Goal: Task Accomplishment & Management: Manage account settings

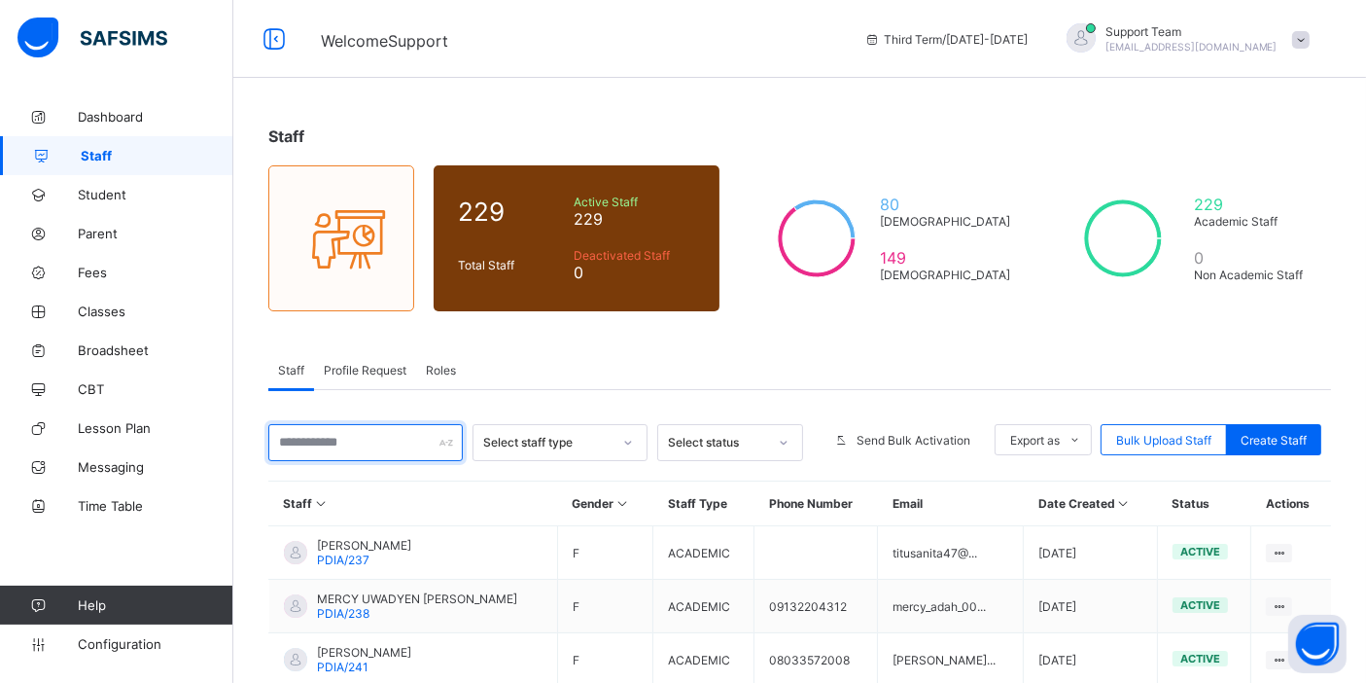
click at [326, 425] on input "text" at bounding box center [365, 442] width 195 height 37
paste input "**********"
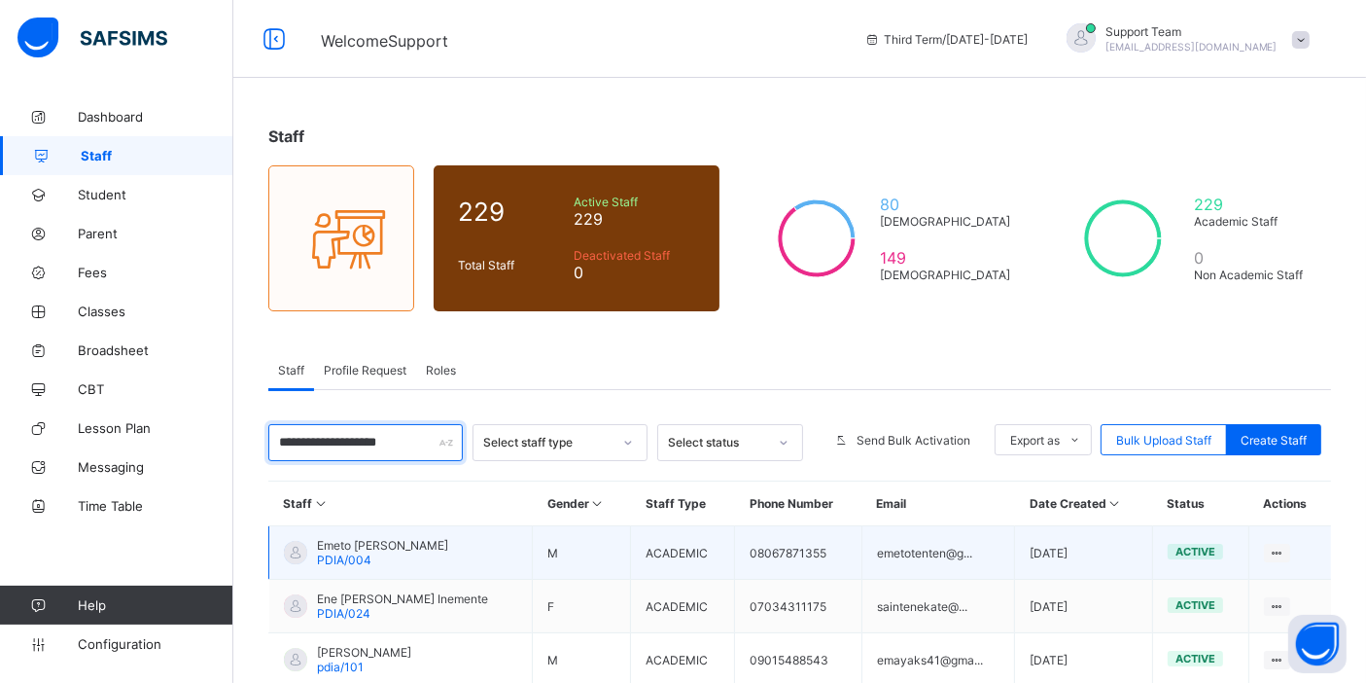
type input "**********"
click at [393, 538] on span "Emeto Godstime Austen" at bounding box center [382, 545] width 131 height 15
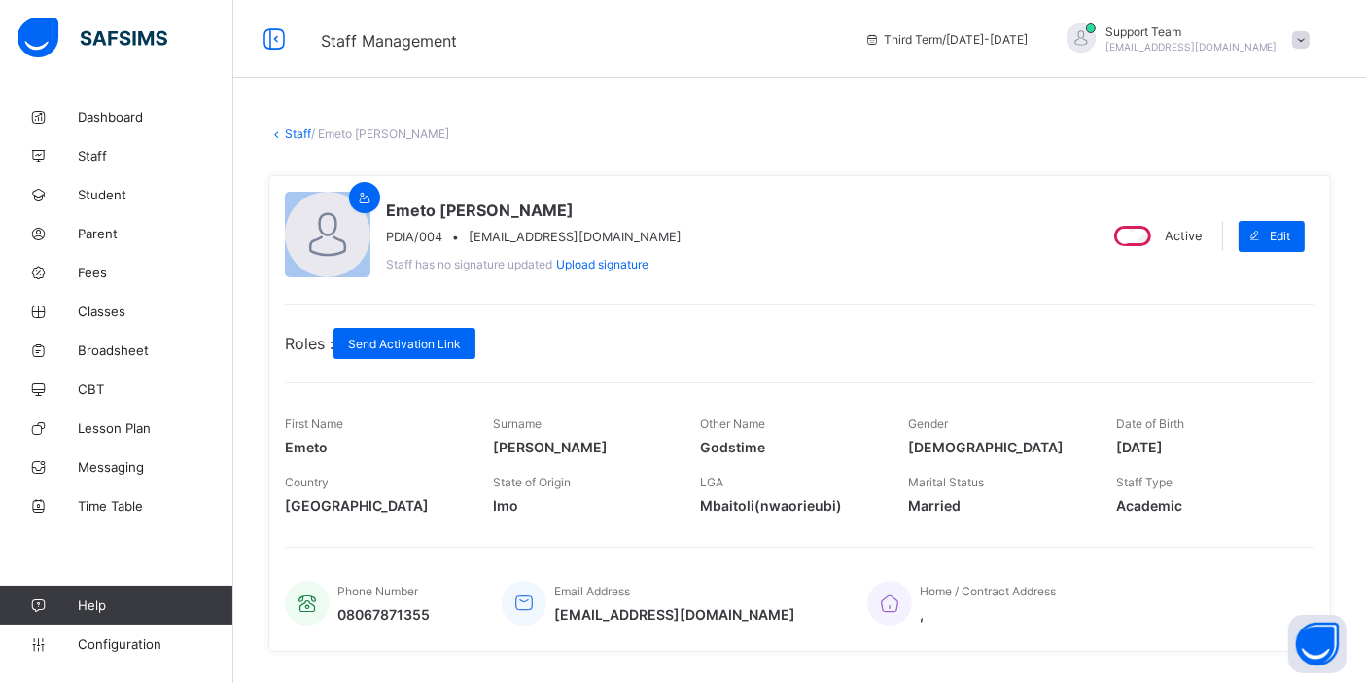
click at [293, 131] on link "Staff" at bounding box center [298, 133] width 26 height 15
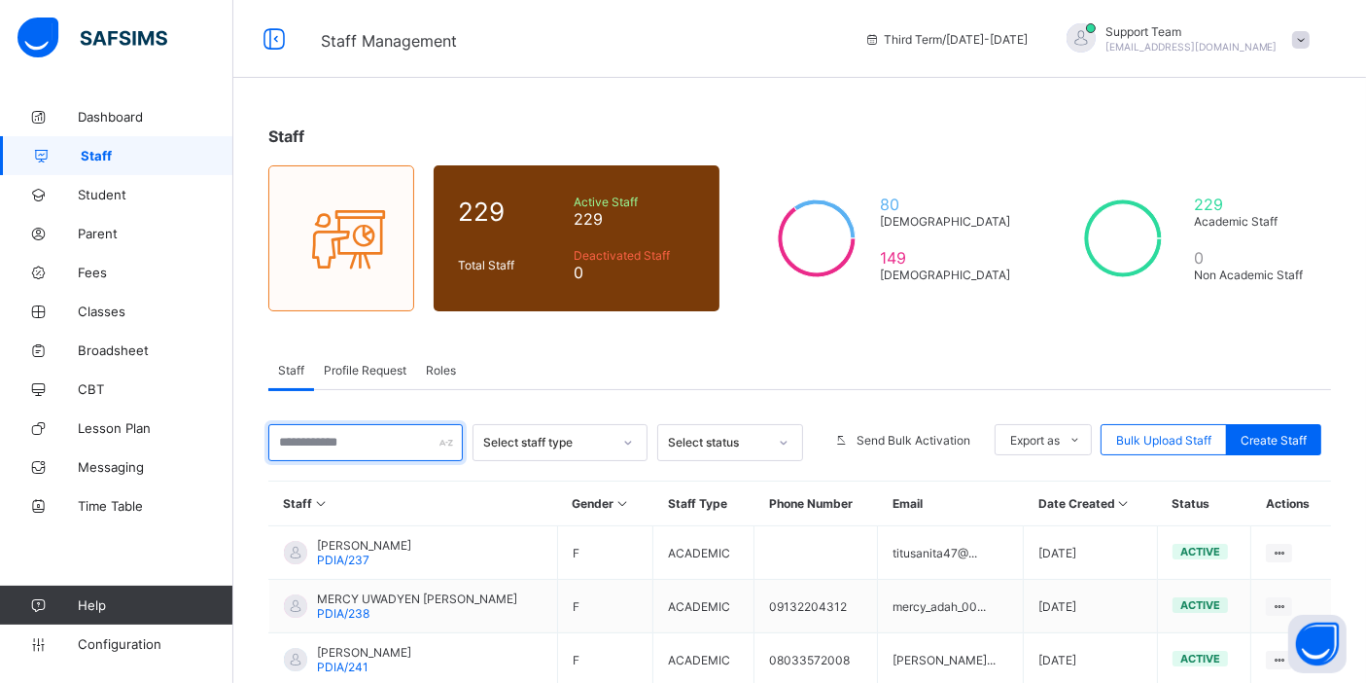
click at [344, 442] on input "text" at bounding box center [365, 442] width 195 height 37
paste input "**********"
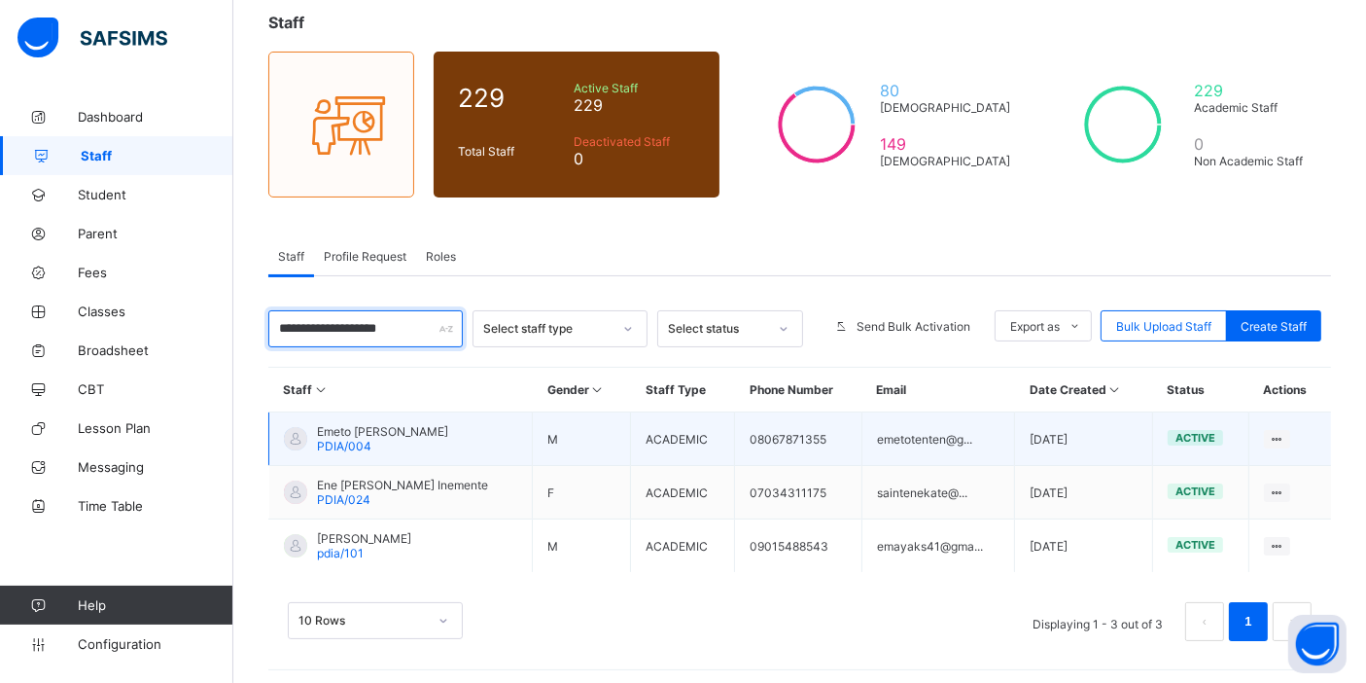
scroll to position [117, 0]
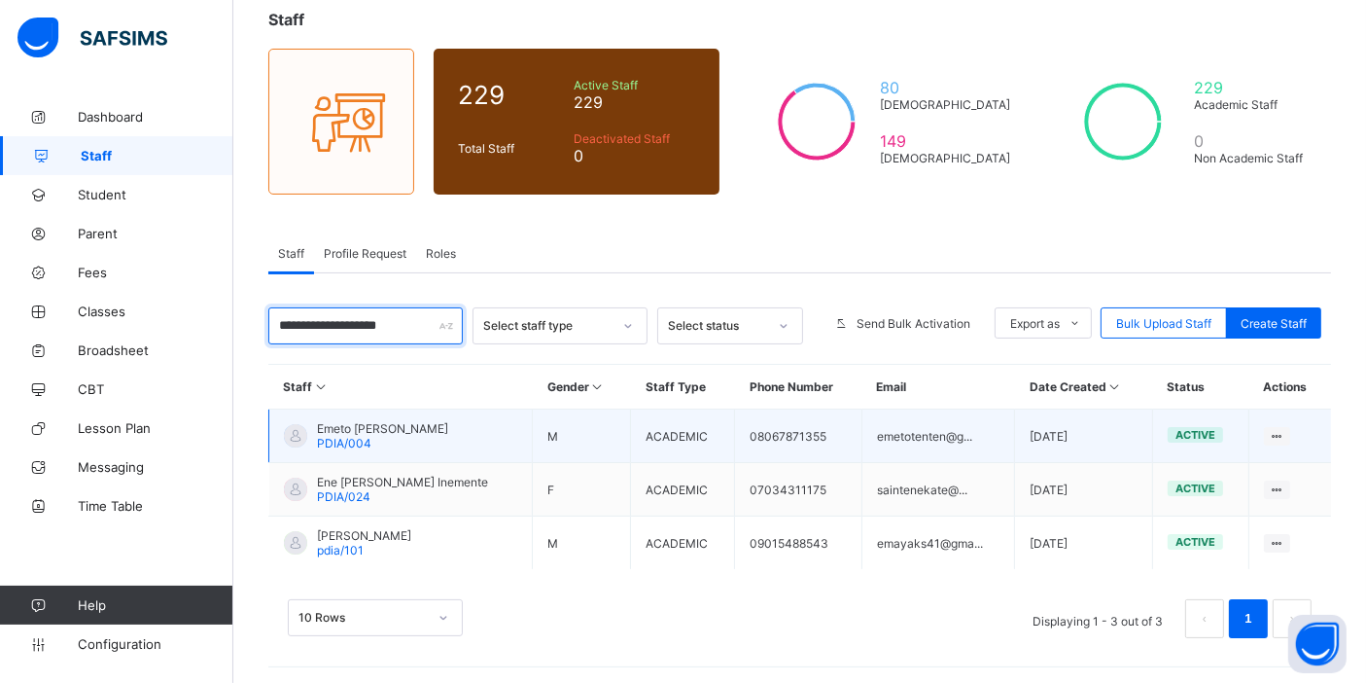
type input "**********"
click at [394, 423] on span "Emeto [PERSON_NAME]" at bounding box center [382, 428] width 131 height 15
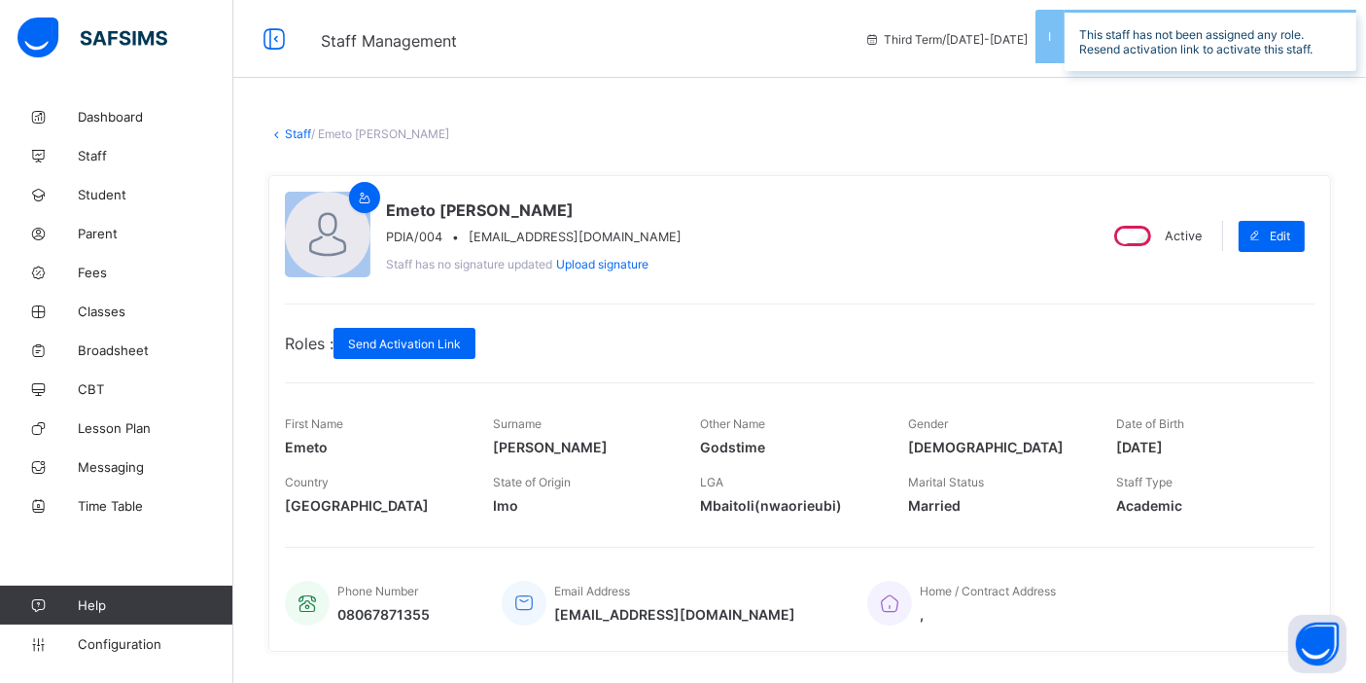
click at [289, 130] on link "Staff" at bounding box center [298, 133] width 26 height 15
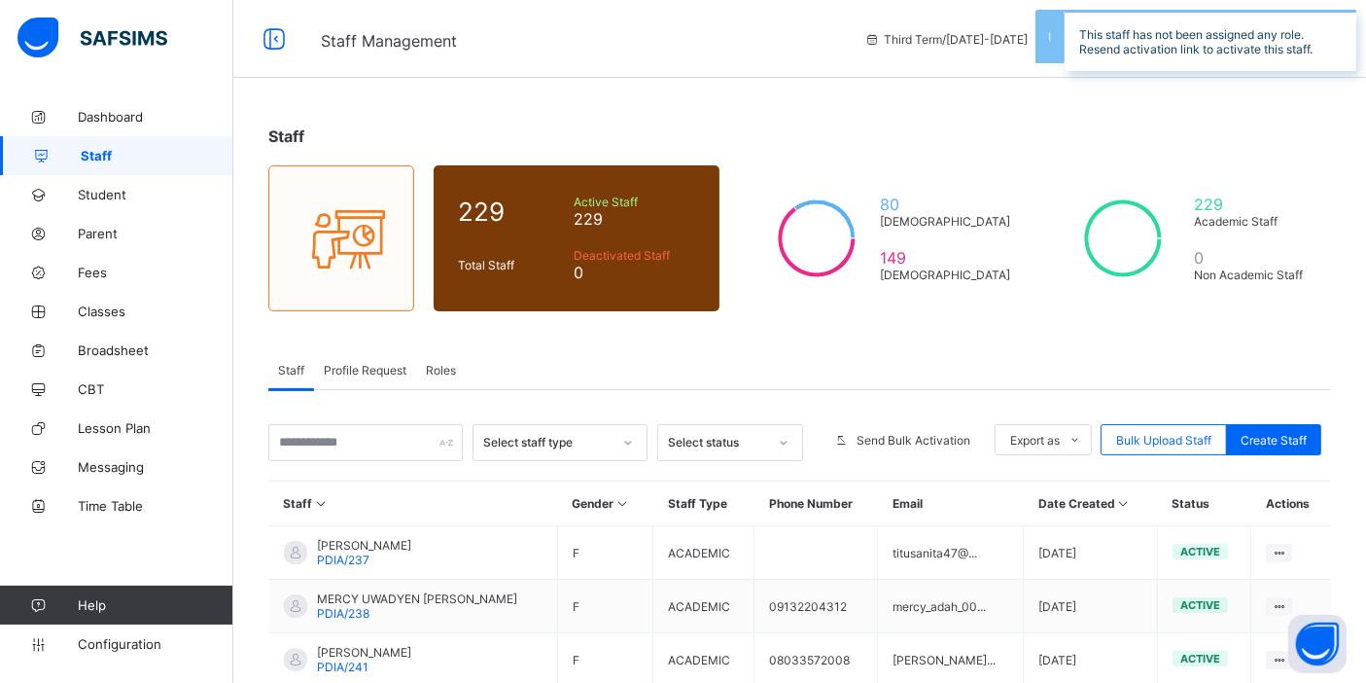
click at [431, 365] on span "Roles" at bounding box center [441, 370] width 30 height 15
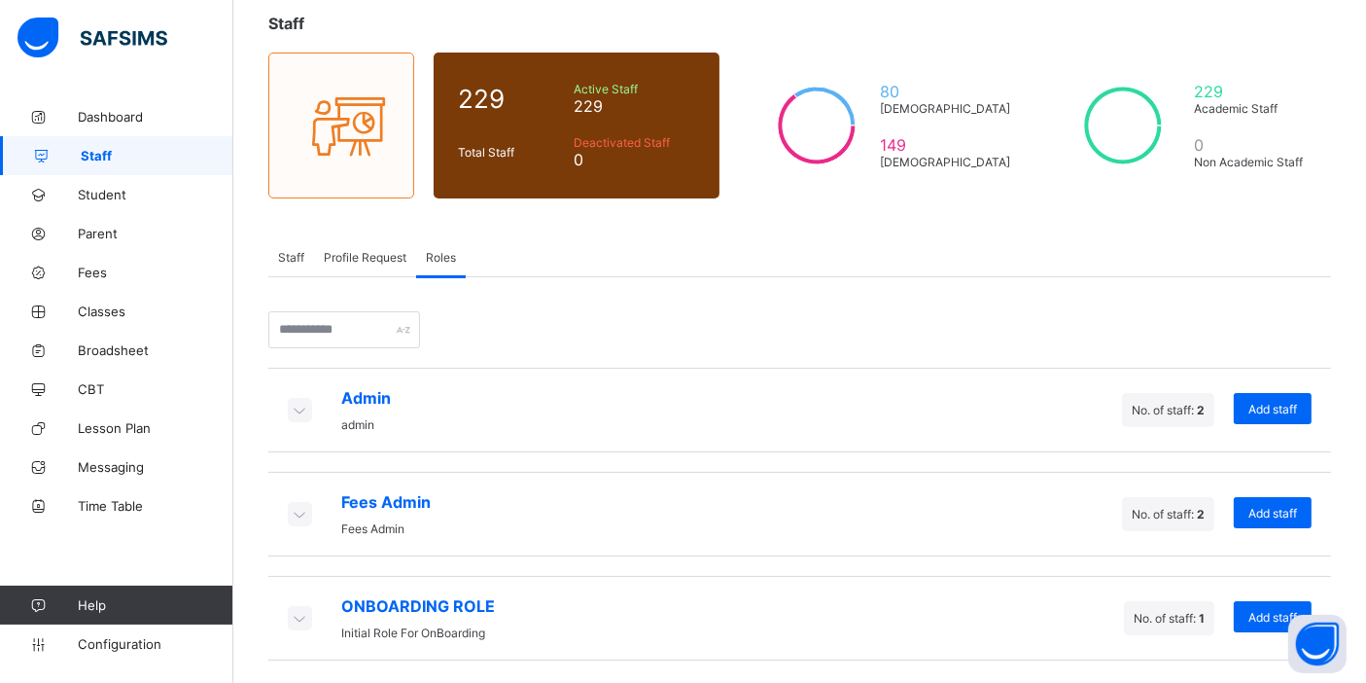
scroll to position [114, 0]
click at [300, 406] on icon at bounding box center [299, 408] width 21 height 19
click at [308, 401] on icon at bounding box center [299, 408] width 21 height 19
click at [298, 509] on icon at bounding box center [299, 512] width 21 height 19
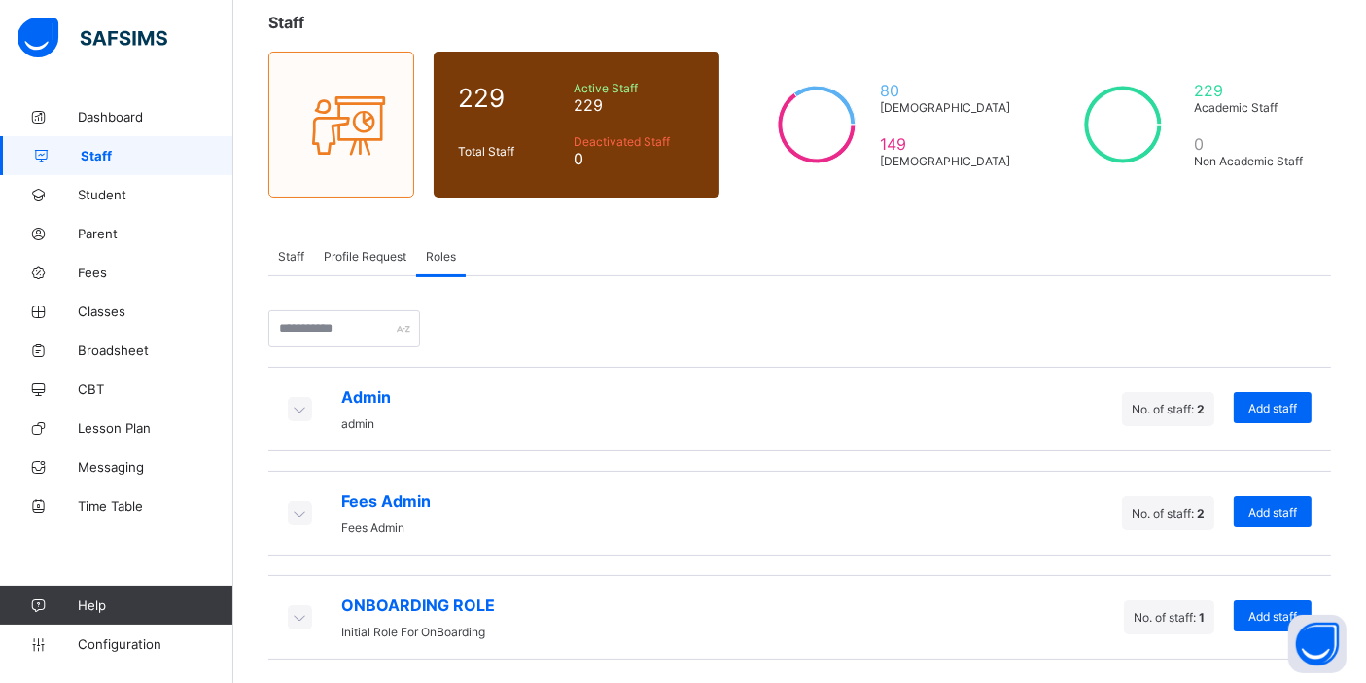
click at [300, 610] on icon at bounding box center [299, 616] width 21 height 19
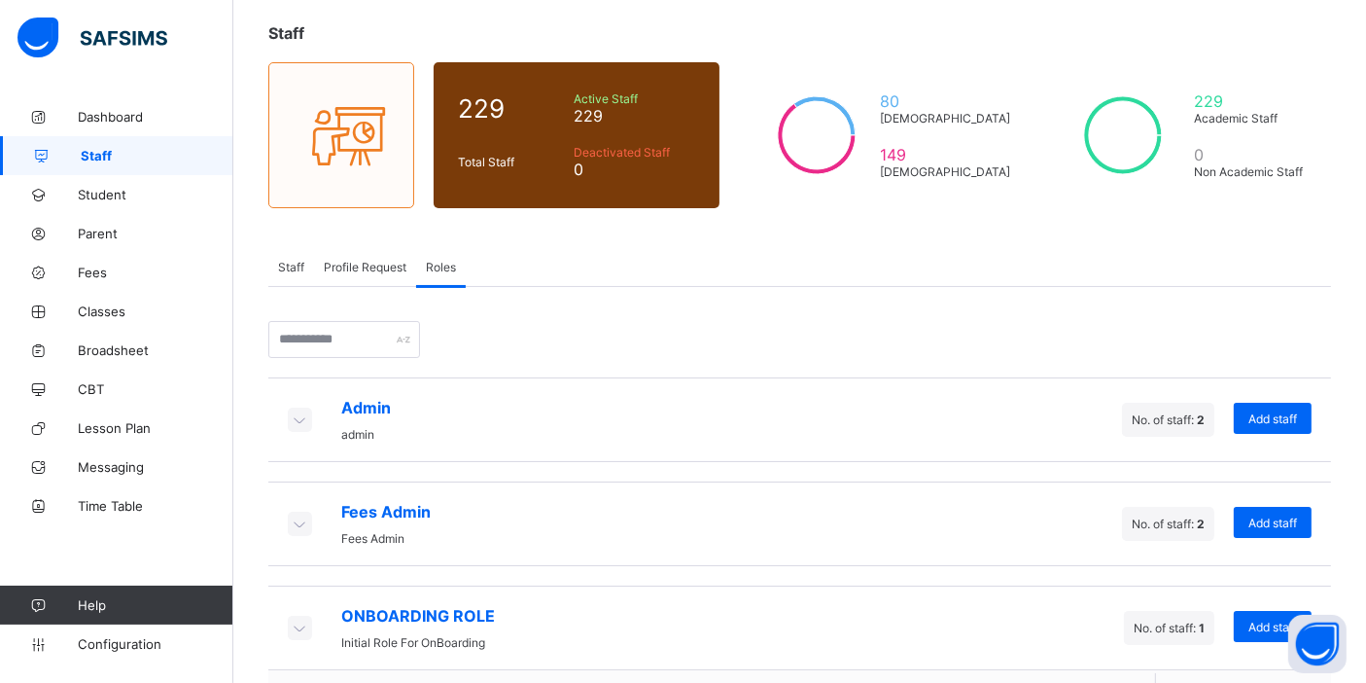
scroll to position [0, 0]
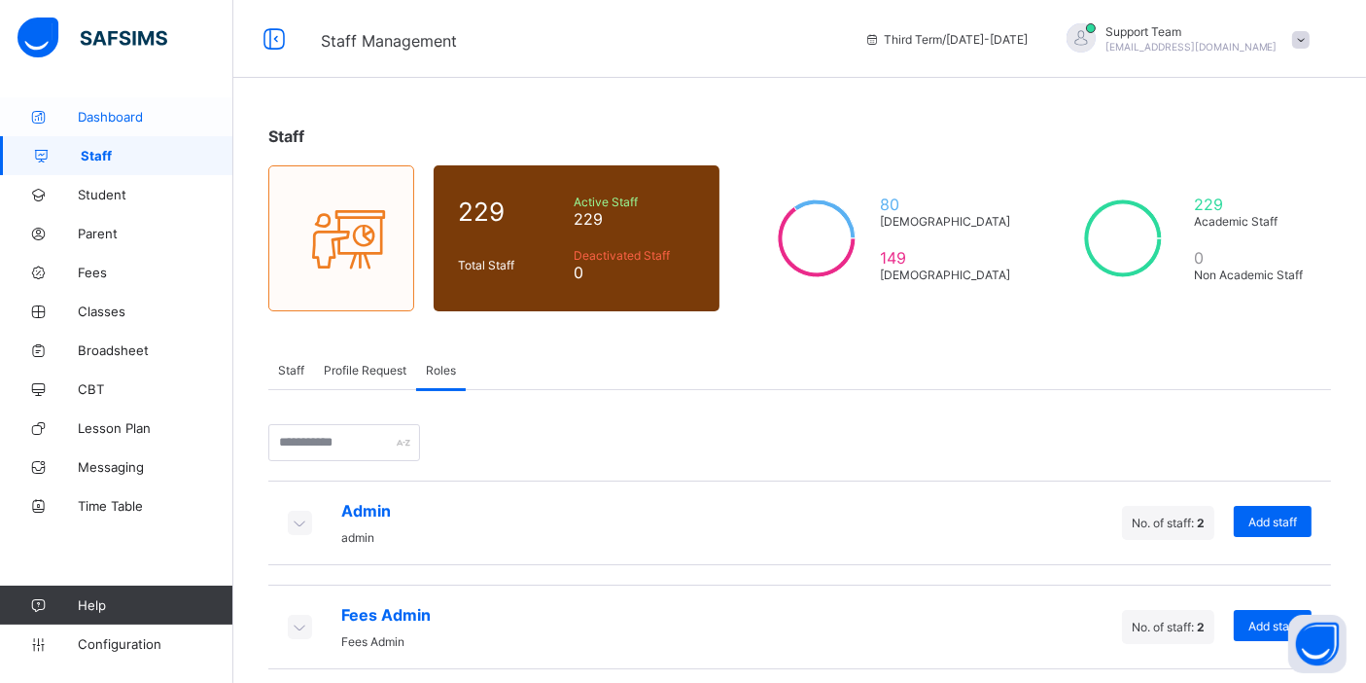
click at [128, 118] on span "Dashboard" at bounding box center [156, 117] width 156 height 16
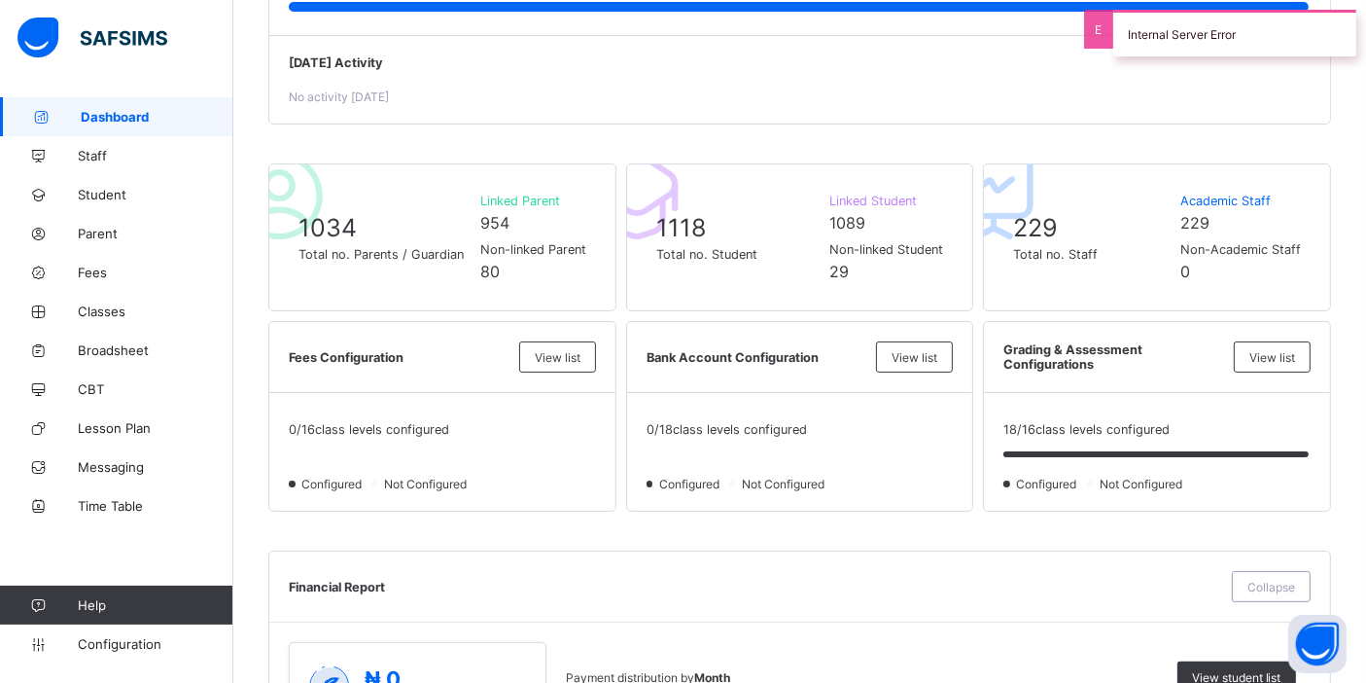
scroll to position [108, 0]
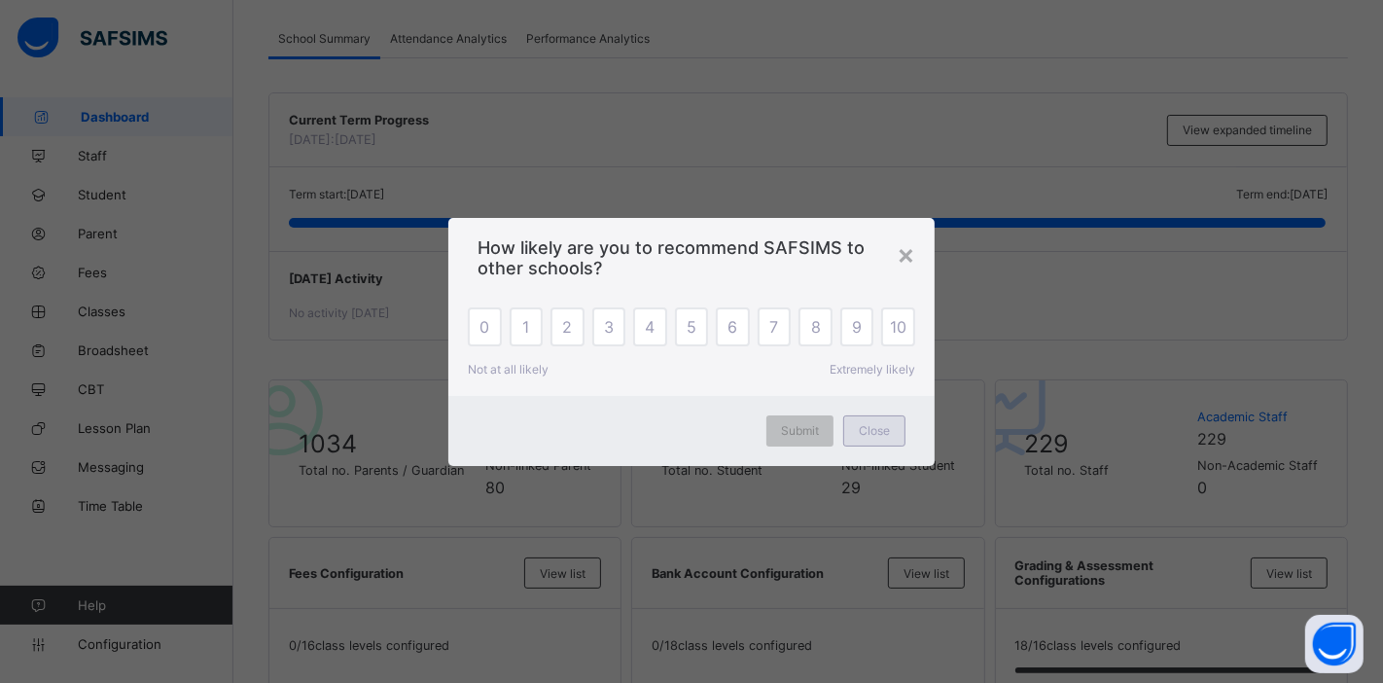
click at [873, 423] on div "Close" at bounding box center [874, 430] width 62 height 31
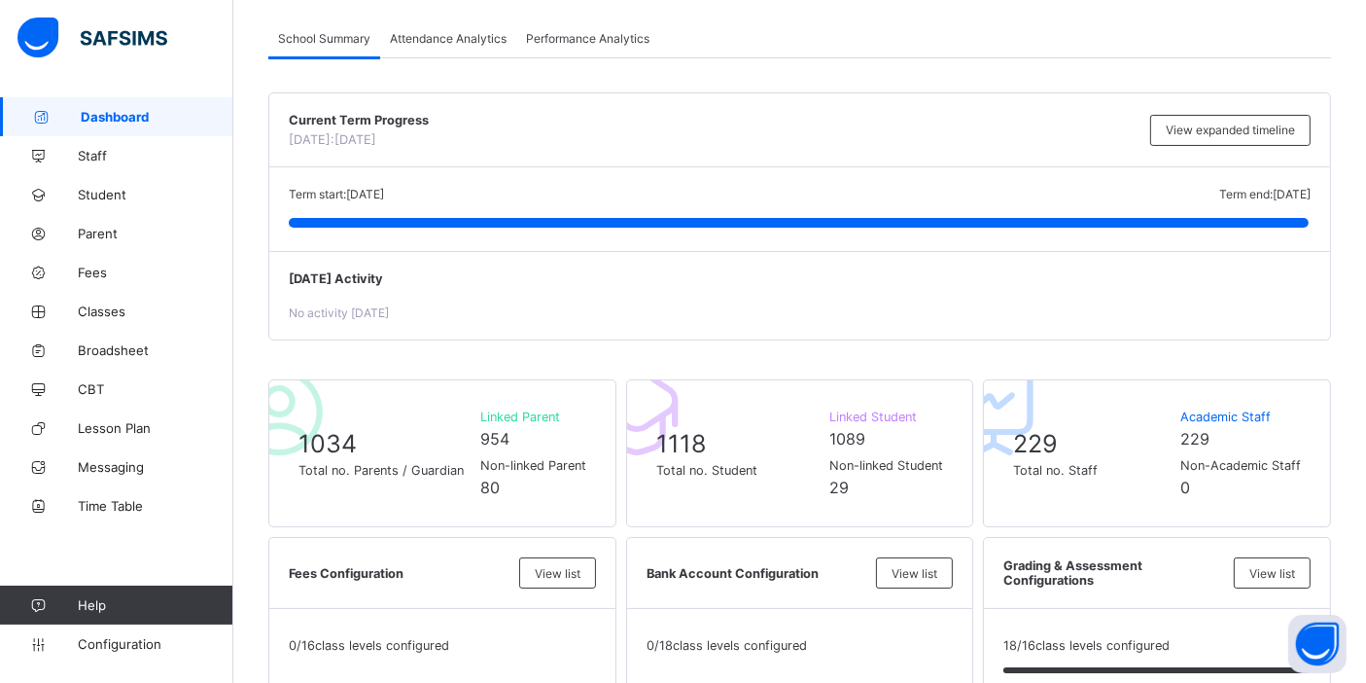
click at [438, 20] on div "Attendance Analytics" at bounding box center [448, 37] width 136 height 39
click at [438, 26] on div "Attendance Analytics" at bounding box center [448, 37] width 136 height 39
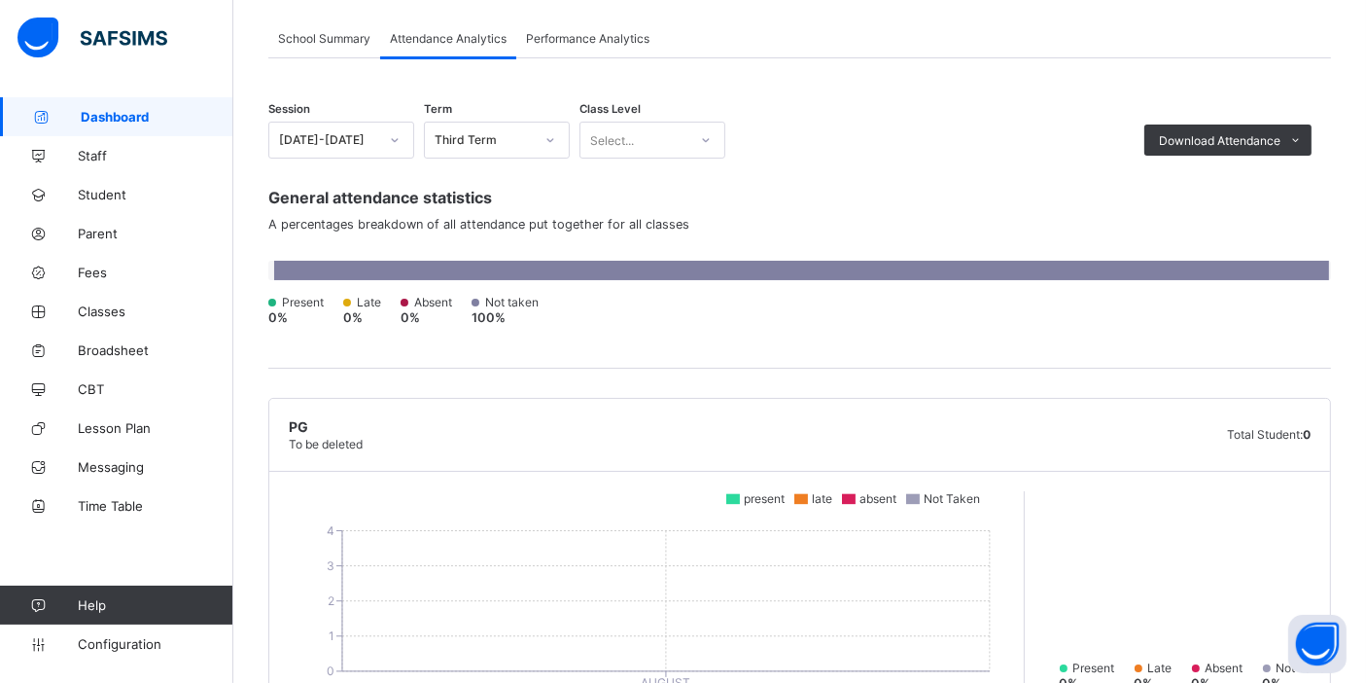
click at [592, 42] on span "Performance Analytics" at bounding box center [588, 38] width 124 height 15
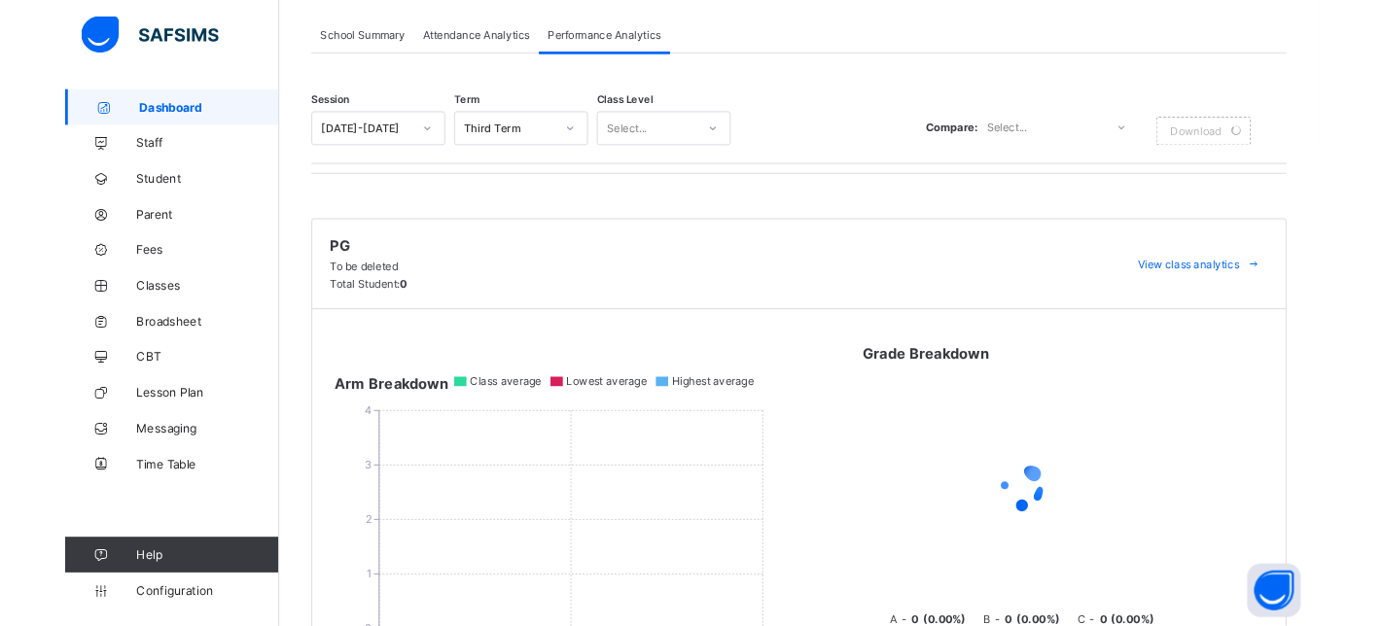
scroll to position [0, 0]
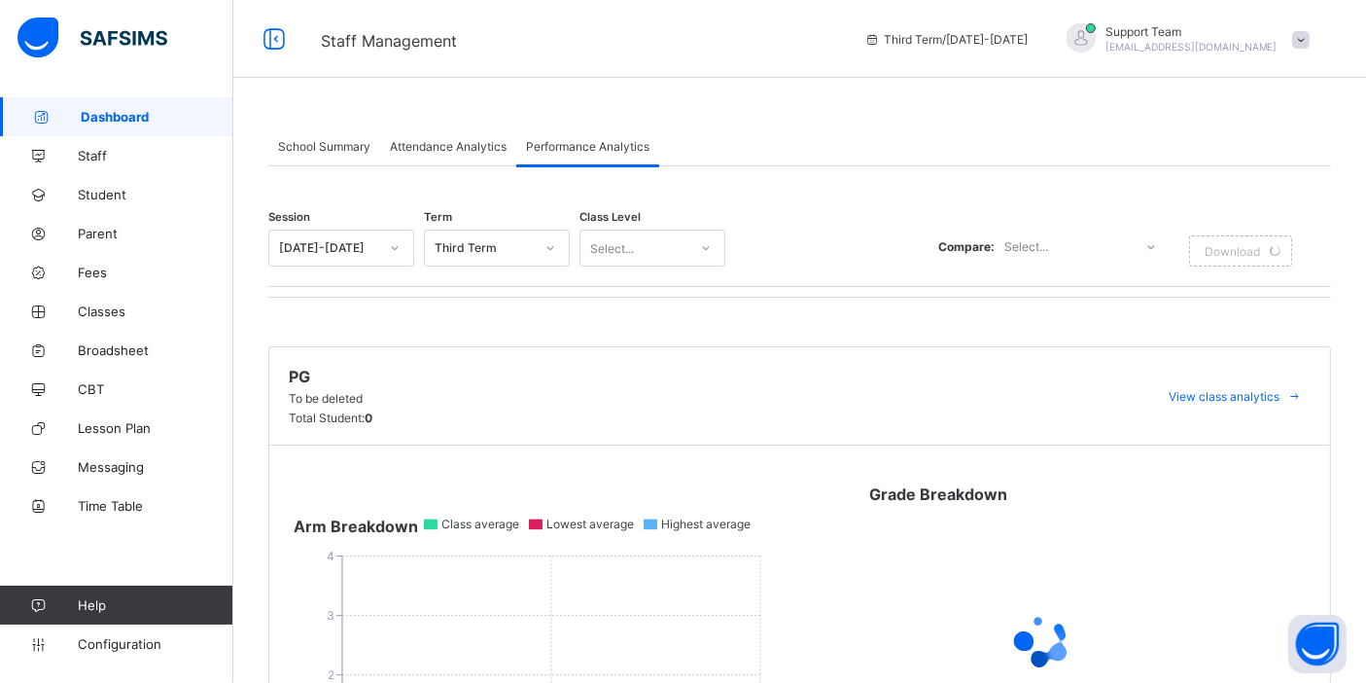
click at [1209, 31] on span "Support Team" at bounding box center [1192, 31] width 172 height 15
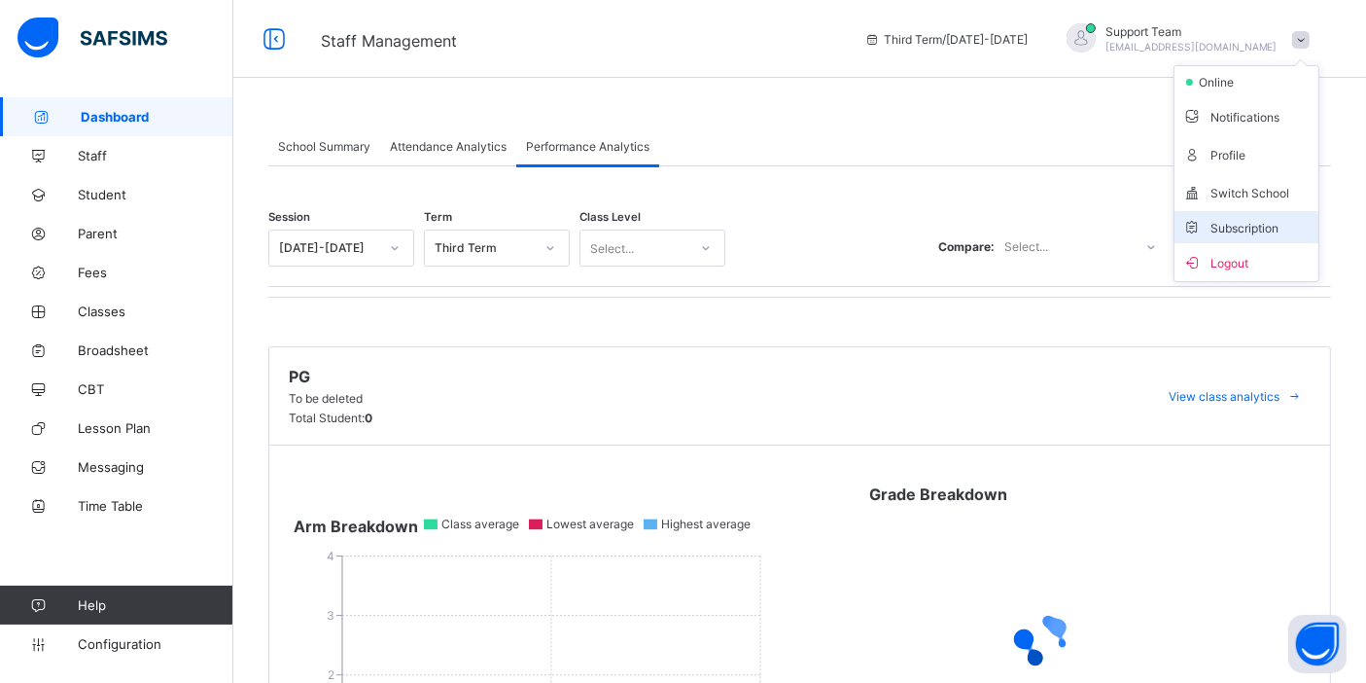
click at [1233, 233] on span "Subscription" at bounding box center [1231, 228] width 97 height 15
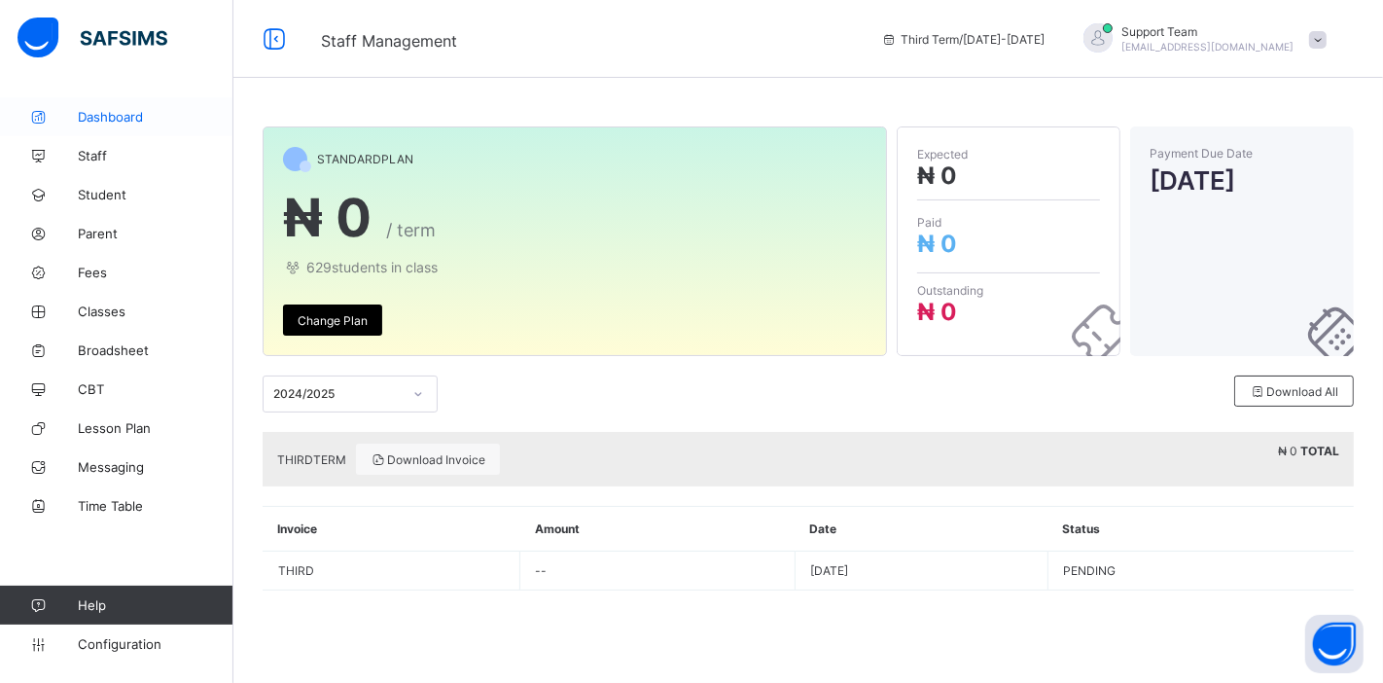
click at [82, 120] on span "Dashboard" at bounding box center [156, 117] width 156 height 16
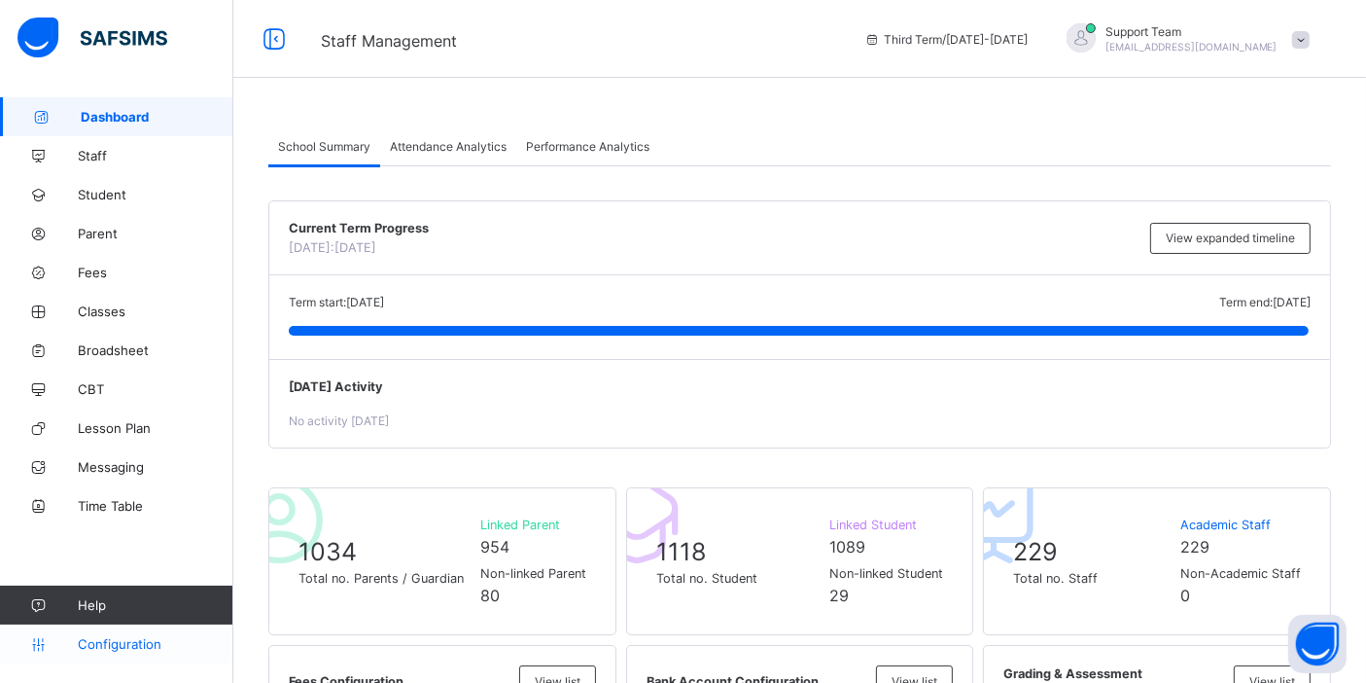
click at [116, 646] on span "Configuration" at bounding box center [155, 644] width 155 height 16
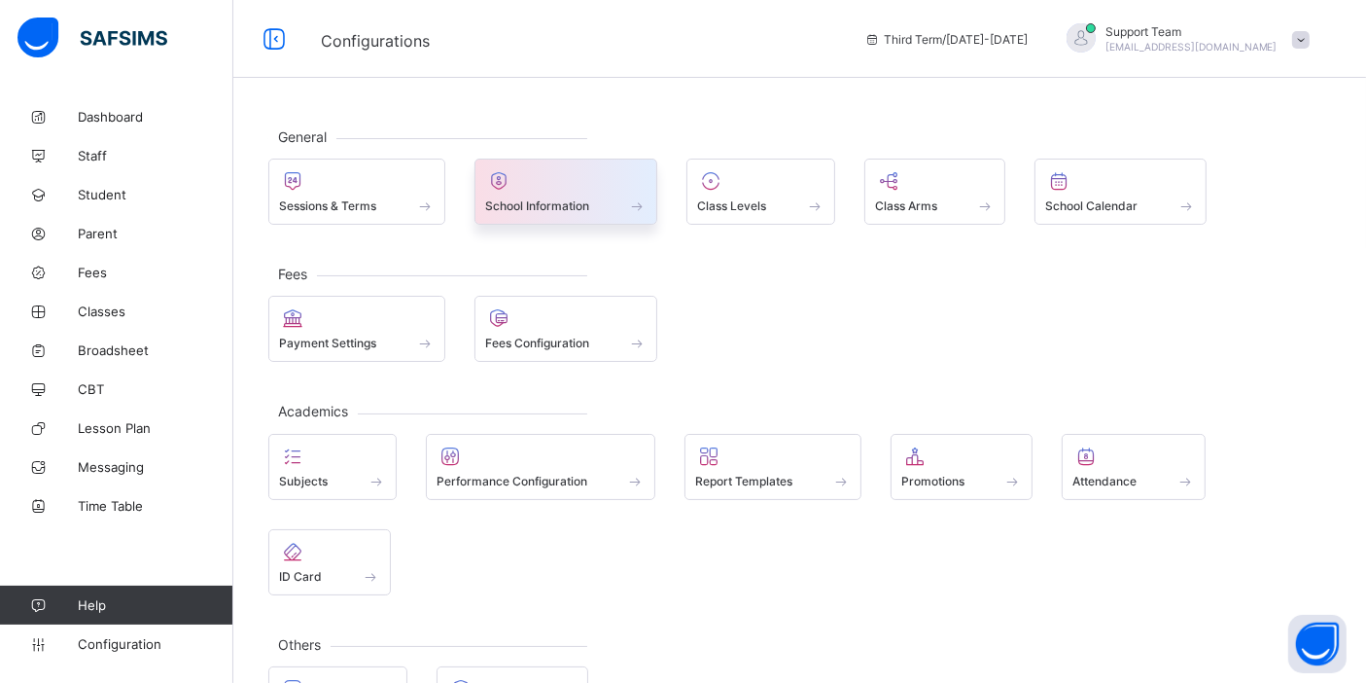
click at [521, 195] on span at bounding box center [566, 195] width 162 height 5
select select "**"
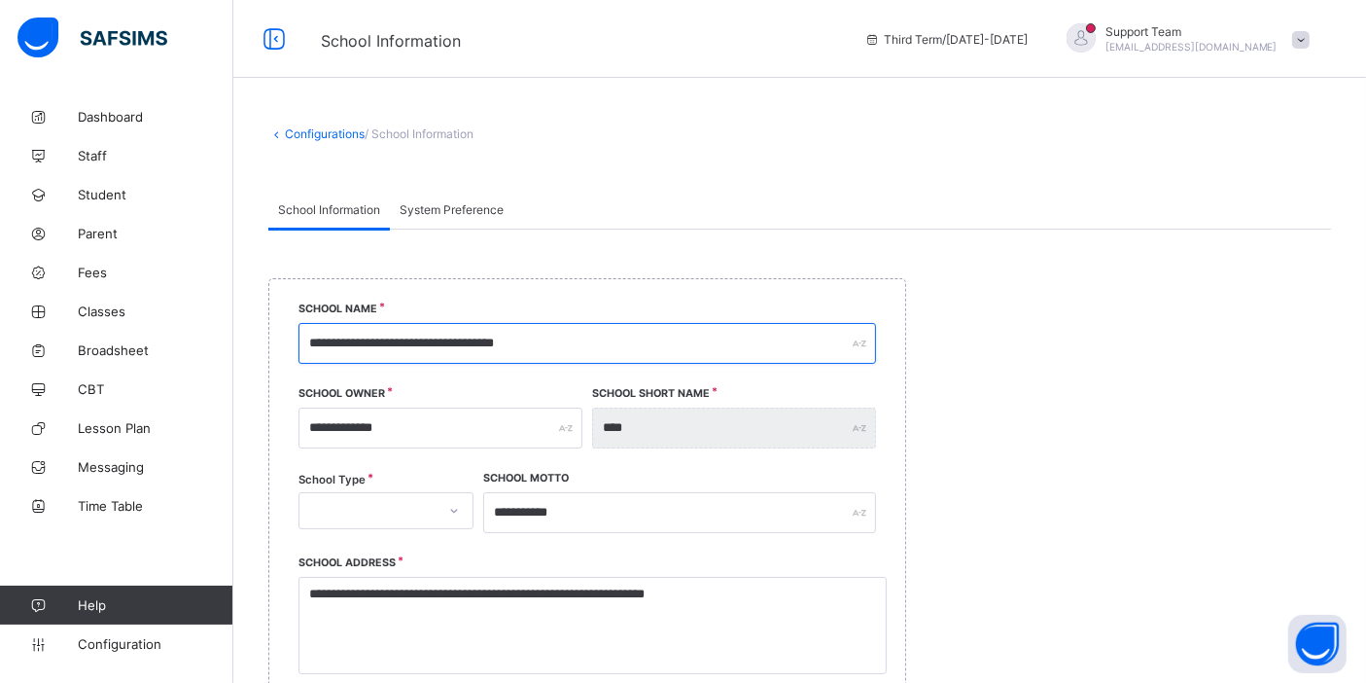
drag, startPoint x: 644, startPoint y: 345, endPoint x: 277, endPoint y: 344, distance: 366.6
click at [277, 344] on div "**********" at bounding box center [587, 632] width 638 height 708
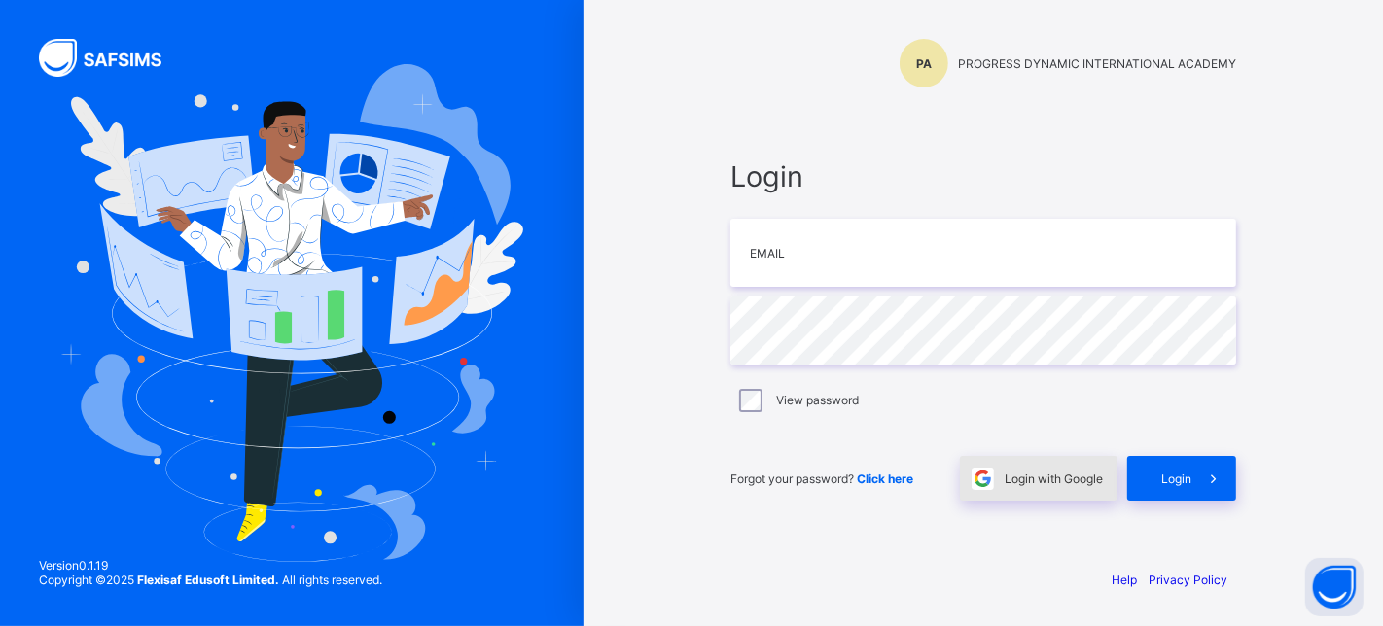
click at [1014, 475] on span "Login with Google" at bounding box center [1054, 479] width 98 height 15
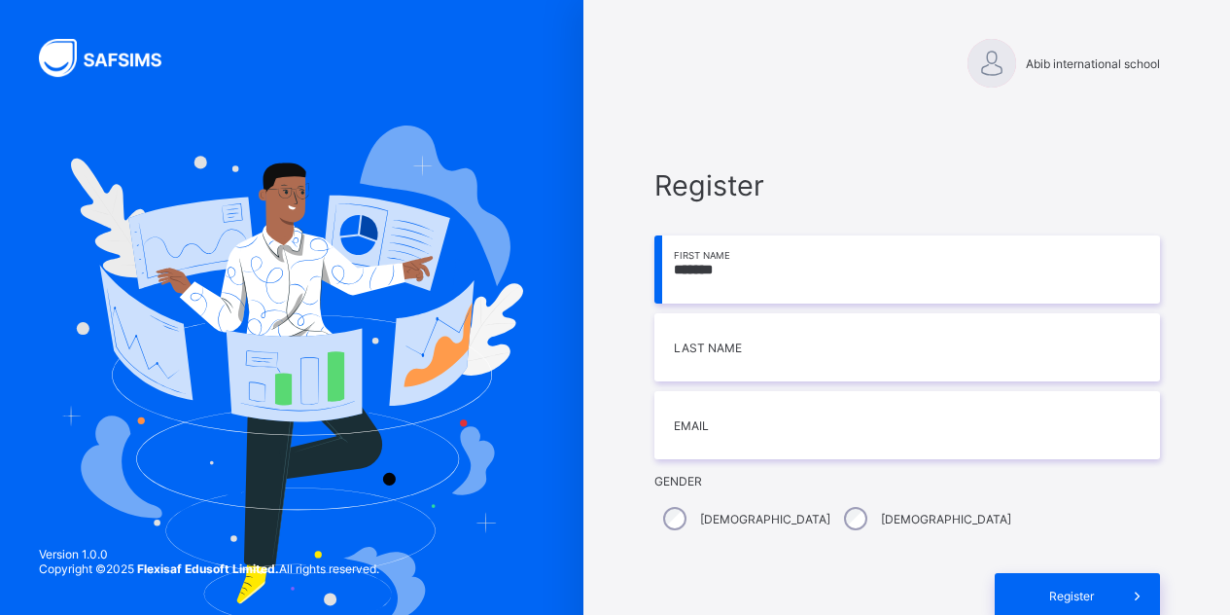
type input "*******"
type input "*"
type input "****"
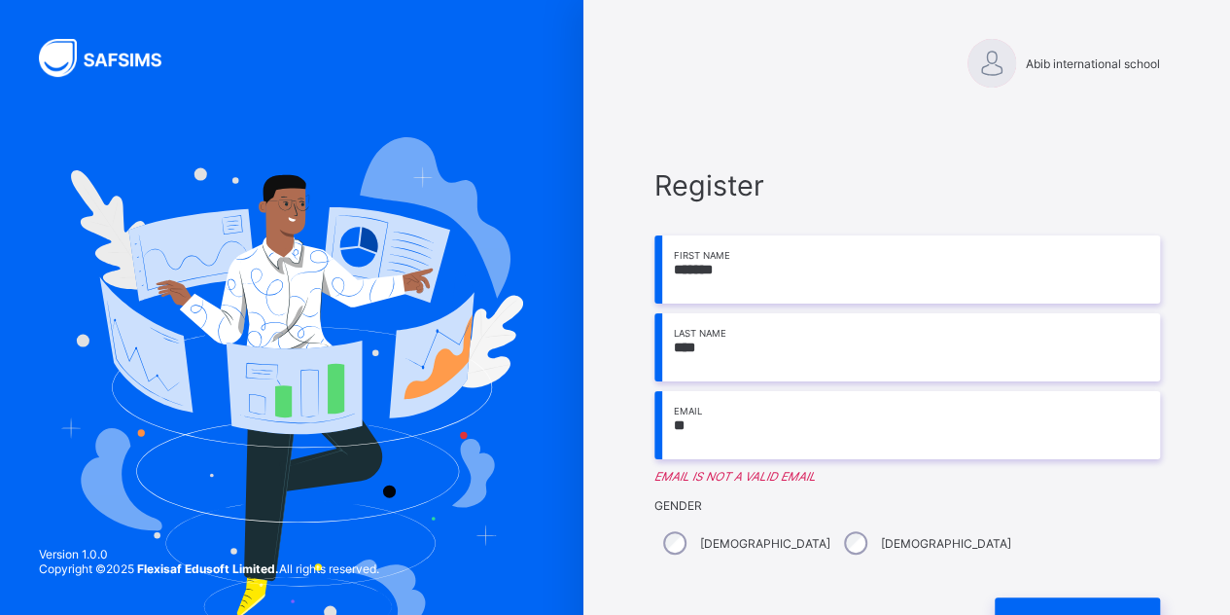
type input "**********"
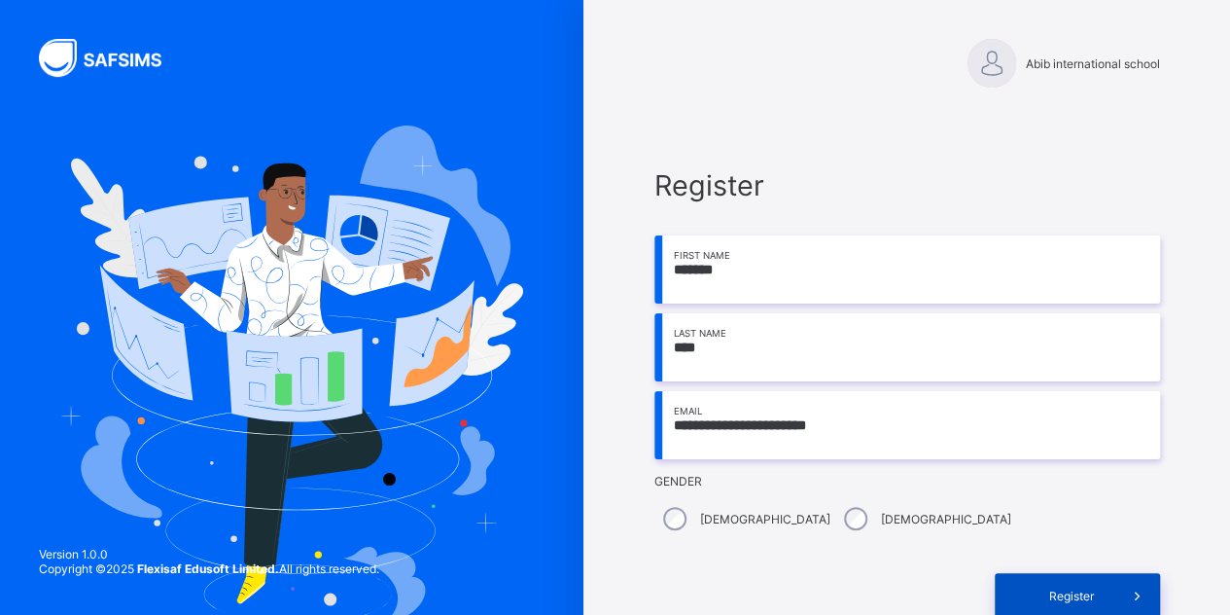
click at [1068, 591] on span "Register" at bounding box center [1072, 595] width 87 height 15
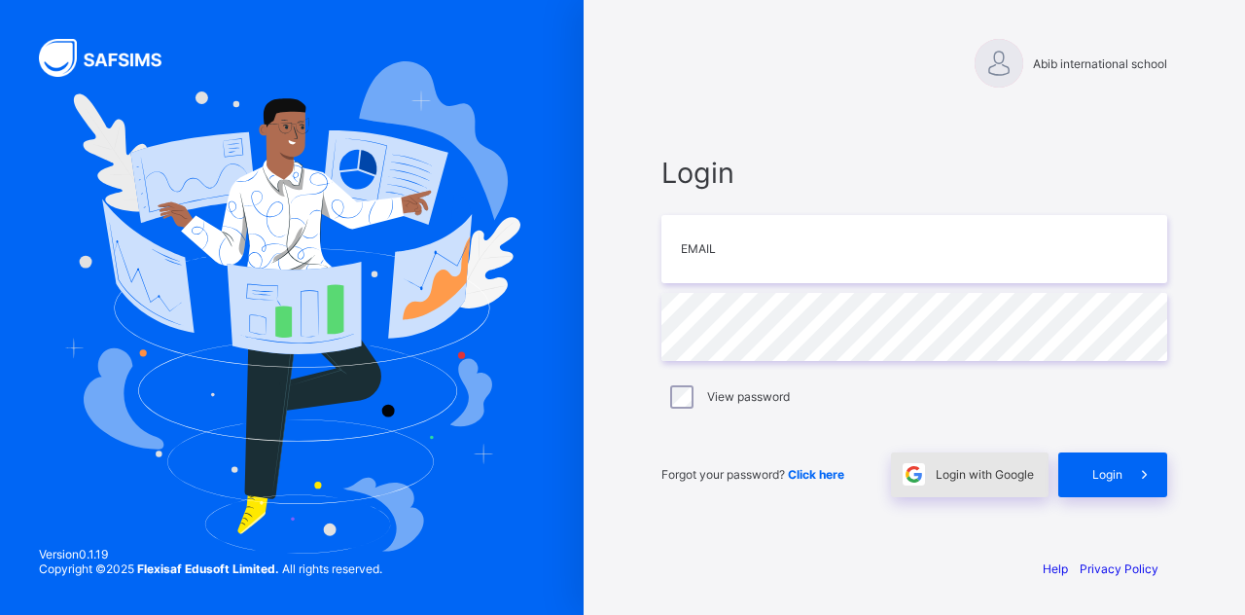
click at [922, 465] on img at bounding box center [914, 474] width 22 height 22
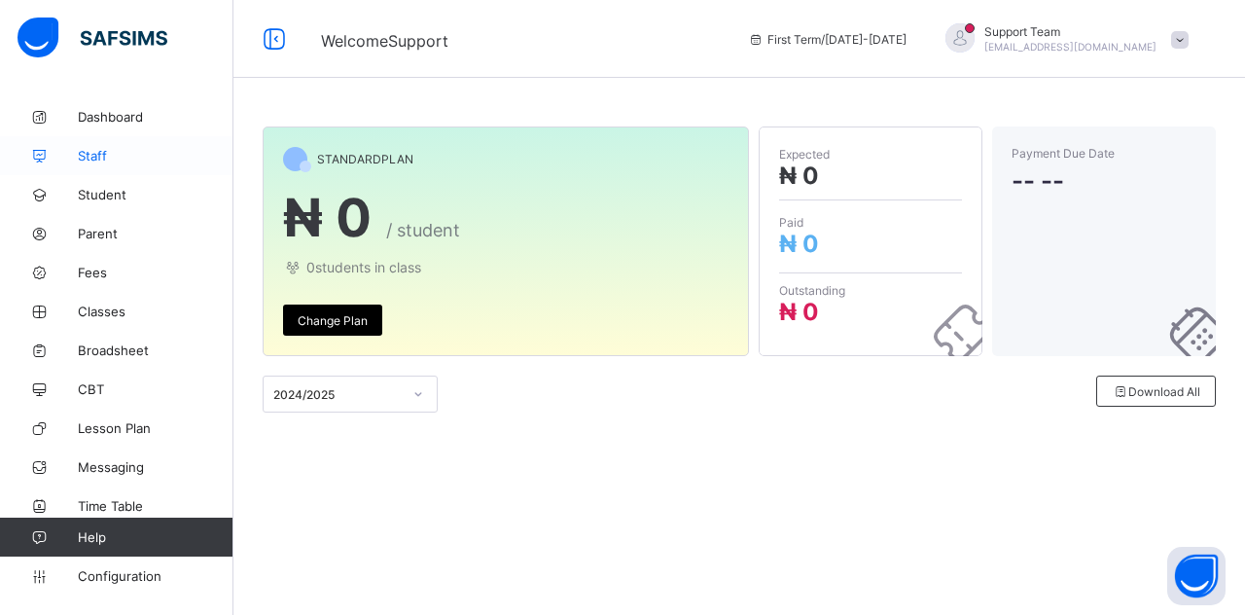
click at [109, 153] on span "Staff" at bounding box center [156, 156] width 156 height 16
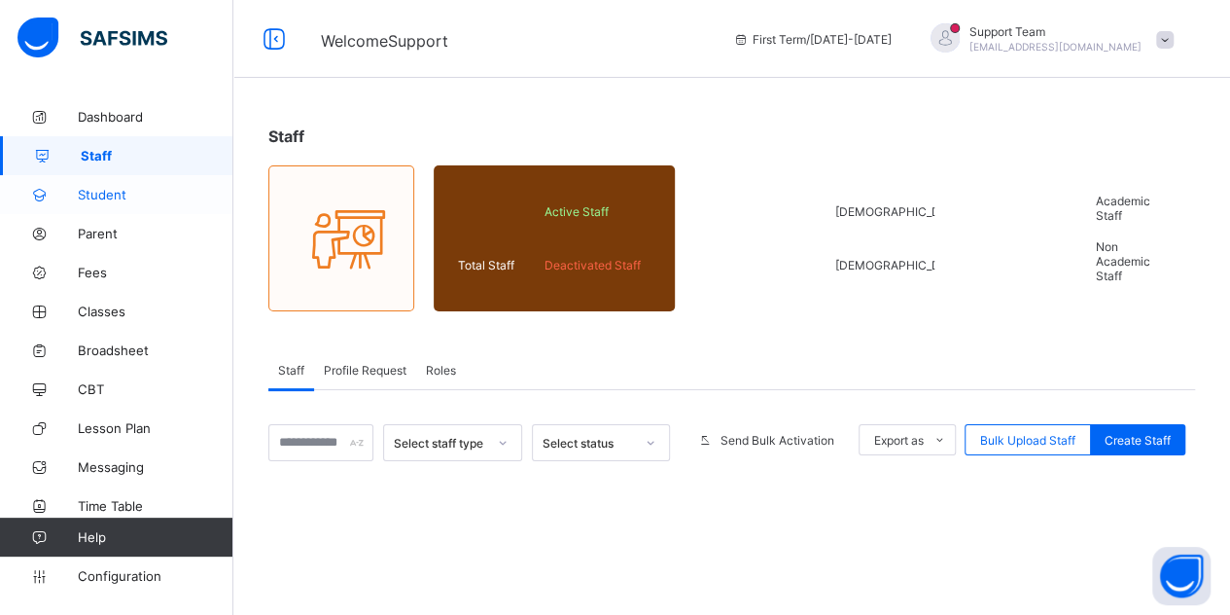
click at [107, 199] on span "Student" at bounding box center [156, 195] width 156 height 16
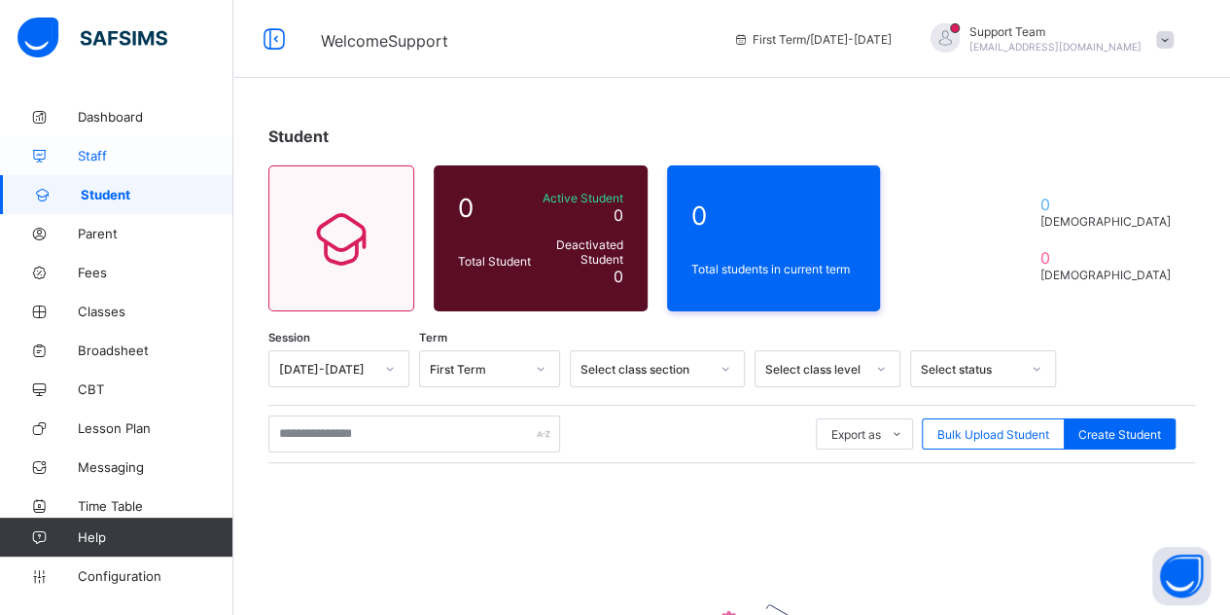
click at [101, 159] on span "Staff" at bounding box center [156, 156] width 156 height 16
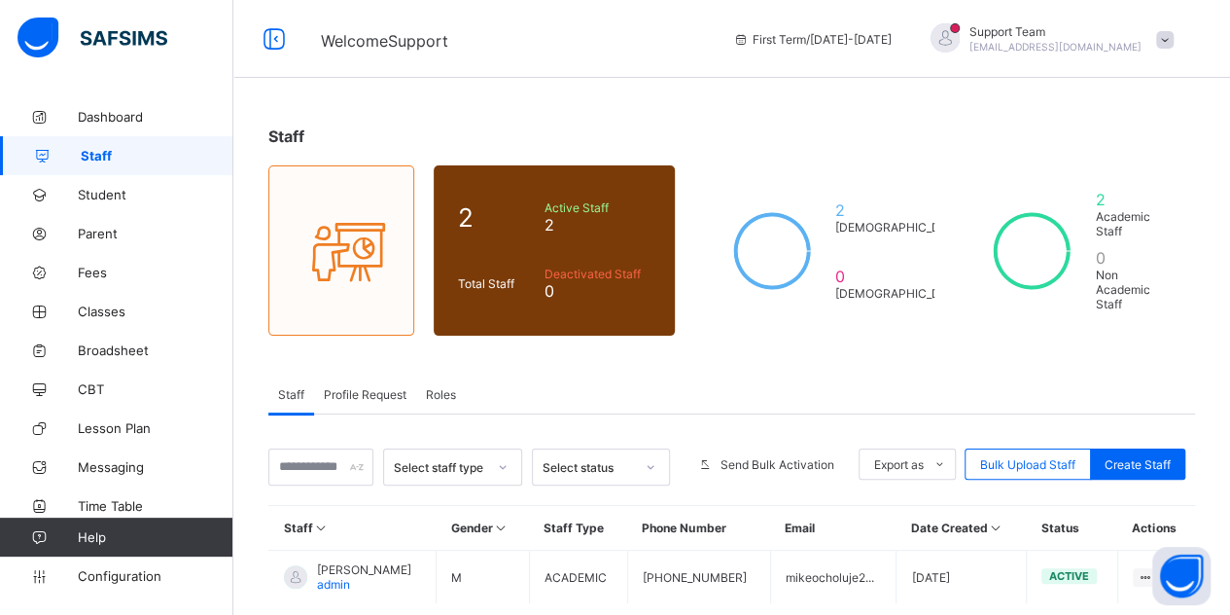
scroll to position [82, 0]
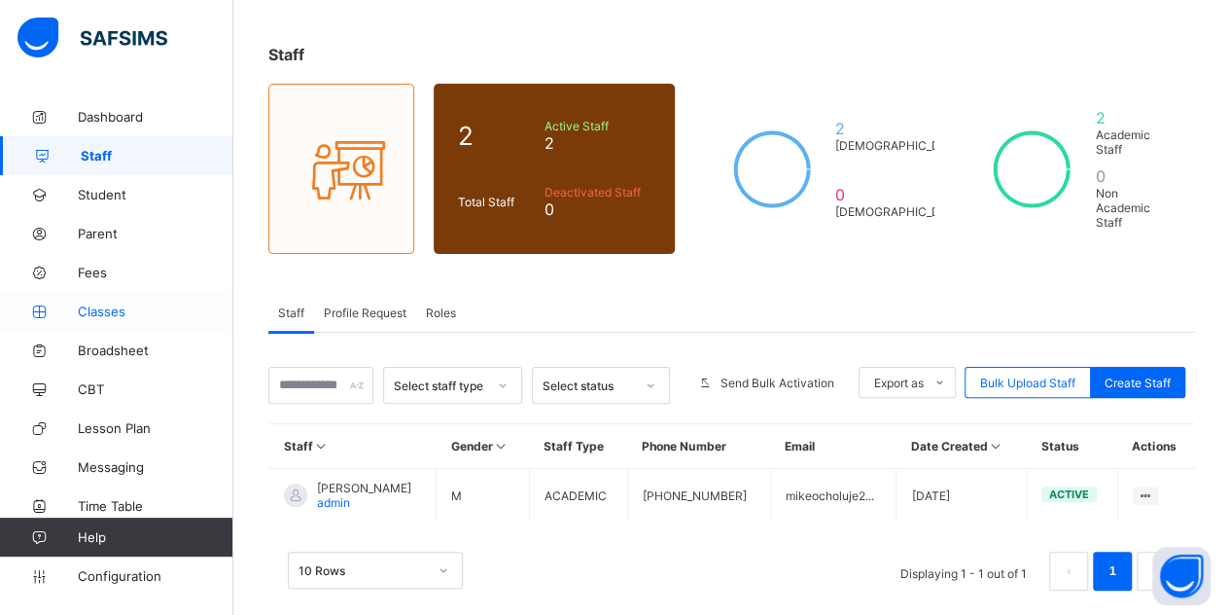
click at [98, 309] on span "Classes" at bounding box center [156, 311] width 156 height 16
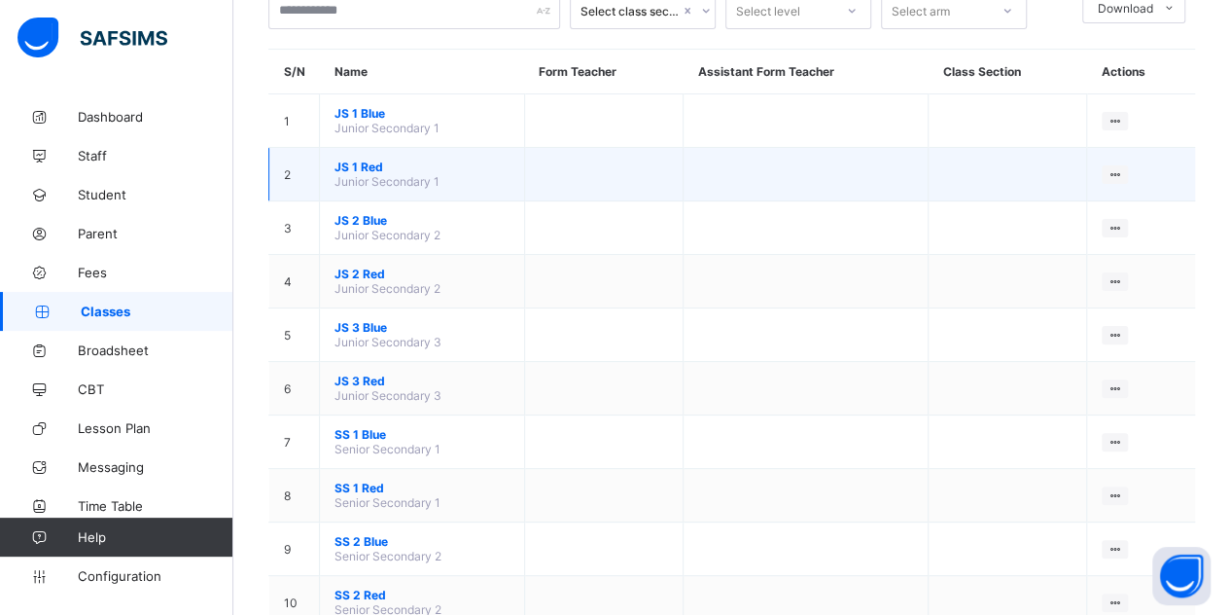
scroll to position [275, 0]
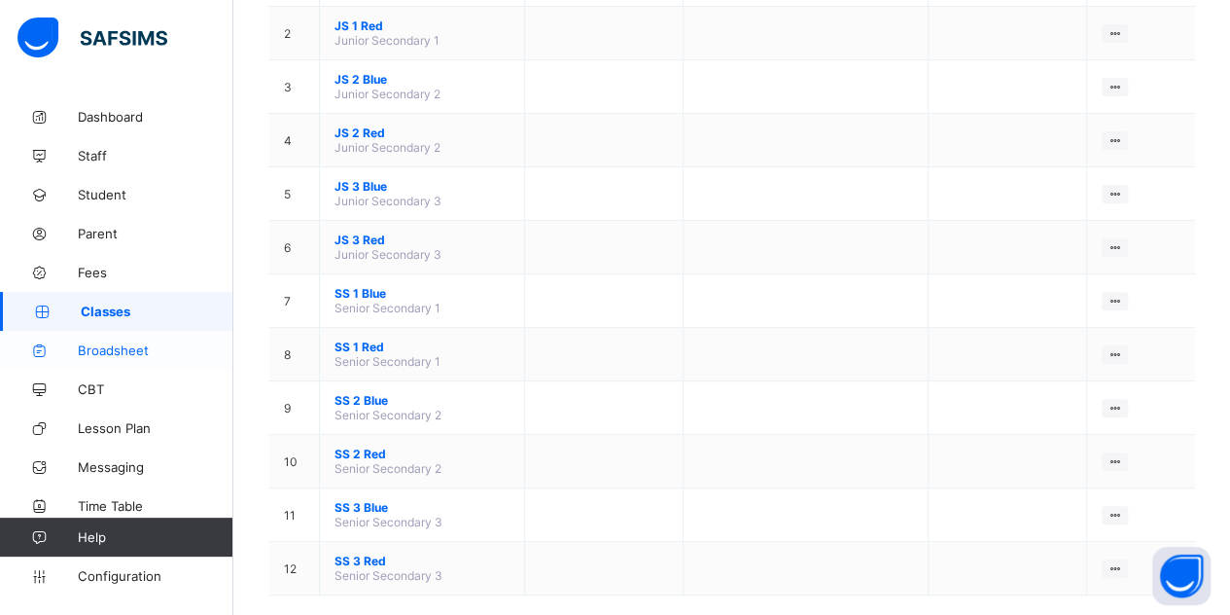
click at [135, 352] on span "Broadsheet" at bounding box center [156, 350] width 156 height 16
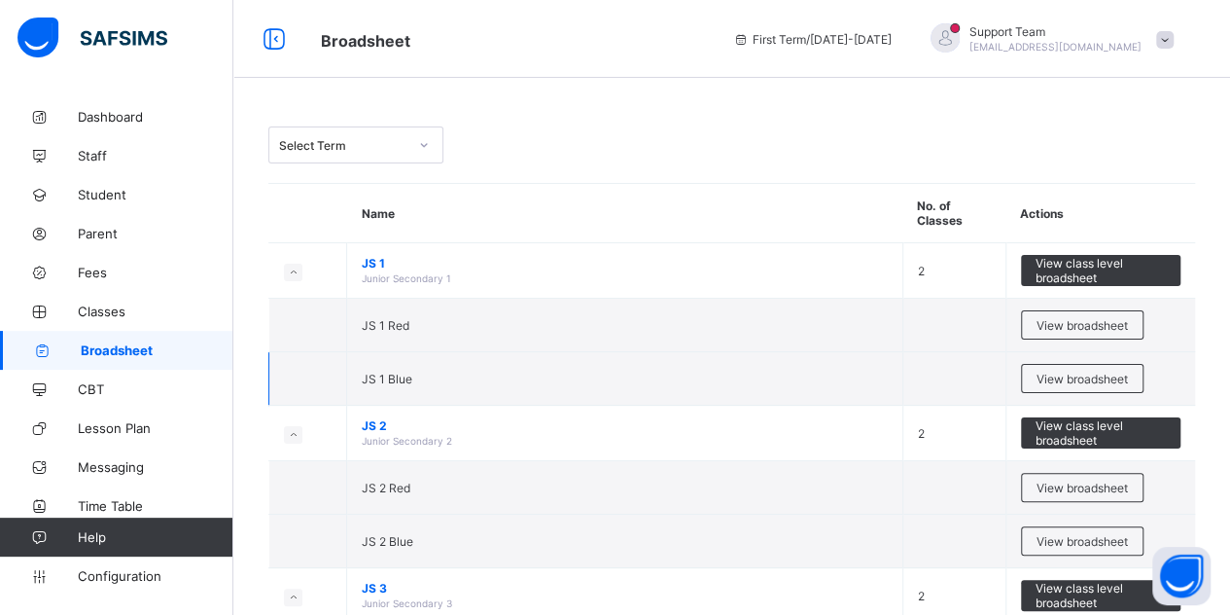
scroll to position [389, 0]
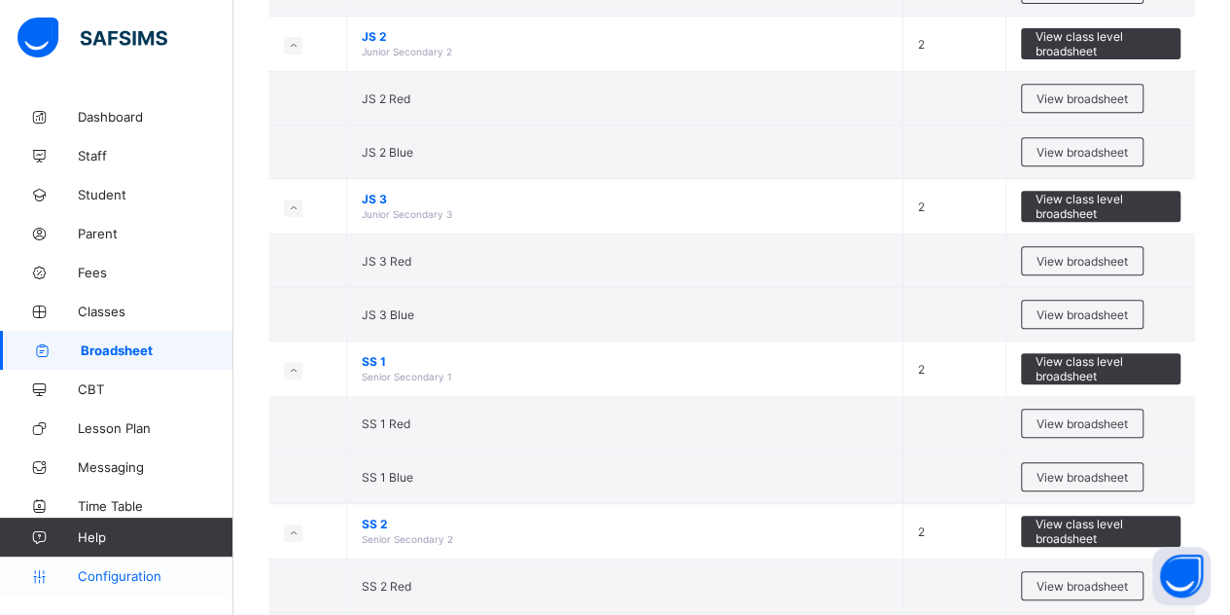
click at [122, 578] on span "Configuration" at bounding box center [155, 576] width 155 height 16
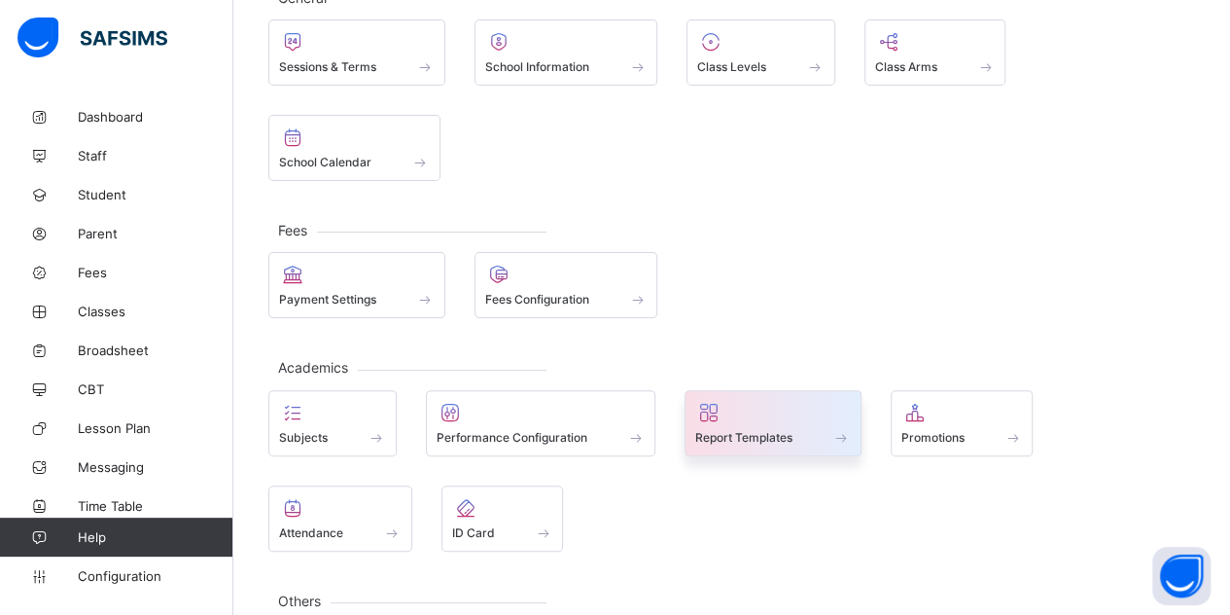
click at [809, 429] on div "Report Templates" at bounding box center [773, 437] width 156 height 17
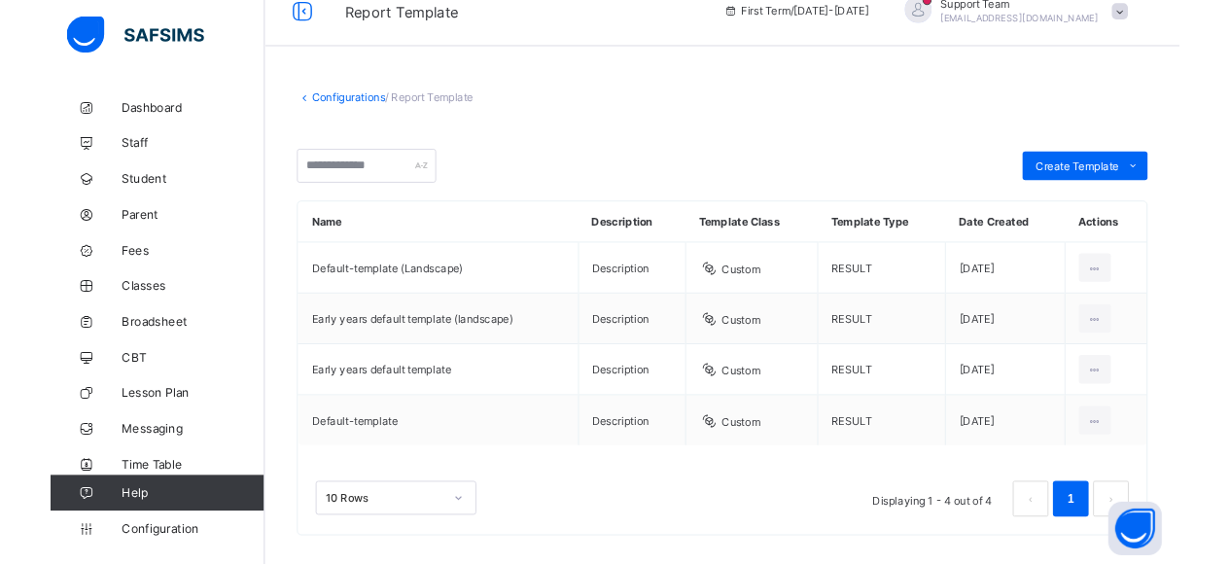
scroll to position [41, 0]
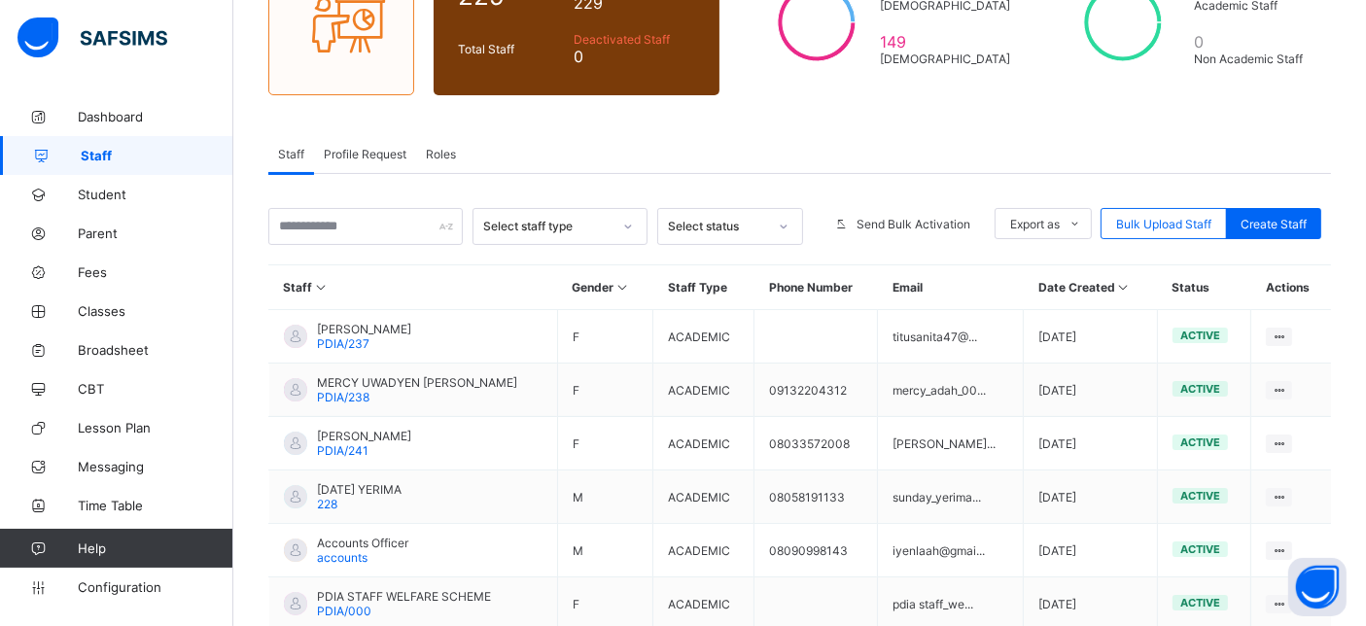
scroll to position [108, 0]
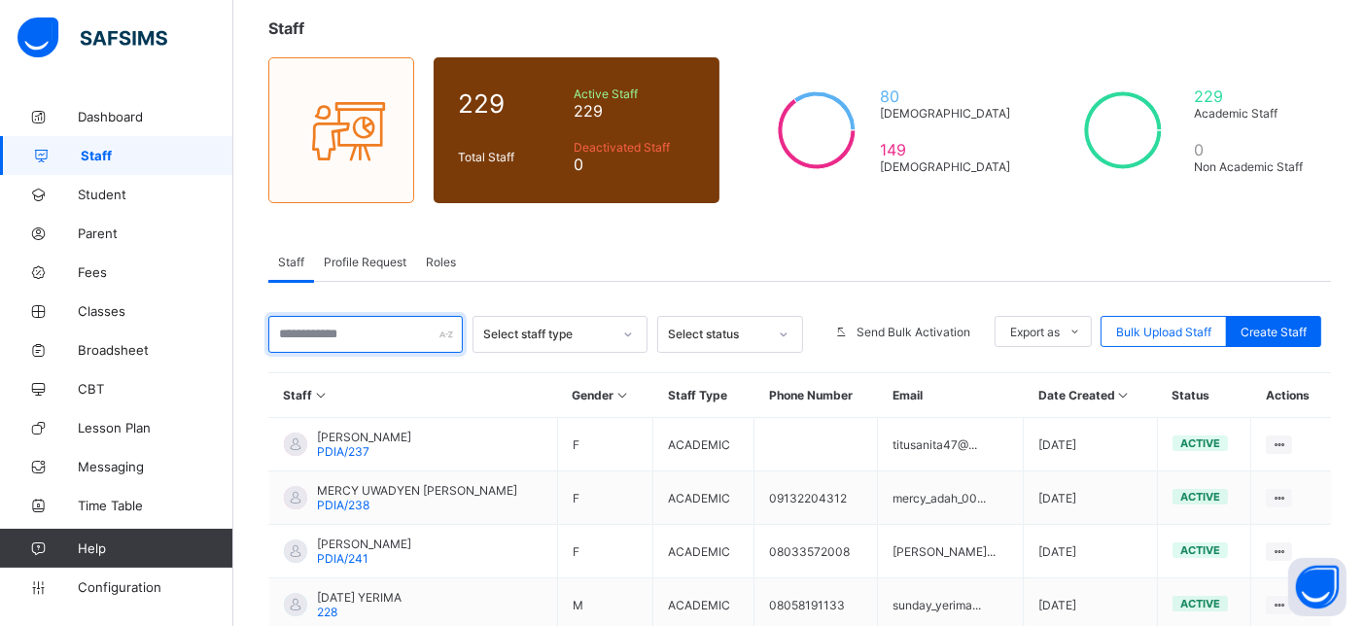
click at [377, 330] on input "text" at bounding box center [365, 334] width 195 height 37
paste input "**********"
type input "**********"
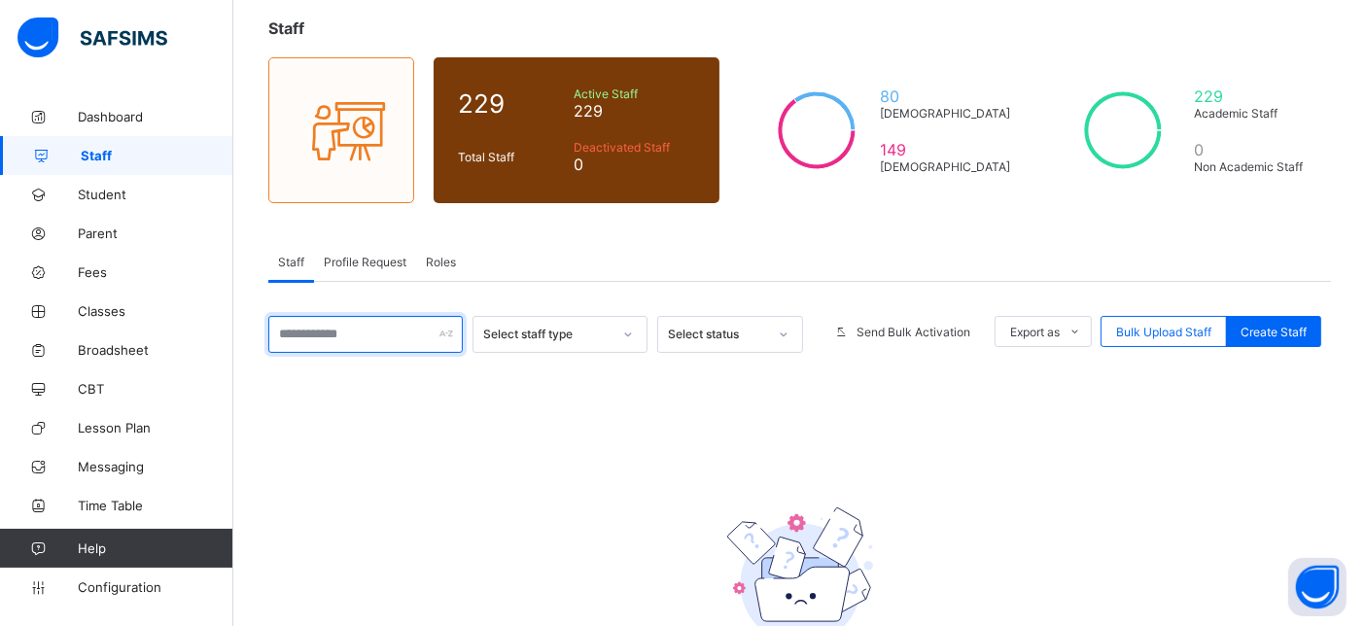
scroll to position [0, 0]
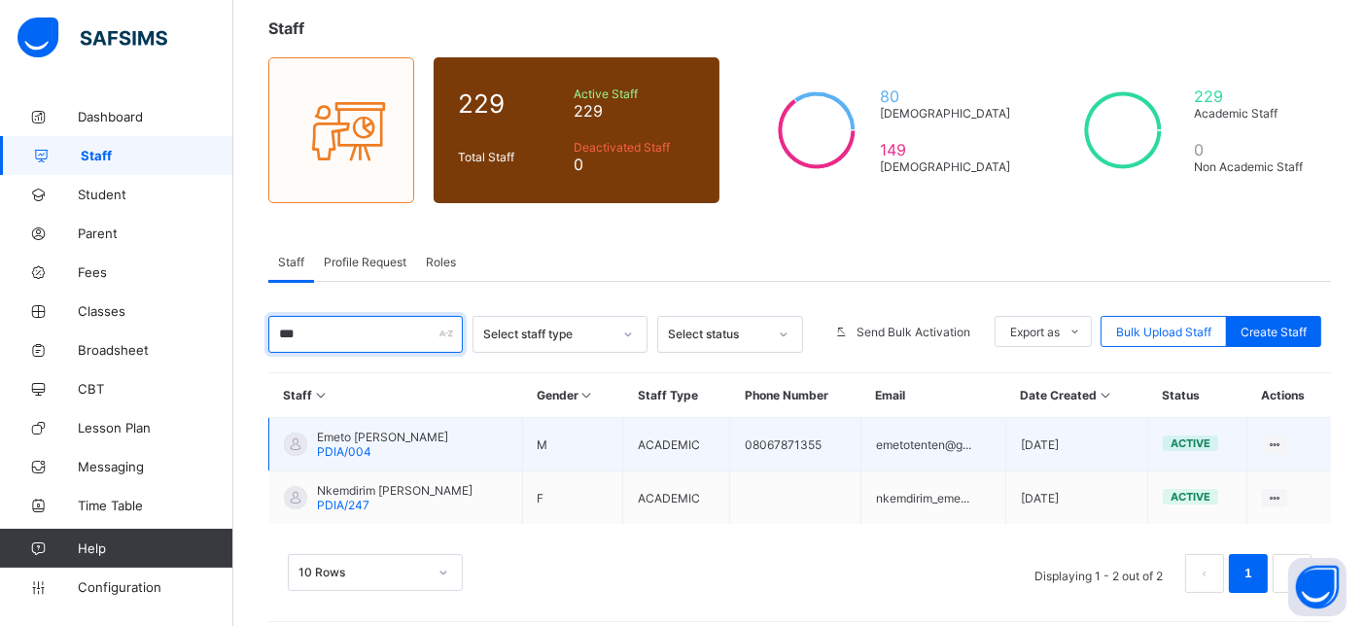
type input "***"
click at [372, 435] on span "Emeto [PERSON_NAME]" at bounding box center [382, 437] width 131 height 15
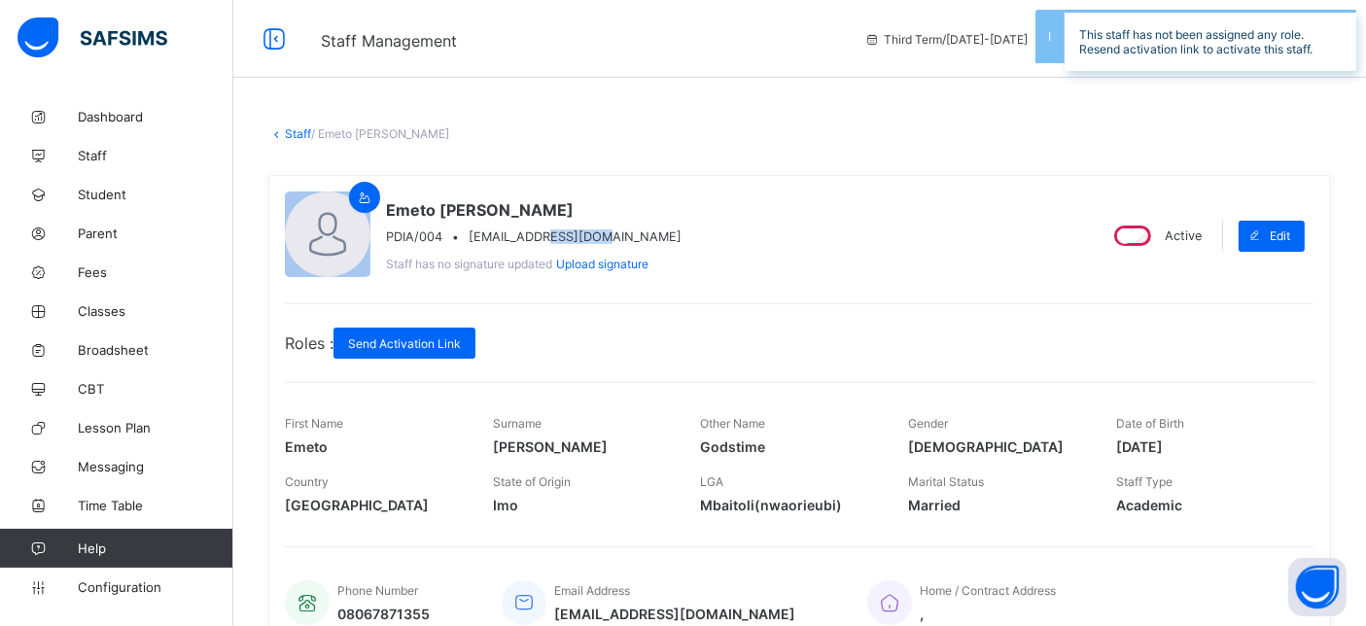
drag, startPoint x: 545, startPoint y: 237, endPoint x: 599, endPoint y: 237, distance: 54.5
click at [599, 237] on span "emetotenten@google.com" at bounding box center [575, 237] width 213 height 15
click at [557, 235] on span "emetotenten@google.com" at bounding box center [575, 237] width 213 height 15
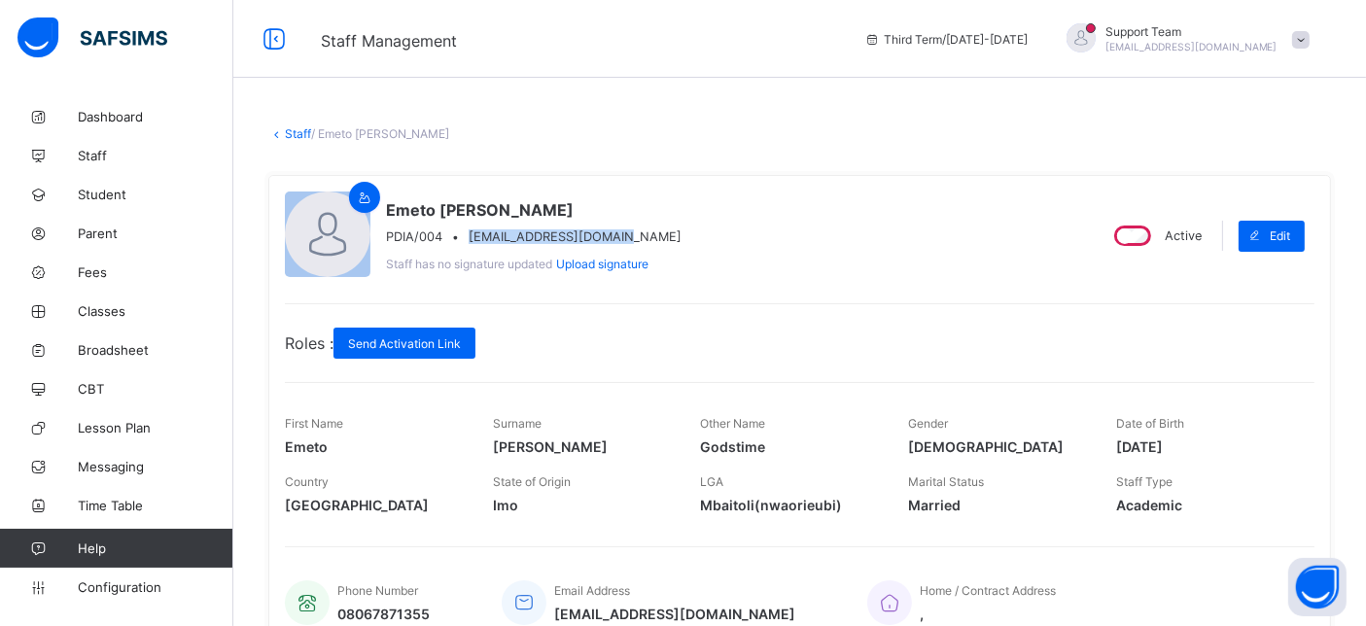
drag, startPoint x: 469, startPoint y: 232, endPoint x: 633, endPoint y: 232, distance: 164.4
click at [633, 232] on div "PDIA/004 • emetotenten@google.com" at bounding box center [534, 237] width 296 height 15
copy span "emetotenten@google.com"
click at [292, 134] on link "Staff" at bounding box center [298, 133] width 26 height 15
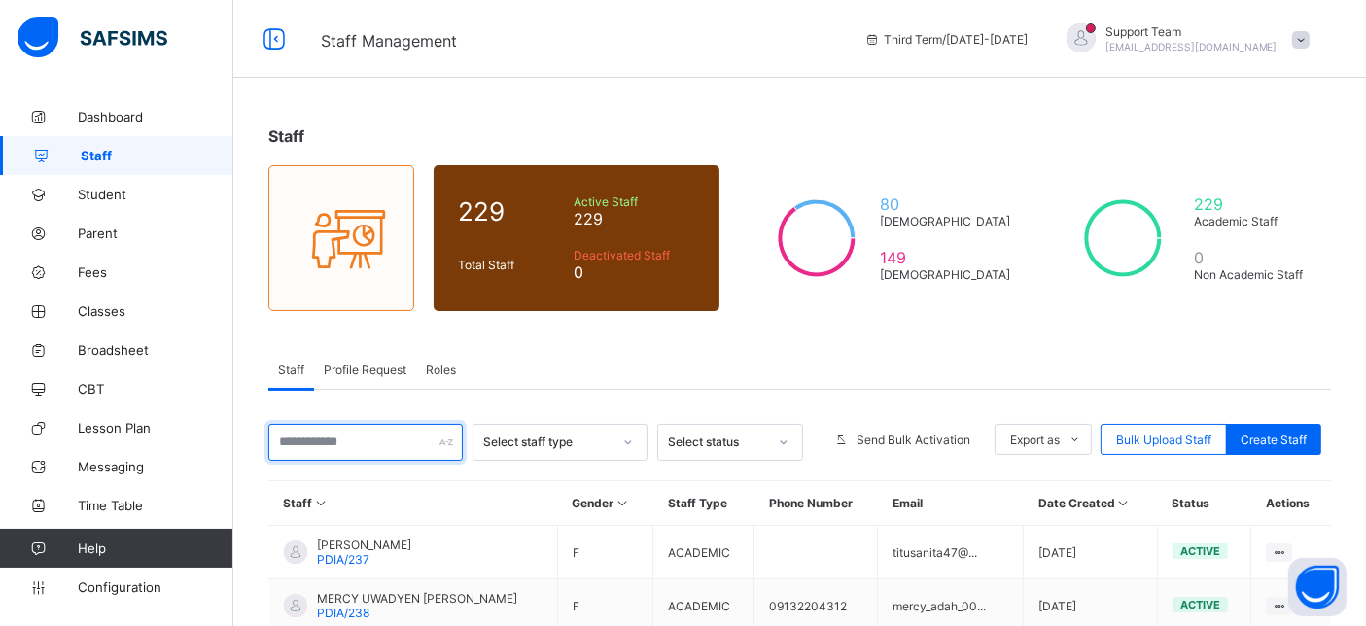
click at [386, 443] on input "text" at bounding box center [365, 442] width 195 height 37
paste input "**********"
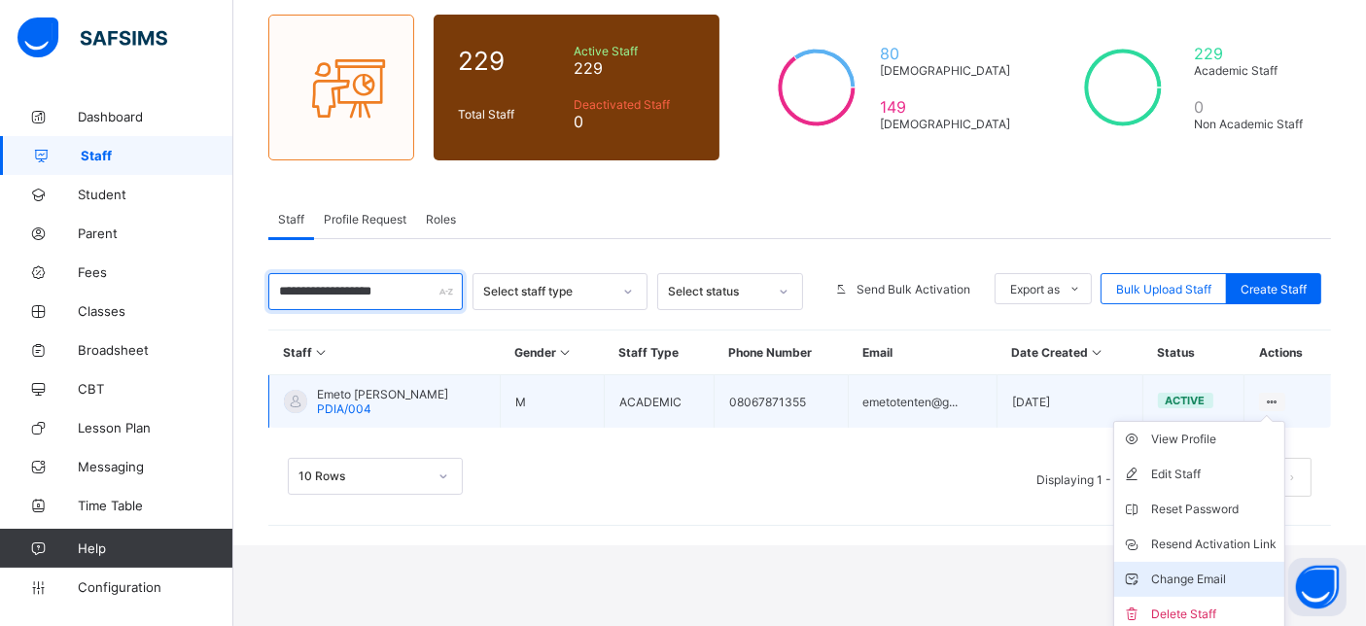
scroll to position [154, 0]
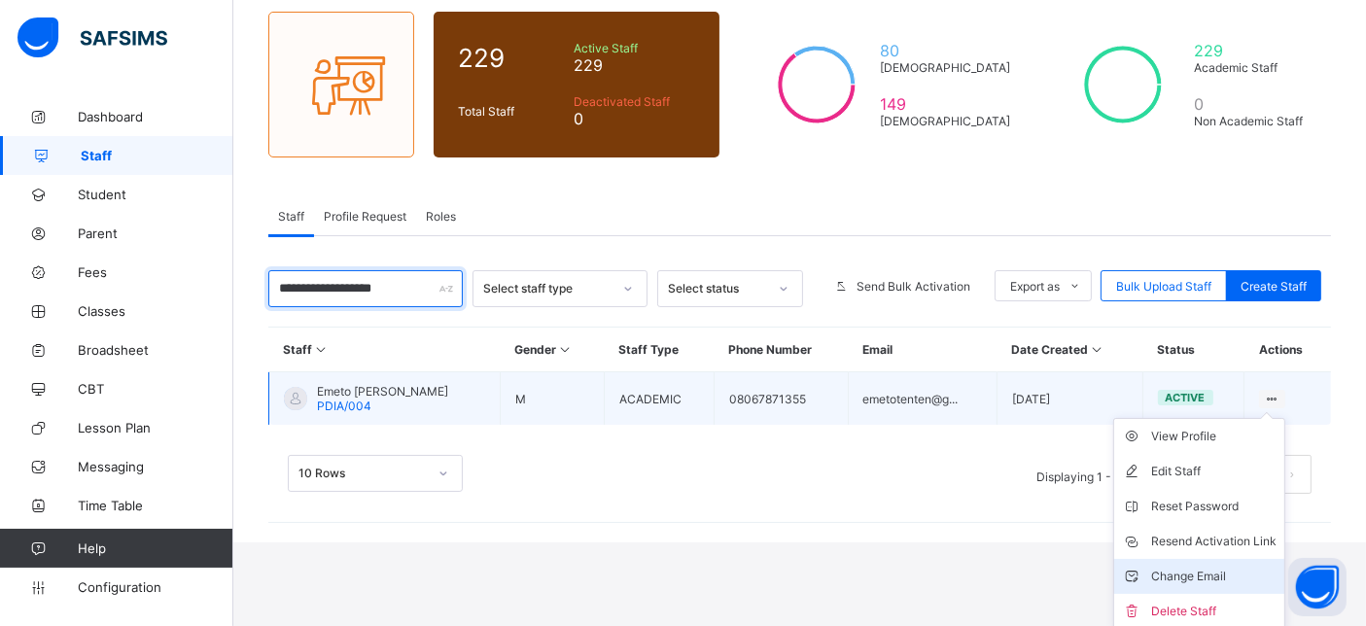
type input "**********"
click at [1221, 589] on li "Change Email" at bounding box center [1200, 576] width 170 height 35
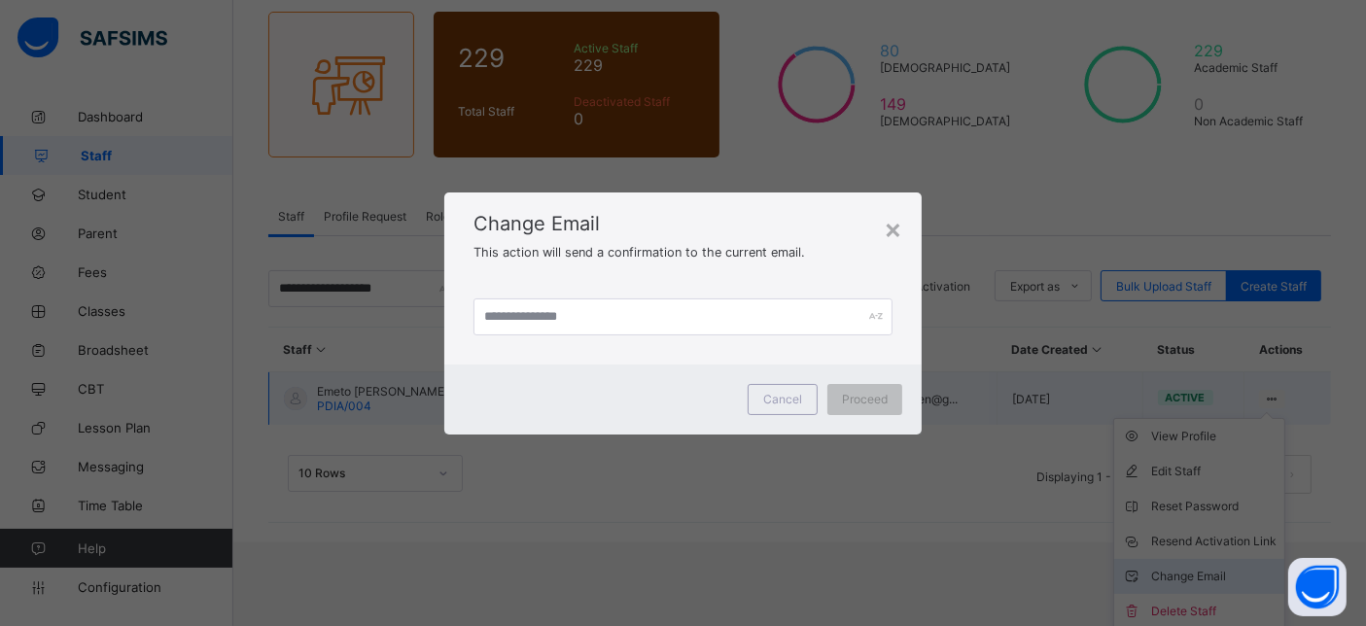
scroll to position [66, 0]
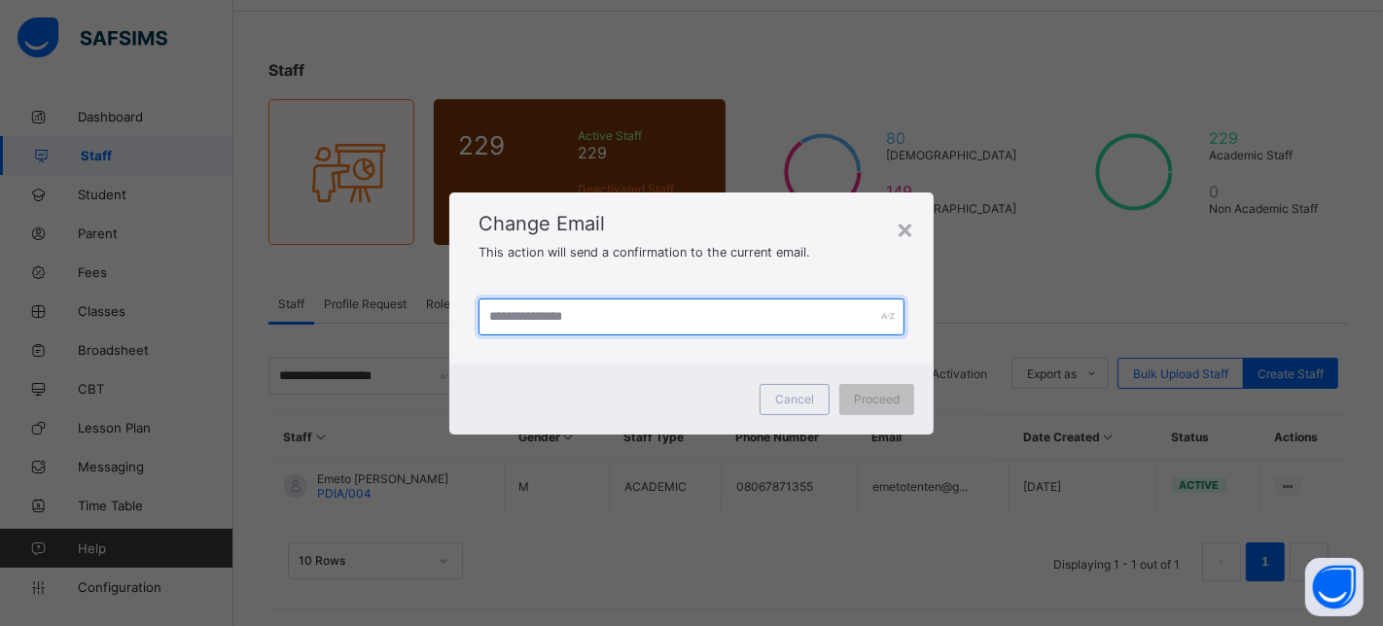
click at [594, 321] on input "text" at bounding box center [691, 317] width 426 height 37
paste input "**********"
drag, startPoint x: 583, startPoint y: 315, endPoint x: 614, endPoint y: 317, distance: 31.2
click at [614, 317] on input "**********" at bounding box center [691, 317] width 426 height 37
type input "**********"
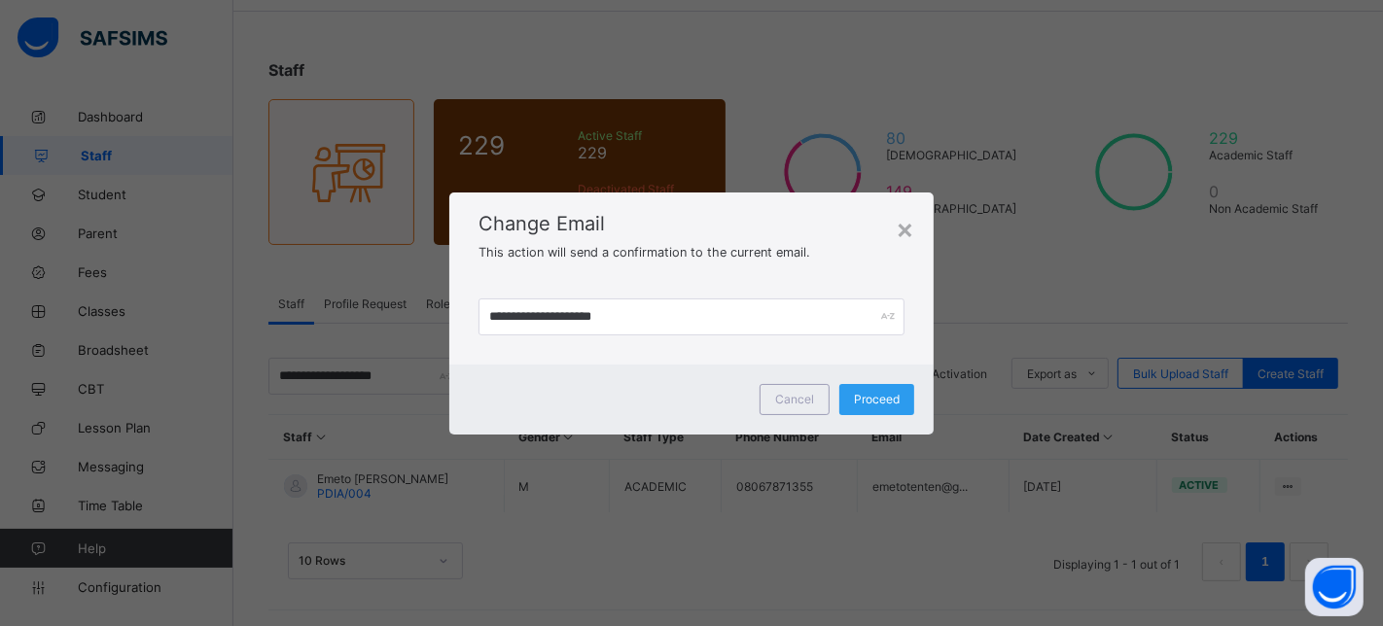
click at [880, 396] on span "Proceed" at bounding box center [877, 399] width 46 height 15
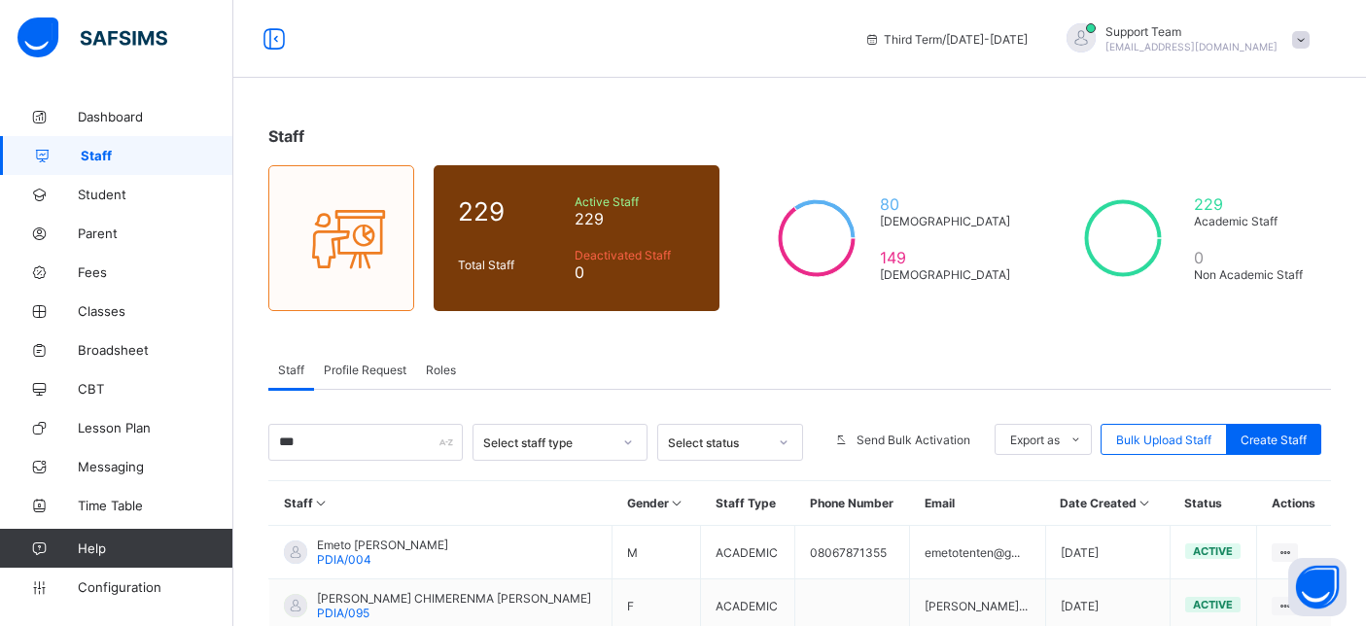
scroll to position [172, 0]
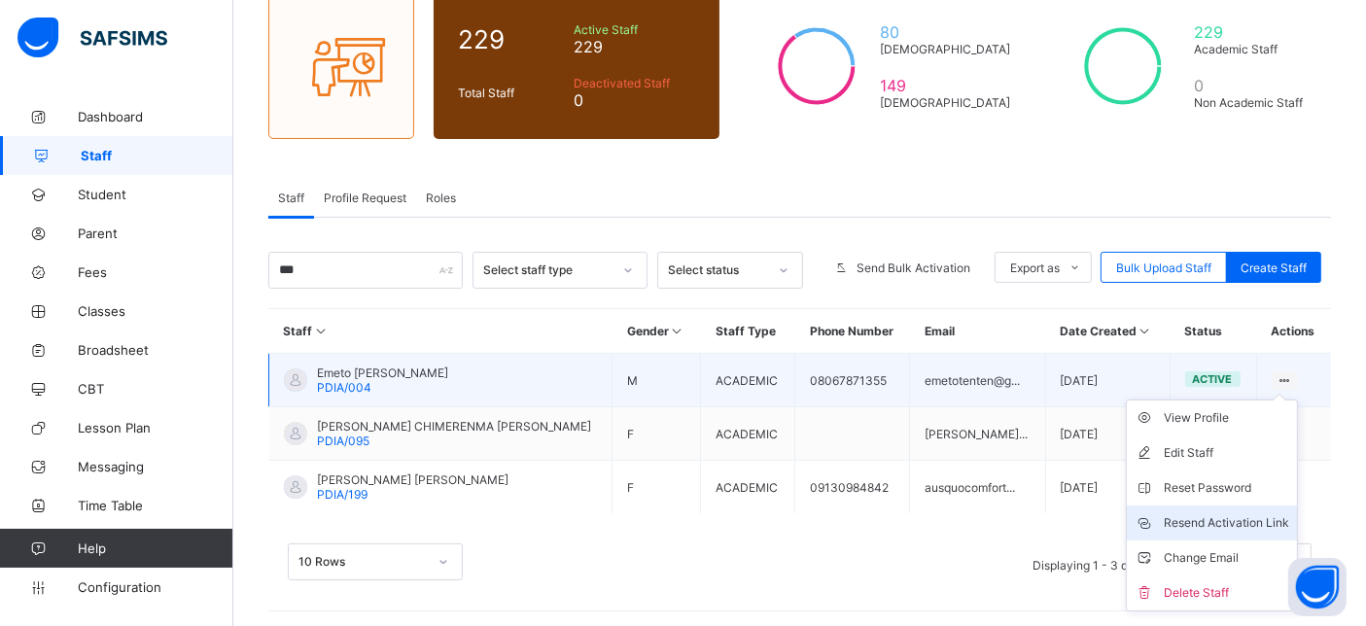
type input "***"
click at [1260, 522] on div "Resend Activation Link" at bounding box center [1226, 522] width 125 height 19
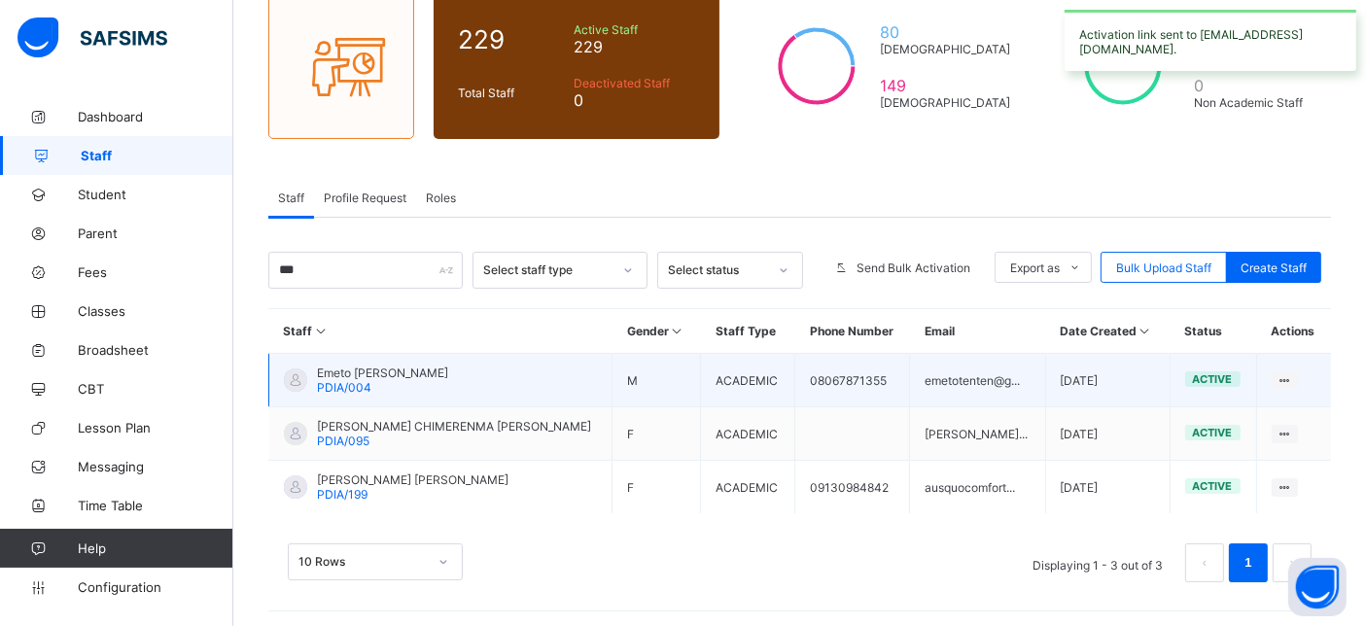
click at [341, 372] on span "Emeto [PERSON_NAME]" at bounding box center [382, 373] width 131 height 15
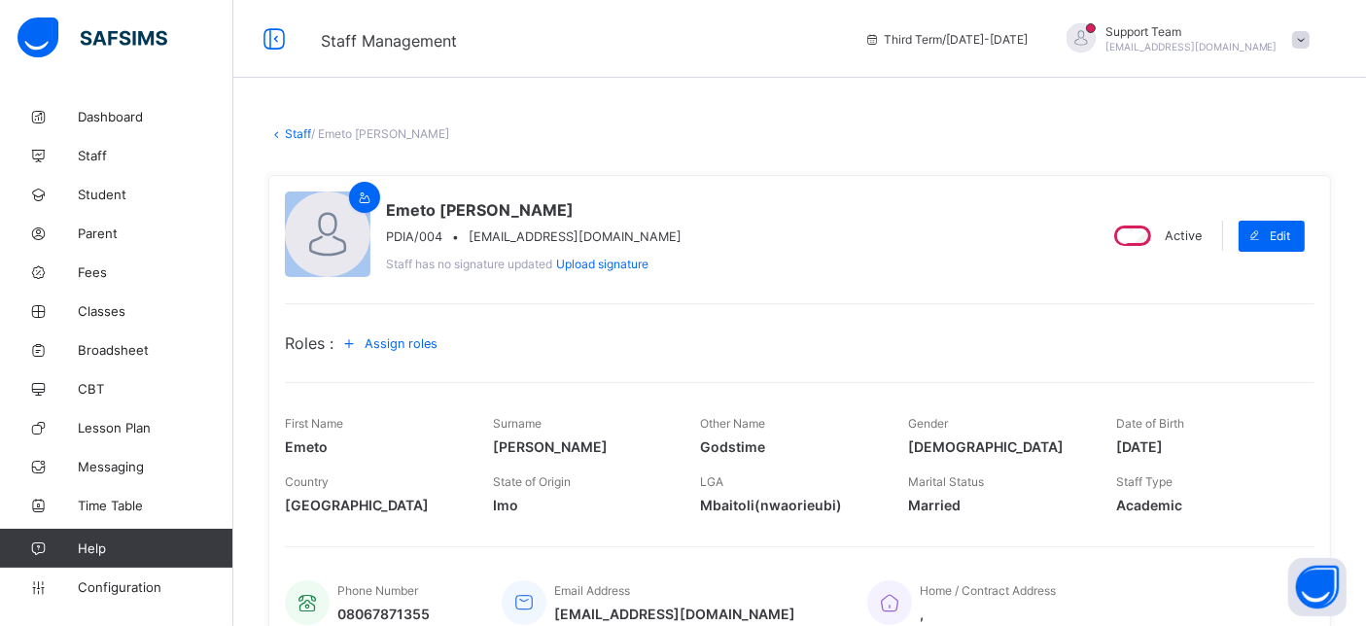
click at [294, 134] on link "Staff" at bounding box center [298, 133] width 26 height 15
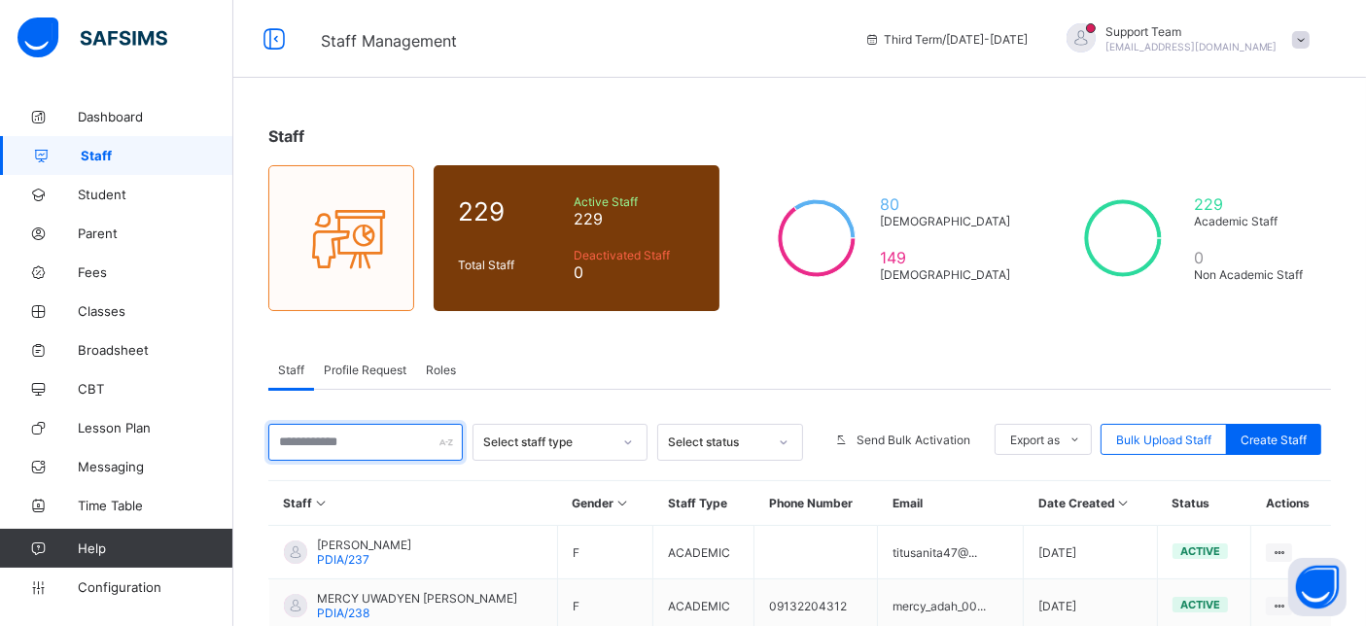
click at [390, 444] on input "text" at bounding box center [365, 442] width 195 height 37
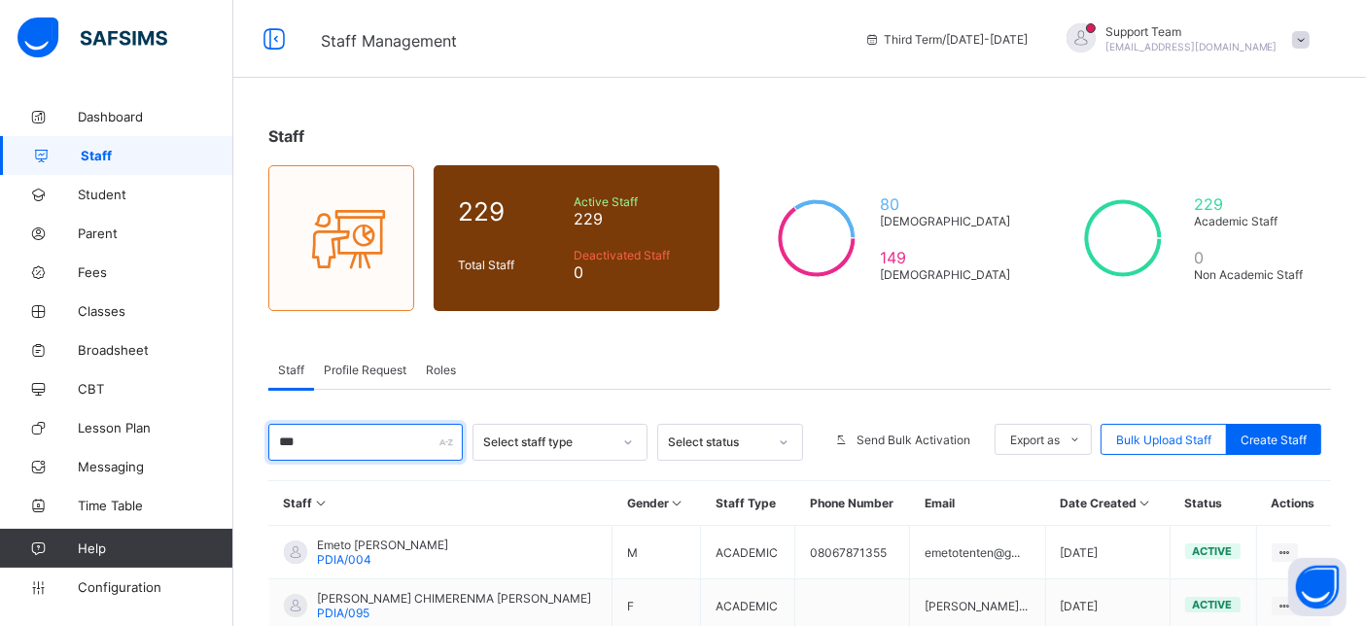
scroll to position [172, 0]
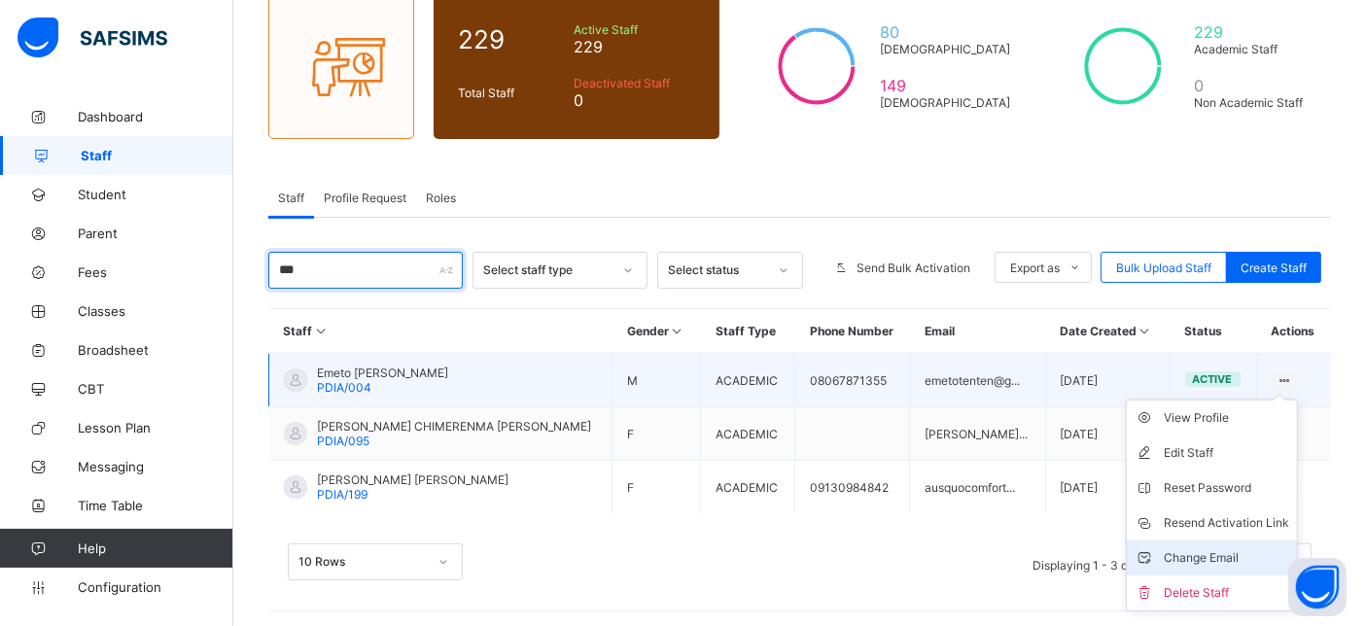
type input "***"
click at [1256, 543] on li "Change Email" at bounding box center [1212, 558] width 170 height 35
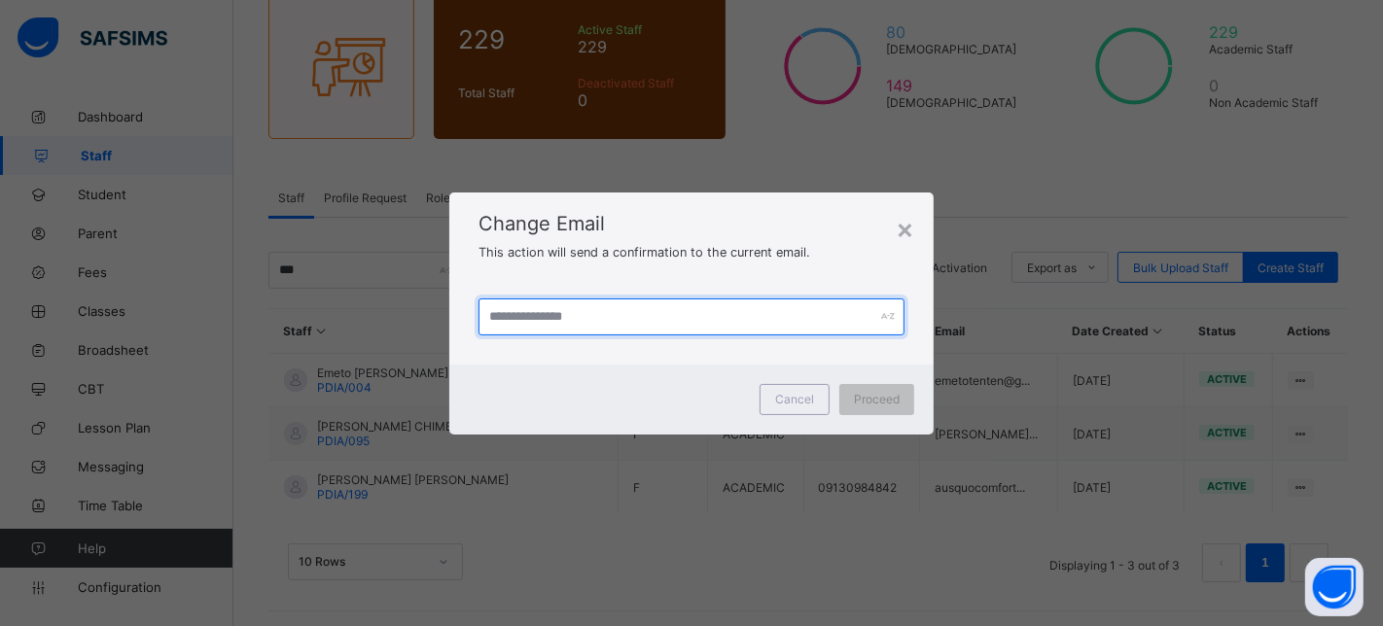
click at [519, 315] on input "text" at bounding box center [691, 317] width 426 height 37
paste input "**********"
type input "**********"
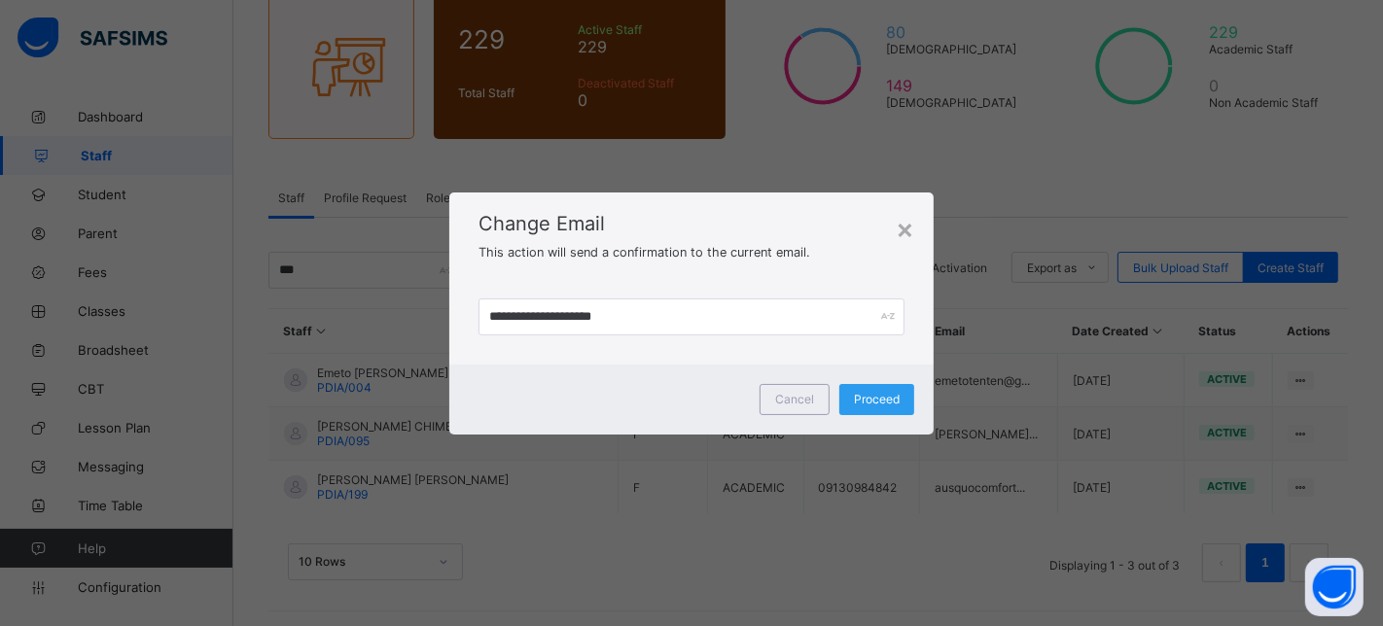
click at [867, 394] on span "Proceed" at bounding box center [877, 399] width 46 height 15
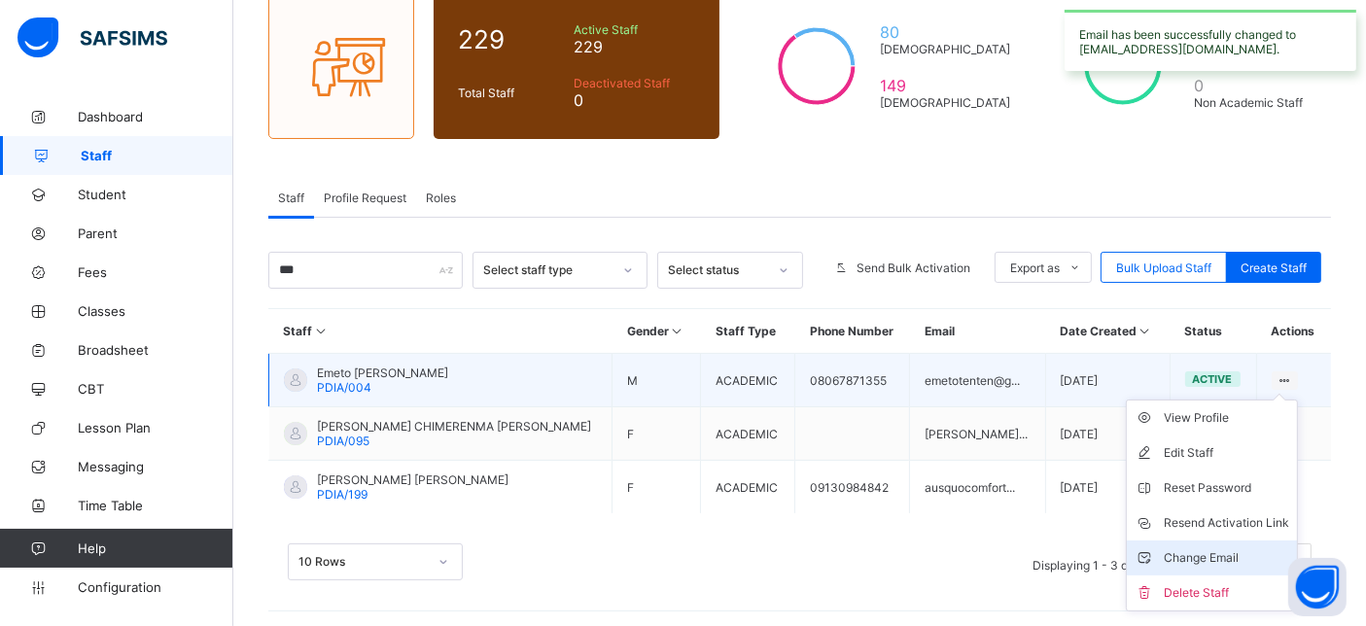
click at [1243, 541] on li "Change Email" at bounding box center [1212, 558] width 170 height 35
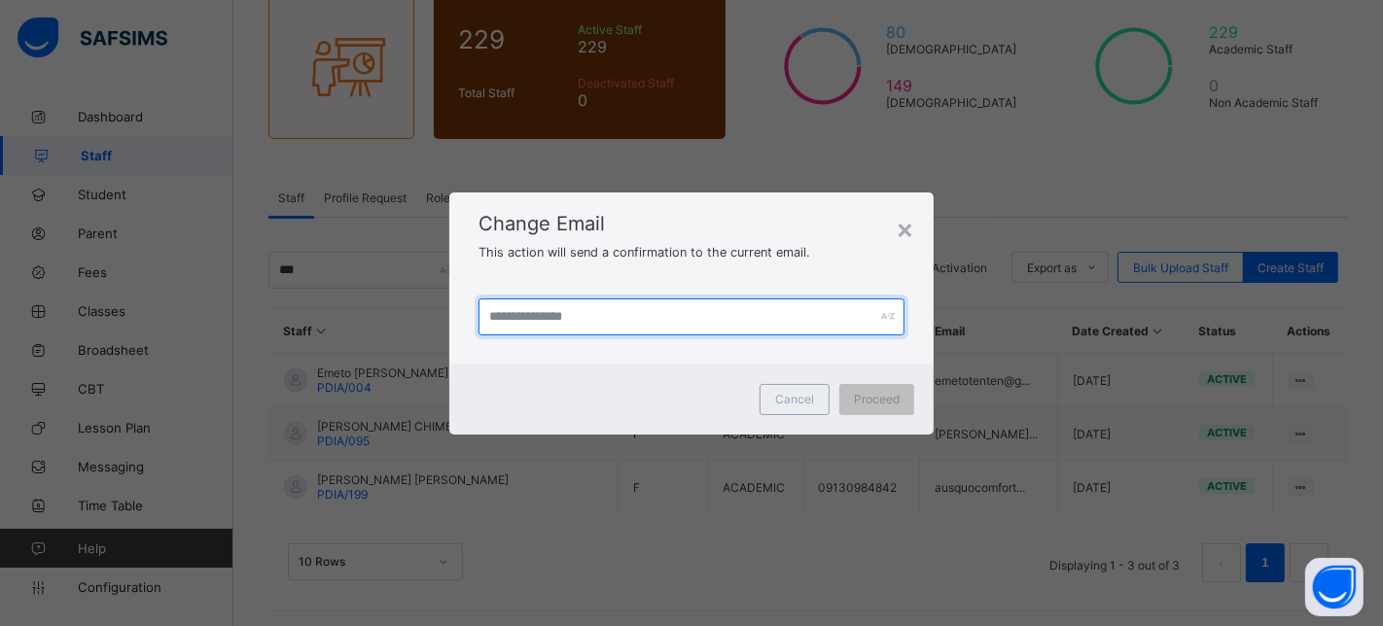
click at [705, 303] on input "text" at bounding box center [691, 317] width 426 height 37
paste input "**********"
type input "**********"
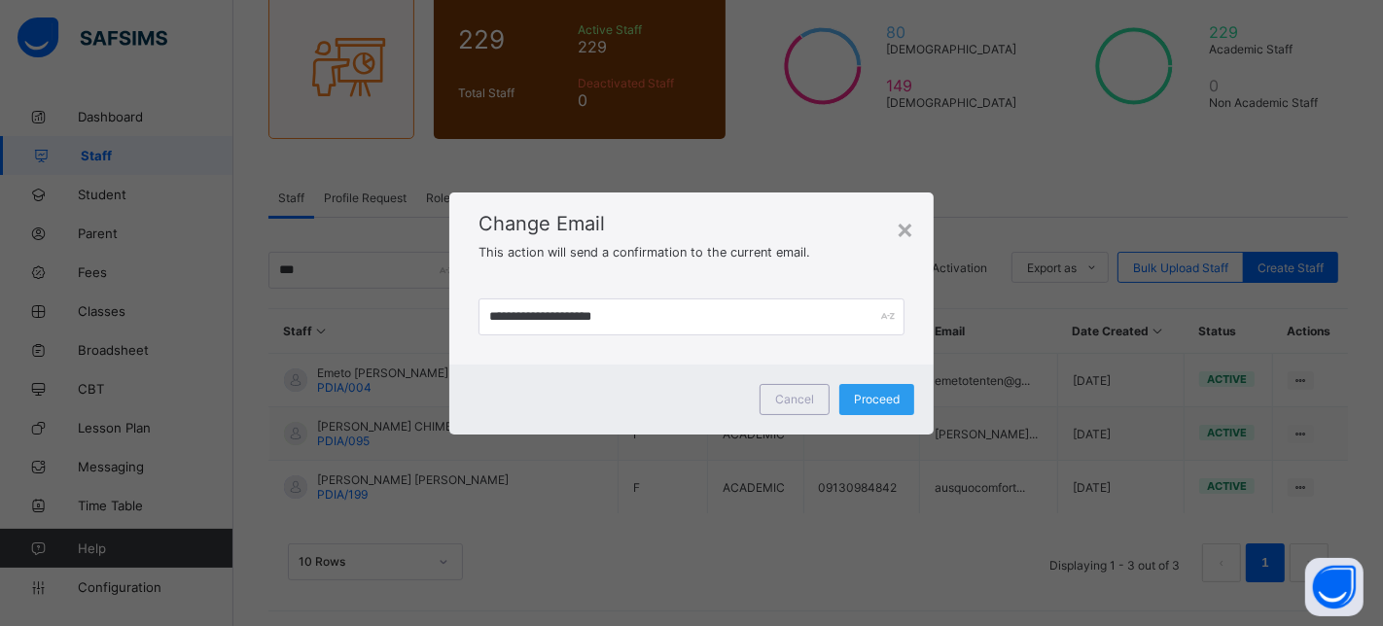
click at [850, 393] on div "Proceed" at bounding box center [876, 399] width 75 height 31
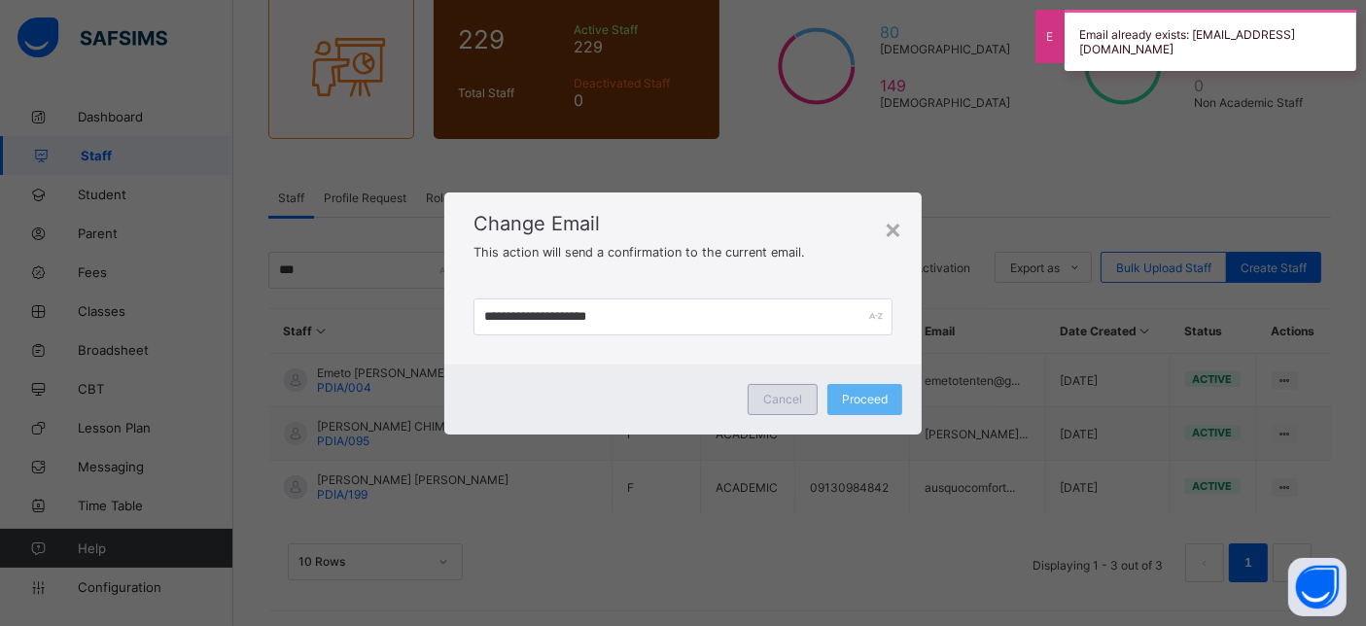
click at [783, 396] on span "Cancel" at bounding box center [782, 399] width 39 height 15
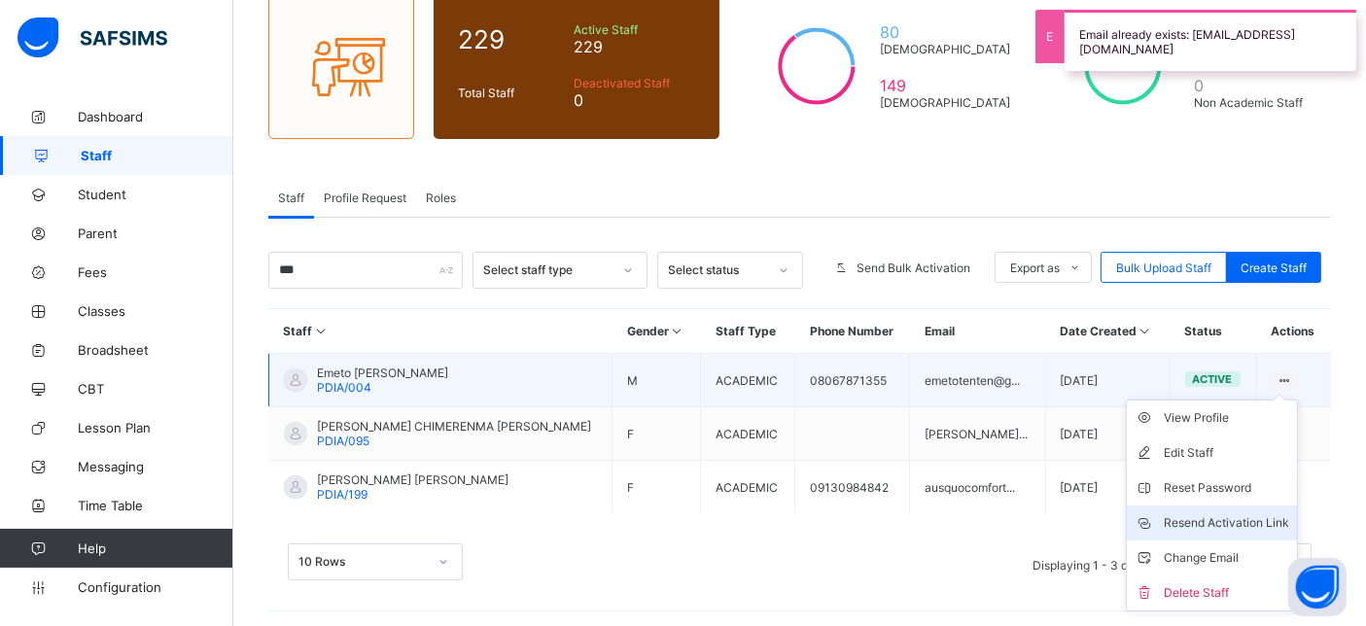
click at [1256, 526] on div "Resend Activation Link" at bounding box center [1226, 522] width 125 height 19
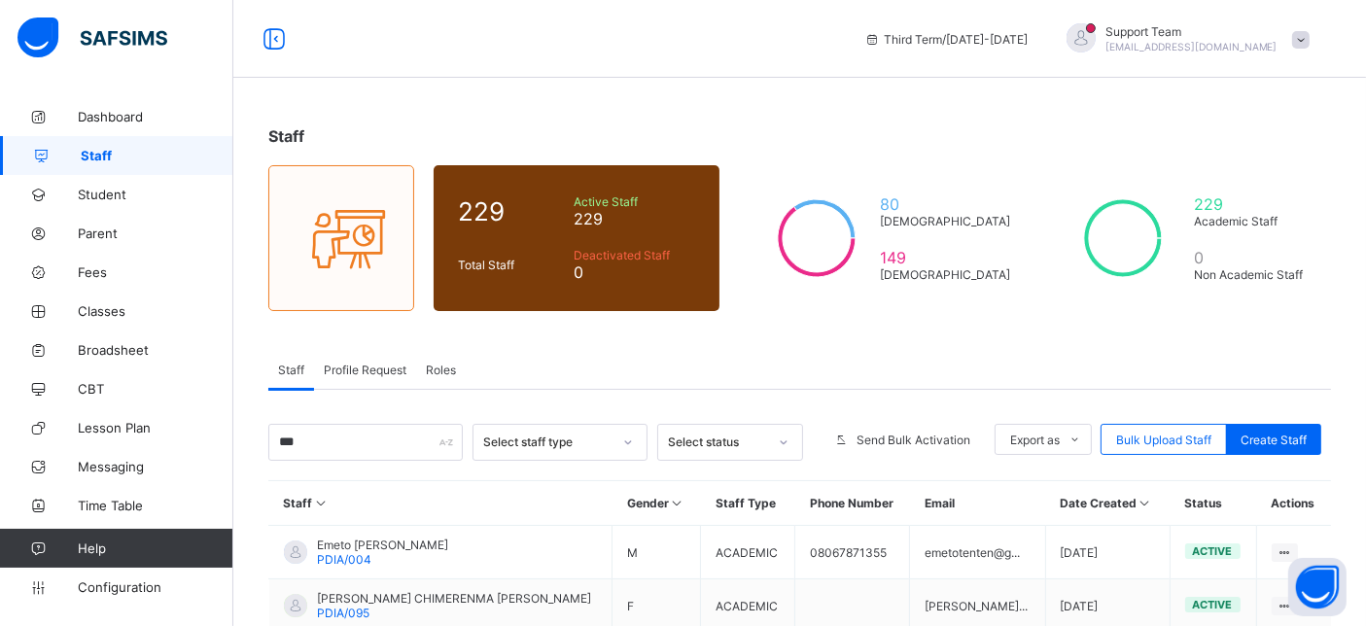
scroll to position [108, 0]
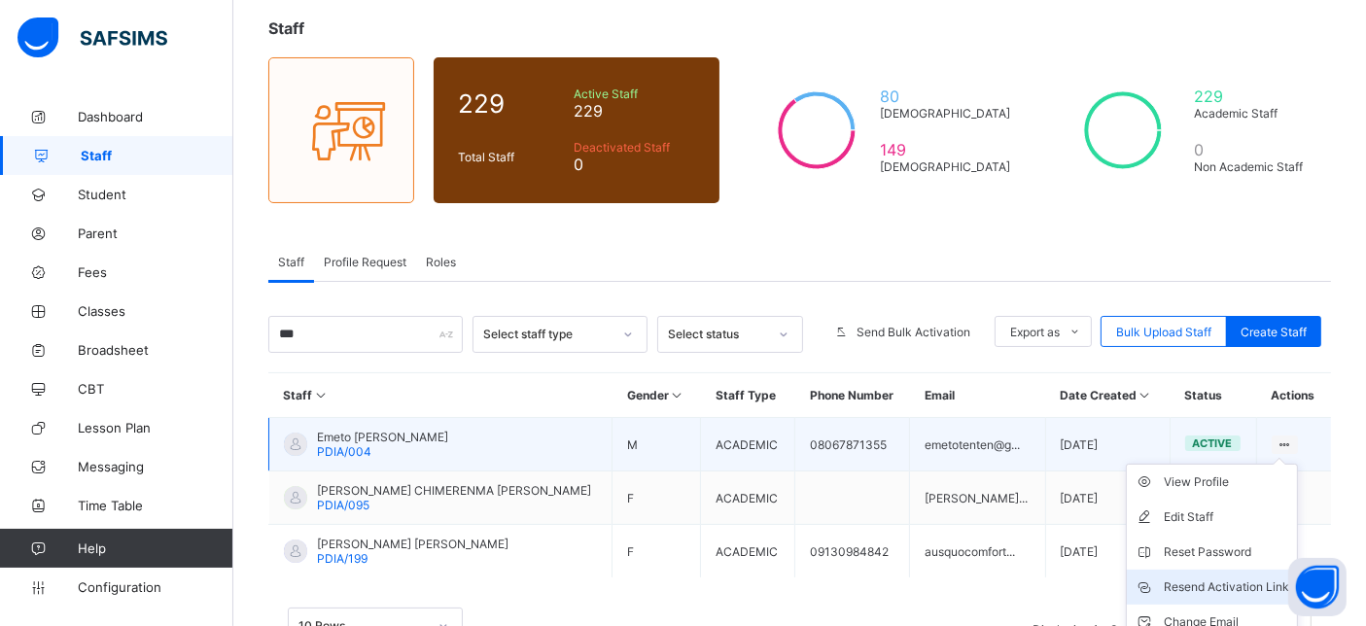
type input "***"
click at [1222, 579] on div "Resend Activation Link" at bounding box center [1226, 587] width 125 height 19
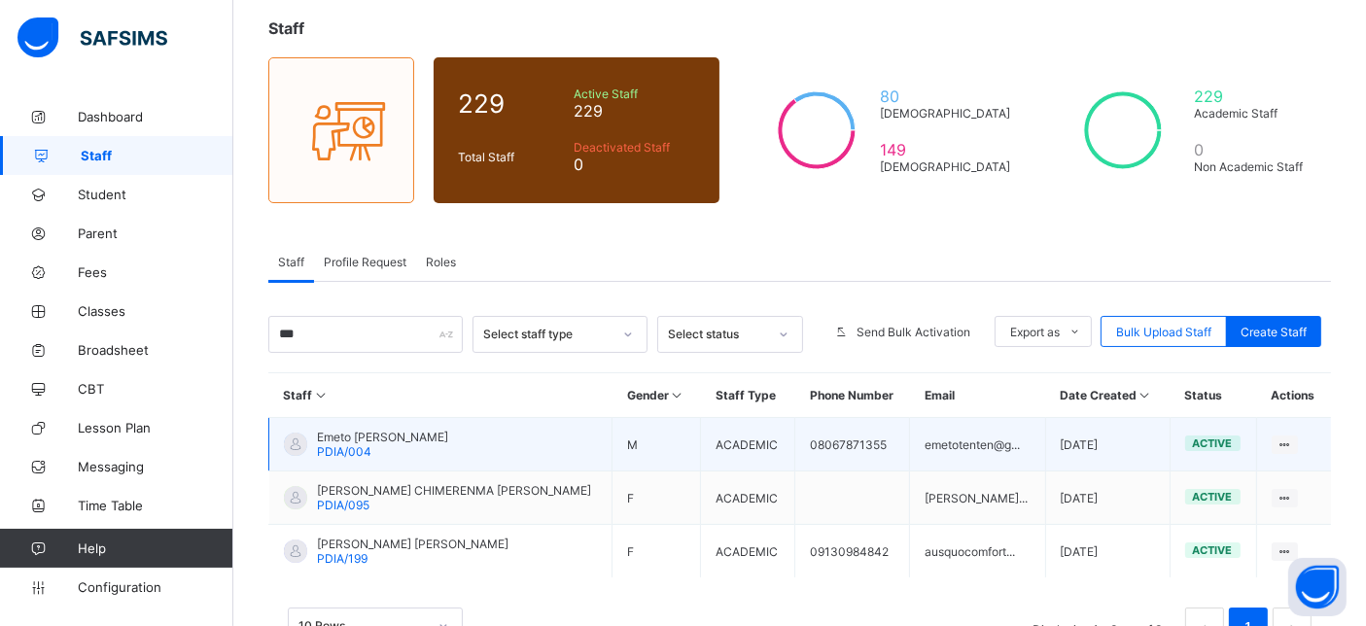
click at [338, 447] on span "PDIA/004" at bounding box center [344, 451] width 54 height 15
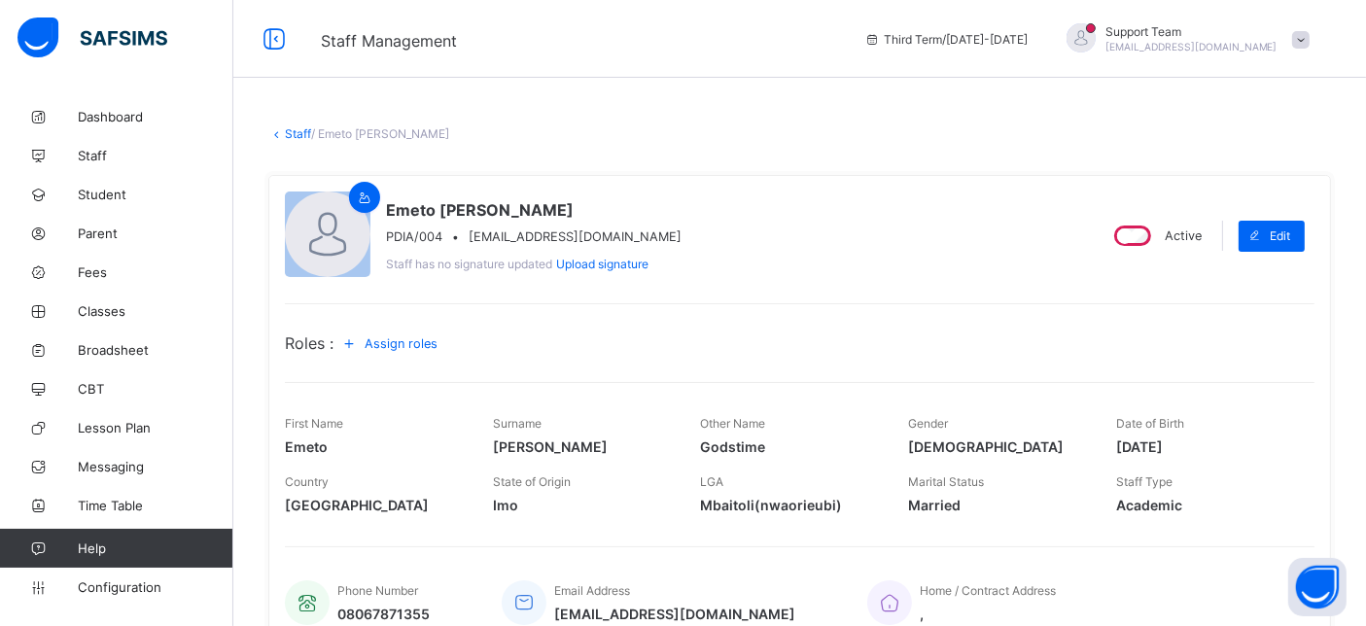
click at [424, 347] on span "Assign roles" at bounding box center [401, 343] width 73 height 15
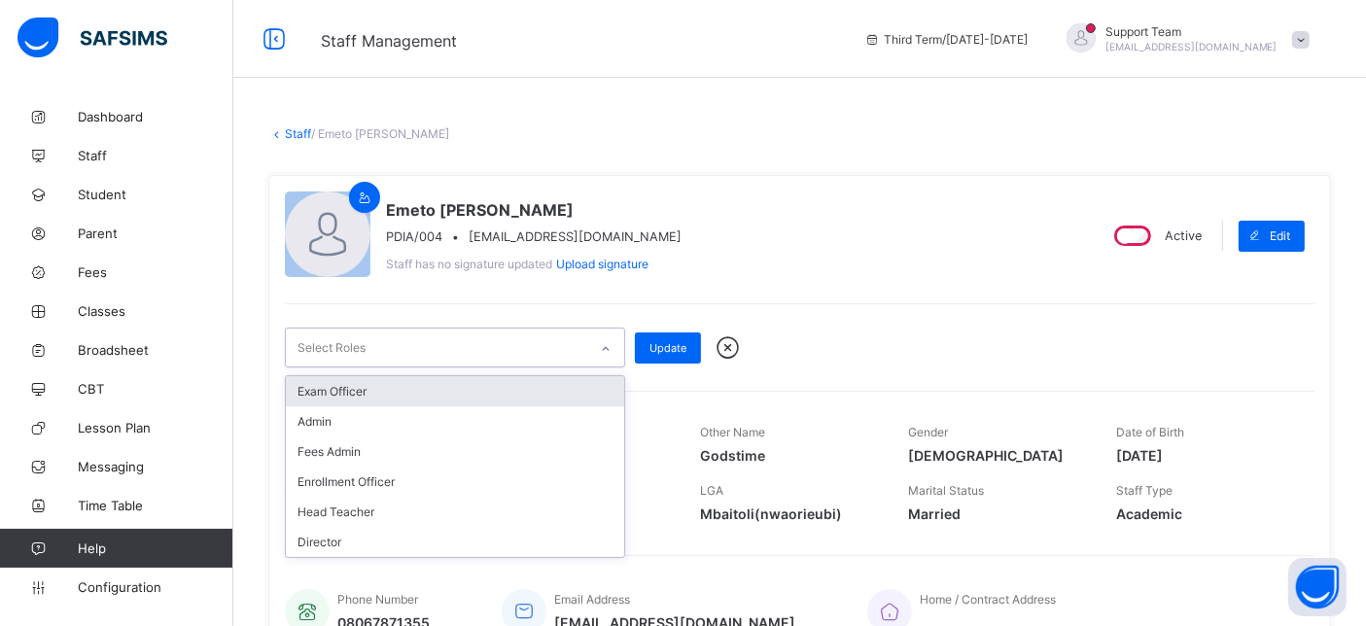
click at [439, 331] on div "Select Roles" at bounding box center [436, 348] width 301 height 38
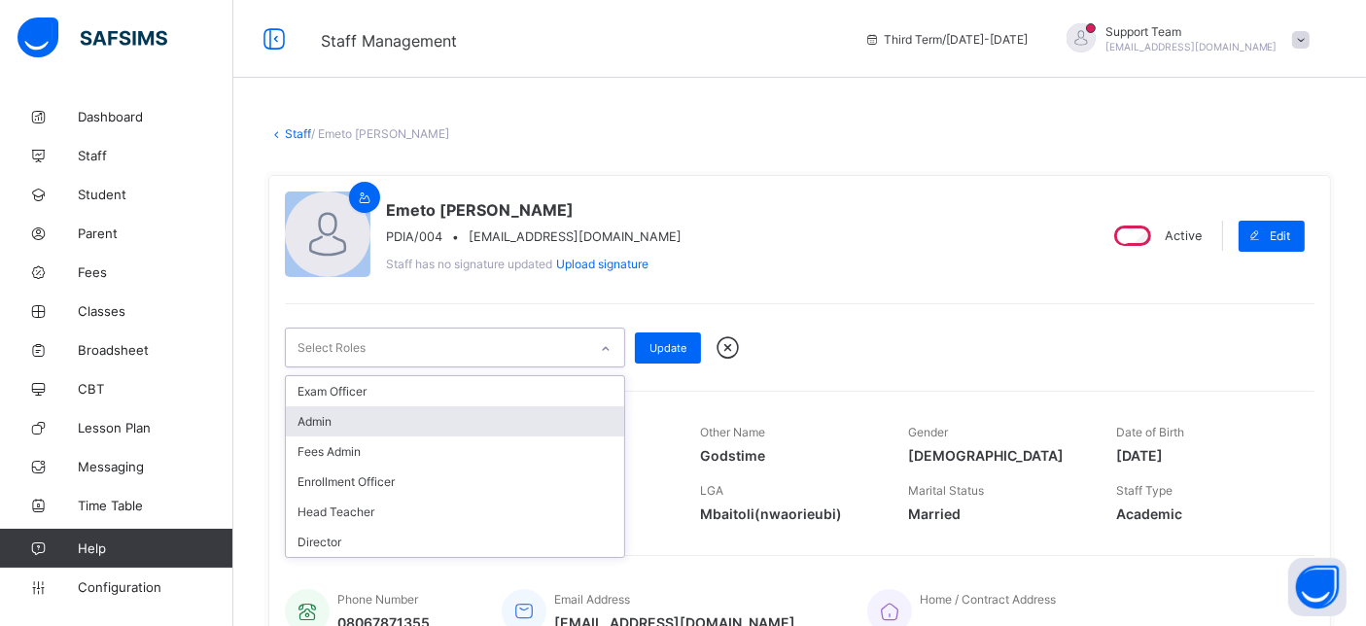
click at [354, 427] on div "Admin" at bounding box center [455, 422] width 338 height 30
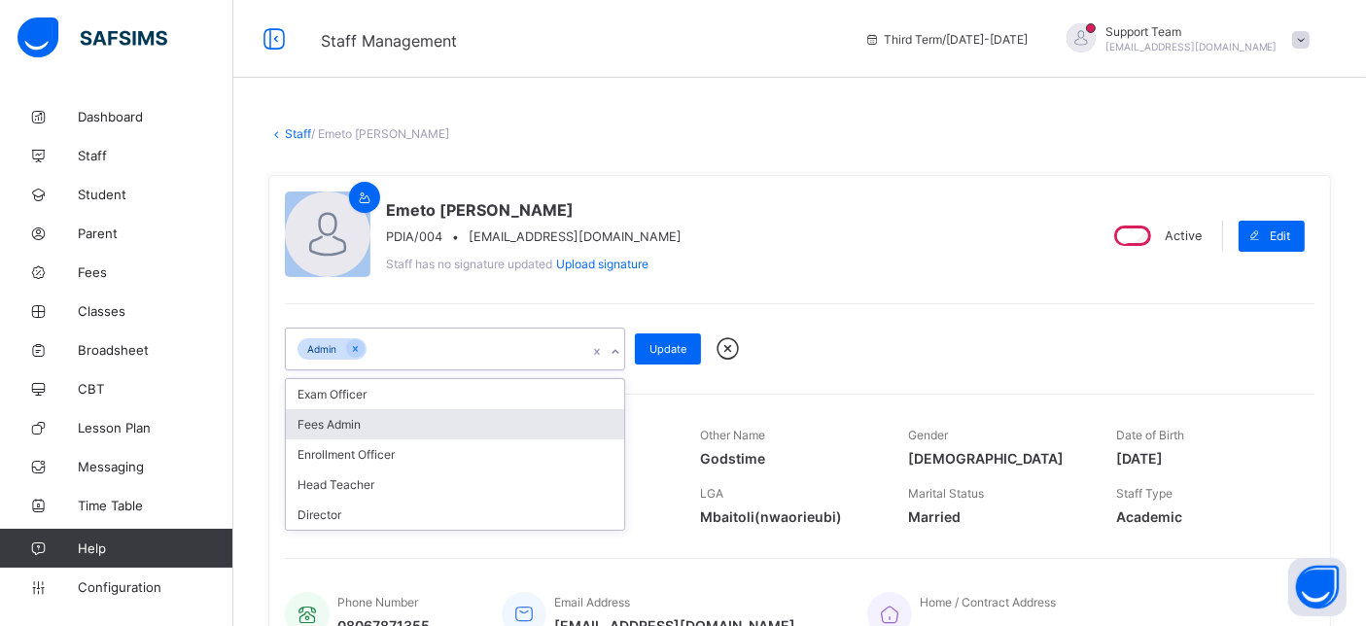
click at [355, 423] on div "Fees Admin" at bounding box center [455, 424] width 338 height 30
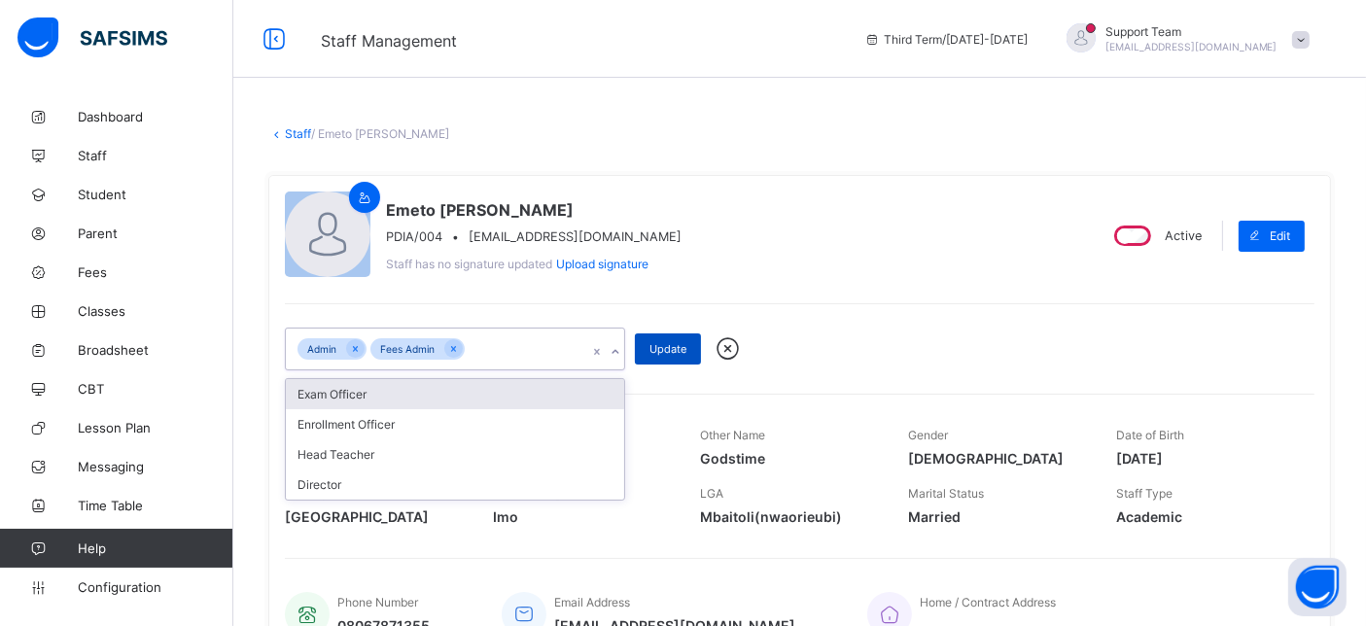
click at [653, 347] on span "Update" at bounding box center [668, 349] width 37 height 14
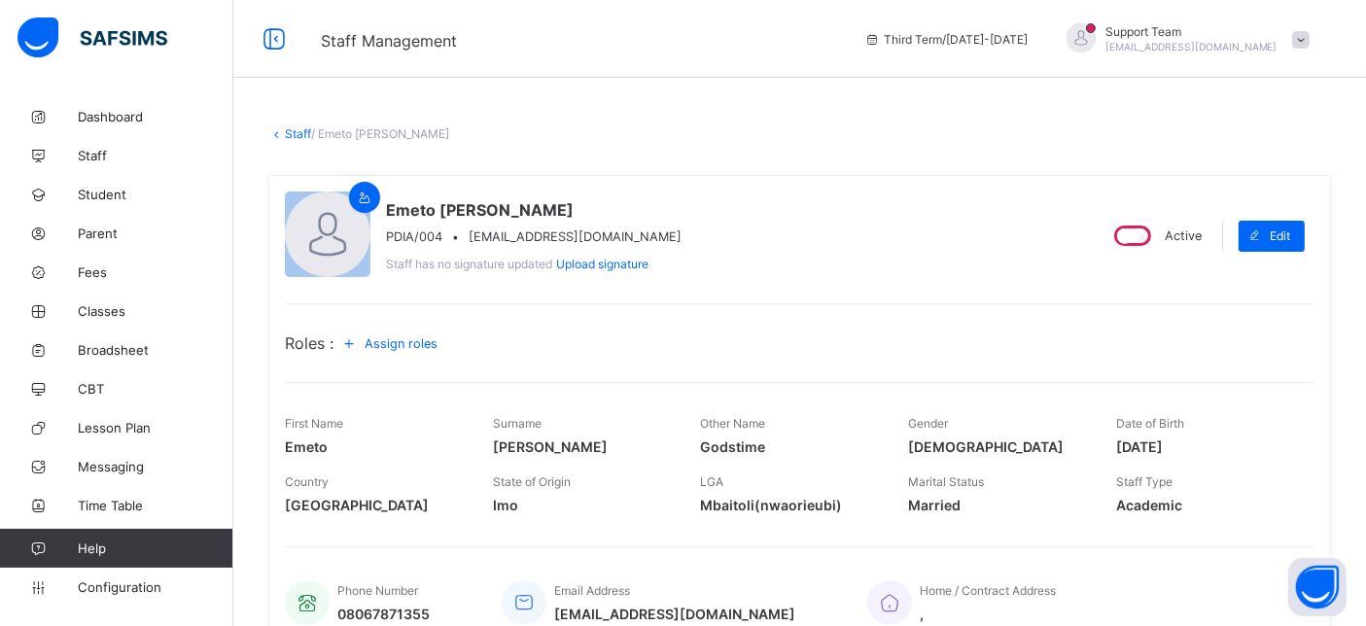
click at [304, 132] on link "Staff" at bounding box center [298, 133] width 26 height 15
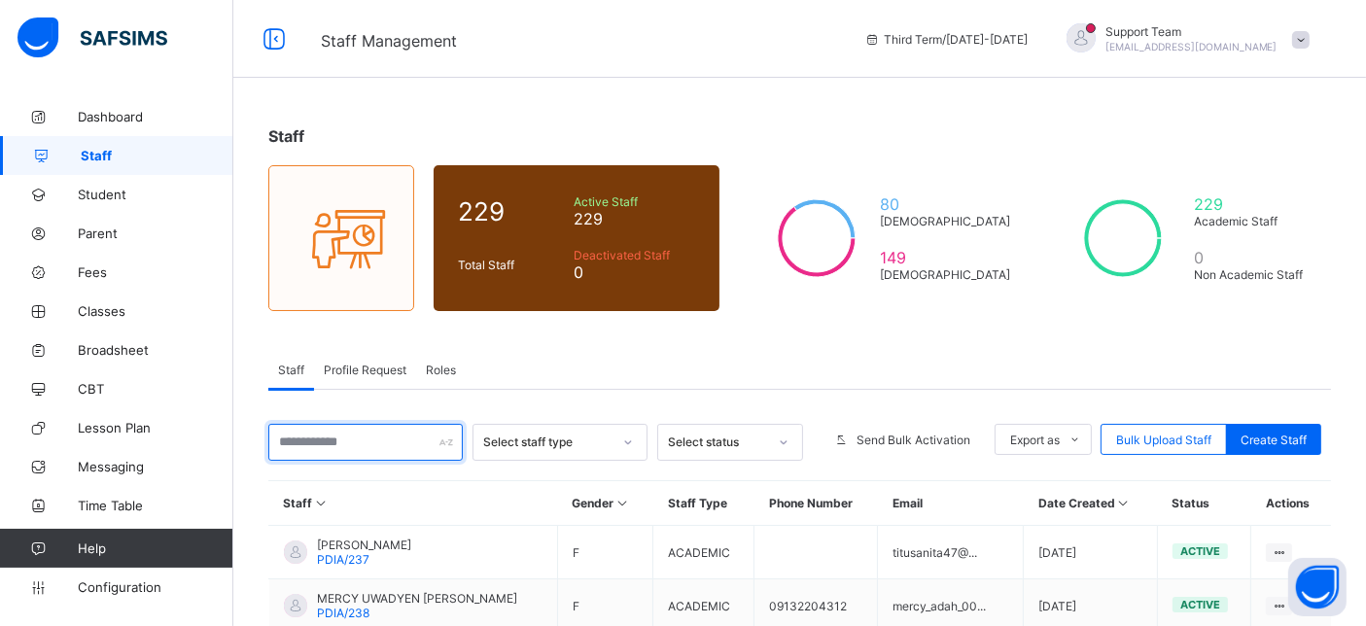
click at [365, 427] on input "text" at bounding box center [365, 442] width 195 height 37
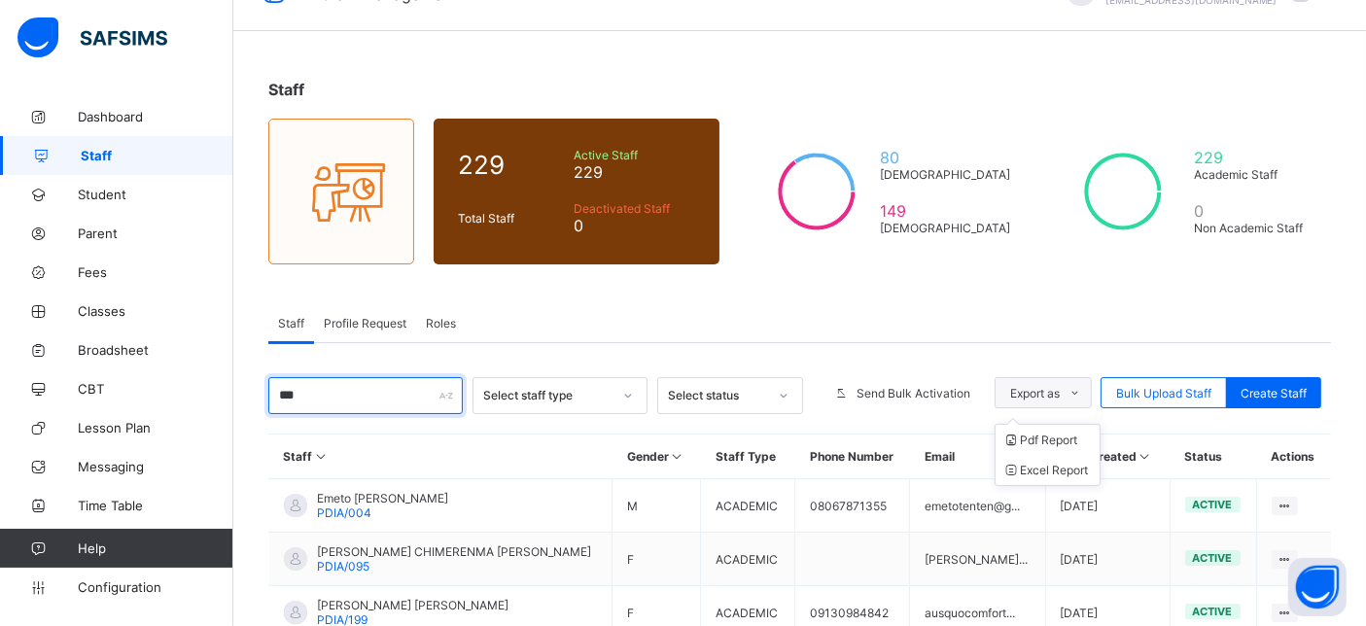
scroll to position [108, 0]
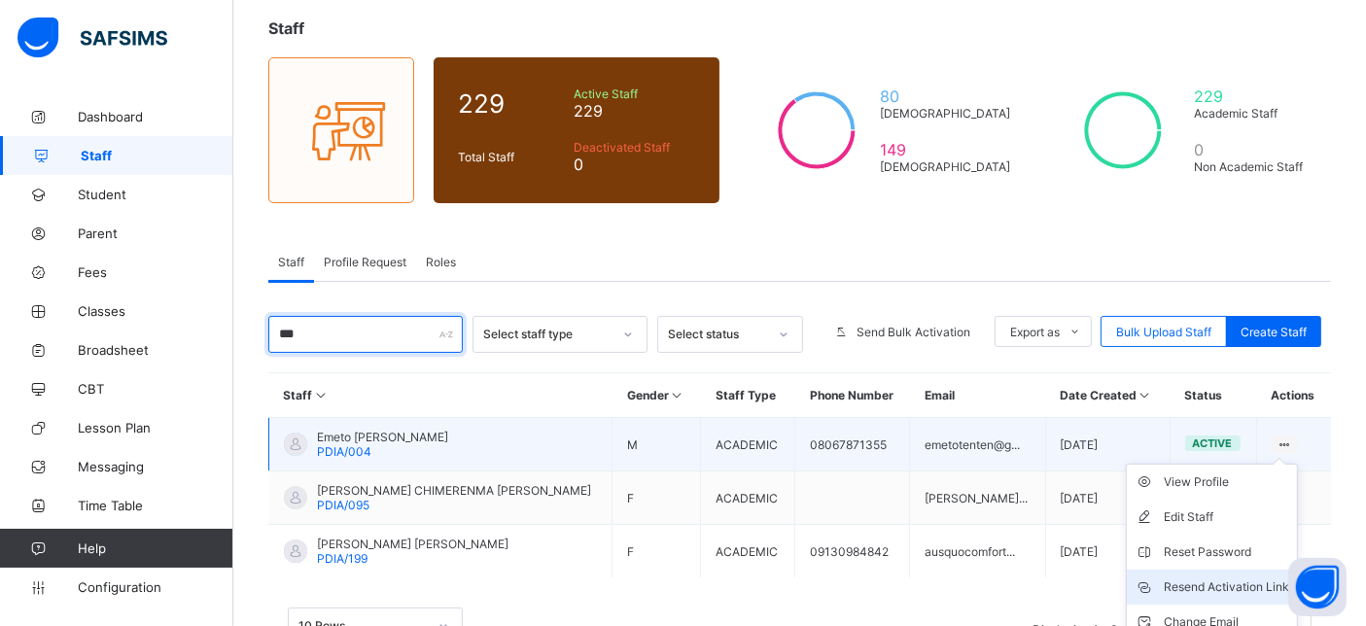
type input "***"
click at [1242, 578] on div "Resend Activation Link" at bounding box center [1226, 587] width 125 height 19
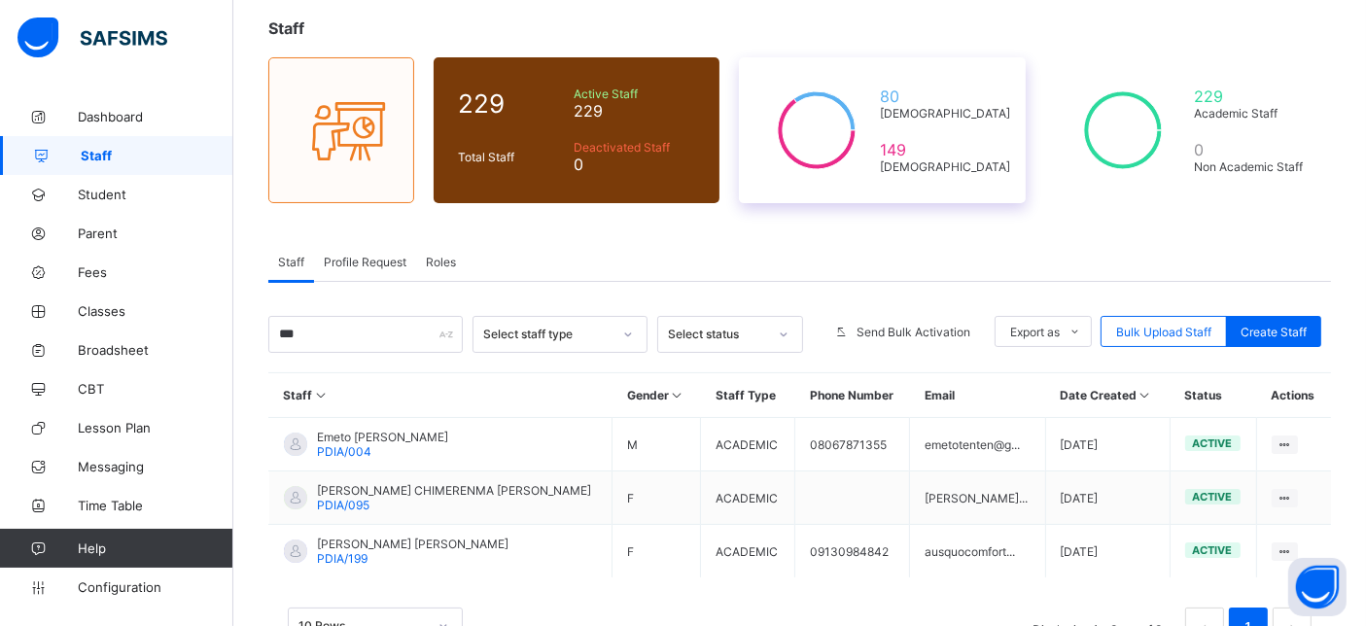
click at [985, 117] on span "[DEMOGRAPHIC_DATA]" at bounding box center [945, 113] width 130 height 15
click at [133, 583] on span "Configuration" at bounding box center [155, 588] width 155 height 16
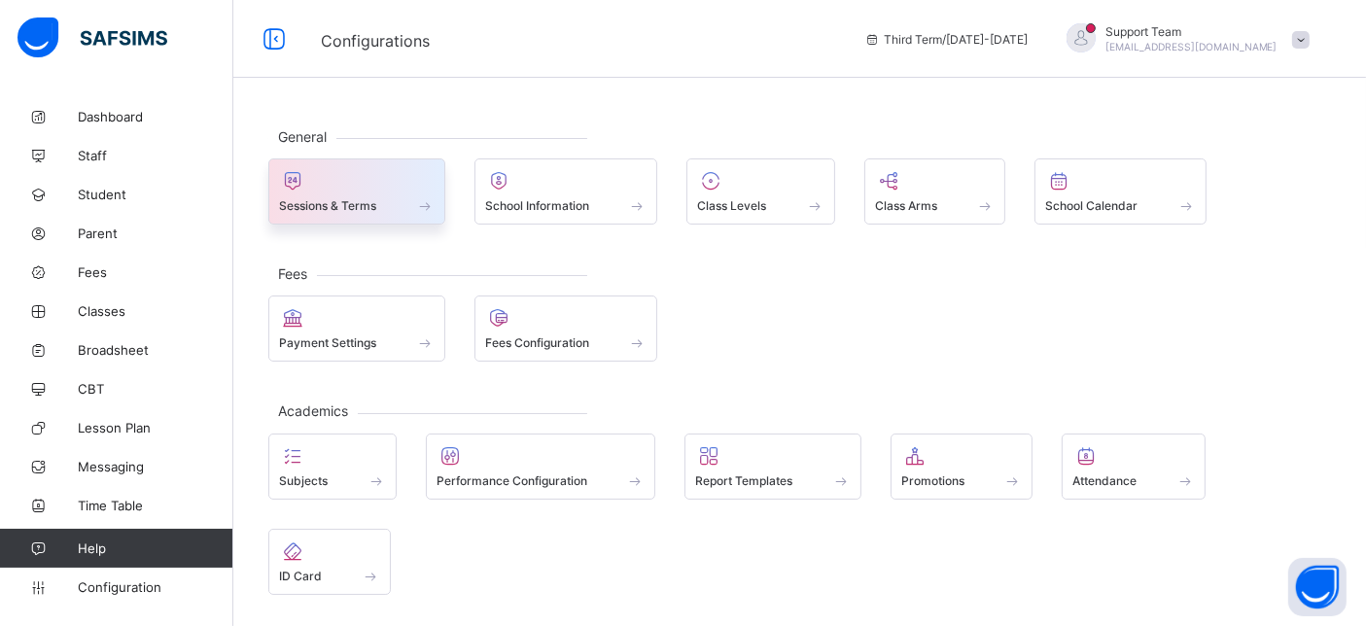
click at [342, 199] on span "Sessions & Terms" at bounding box center [327, 205] width 97 height 15
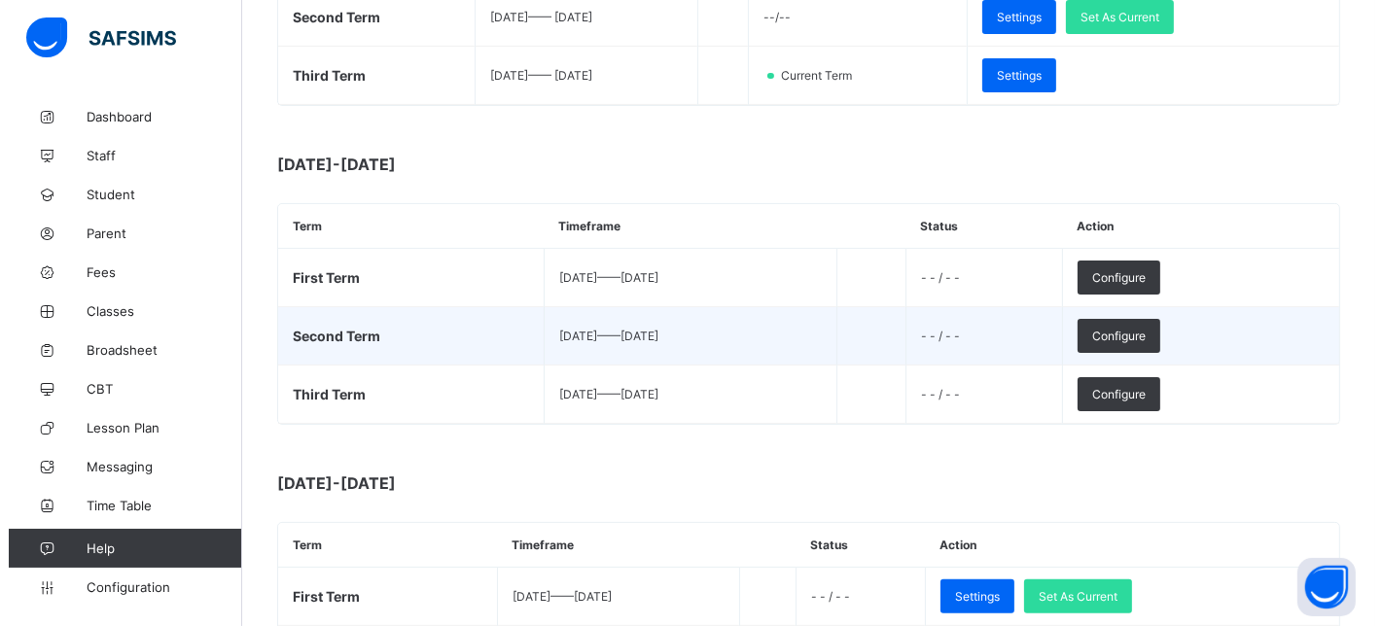
scroll to position [432, 0]
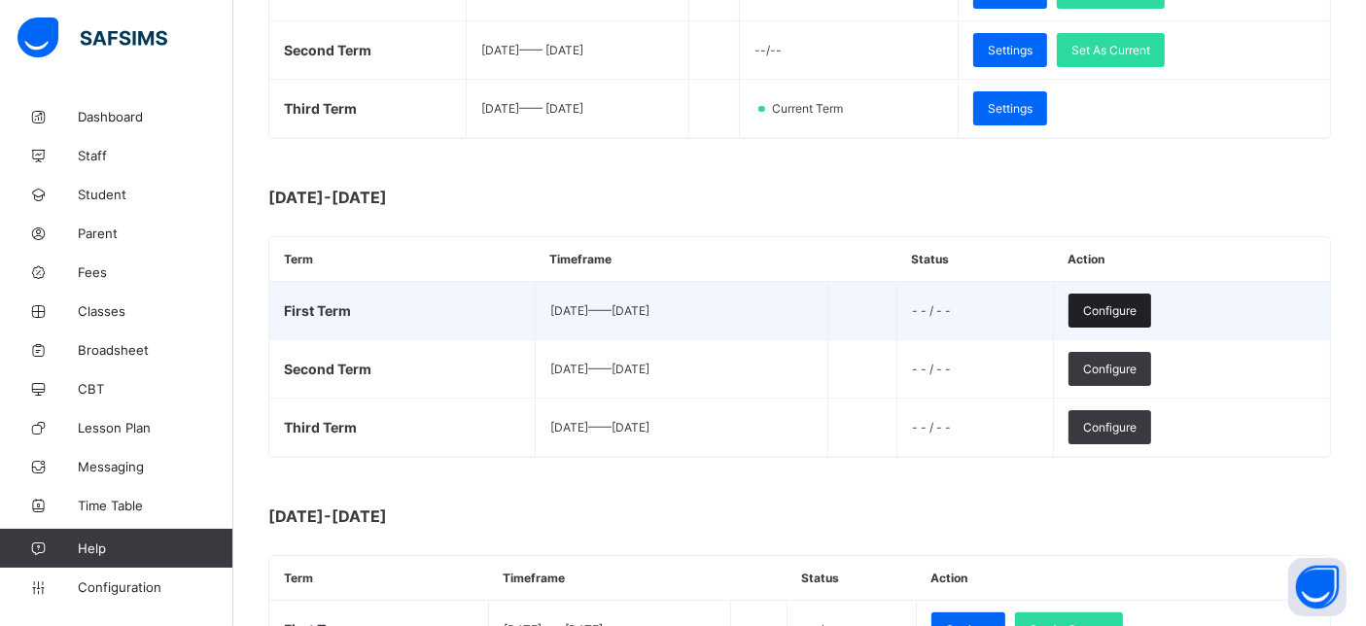
click at [1137, 308] on span "Configure" at bounding box center [1109, 310] width 53 height 15
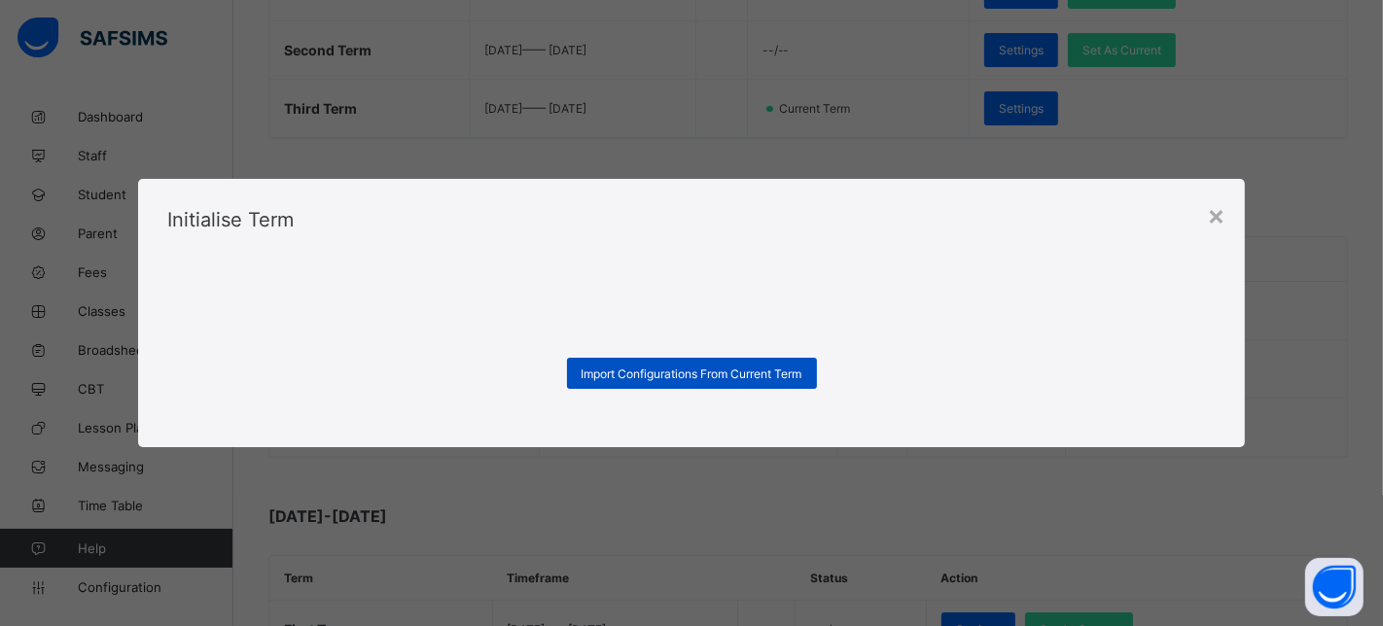
click at [749, 379] on span "Import Configurations From Current Term" at bounding box center [692, 374] width 221 height 15
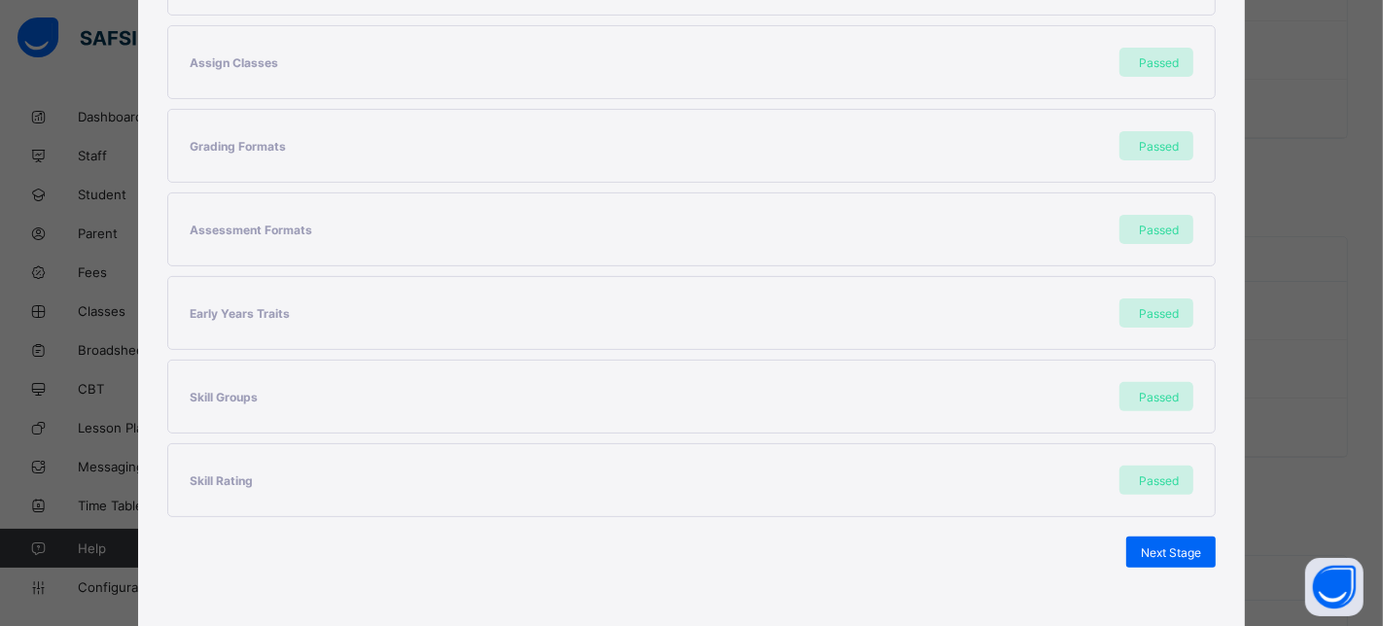
scroll to position [503, 0]
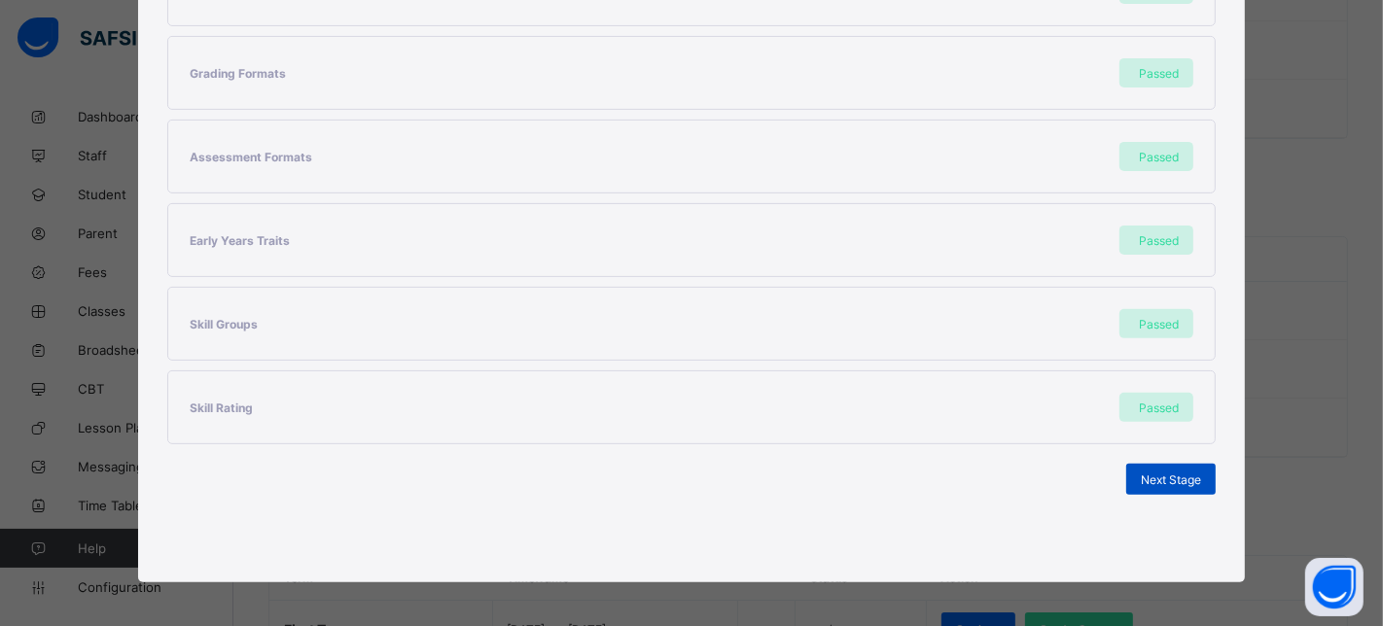
click at [1187, 479] on span "Next Stage" at bounding box center [1171, 480] width 60 height 15
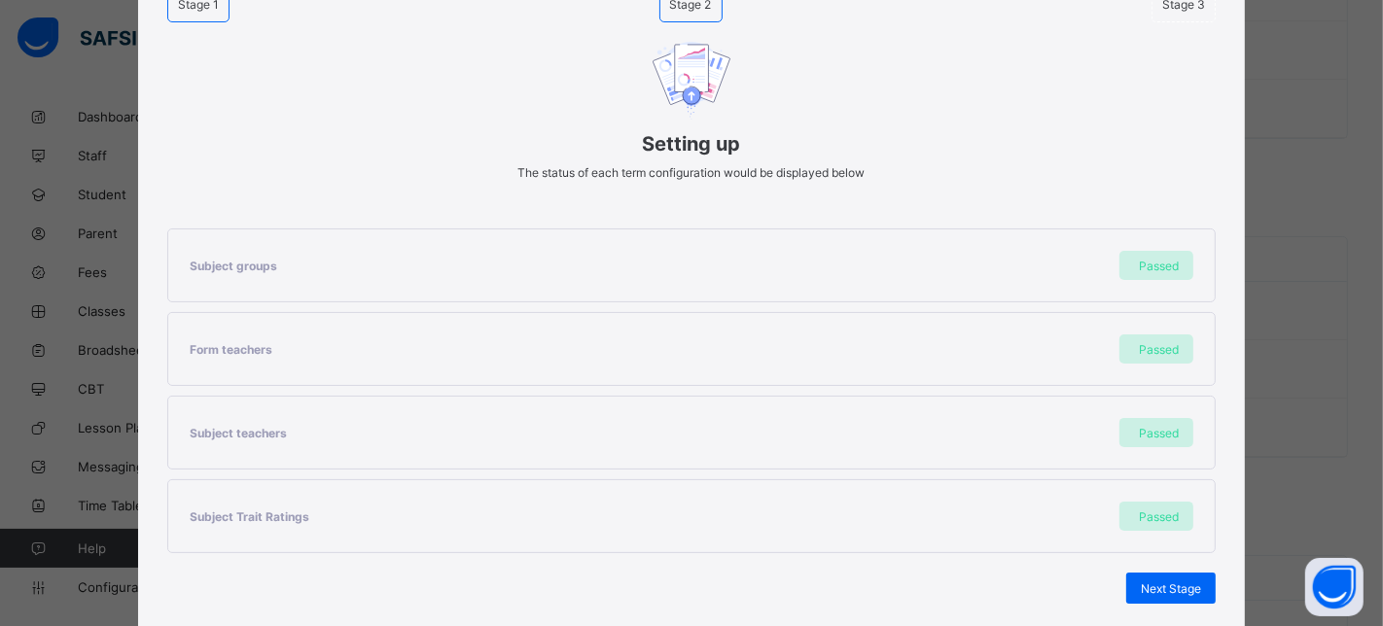
scroll to position [216, 0]
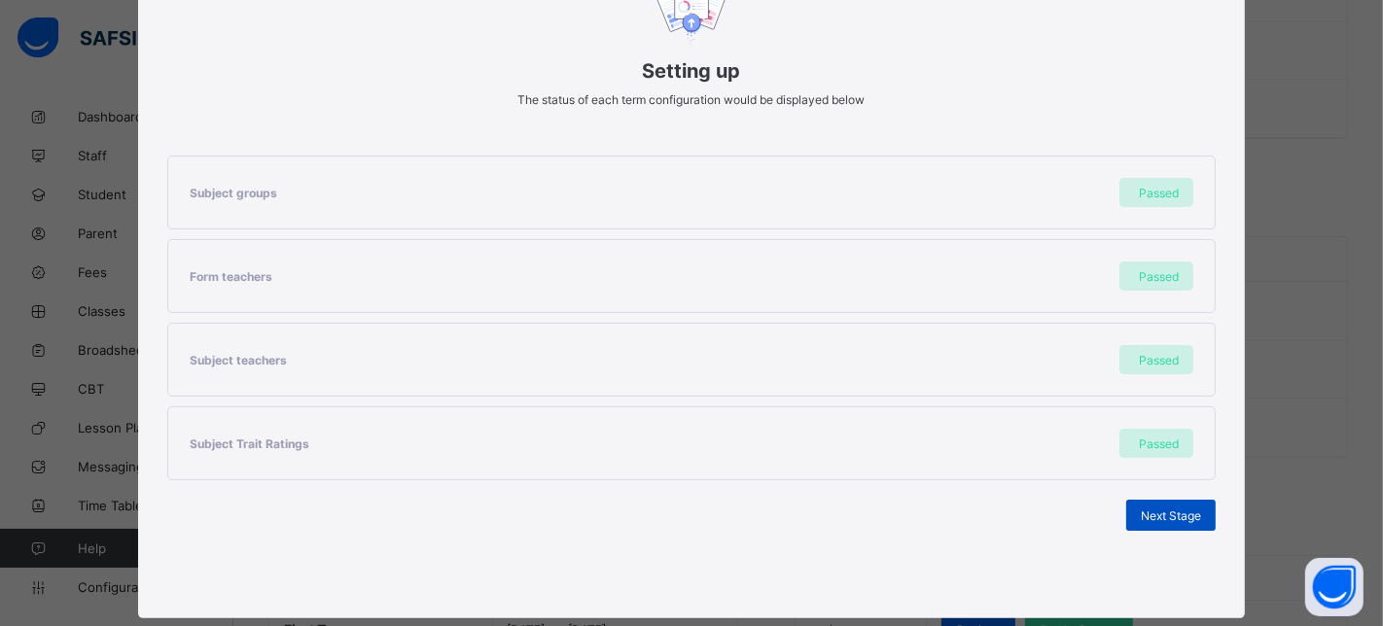
click at [1150, 517] on span "Next Stage" at bounding box center [1171, 516] width 60 height 15
click at [1130, 509] on span "Set As Current Term" at bounding box center [1146, 516] width 109 height 15
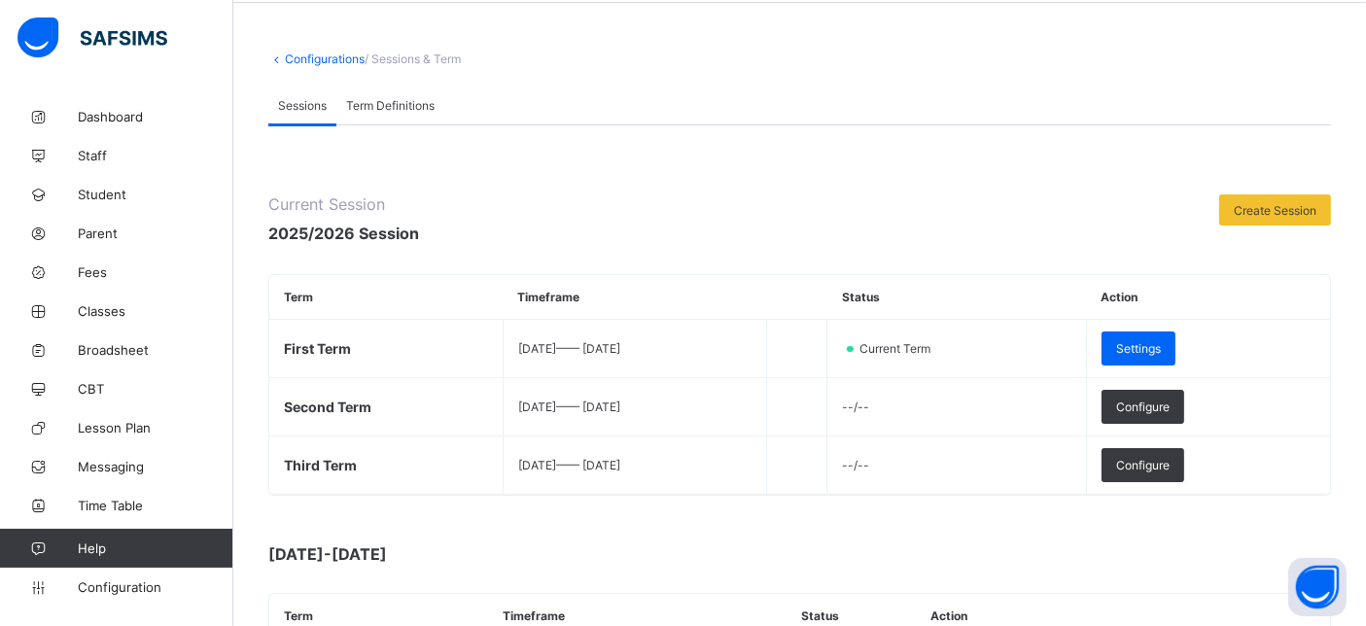
scroll to position [0, 0]
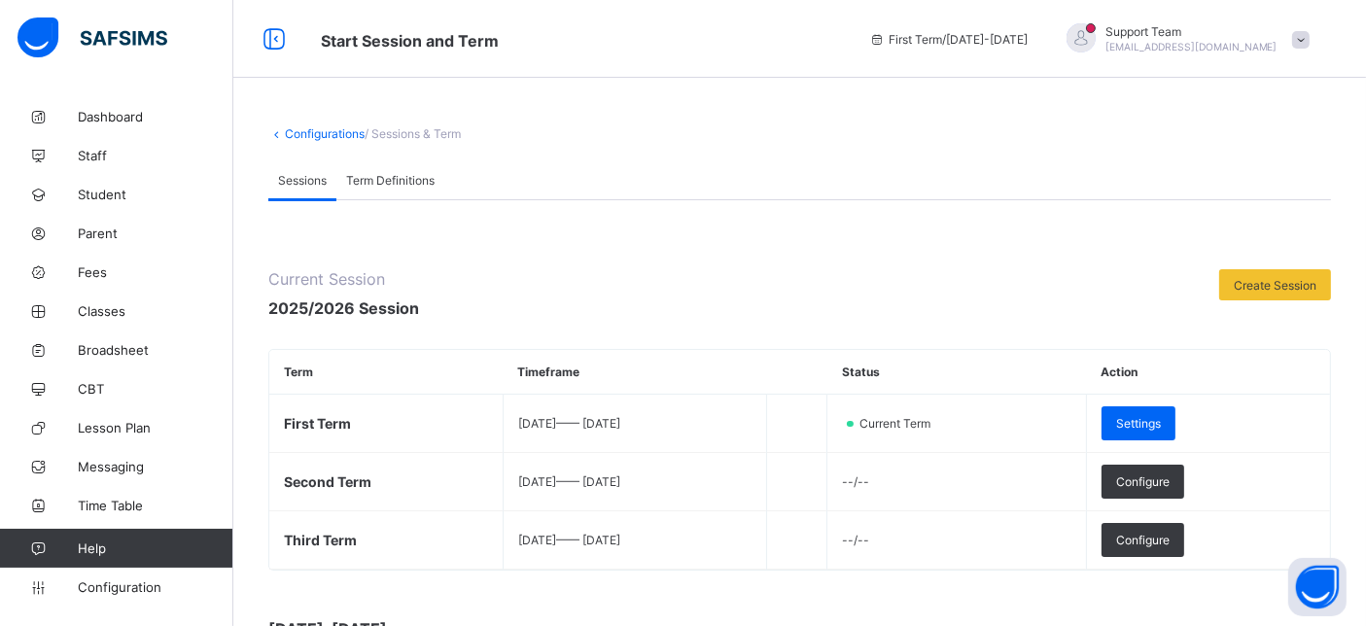
click at [386, 165] on div "Term Definitions" at bounding box center [390, 179] width 108 height 39
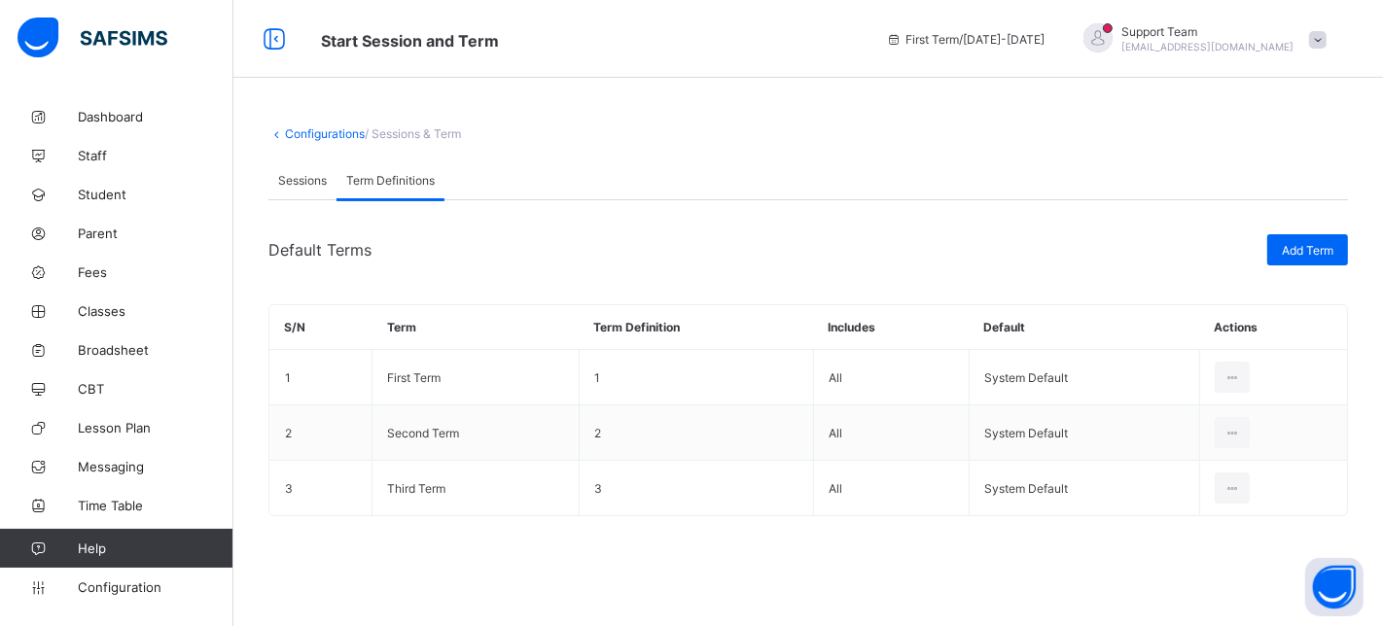
click at [278, 180] on span "Sessions" at bounding box center [302, 180] width 49 height 15
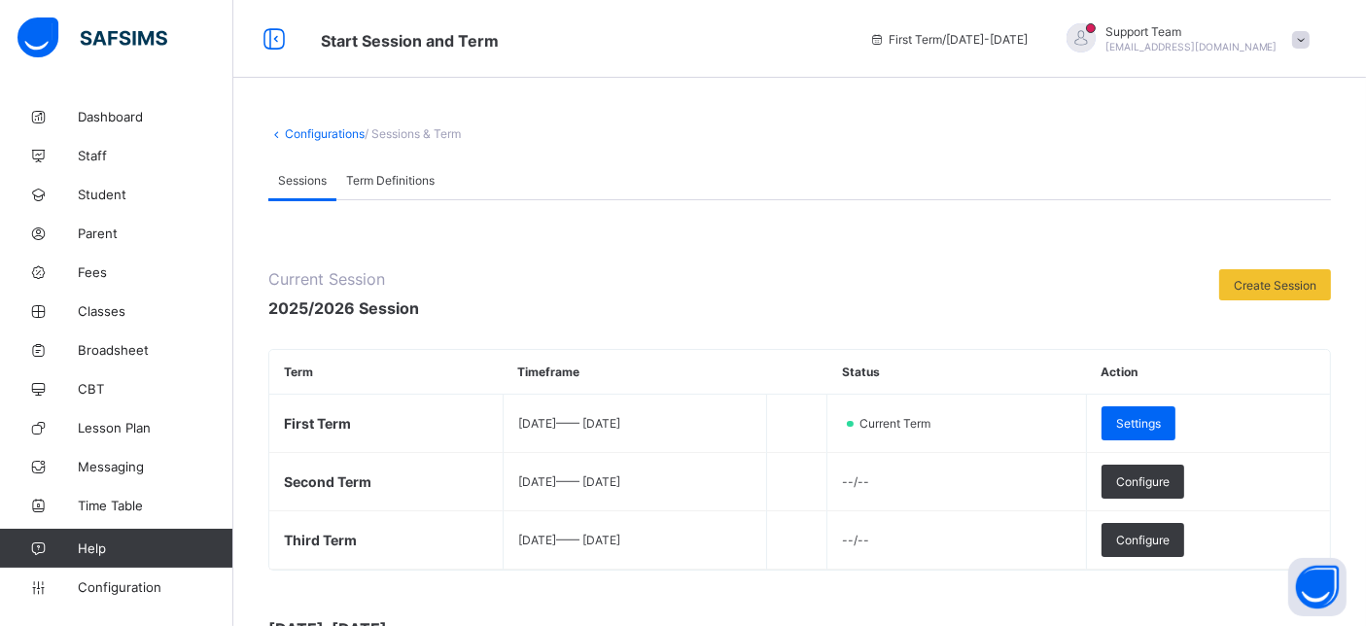
click at [380, 173] on span "Term Definitions" at bounding box center [390, 180] width 89 height 15
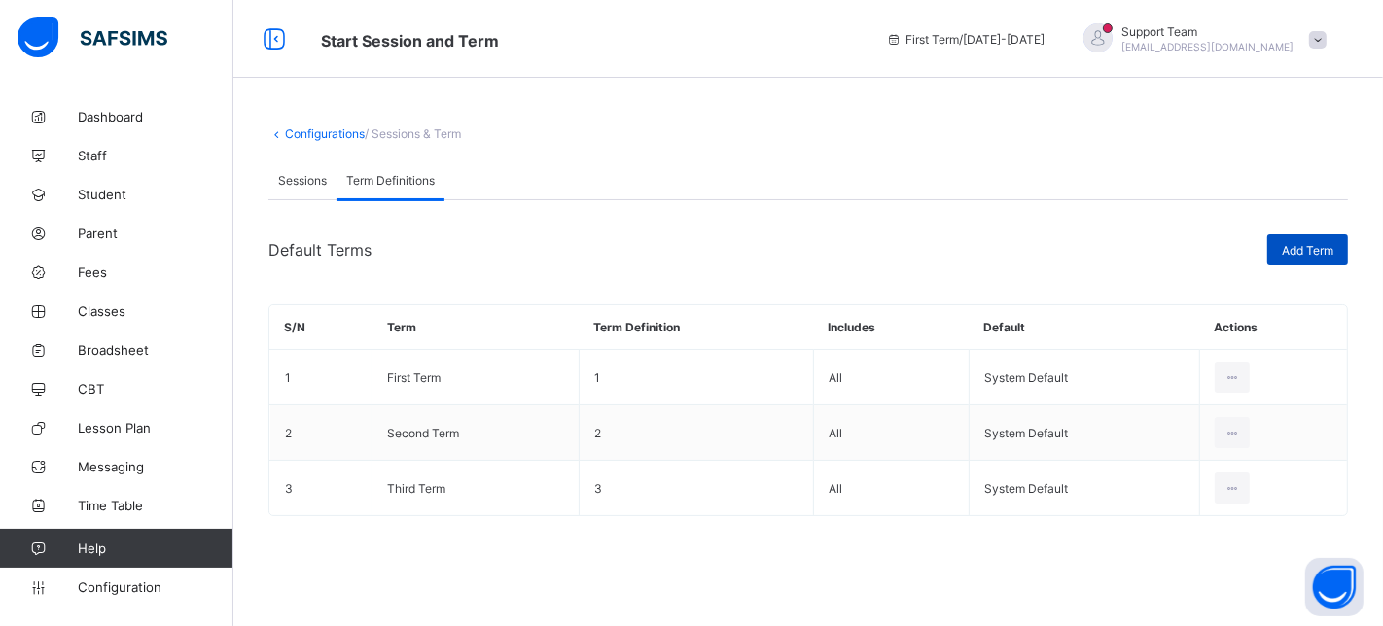
click at [1295, 253] on span "Add Term" at bounding box center [1308, 250] width 52 height 15
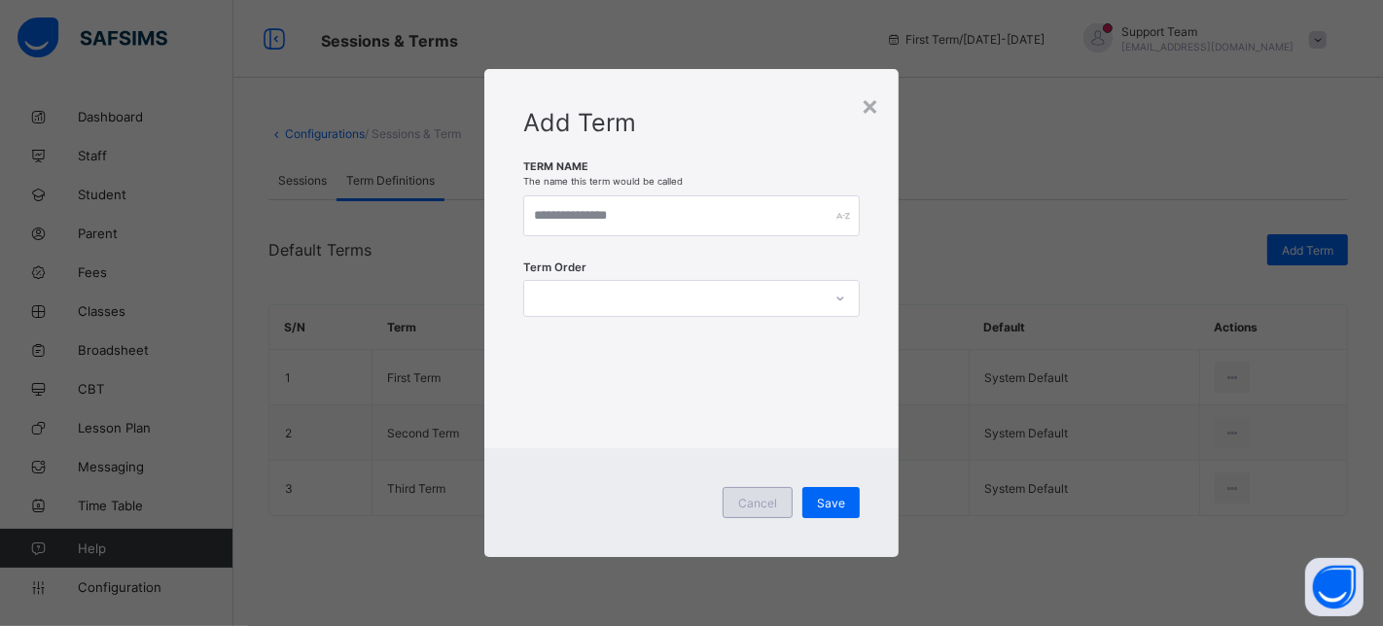
click at [776, 510] on span "Cancel" at bounding box center [757, 503] width 39 height 15
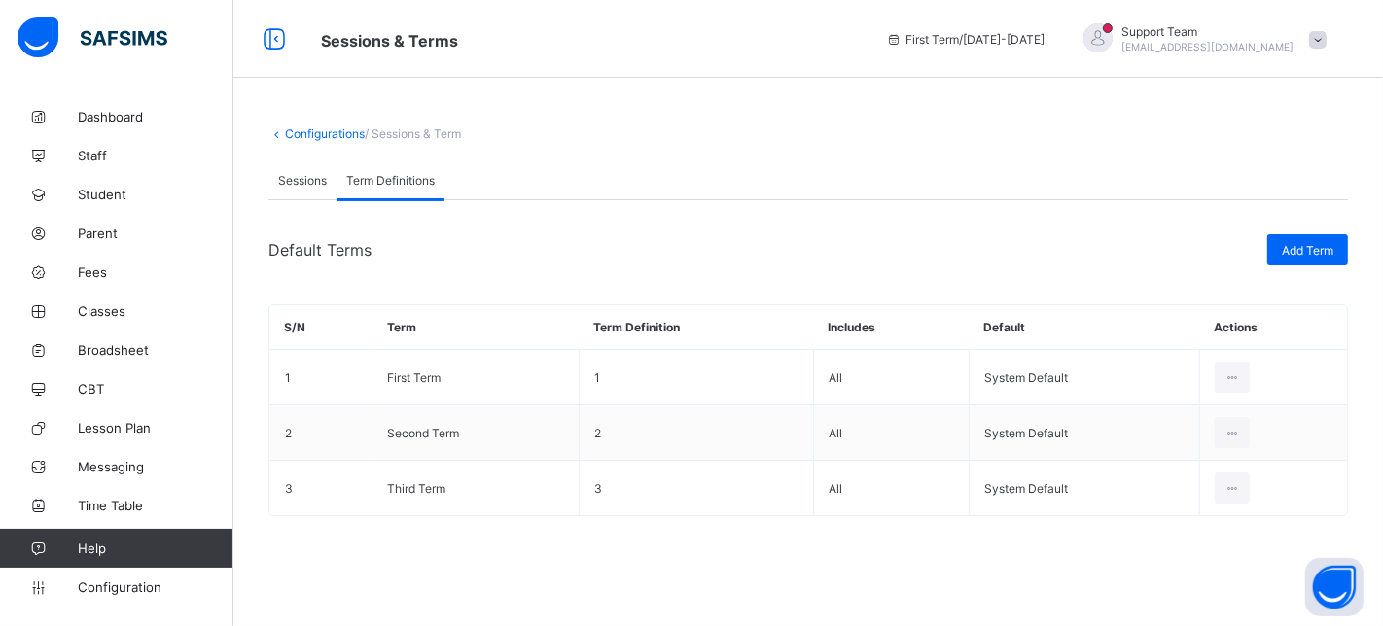
click at [292, 176] on span "Sessions" at bounding box center [302, 180] width 49 height 15
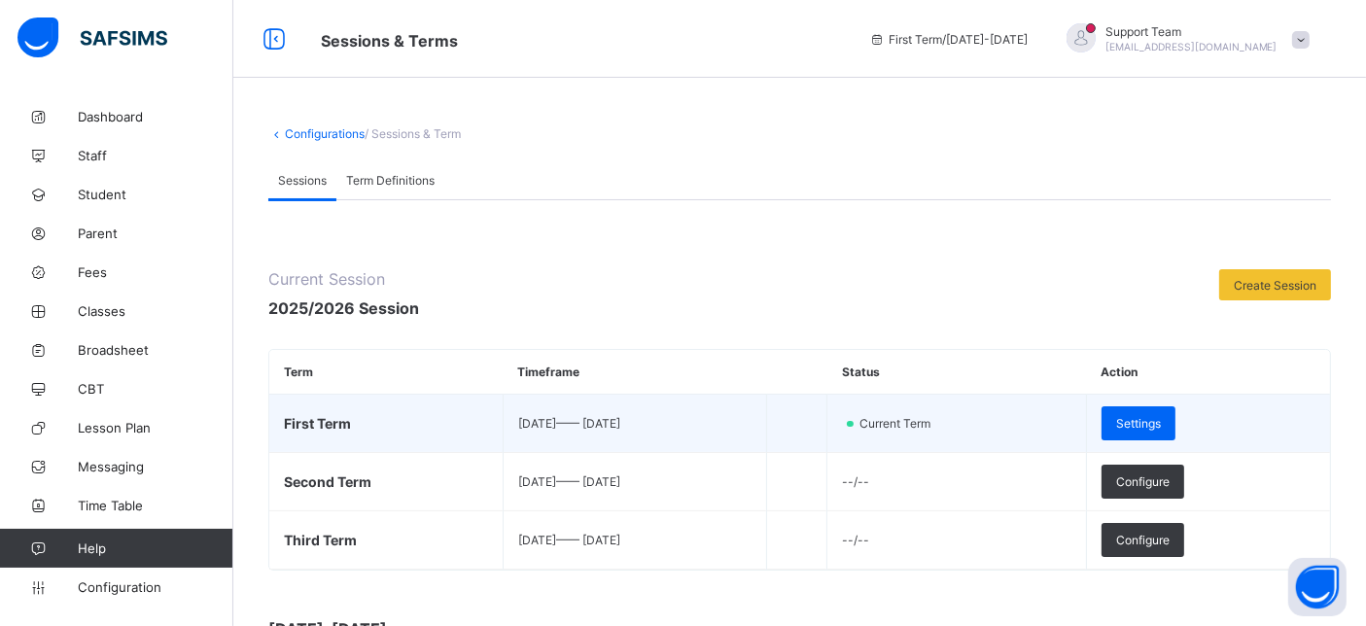
scroll to position [108, 0]
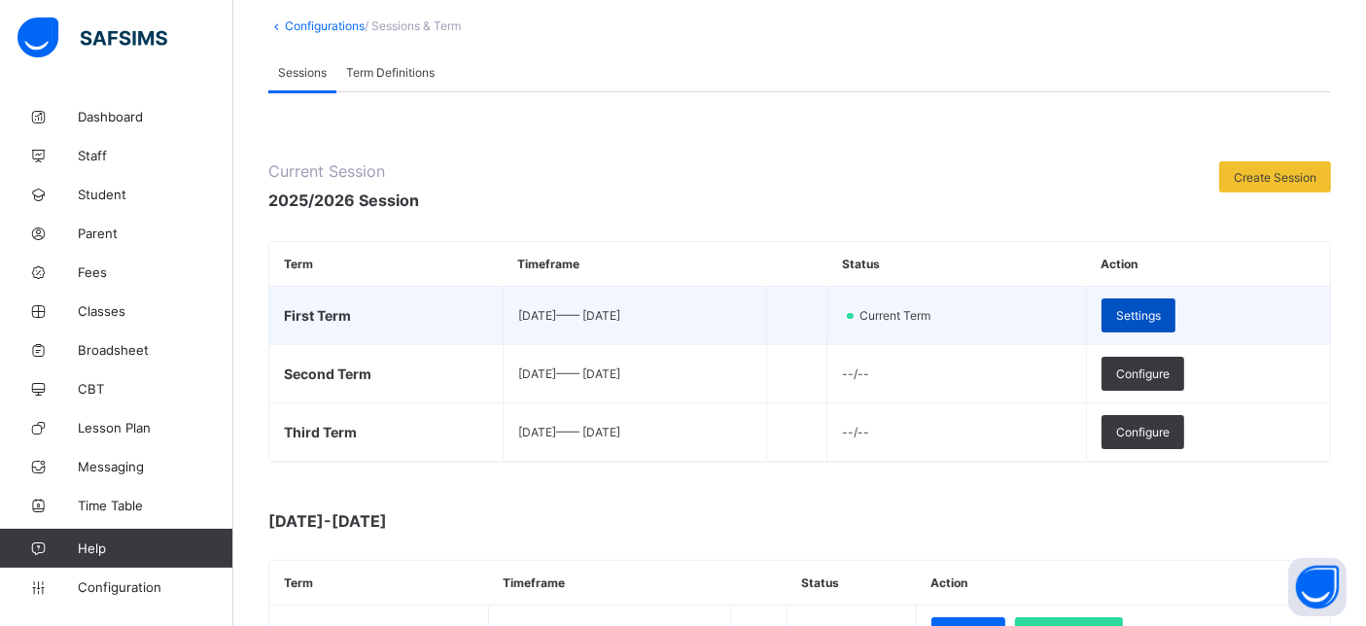
click at [1161, 318] on span "Settings" at bounding box center [1138, 315] width 45 height 15
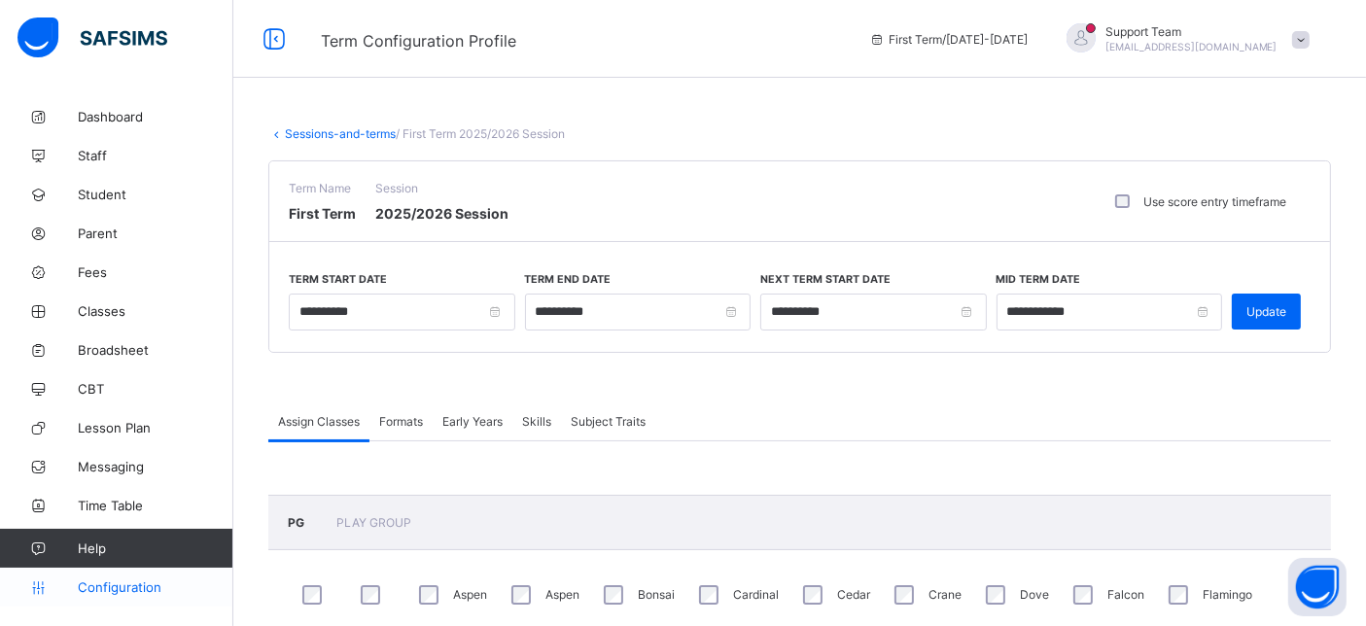
click at [131, 602] on link "Configuration" at bounding box center [116, 587] width 232 height 39
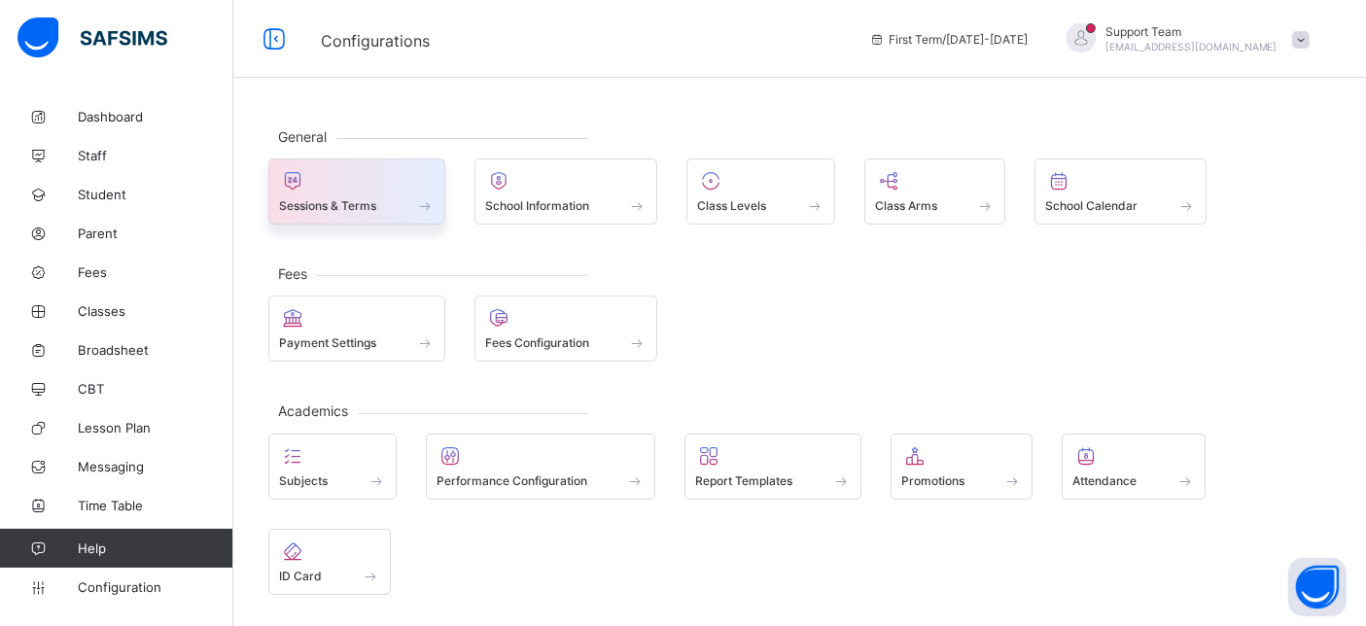
click at [345, 220] on div "Sessions & Terms" at bounding box center [356, 192] width 177 height 66
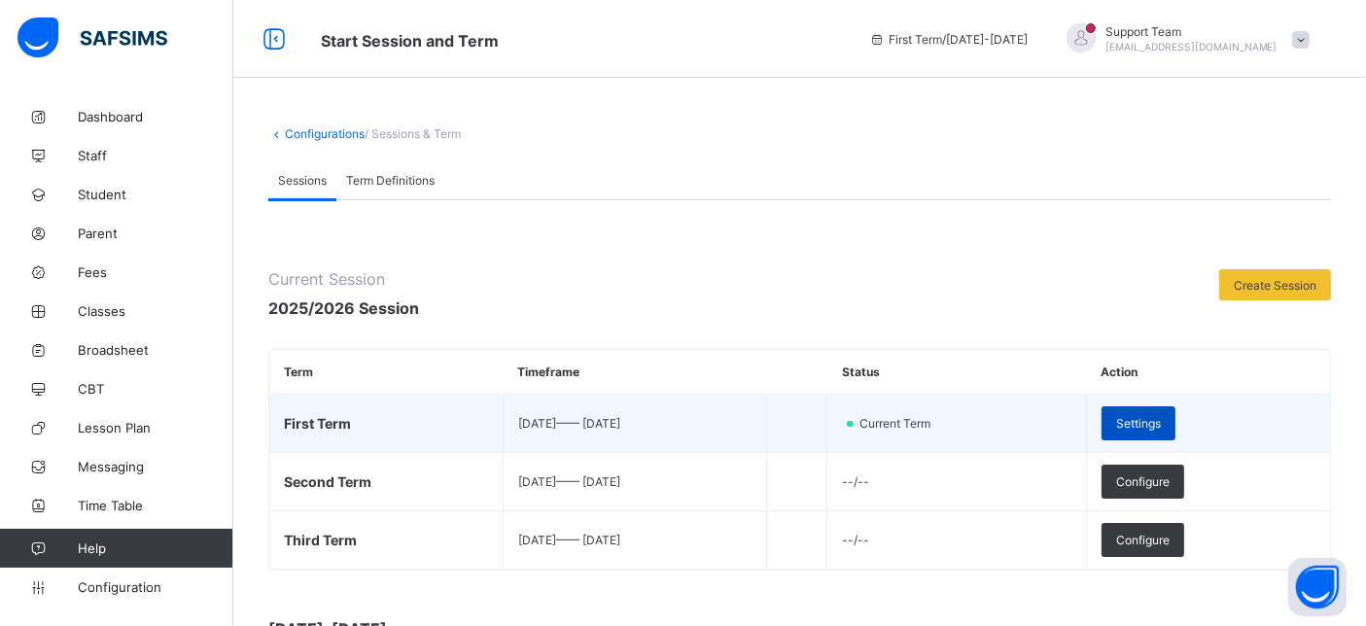
click at [1161, 416] on span "Settings" at bounding box center [1138, 423] width 45 height 15
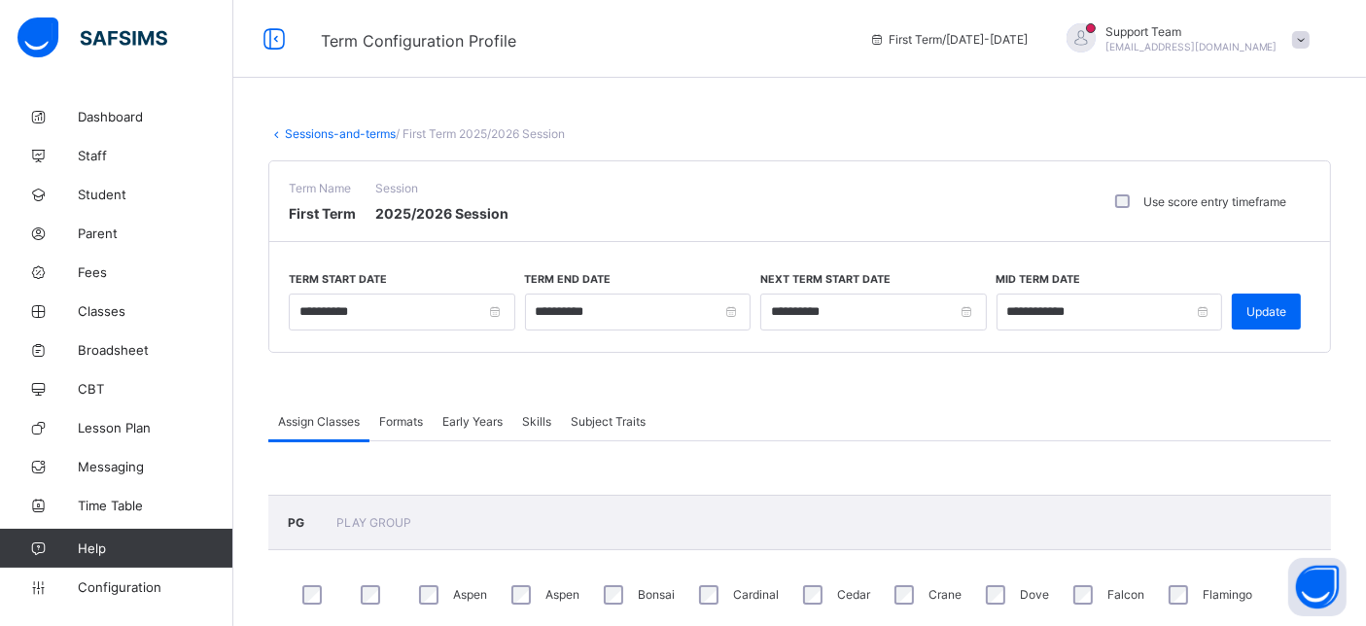
click at [394, 420] on span "Formats" at bounding box center [401, 421] width 44 height 15
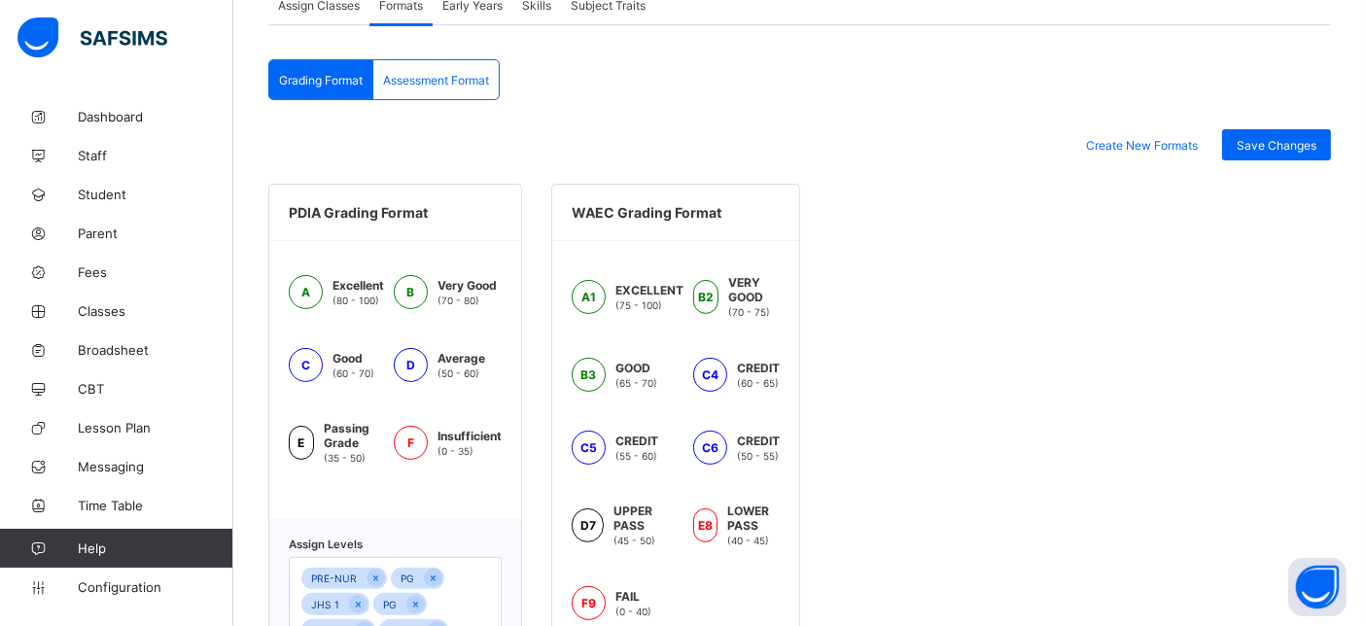
scroll to position [653, 0]
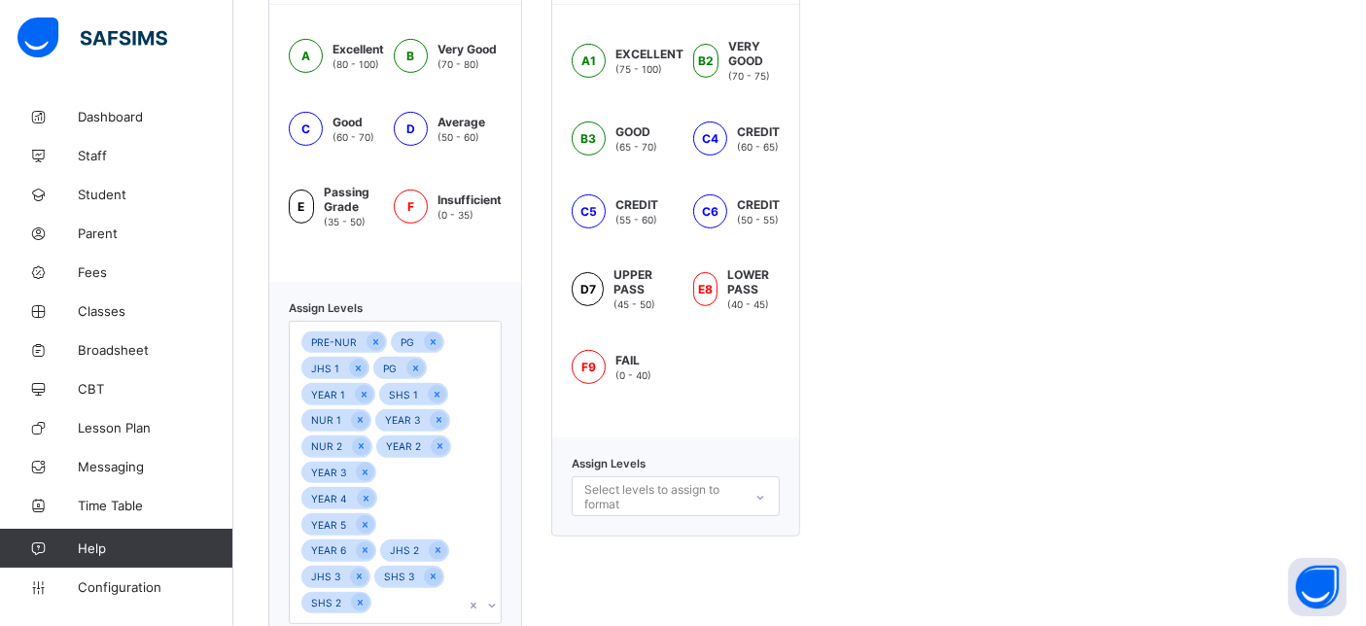
click at [447, 365] on div "PRE-NUR PG JHS 1 PG YEAR 1 SHS 1 NUR 1 YEAR 3 NUR 2 YEAR 2 YEAR 3 YEAR 4 YEAR 5…" at bounding box center [377, 472] width 174 height 301
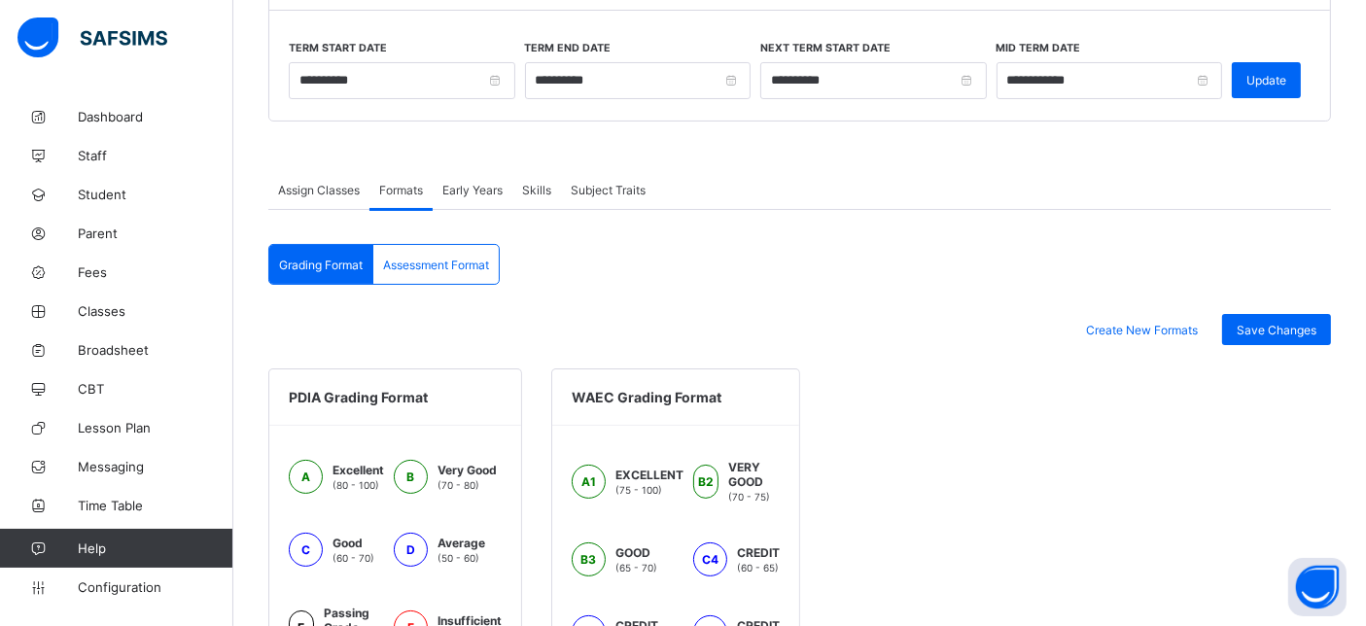
scroll to position [221, 0]
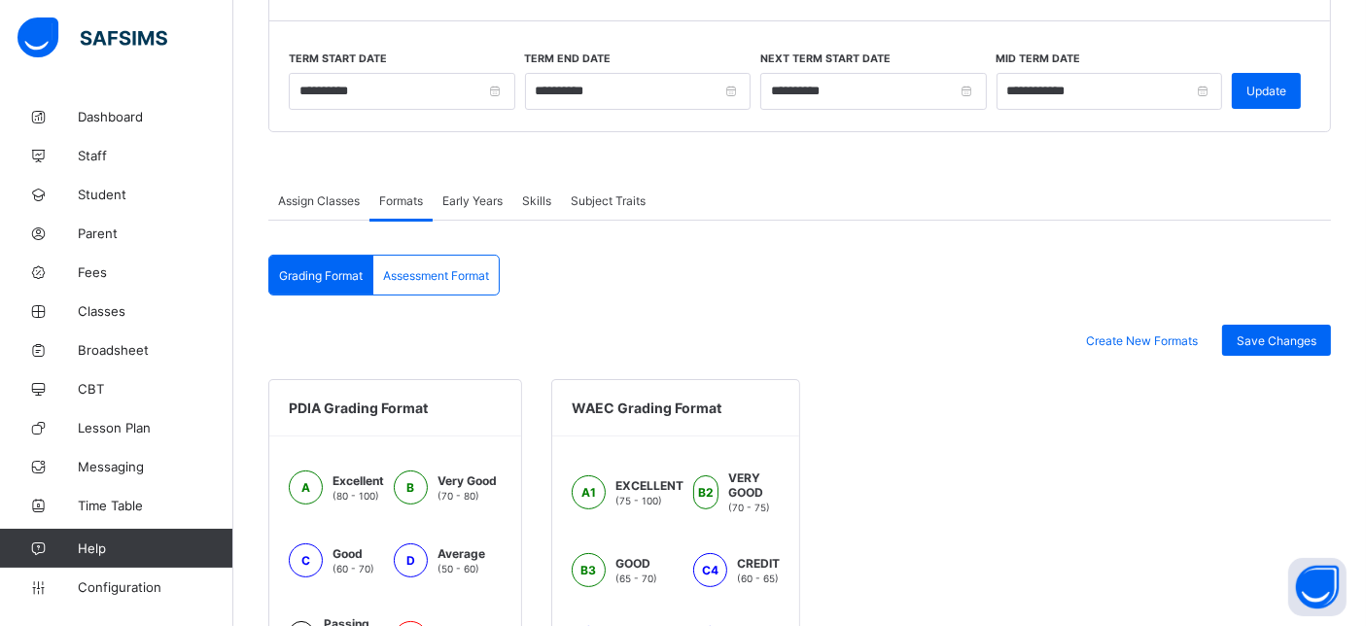
click at [427, 280] on div "Assessment Format" at bounding box center [435, 275] width 125 height 39
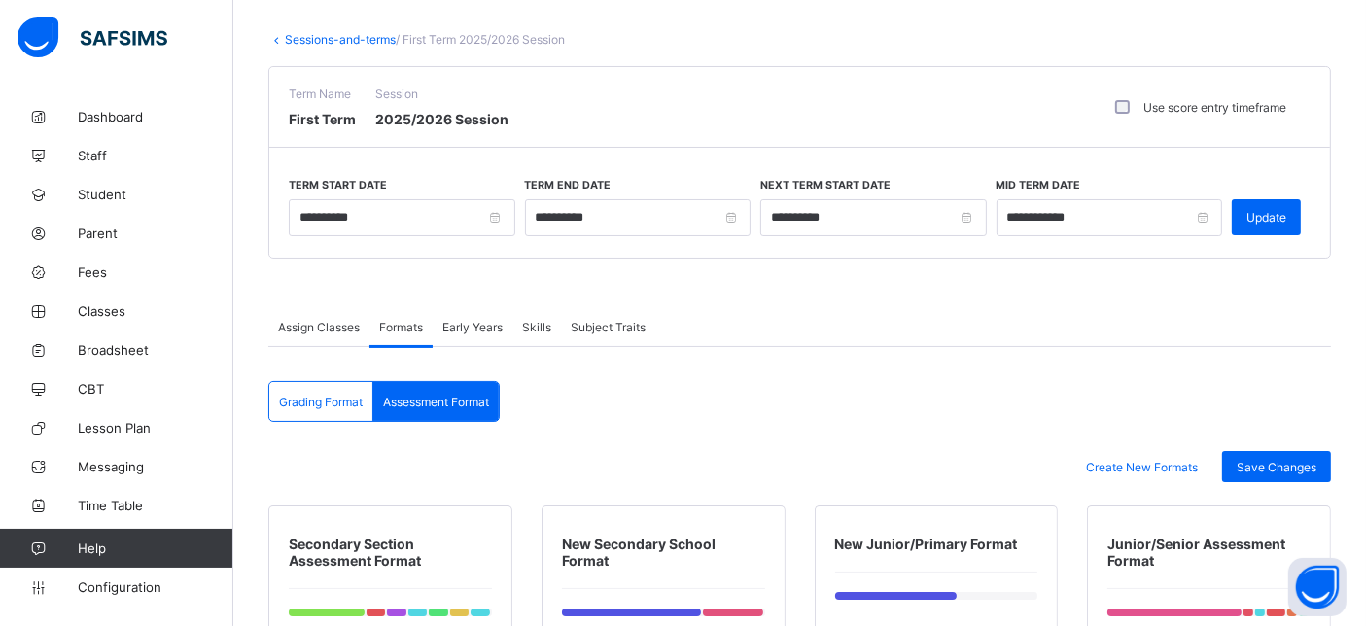
scroll to position [5, 0]
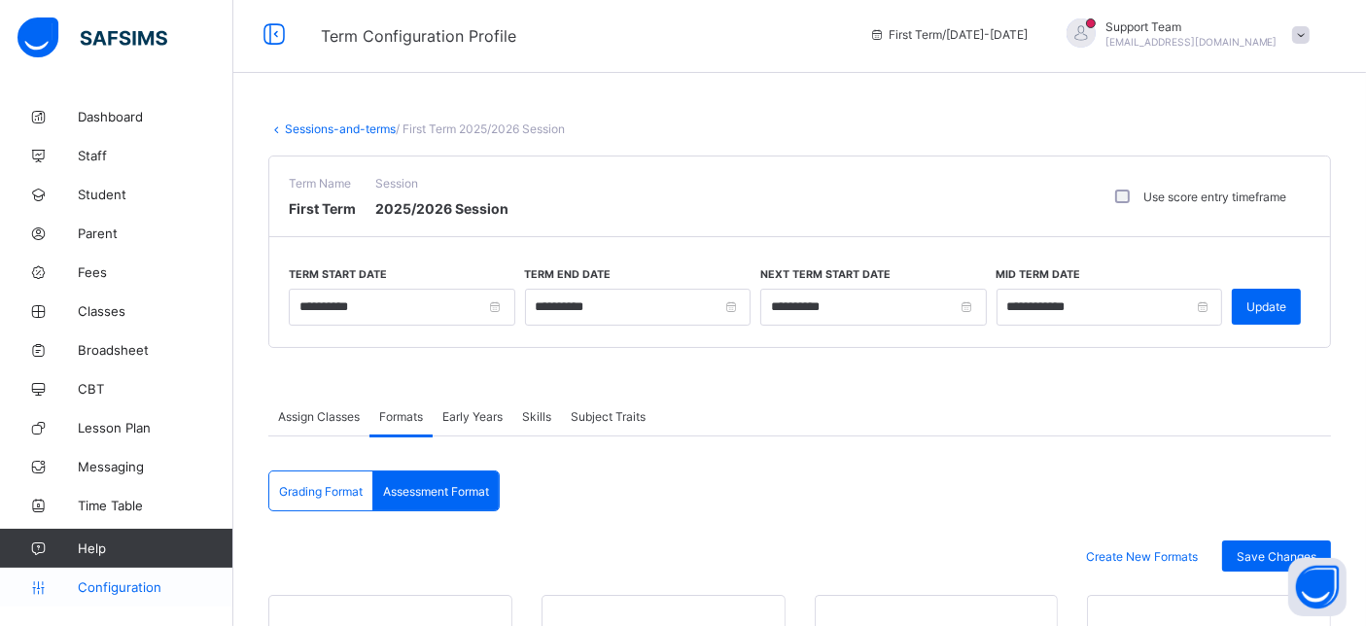
click at [134, 584] on span "Configuration" at bounding box center [155, 588] width 155 height 16
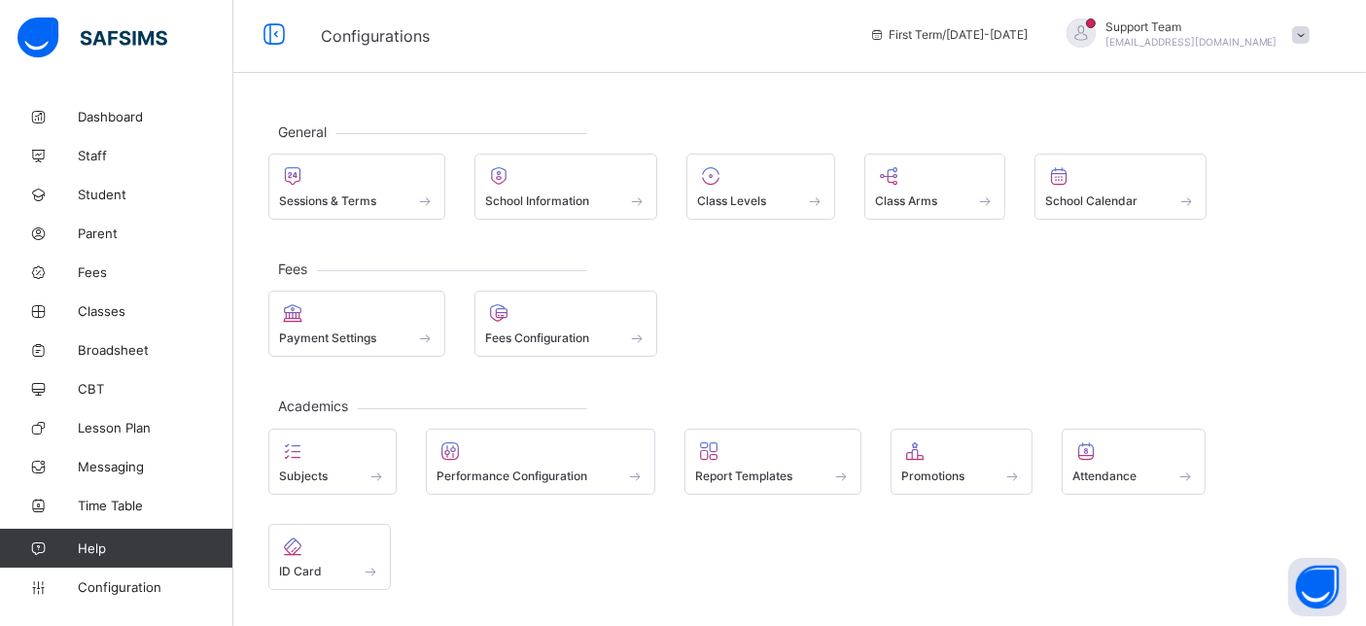
click at [358, 239] on div "General Sessions & Terms School Information Class Levels Class Arms School Cale…" at bounding box center [799, 424] width 1133 height 664
click at [358, 234] on div "General Sessions & Terms School Information Class Levels Class Arms School Cale…" at bounding box center [799, 424] width 1133 height 664
click at [358, 224] on div "General Sessions & Terms School Information Class Levels Class Arms School Cale…" at bounding box center [799, 424] width 1133 height 664
click at [359, 165] on div at bounding box center [357, 175] width 156 height 23
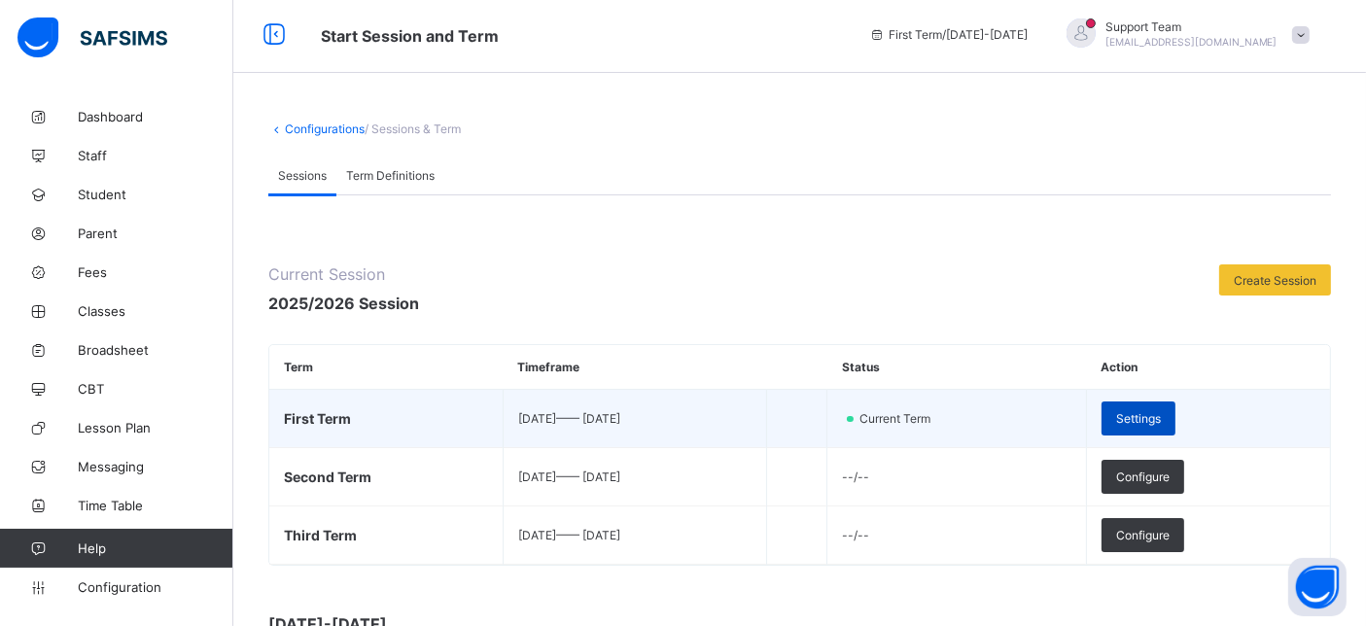
click at [1154, 416] on div "Settings" at bounding box center [1139, 419] width 74 height 34
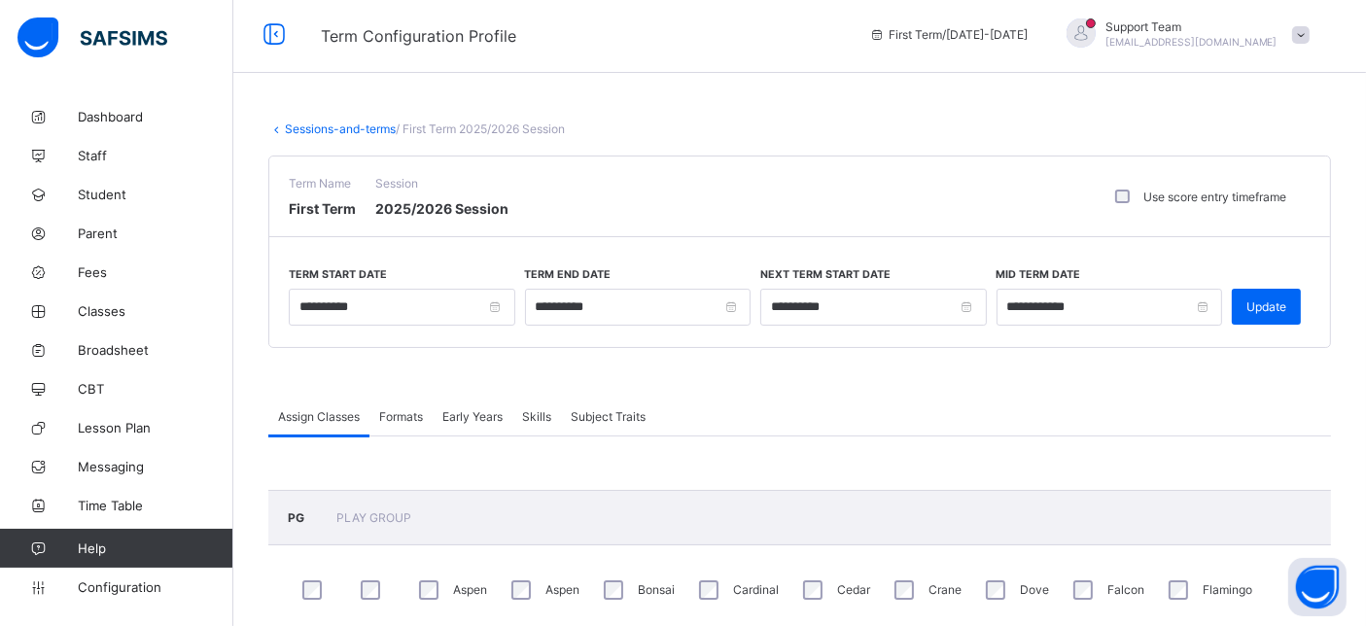
click at [503, 414] on span "Early Years" at bounding box center [473, 416] width 60 height 15
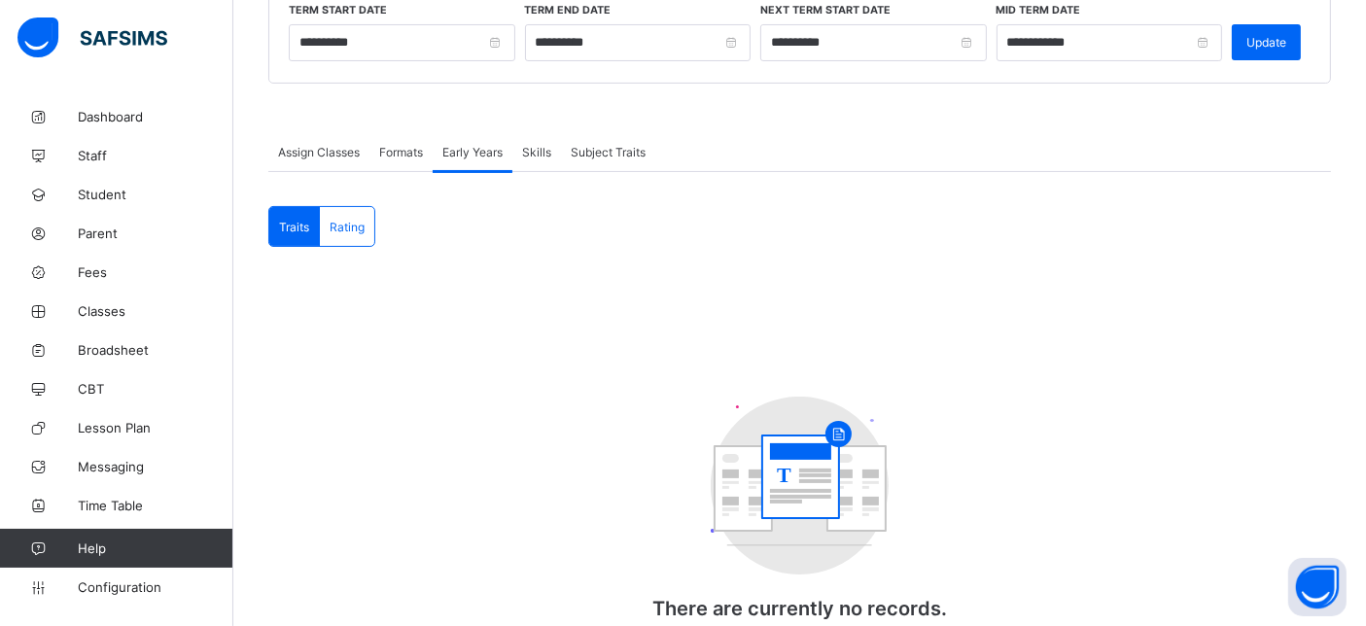
scroll to position [113, 0]
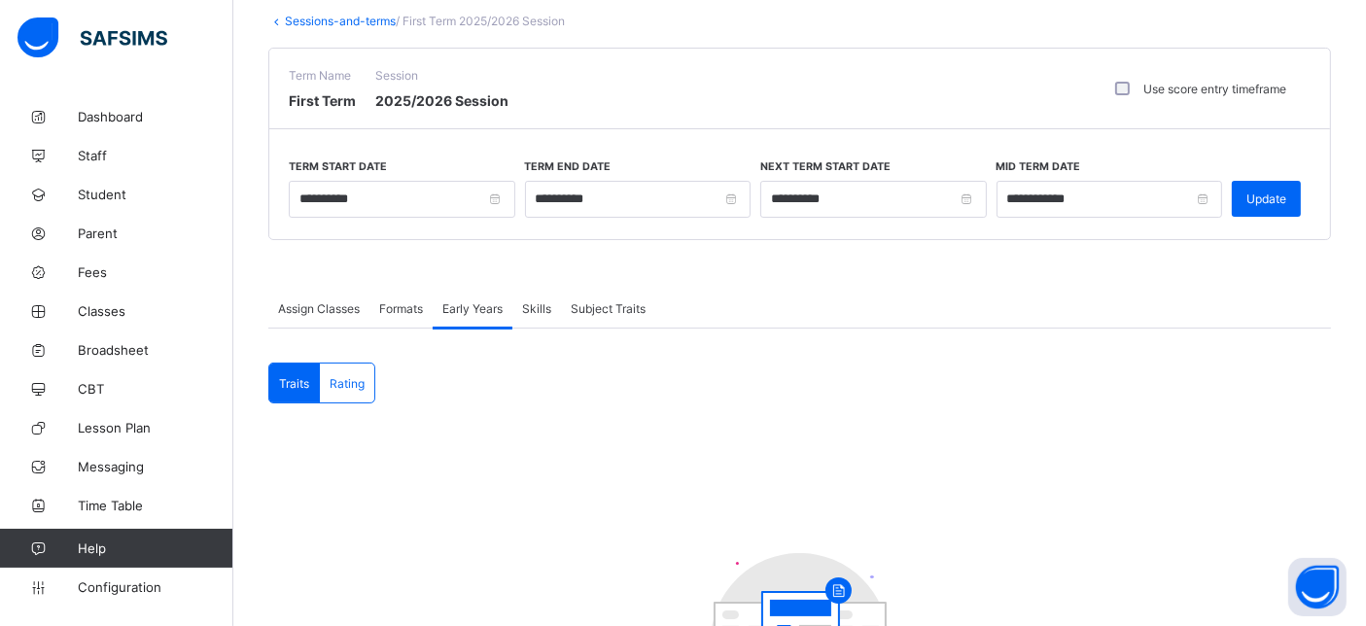
click at [533, 306] on span "Skills" at bounding box center [536, 308] width 29 height 15
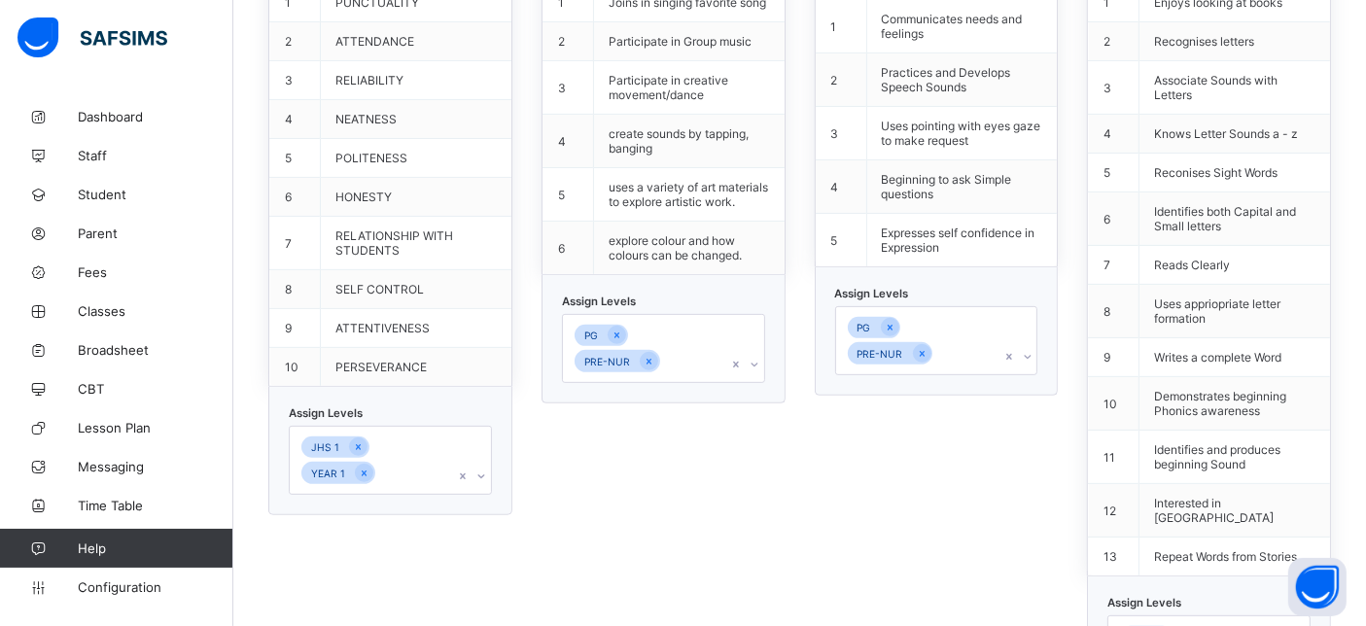
scroll to position [869, 0]
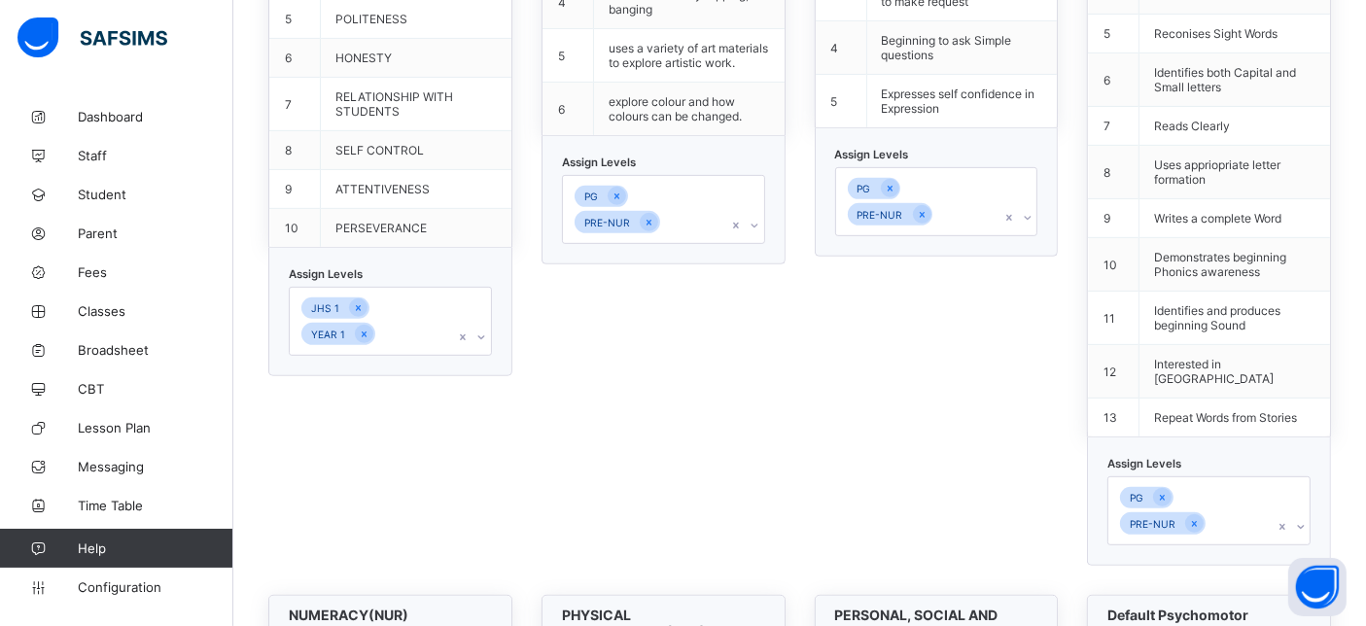
click at [377, 356] on div "JHS 1 YEAR 1" at bounding box center [390, 321] width 203 height 69
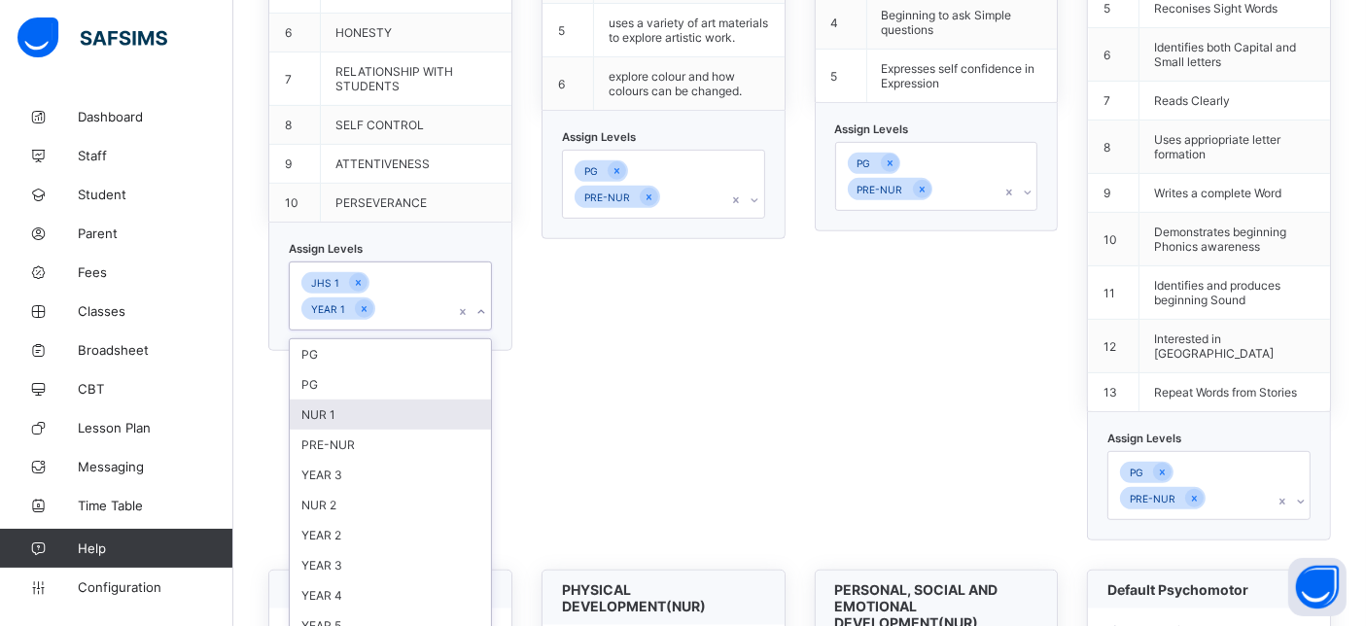
scroll to position [866, 0]
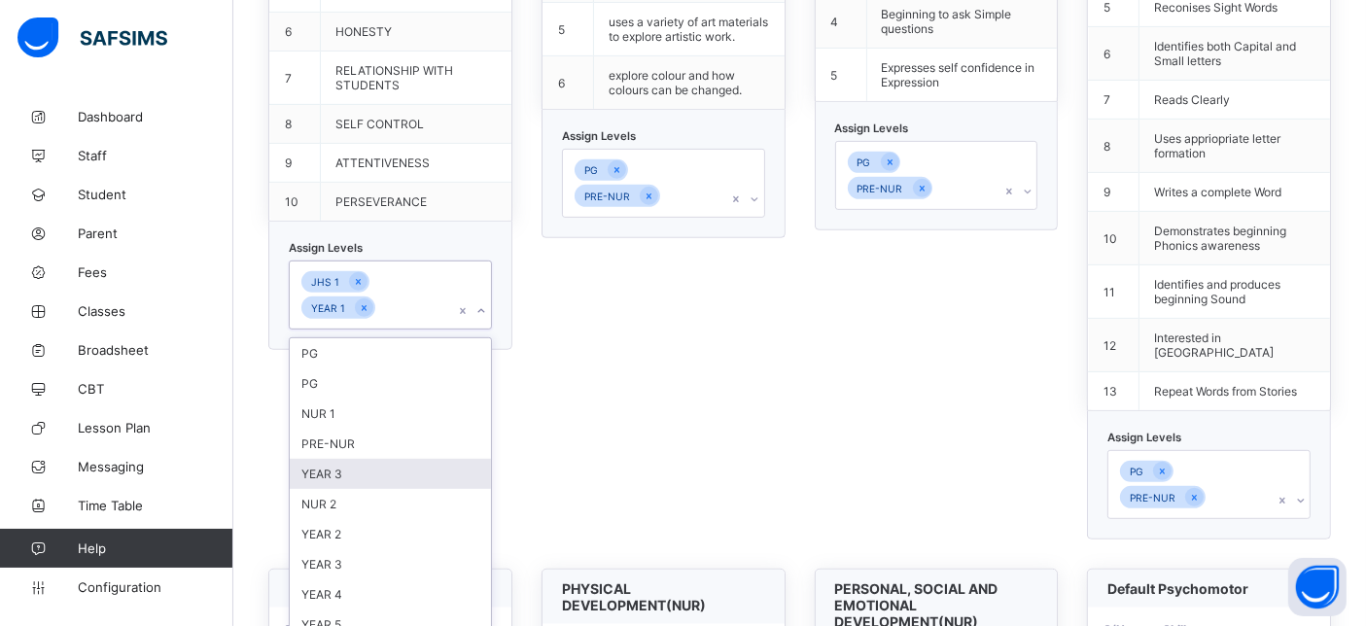
click at [350, 459] on div "YEAR 3" at bounding box center [390, 474] width 201 height 30
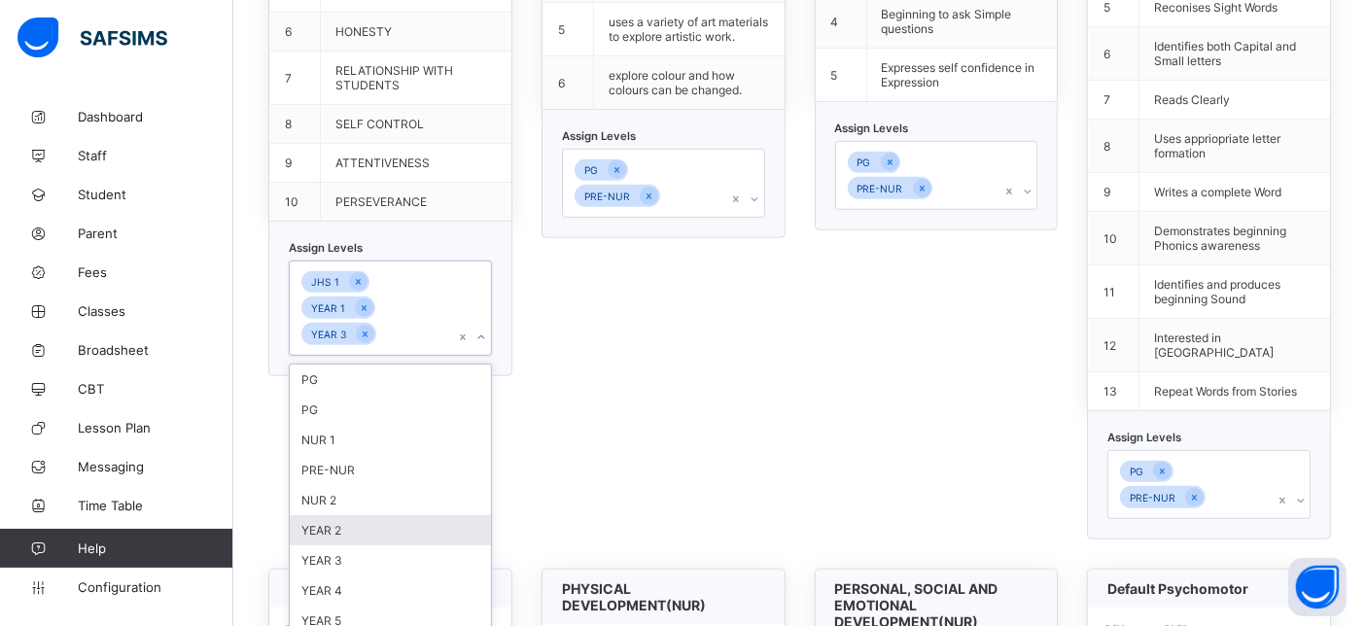
click at [372, 515] on div "YEAR 2" at bounding box center [390, 530] width 201 height 30
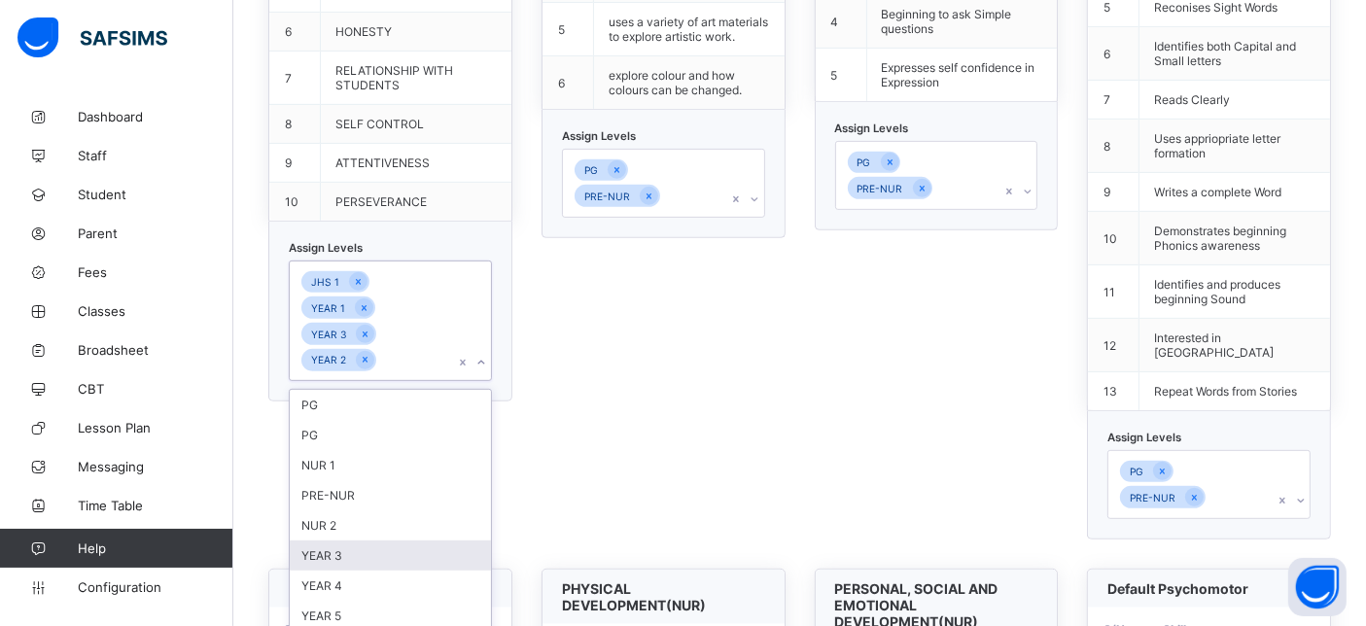
click at [378, 541] on div "YEAR 3" at bounding box center [390, 556] width 201 height 30
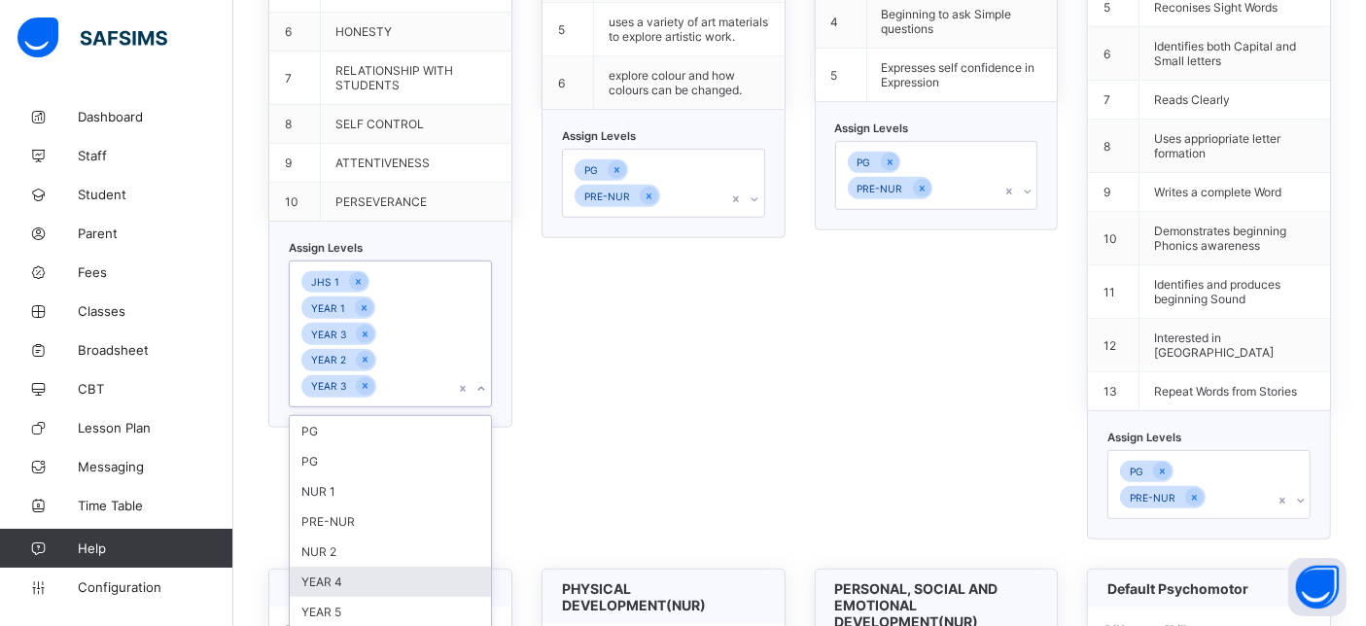
click at [370, 567] on div "YEAR 4" at bounding box center [390, 582] width 201 height 30
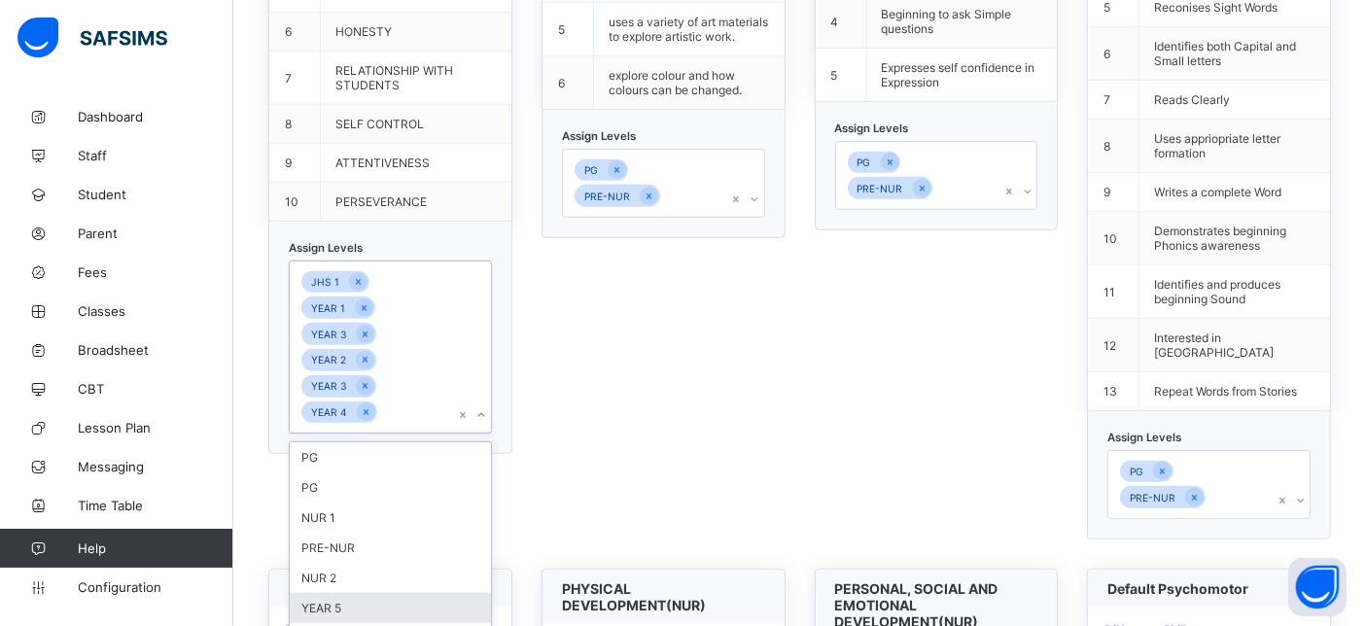
click at [366, 593] on div "YEAR 5" at bounding box center [390, 608] width 201 height 30
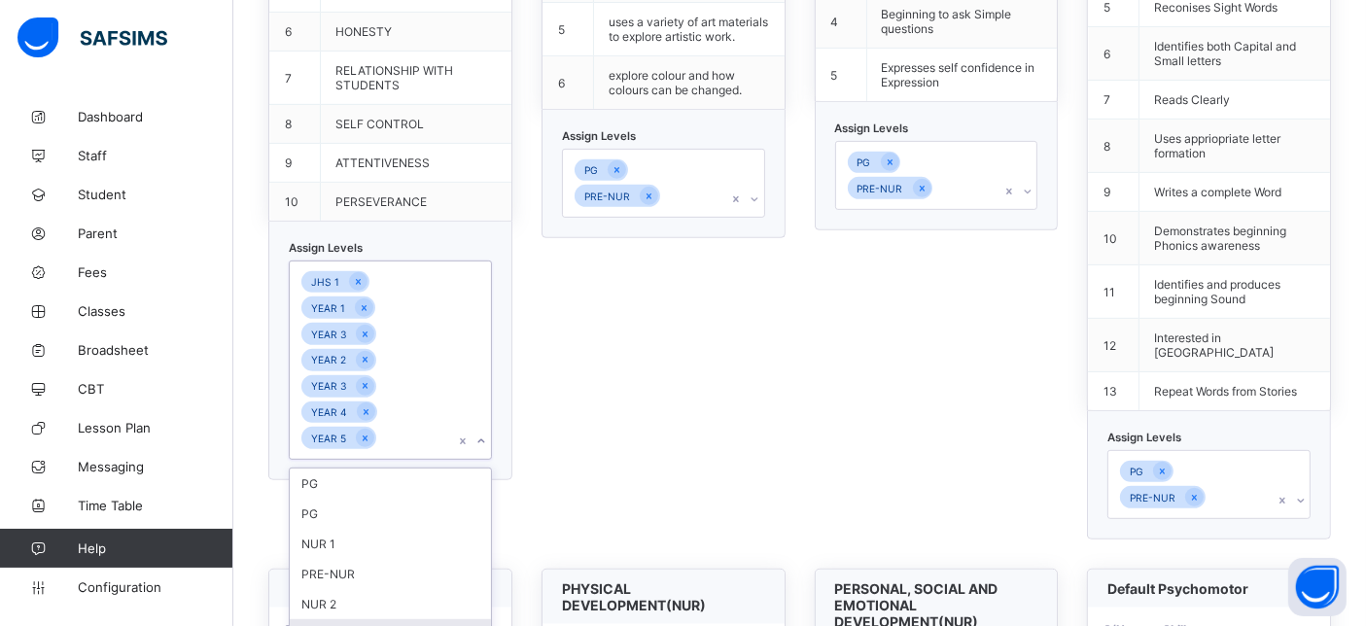
click at [362, 620] on div "YEAR 6" at bounding box center [390, 635] width 201 height 30
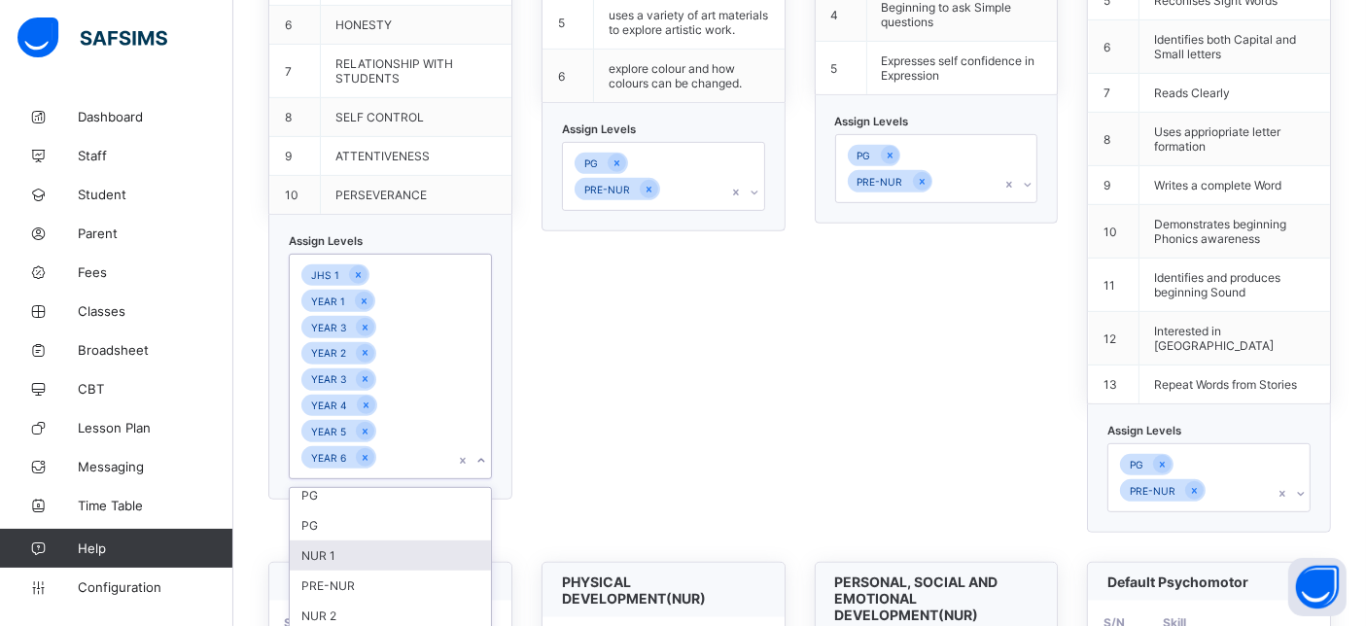
scroll to position [1081, 0]
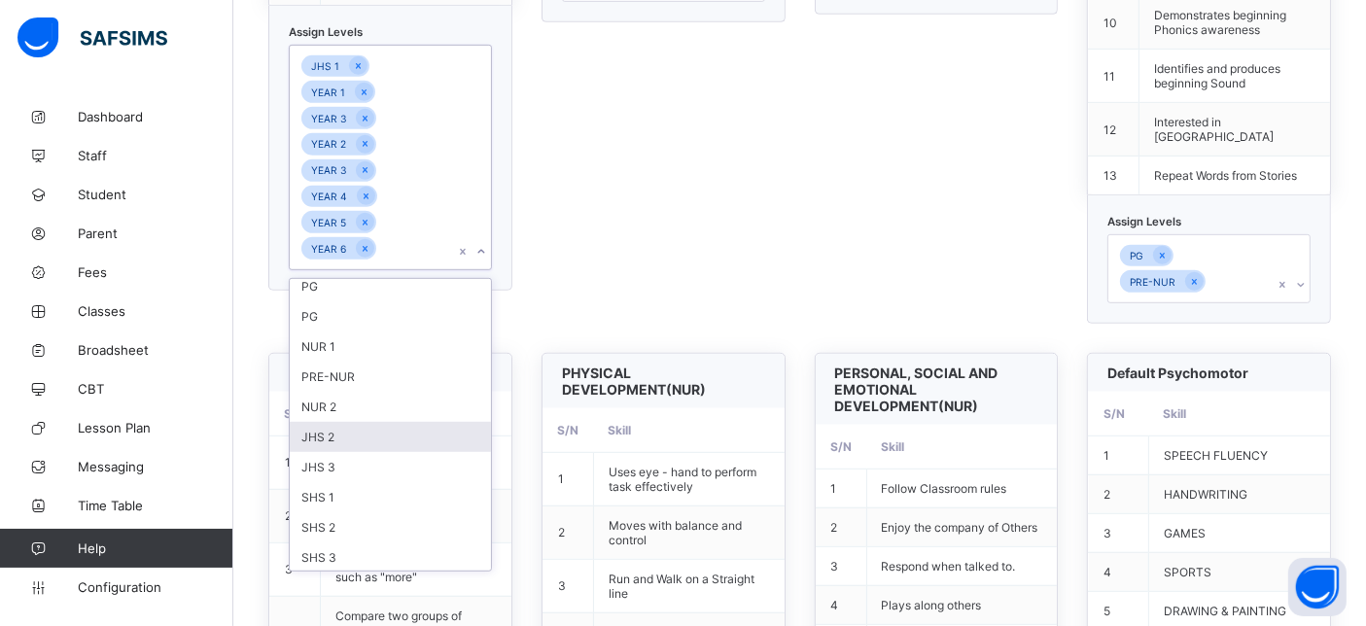
click at [341, 422] on div "JHS 2" at bounding box center [390, 437] width 201 height 30
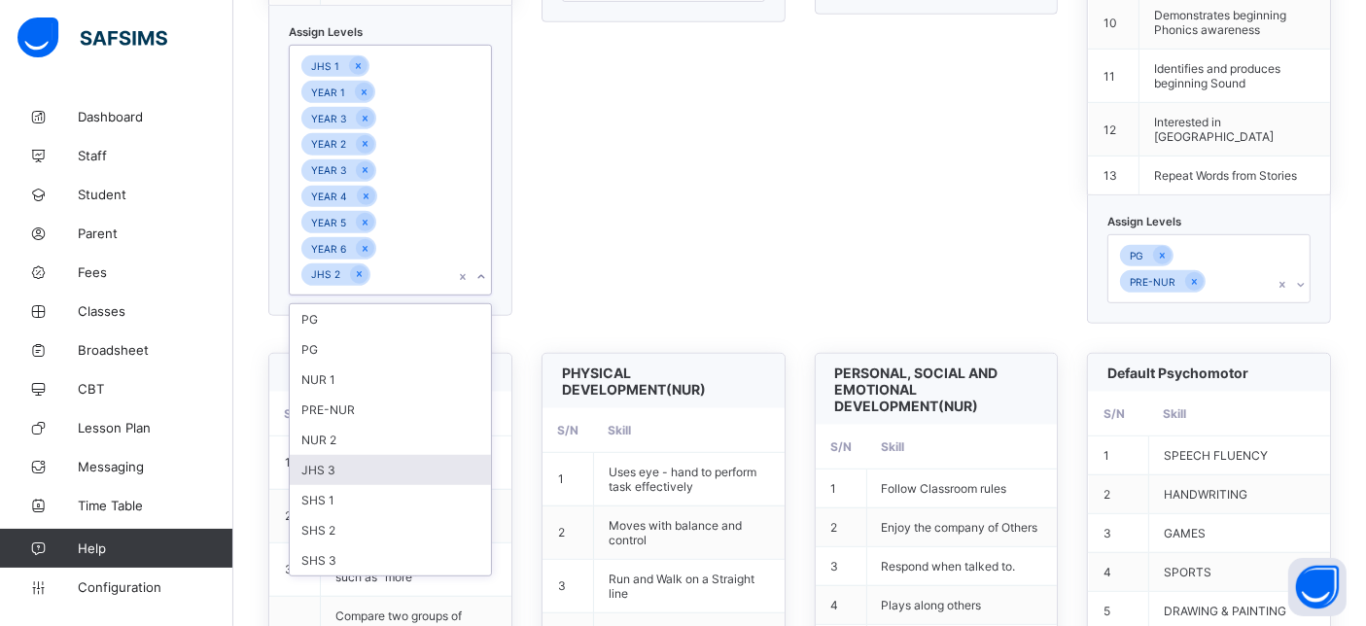
click at [350, 455] on div "JHS 3" at bounding box center [390, 470] width 201 height 30
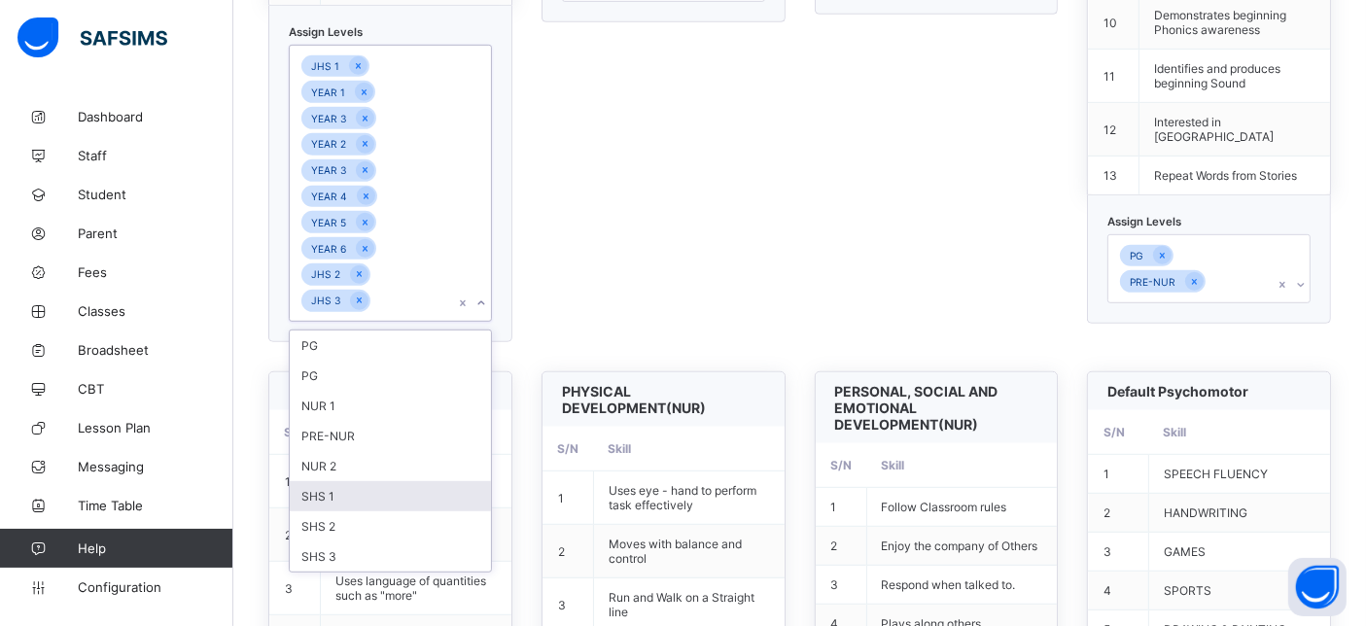
click at [353, 481] on div "SHS 1" at bounding box center [390, 496] width 201 height 30
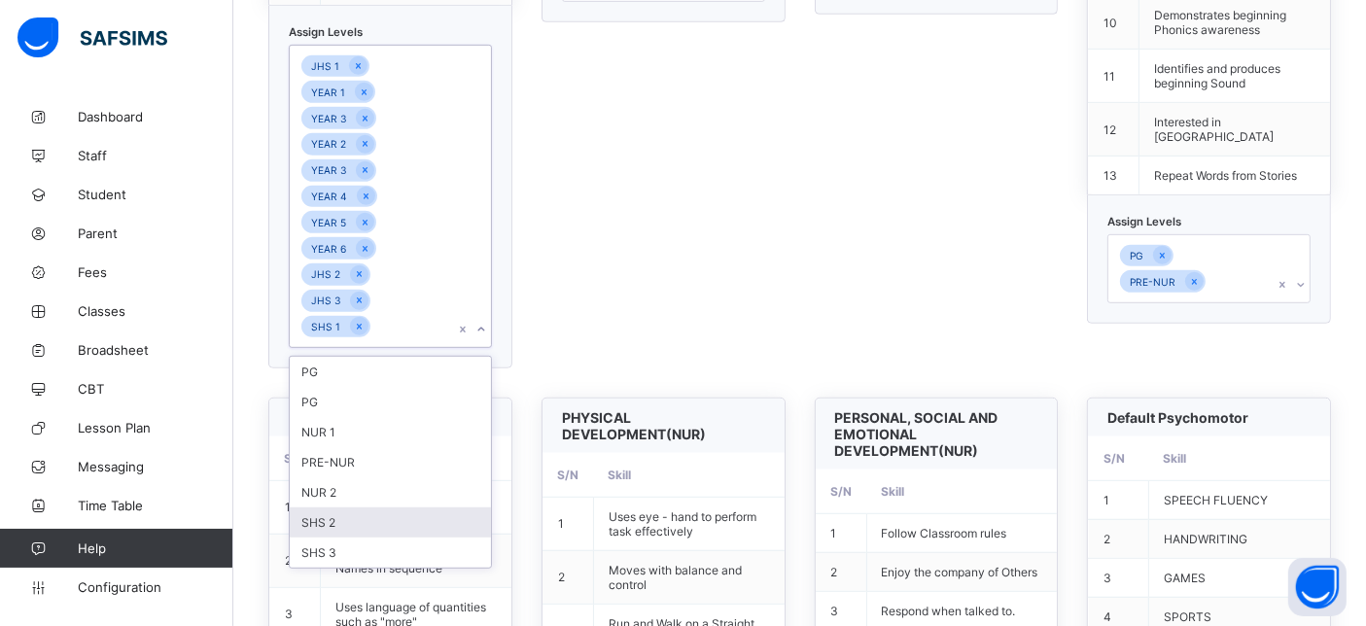
click at [353, 508] on div "SHS 2" at bounding box center [390, 523] width 201 height 30
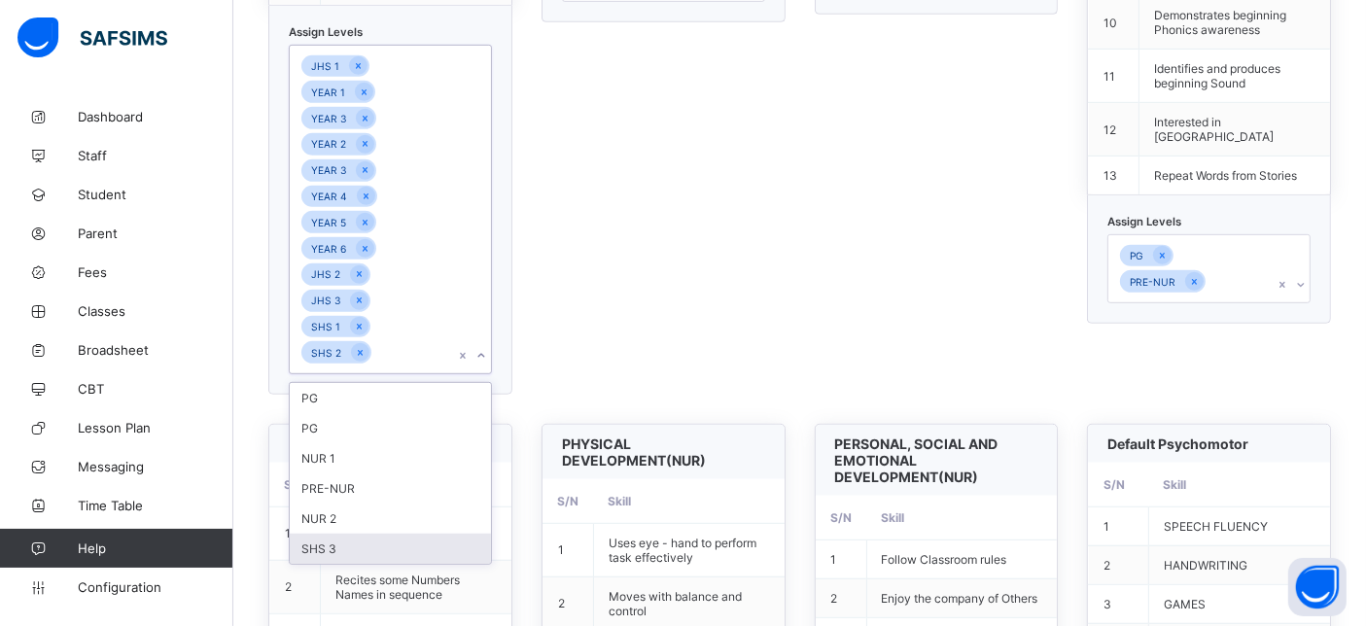
click at [358, 534] on div "SHS 3" at bounding box center [390, 549] width 201 height 30
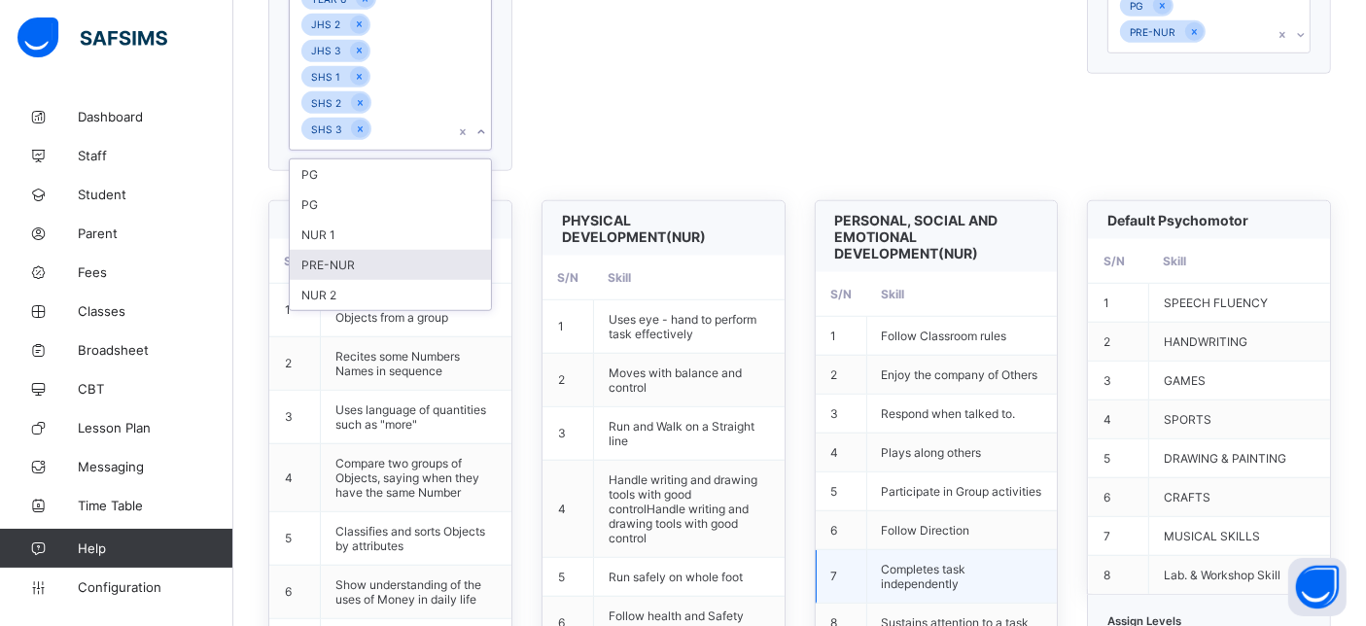
scroll to position [1297, 0]
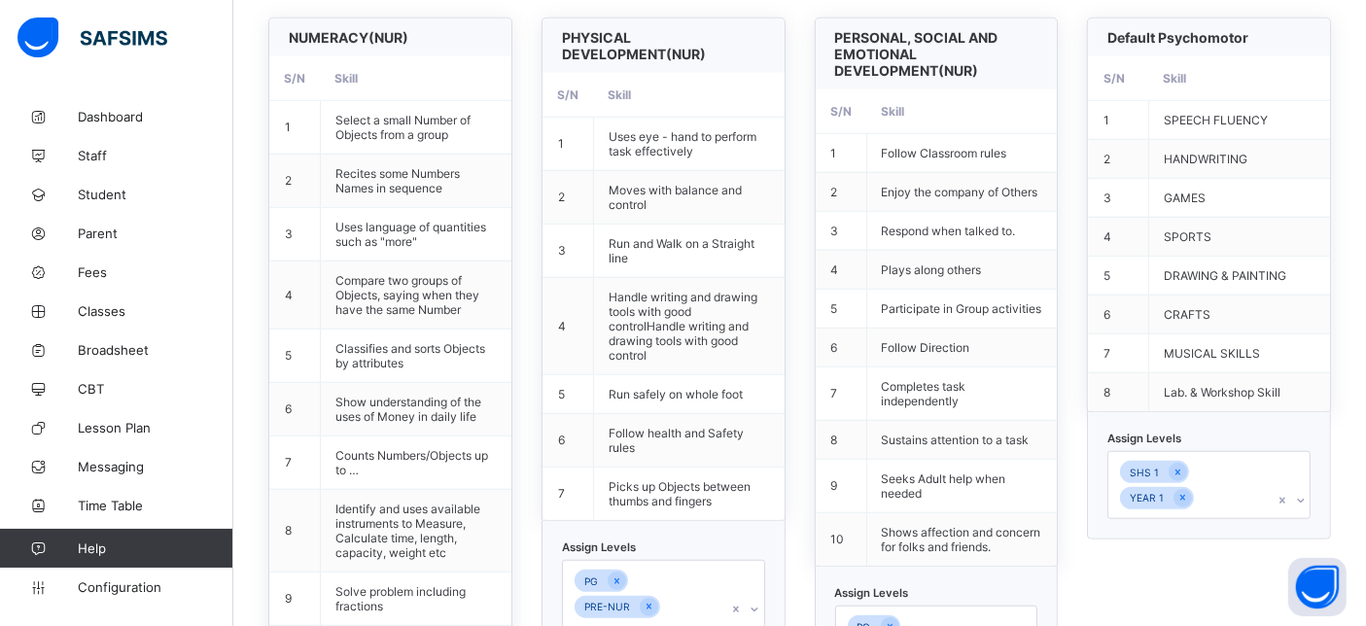
click at [1177, 451] on div "SHS 1 YEAR 1" at bounding box center [1209, 485] width 203 height 69
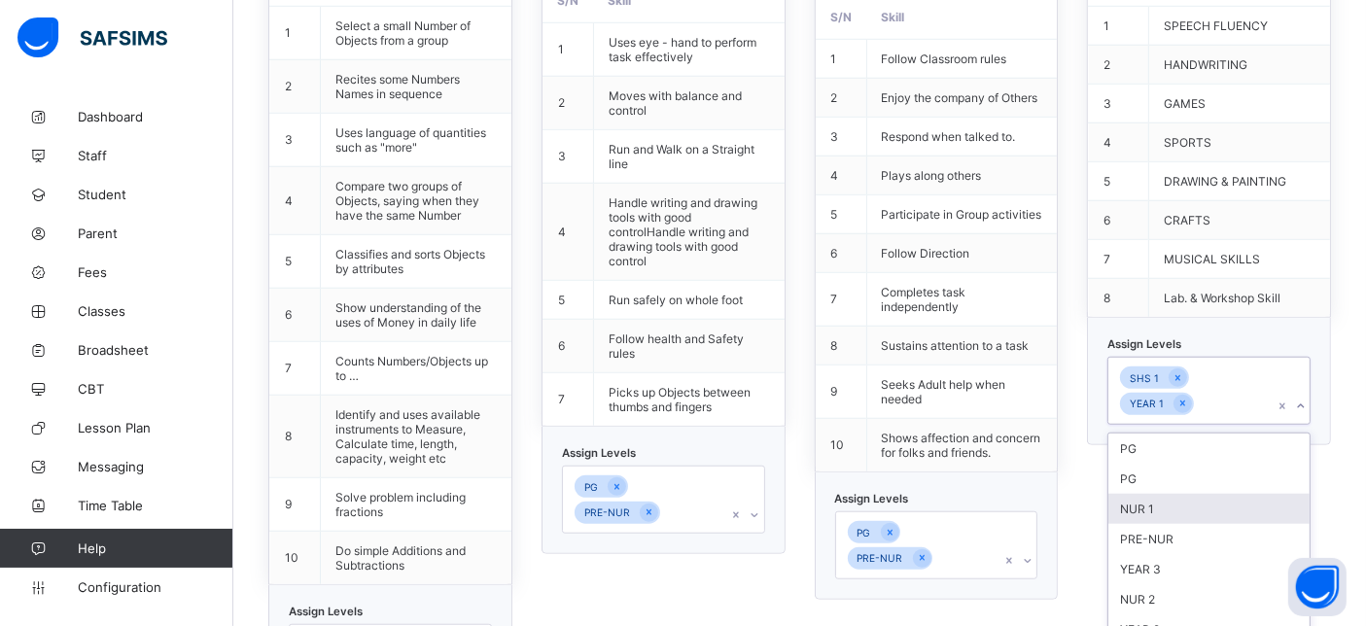
scroll to position [1616, 0]
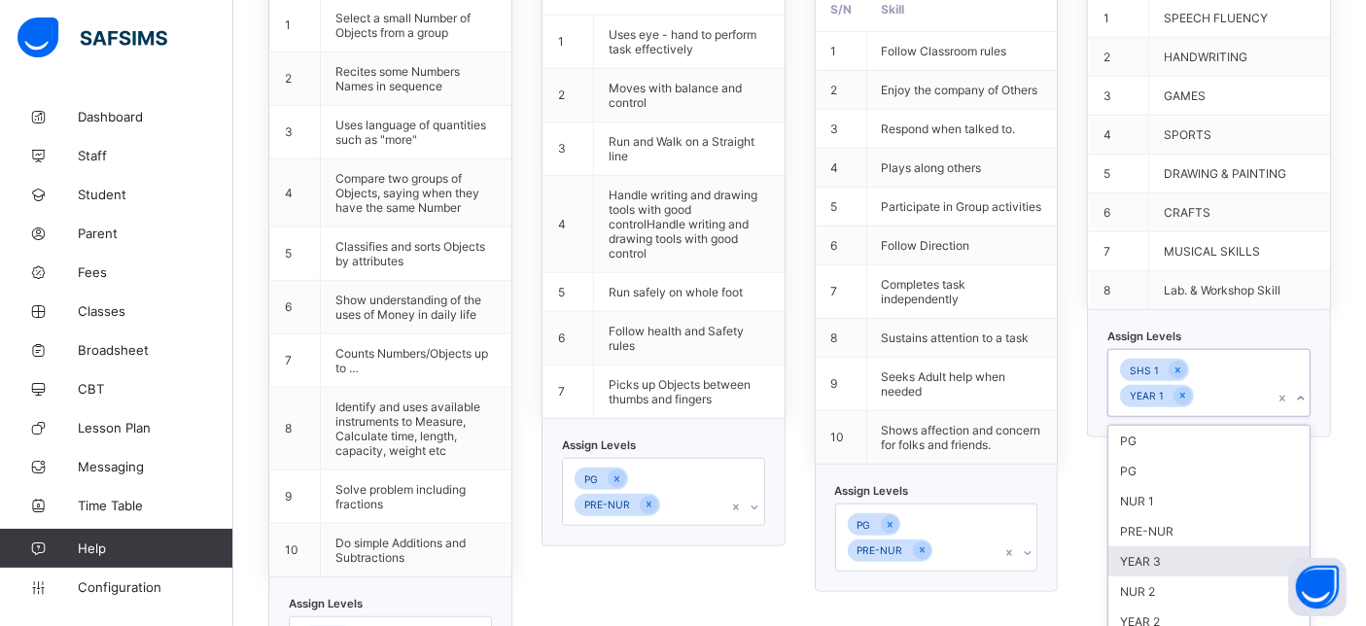
click at [1168, 547] on div "YEAR 3" at bounding box center [1209, 562] width 201 height 30
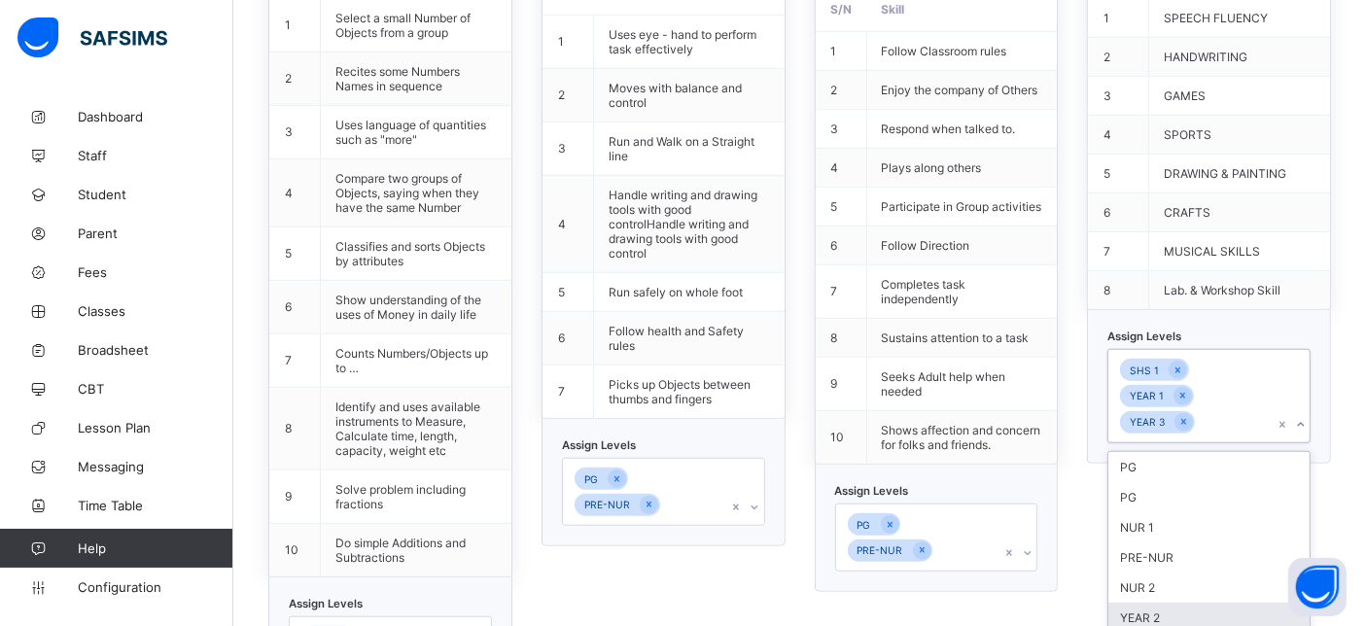
click at [1173, 603] on div "YEAR 2" at bounding box center [1209, 618] width 201 height 30
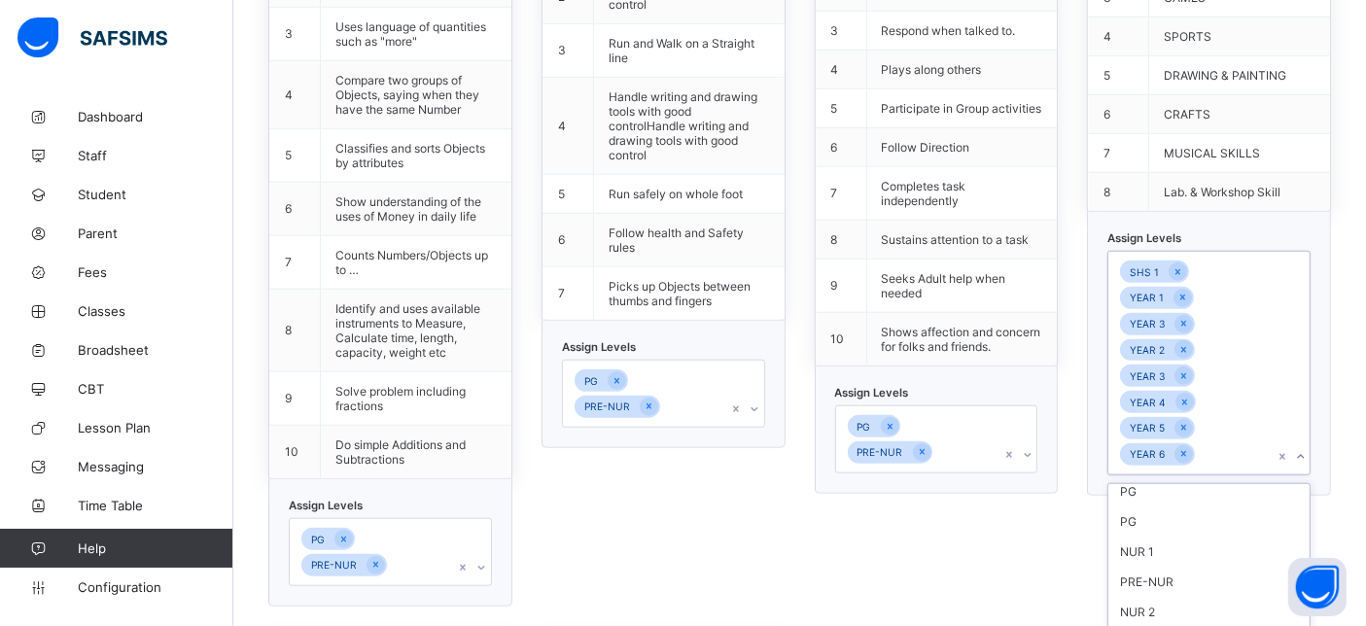
scroll to position [1833, 0]
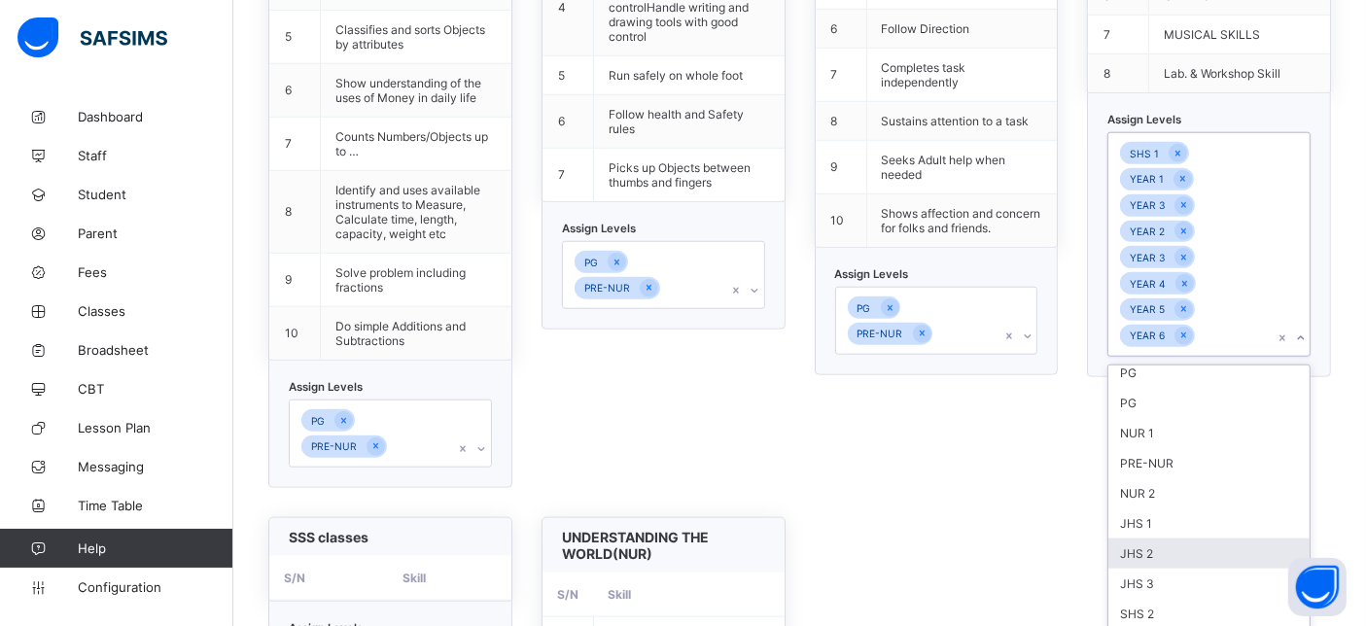
click at [1191, 539] on div "JHS 2" at bounding box center [1209, 554] width 201 height 30
click at [1191, 543] on div "JHS 1" at bounding box center [1209, 558] width 201 height 30
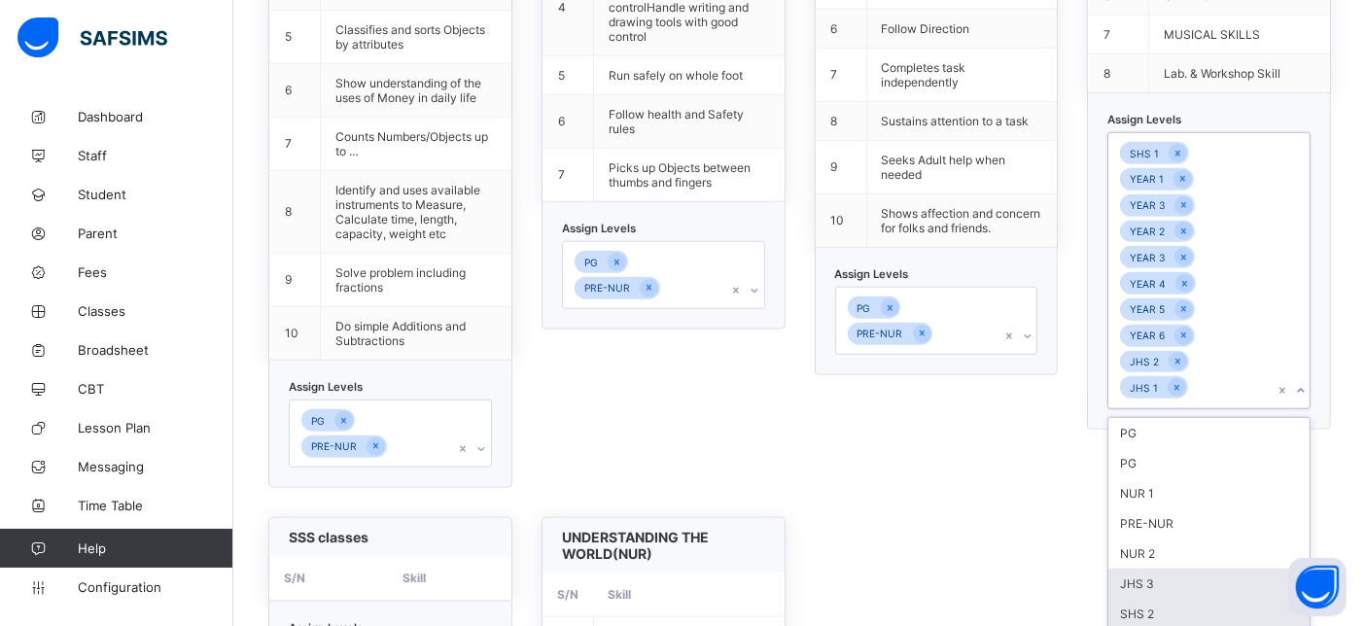
click at [1189, 569] on div "JHS 3" at bounding box center [1209, 584] width 201 height 30
click at [1188, 595] on div "SHS 2" at bounding box center [1209, 610] width 201 height 30
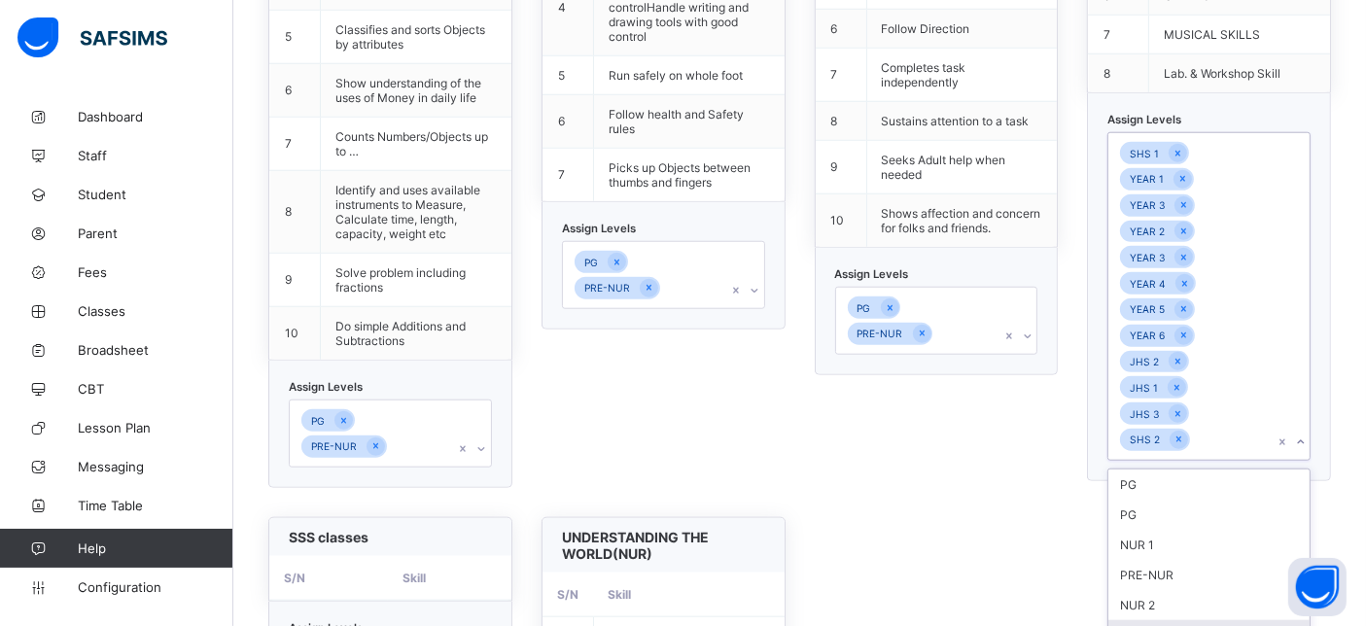
click at [1180, 620] on div "SHS 3" at bounding box center [1209, 635] width 201 height 30
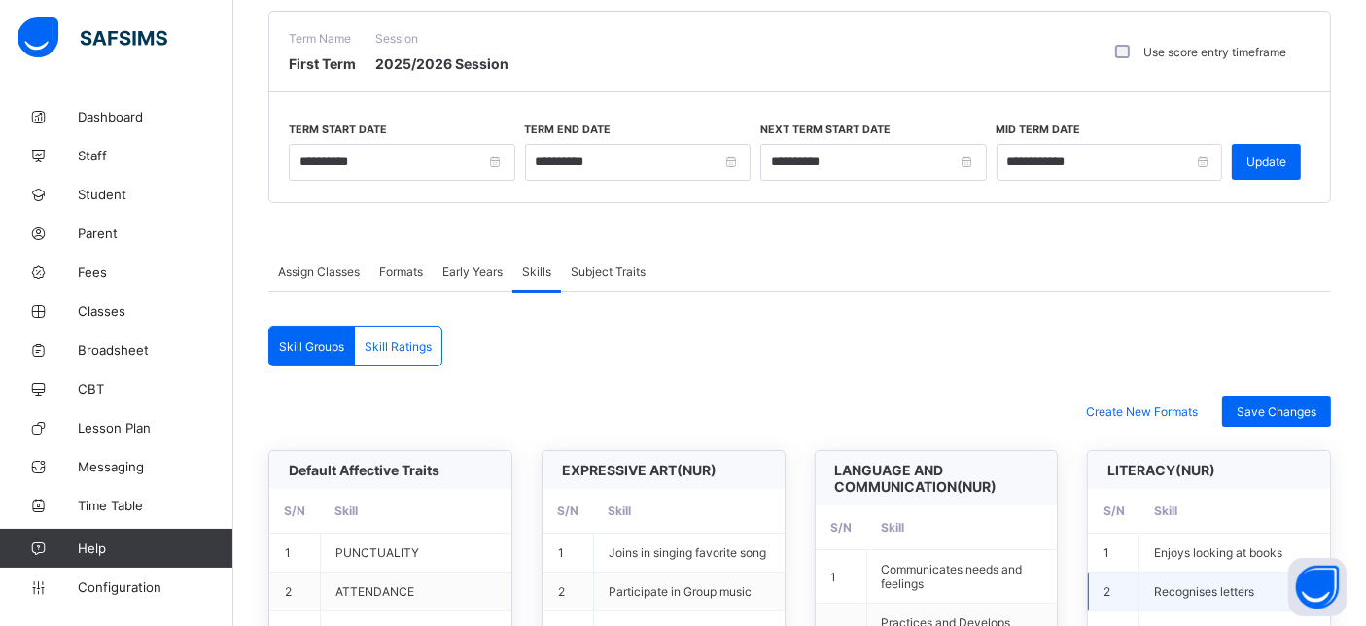
scroll to position [216, 0]
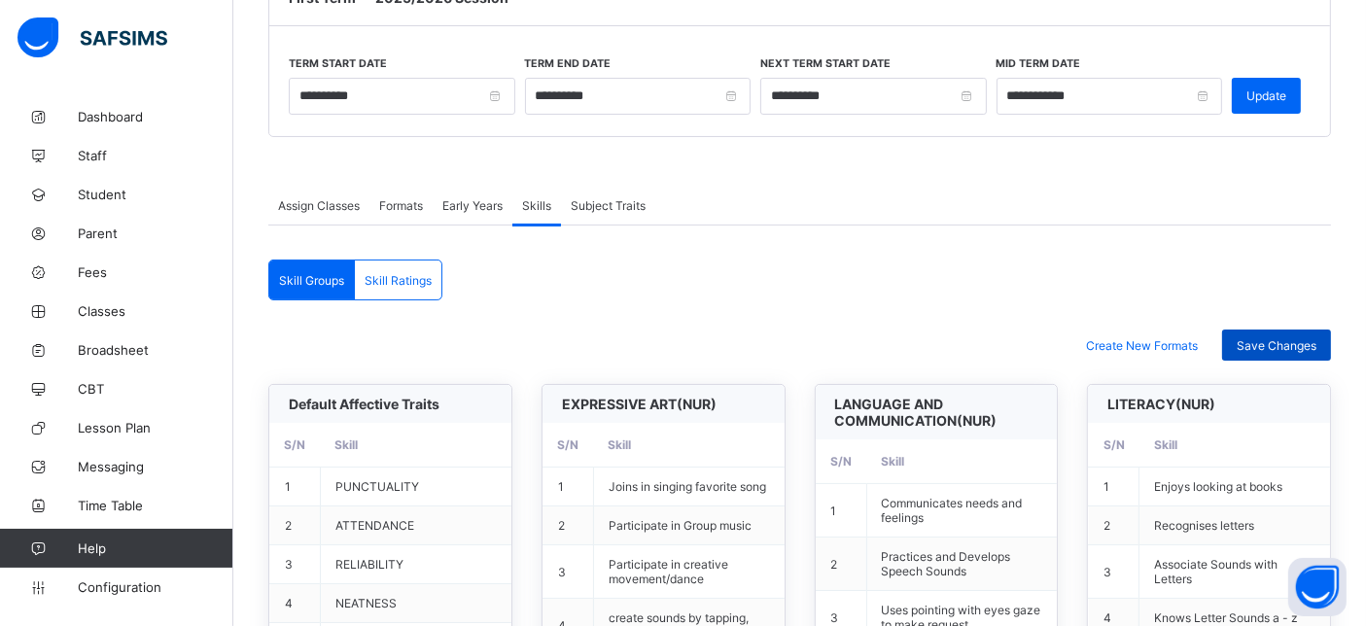
click at [1275, 340] on span "Save Changes" at bounding box center [1277, 345] width 80 height 15
click at [353, 208] on span "Assign Classes" at bounding box center [319, 205] width 82 height 15
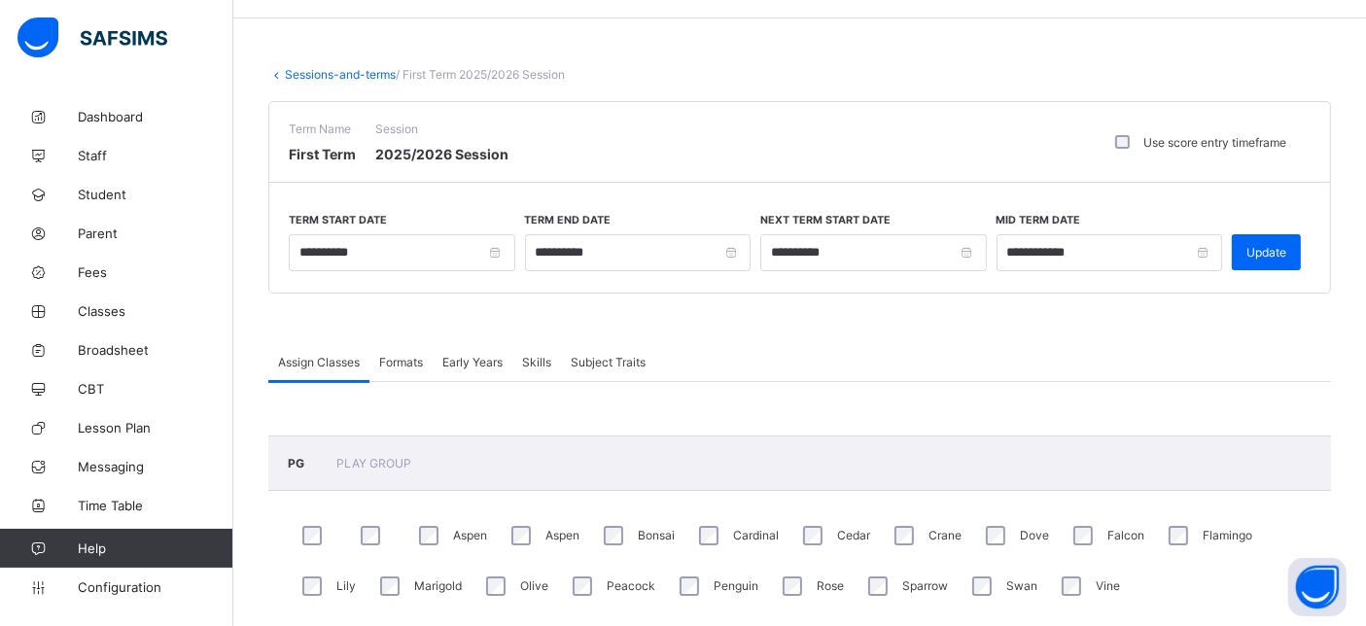
scroll to position [108, 0]
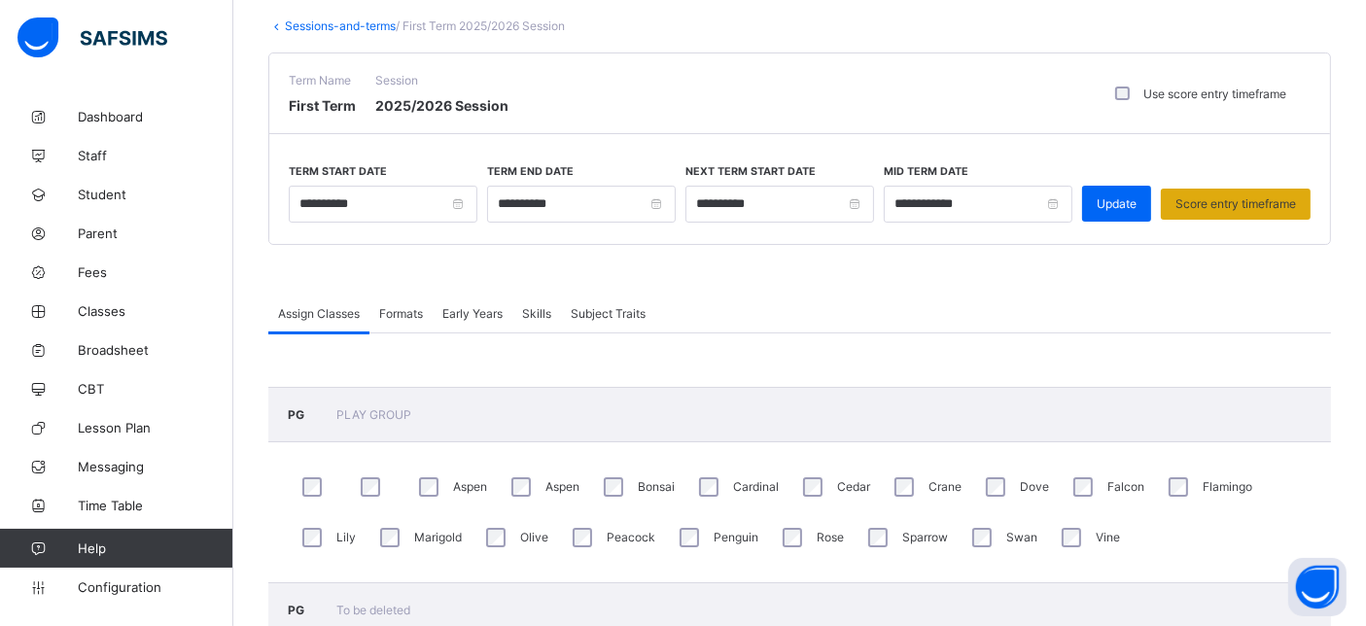
click at [1245, 196] on span "Score entry timeframe" at bounding box center [1236, 203] width 121 height 15
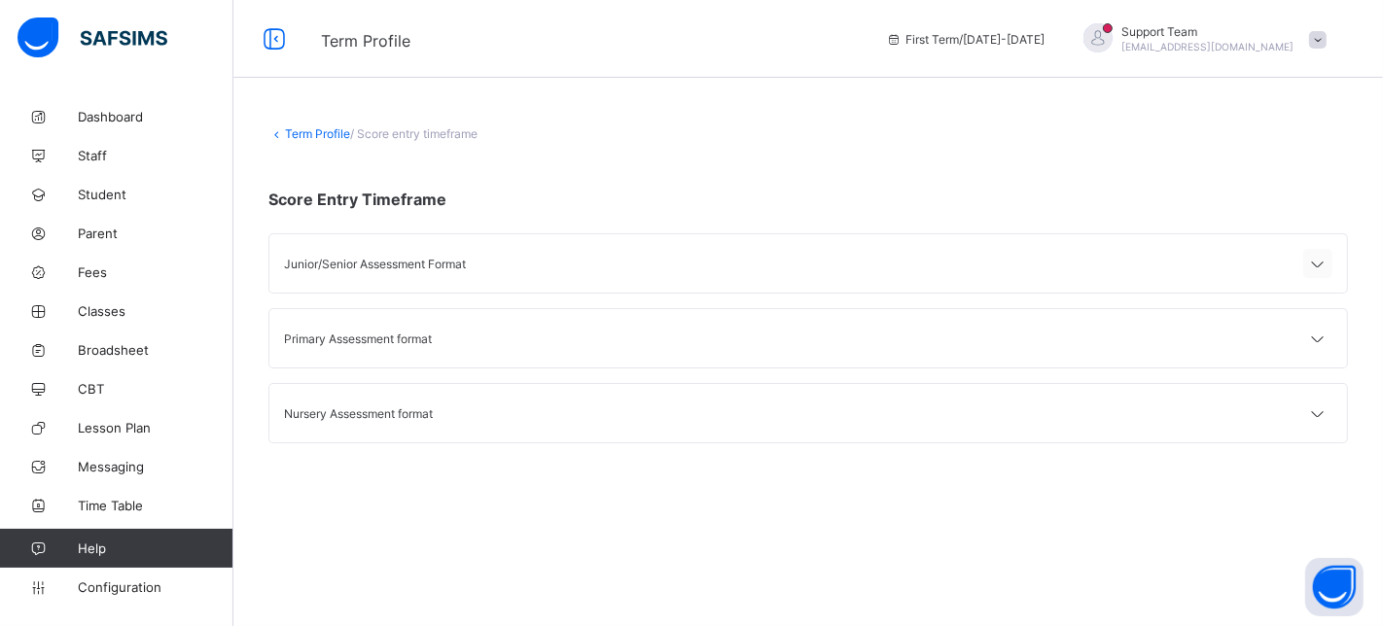
click at [1314, 255] on icon at bounding box center [1317, 264] width 23 height 19
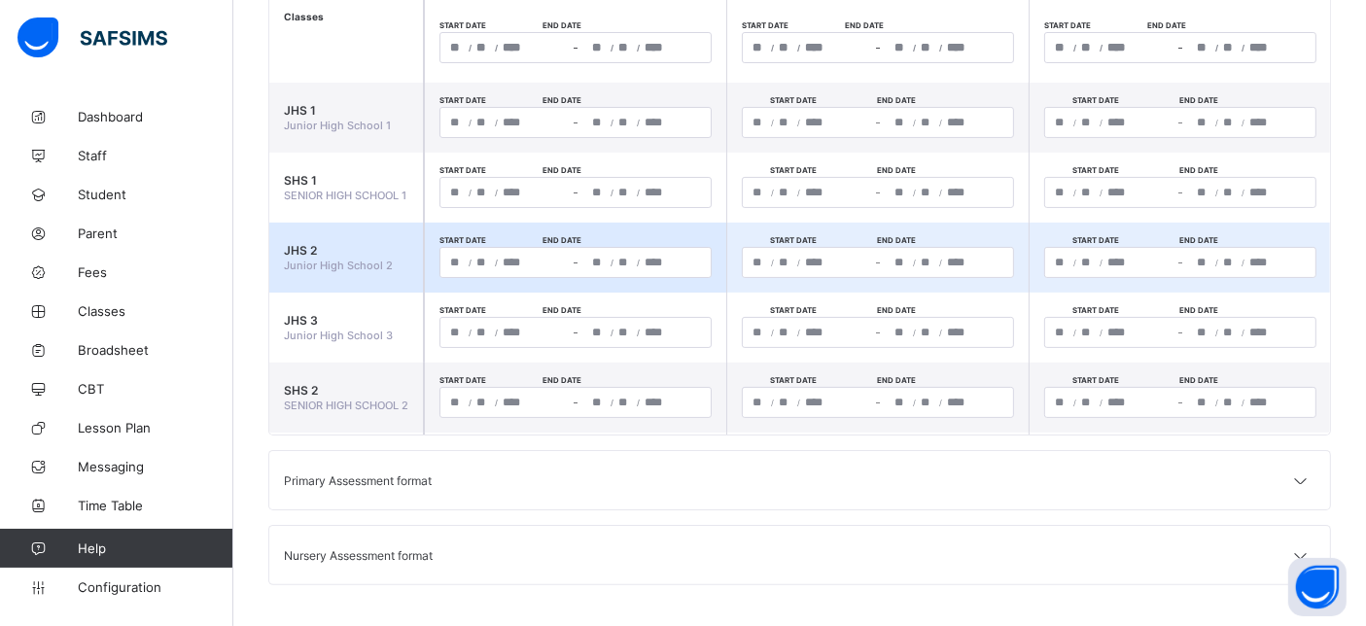
scroll to position [74, 0]
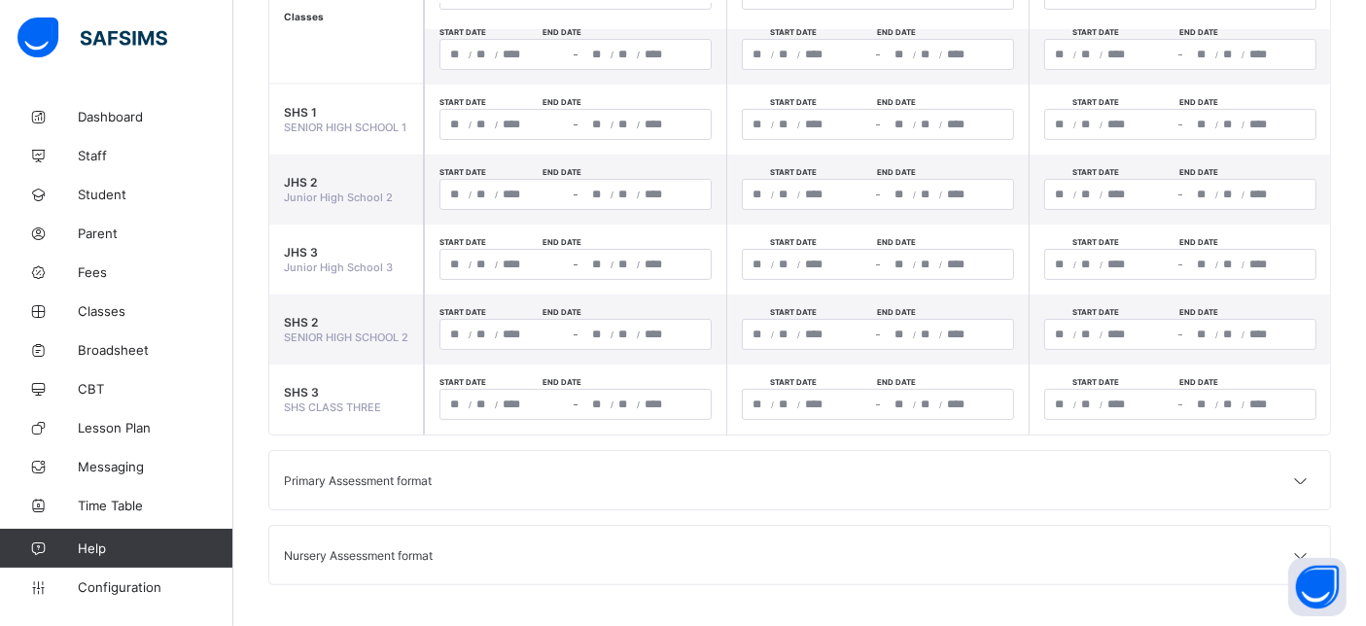
click at [1281, 474] on div "Primary Assessment format" at bounding box center [799, 480] width 1061 height 58
click at [1313, 479] on icon at bounding box center [1301, 481] width 23 height 19
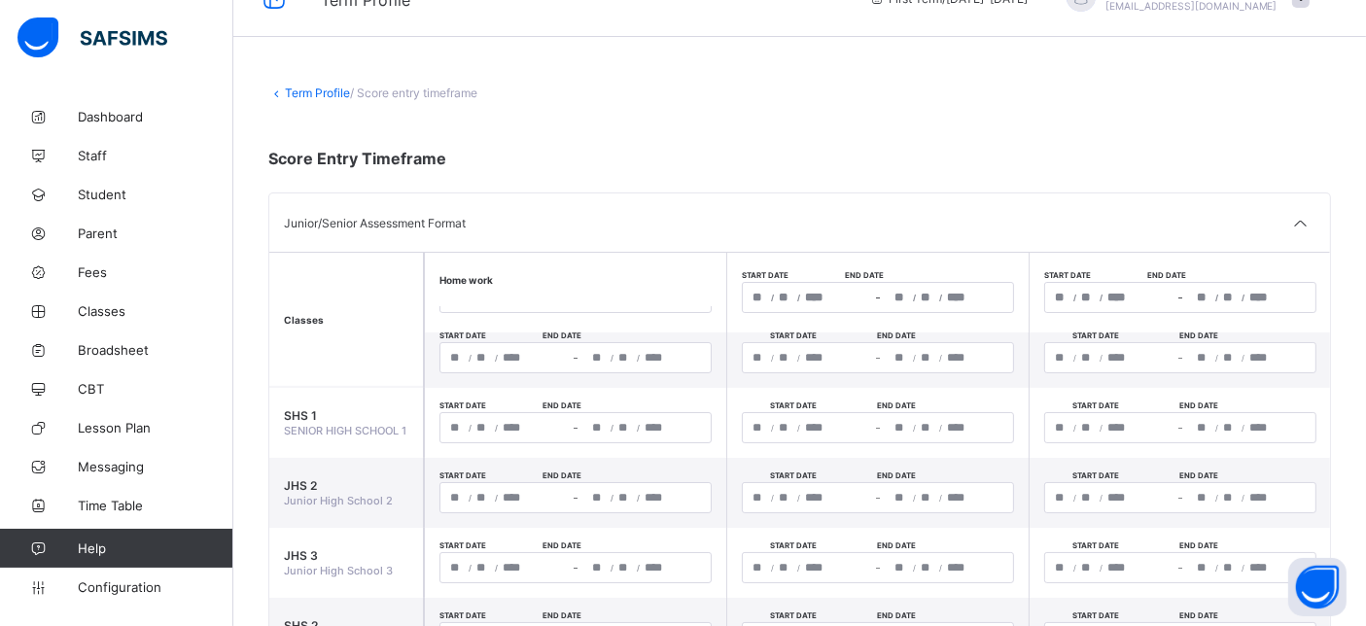
scroll to position [0, 0]
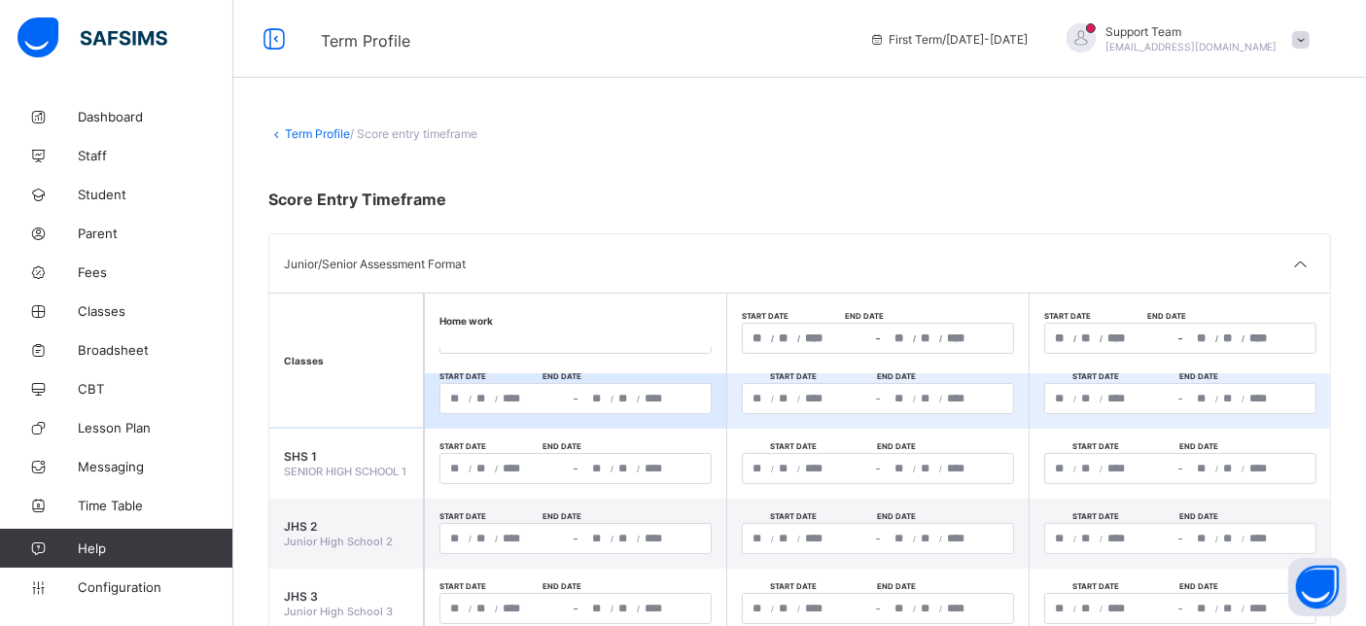
click at [471, 393] on span "/" at bounding box center [470, 399] width 3 height 12
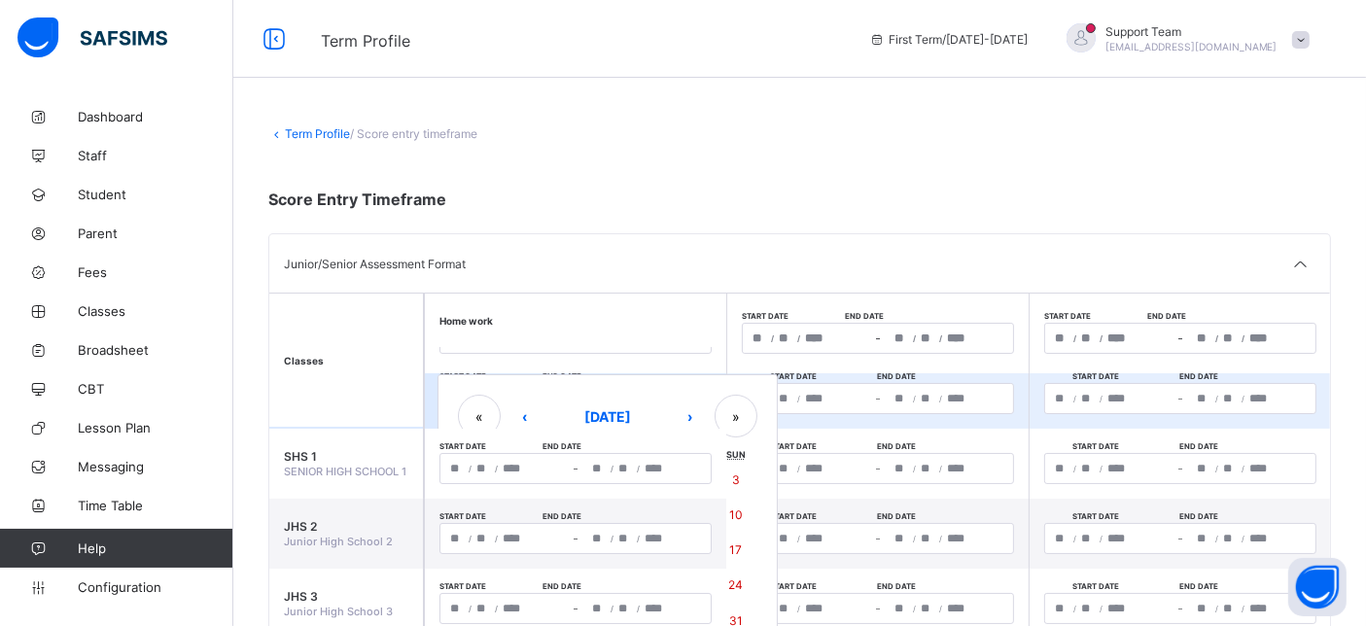
click at [490, 390] on div "/ / – / / « ‹ August 2025 › » Mon Tue Wed Thu Fri Sat Sun 28 29 30 31 1 2 3 4 5…" at bounding box center [576, 398] width 272 height 31
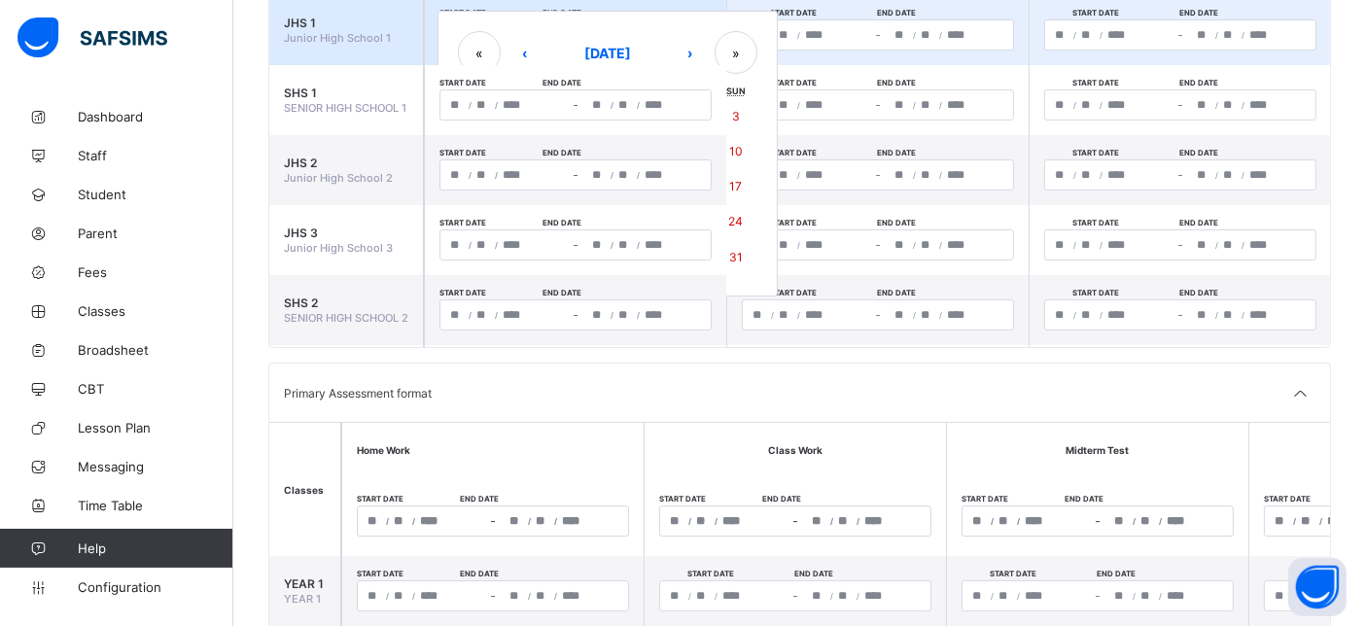
click at [867, 65] on td "Start date End date / / – / /" at bounding box center [877, 100] width 302 height 70
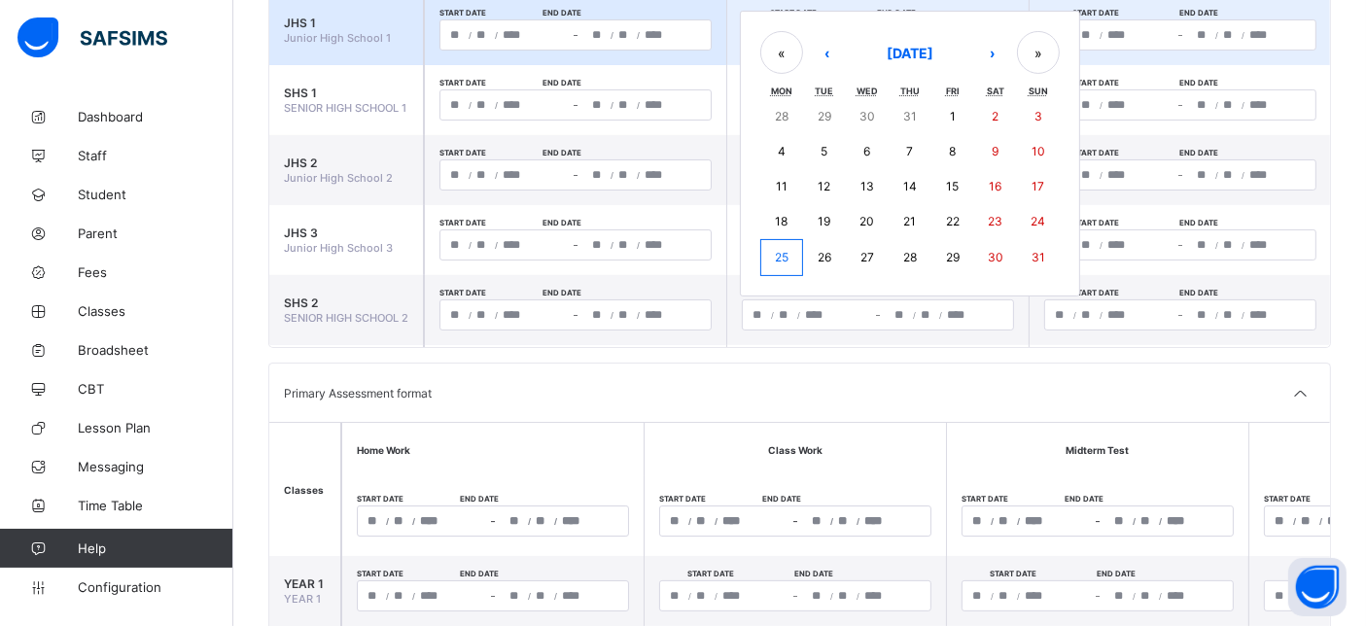
click at [832, 45] on div "/ / – / / « ‹ August 2025 › » Mon Tue Wed Thu Fri Sat Sun 28 29 30 31 1 2 3 4 5…" at bounding box center [878, 34] width 272 height 31
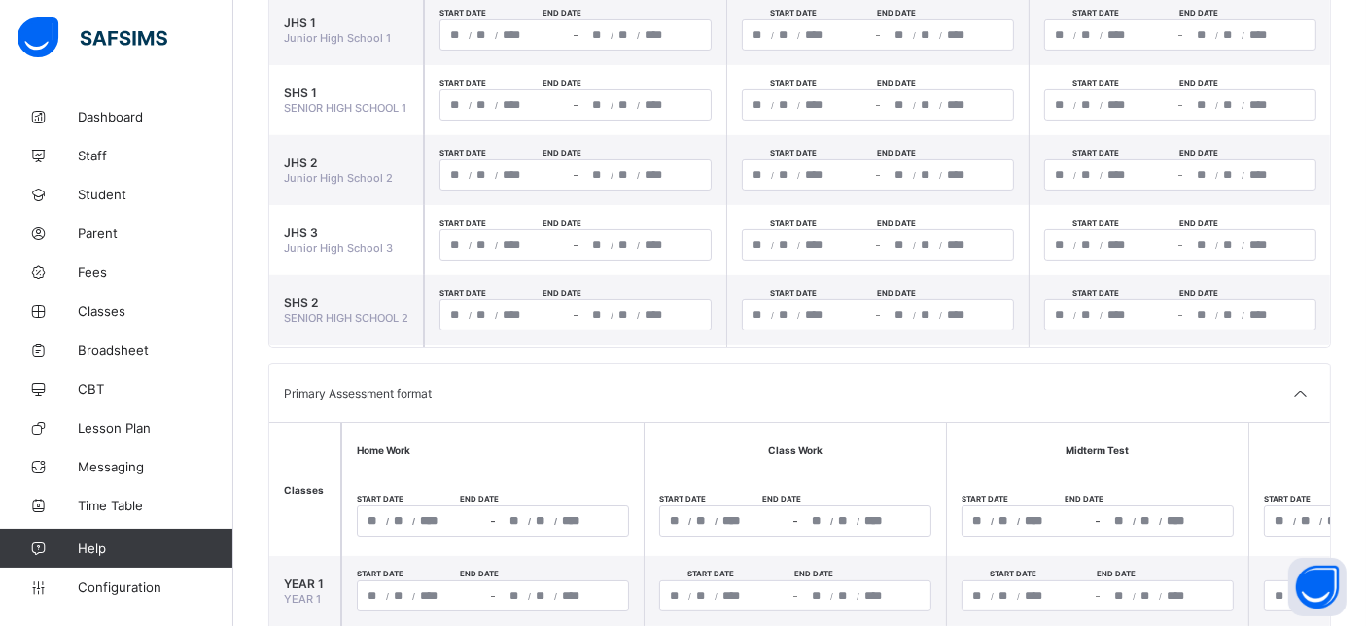
click at [1012, 391] on div "Primary Assessment format" at bounding box center [799, 393] width 1061 height 58
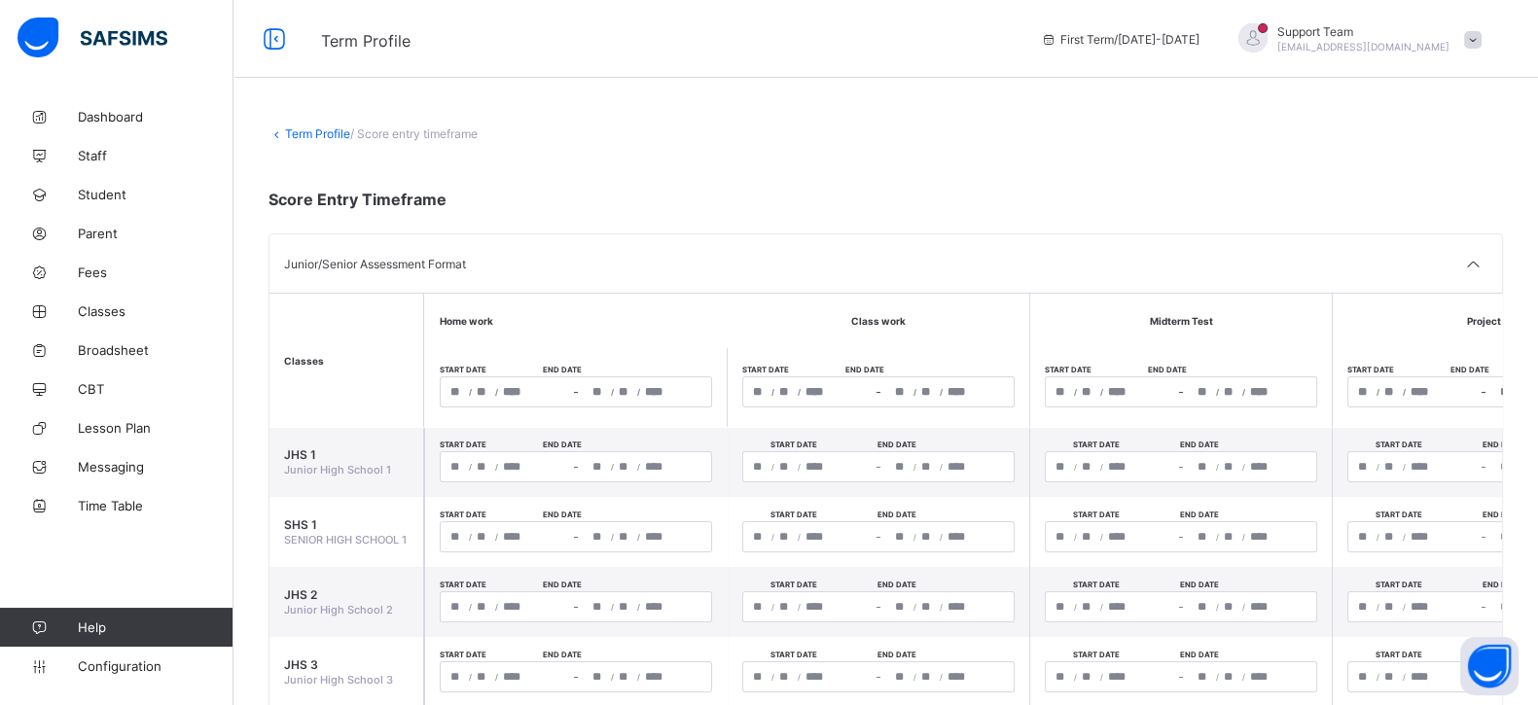
click at [264, 21] on div "Term Profile First Term / 2025-2026 Support Team oluwatooni@flexisaf.com" at bounding box center [769, 39] width 1538 height 78
click at [276, 46] on icon at bounding box center [274, 39] width 33 height 28
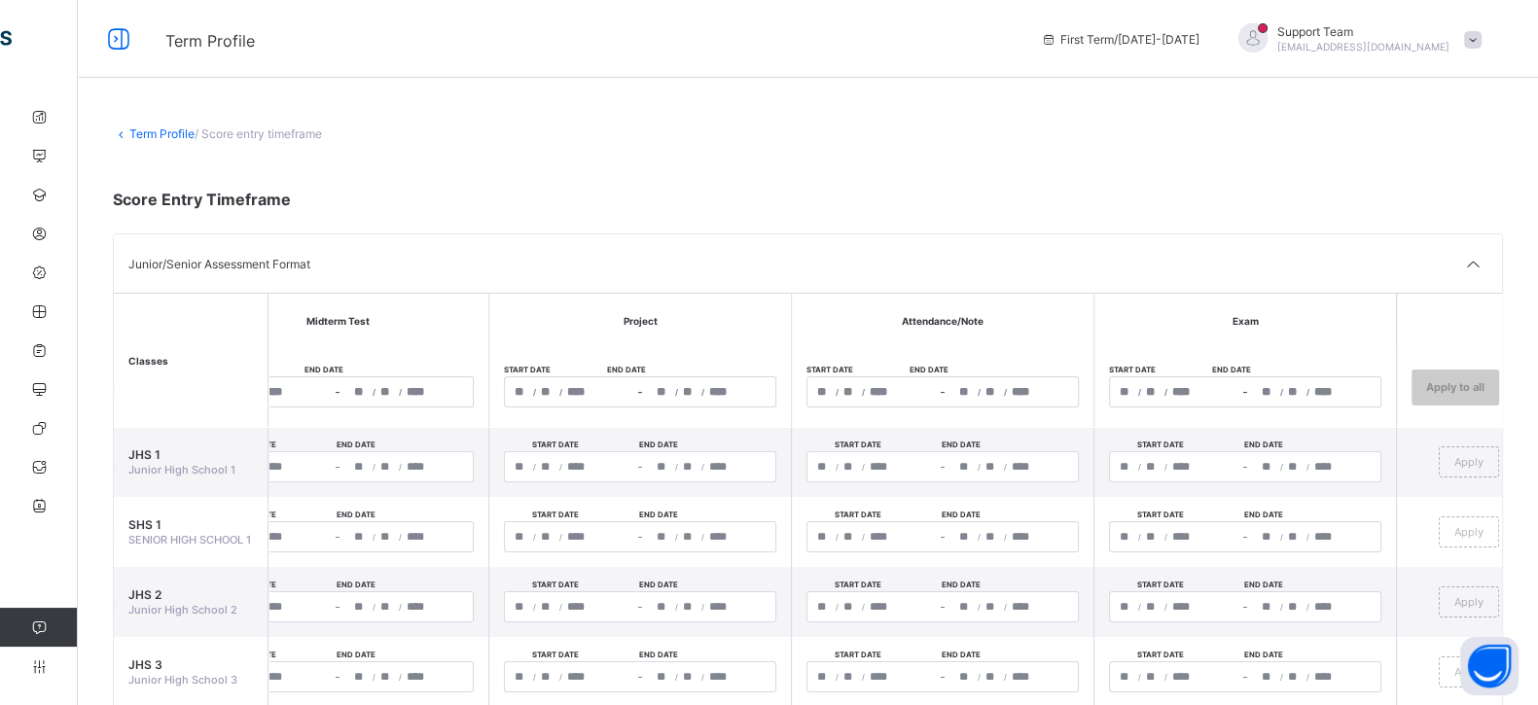
click at [160, 128] on link "Term Profile" at bounding box center [161, 133] width 65 height 15
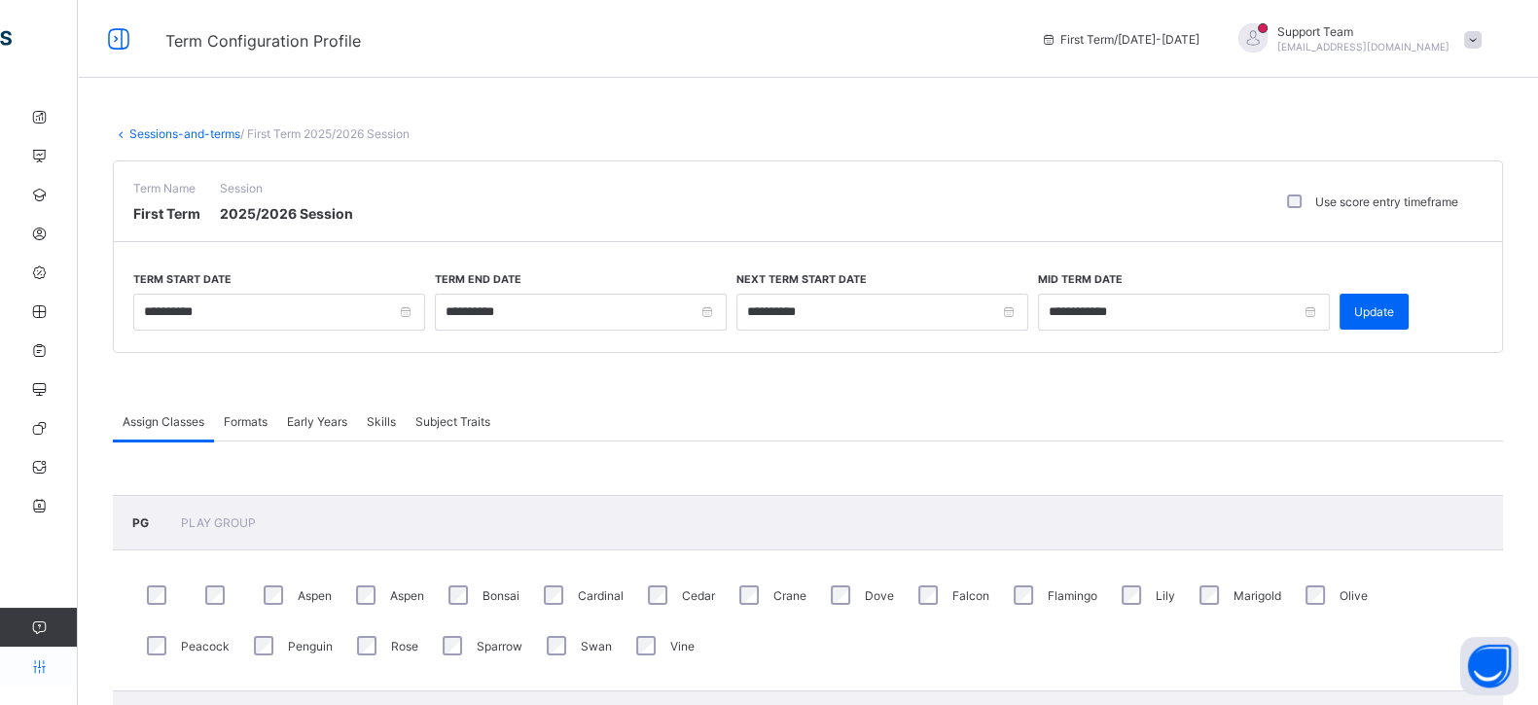
click at [37, 625] on icon at bounding box center [39, 666] width 78 height 15
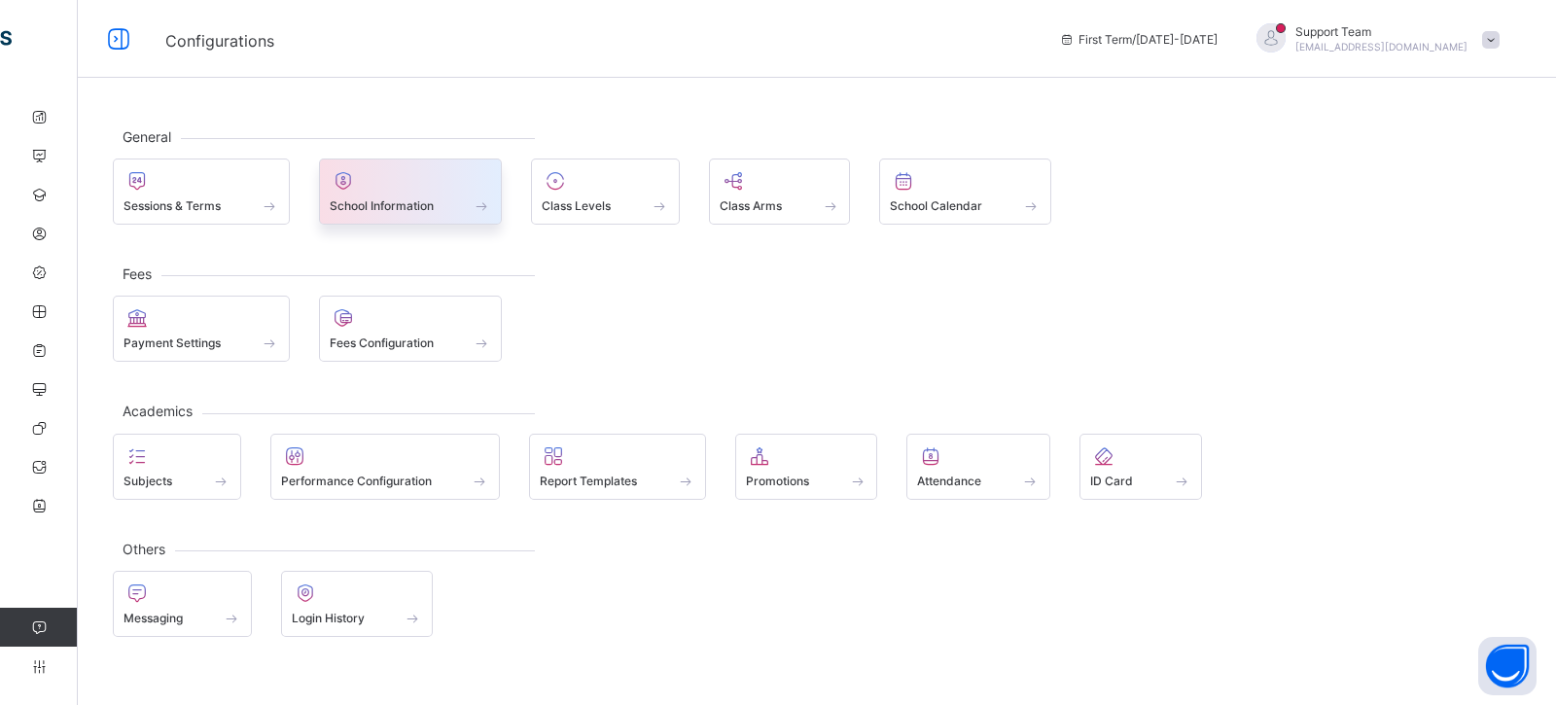
click at [426, 197] on div "School Information" at bounding box center [411, 205] width 162 height 17
select select "**"
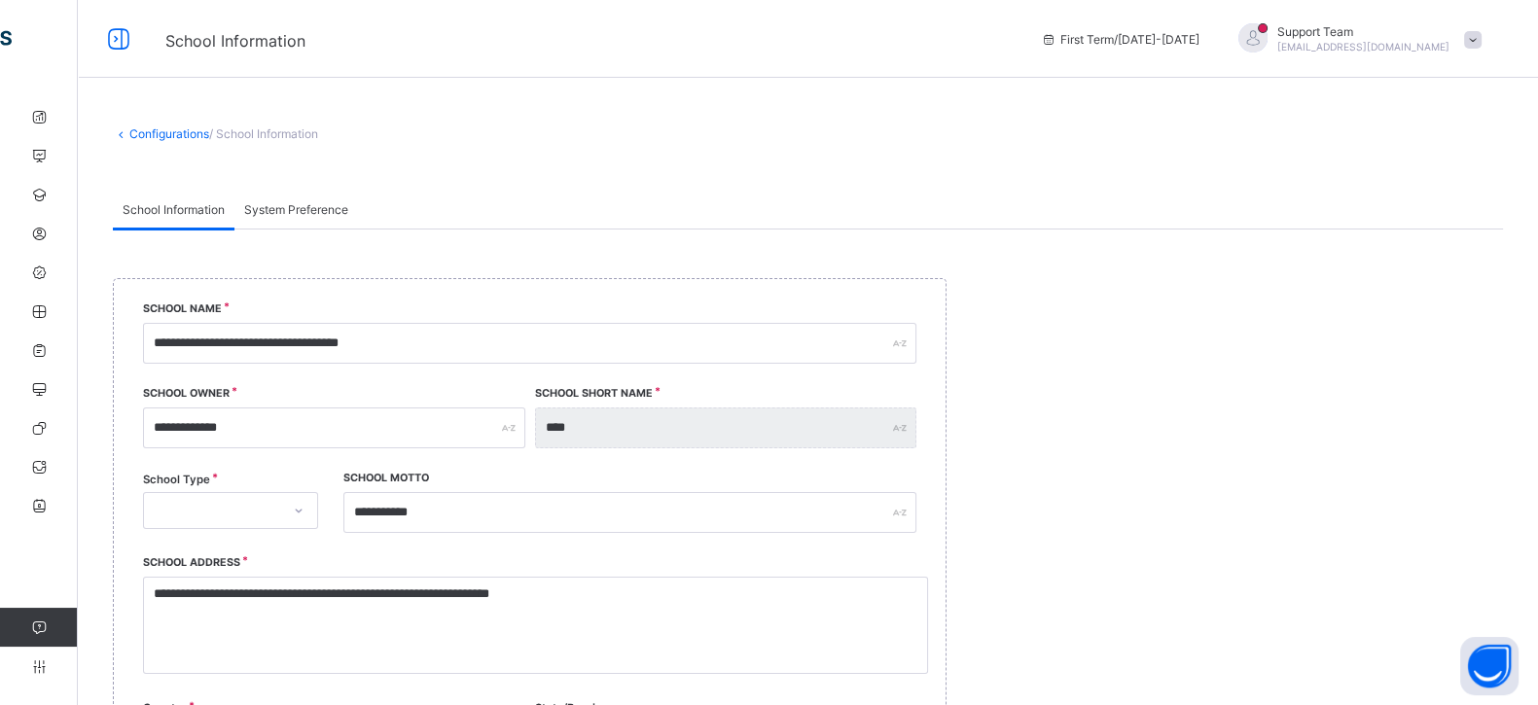
click at [311, 208] on span "System Preference" at bounding box center [296, 209] width 104 height 15
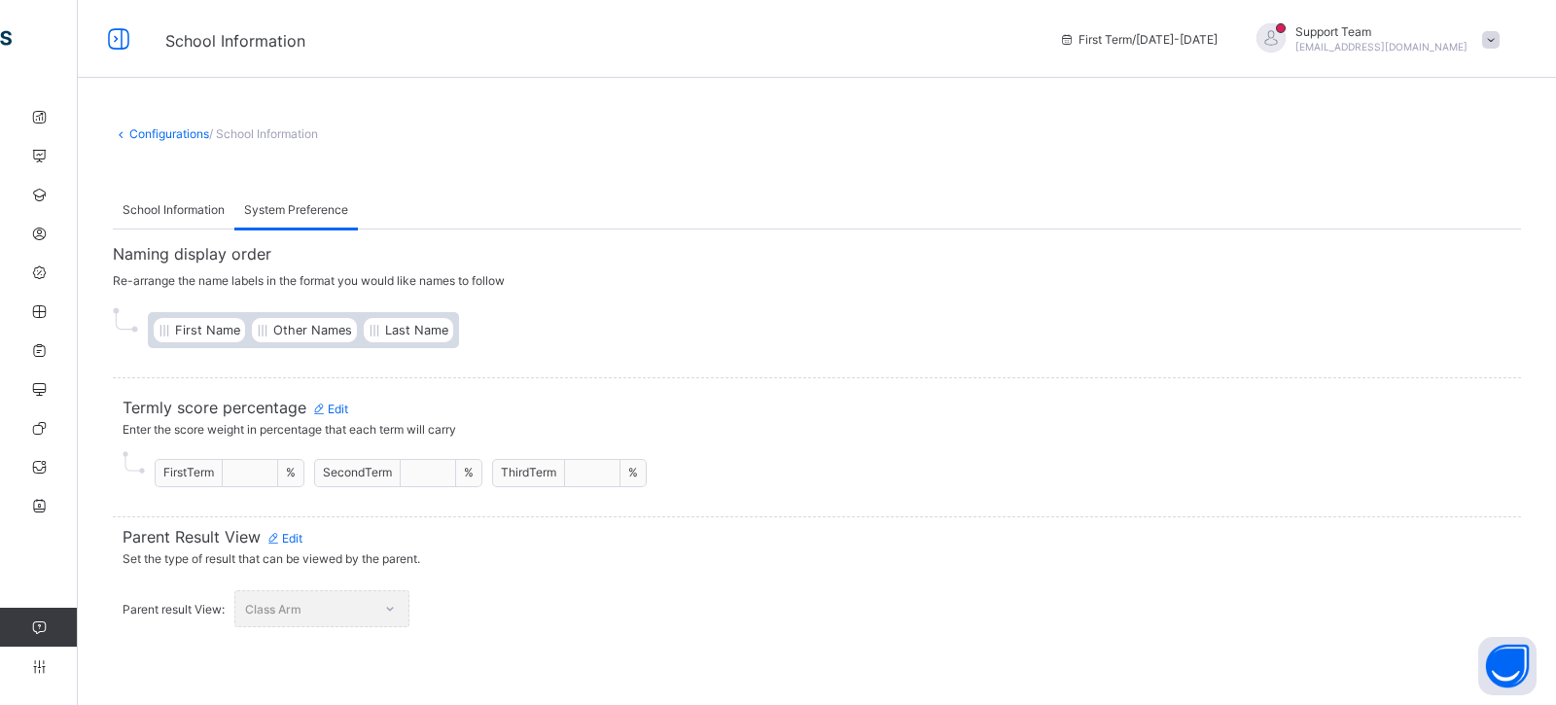
click at [216, 218] on div "School Information" at bounding box center [174, 209] width 122 height 39
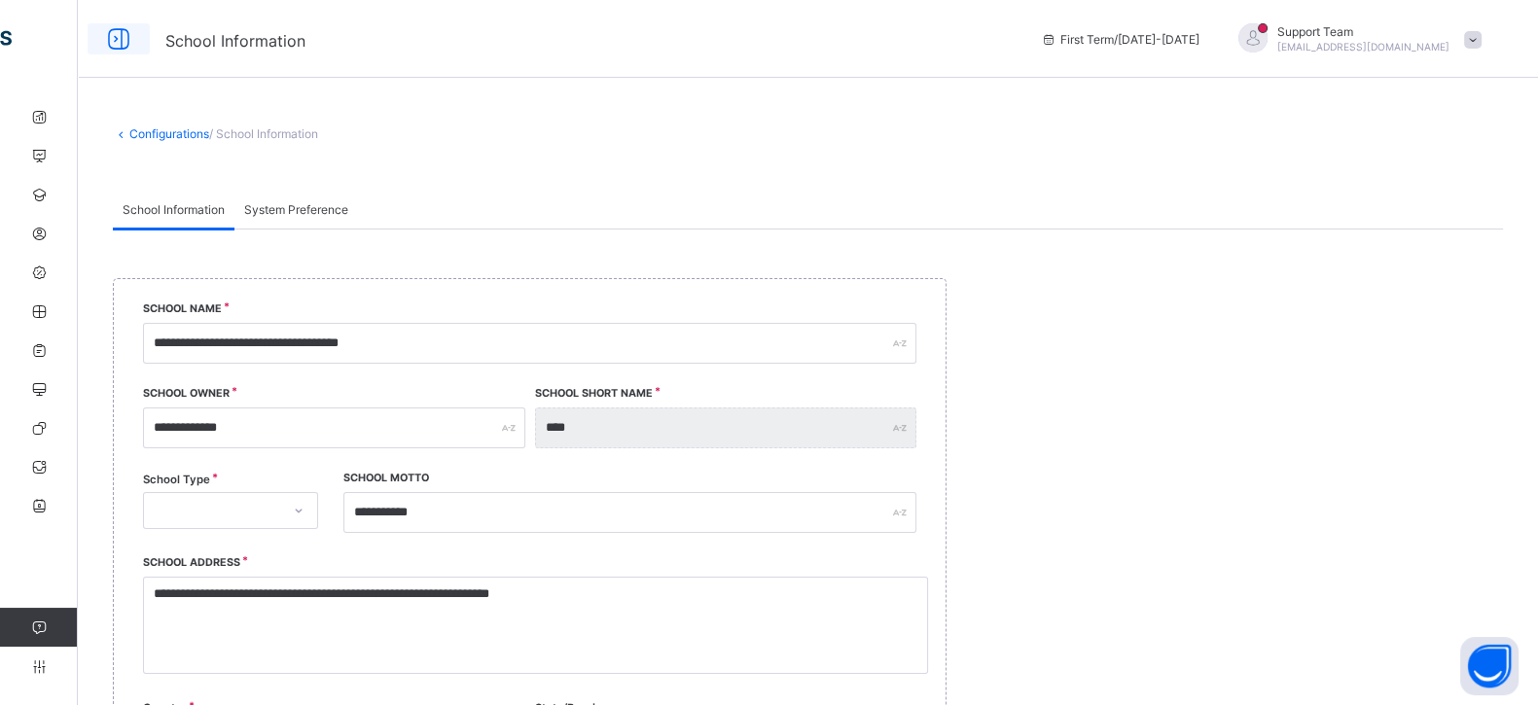
click at [138, 43] on div at bounding box center [119, 38] width 62 height 31
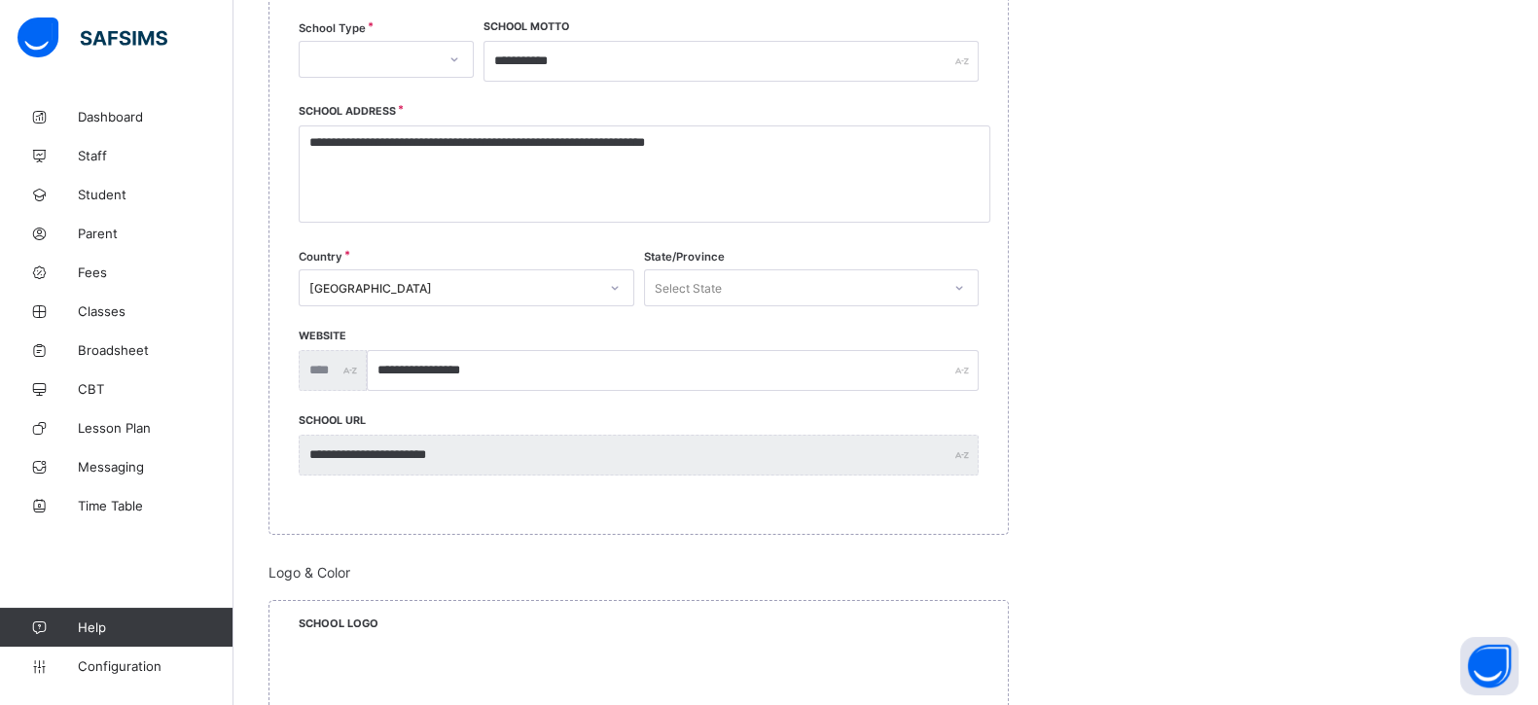
scroll to position [485, 0]
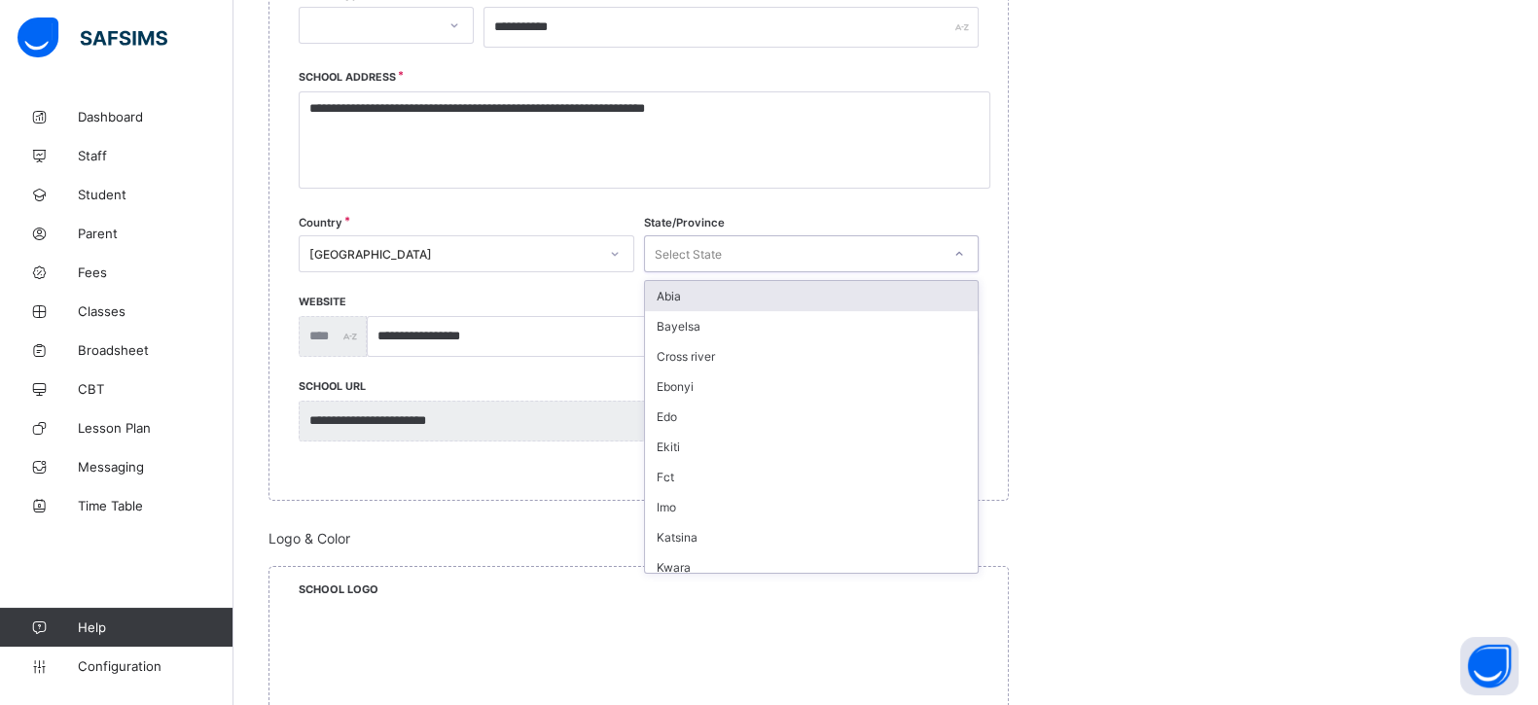
click at [692, 244] on div "Select State" at bounding box center [688, 253] width 67 height 37
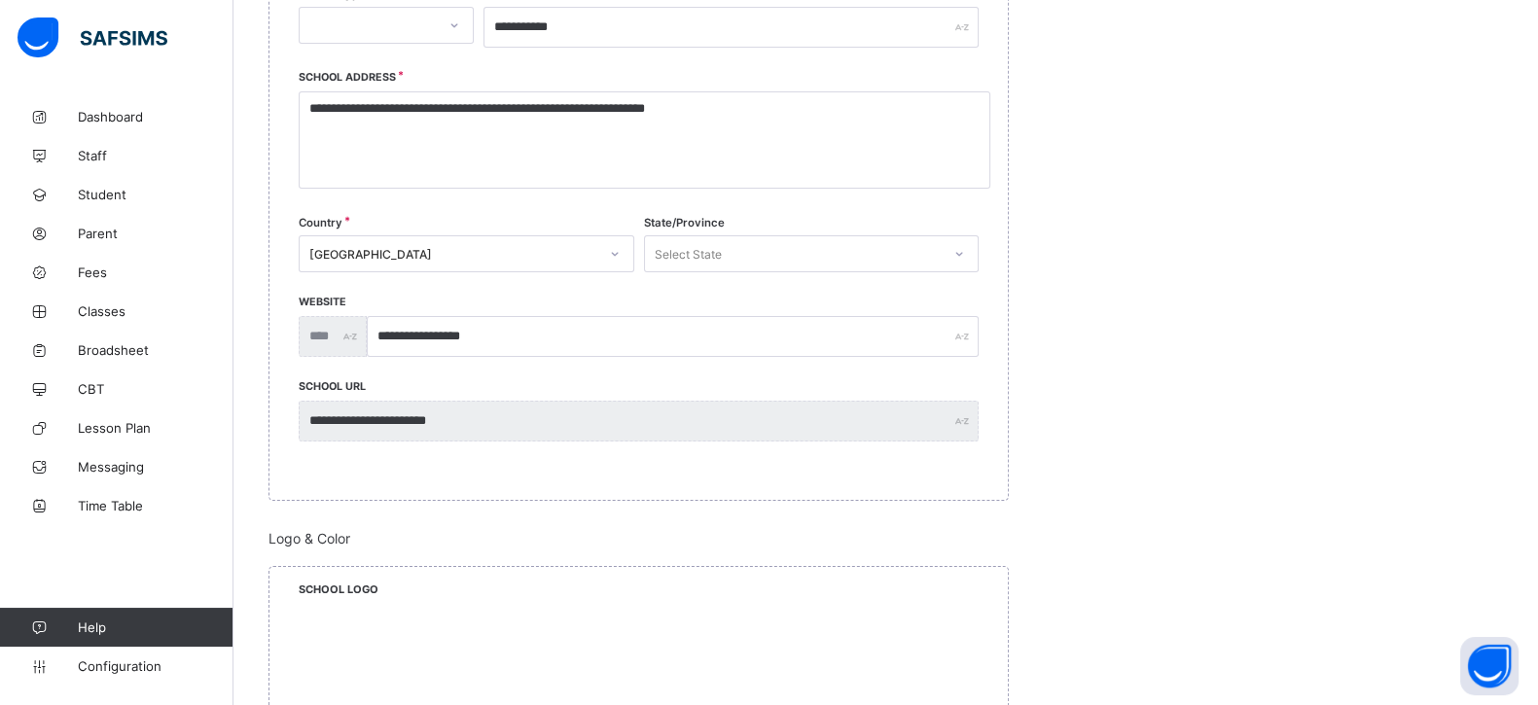
click at [444, 202] on div "**********" at bounding box center [639, 149] width 680 height 144
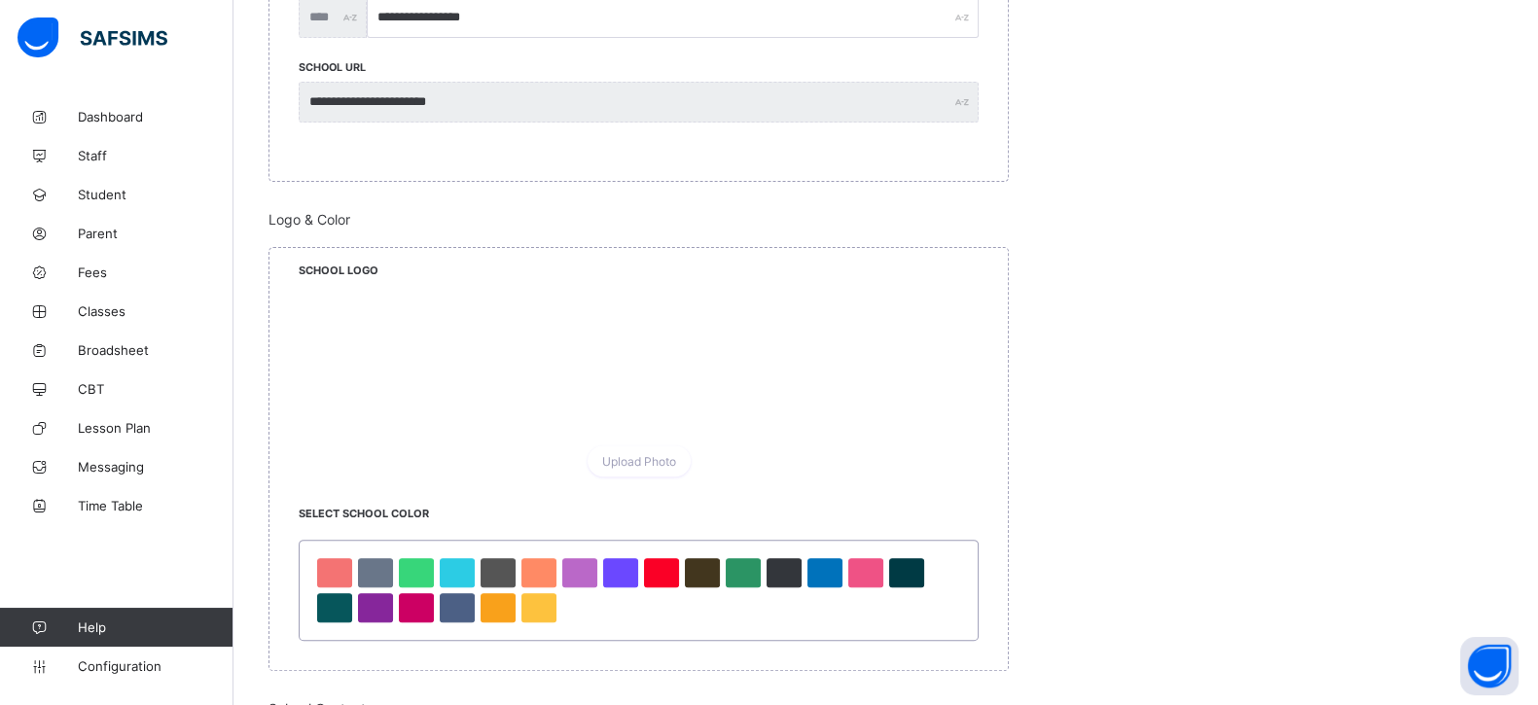
scroll to position [850, 0]
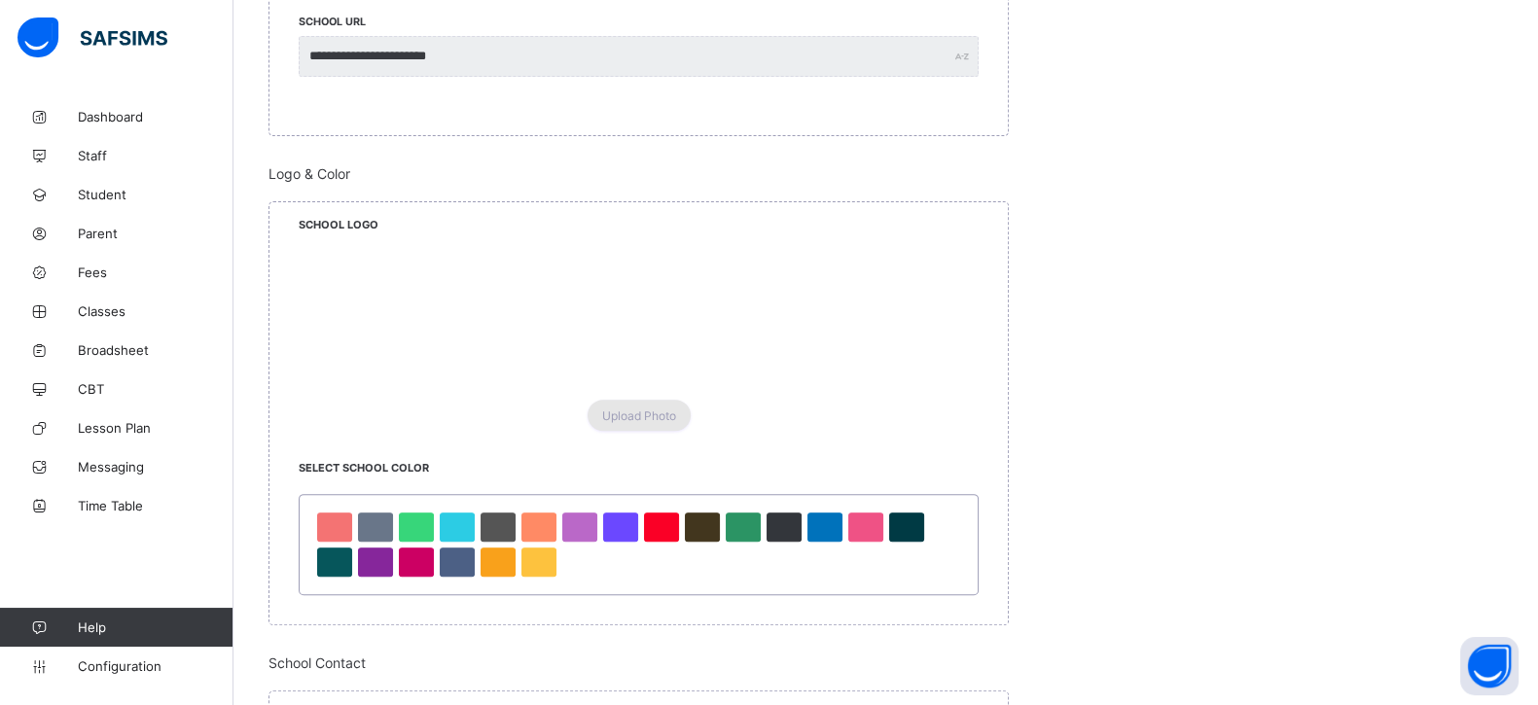
click at [654, 409] on span "Upload Photo" at bounding box center [639, 415] width 74 height 15
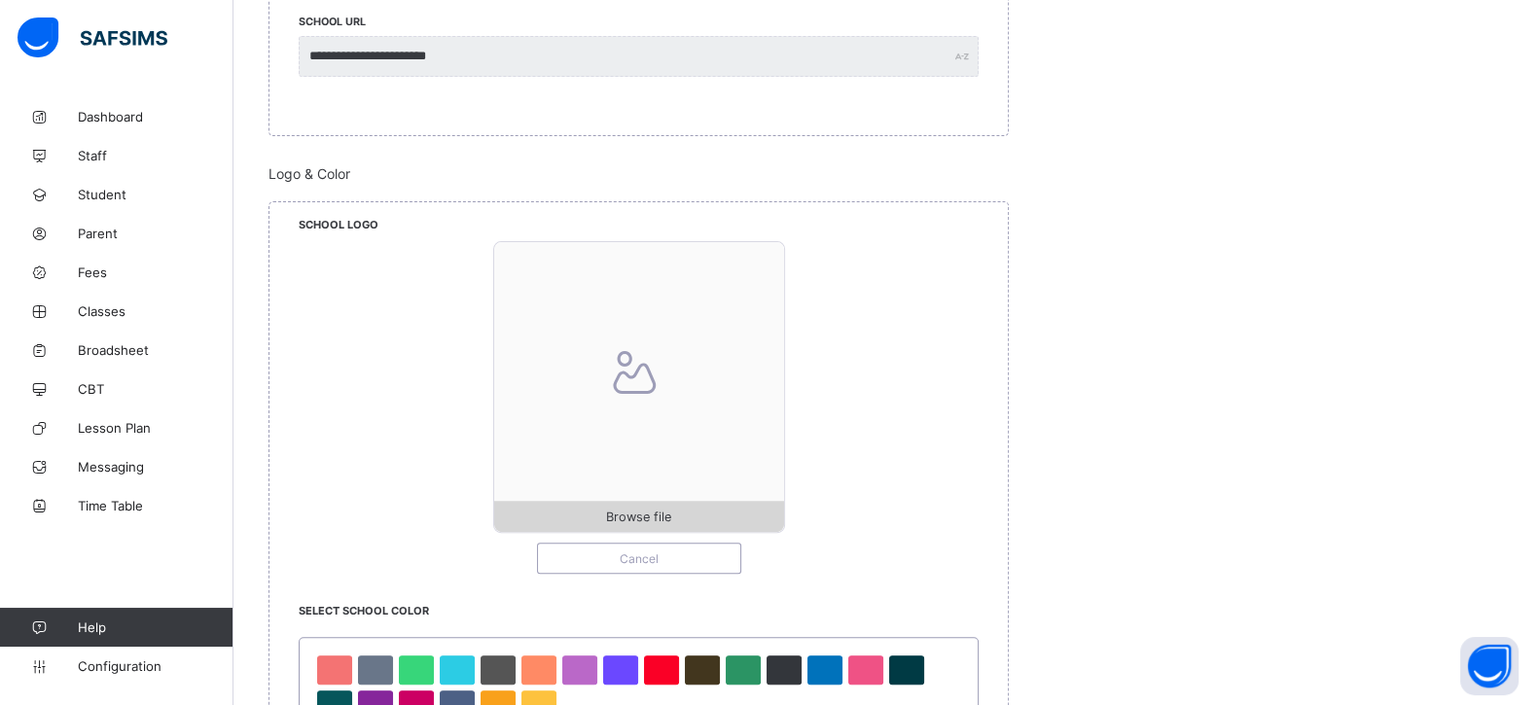
click at [645, 523] on div "Browse file" at bounding box center [639, 516] width 290 height 31
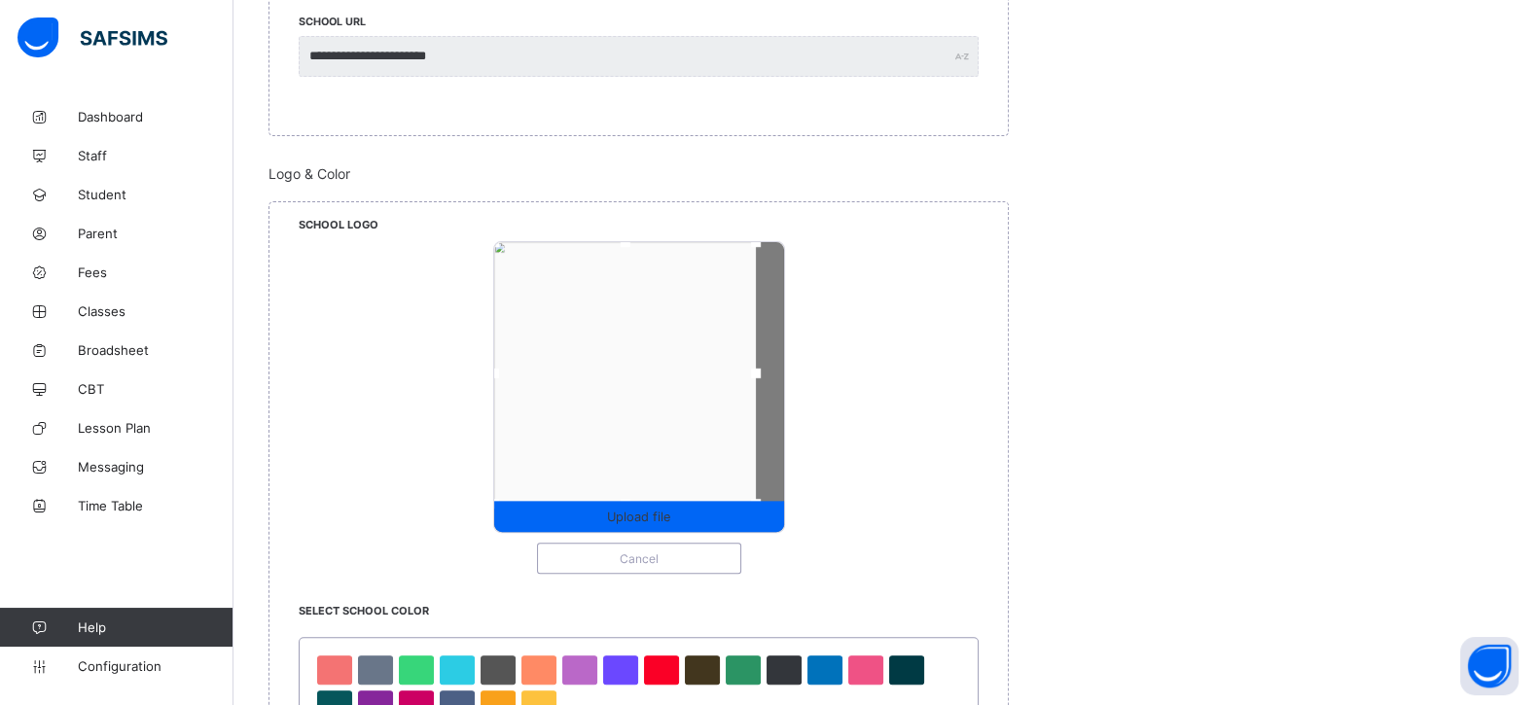
drag, startPoint x: 527, startPoint y: 274, endPoint x: 423, endPoint y: 172, distance: 145.8
click at [423, 172] on div "Logo & Color School Logo Upload file Cancel Select School Color" at bounding box center [638, 466] width 740 height 603
drag, startPoint x: 761, startPoint y: 374, endPoint x: 1275, endPoint y: 445, distance: 518.4
click at [1275, 445] on div "**********" at bounding box center [885, 589] width 1234 height 2418
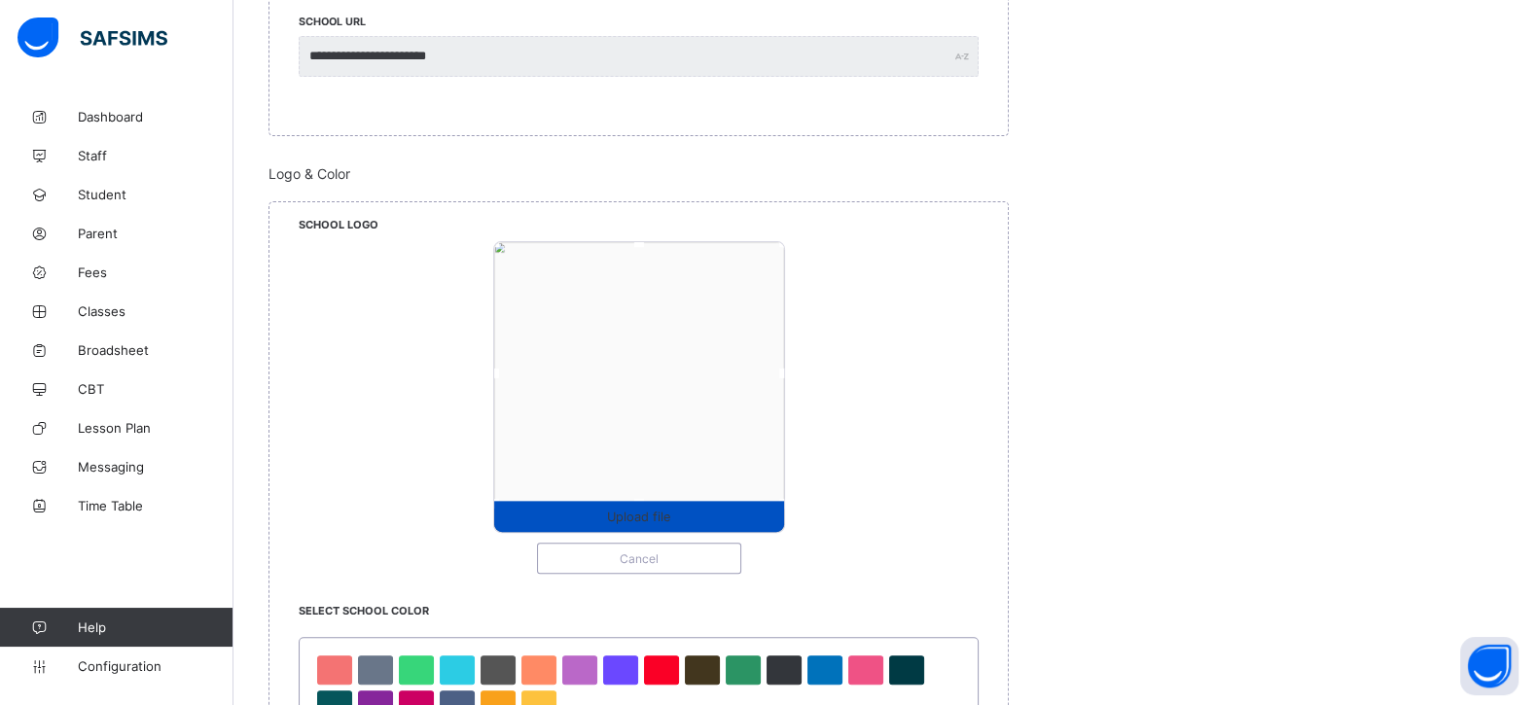
click at [647, 510] on span "Upload file" at bounding box center [638, 517] width 63 height 15
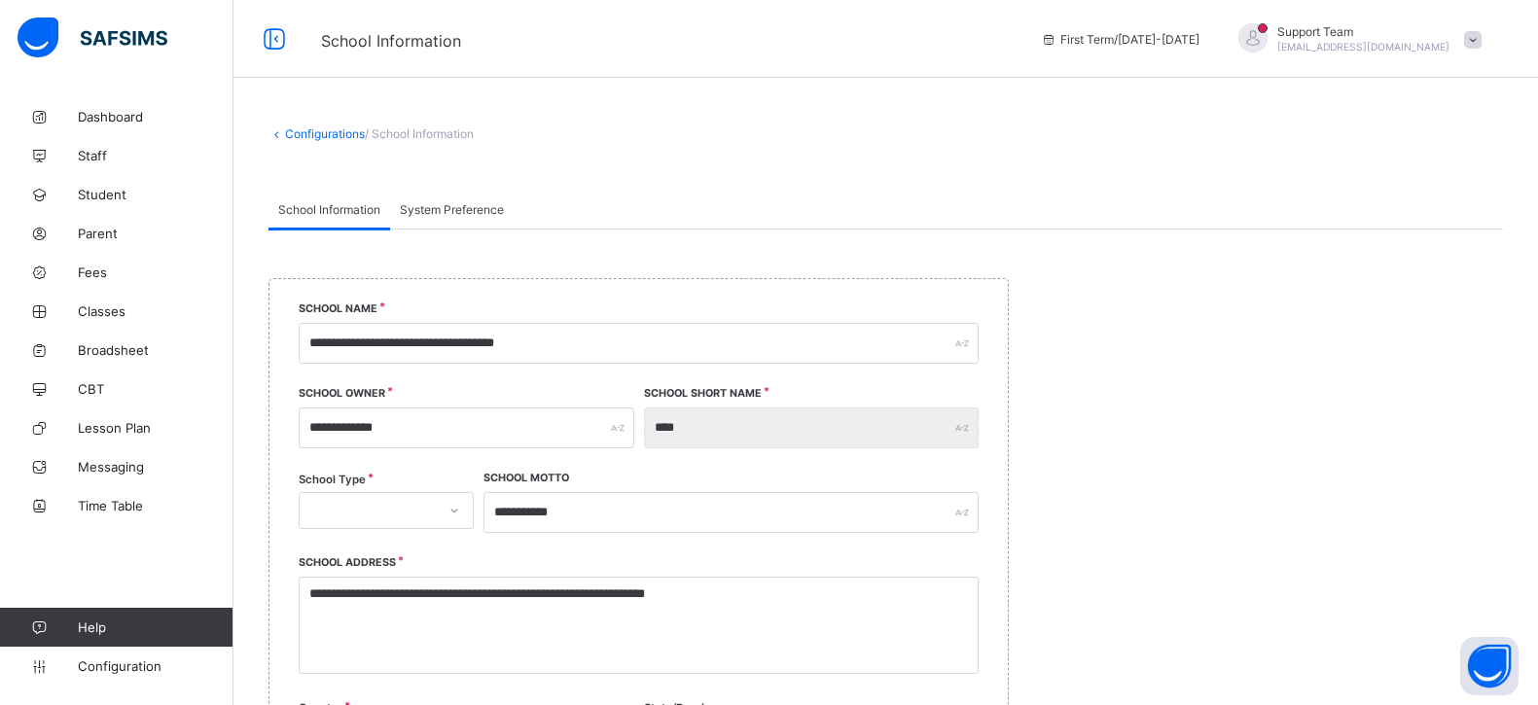
select select "**"
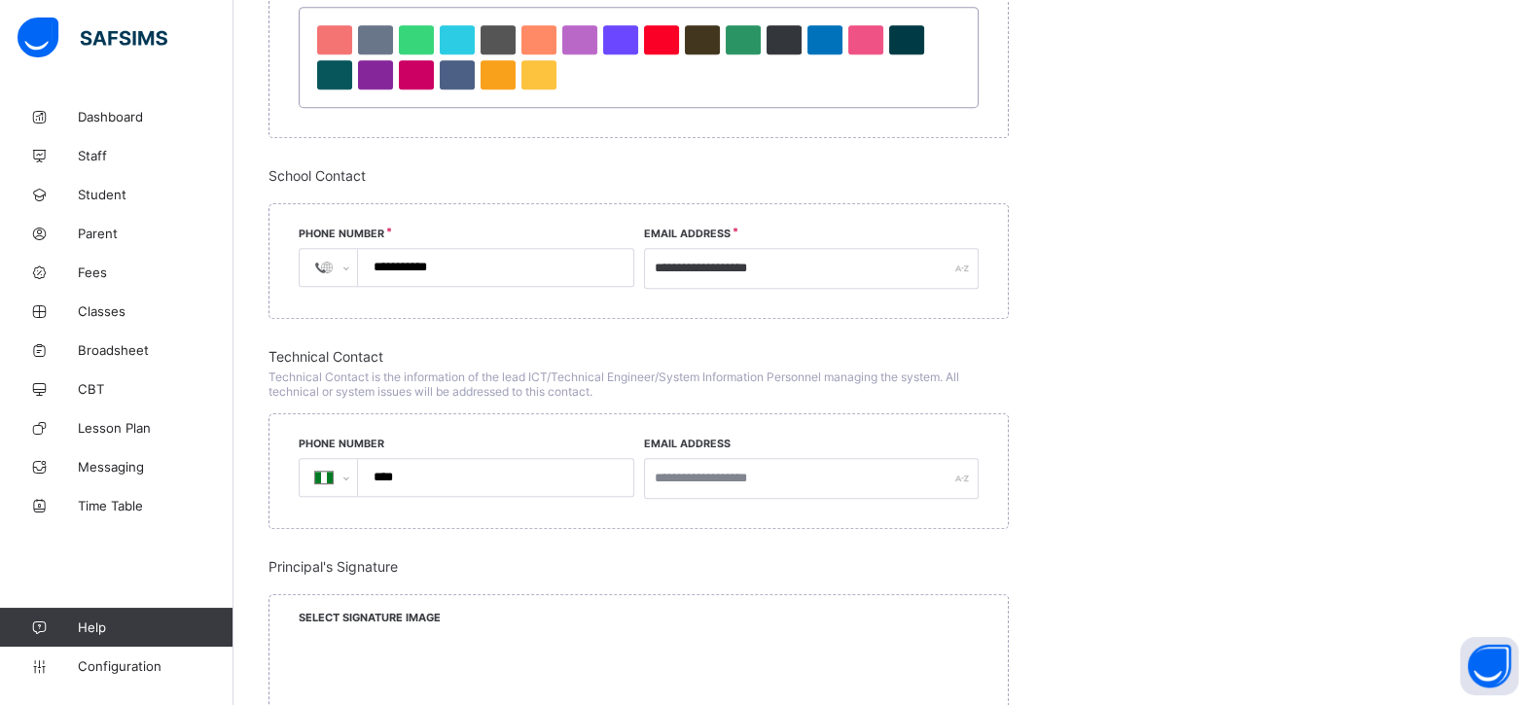
click at [454, 444] on div "**********" at bounding box center [467, 478] width 336 height 70
click at [504, 467] on input "****" at bounding box center [492, 477] width 260 height 37
click at [841, 474] on input "text" at bounding box center [812, 478] width 336 height 41
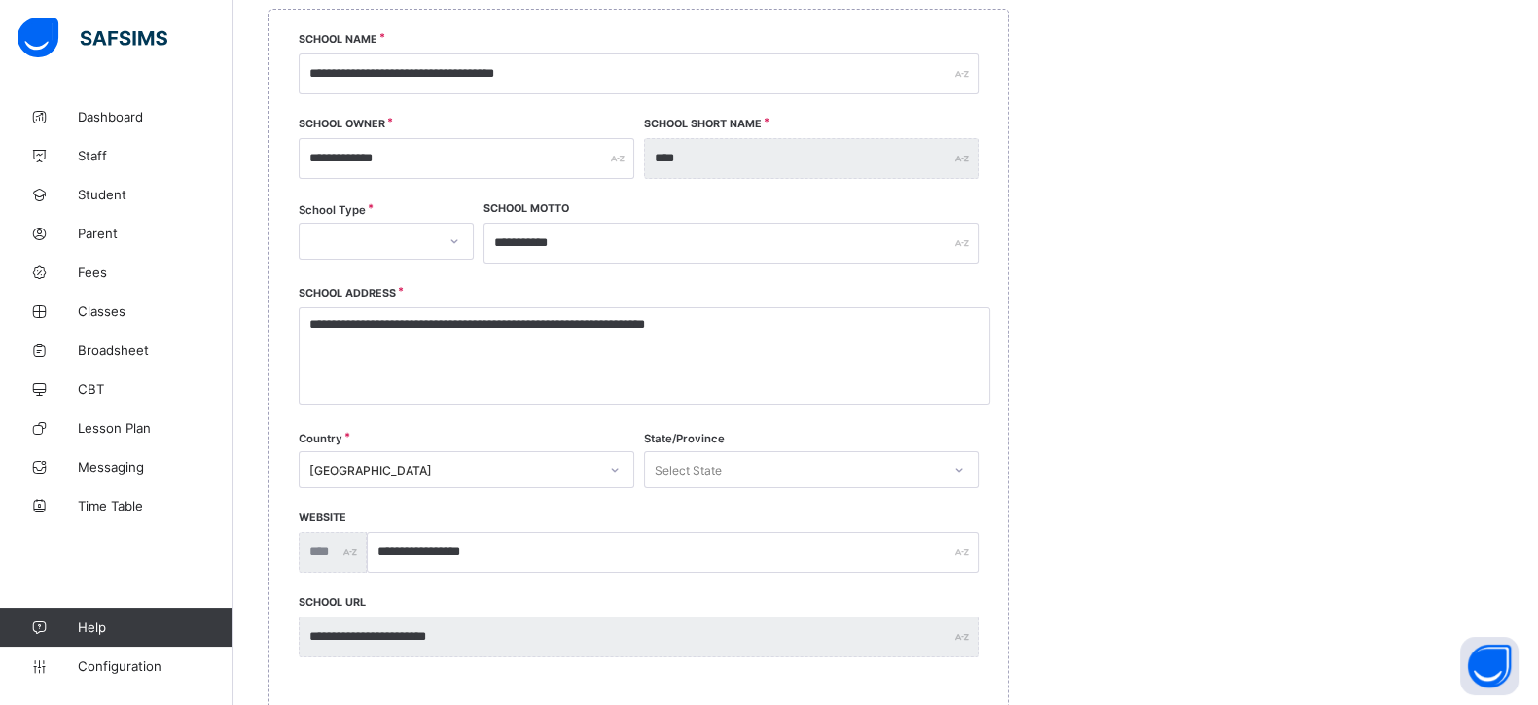
scroll to position [0, 0]
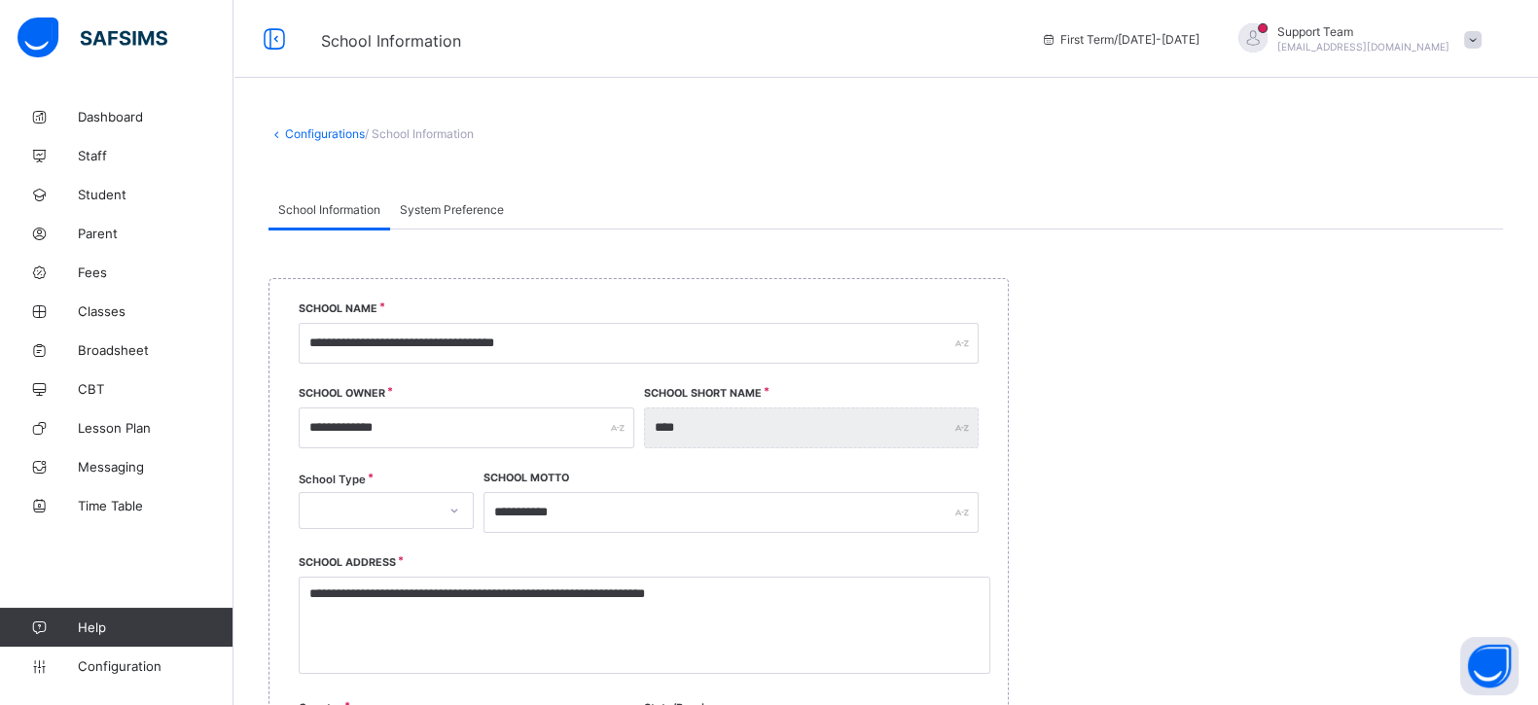
click at [437, 204] on span "System Preference" at bounding box center [452, 209] width 104 height 15
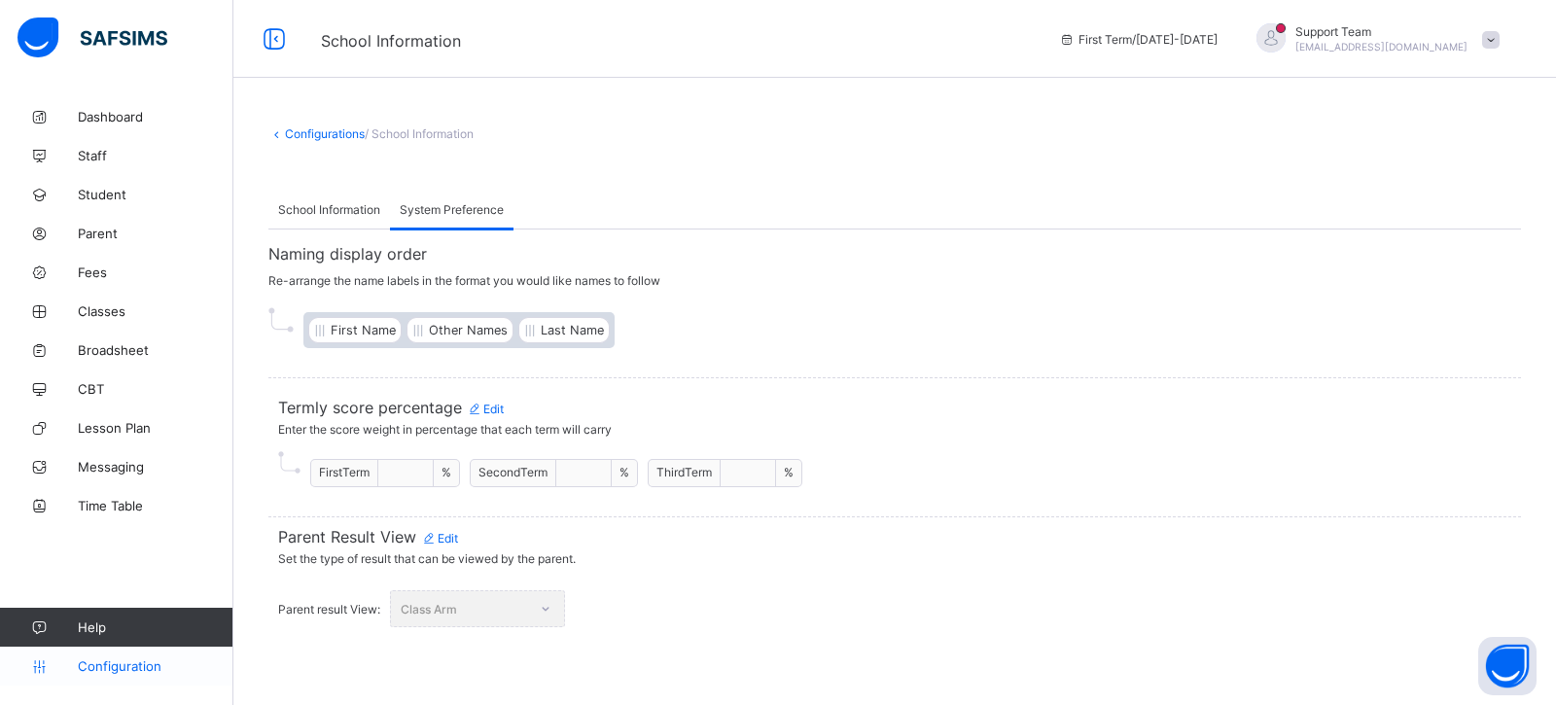
click at [141, 673] on link "Configuration" at bounding box center [116, 666] width 232 height 39
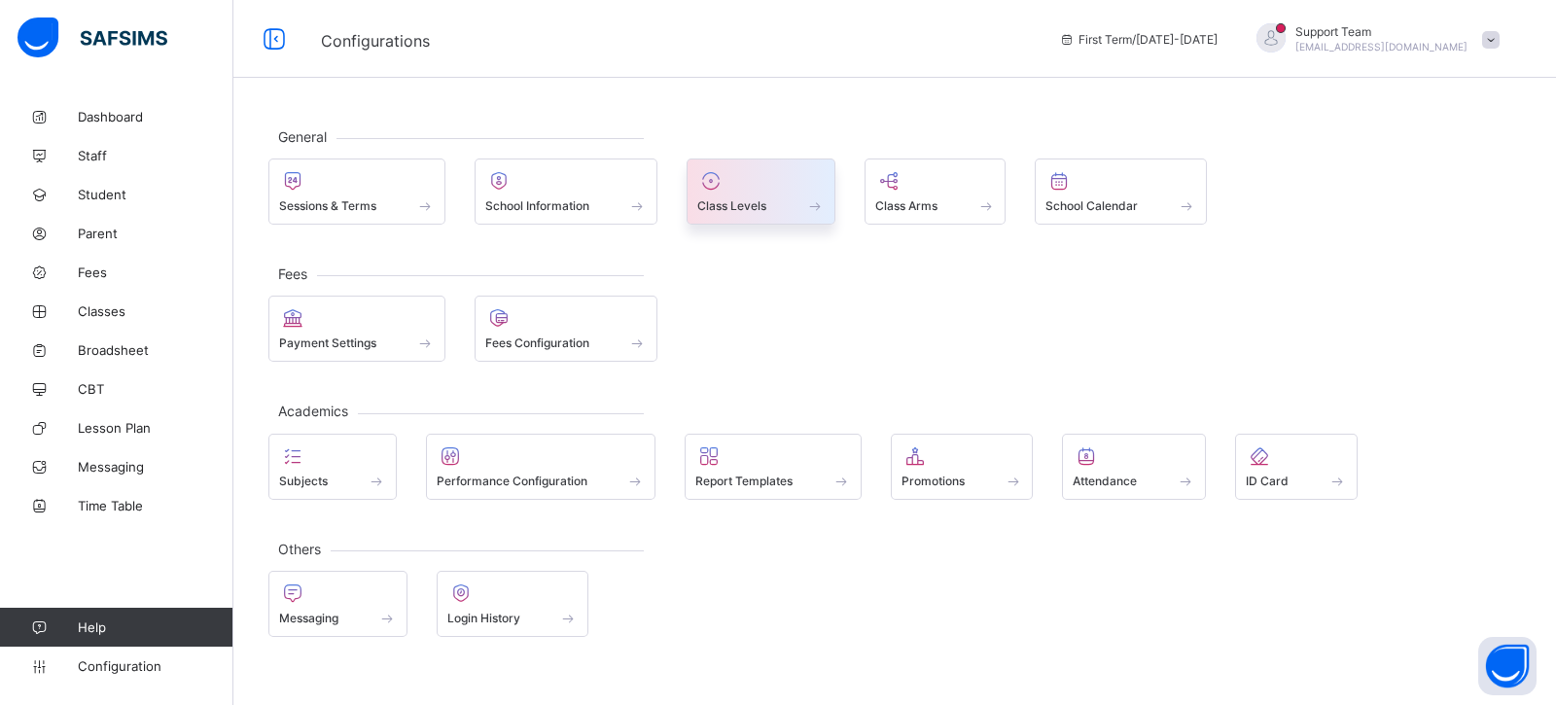
click at [788, 178] on div at bounding box center [760, 180] width 127 height 23
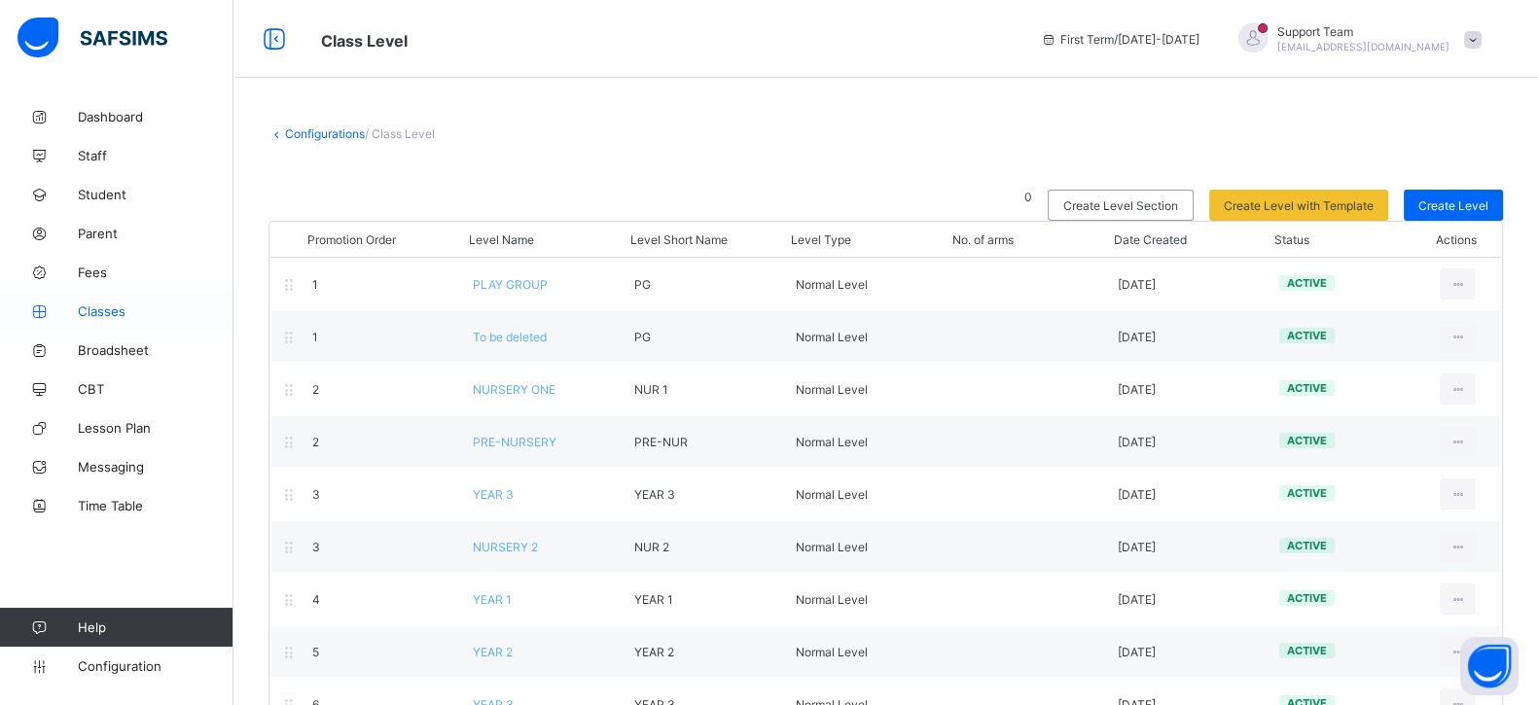
click at [124, 308] on span "Classes" at bounding box center [156, 311] width 156 height 16
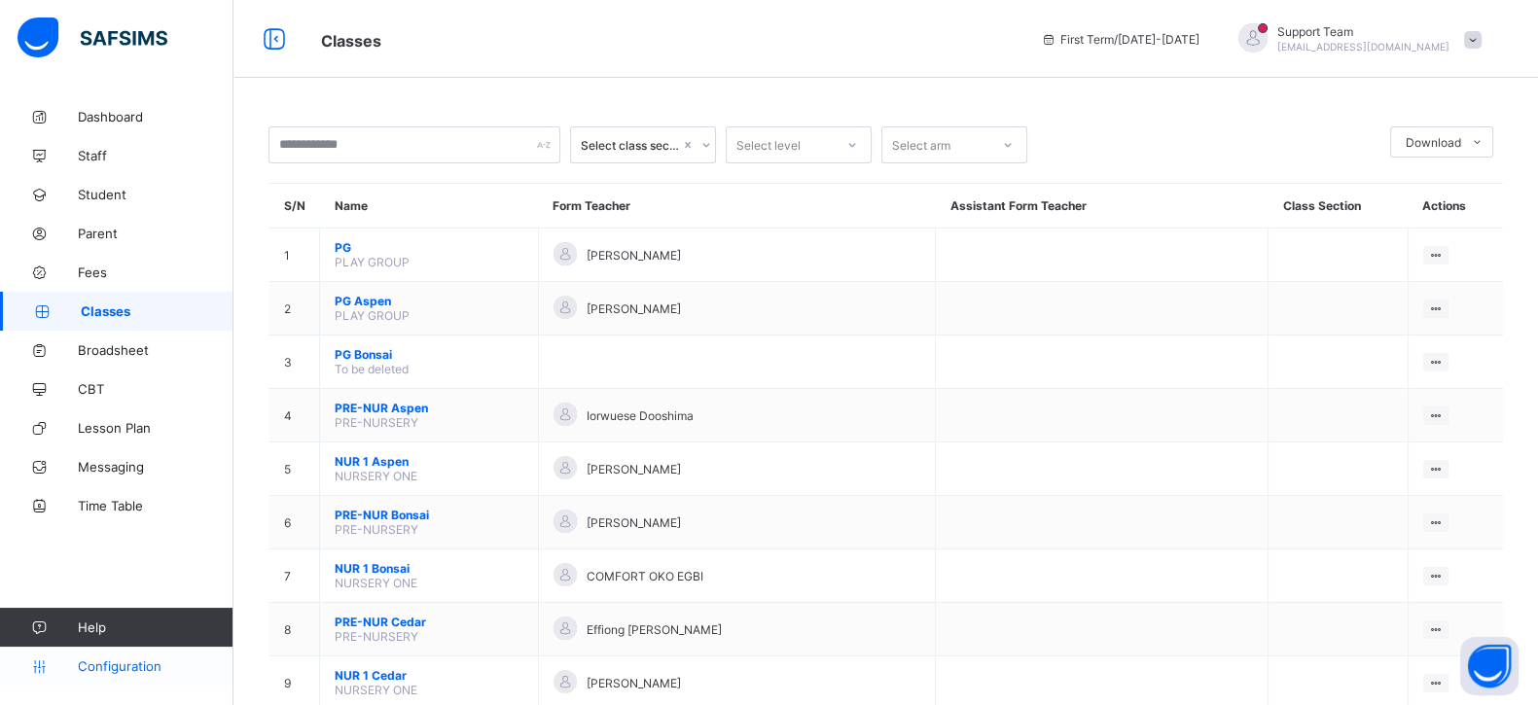
click at [124, 658] on span "Configuration" at bounding box center [155, 666] width 155 height 16
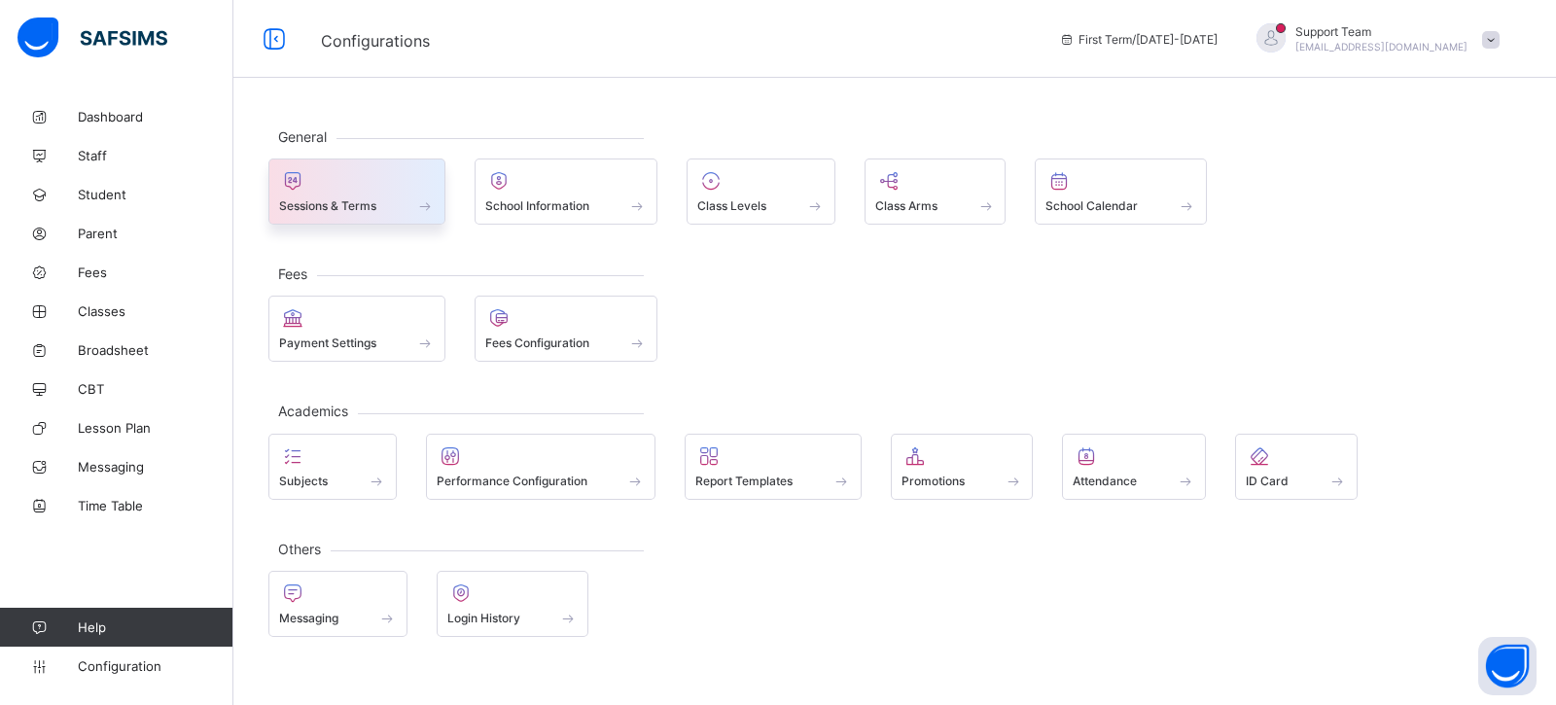
click at [350, 193] on span at bounding box center [357, 195] width 156 height 5
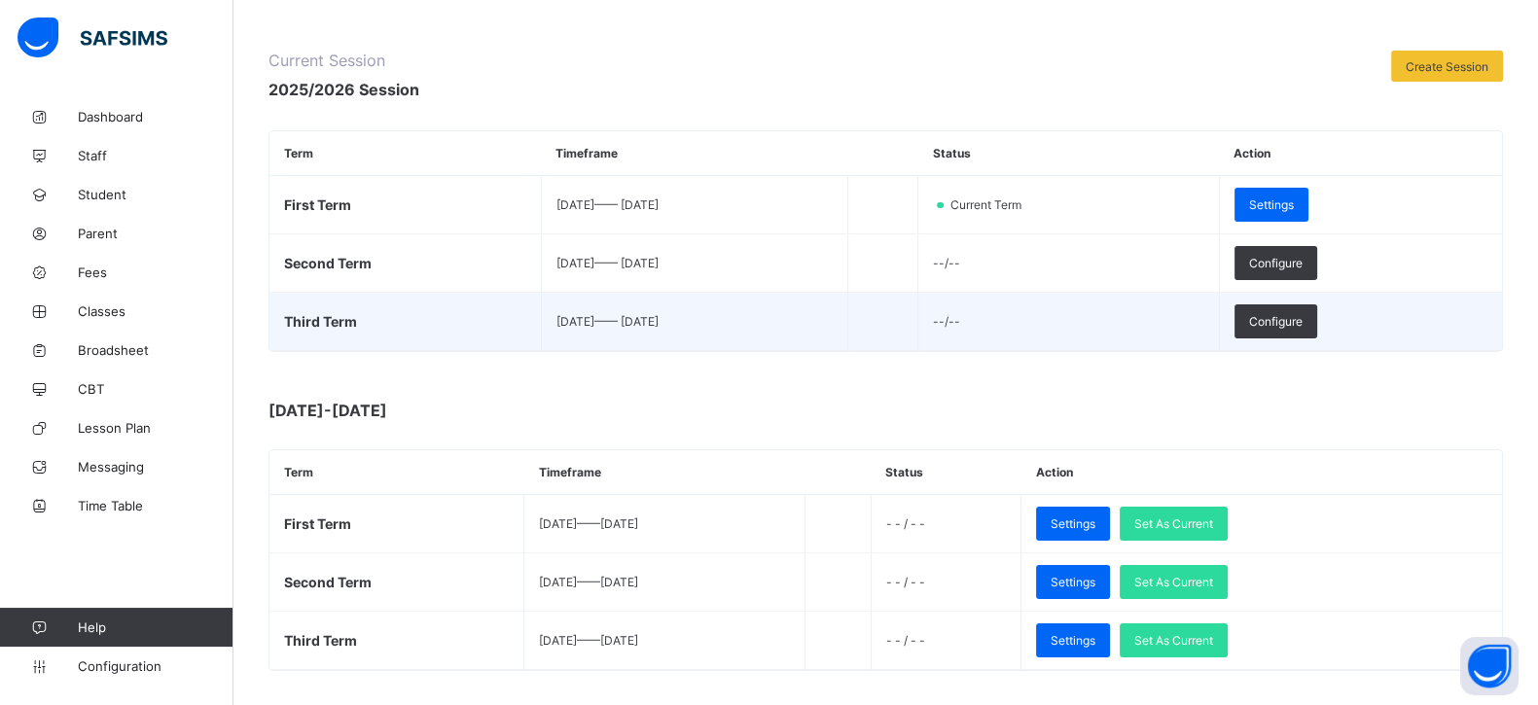
scroll to position [242, 0]
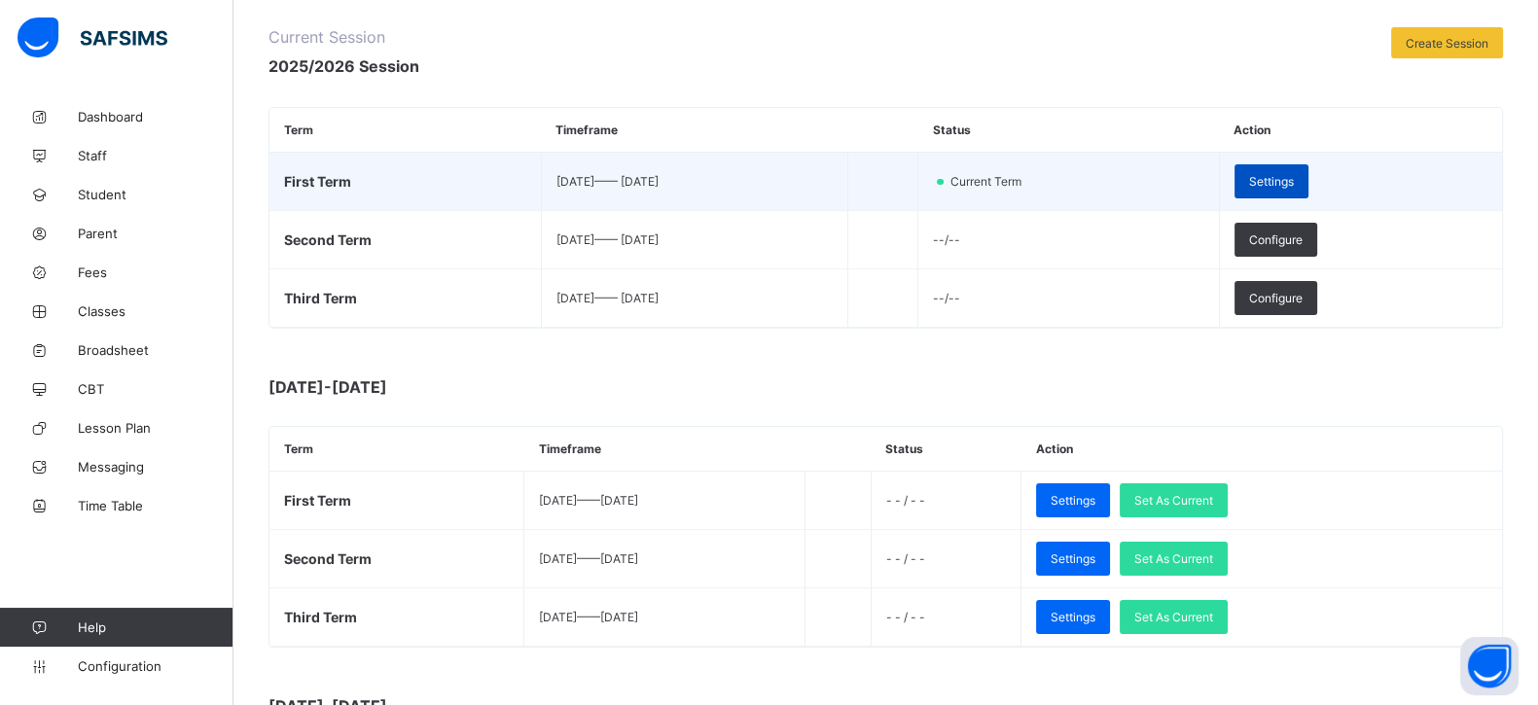
click at [1293, 174] on span "Settings" at bounding box center [1271, 181] width 45 height 15
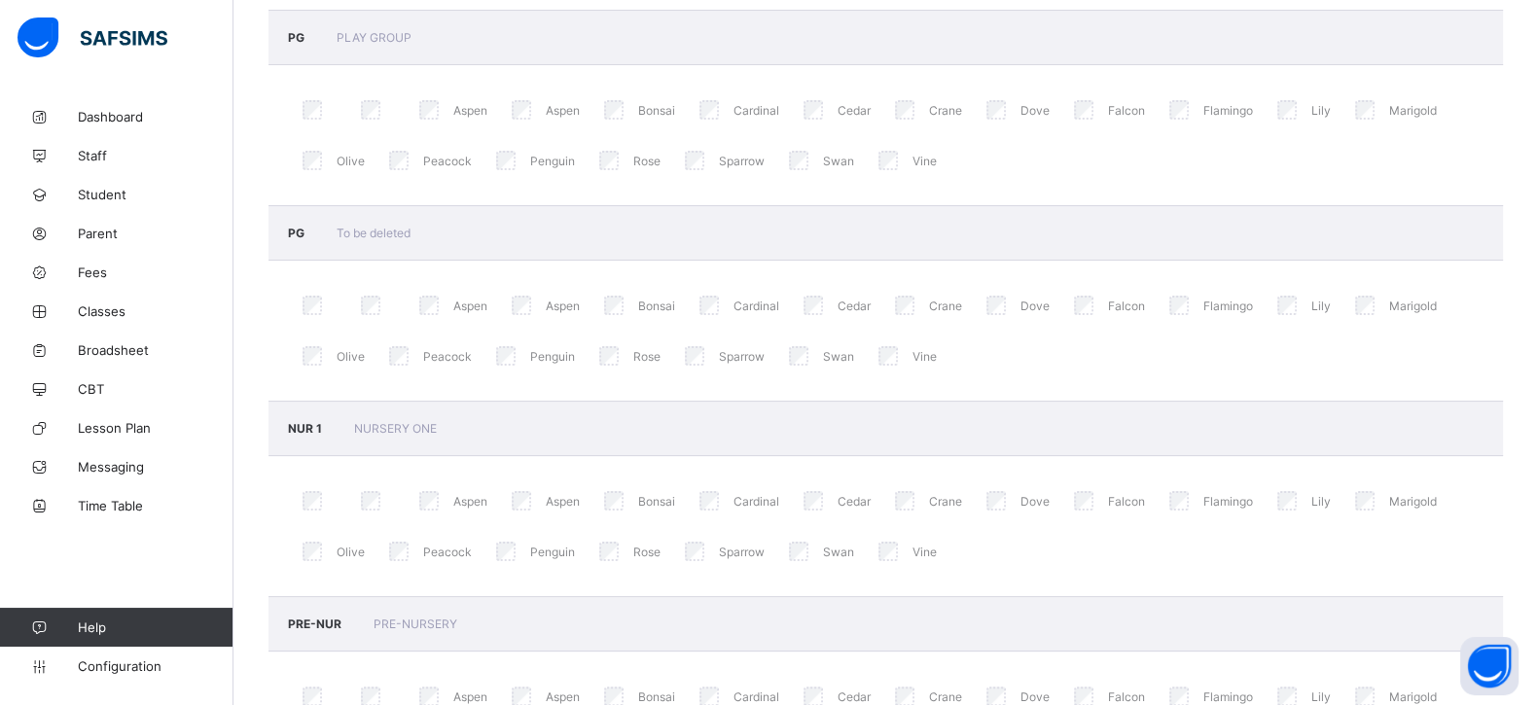
scroll to position [292, 0]
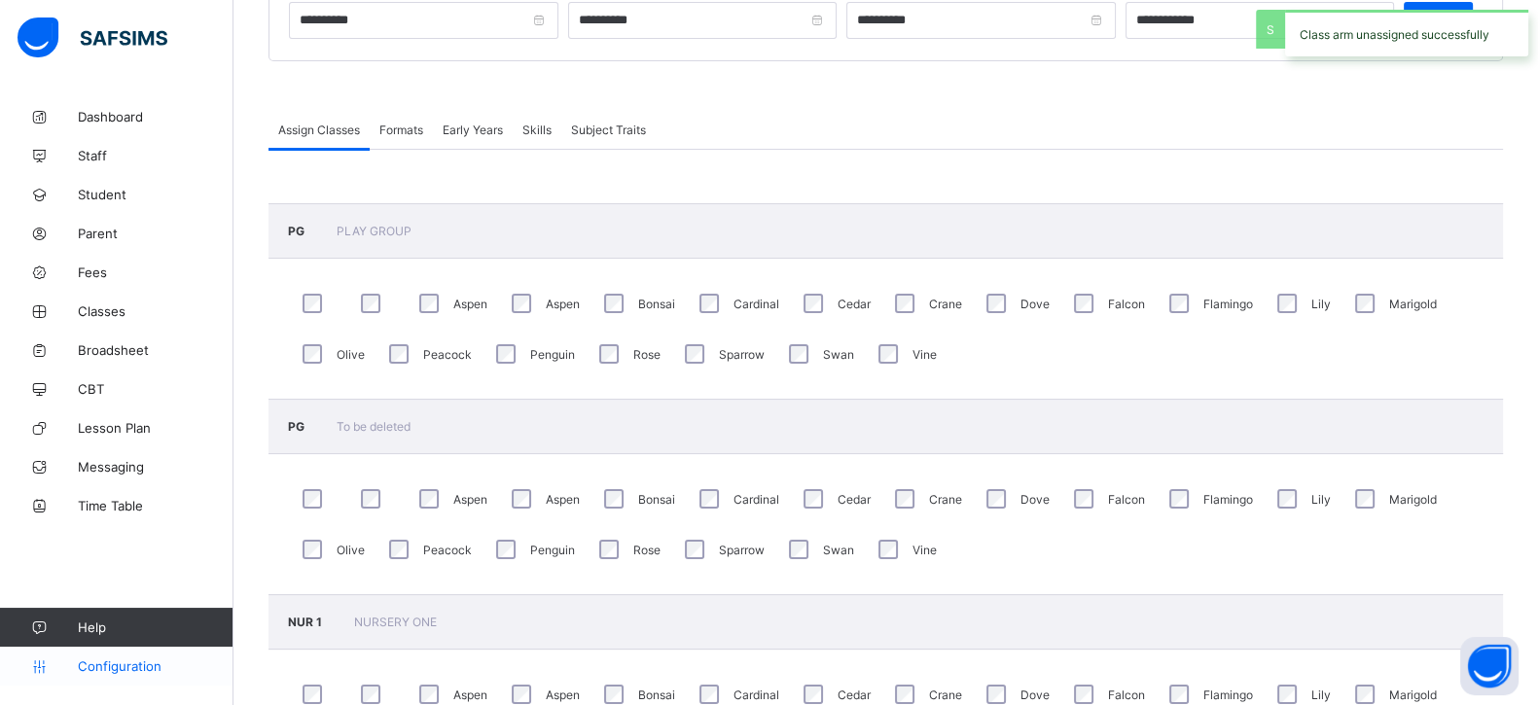
click at [83, 661] on span "Configuration" at bounding box center [155, 666] width 155 height 16
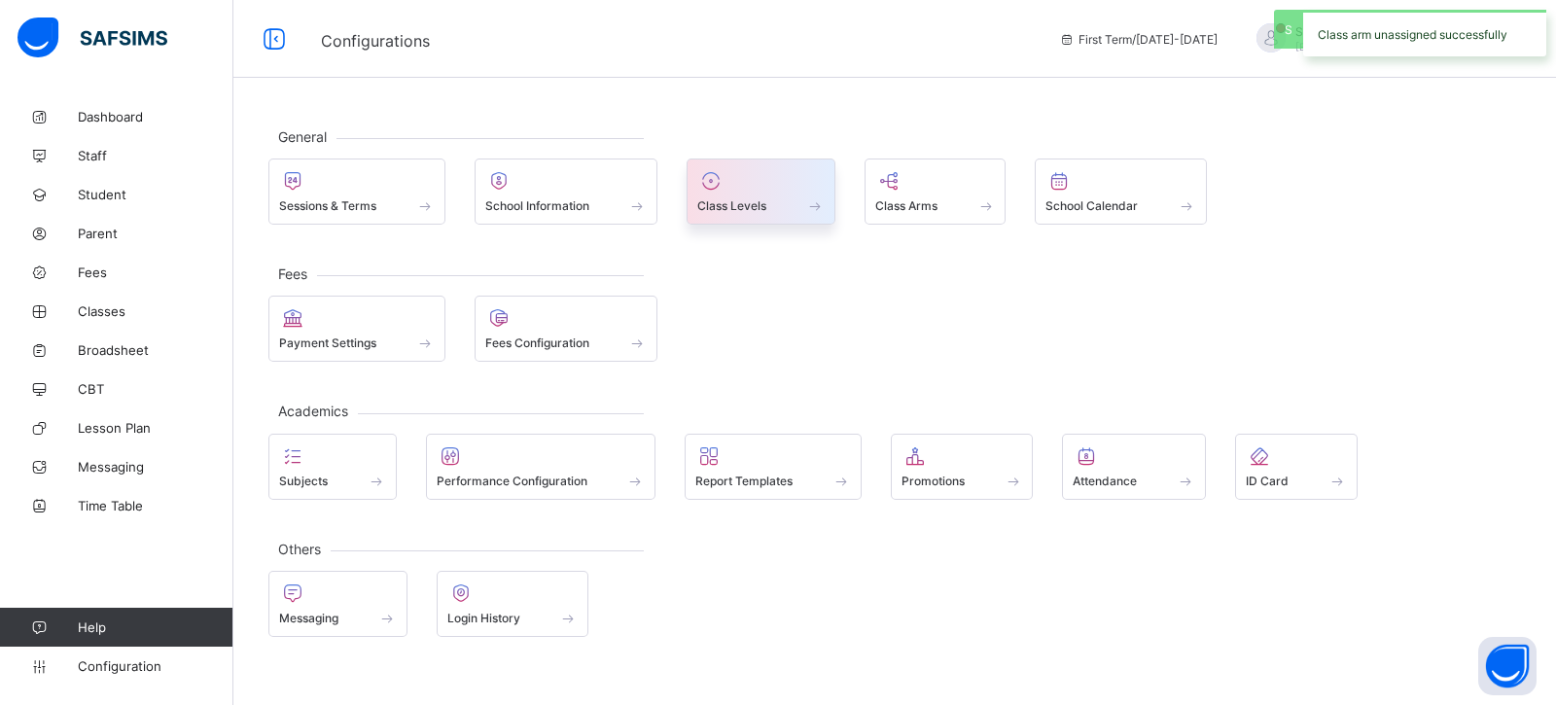
click at [757, 173] on div at bounding box center [760, 180] width 127 height 23
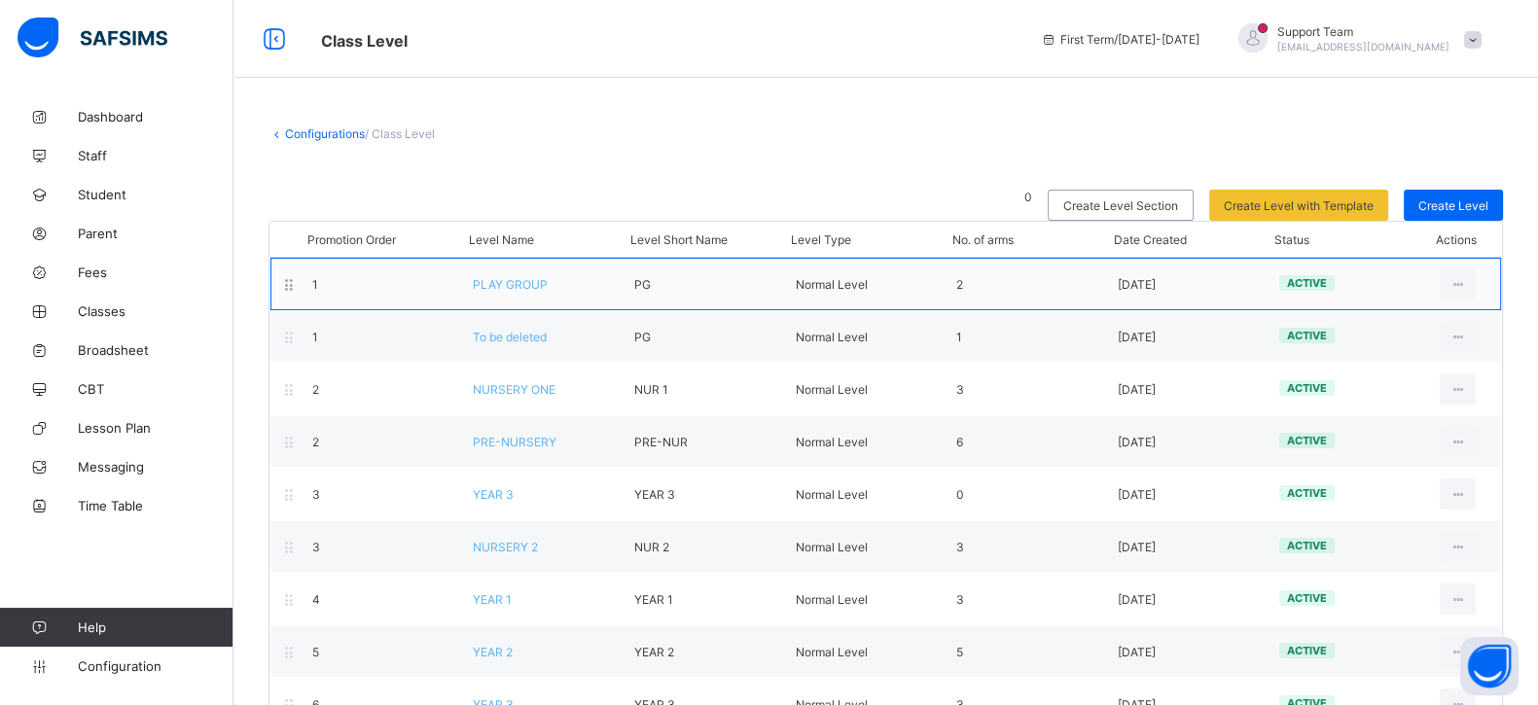
click at [528, 279] on span "PLAY GROUP" at bounding box center [510, 284] width 75 height 15
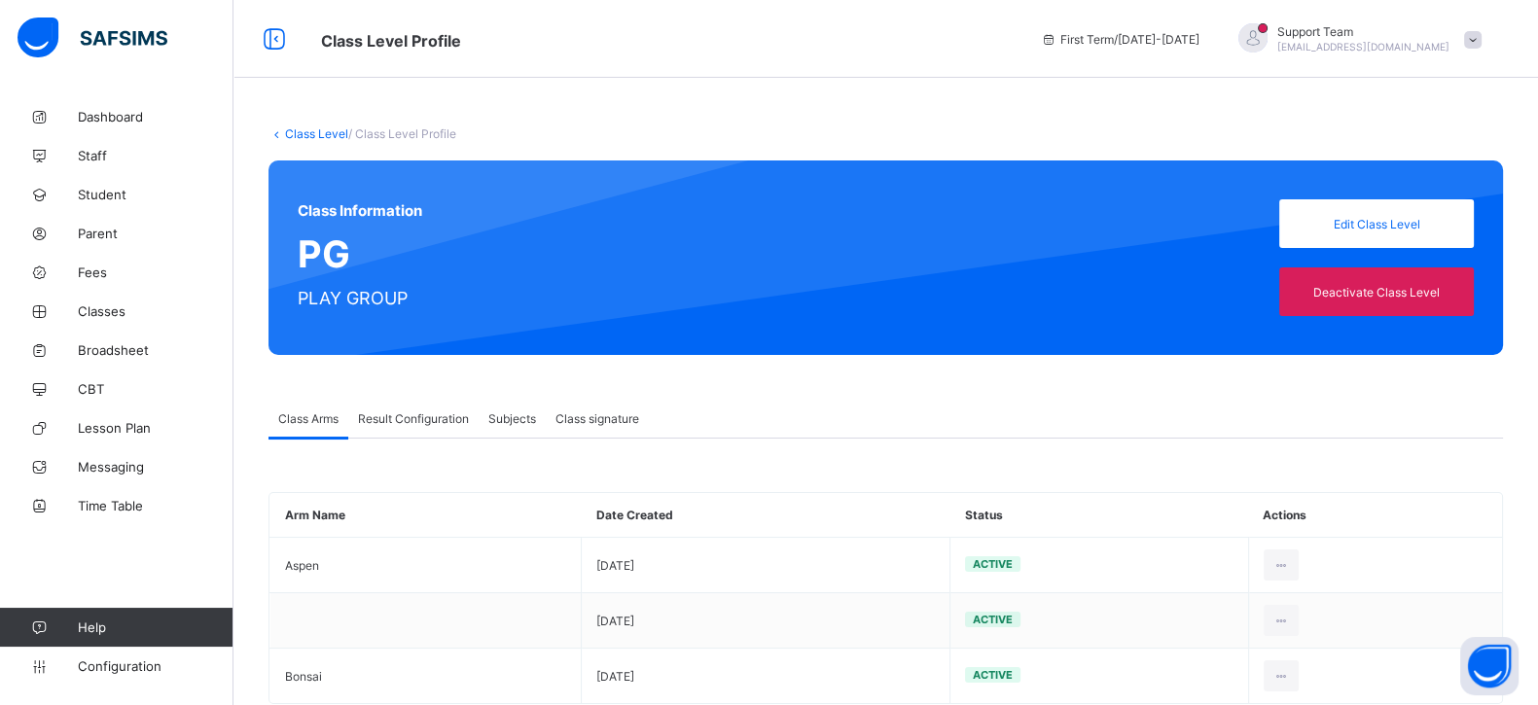
click at [408, 411] on span "Result Configuration" at bounding box center [413, 418] width 111 height 15
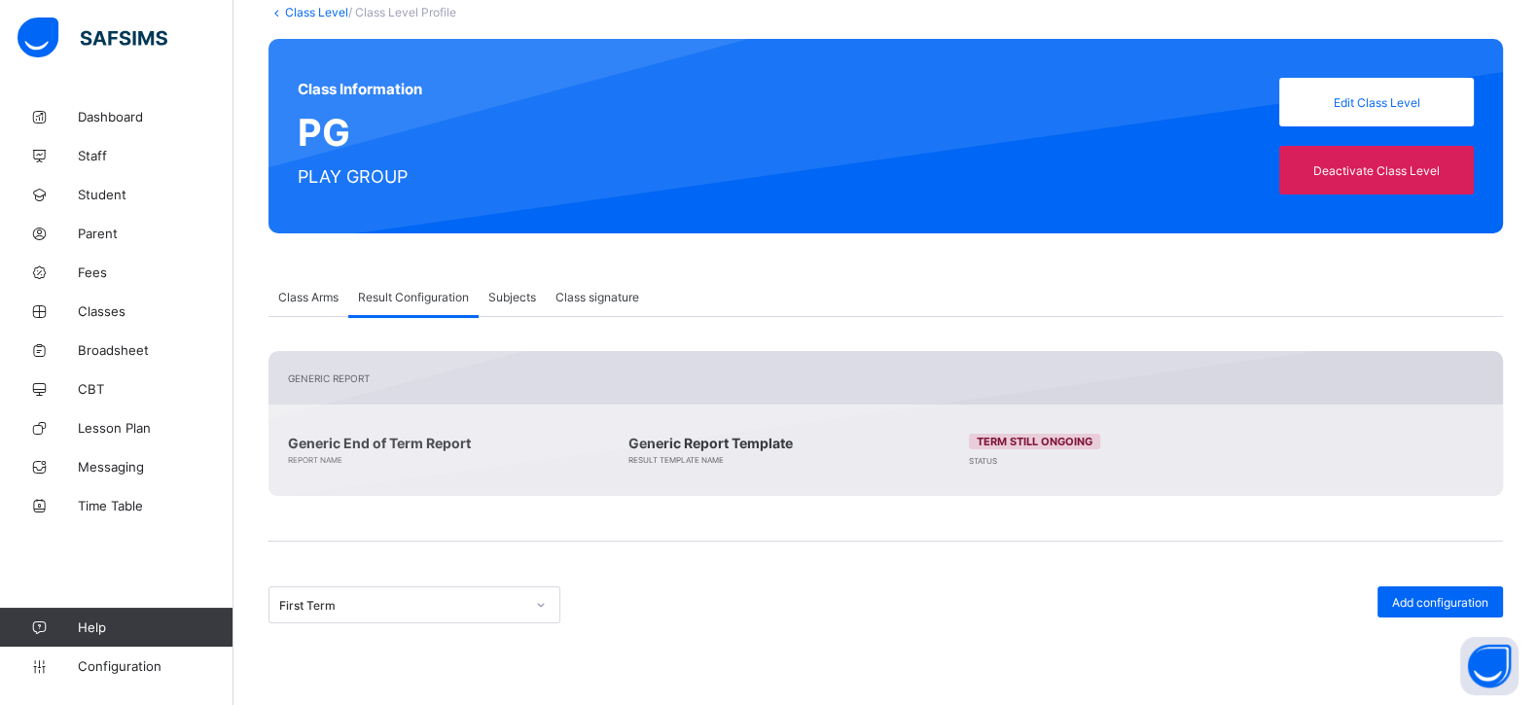
scroll to position [103, 0]
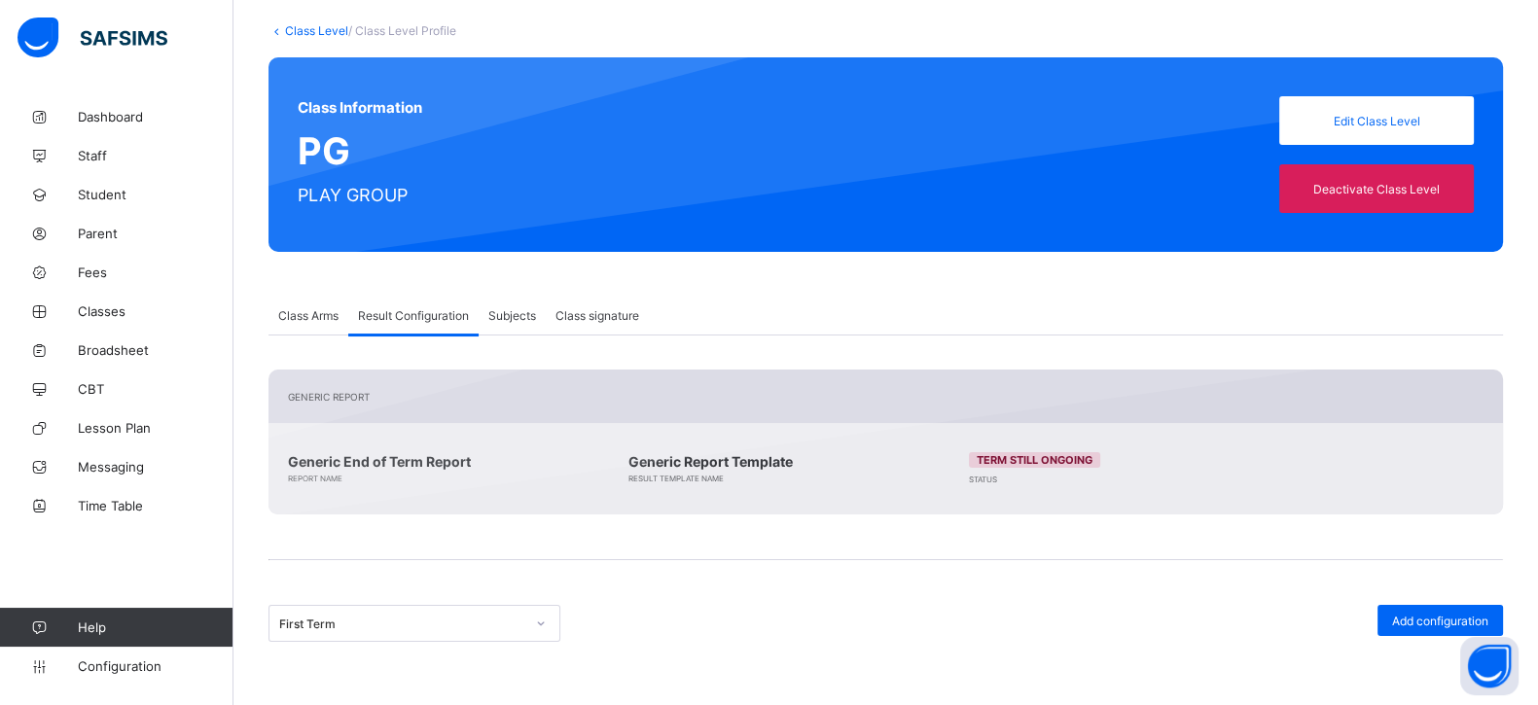
click at [503, 308] on span "Subjects" at bounding box center [512, 315] width 48 height 15
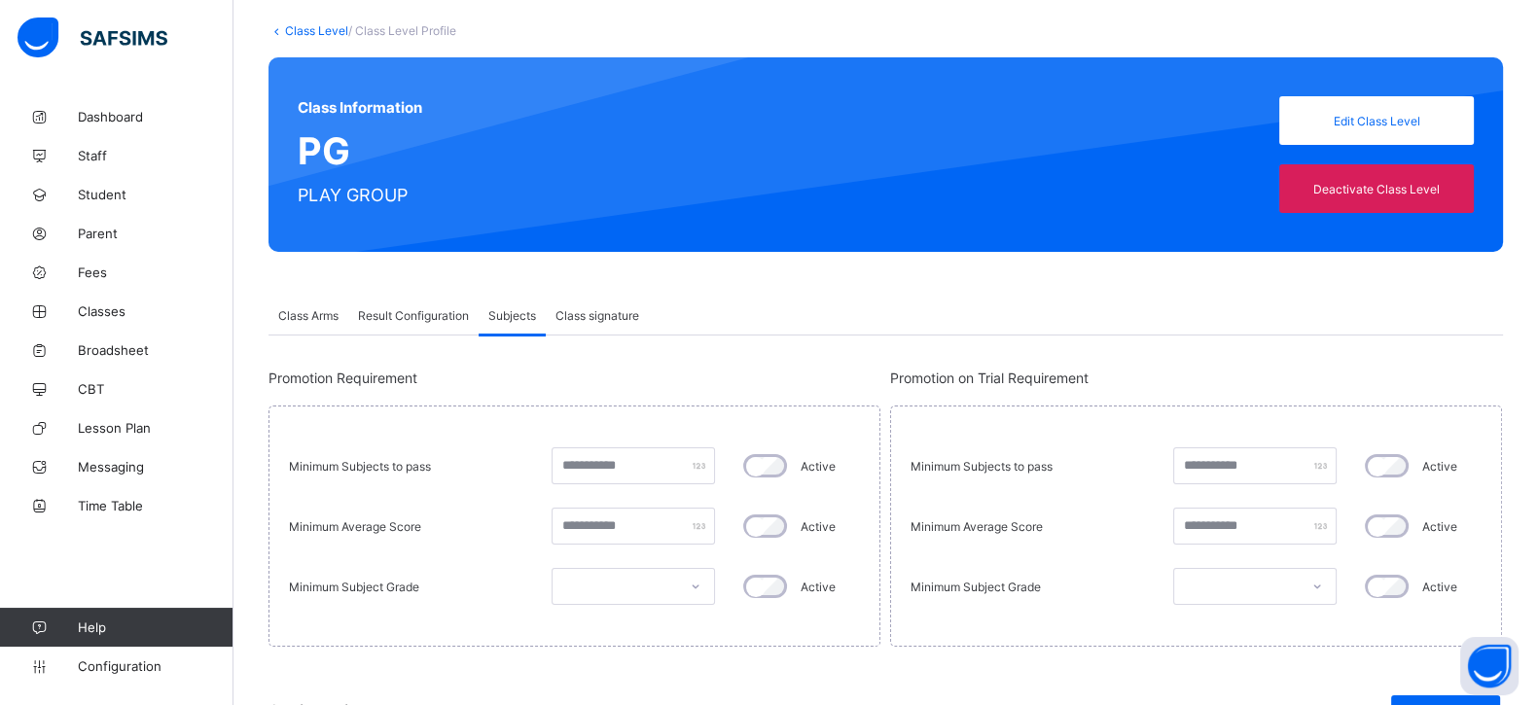
click at [622, 312] on span "Class signature" at bounding box center [597, 315] width 84 height 15
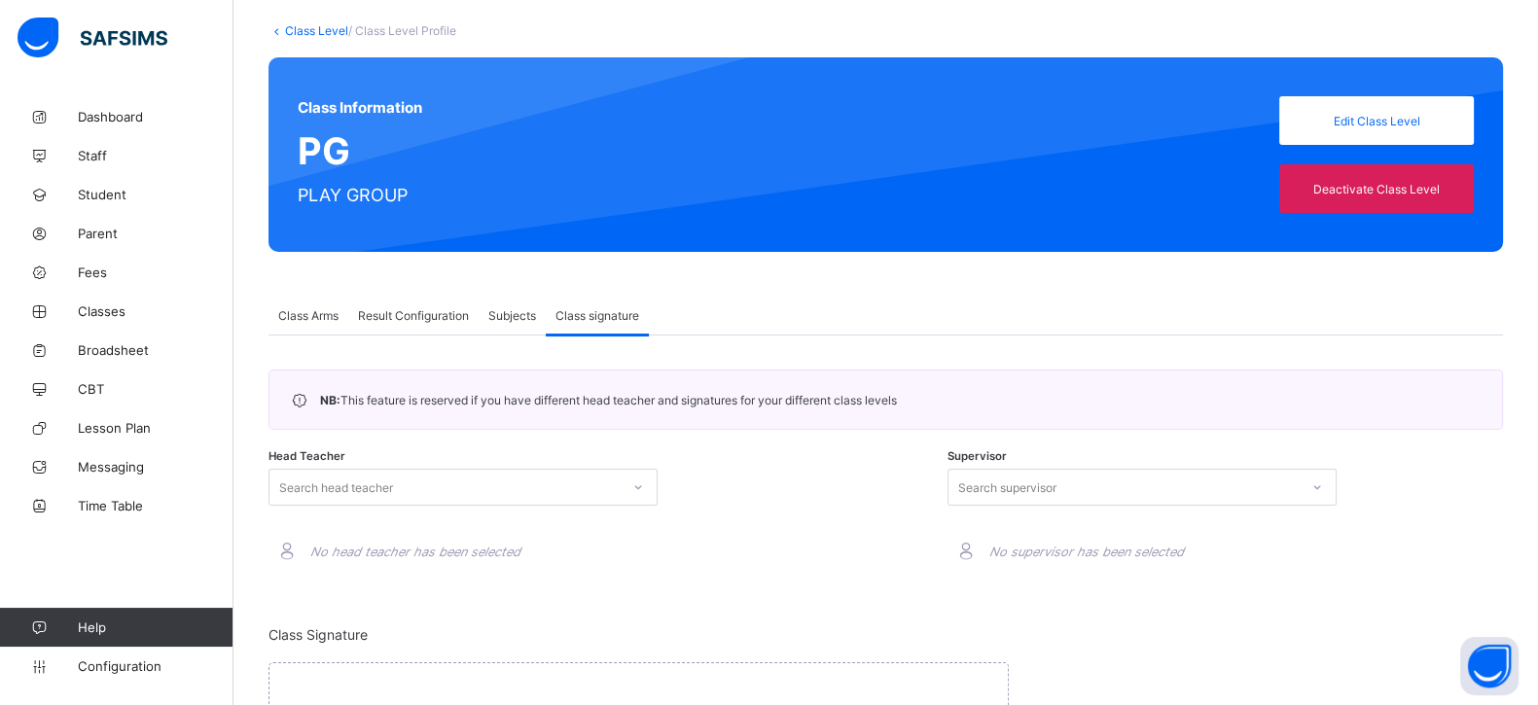
click at [434, 315] on span "Result Configuration" at bounding box center [413, 315] width 111 height 15
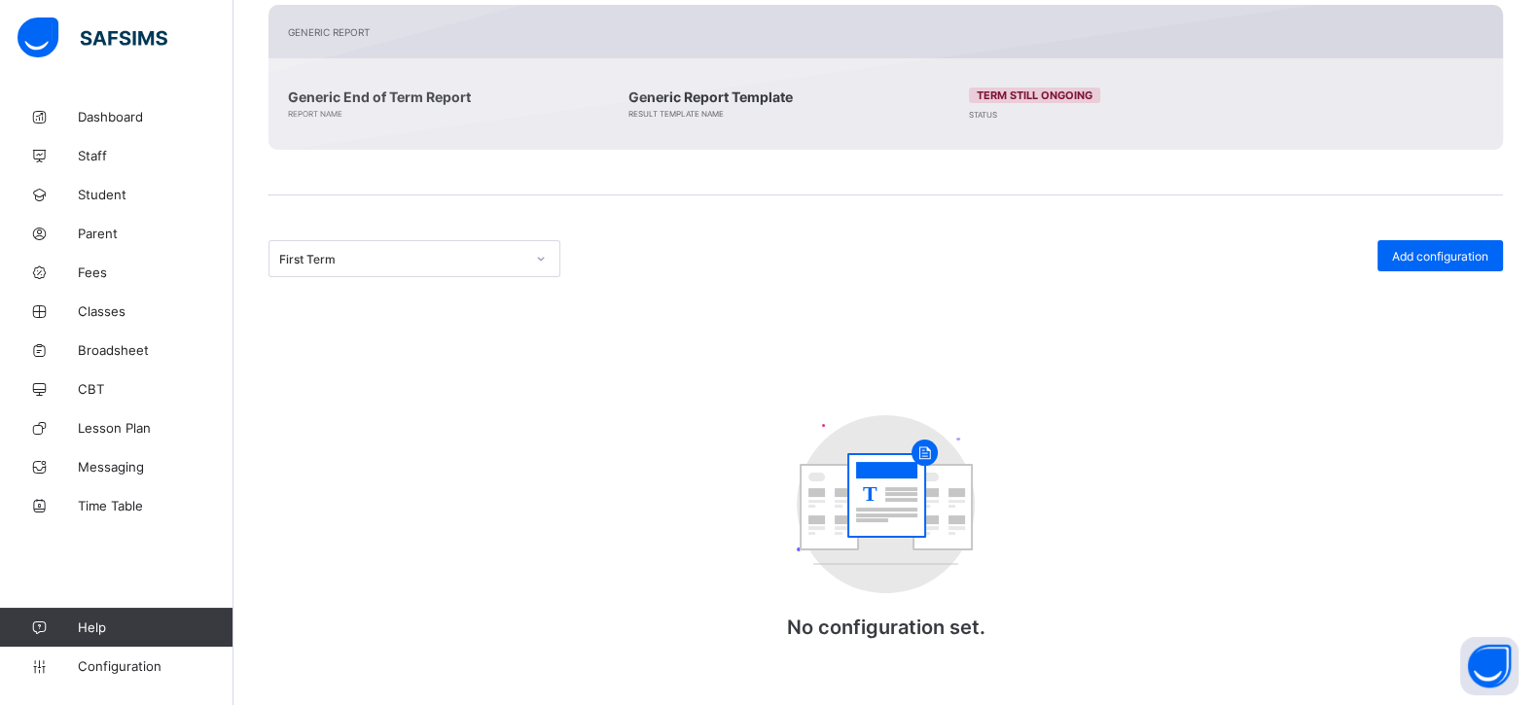
scroll to position [0, 0]
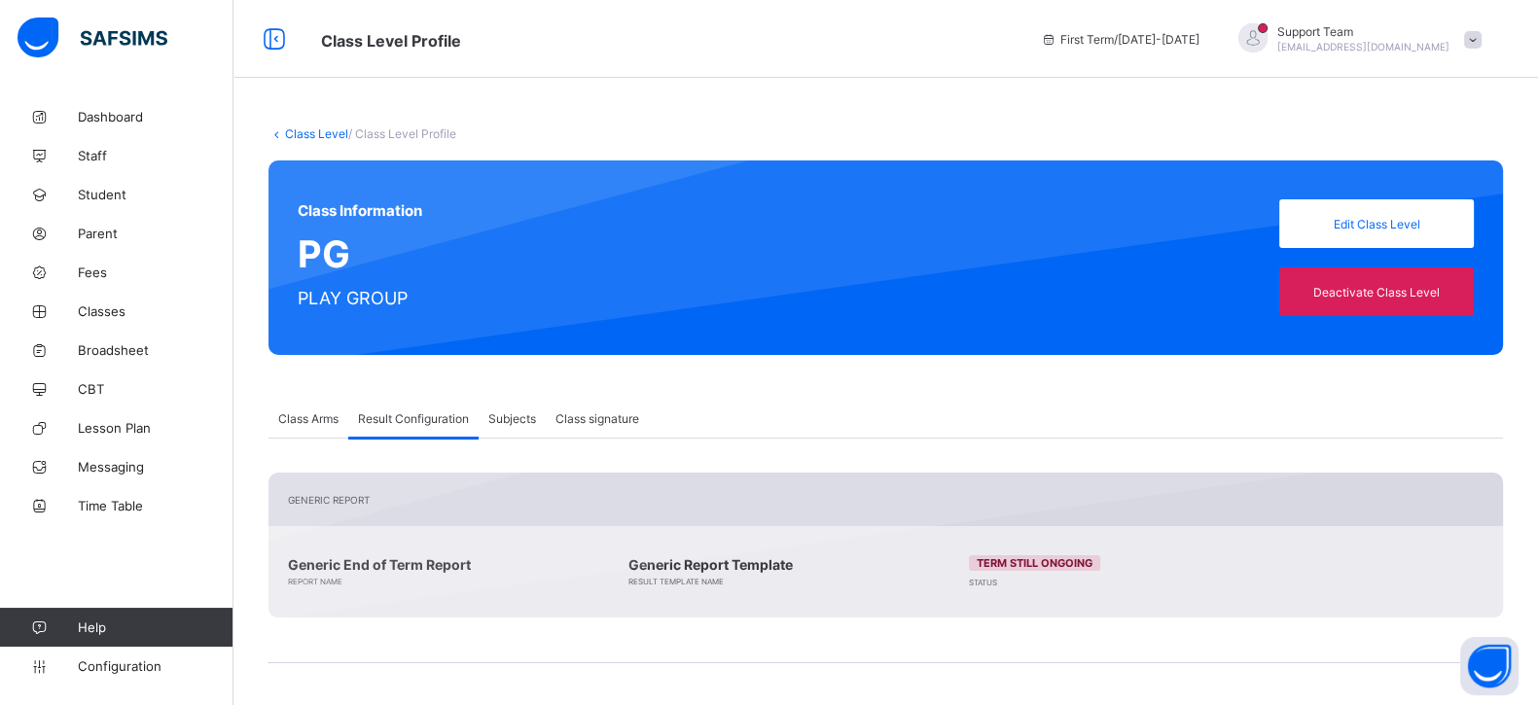
click at [332, 131] on link "Class Level" at bounding box center [316, 133] width 63 height 15
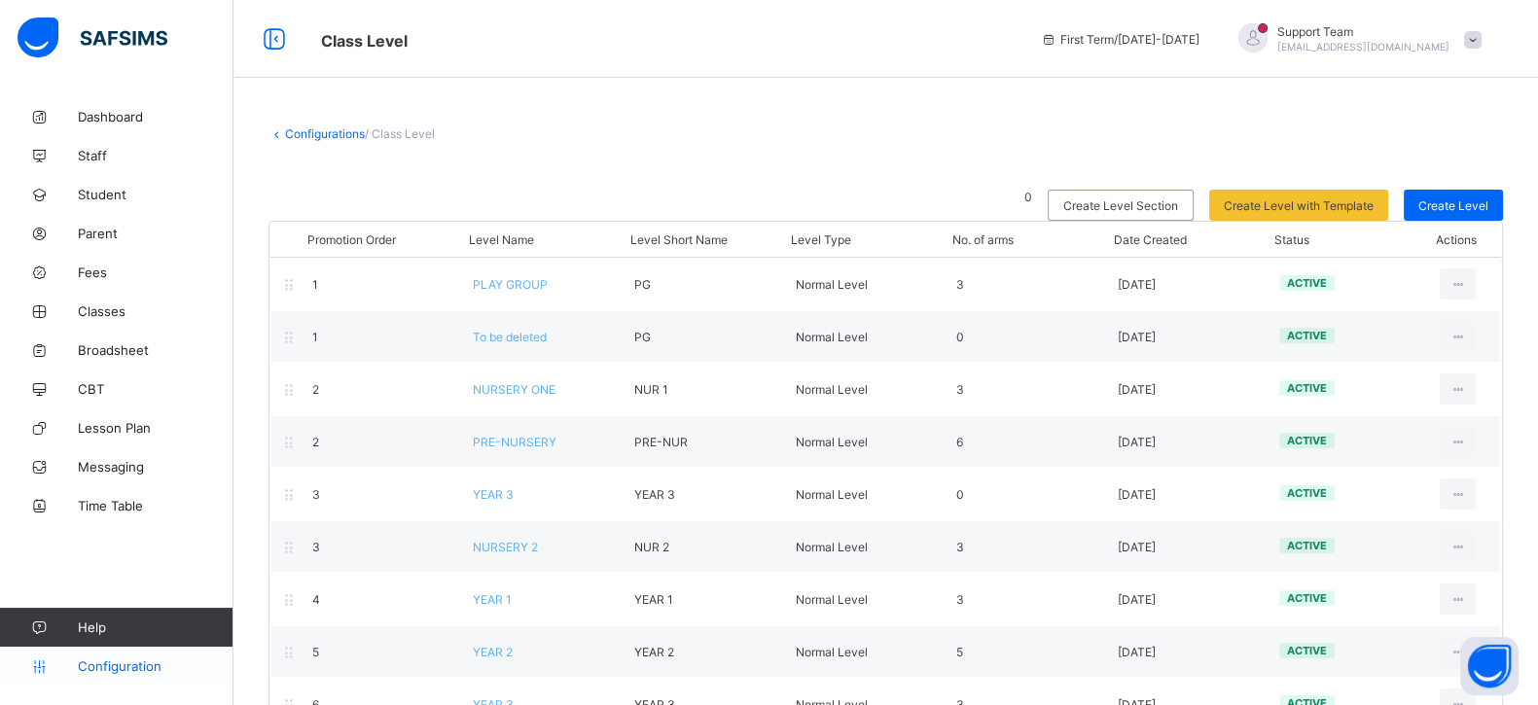
click at [131, 664] on span "Configuration" at bounding box center [155, 666] width 155 height 16
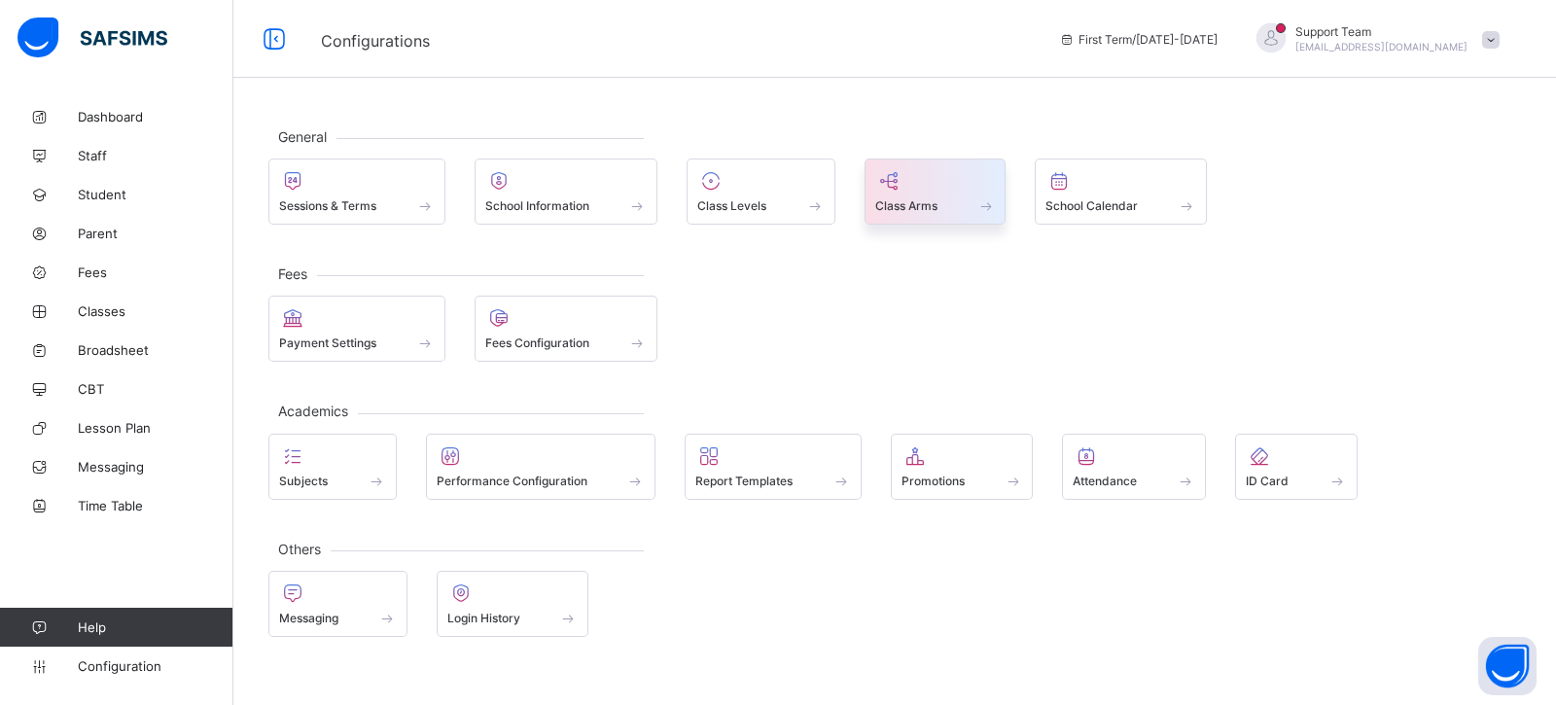
click at [930, 182] on div at bounding box center [935, 180] width 121 height 23
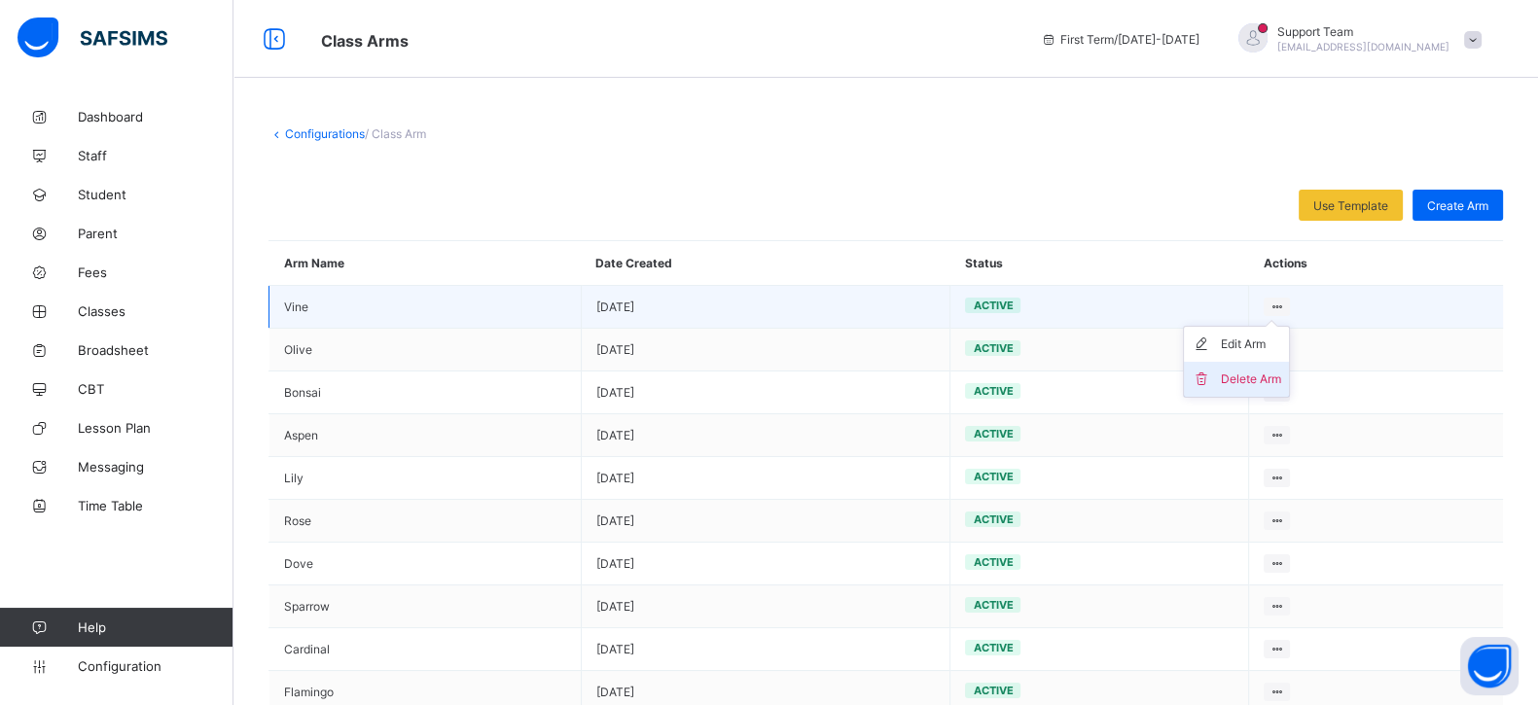
click at [1264, 376] on div "Delete Arm" at bounding box center [1251, 379] width 60 height 19
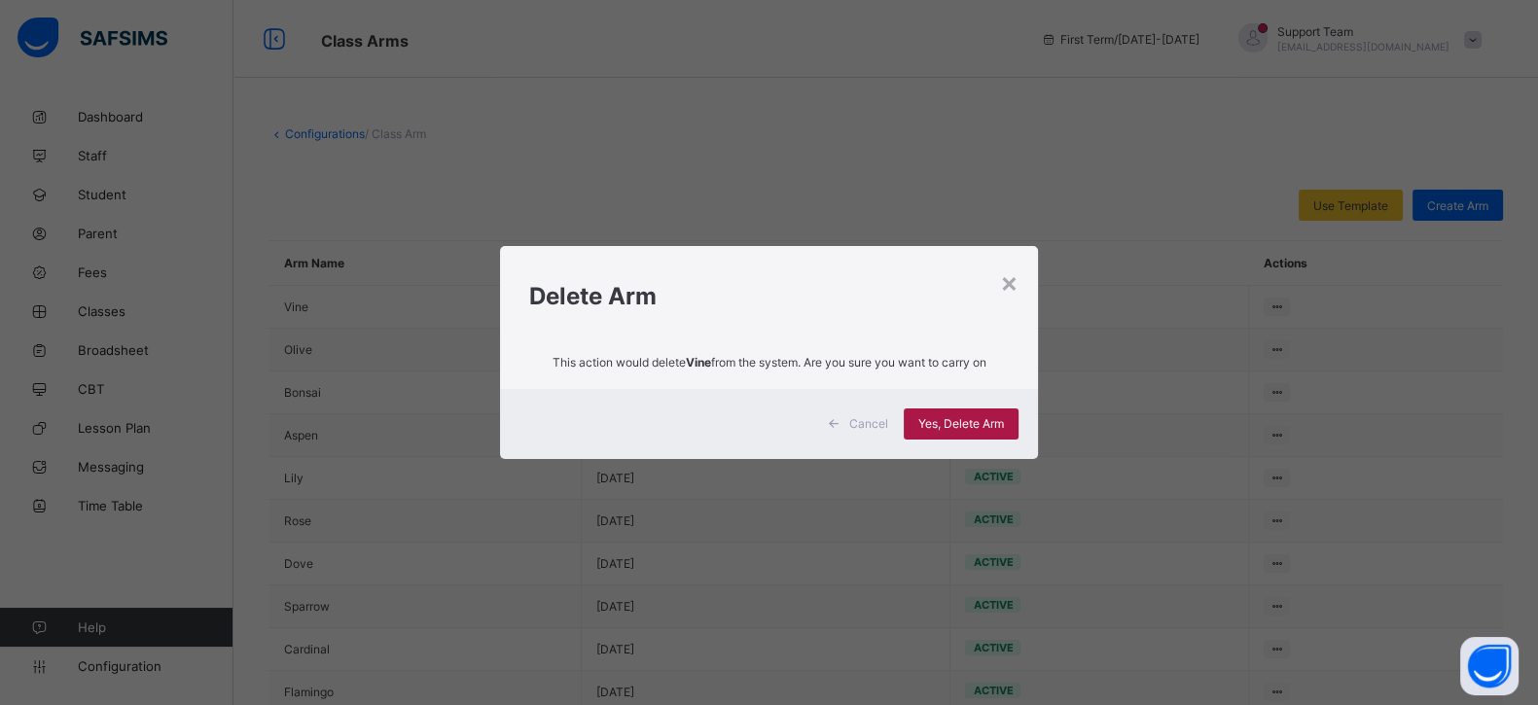
click at [971, 416] on span "Yes, Delete Arm" at bounding box center [961, 423] width 86 height 15
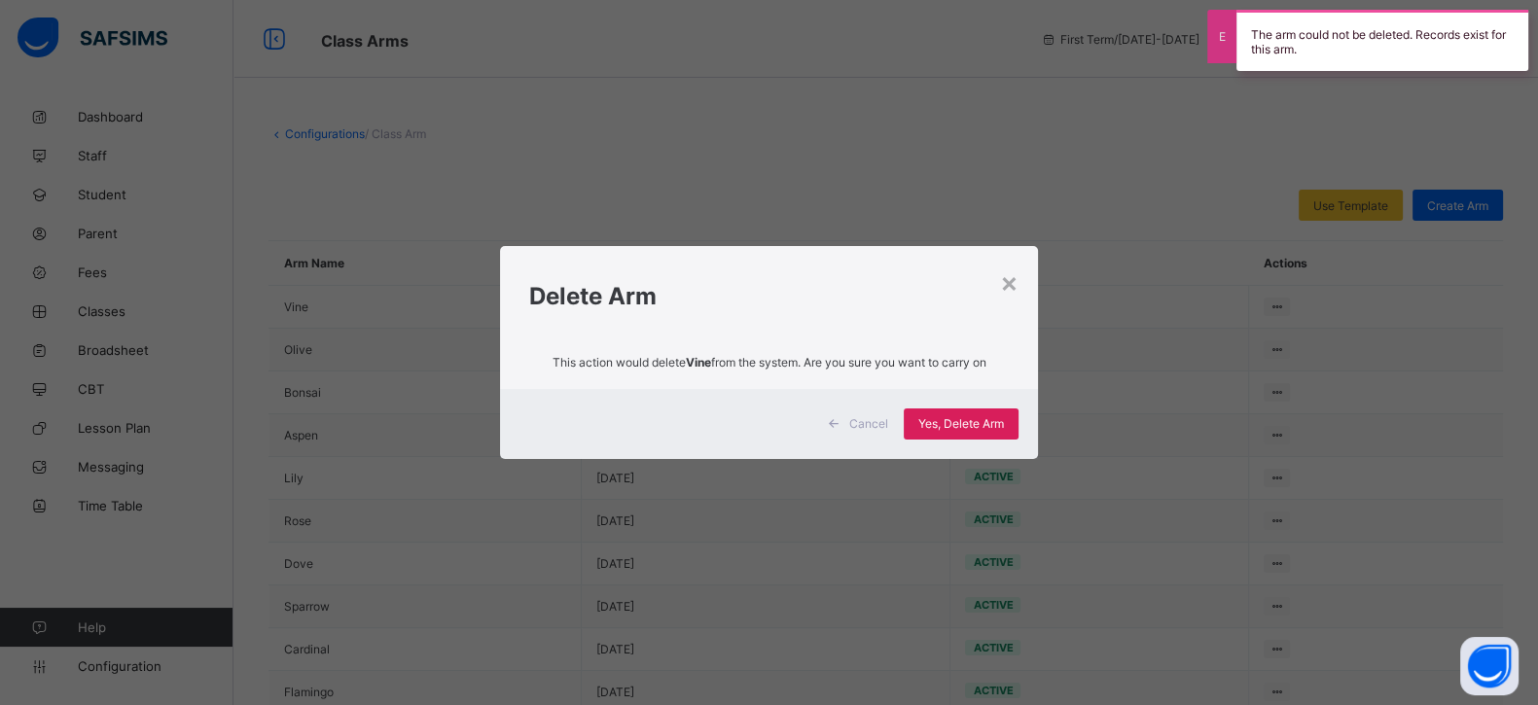
click at [1031, 275] on div "Delete Arm" at bounding box center [769, 290] width 538 height 89
click at [1015, 282] on div "×" at bounding box center [1009, 282] width 18 height 33
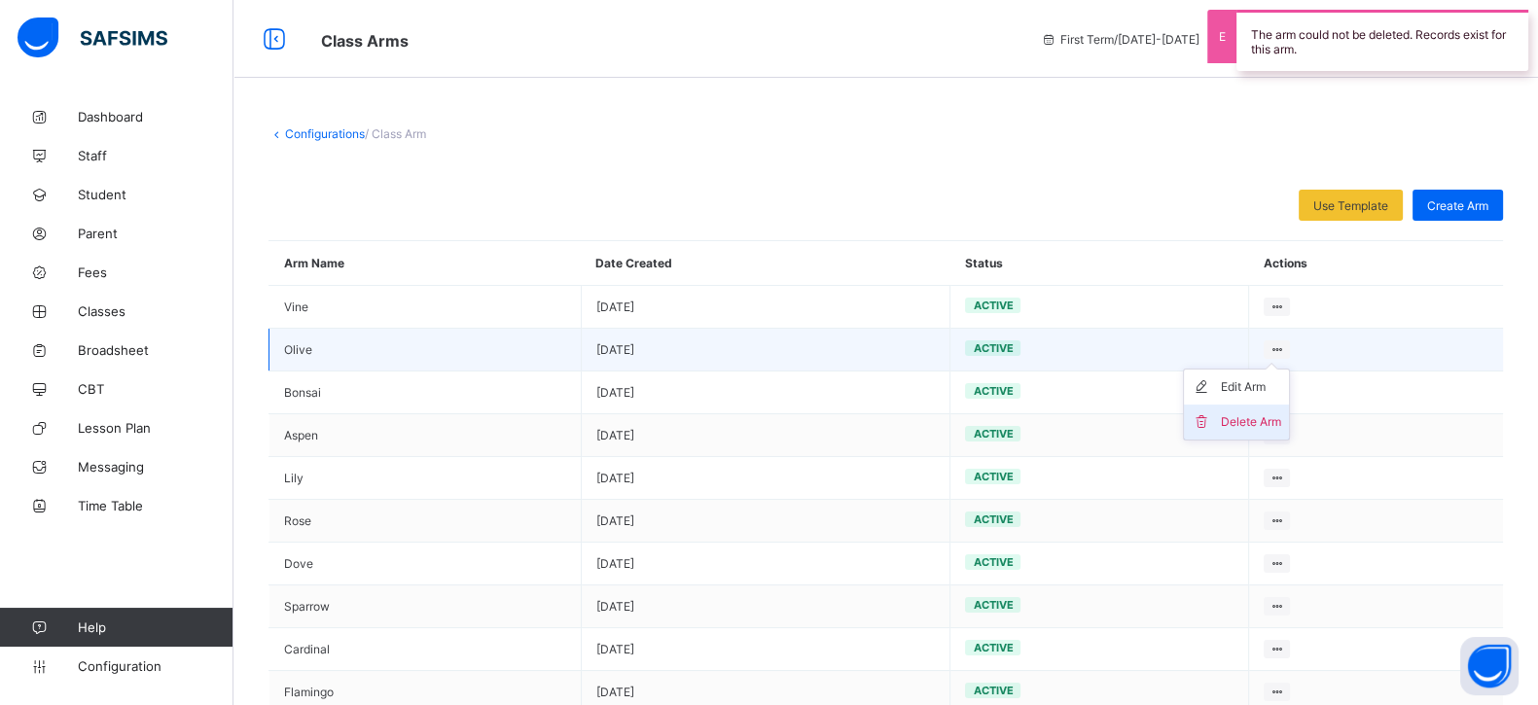
click at [1221, 427] on icon at bounding box center [1205, 421] width 29 height 19
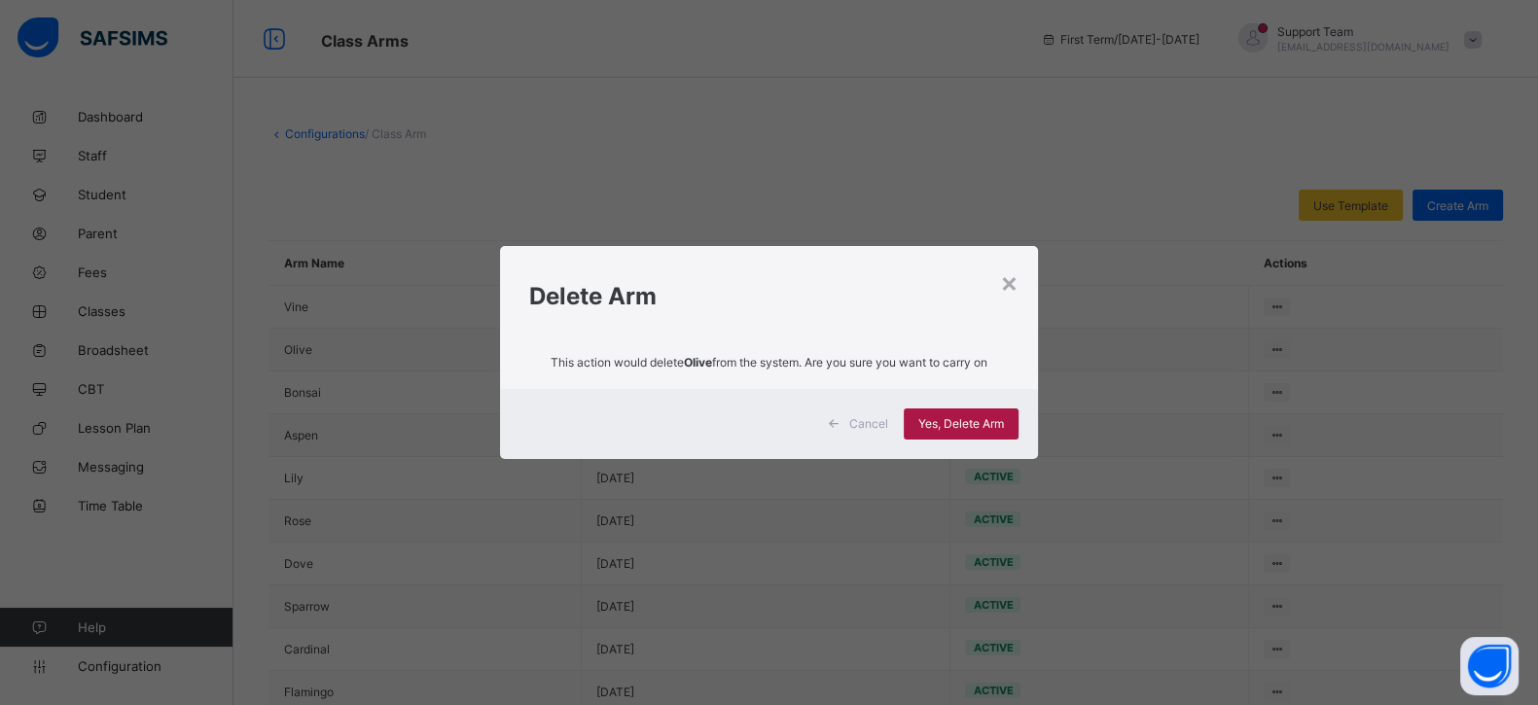
click at [973, 429] on span "Yes, Delete Arm" at bounding box center [961, 423] width 86 height 15
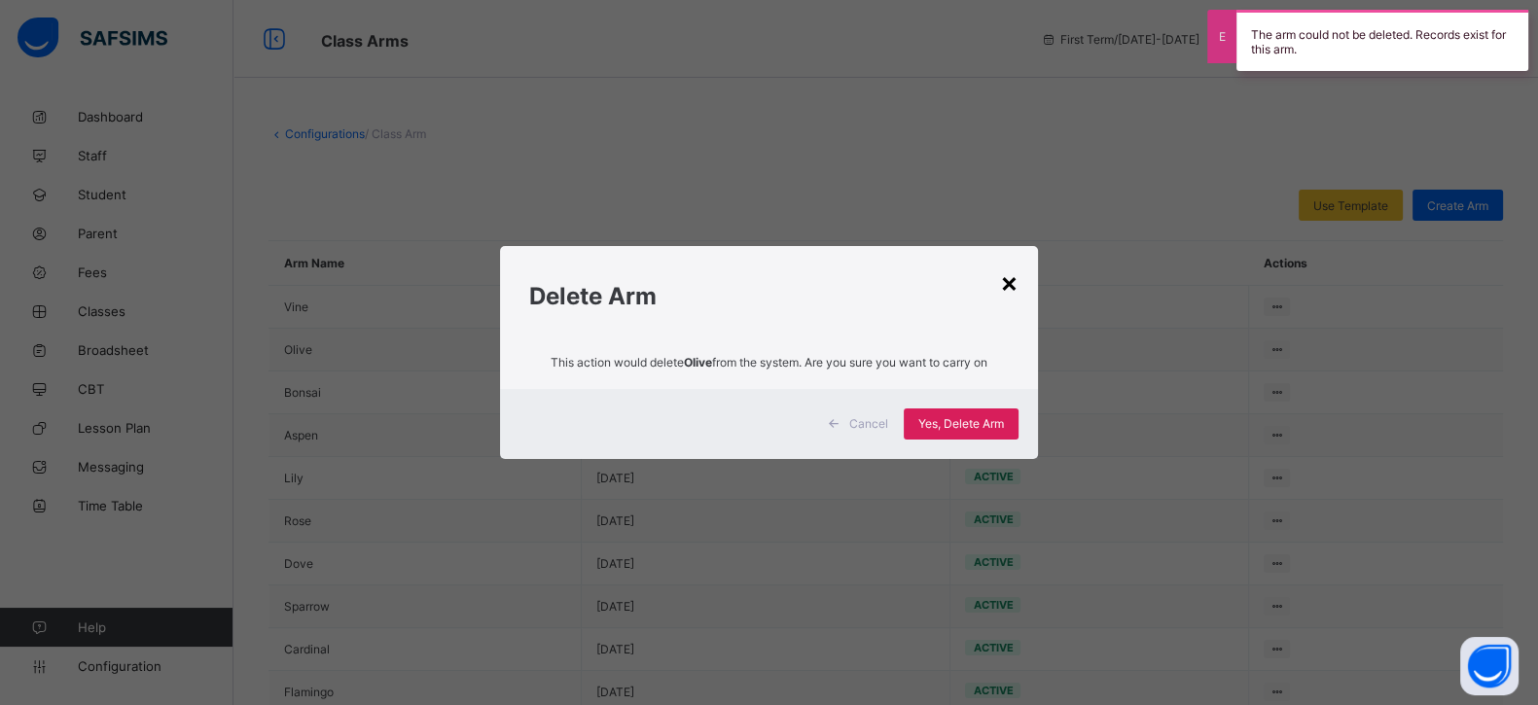
click at [1010, 284] on div "×" at bounding box center [1009, 282] width 18 height 33
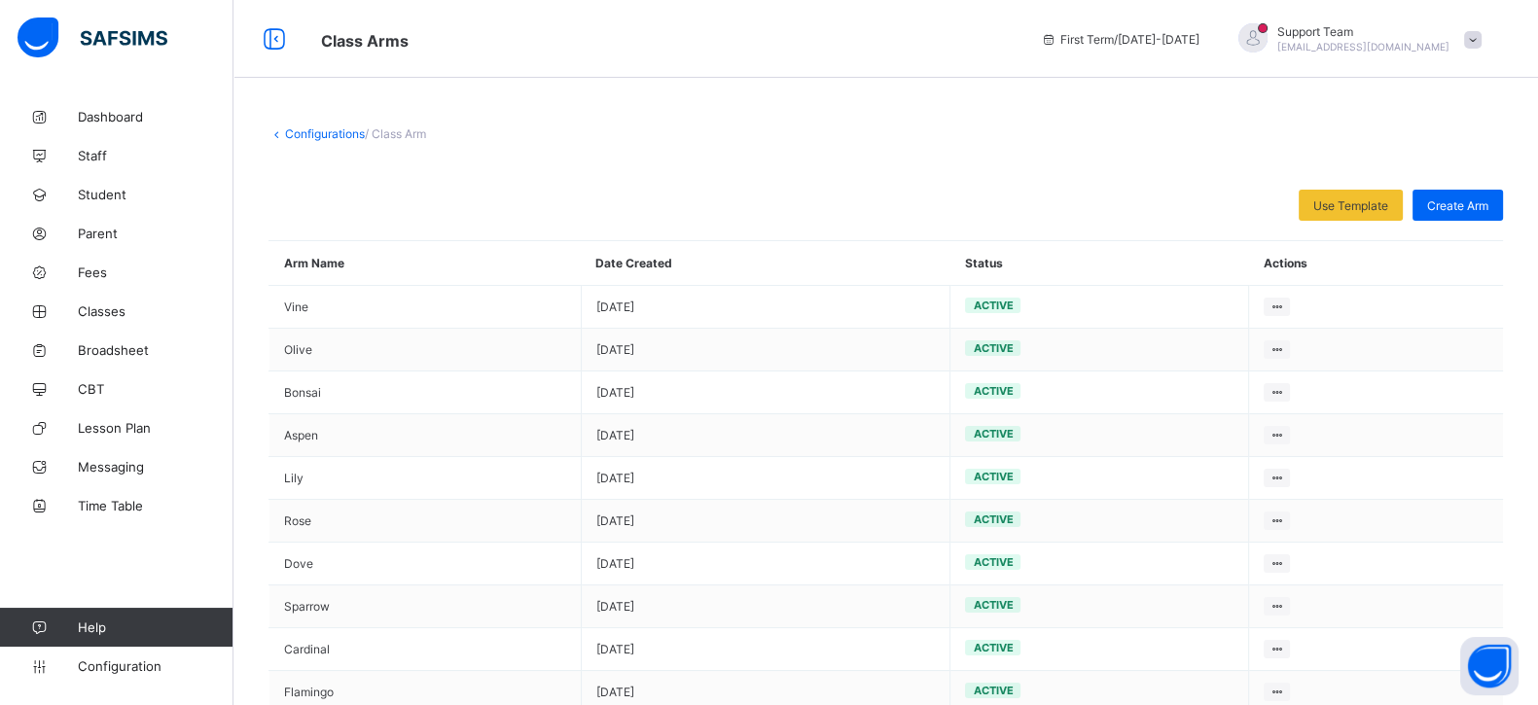
click at [336, 126] on link "Configurations" at bounding box center [325, 133] width 80 height 15
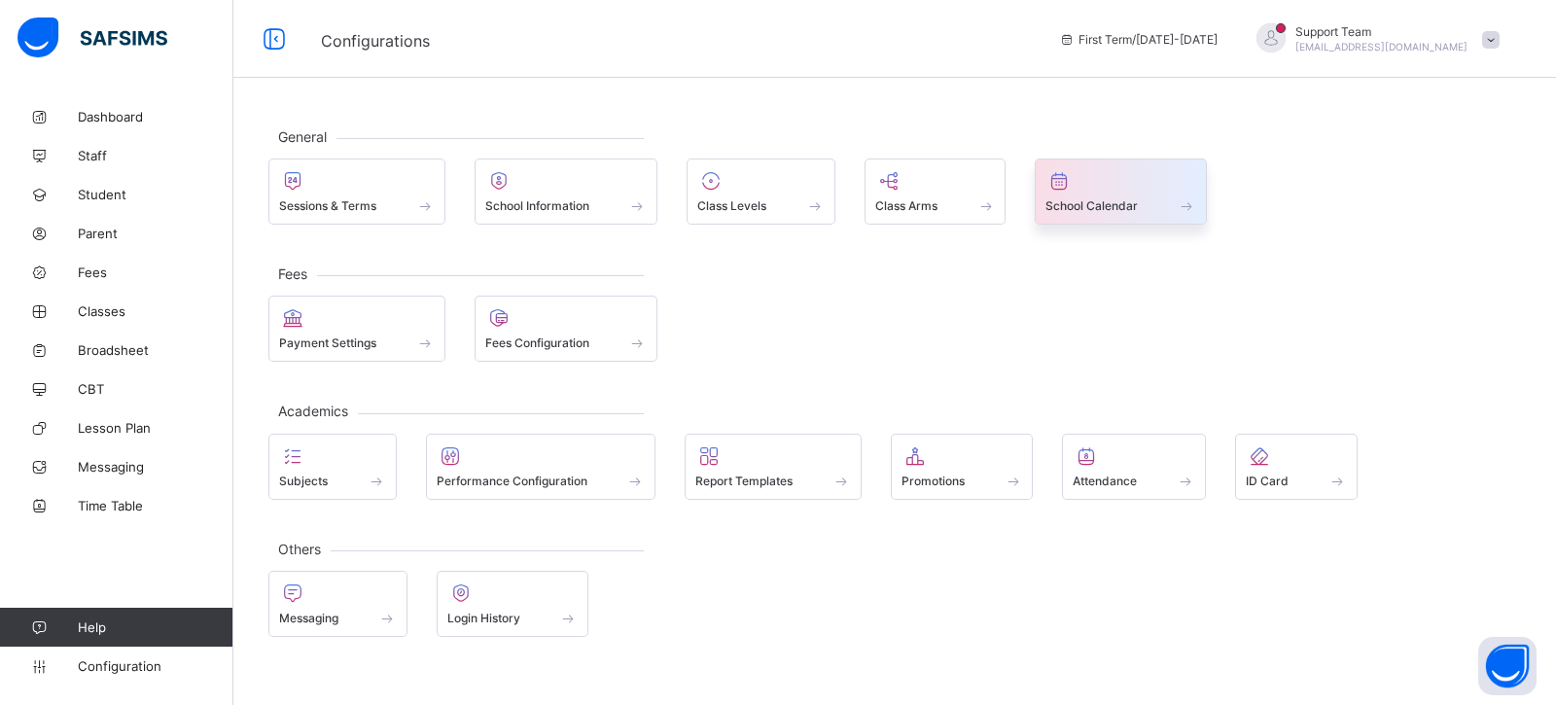
click at [1136, 205] on span "School Calendar" at bounding box center [1091, 205] width 92 height 15
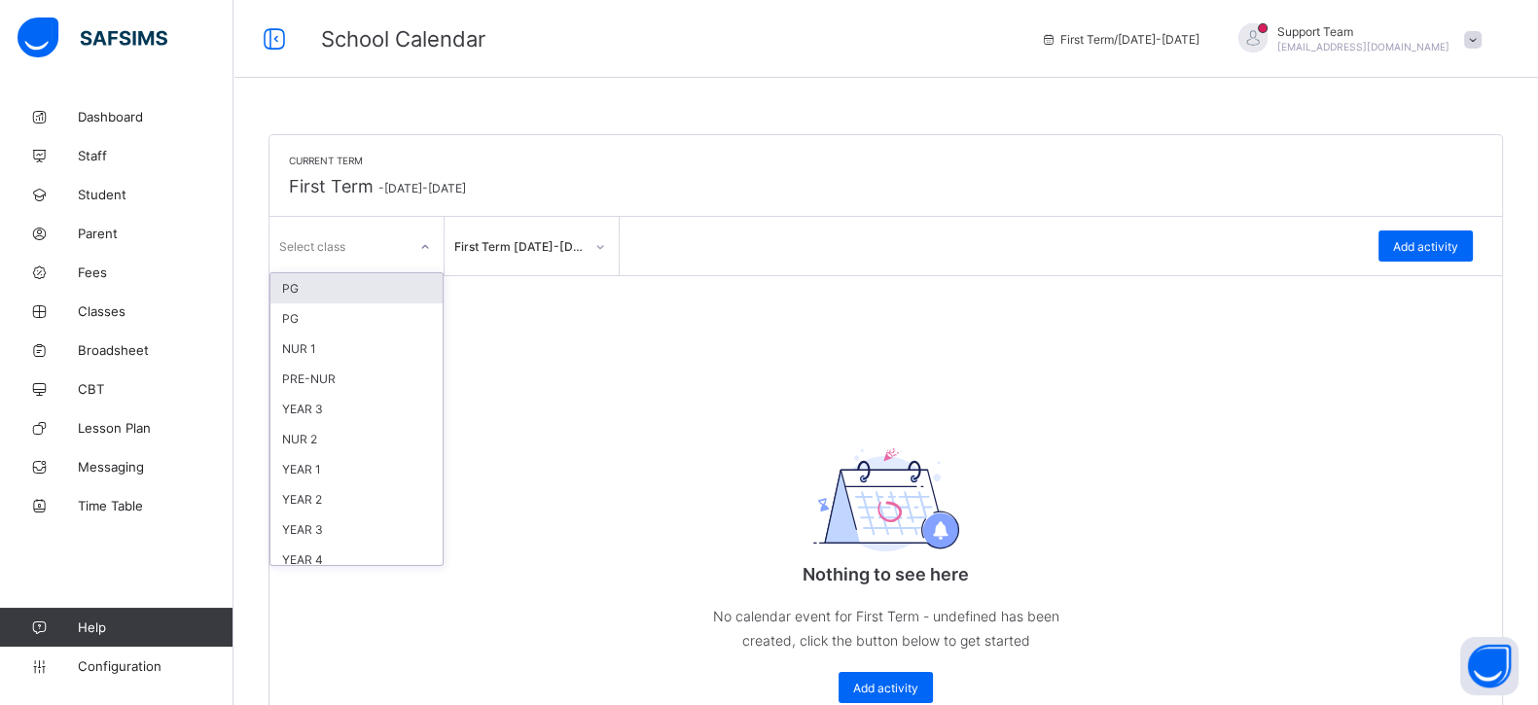
click at [345, 249] on div "Select class" at bounding box center [337, 245] width 137 height 27
click at [1189, 213] on div "Current Term First Term - 2025-2026" at bounding box center [885, 176] width 1232 height 82
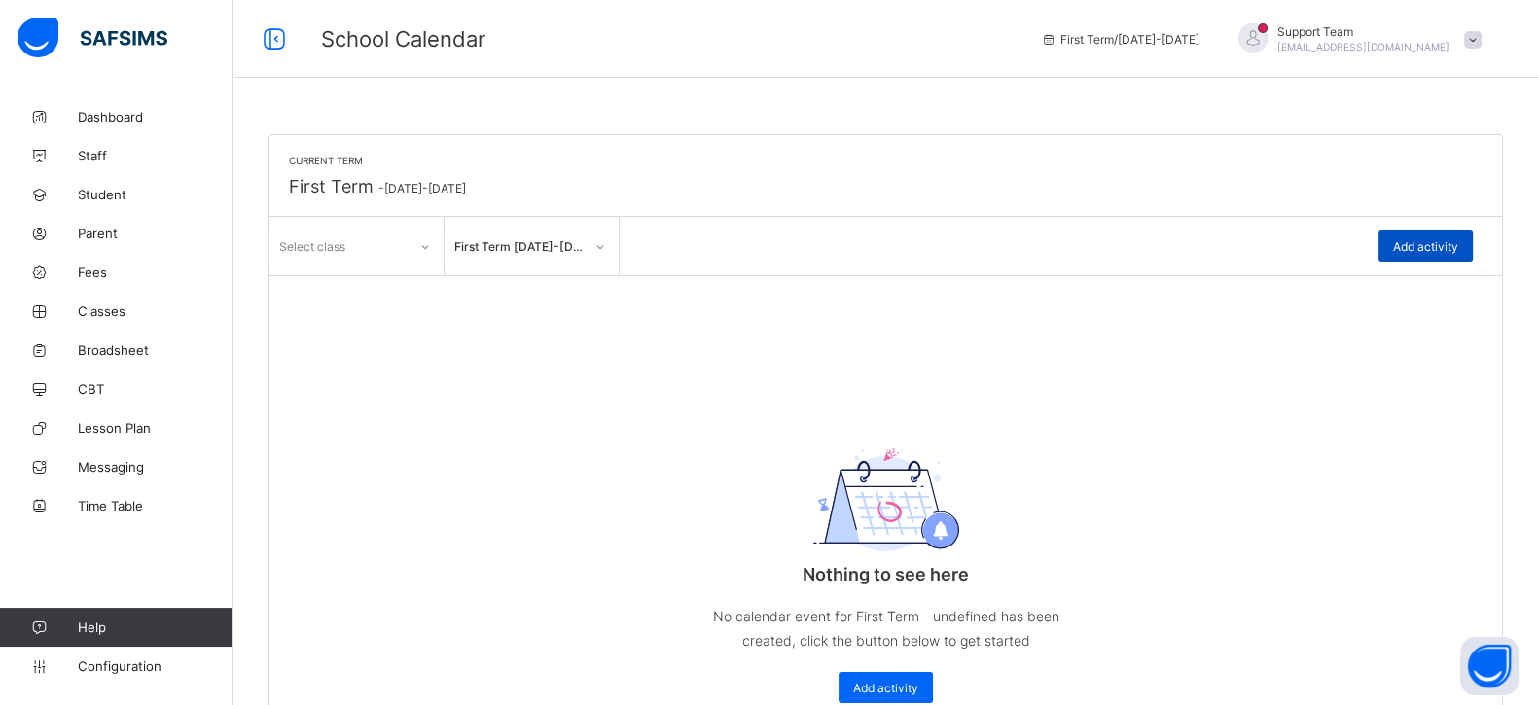
click at [1434, 243] on span "Add activity" at bounding box center [1425, 246] width 65 height 15
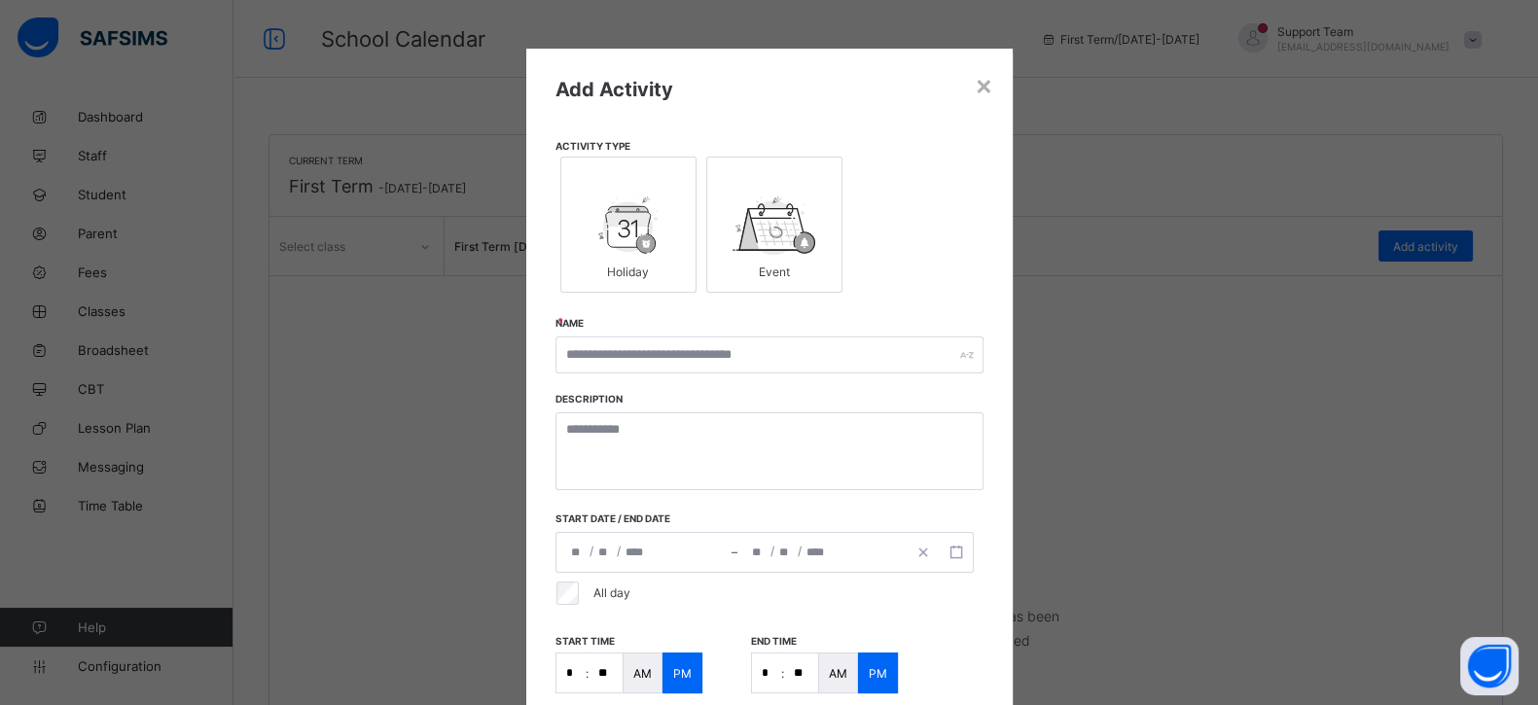
click at [627, 221] on img at bounding box center [628, 225] width 60 height 58
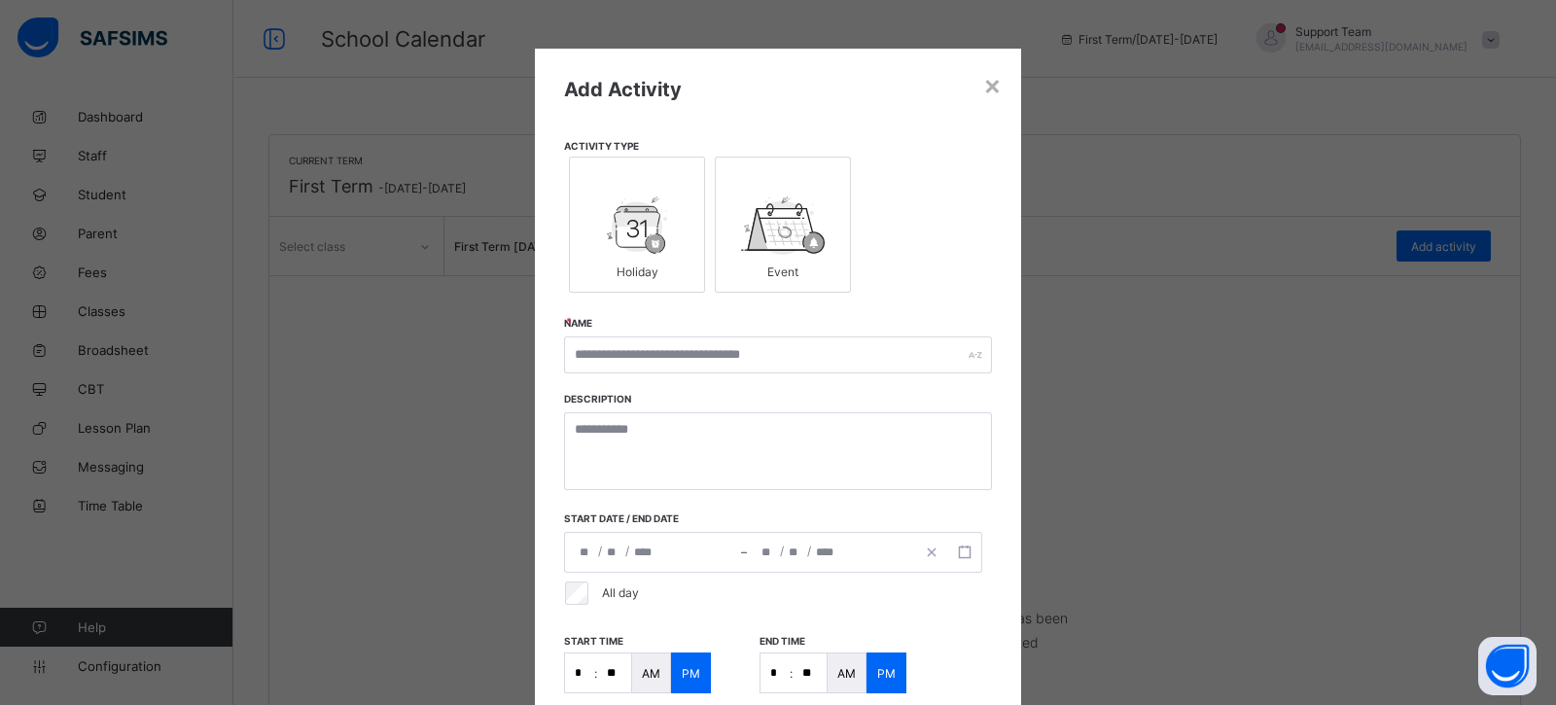
click at [766, 232] on img at bounding box center [782, 225] width 83 height 58
click at [622, 235] on img at bounding box center [637, 225] width 60 height 58
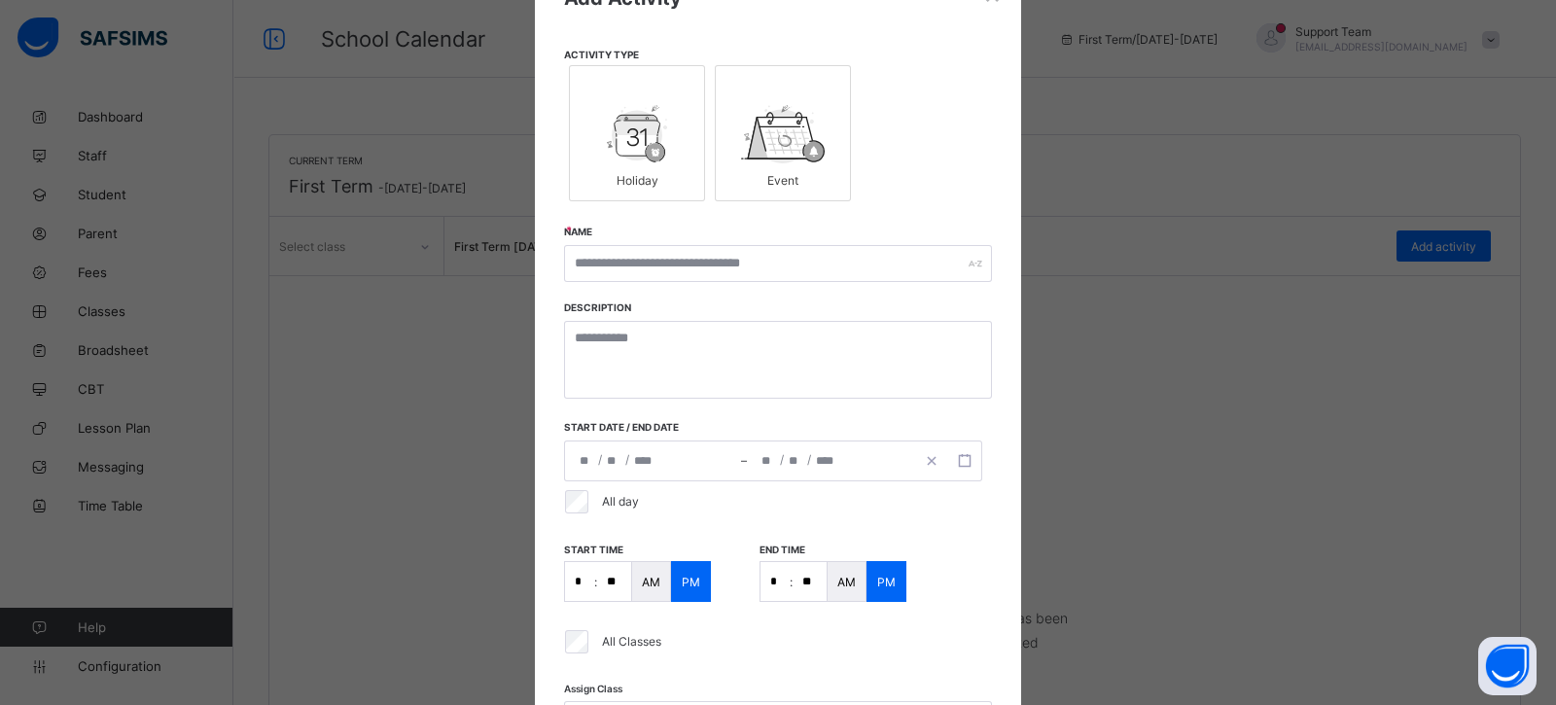
scroll to position [121, 0]
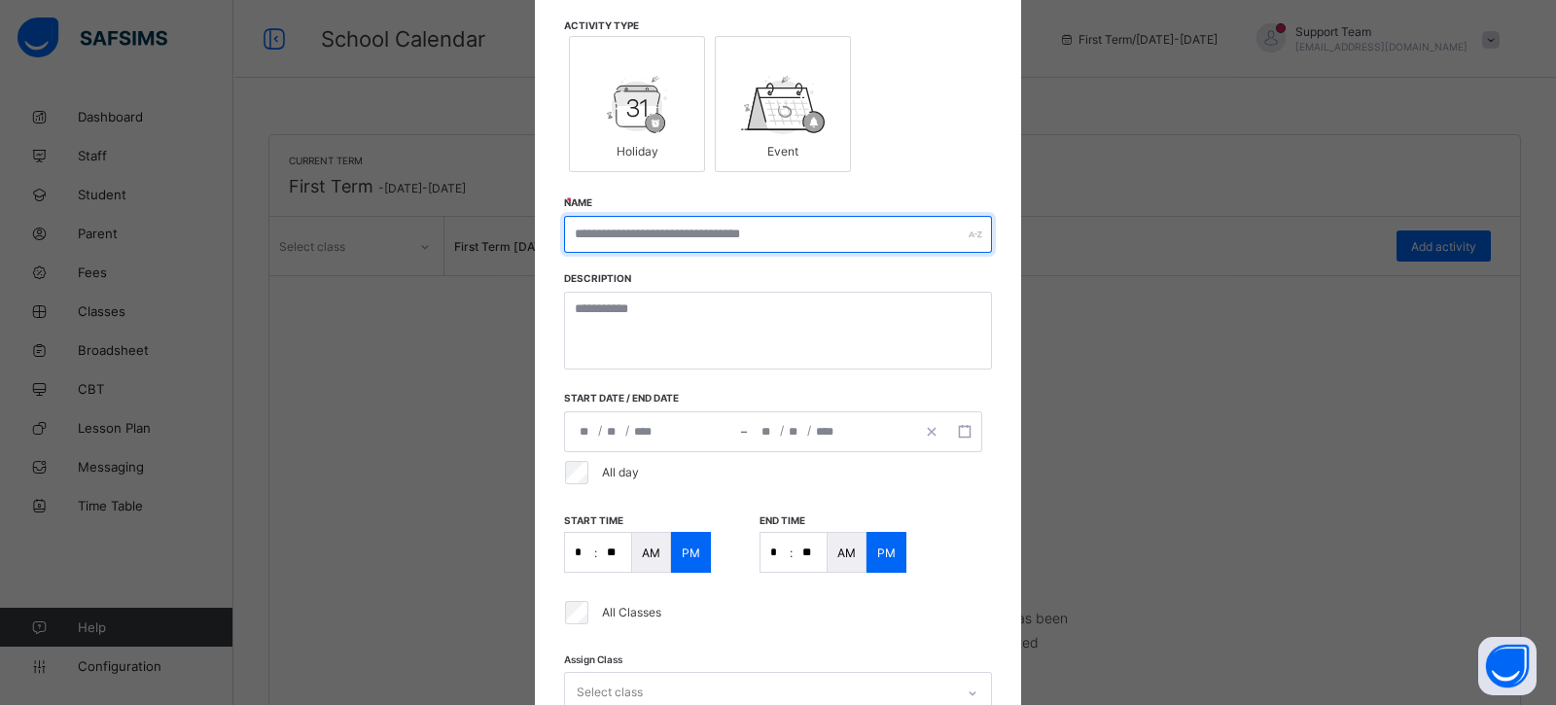
click at [648, 243] on input "text" at bounding box center [778, 234] width 428 height 37
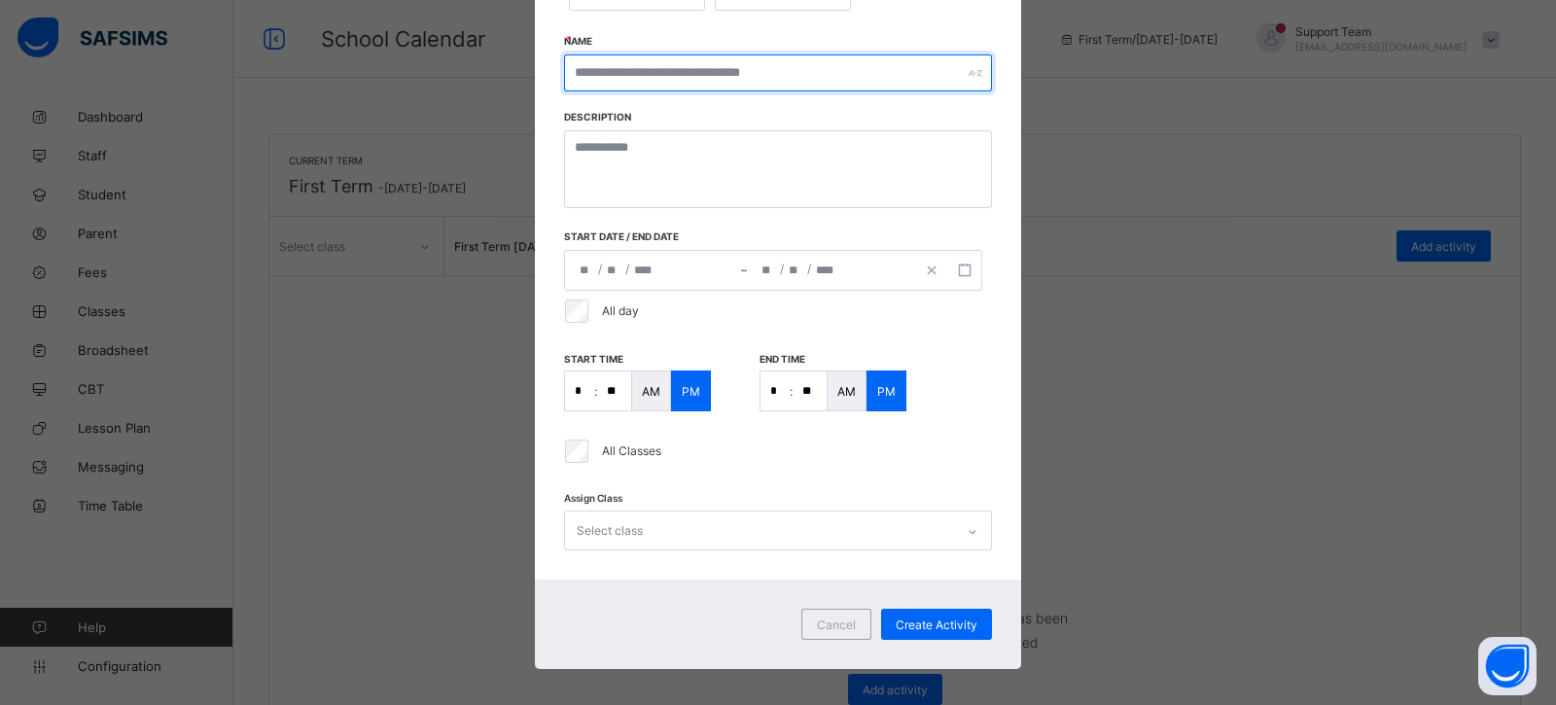
scroll to position [292, 0]
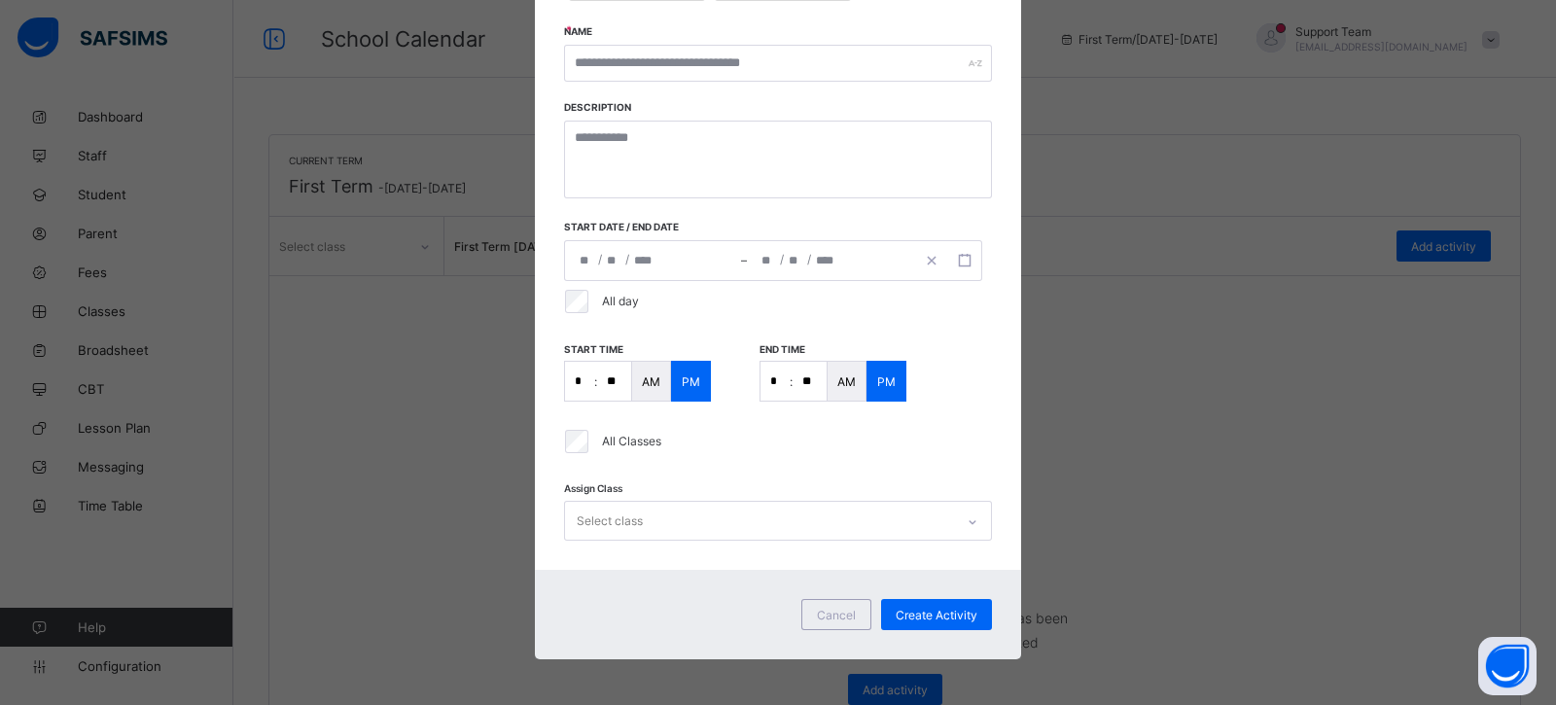
click at [657, 269] on div "**********" at bounding box center [653, 260] width 176 height 39
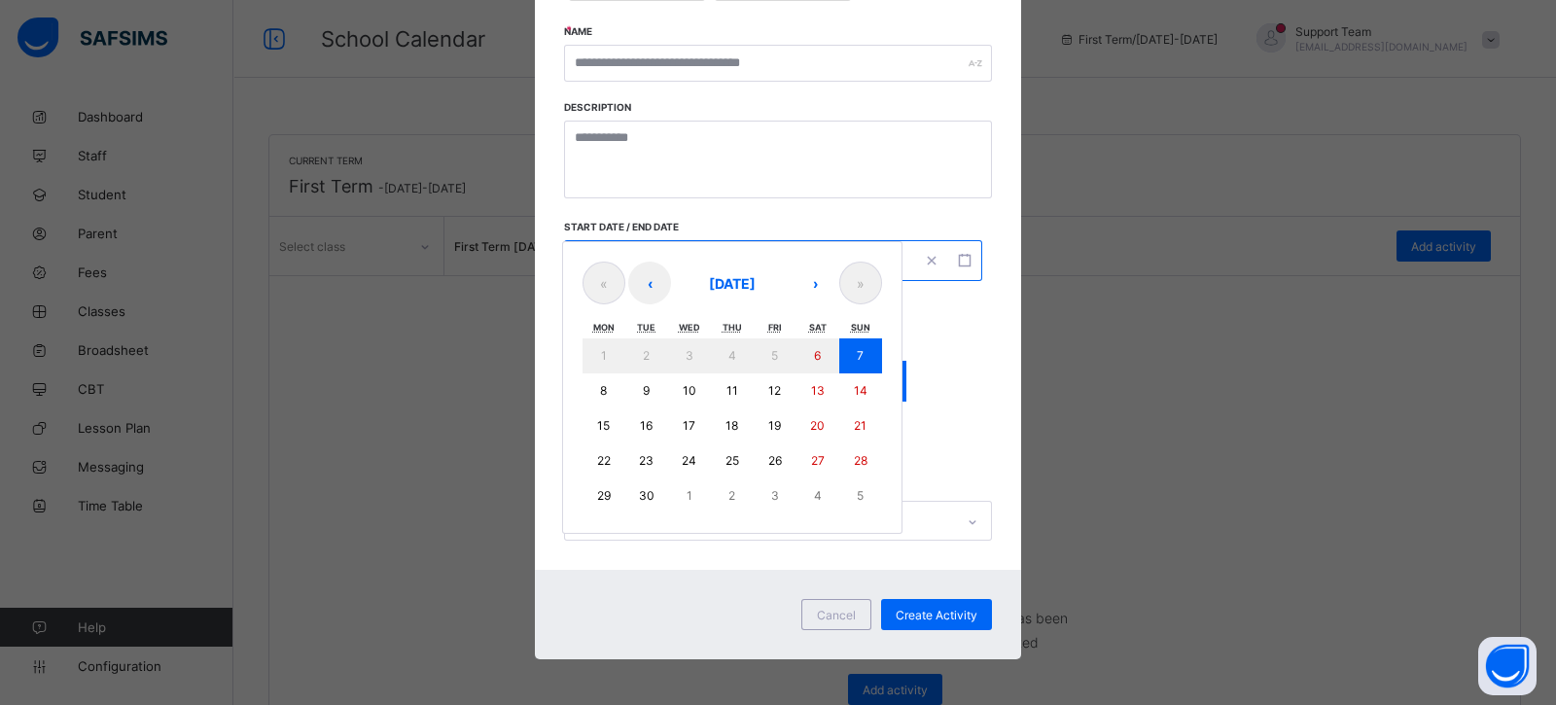
click at [607, 386] on button "8" at bounding box center [604, 390] width 43 height 35
click at [768, 388] on abbr "12" at bounding box center [774, 390] width 13 height 15
type input "**********"
type input "*"
type input "**********"
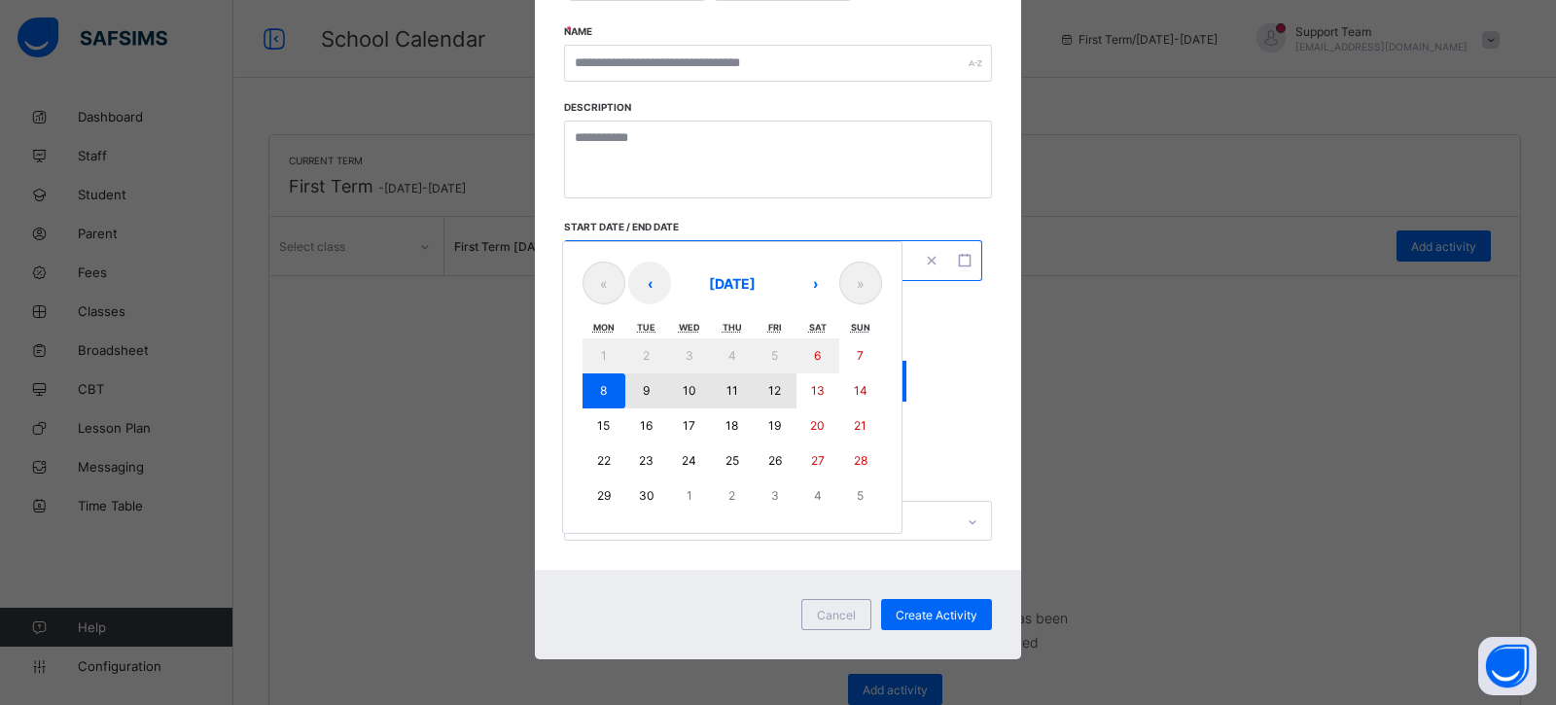
type input "*"
type input "**"
type input "****"
type input "**"
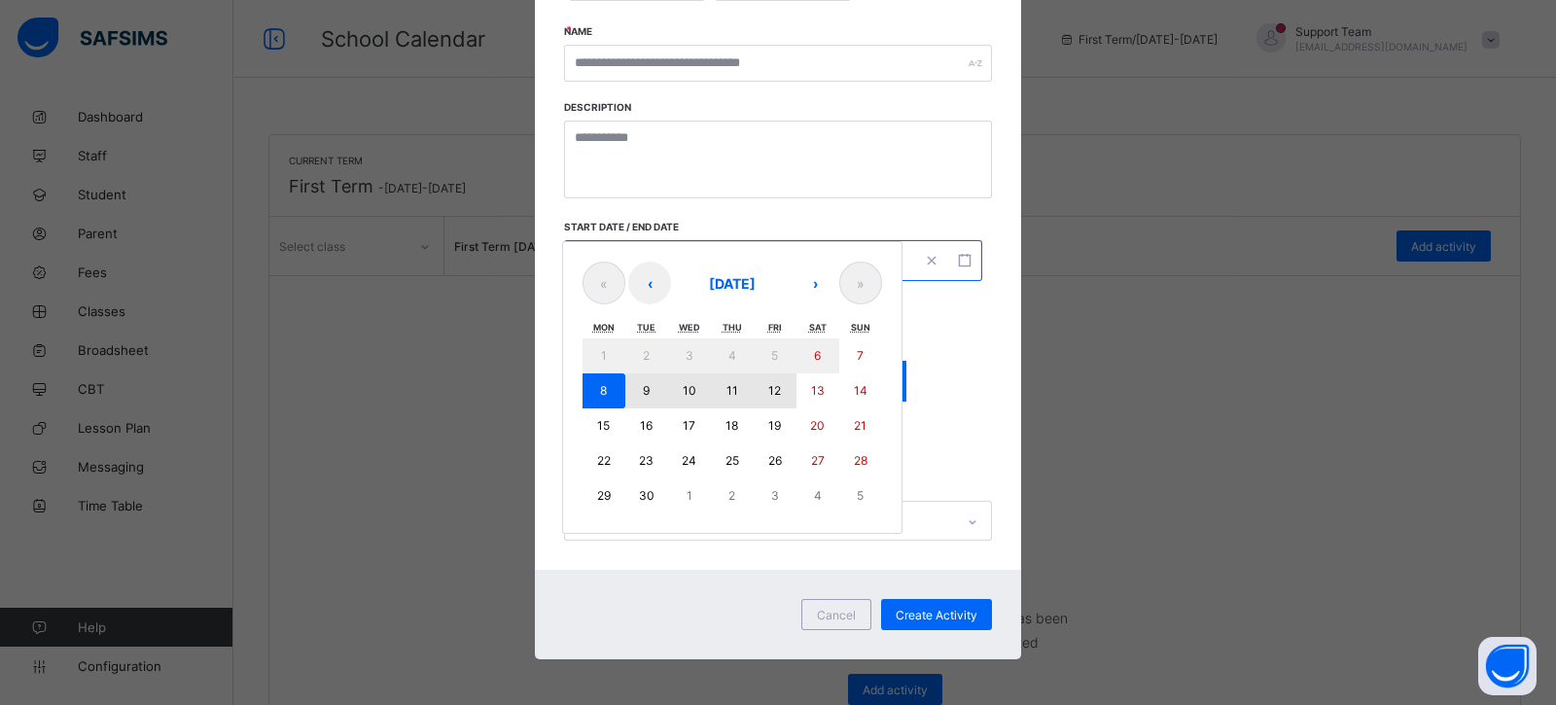
type input "**"
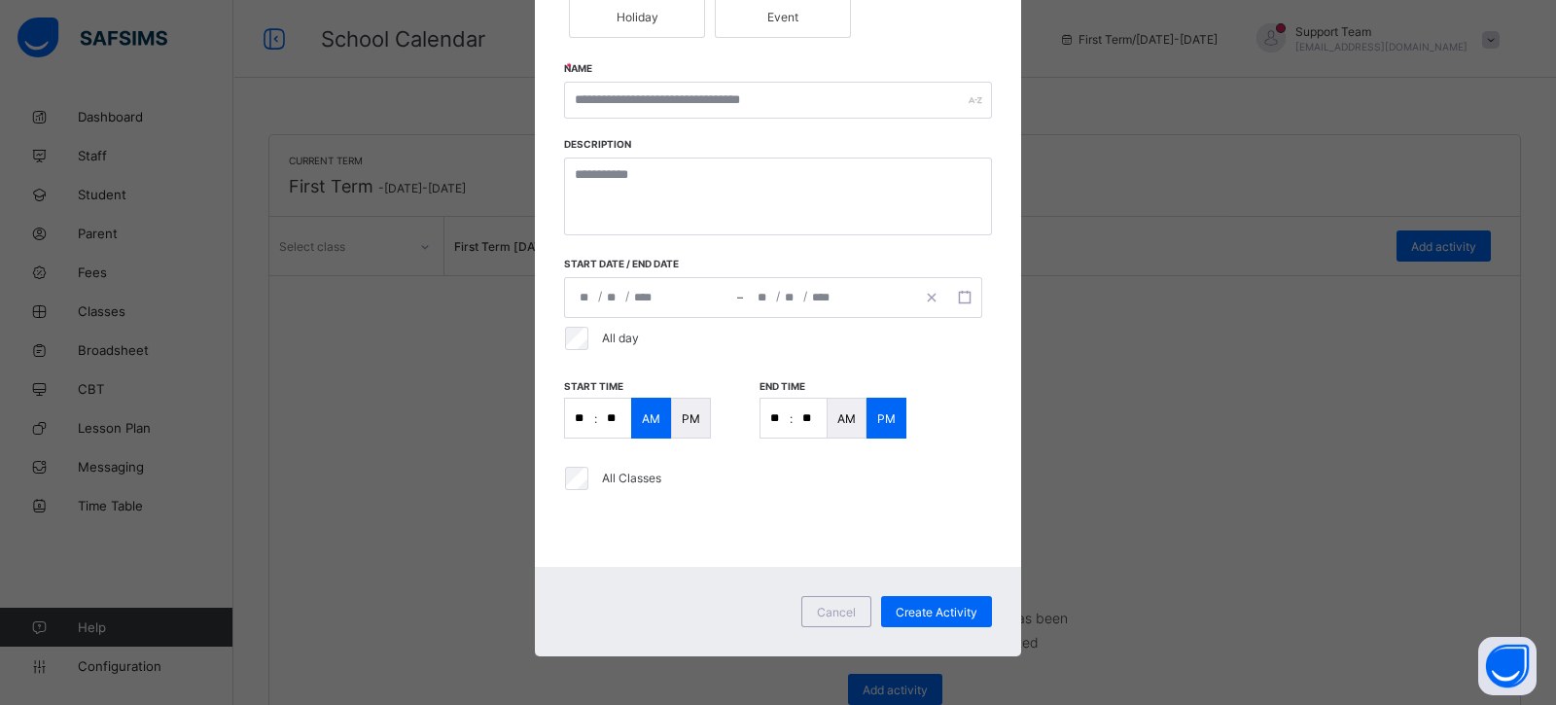
scroll to position [254, 0]
drag, startPoint x: 589, startPoint y: 349, endPoint x: 525, endPoint y: 318, distance: 71.3
click at [585, 345] on div "All day" at bounding box center [774, 339] width 426 height 23
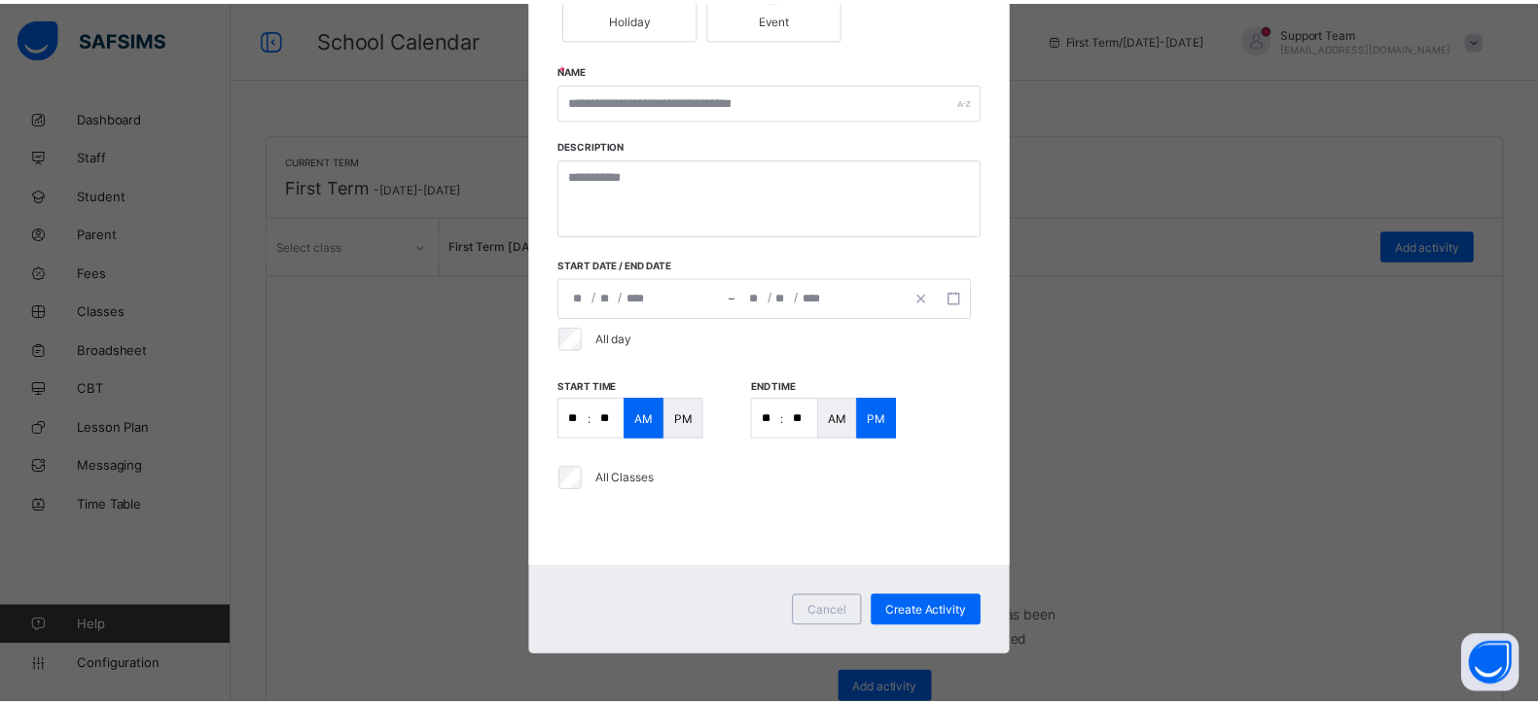
scroll to position [175, 0]
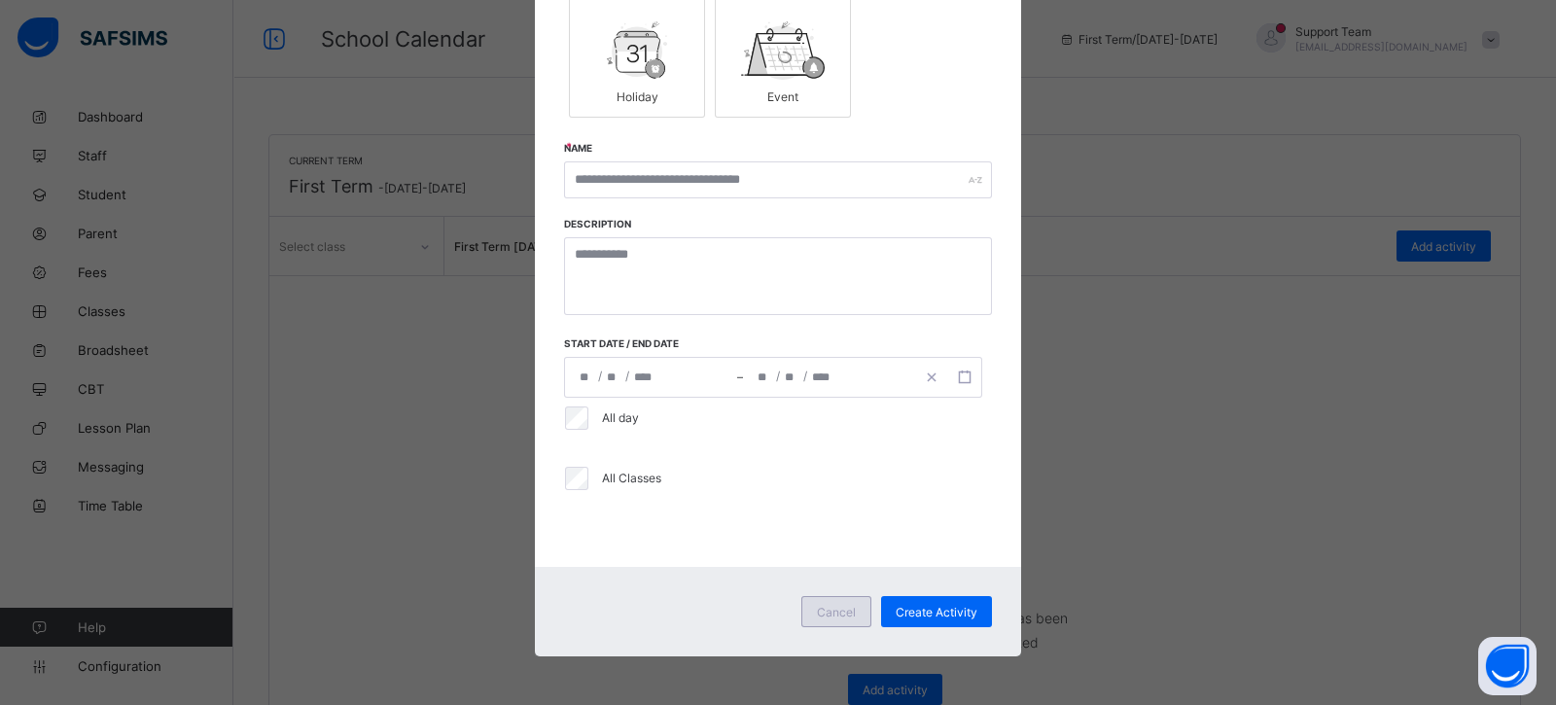
click at [817, 606] on span "Cancel" at bounding box center [836, 612] width 39 height 15
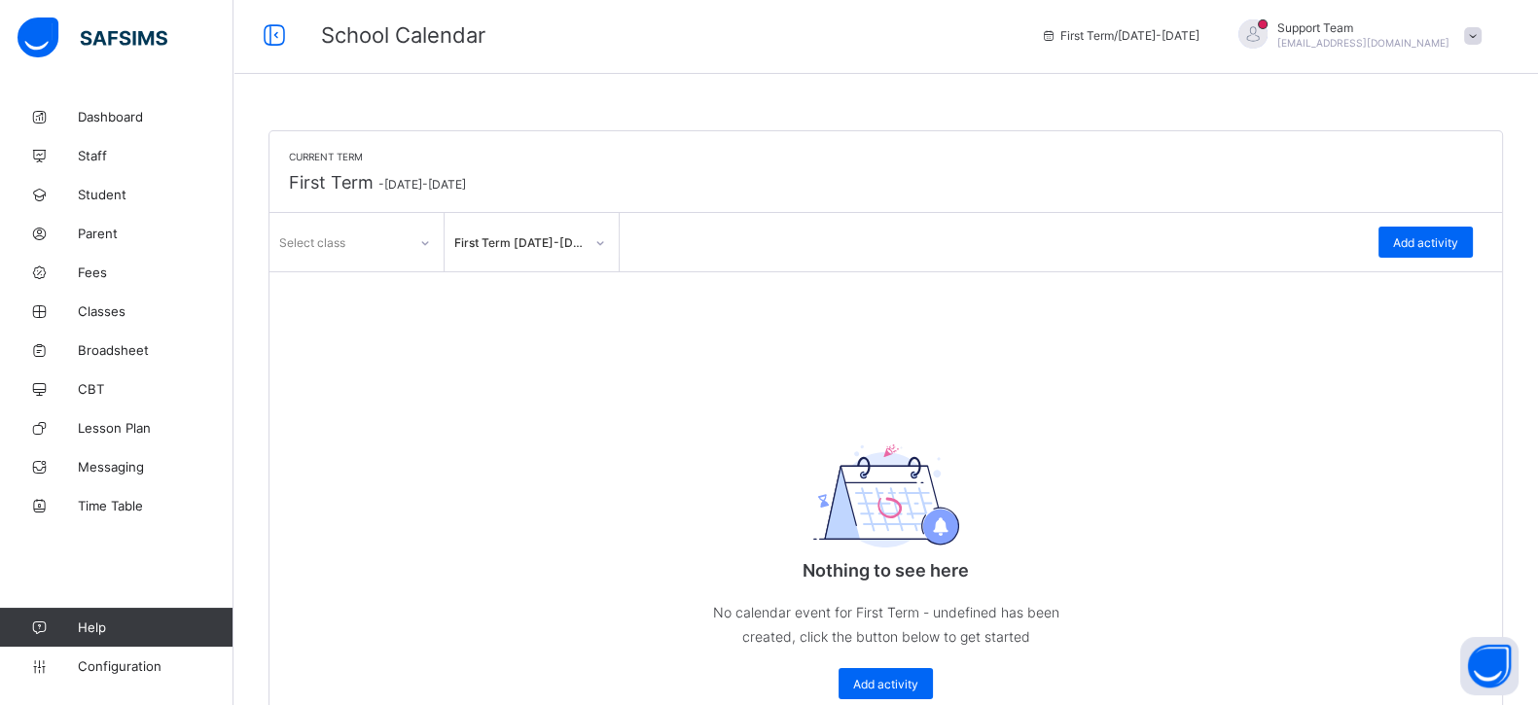
scroll to position [0, 0]
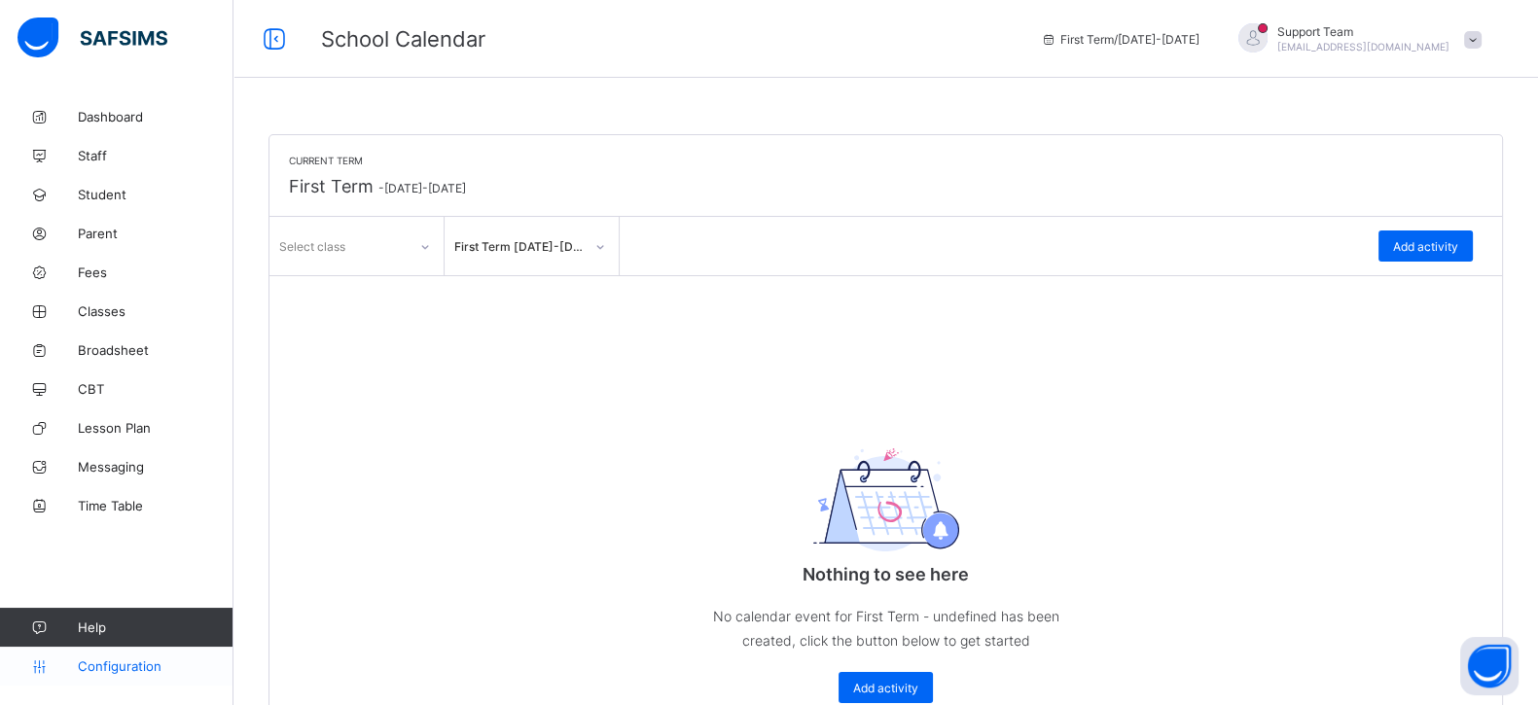
click at [119, 658] on span "Configuration" at bounding box center [155, 666] width 155 height 16
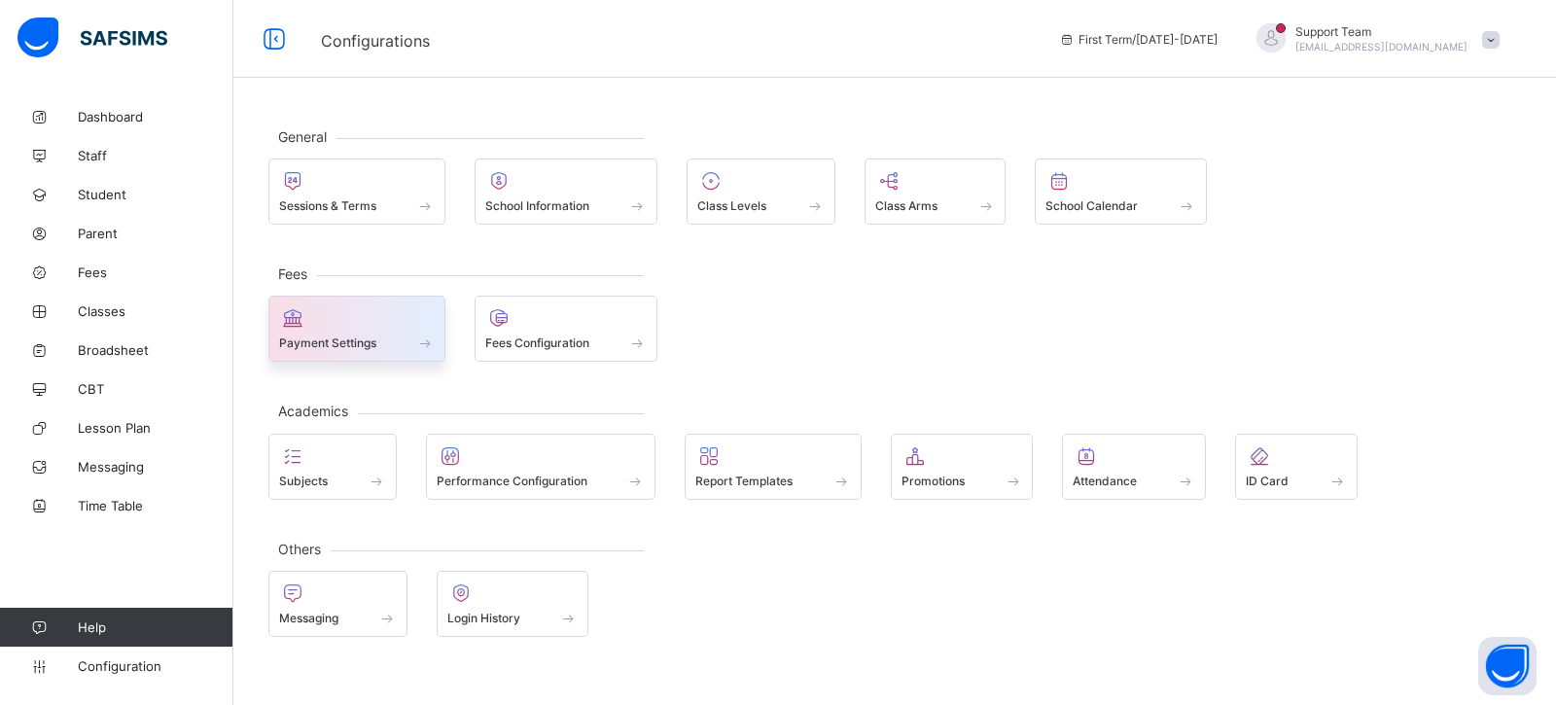
click at [347, 321] on div at bounding box center [357, 317] width 156 height 23
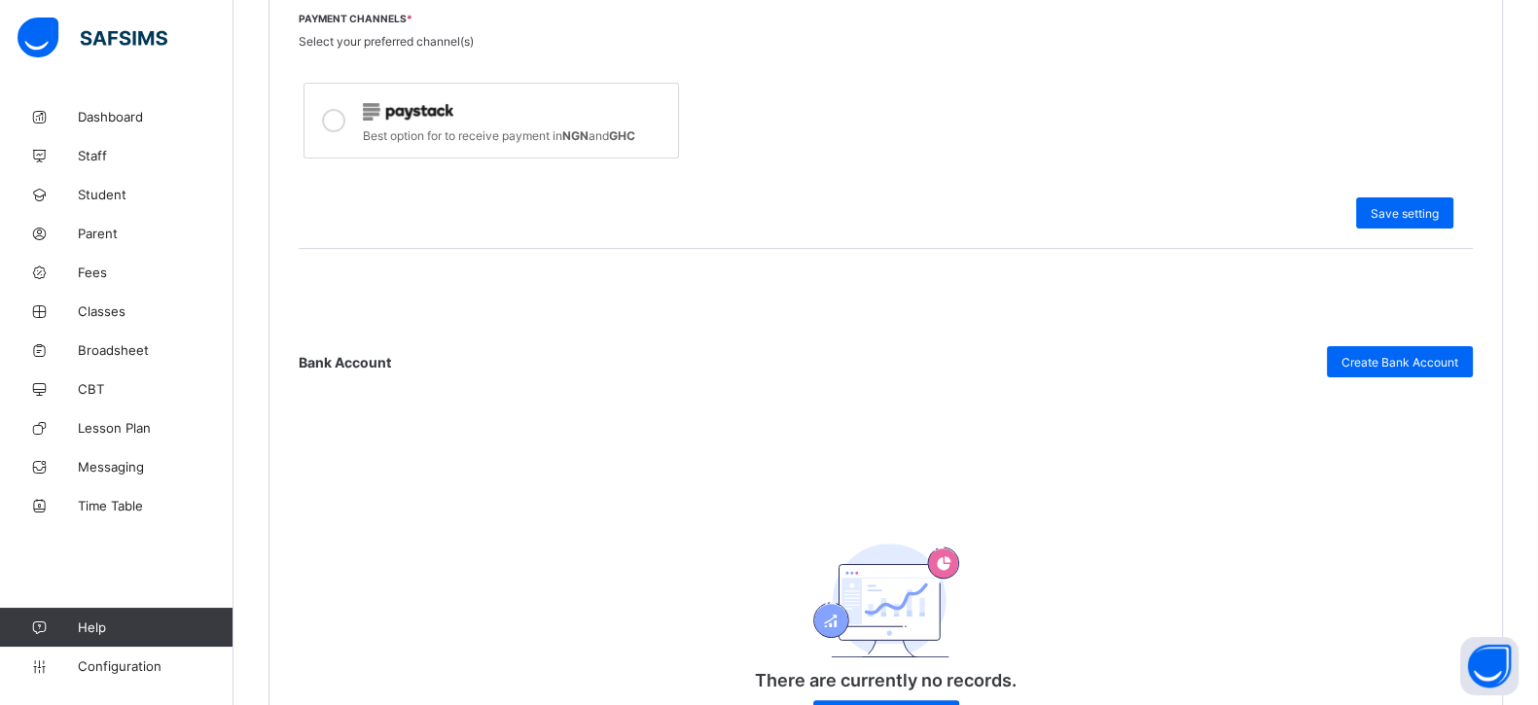
scroll to position [729, 0]
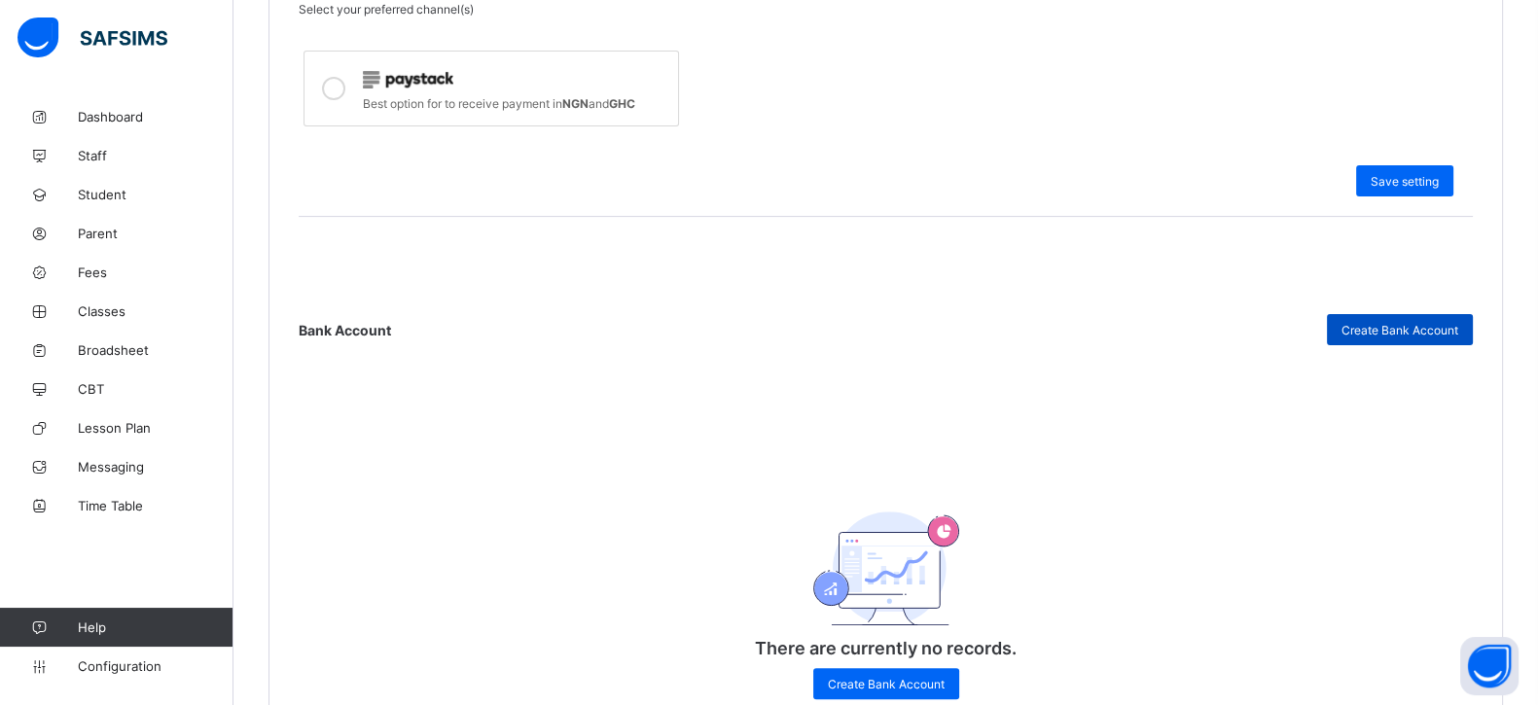
click at [1434, 323] on span "Create Bank Account" at bounding box center [1399, 330] width 117 height 15
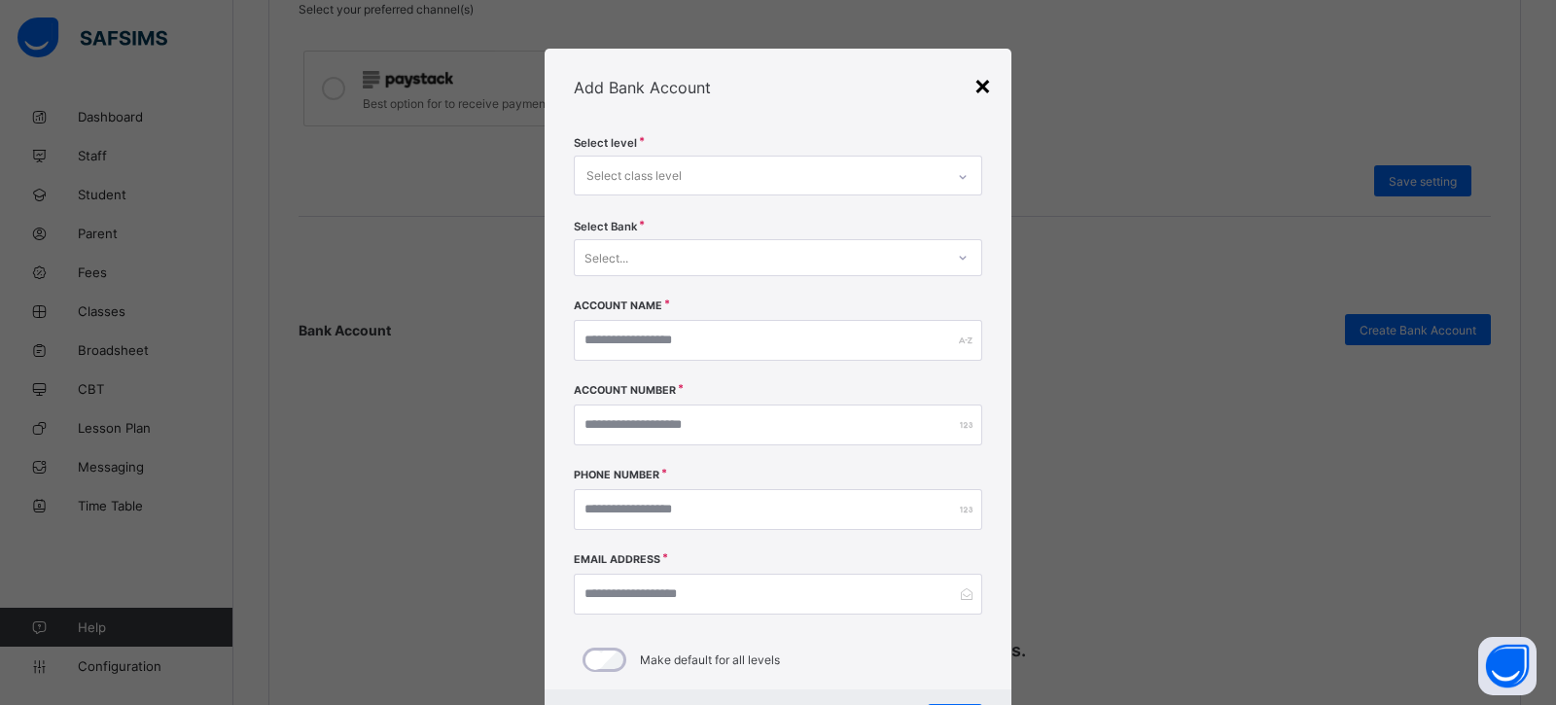
click at [986, 93] on div "×" at bounding box center [983, 84] width 18 height 33
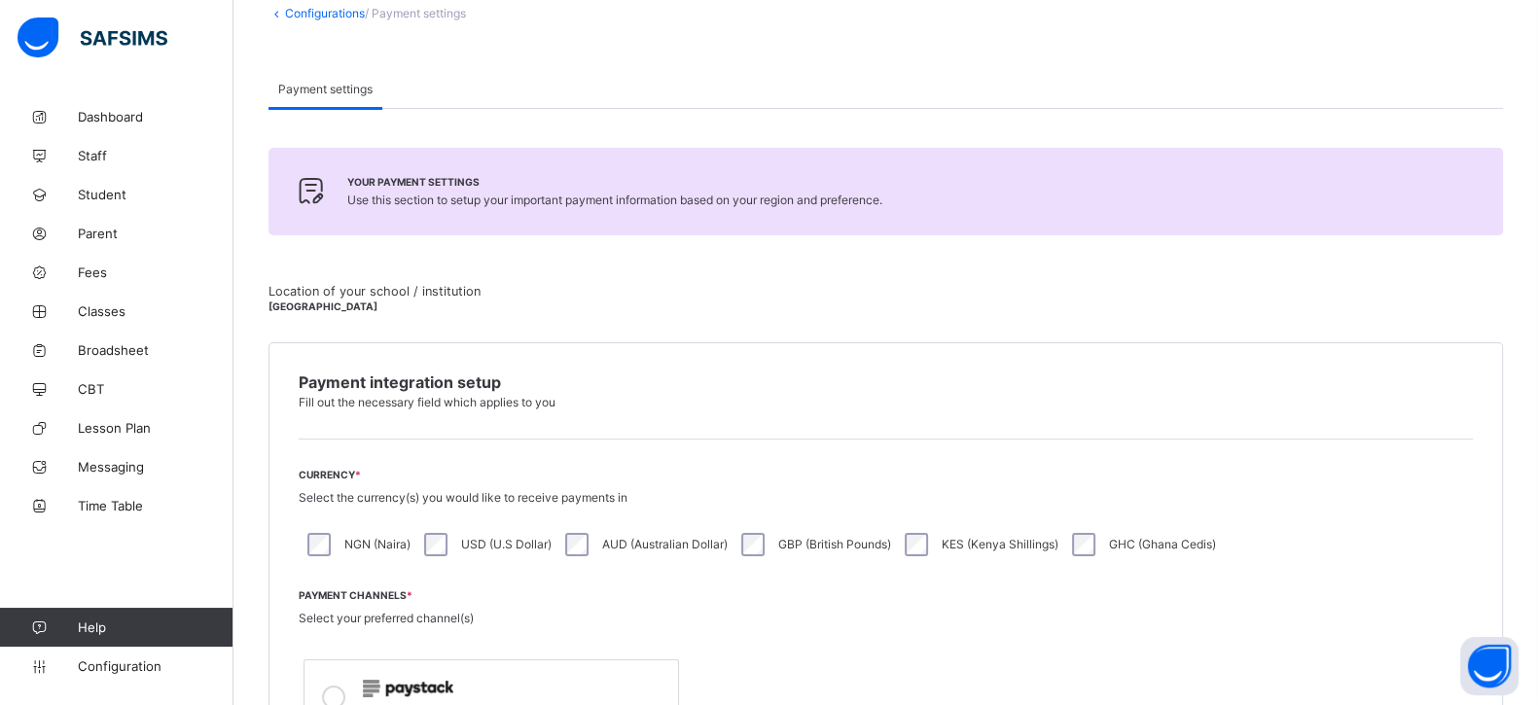
scroll to position [0, 0]
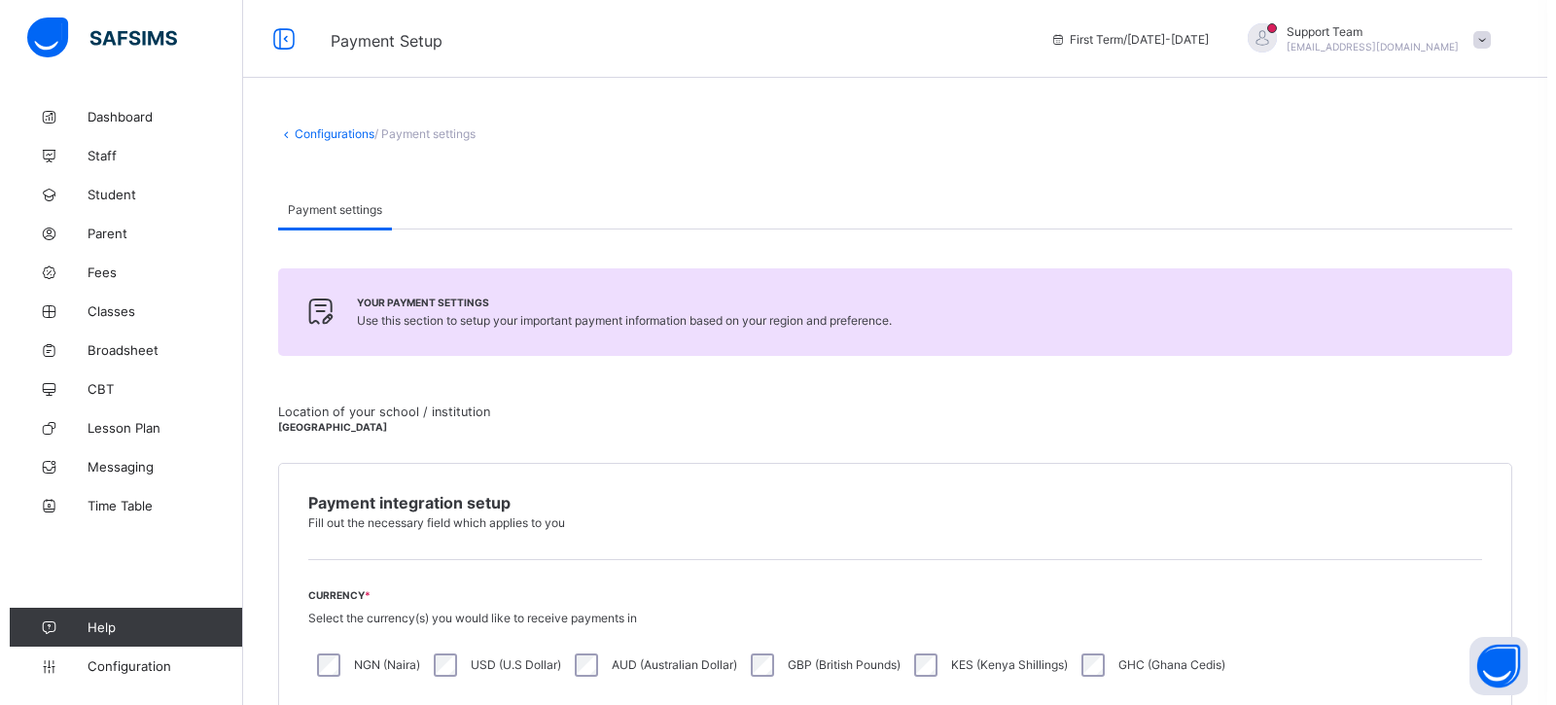
scroll to position [847, 0]
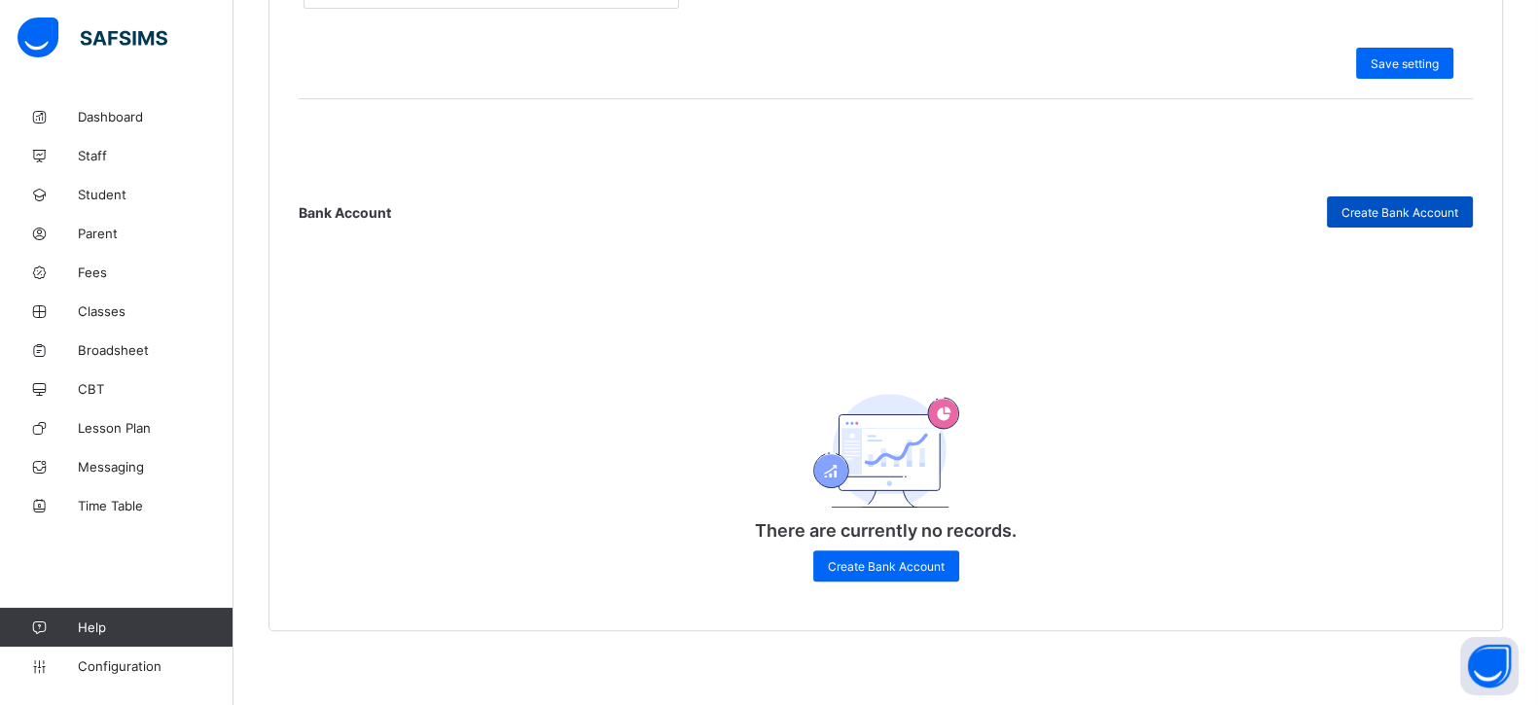
click at [1393, 211] on span "Create Bank Account" at bounding box center [1399, 212] width 117 height 15
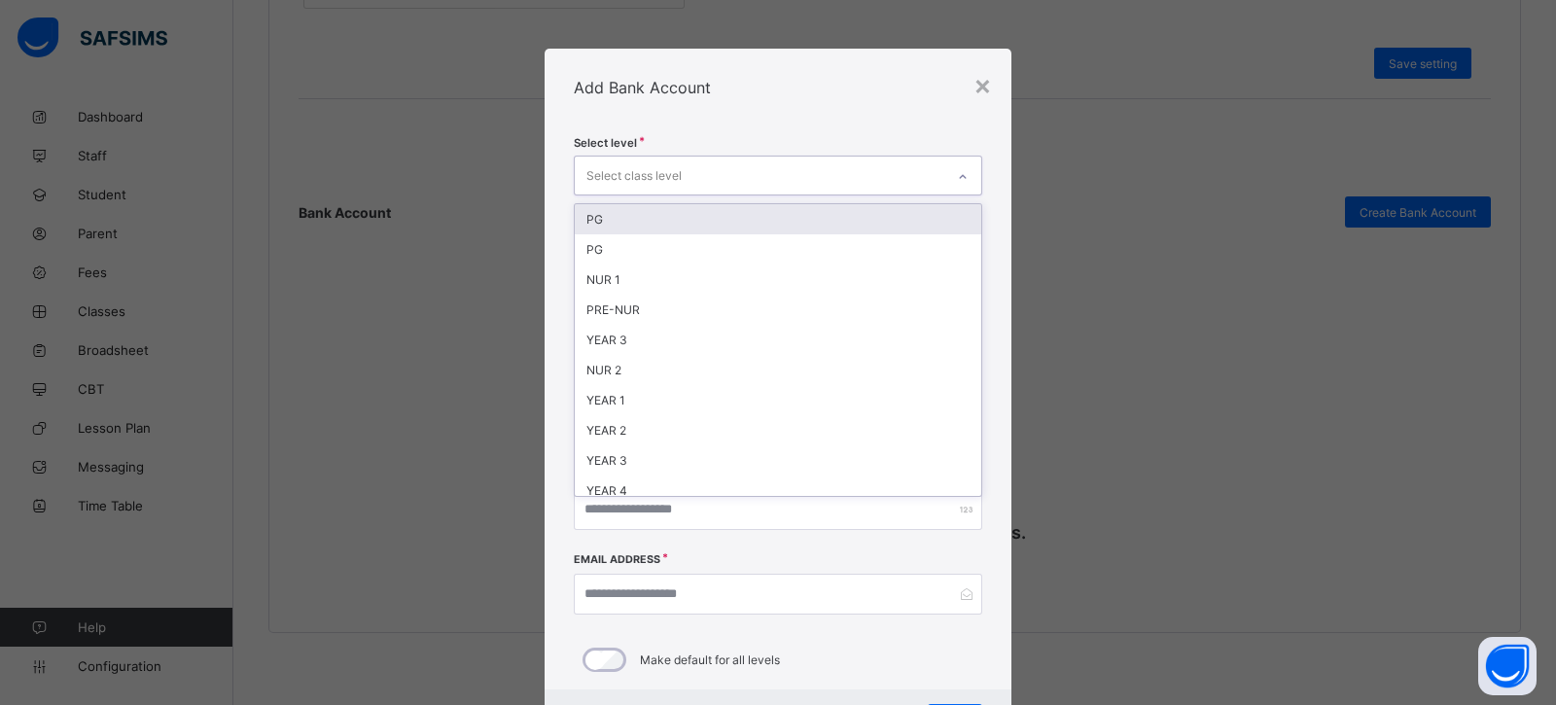
click at [720, 179] on div "Select class level" at bounding box center [760, 176] width 370 height 38
click at [700, 230] on div "PG PG NUR 1 PRE-NUR YEAR 3 NUR 2 YEAR 1 YEAR 2 YEAR 3 YEAR 4 YEAR 5 YEAR 6 JHS …" at bounding box center [768, 350] width 401 height 292
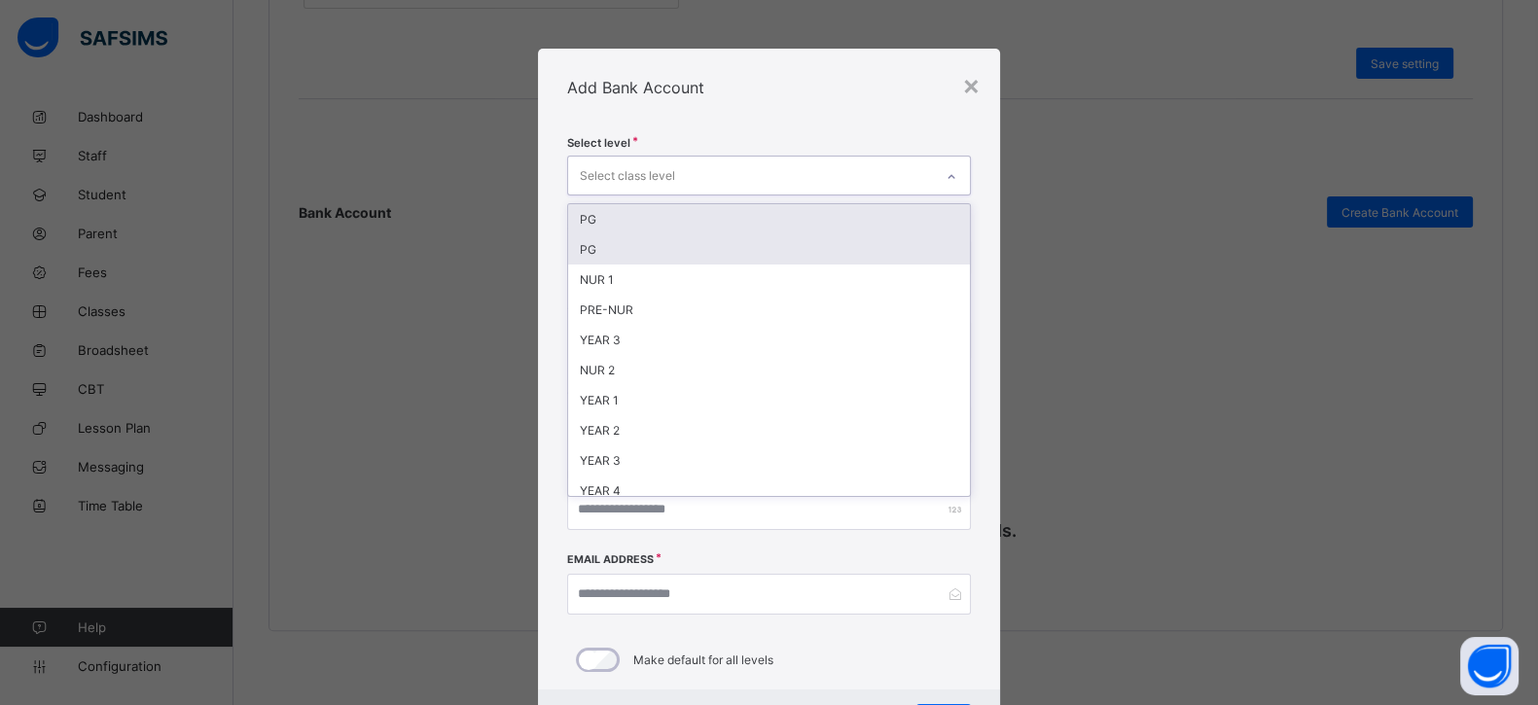
click at [707, 230] on div "PG PG NUR 1 PRE-NUR YEAR 3 NUR 2 YEAR 1 YEAR 2 YEAR 3 YEAR 4 YEAR 5 YEAR 6 JHS …" at bounding box center [768, 350] width 401 height 292
click at [704, 234] on div "PG" at bounding box center [768, 249] width 401 height 30
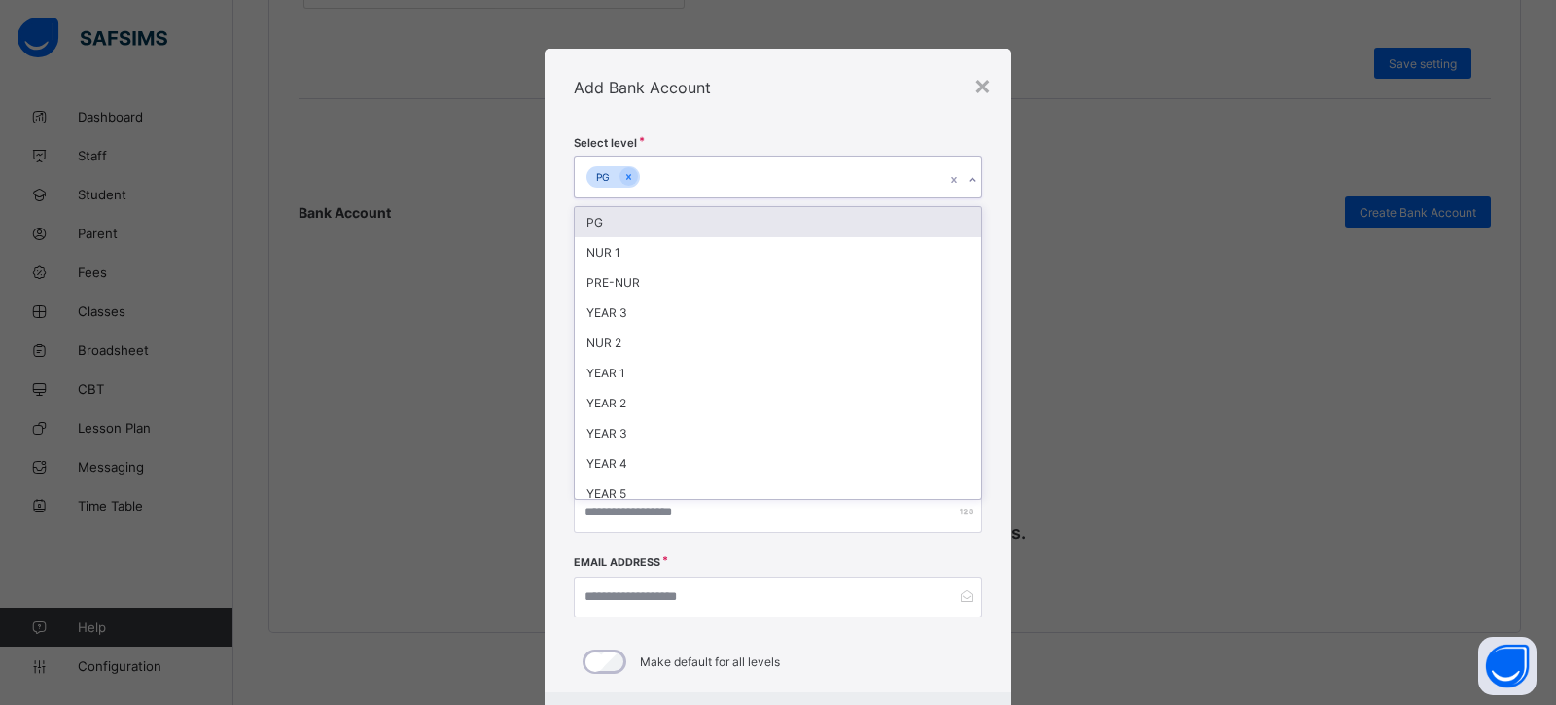
click at [710, 227] on div "PG" at bounding box center [778, 222] width 407 height 30
click at [710, 228] on div "NUR 1" at bounding box center [778, 222] width 407 height 30
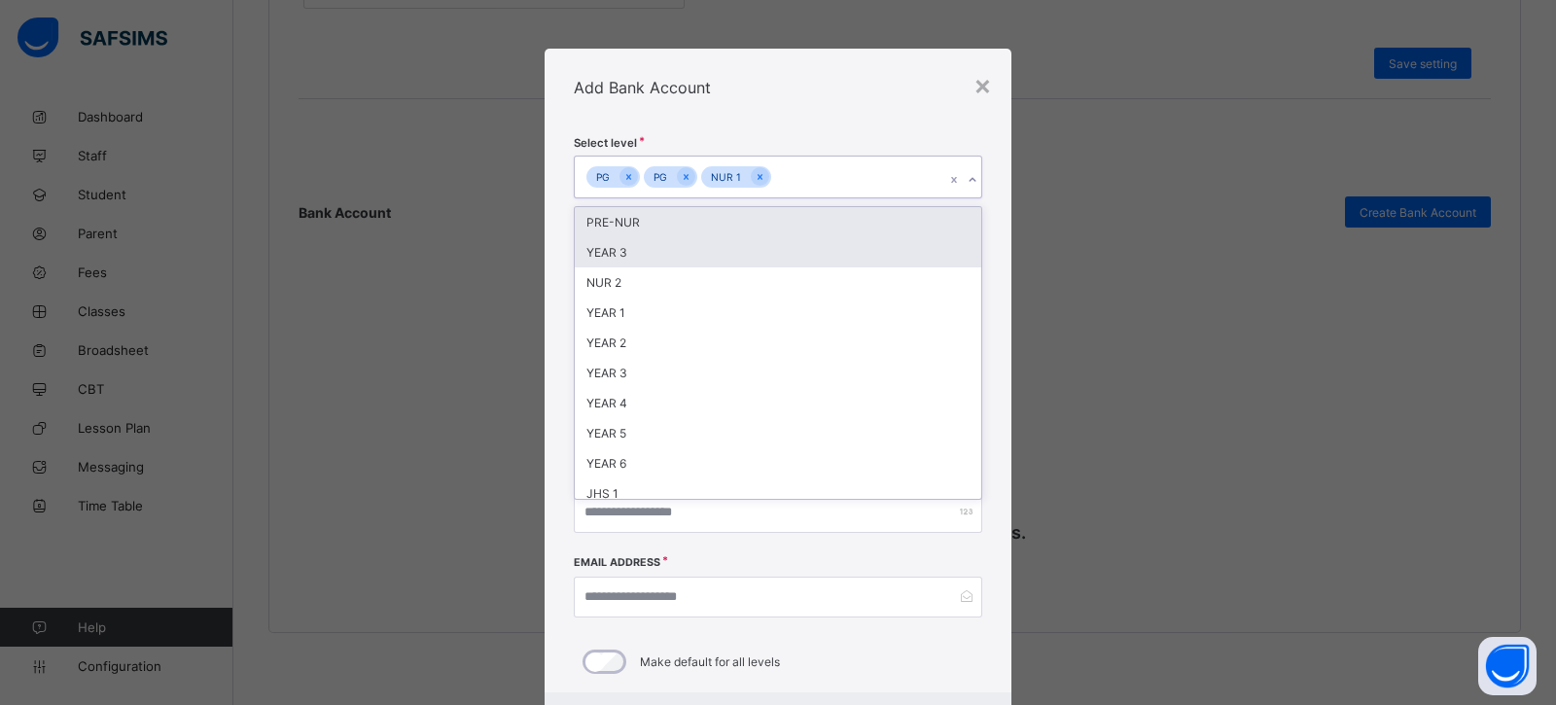
click at [710, 229] on div "PRE-NUR" at bounding box center [778, 222] width 407 height 30
click at [710, 229] on div "YEAR 3" at bounding box center [778, 222] width 407 height 30
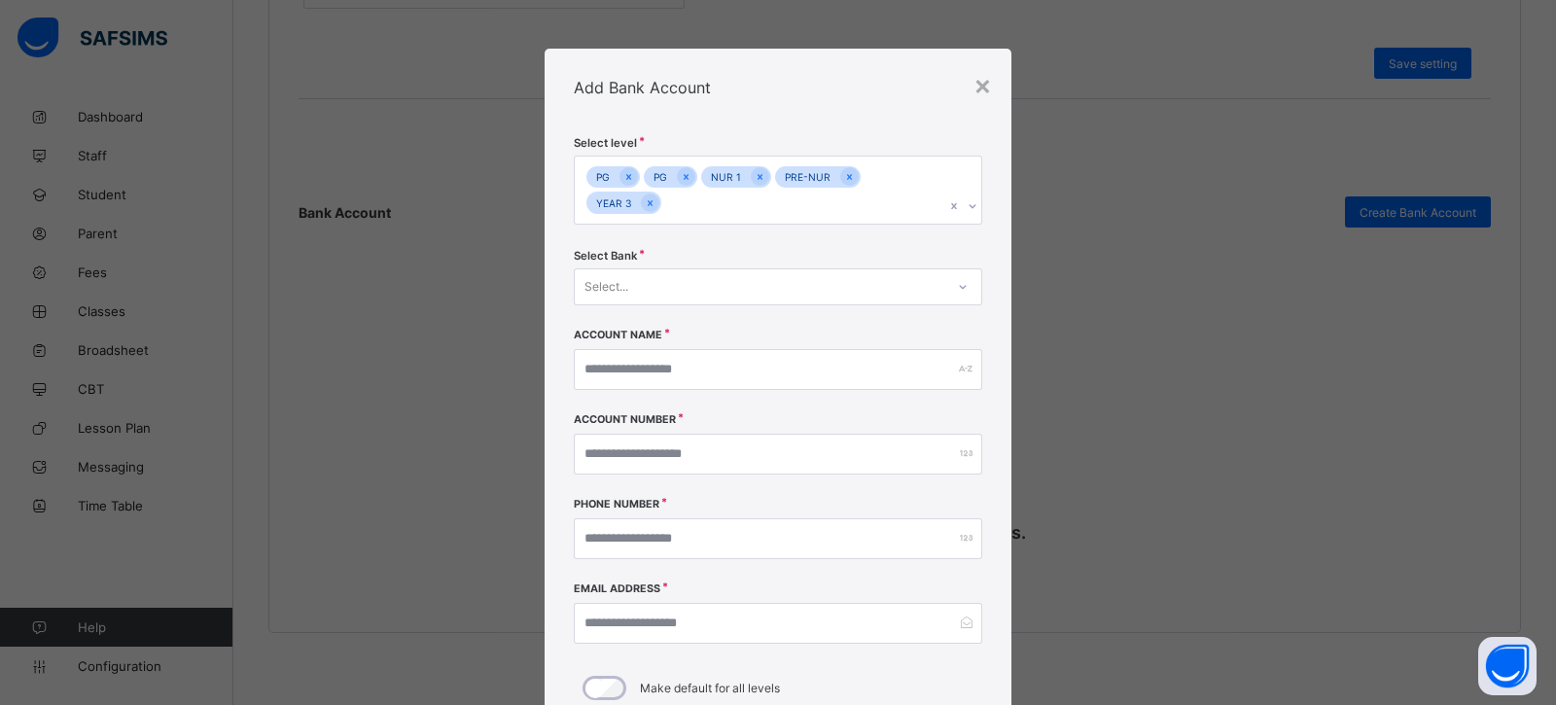
click at [710, 229] on div "Select level PG PG NUR 1 PRE-NUR YEAR 3" at bounding box center [778, 192] width 408 height 113
click at [711, 223] on div "PG PG NUR 1 PRE-NUR YEAR 3" at bounding box center [778, 190] width 408 height 69
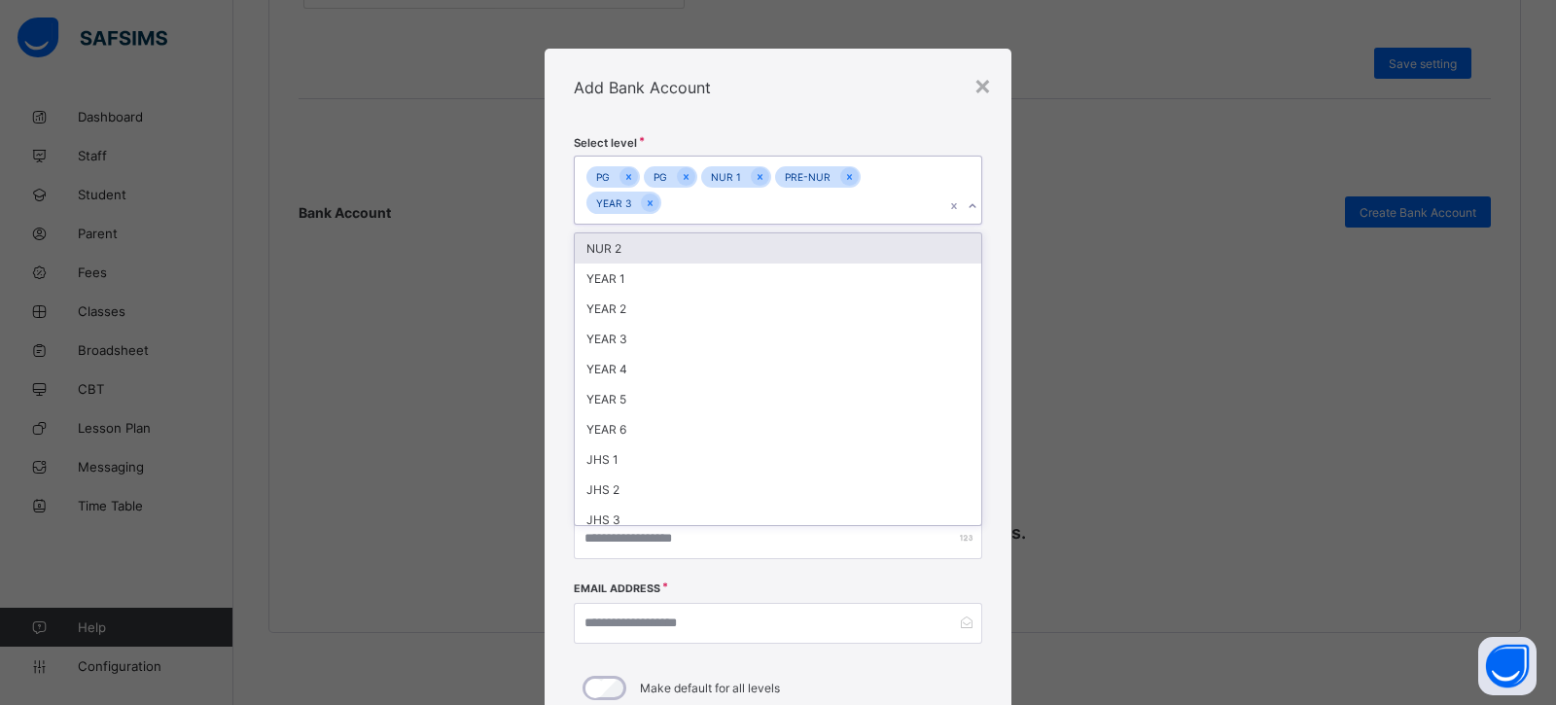
click at [681, 255] on div "NUR 2" at bounding box center [778, 248] width 407 height 30
click at [680, 257] on div "YEAR 1" at bounding box center [778, 248] width 407 height 30
click at [680, 257] on div "YEAR 2" at bounding box center [778, 248] width 407 height 30
click at [680, 257] on div "YEAR 3" at bounding box center [778, 248] width 407 height 30
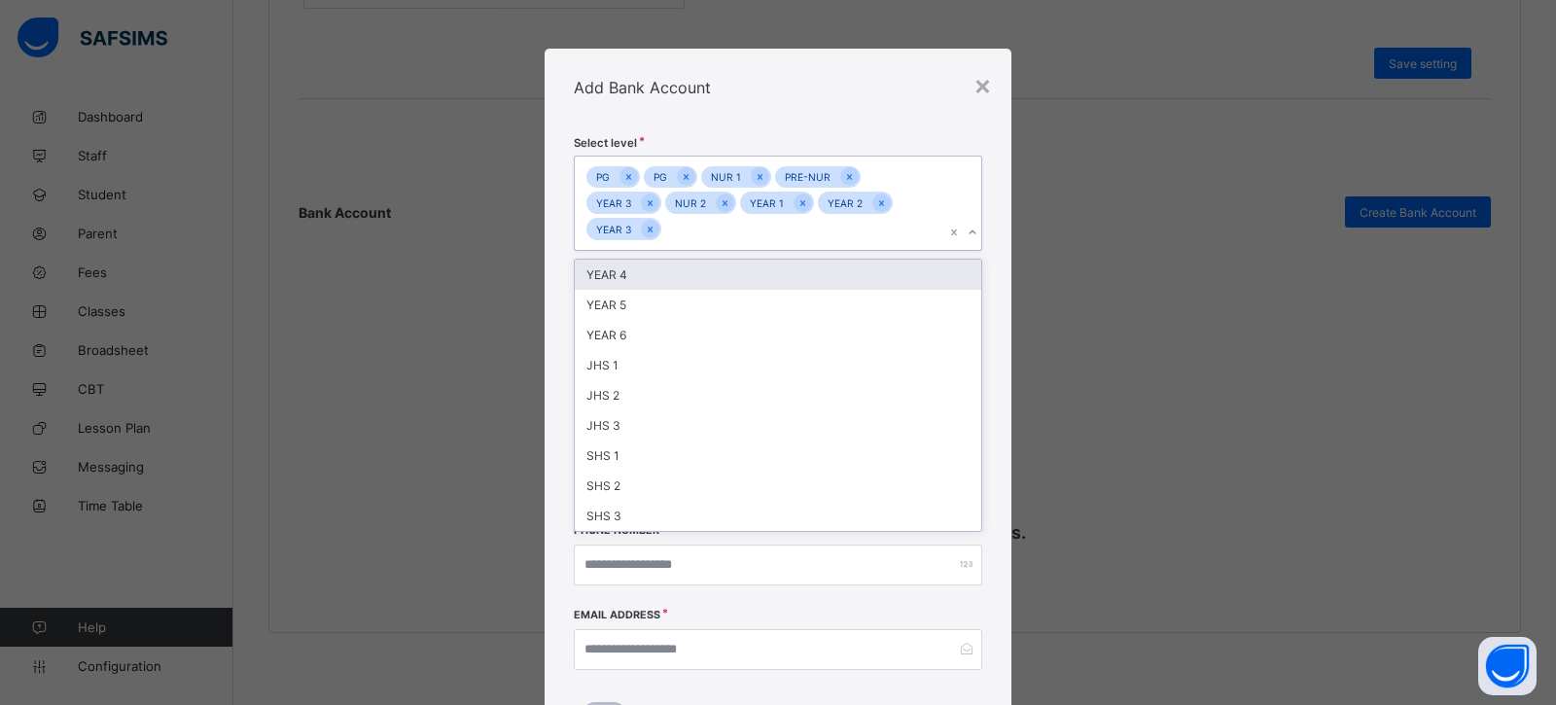
click at [680, 259] on div "YEAR 4 YEAR 5 YEAR 6 JHS 1 JHS 2 JHS 3 SHS 1 SHS 2 SHS 3" at bounding box center [778, 395] width 408 height 273
click at [682, 286] on div "YEAR 4" at bounding box center [778, 275] width 407 height 30
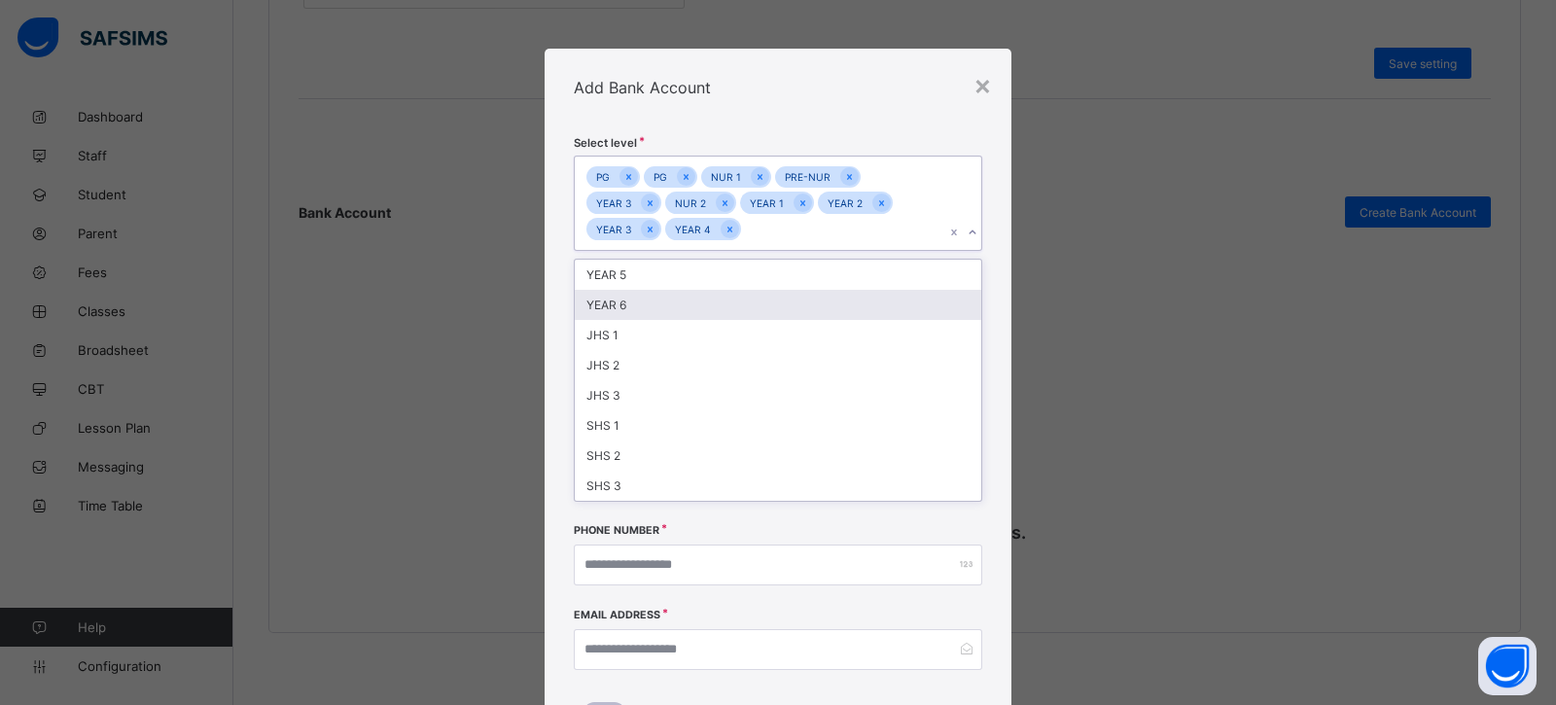
click at [682, 296] on div "YEAR 6" at bounding box center [778, 305] width 407 height 30
click at [682, 307] on div "JHS 1" at bounding box center [778, 305] width 407 height 30
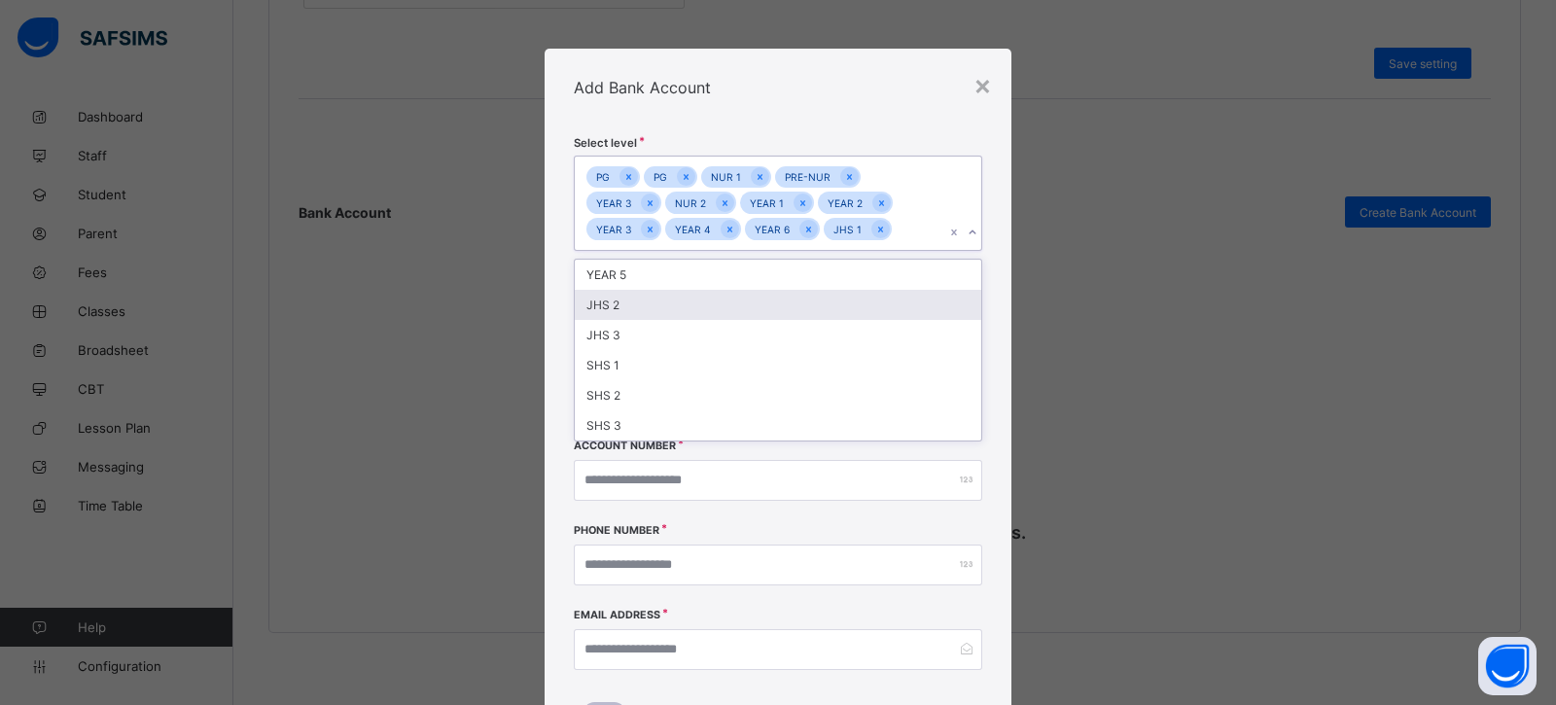
click at [682, 307] on div "JHS 2" at bounding box center [778, 305] width 407 height 30
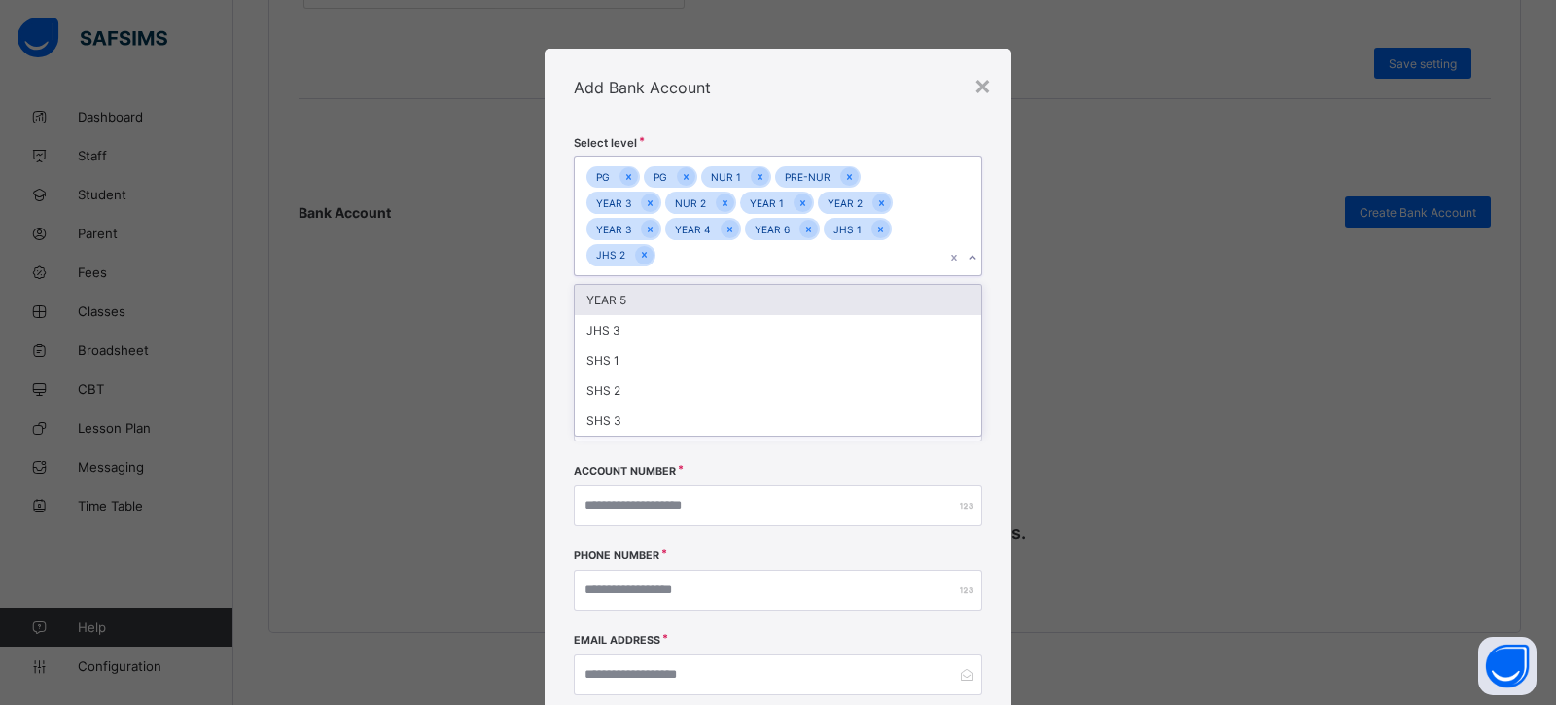
click at [682, 307] on div "YEAR 5" at bounding box center [778, 300] width 407 height 30
click at [682, 307] on div "JHS 3" at bounding box center [778, 300] width 407 height 30
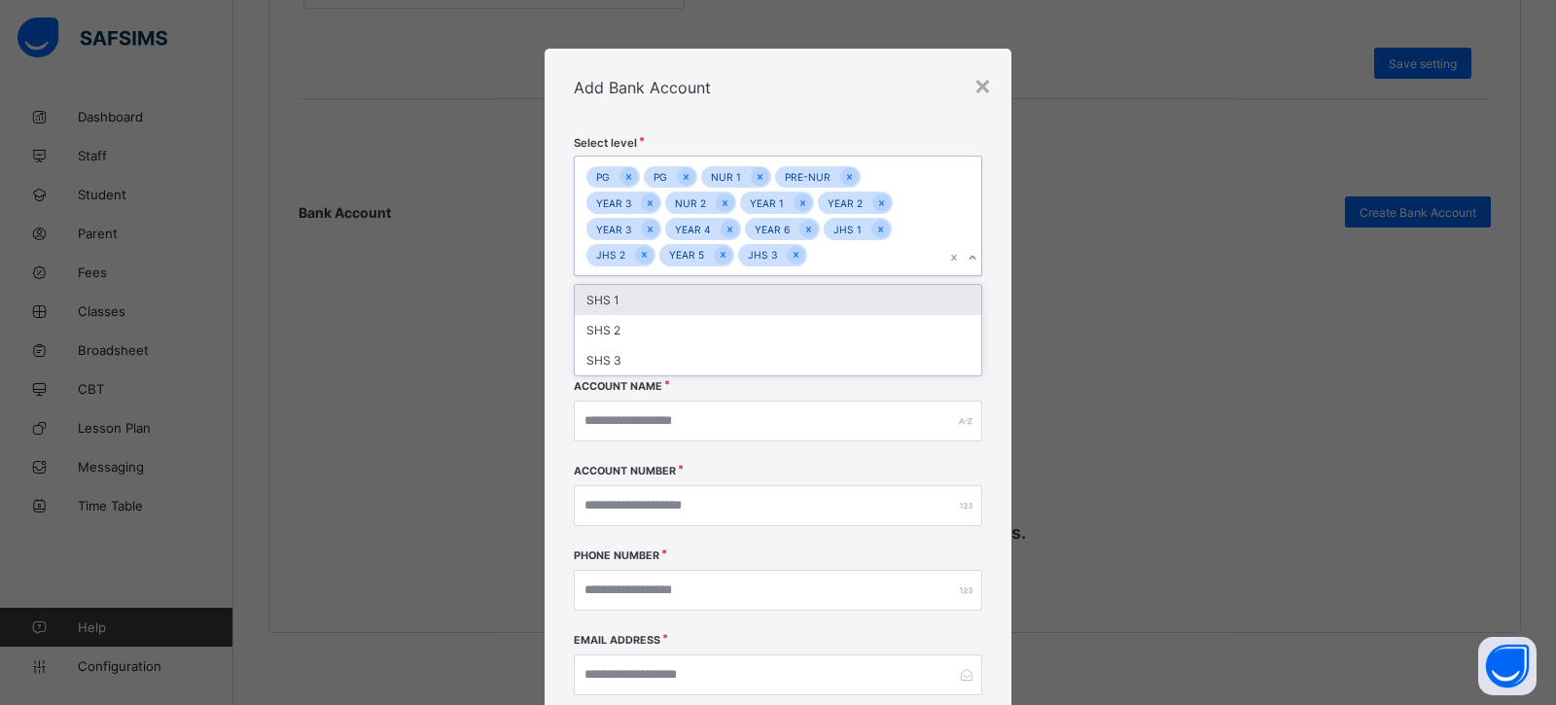
click at [682, 307] on div "SHS 1" at bounding box center [778, 300] width 407 height 30
click at [682, 307] on div "SHS 2" at bounding box center [778, 300] width 407 height 30
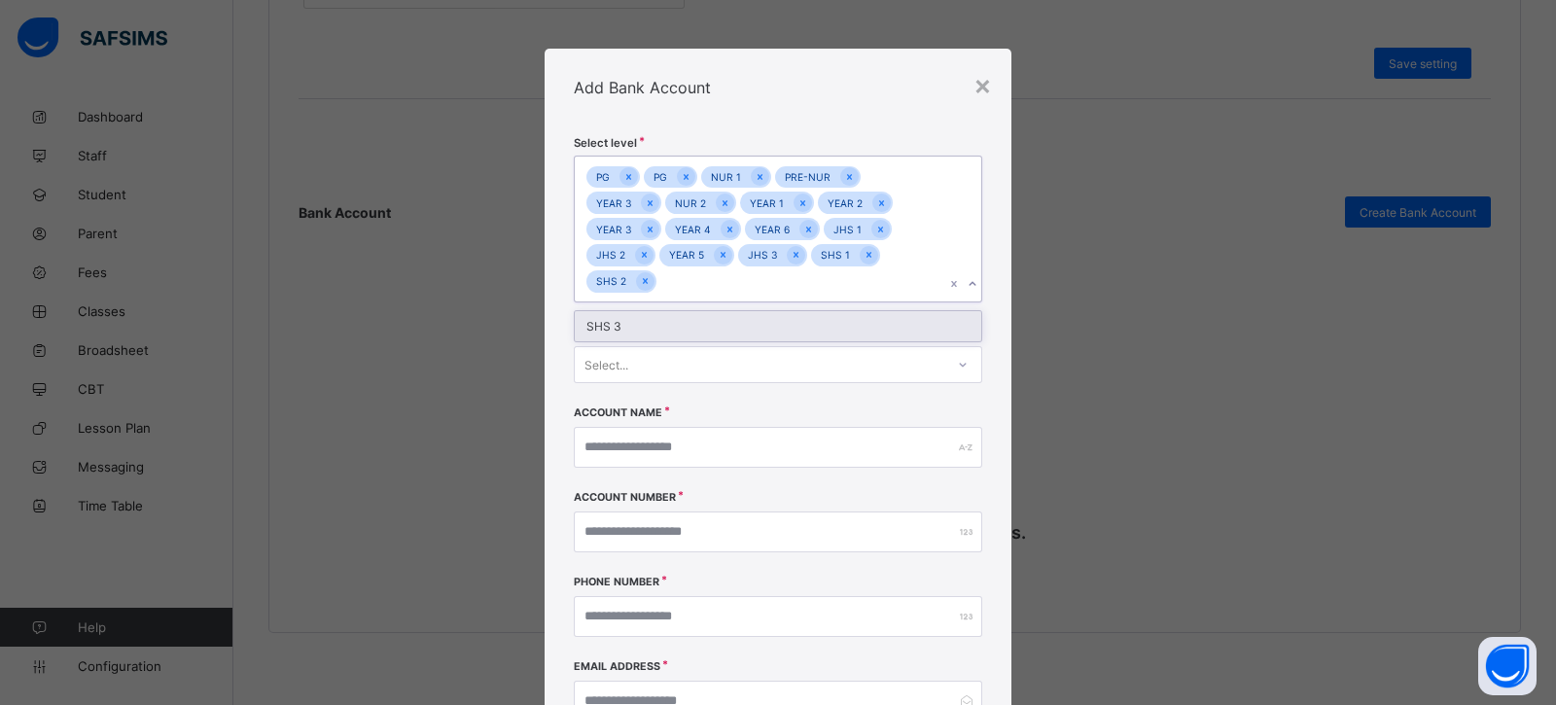
click at [682, 318] on div "SHS 3" at bounding box center [778, 326] width 407 height 30
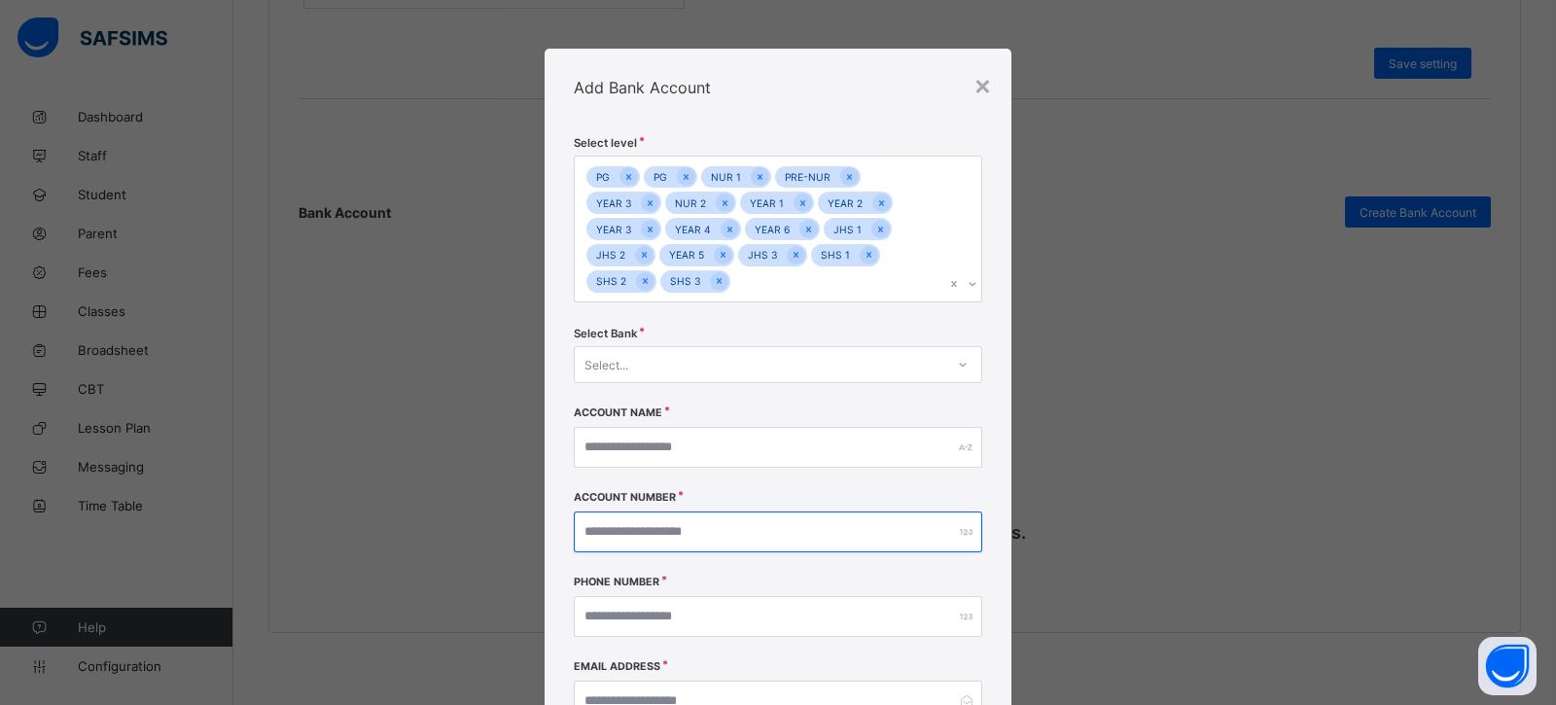
click at [656, 536] on input "number" at bounding box center [778, 532] width 408 height 41
type input "**********"
click at [691, 352] on div "Select..." at bounding box center [760, 364] width 370 height 27
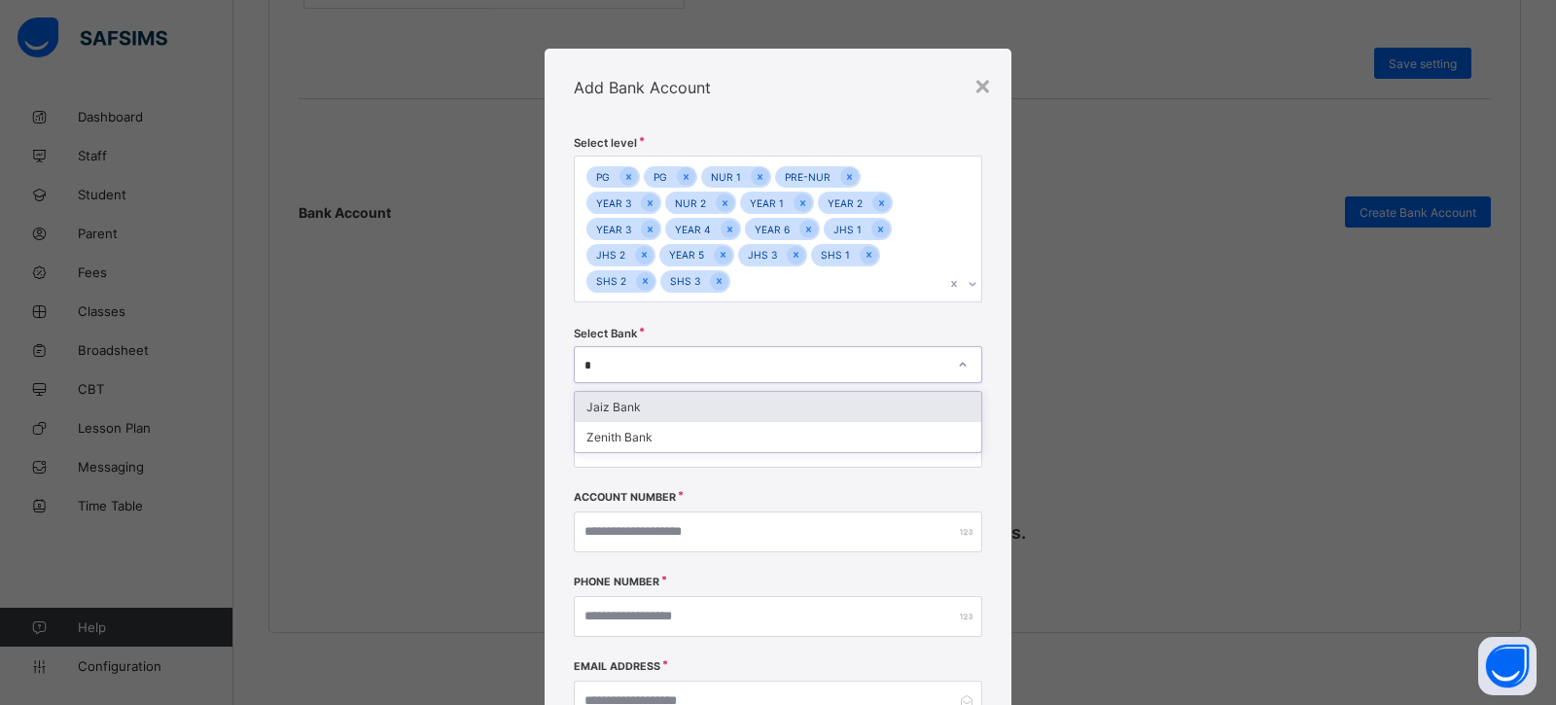
type input "**"
click at [658, 406] on div "Zenith Bank" at bounding box center [778, 407] width 407 height 30
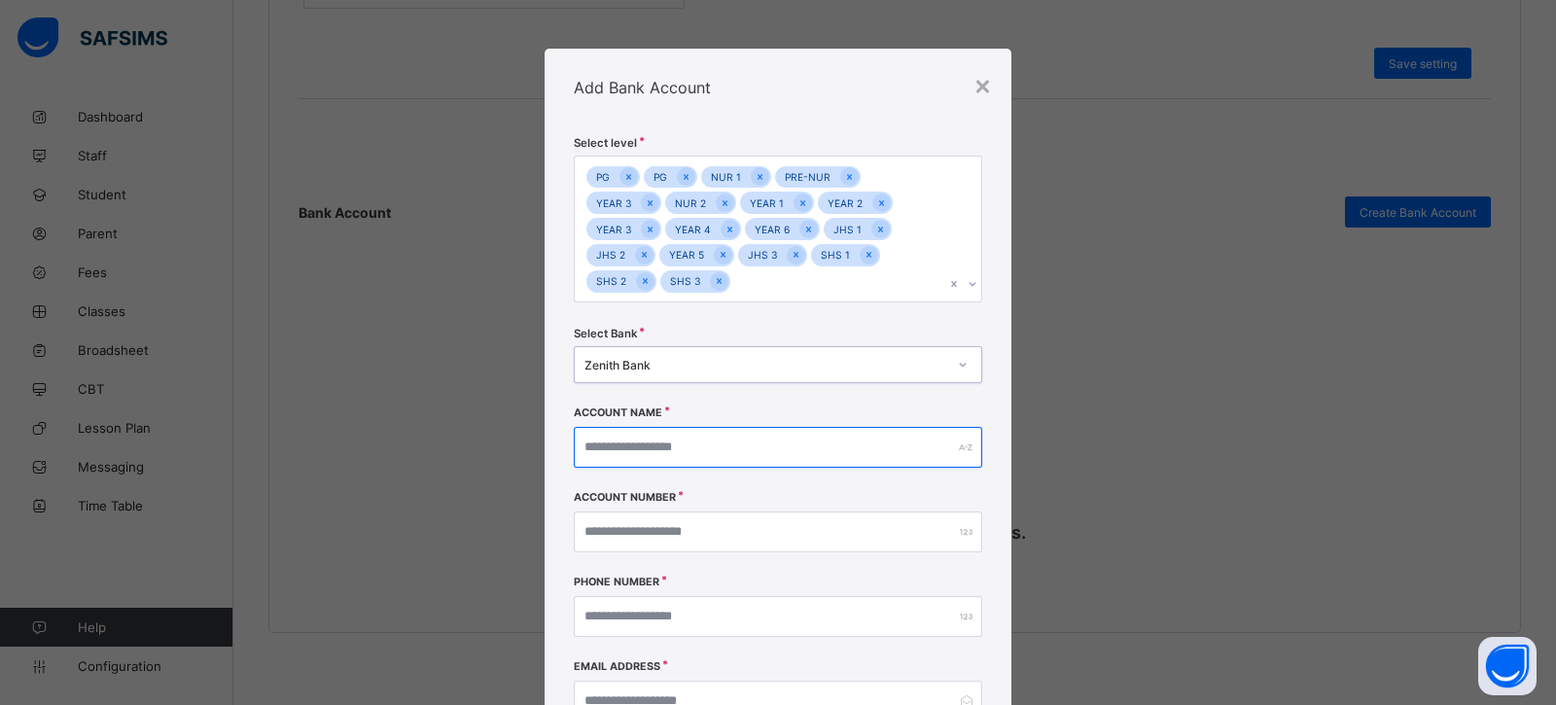
click at [637, 457] on input "text" at bounding box center [778, 447] width 408 height 41
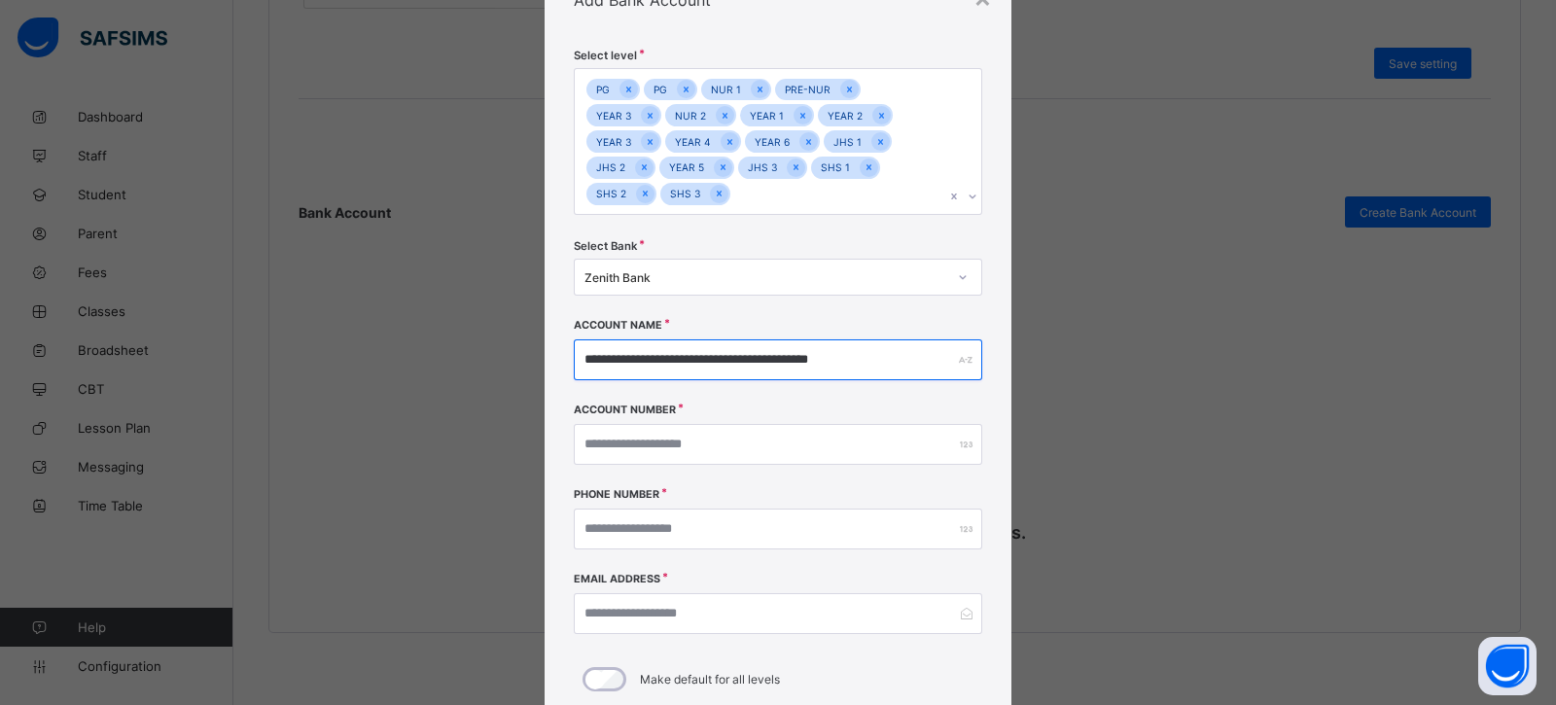
scroll to position [199, 0]
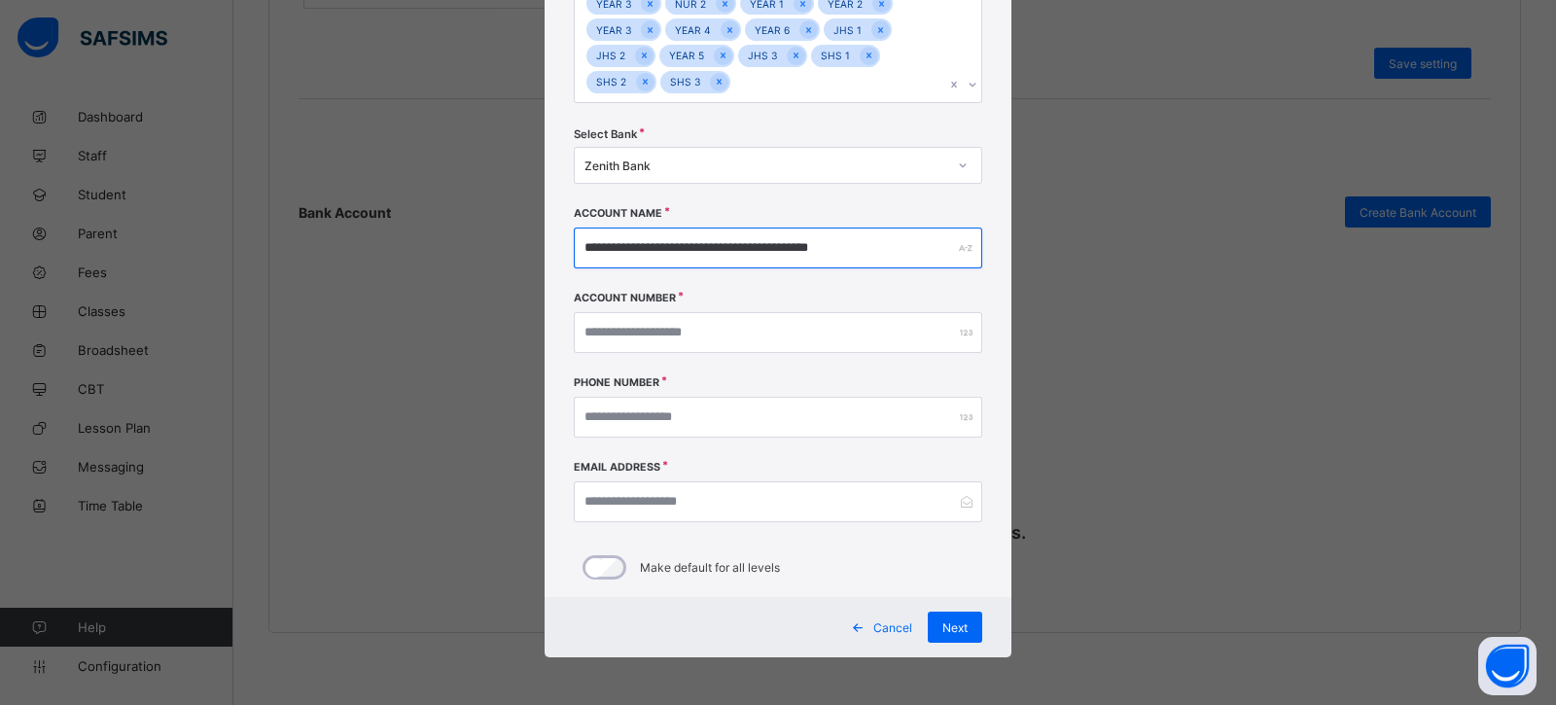
type input "**********"
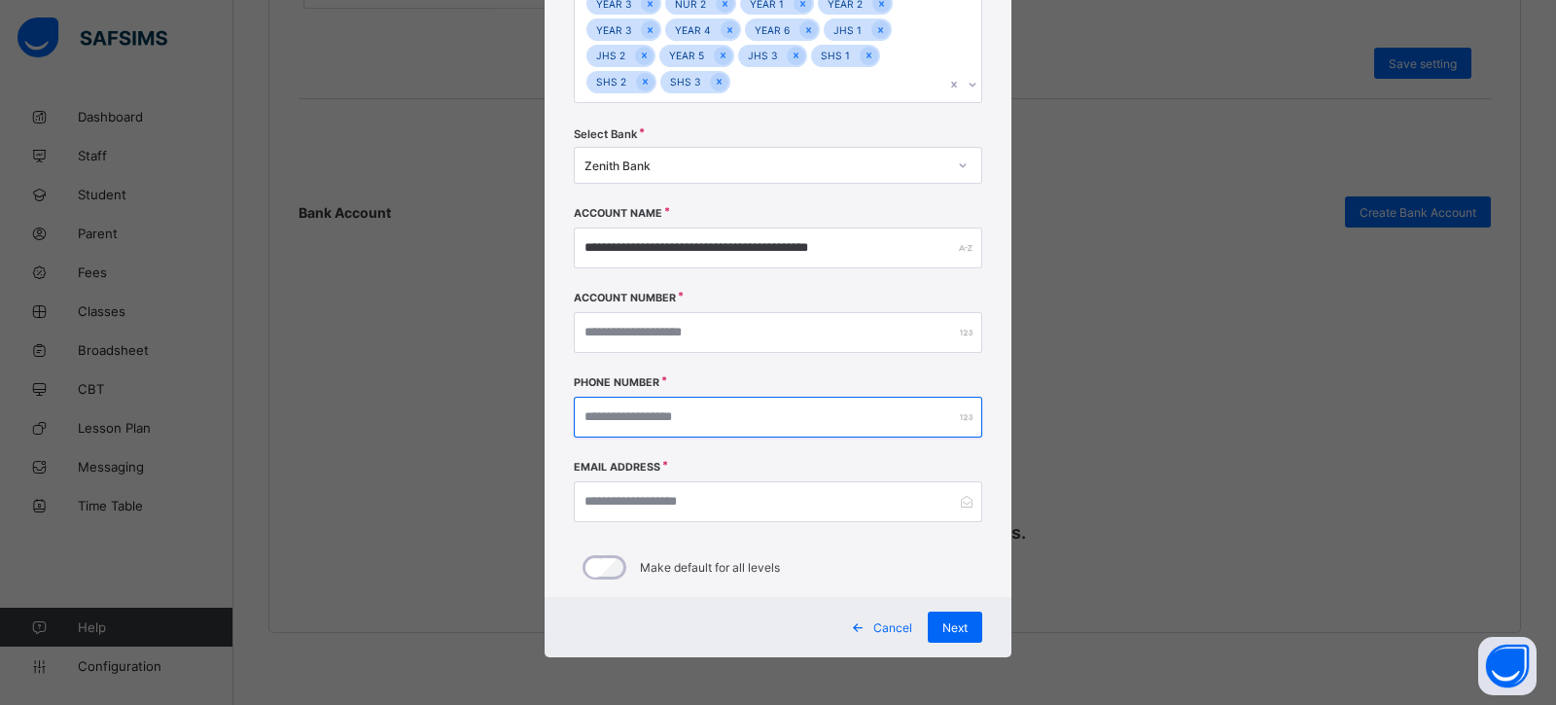
click at [670, 430] on input "number" at bounding box center [778, 417] width 408 height 41
type input "**********"
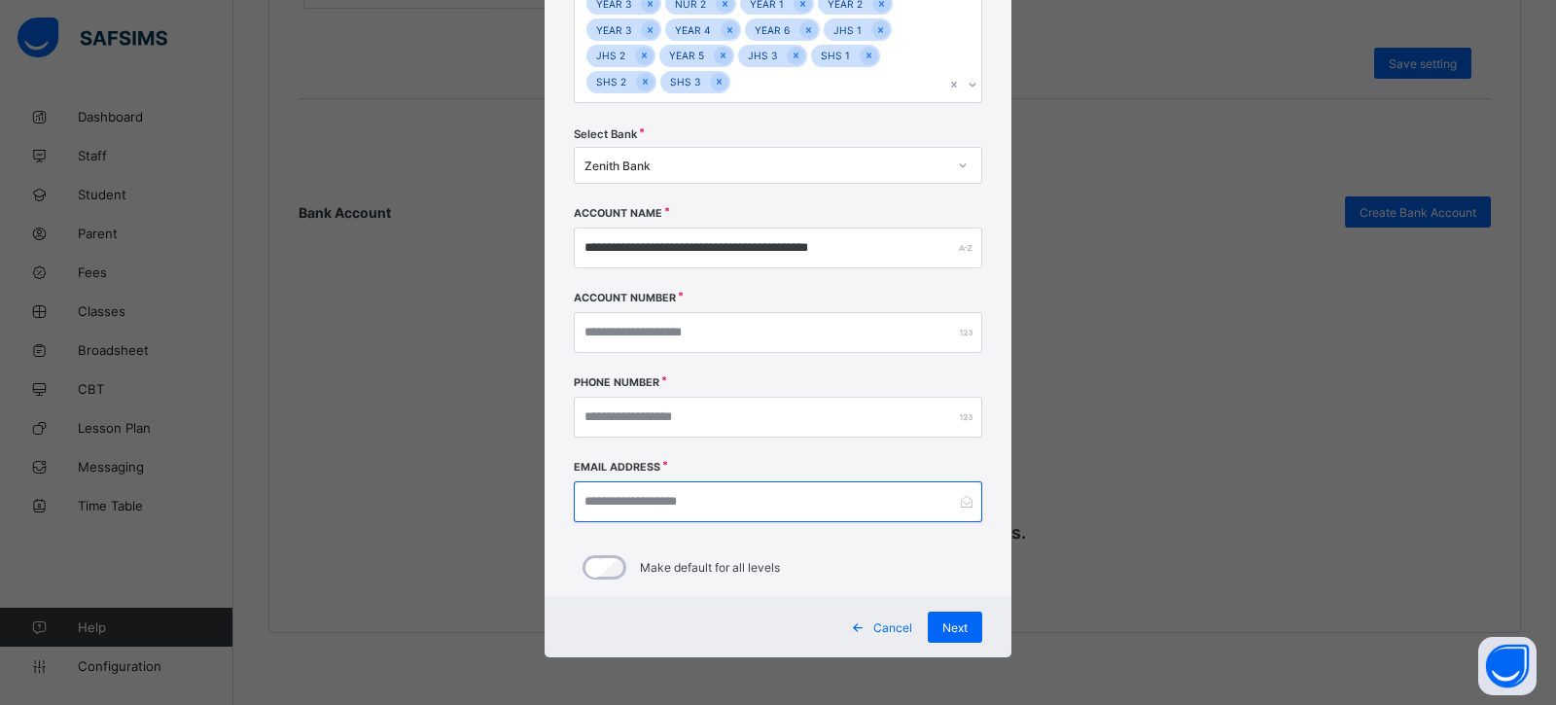
click at [604, 508] on input "email" at bounding box center [778, 501] width 408 height 41
click at [647, 505] on input "email" at bounding box center [778, 501] width 408 height 41
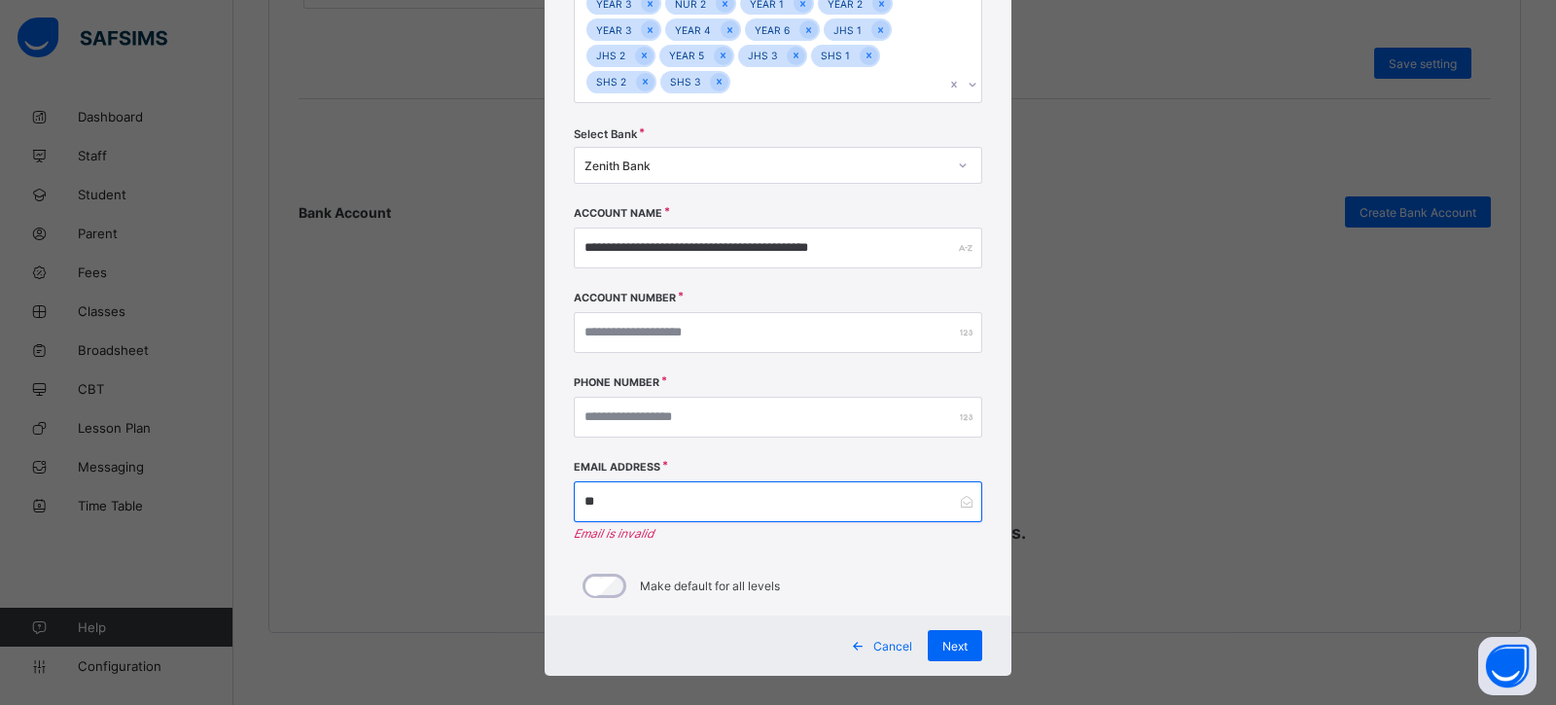
type input "*"
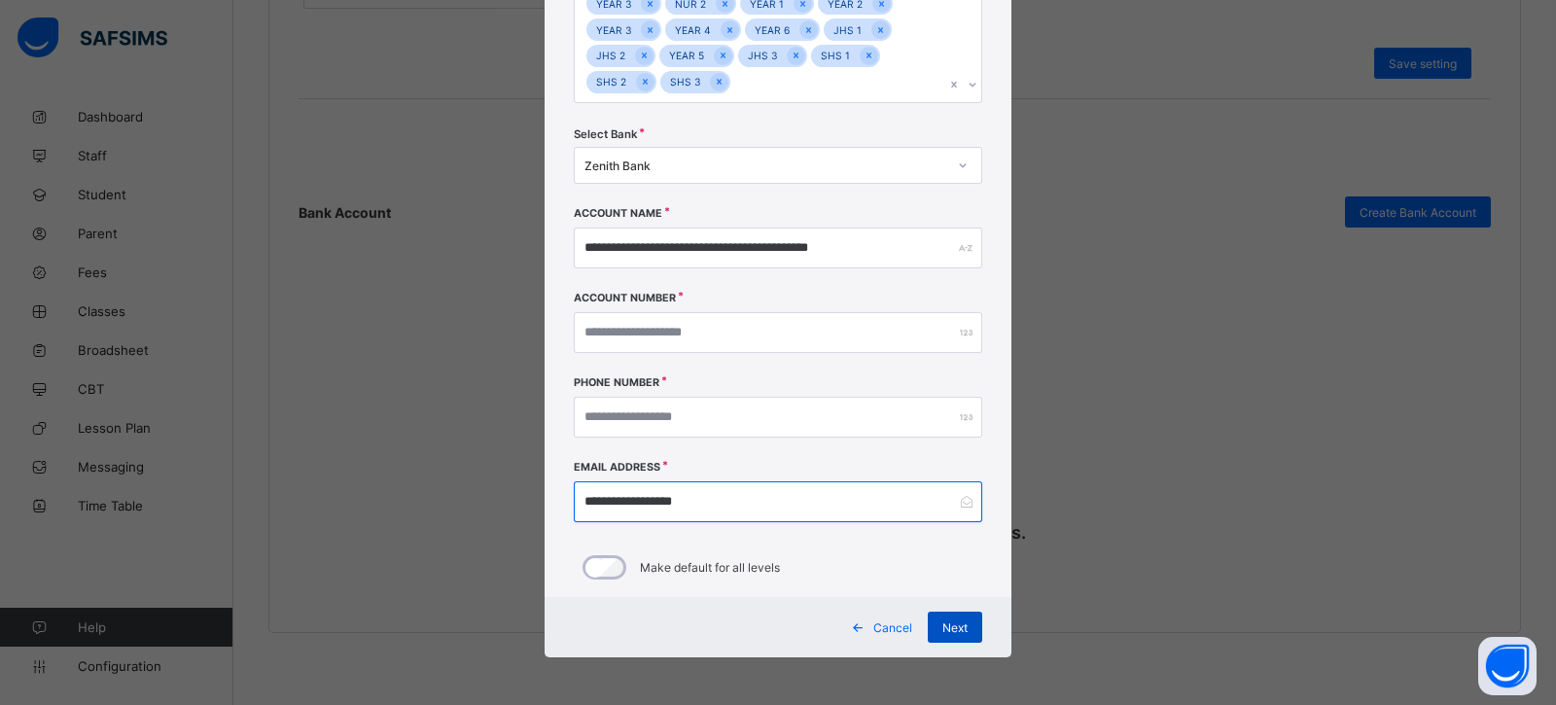
type input "**********"
click at [945, 636] on div "Next" at bounding box center [955, 627] width 54 height 31
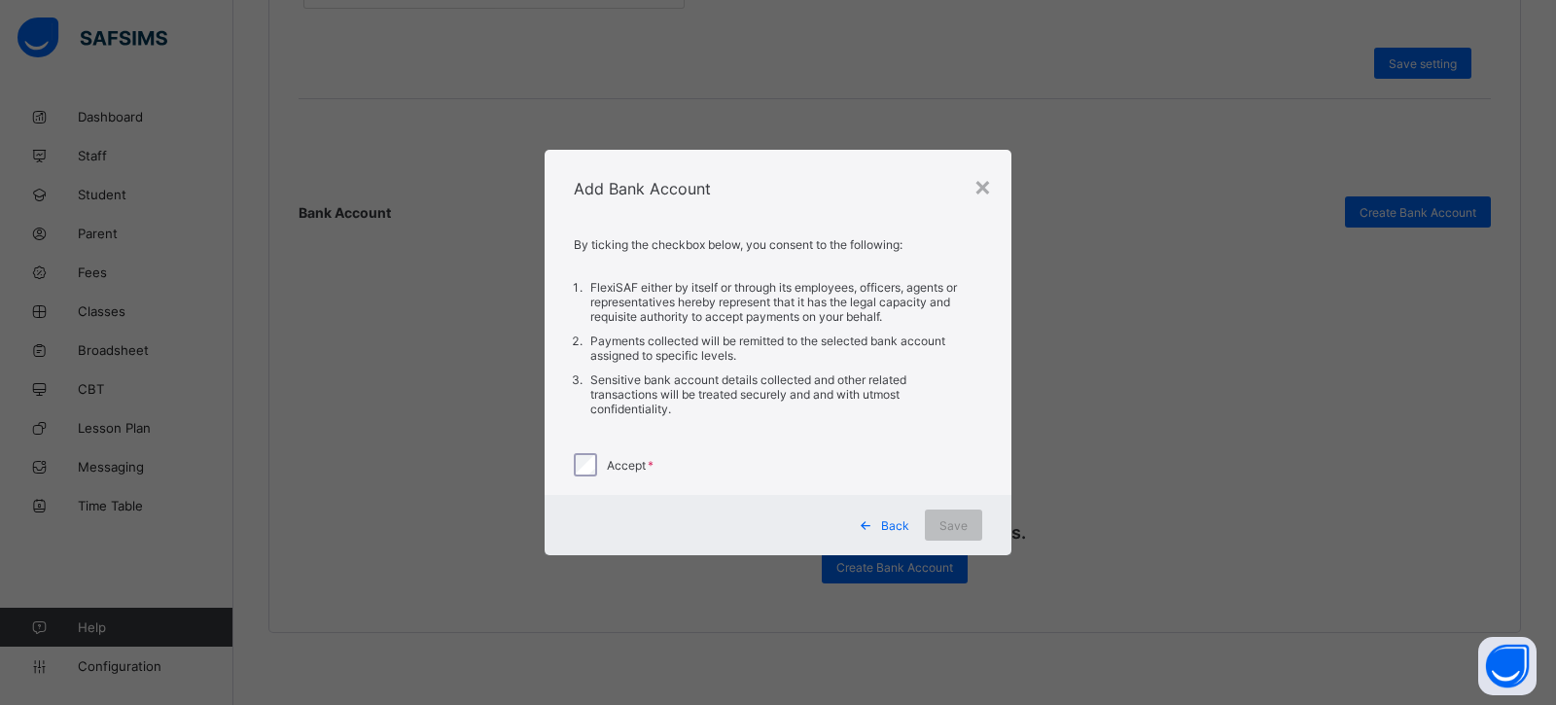
scroll to position [0, 0]
click at [953, 522] on span "Save" at bounding box center [953, 525] width 28 height 15
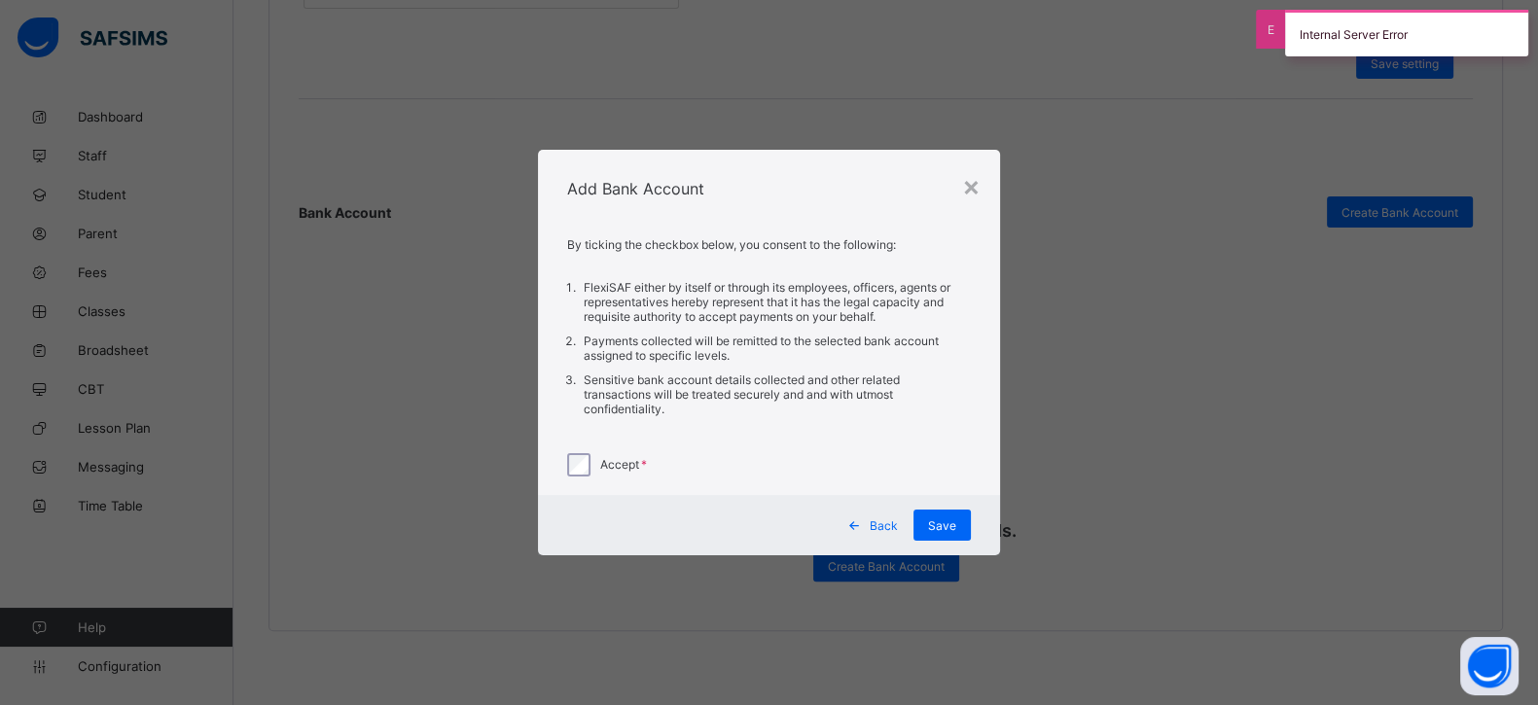
click at [869, 521] on span at bounding box center [853, 525] width 31 height 31
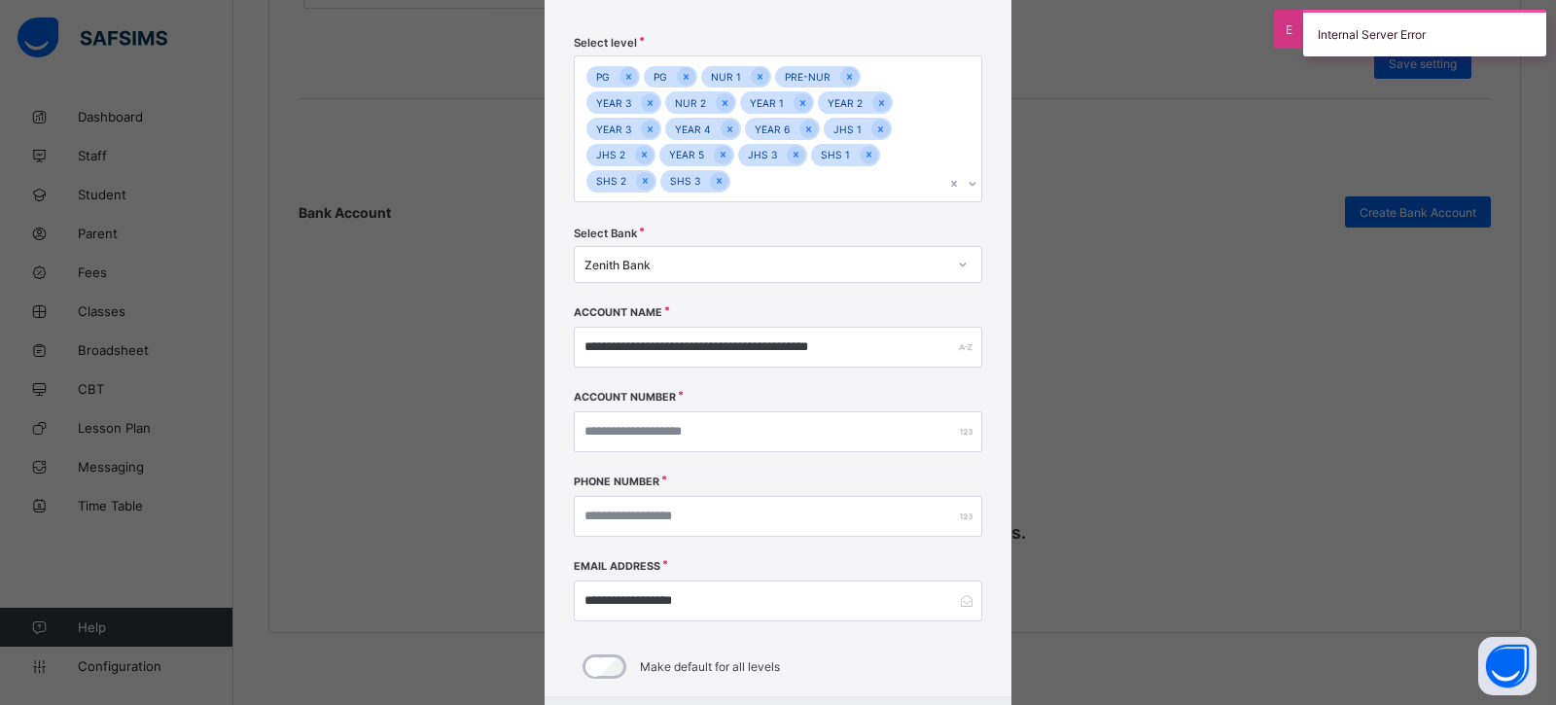
scroll to position [199, 0]
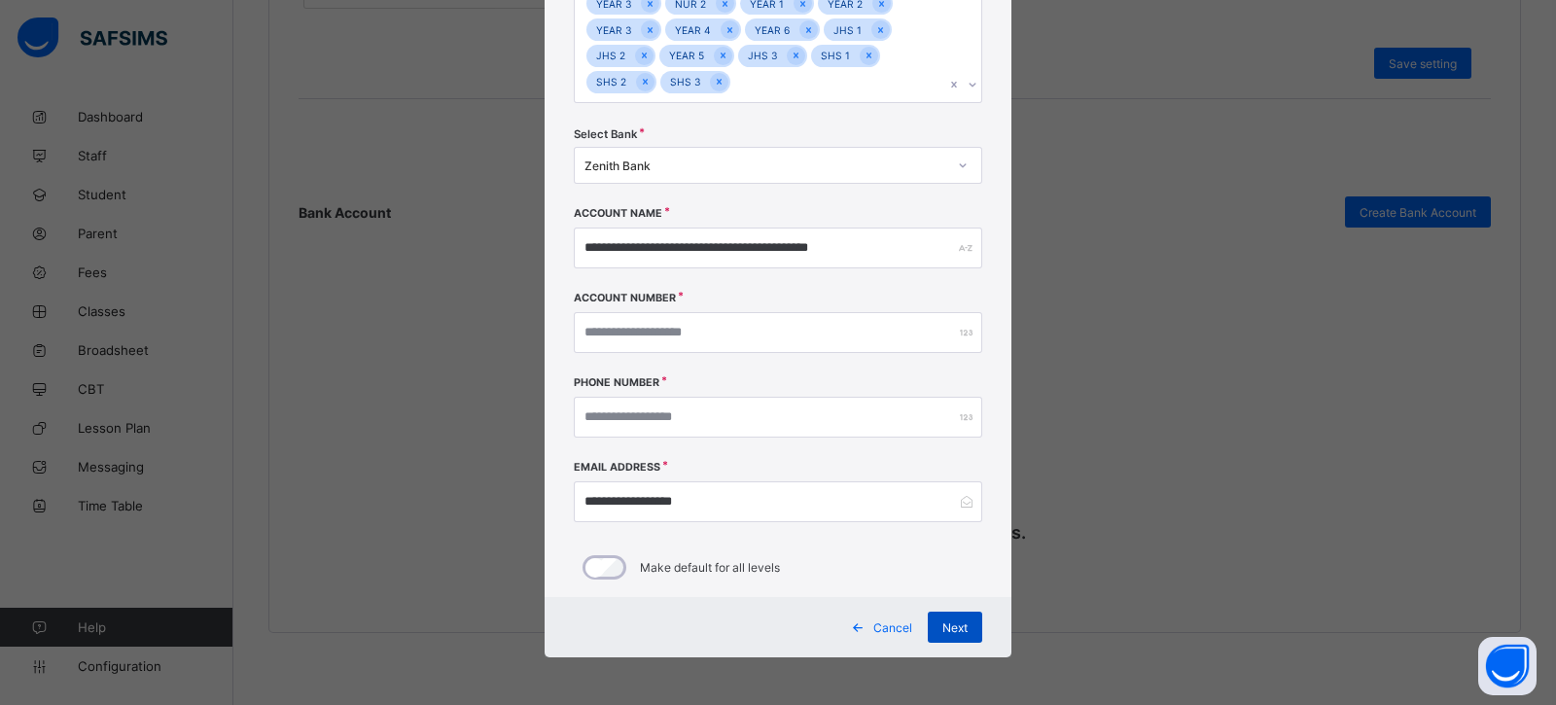
click at [945, 623] on span "Next" at bounding box center [954, 627] width 25 height 15
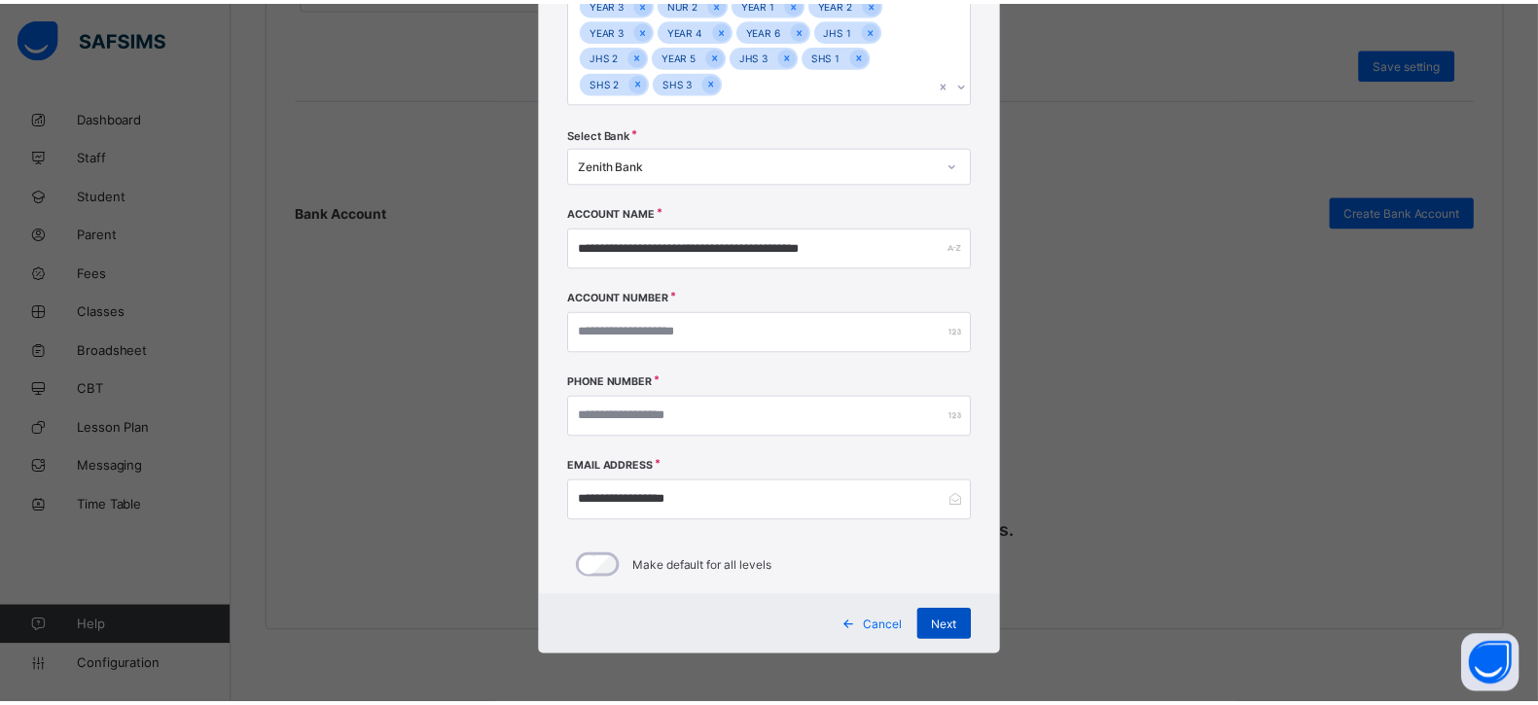
scroll to position [0, 0]
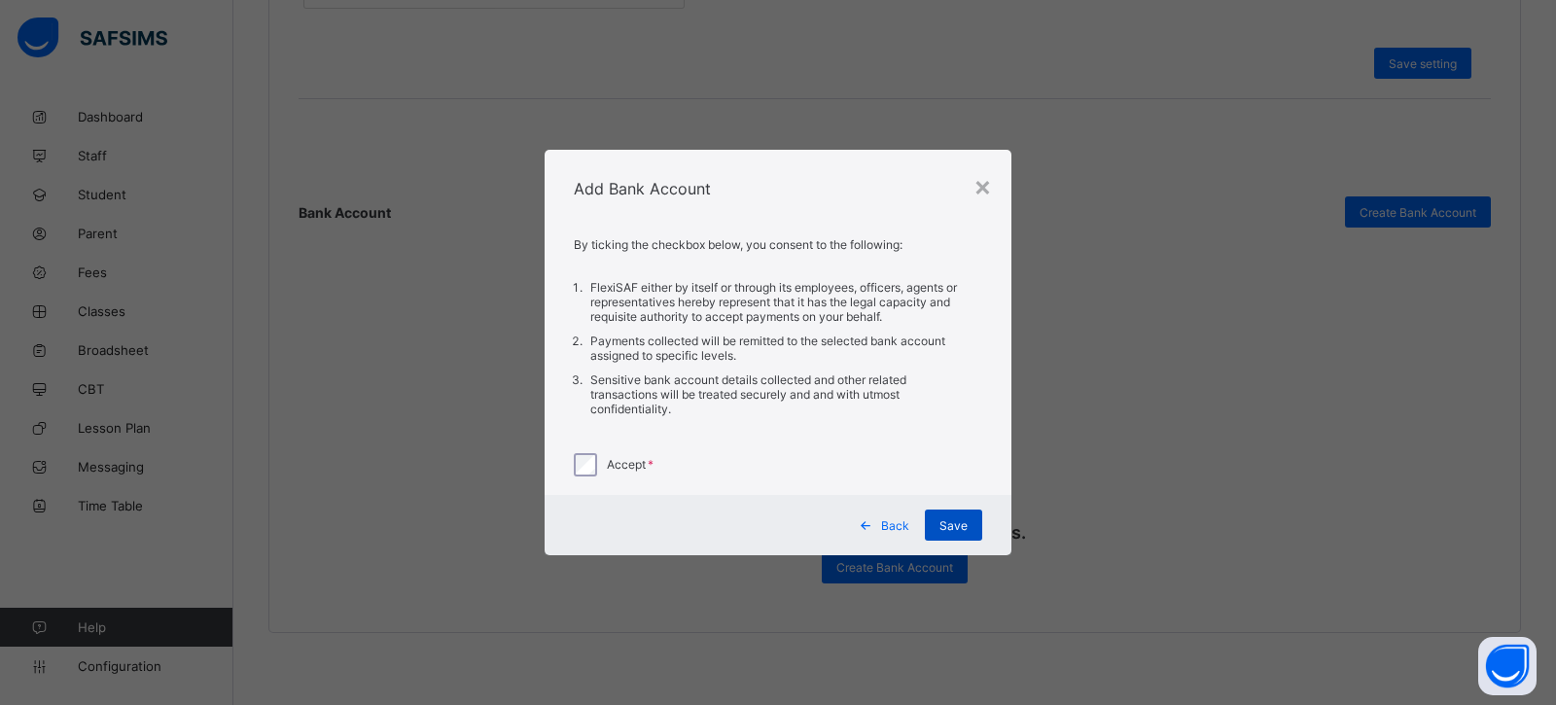
click at [973, 521] on div "Save" at bounding box center [953, 525] width 57 height 31
drag, startPoint x: 989, startPoint y: 189, endPoint x: 975, endPoint y: 180, distance: 16.2
click at [989, 187] on div "Add Bank Account" at bounding box center [768, 189] width 461 height 78
click at [974, 180] on div "×" at bounding box center [971, 185] width 18 height 33
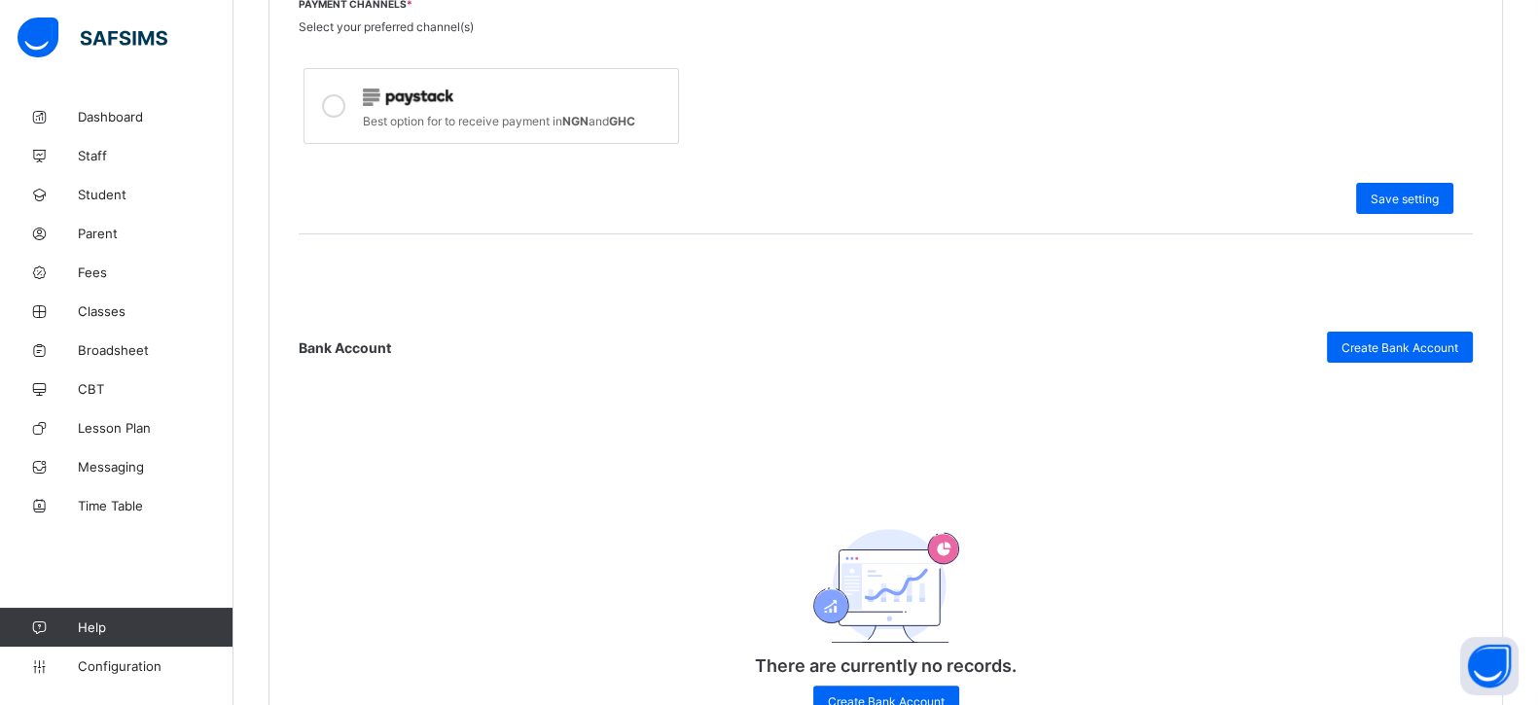
scroll to position [604, 0]
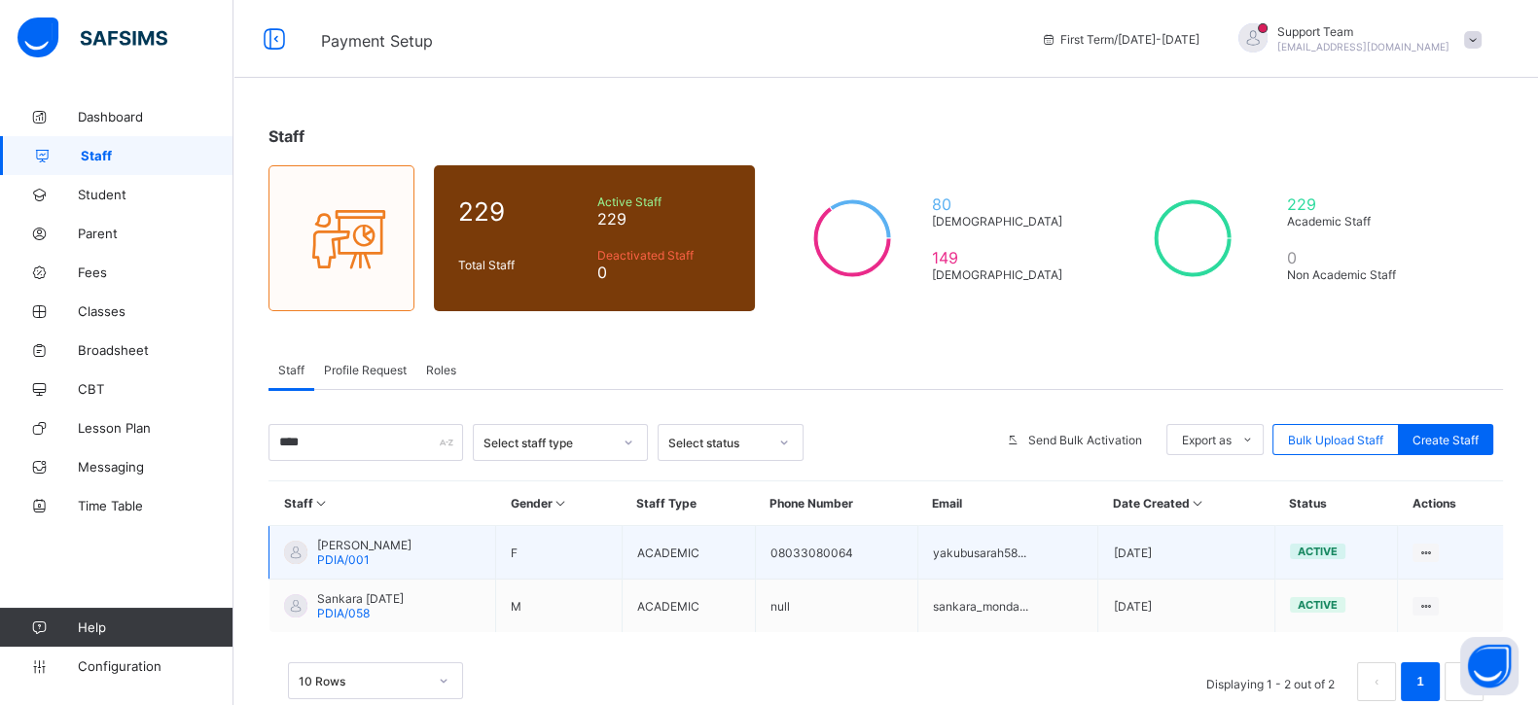
type input "****"
click at [350, 542] on span "[PERSON_NAME]" at bounding box center [364, 545] width 94 height 15
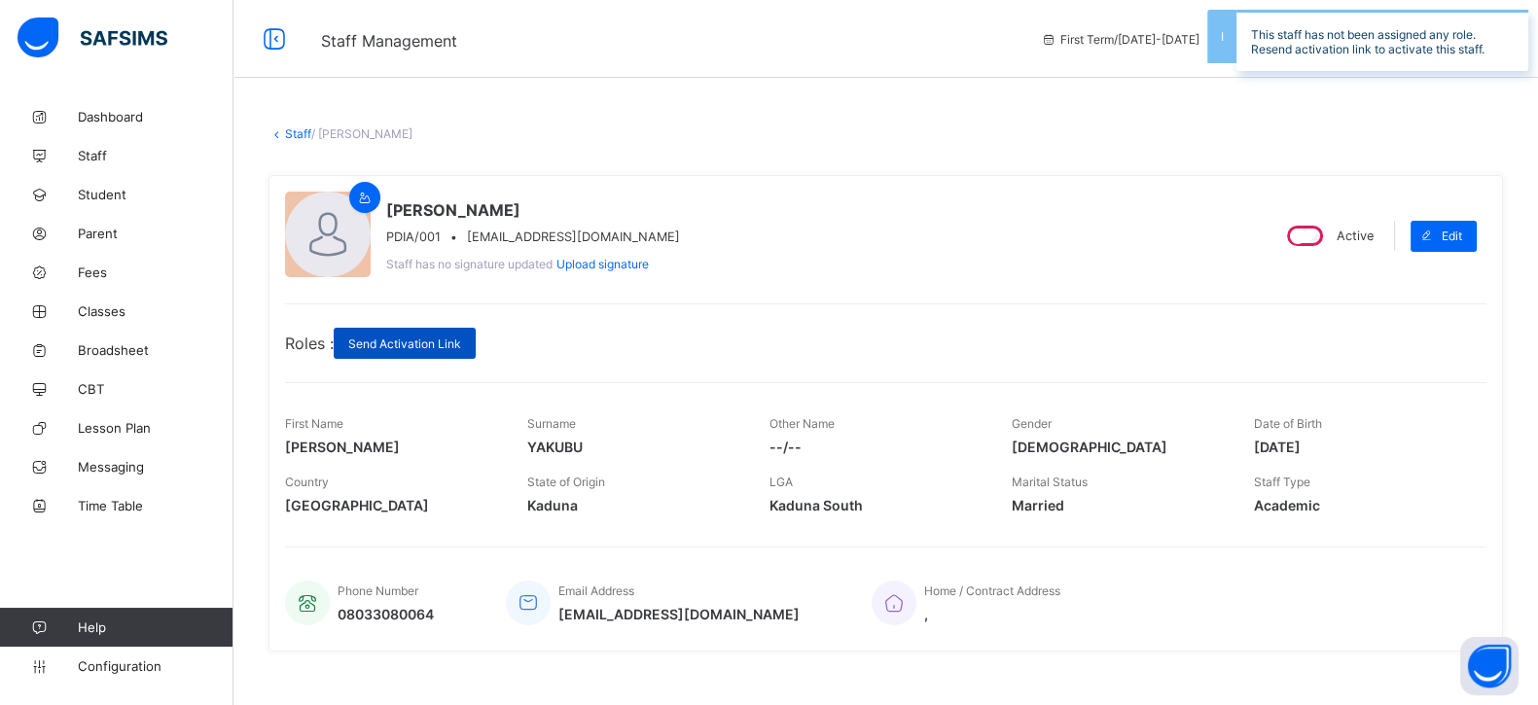
click at [406, 333] on div "Send Activation Link" at bounding box center [405, 343] width 142 height 31
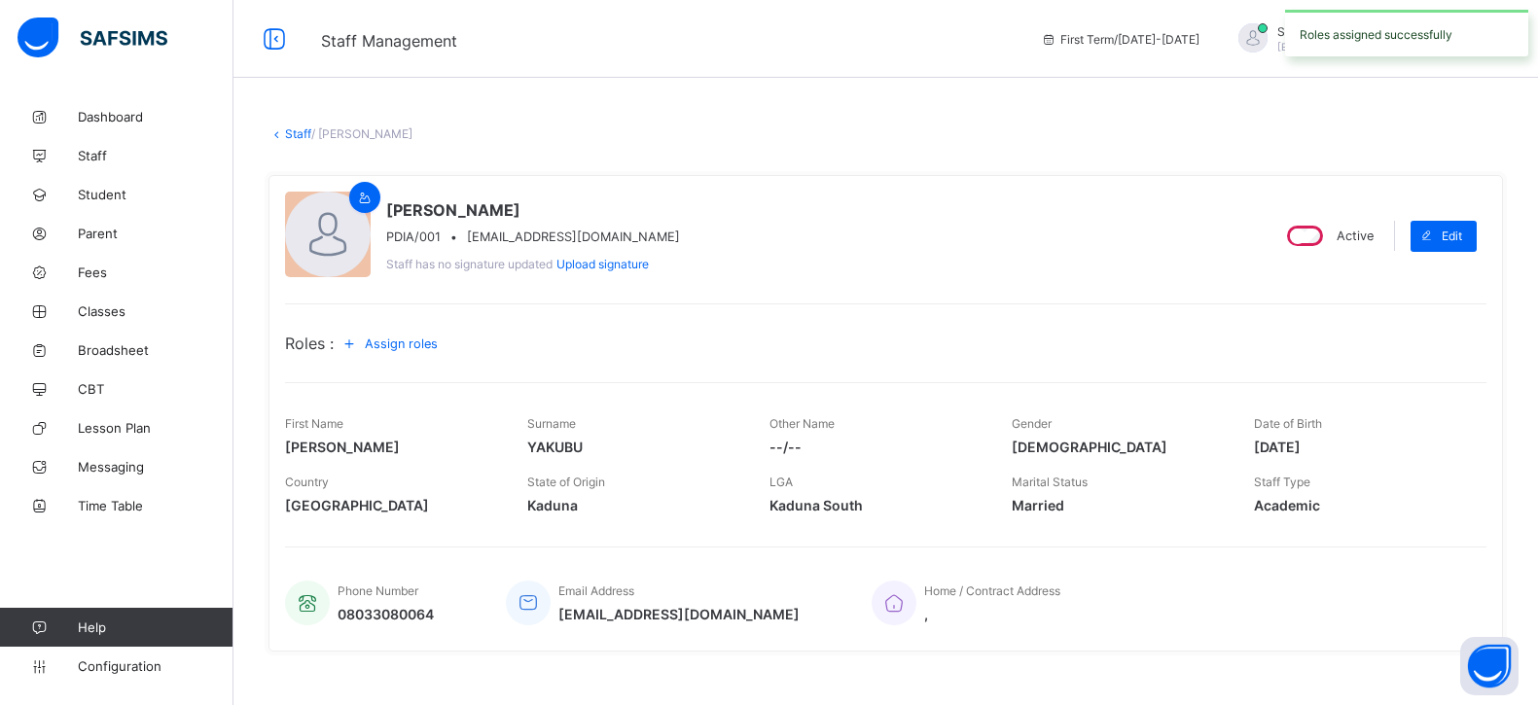
scroll to position [121, 0]
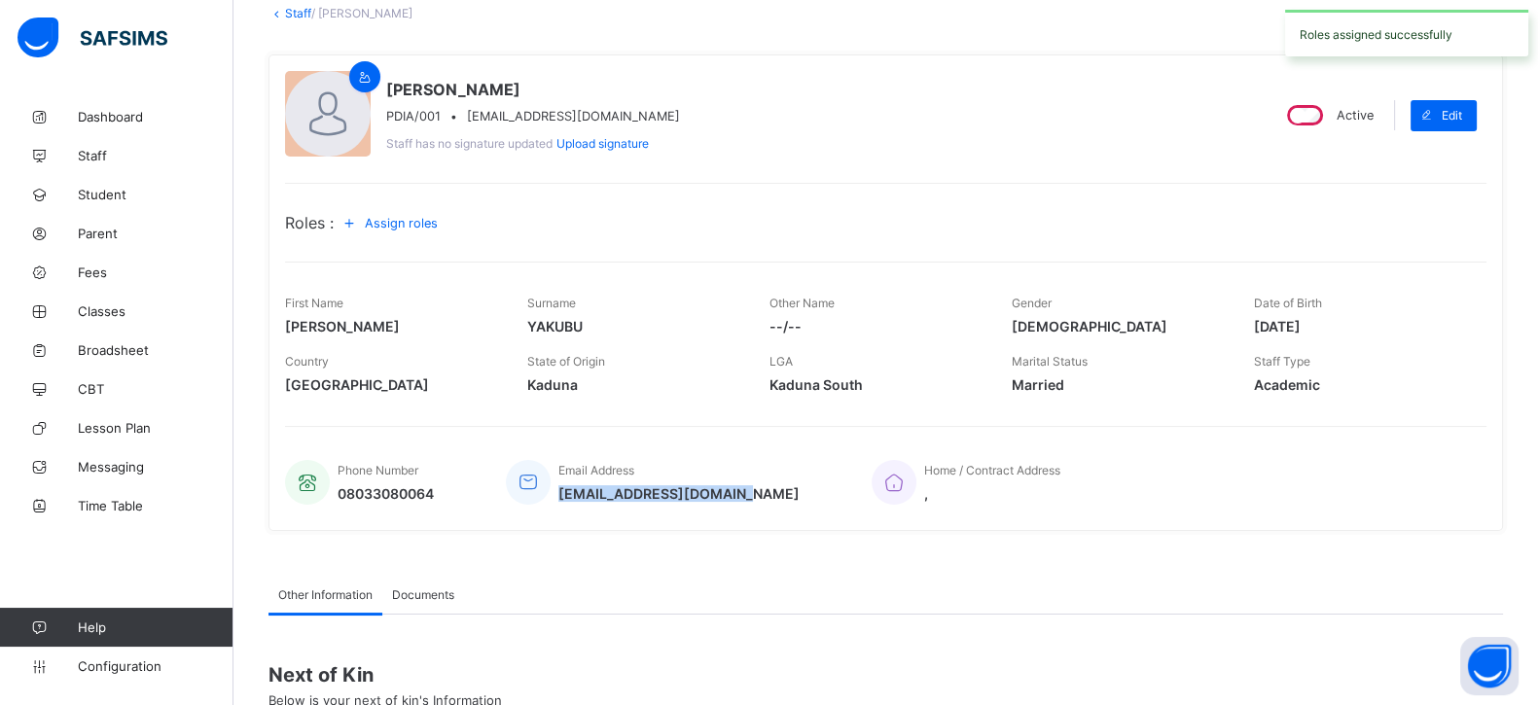
drag, startPoint x: 560, startPoint y: 483, endPoint x: 746, endPoint y: 479, distance: 185.8
click at [746, 485] on span "[EMAIL_ADDRESS][DOMAIN_NAME]" at bounding box center [678, 493] width 241 height 17
copy span "[EMAIL_ADDRESS][DOMAIN_NAME]"
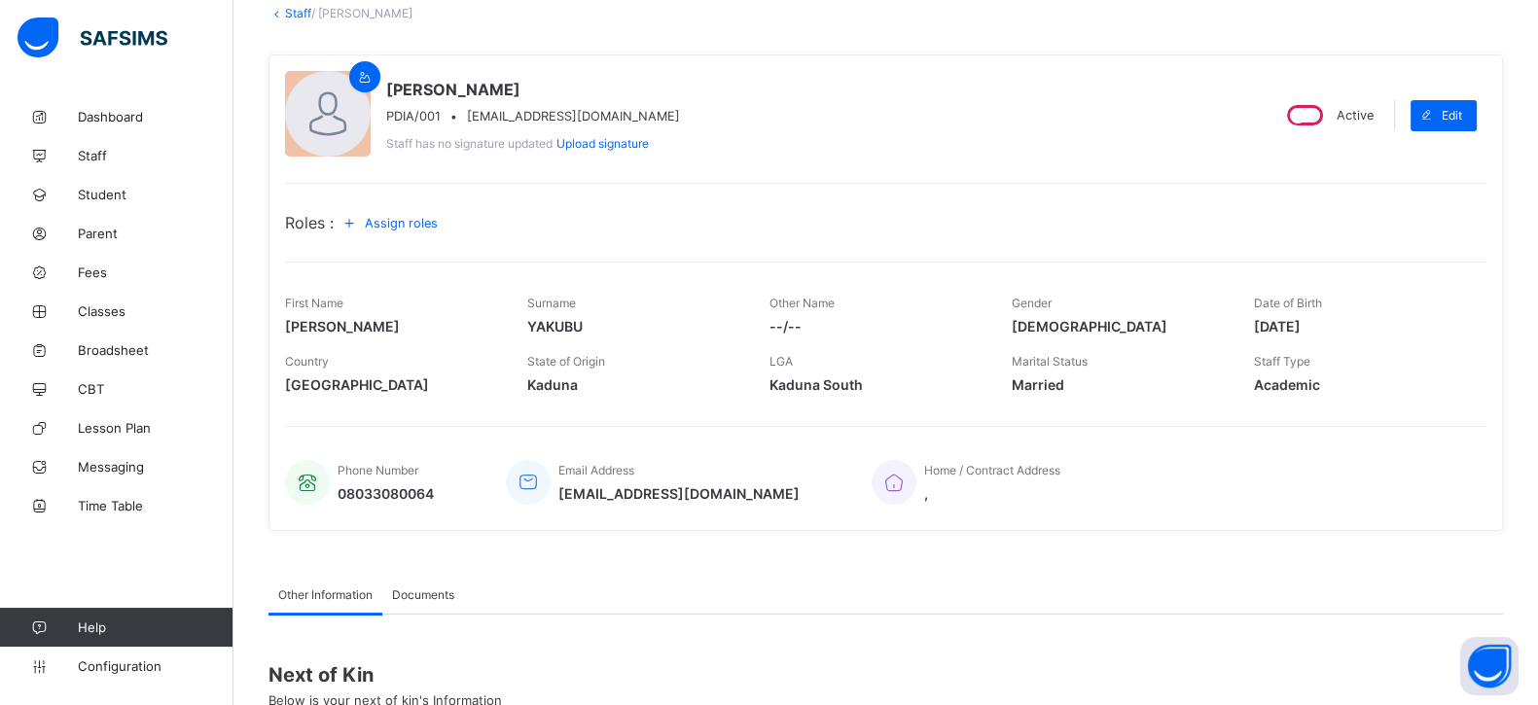
click at [394, 216] on span "Assign roles" at bounding box center [401, 223] width 73 height 15
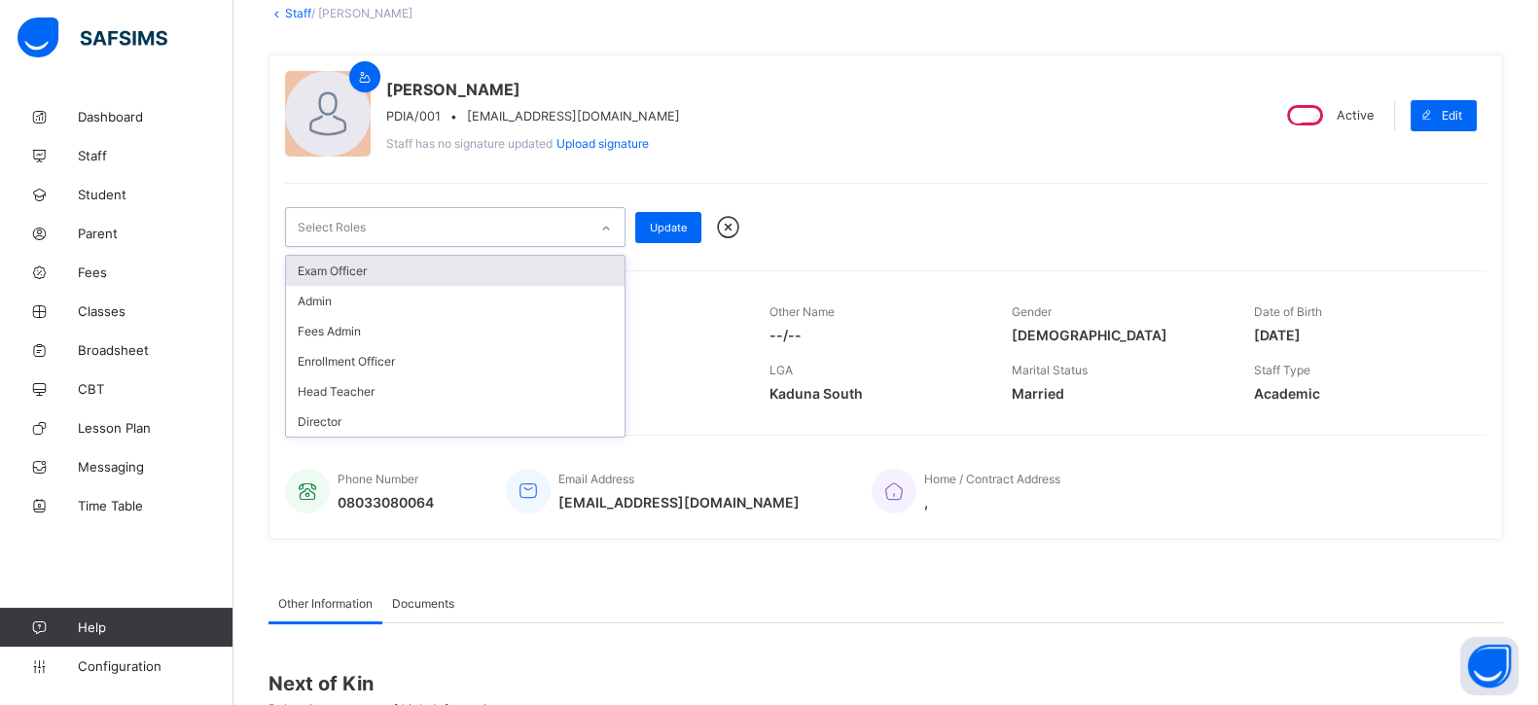
click at [429, 229] on div "Select Roles" at bounding box center [436, 227] width 301 height 38
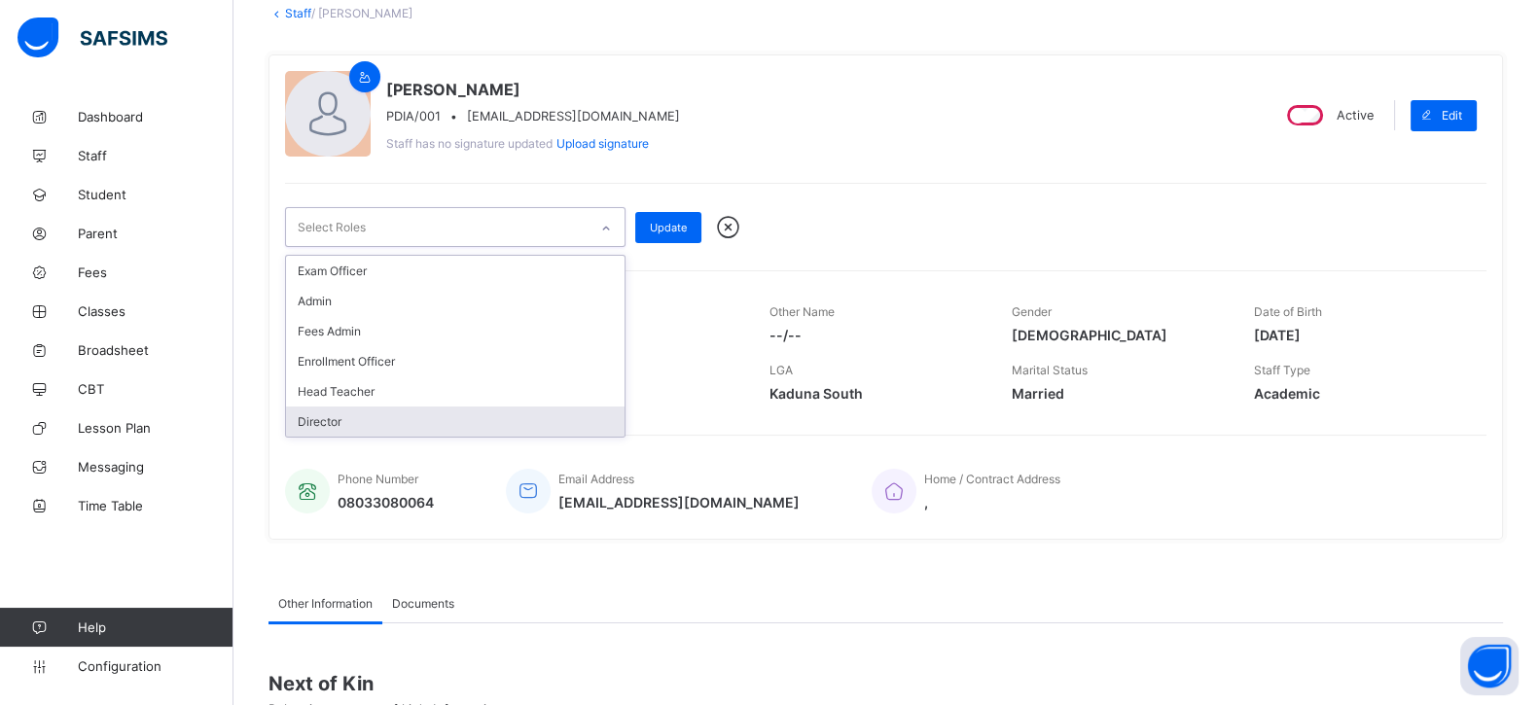
click at [418, 407] on div "Director" at bounding box center [455, 422] width 338 height 30
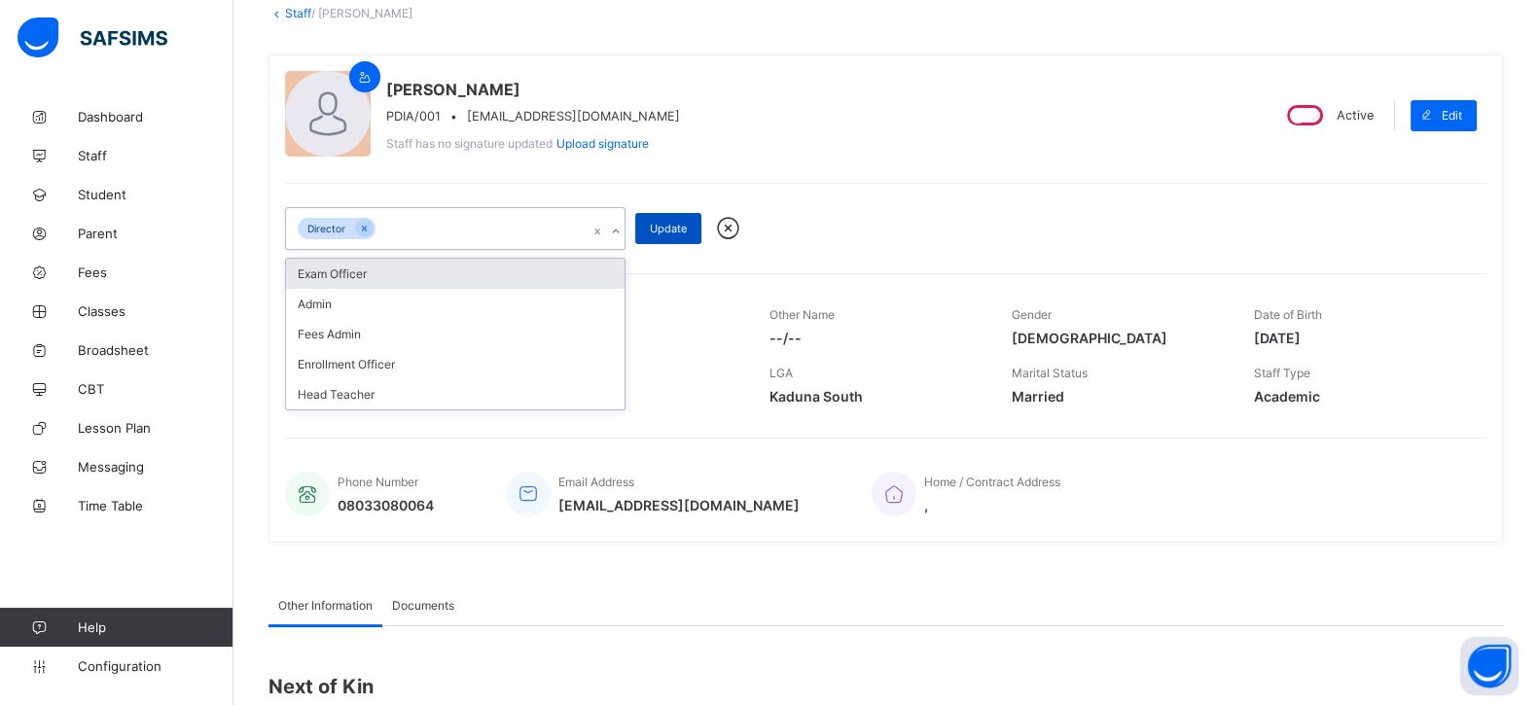
click at [661, 215] on div "Update" at bounding box center [668, 228] width 66 height 31
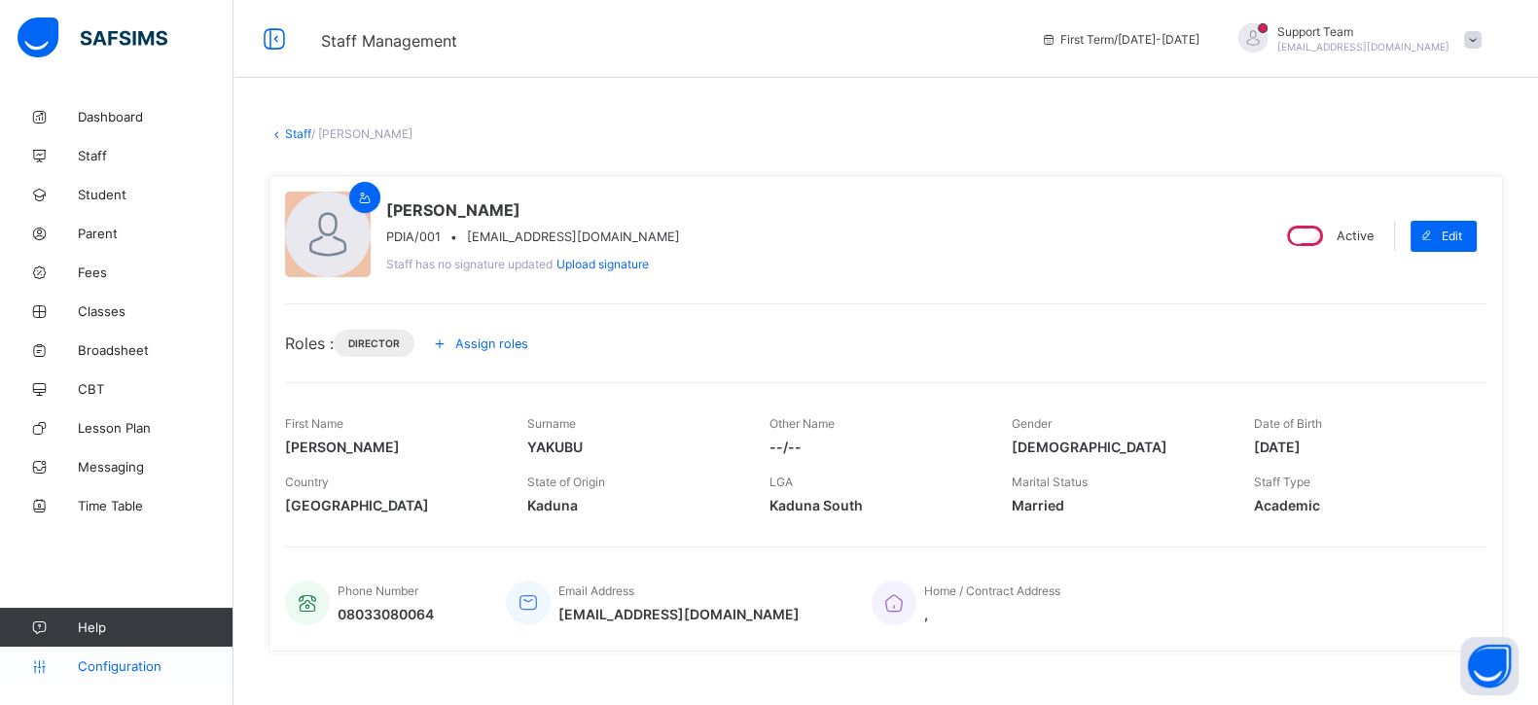
click at [97, 669] on span "Configuration" at bounding box center [155, 666] width 155 height 16
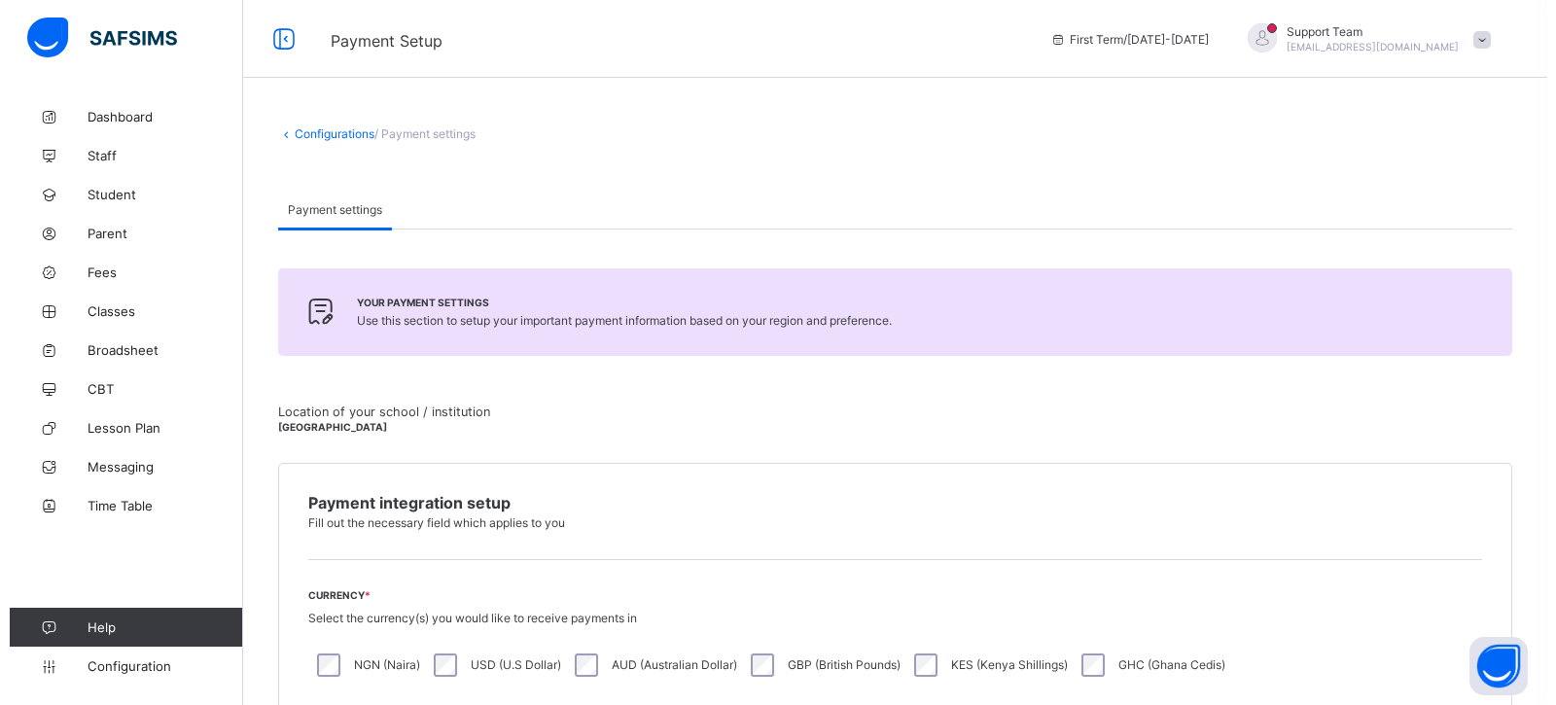
scroll to position [952, 0]
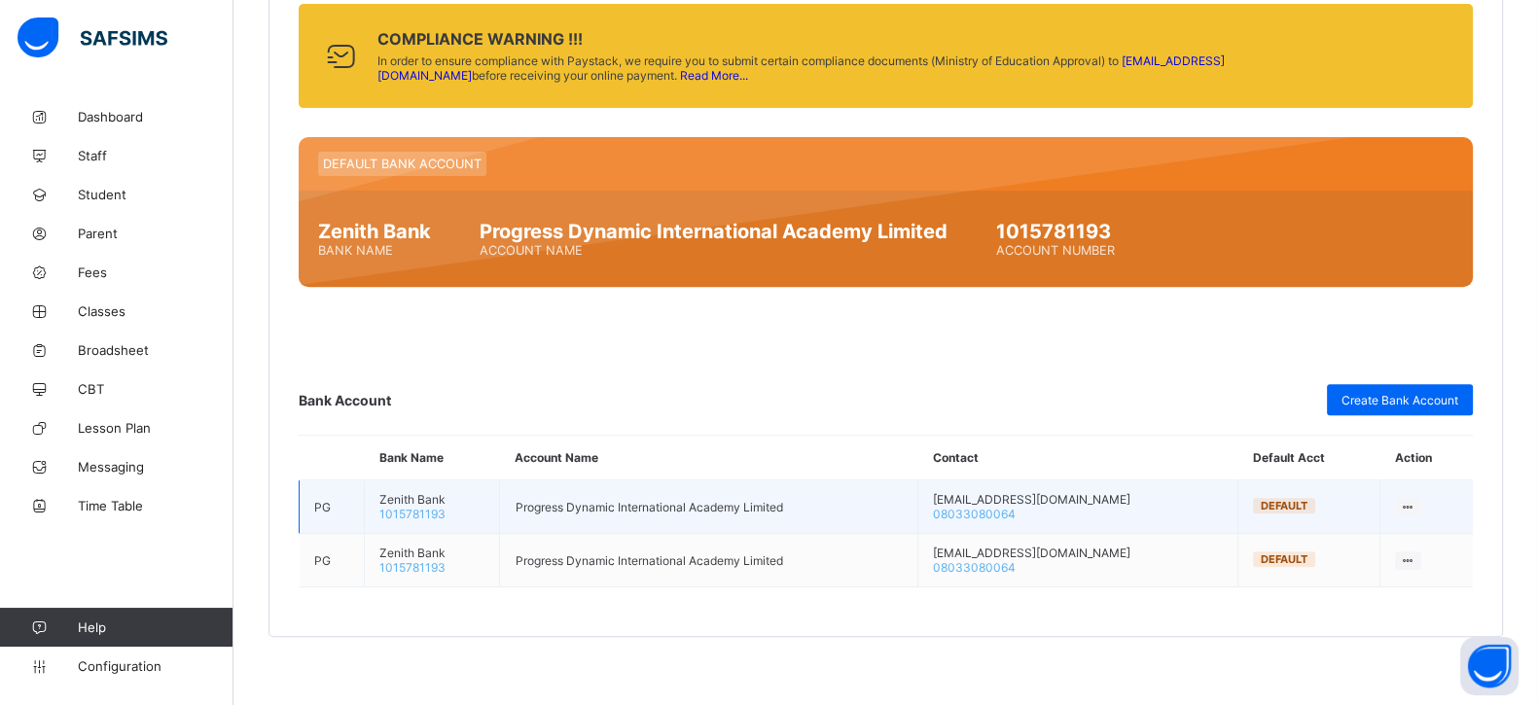
click at [1416, 500] on icon at bounding box center [1407, 507] width 17 height 15
click at [1390, 576] on div "Make Default Account" at bounding box center [1347, 579] width 129 height 19
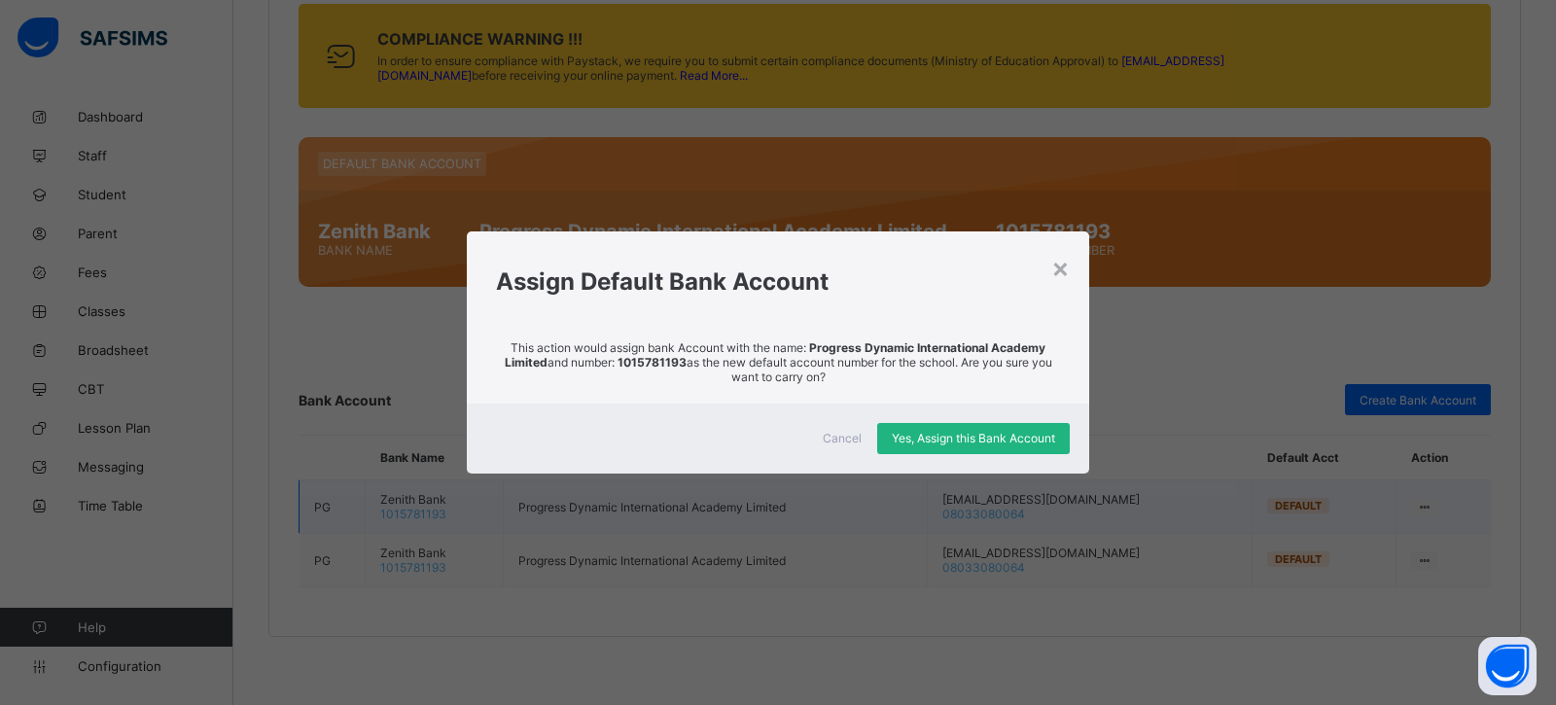
click at [1026, 426] on div "Yes, Assign this Bank Account" at bounding box center [973, 438] width 193 height 31
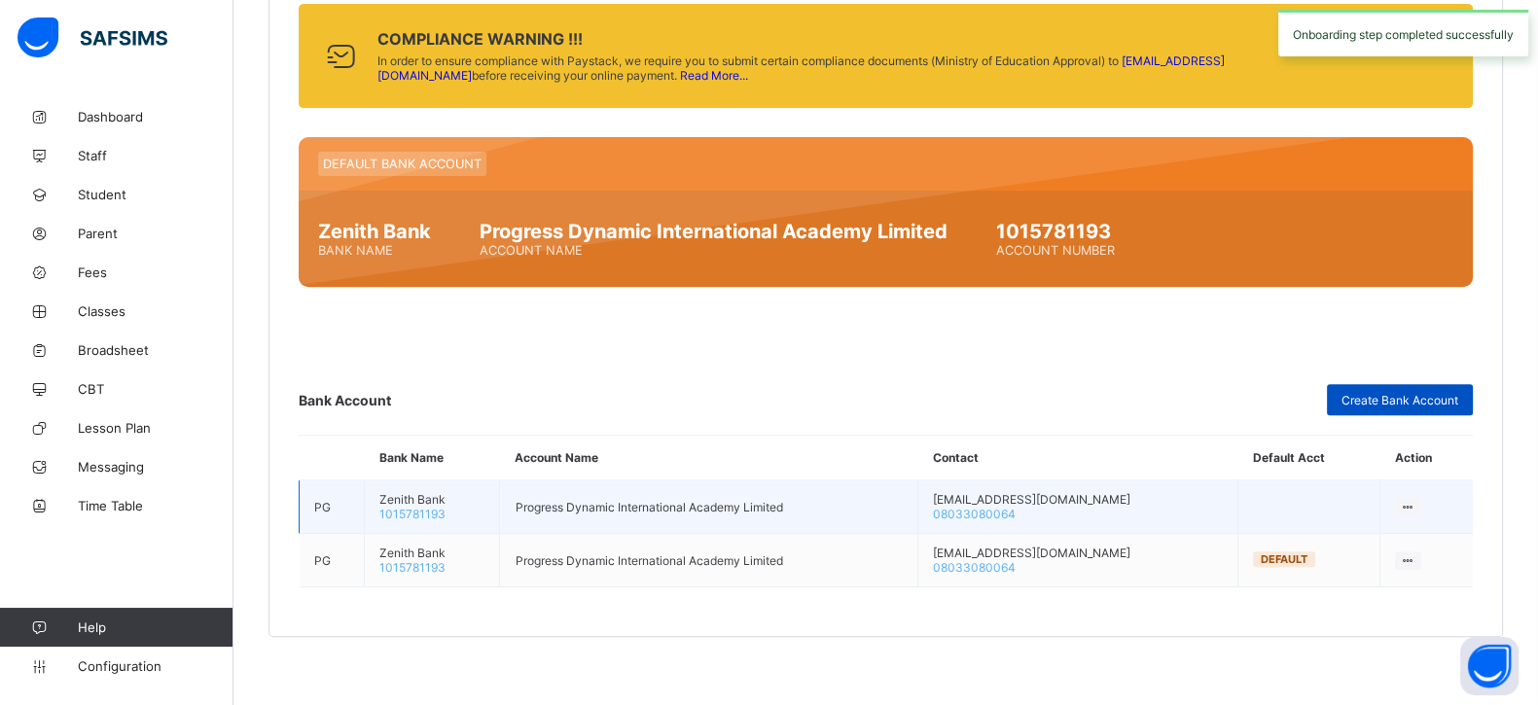
click at [1388, 401] on span "Create Bank Account" at bounding box center [1399, 400] width 117 height 15
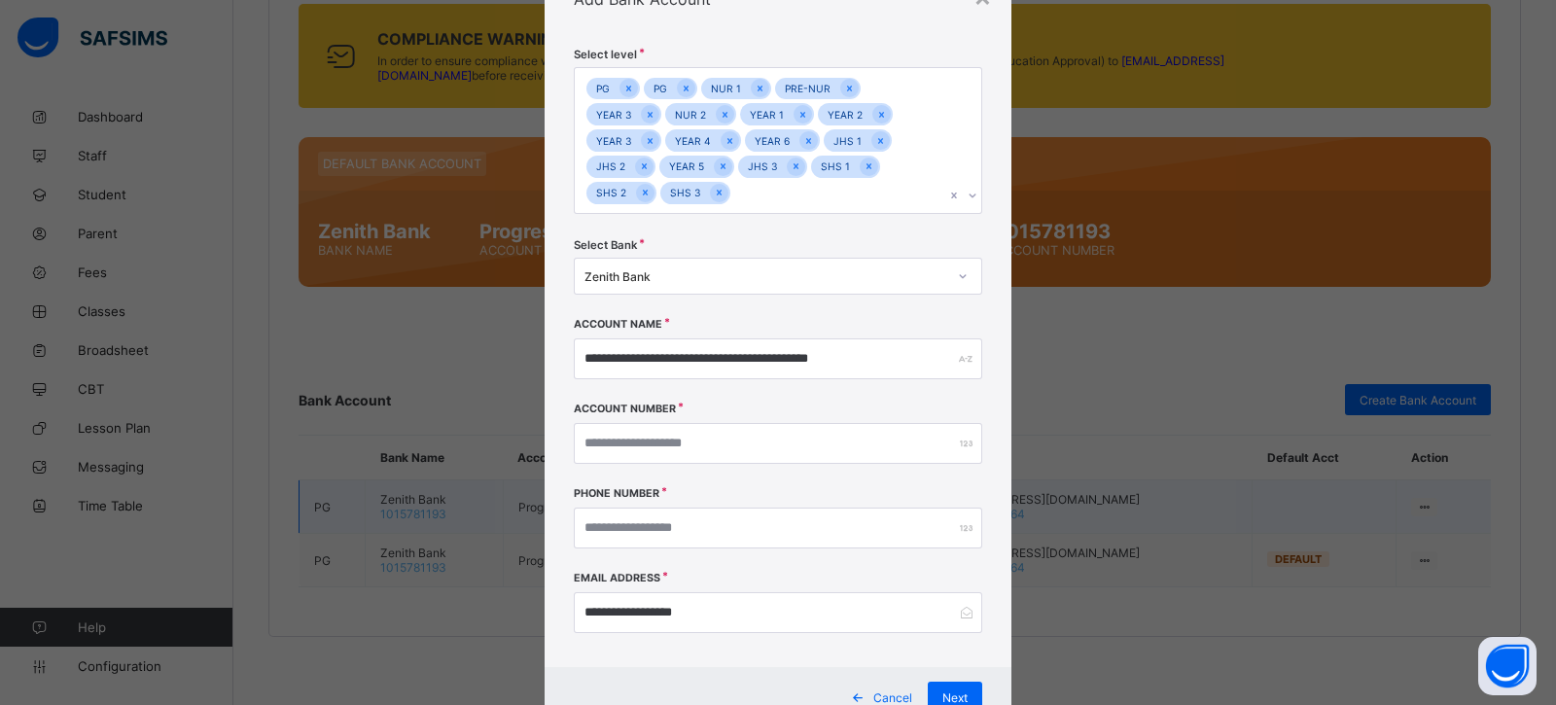
scroll to position [37, 0]
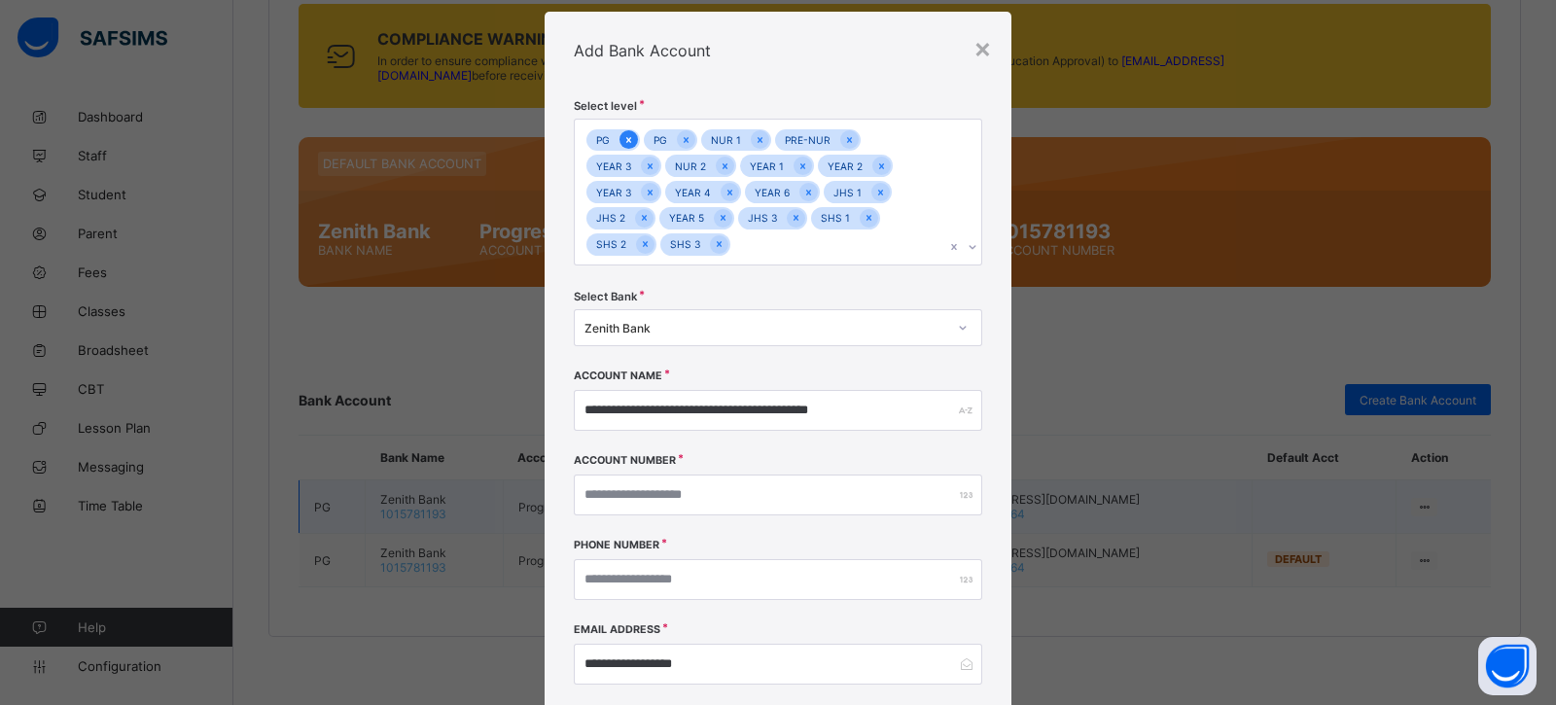
click at [623, 143] on icon at bounding box center [628, 140] width 11 height 14
click at [627, 137] on icon at bounding box center [628, 140] width 11 height 14
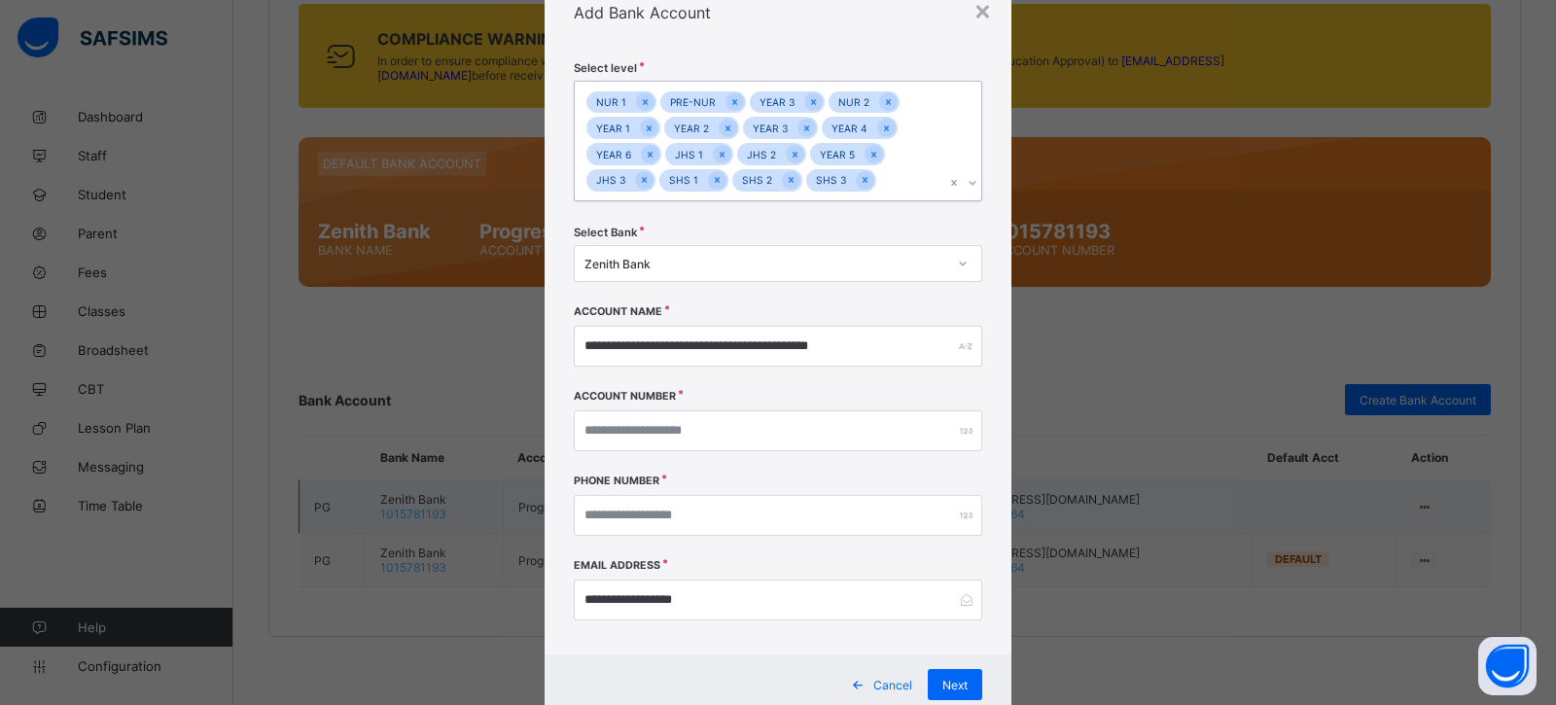
scroll to position [132, 0]
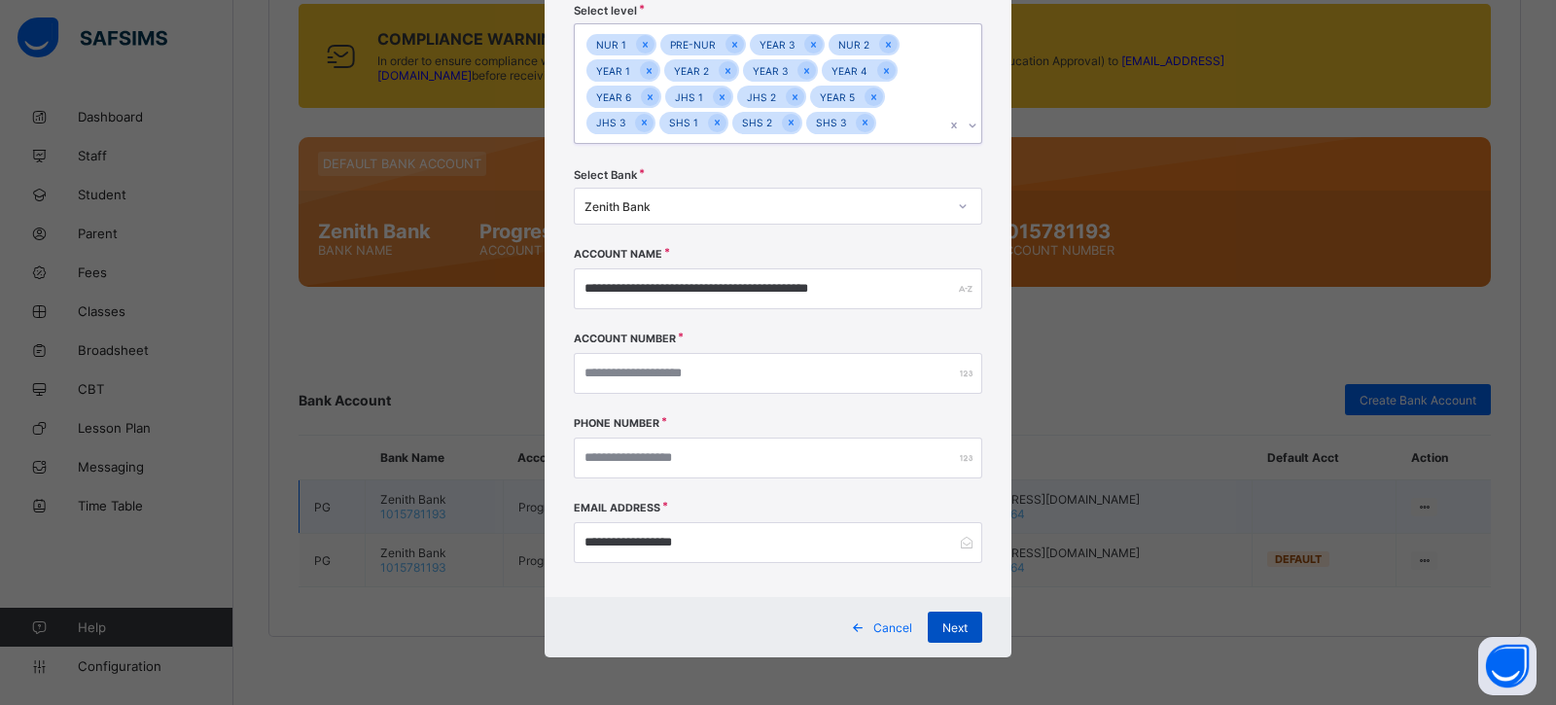
click at [946, 634] on div "Next" at bounding box center [955, 627] width 54 height 31
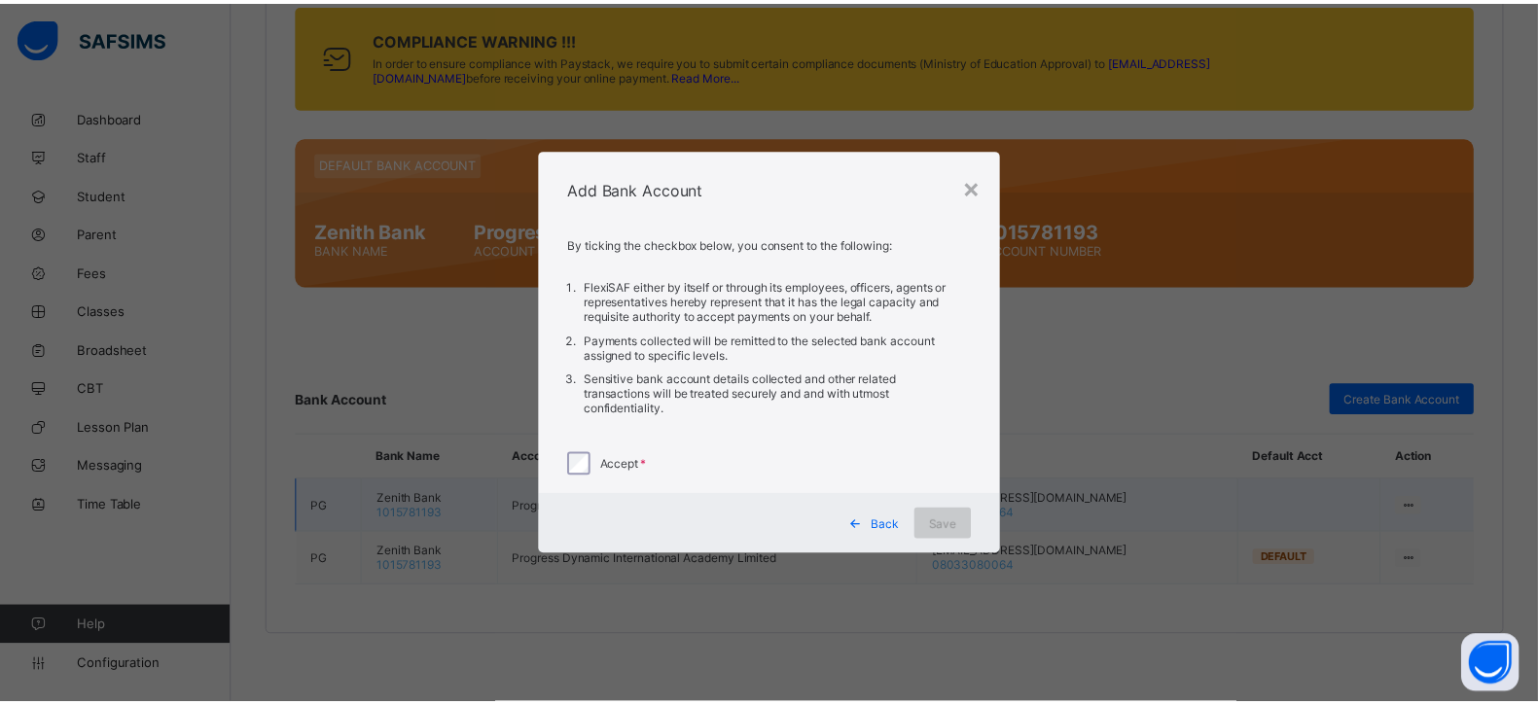
scroll to position [0, 0]
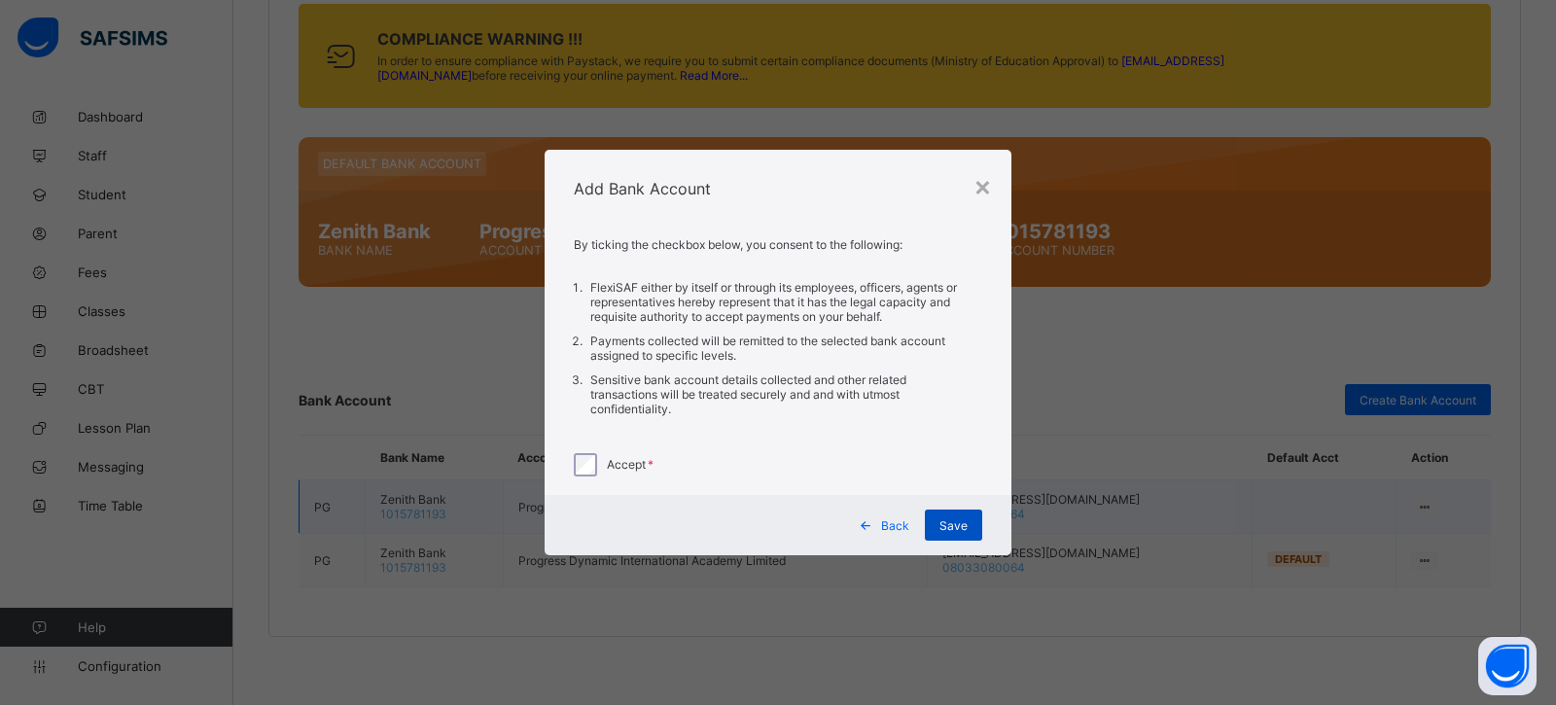
click at [949, 520] on span "Save" at bounding box center [953, 525] width 28 height 15
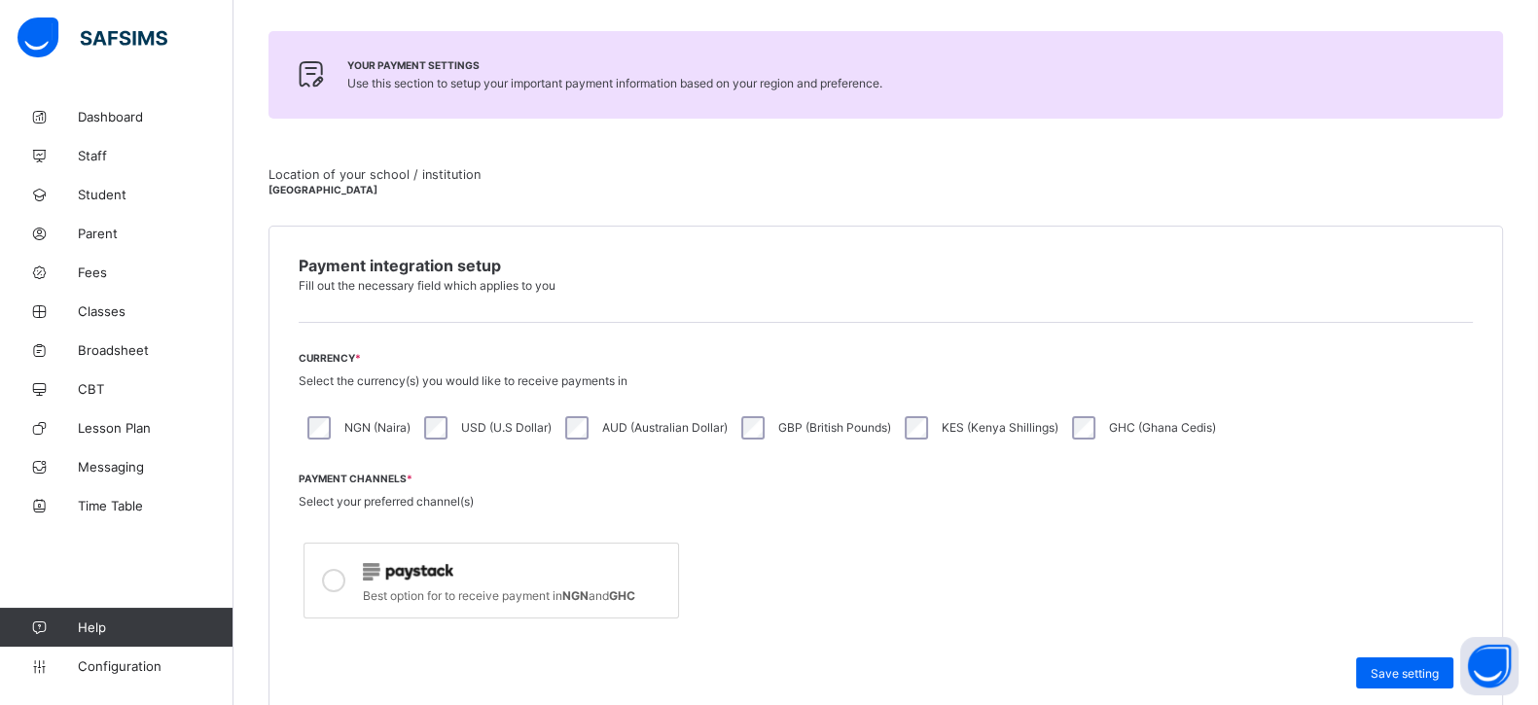
scroll to position [442, 0]
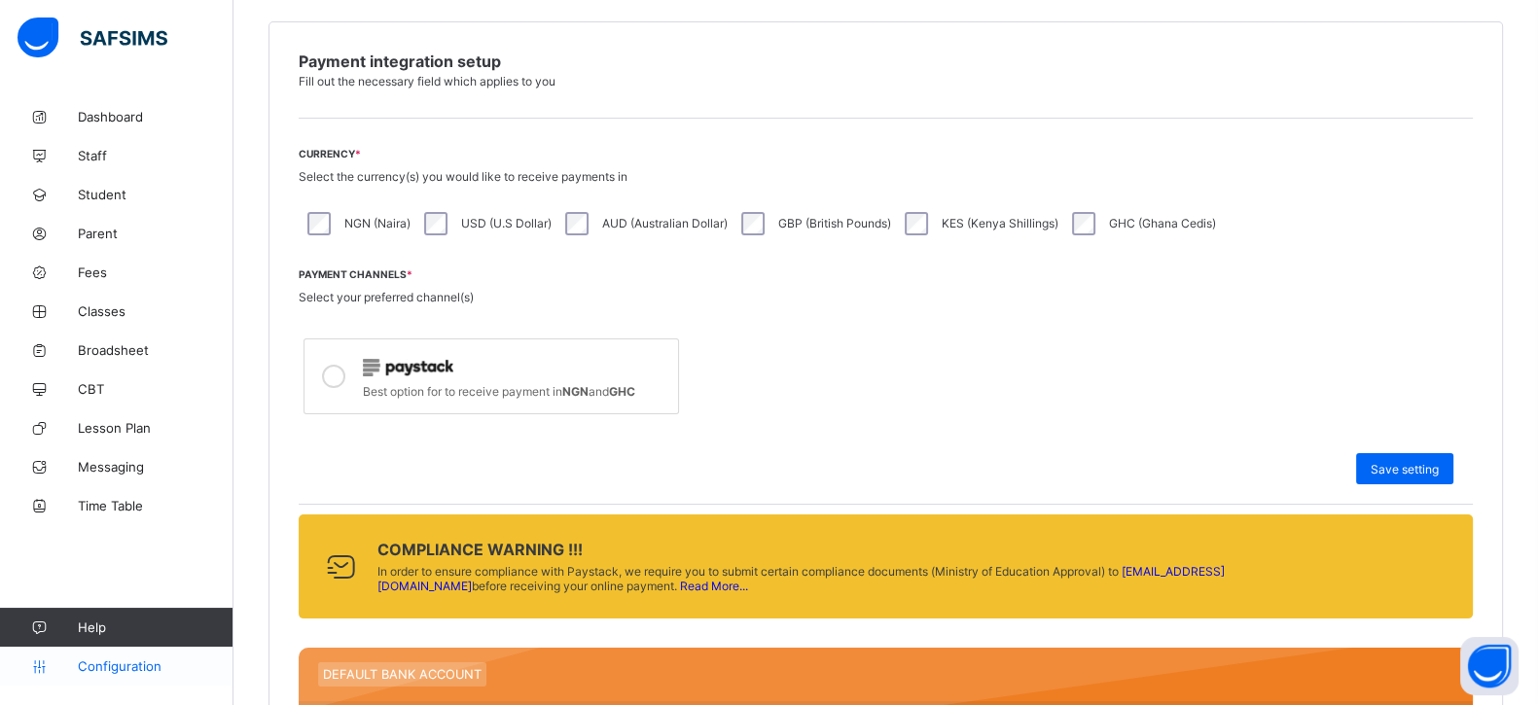
click at [114, 672] on span "Configuration" at bounding box center [155, 666] width 155 height 16
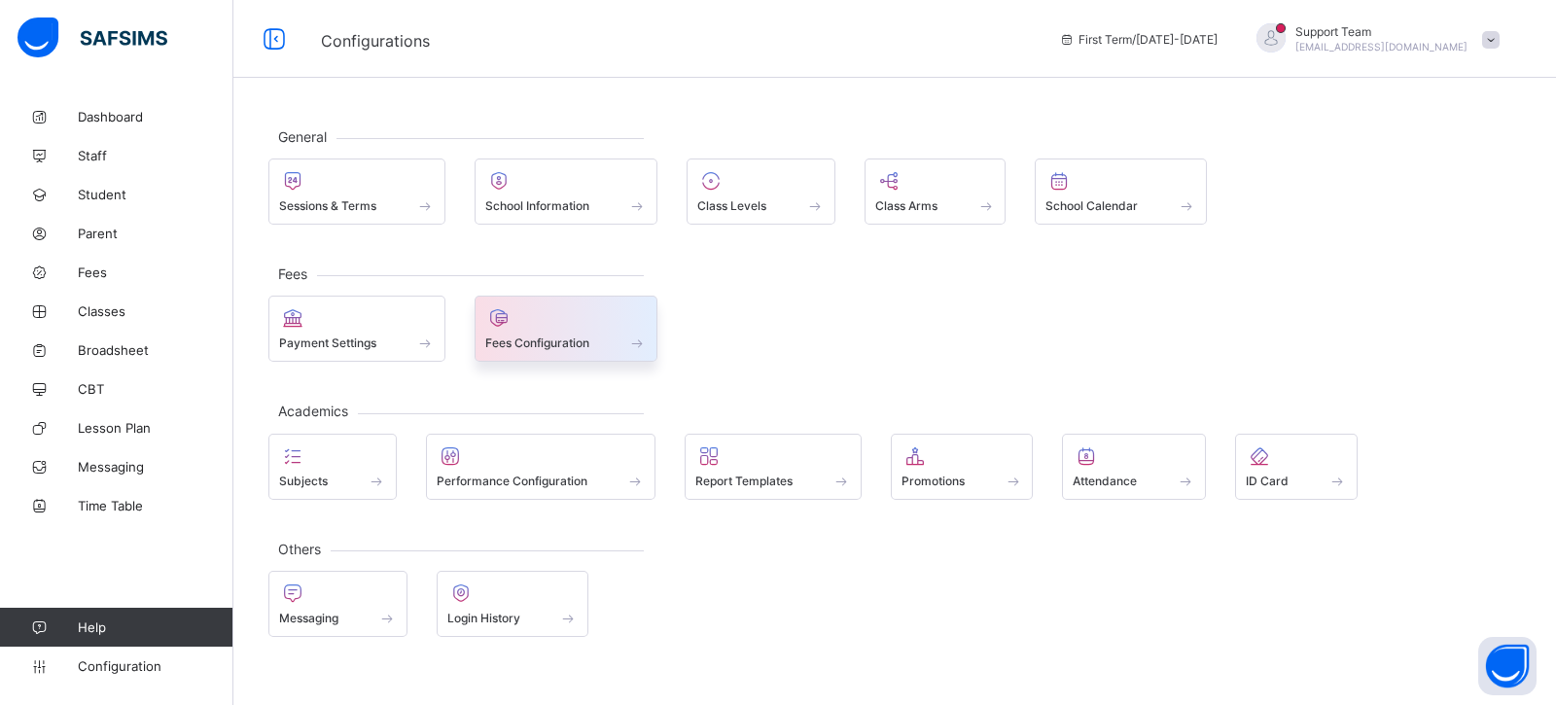
click at [565, 353] on div "Fees Configuration" at bounding box center [567, 329] width 184 height 66
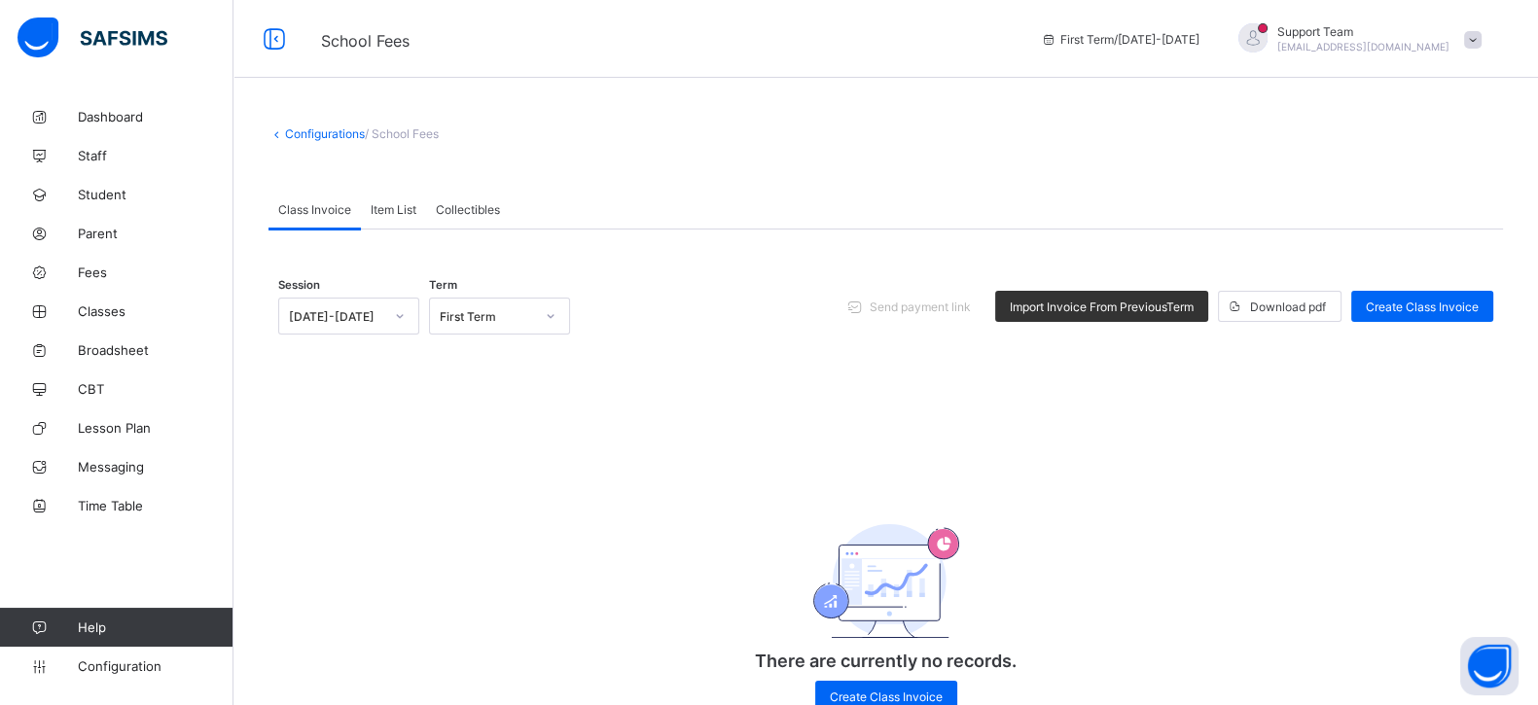
click at [392, 200] on div "Item List" at bounding box center [393, 209] width 65 height 39
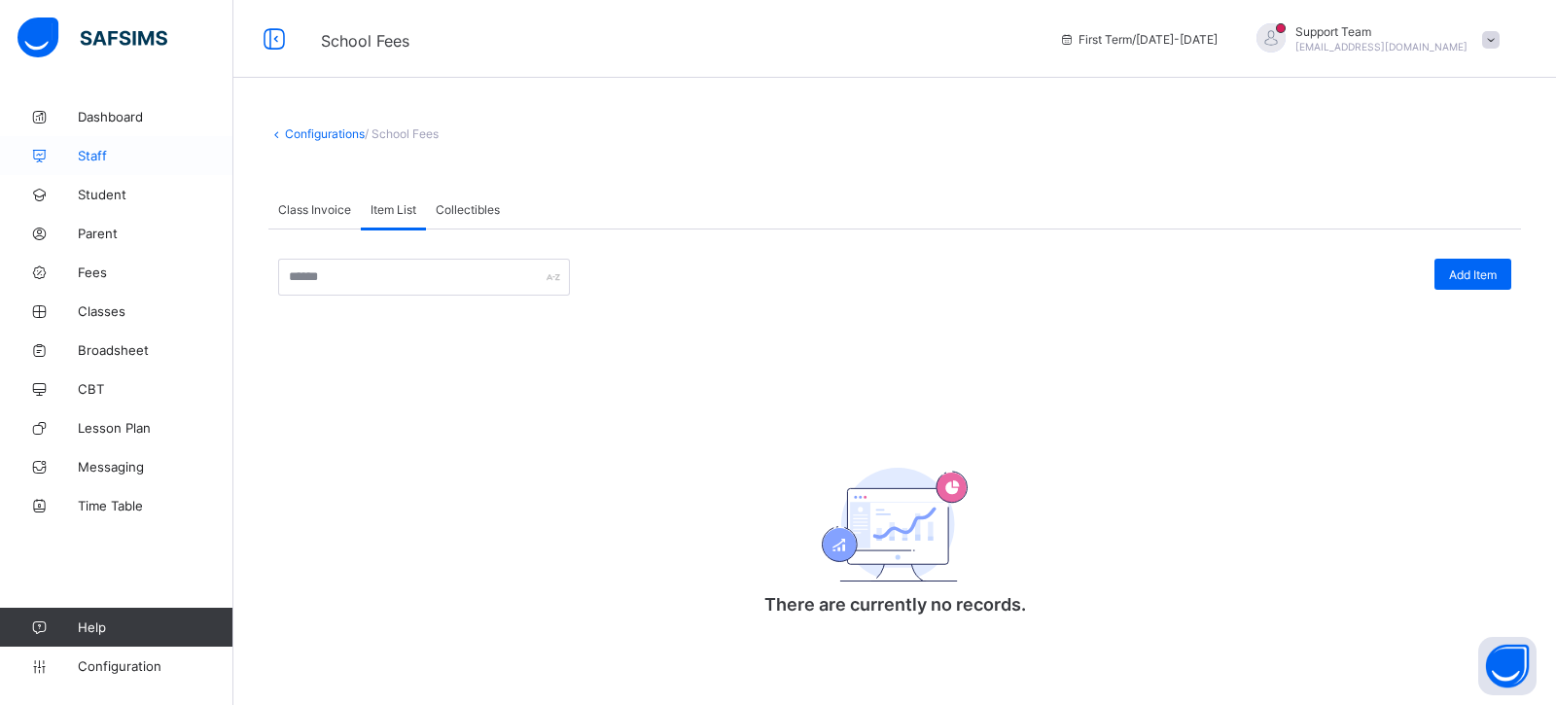
click at [114, 154] on span "Staff" at bounding box center [156, 156] width 156 height 16
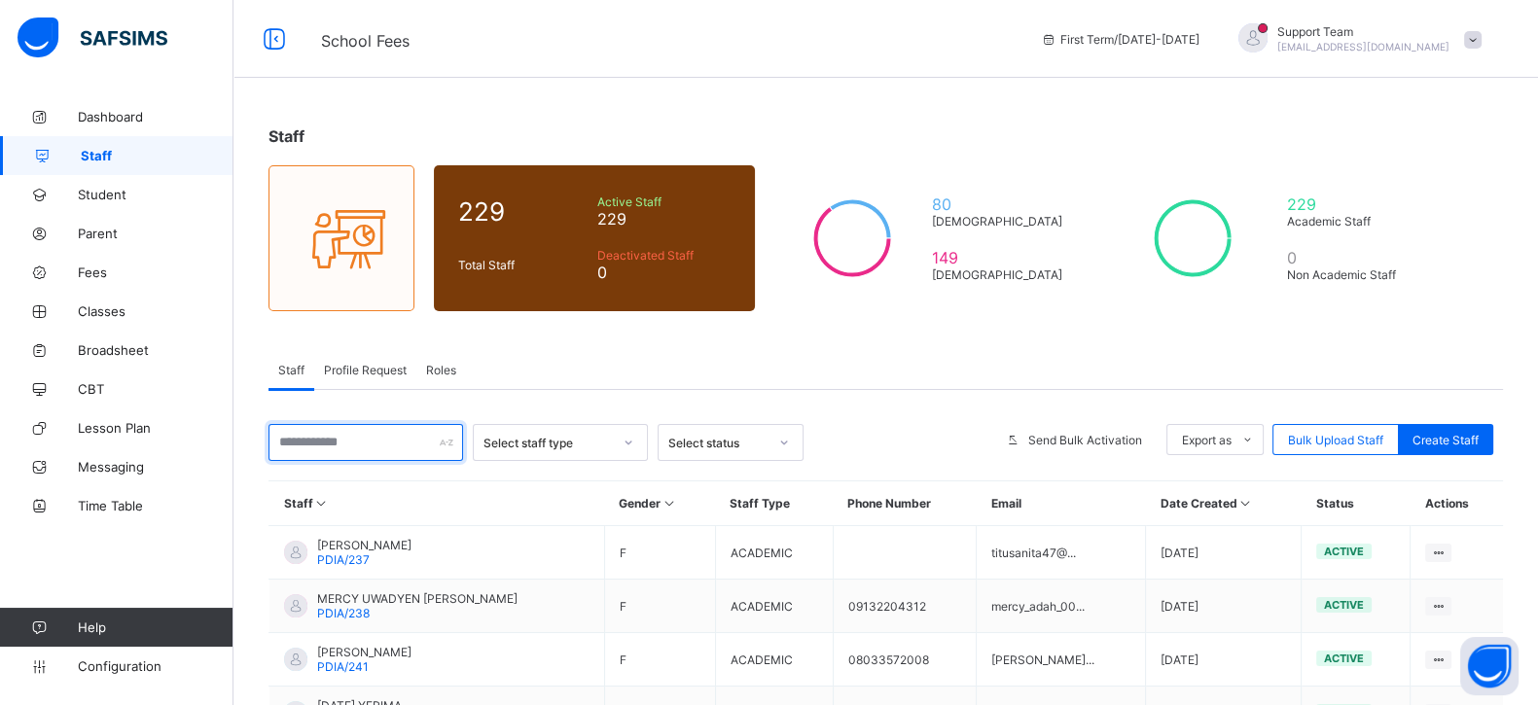
click at [377, 449] on input "text" at bounding box center [365, 442] width 195 height 37
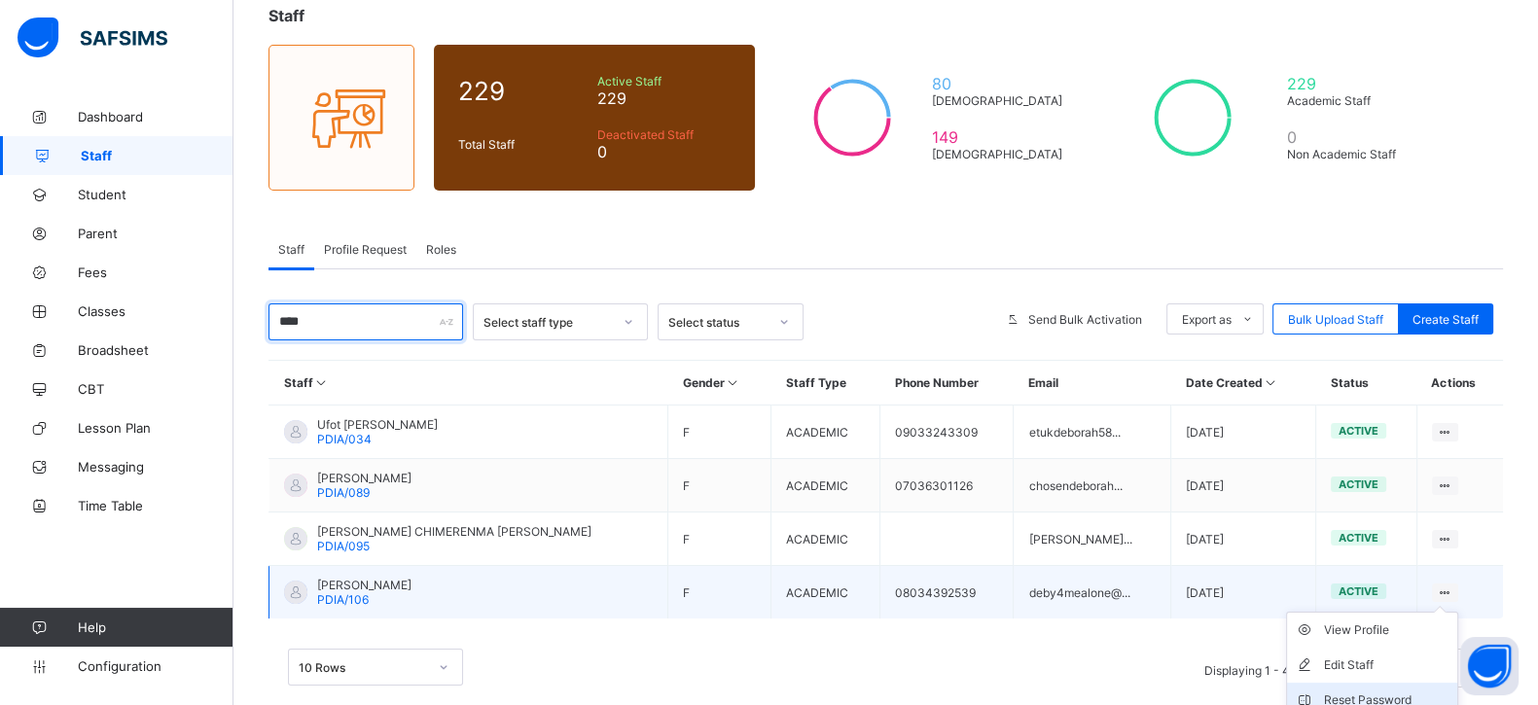
scroll to position [231, 0]
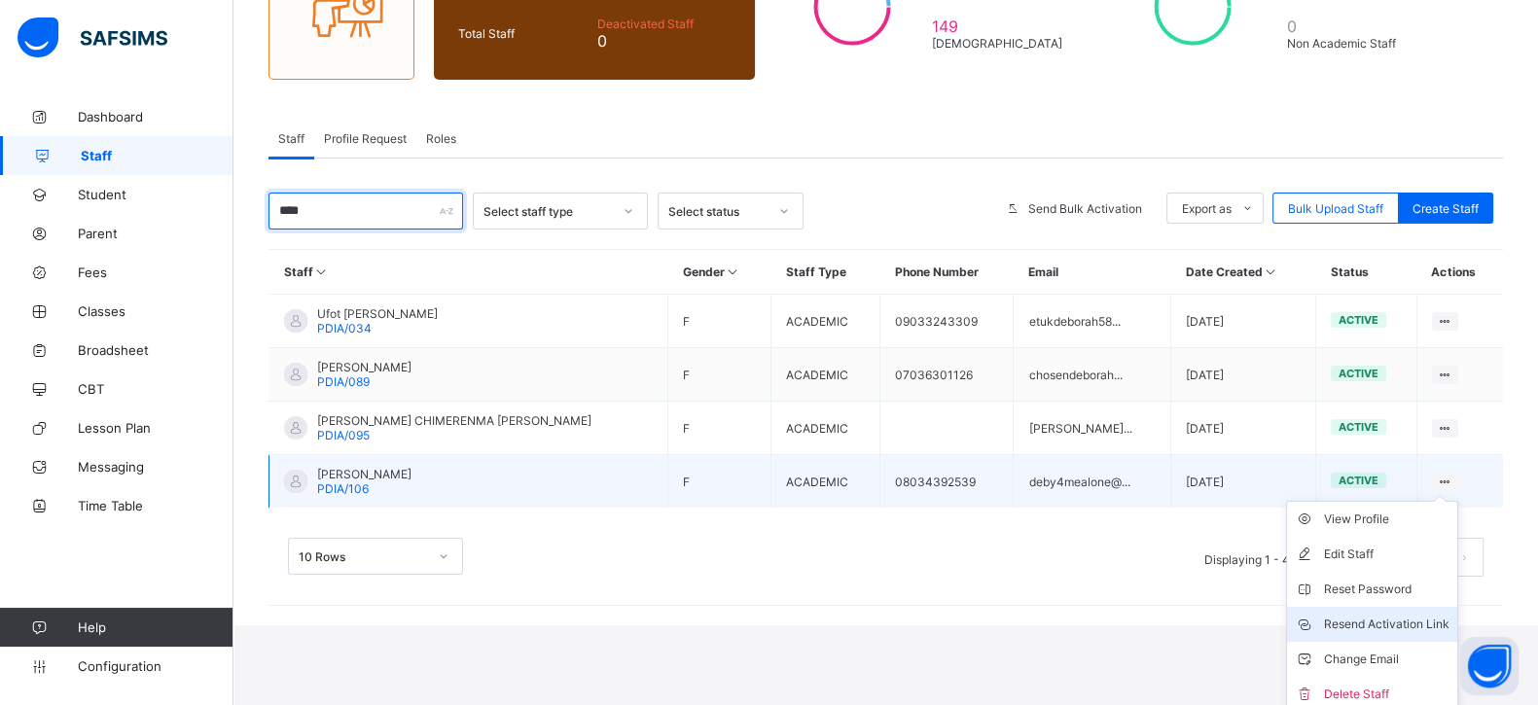
type input "****"
click at [1391, 626] on li "Resend Activation Link" at bounding box center [1372, 624] width 170 height 35
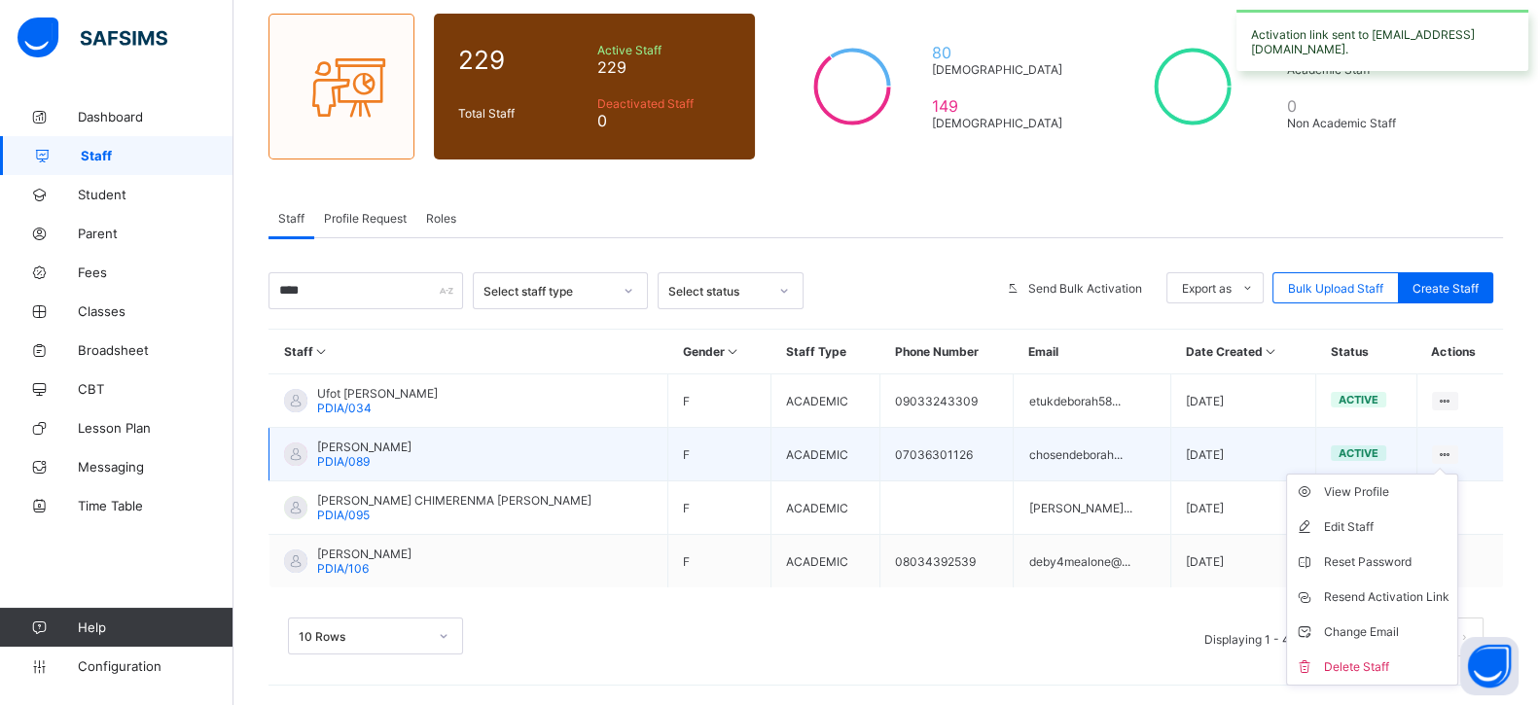
scroll to position [144, 0]
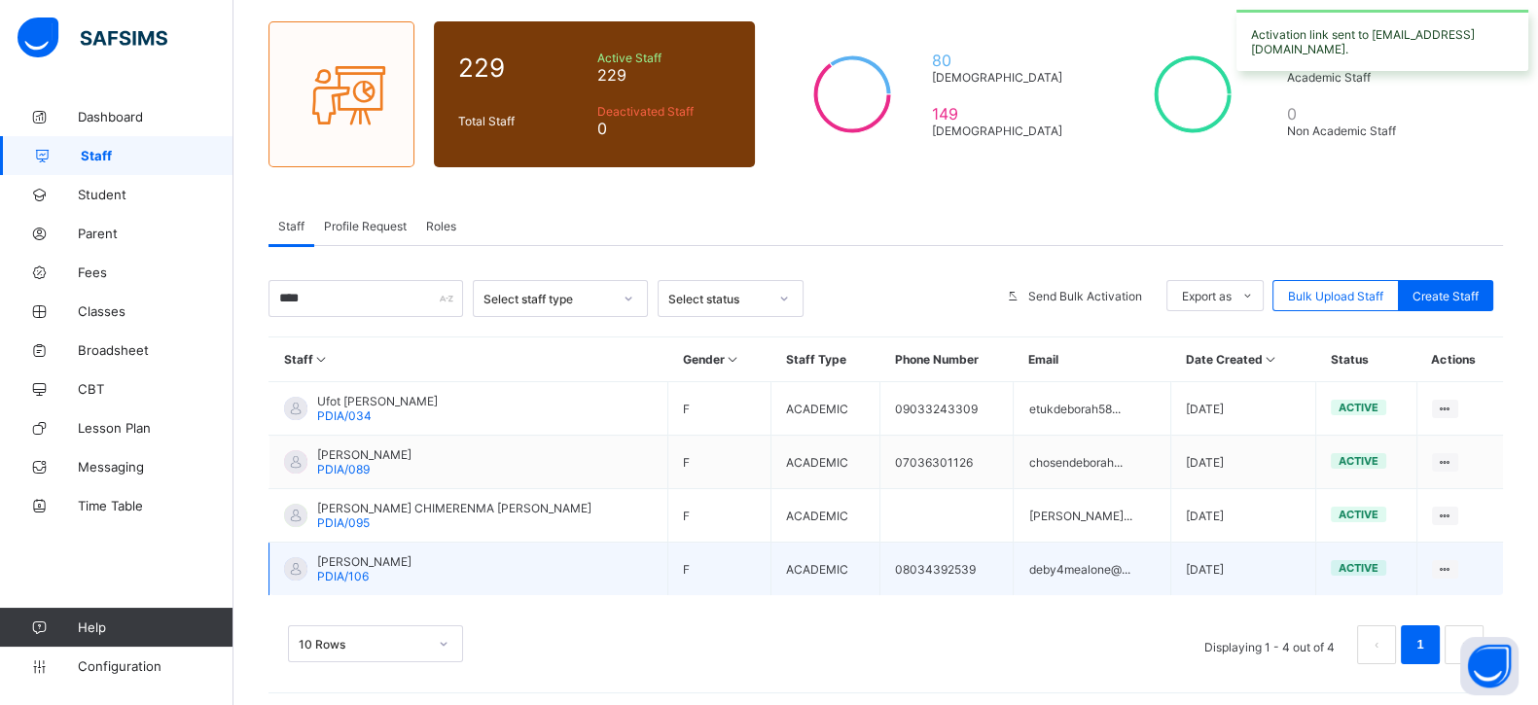
click at [356, 560] on span "[PERSON_NAME]" at bounding box center [364, 561] width 94 height 15
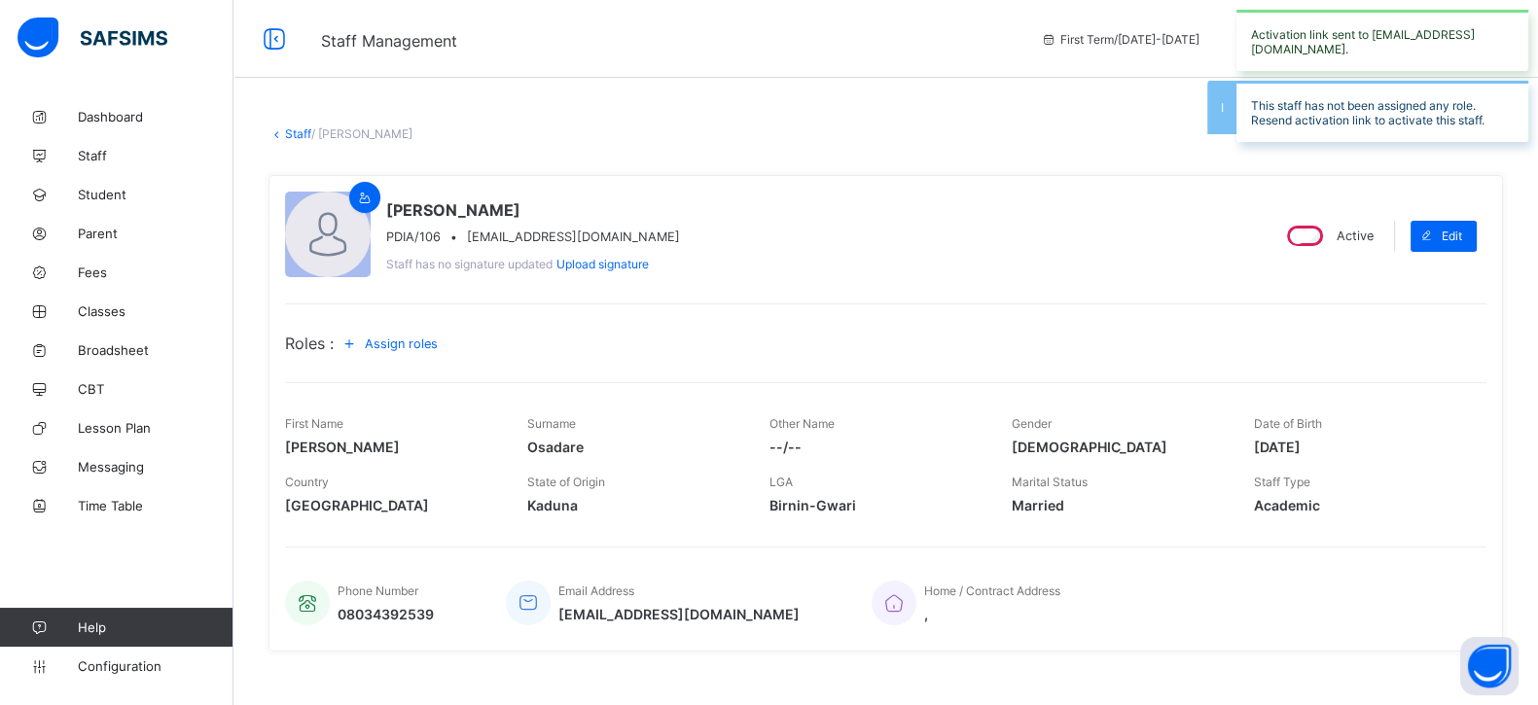
click at [408, 336] on span "Assign roles" at bounding box center [401, 343] width 73 height 15
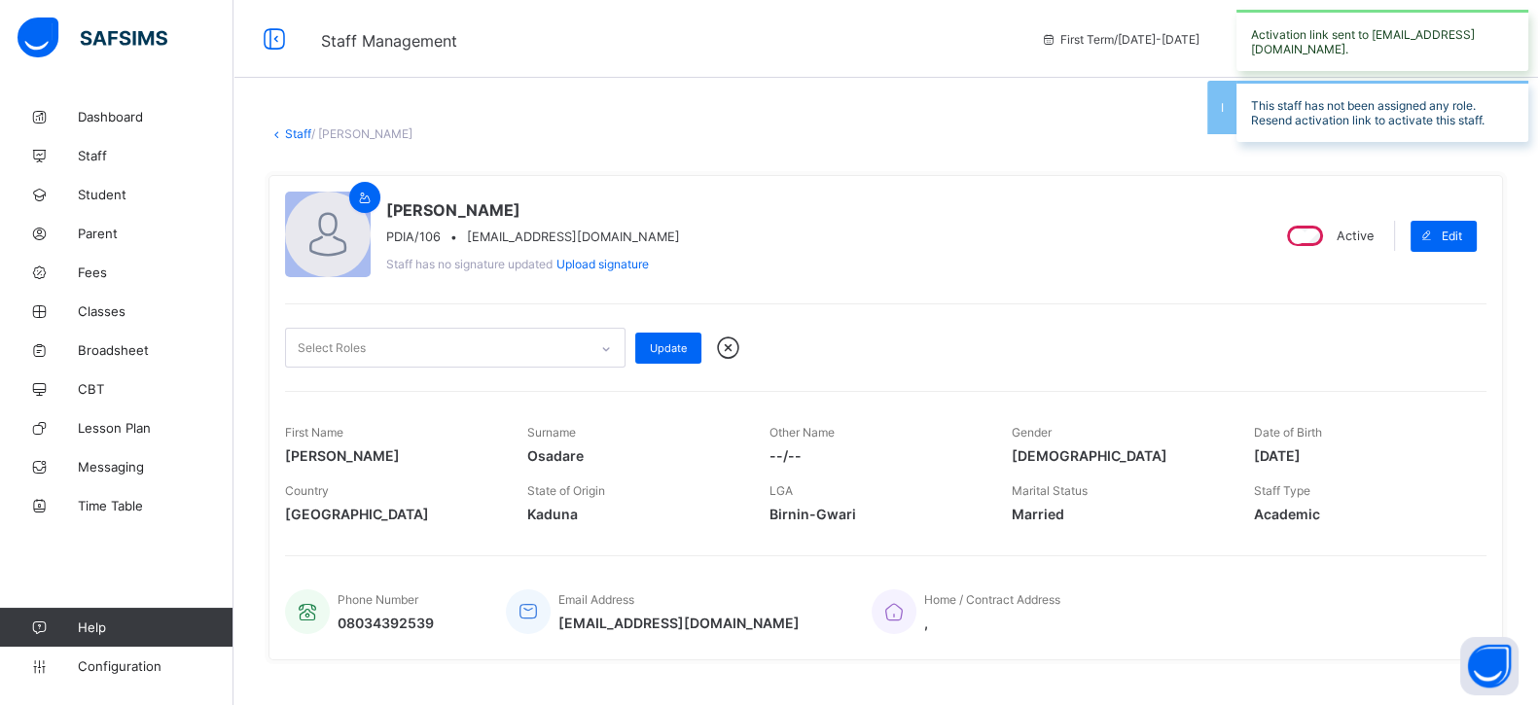
click at [428, 339] on div "Select Roles" at bounding box center [436, 348] width 301 height 38
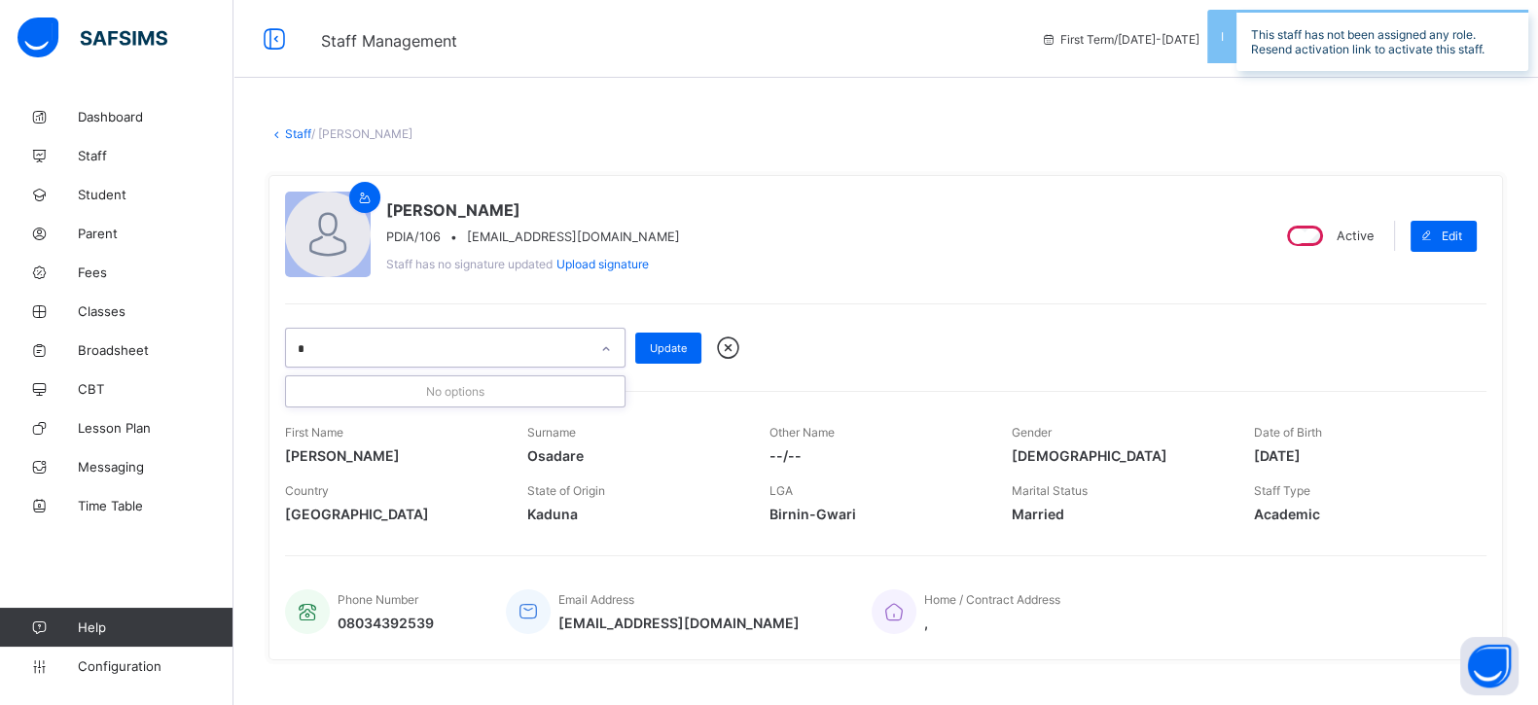
type input "**"
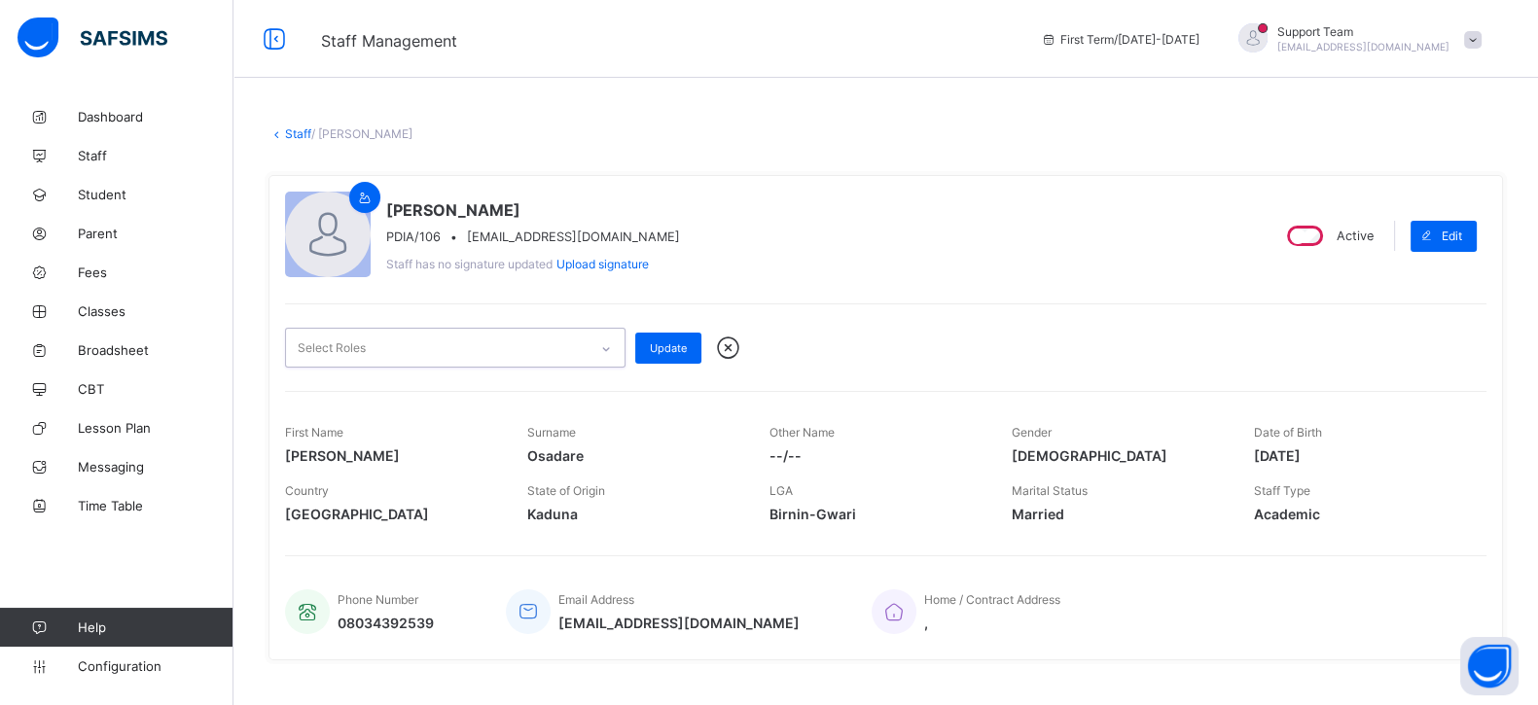
click at [318, 345] on div "Select Roles" at bounding box center [436, 348] width 301 height 38
click at [525, 343] on div "Select Roles" at bounding box center [436, 348] width 301 height 38
type input "*****"
click at [99, 161] on span "Staff" at bounding box center [156, 156] width 156 height 16
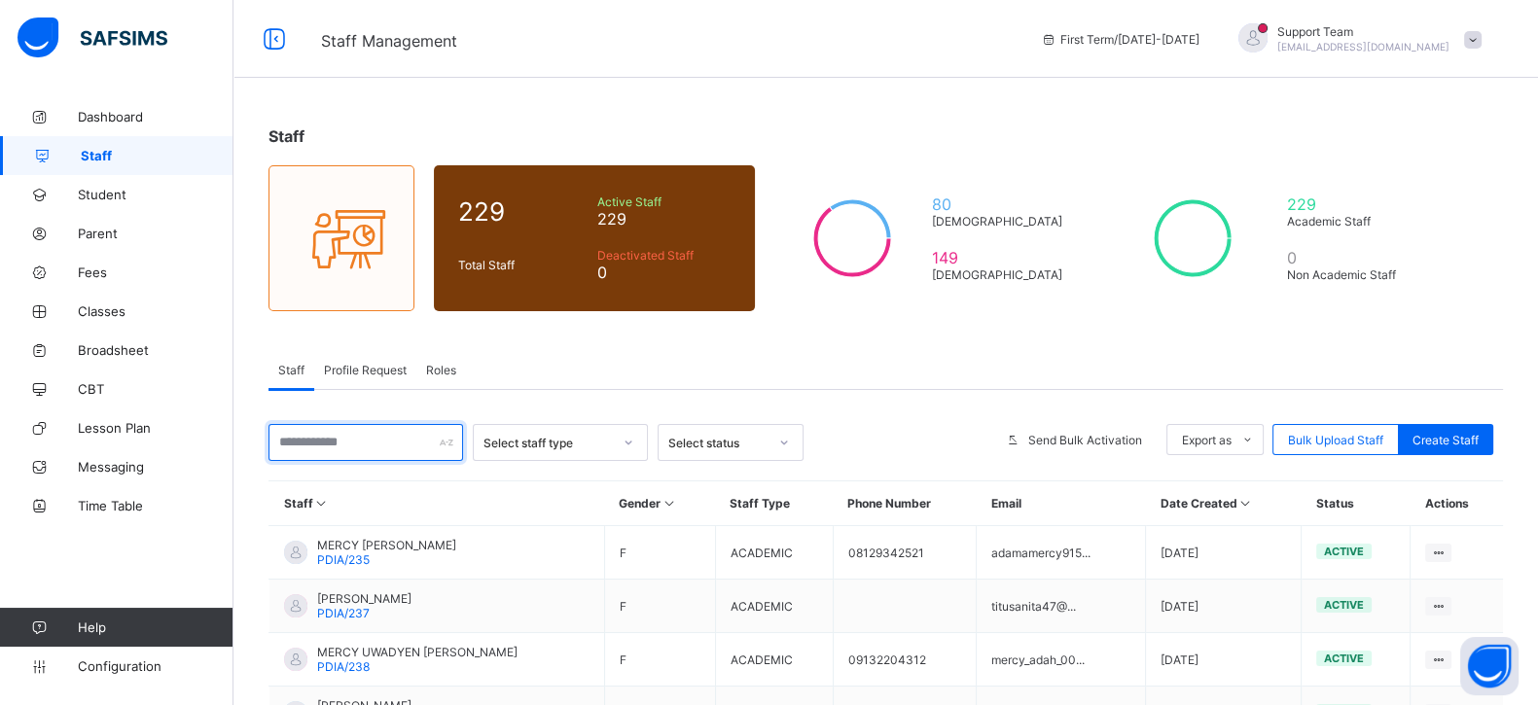
click at [322, 449] on input "text" at bounding box center [365, 442] width 195 height 37
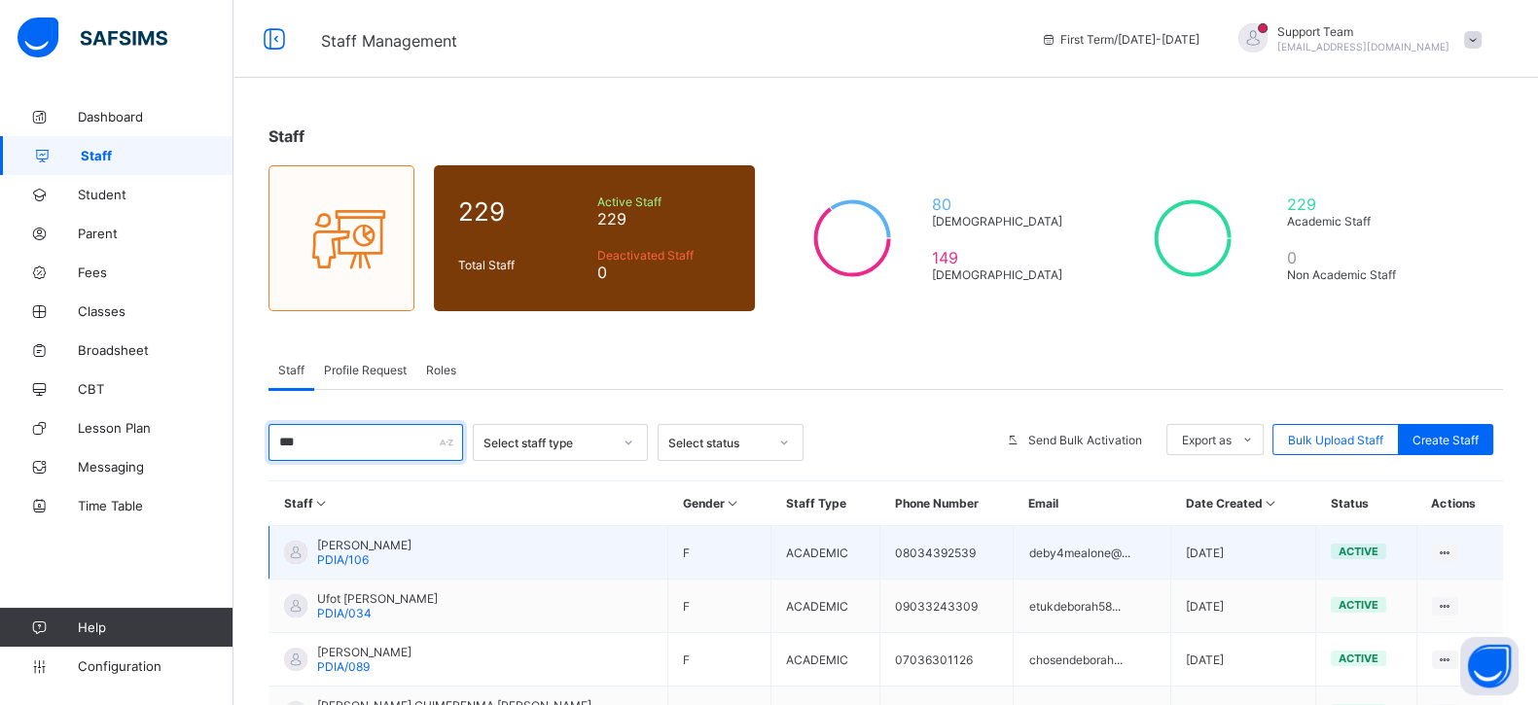
type input "***"
click at [335, 555] on span "PDIA/106" at bounding box center [343, 559] width 52 height 15
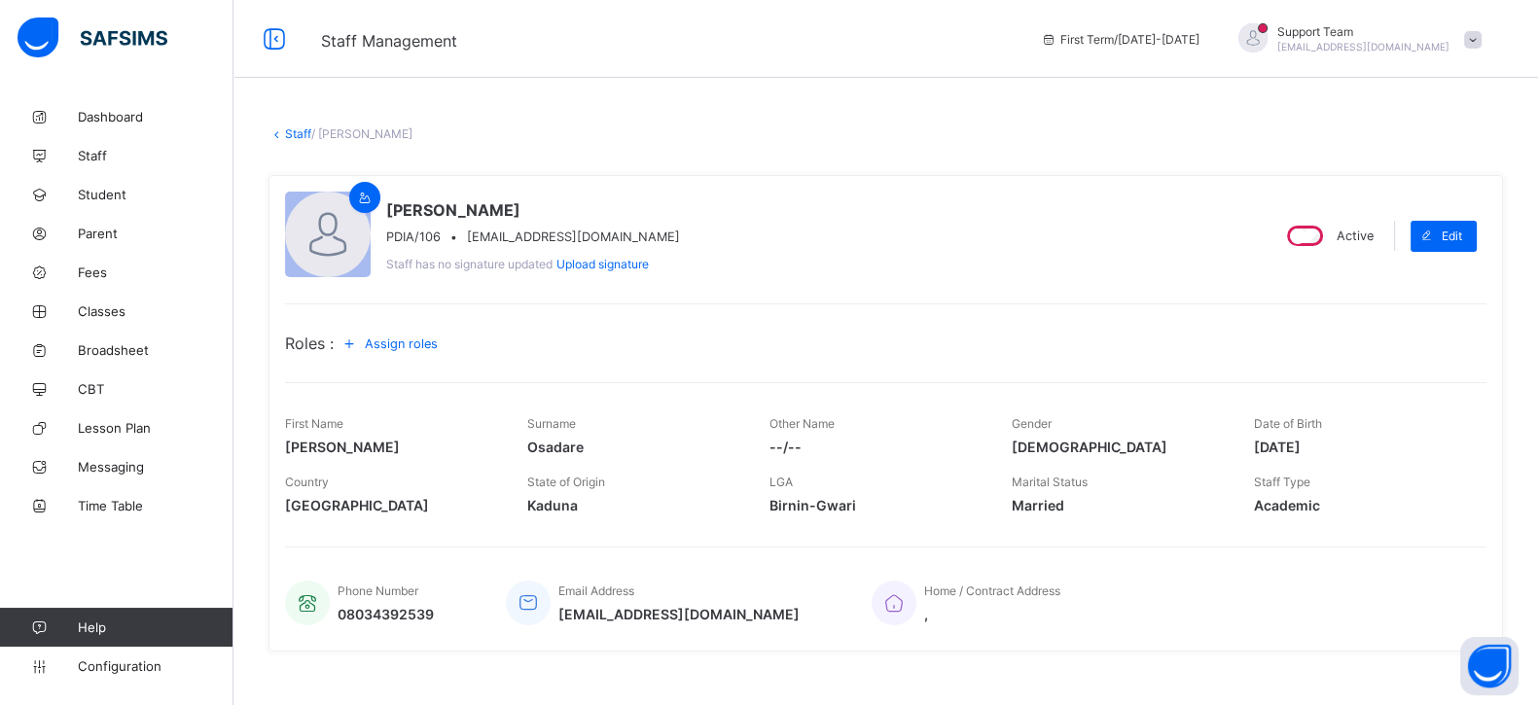
click at [401, 347] on span "Assign roles" at bounding box center [401, 343] width 73 height 15
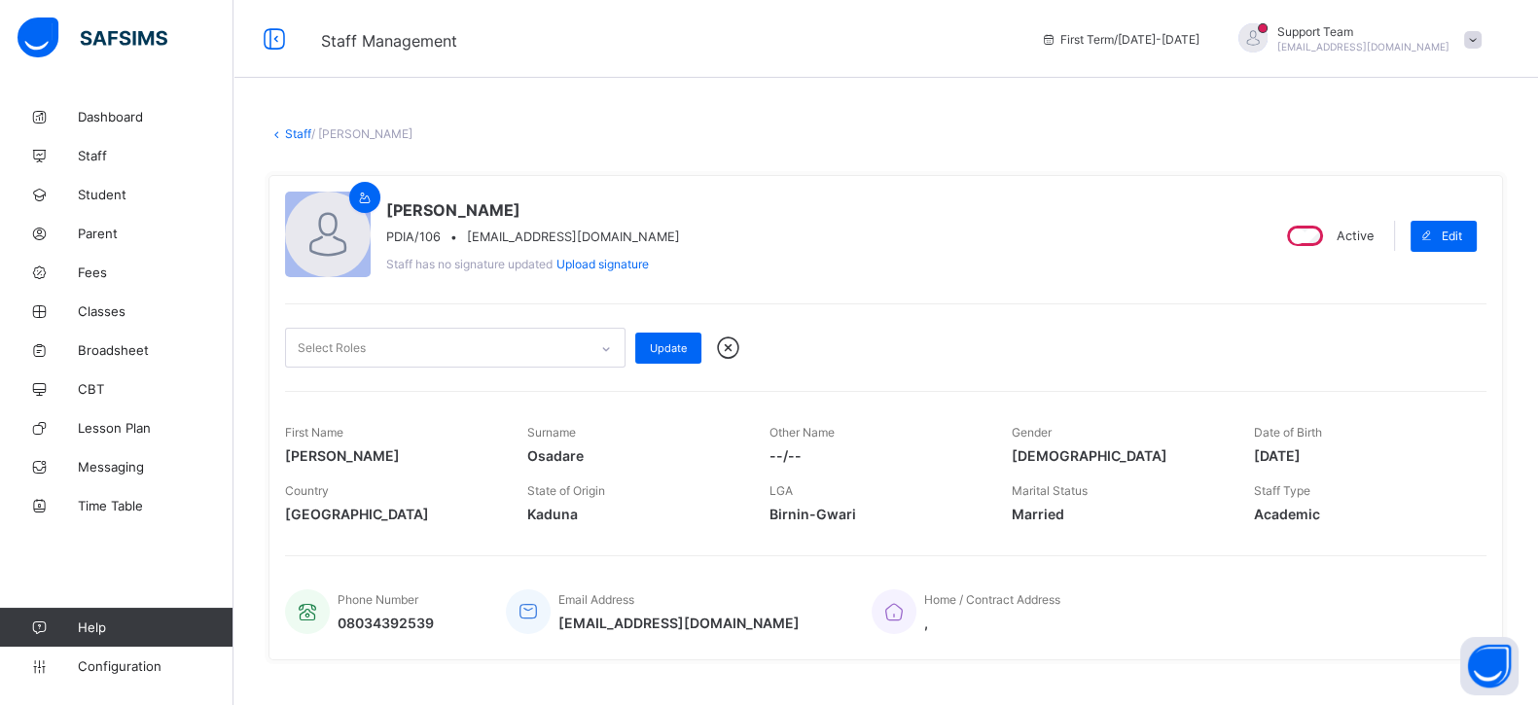
click at [400, 360] on div "Select Roles" at bounding box center [436, 348] width 301 height 38
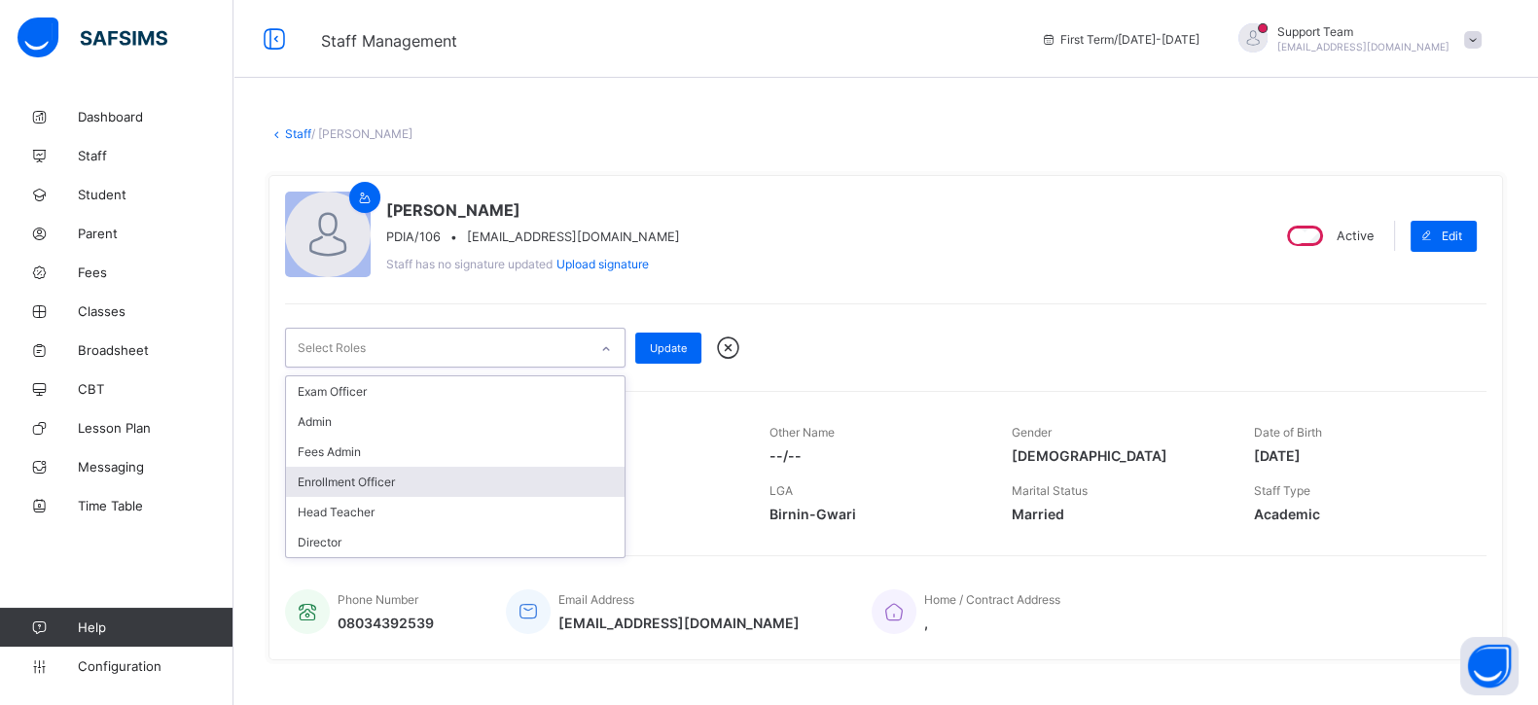
click at [351, 467] on div "Enrollment Officer" at bounding box center [455, 482] width 338 height 30
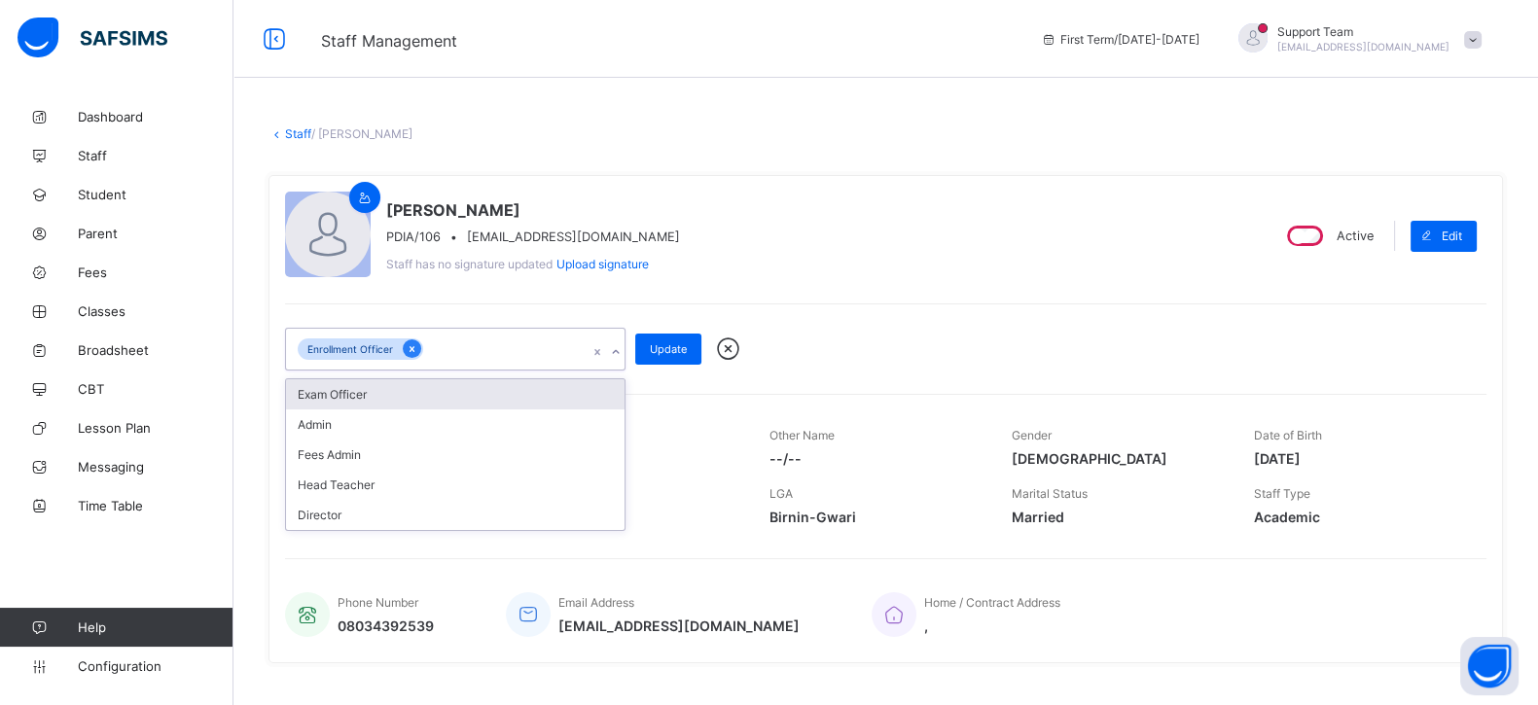
click at [417, 347] on div at bounding box center [412, 348] width 18 height 18
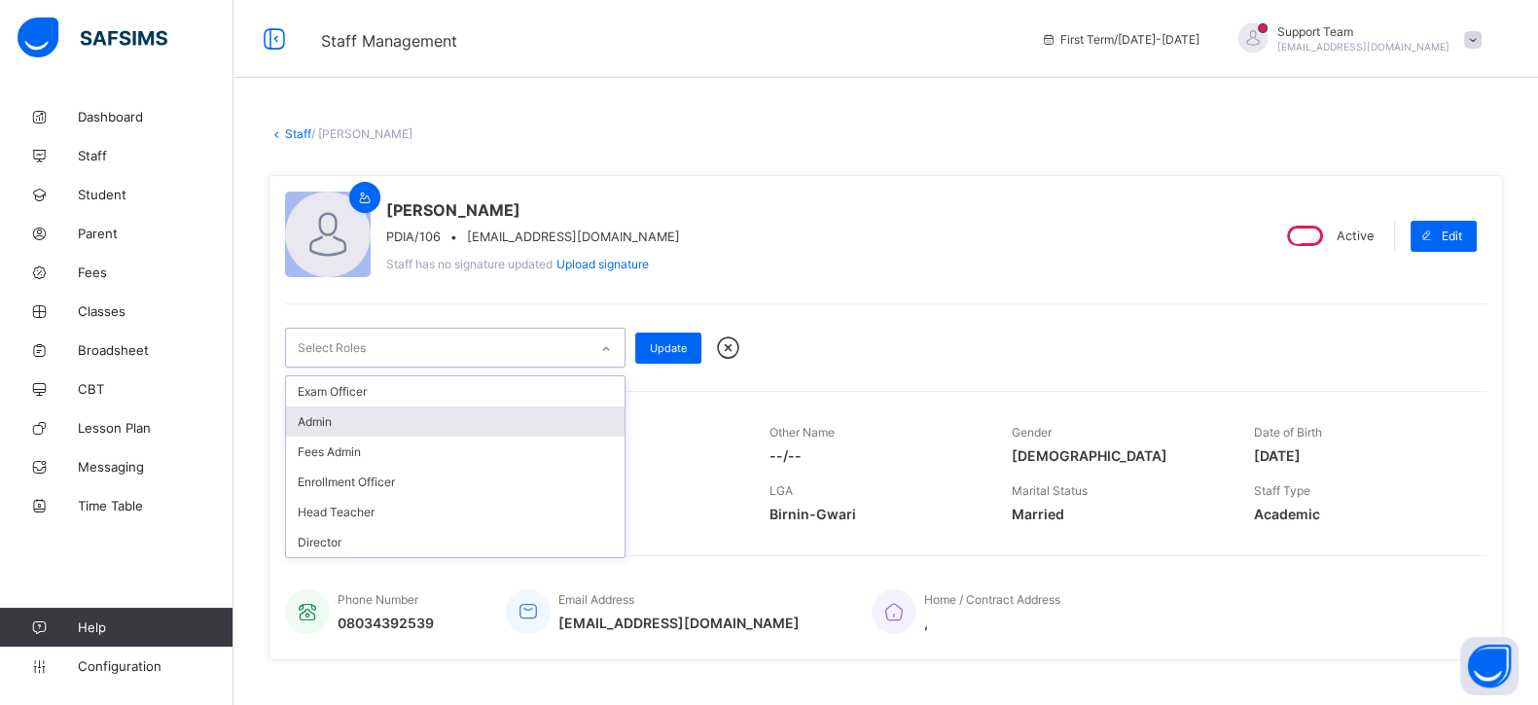
click at [341, 407] on div "Admin" at bounding box center [455, 422] width 338 height 30
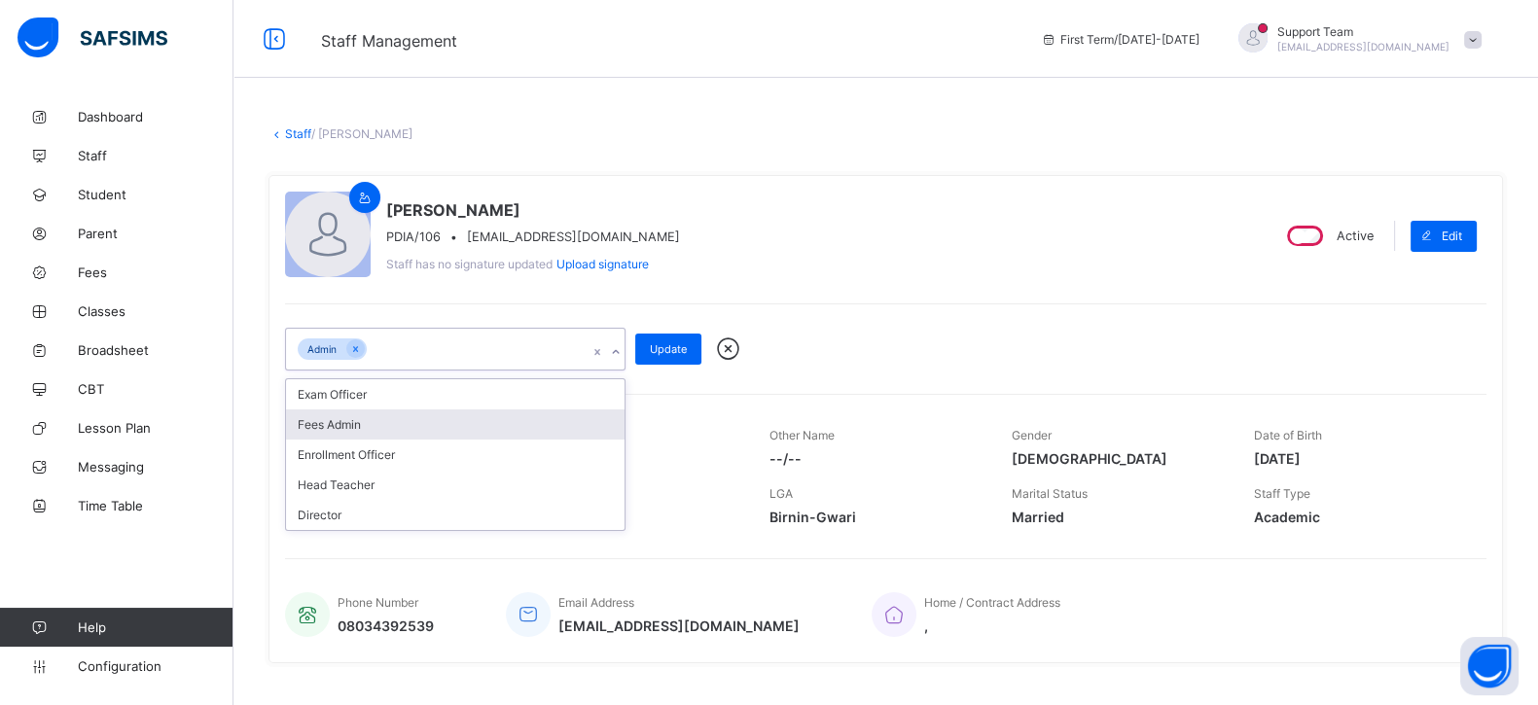
click at [344, 414] on div "Fees Admin" at bounding box center [455, 424] width 338 height 30
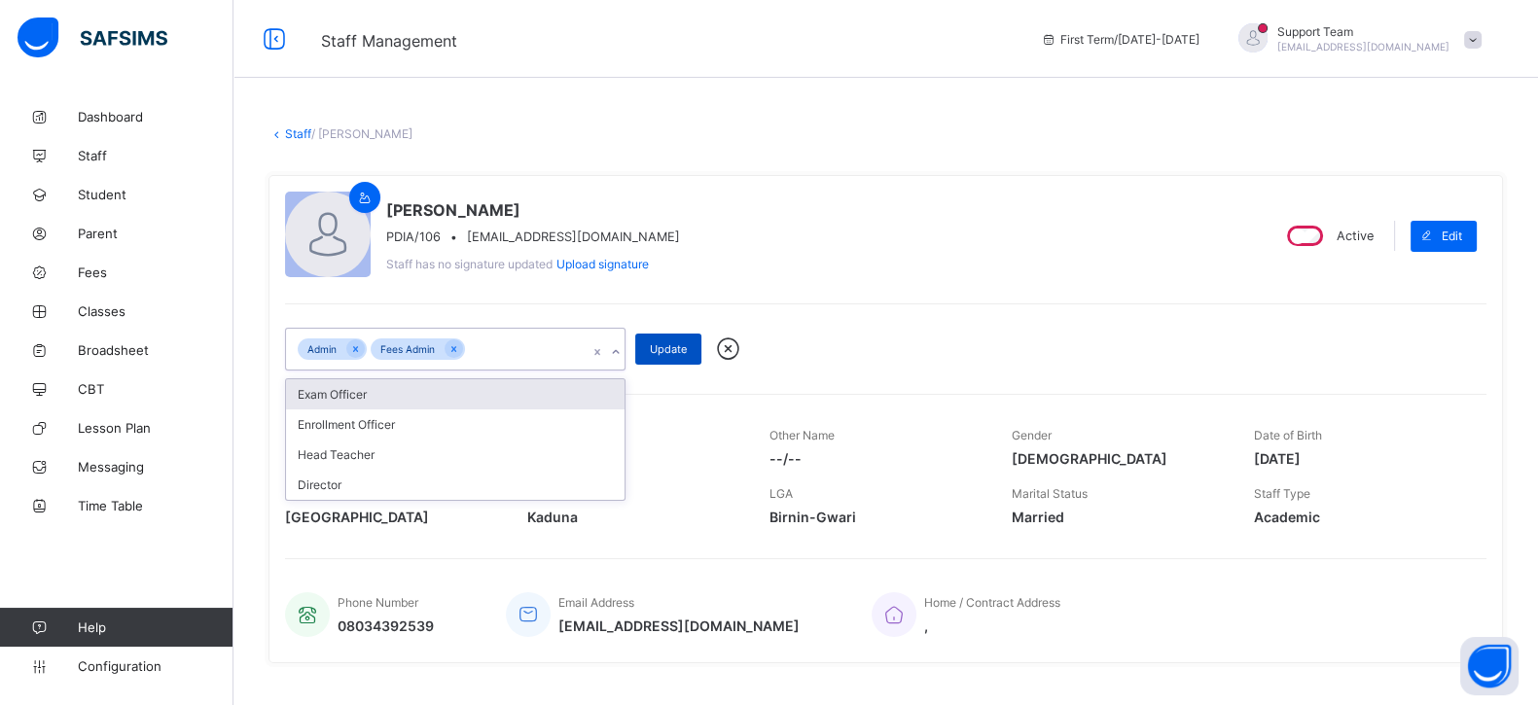
click at [647, 337] on div "Update" at bounding box center [668, 349] width 66 height 31
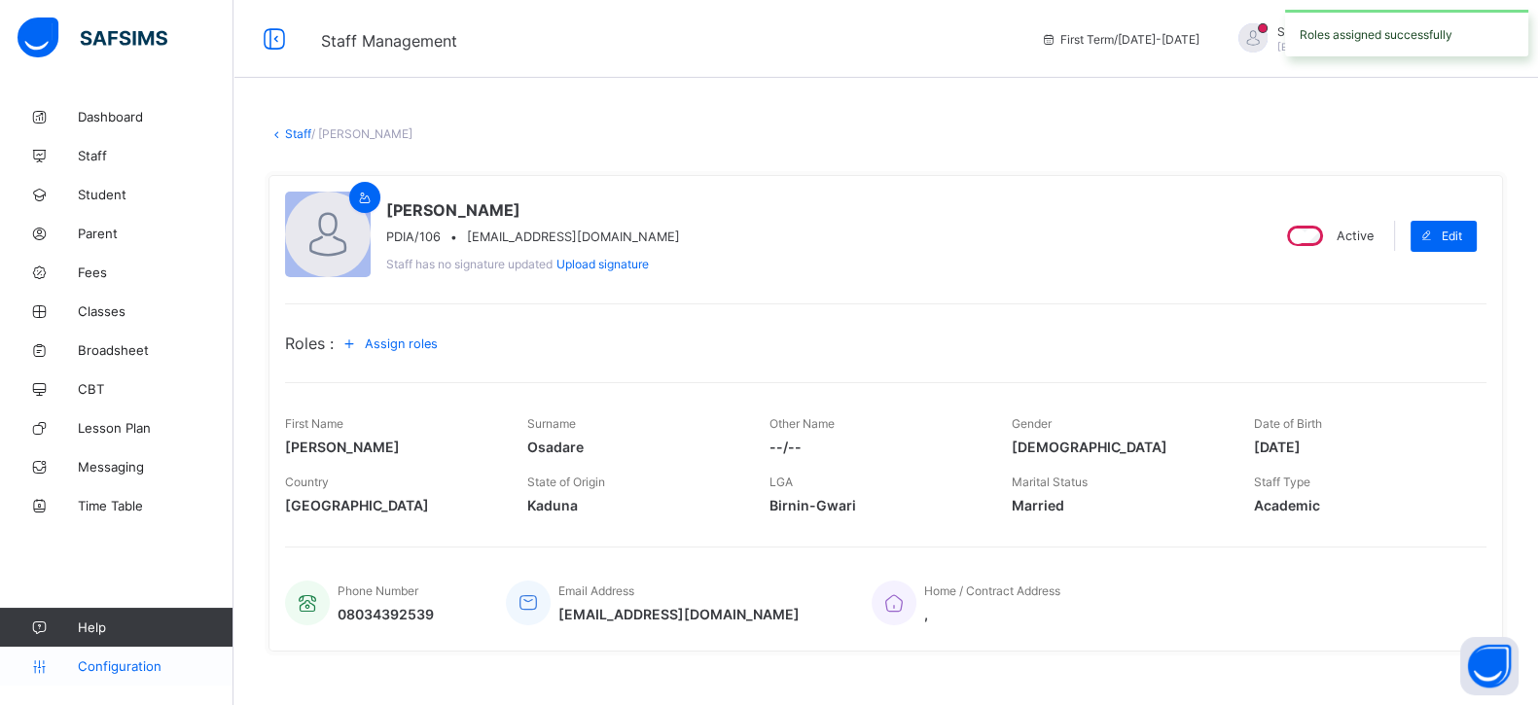
click at [118, 667] on span "Configuration" at bounding box center [155, 666] width 155 height 16
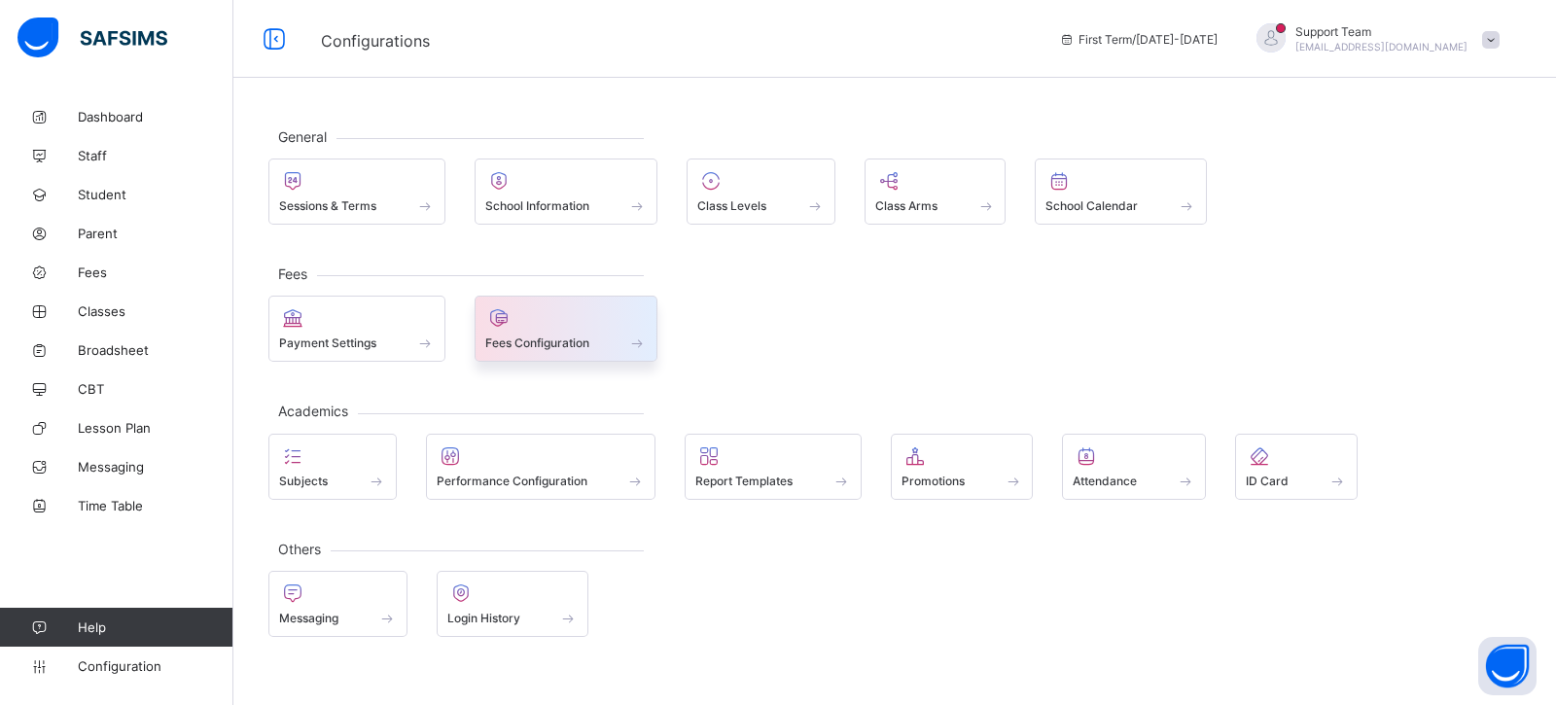
click at [542, 316] on div at bounding box center [566, 317] width 162 height 23
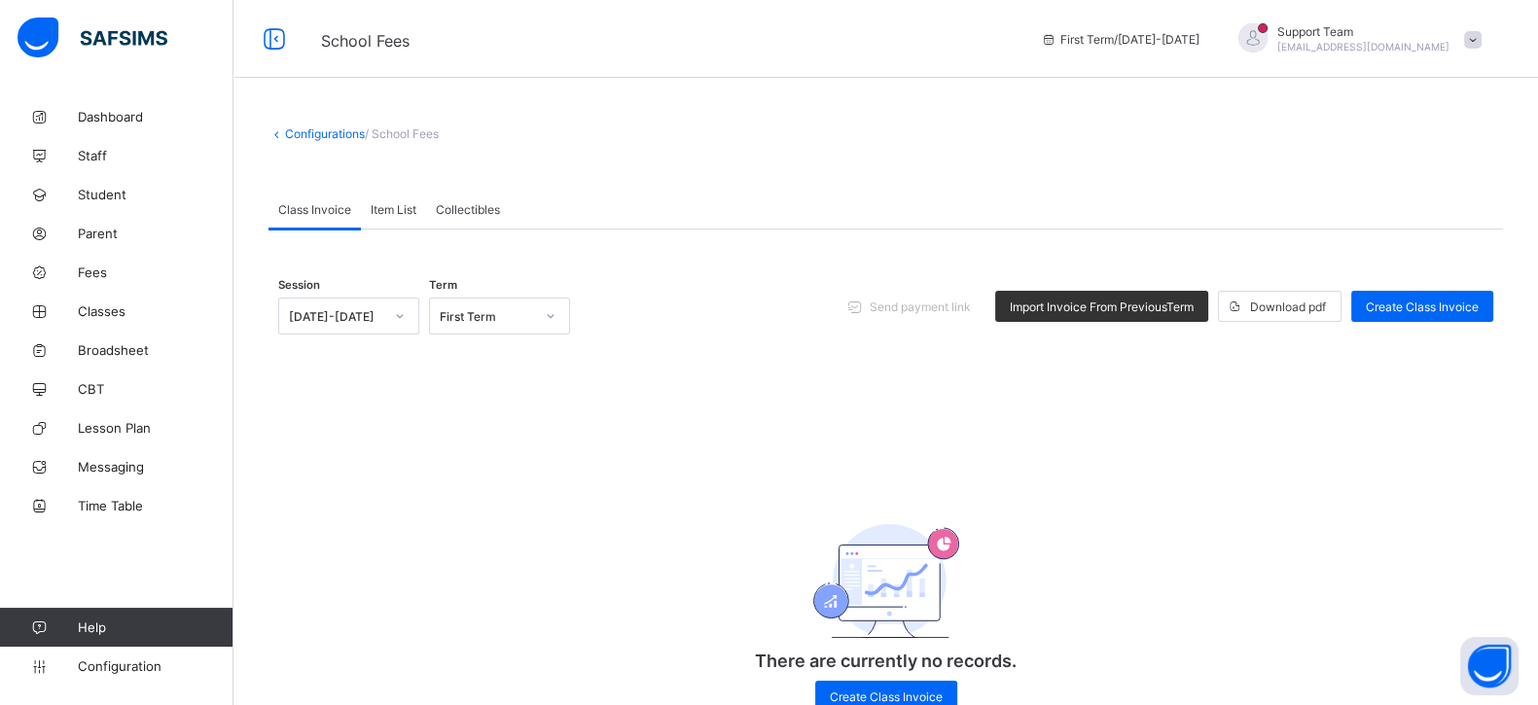
click at [397, 202] on span "Item List" at bounding box center [394, 209] width 46 height 15
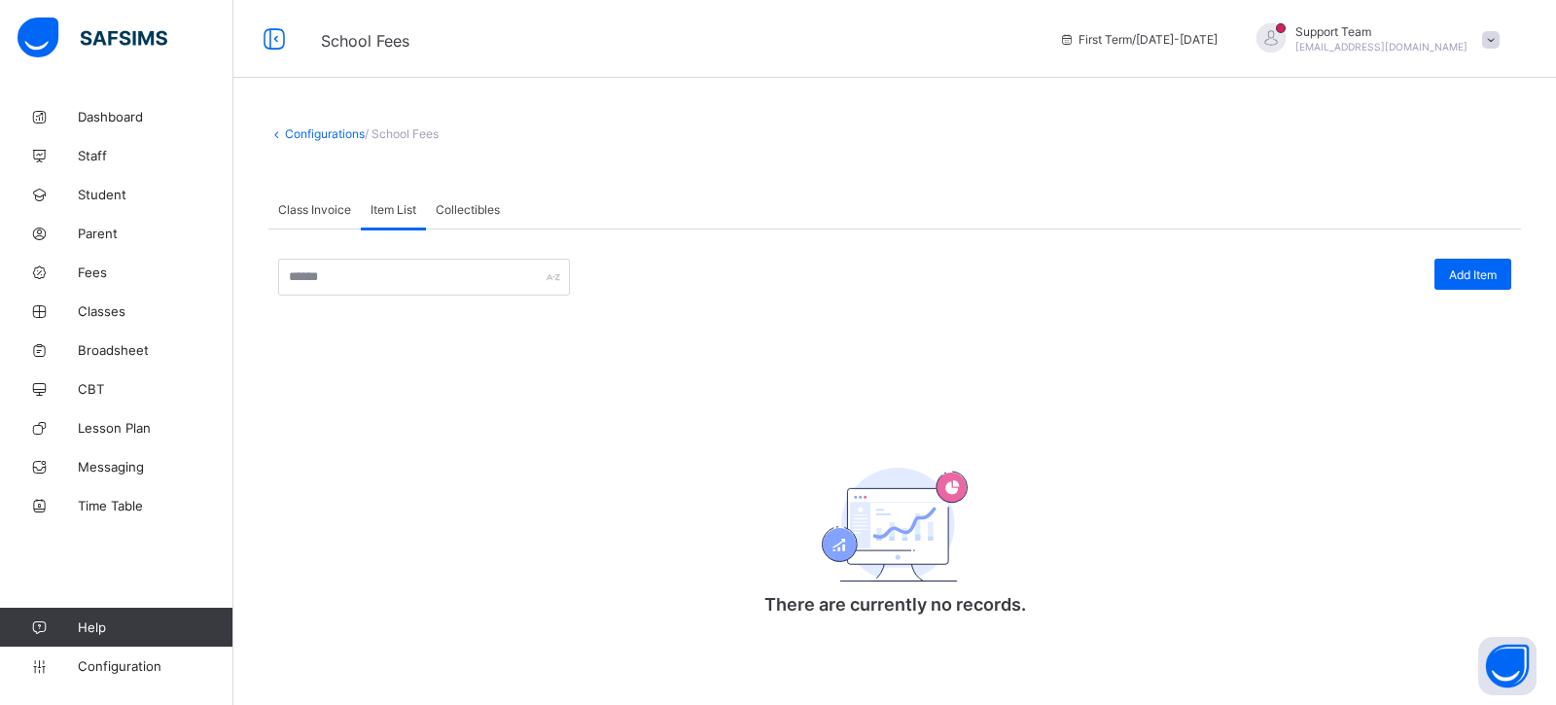
click at [1480, 297] on div "Add Item There are currently no records. × Add Item Item Name Item Description …" at bounding box center [894, 451] width 1233 height 385
click at [100, 663] on span "Configuration" at bounding box center [155, 666] width 155 height 16
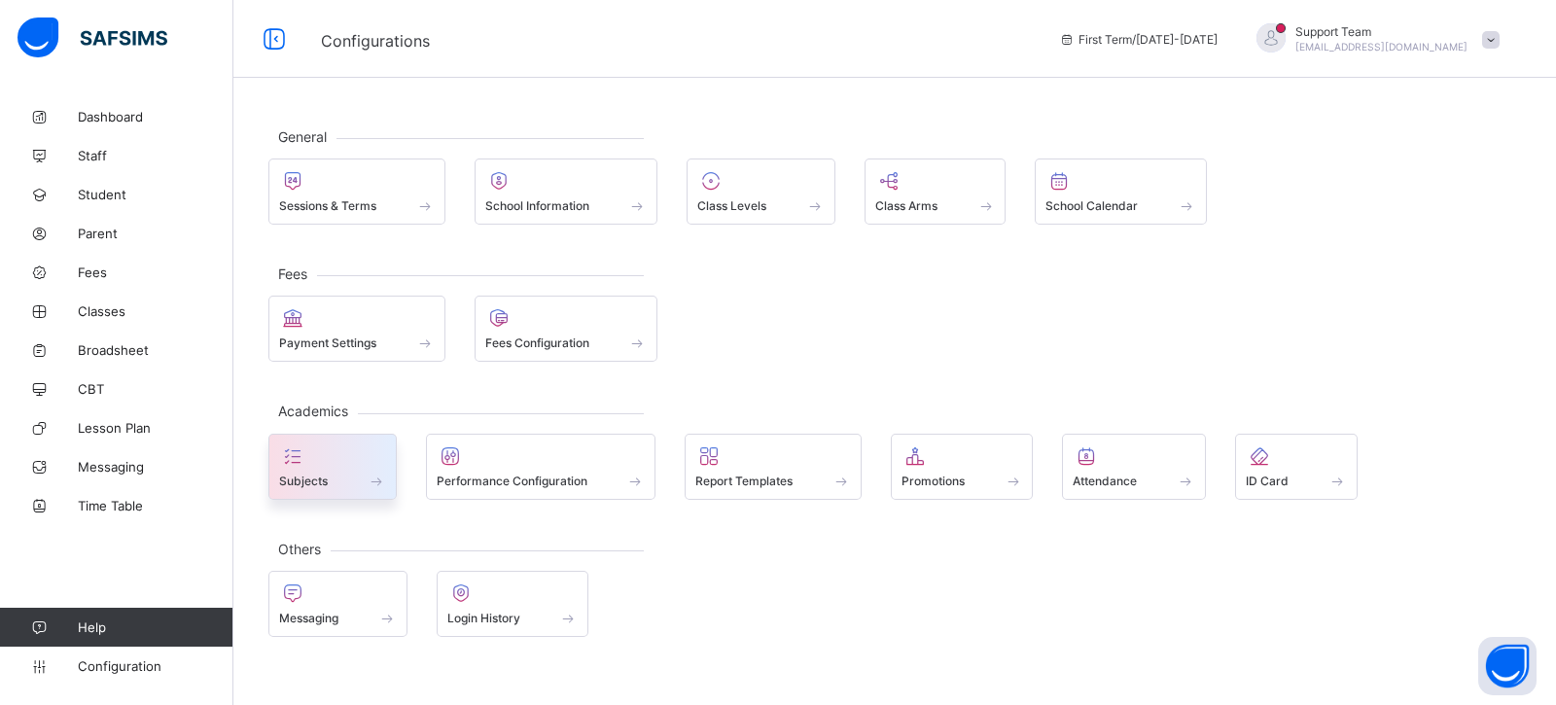
click at [347, 478] on div "Subjects" at bounding box center [332, 481] width 107 height 17
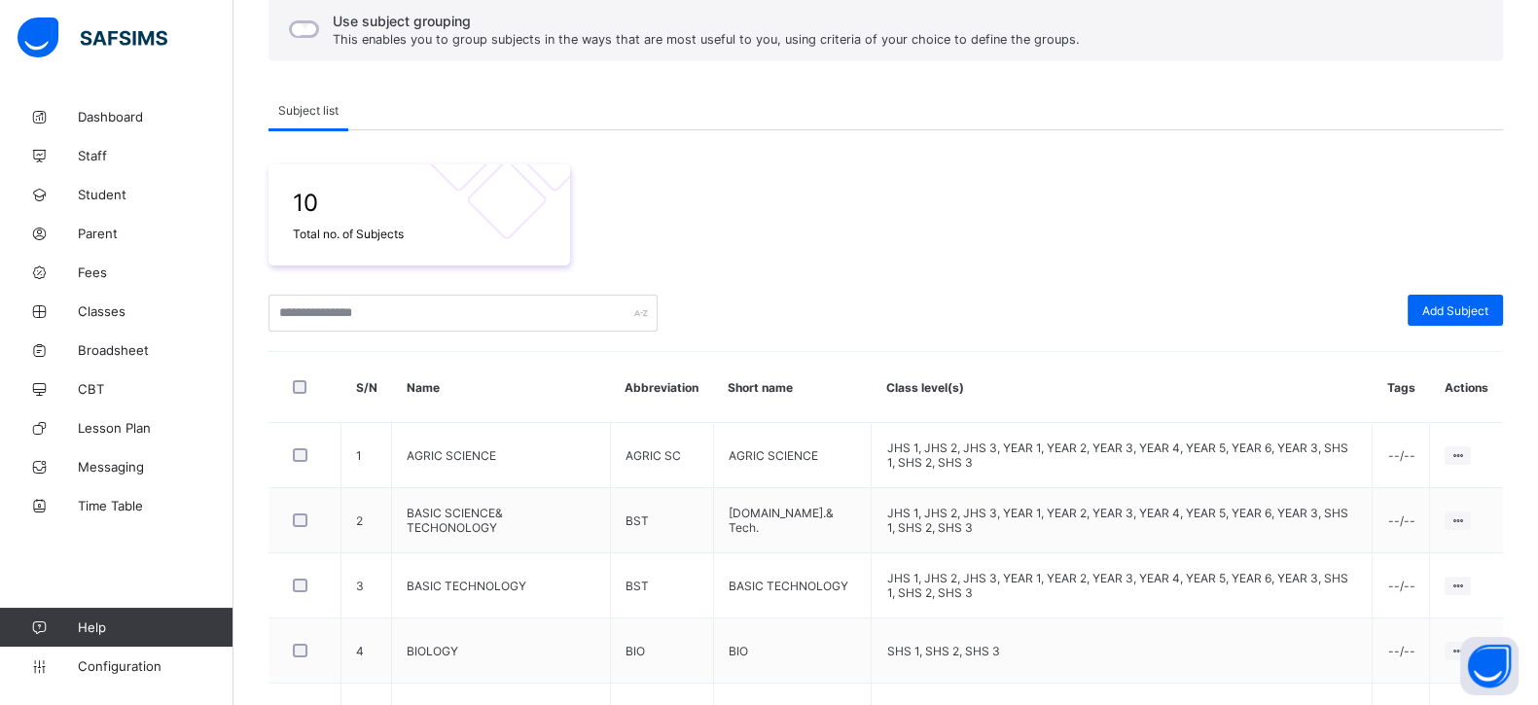
scroll to position [159, 0]
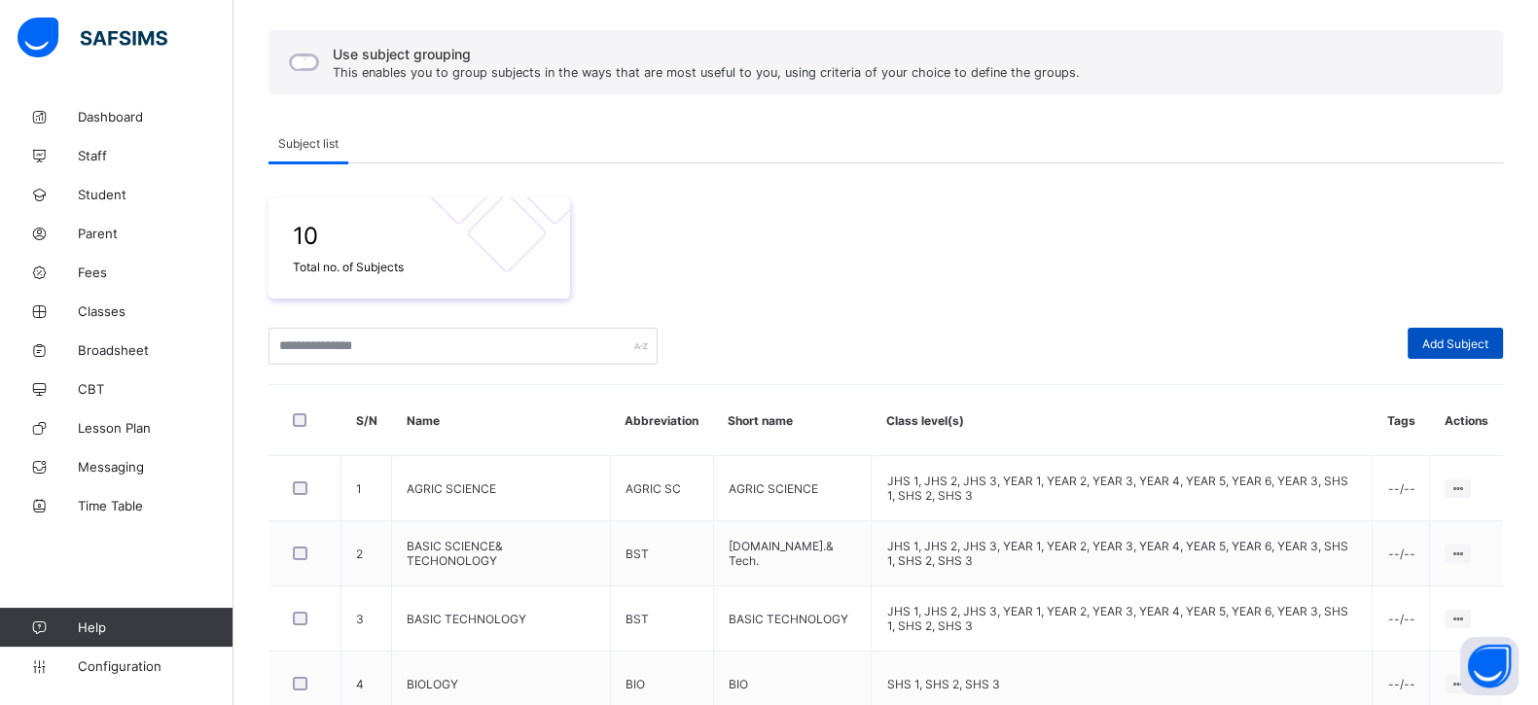
click at [1444, 338] on span "Add Subject" at bounding box center [1455, 343] width 66 height 15
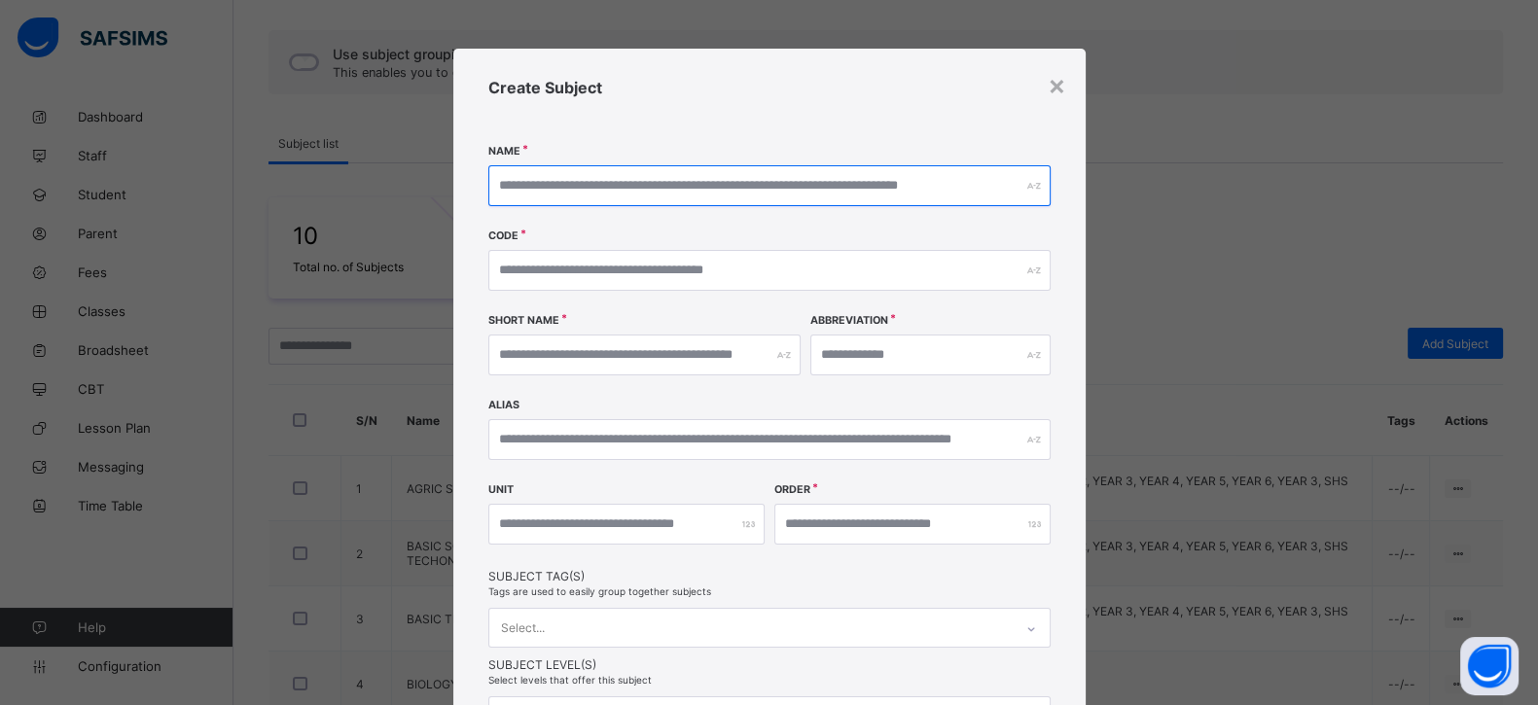
click at [575, 179] on input "text" at bounding box center [769, 185] width 562 height 41
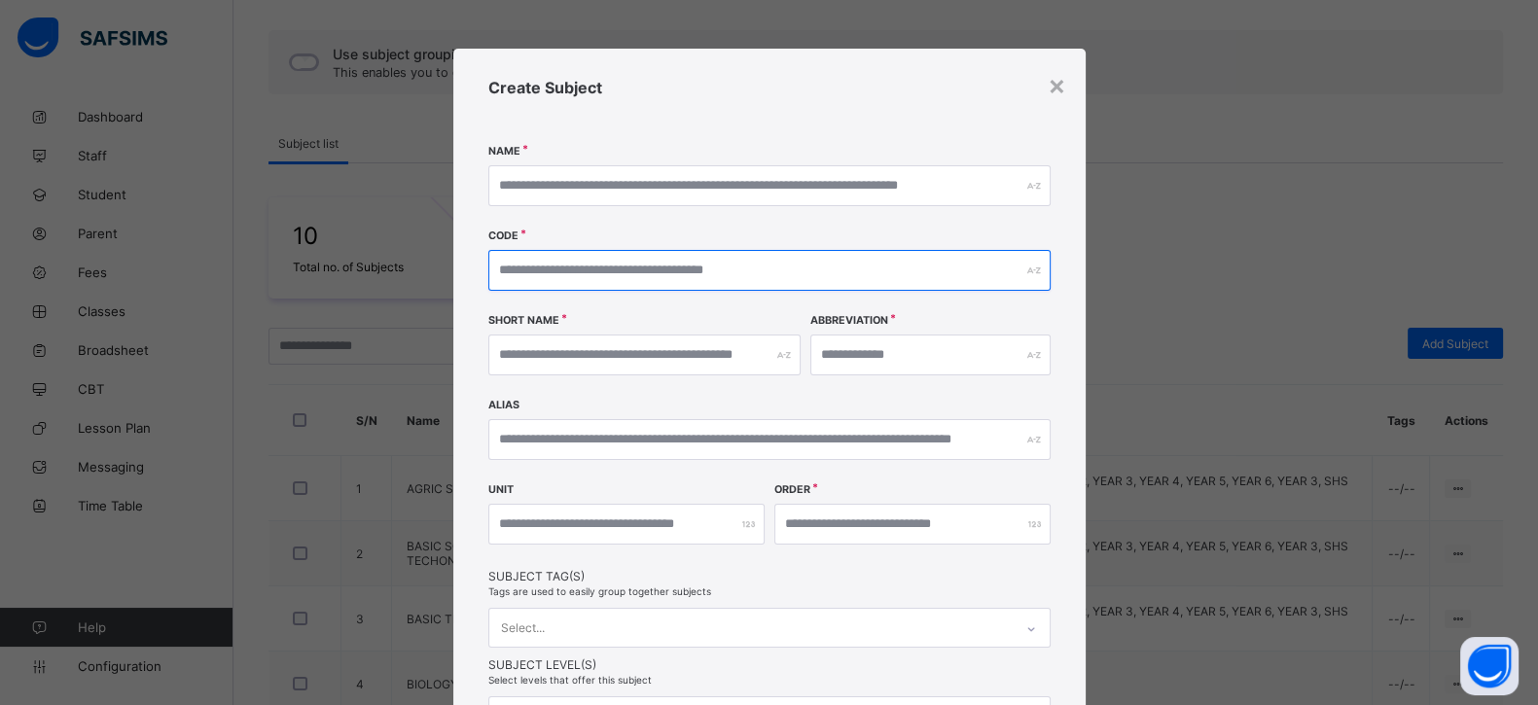
click at [575, 265] on input "text" at bounding box center [769, 270] width 562 height 41
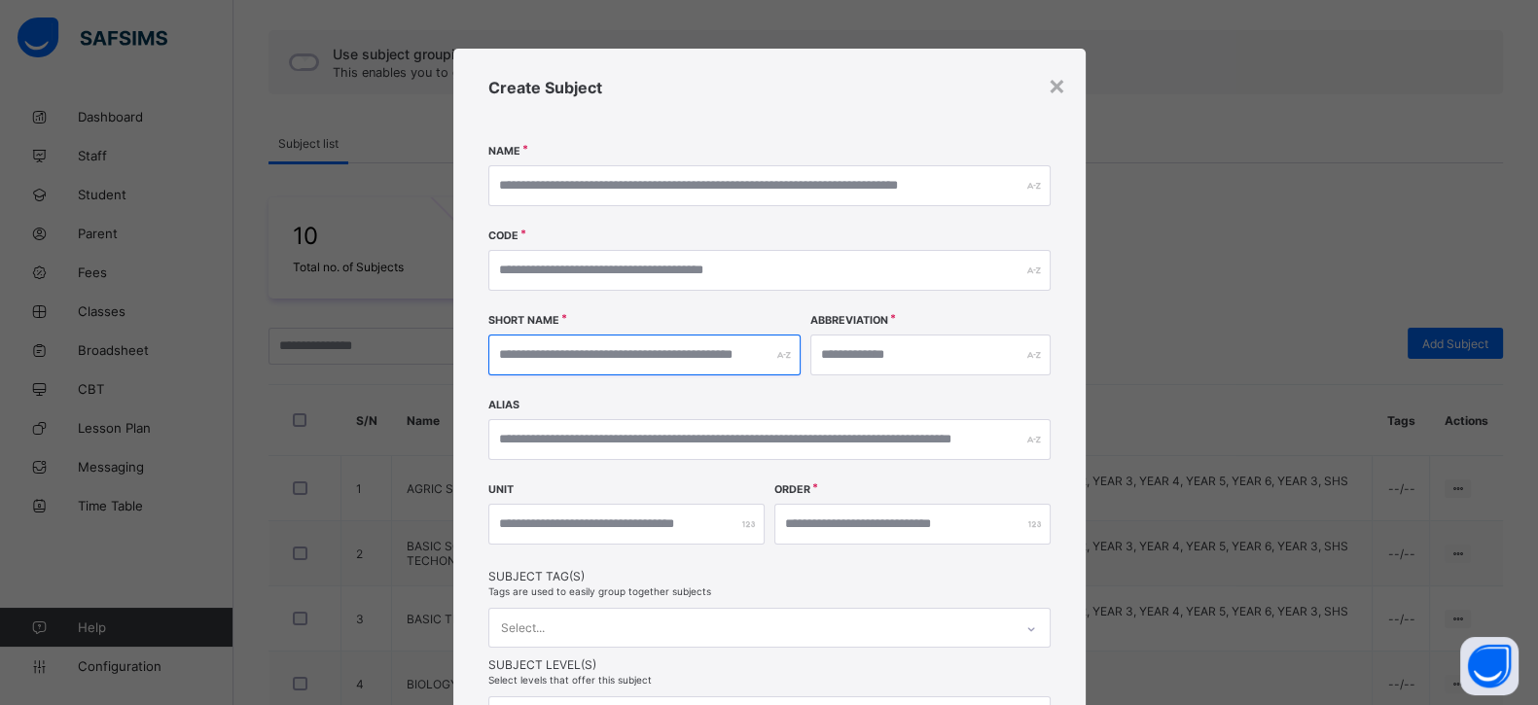
click at [572, 343] on input "text" at bounding box center [644, 355] width 312 height 41
drag, startPoint x: 864, startPoint y: 341, endPoint x: 813, endPoint y: 361, distance: 54.2
click at [864, 342] on input "text" at bounding box center [930, 355] width 240 height 41
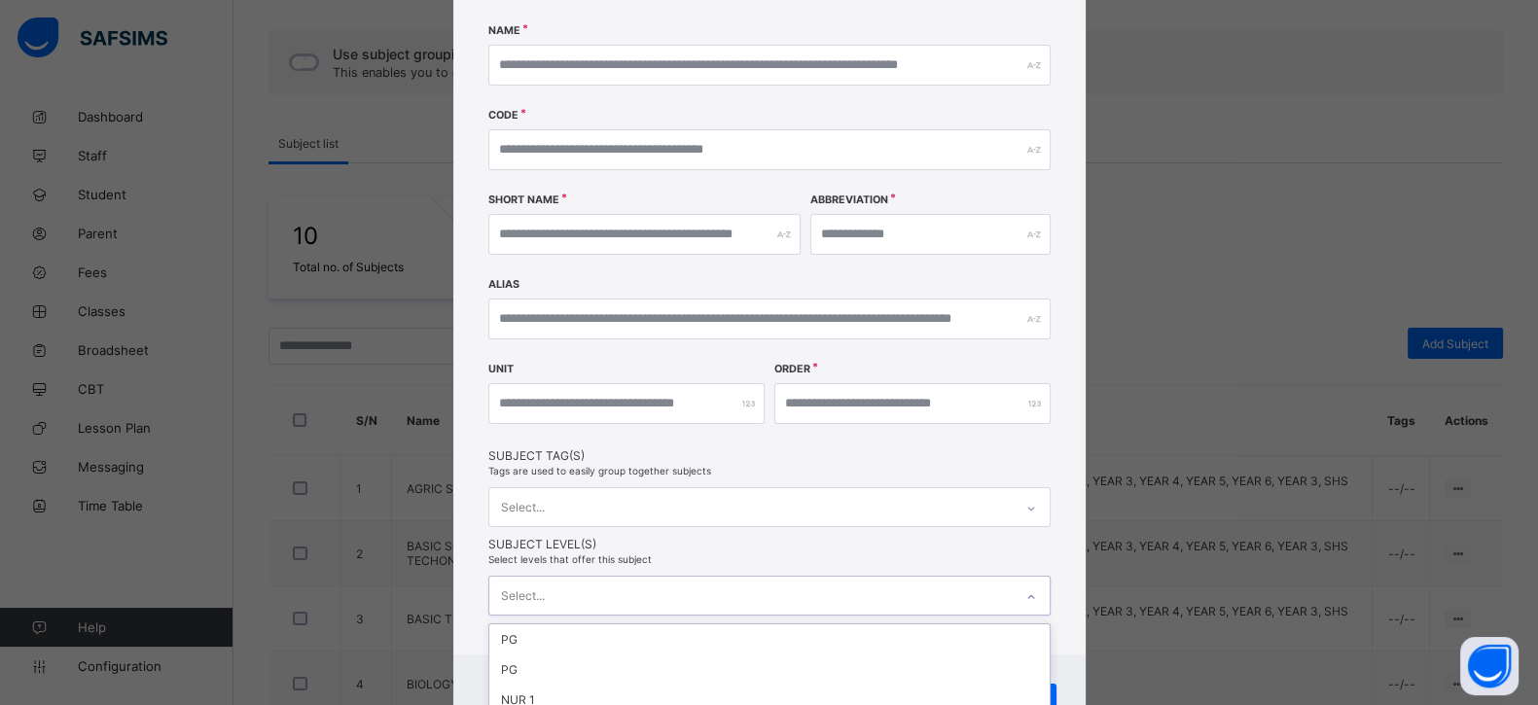
scroll to position [325, 0]
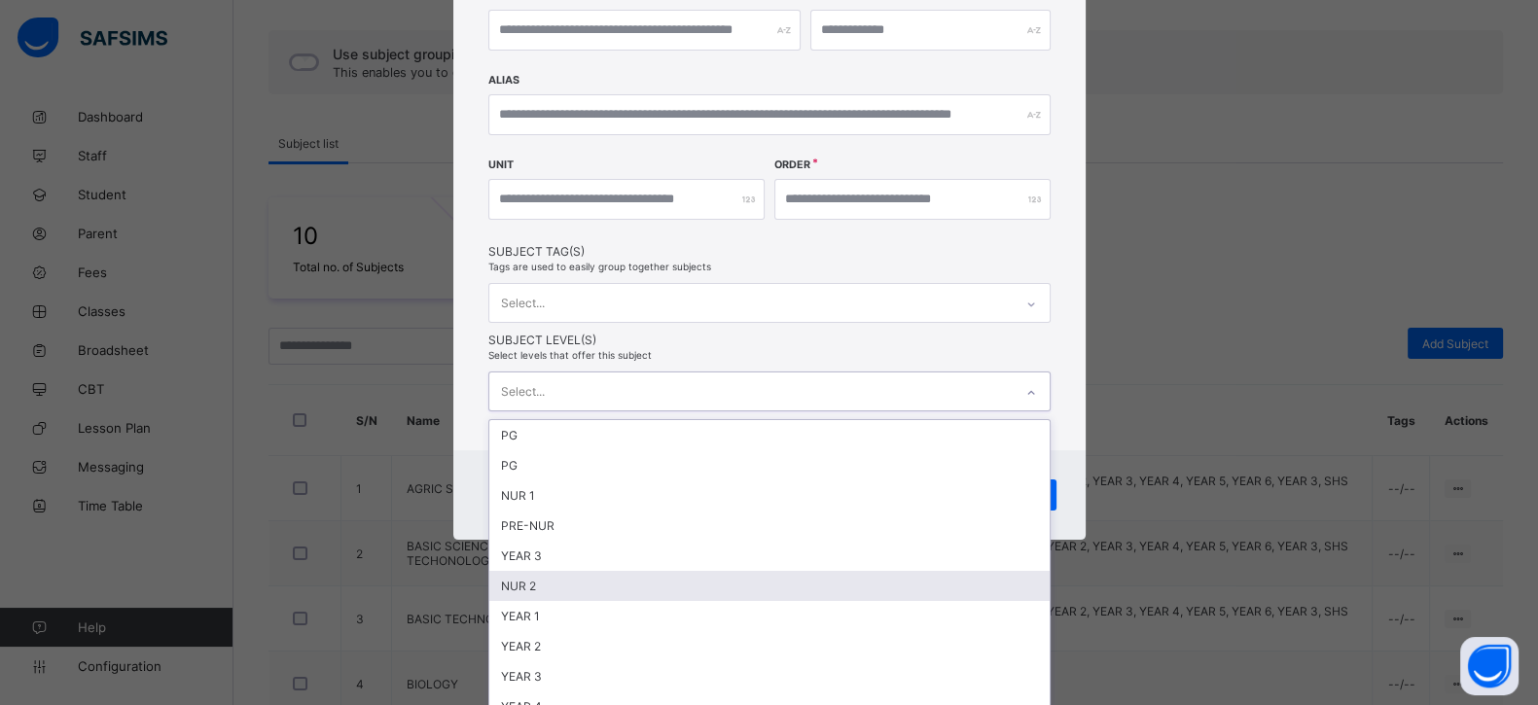
click at [601, 411] on div "option NUR 2 focused, 6 of 18. 18 results available. Use Up and Down to choose …" at bounding box center [769, 392] width 562 height 40
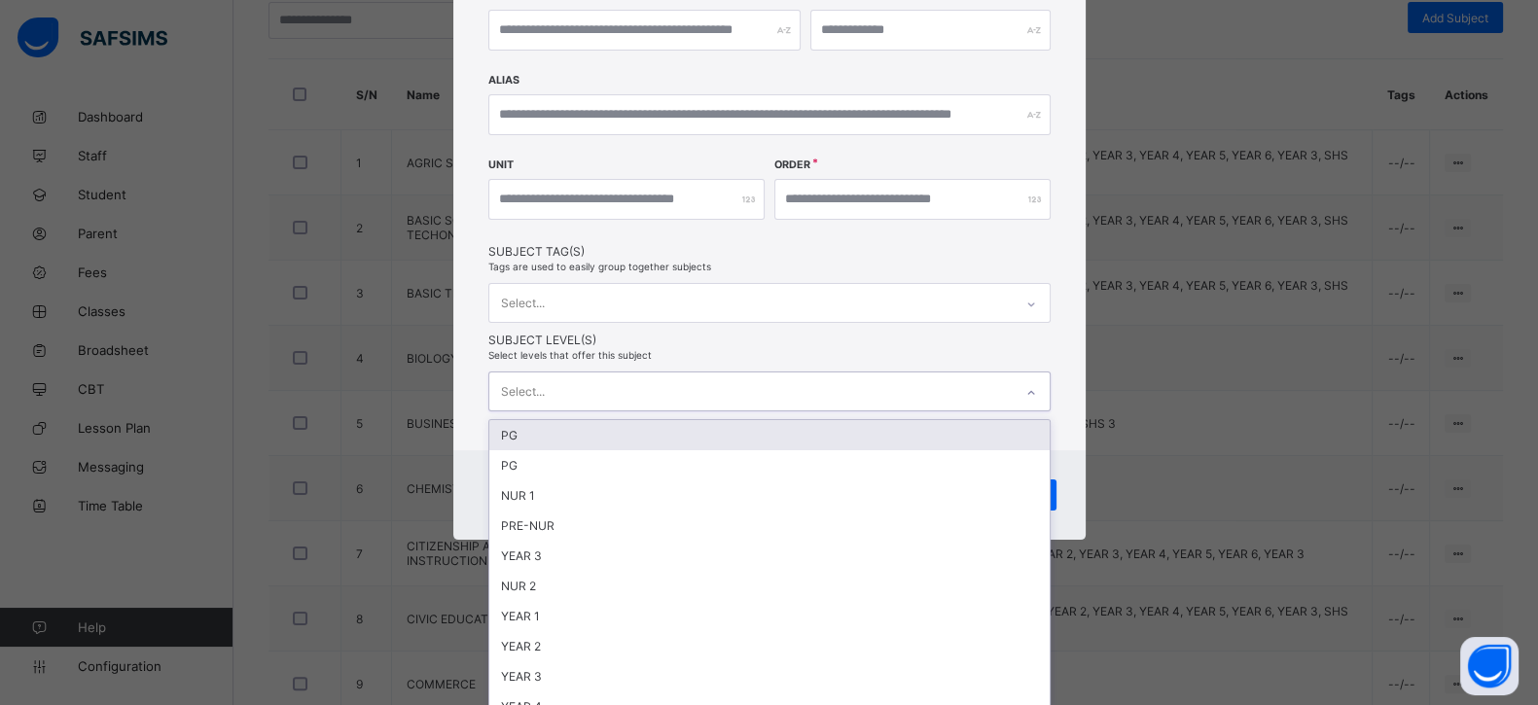
scroll to position [646, 0]
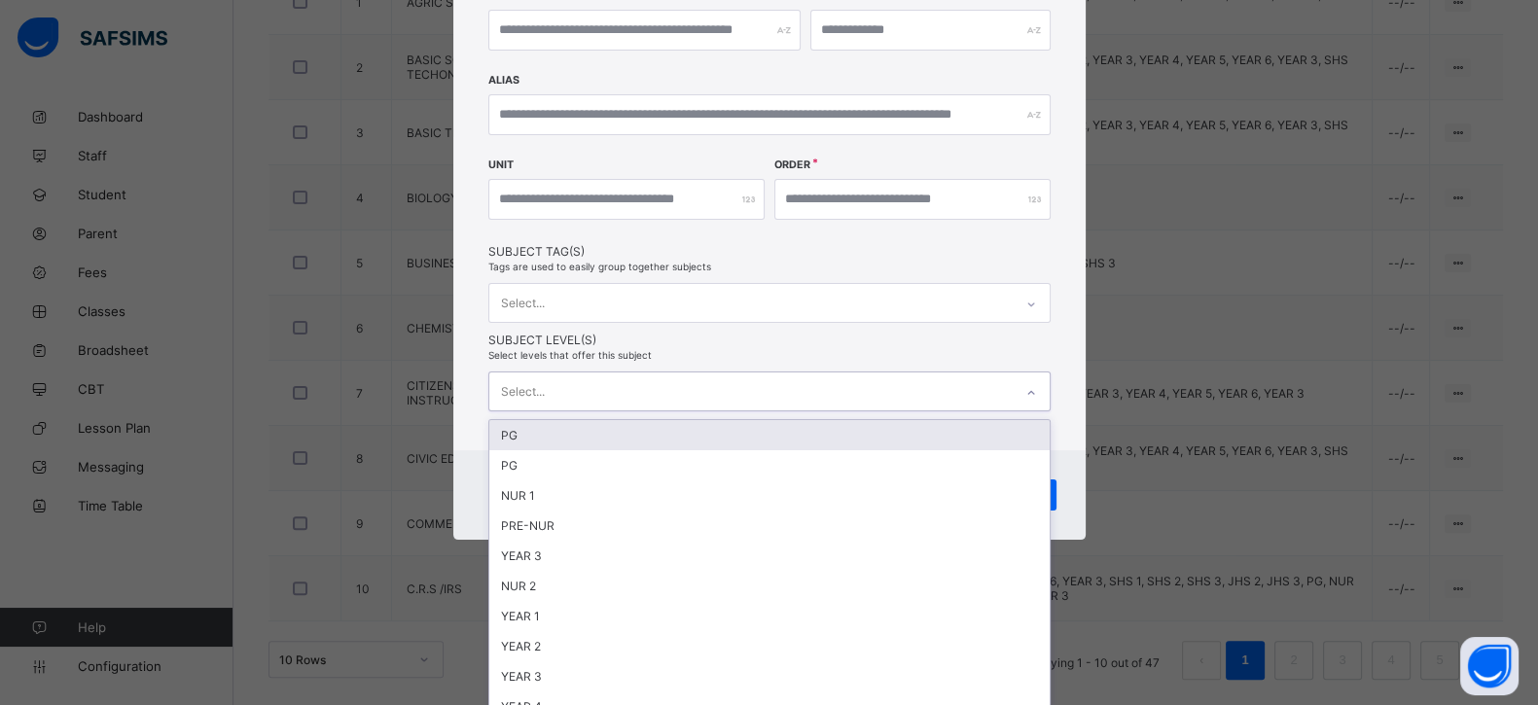
click at [1055, 234] on div "Create Subject Name Code Short Name Abbreviation Alias Unit Order Subject Tag(s…" at bounding box center [769, 87] width 632 height 726
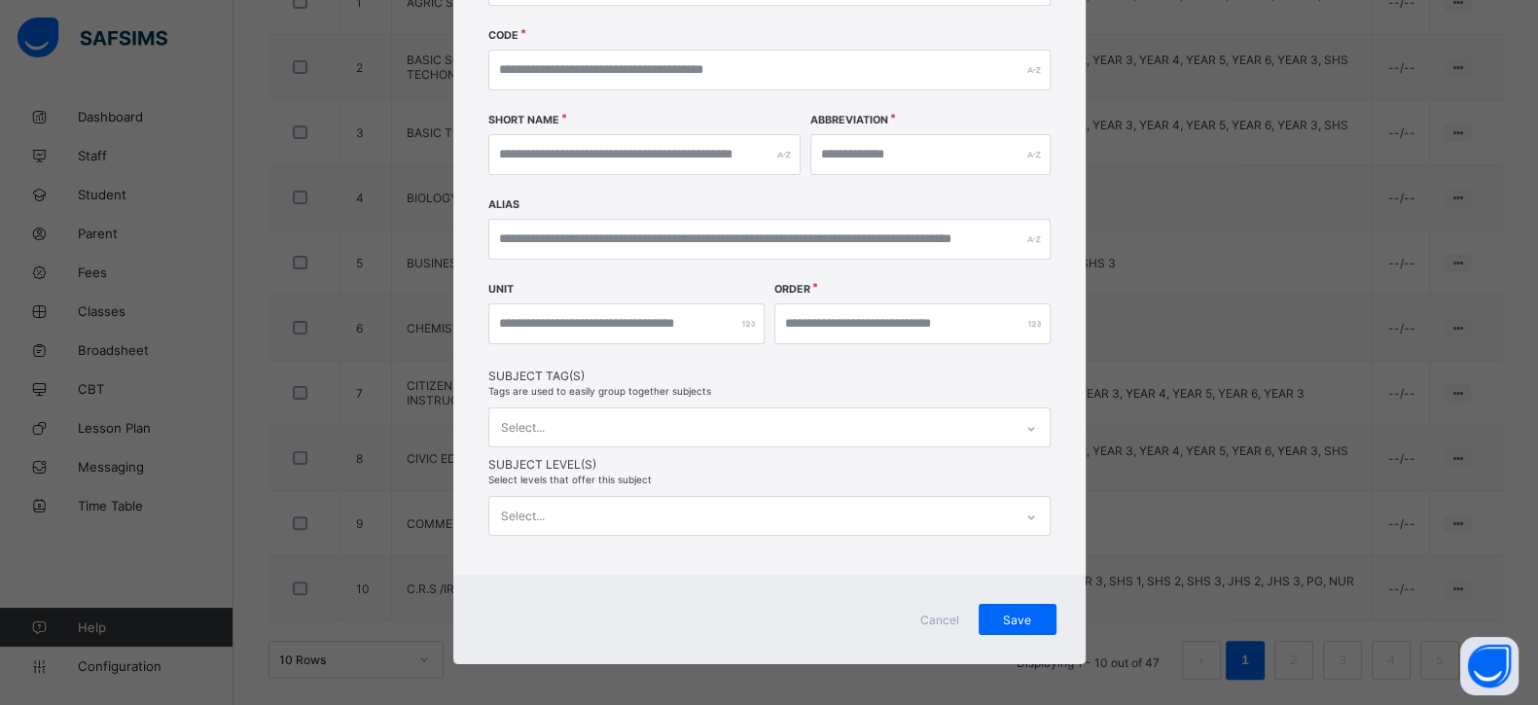
click at [931, 613] on span "Cancel" at bounding box center [939, 620] width 47 height 15
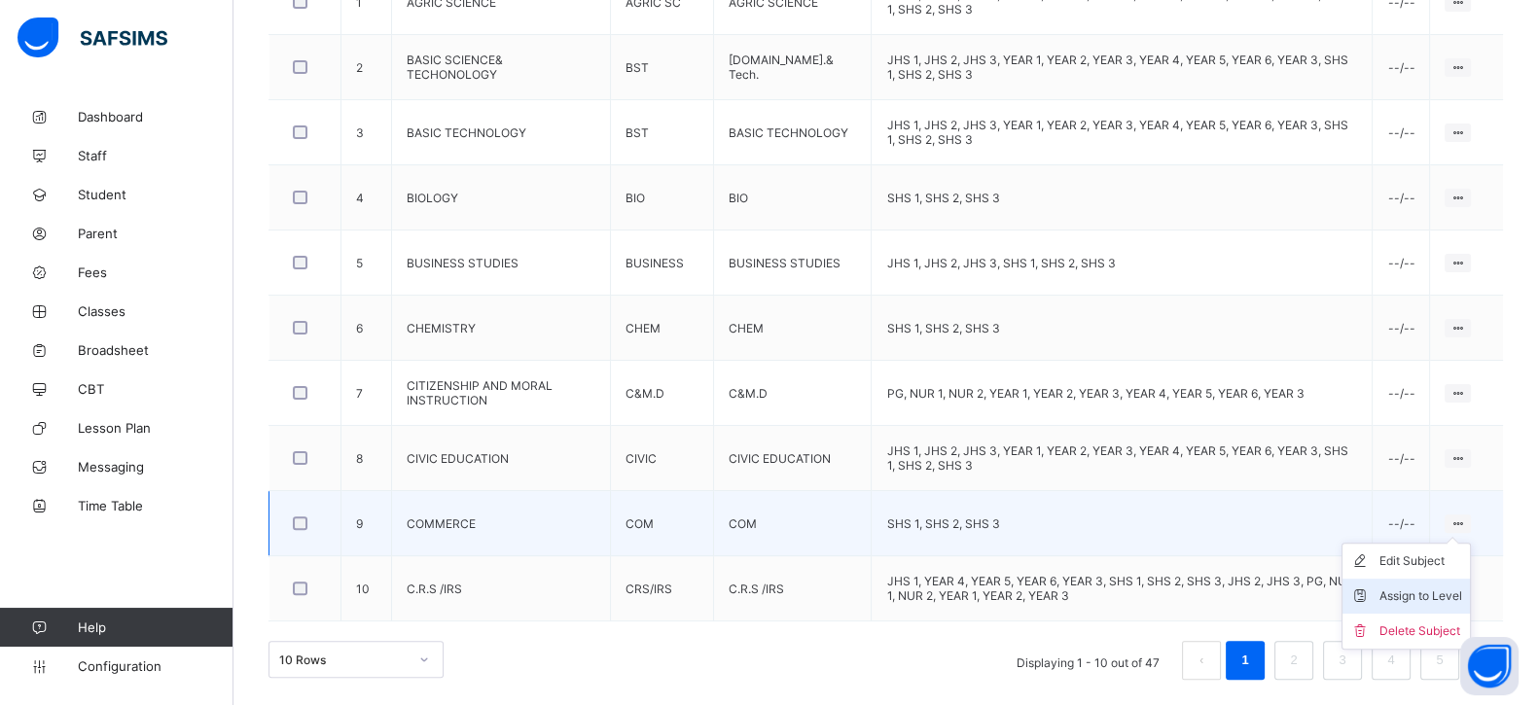
click at [1448, 597] on div "Assign to Level" at bounding box center [1420, 595] width 83 height 19
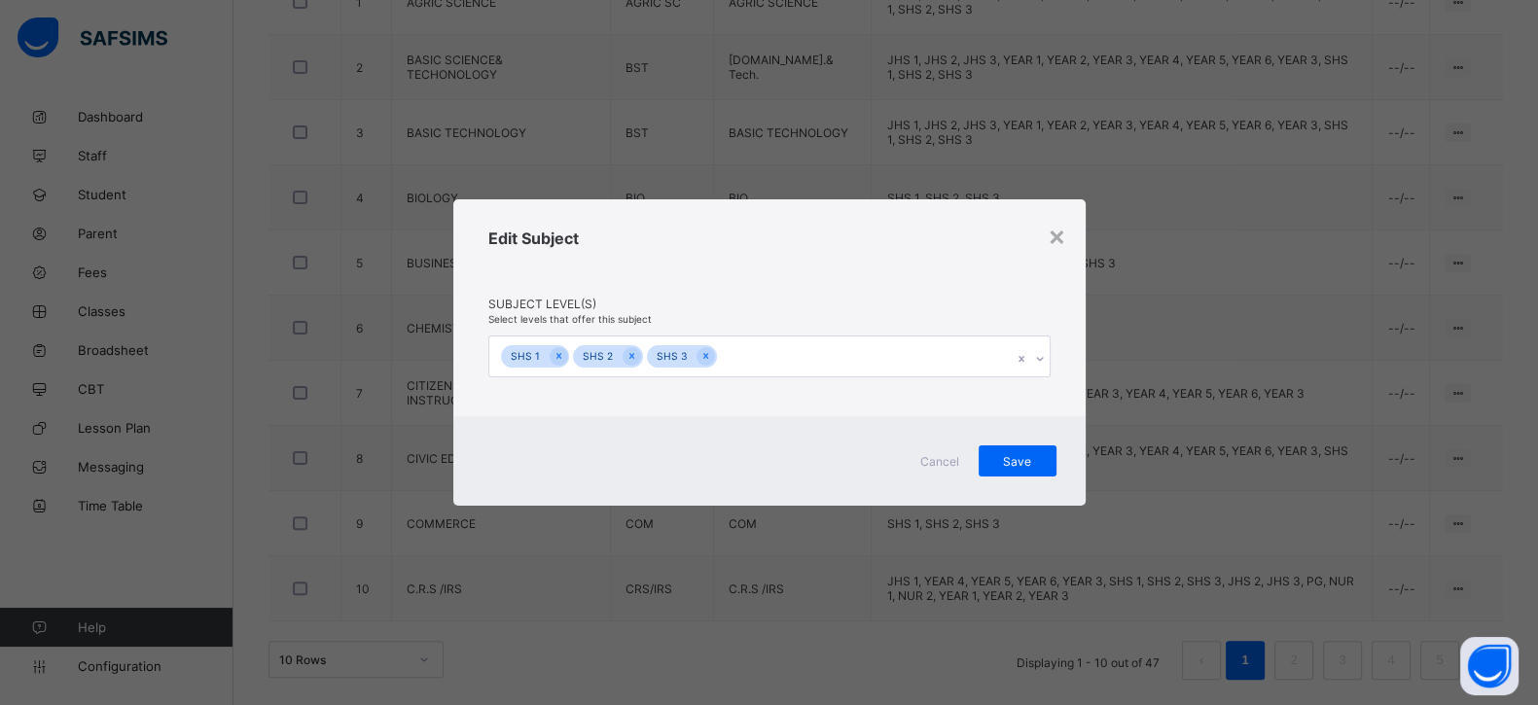
click at [846, 357] on div "SHS 1 SHS 2 SHS 3" at bounding box center [750, 356] width 523 height 41
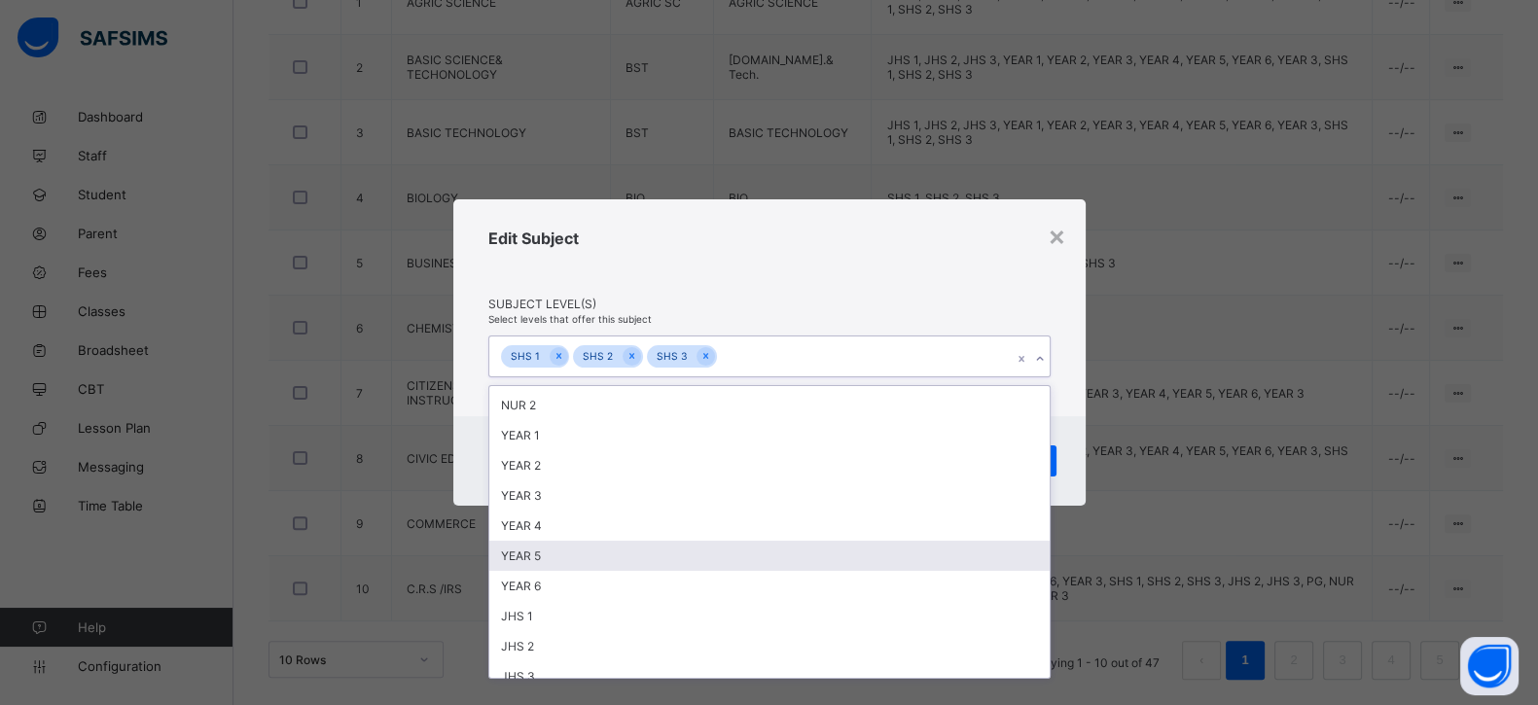
scroll to position [147, 0]
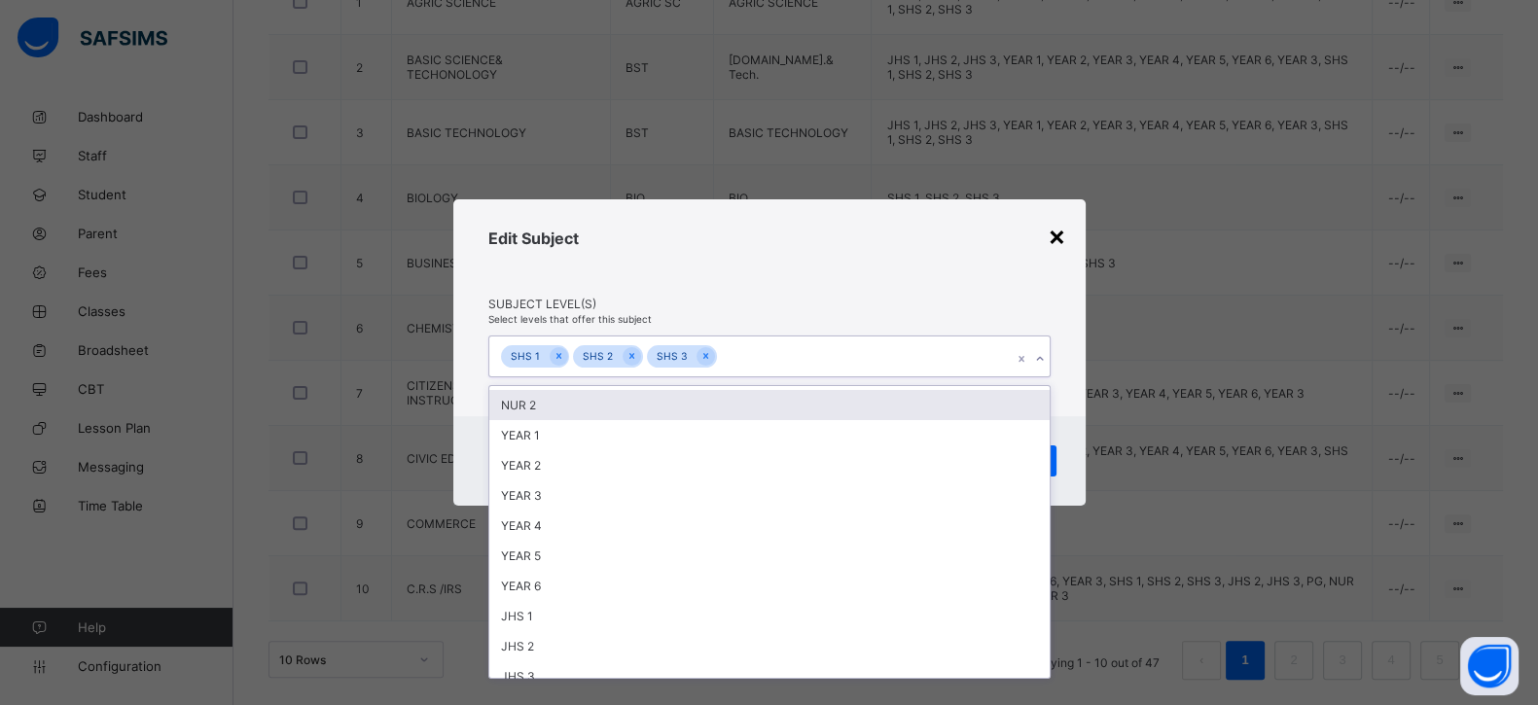
click at [1052, 231] on div "×" at bounding box center [1056, 235] width 18 height 33
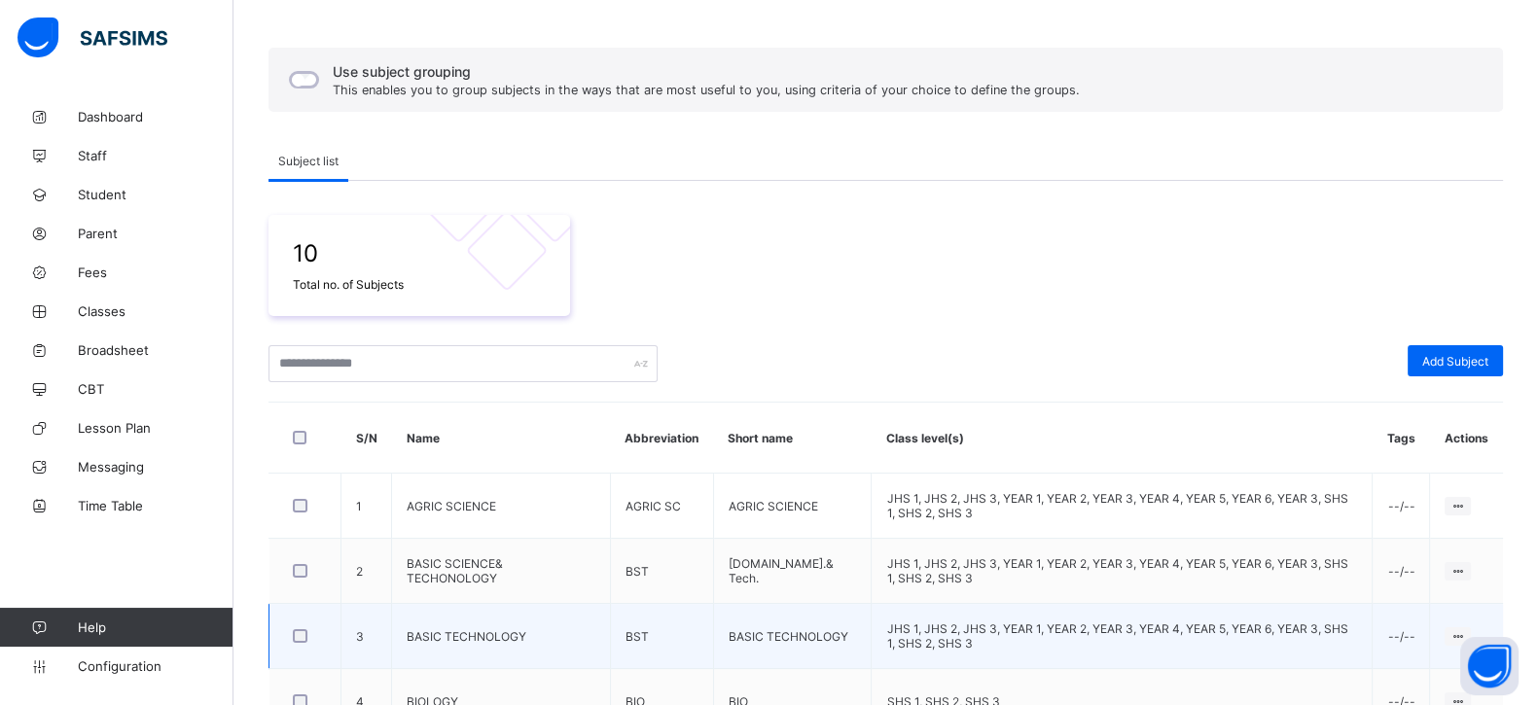
scroll to position [0, 0]
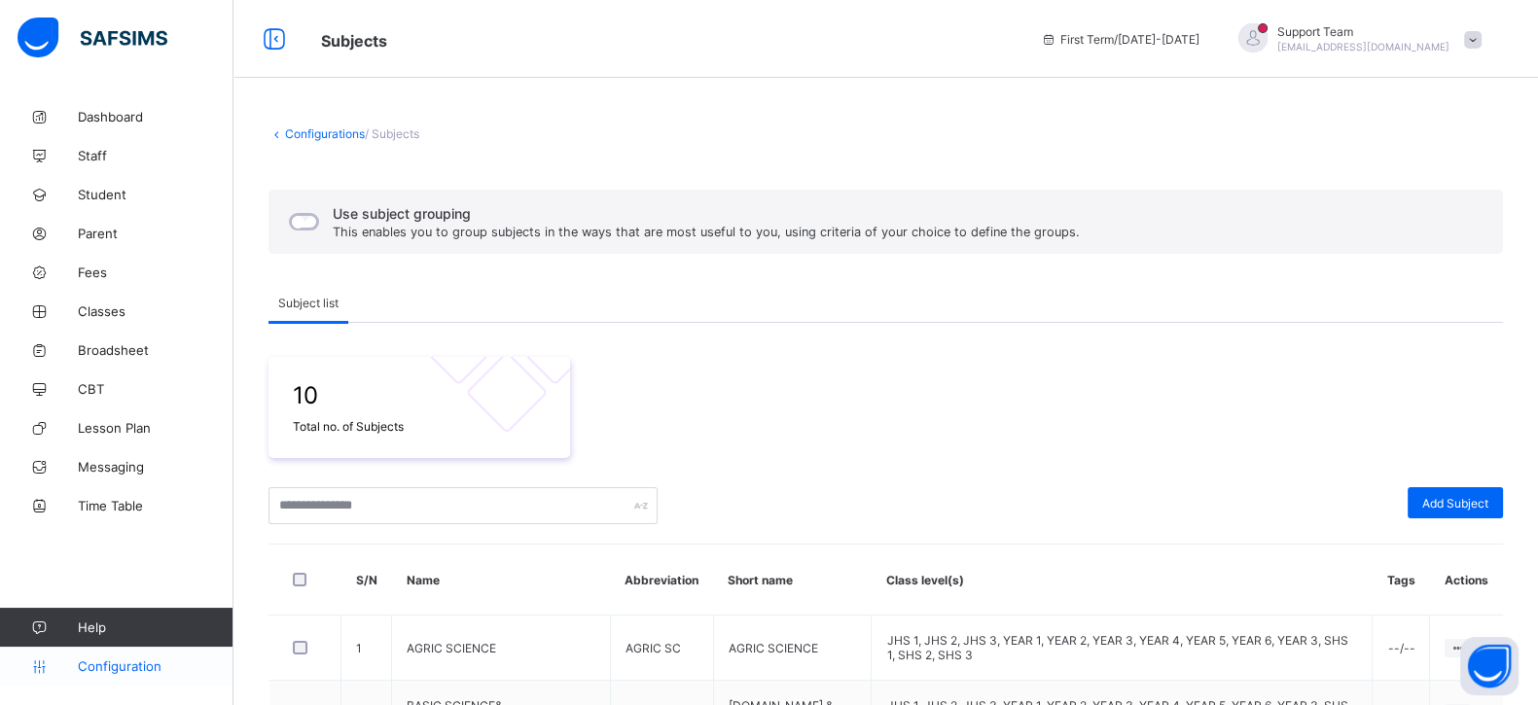
click at [151, 668] on span "Configuration" at bounding box center [155, 666] width 155 height 16
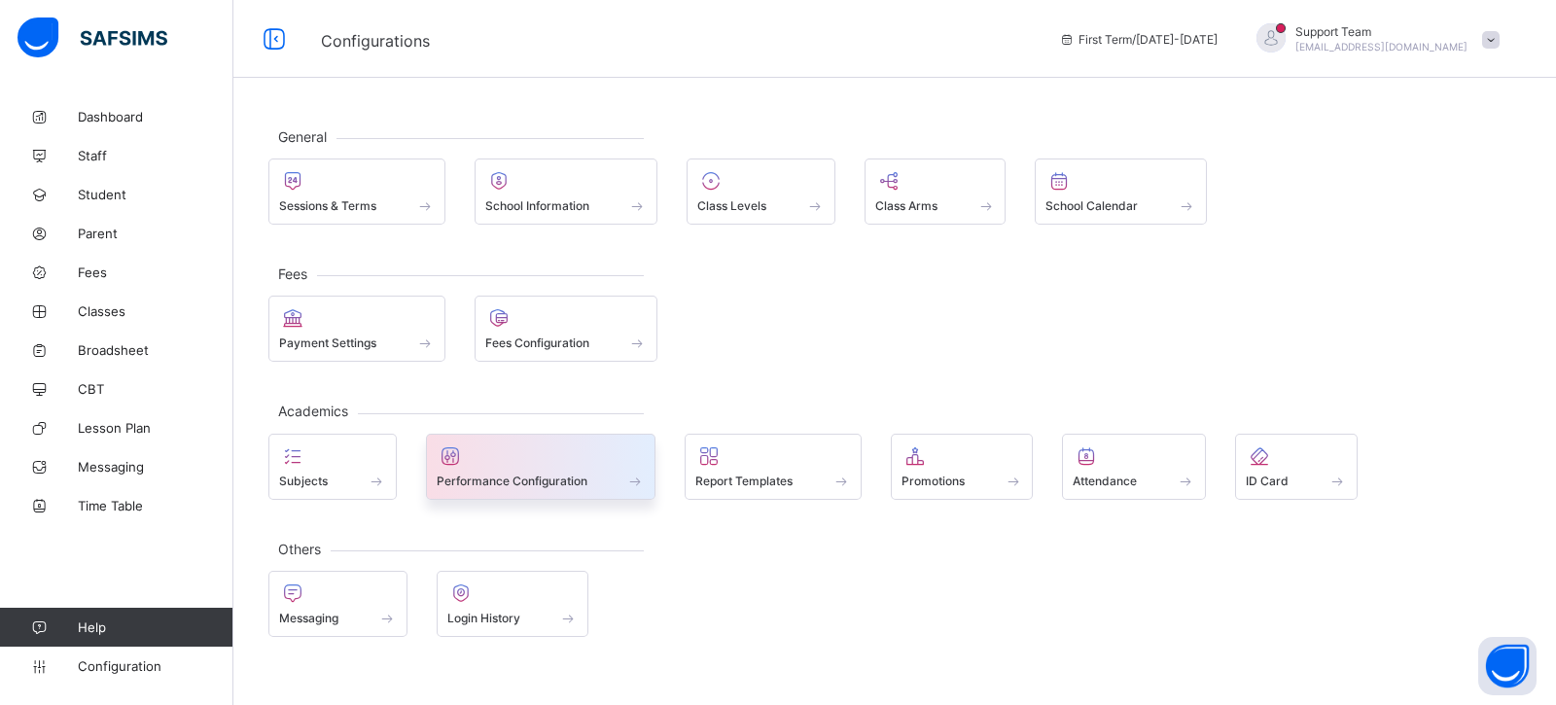
click at [539, 446] on div at bounding box center [541, 455] width 209 height 23
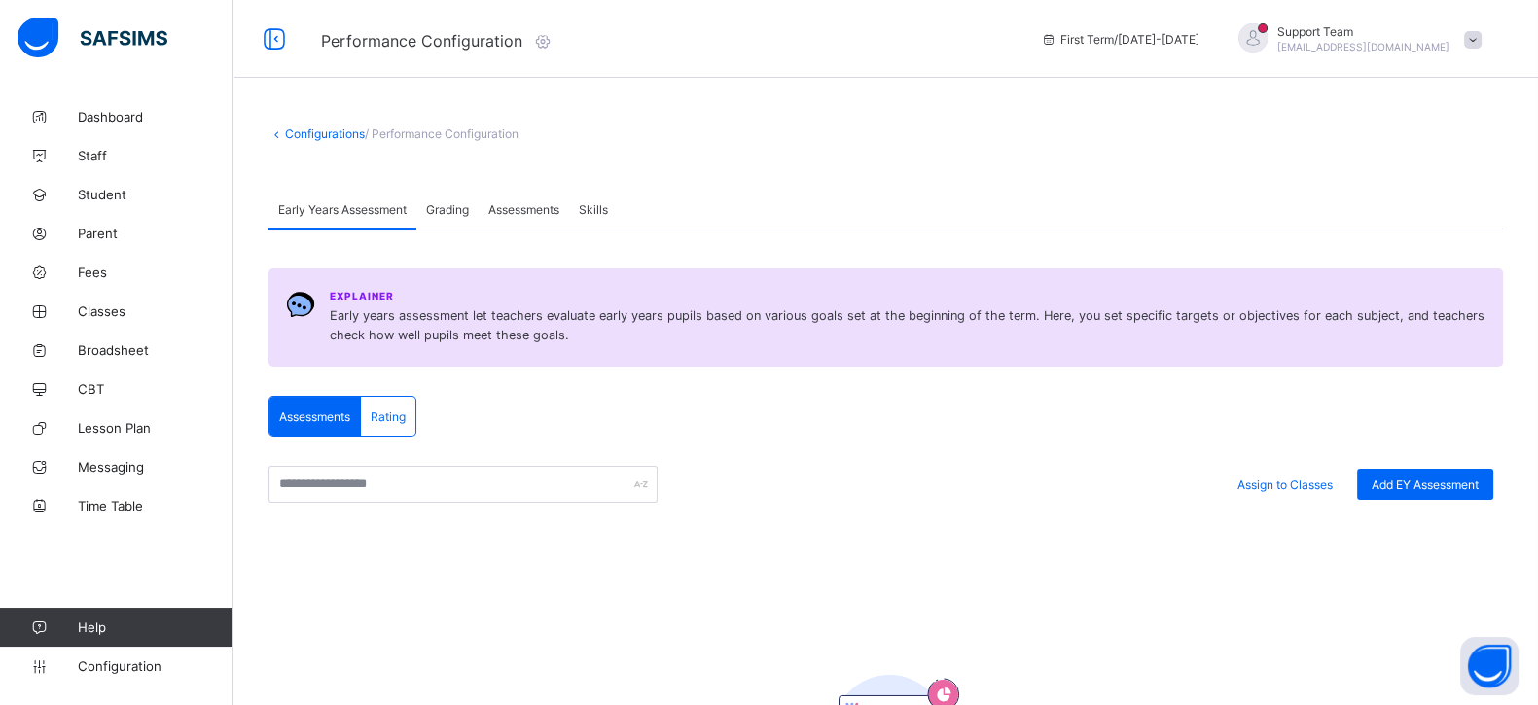
click at [541, 202] on span "Assessments" at bounding box center [523, 209] width 71 height 15
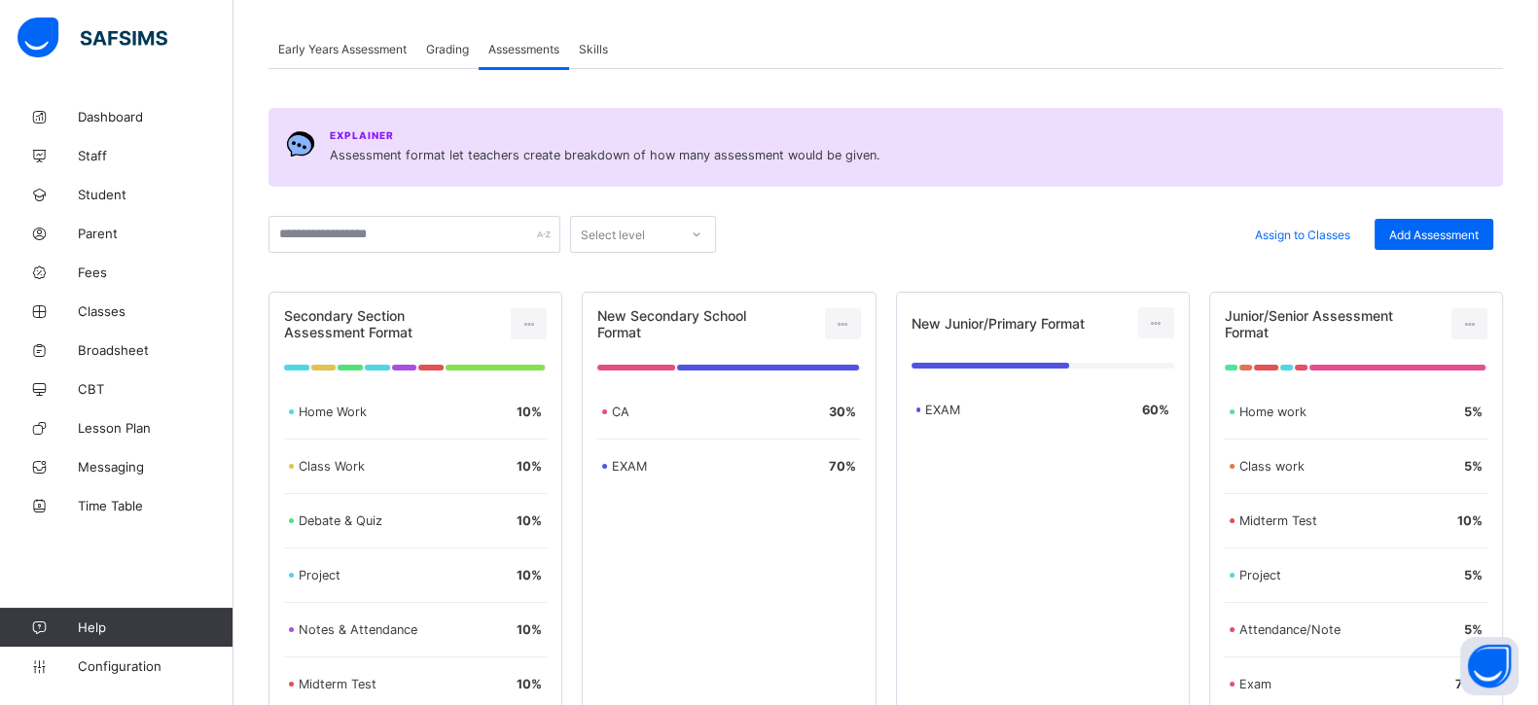
scroll to position [44, 0]
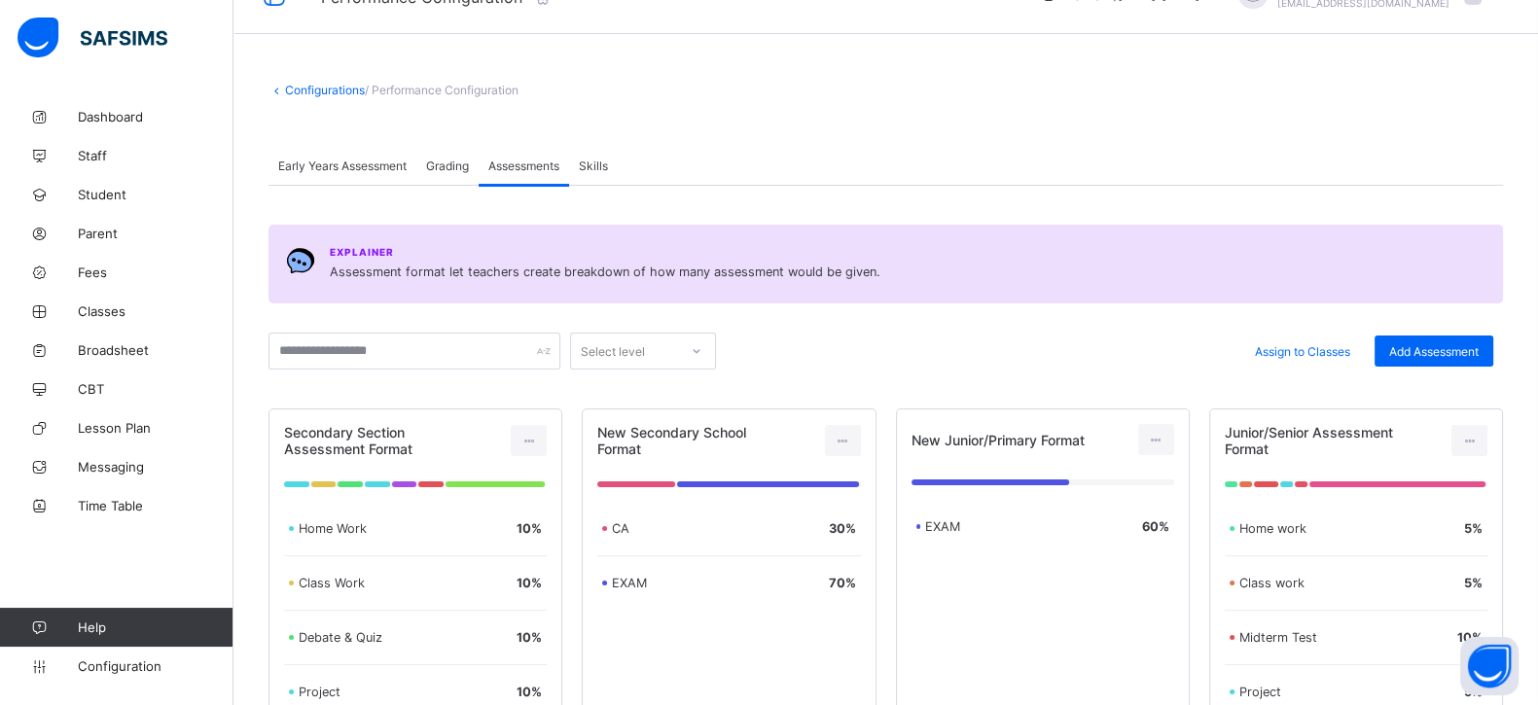
click at [458, 172] on div "Grading" at bounding box center [447, 165] width 62 height 39
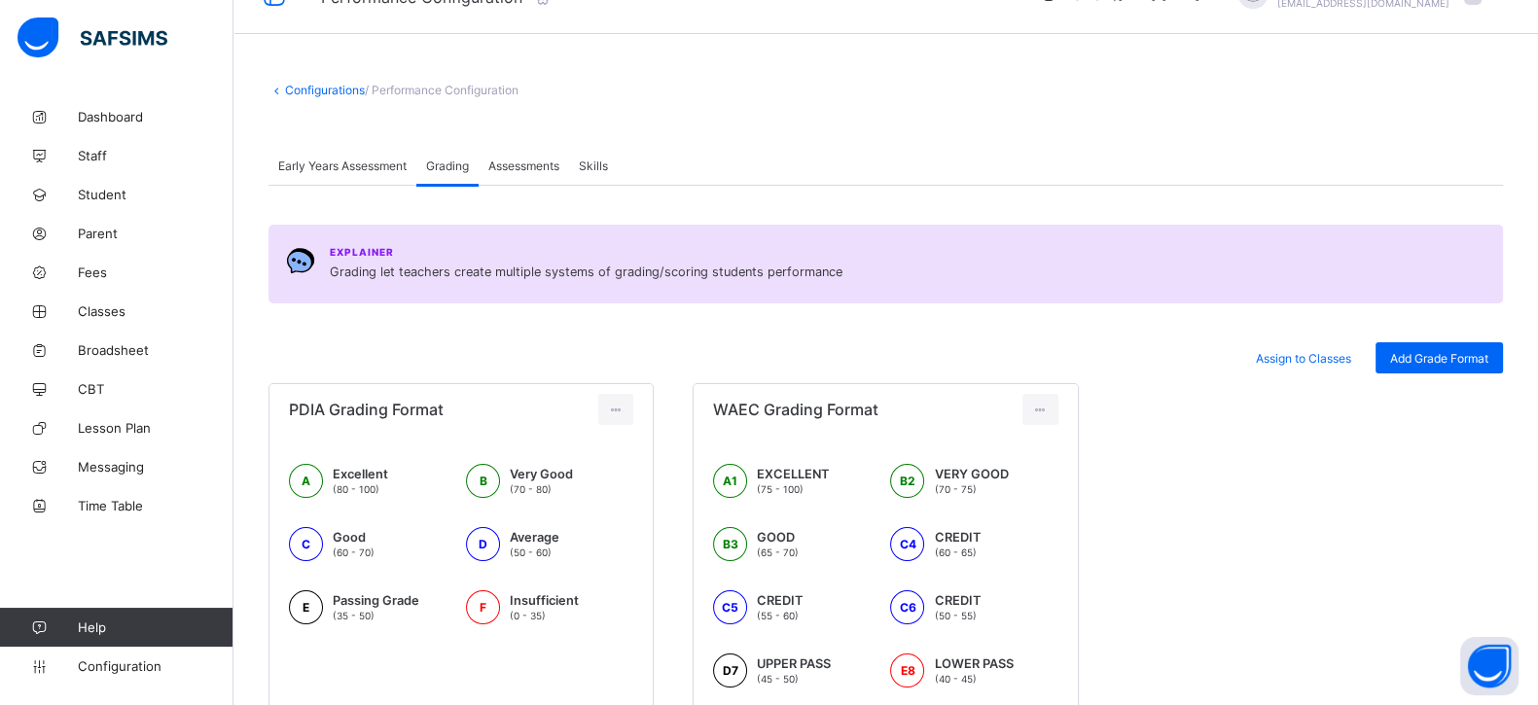
click at [611, 172] on div "Skills" at bounding box center [593, 165] width 49 height 39
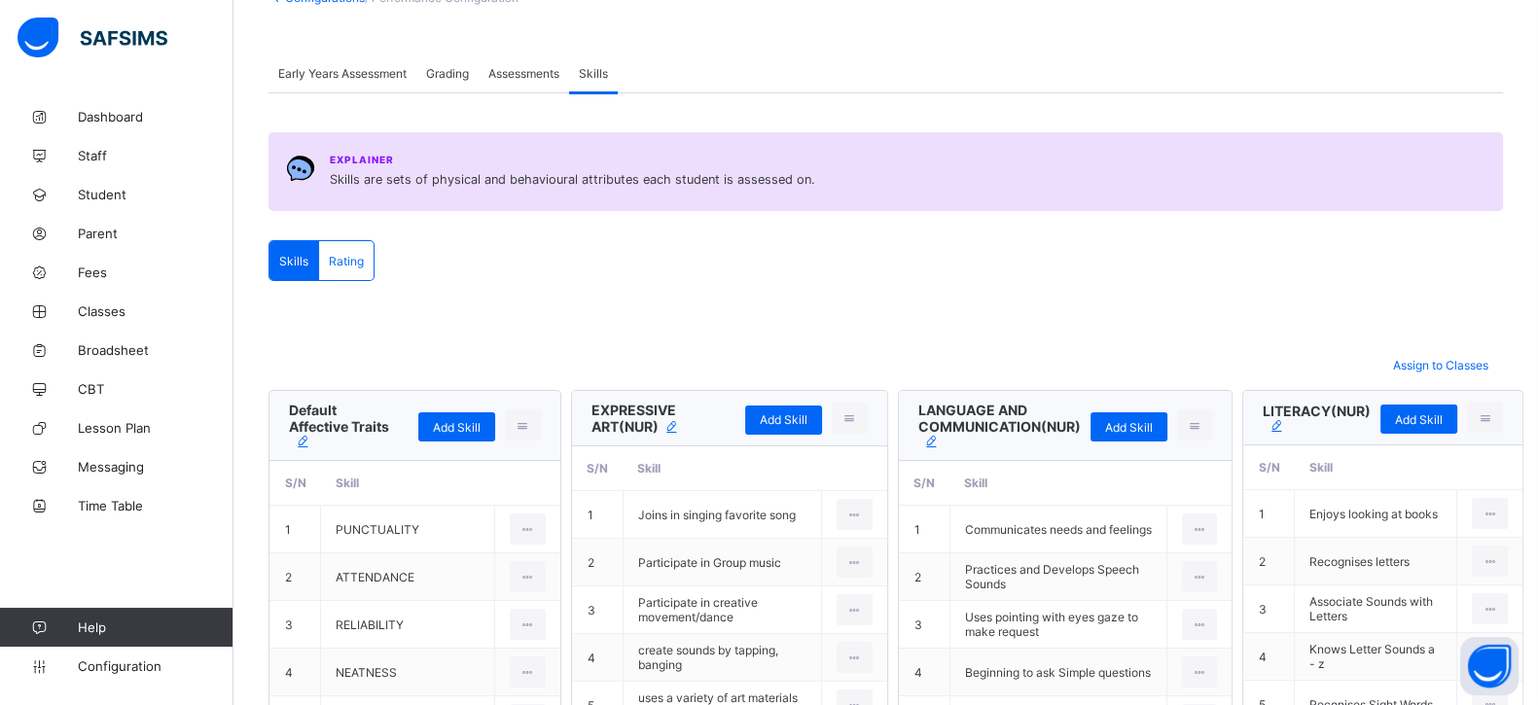
scroll to position [0, 0]
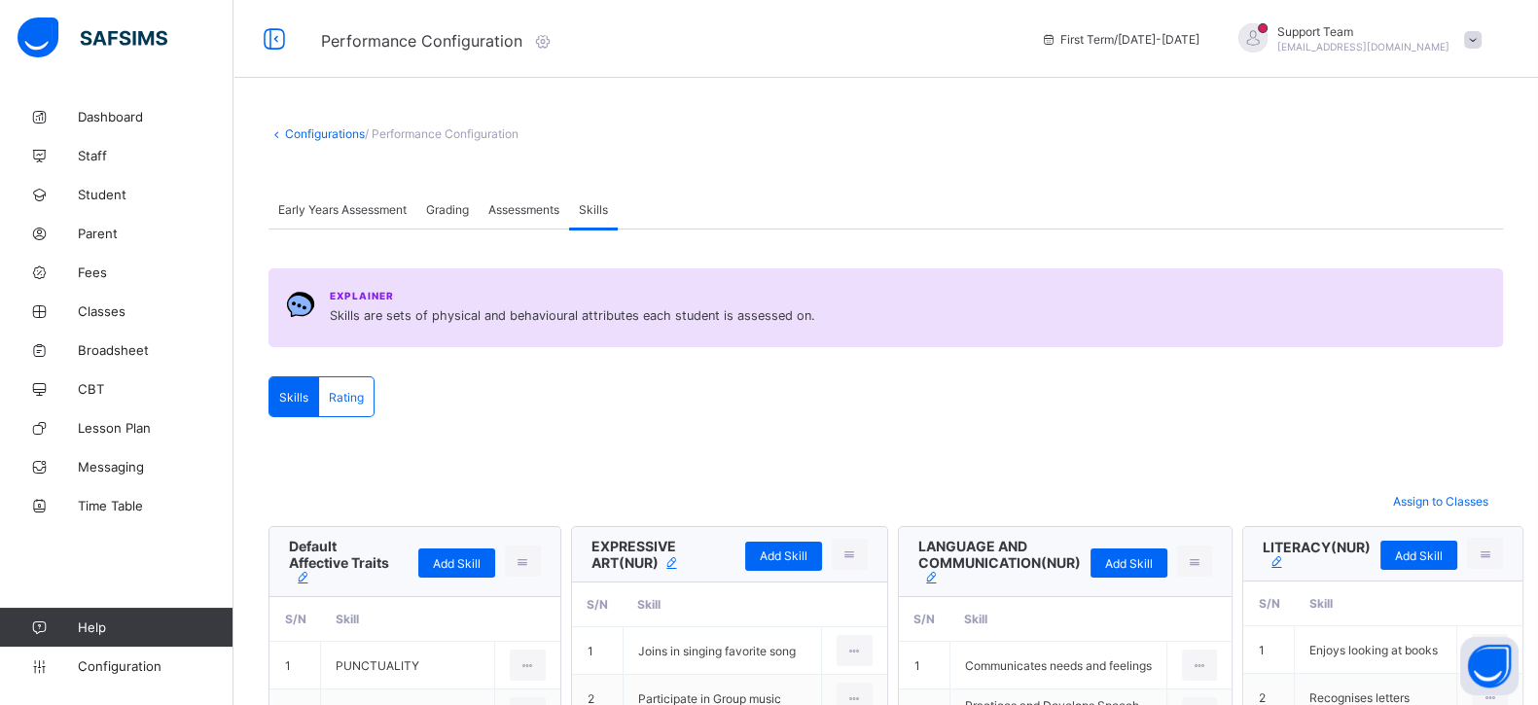
click at [452, 215] on div "Grading" at bounding box center [447, 209] width 62 height 39
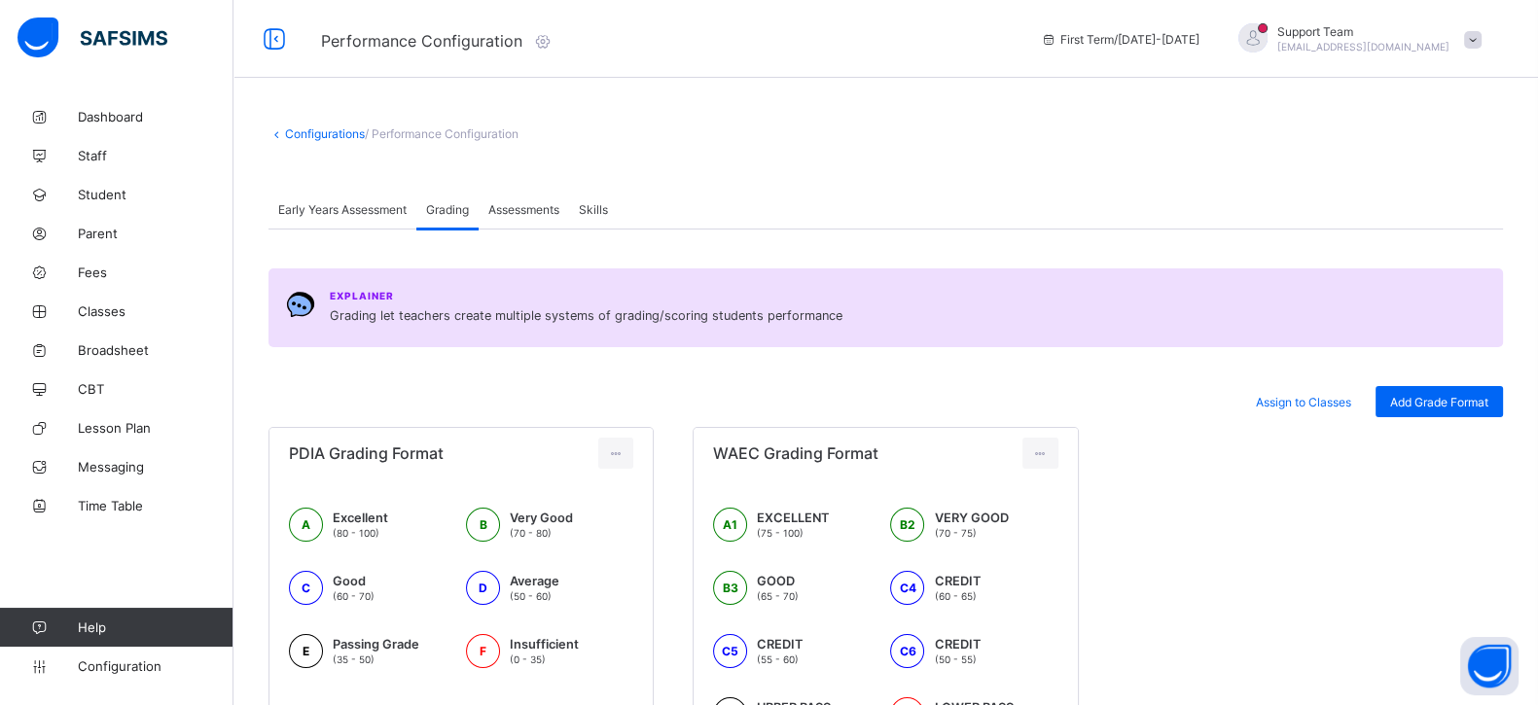
click at [548, 216] on div "Assessments" at bounding box center [523, 209] width 90 height 39
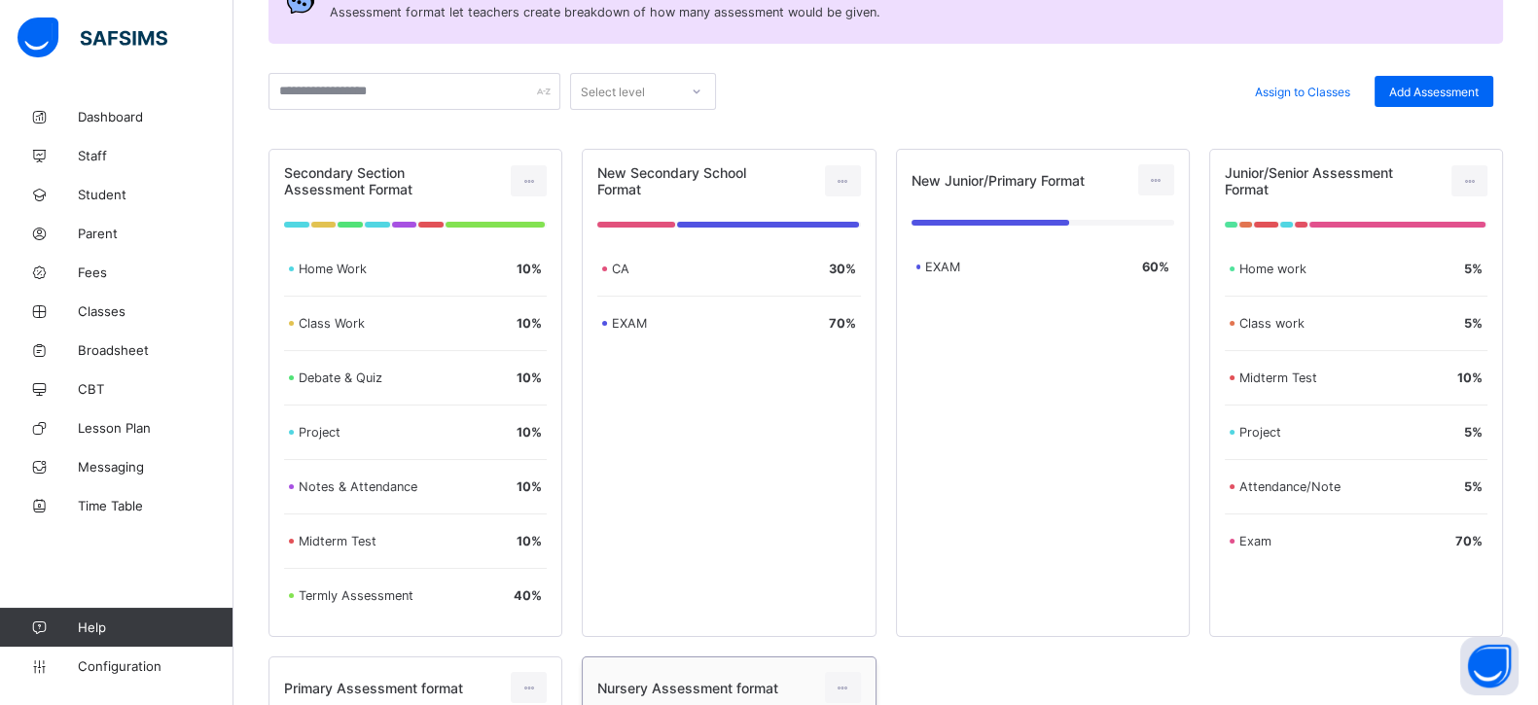
scroll to position [165, 0]
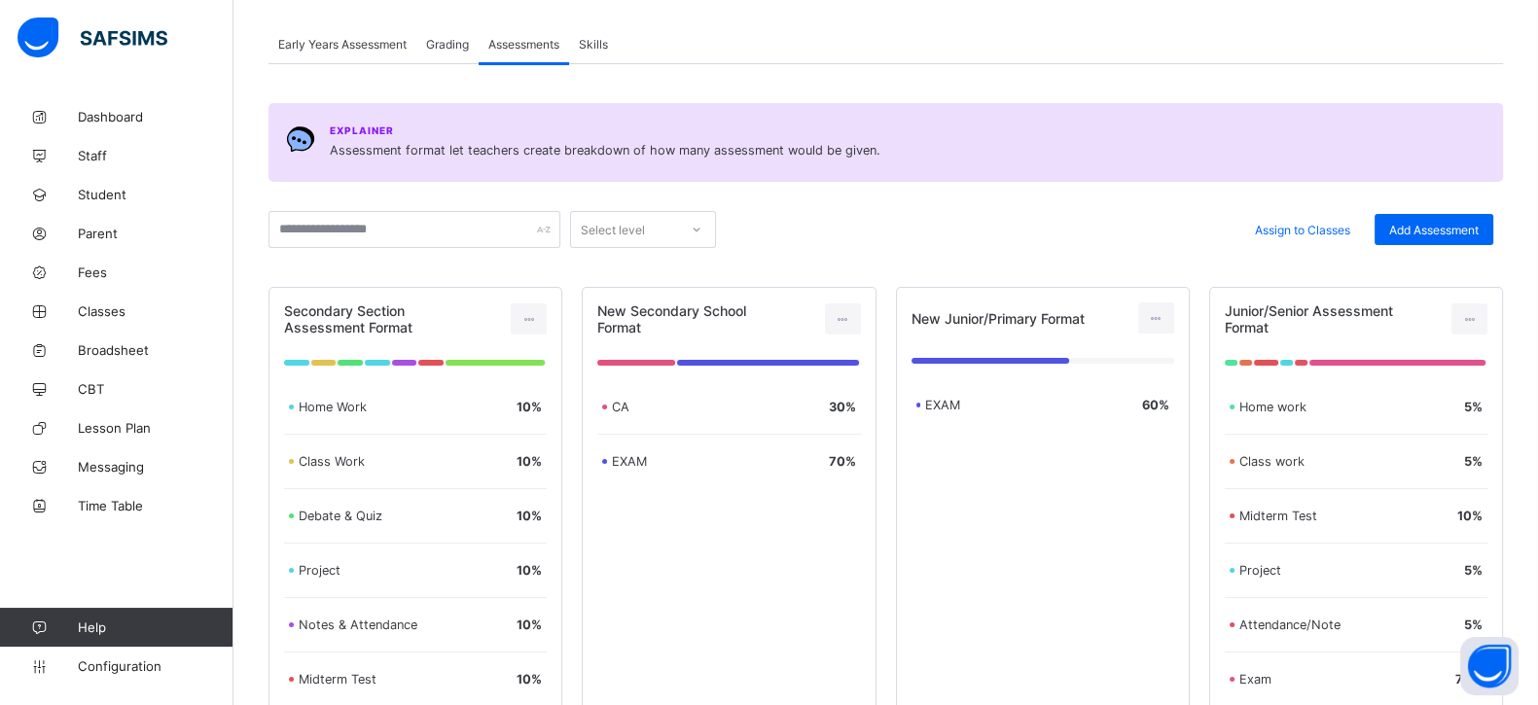
click at [594, 46] on span "Skills" at bounding box center [593, 44] width 29 height 15
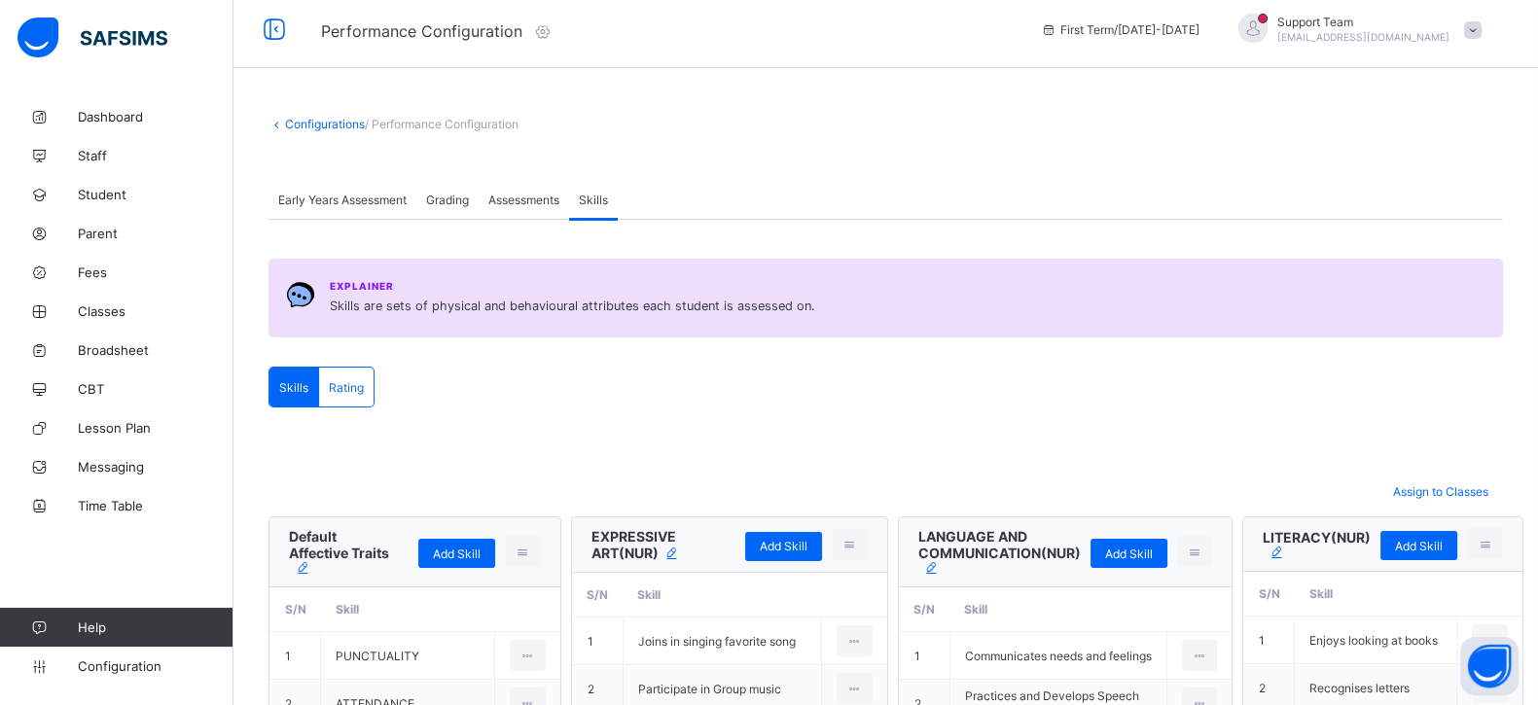
scroll to position [0, 0]
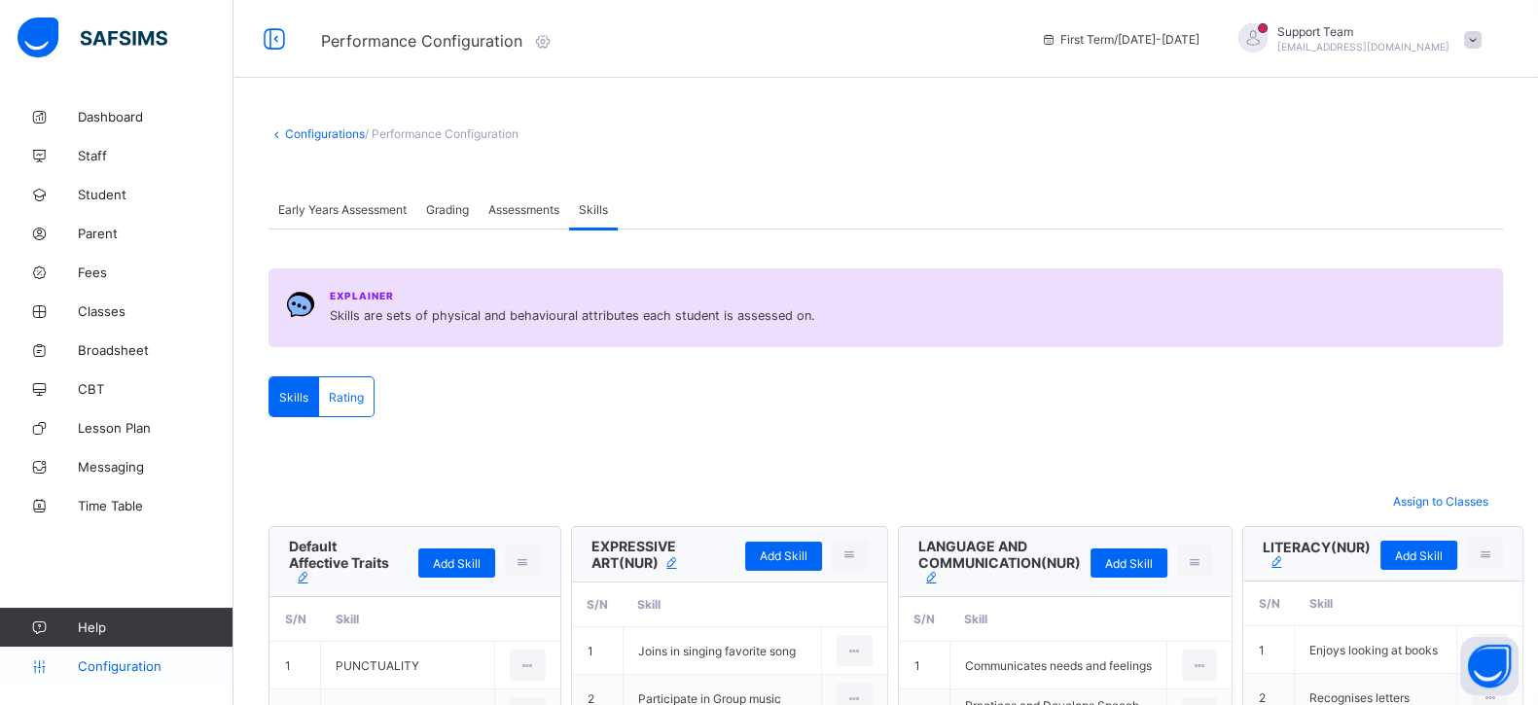
click at [112, 664] on span "Configuration" at bounding box center [155, 666] width 155 height 16
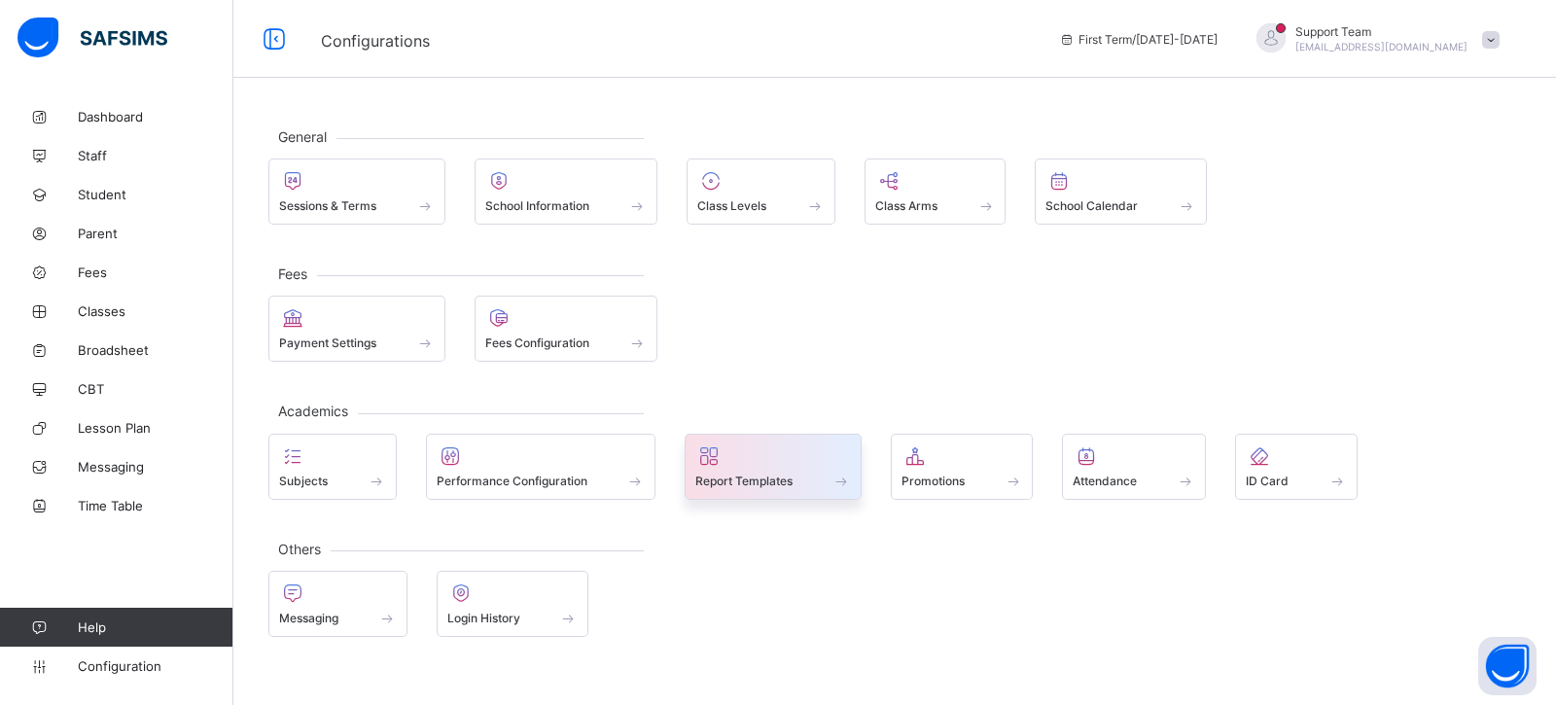
click at [754, 454] on div at bounding box center [773, 455] width 156 height 23
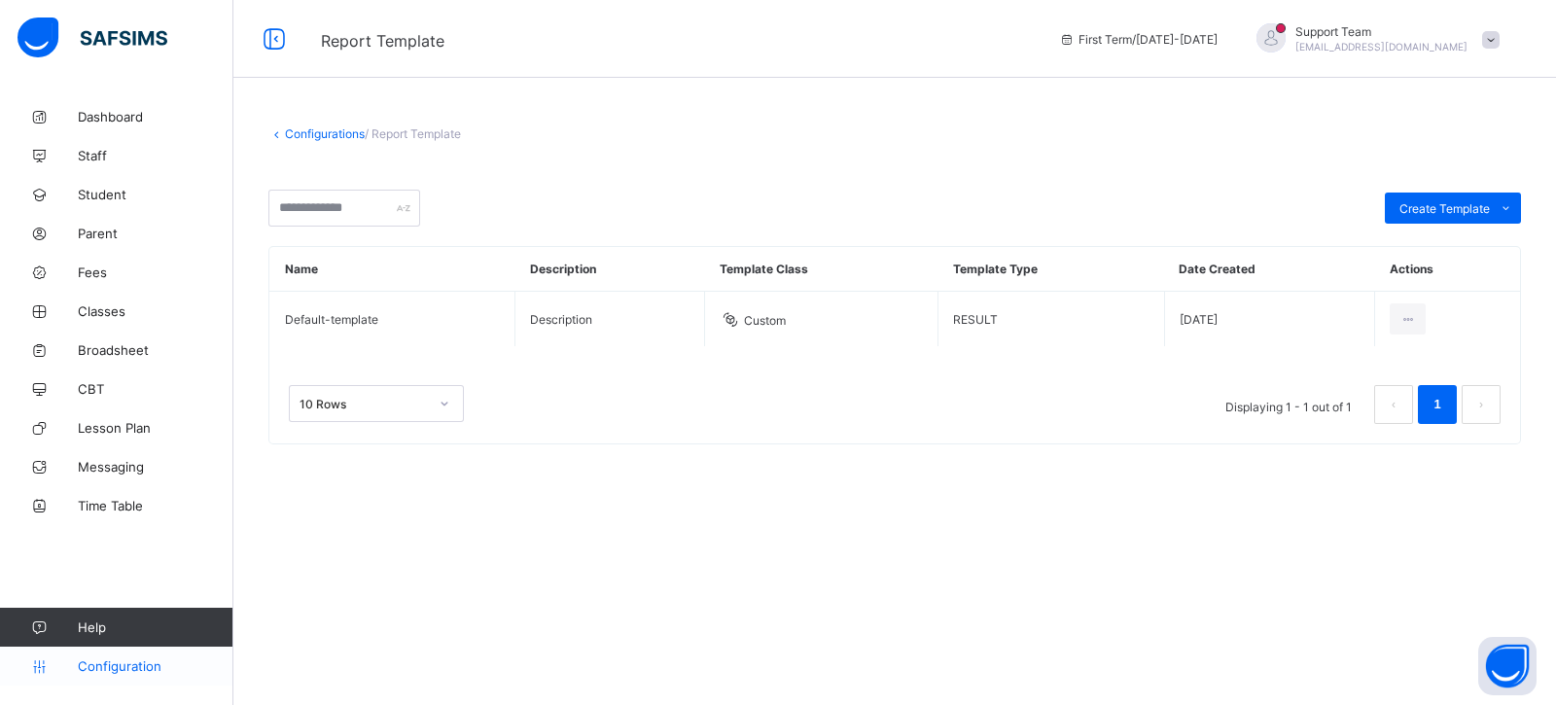
click at [128, 663] on span "Configuration" at bounding box center [155, 666] width 155 height 16
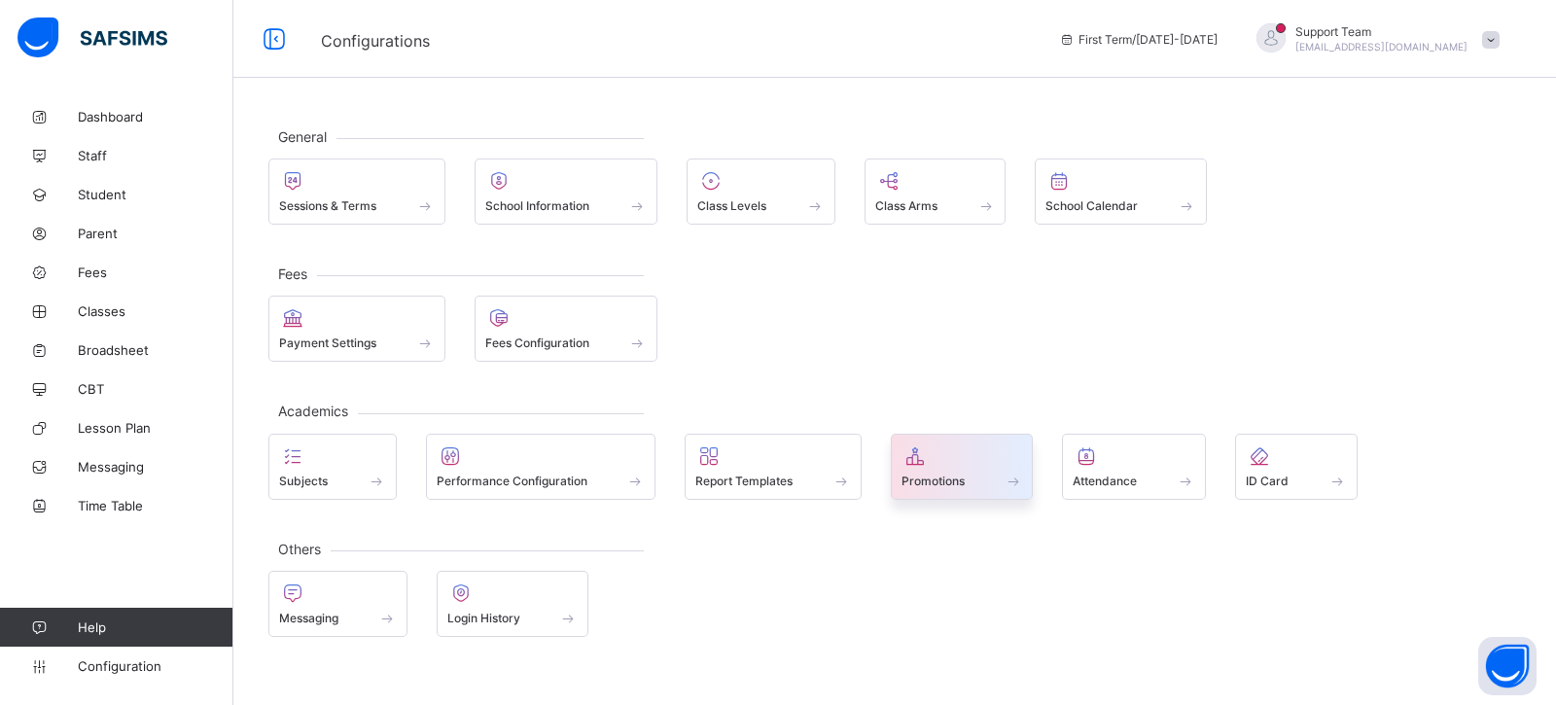
click at [974, 479] on div "Promotions" at bounding box center [963, 481] width 122 height 17
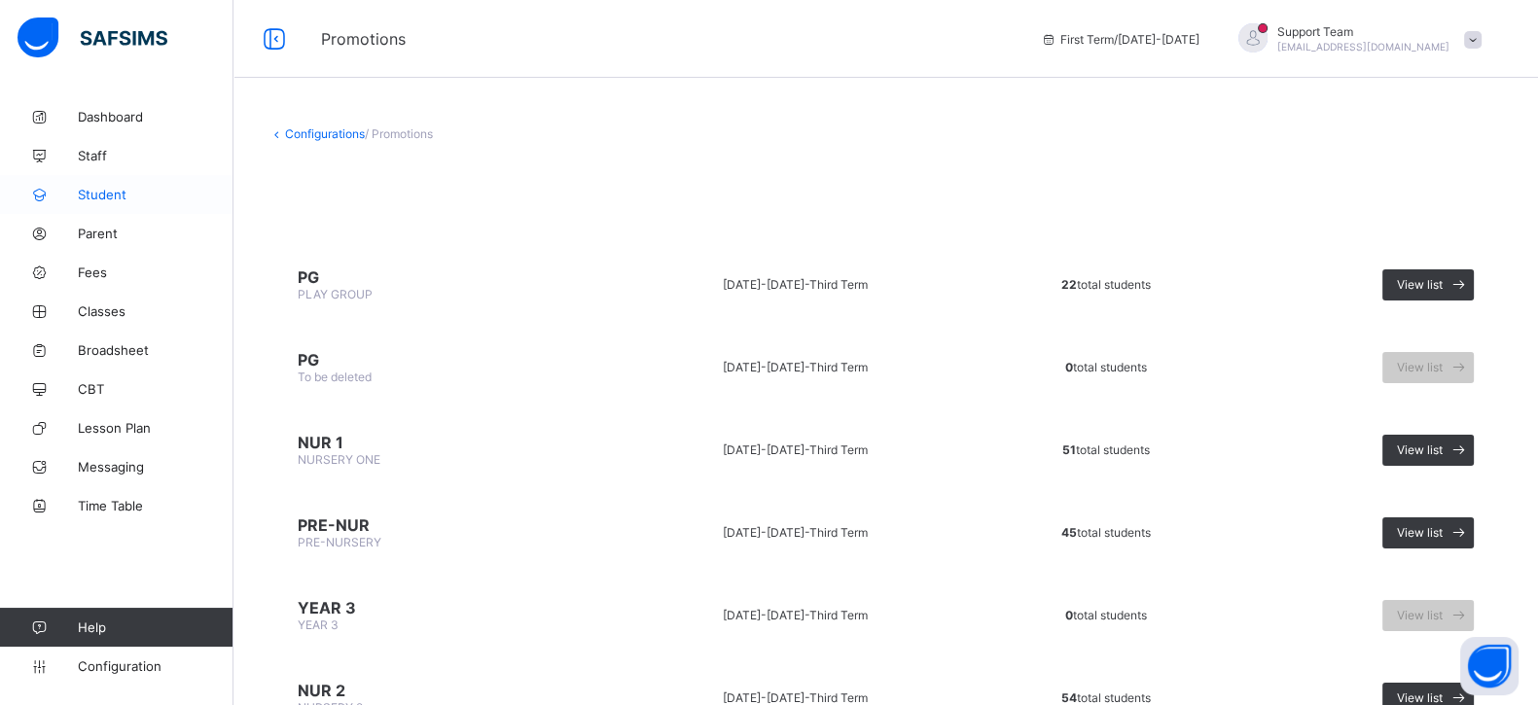
click at [108, 187] on span "Student" at bounding box center [156, 195] width 156 height 16
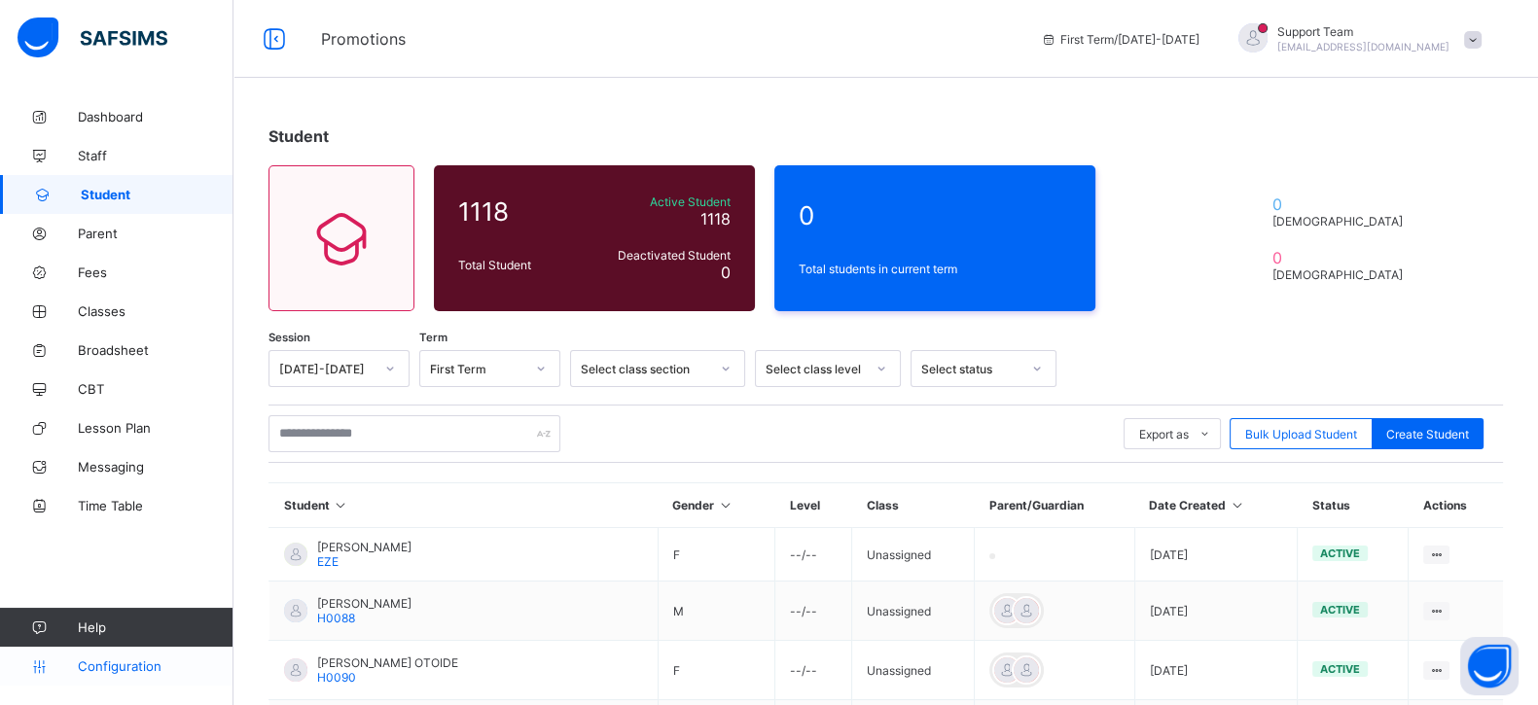
click at [146, 673] on span "Configuration" at bounding box center [155, 666] width 155 height 16
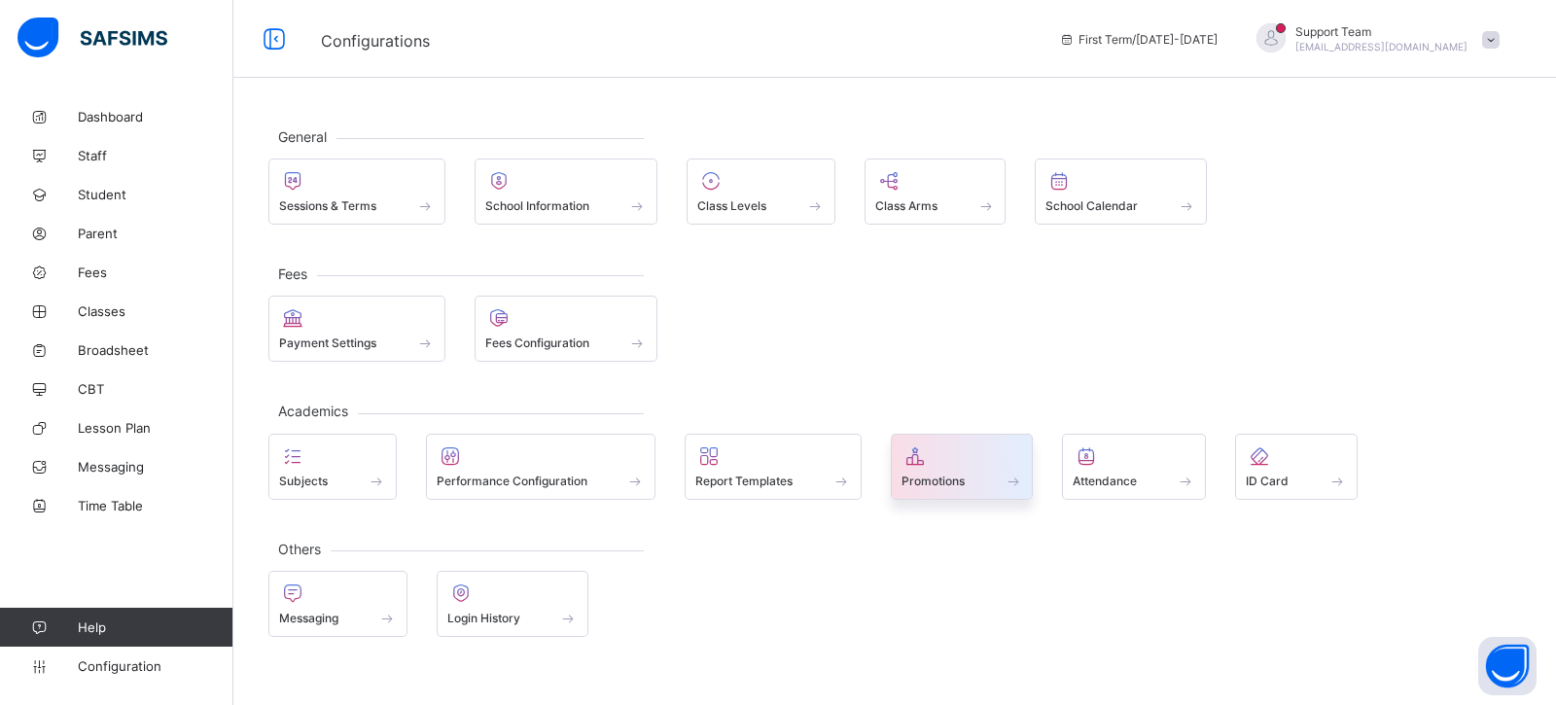
click at [967, 468] on span at bounding box center [963, 470] width 122 height 5
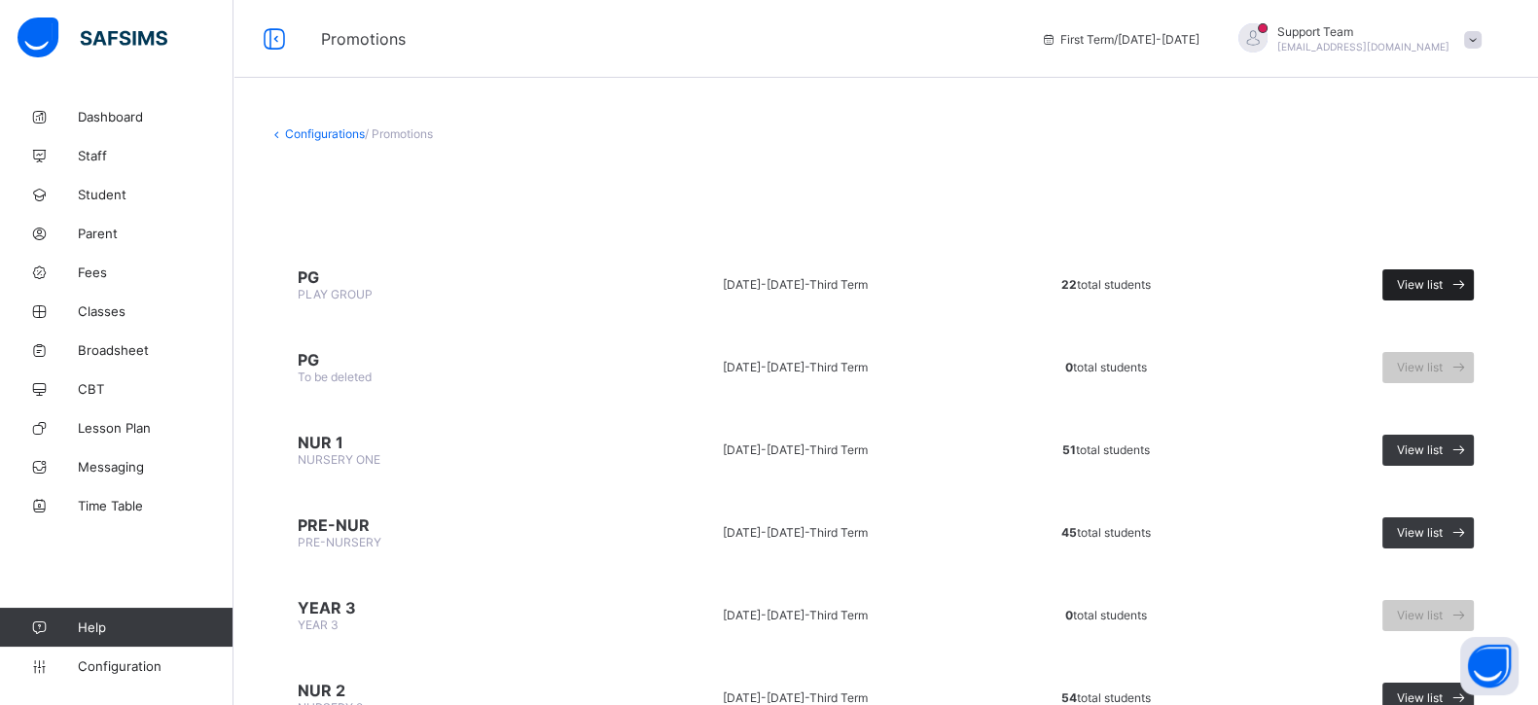
click at [1465, 287] on span at bounding box center [1457, 284] width 31 height 31
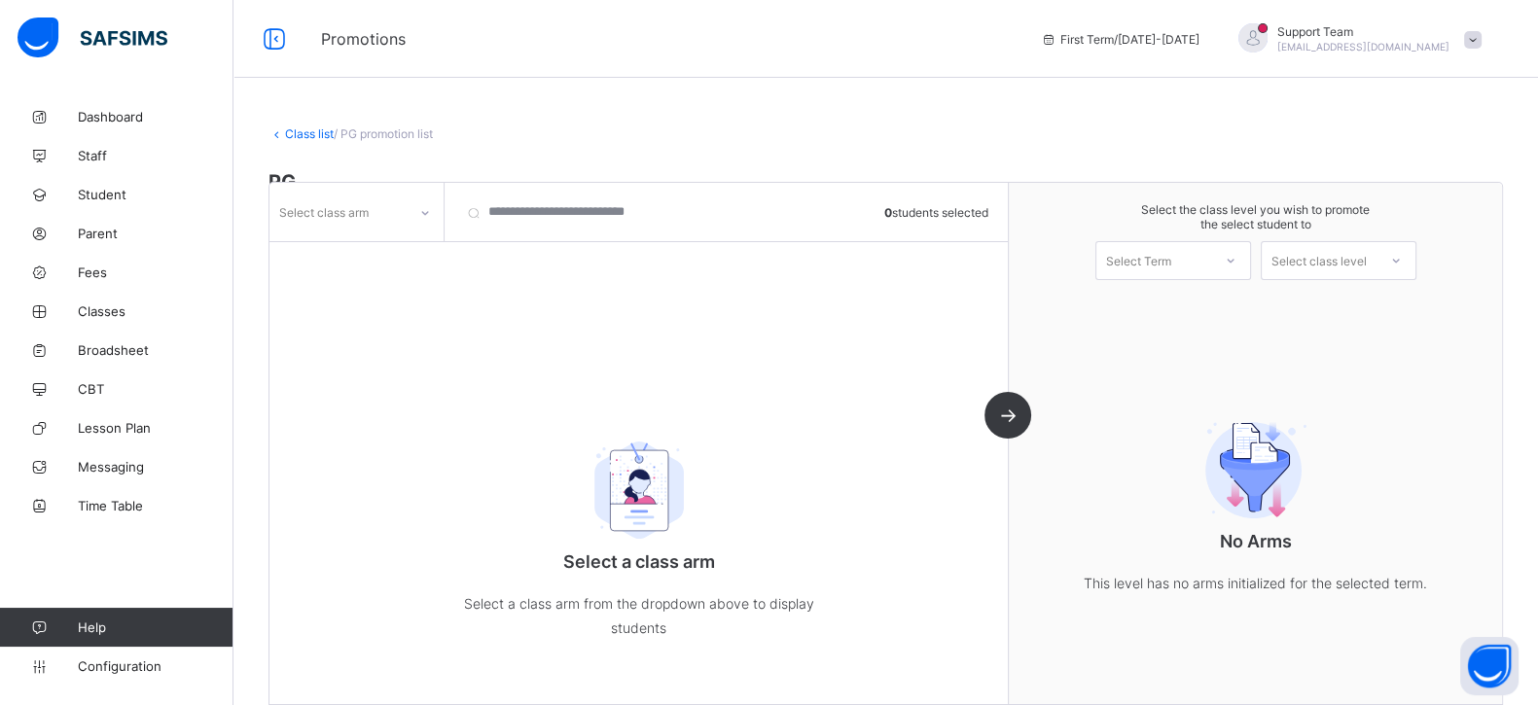
click at [353, 211] on div "Select class arm" at bounding box center [323, 212] width 89 height 37
click at [362, 289] on div "Aspen" at bounding box center [356, 283] width 172 height 30
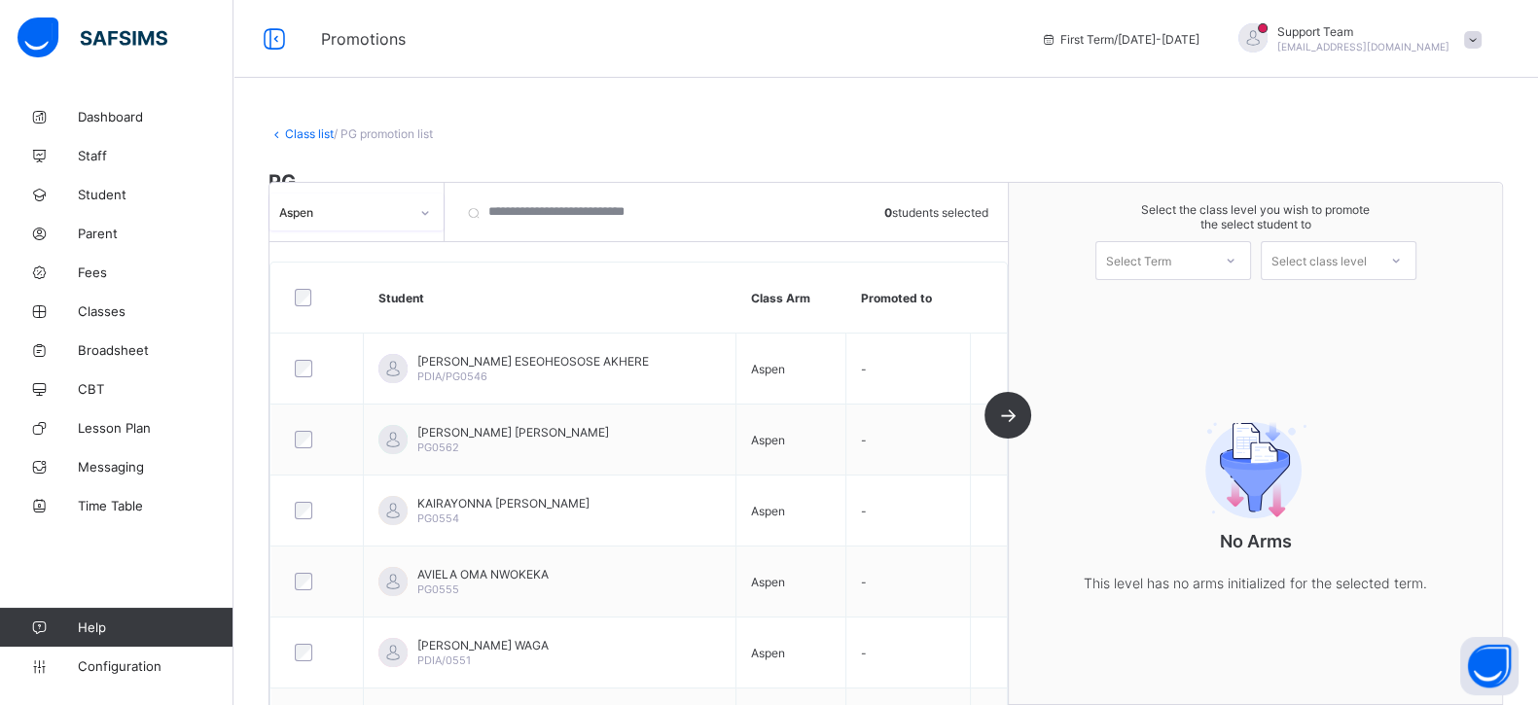
click at [1199, 260] on div "Select Term" at bounding box center [1153, 260] width 115 height 27
click at [1156, 306] on div "First Term 2025-2026" at bounding box center [1173, 311] width 154 height 45
click at [1300, 251] on div "Select class level" at bounding box center [1318, 260] width 95 height 39
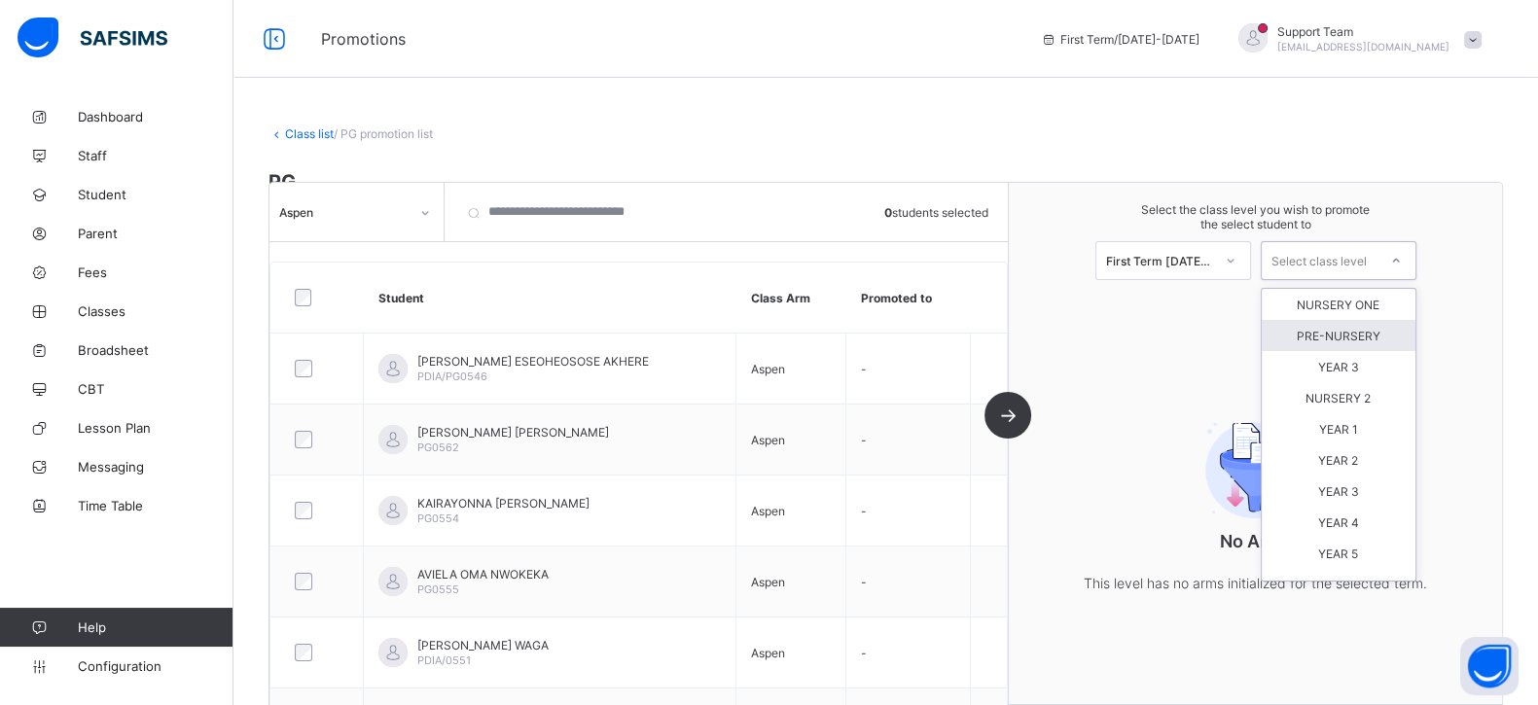
click at [1348, 335] on div "PRE-NURSERY" at bounding box center [1338, 335] width 154 height 31
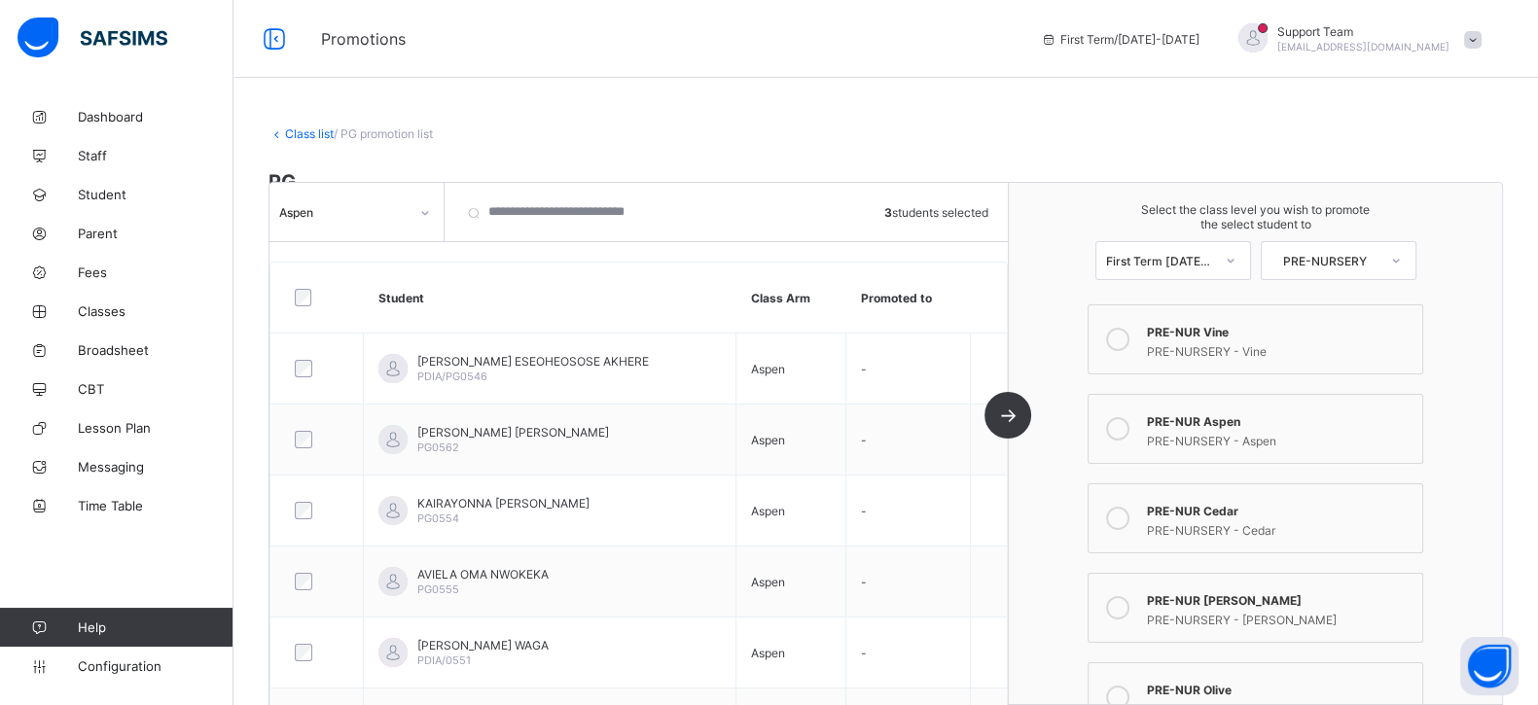
click at [315, 130] on link "Class list" at bounding box center [309, 133] width 49 height 15
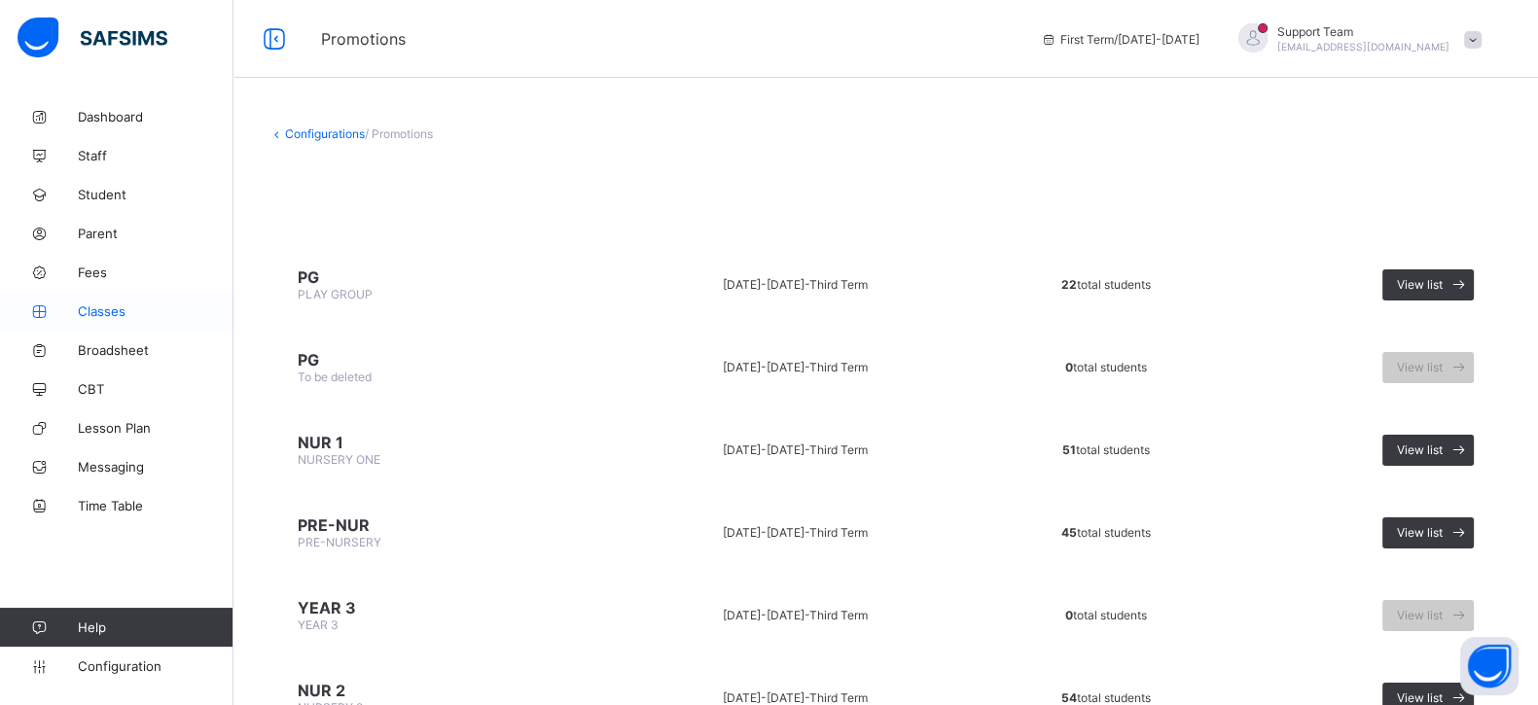
click at [132, 294] on link "Classes" at bounding box center [116, 311] width 233 height 39
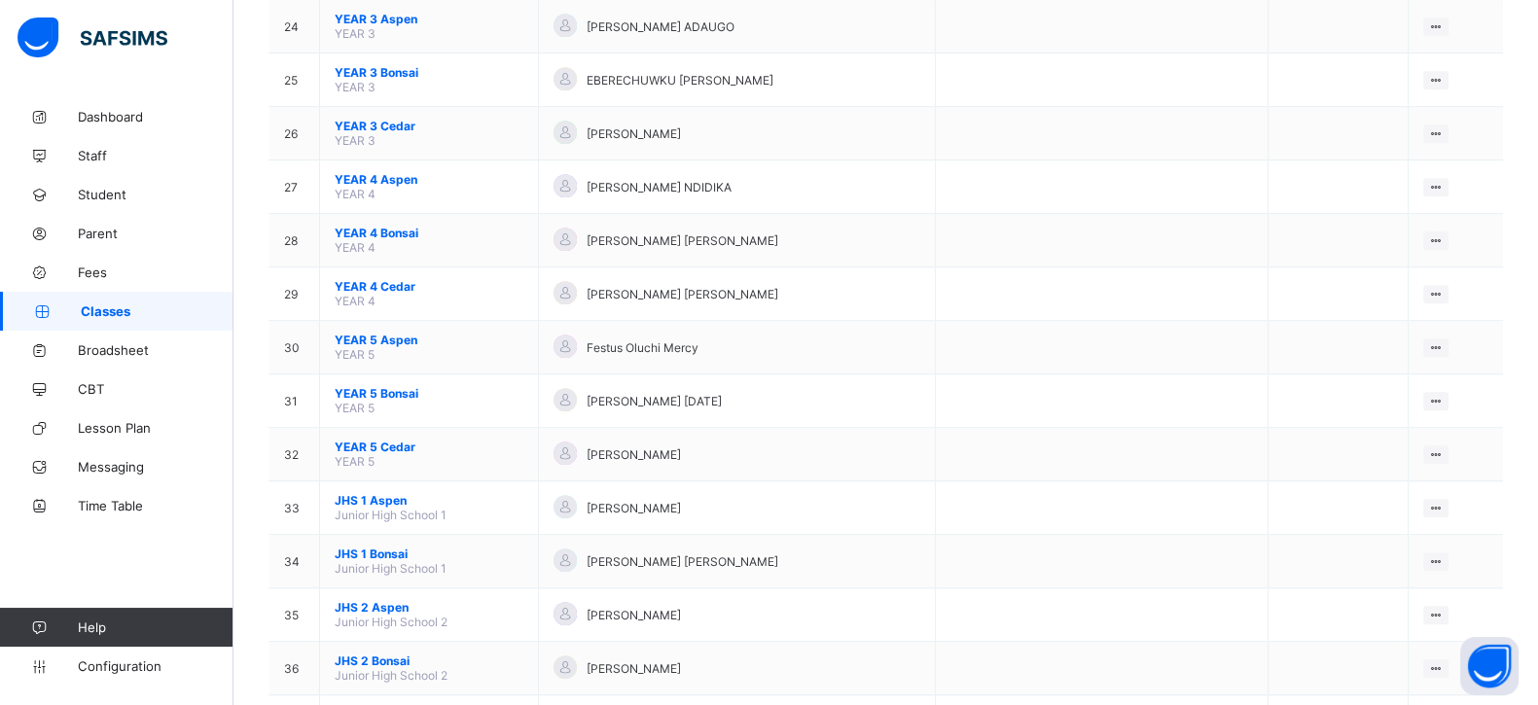
scroll to position [1638, 0]
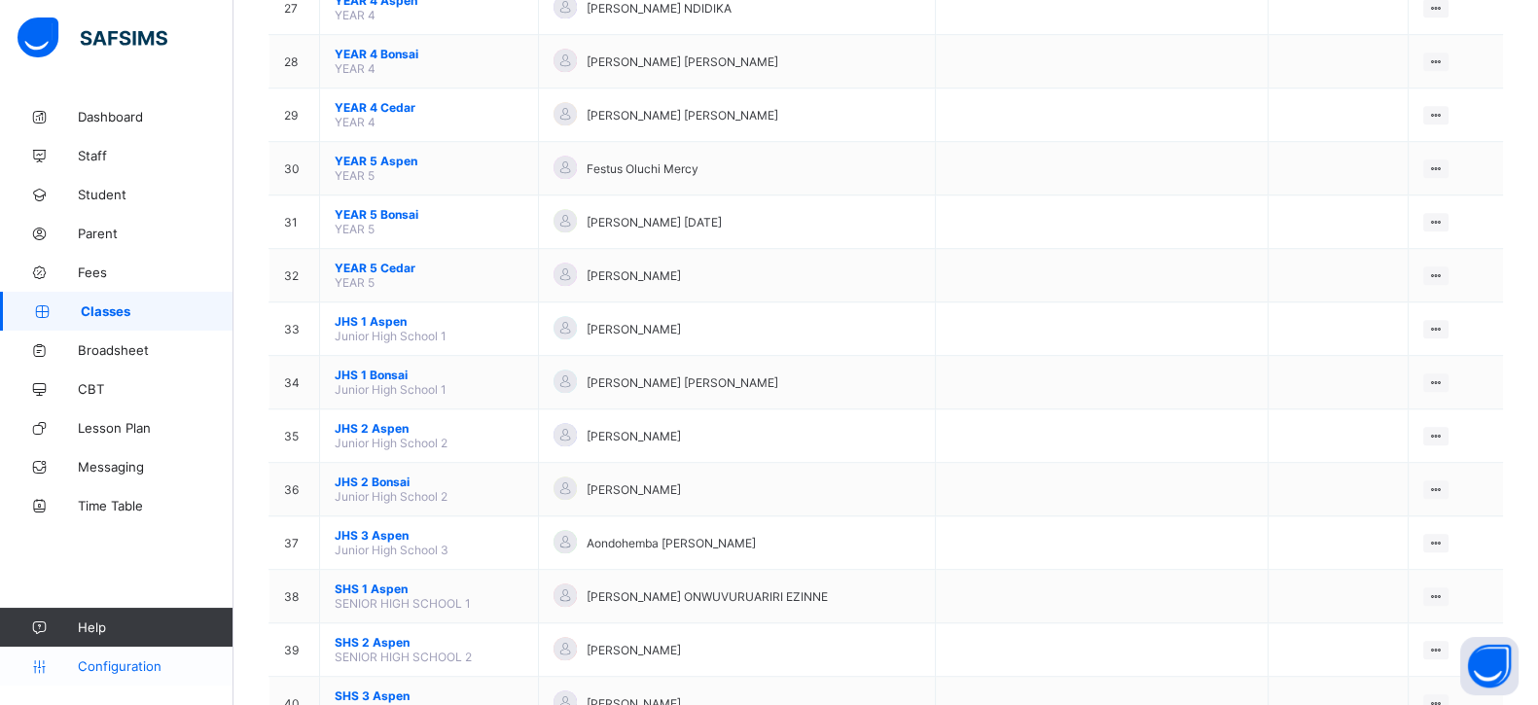
click at [119, 657] on link "Configuration" at bounding box center [116, 666] width 232 height 39
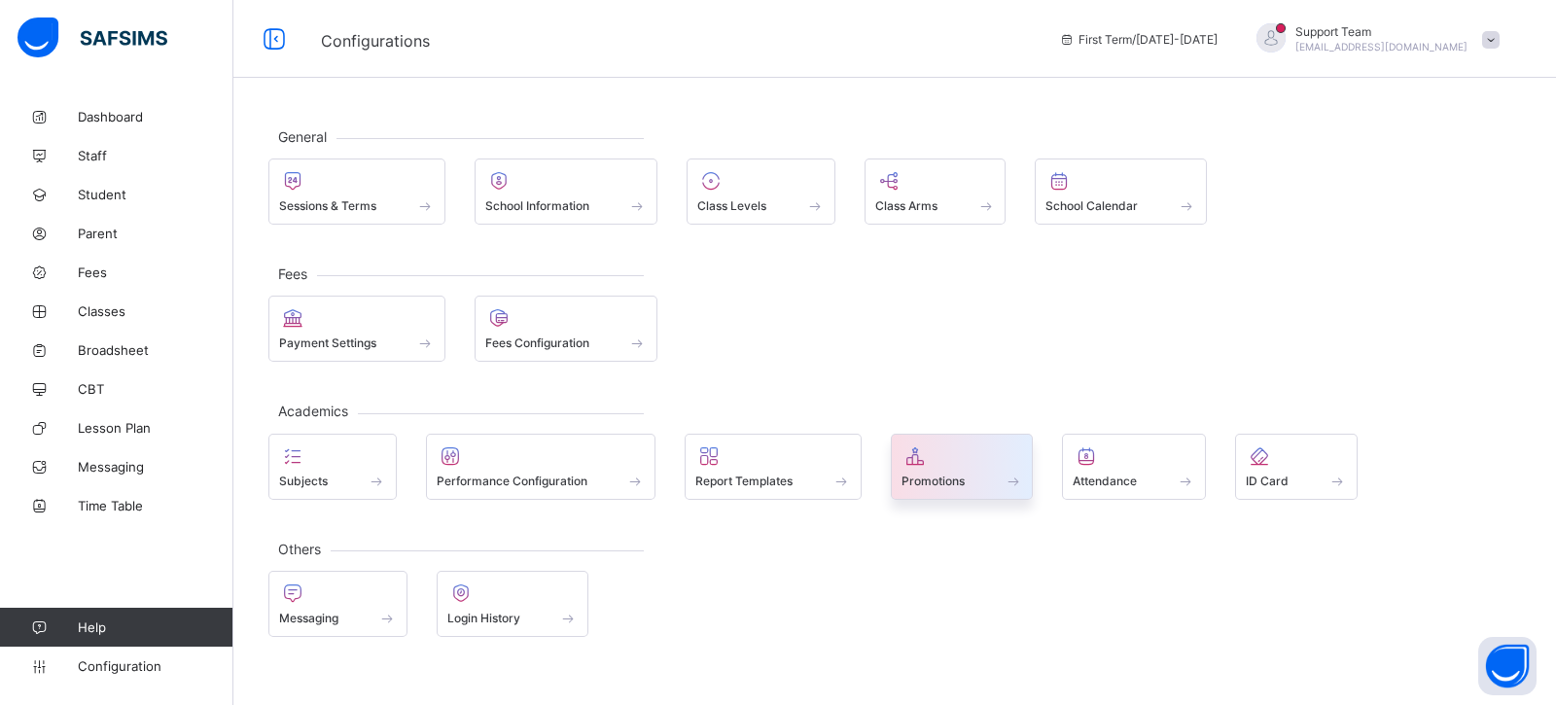
click at [929, 458] on icon at bounding box center [915, 455] width 27 height 23
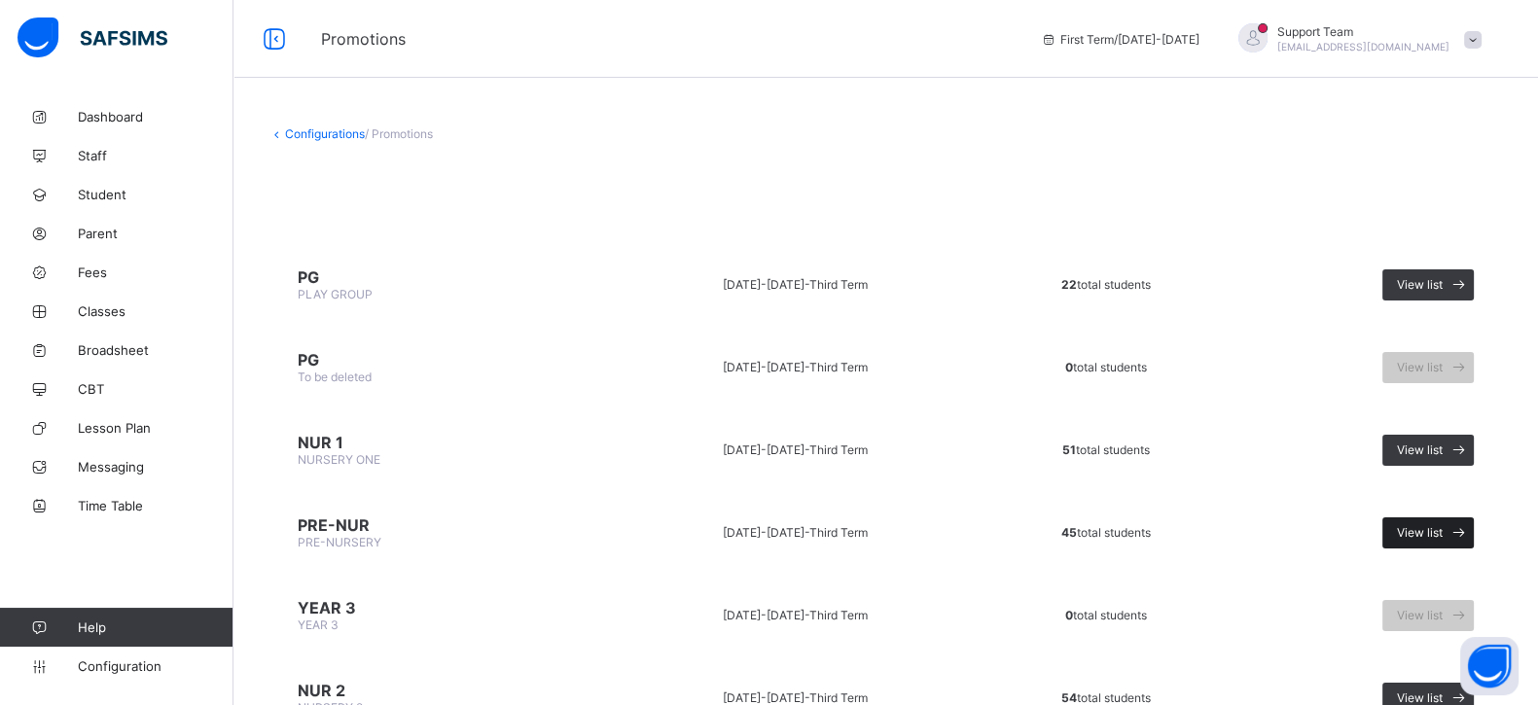
click at [1432, 525] on span "View list" at bounding box center [1420, 532] width 46 height 15
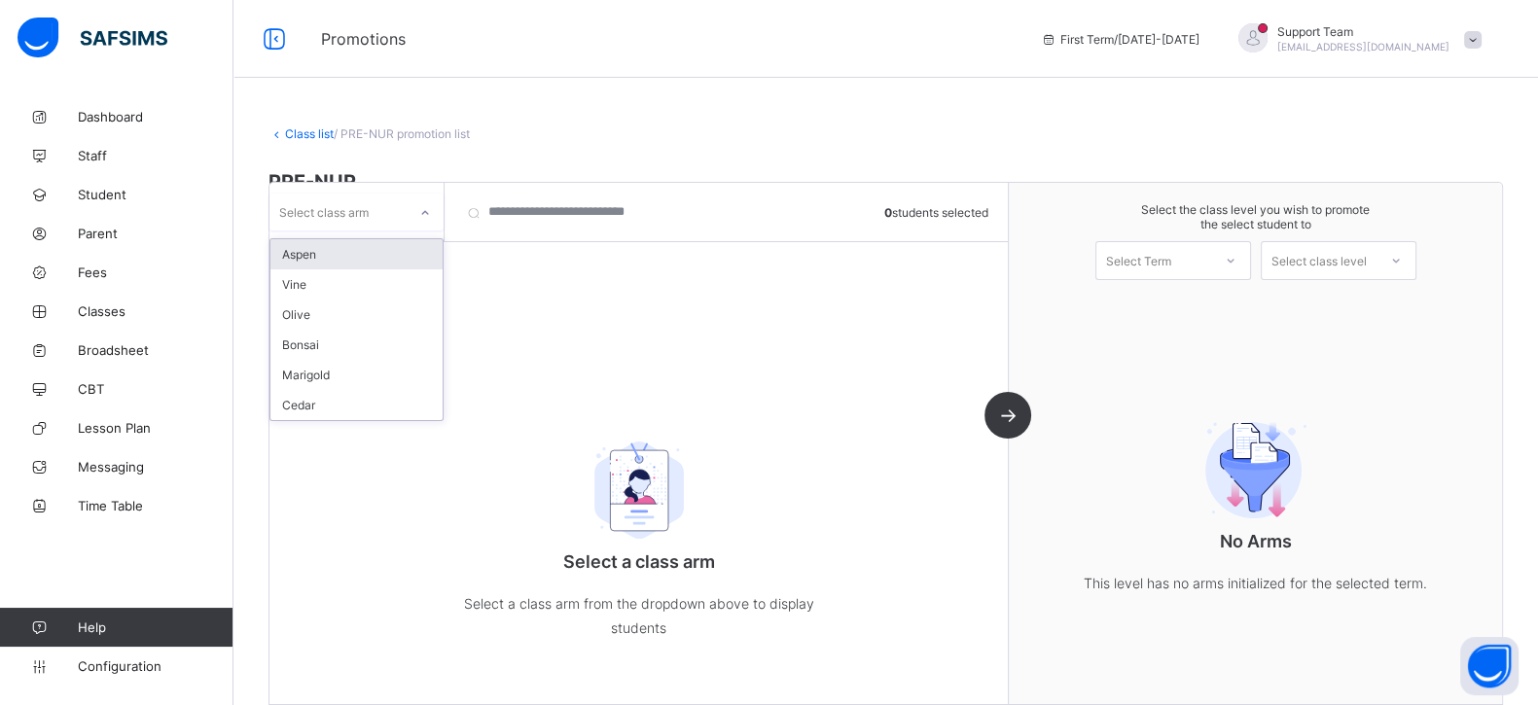
click at [347, 221] on div "Select class arm" at bounding box center [323, 212] width 89 height 37
click at [345, 234] on div "Select class arm" at bounding box center [356, 212] width 175 height 58
click at [355, 199] on div "Select class arm" at bounding box center [323, 212] width 89 height 37
click at [345, 257] on div "Aspen" at bounding box center [356, 254] width 172 height 30
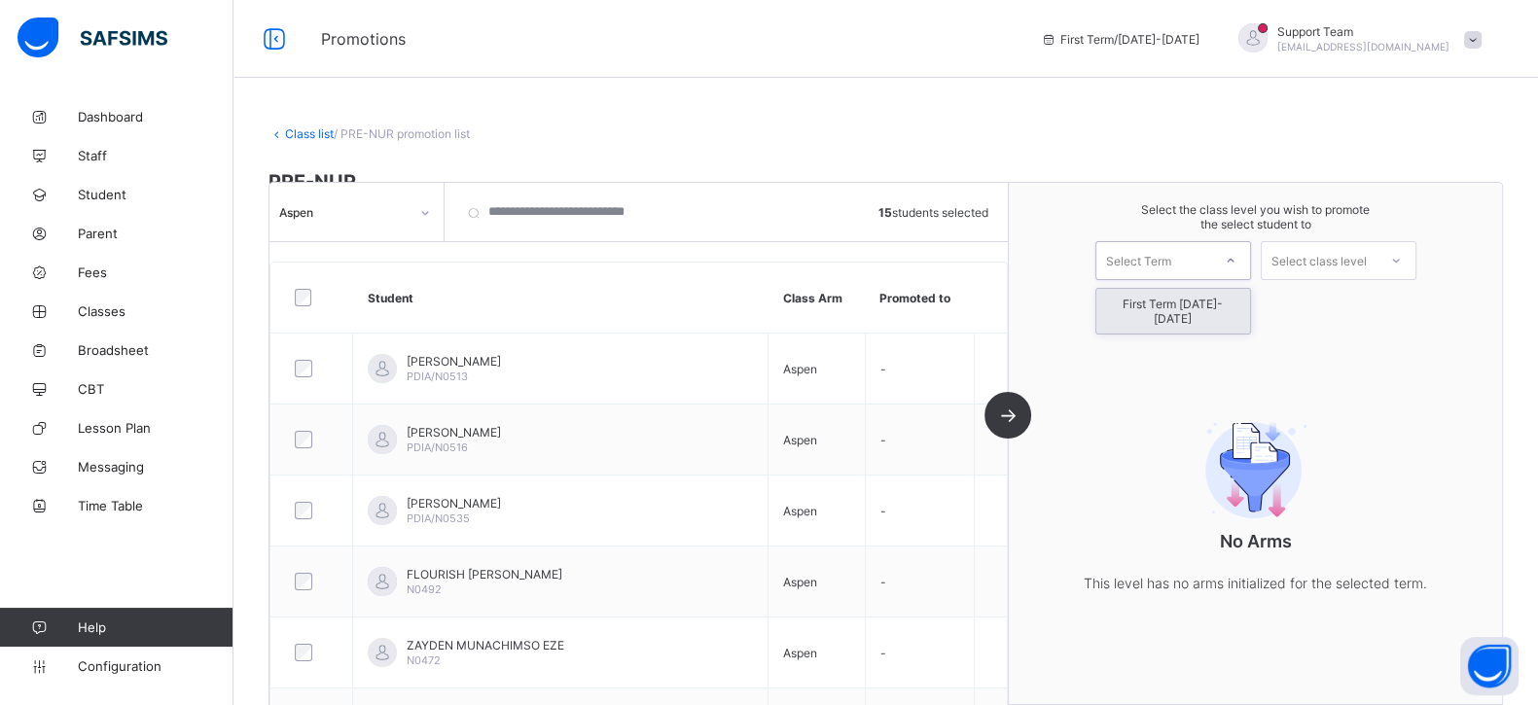
click at [1149, 259] on div "Select Term" at bounding box center [1138, 260] width 65 height 39
click at [1167, 303] on div "First Term 2025-2026" at bounding box center [1173, 311] width 154 height 45
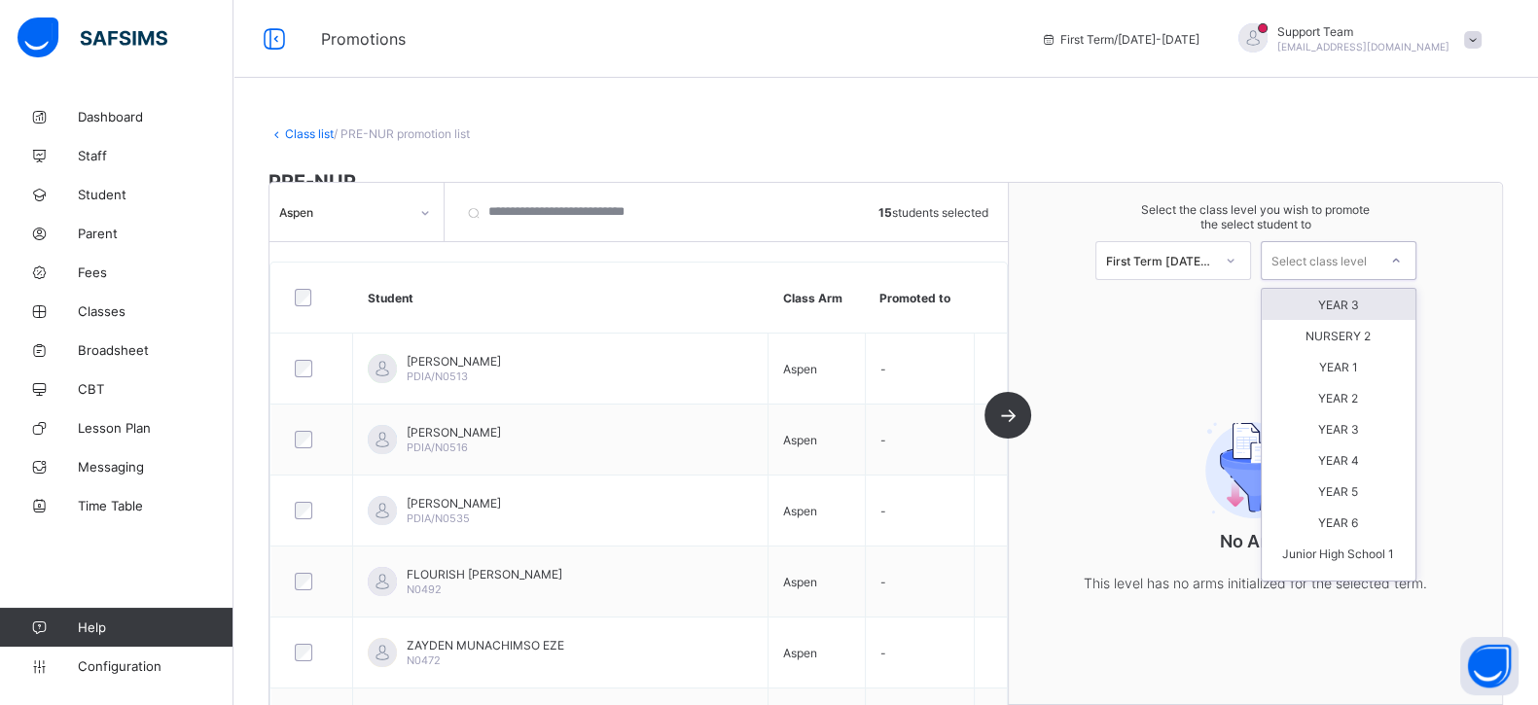
click at [1327, 253] on div "Select class level" at bounding box center [1318, 260] width 95 height 39
click at [100, 668] on span "Configuration" at bounding box center [155, 666] width 155 height 16
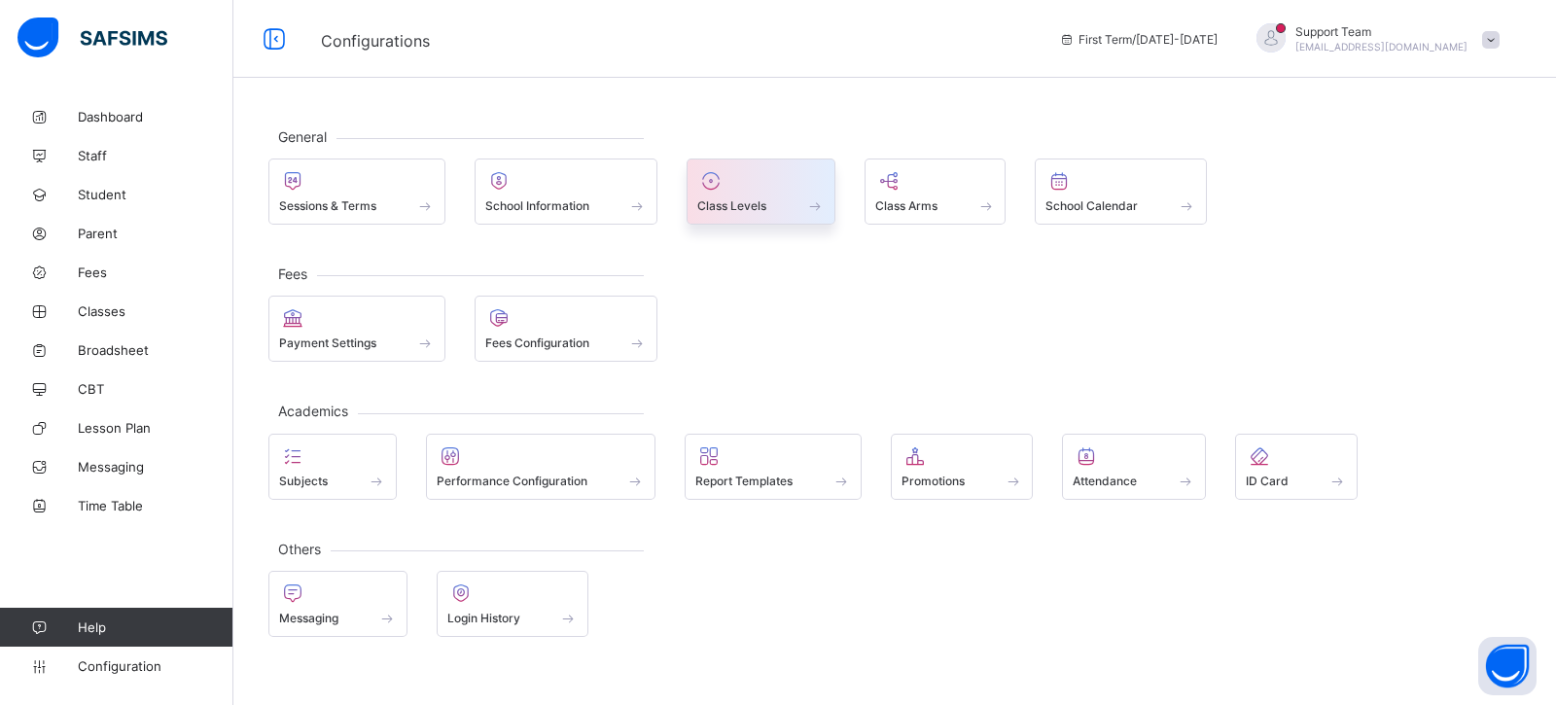
click at [763, 213] on div "Class Levels" at bounding box center [761, 192] width 149 height 66
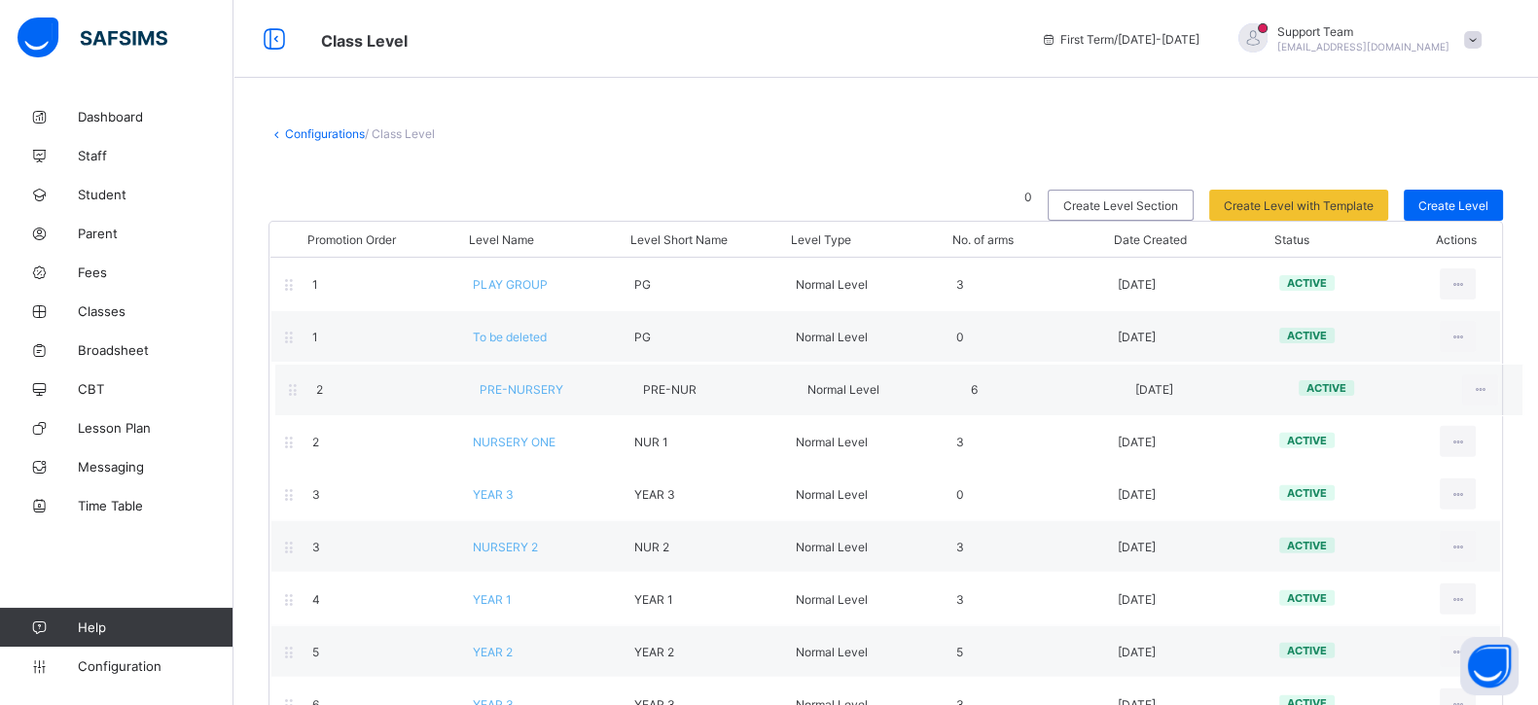
drag, startPoint x: 283, startPoint y: 447, endPoint x: 288, endPoint y: 389, distance: 58.6
click at [288, 389] on div "Promotion Order Level Name Level Short Name Level Type No. of arms Date Created…" at bounding box center [885, 686] width 1234 height 931
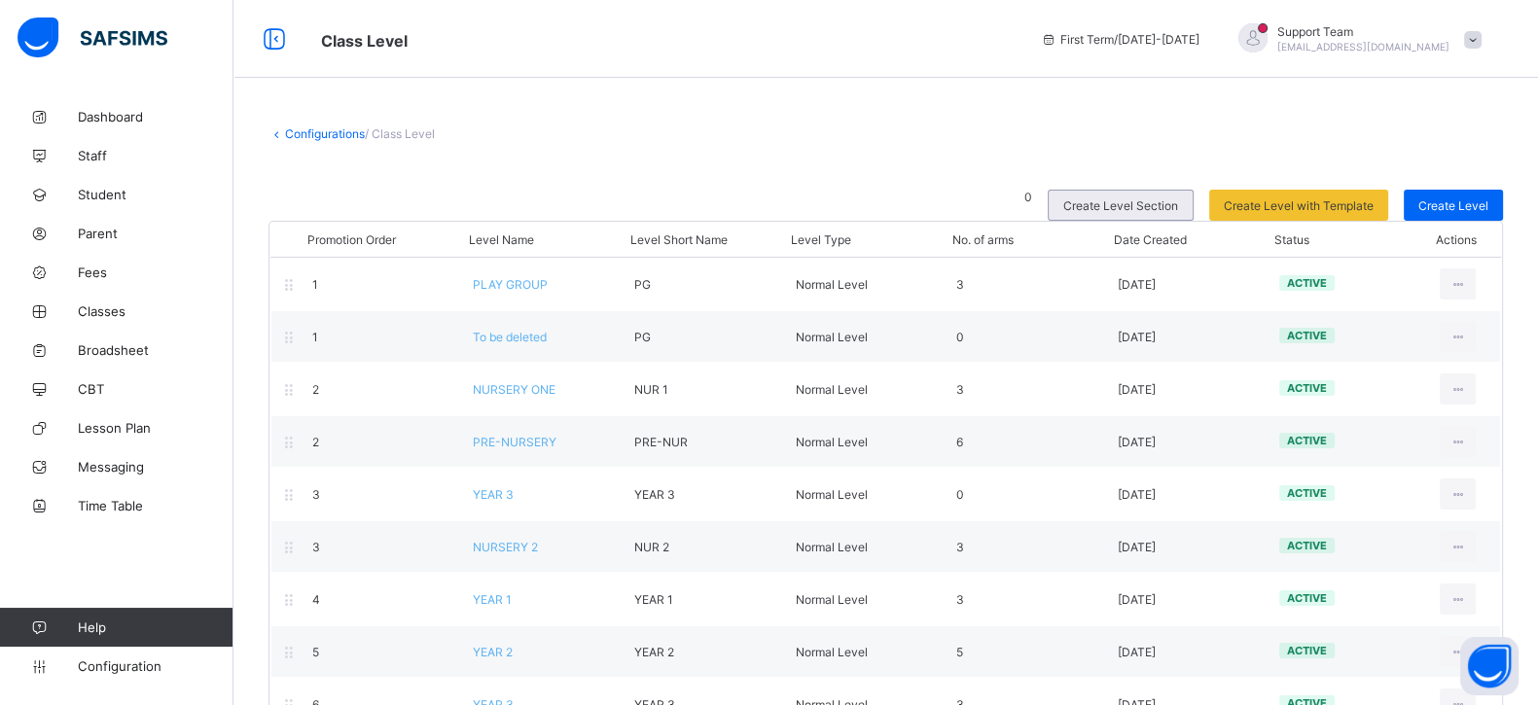
click at [1181, 216] on div "Create Level Section" at bounding box center [1120, 205] width 146 height 31
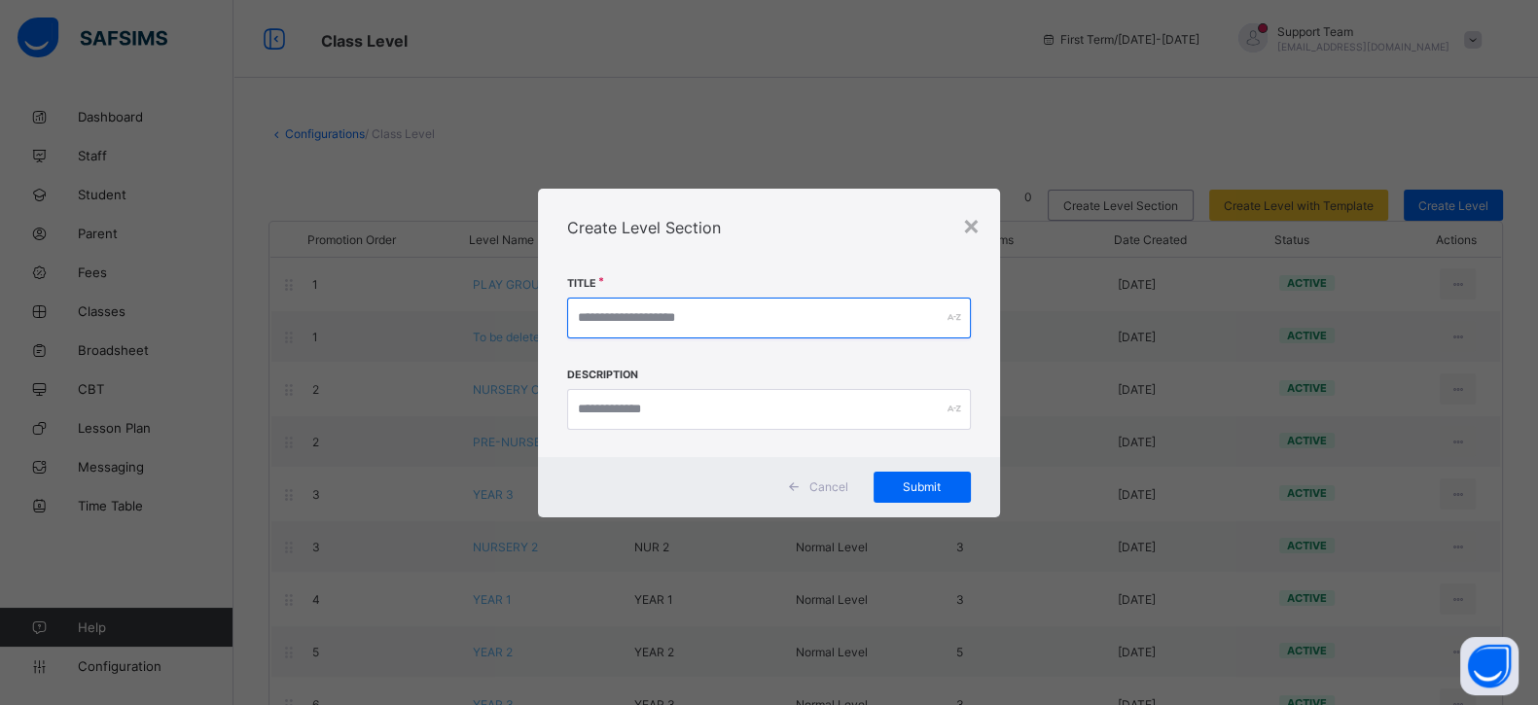
click at [641, 321] on input "text" at bounding box center [768, 318] width 403 height 41
drag, startPoint x: 661, startPoint y: 323, endPoint x: 453, endPoint y: 334, distance: 208.4
click at [453, 334] on div "× Create Level Section Title ******* Description Cancel Submit" at bounding box center [778, 352] width 1556 height 705
type input "*******"
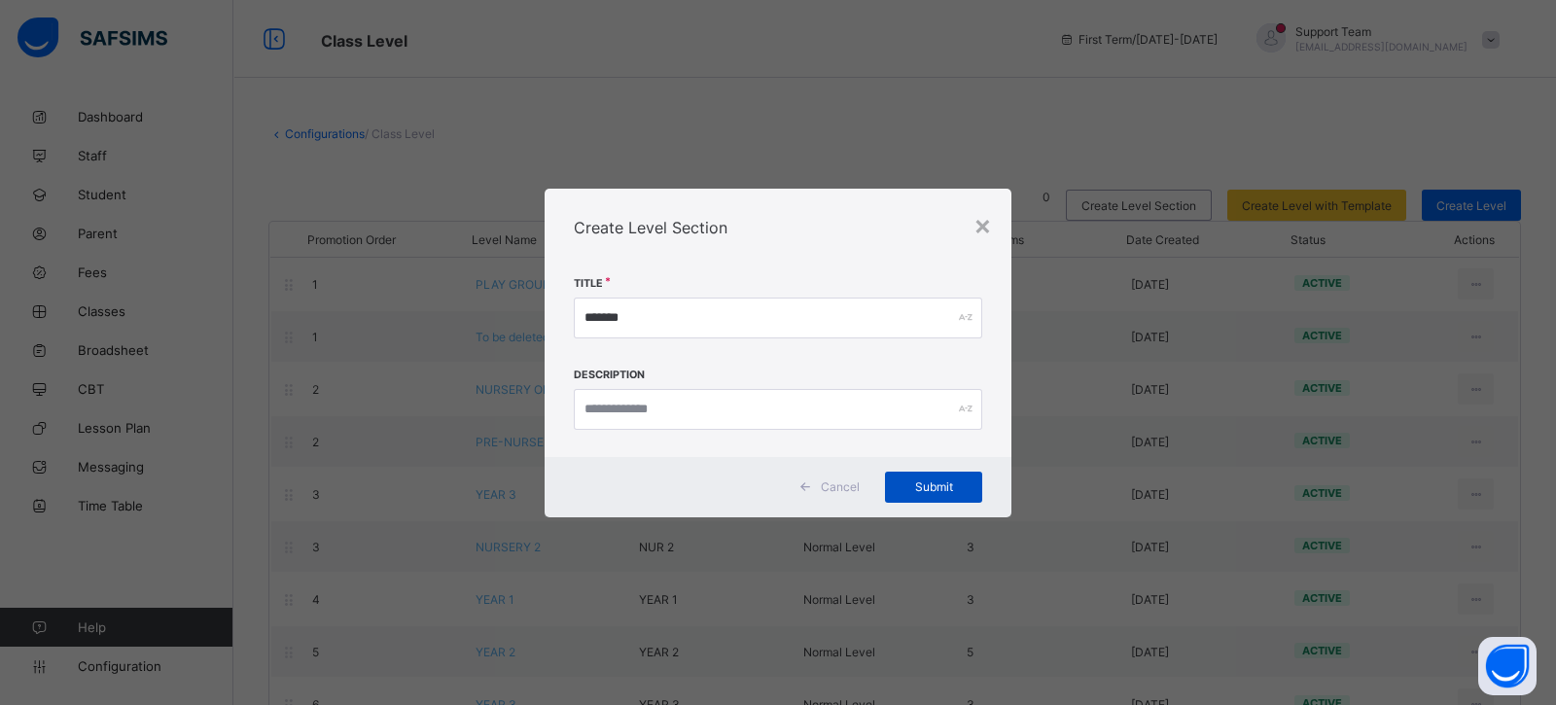
click at [931, 492] on span "Submit" at bounding box center [934, 486] width 68 height 15
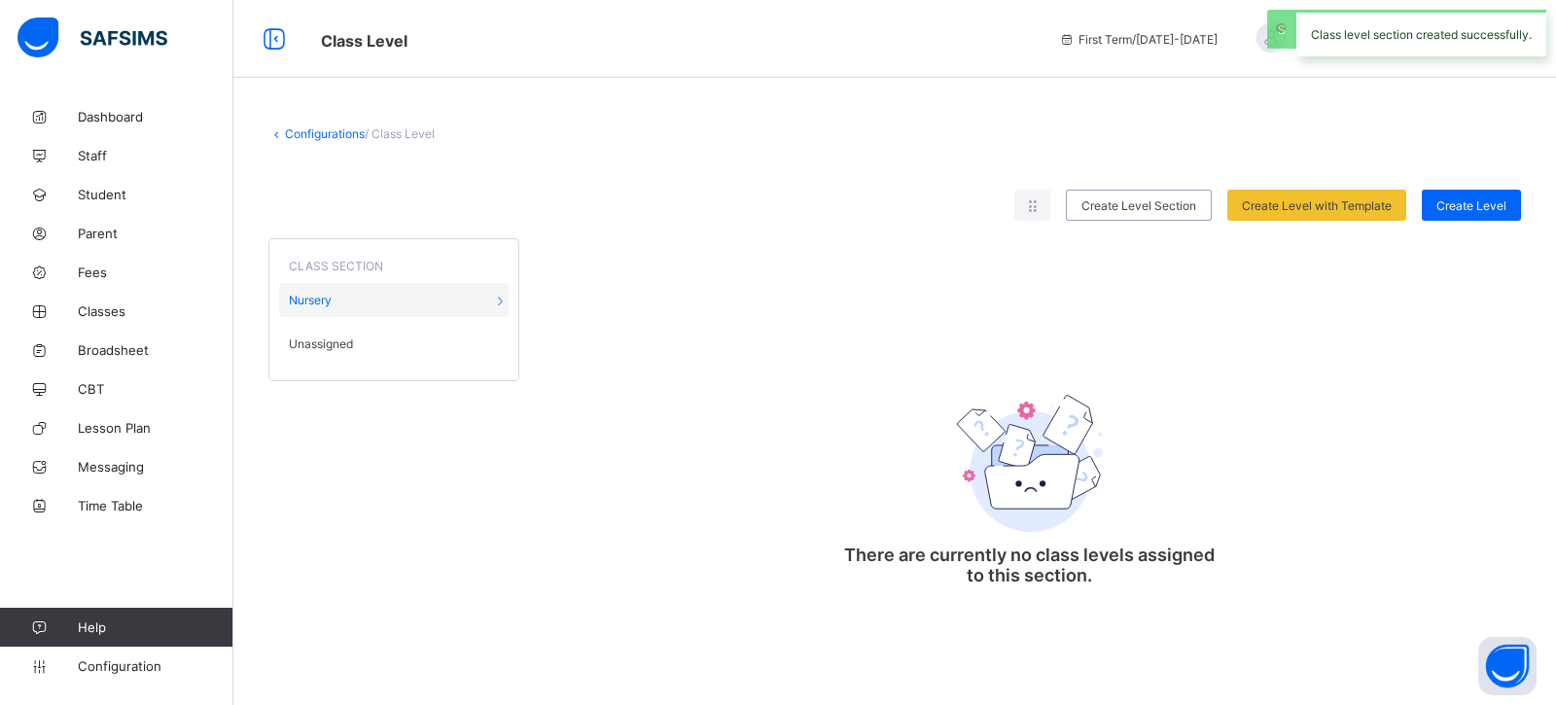
click at [306, 331] on div "Unassigned" at bounding box center [394, 344] width 230 height 34
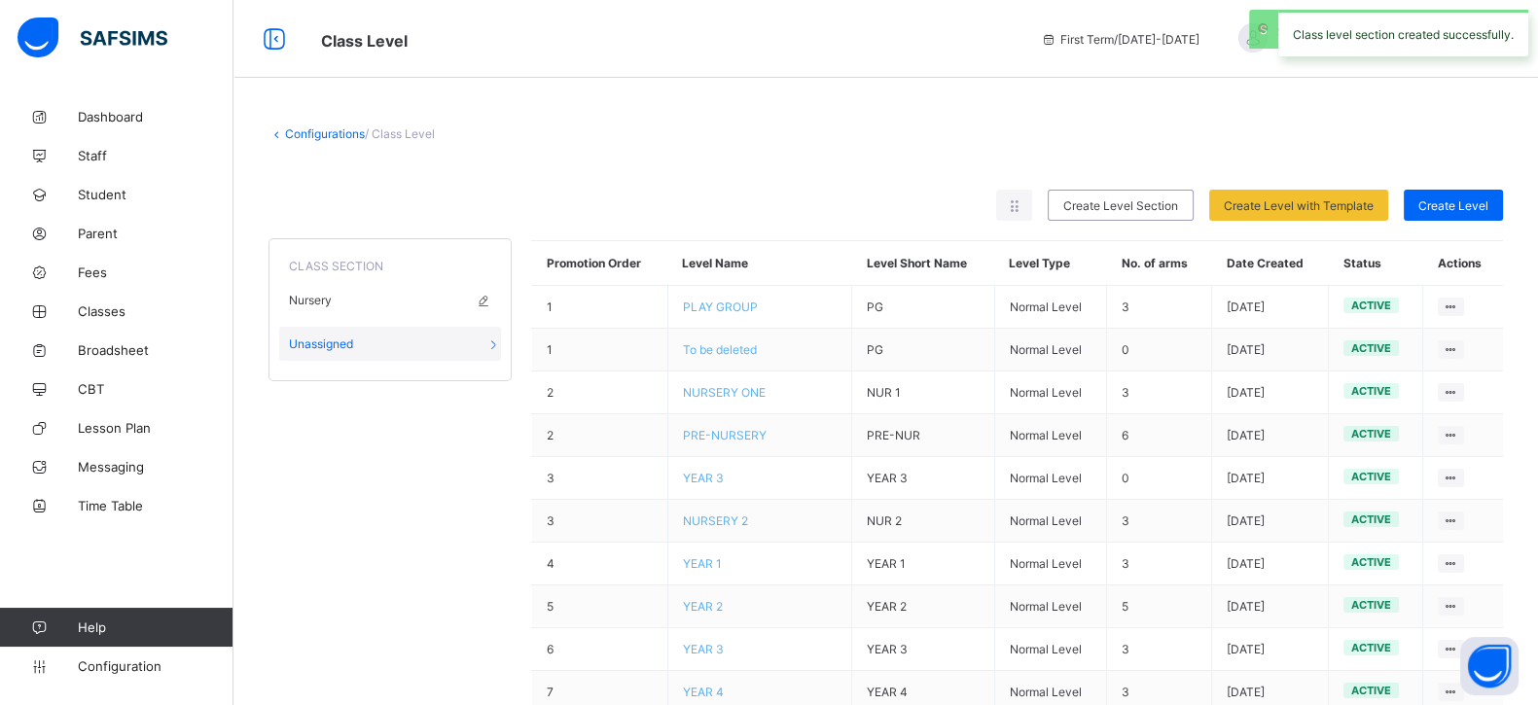
click at [362, 301] on div "Nursery" at bounding box center [390, 300] width 222 height 34
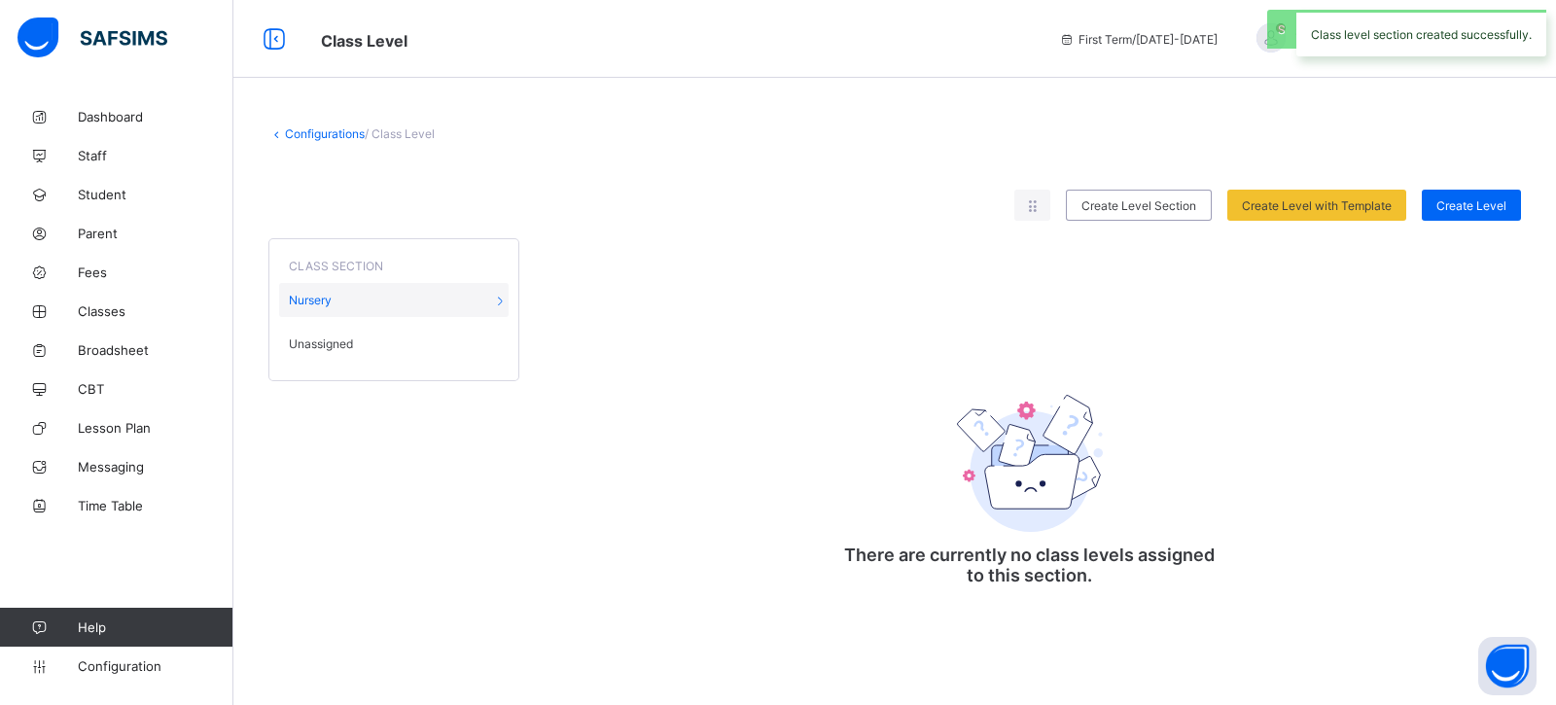
click at [365, 370] on div "CLASS SECTION Nursery Unassigned" at bounding box center [393, 309] width 251 height 143
click at [374, 338] on div "Unassigned" at bounding box center [394, 344] width 230 height 34
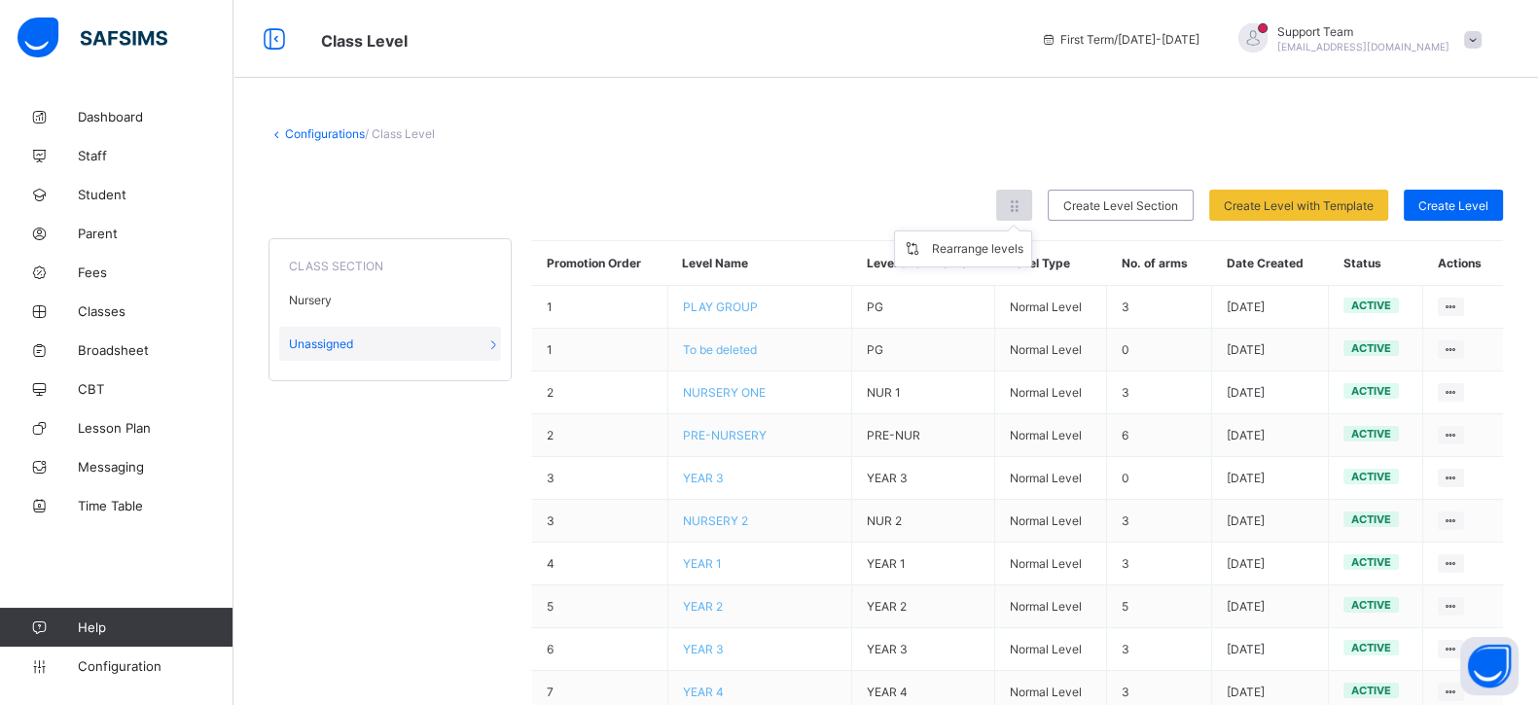
click at [1022, 202] on icon at bounding box center [1014, 205] width 17 height 15
click at [979, 249] on div "Rearrange levels" at bounding box center [977, 248] width 91 height 19
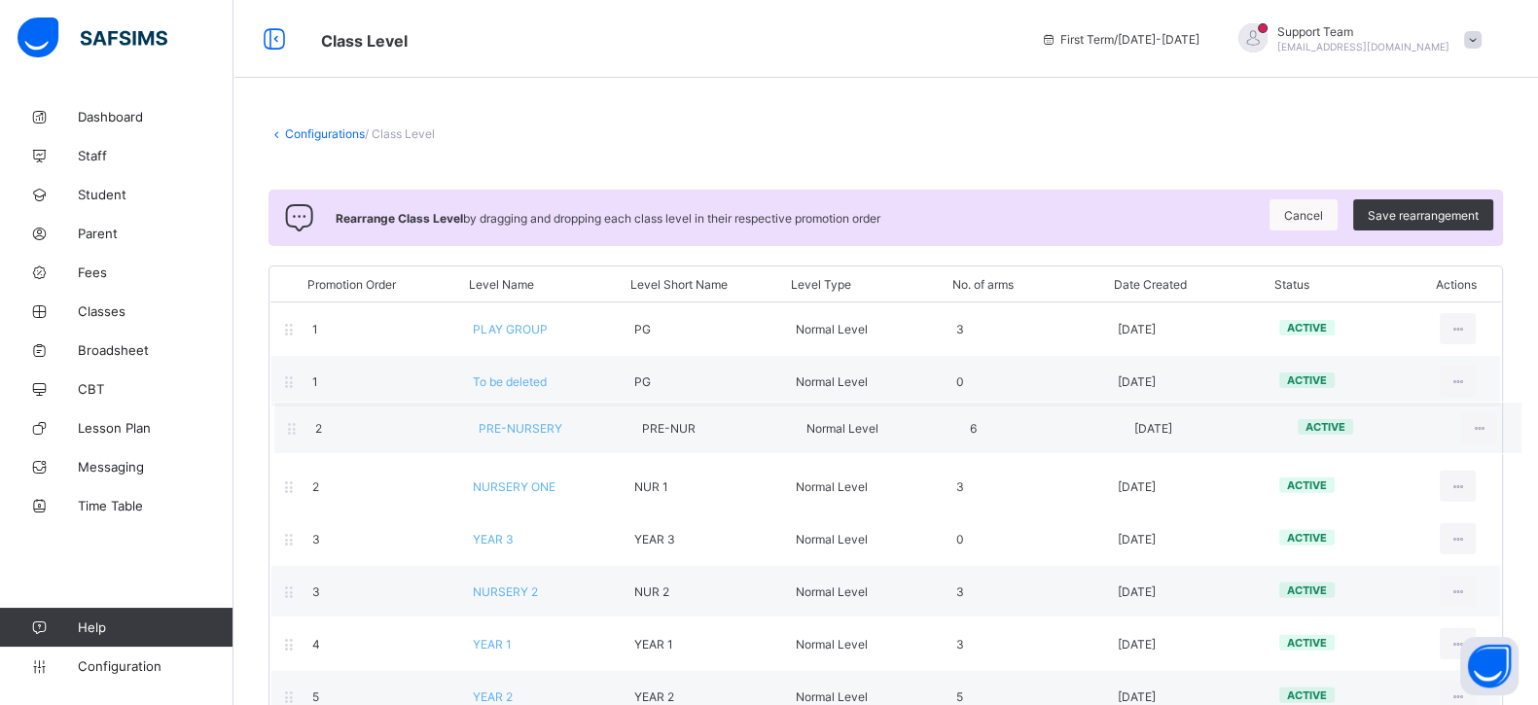
drag, startPoint x: 322, startPoint y: 487, endPoint x: 325, endPoint y: 426, distance: 61.3
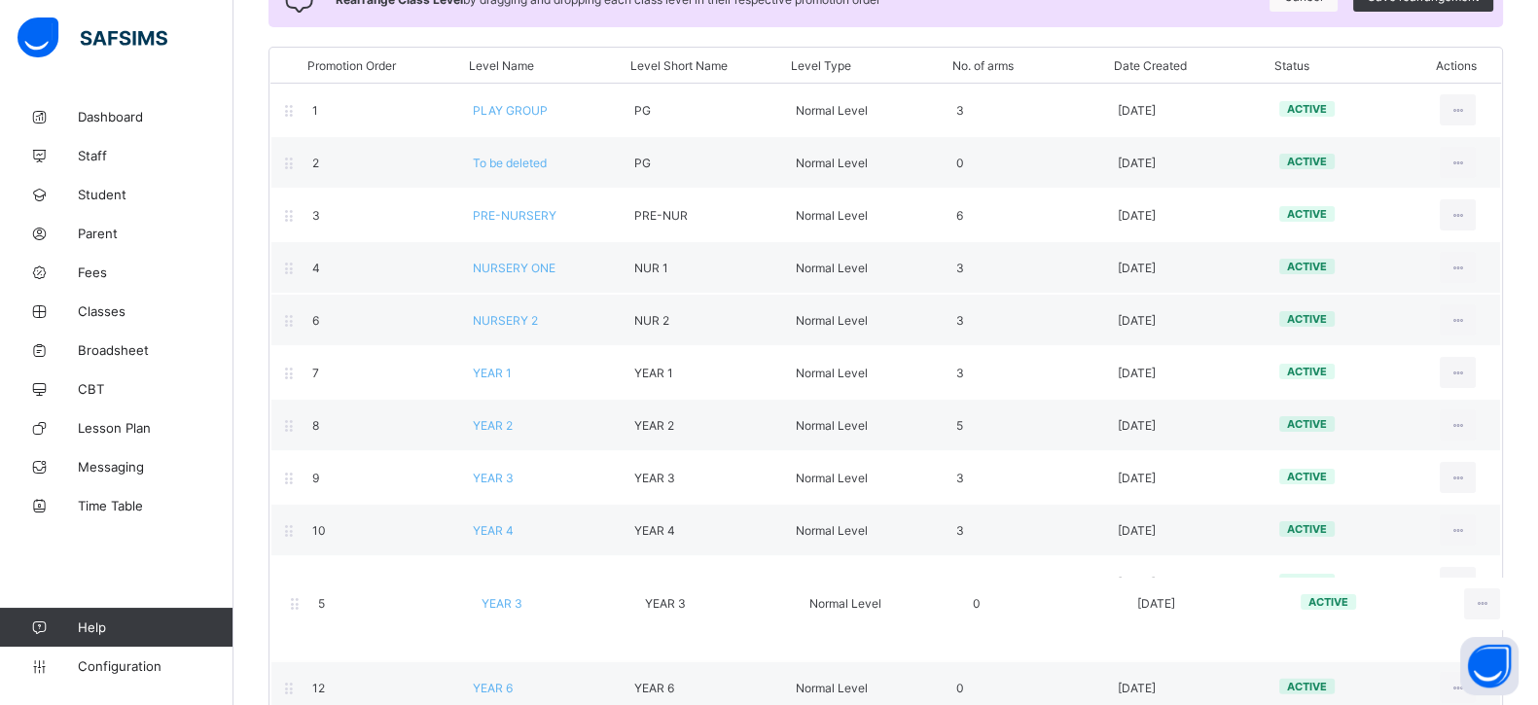
scroll to position [299, 0]
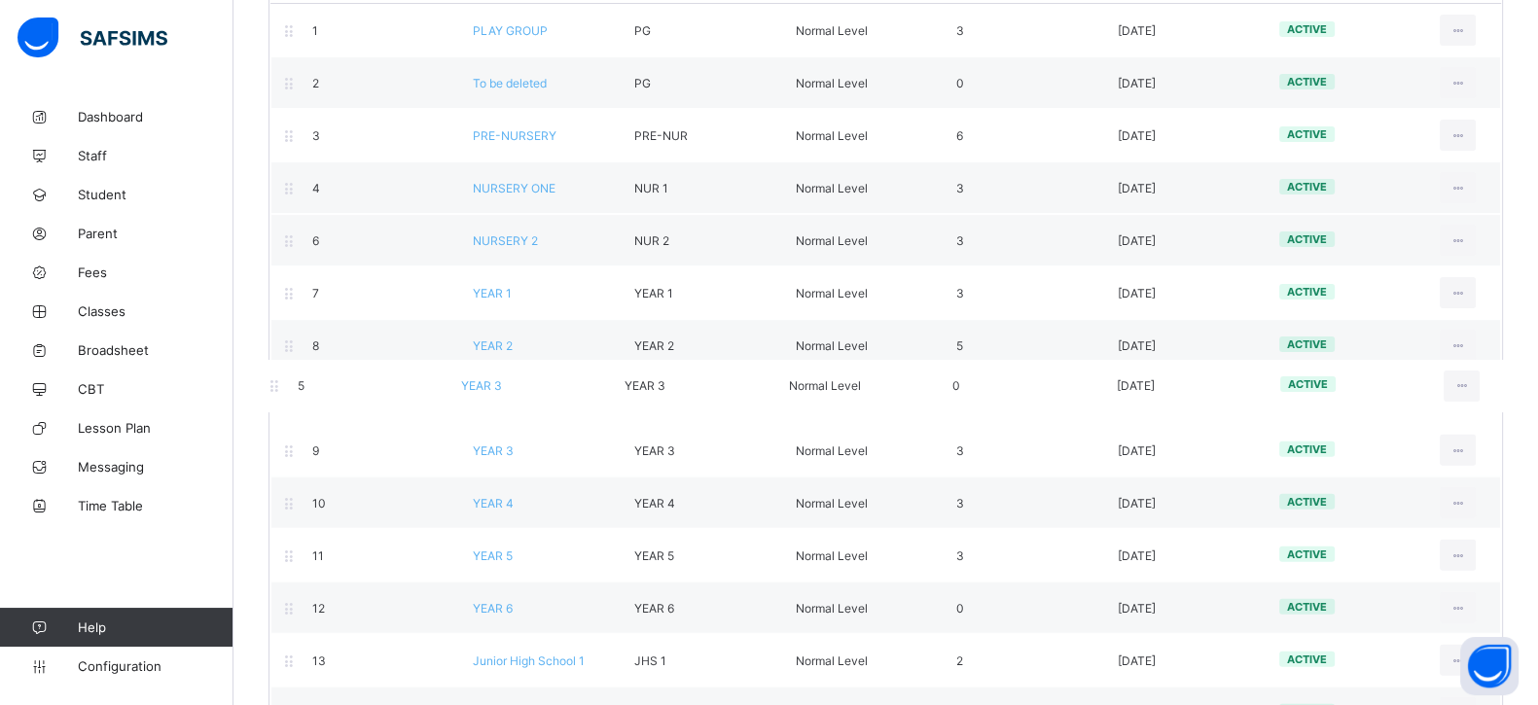
drag, startPoint x: 309, startPoint y: 415, endPoint x: 299, endPoint y: 396, distance: 22.2
click at [299, 396] on div "Promotion Order Level Name Level Short Name Level Type No. of arms Date Created…" at bounding box center [885, 432] width 1234 height 931
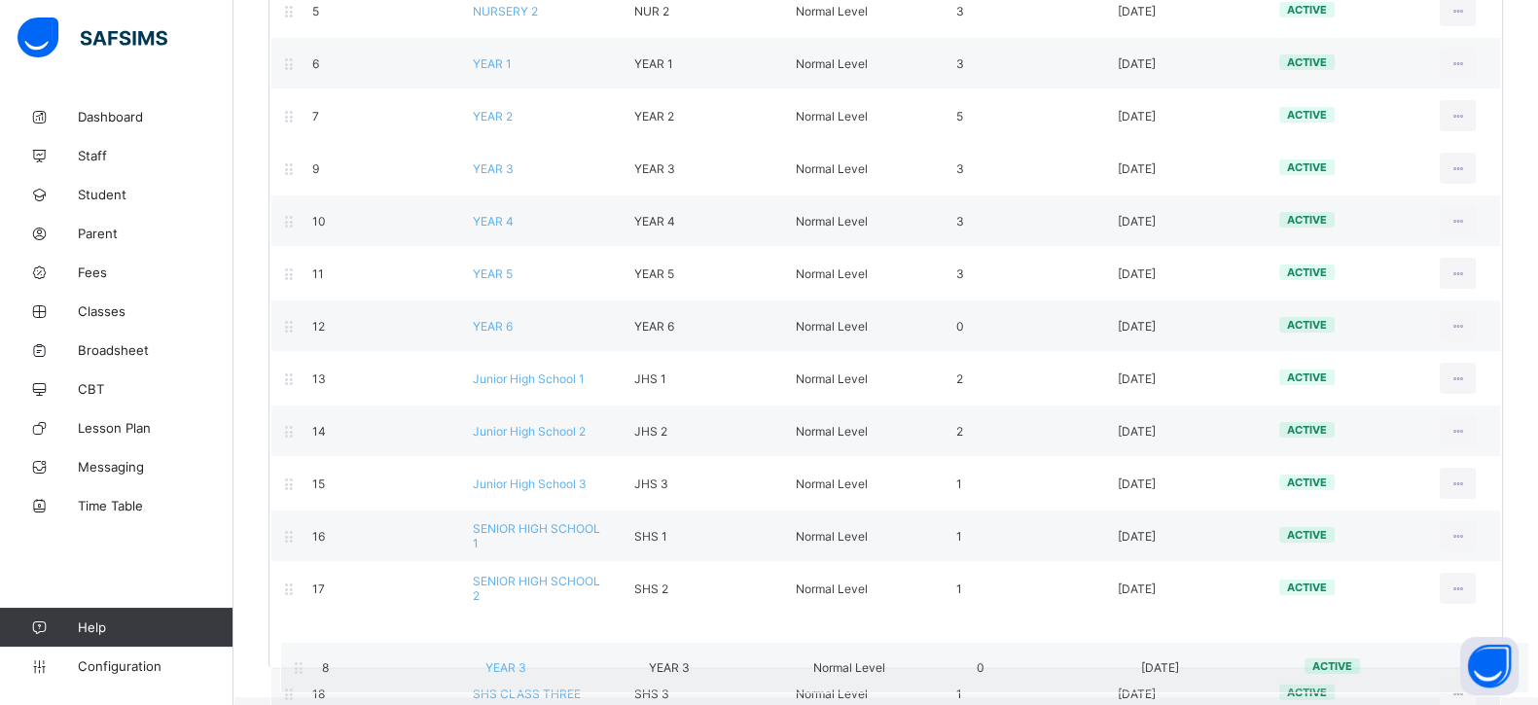
scroll to position [512, 0]
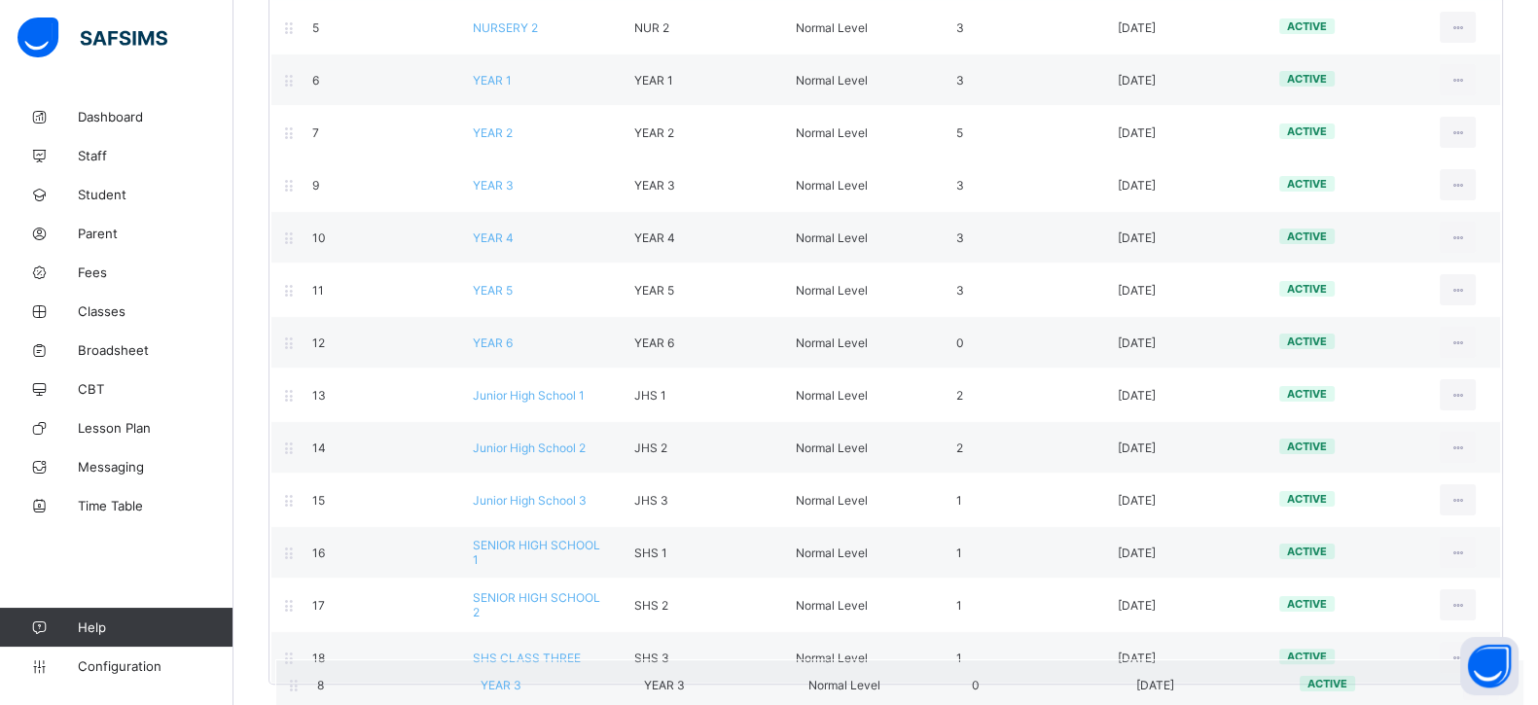
drag, startPoint x: 300, startPoint y: 264, endPoint x: 311, endPoint y: 689, distance: 425.2
click at [311, 689] on div "Configurations / Class Level Rearrange Class Level by dragging and dropping eac…" at bounding box center [885, 150] width 1304 height 1128
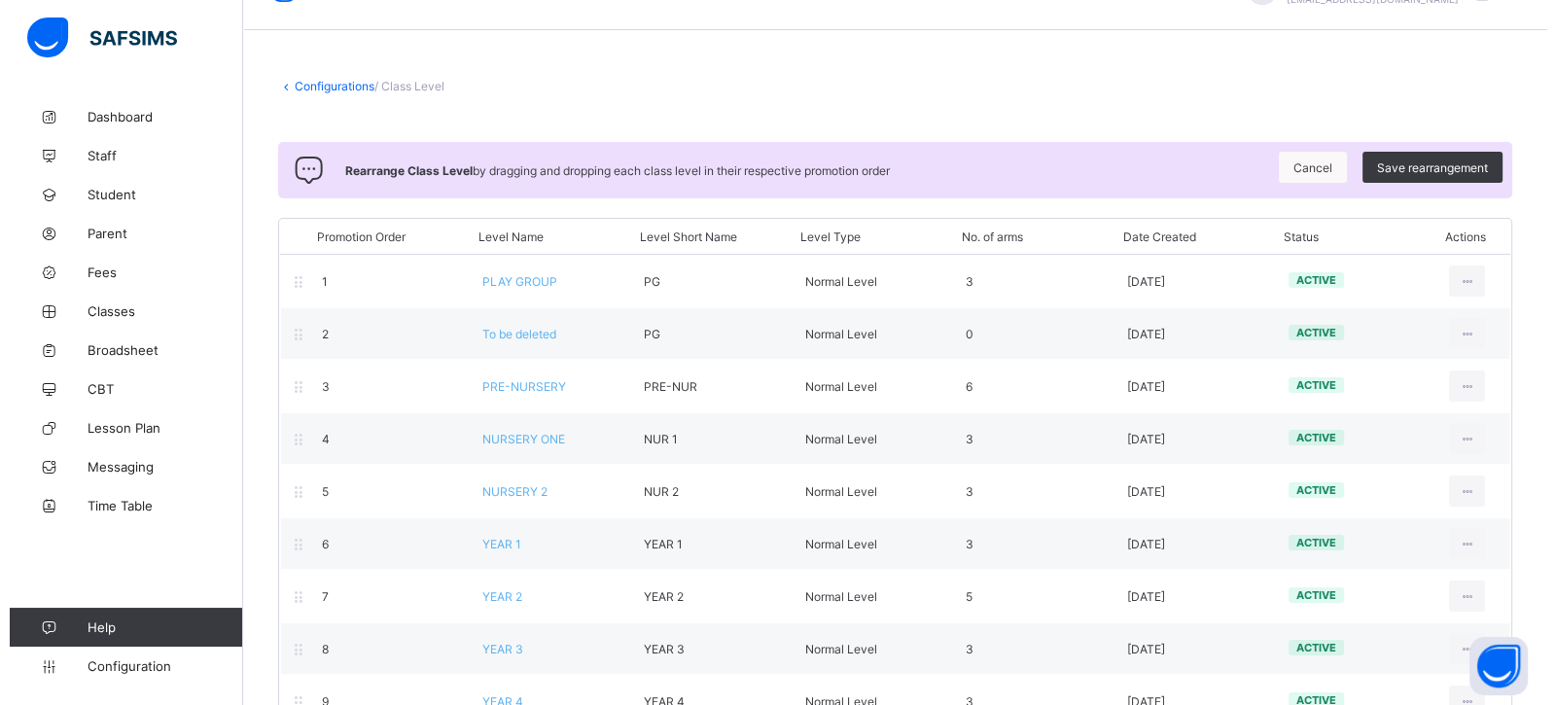
scroll to position [0, 0]
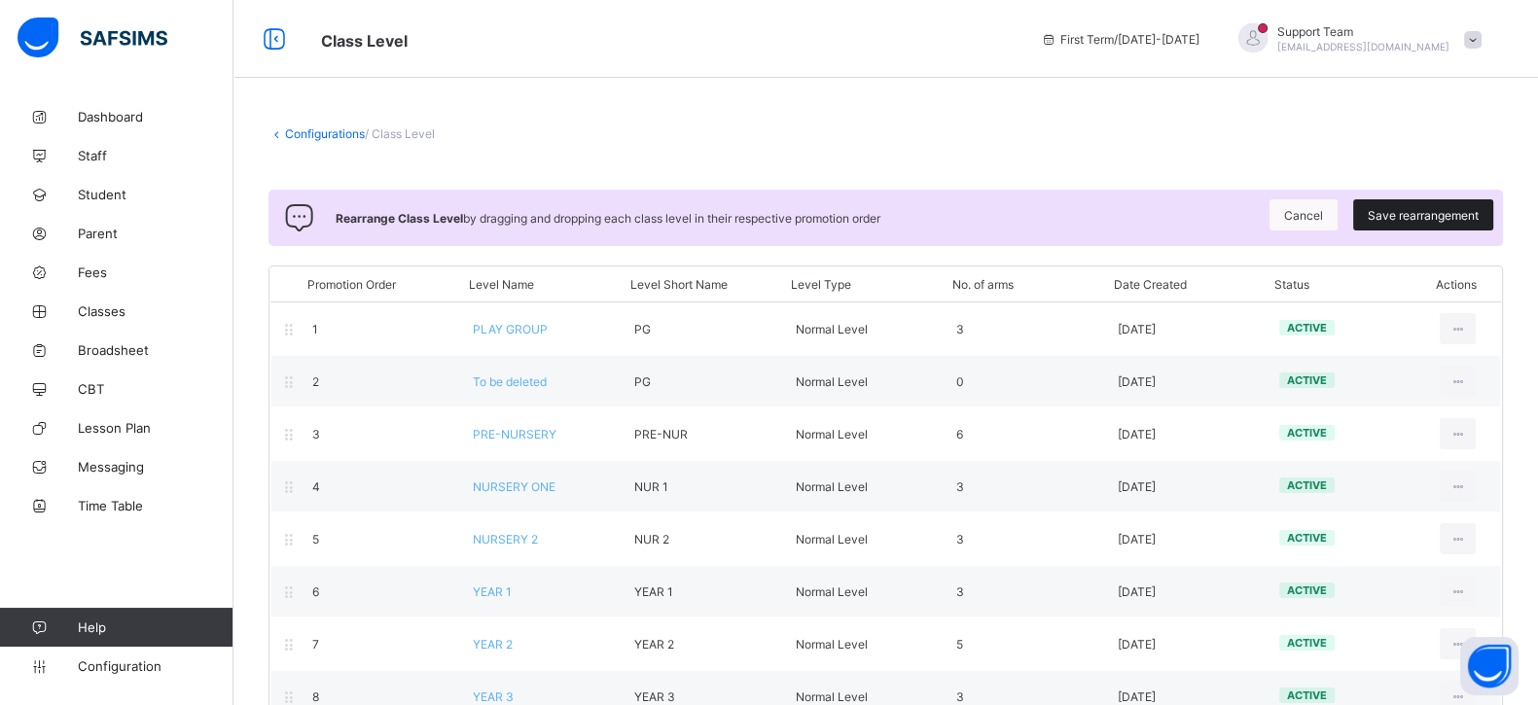
click at [1452, 221] on span "Save rearrangement" at bounding box center [1422, 215] width 111 height 15
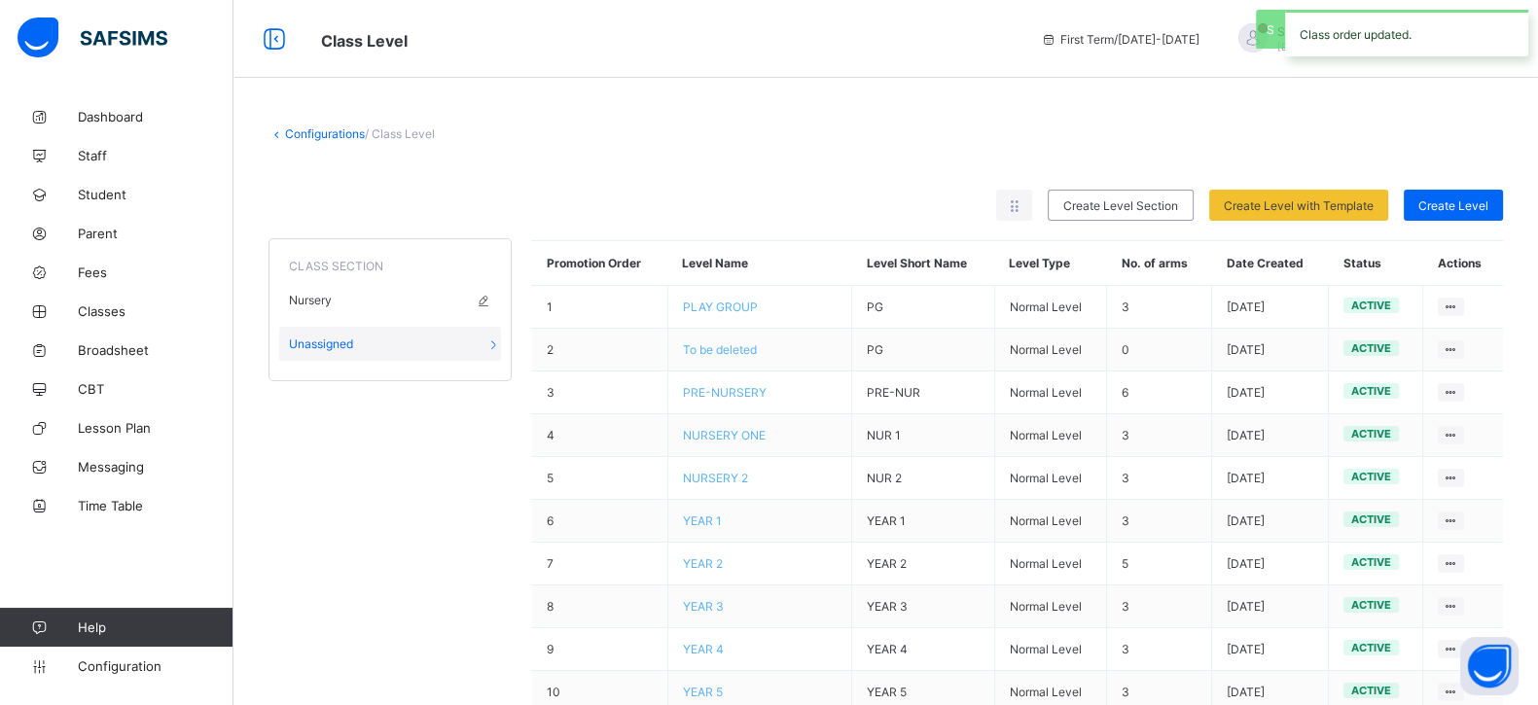
click at [326, 294] on span "Nursery" at bounding box center [310, 300] width 43 height 15
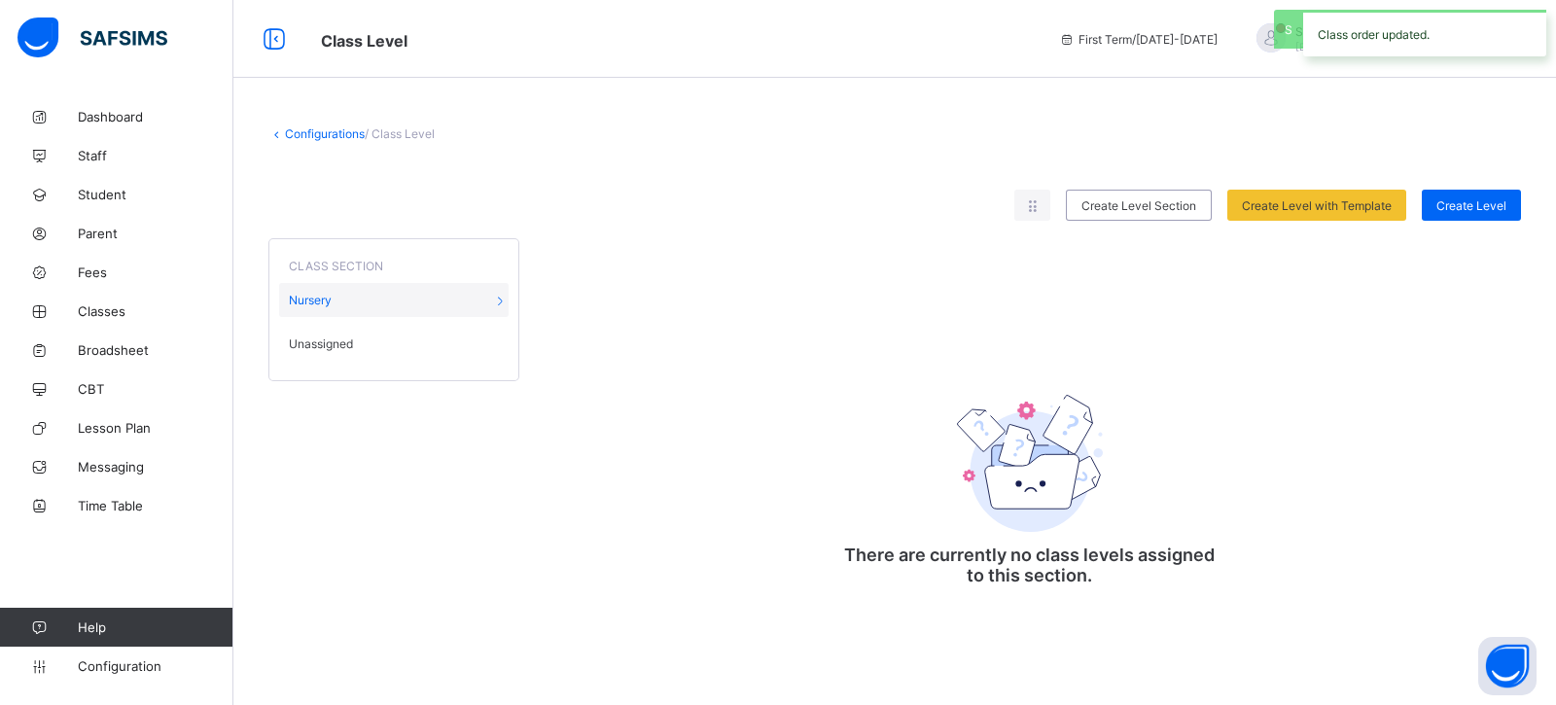
click at [330, 329] on div "Unassigned" at bounding box center [394, 344] width 230 height 34
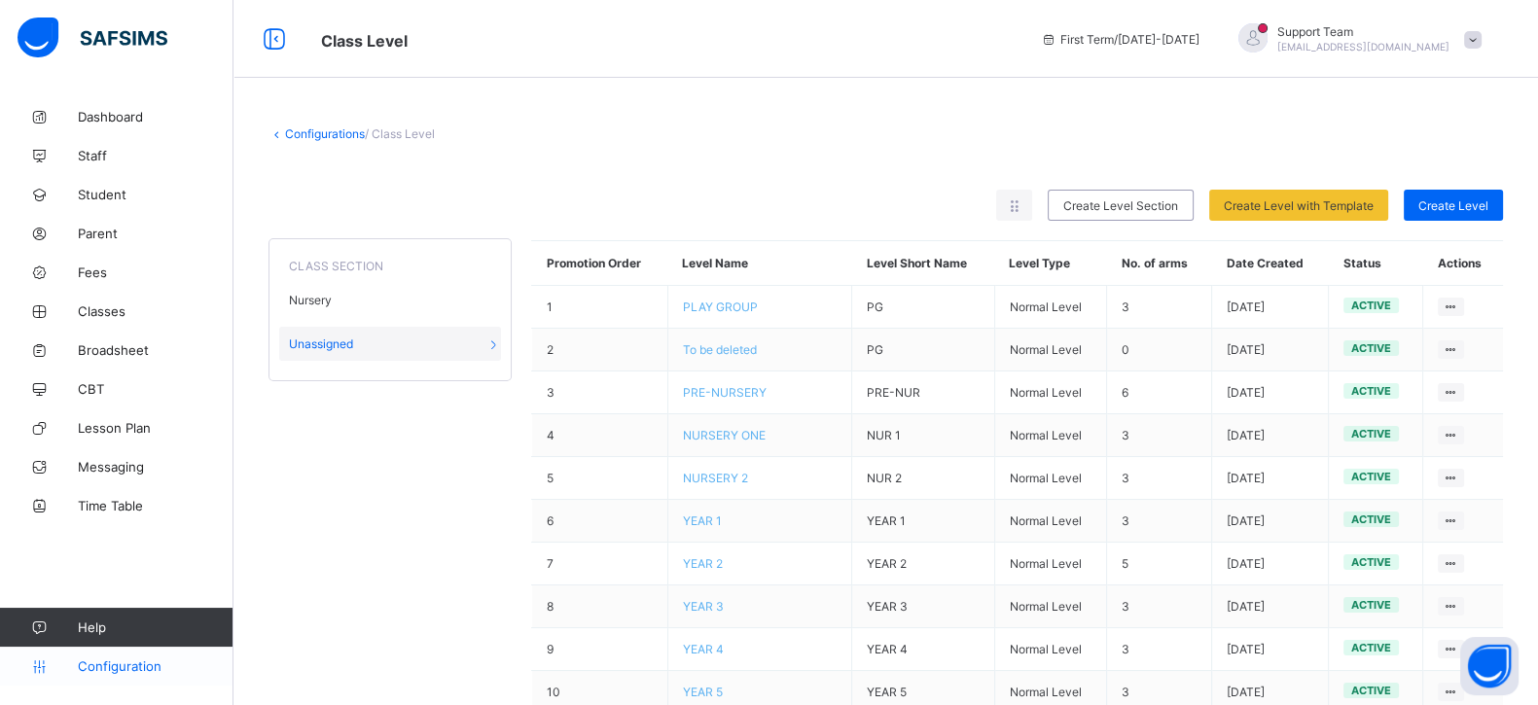
click at [102, 664] on span "Configuration" at bounding box center [155, 666] width 155 height 16
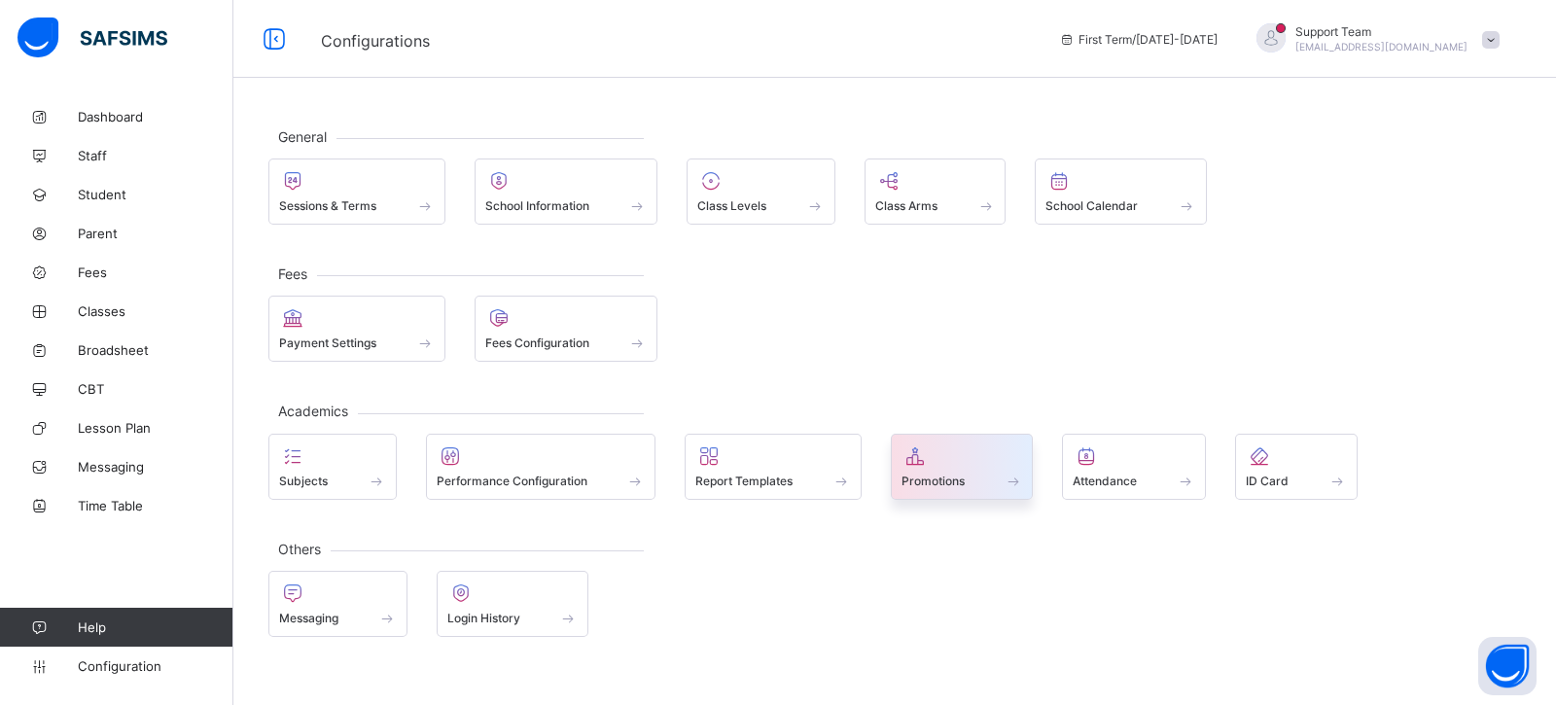
click at [904, 456] on icon at bounding box center [915, 455] width 27 height 23
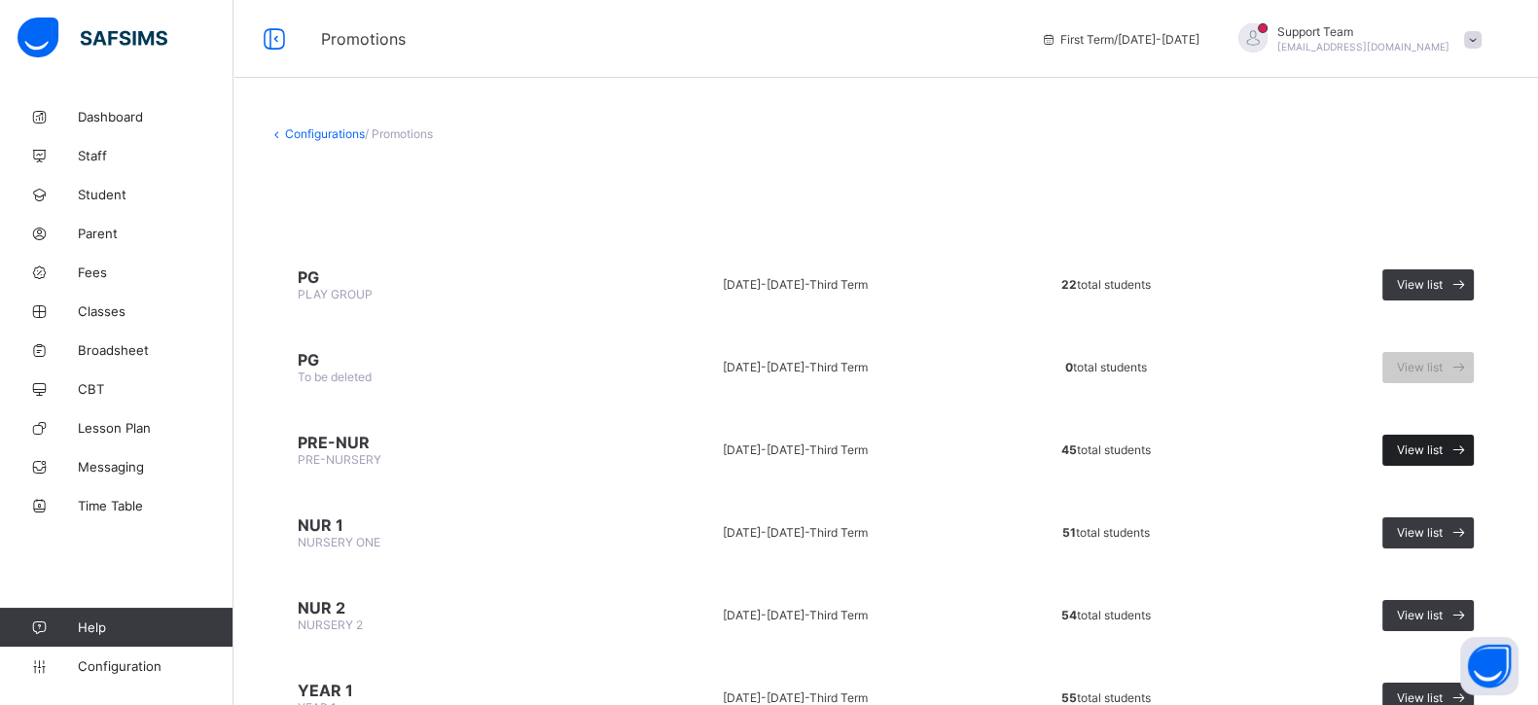
click at [1413, 435] on div "View list" at bounding box center [1427, 450] width 91 height 31
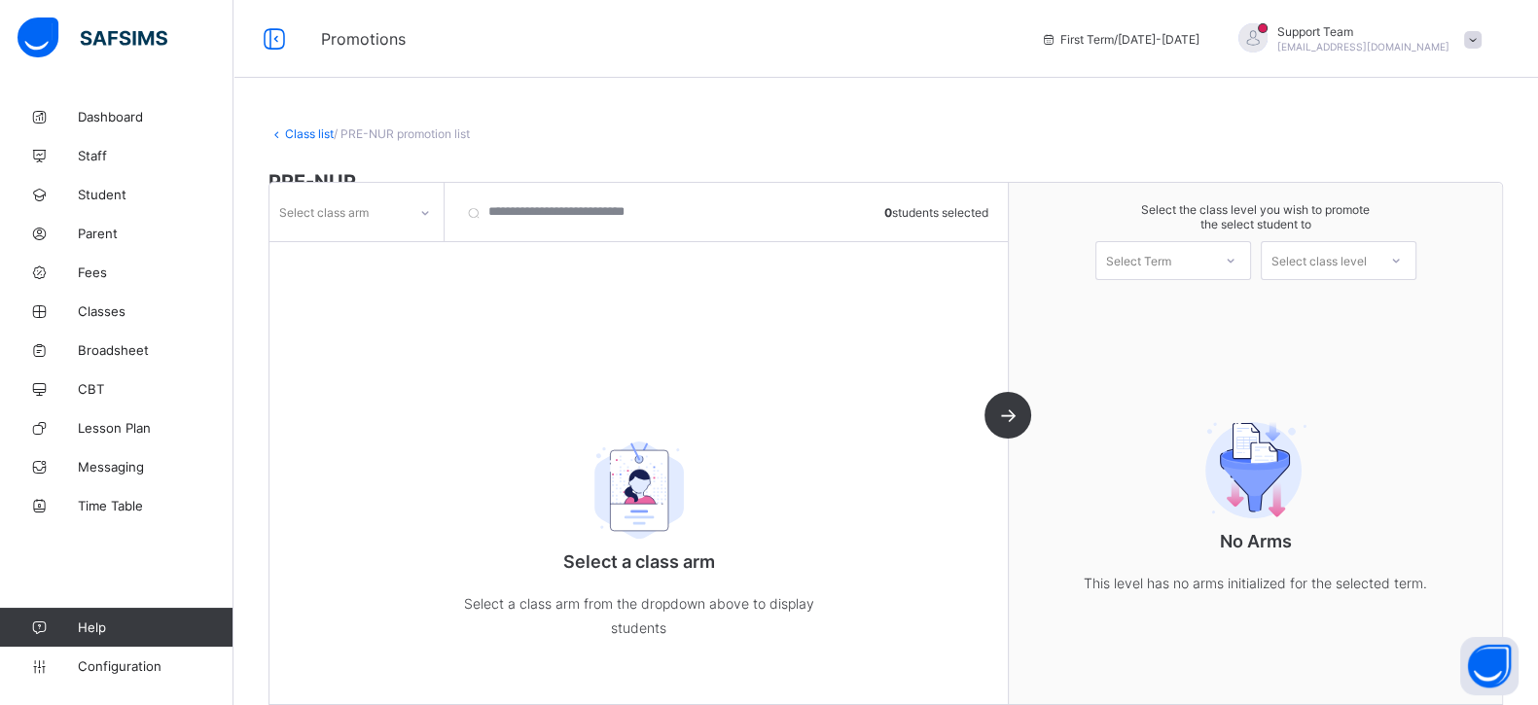
click at [336, 172] on span "PRE-NUR" at bounding box center [885, 181] width 1234 height 23
click at [320, 198] on div "Select class arm" at bounding box center [323, 212] width 89 height 37
click at [341, 311] on div "Aspen" at bounding box center [356, 315] width 172 height 30
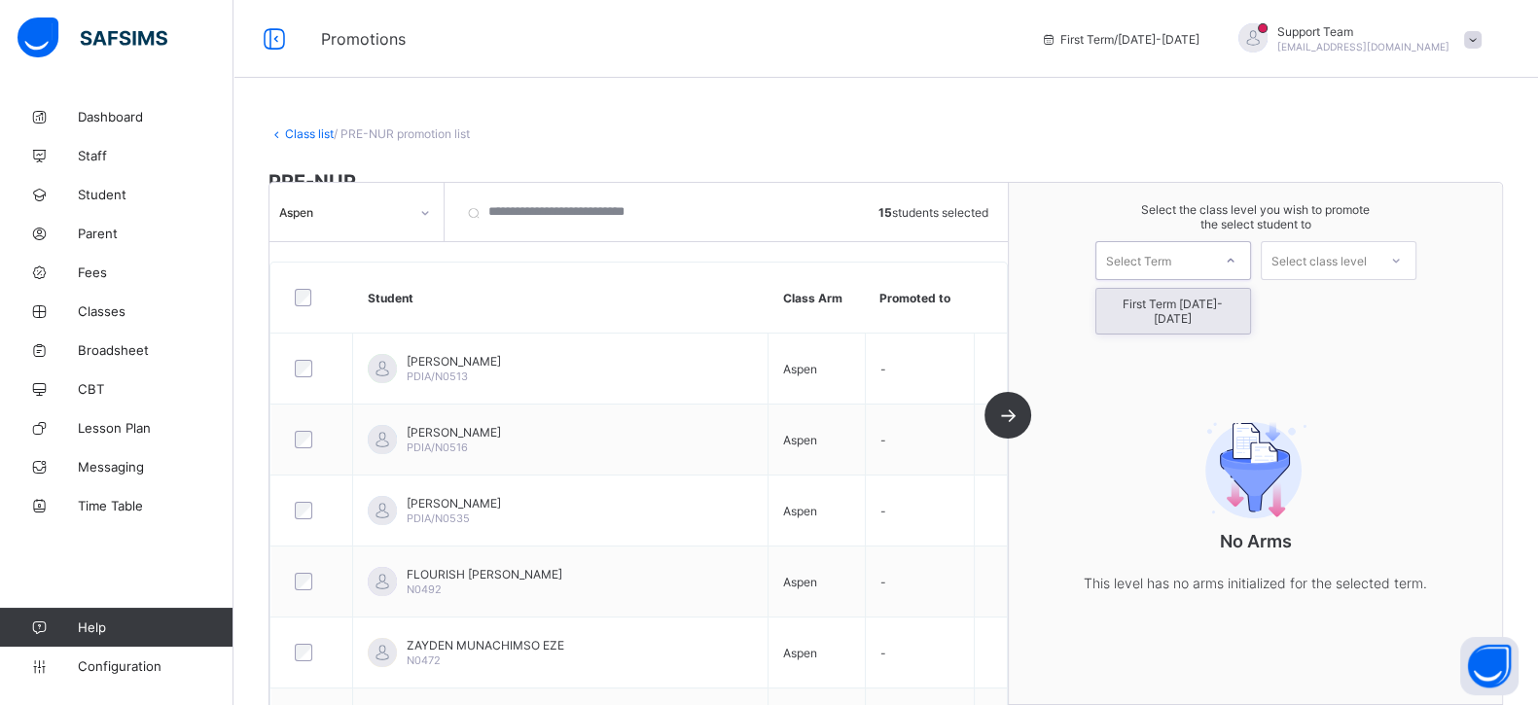
click at [1133, 255] on div "Select Term" at bounding box center [1138, 260] width 65 height 39
click at [1164, 299] on div "First Term 2025-2026" at bounding box center [1173, 311] width 154 height 45
click at [1366, 260] on div "Select class level" at bounding box center [1318, 260] width 95 height 39
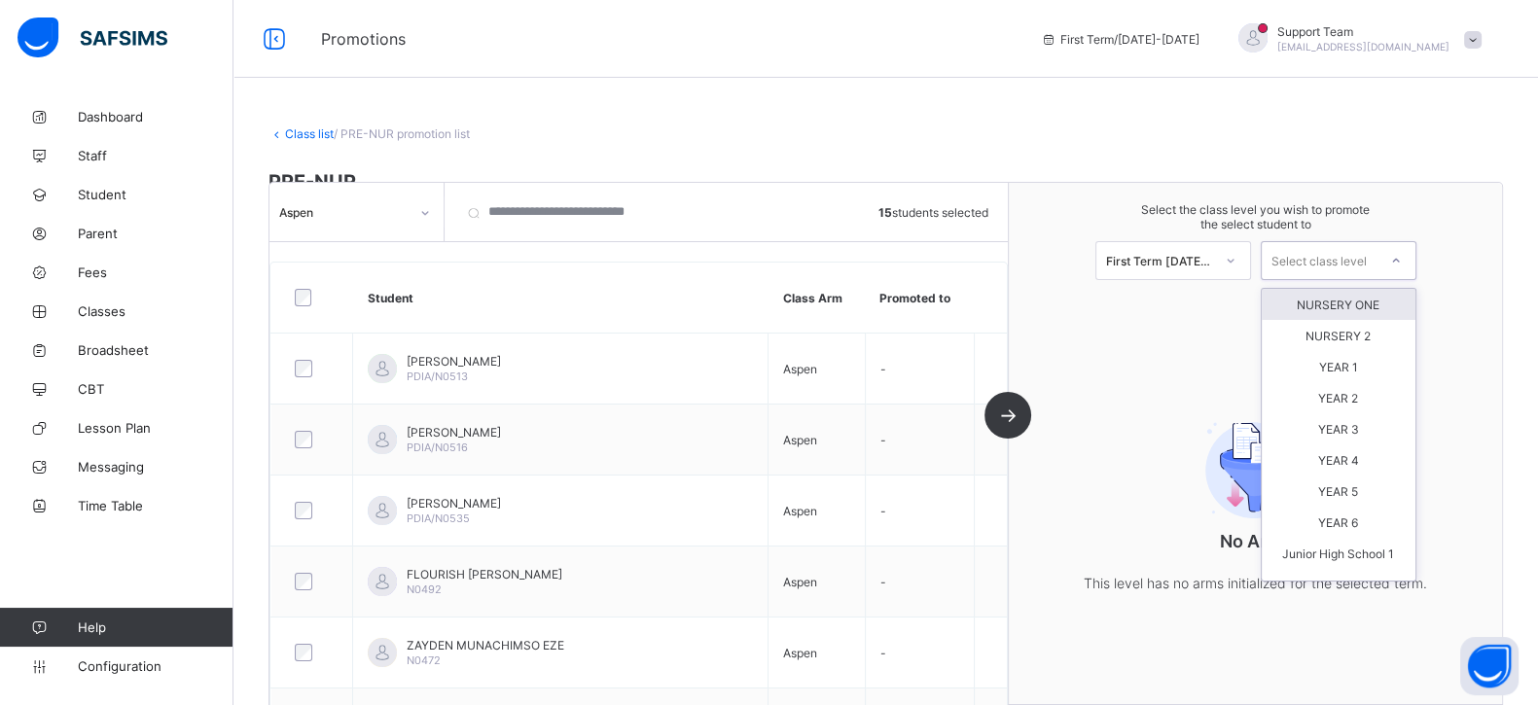
click at [1359, 301] on div "NURSERY ONE" at bounding box center [1338, 304] width 154 height 31
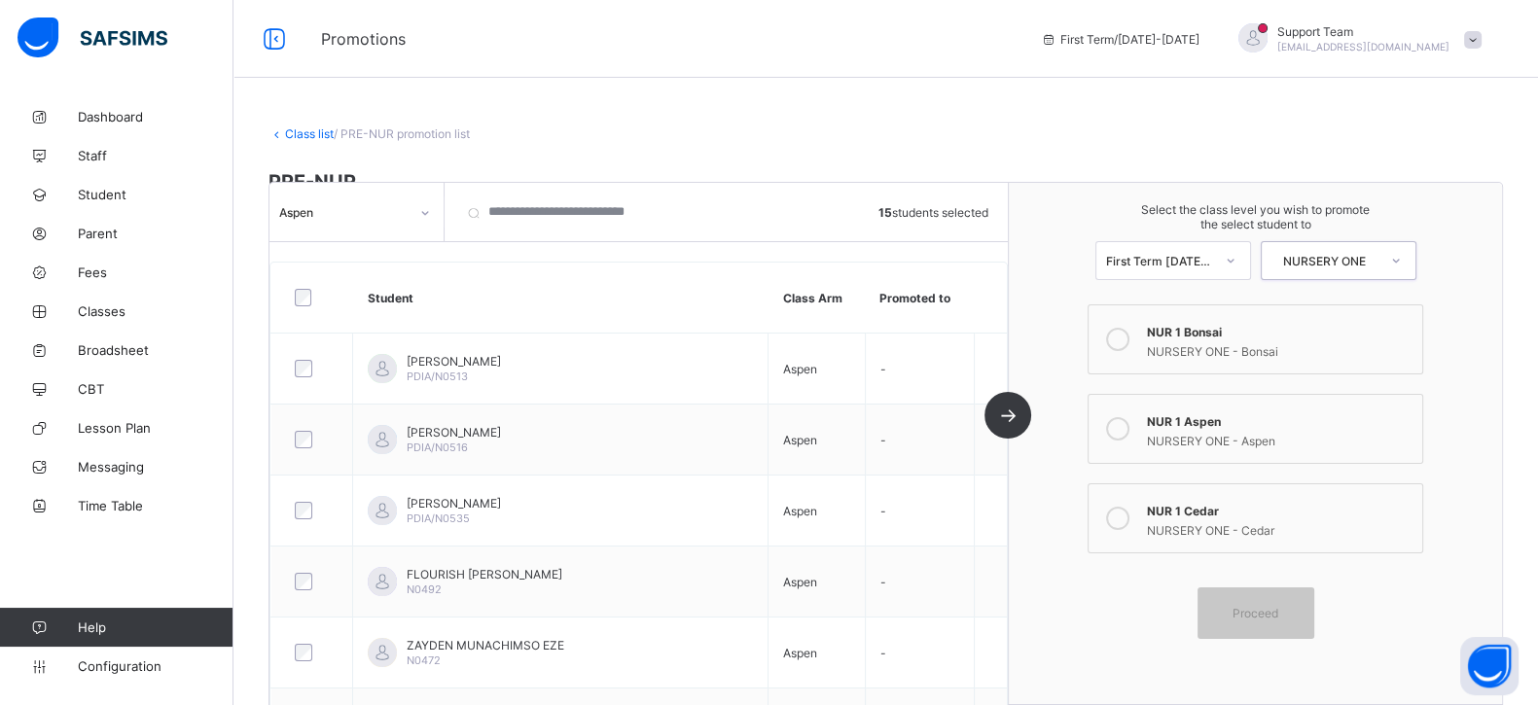
click at [1163, 449] on label "NUR 1 Aspen NURSERY ONE - Aspen" at bounding box center [1255, 429] width 336 height 70
click at [1278, 610] on span "Proceed" at bounding box center [1255, 613] width 46 height 15
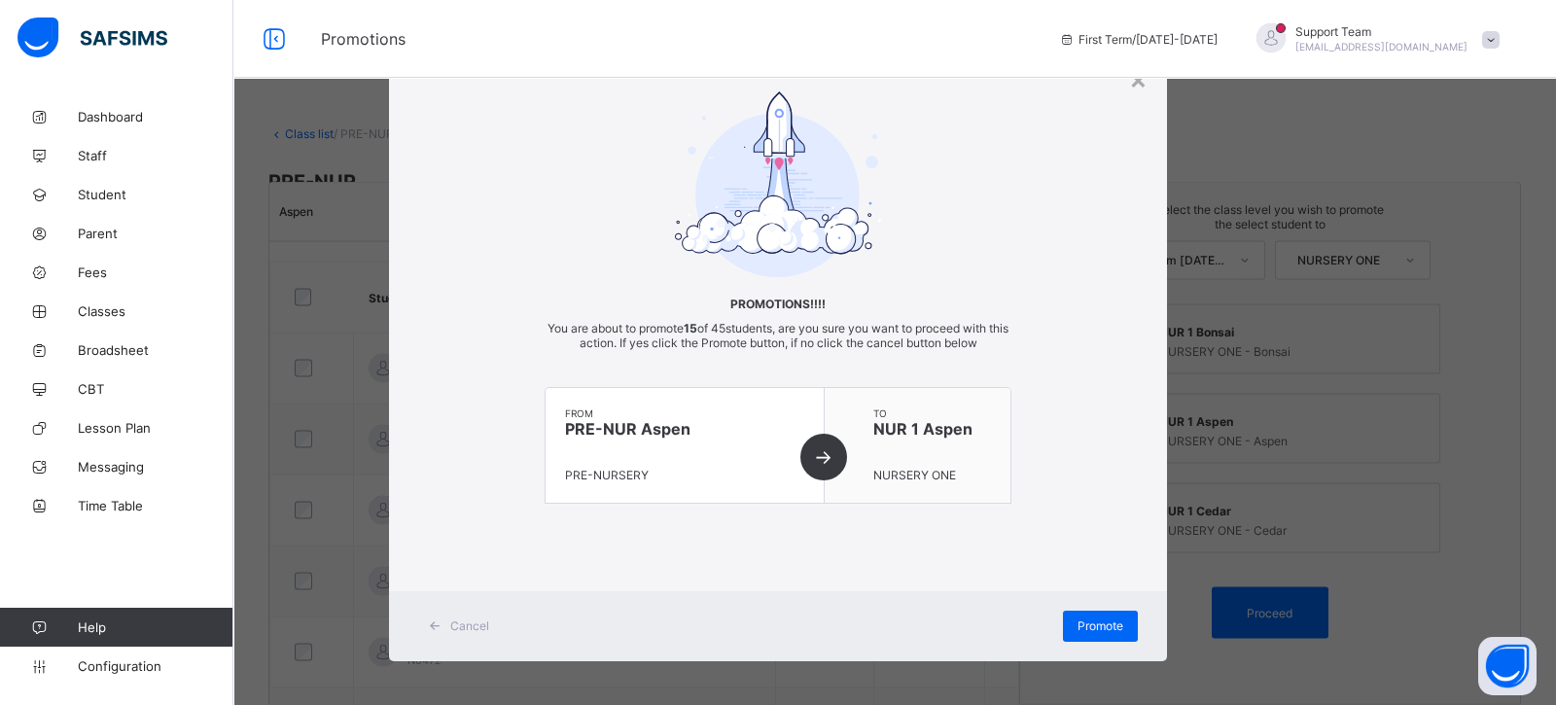
scroll to position [8, 0]
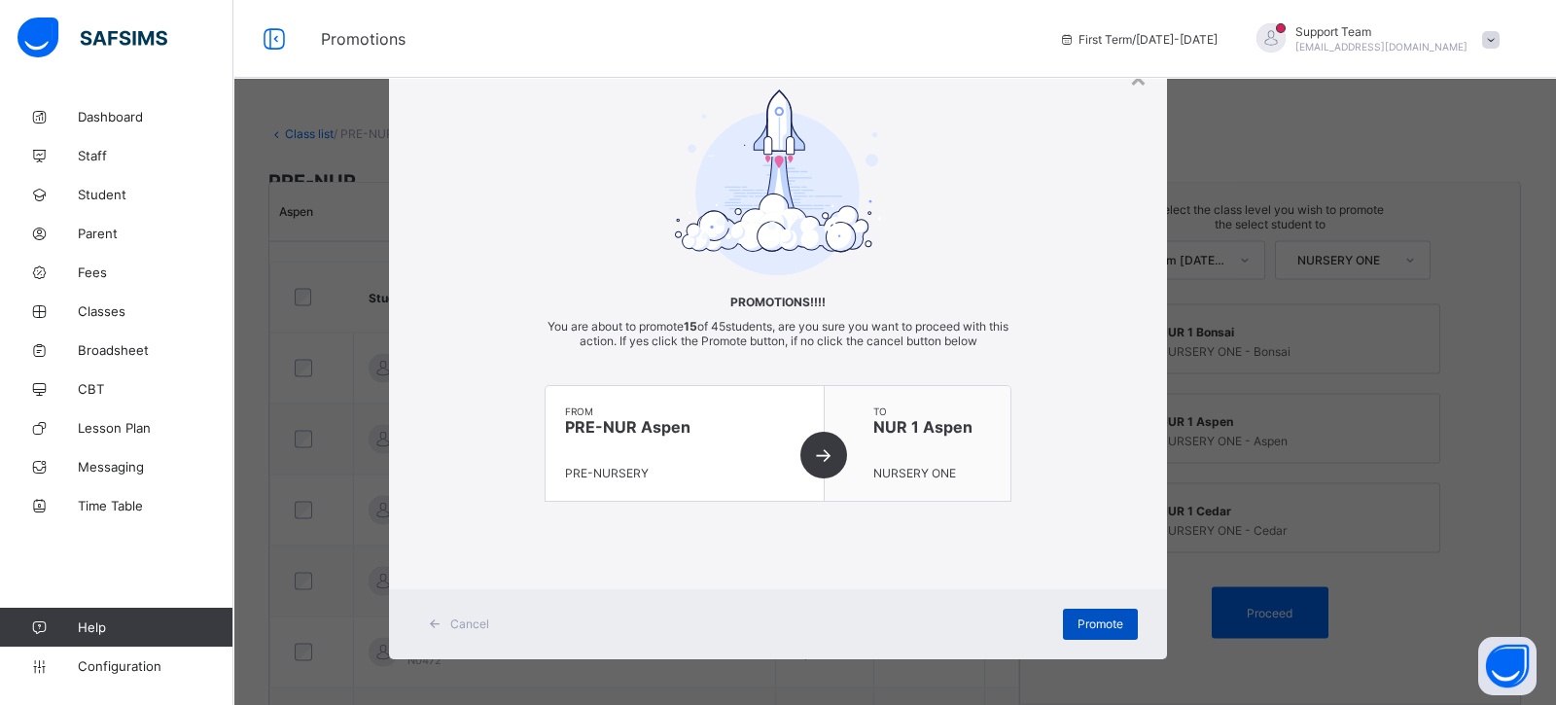
click at [1070, 624] on div "Promote" at bounding box center [1100, 624] width 75 height 31
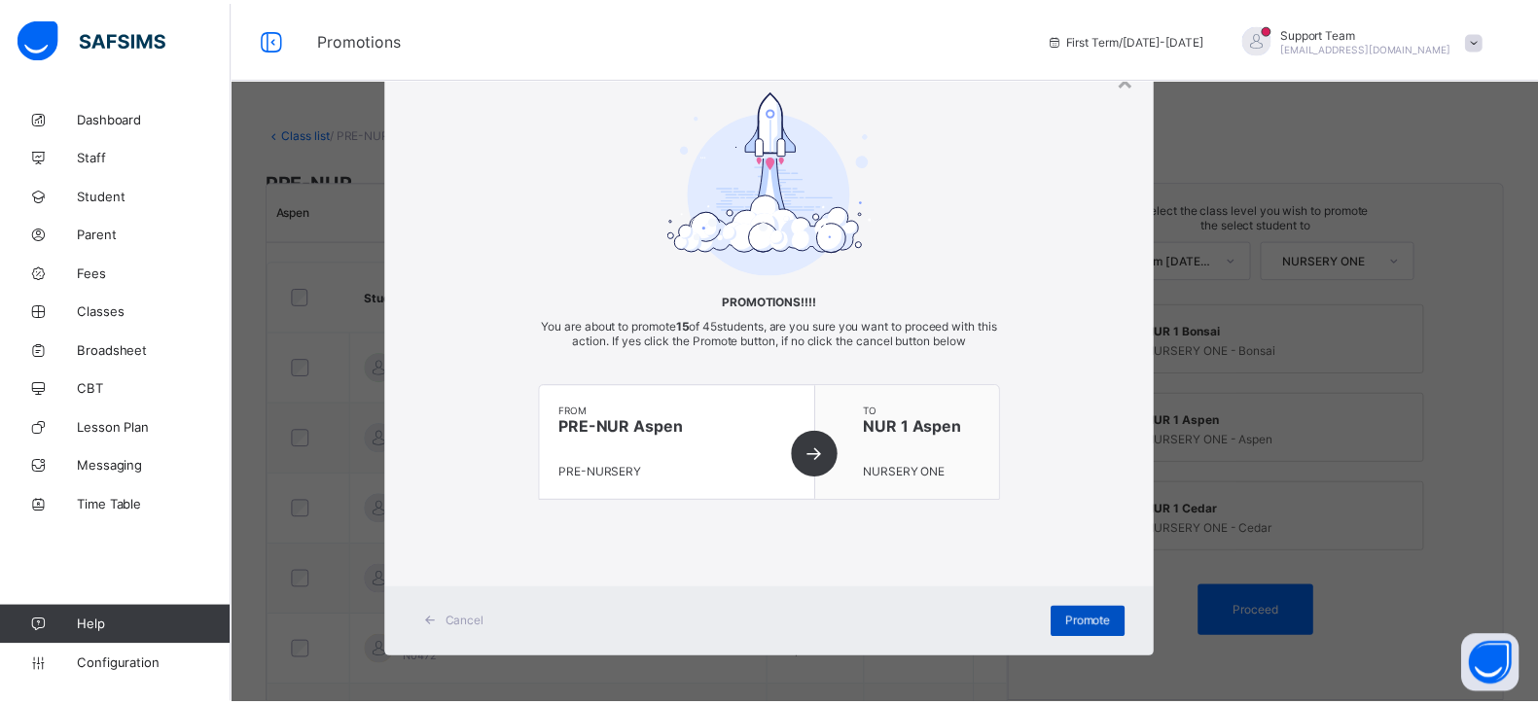
scroll to position [0, 0]
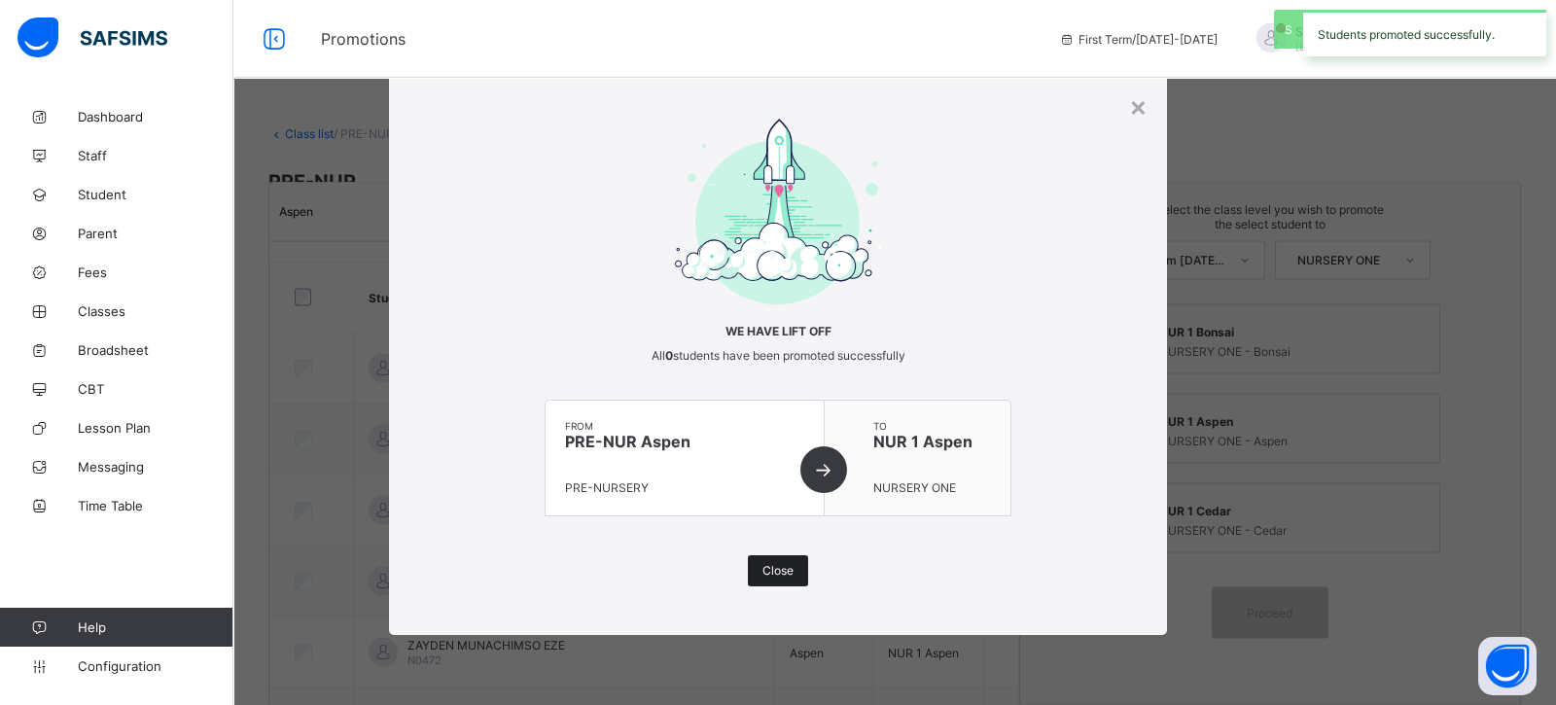
click at [773, 575] on span "Close" at bounding box center [777, 570] width 31 height 15
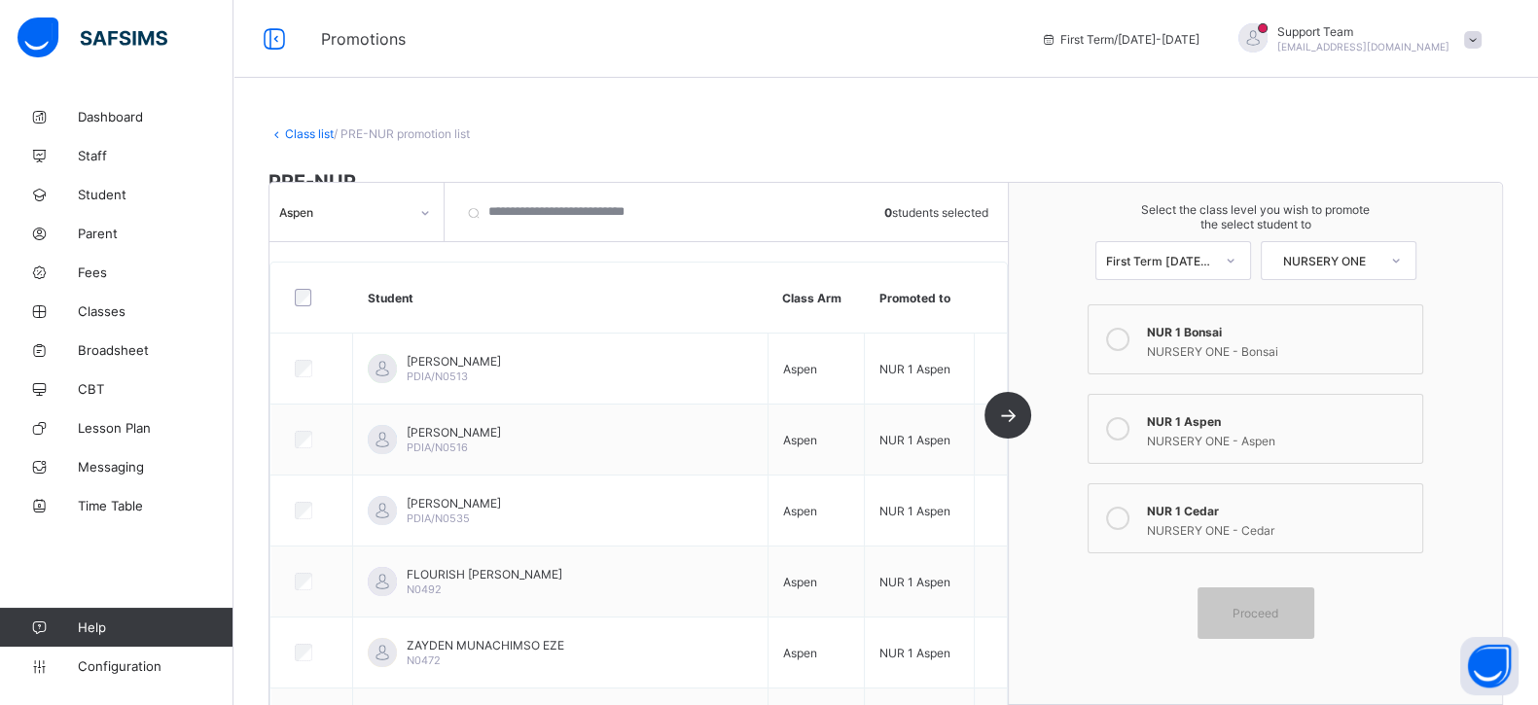
click at [363, 216] on div "Aspen" at bounding box center [343, 211] width 129 height 15
click at [646, 203] on input "search" at bounding box center [561, 212] width 214 height 58
click at [1176, 256] on div "First Term 2025-2026" at bounding box center [1159, 260] width 107 height 15
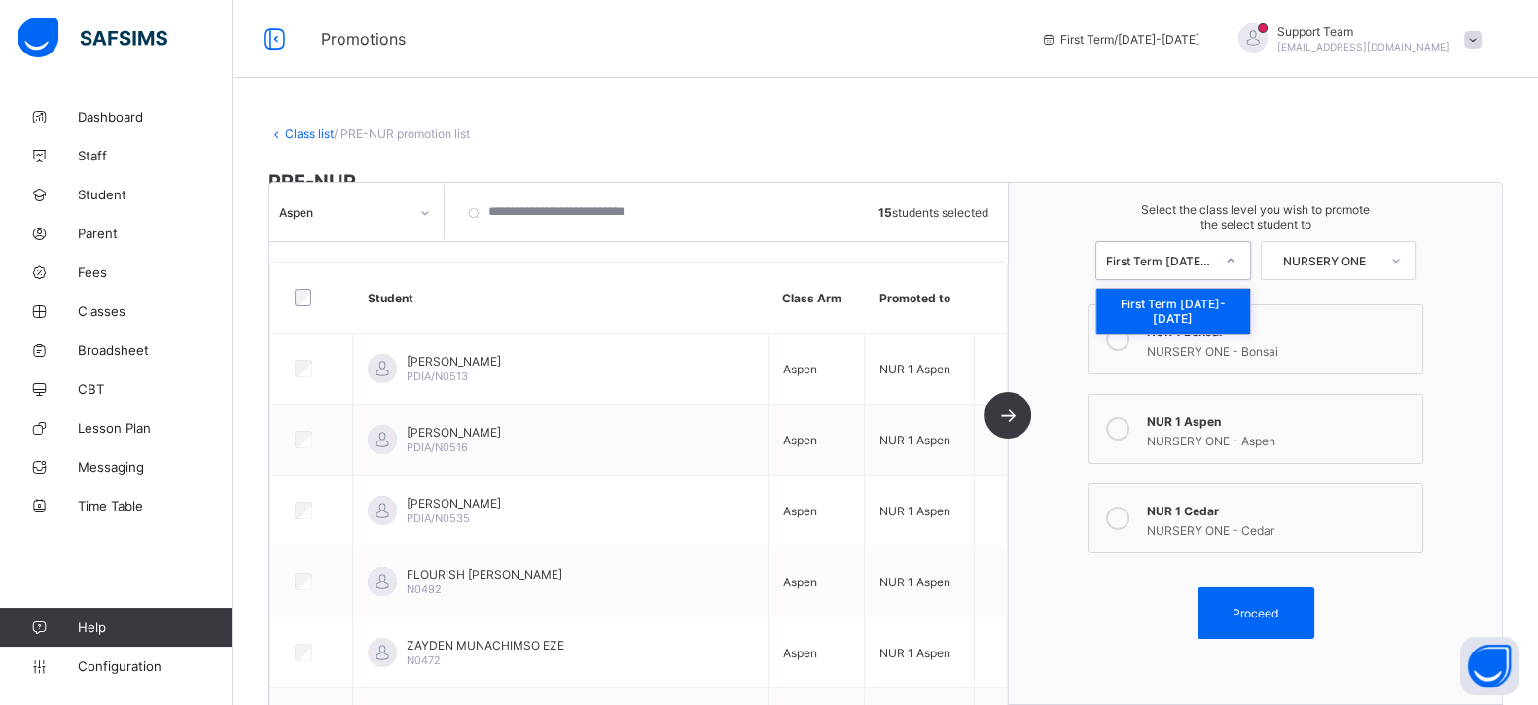
click at [1186, 305] on div "First Term 2025-2026" at bounding box center [1173, 311] width 154 height 45
click at [1335, 249] on div "NURSERY ONE" at bounding box center [1318, 260] width 115 height 27
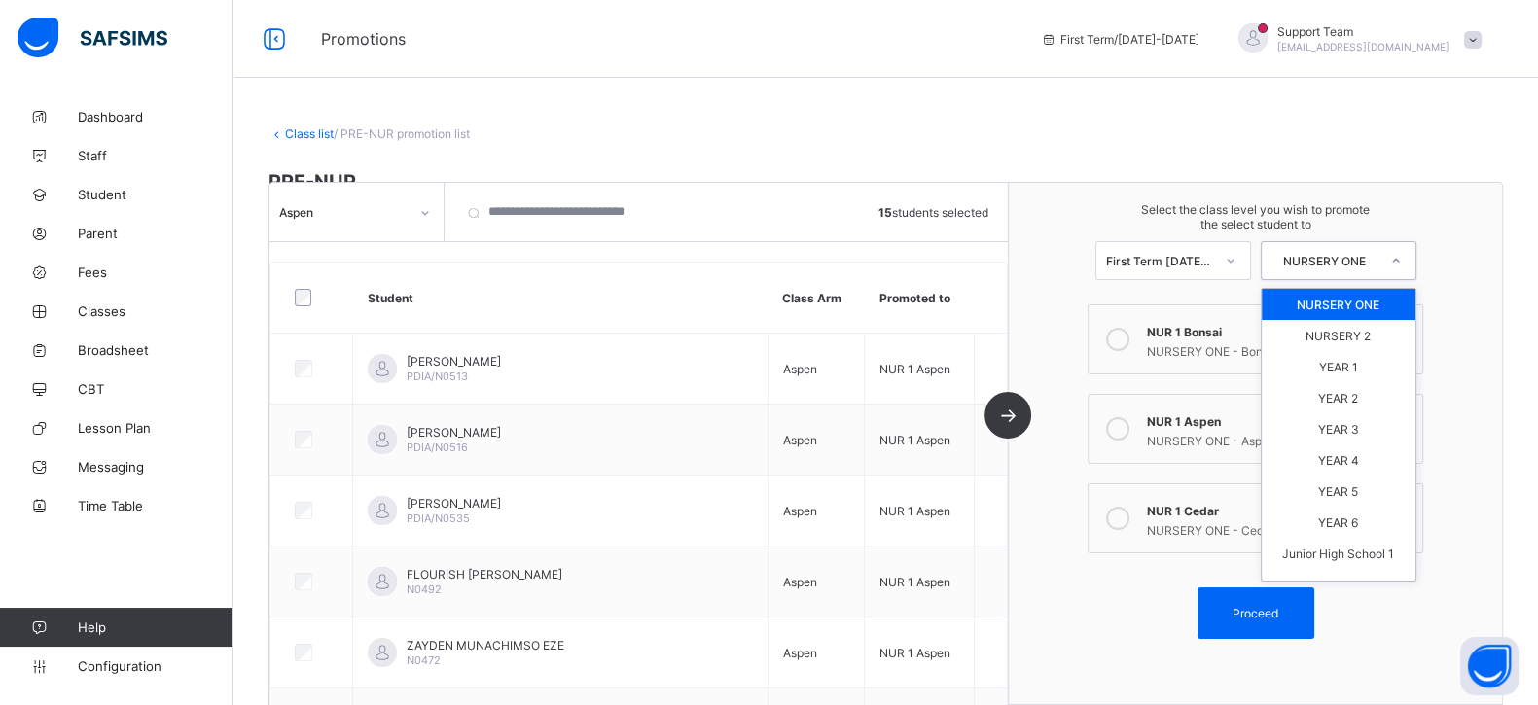
click at [1329, 300] on div "NURSERY ONE" at bounding box center [1338, 304] width 154 height 31
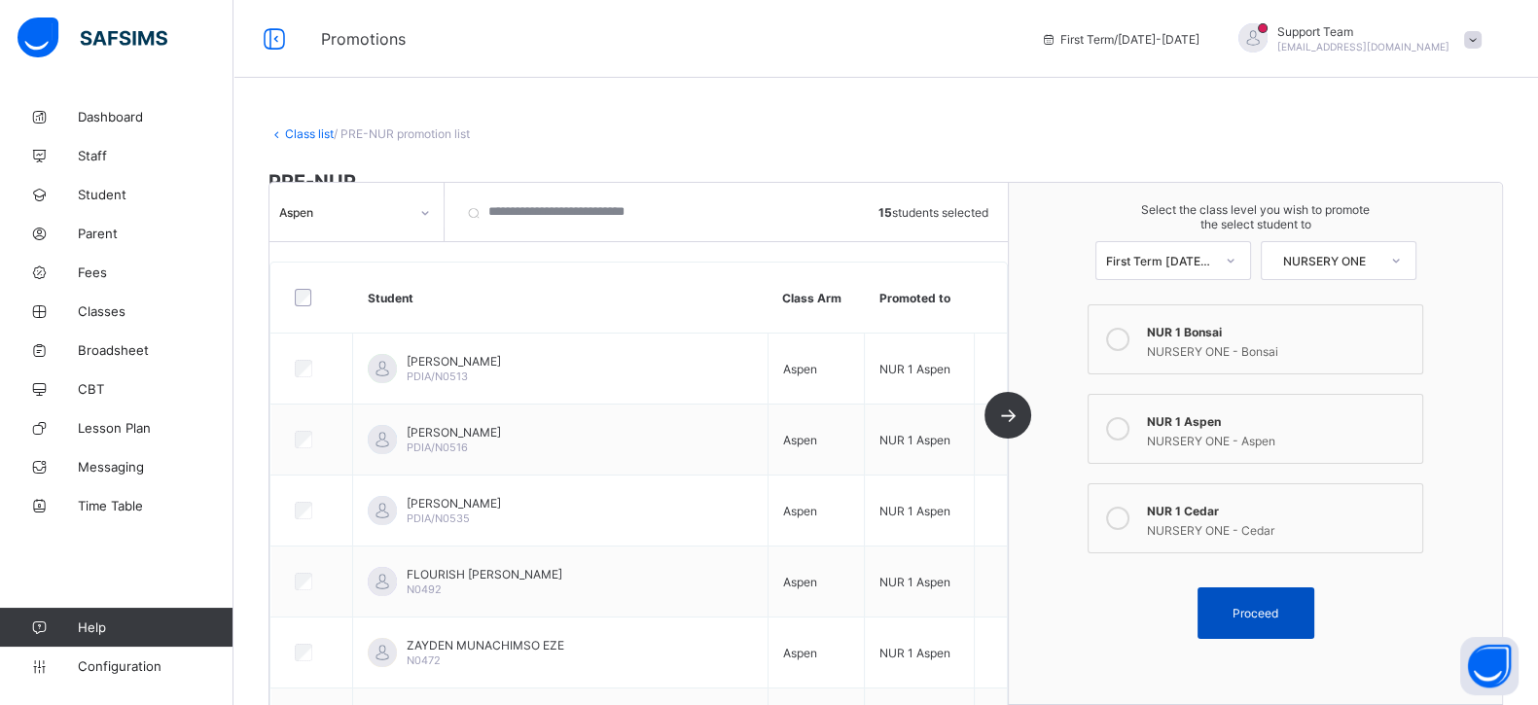
click at [1286, 623] on div "Proceed" at bounding box center [1255, 613] width 117 height 52
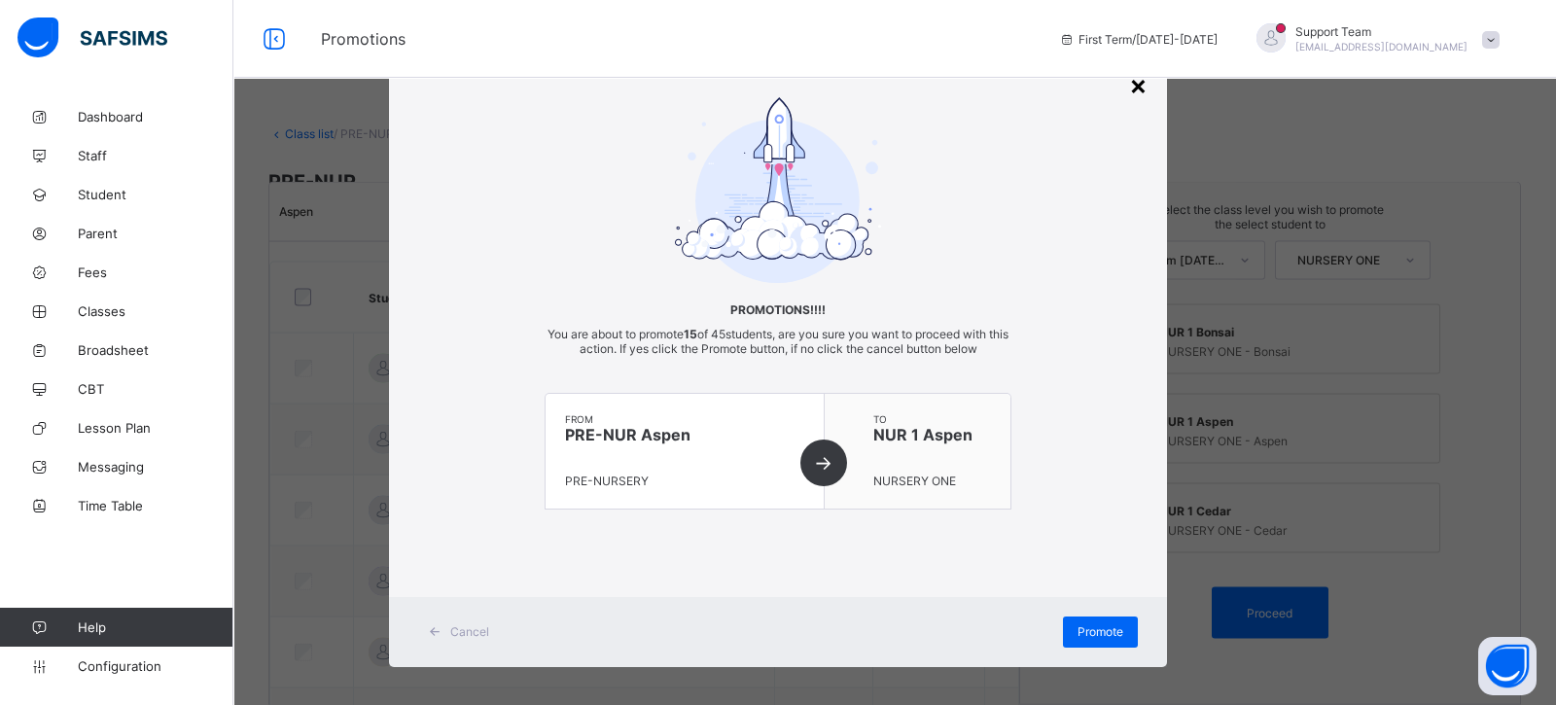
click at [1135, 83] on div "×" at bounding box center [1138, 84] width 18 height 33
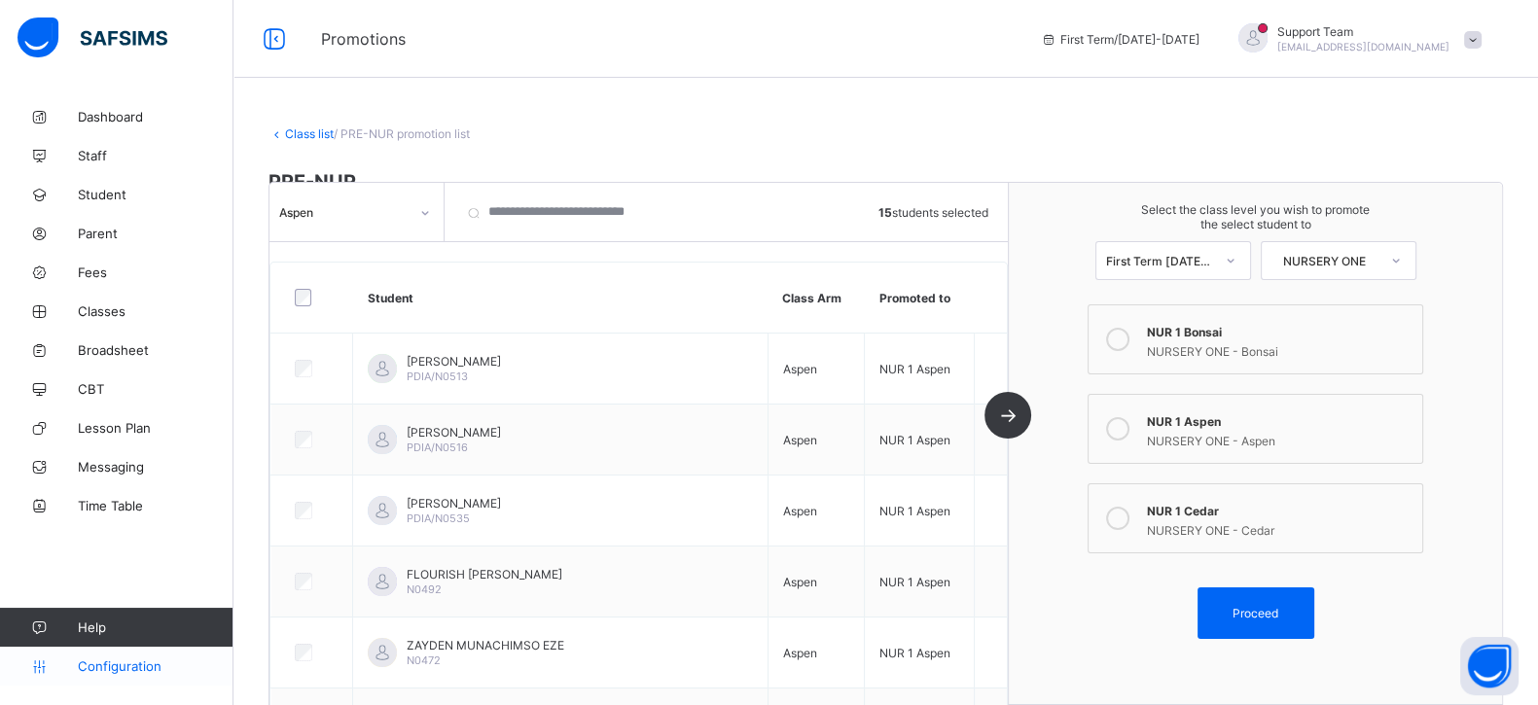
click at [112, 666] on span "Configuration" at bounding box center [155, 666] width 155 height 16
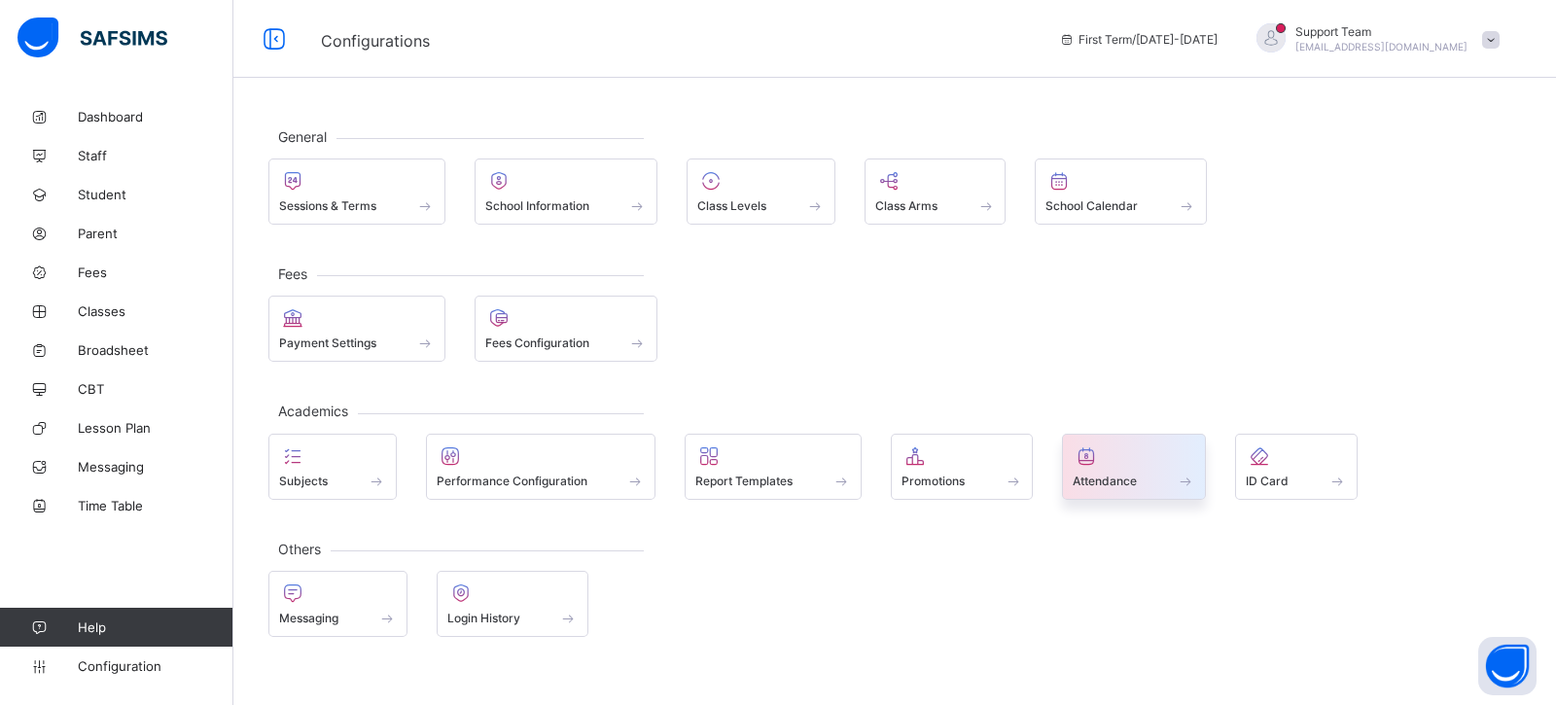
click at [1099, 474] on span "Attendance" at bounding box center [1105, 481] width 64 height 15
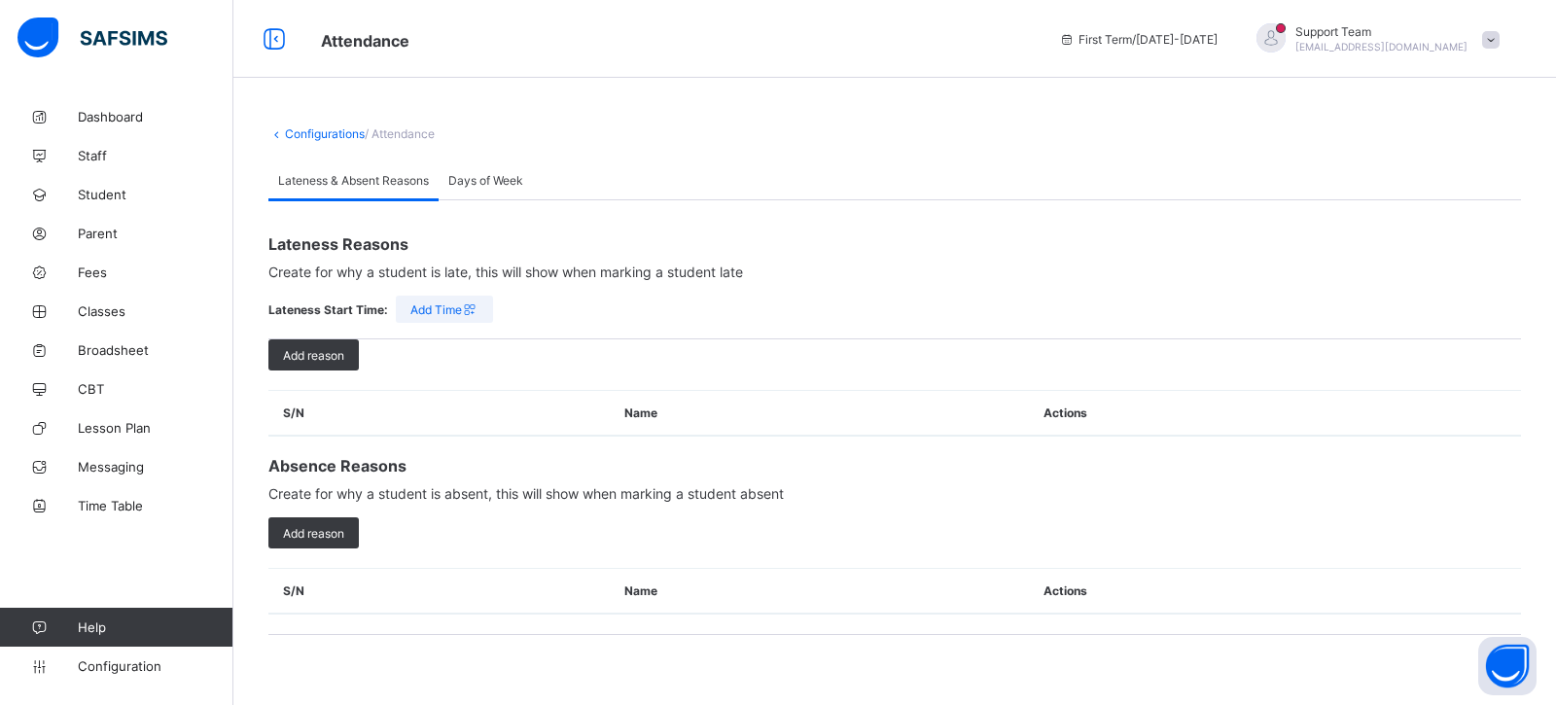
click at [545, 187] on div "Lateness & Absent Reasons Days of Week" at bounding box center [894, 180] width 1253 height 40
click at [530, 184] on div "Days of Week" at bounding box center [486, 179] width 94 height 39
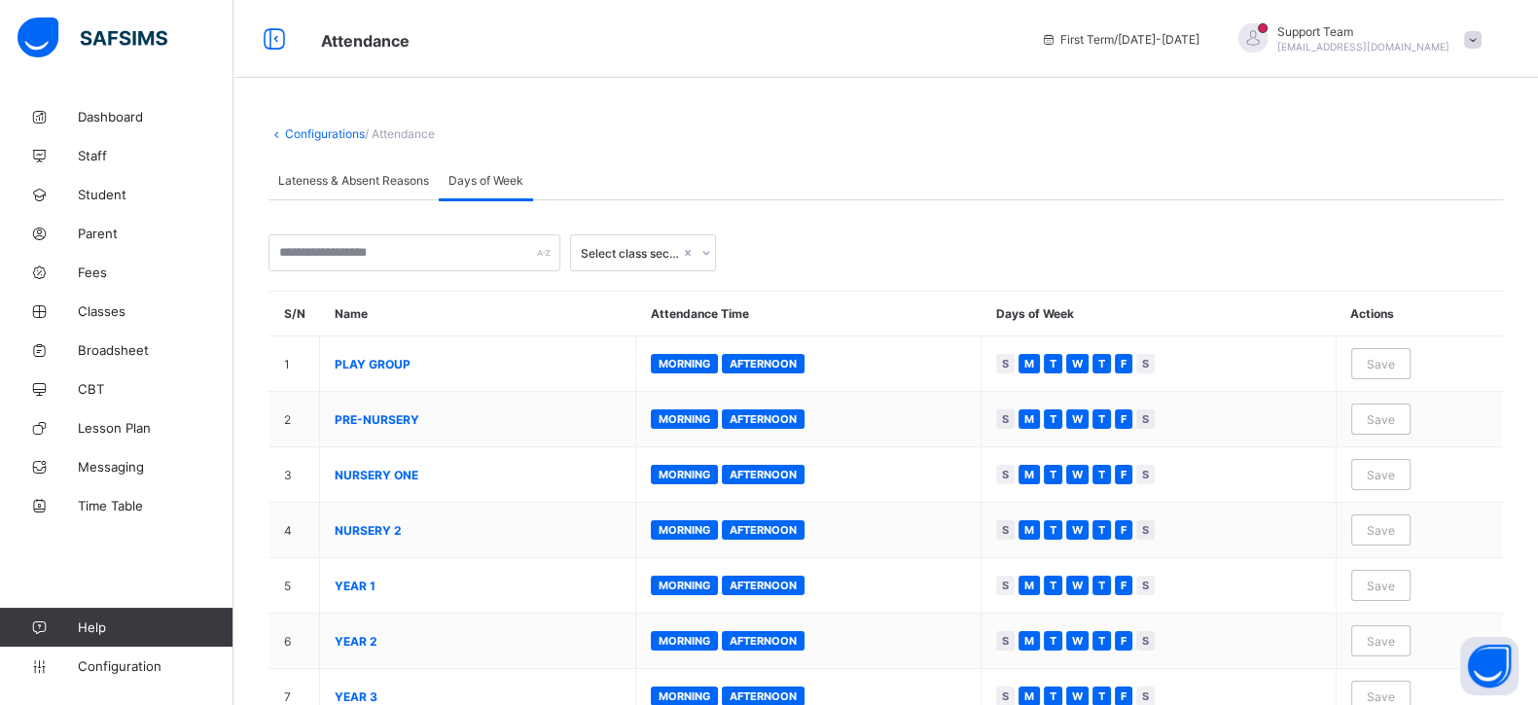
click at [379, 173] on span "Lateness & Absent Reasons" at bounding box center [353, 180] width 151 height 15
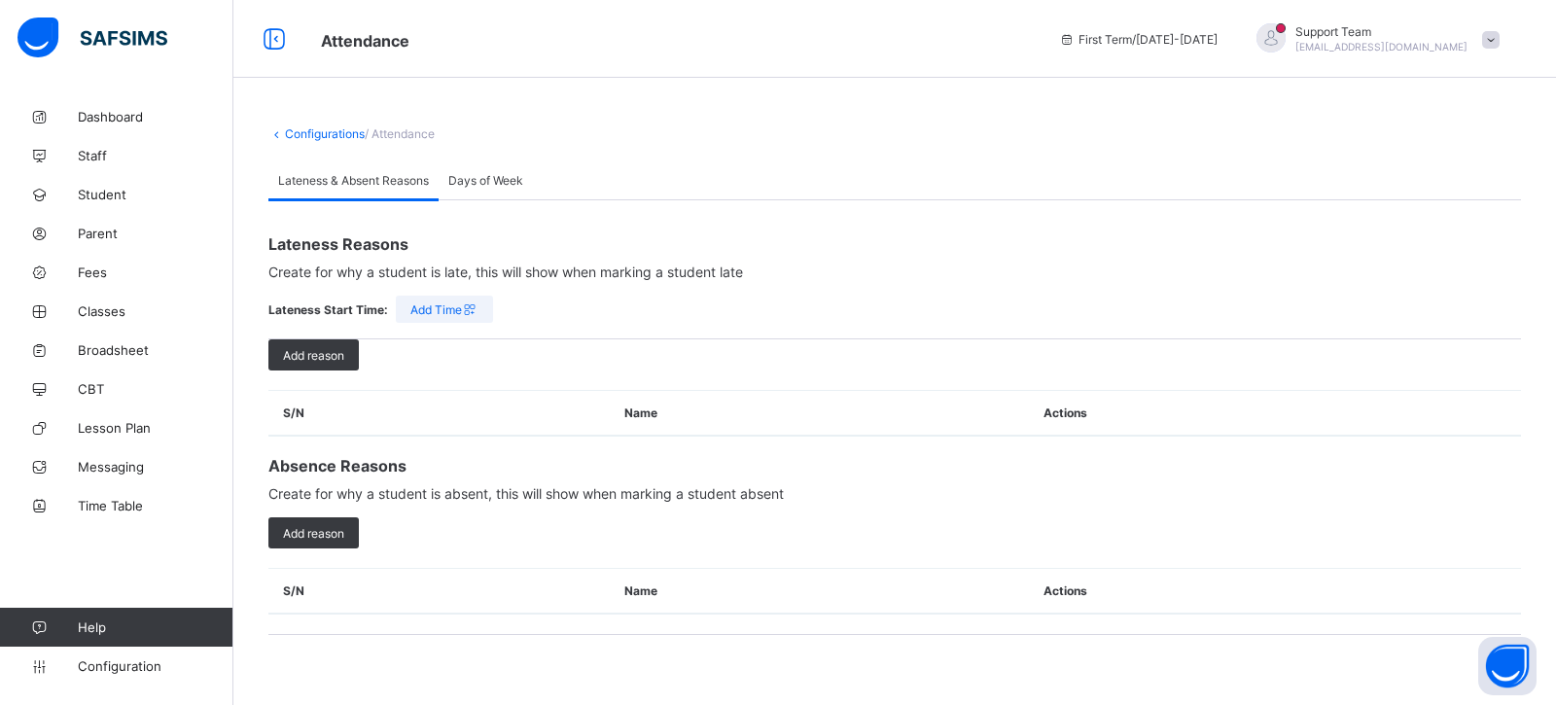
click at [334, 133] on link "Configurations" at bounding box center [325, 133] width 80 height 15
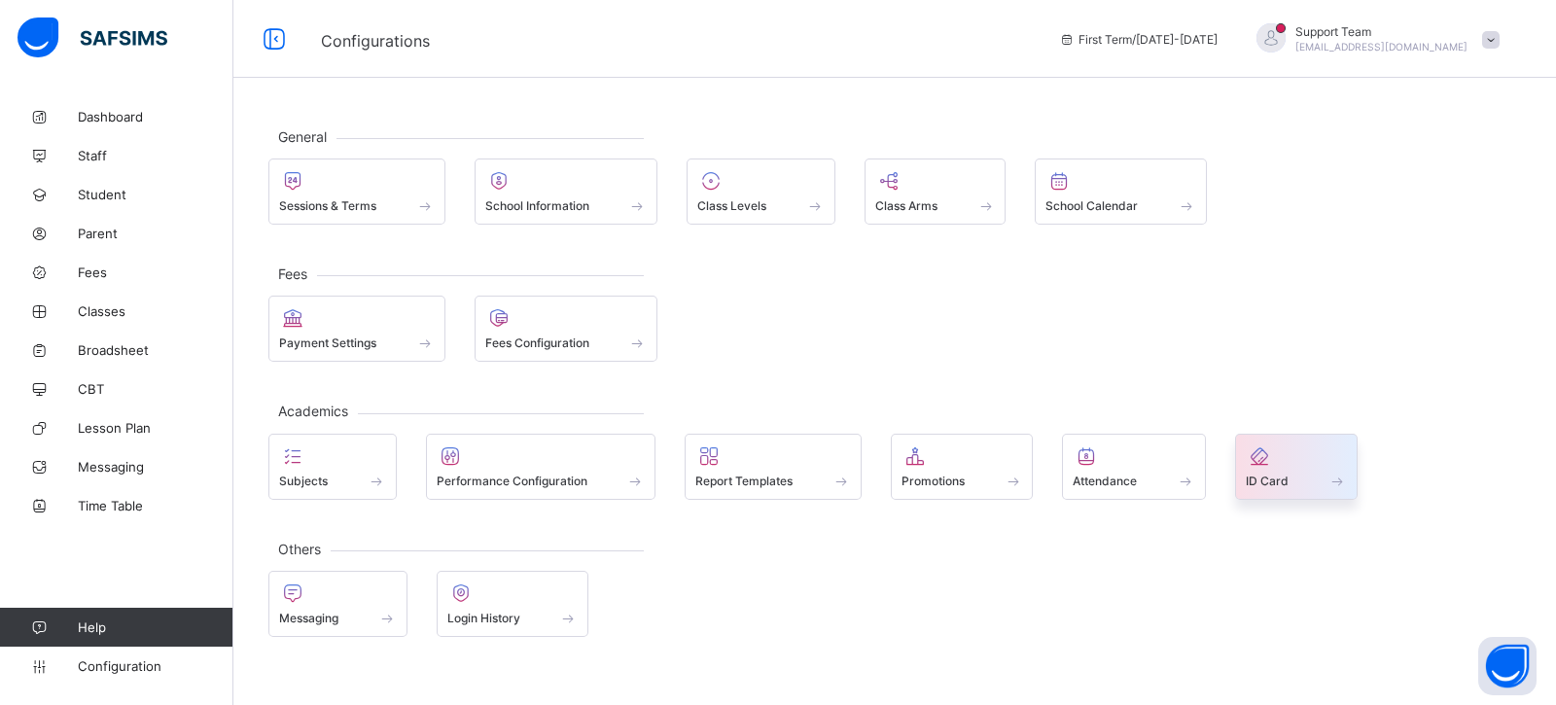
click at [1264, 461] on icon at bounding box center [1259, 455] width 27 height 23
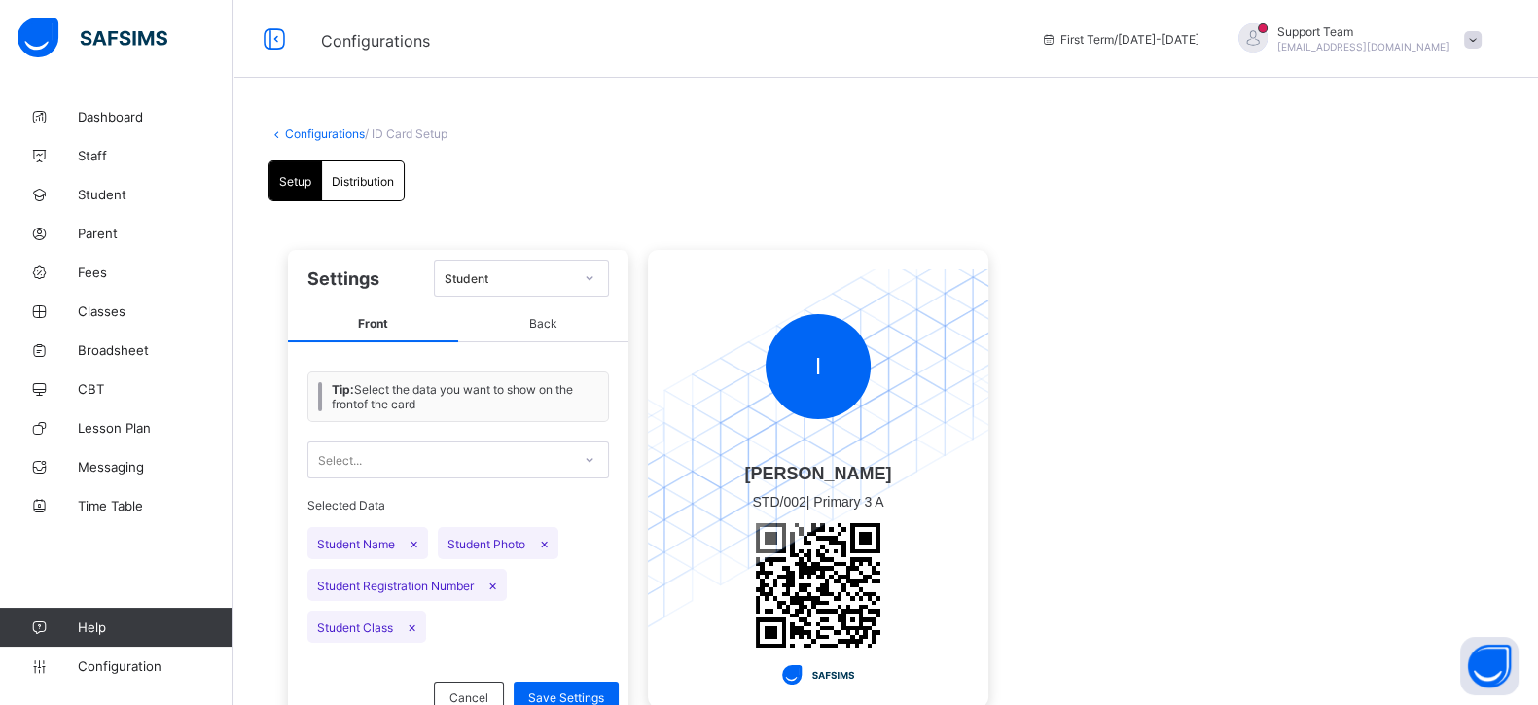
click at [374, 182] on span "Distribution" at bounding box center [363, 181] width 62 height 15
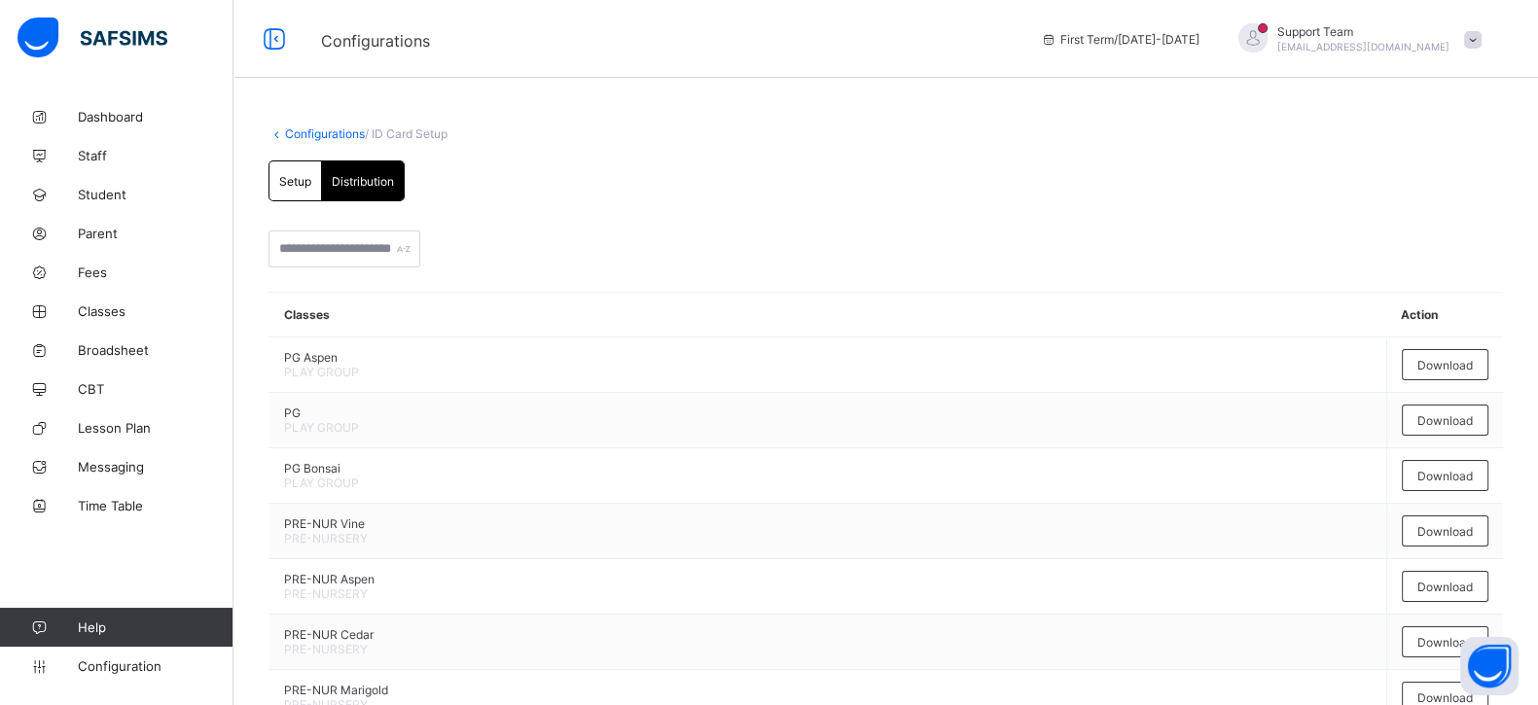
click at [292, 164] on div "Setup" at bounding box center [295, 180] width 53 height 39
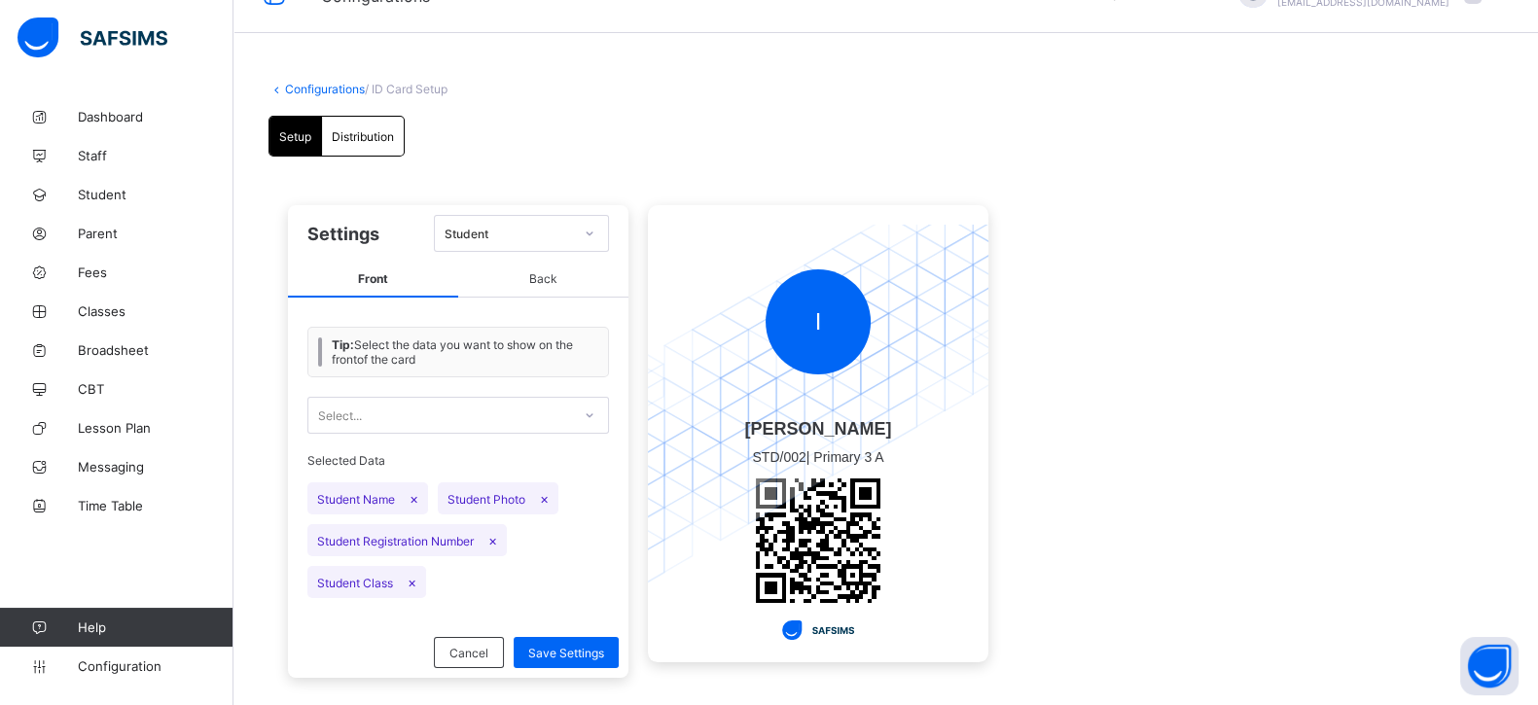
scroll to position [69, 0]
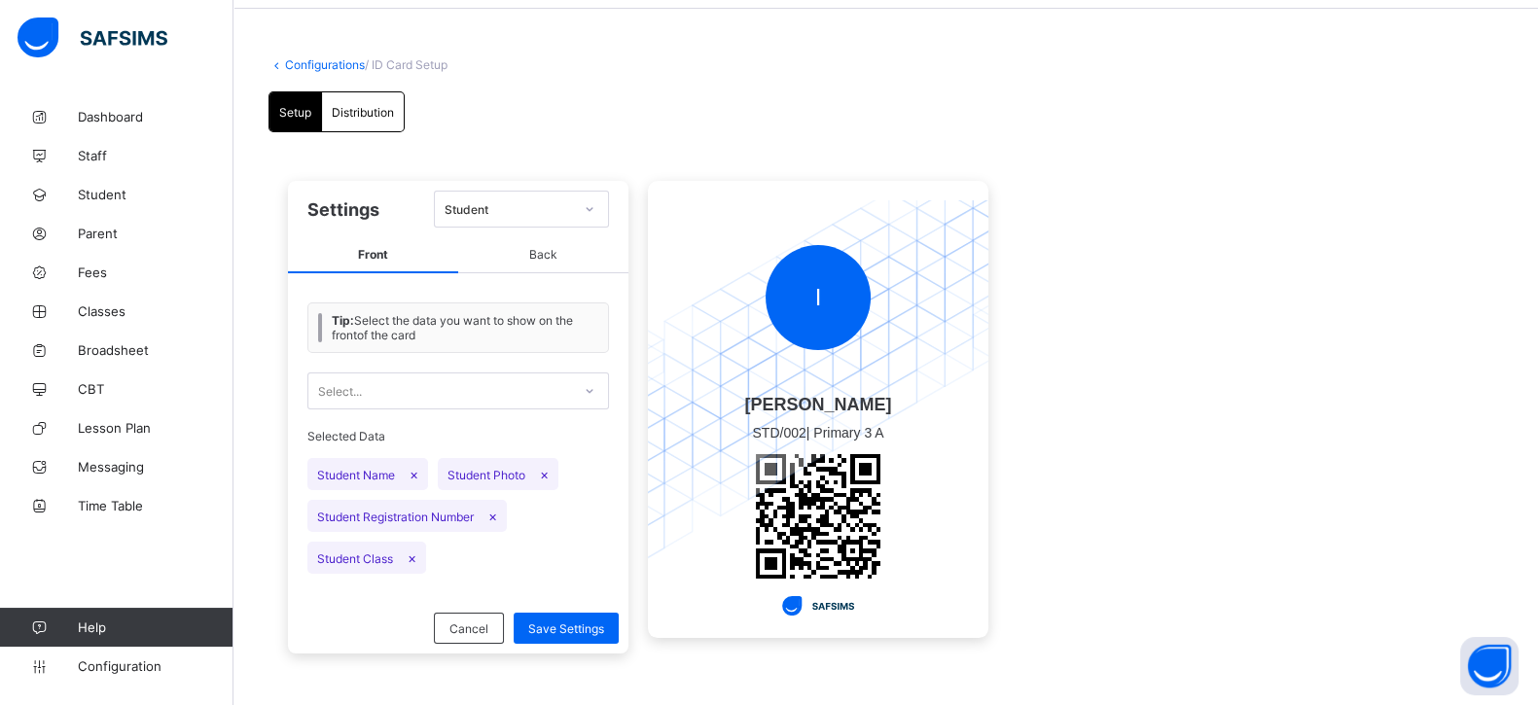
click at [302, 57] on link "Configurations" at bounding box center [325, 64] width 80 height 15
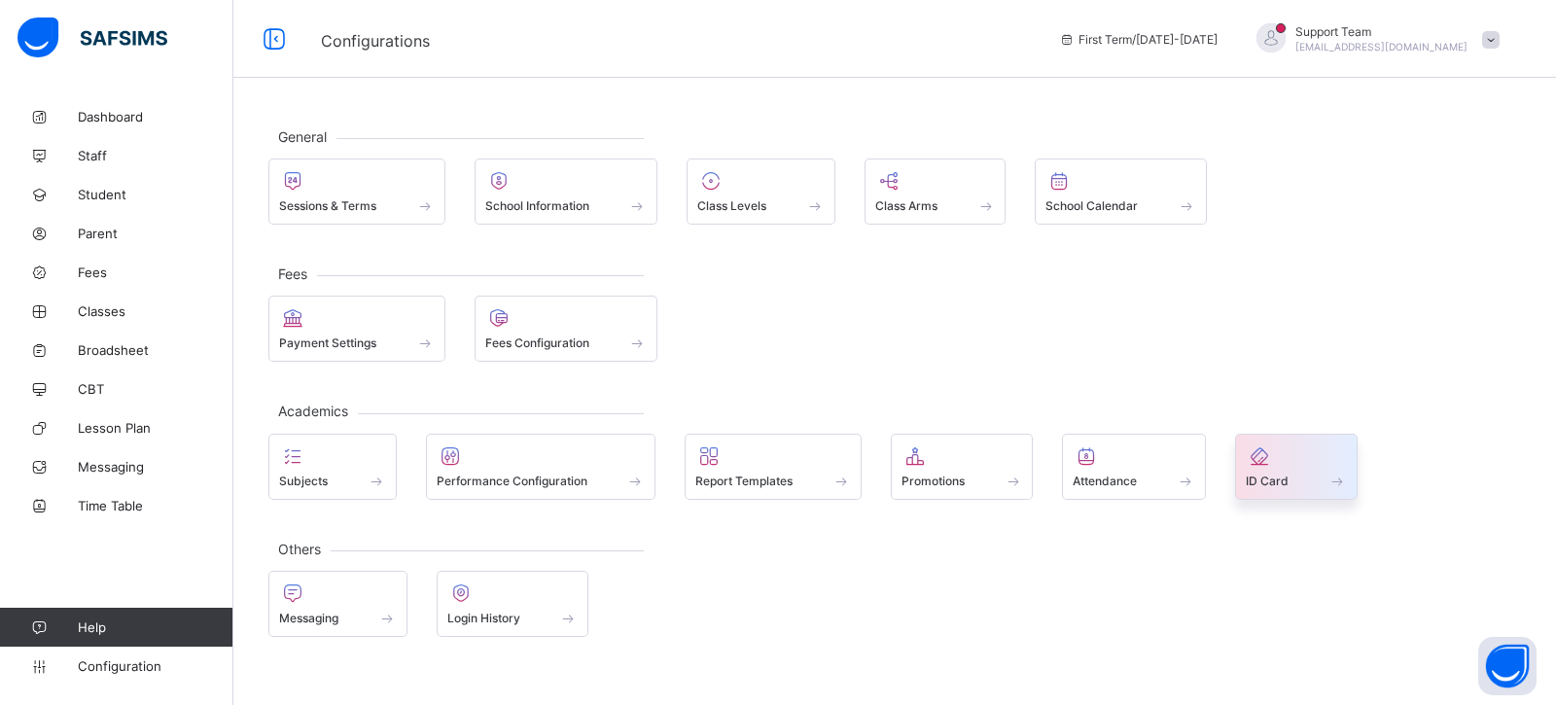
click at [1337, 482] on span at bounding box center [1337, 481] width 19 height 17
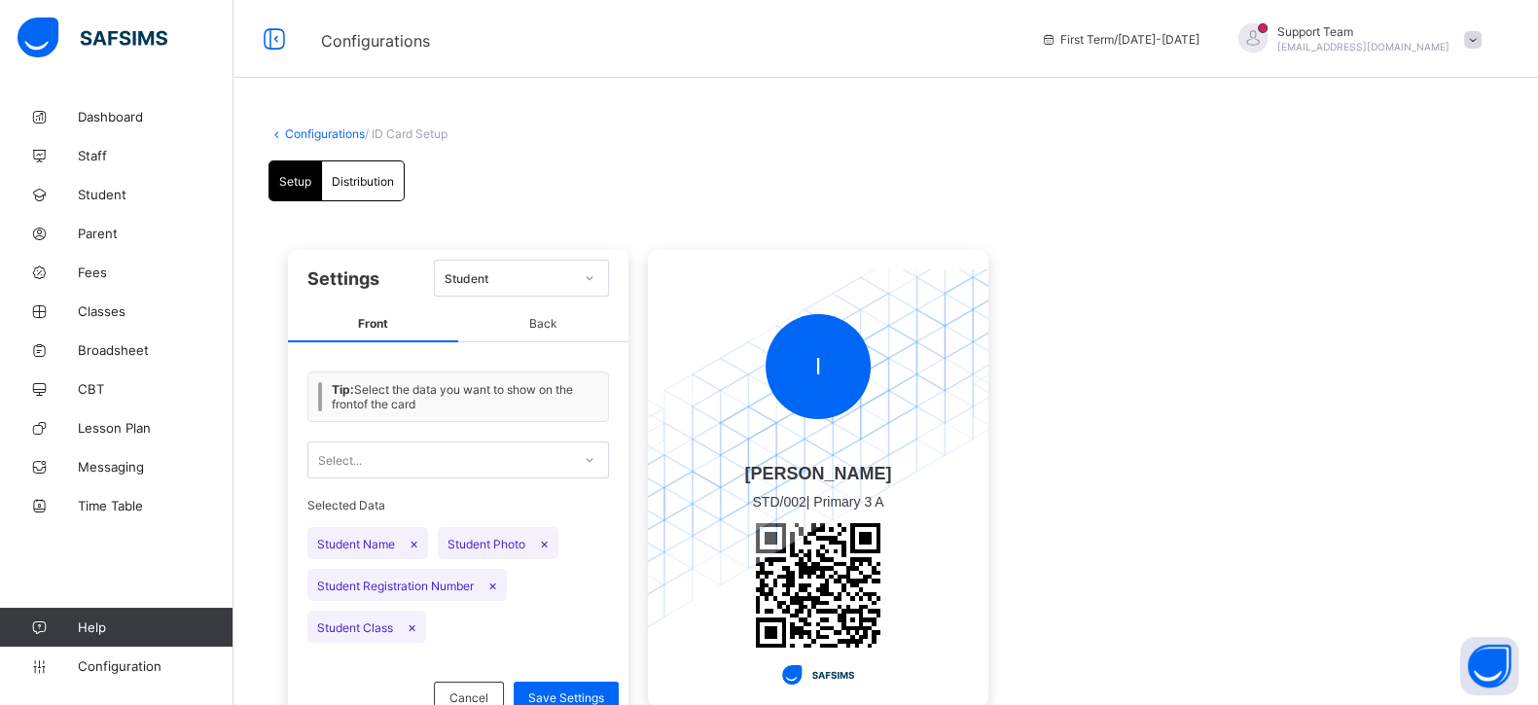
scroll to position [69, 0]
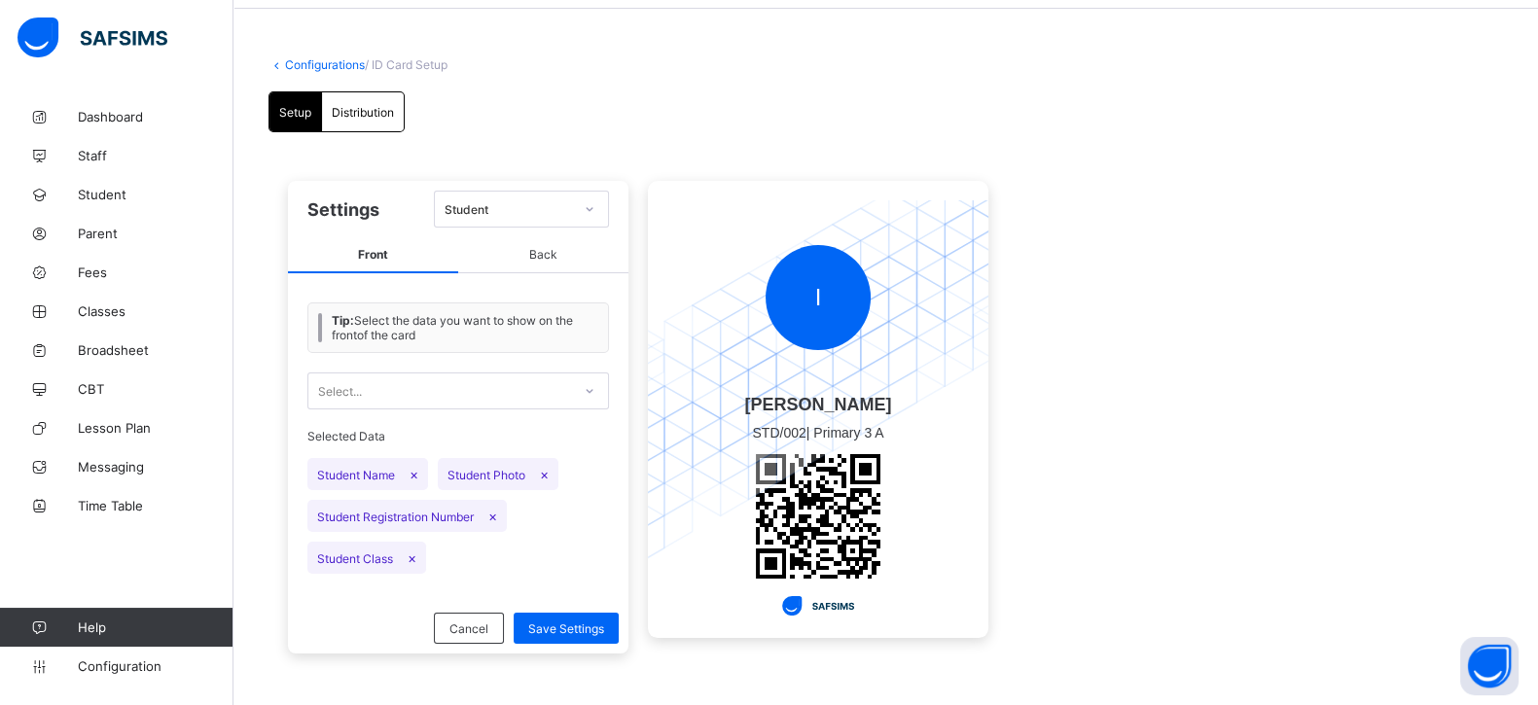
click at [530, 247] on span "Back" at bounding box center [543, 255] width 170 height 36
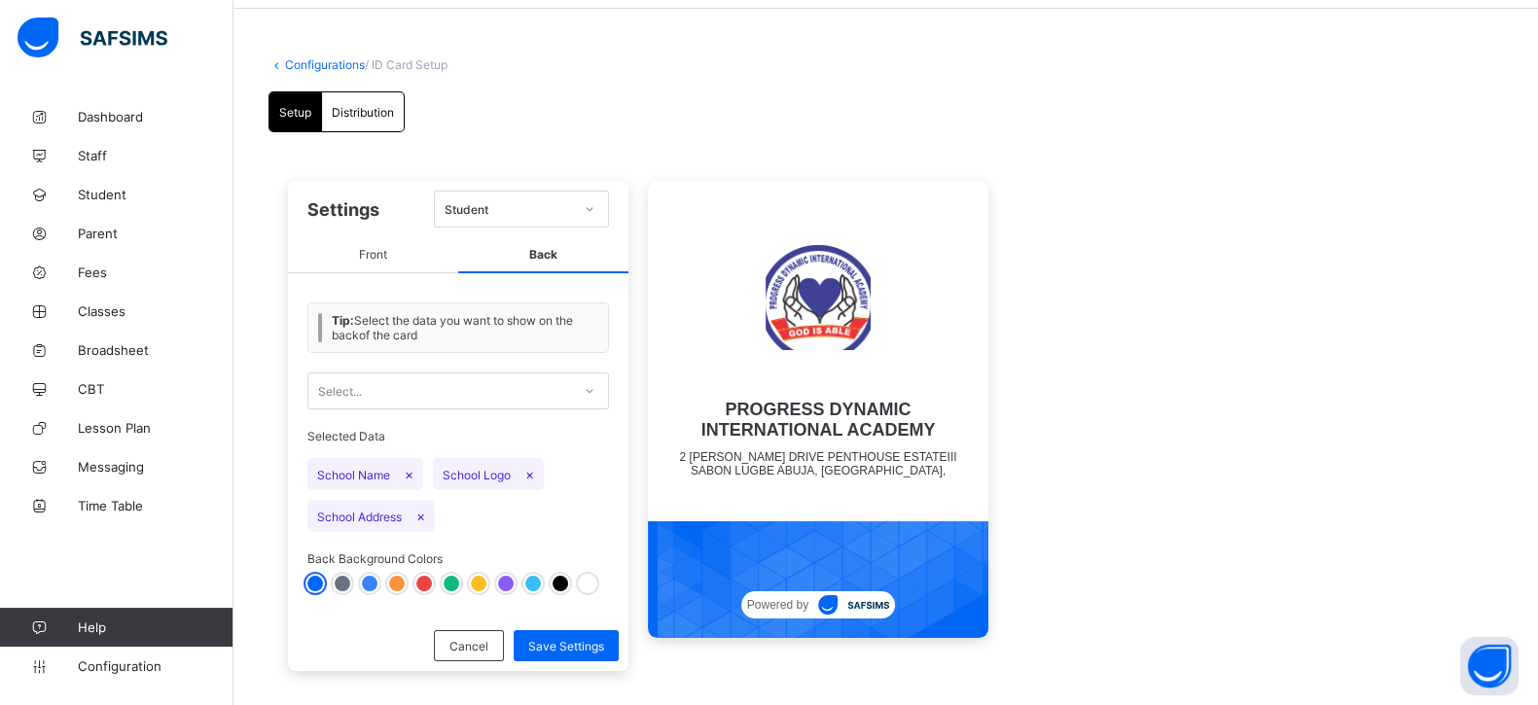
scroll to position [87, 0]
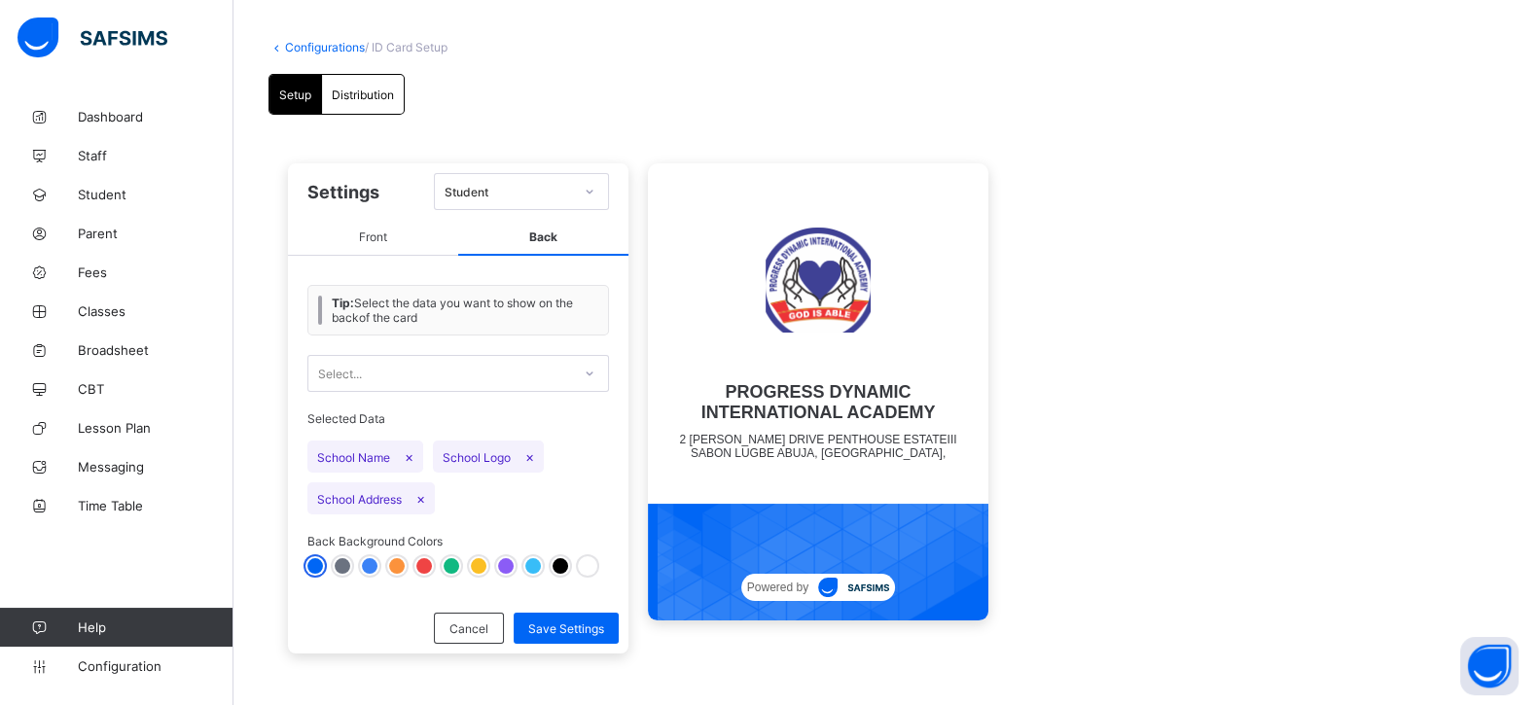
click at [452, 560] on div at bounding box center [451, 566] width 16 height 16
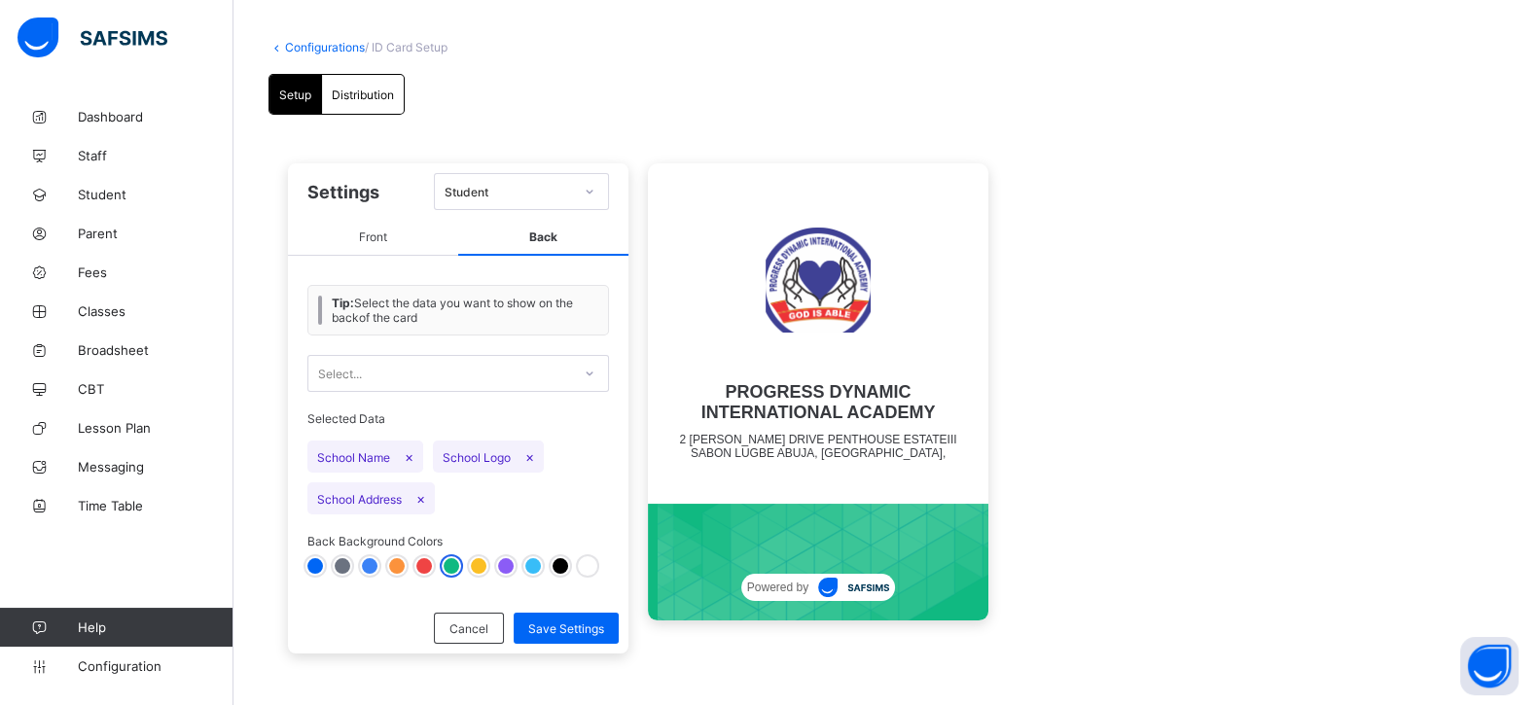
click at [505, 561] on div at bounding box center [506, 566] width 16 height 16
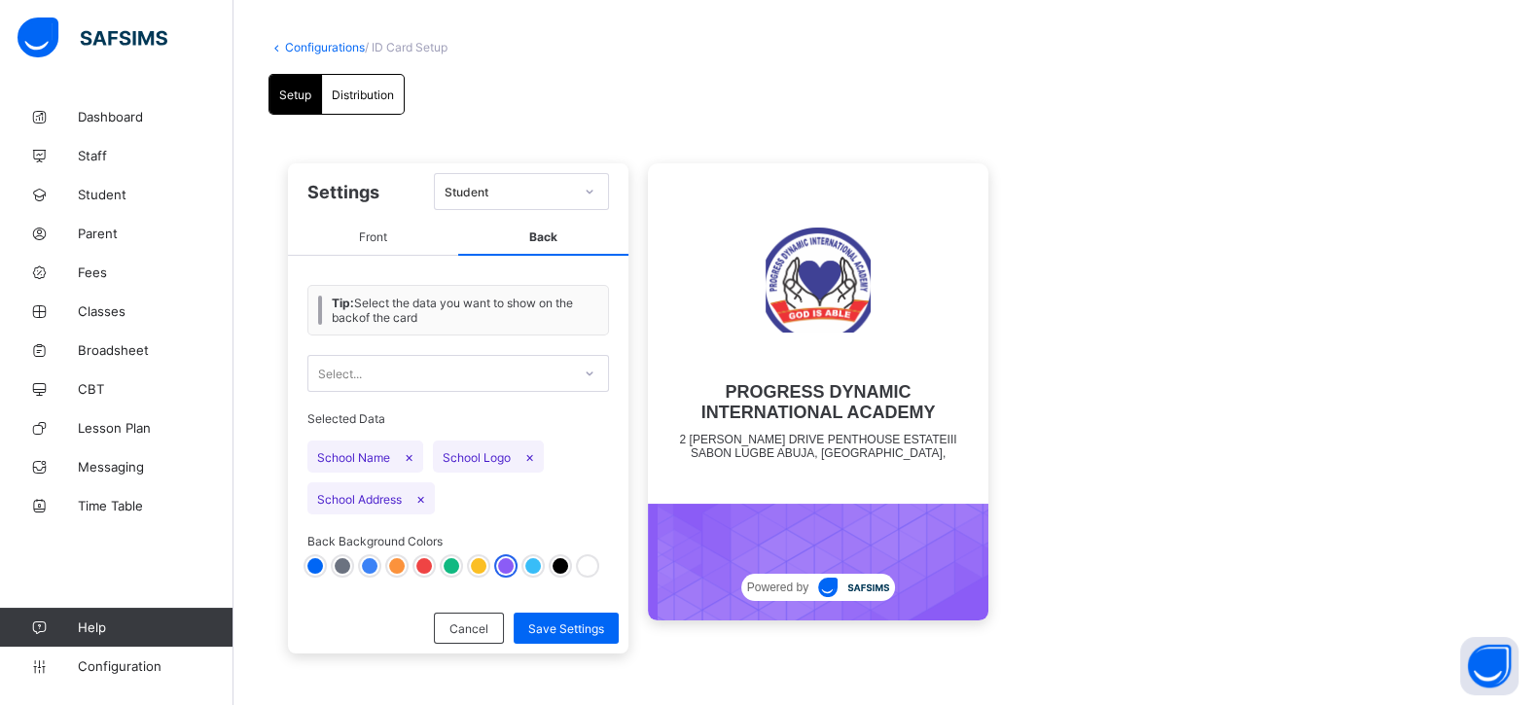
click at [313, 558] on div at bounding box center [315, 566] width 16 height 16
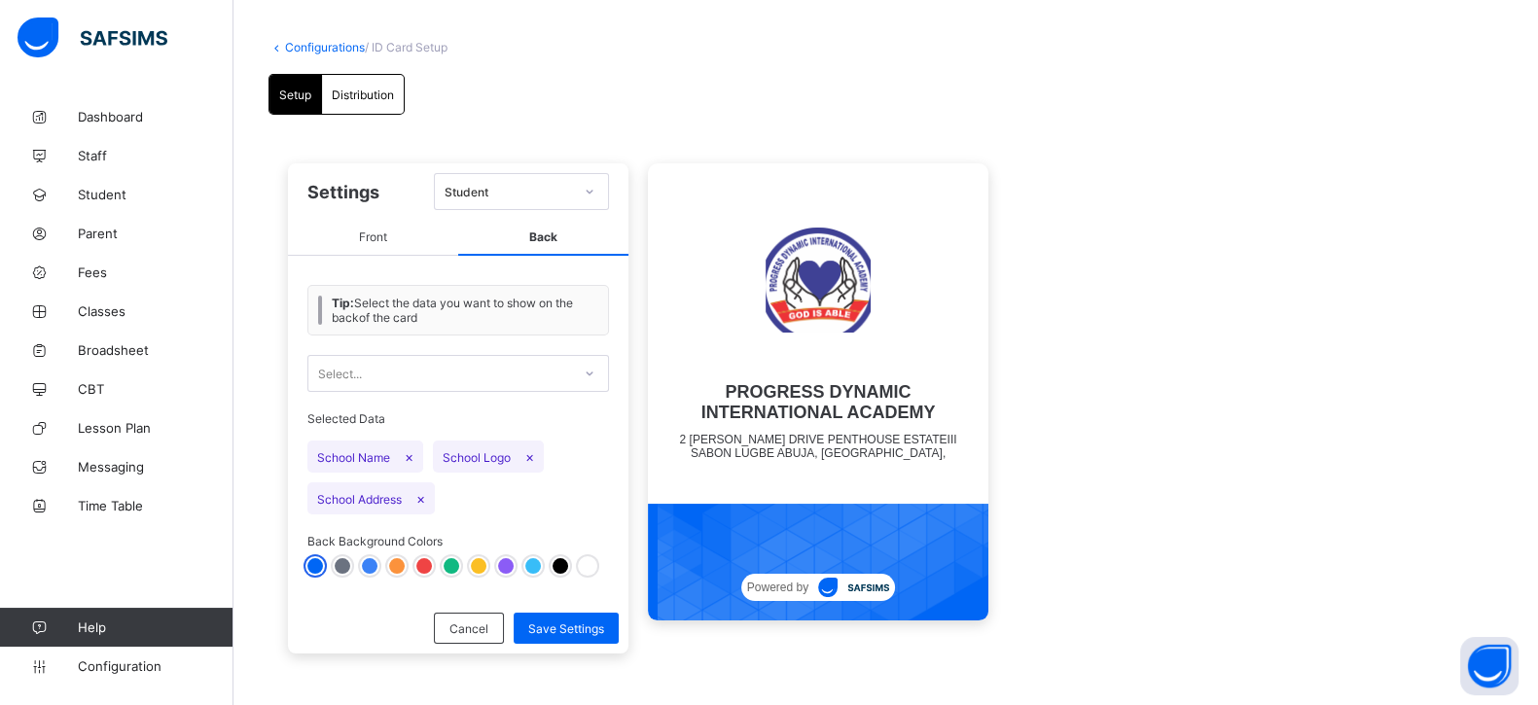
click at [566, 558] on div at bounding box center [560, 566] width 16 height 16
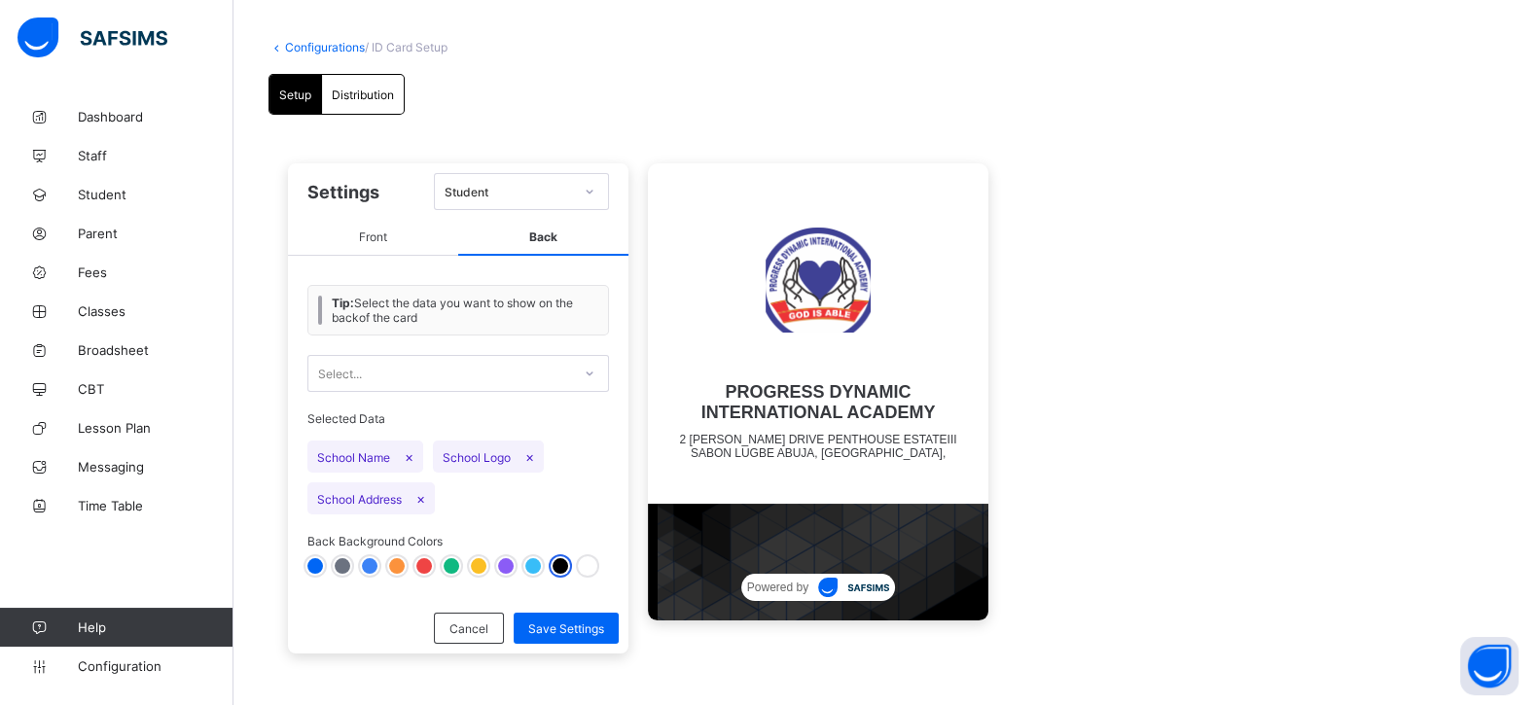
click at [400, 245] on span "Front" at bounding box center [373, 238] width 170 height 36
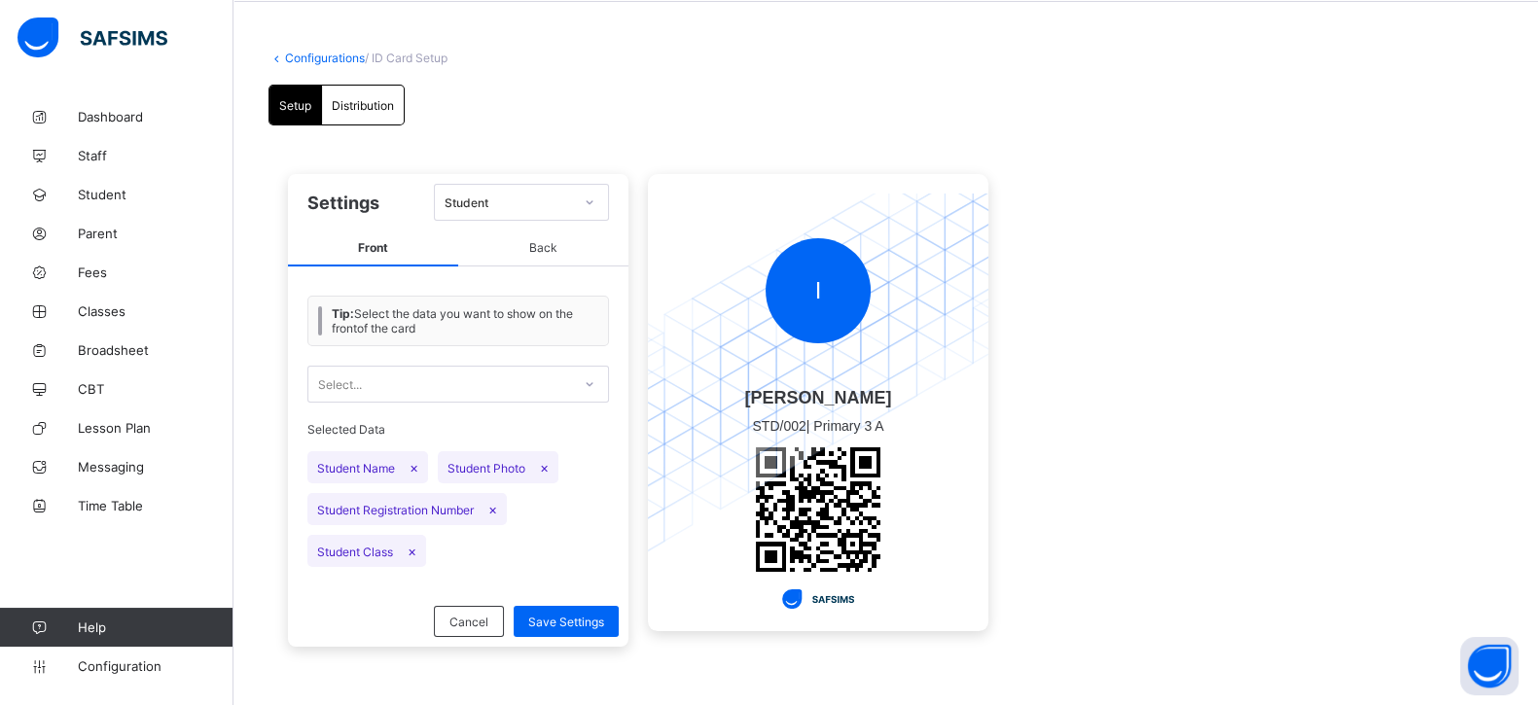
scroll to position [69, 0]
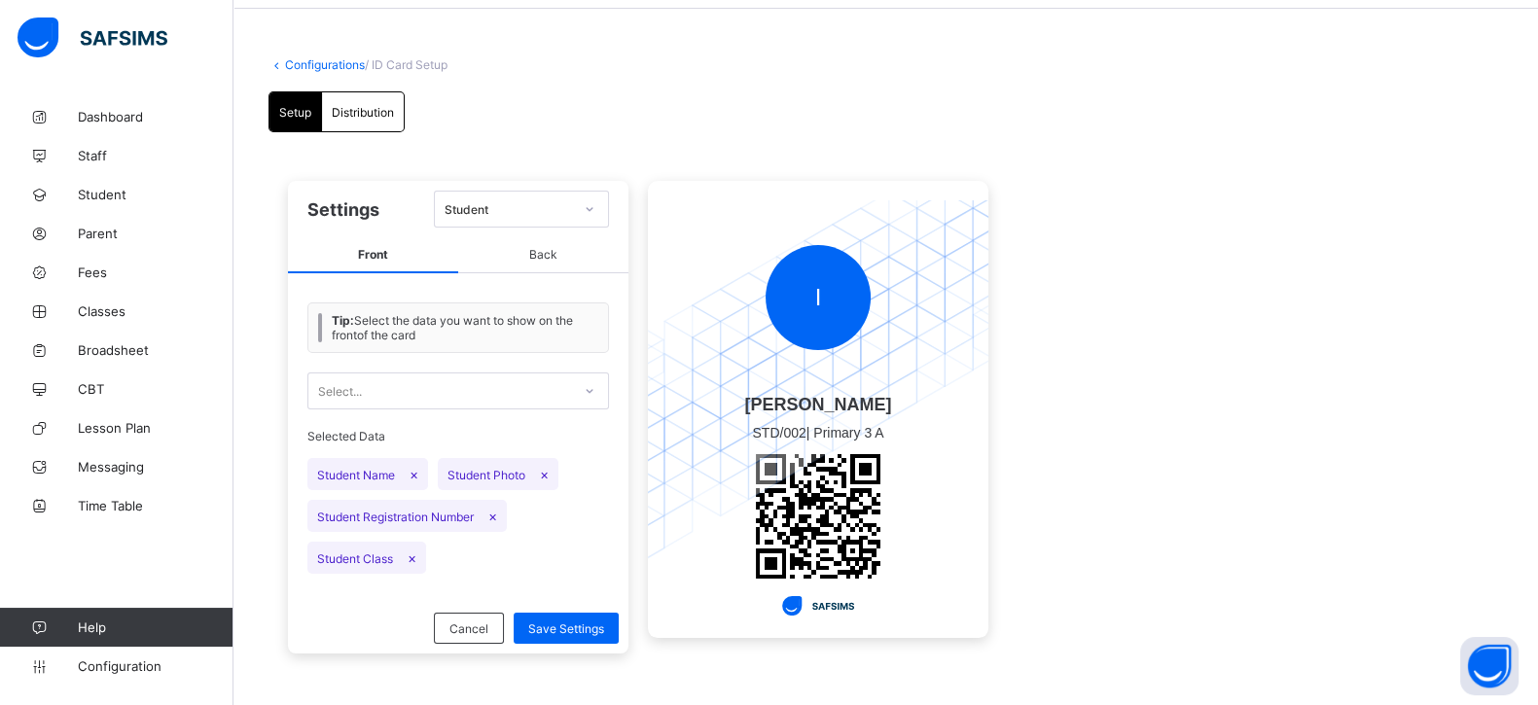
click at [319, 59] on link "Configurations" at bounding box center [325, 64] width 80 height 15
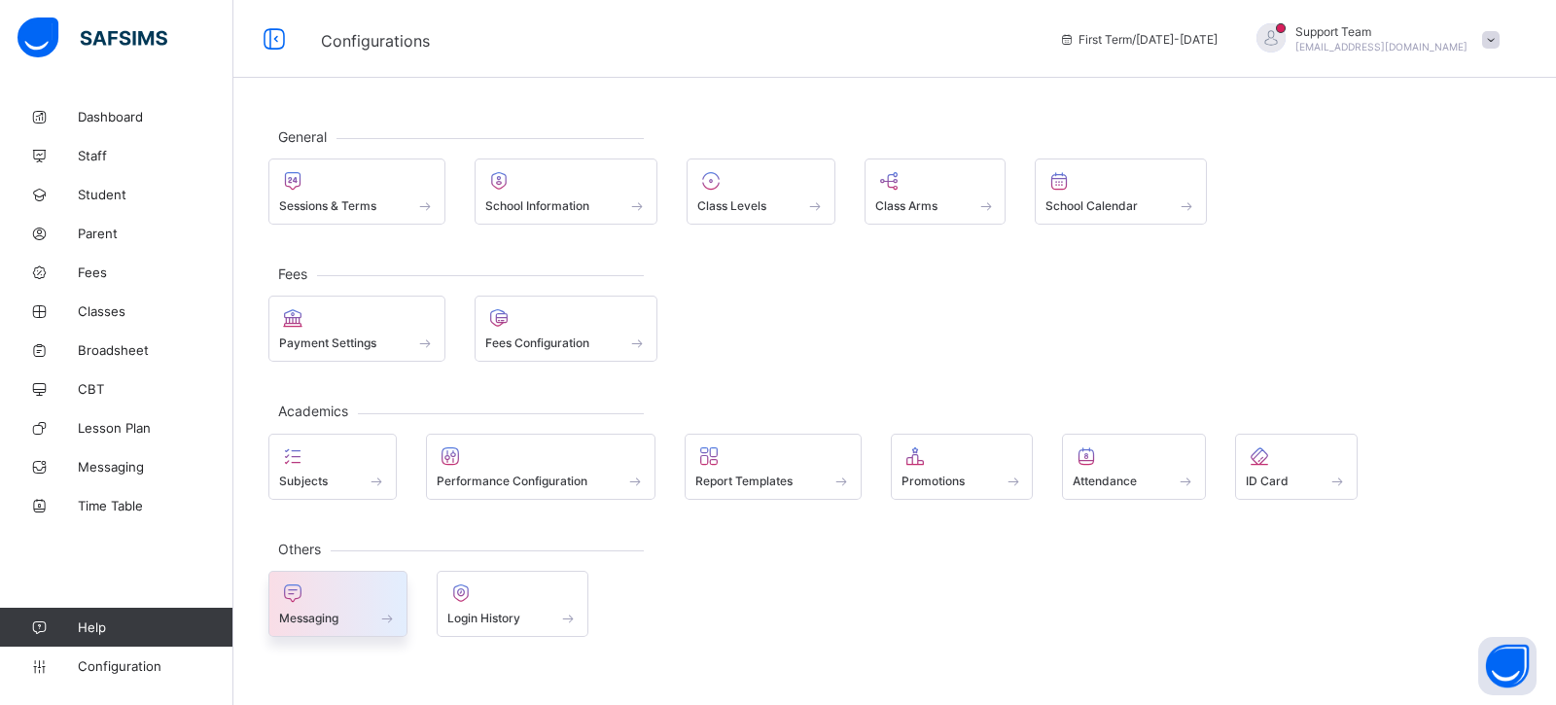
click at [381, 592] on div at bounding box center [338, 593] width 118 height 23
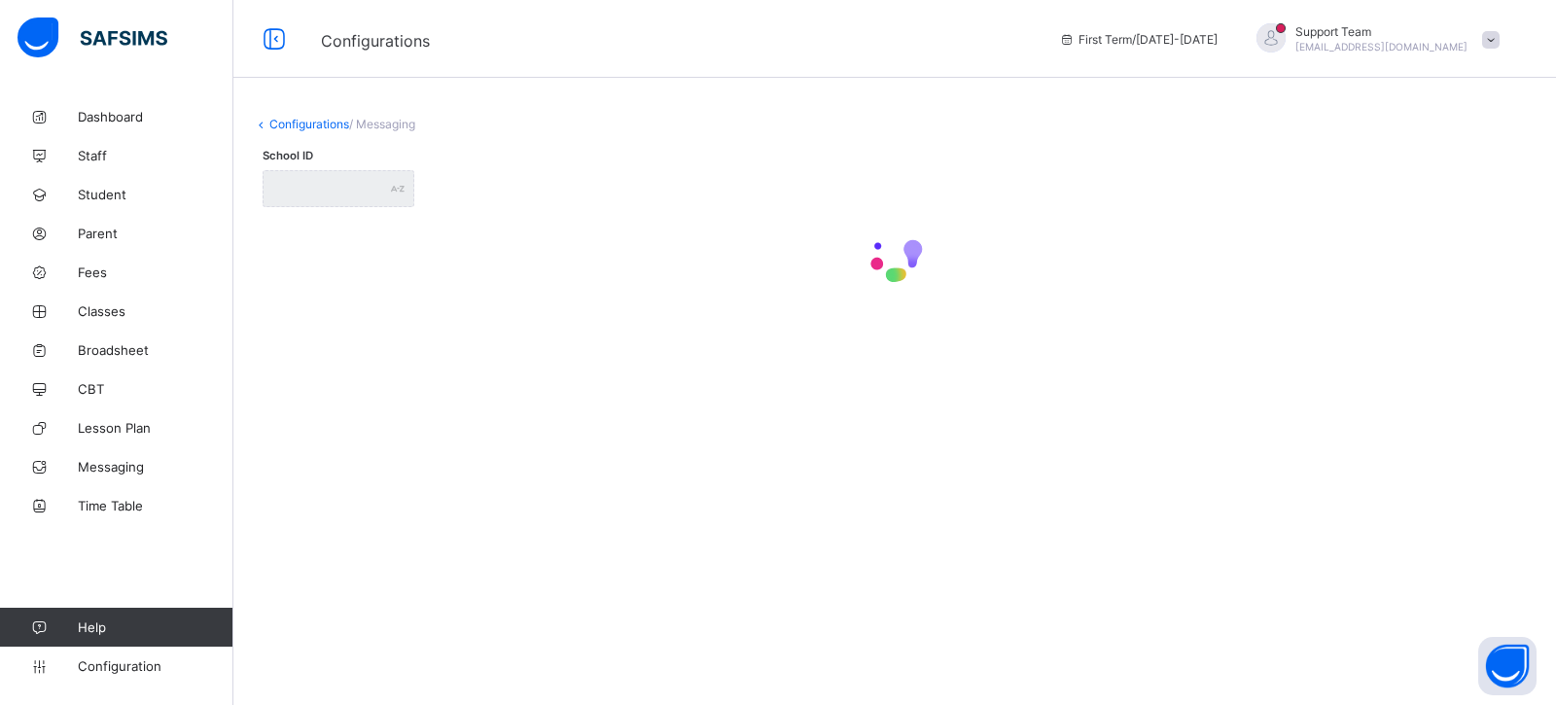
type input "**********"
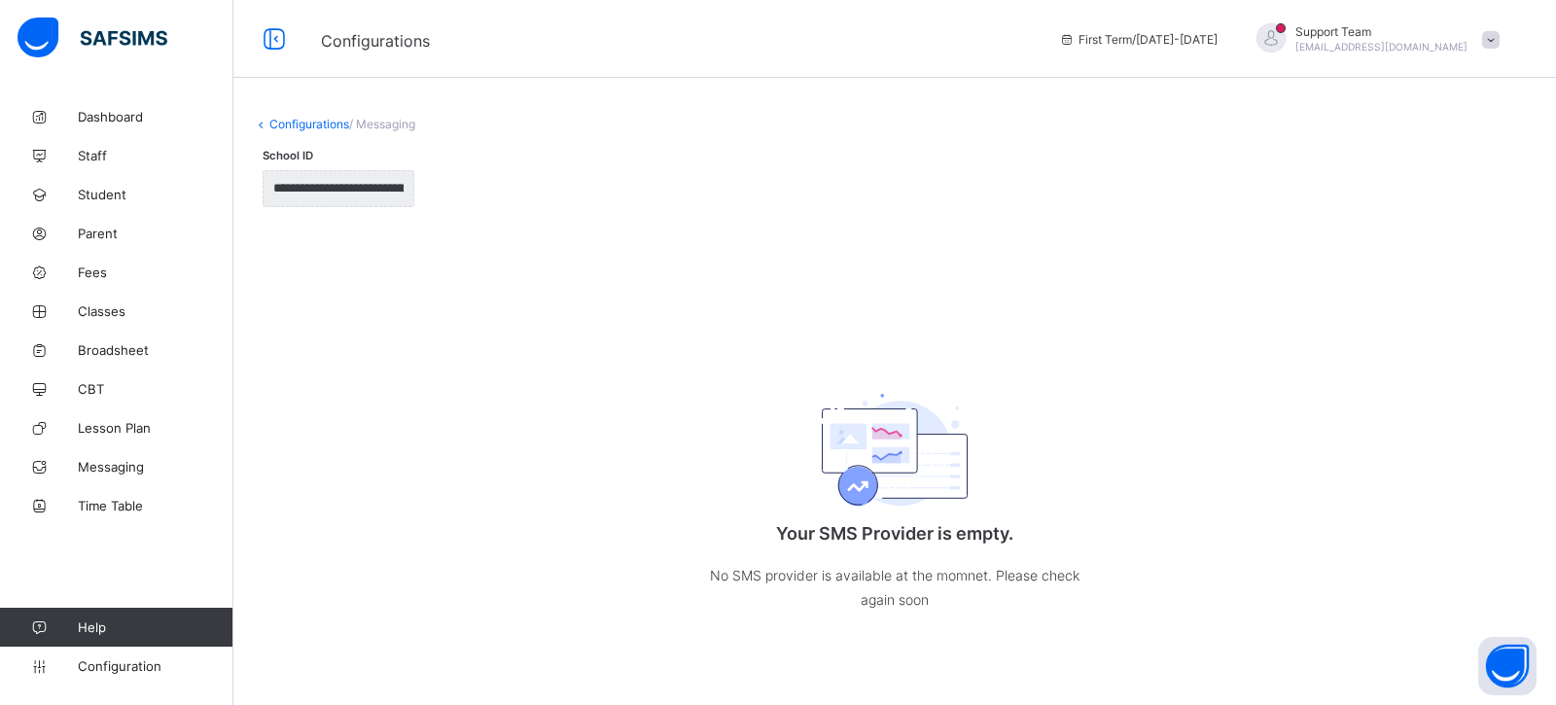
click at [292, 123] on link "Configurations" at bounding box center [309, 124] width 80 height 15
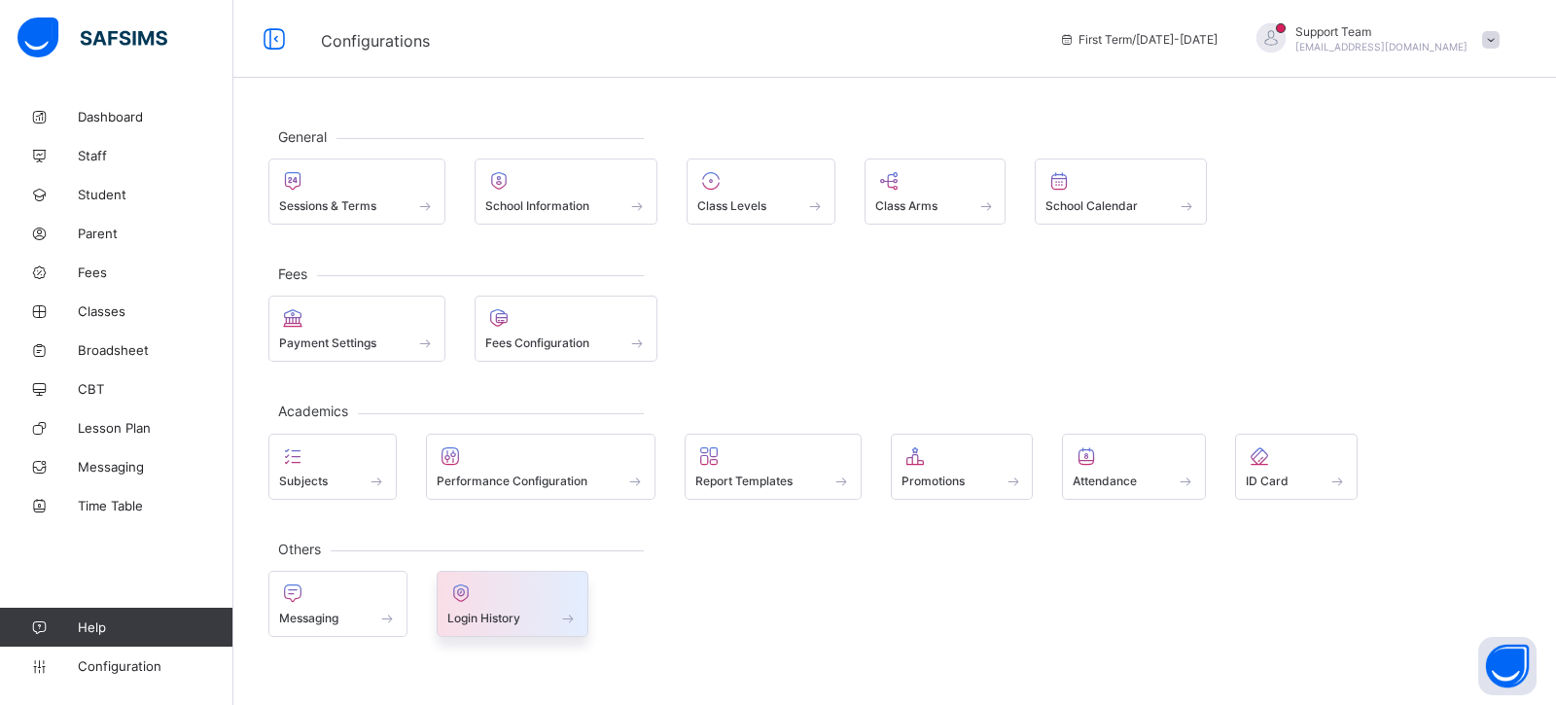
click at [527, 605] on span at bounding box center [512, 607] width 131 height 5
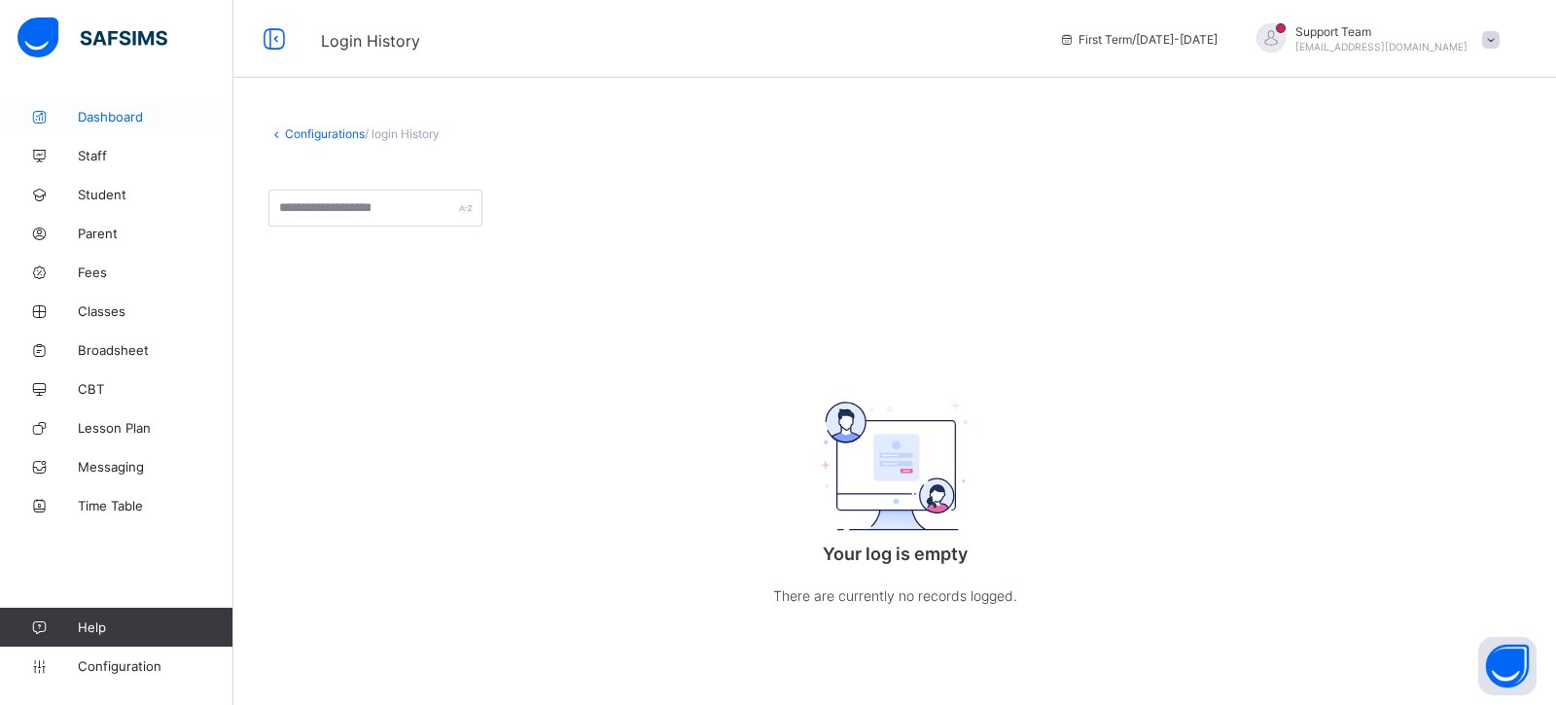
click at [117, 124] on link "Dashboard" at bounding box center [116, 116] width 233 height 39
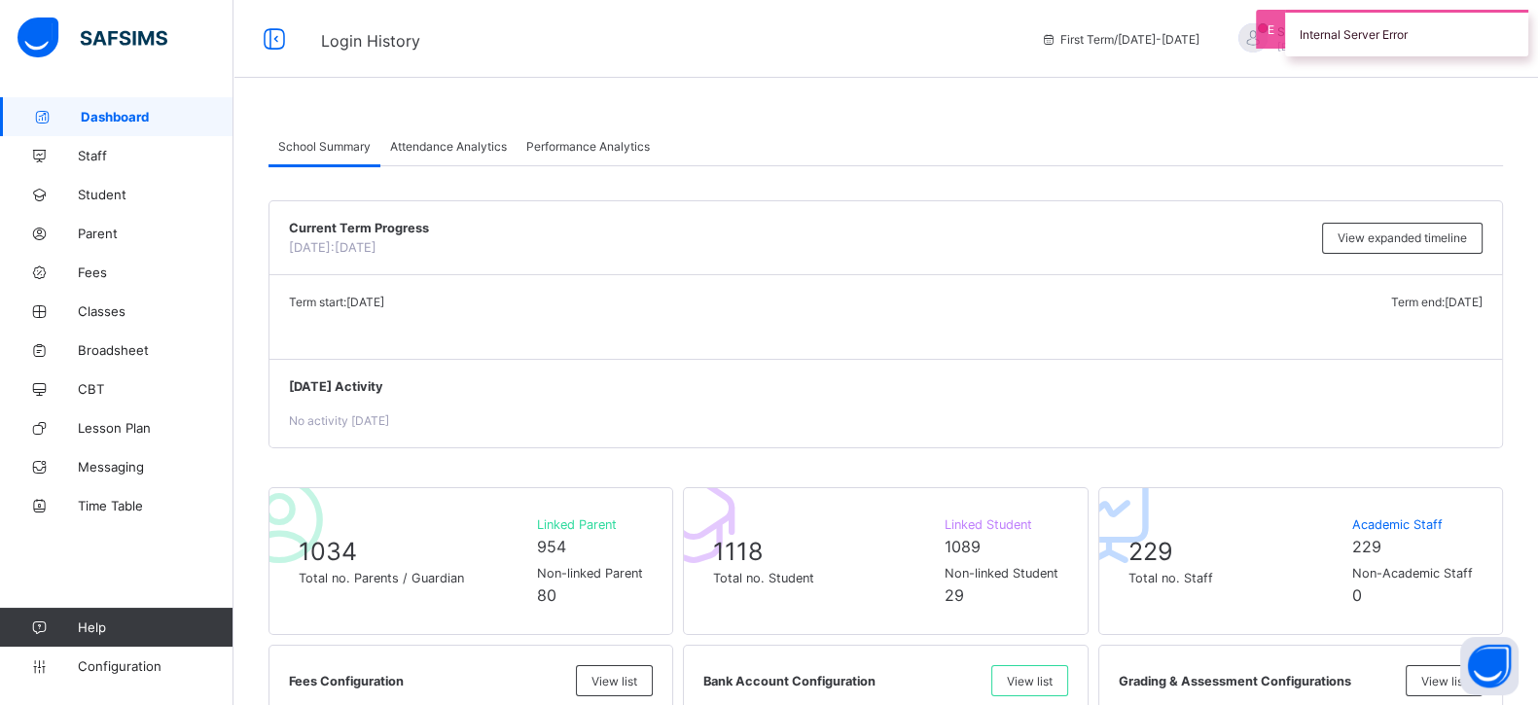
click at [457, 158] on div "Attendance Analytics" at bounding box center [448, 145] width 136 height 39
click at [439, 134] on div "Attendance Analytics" at bounding box center [448, 145] width 136 height 39
click at [428, 150] on span "Attendance Analytics" at bounding box center [448, 146] width 117 height 15
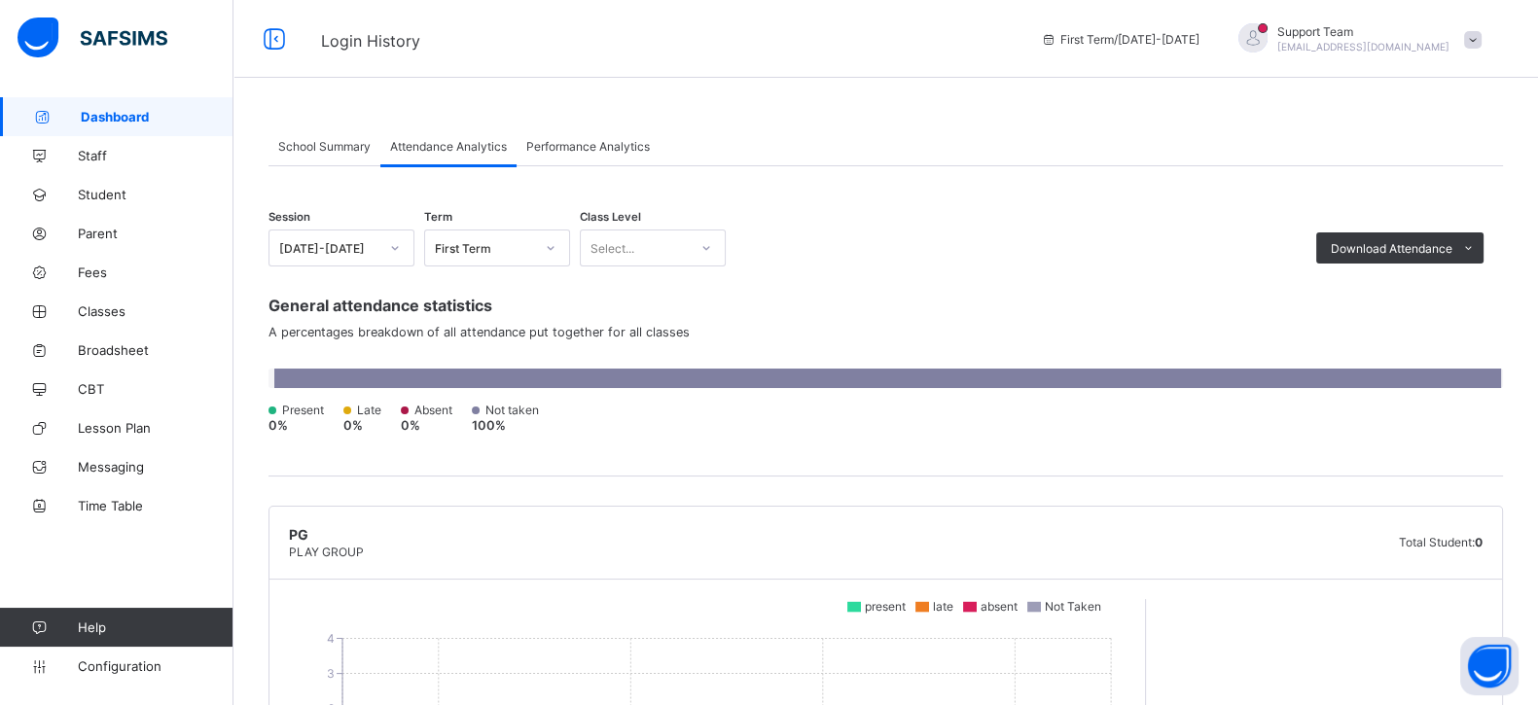
click at [583, 158] on div "Performance Analytics" at bounding box center [587, 145] width 143 height 39
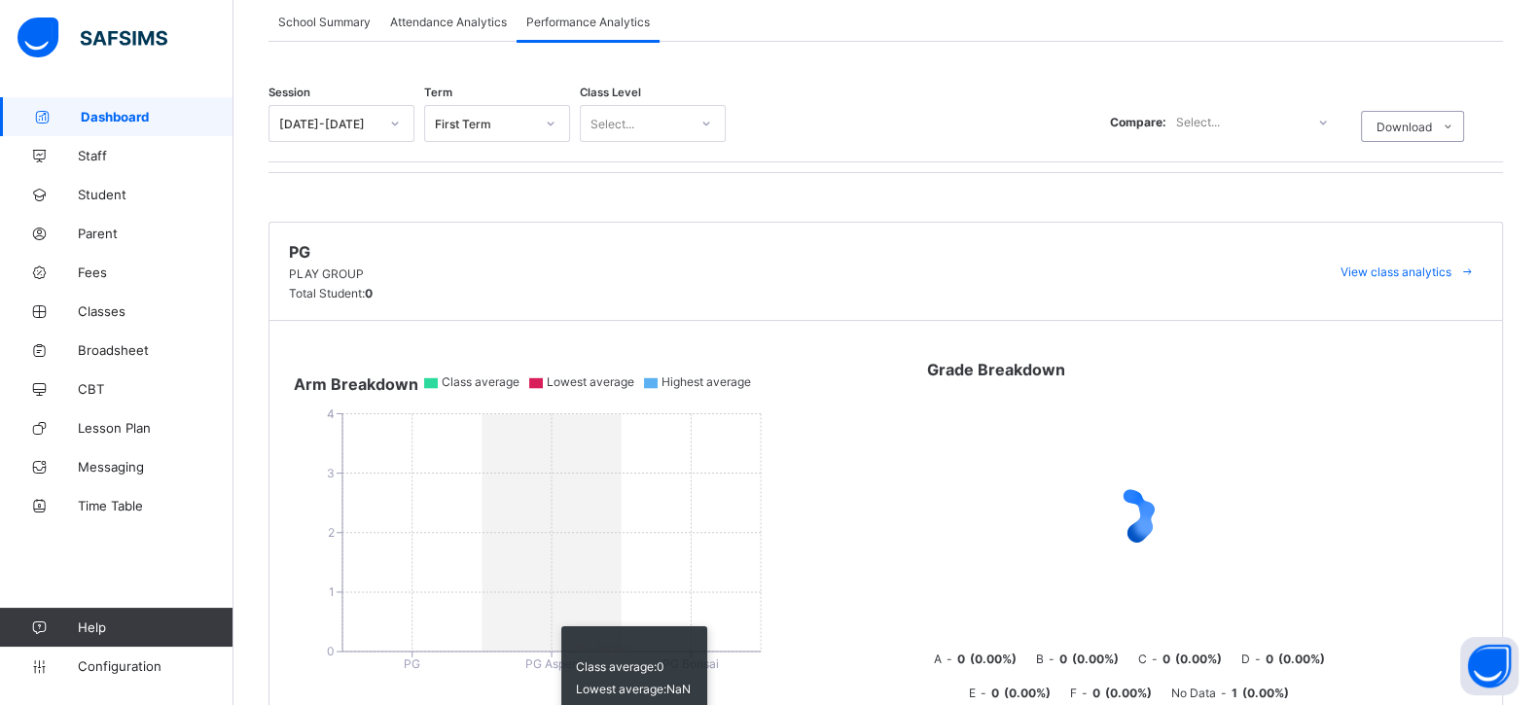
scroll to position [121, 0]
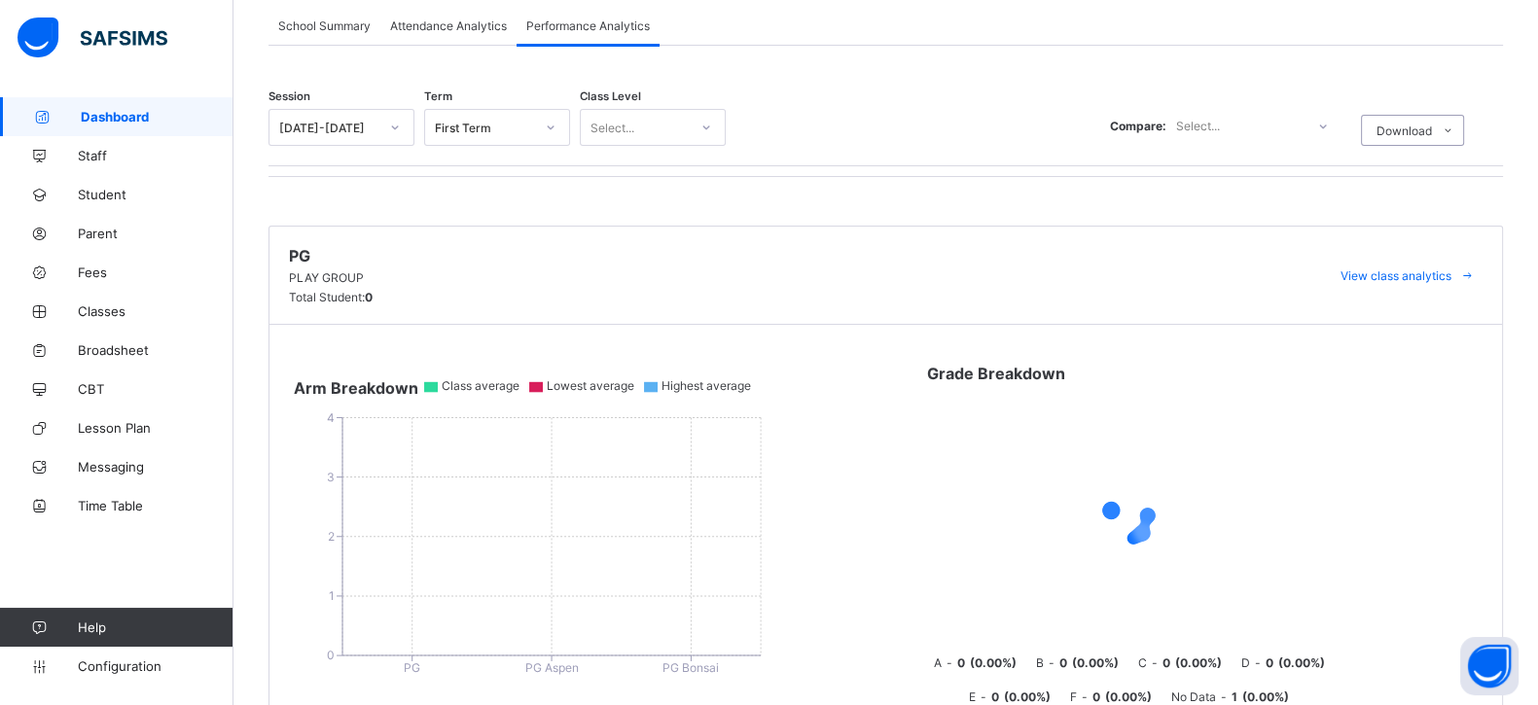
click at [269, 124] on div "2025-2026" at bounding box center [322, 127] width 107 height 27
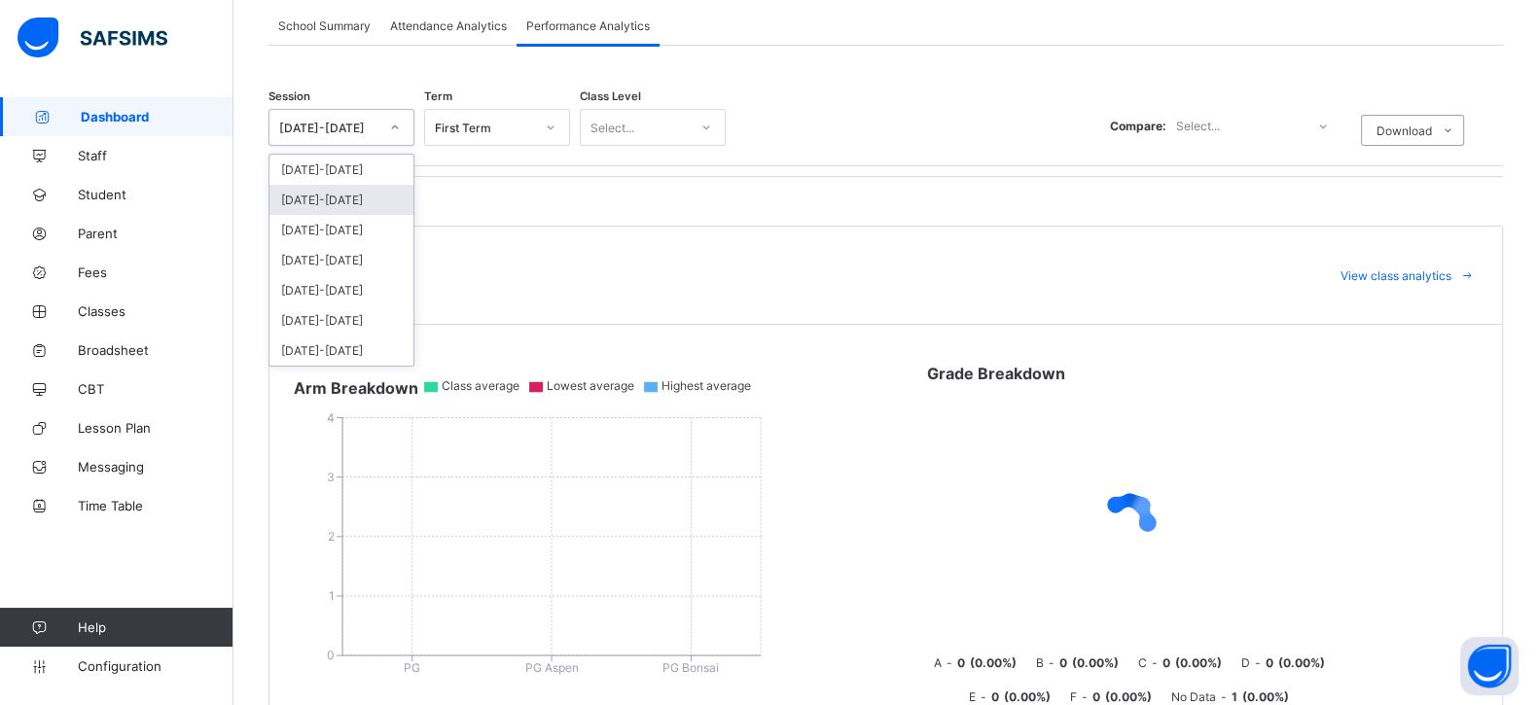
click at [318, 199] on div "[DATE]-[DATE]" at bounding box center [341, 200] width 144 height 30
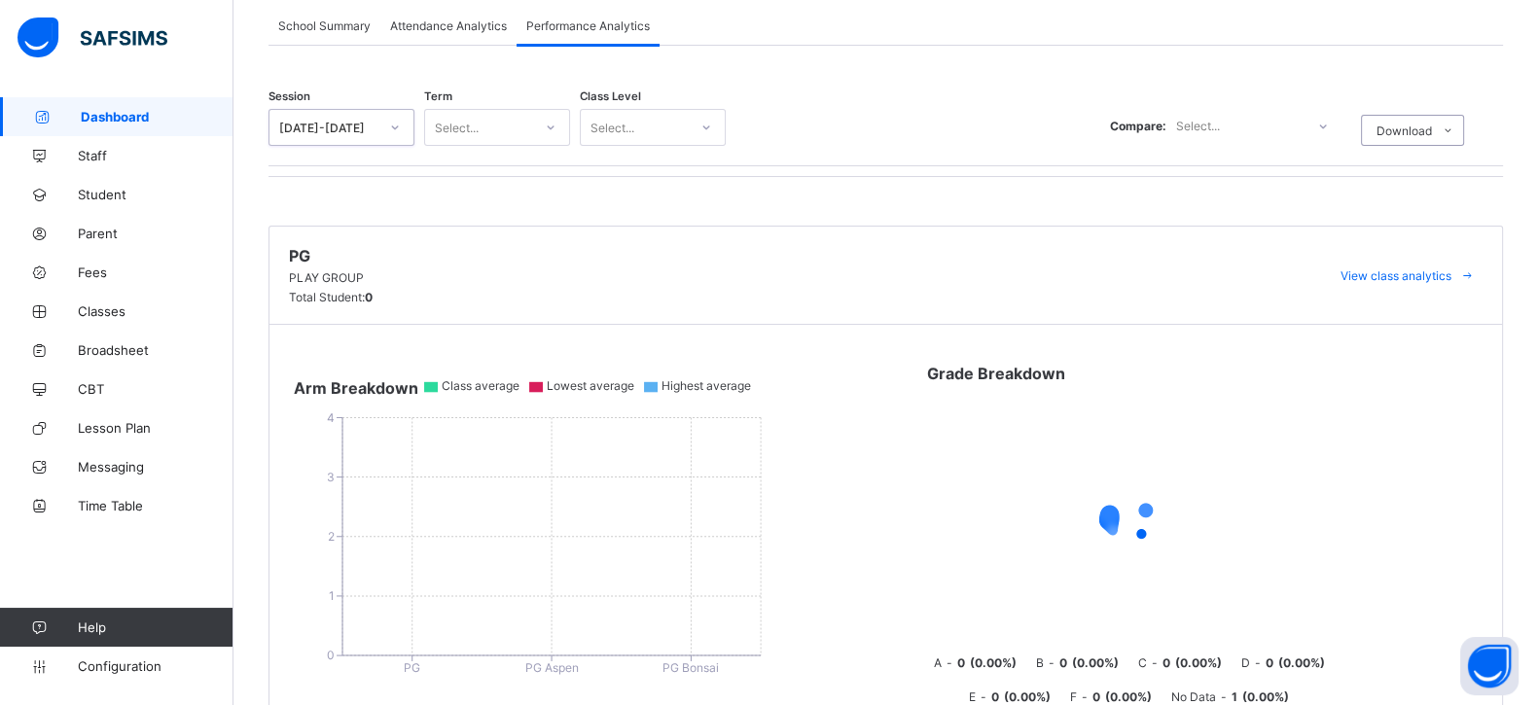
click at [518, 127] on div "Select..." at bounding box center [478, 127] width 107 height 27
click at [482, 224] on div "Third Term" at bounding box center [497, 230] width 144 height 30
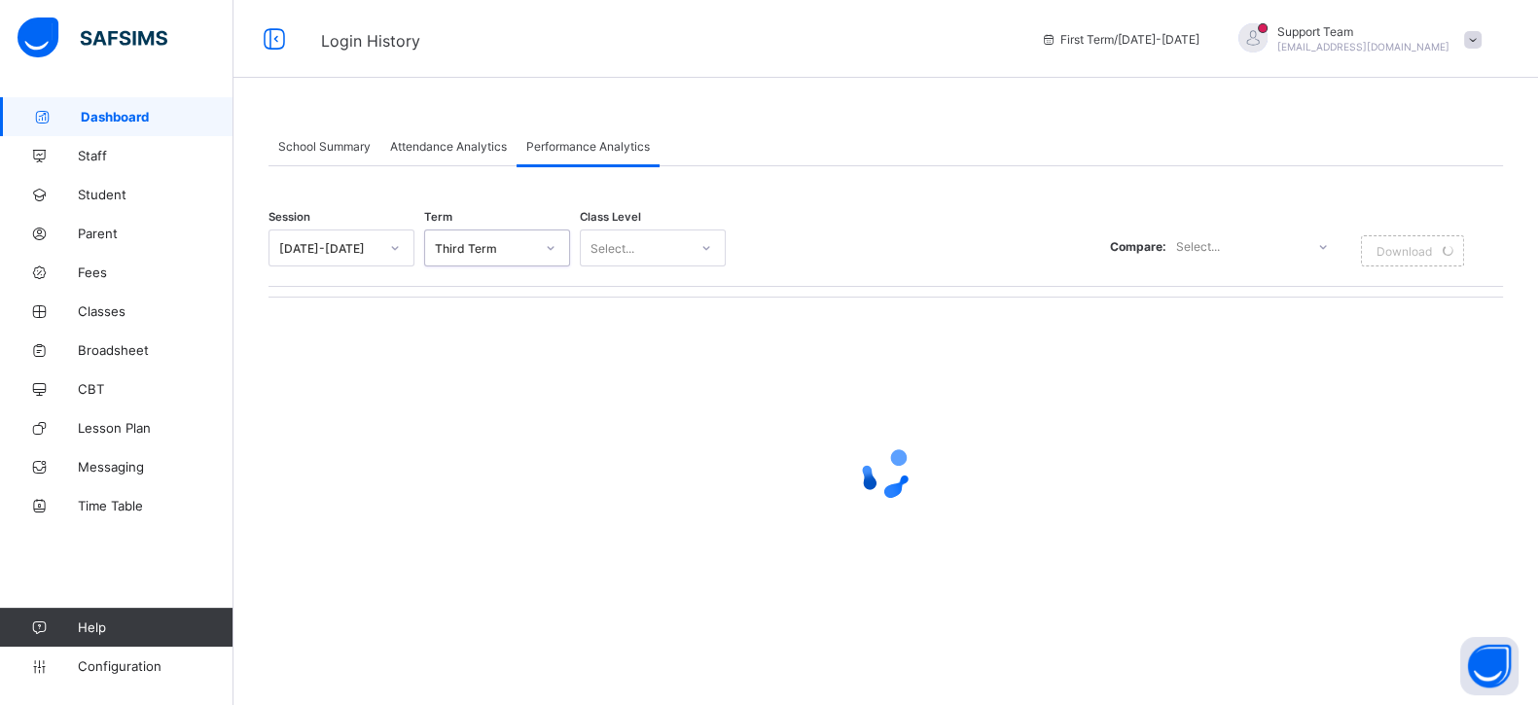
scroll to position [0, 0]
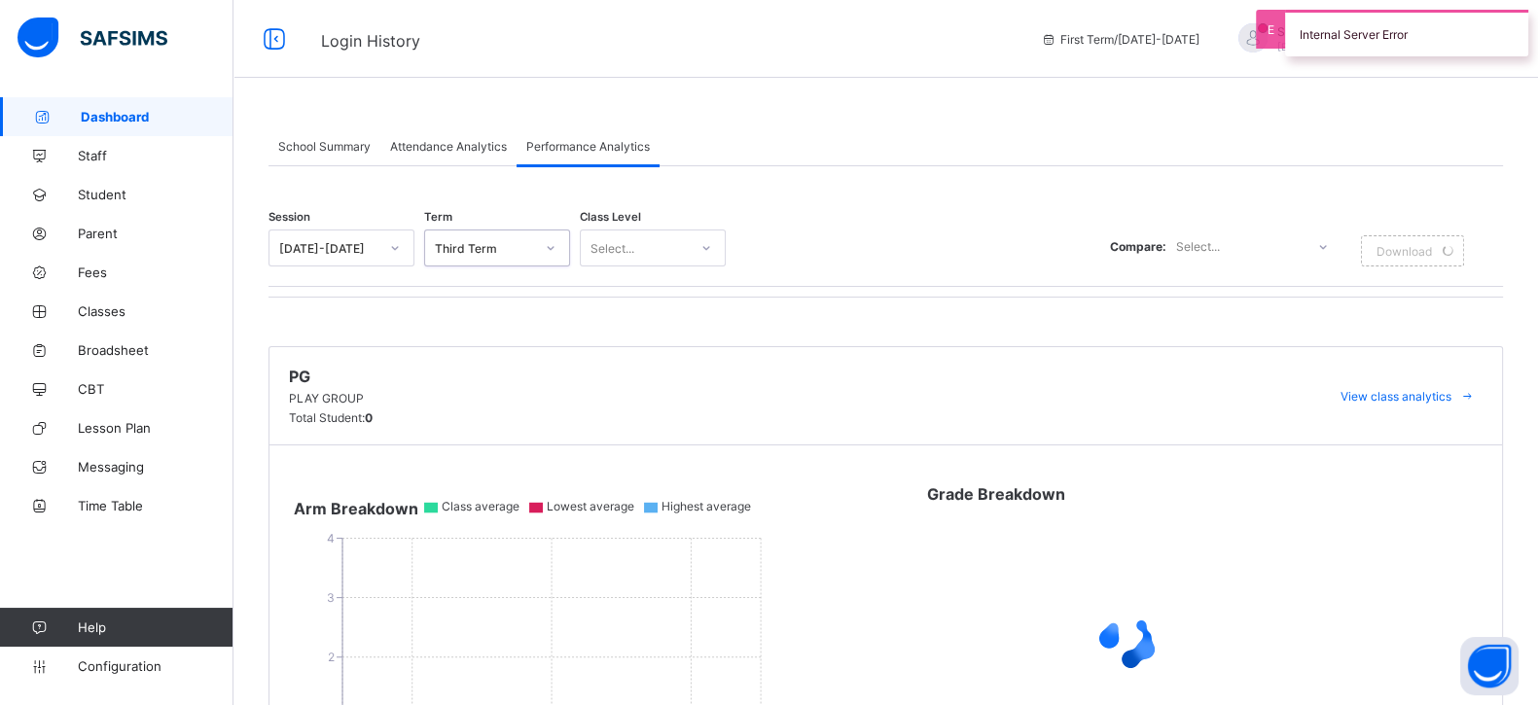
click at [645, 253] on div "Select..." at bounding box center [634, 247] width 107 height 27
click at [622, 547] on div "YEAR 5" at bounding box center [653, 562] width 144 height 30
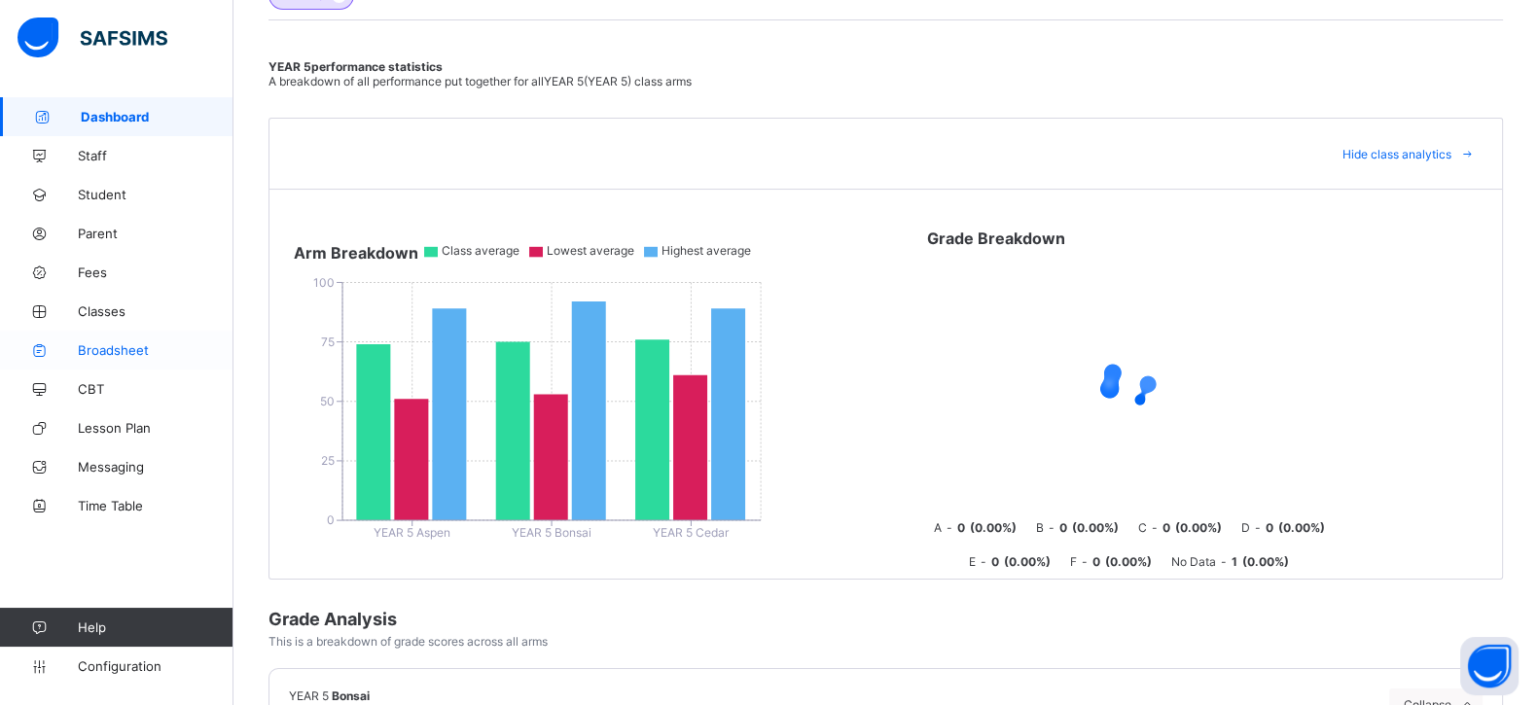
scroll to position [242, 0]
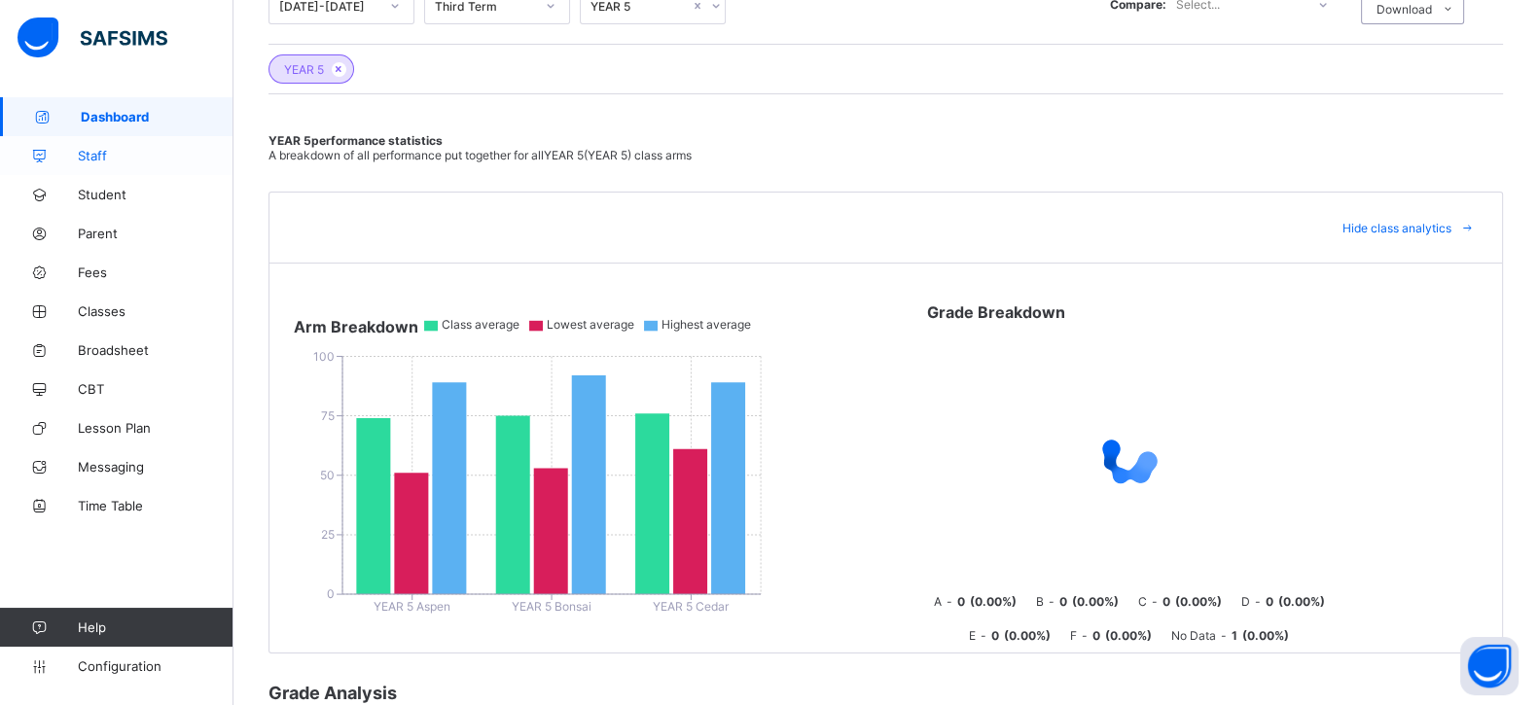
click at [78, 159] on span "Staff" at bounding box center [156, 156] width 156 height 16
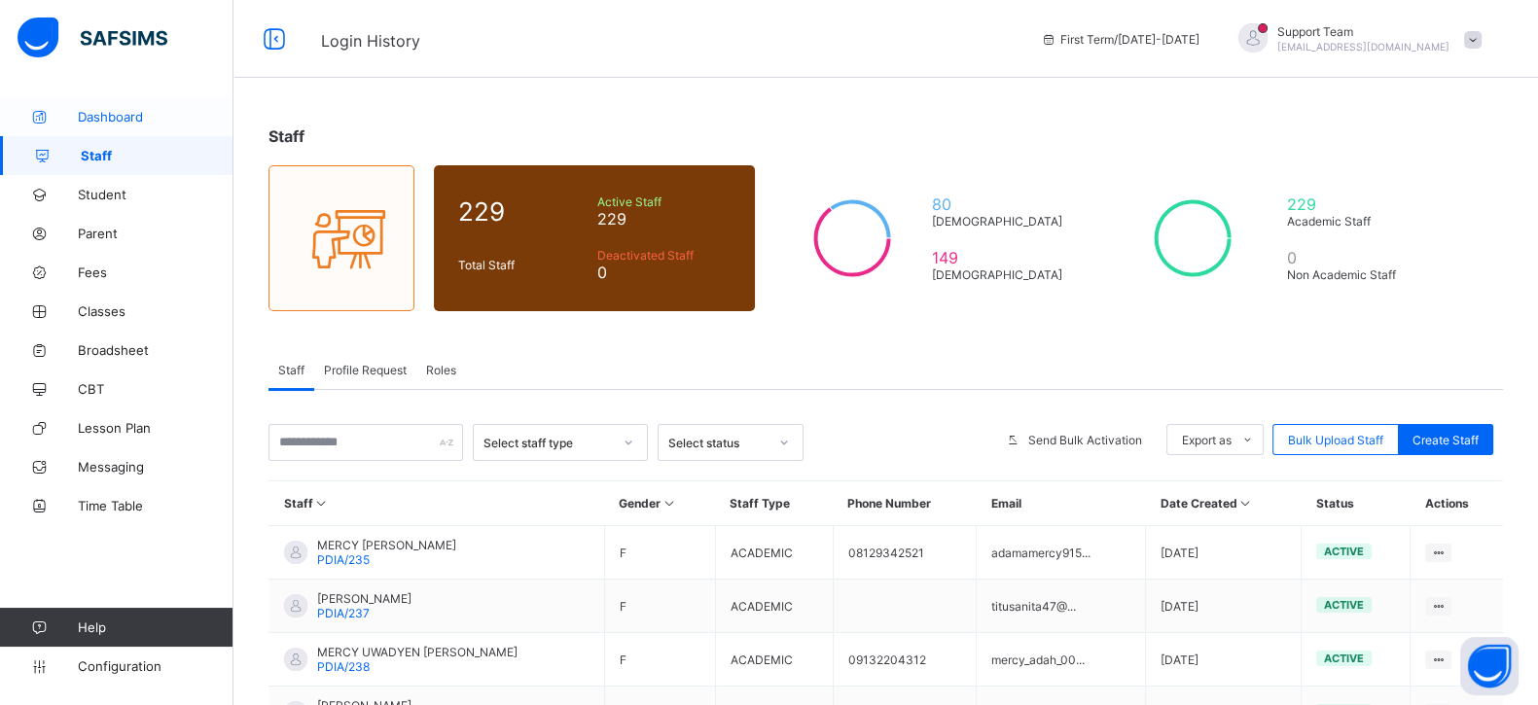
click at [112, 99] on link "Dashboard" at bounding box center [116, 116] width 233 height 39
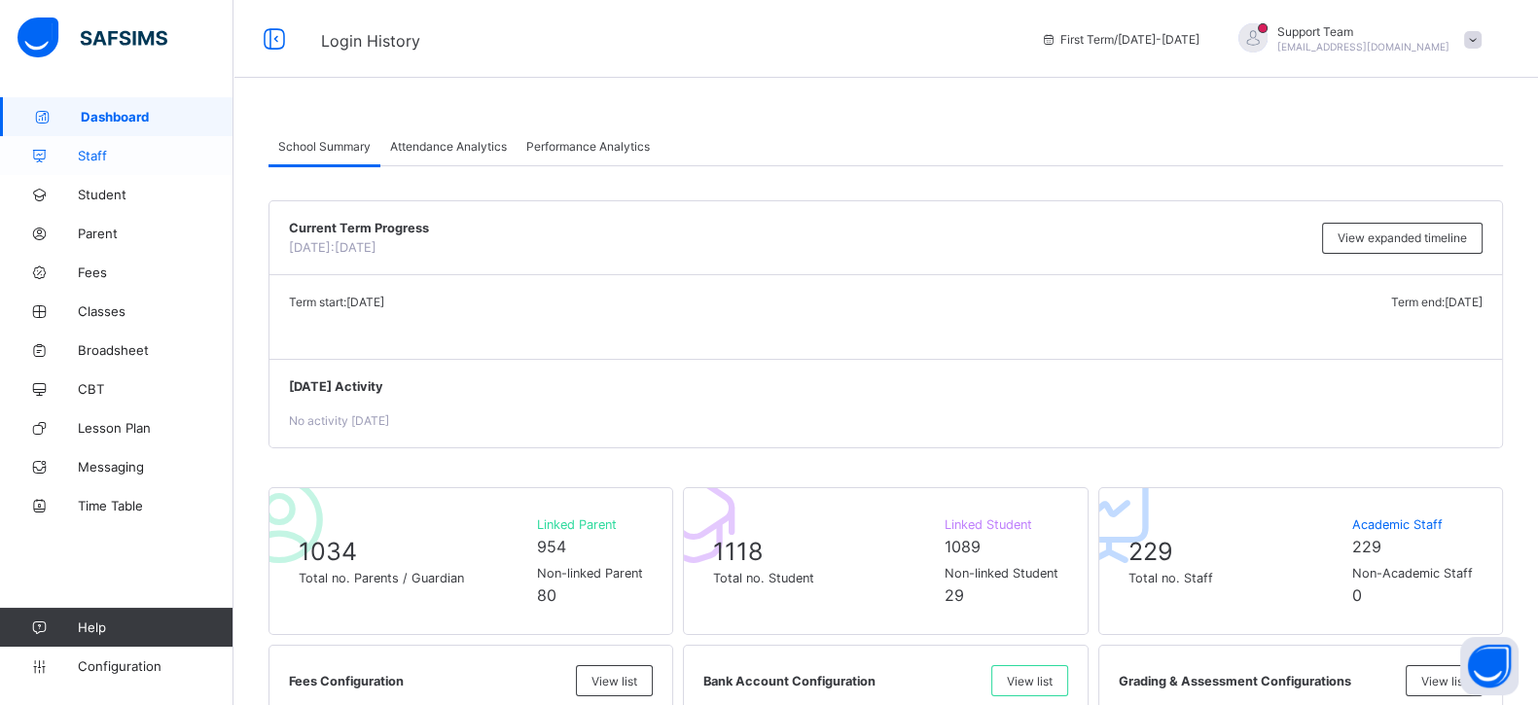
click at [124, 134] on link "Dashboard" at bounding box center [116, 116] width 233 height 39
click at [110, 151] on span "Staff" at bounding box center [156, 156] width 156 height 16
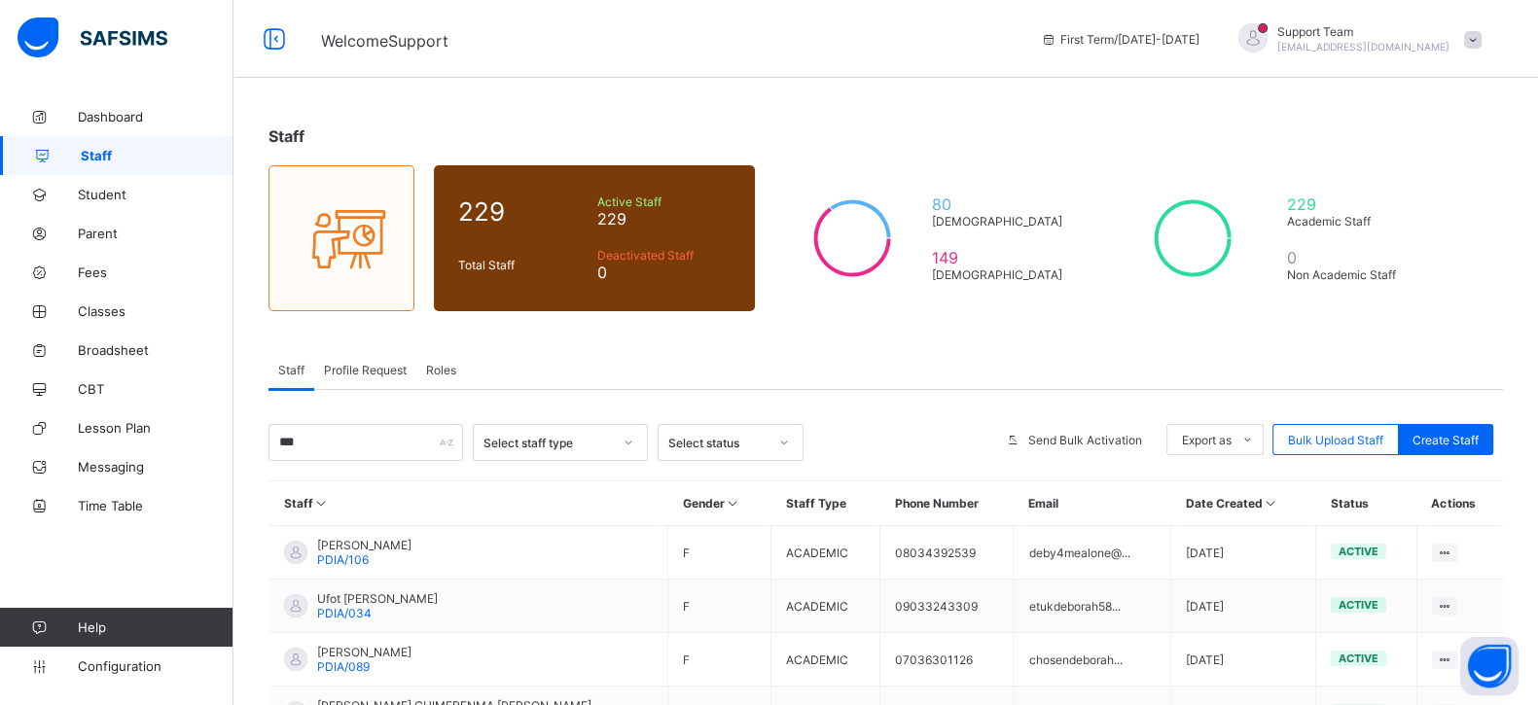
scroll to position [121, 0]
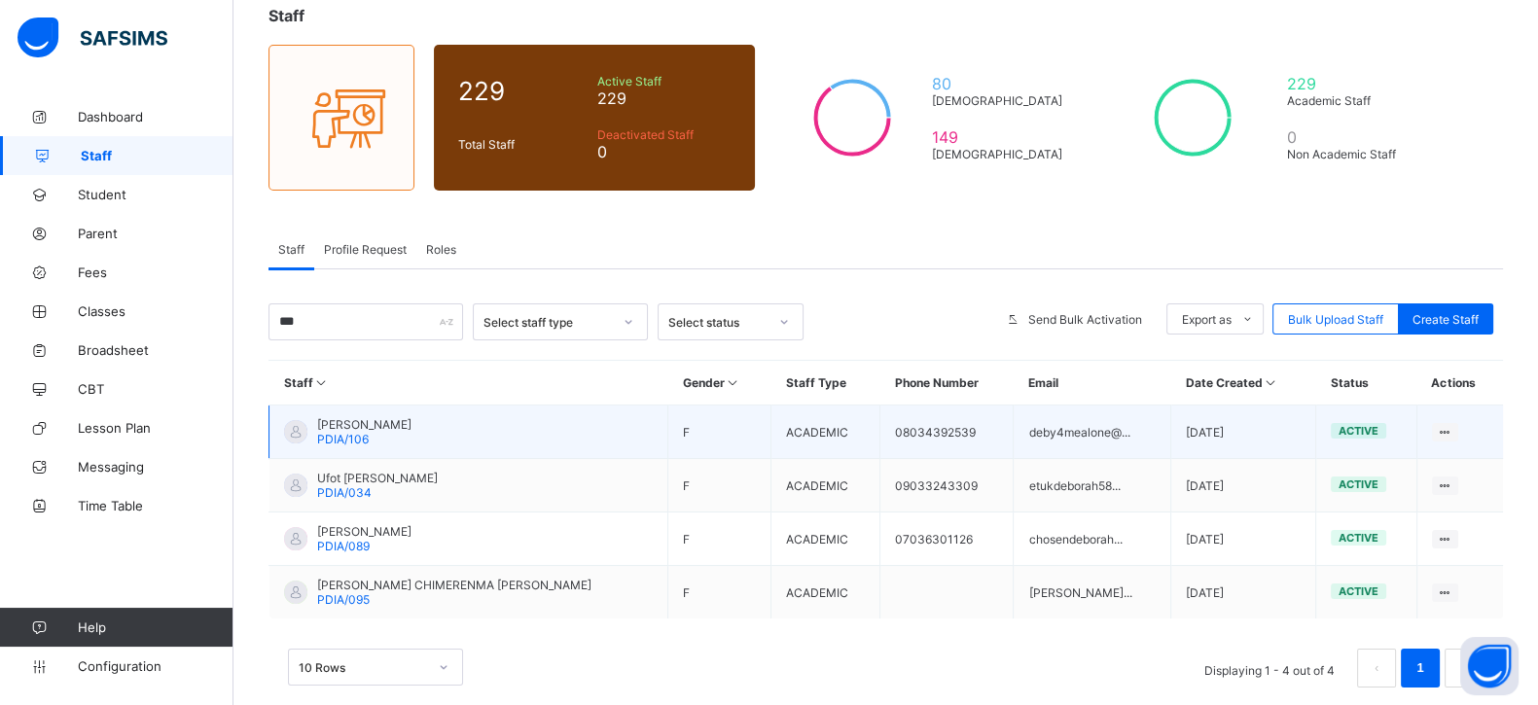
type input "***"
click at [380, 422] on span "[PERSON_NAME]" at bounding box center [364, 424] width 94 height 15
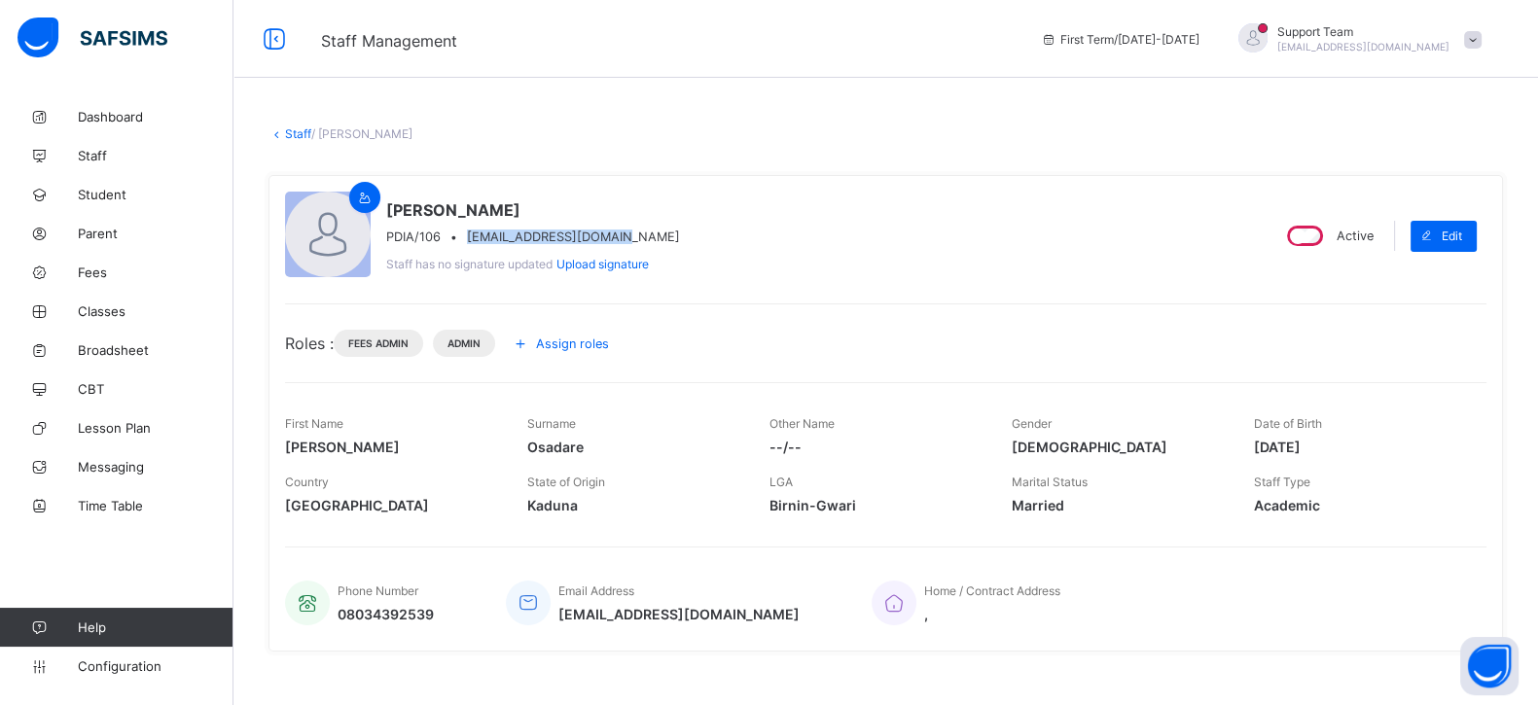
drag, startPoint x: 635, startPoint y: 234, endPoint x: 469, endPoint y: 235, distance: 166.3
click at [469, 235] on div "PDIA/106 • [EMAIL_ADDRESS][DOMAIN_NAME]" at bounding box center [533, 237] width 294 height 15
copy span "[EMAIL_ADDRESS][DOMAIN_NAME]"
click at [305, 127] on link "Staff" at bounding box center [298, 133] width 26 height 15
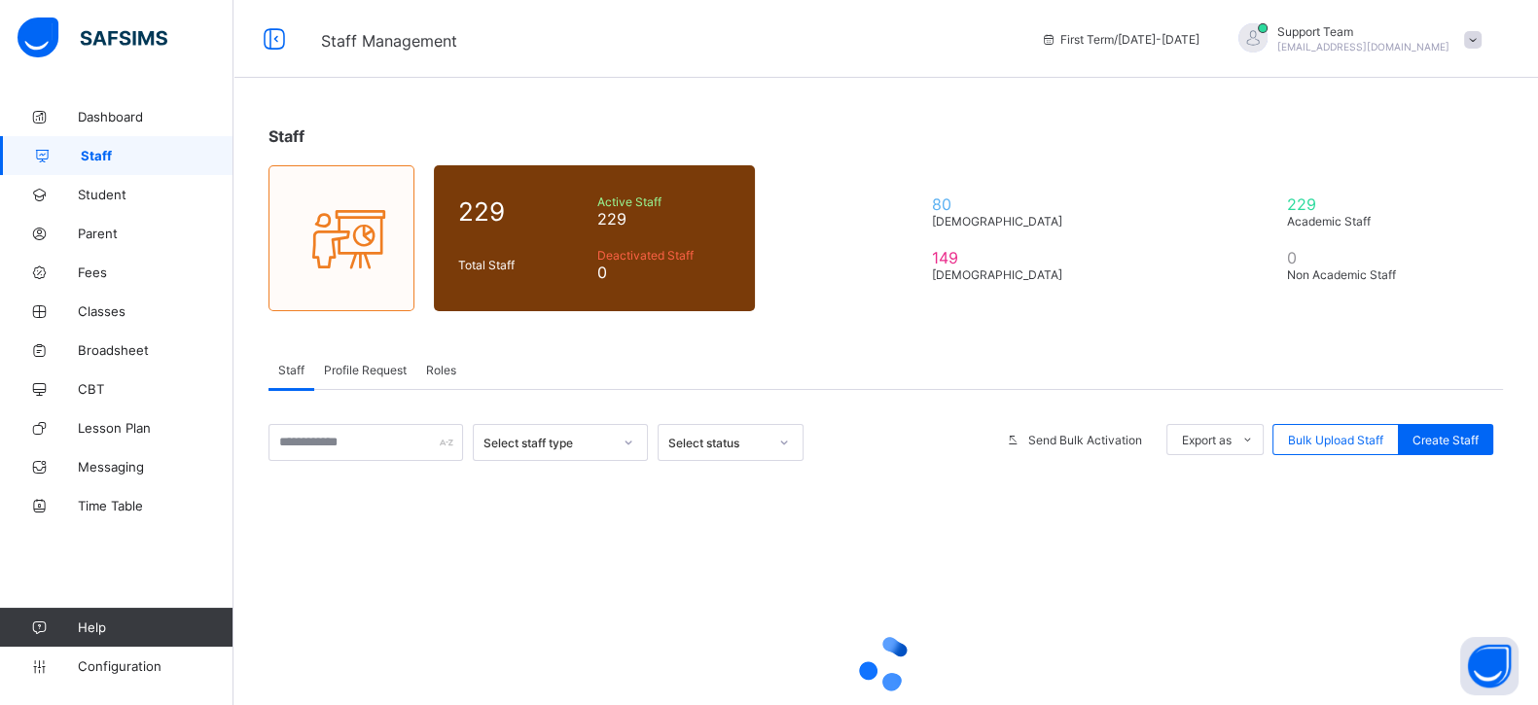
click at [112, 159] on span "Staff" at bounding box center [157, 156] width 153 height 16
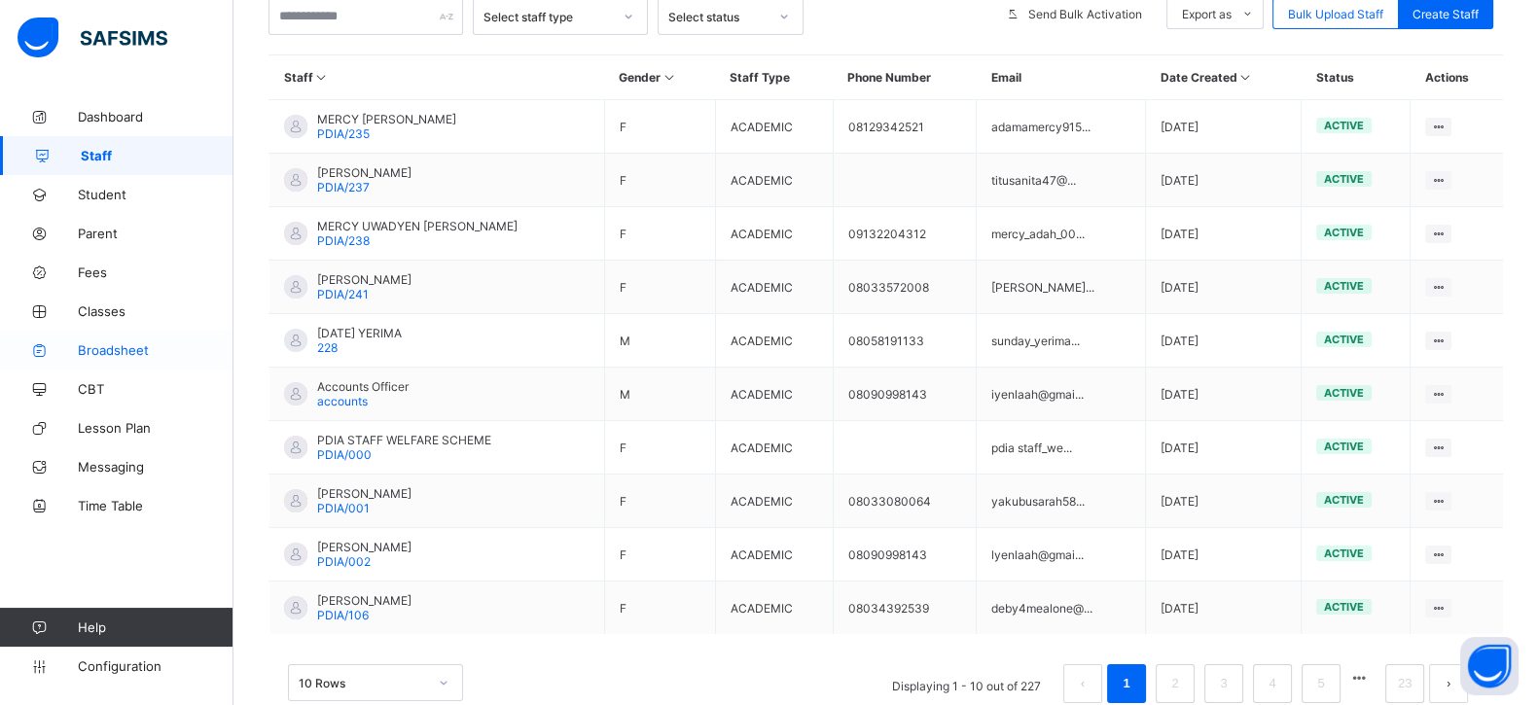
scroll to position [456, 0]
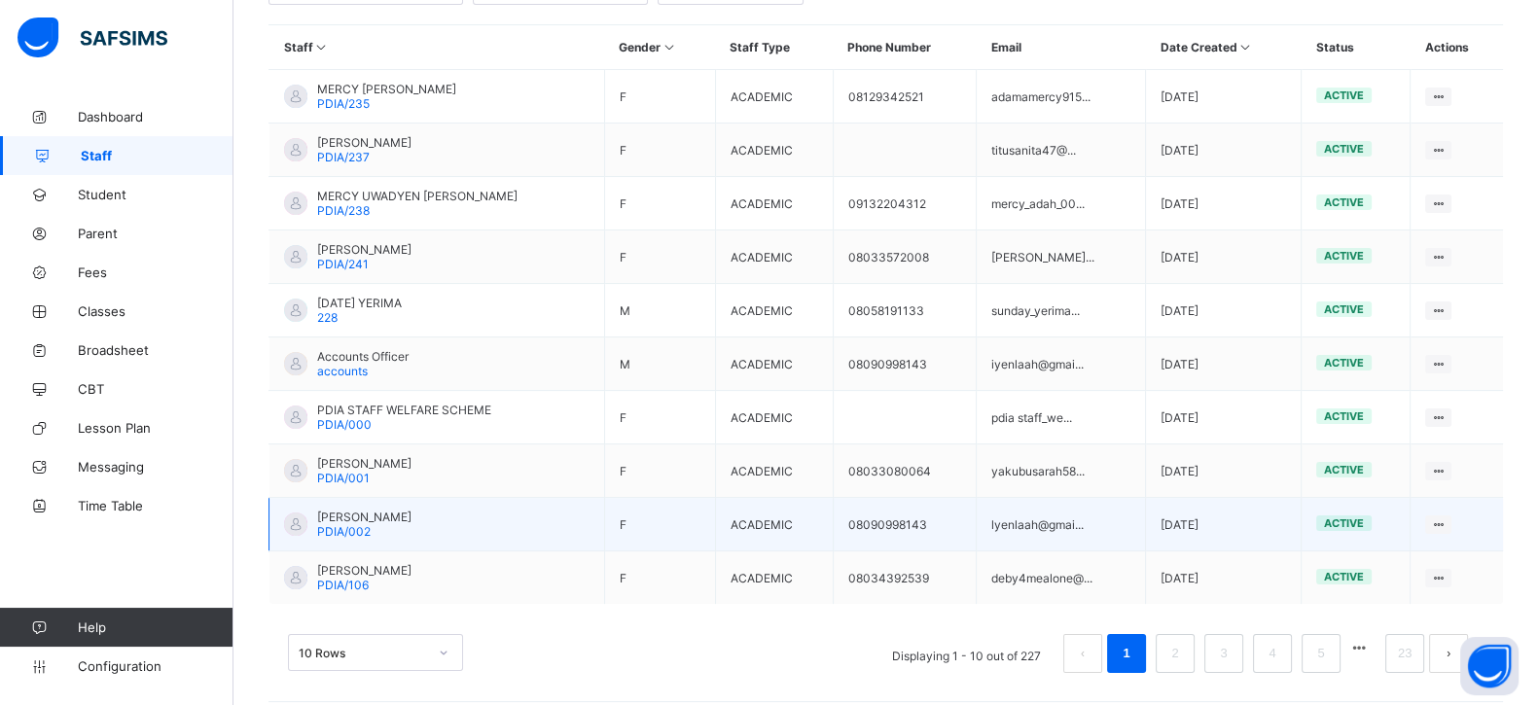
click at [365, 510] on span "[PERSON_NAME]" at bounding box center [364, 517] width 94 height 15
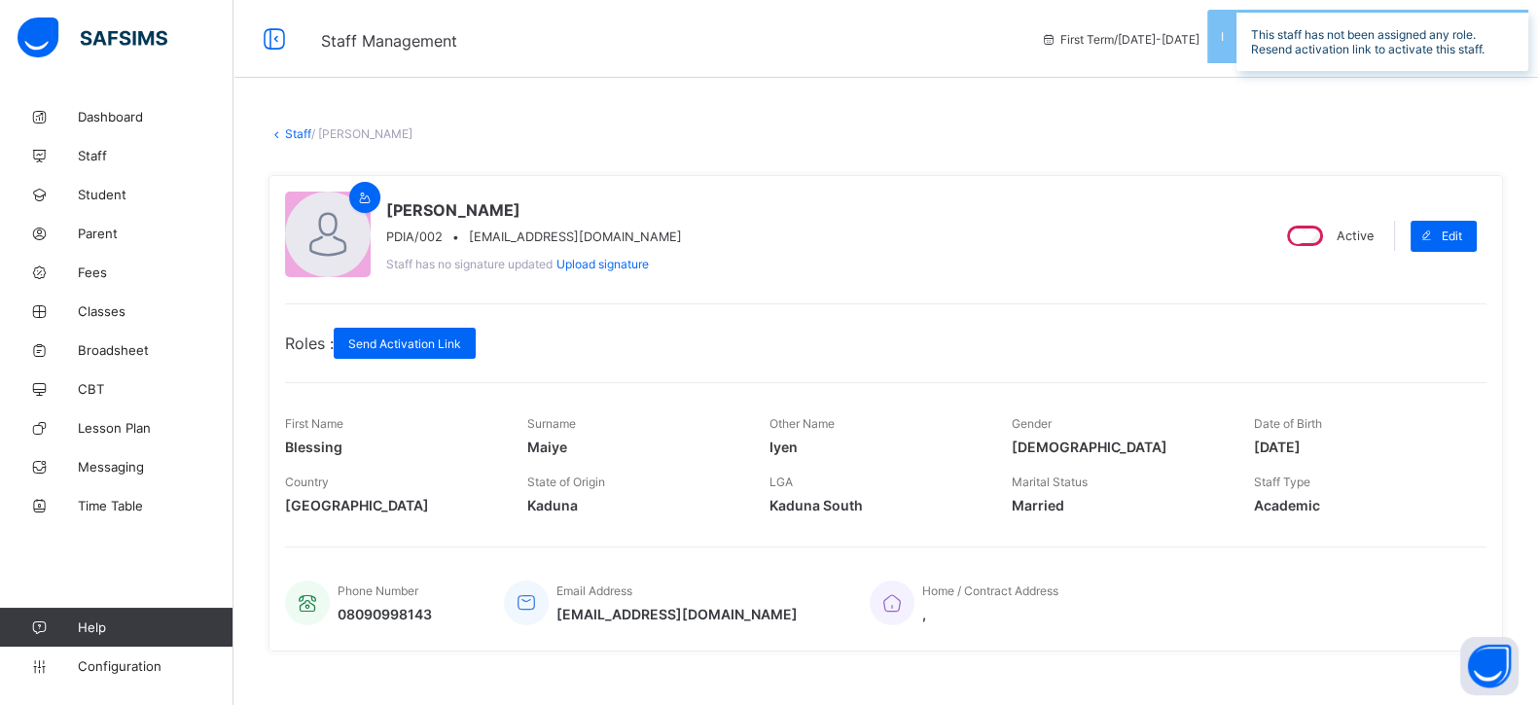
click at [293, 131] on link "Staff" at bounding box center [298, 133] width 26 height 15
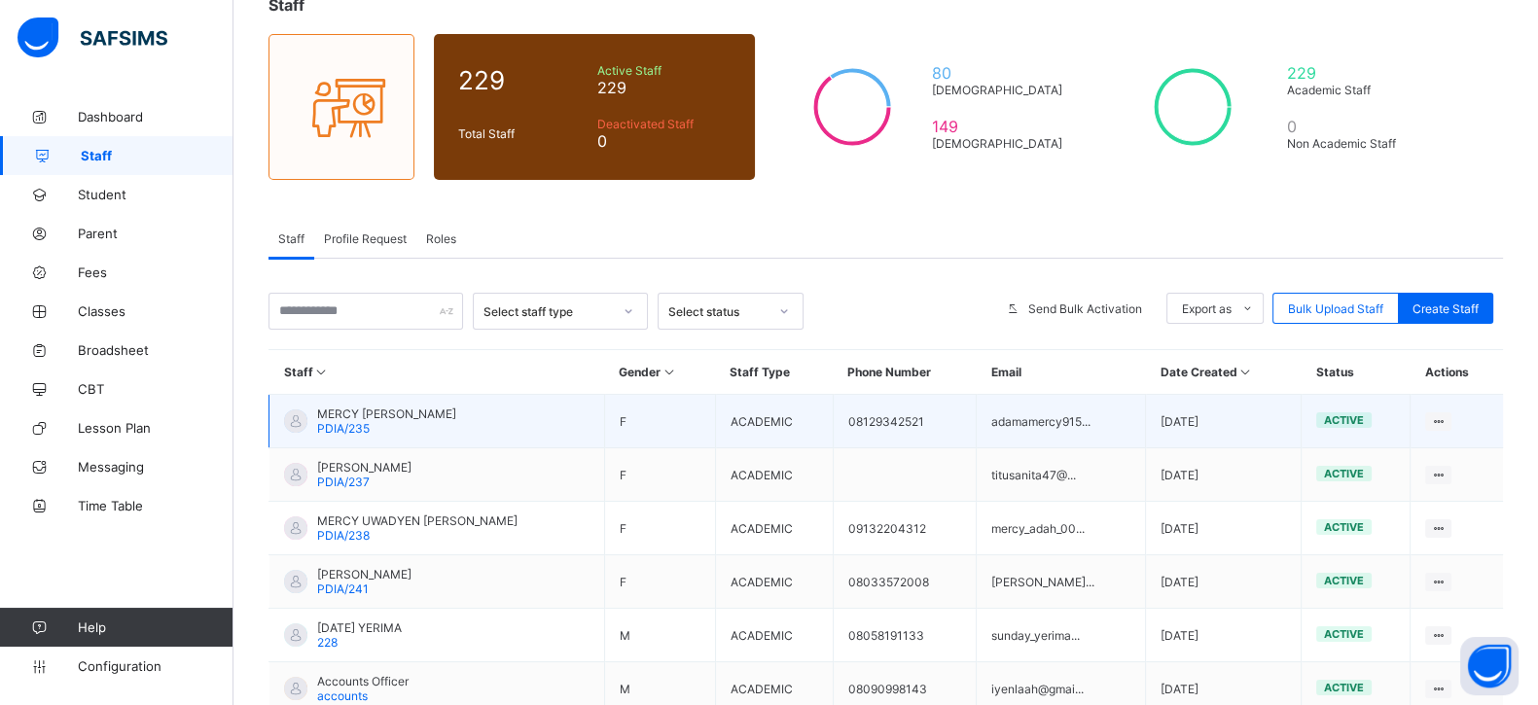
scroll to position [242, 0]
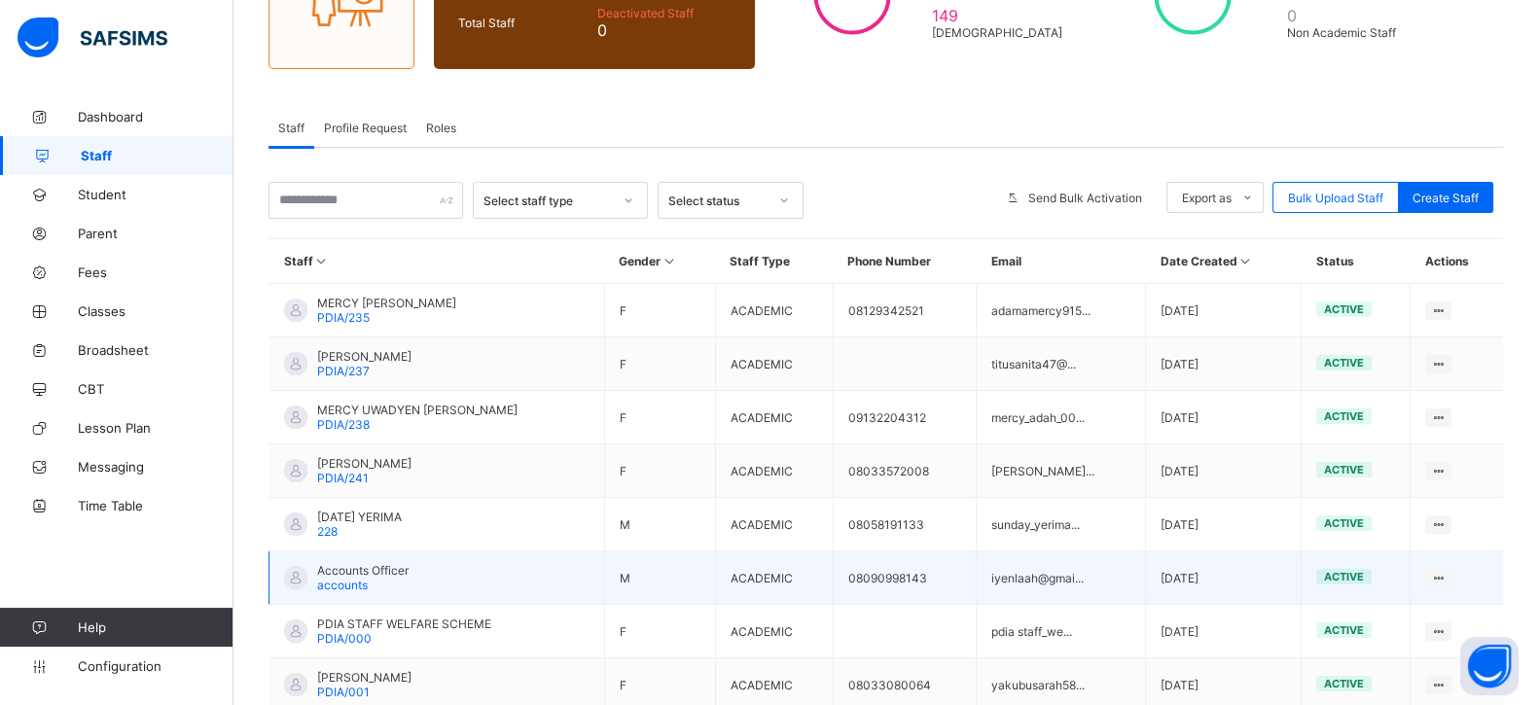
click at [367, 564] on span "Accounts Officer" at bounding box center [362, 570] width 91 height 15
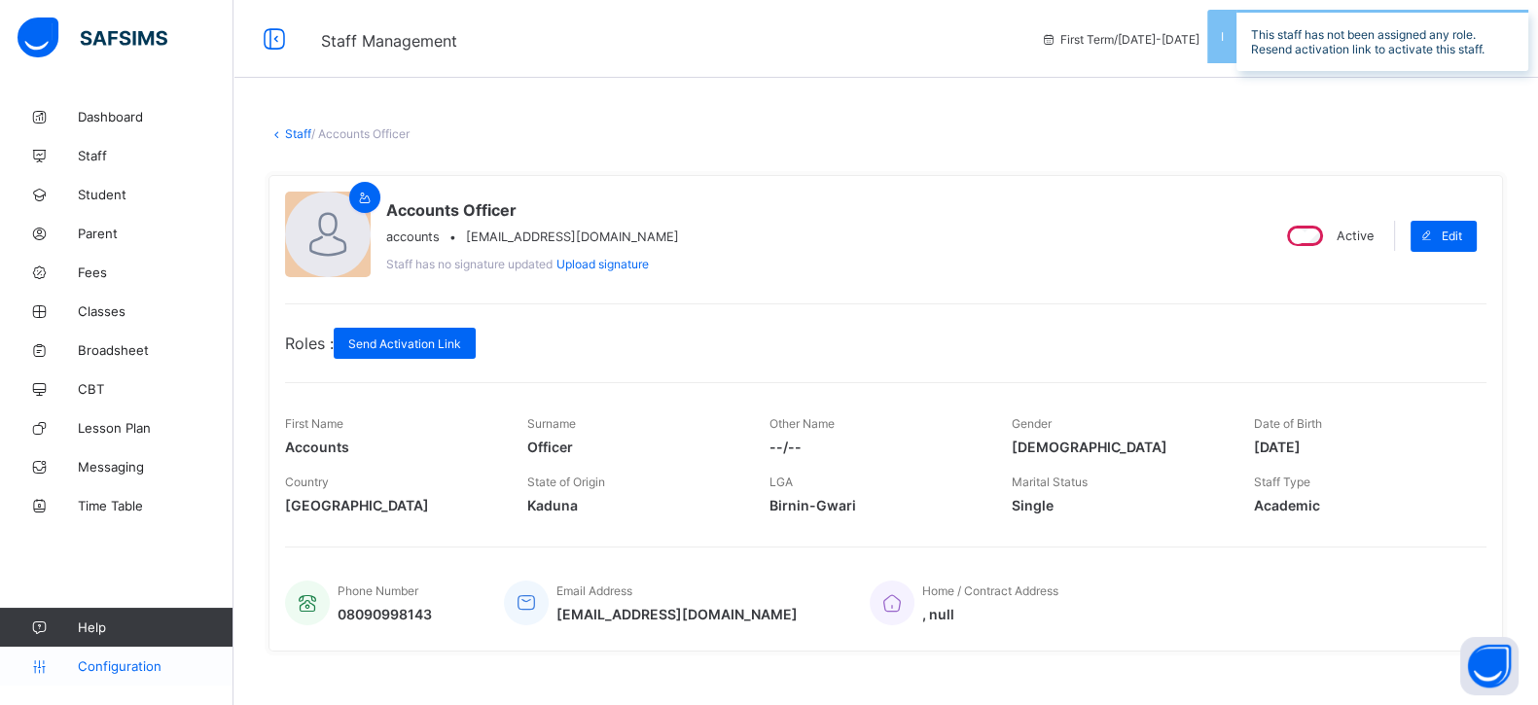
click at [134, 671] on span "Configuration" at bounding box center [155, 666] width 155 height 16
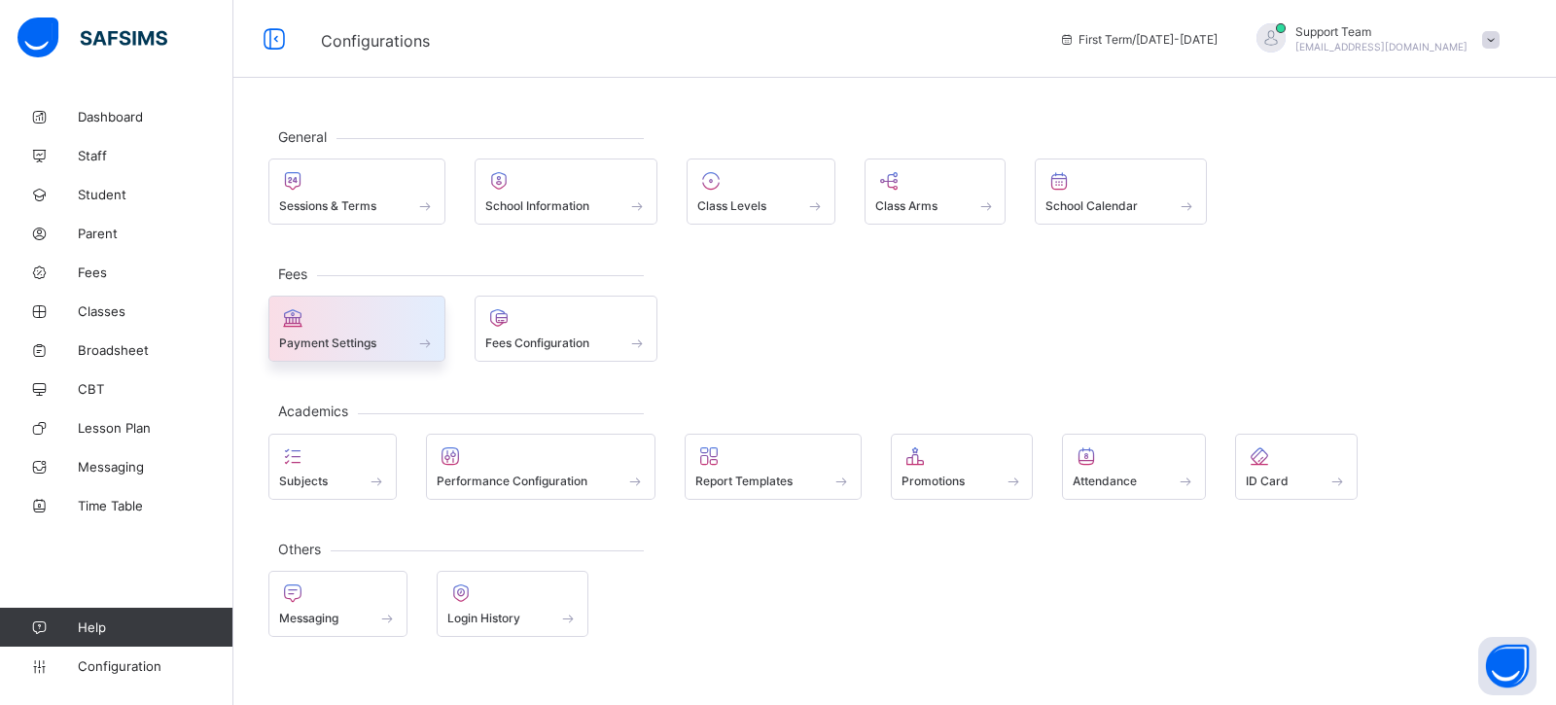
click at [388, 335] on div "Payment Settings" at bounding box center [357, 343] width 156 height 17
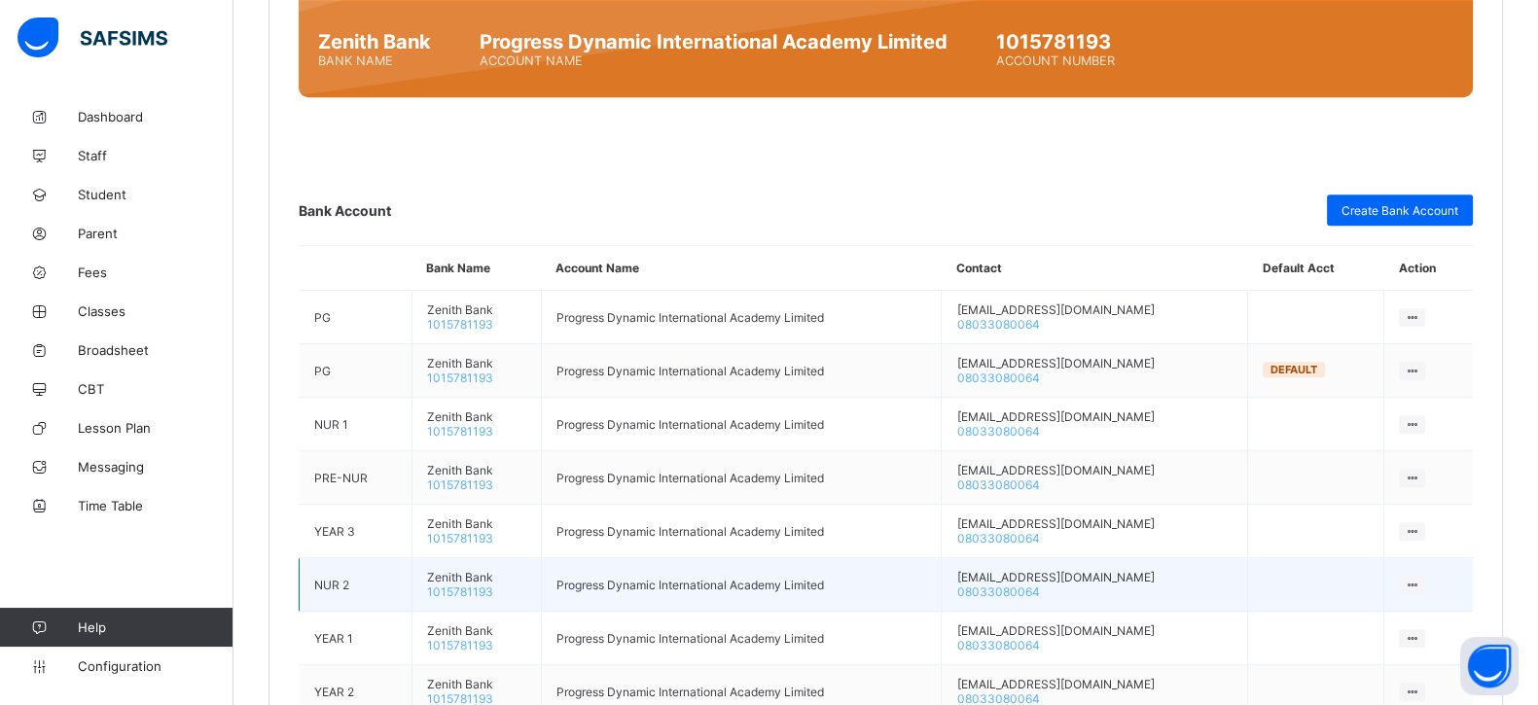
scroll to position [1292, 0]
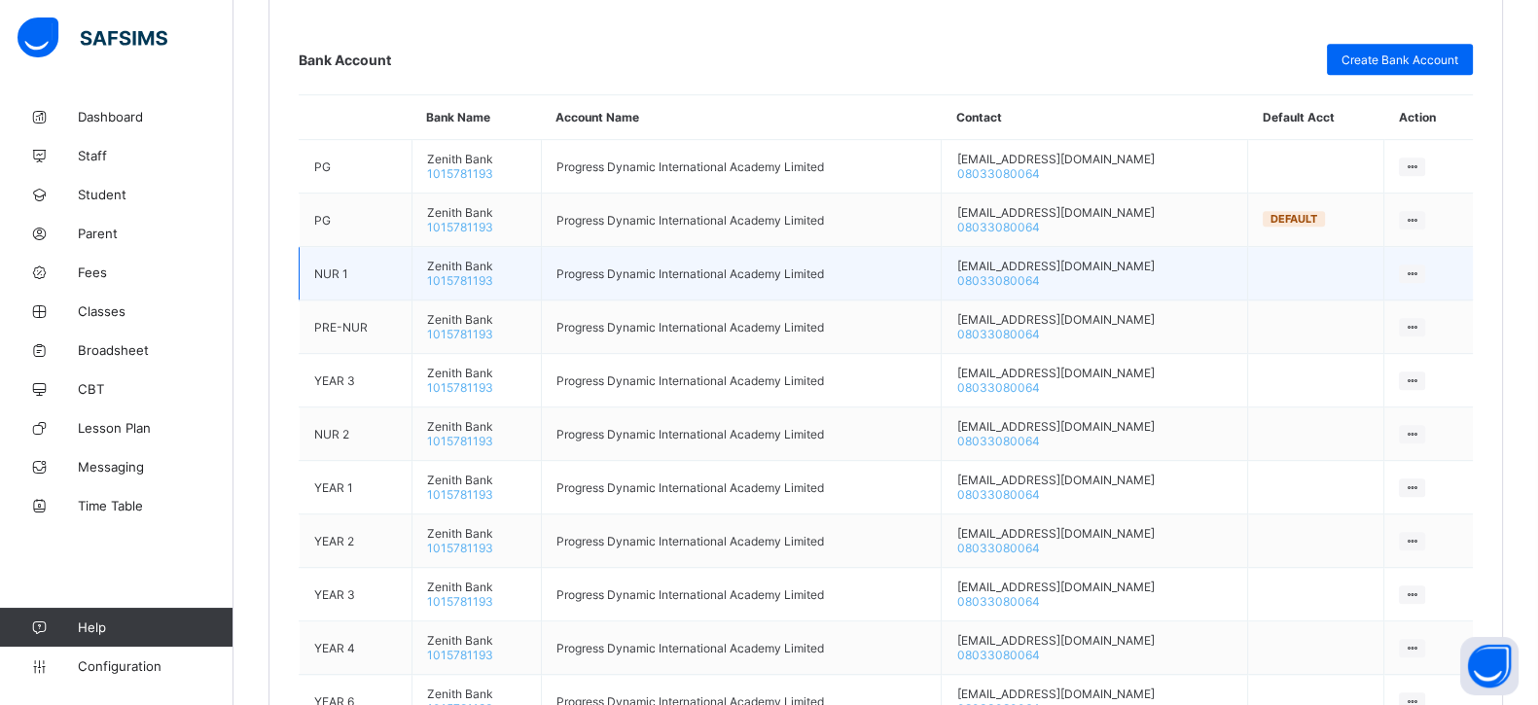
click at [1417, 266] on icon at bounding box center [1411, 273] width 17 height 15
click at [1379, 293] on ul "Delete Bank Account Make Default Account Reassign Bank Account" at bounding box center [1337, 346] width 176 height 107
click at [1418, 266] on icon at bounding box center [1411, 273] width 17 height 15
click at [1395, 308] on div "Delete Bank Account" at bounding box center [1351, 310] width 129 height 19
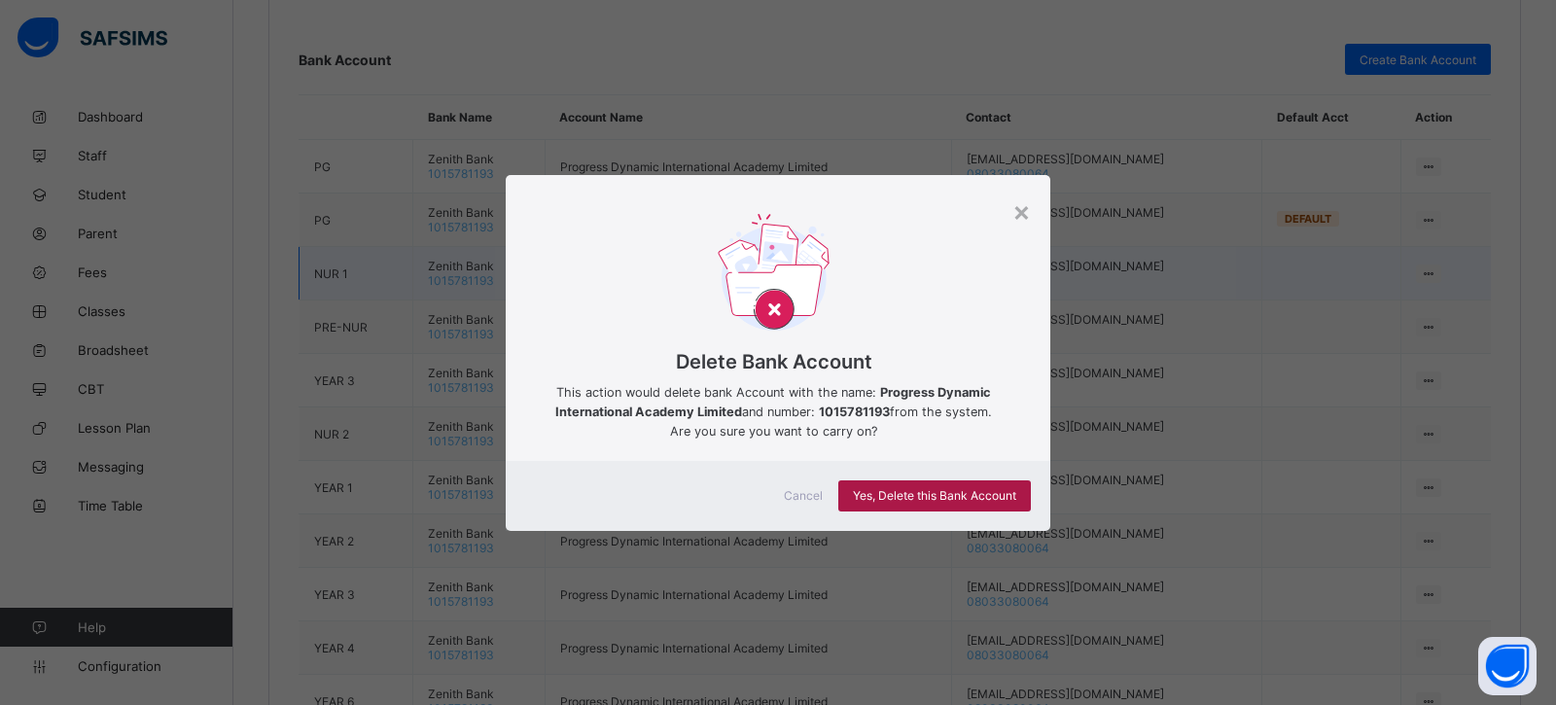
click at [981, 493] on span "Yes, Delete this Bank Account" at bounding box center [934, 495] width 163 height 15
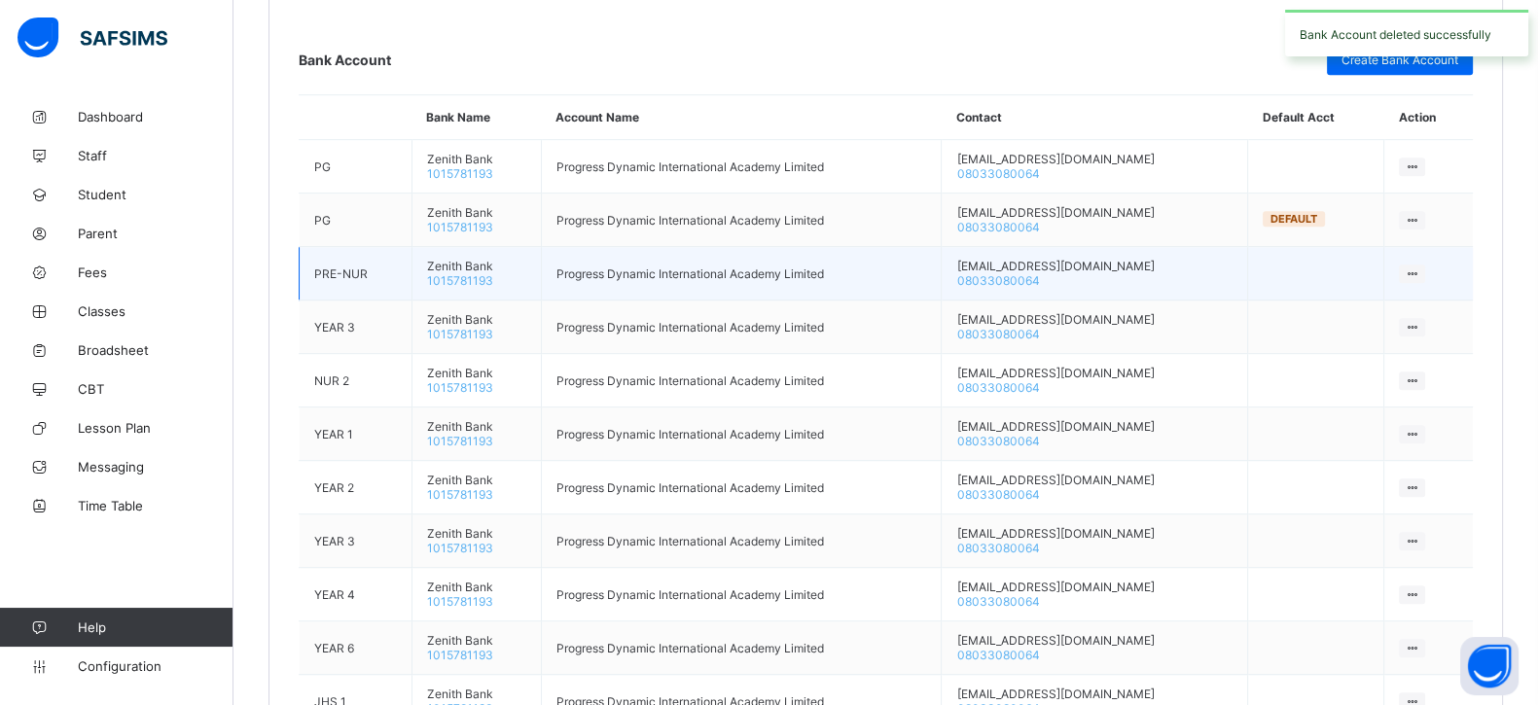
click at [1420, 266] on icon at bounding box center [1411, 273] width 17 height 15
click at [1392, 307] on div "Delete Bank Account" at bounding box center [1351, 310] width 129 height 19
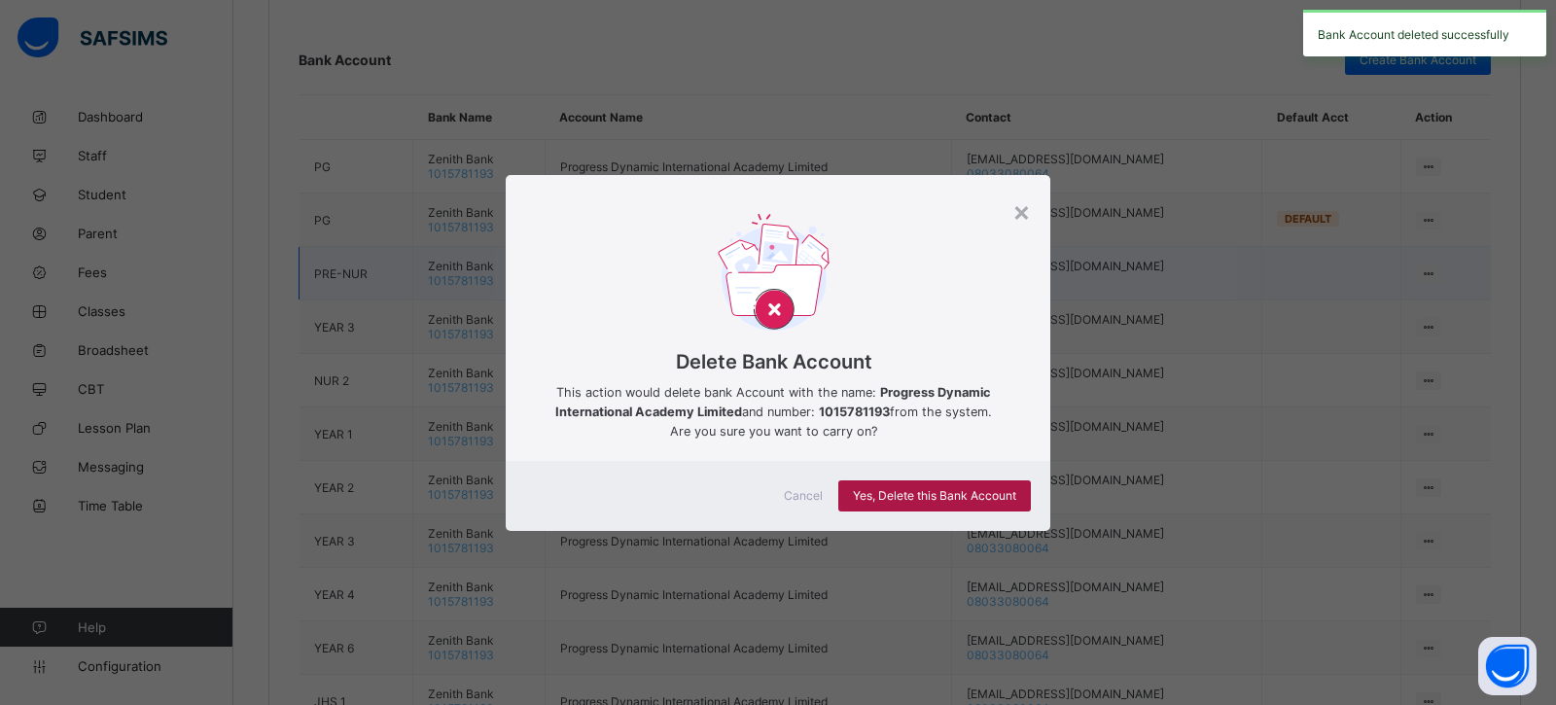
click at [963, 499] on span "Yes, Delete this Bank Account" at bounding box center [934, 495] width 163 height 15
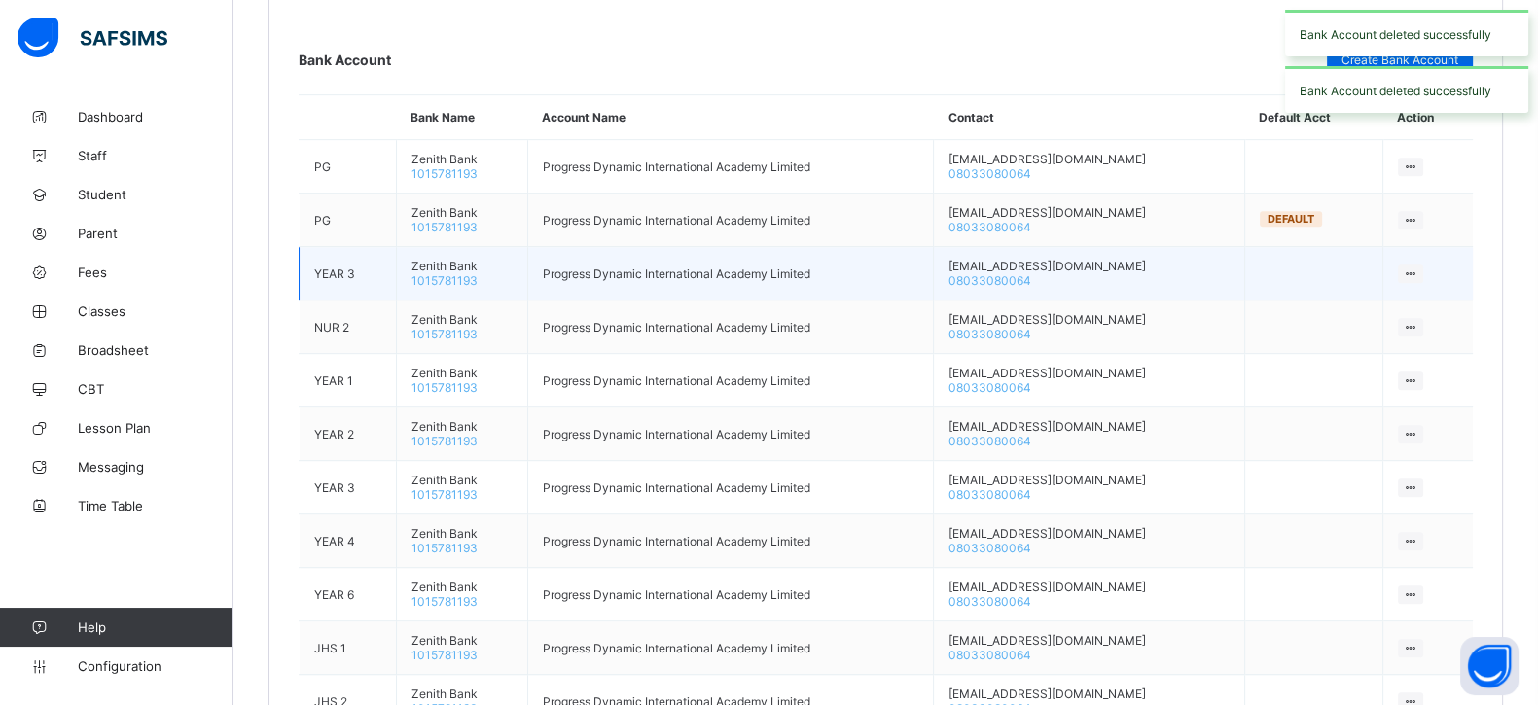
click at [1418, 266] on icon at bounding box center [1410, 273] width 17 height 15
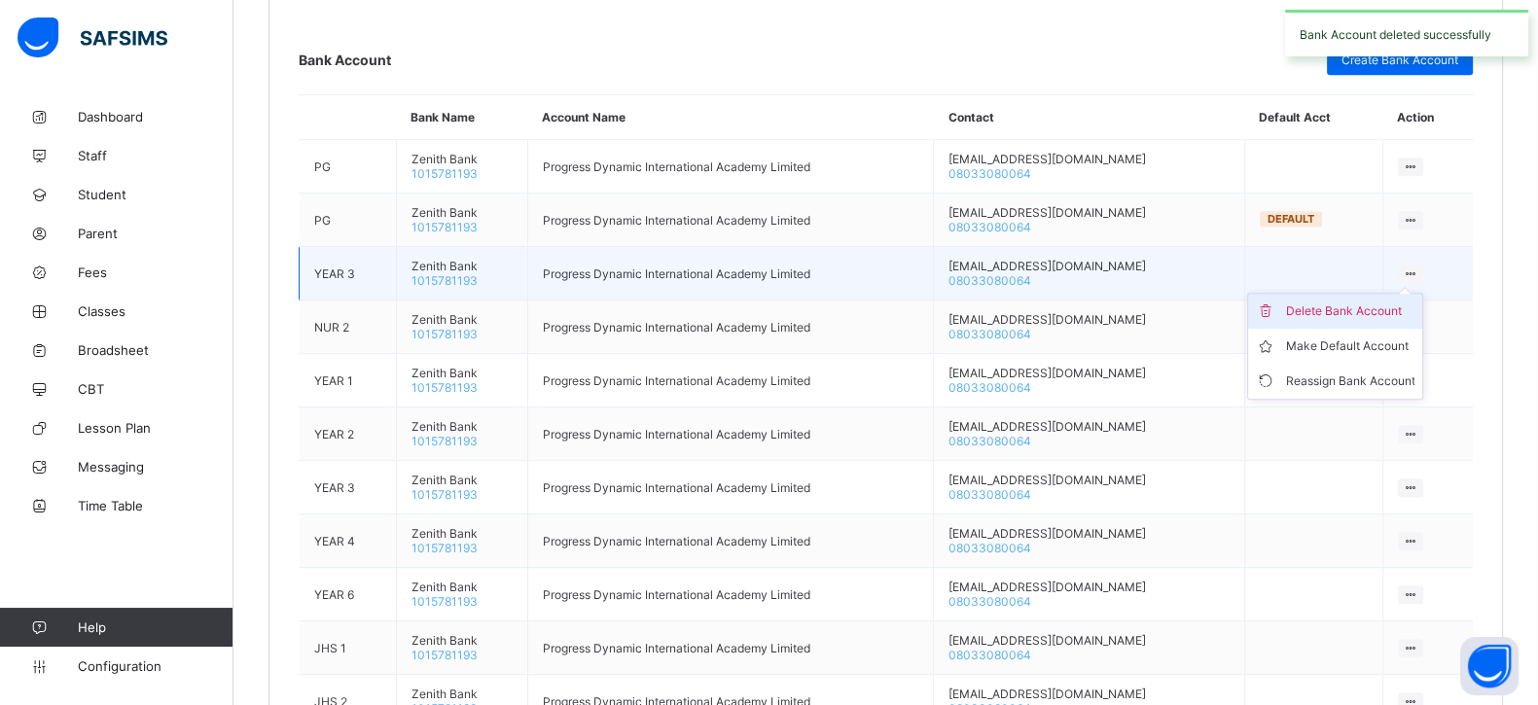
click at [1328, 301] on div "Delete Bank Account" at bounding box center [1349, 310] width 129 height 19
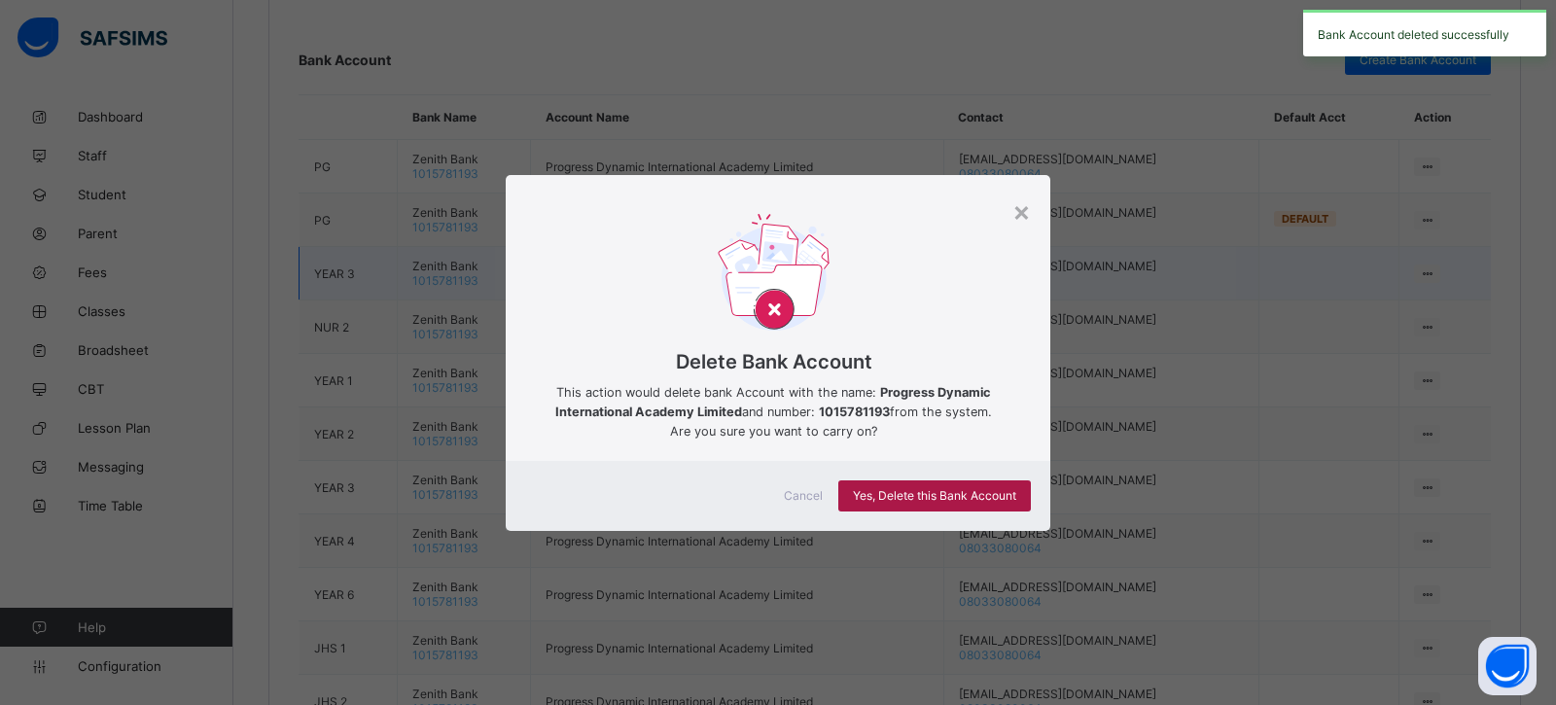
click at [965, 503] on div "Yes, Delete this Bank Account" at bounding box center [934, 495] width 193 height 31
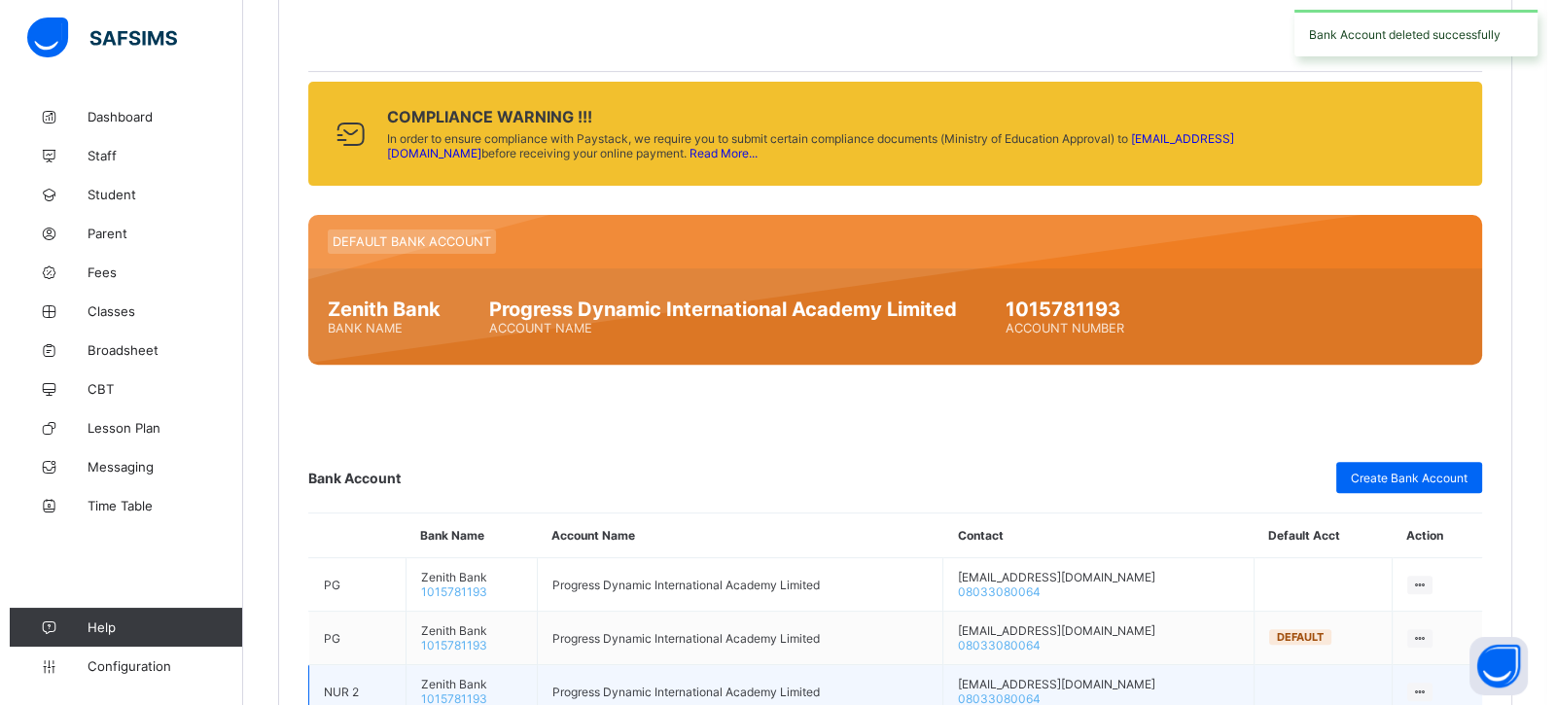
scroll to position [806, 0]
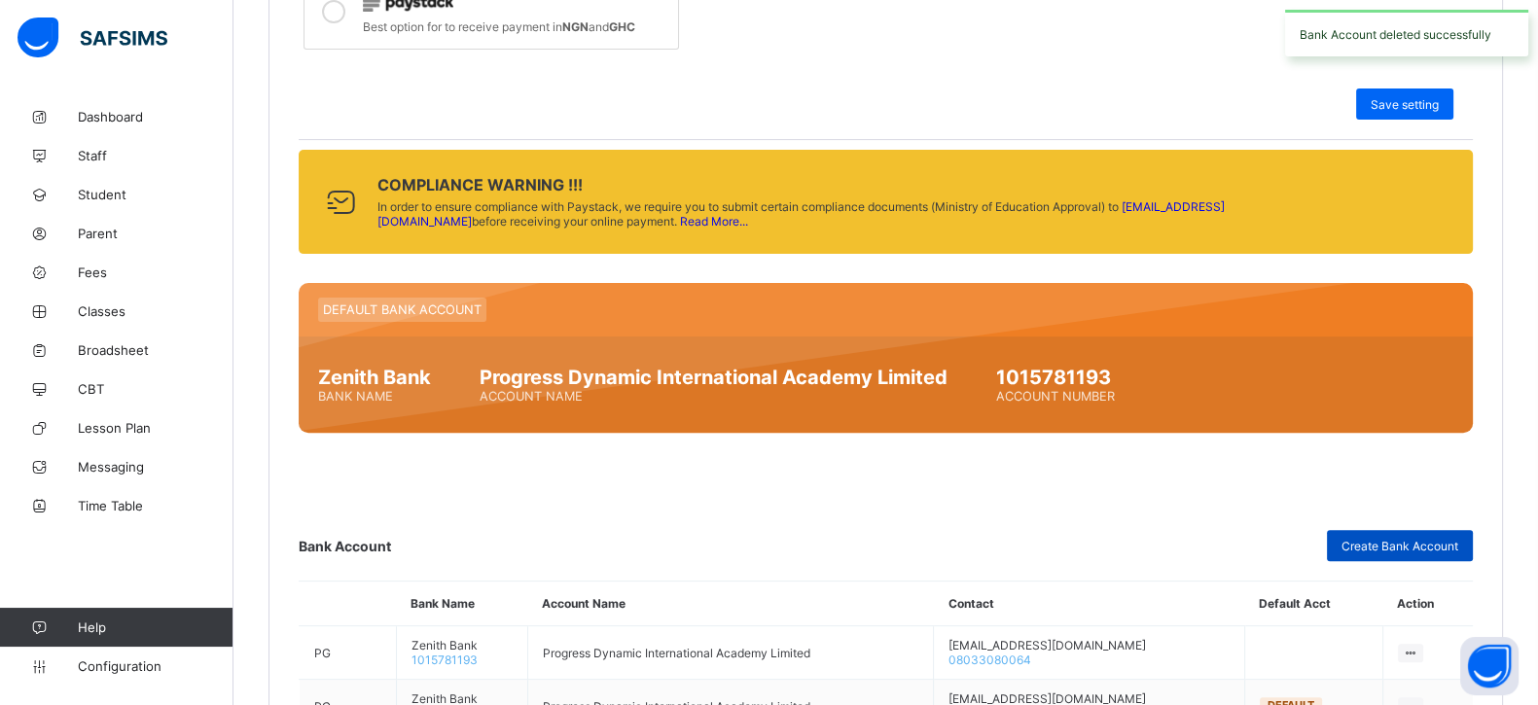
click at [1381, 530] on div "Create Bank Account" at bounding box center [1400, 545] width 146 height 31
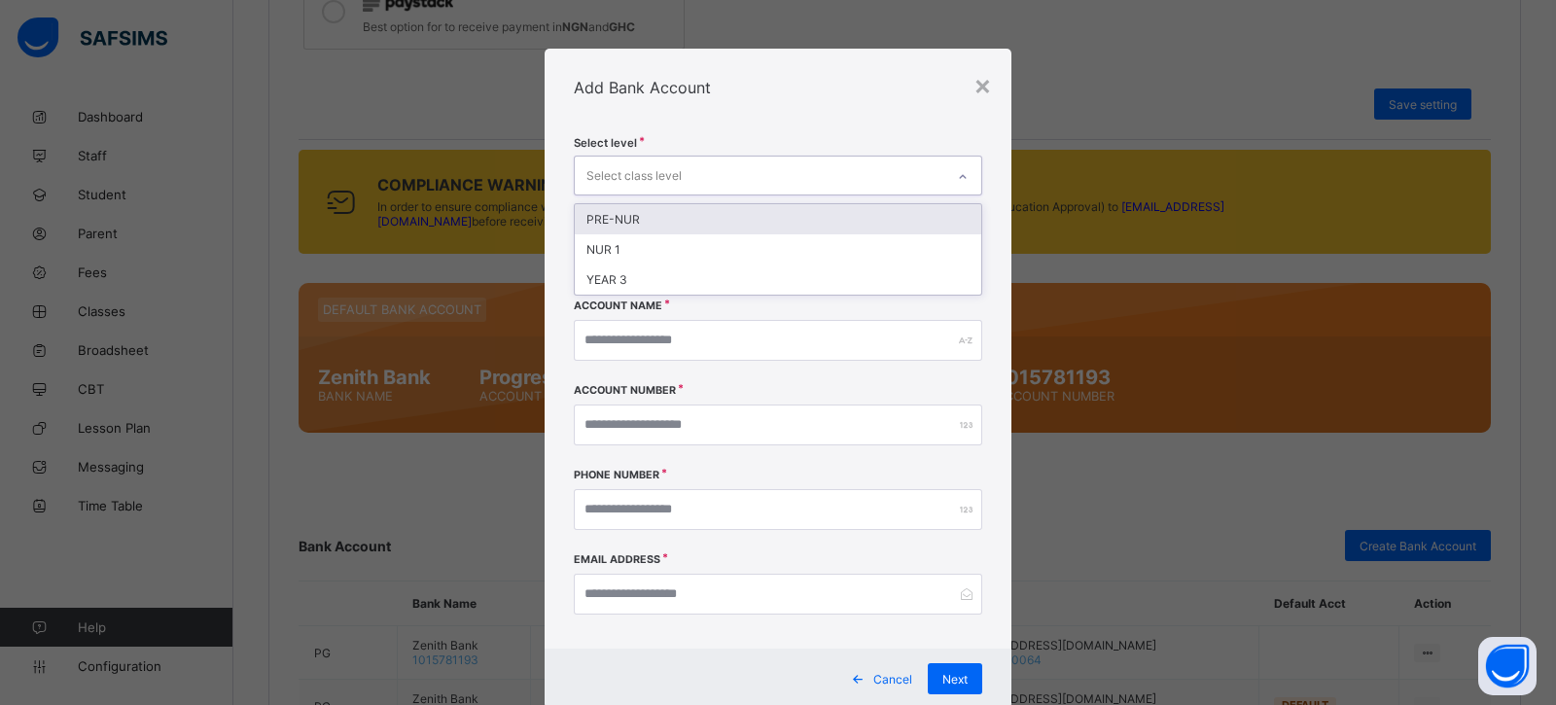
click at [690, 191] on div "Select class level" at bounding box center [760, 176] width 370 height 38
click at [655, 217] on div "PRE-NUR" at bounding box center [778, 219] width 407 height 30
click at [655, 216] on div "NUR 1" at bounding box center [778, 222] width 407 height 30
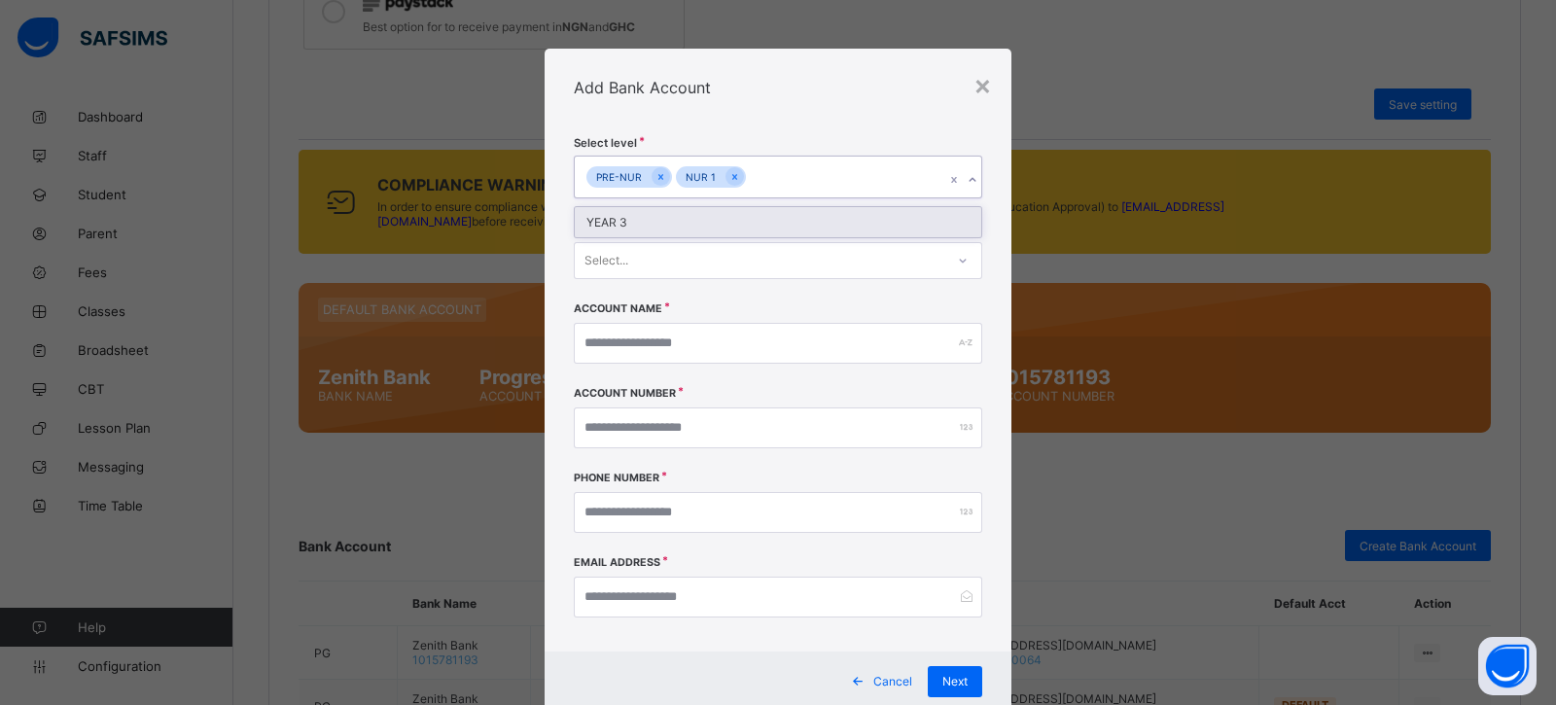
click at [654, 217] on div "YEAR 3" at bounding box center [778, 222] width 407 height 30
click at [622, 269] on div "Select..." at bounding box center [606, 260] width 44 height 37
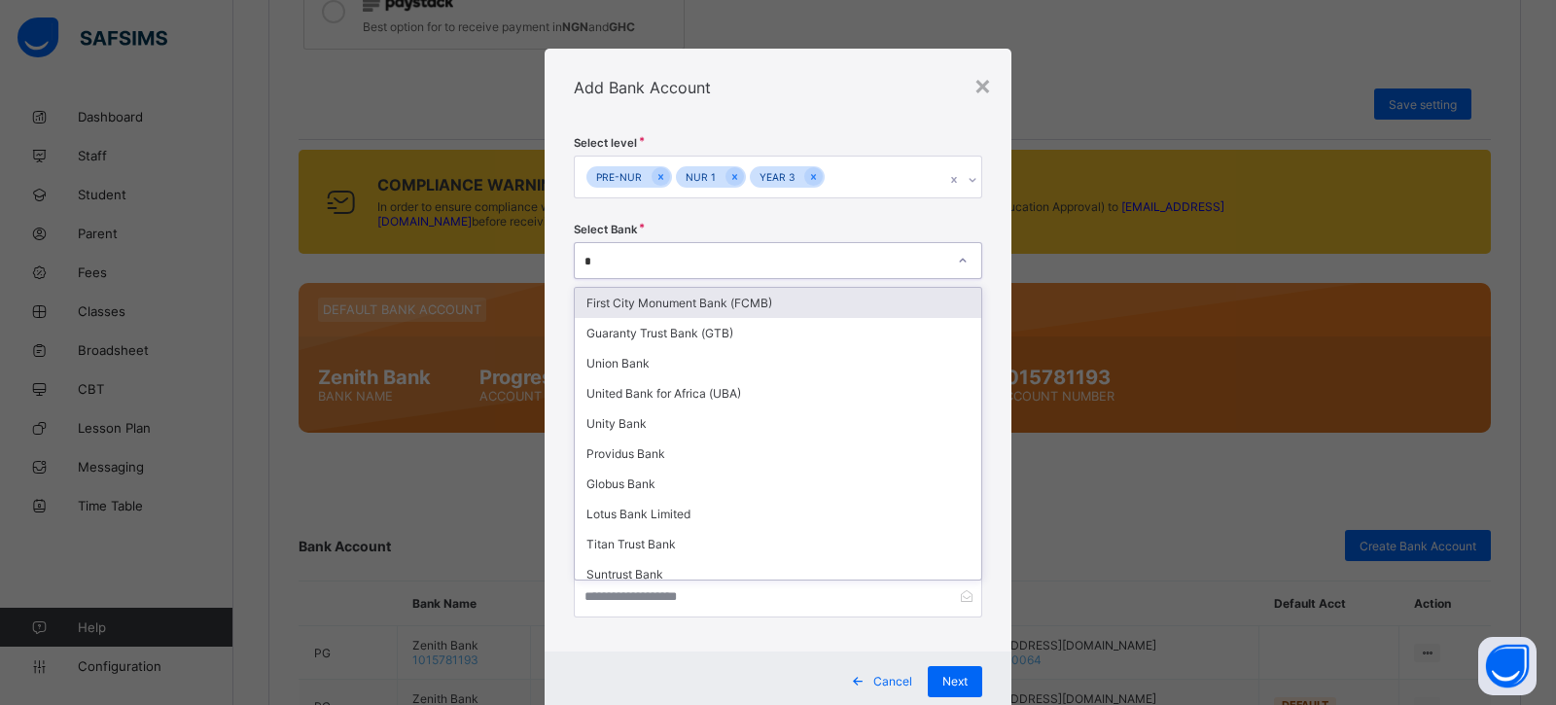
type input "**"
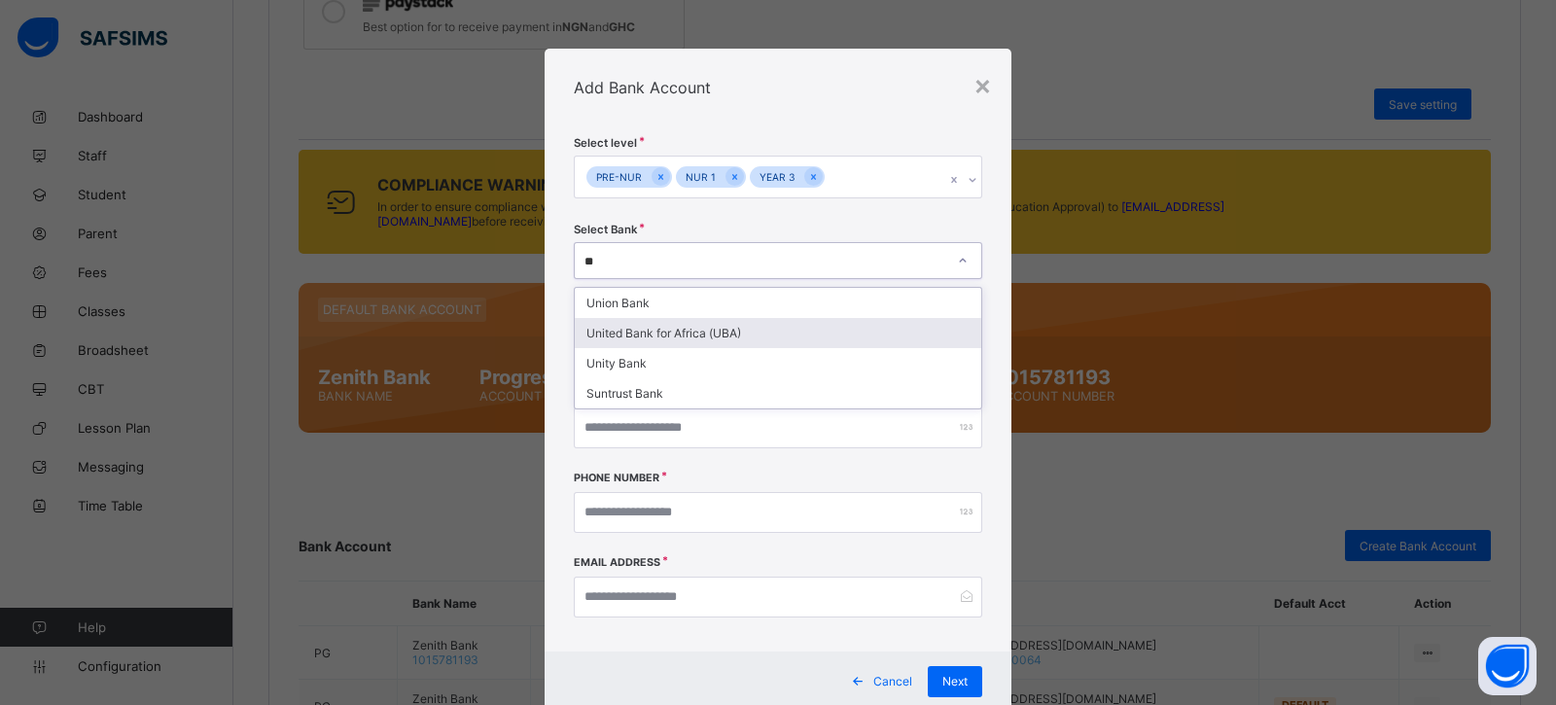
click at [786, 331] on div "United Bank for Africa (UBA)" at bounding box center [778, 333] width 407 height 30
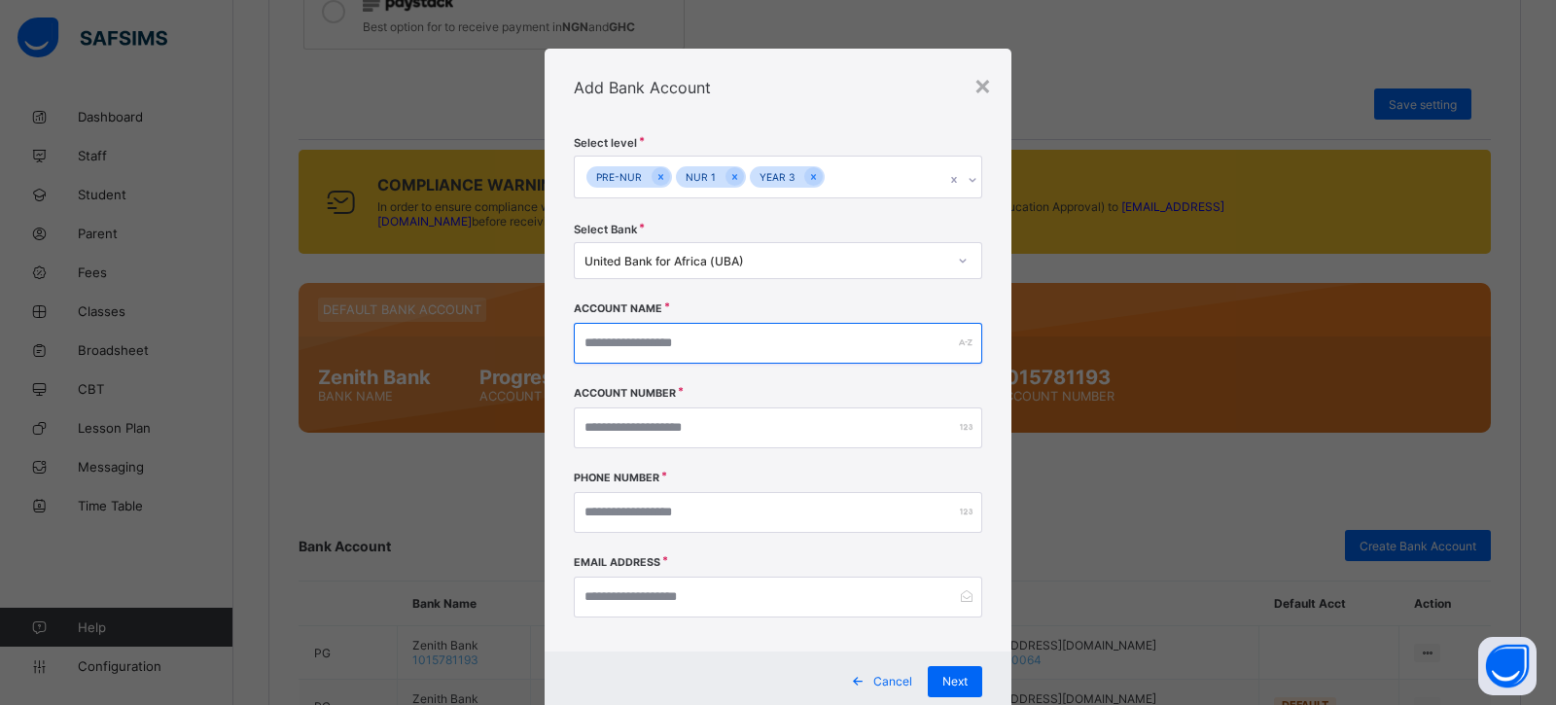
click at [719, 355] on input "text" at bounding box center [778, 343] width 408 height 41
type input "**********"
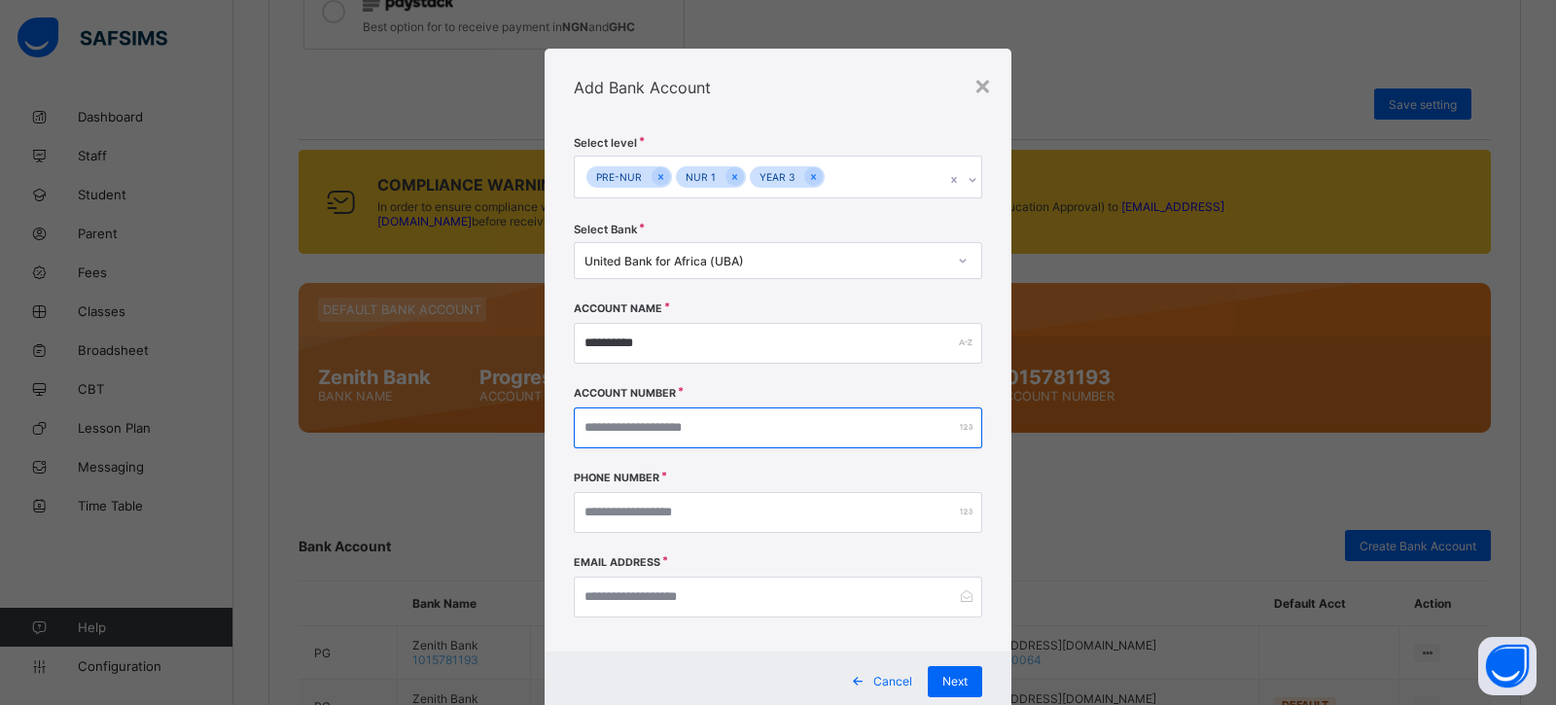
click at [661, 435] on input "number" at bounding box center [778, 427] width 408 height 41
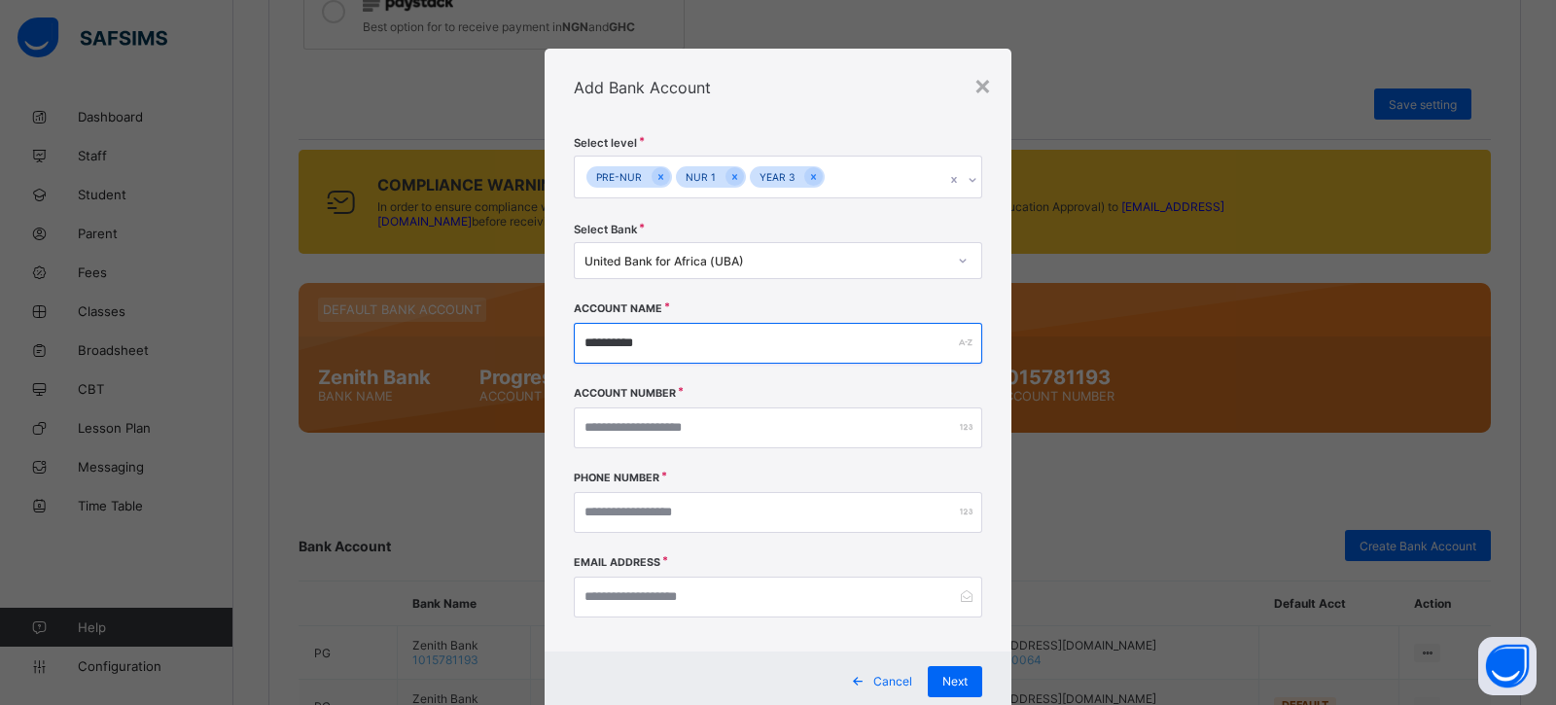
drag, startPoint x: 716, startPoint y: 347, endPoint x: 414, endPoint y: 349, distance: 301.5
click at [414, 349] on div "**********" at bounding box center [778, 352] width 1556 height 705
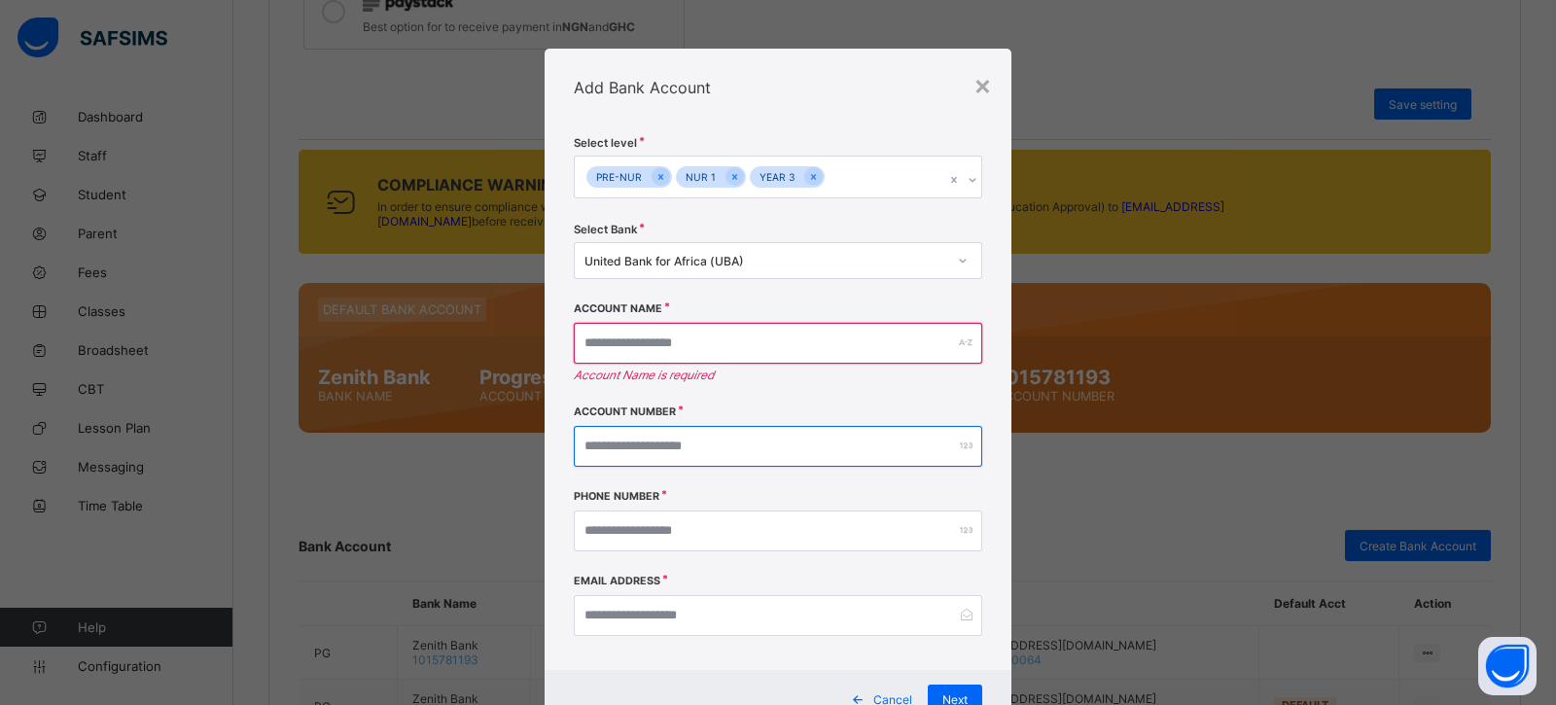
click at [629, 427] on input "number" at bounding box center [778, 446] width 408 height 41
paste input "**********"
type input "**********"
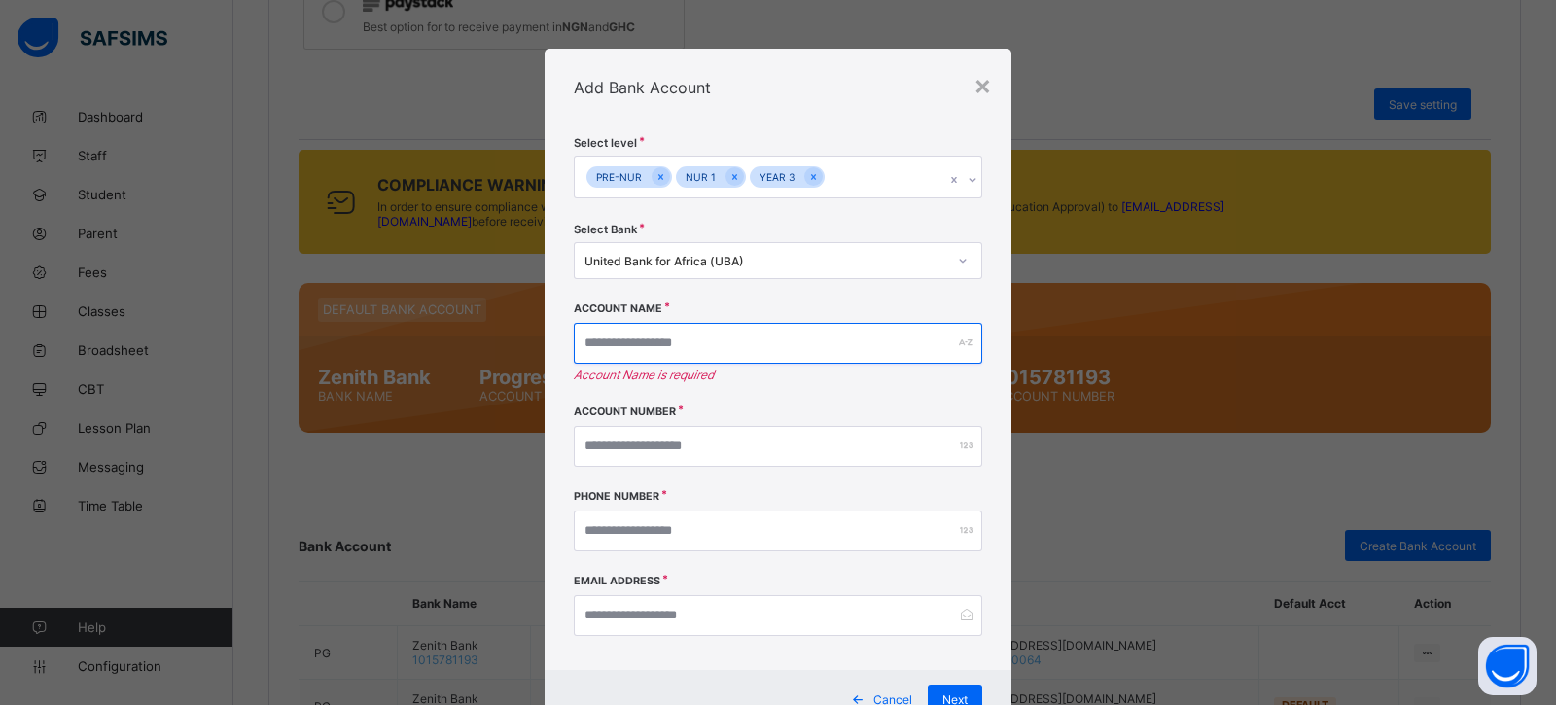
click at [651, 361] on input "text" at bounding box center [778, 343] width 408 height 41
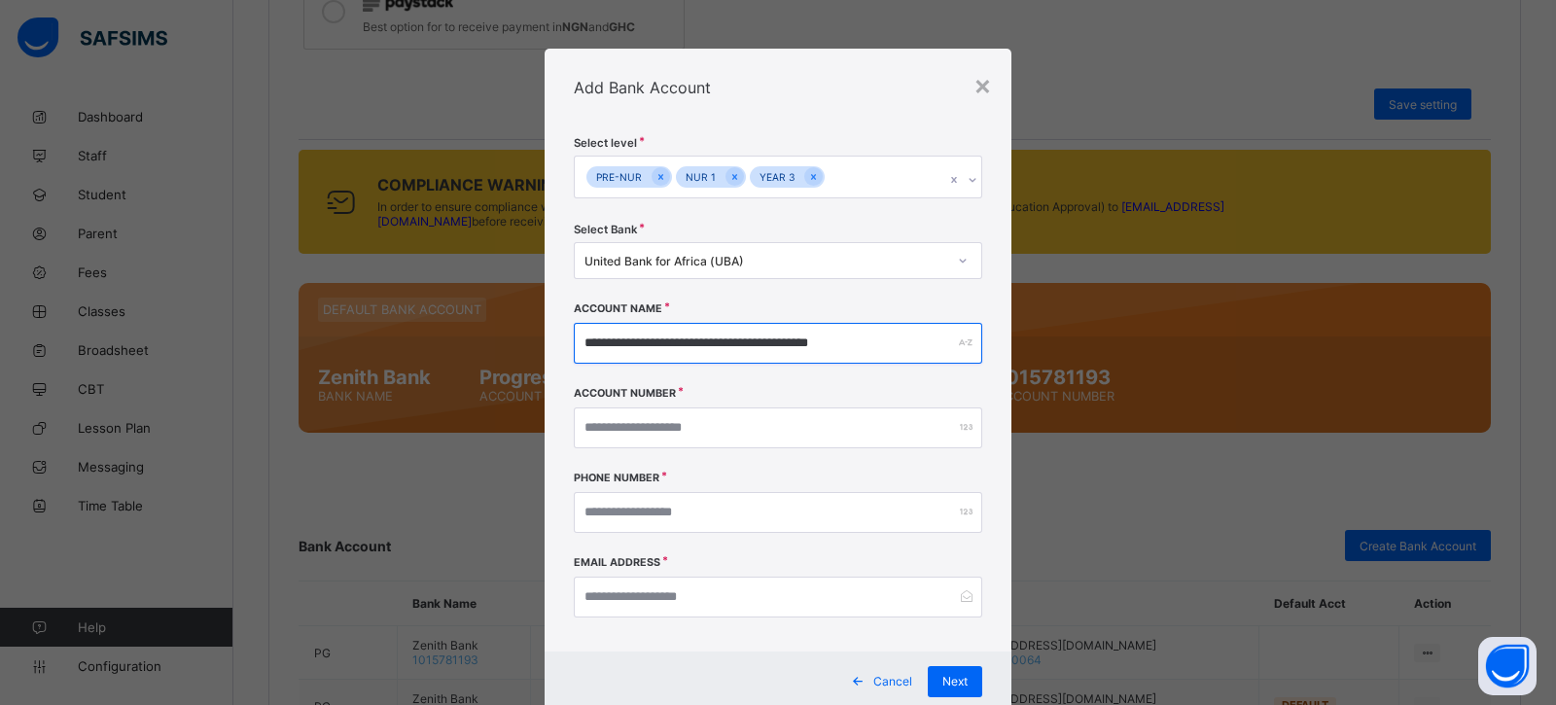
type input "**********"
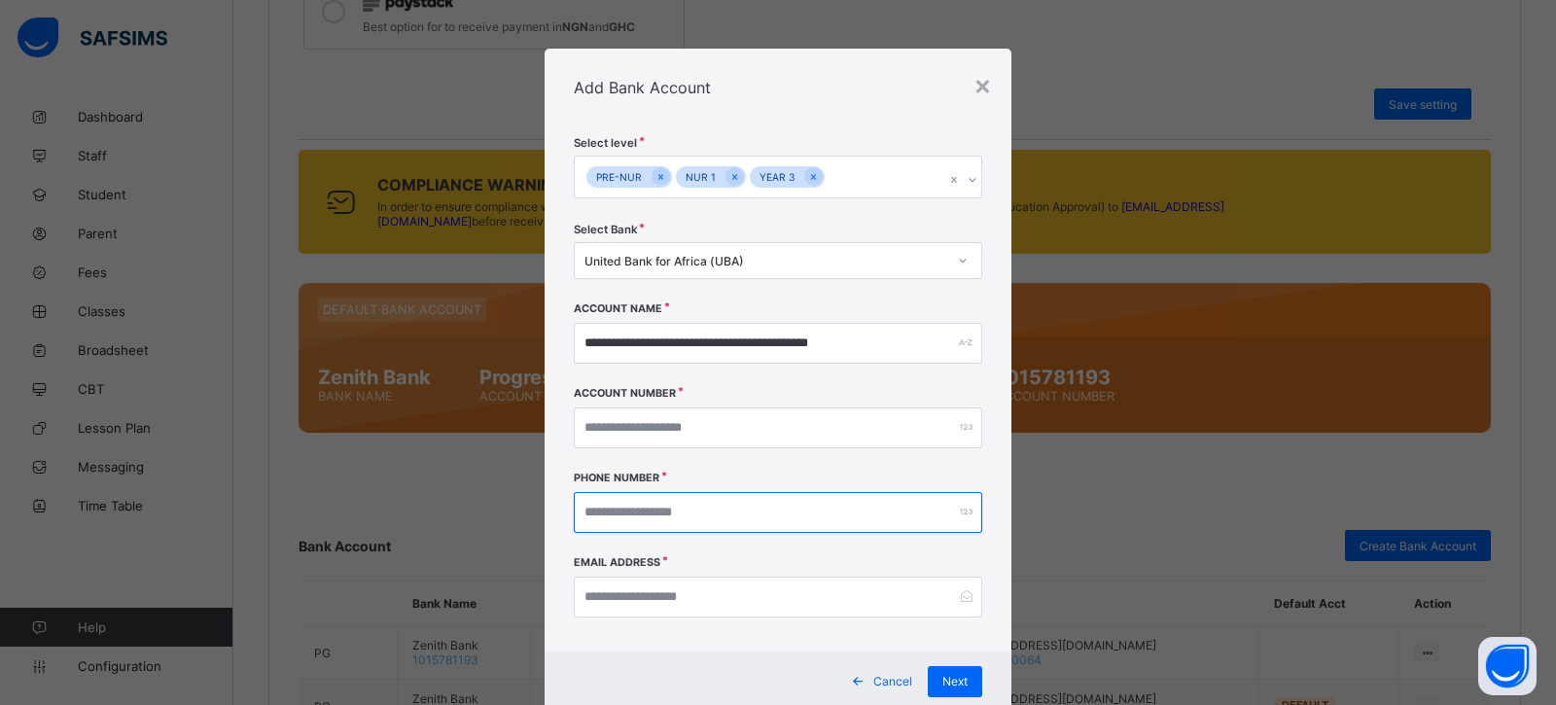
click at [681, 510] on input "number" at bounding box center [778, 512] width 408 height 41
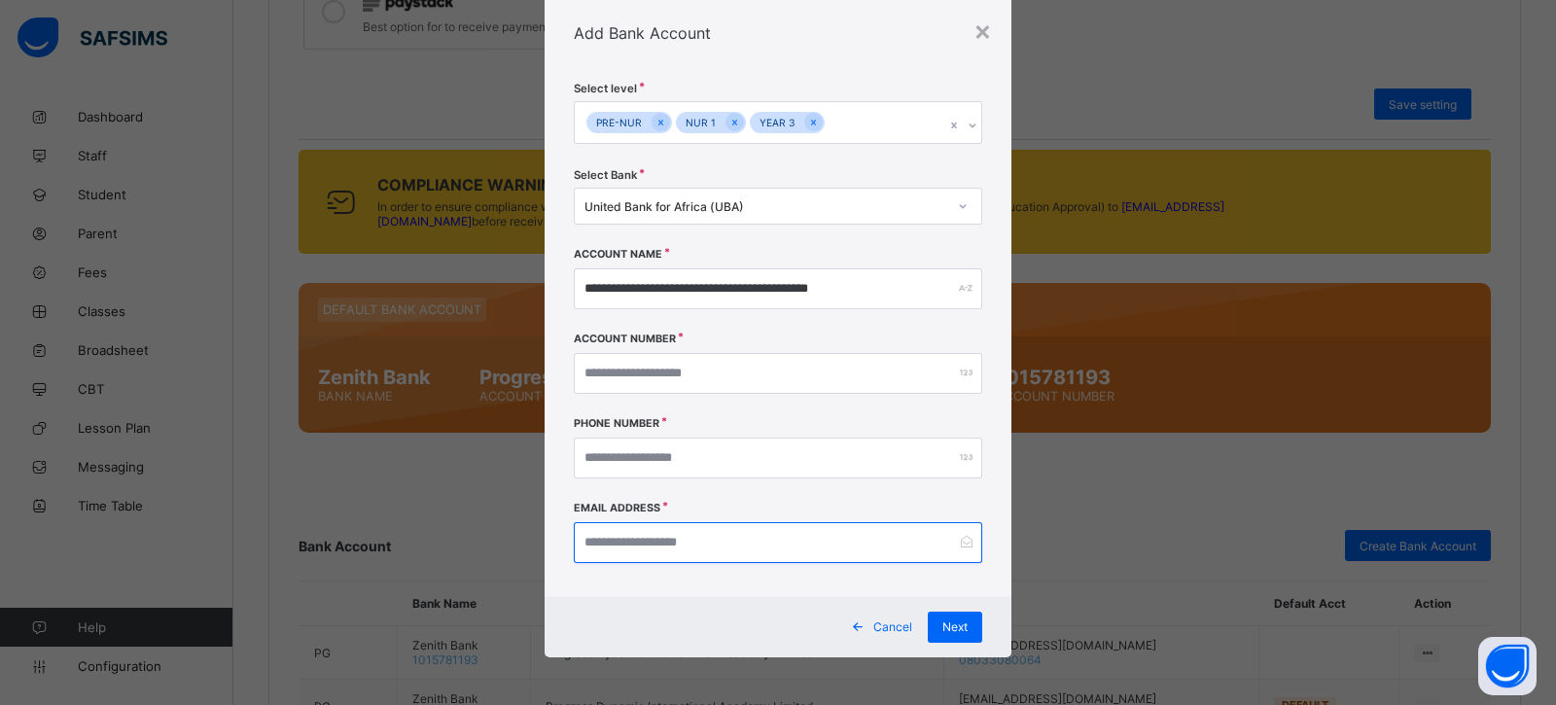
click at [660, 542] on input "email" at bounding box center [778, 542] width 408 height 41
type input "**********"
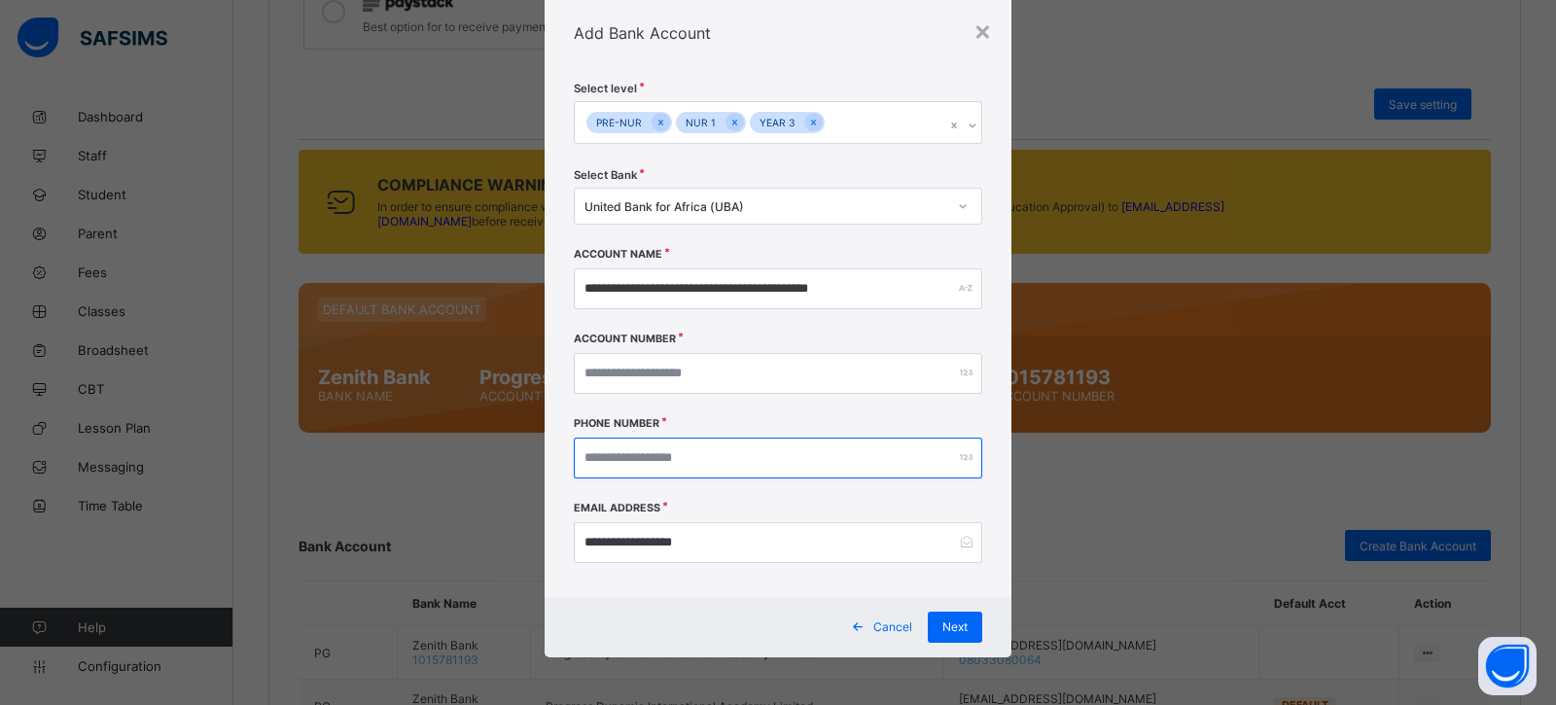
click at [690, 460] on input "number" at bounding box center [778, 458] width 408 height 41
paste input "**********"
type input "**********"
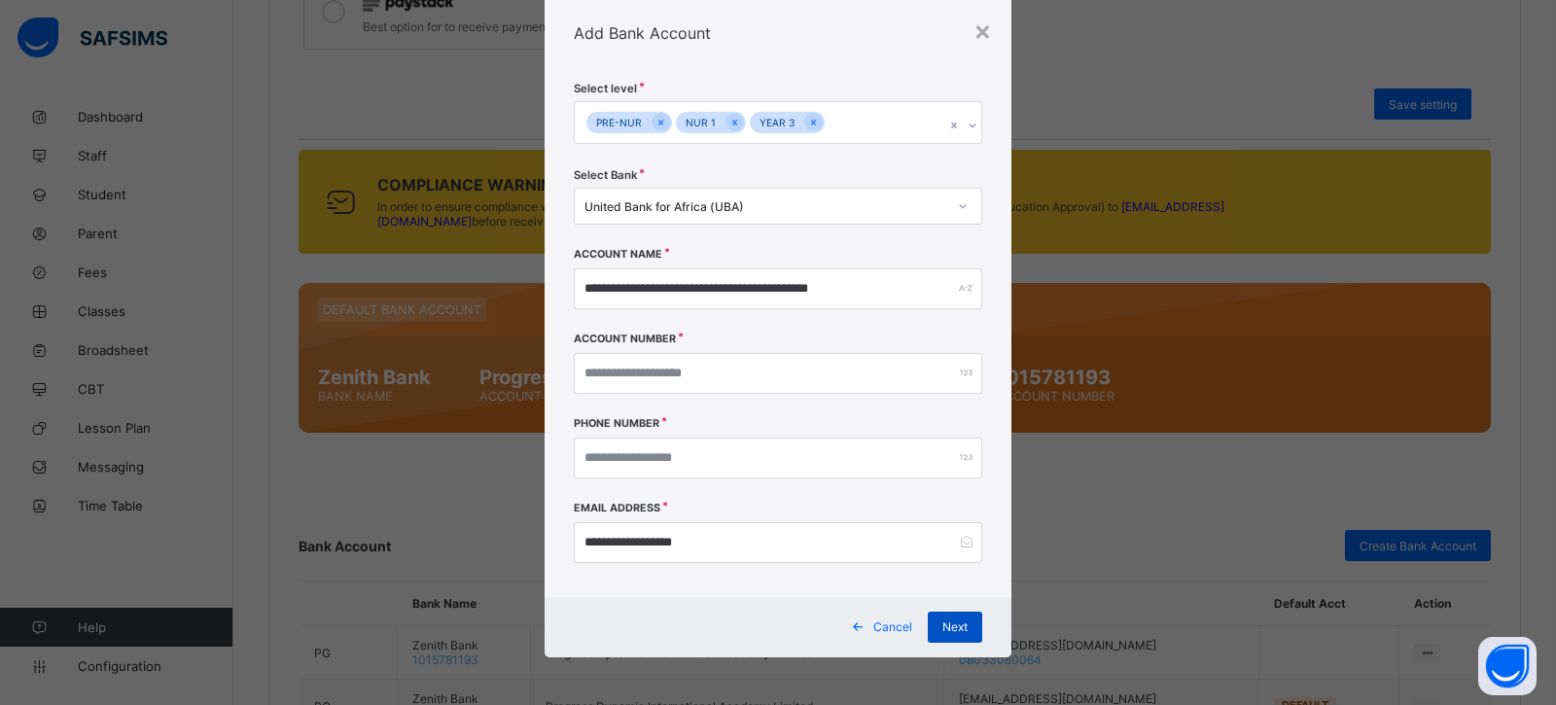
click at [964, 631] on div "Next" at bounding box center [955, 627] width 54 height 31
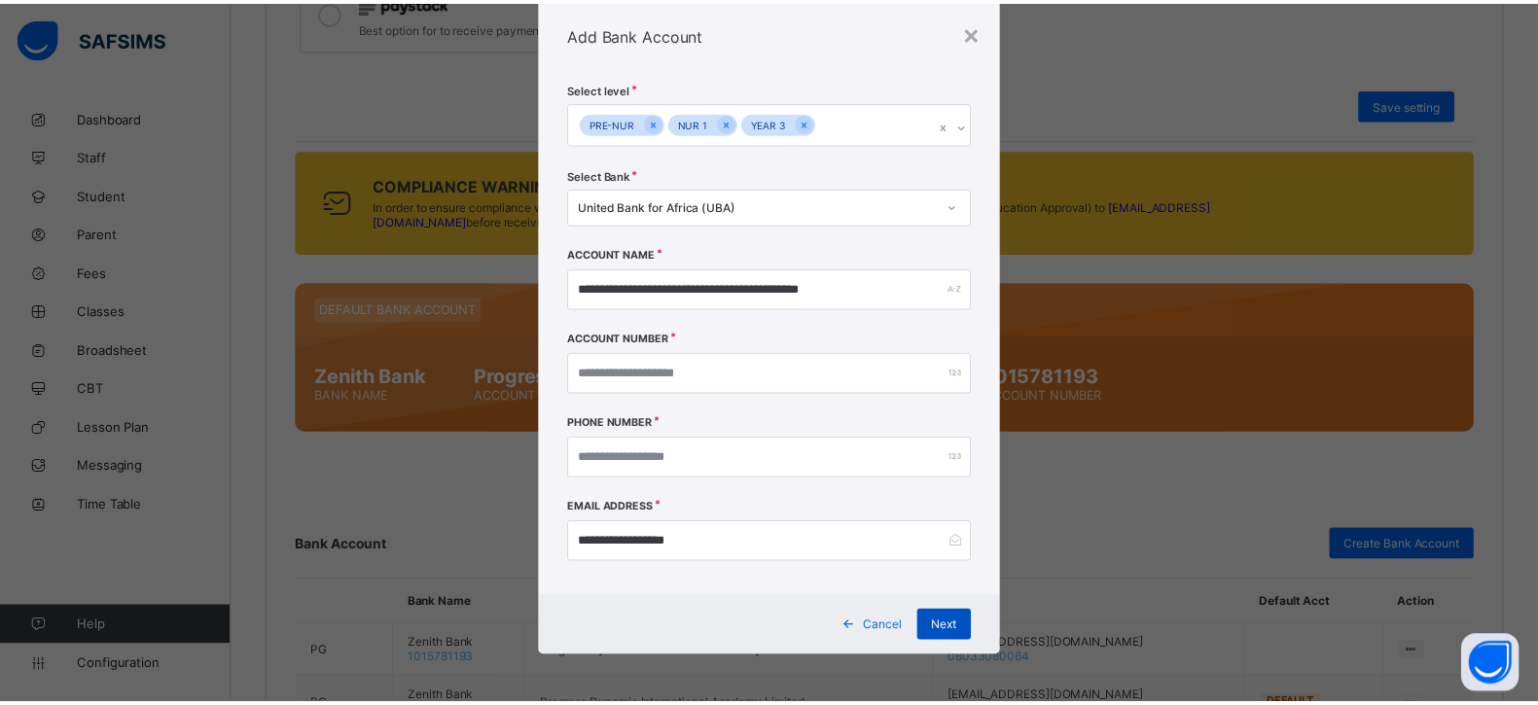
scroll to position [0, 0]
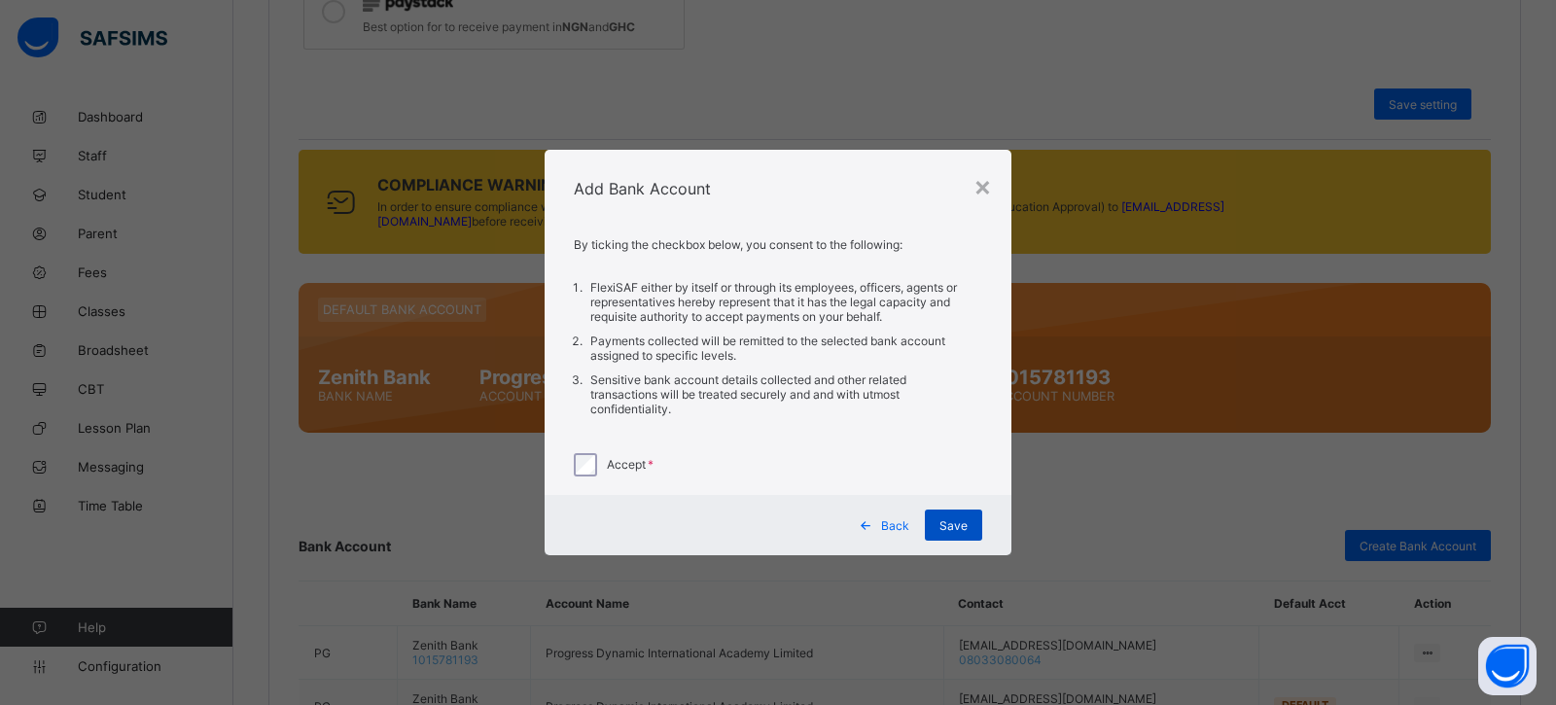
click at [932, 520] on div "Save" at bounding box center [953, 525] width 57 height 31
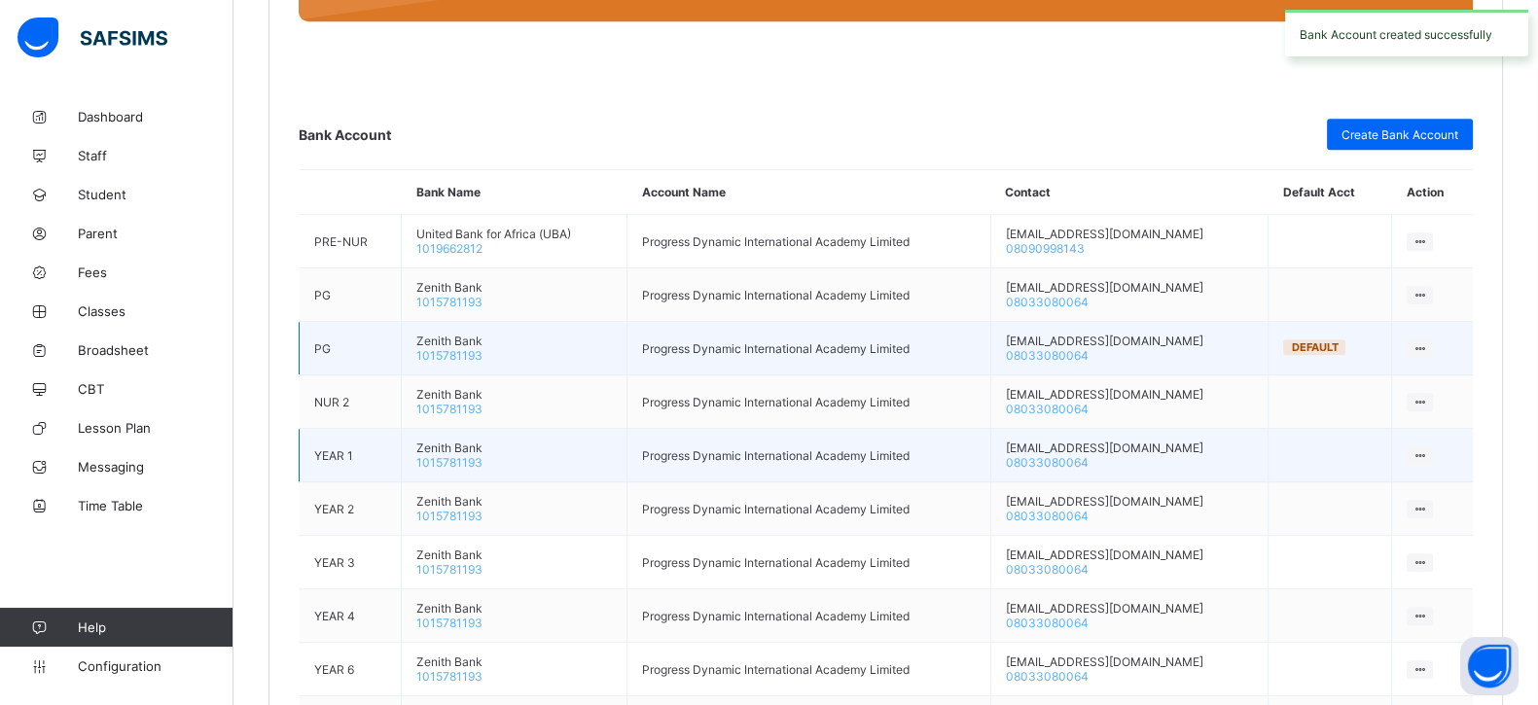
scroll to position [1292, 0]
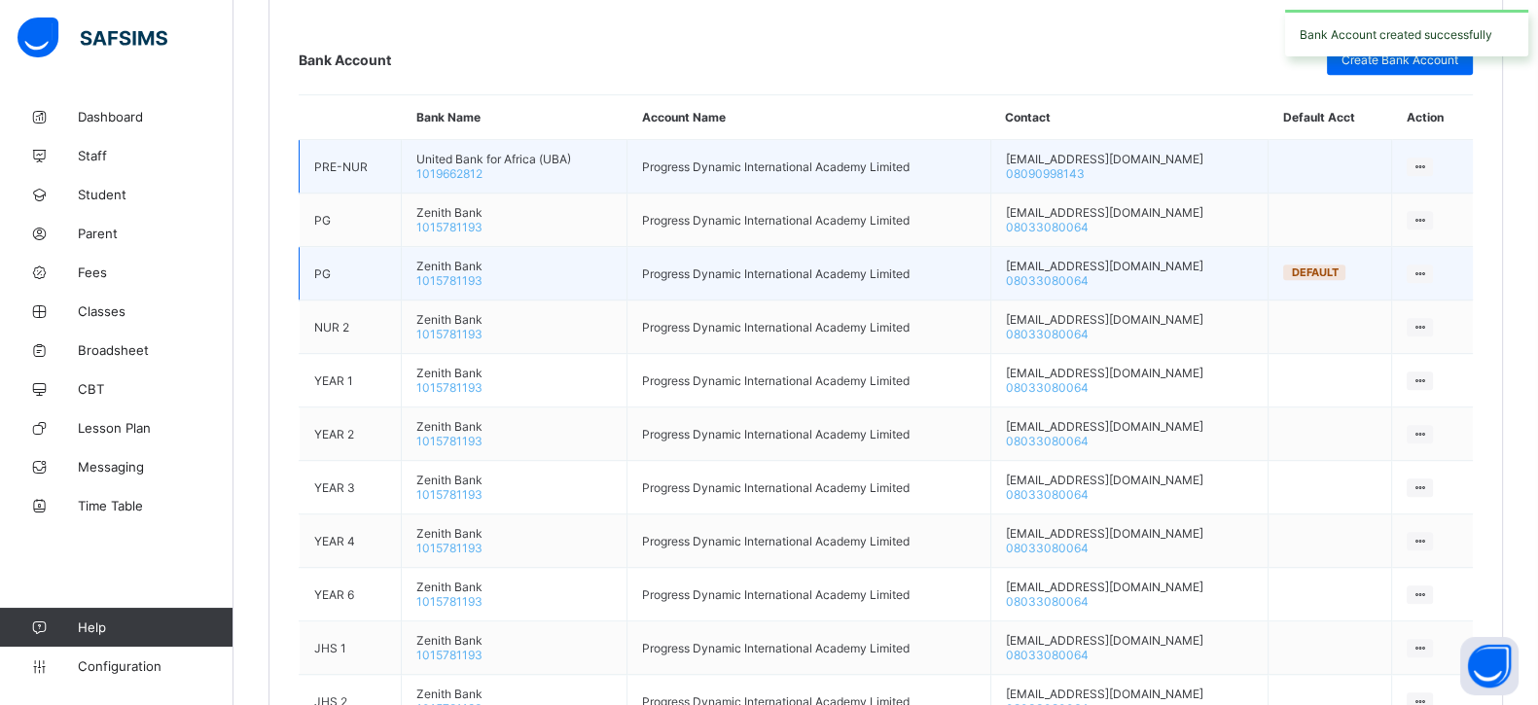
click at [1428, 159] on icon at bounding box center [1419, 166] width 17 height 15
click at [1373, 230] on div "Make Default Account" at bounding box center [1358, 239] width 129 height 19
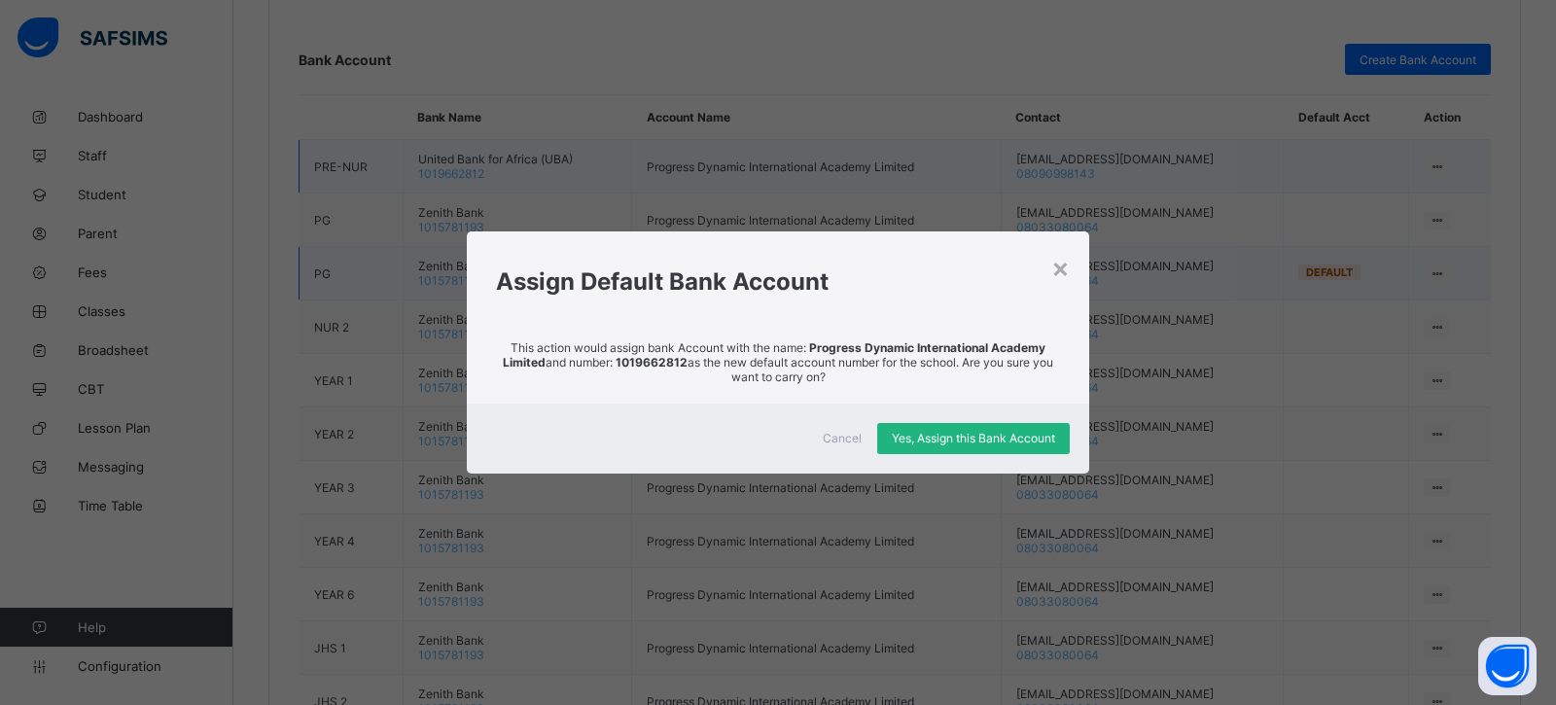
click at [958, 448] on div "Yes, Assign this Bank Account" at bounding box center [973, 438] width 193 height 31
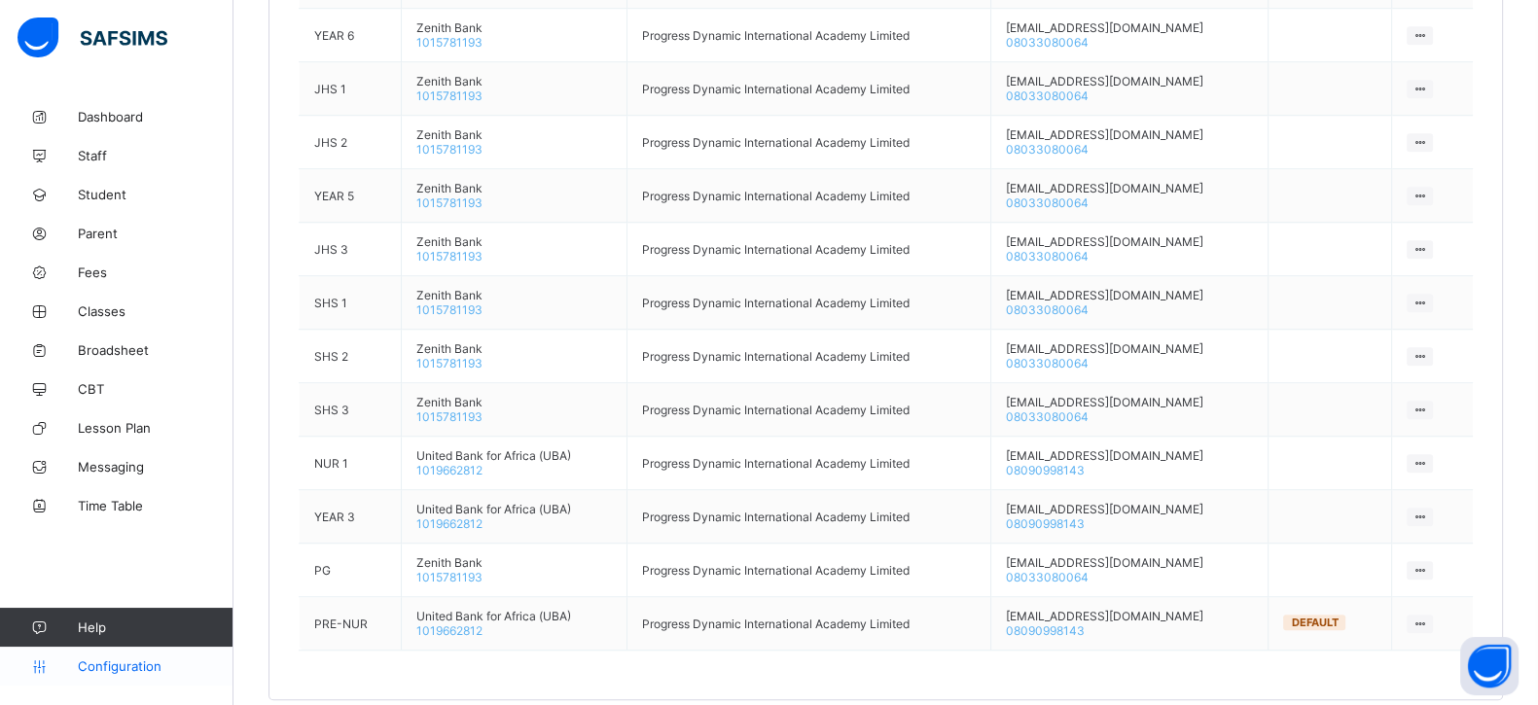
scroll to position [1657, 0]
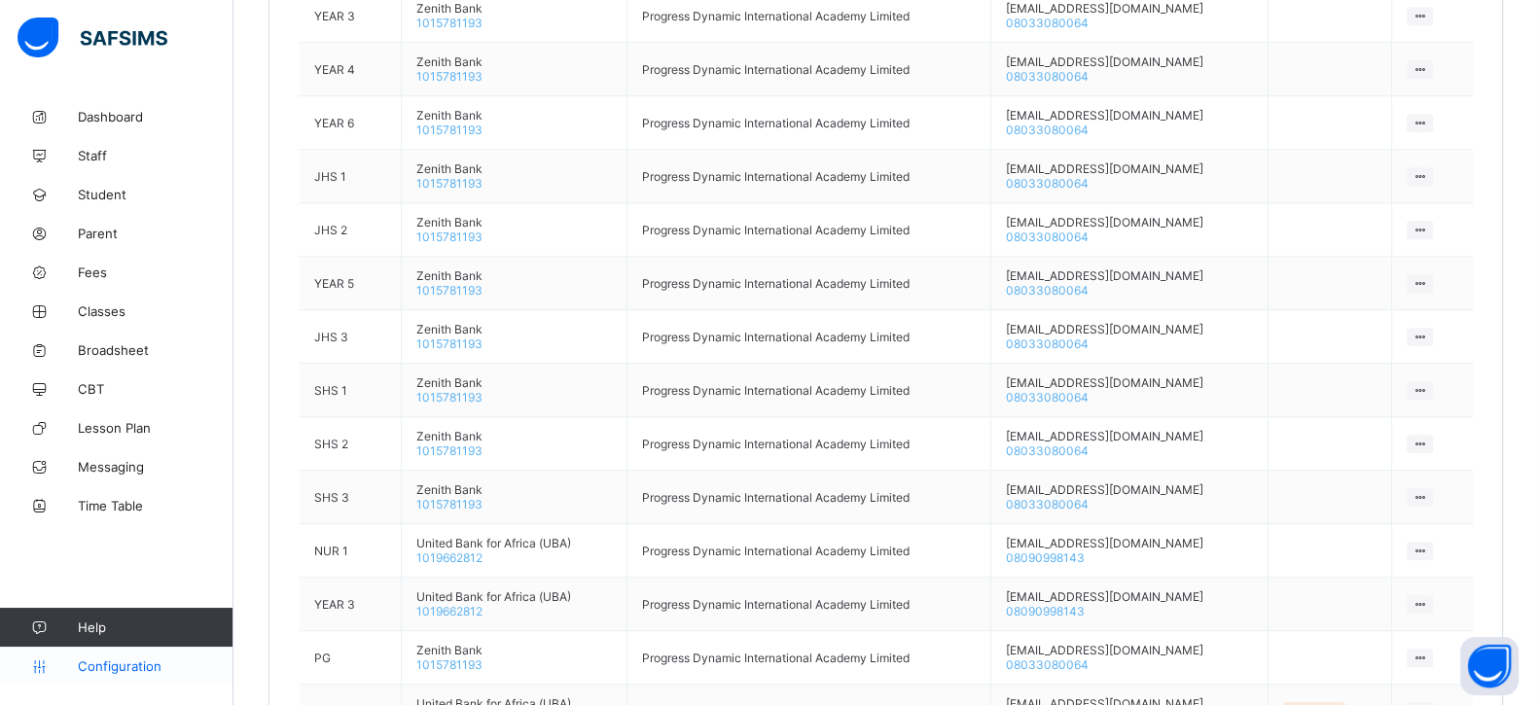
click at [114, 655] on link "Configuration" at bounding box center [116, 666] width 232 height 39
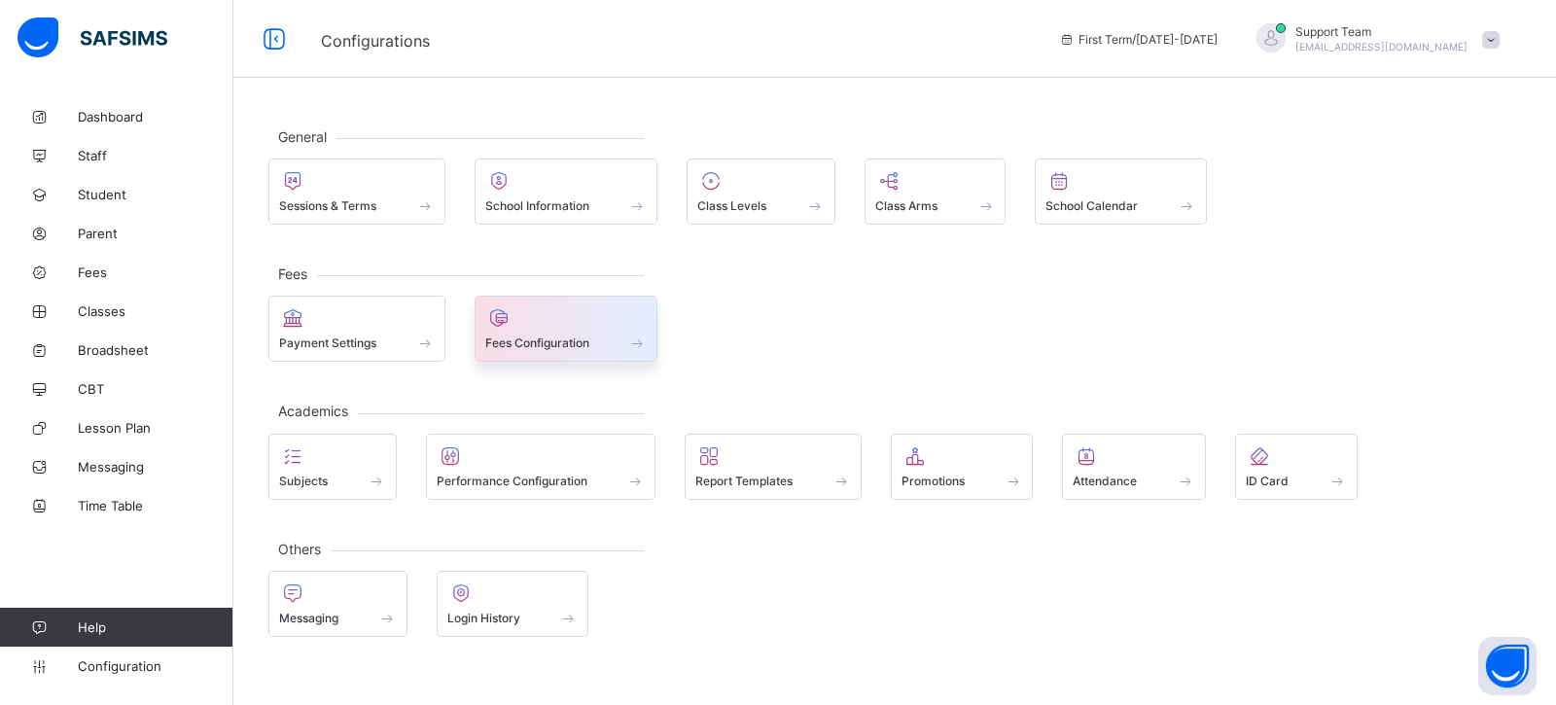
click at [573, 330] on span at bounding box center [566, 332] width 162 height 5
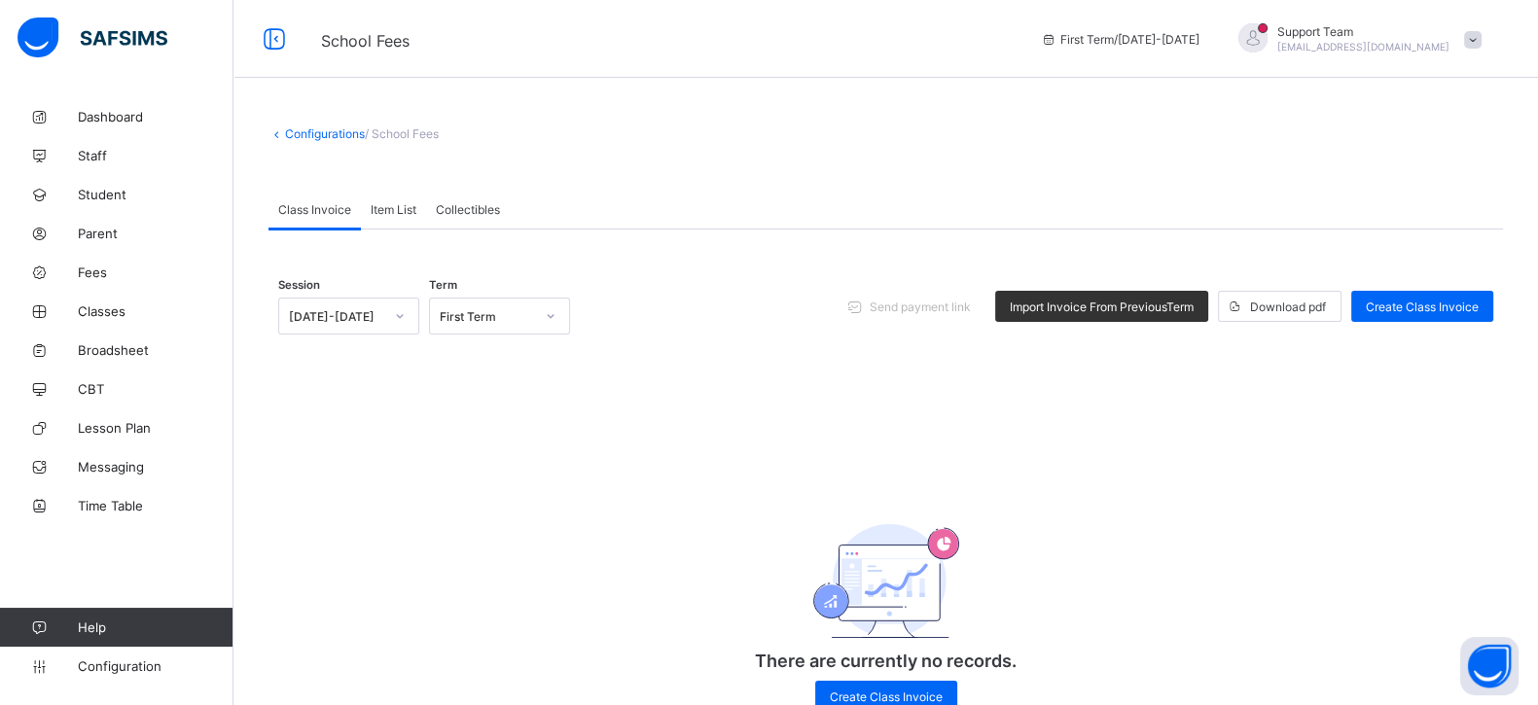
click at [381, 211] on span "Item List" at bounding box center [394, 209] width 46 height 15
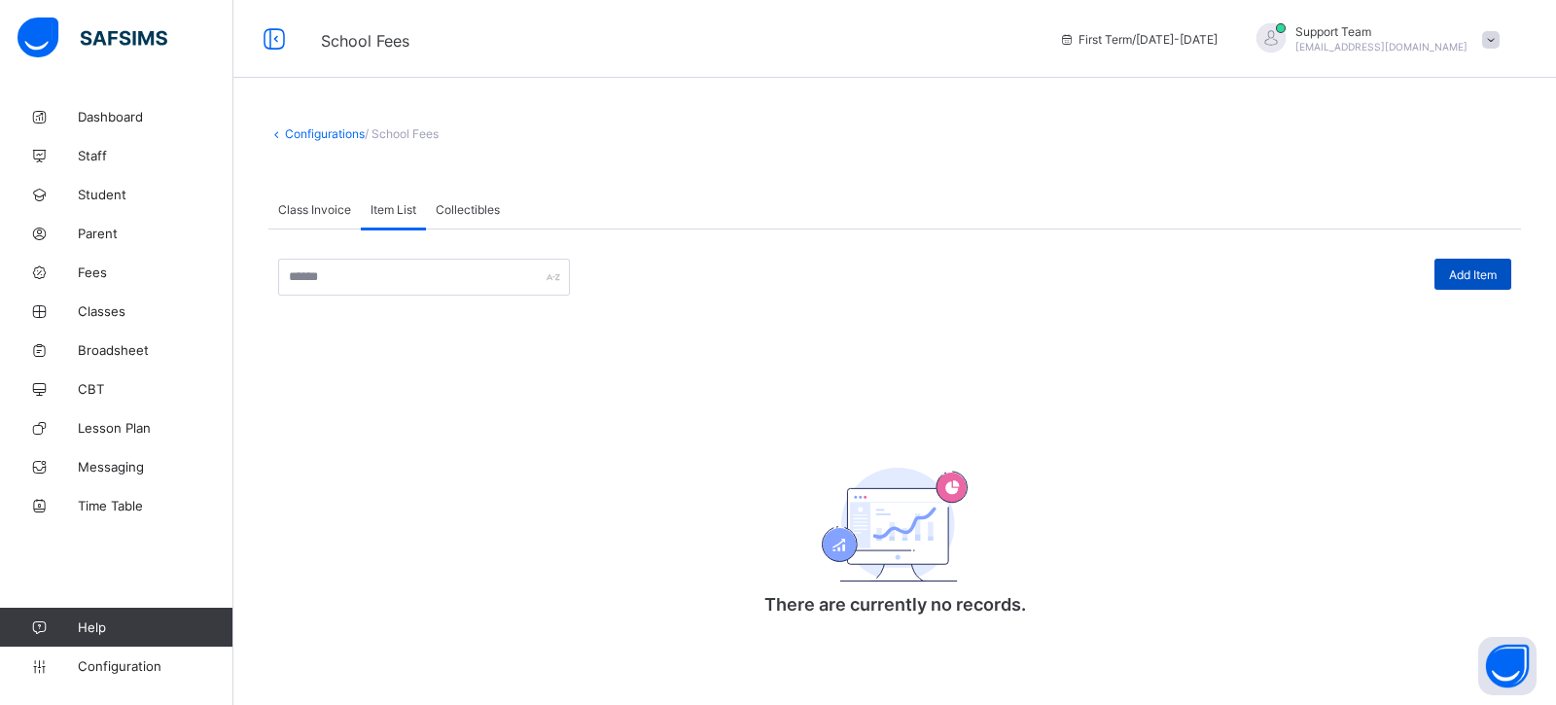
click at [1488, 280] on div "Add Item" at bounding box center [1472, 274] width 77 height 31
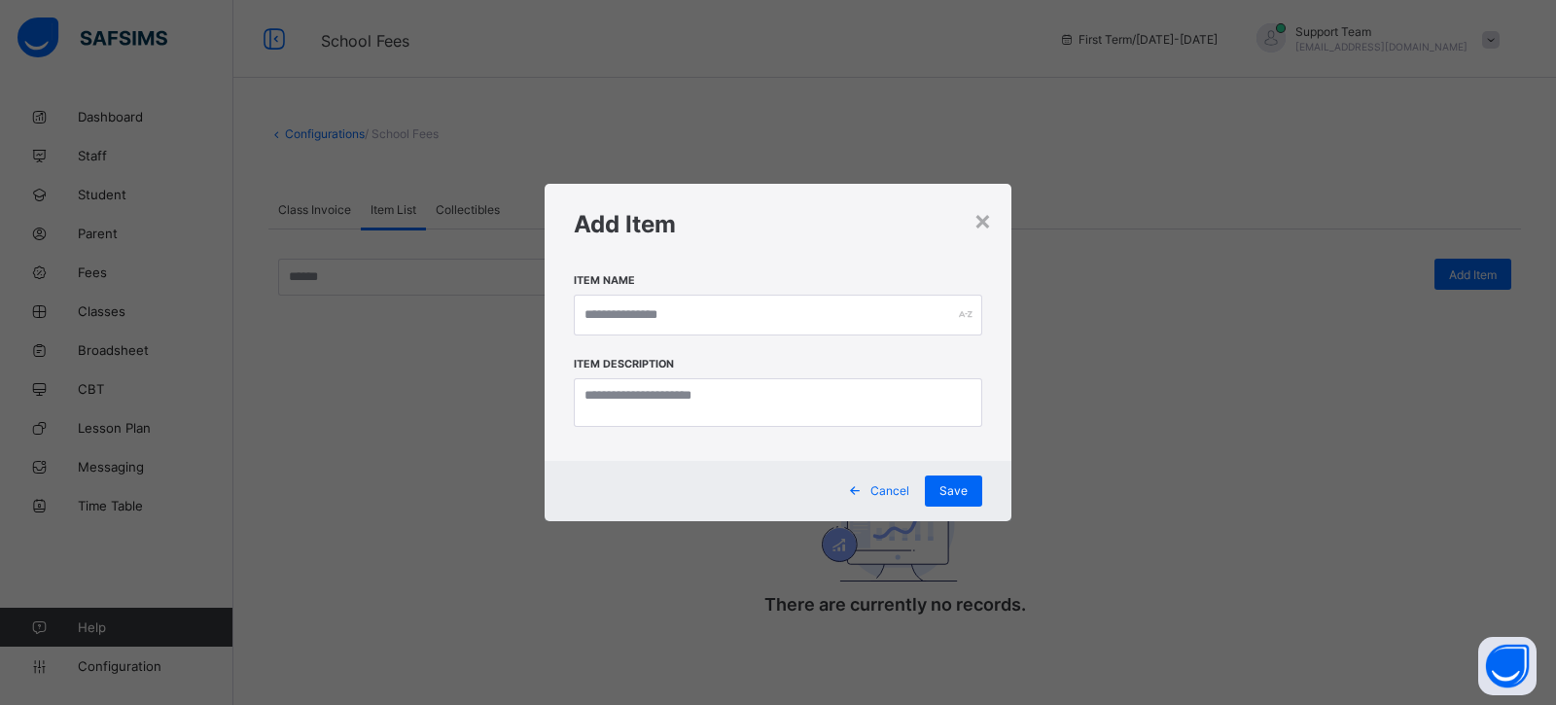
click at [763, 289] on div "Item Name" at bounding box center [778, 315] width 408 height 84
click at [734, 317] on input "text" at bounding box center [778, 315] width 408 height 41
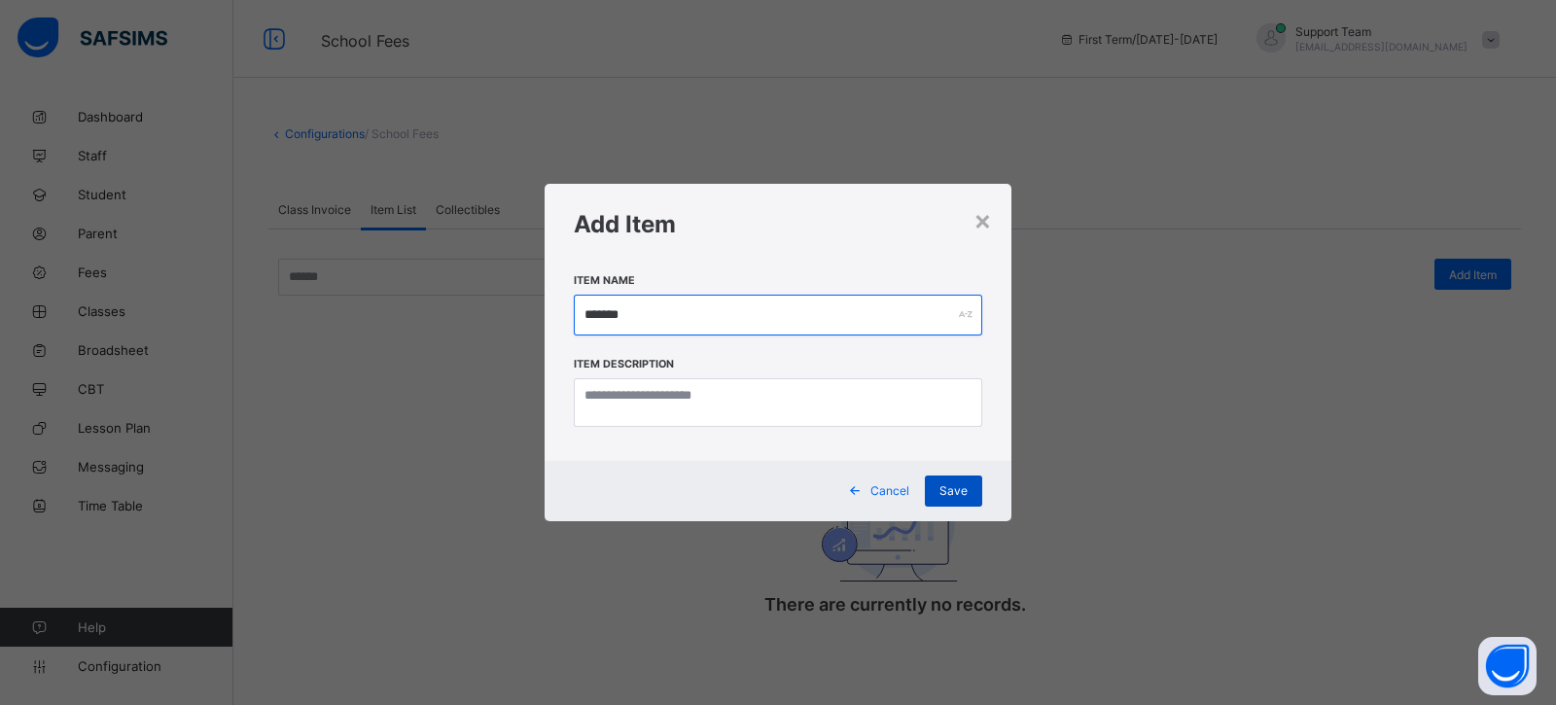
type input "*******"
click at [953, 500] on div "Save" at bounding box center [953, 491] width 57 height 31
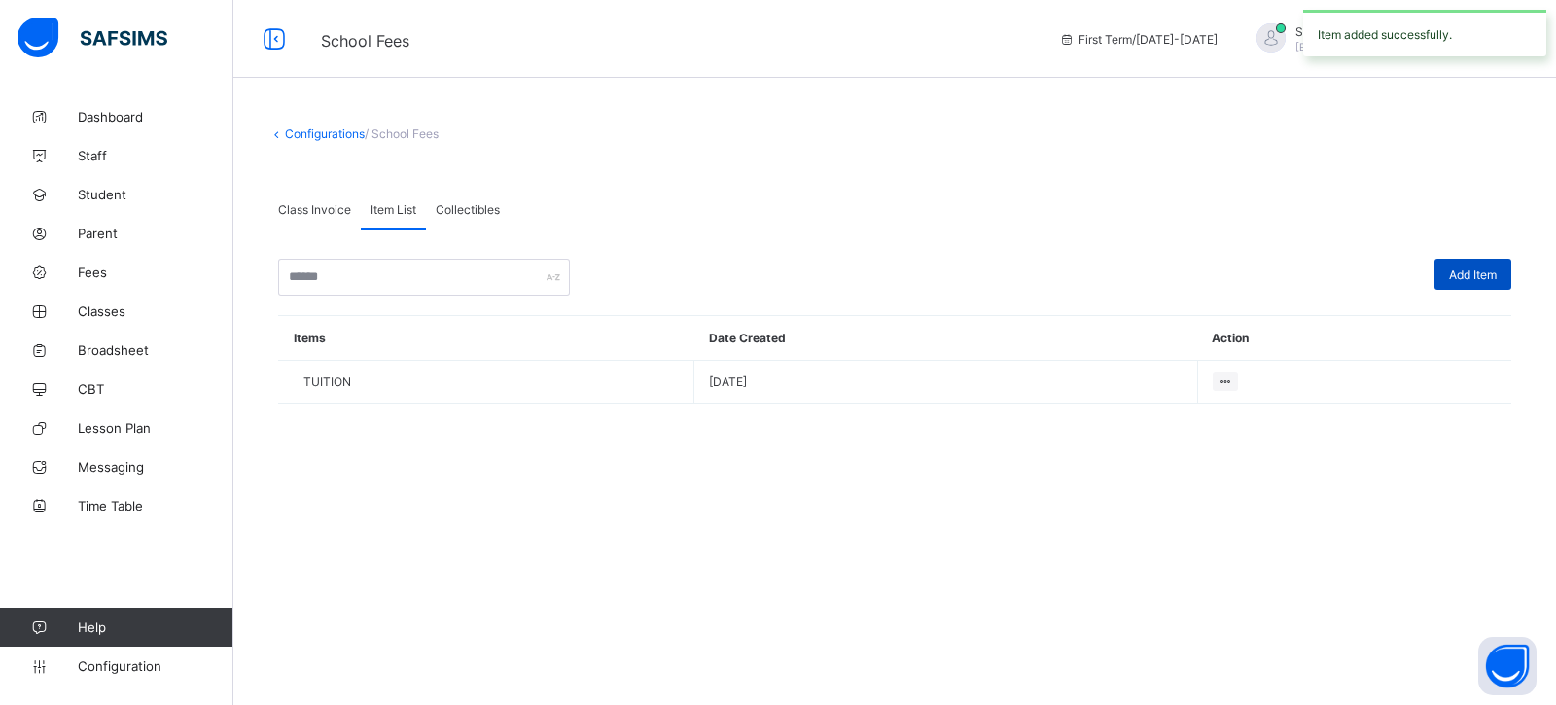
click at [1481, 274] on span "Add Item" at bounding box center [1473, 274] width 48 height 15
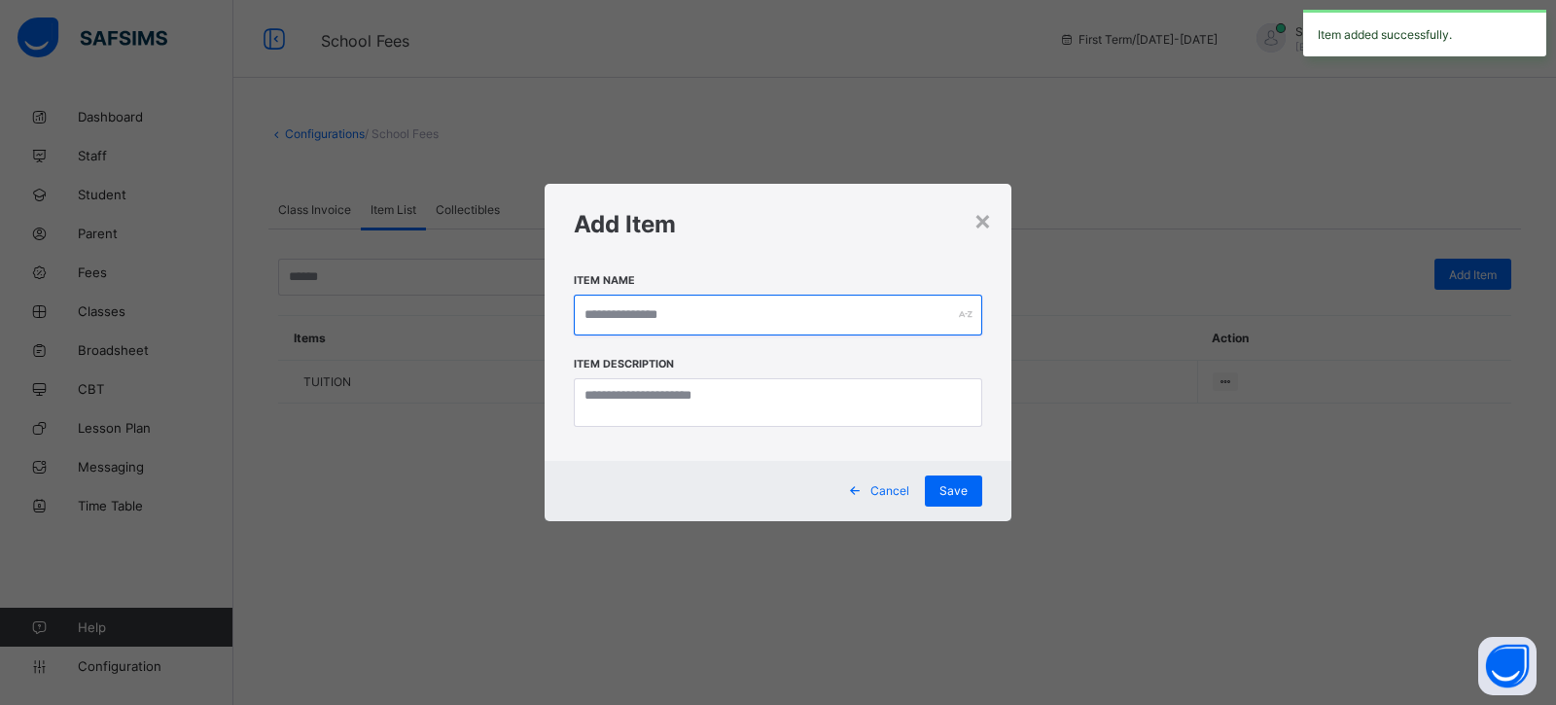
click at [681, 299] on input "text" at bounding box center [778, 315] width 408 height 41
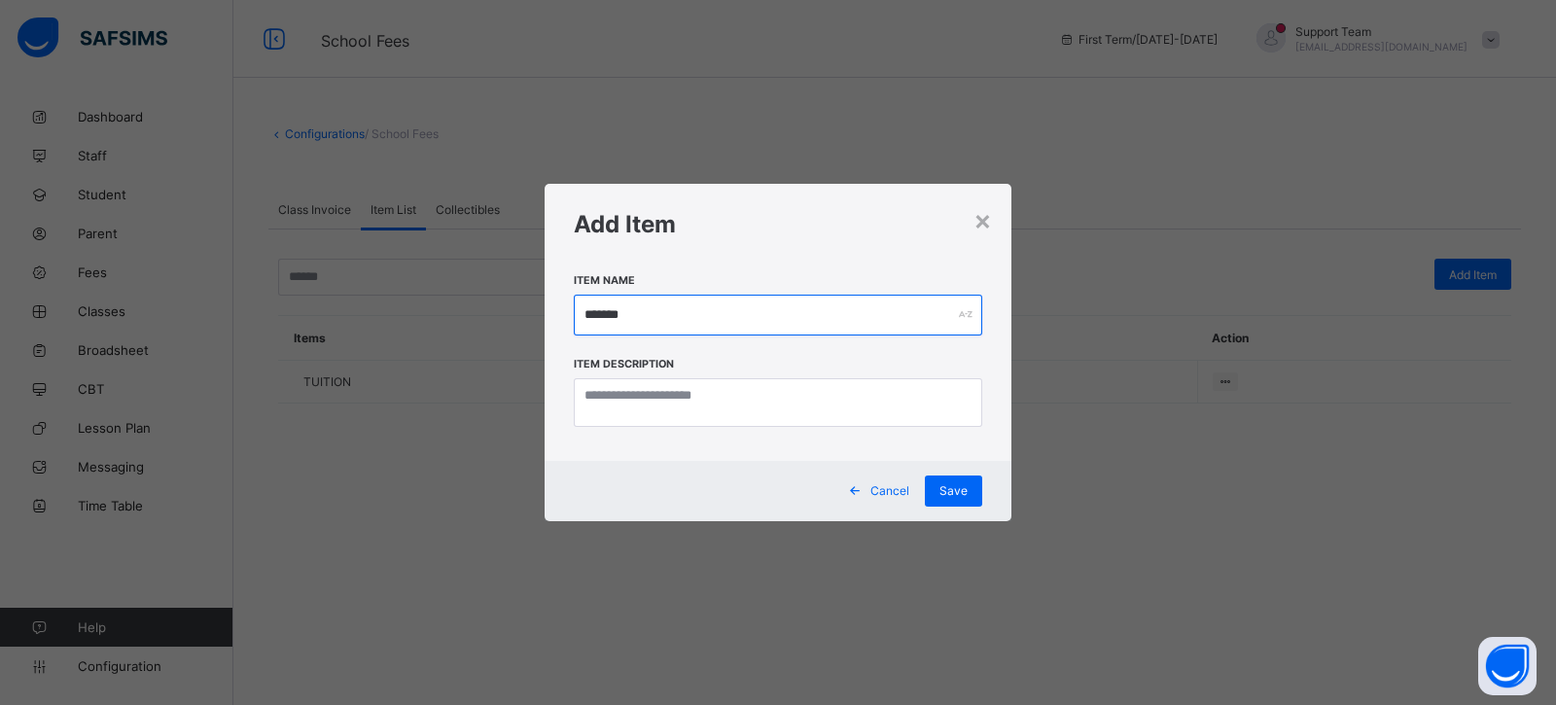
click at [624, 313] on input "*******" at bounding box center [778, 315] width 408 height 41
click at [611, 313] on input "*******" at bounding box center [778, 315] width 408 height 41
click at [747, 324] on input "*******" at bounding box center [778, 315] width 408 height 41
type input "******"
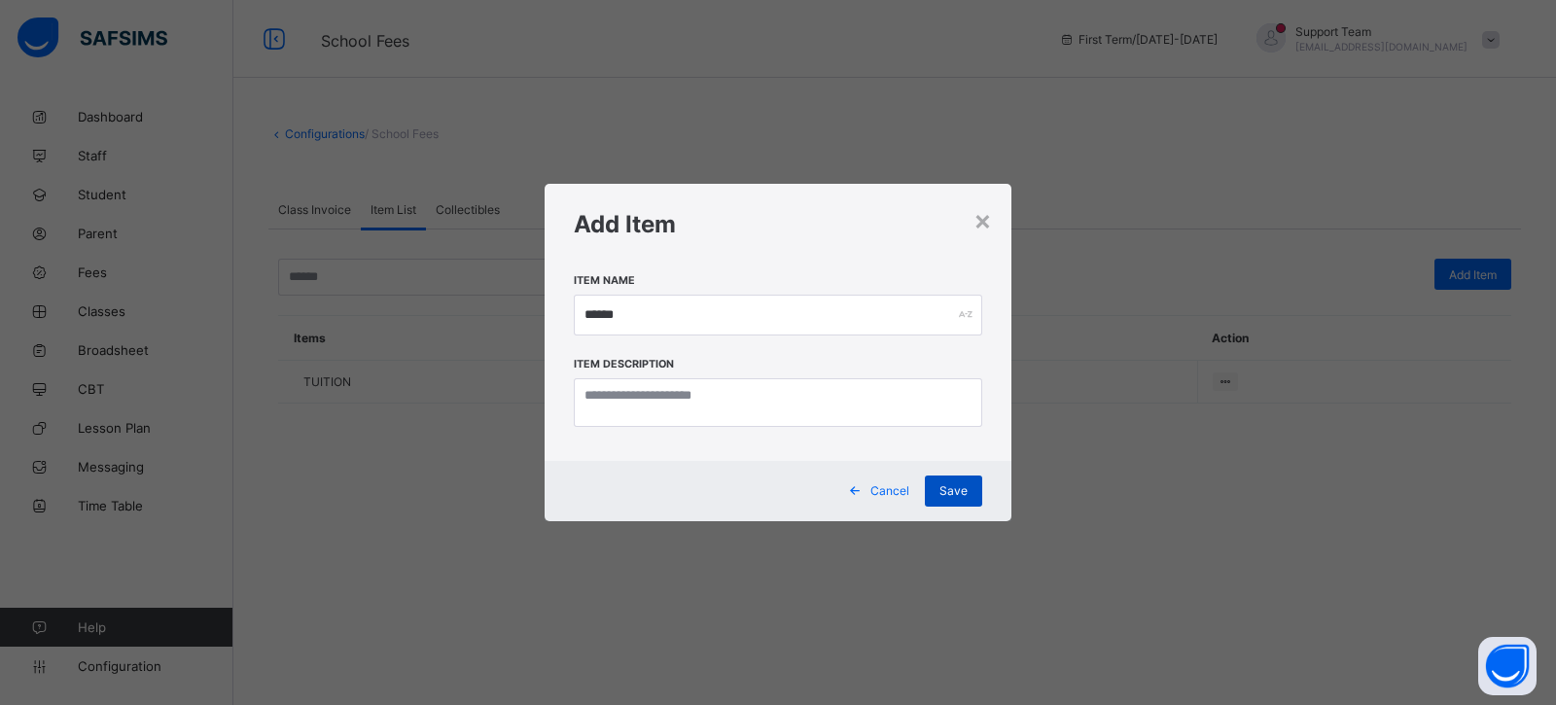
click at [952, 493] on span "Save" at bounding box center [953, 490] width 28 height 15
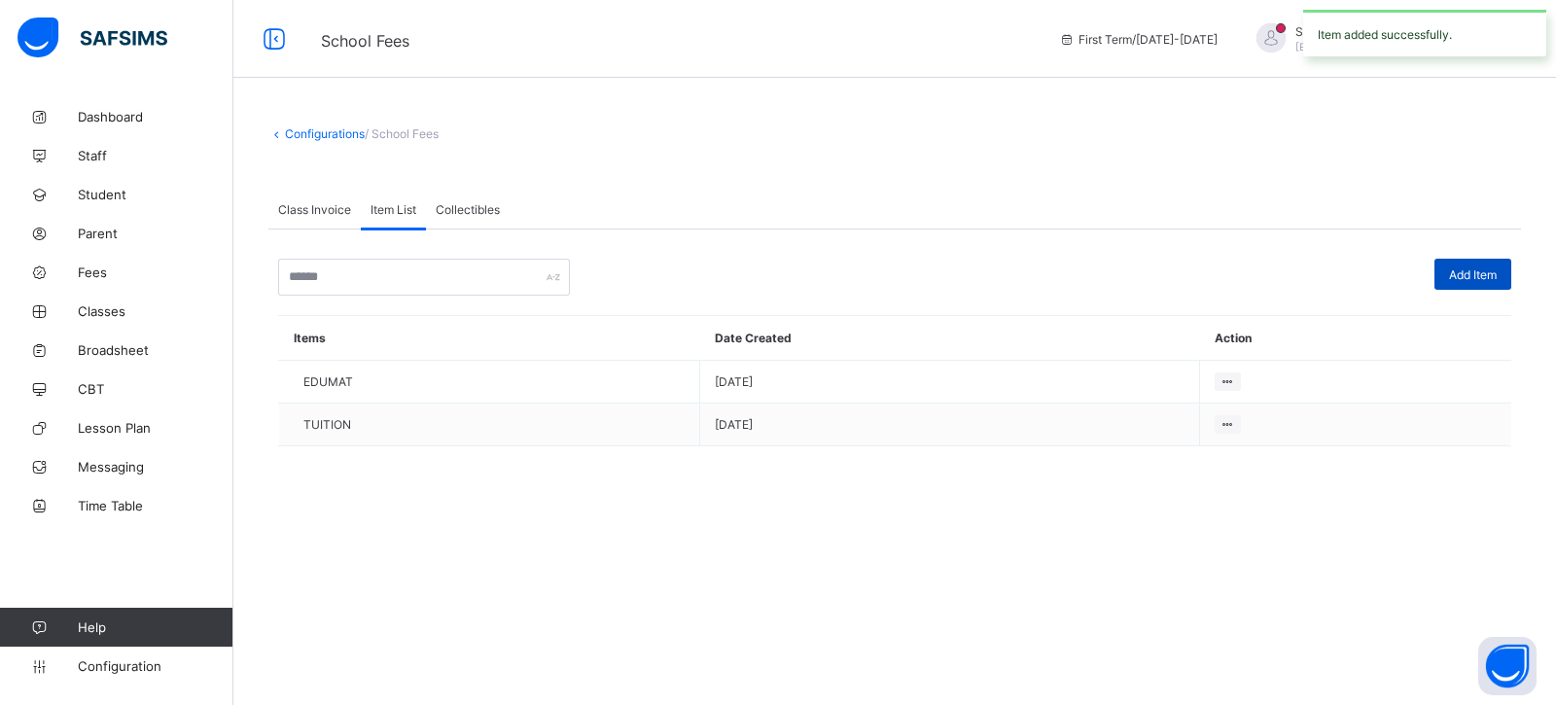
click at [1470, 270] on span "Add Item" at bounding box center [1473, 274] width 48 height 15
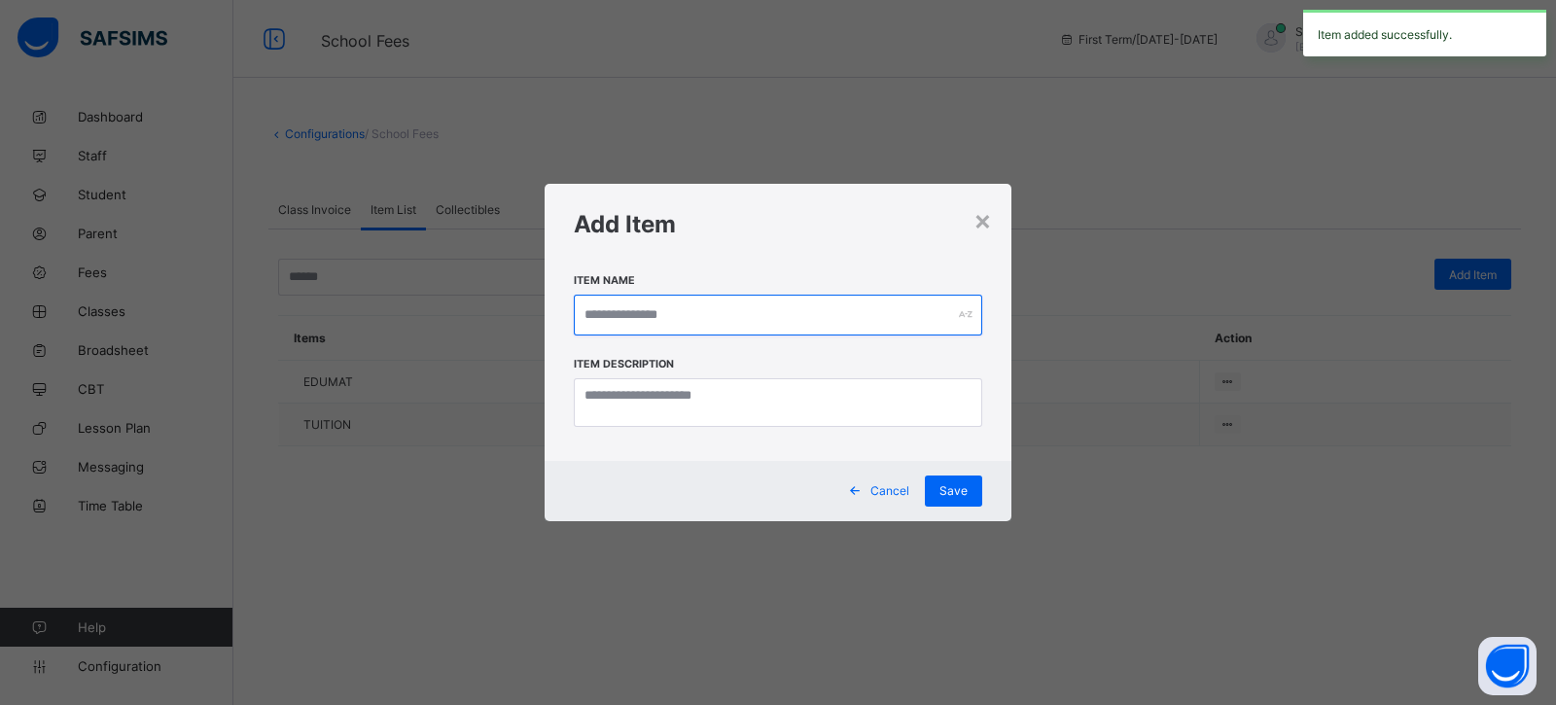
click at [630, 306] on input "text" at bounding box center [778, 315] width 408 height 41
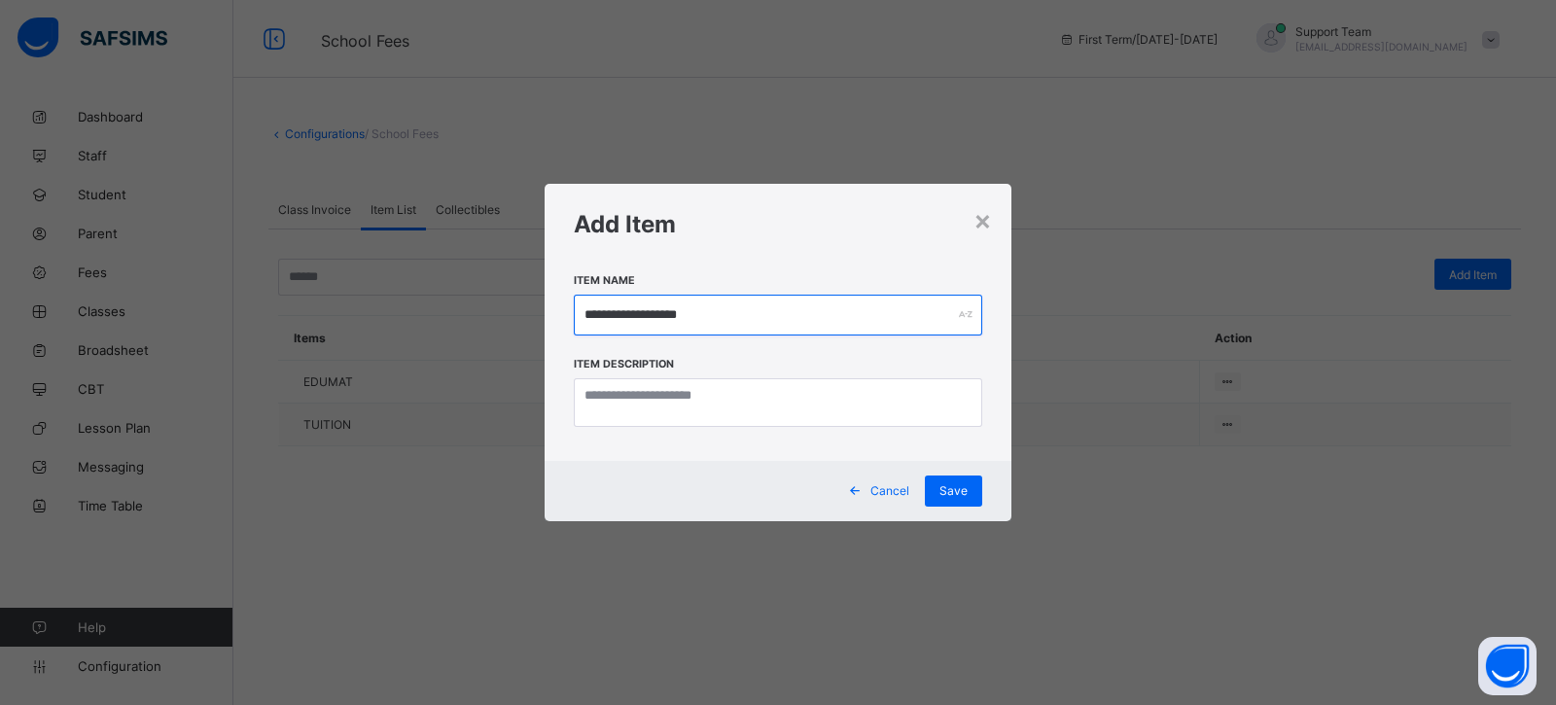
drag, startPoint x: 759, startPoint y: 316, endPoint x: 418, endPoint y: 328, distance: 340.6
click at [418, 328] on div "**********" at bounding box center [778, 352] width 1556 height 705
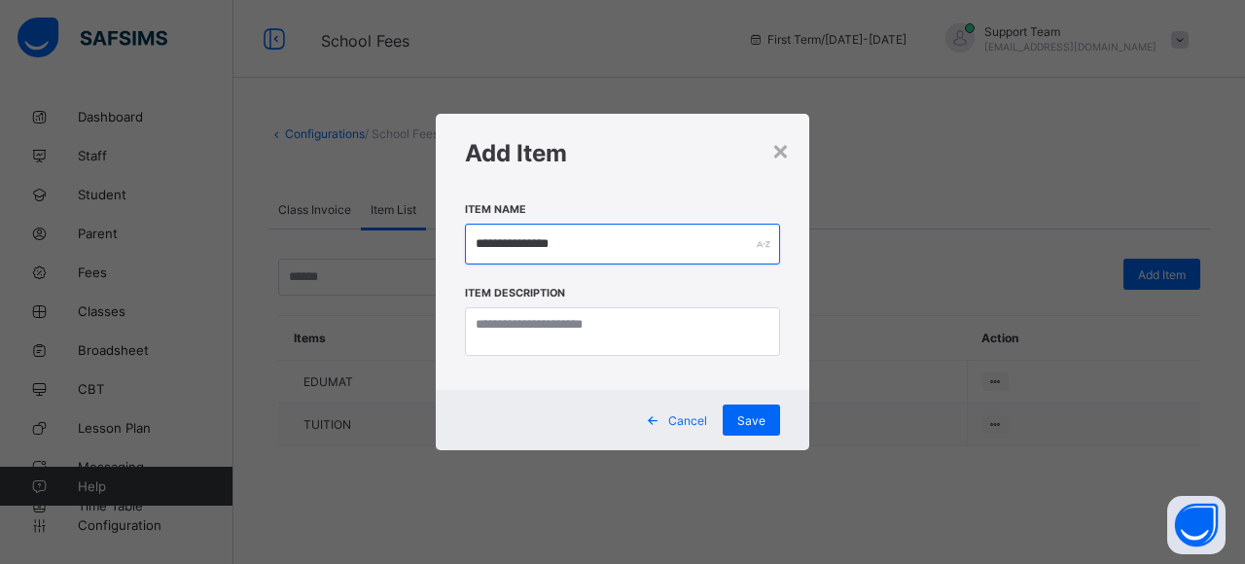
type input "**********"
drag, startPoint x: 1442, startPoint y: 6, endPoint x: 663, endPoint y: 42, distance: 779.8
click at [663, 42] on div "**********" at bounding box center [622, 282] width 1245 height 564
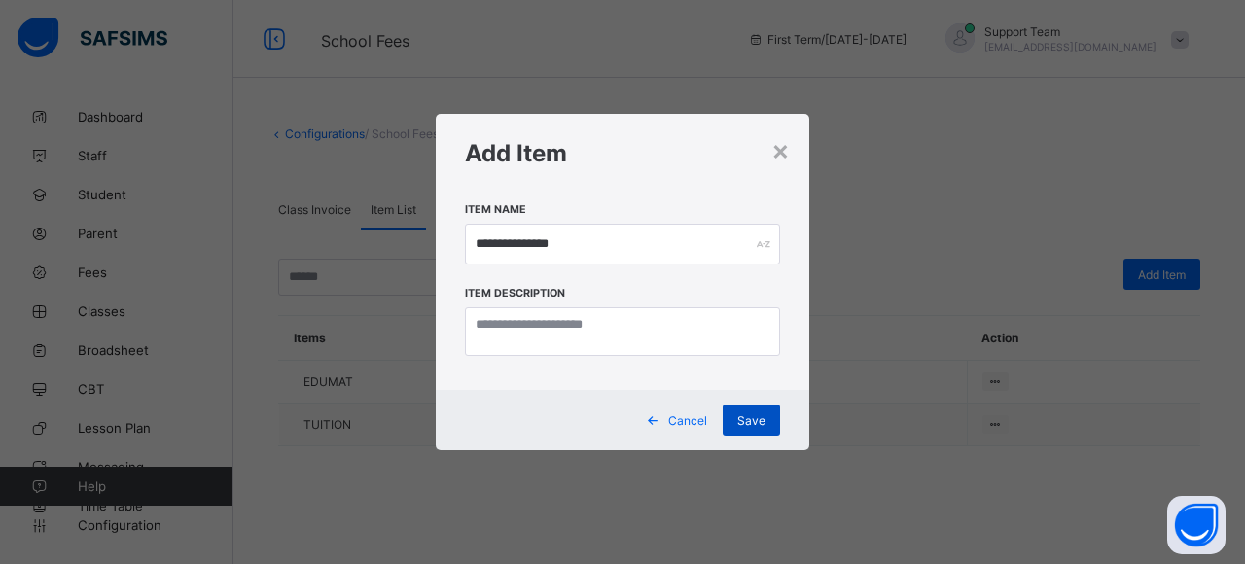
click at [749, 427] on span "Save" at bounding box center [751, 420] width 28 height 15
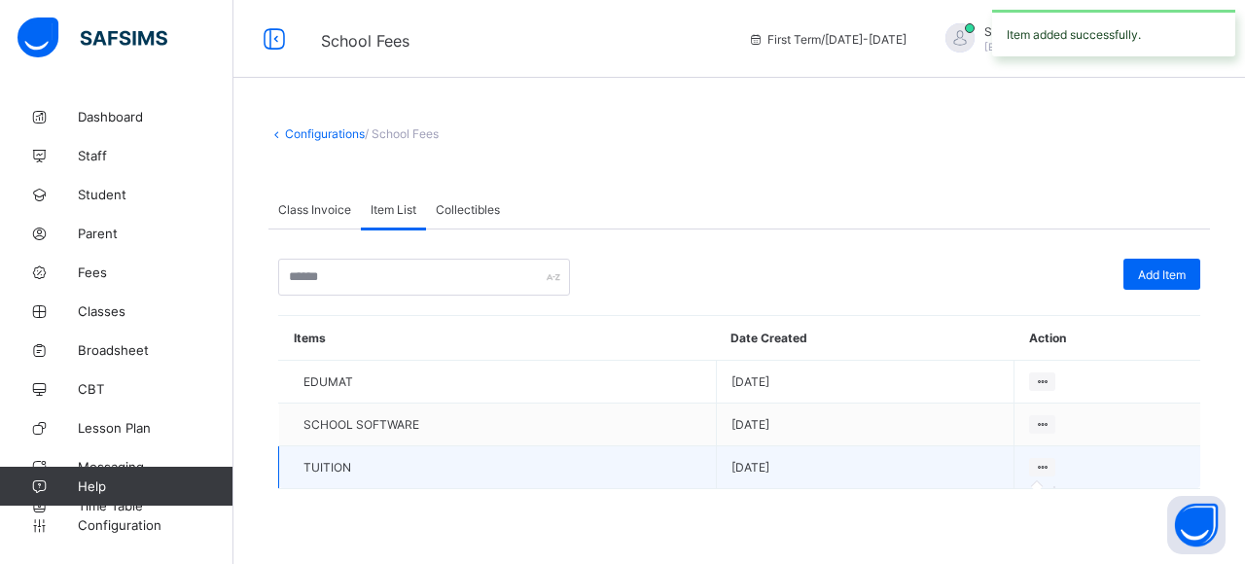
click at [1033, 458] on div at bounding box center [1042, 467] width 26 height 18
click at [1034, 462] on icon at bounding box center [1042, 467] width 17 height 15
click at [1044, 463] on icon at bounding box center [1042, 467] width 17 height 15
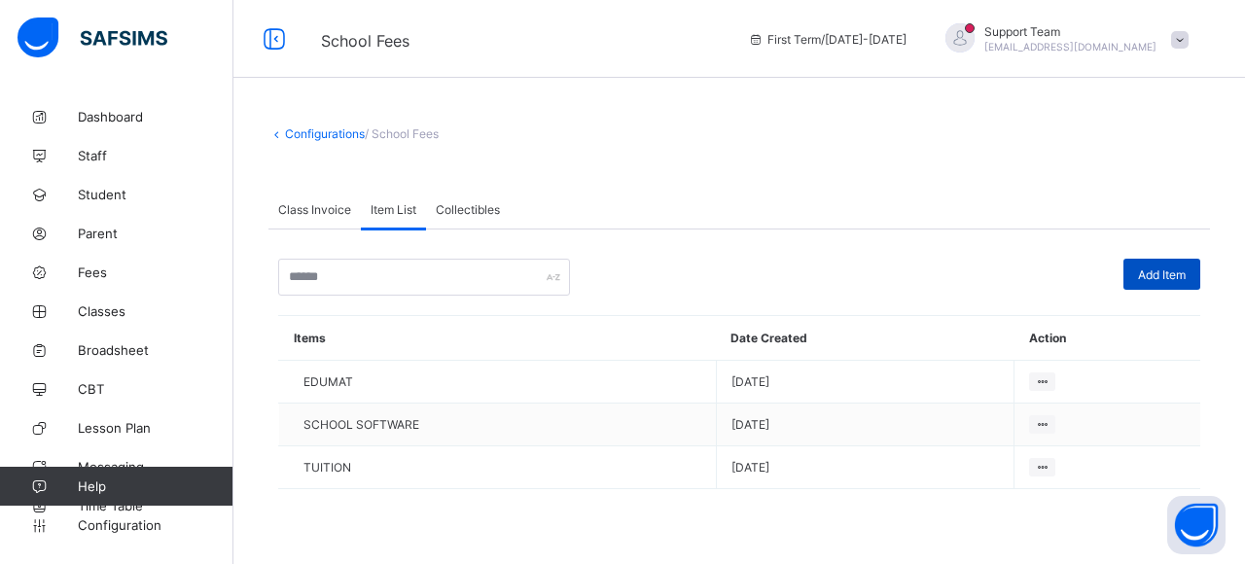
click at [1155, 271] on span "Add Item" at bounding box center [1162, 274] width 48 height 15
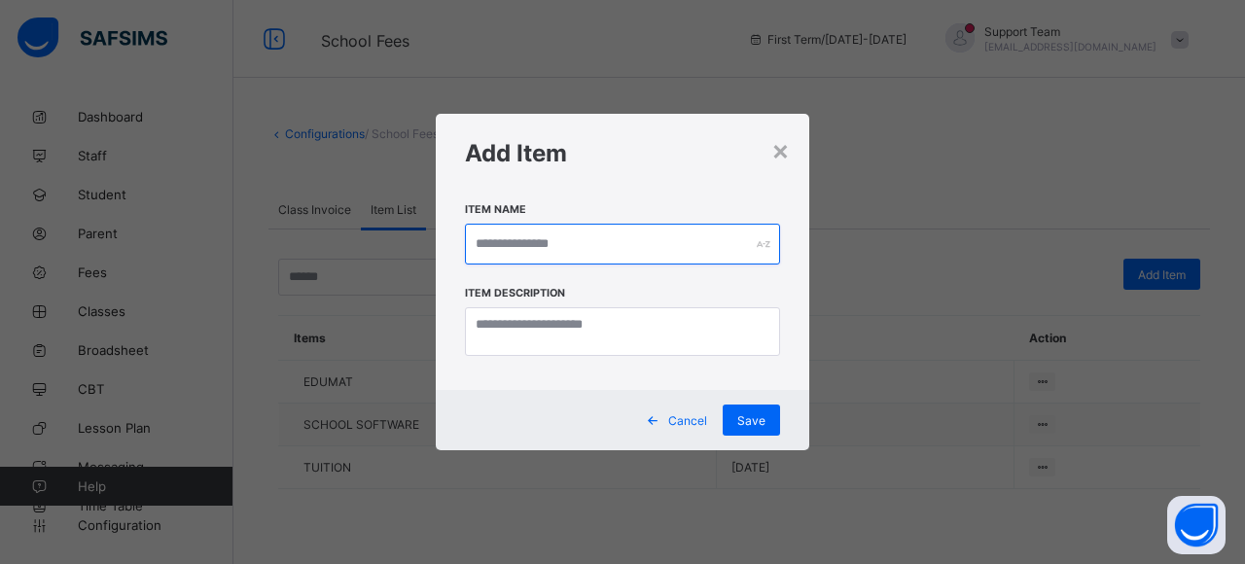
click at [539, 236] on input "text" at bounding box center [622, 244] width 315 height 41
type input "*****"
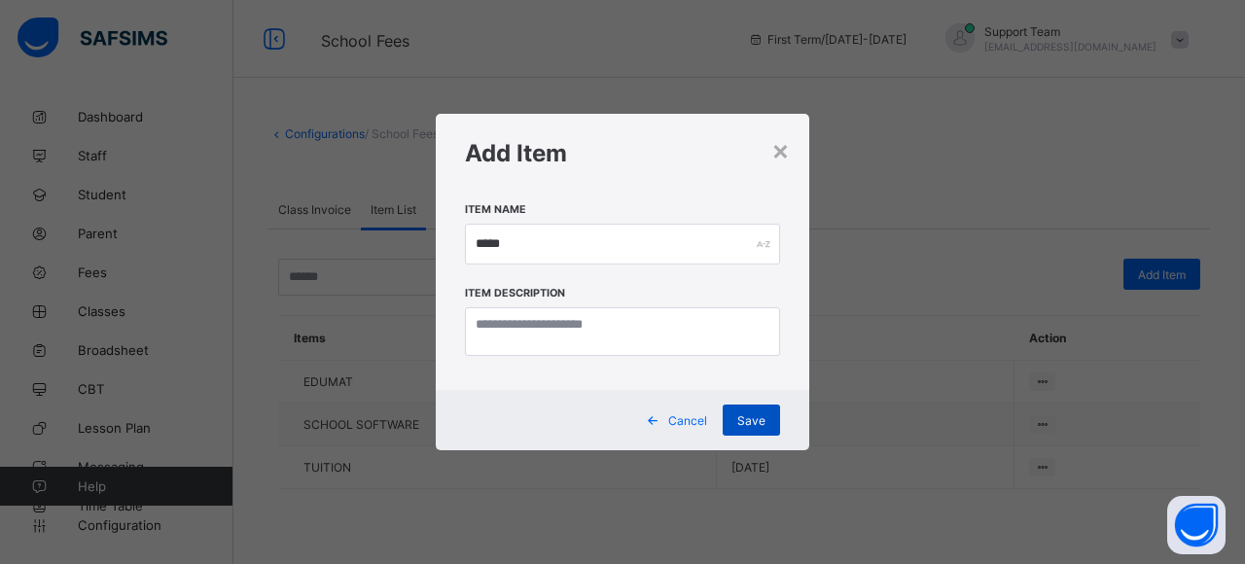
click at [757, 419] on span "Save" at bounding box center [751, 420] width 28 height 15
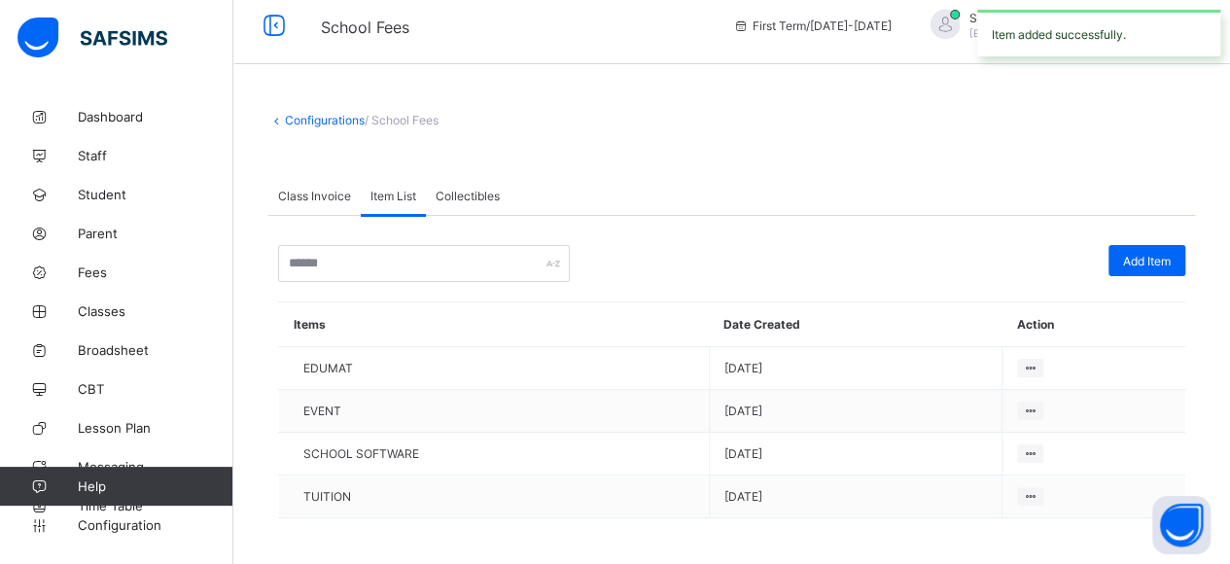
scroll to position [18, 0]
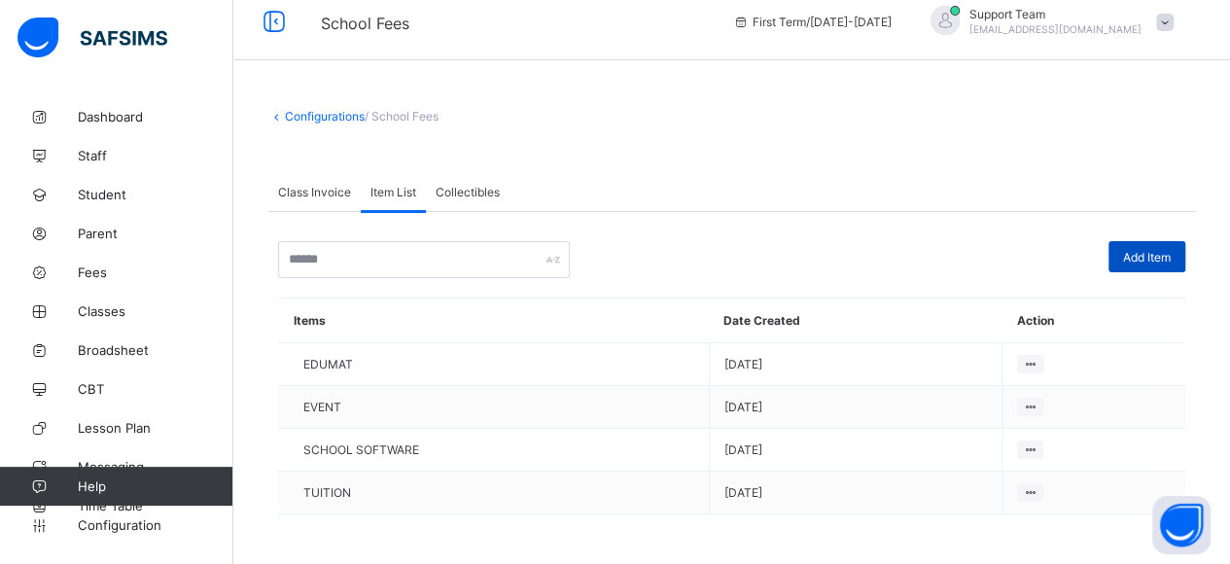
click at [1171, 250] on span "Add Item" at bounding box center [1147, 257] width 48 height 15
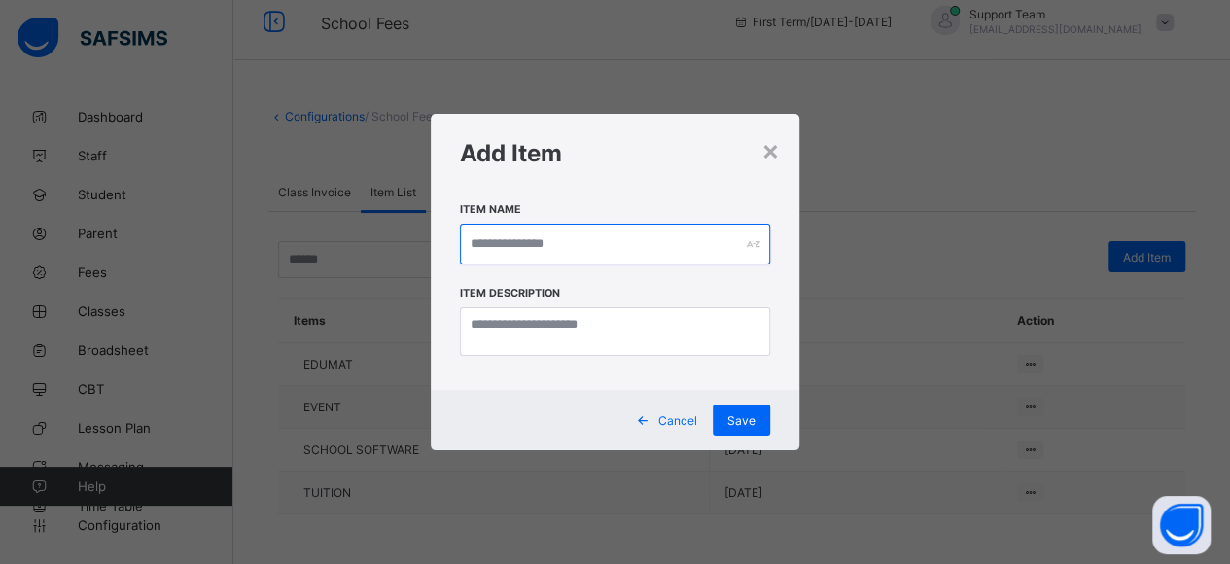
click at [481, 232] on input "text" at bounding box center [615, 244] width 311 height 41
type input "*"
type input "********"
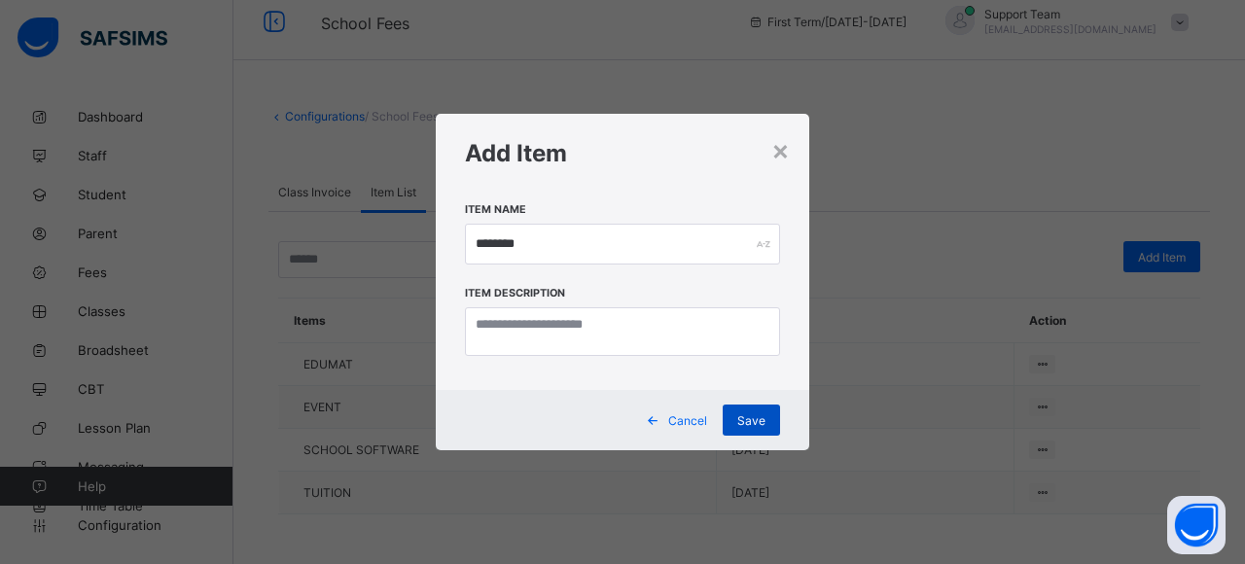
click at [751, 421] on span "Save" at bounding box center [751, 420] width 28 height 15
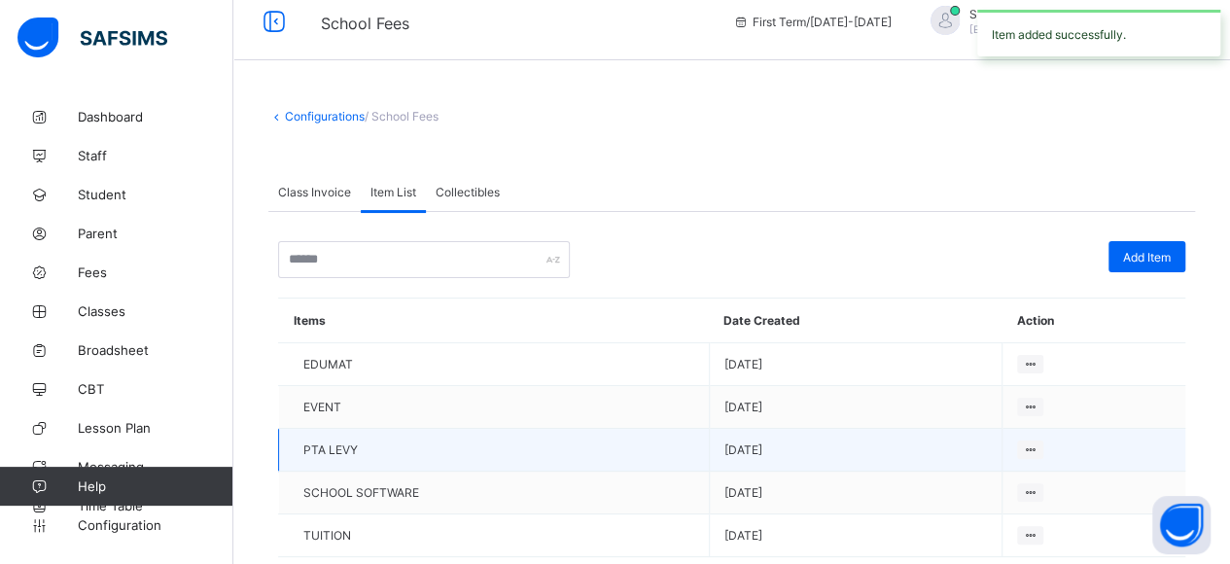
scroll to position [59, 0]
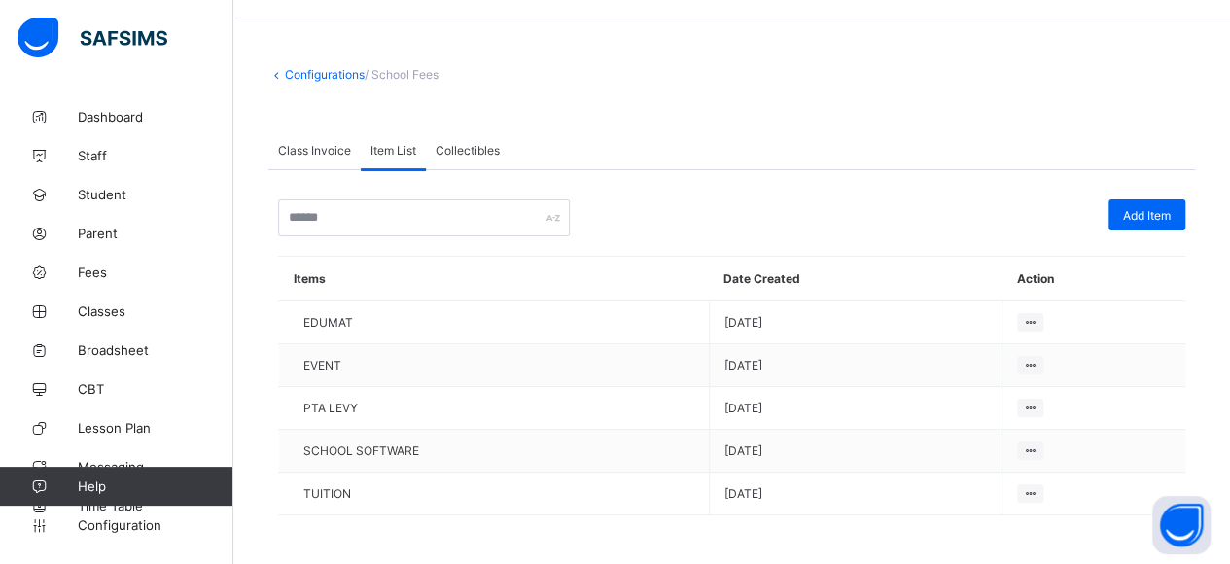
click at [447, 145] on span "Collectibles" at bounding box center [468, 150] width 64 height 15
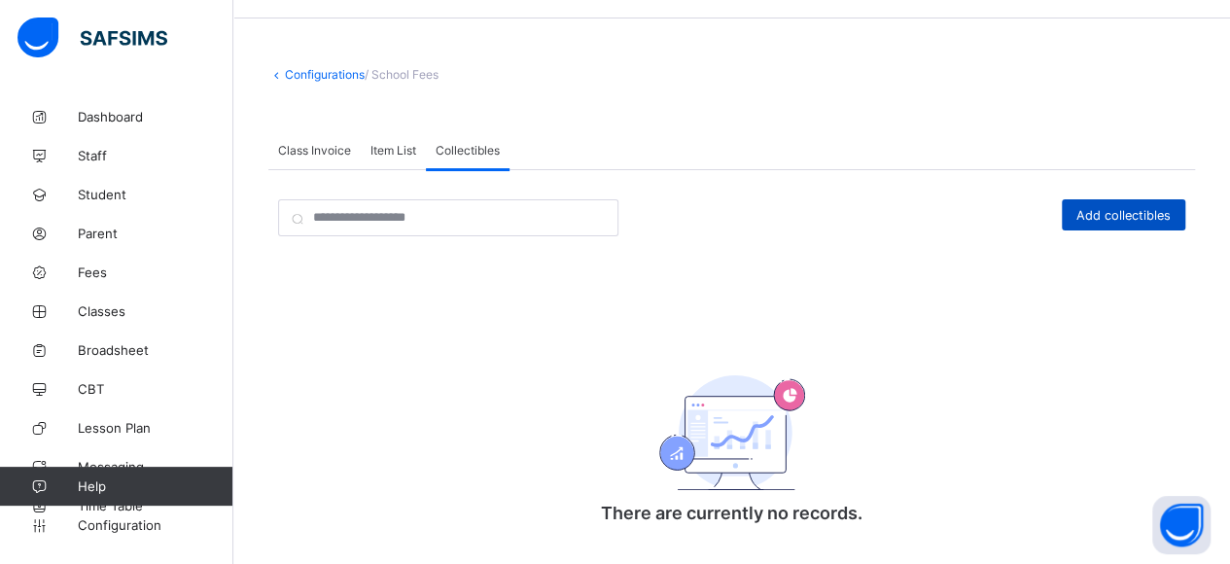
click at [1121, 208] on span "Add collectibles" at bounding box center [1124, 215] width 94 height 15
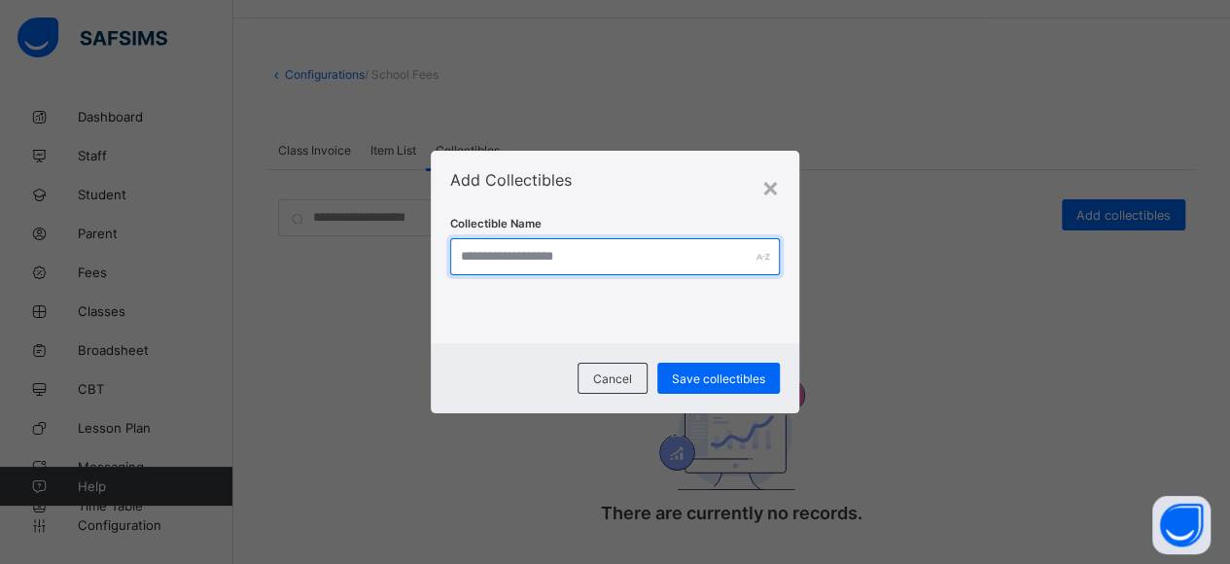
click at [580, 259] on input "text" at bounding box center [615, 256] width 331 height 37
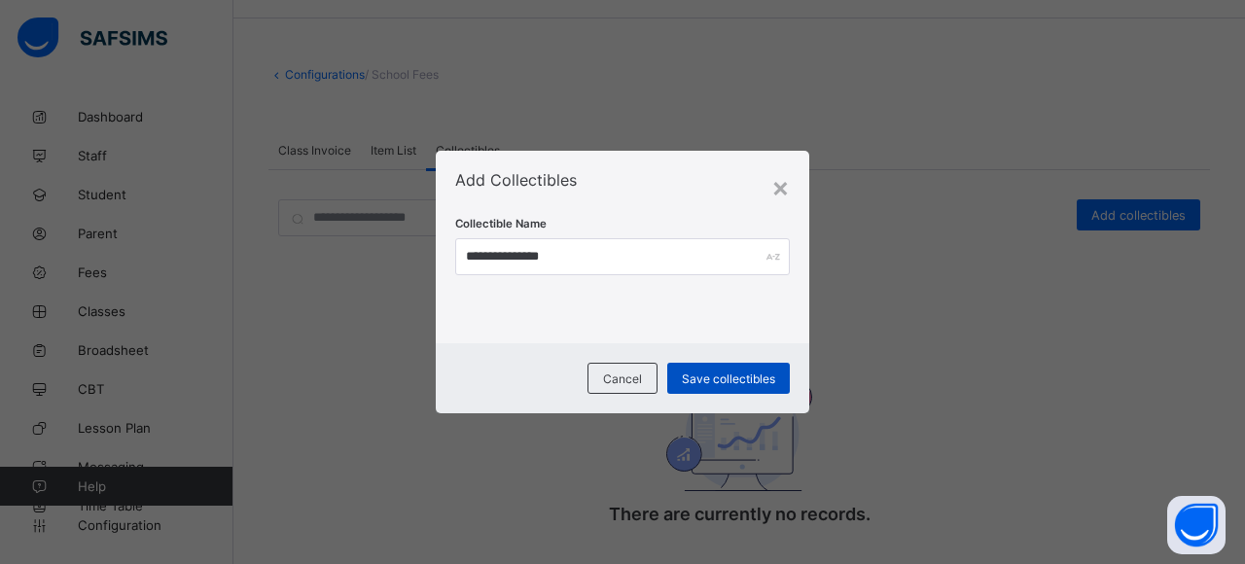
click at [724, 384] on span "Save collectibles" at bounding box center [728, 379] width 93 height 15
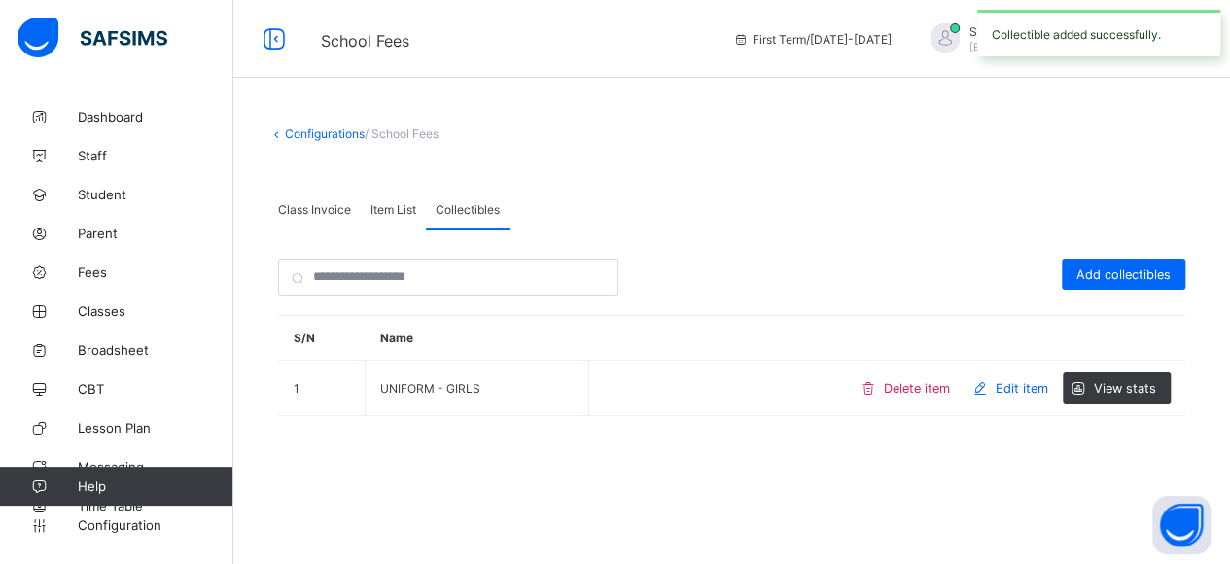
scroll to position [0, 0]
click at [1142, 284] on div "Add collectibles" at bounding box center [1139, 274] width 124 height 31
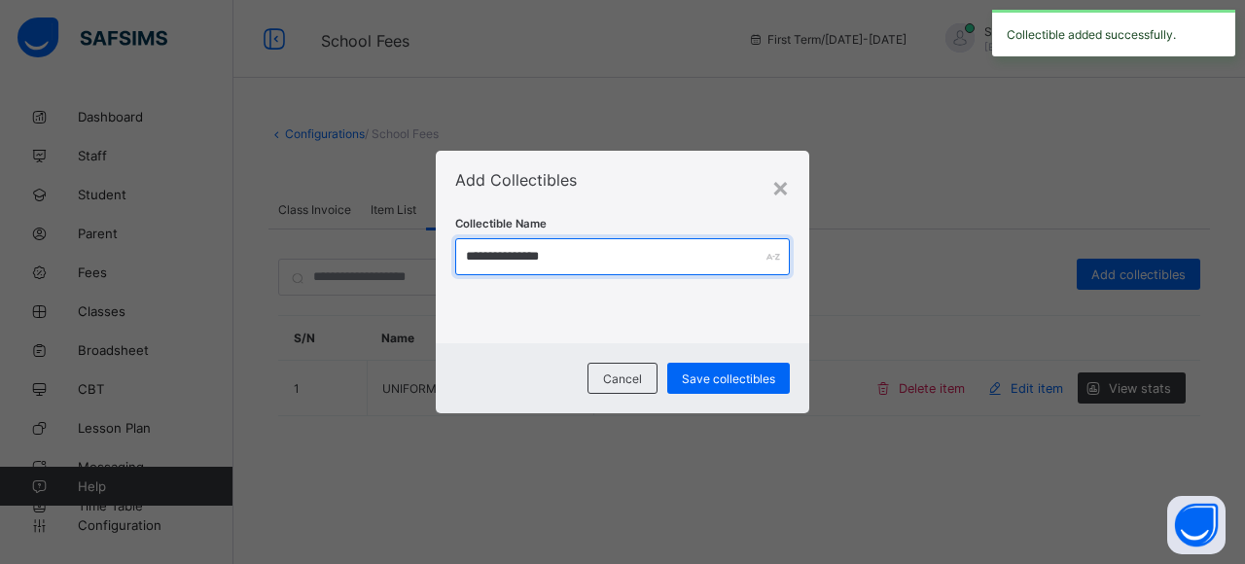
drag, startPoint x: 593, startPoint y: 254, endPoint x: 539, endPoint y: 265, distance: 55.5
click at [539, 265] on input "**********" at bounding box center [622, 256] width 335 height 37
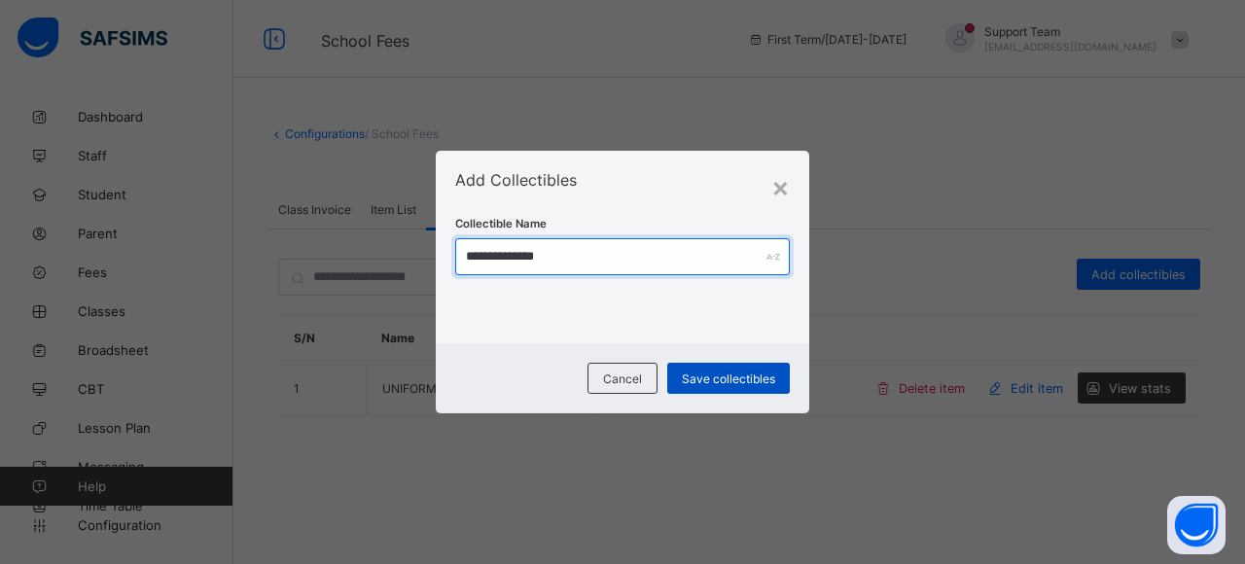
type input "**********"
click at [704, 375] on span "Save collectibles" at bounding box center [728, 379] width 93 height 15
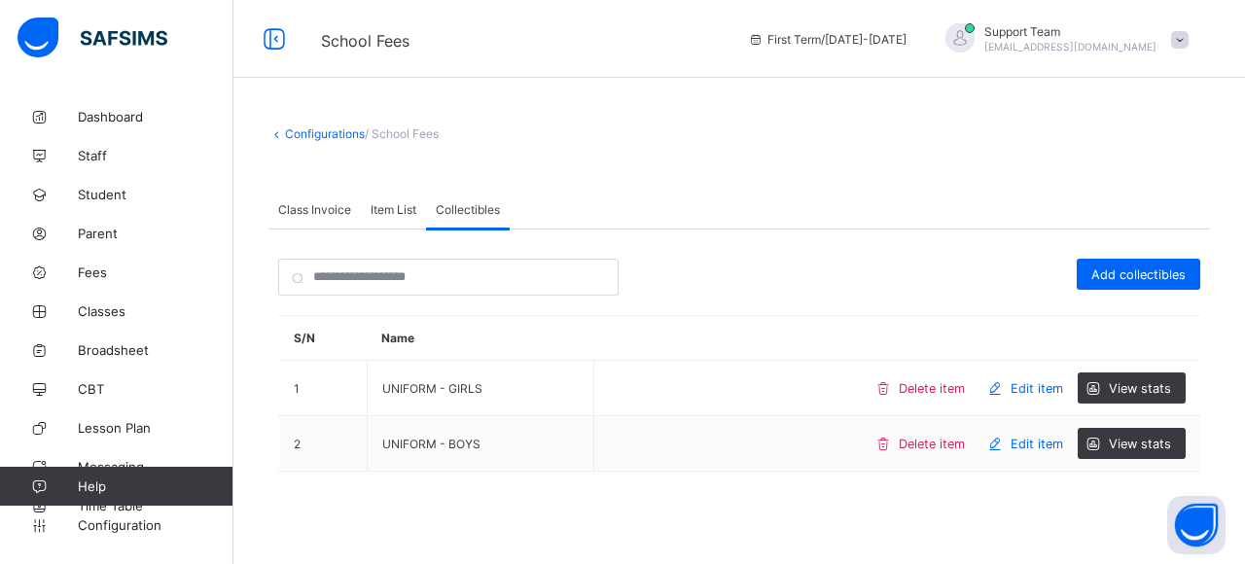
click at [316, 214] on span "Class Invoice" at bounding box center [314, 209] width 73 height 15
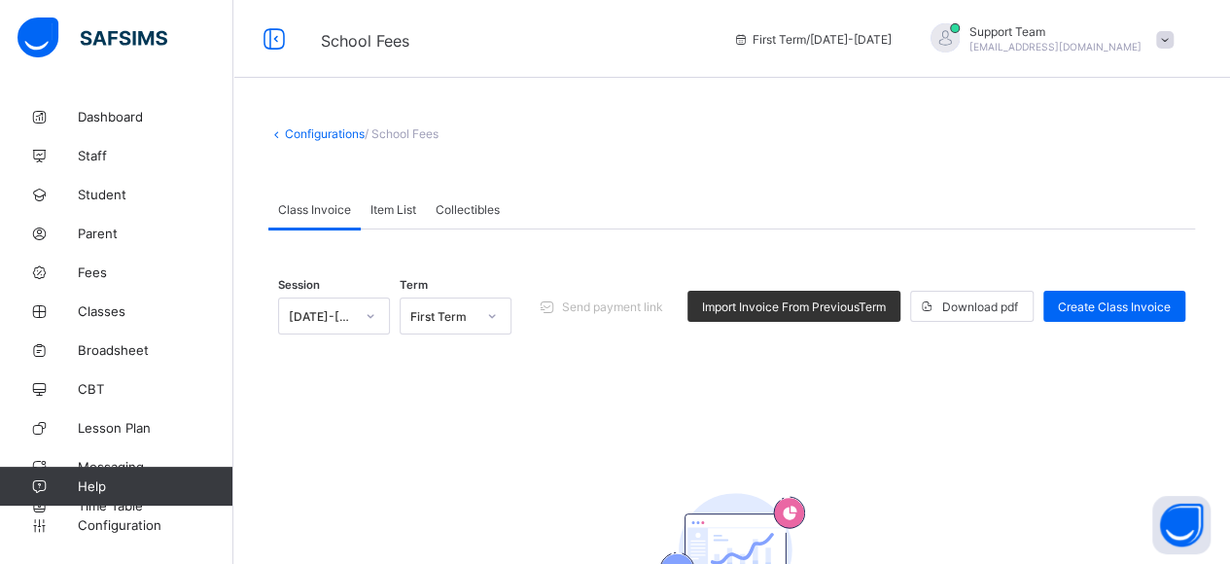
click at [410, 211] on span "Item List" at bounding box center [394, 209] width 46 height 15
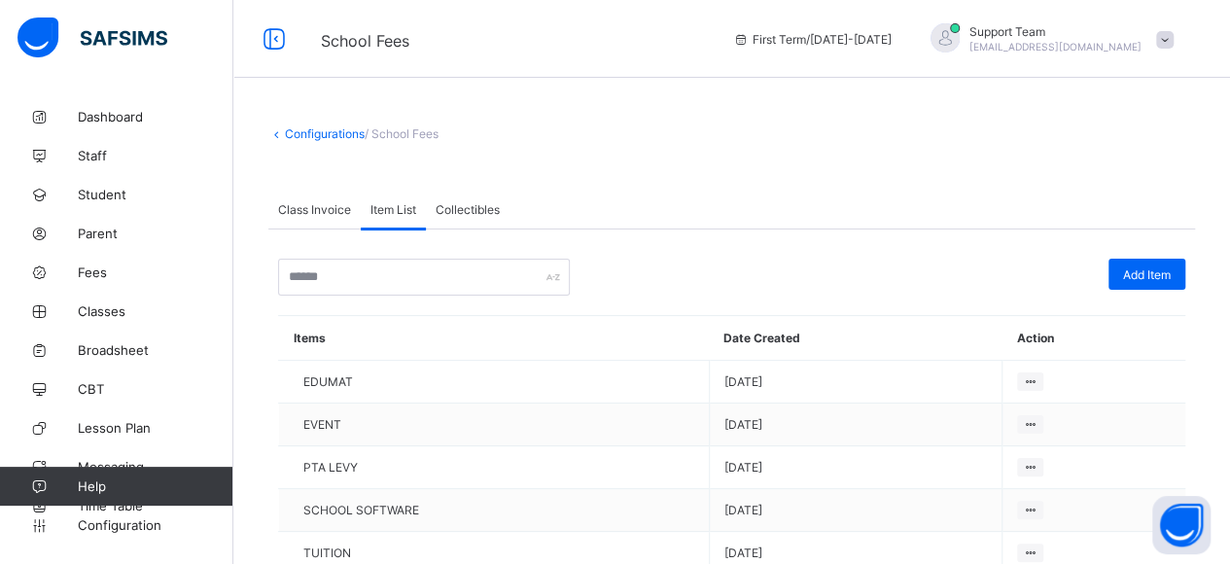
scroll to position [59, 0]
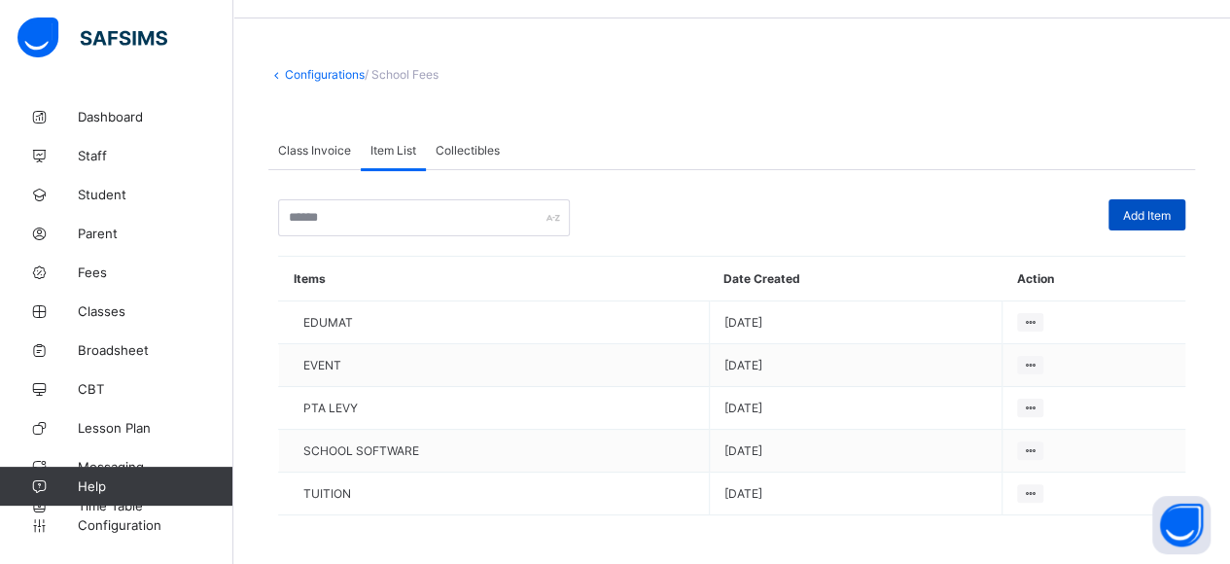
click at [1158, 204] on div "Add Item" at bounding box center [1147, 214] width 77 height 31
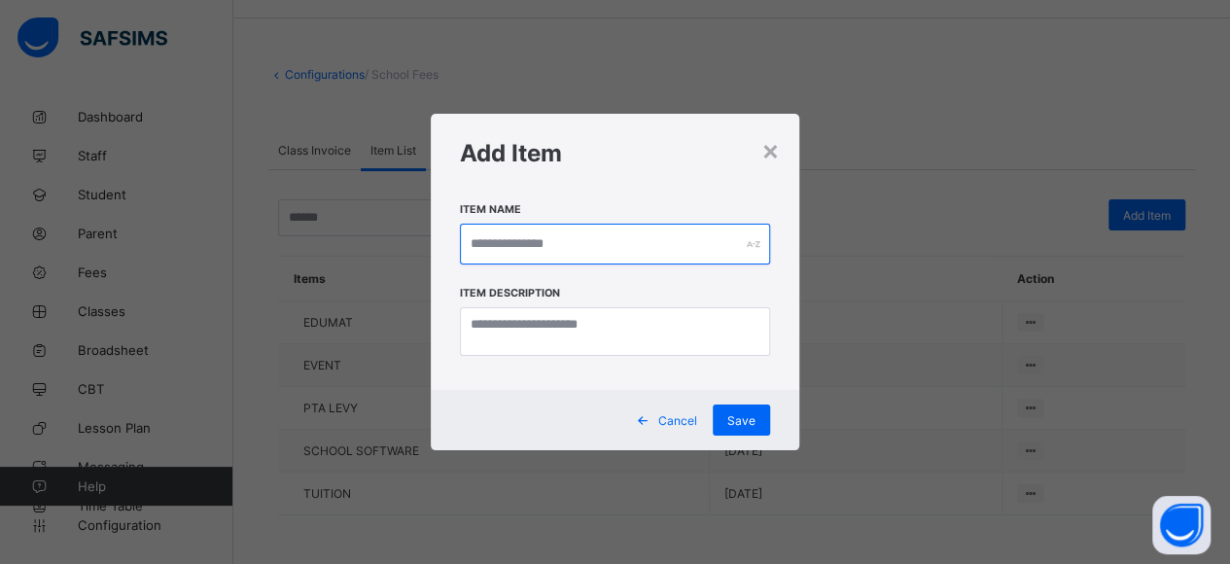
click at [582, 253] on input "text" at bounding box center [615, 244] width 311 height 41
drag, startPoint x: 578, startPoint y: 246, endPoint x: 667, endPoint y: 246, distance: 89.5
click at [667, 246] on input "**********" at bounding box center [622, 244] width 315 height 41
type input "**********"
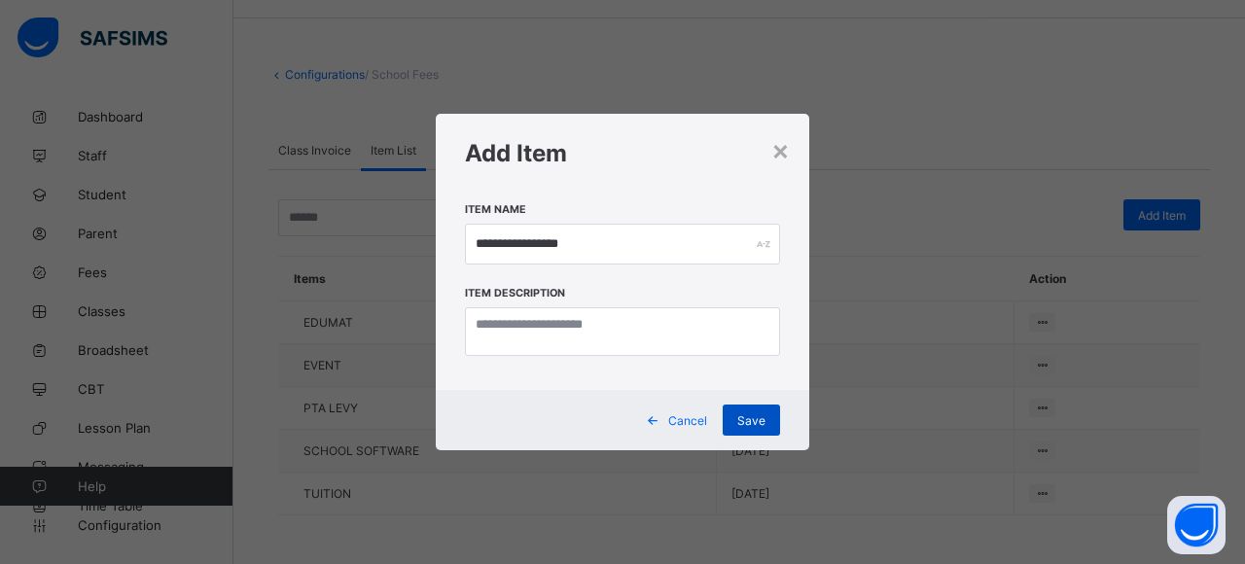
click at [752, 427] on span "Save" at bounding box center [751, 420] width 28 height 15
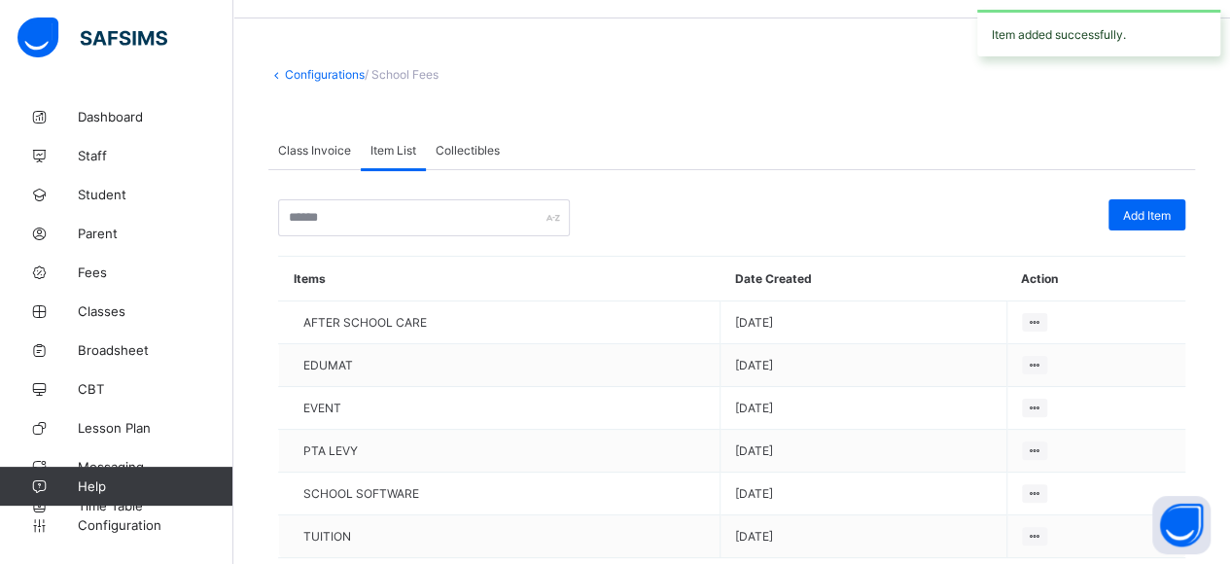
scroll to position [101, 0]
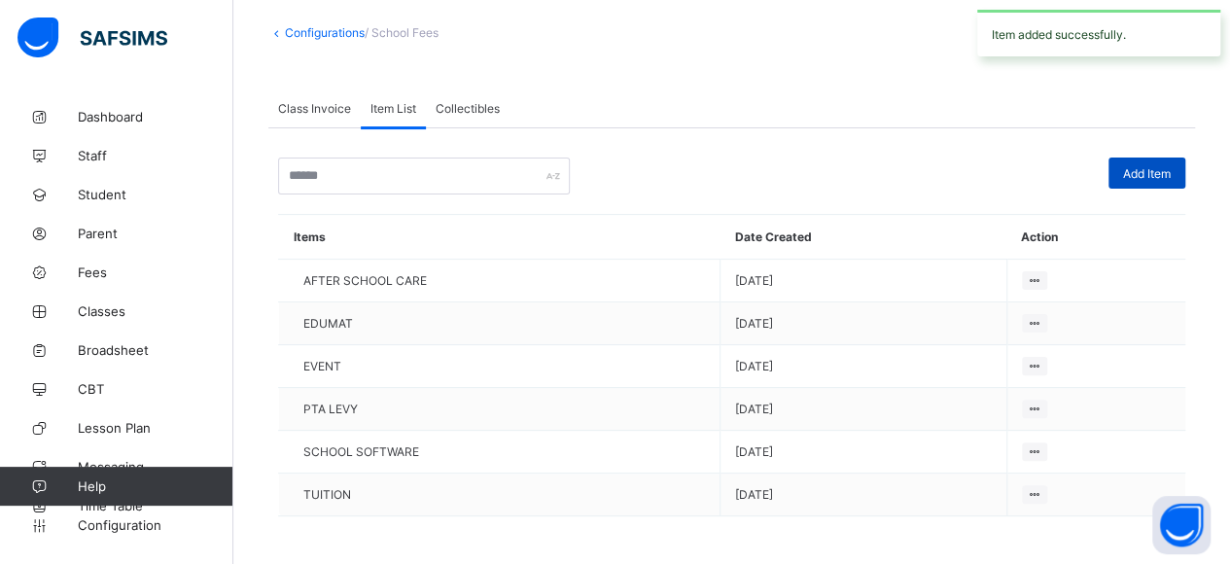
click at [1151, 161] on div "Add Item" at bounding box center [1147, 173] width 77 height 31
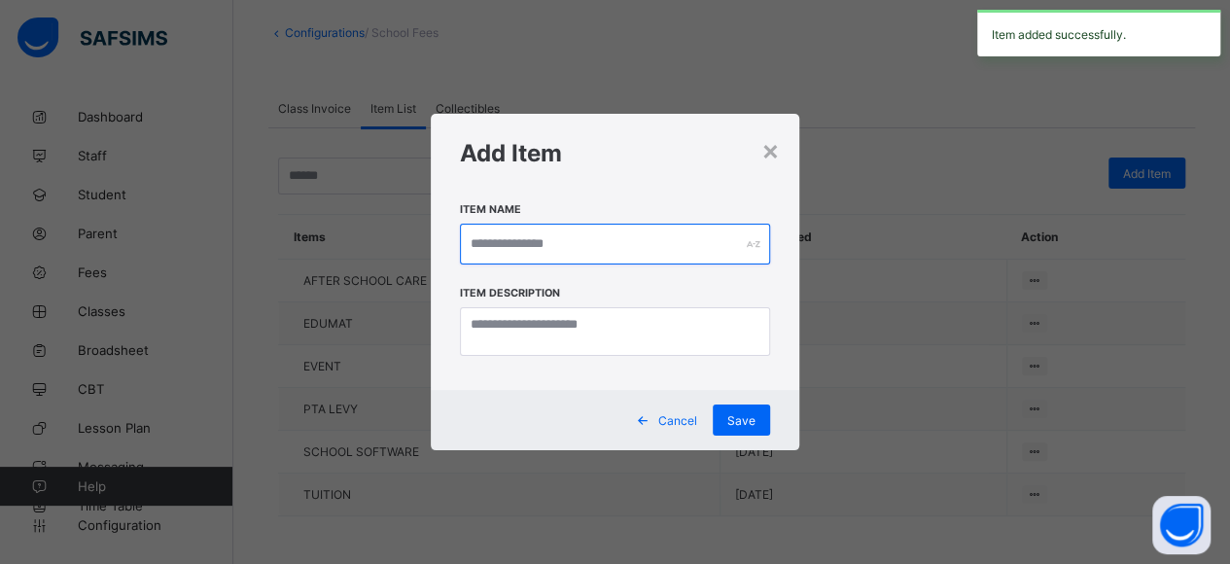
click at [503, 243] on input "text" at bounding box center [615, 244] width 311 height 41
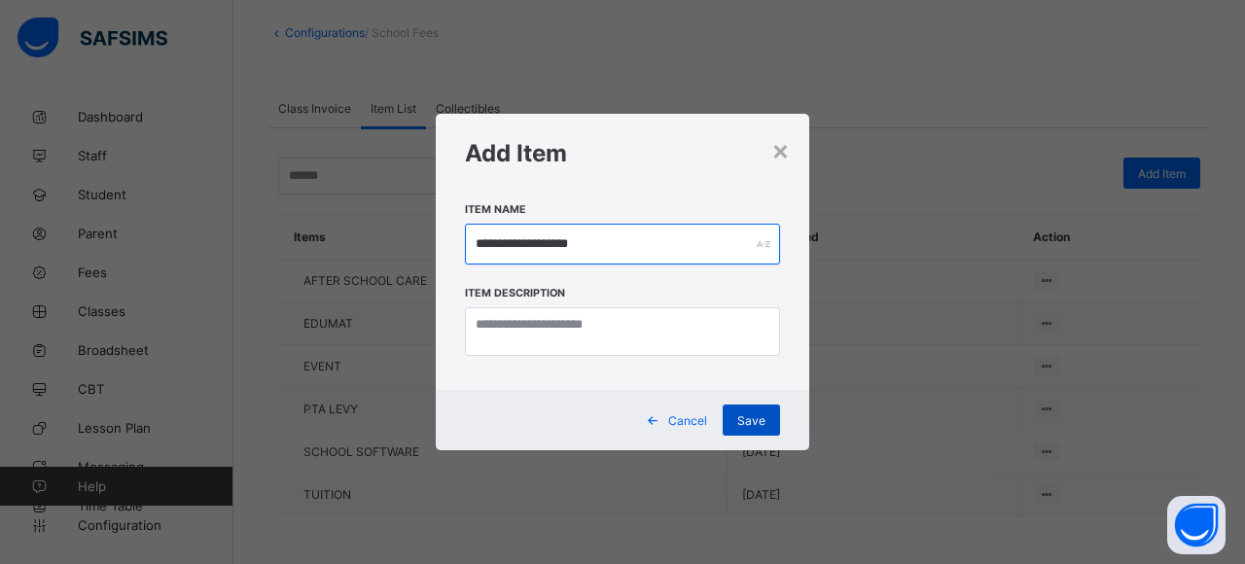
type input "**********"
click at [766, 424] on div "Save" at bounding box center [751, 420] width 57 height 31
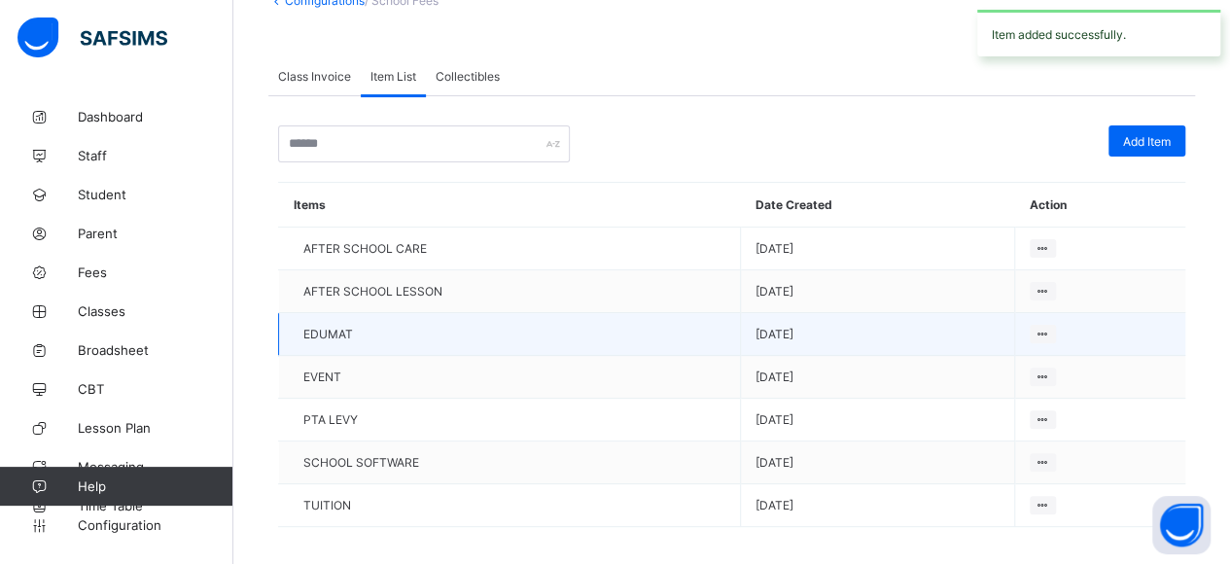
scroll to position [142, 0]
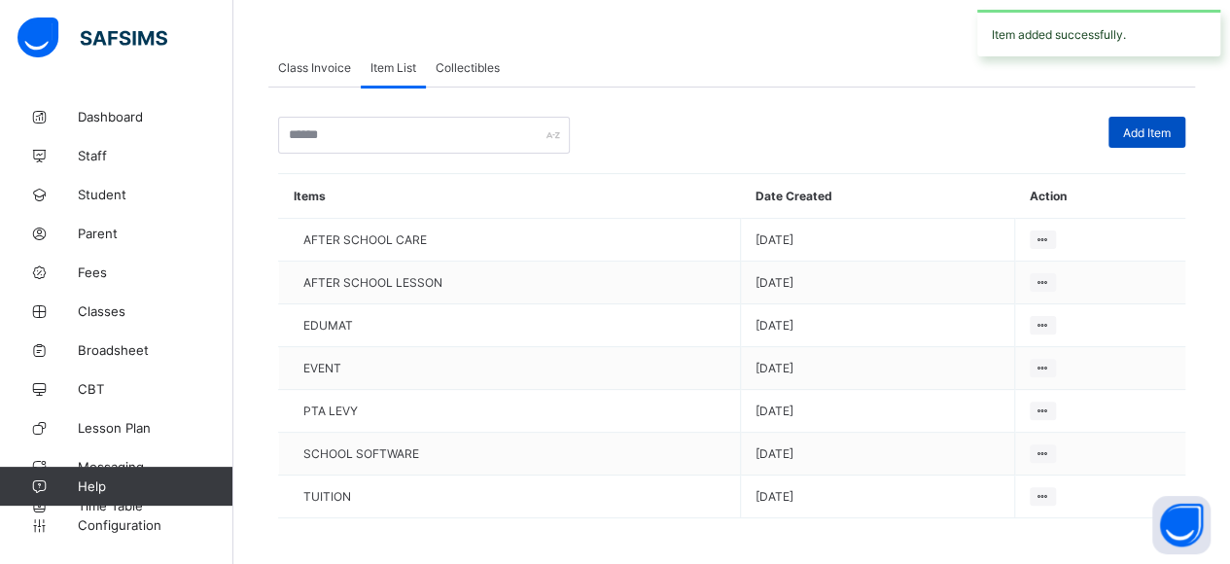
click at [1167, 137] on div "Add Item" at bounding box center [1147, 132] width 77 height 31
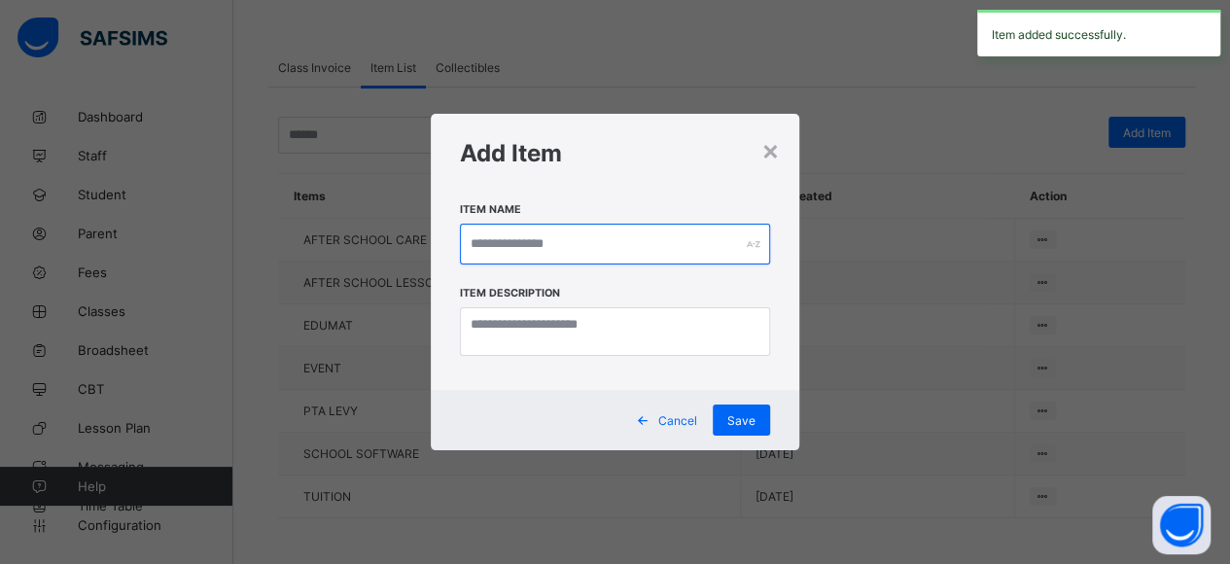
click at [485, 239] on input "text" at bounding box center [615, 244] width 311 height 41
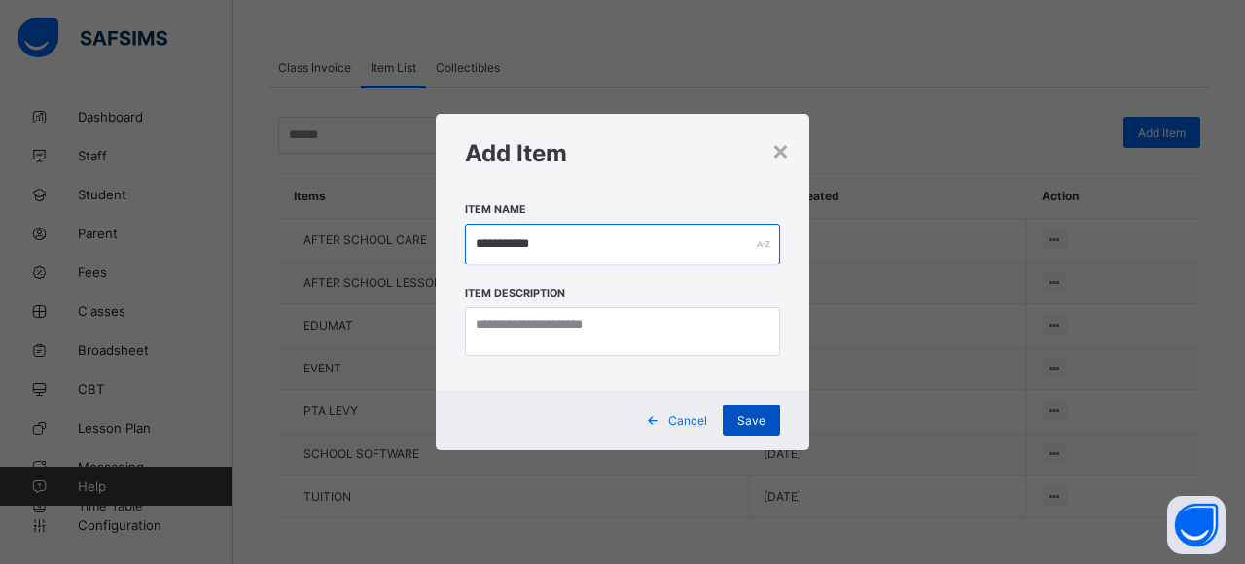
type input "**********"
click at [758, 421] on span "Save" at bounding box center [751, 420] width 28 height 15
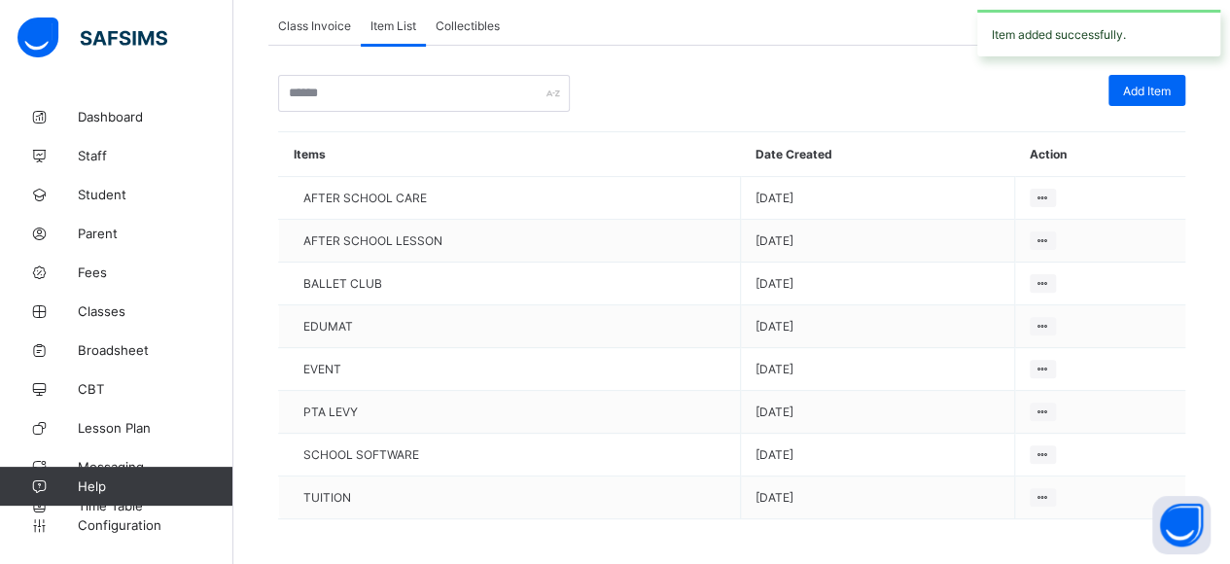
scroll to position [87, 0]
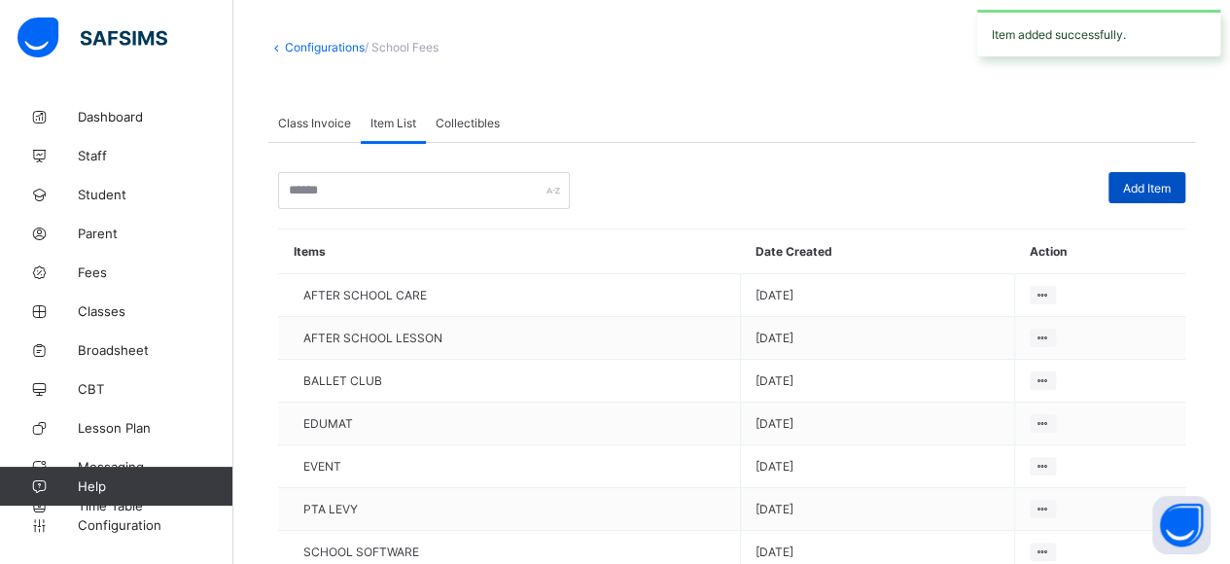
click at [1142, 189] on span "Add Item" at bounding box center [1147, 188] width 48 height 15
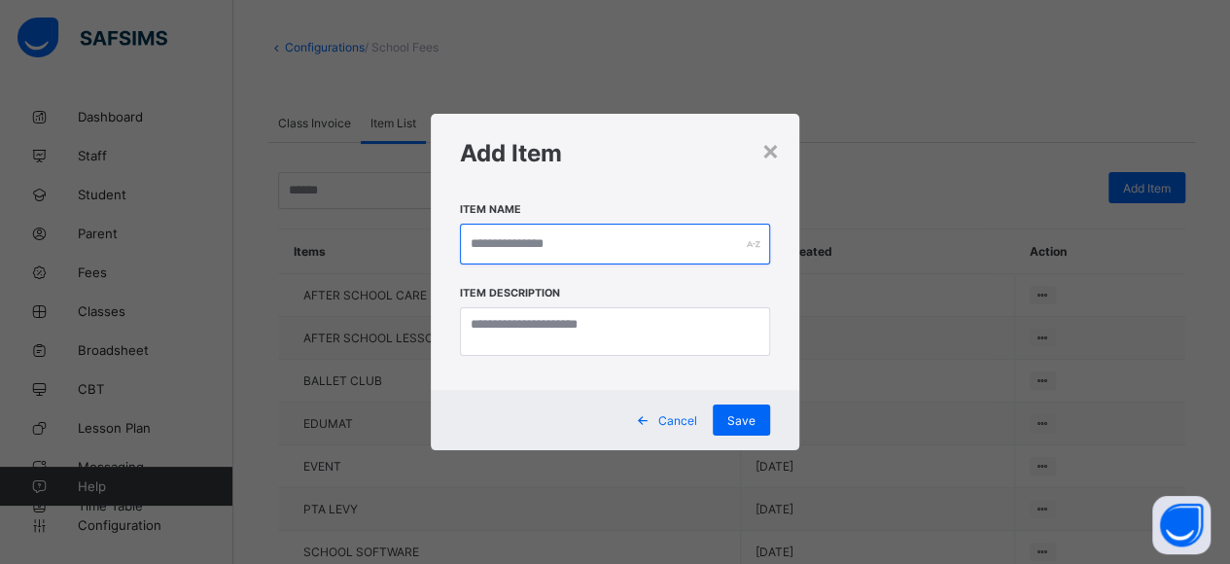
click at [482, 230] on input "text" at bounding box center [615, 244] width 311 height 41
type input "**********"
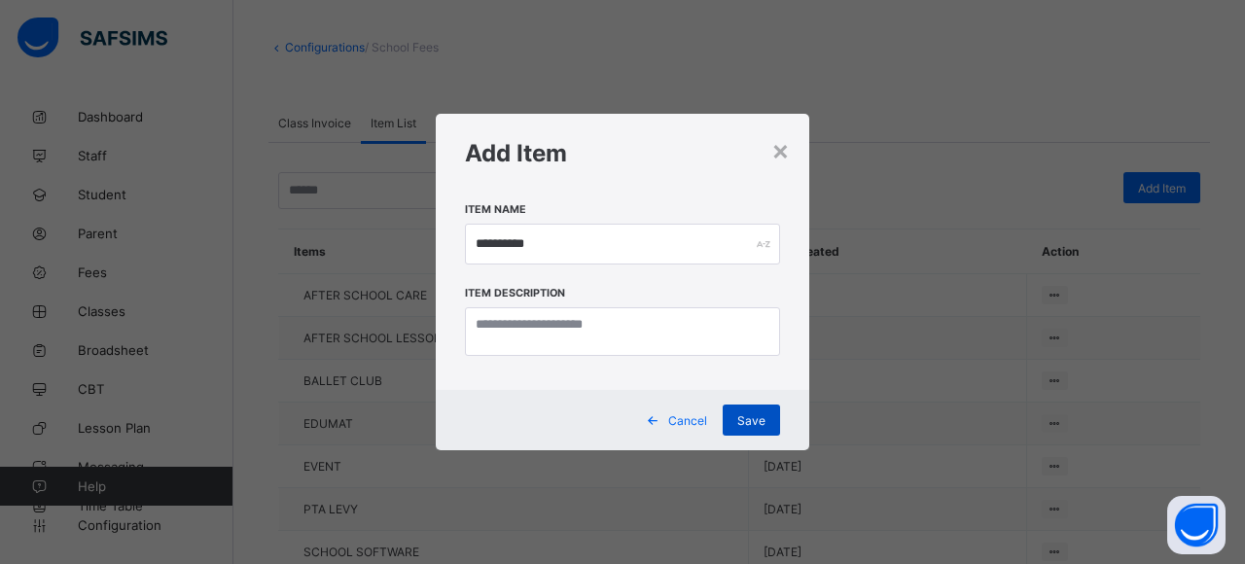
click at [740, 414] on span "Save" at bounding box center [751, 420] width 28 height 15
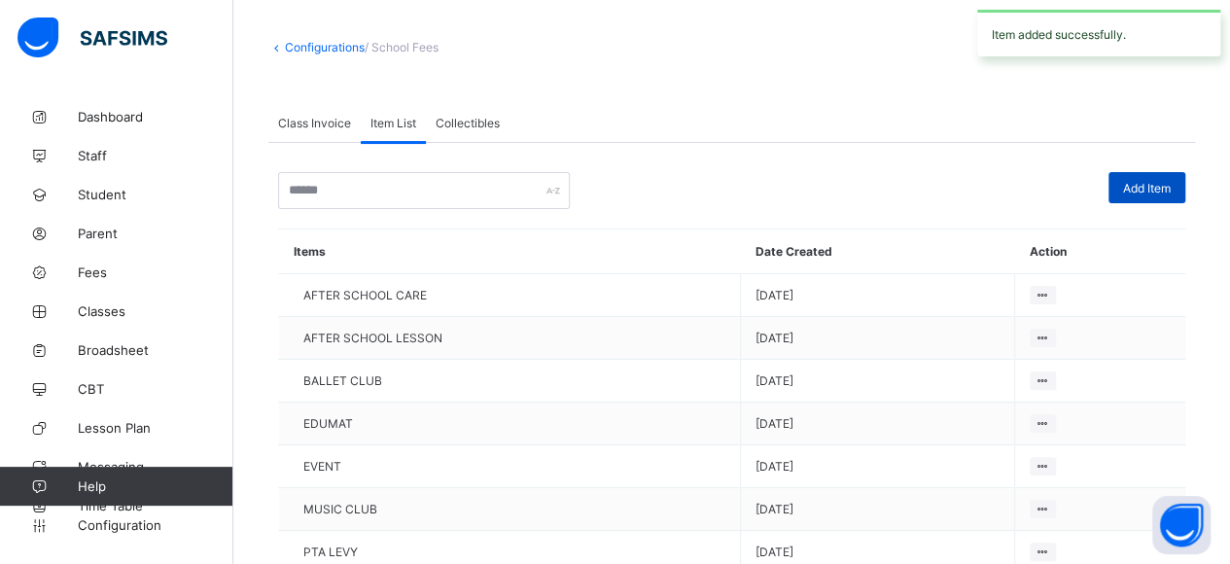
click at [1174, 176] on div "Add Item" at bounding box center [1147, 187] width 77 height 31
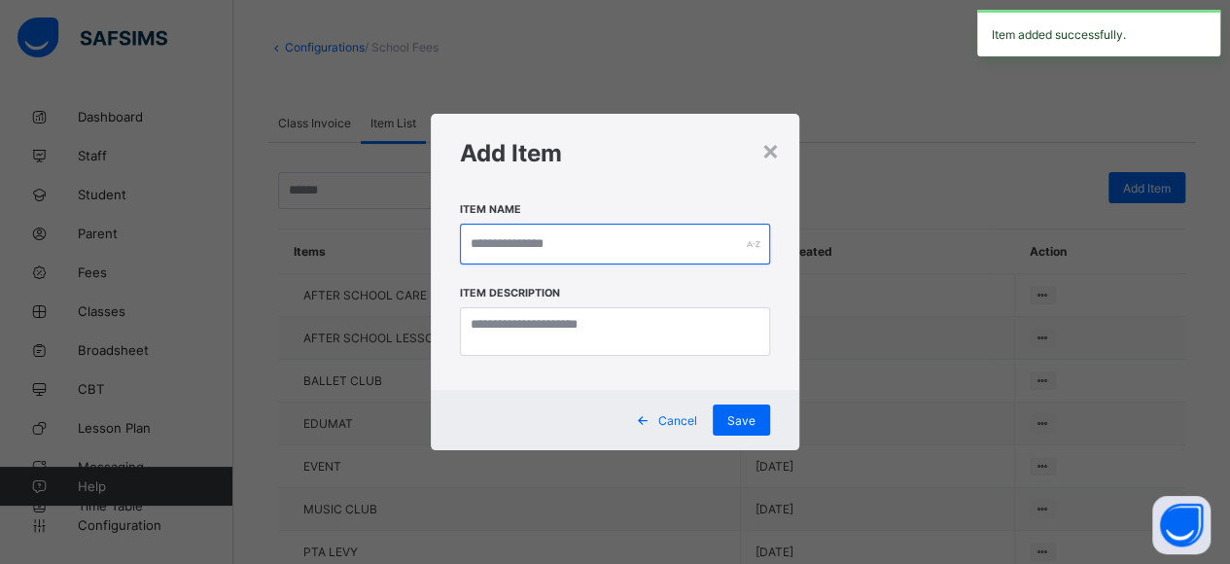
click at [507, 246] on input "text" at bounding box center [615, 244] width 311 height 41
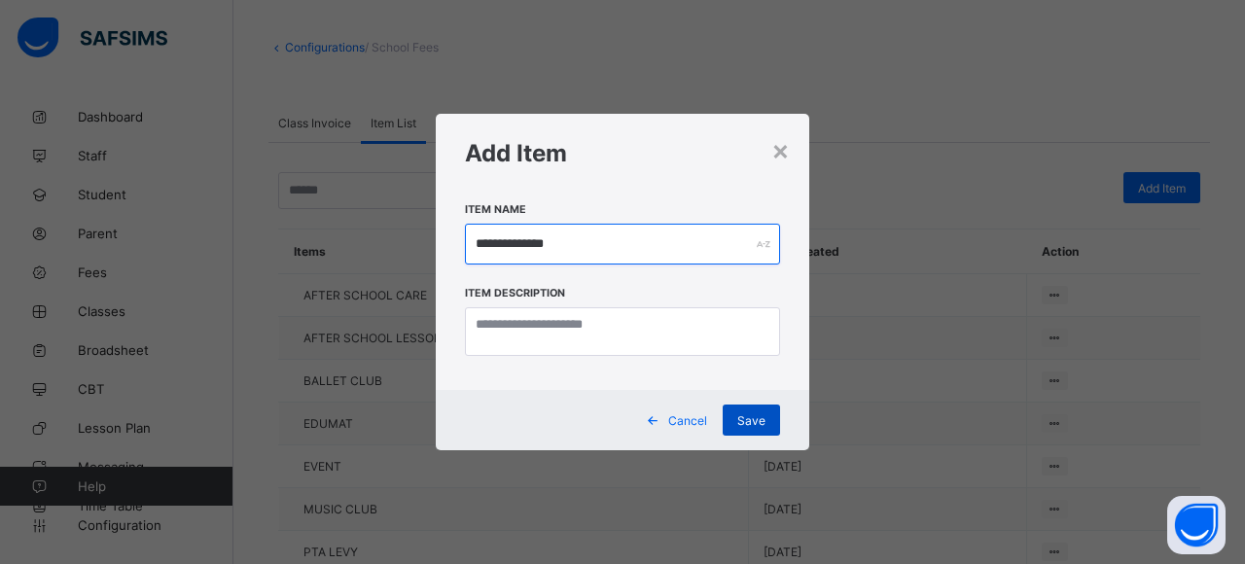
type input "**********"
click at [745, 421] on span "Save" at bounding box center [751, 420] width 28 height 15
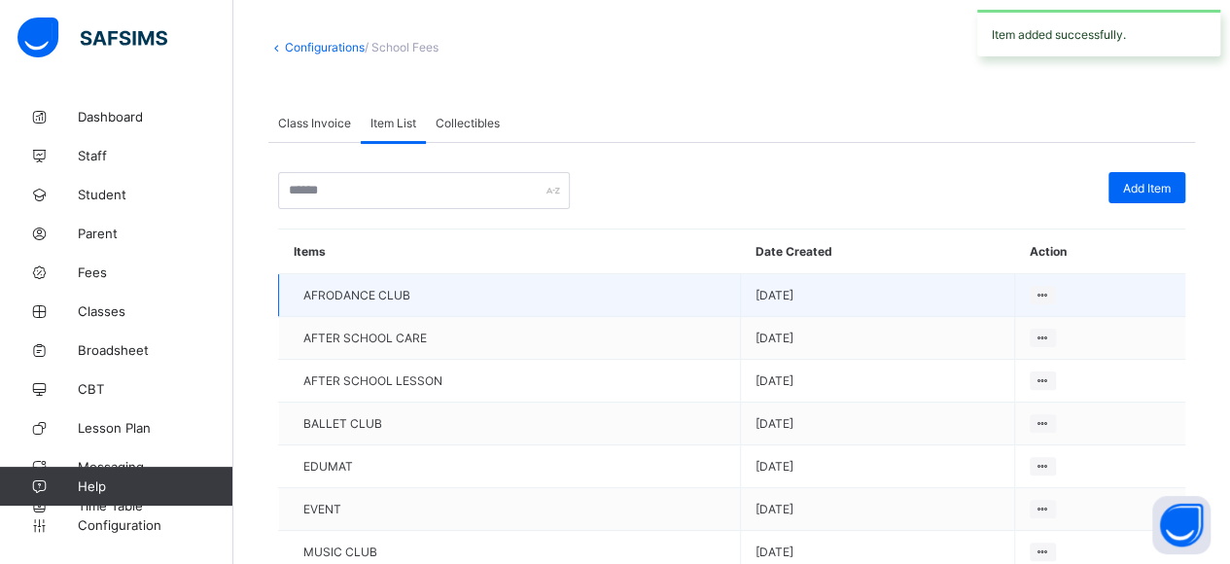
scroll to position [184, 0]
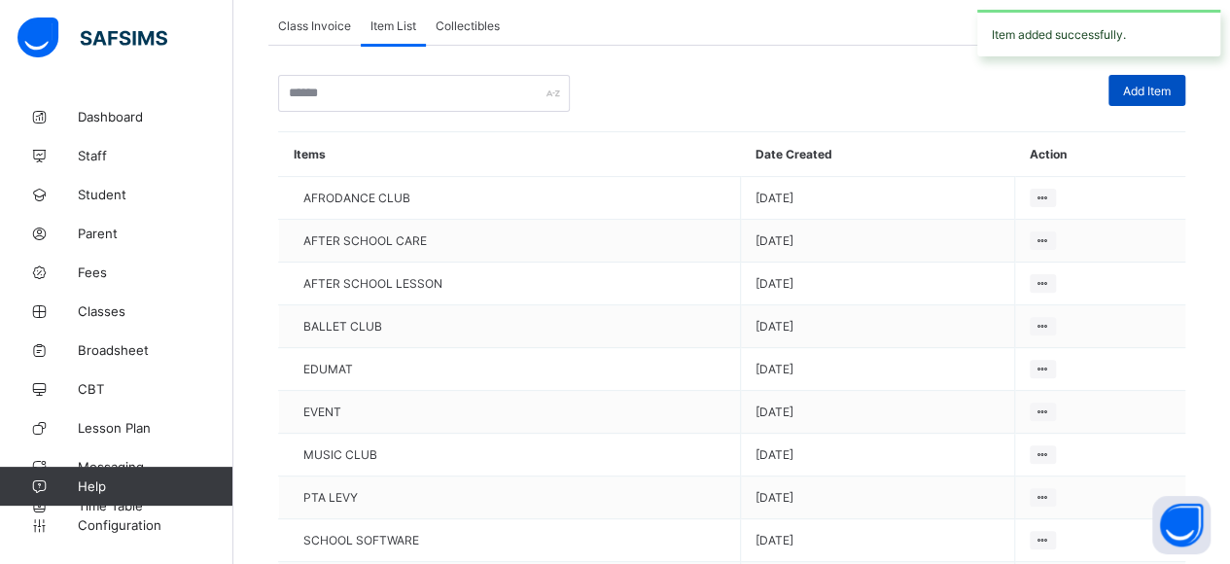
click at [1153, 85] on span "Add Item" at bounding box center [1147, 91] width 48 height 15
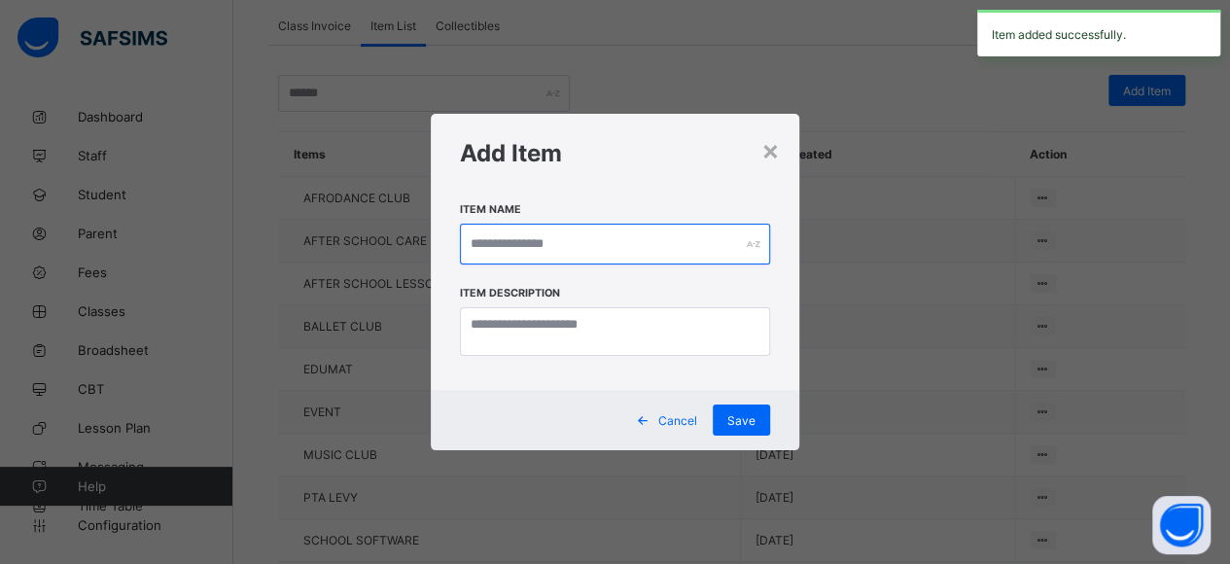
click at [473, 233] on input "text" at bounding box center [615, 244] width 311 height 41
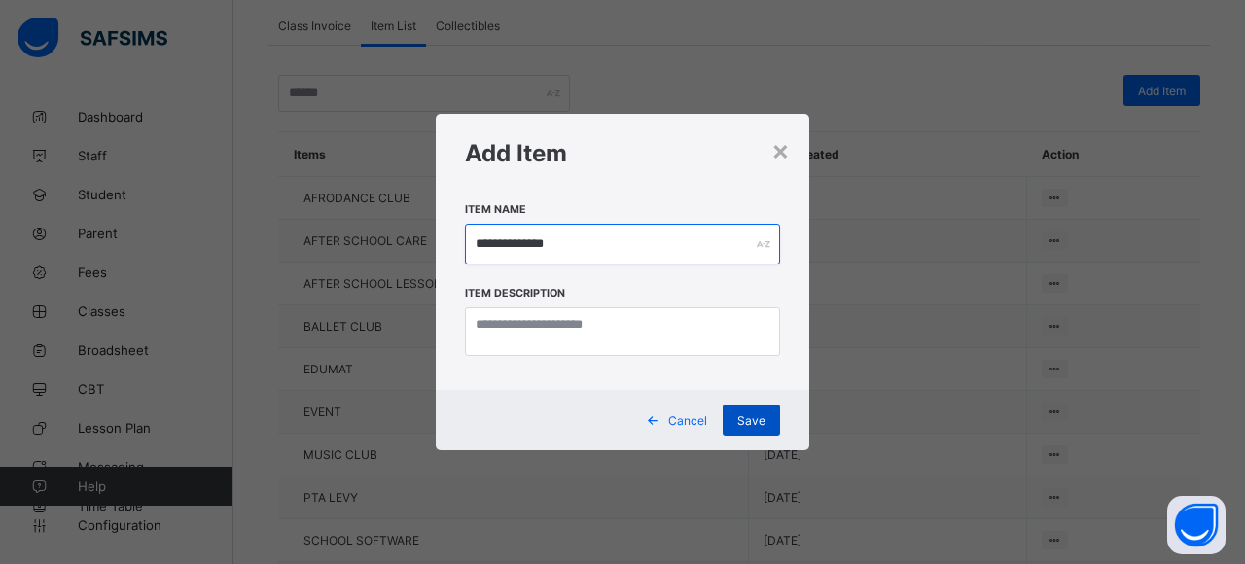
type input "**********"
click at [757, 421] on span "Save" at bounding box center [751, 420] width 28 height 15
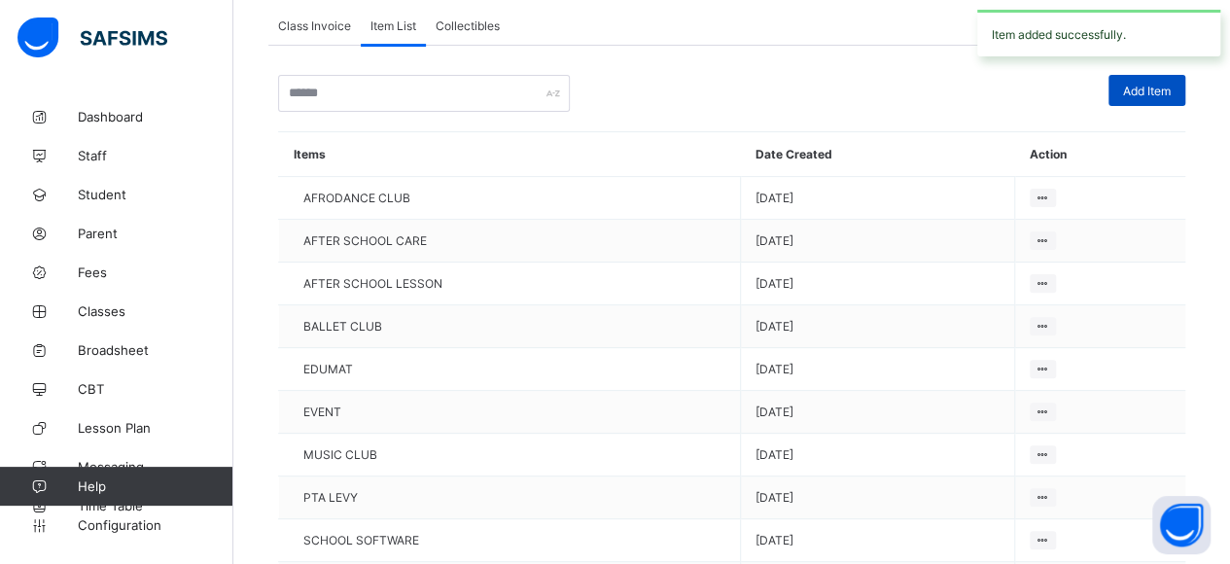
drag, startPoint x: 1162, startPoint y: 110, endPoint x: 1165, endPoint y: 97, distance: 13.0
click at [1162, 108] on div "Add Item Items Date Created Action AFRODANCE CLUB 2025-08-25 AFTER SCHOOL CARE …" at bounding box center [731, 361] width 907 height 573
click at [1165, 97] on div "Add Item" at bounding box center [1147, 90] width 77 height 31
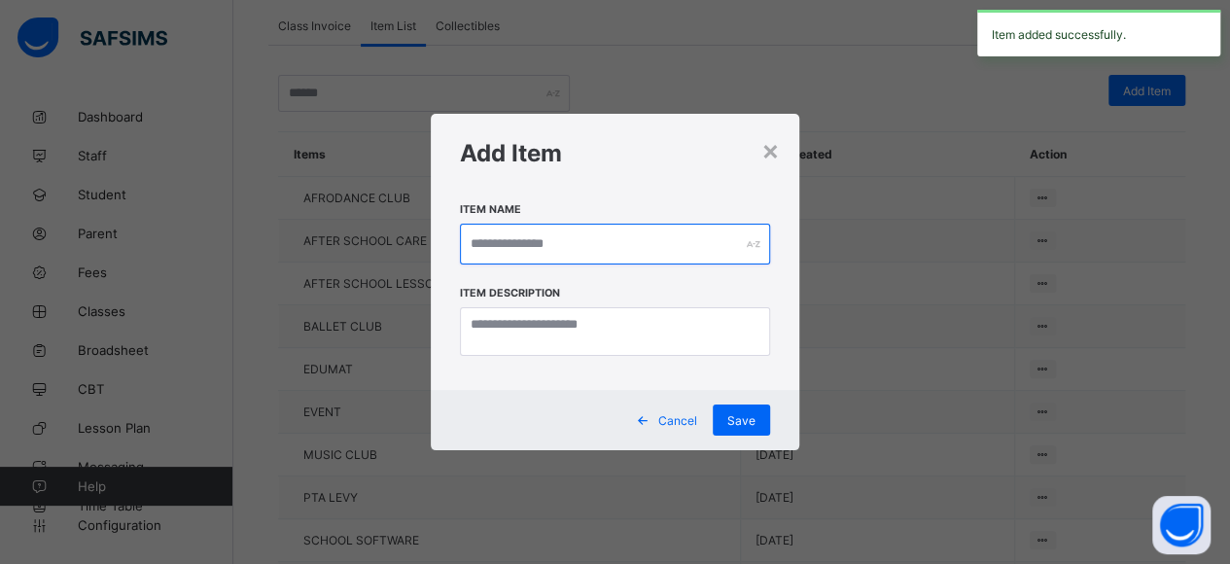
click at [500, 248] on input "text" at bounding box center [615, 244] width 311 height 41
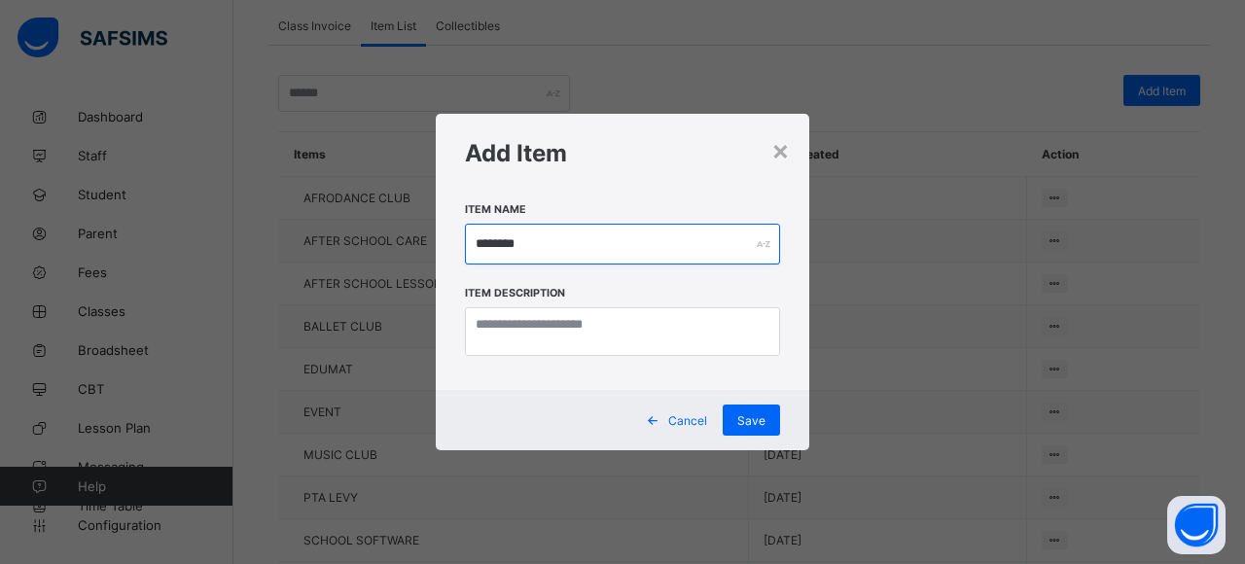
click at [500, 244] on input "********" at bounding box center [622, 244] width 315 height 41
type input "********"
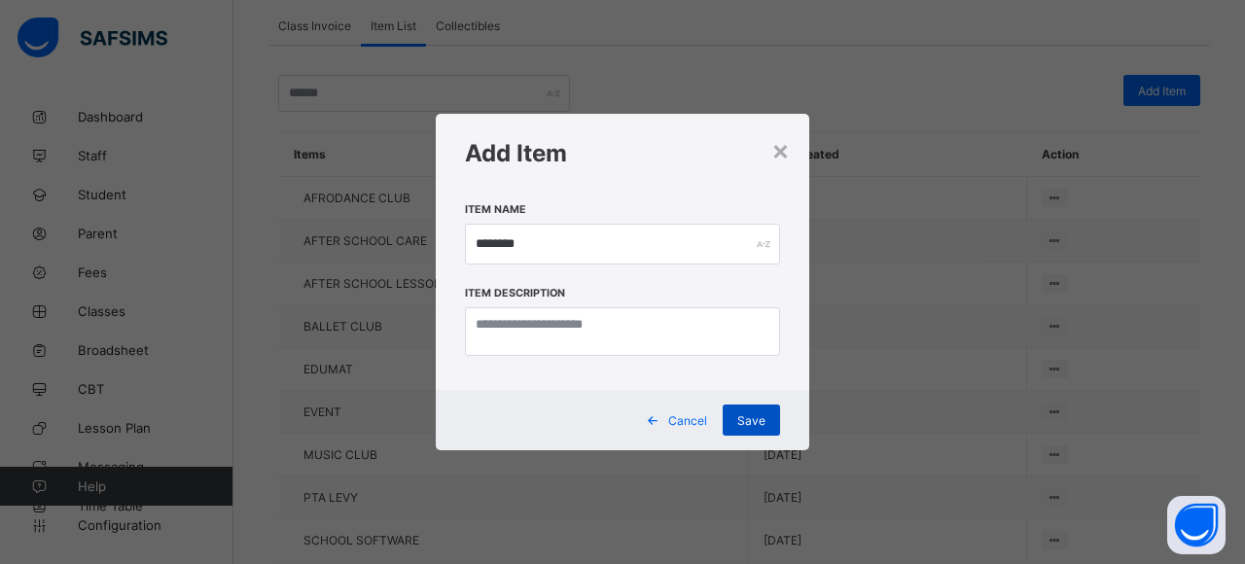
click at [739, 418] on span "Save" at bounding box center [751, 420] width 28 height 15
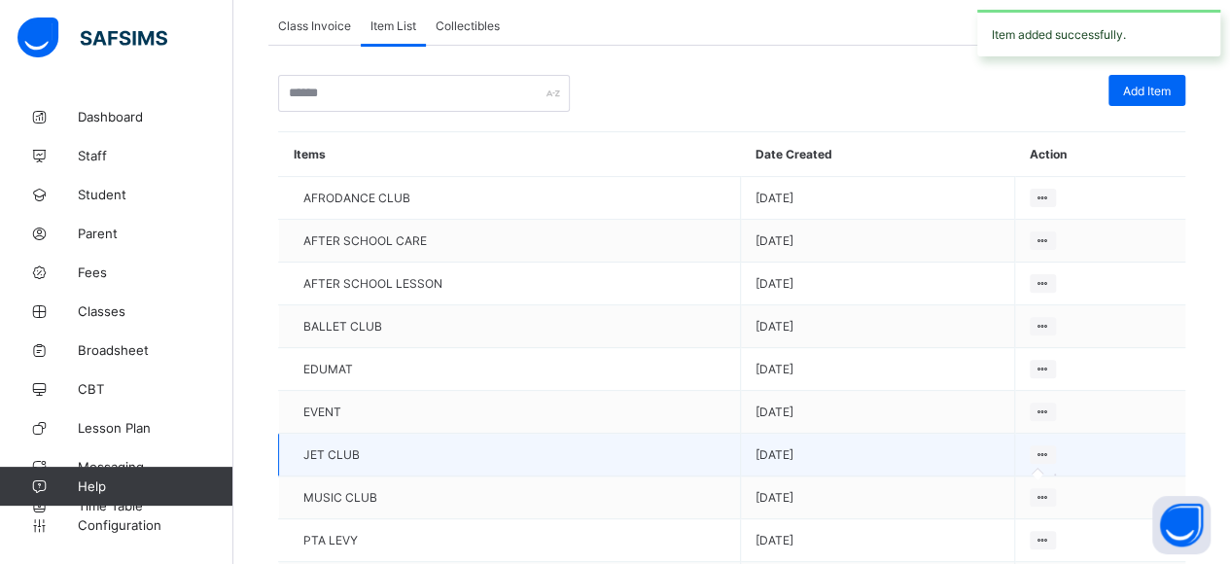
click at [1050, 448] on icon at bounding box center [1043, 454] width 17 height 15
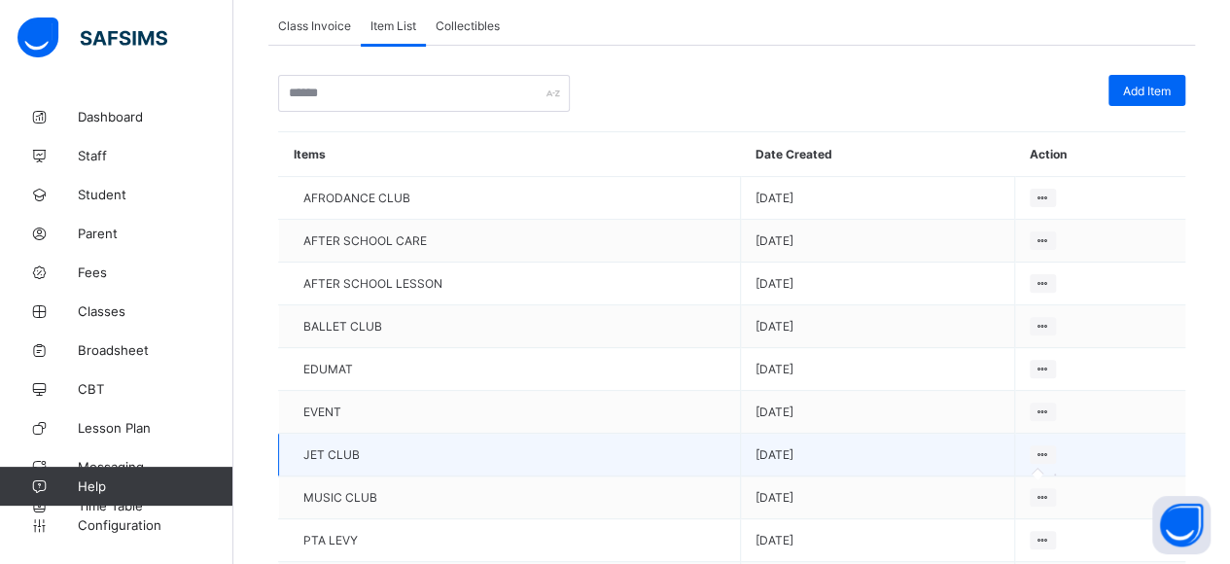
click at [1050, 448] on icon at bounding box center [1043, 454] width 17 height 15
click at [1050, 447] on icon at bounding box center [1043, 454] width 17 height 15
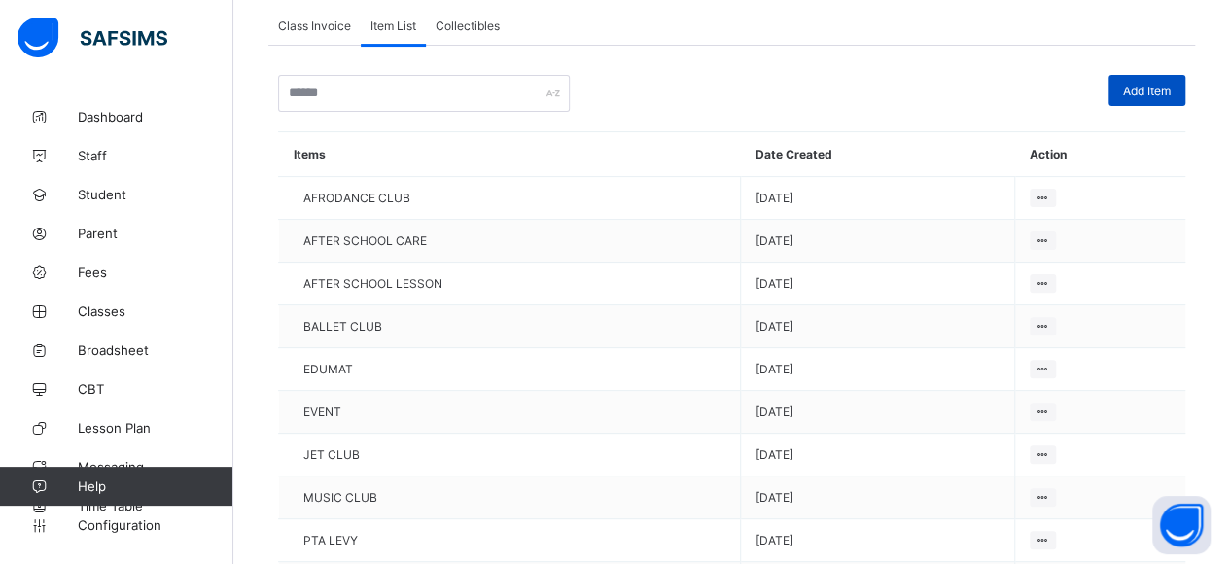
click at [1138, 89] on span "Add Item" at bounding box center [1147, 91] width 48 height 15
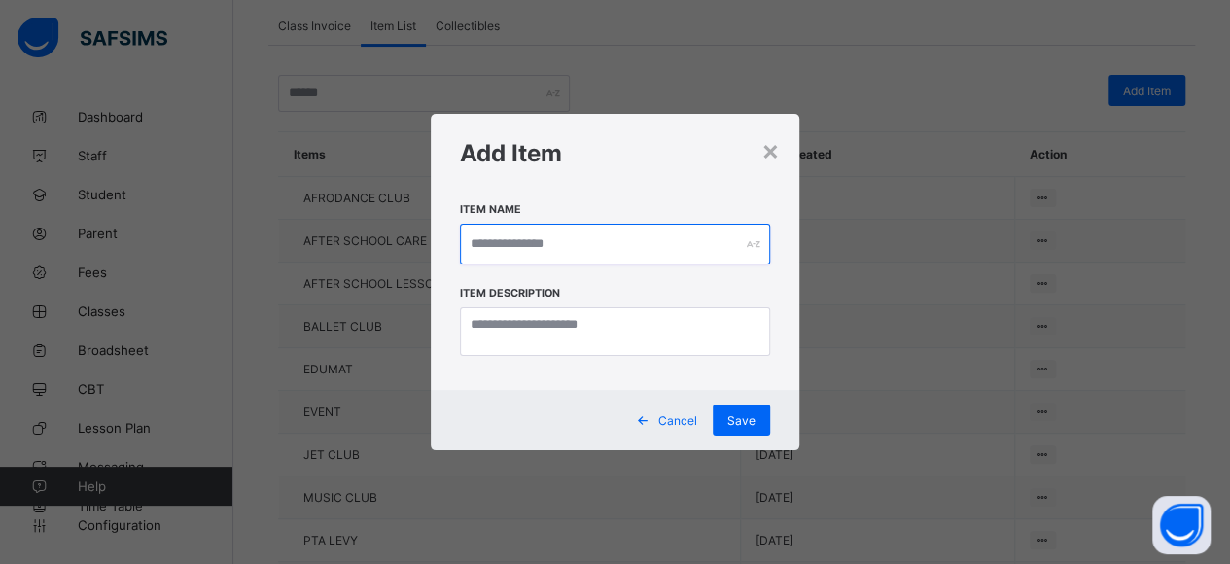
click at [539, 236] on input "text" at bounding box center [615, 244] width 311 height 41
type input "*********"
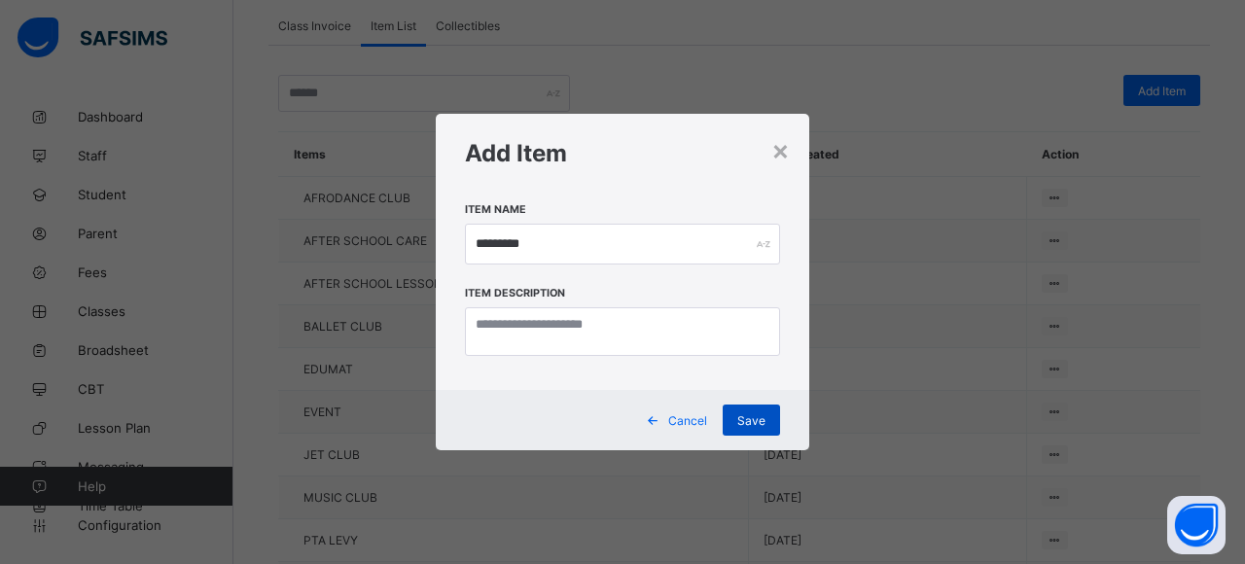
click at [753, 425] on span "Save" at bounding box center [751, 420] width 28 height 15
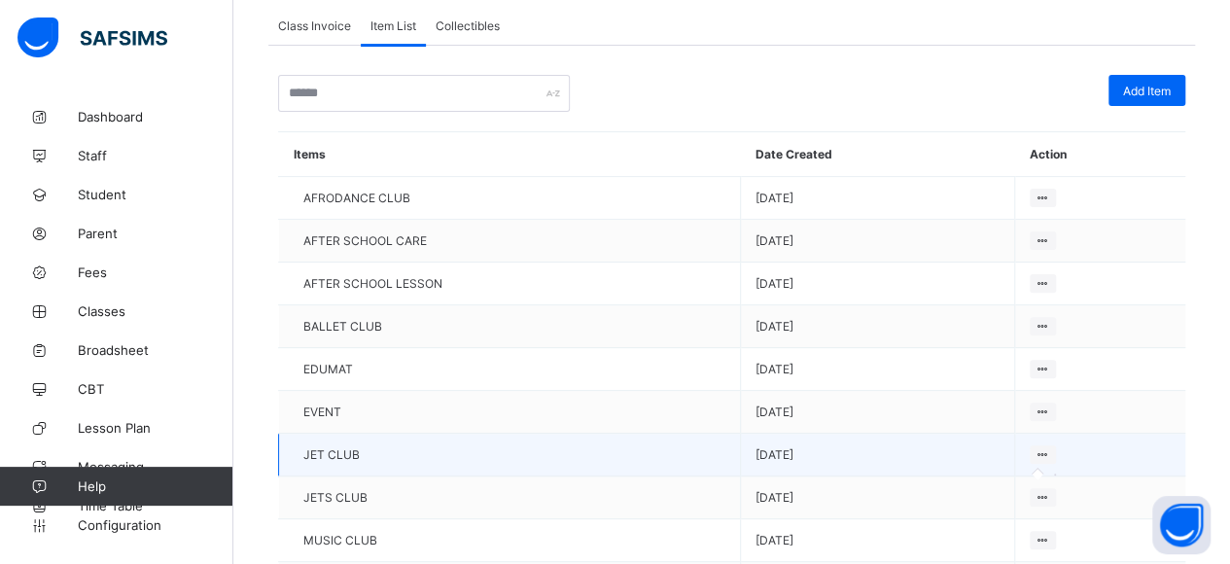
click at [1048, 447] on icon at bounding box center [1043, 454] width 17 height 15
click at [1049, 447] on icon at bounding box center [1043, 454] width 17 height 15
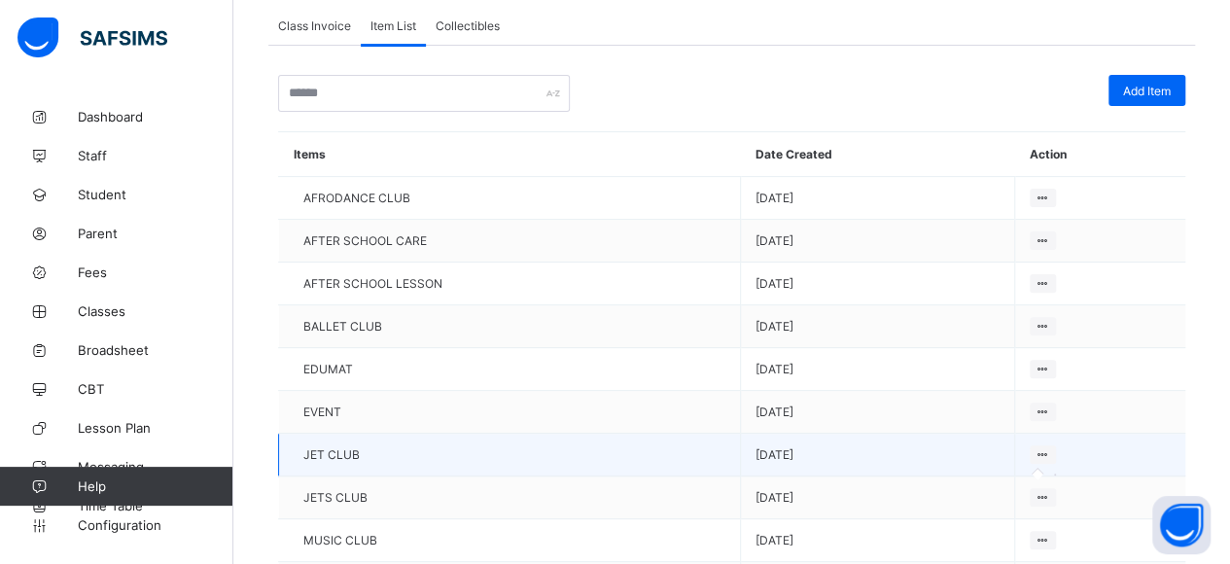
click at [1049, 447] on icon at bounding box center [1043, 454] width 17 height 15
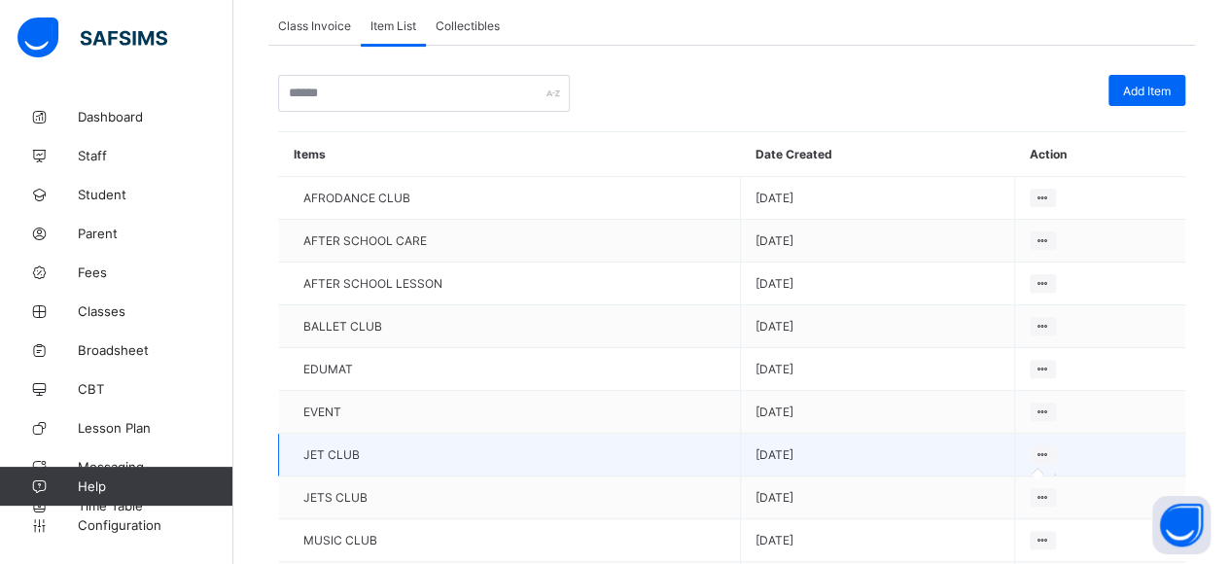
click at [1049, 447] on icon at bounding box center [1043, 454] width 17 height 15
click at [1050, 447] on icon at bounding box center [1043, 454] width 17 height 15
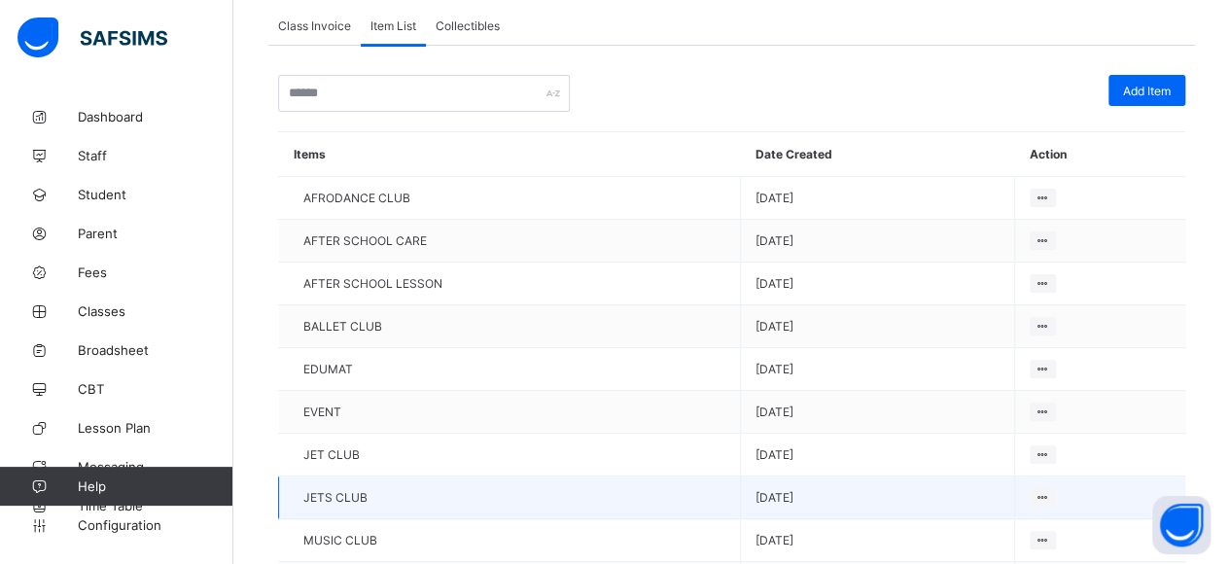
click at [1046, 498] on td at bounding box center [1099, 498] width 171 height 43
click at [1048, 490] on icon at bounding box center [1043, 497] width 17 height 15
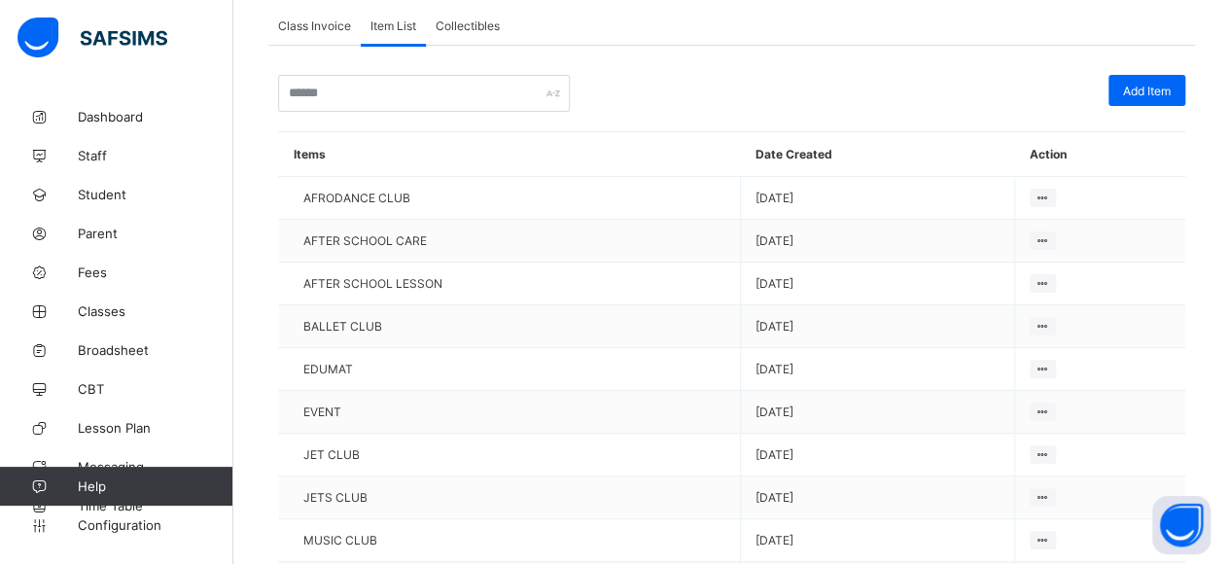
click at [1155, 79] on div "Add Item" at bounding box center [1147, 90] width 77 height 31
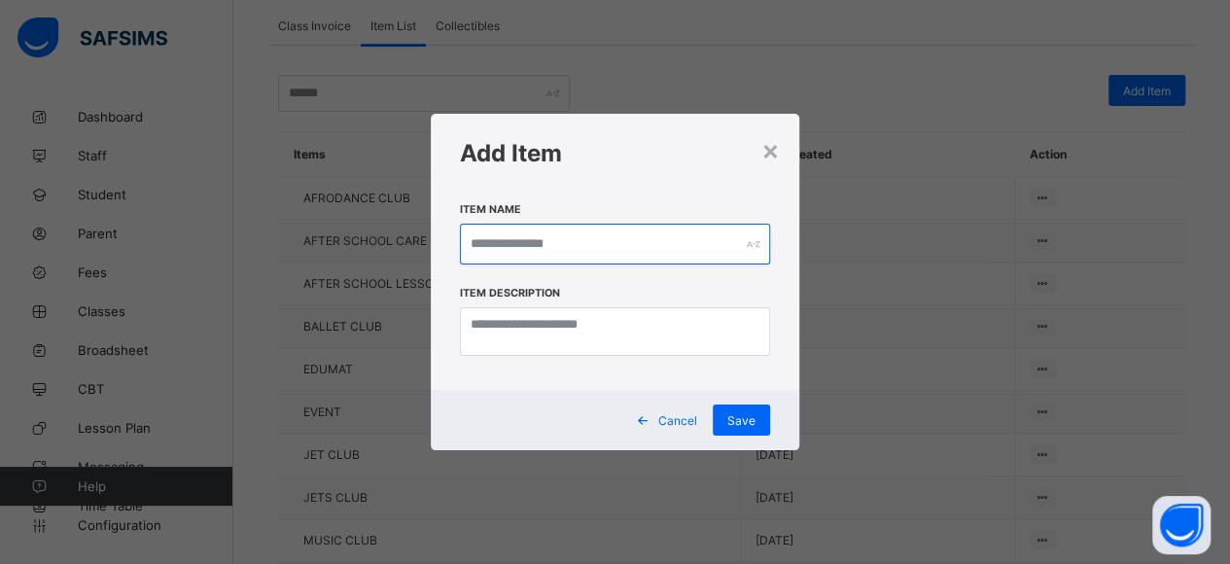
click at [554, 230] on input "text" at bounding box center [615, 244] width 311 height 41
type input "**********"
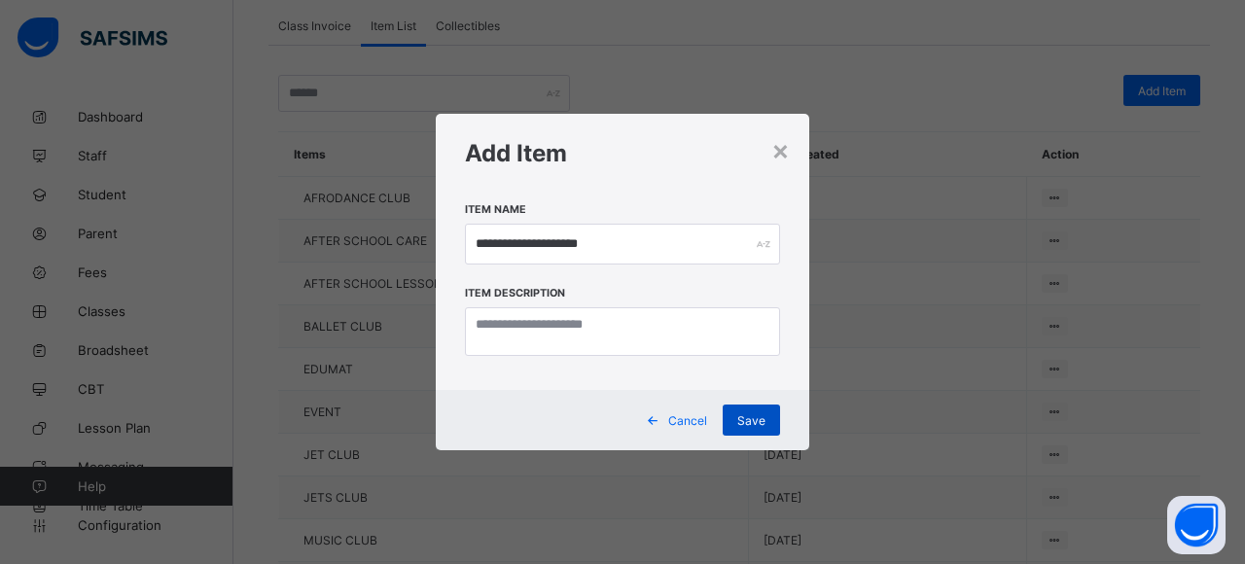
click at [760, 428] on span "Save" at bounding box center [751, 420] width 28 height 15
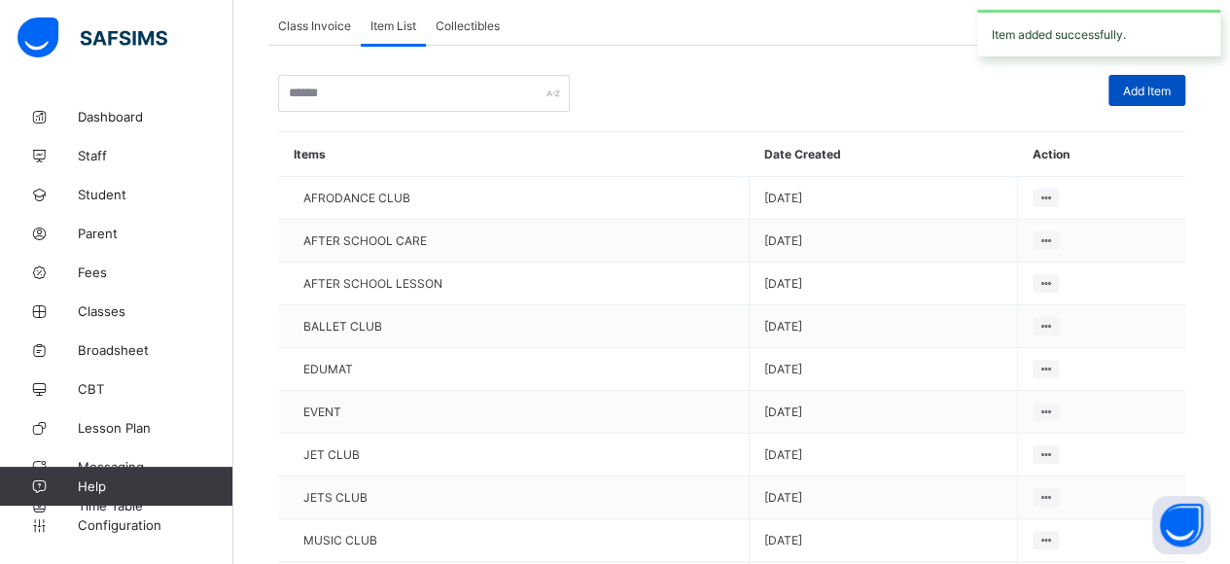
click at [1165, 80] on div "Add Item" at bounding box center [1147, 90] width 77 height 31
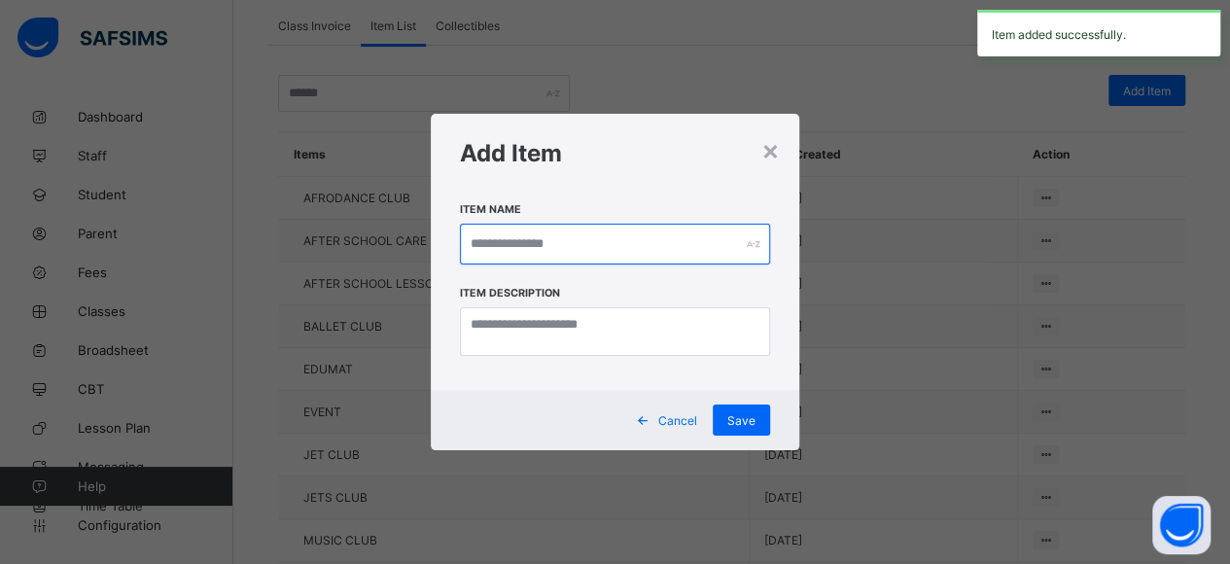
click at [585, 252] on input "text" at bounding box center [615, 244] width 311 height 41
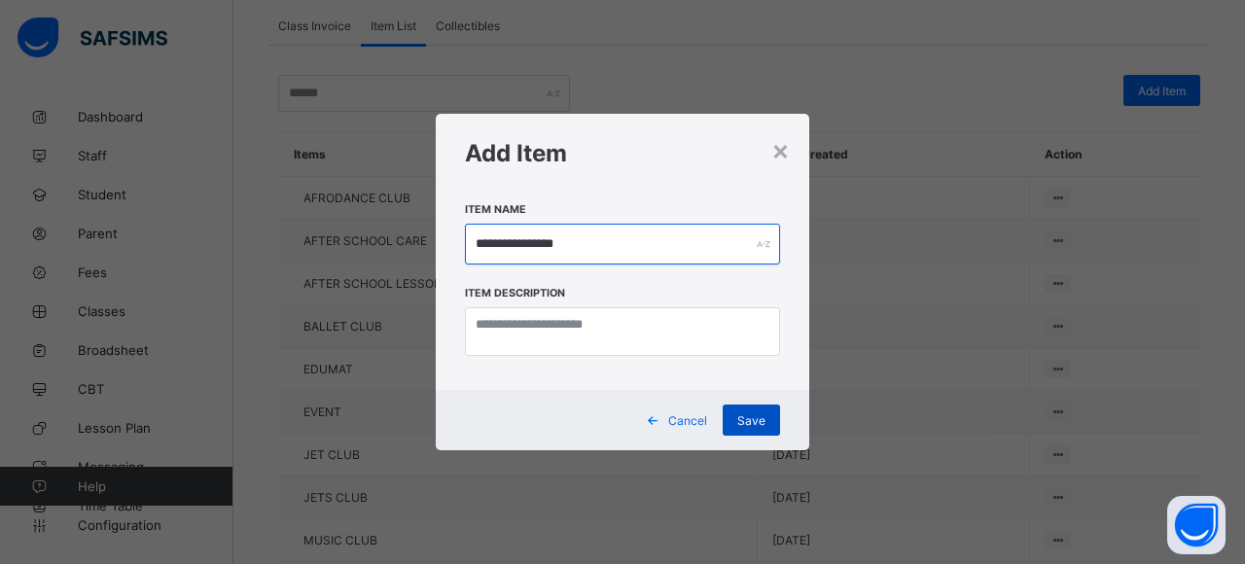
type input "**********"
click at [776, 418] on div "Save" at bounding box center [751, 420] width 57 height 31
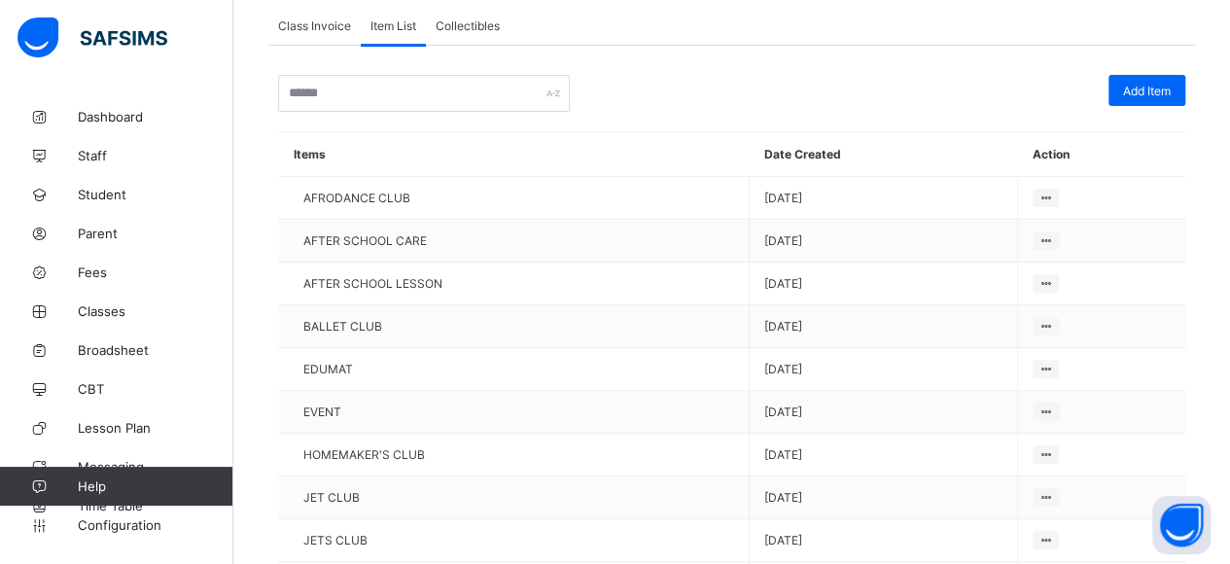
click at [1161, 89] on span "Add Item" at bounding box center [1147, 91] width 48 height 15
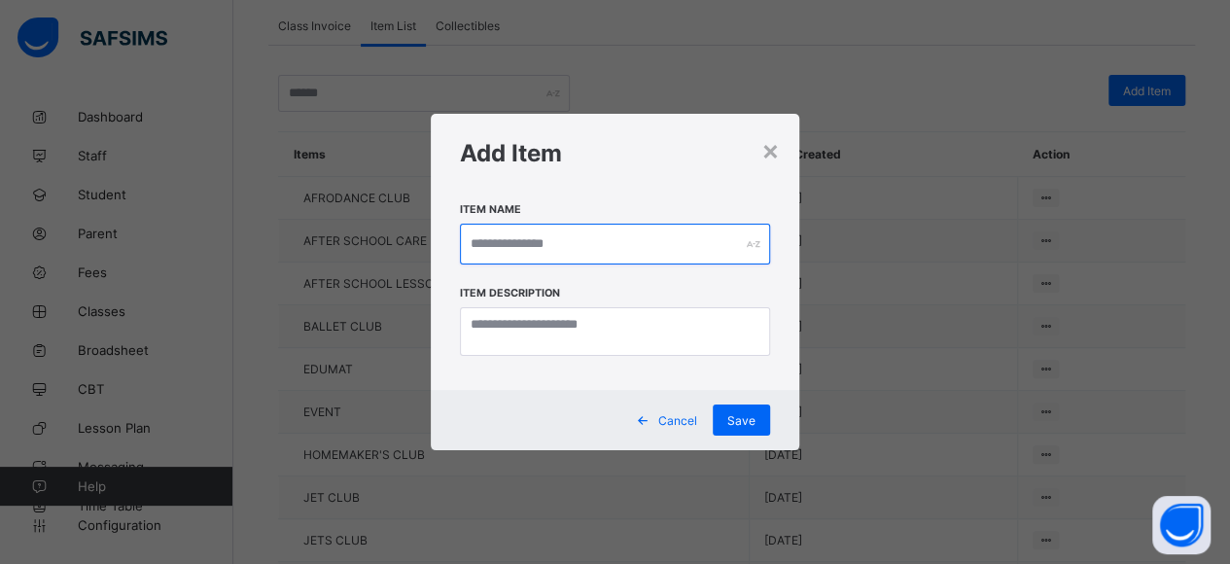
click at [584, 248] on input "text" at bounding box center [615, 244] width 311 height 41
click at [592, 244] on input "**********" at bounding box center [622, 244] width 315 height 41
type input "**********"
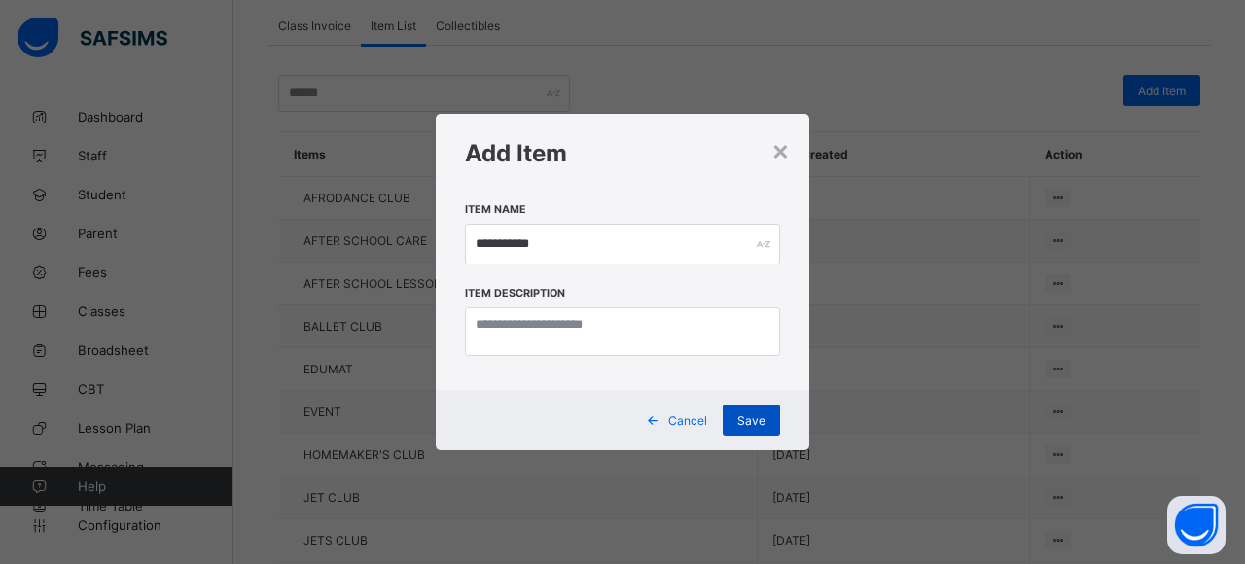
click at [738, 425] on span "Save" at bounding box center [751, 420] width 28 height 15
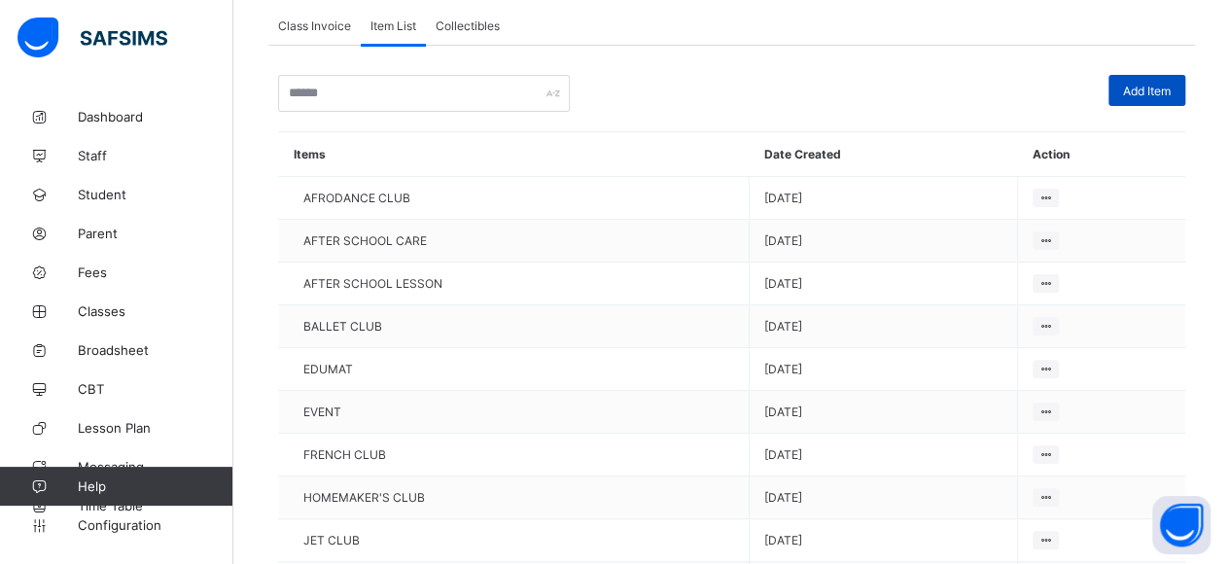
click at [1166, 94] on span "Add Item" at bounding box center [1147, 91] width 48 height 15
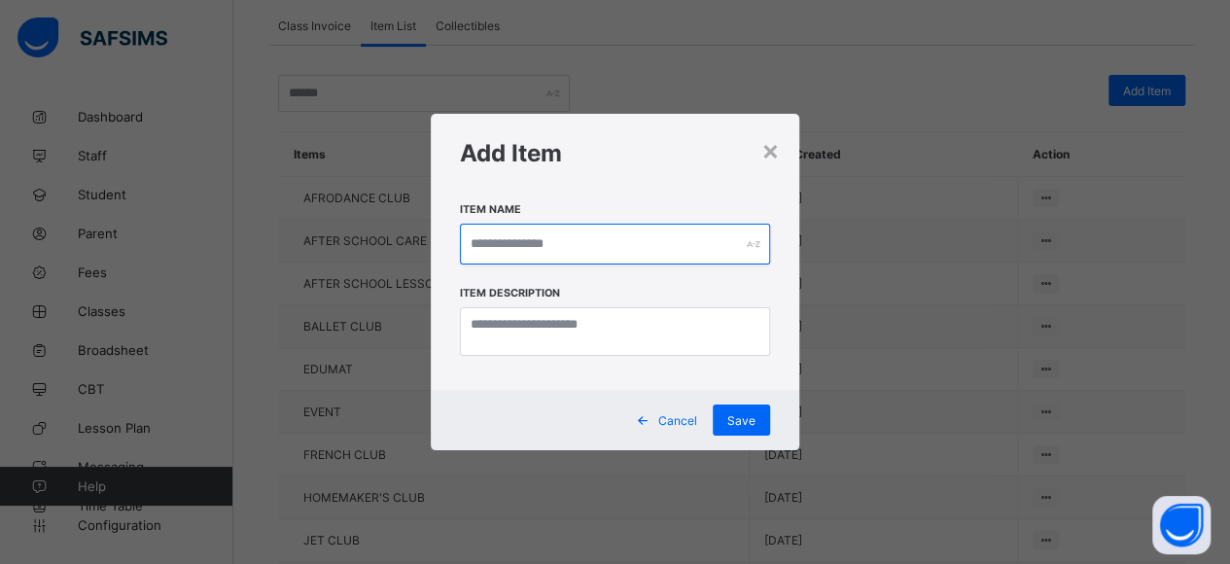
click at [574, 242] on input "text" at bounding box center [615, 244] width 311 height 41
type input "**********"
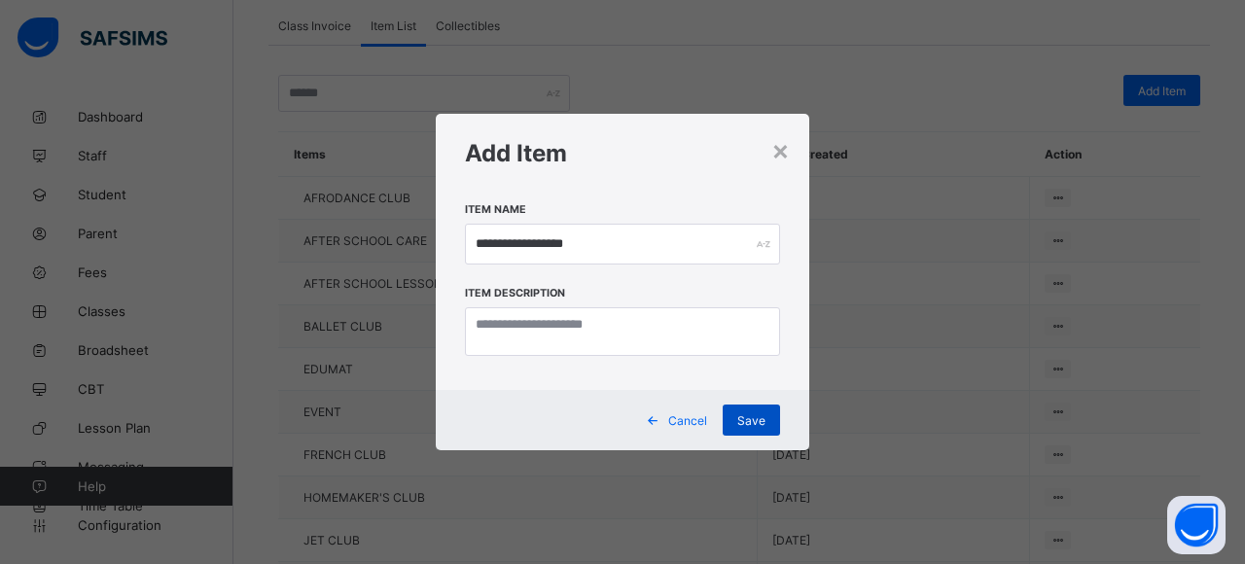
click at [752, 414] on span "Save" at bounding box center [751, 420] width 28 height 15
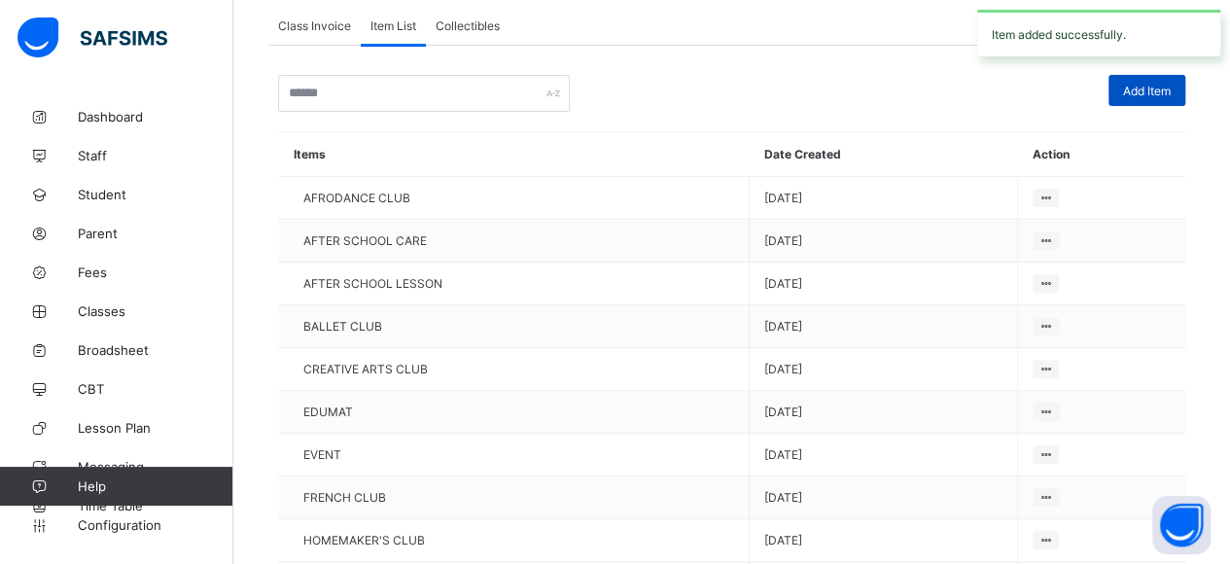
click at [1186, 95] on div "Add Item" at bounding box center [1147, 90] width 77 height 31
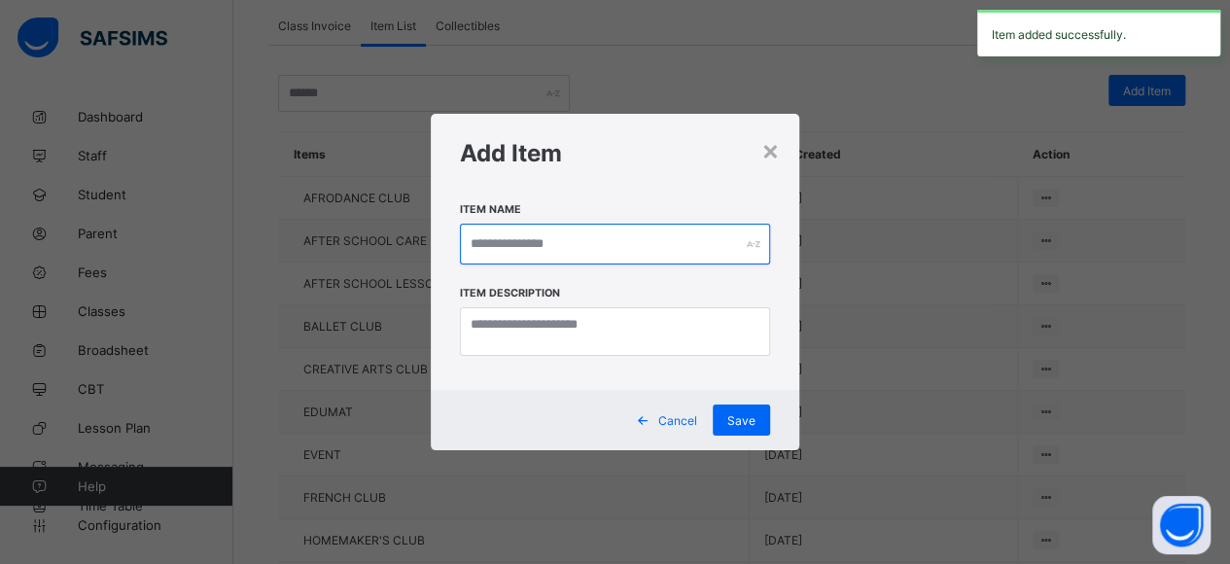
click at [585, 245] on input "text" at bounding box center [615, 244] width 311 height 41
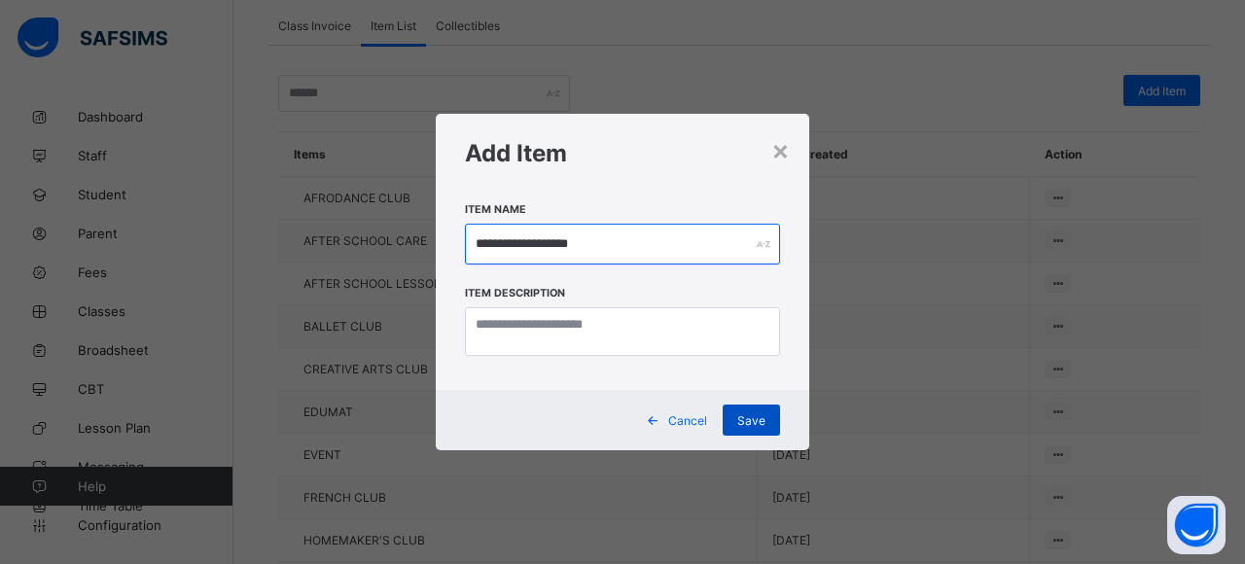
type input "**********"
click at [737, 424] on div "Save" at bounding box center [751, 420] width 57 height 31
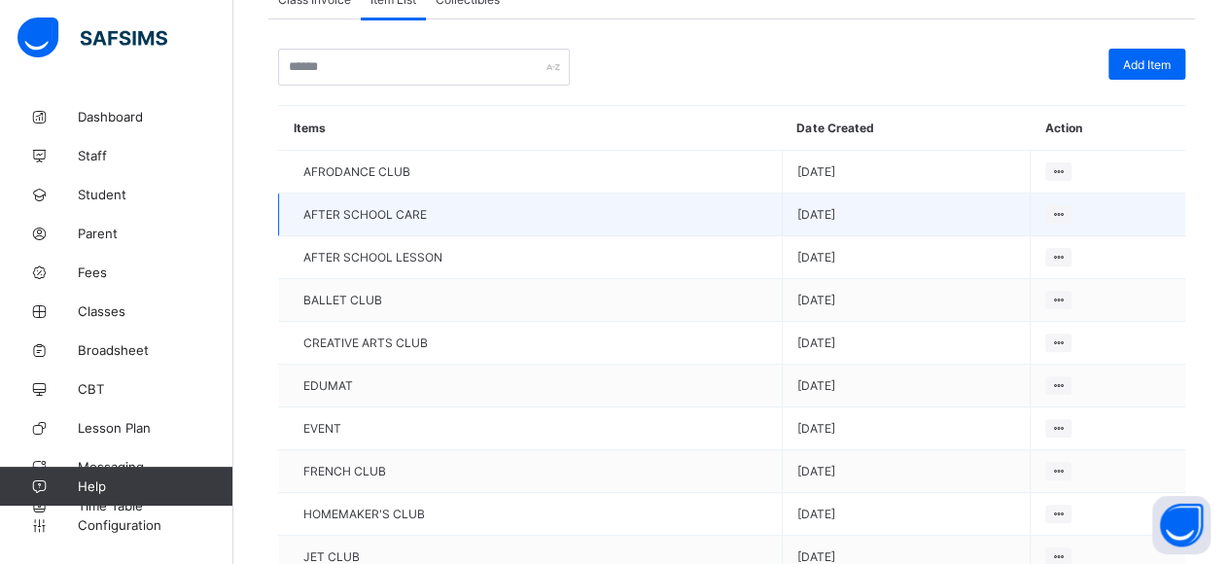
scroll to position [0, 0]
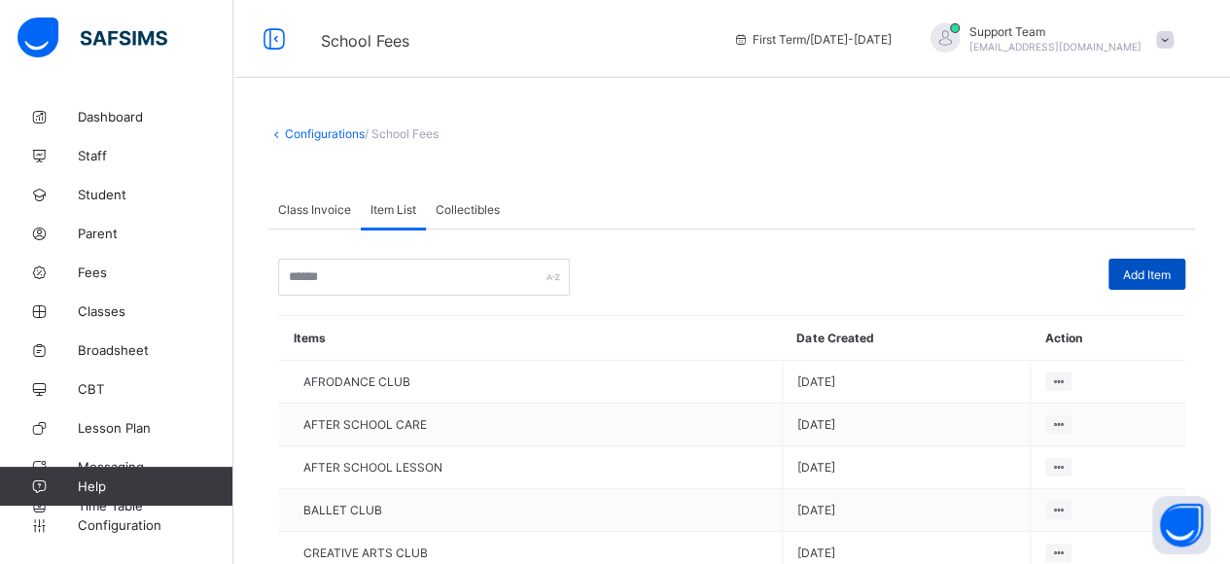
click at [1179, 285] on div "Add Item" at bounding box center [1147, 274] width 77 height 31
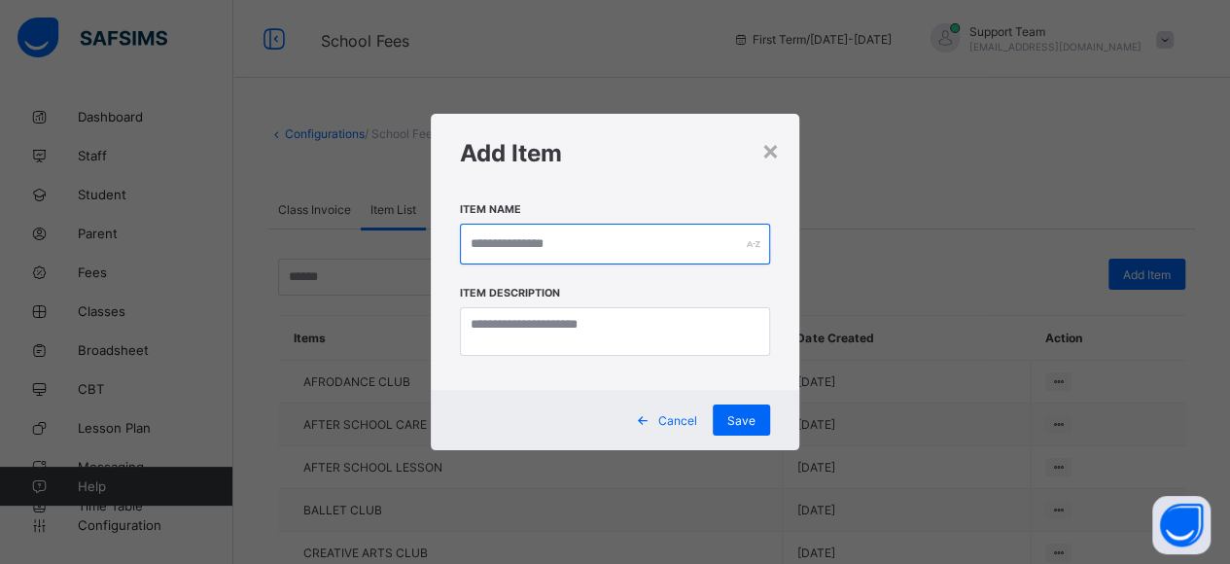
click at [636, 259] on input "text" at bounding box center [615, 244] width 311 height 41
type input "**********"
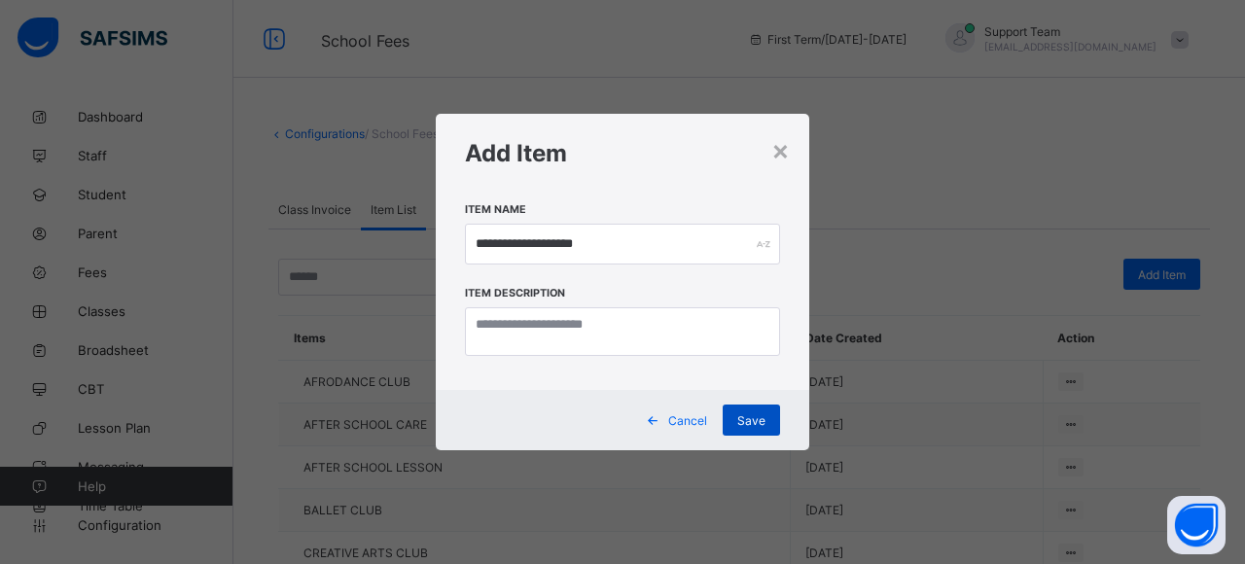
click at [755, 427] on span "Save" at bounding box center [751, 420] width 28 height 15
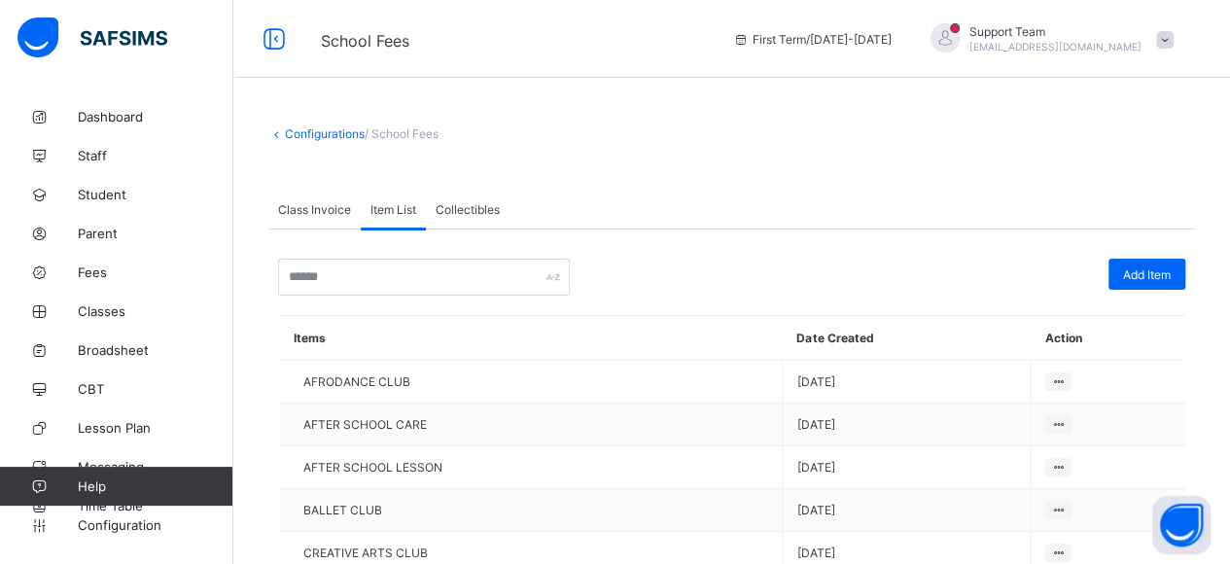
click at [1168, 262] on div "Add Item" at bounding box center [1147, 274] width 77 height 31
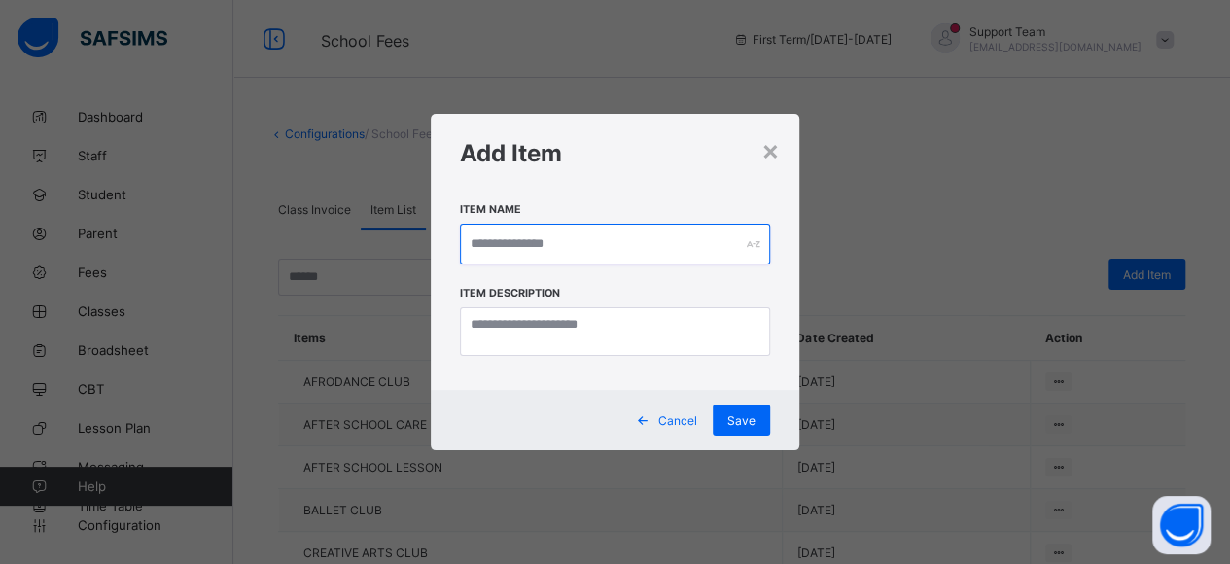
click at [575, 258] on input "text" at bounding box center [615, 244] width 311 height 41
type input "**********"
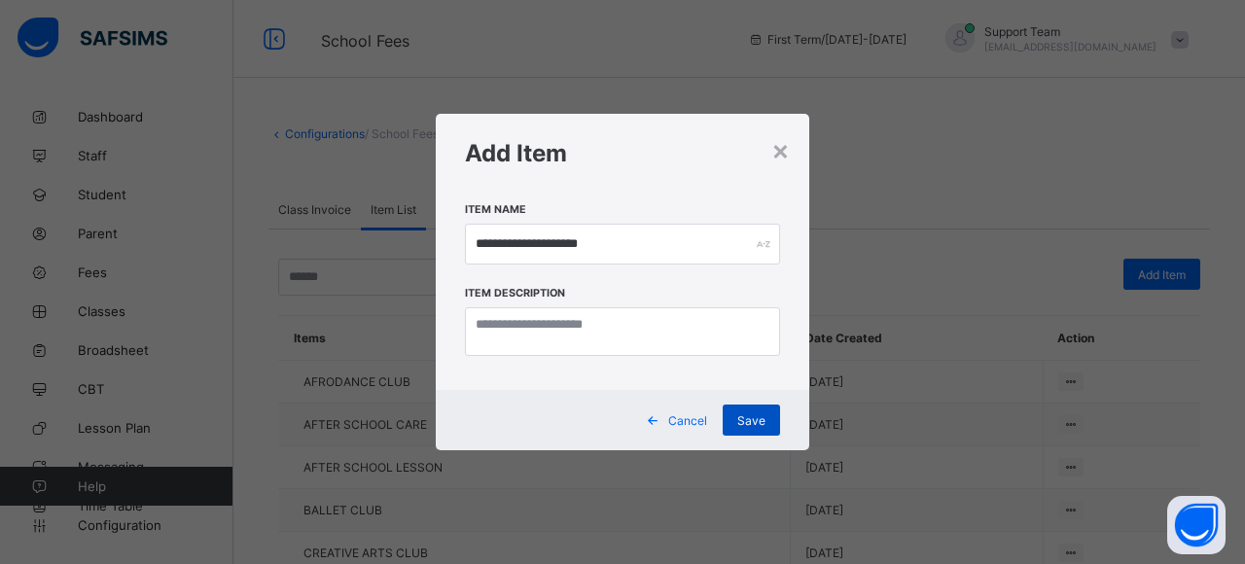
click at [762, 425] on span "Save" at bounding box center [751, 420] width 28 height 15
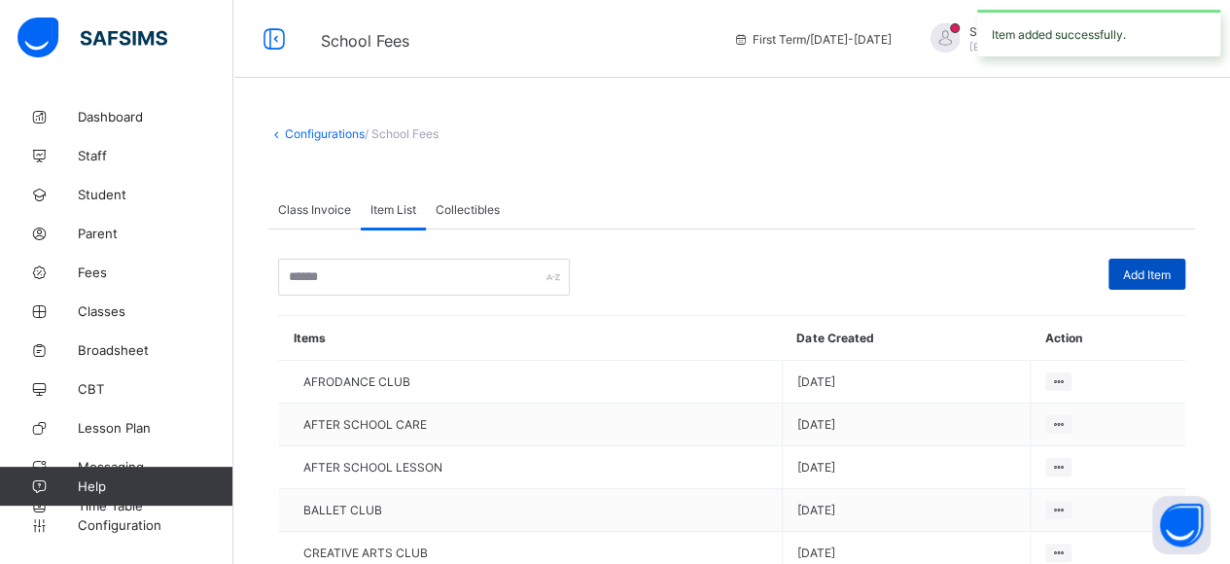
click at [1150, 281] on div "Add Item" at bounding box center [1147, 274] width 77 height 31
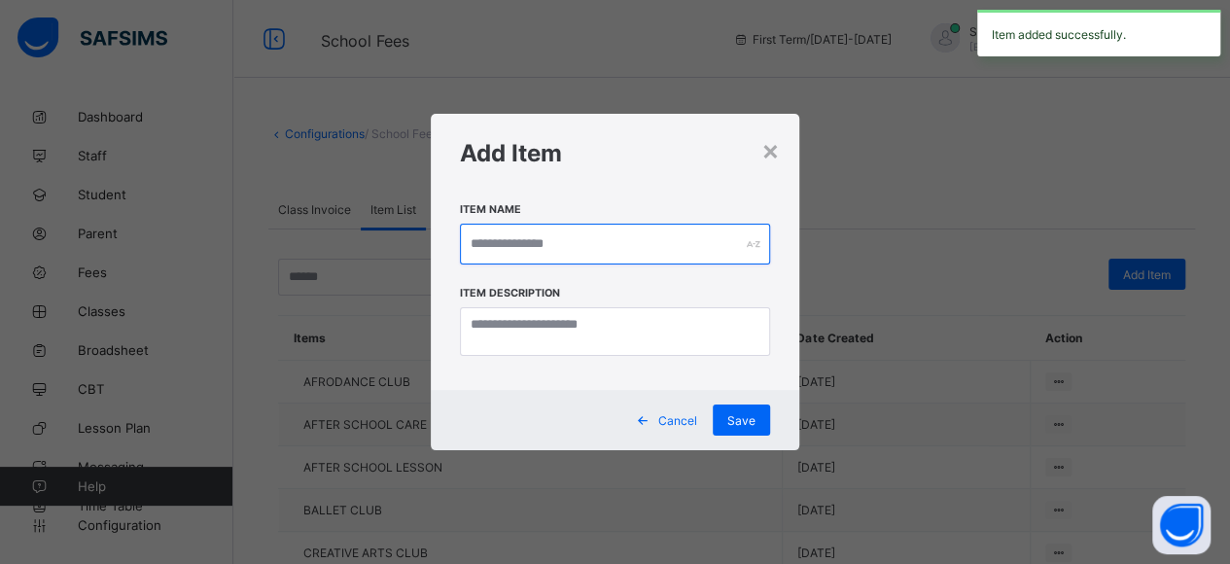
click at [560, 236] on input "text" at bounding box center [615, 244] width 311 height 41
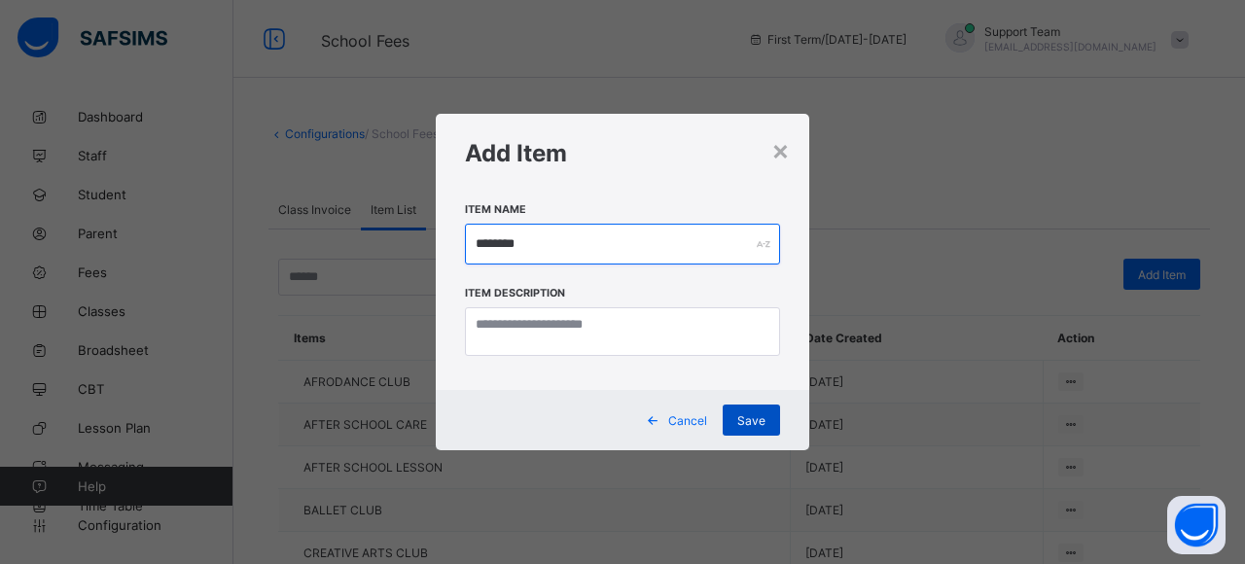
type input "********"
click at [758, 422] on span "Save" at bounding box center [751, 420] width 28 height 15
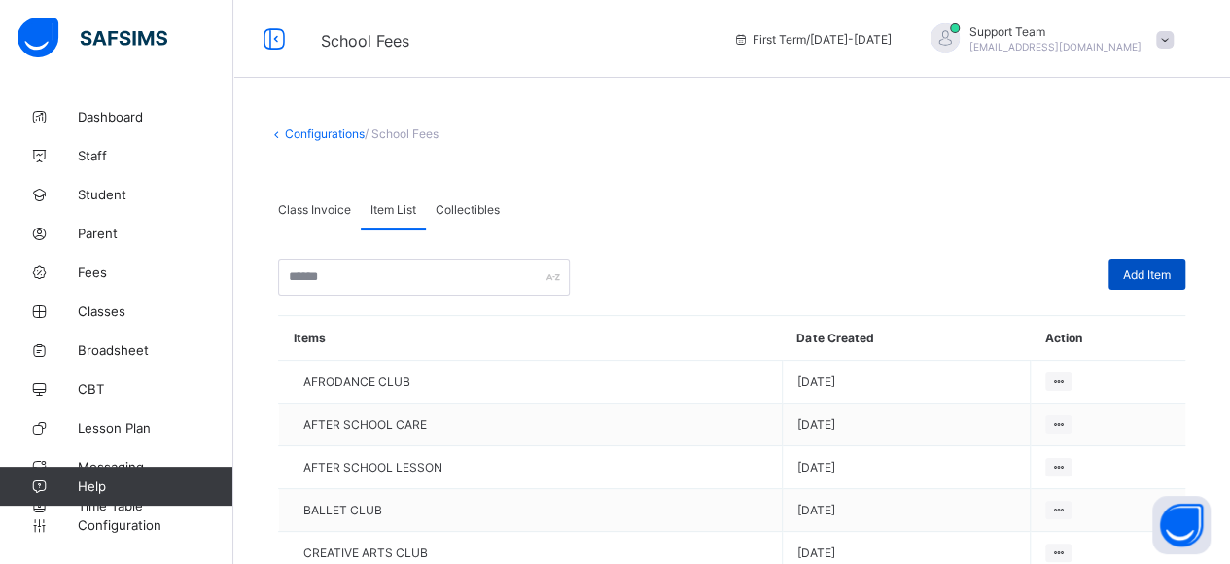
click at [1140, 270] on span "Add Item" at bounding box center [1147, 274] width 48 height 15
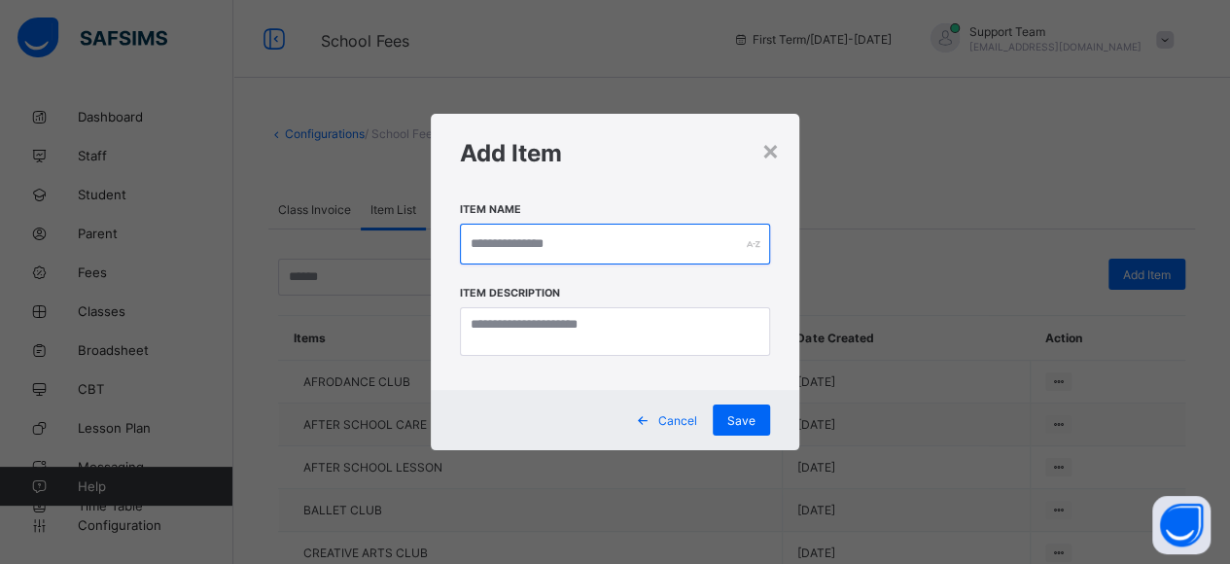
click at [587, 256] on input "text" at bounding box center [615, 244] width 311 height 41
type input "**********"
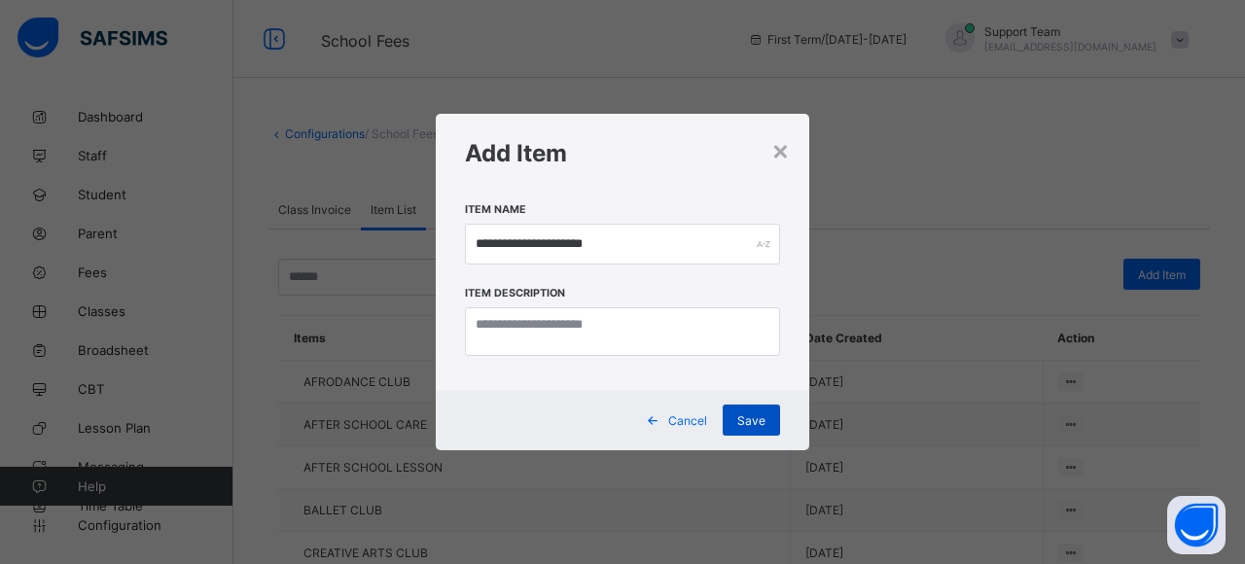
click at [737, 420] on div "Save" at bounding box center [751, 420] width 57 height 31
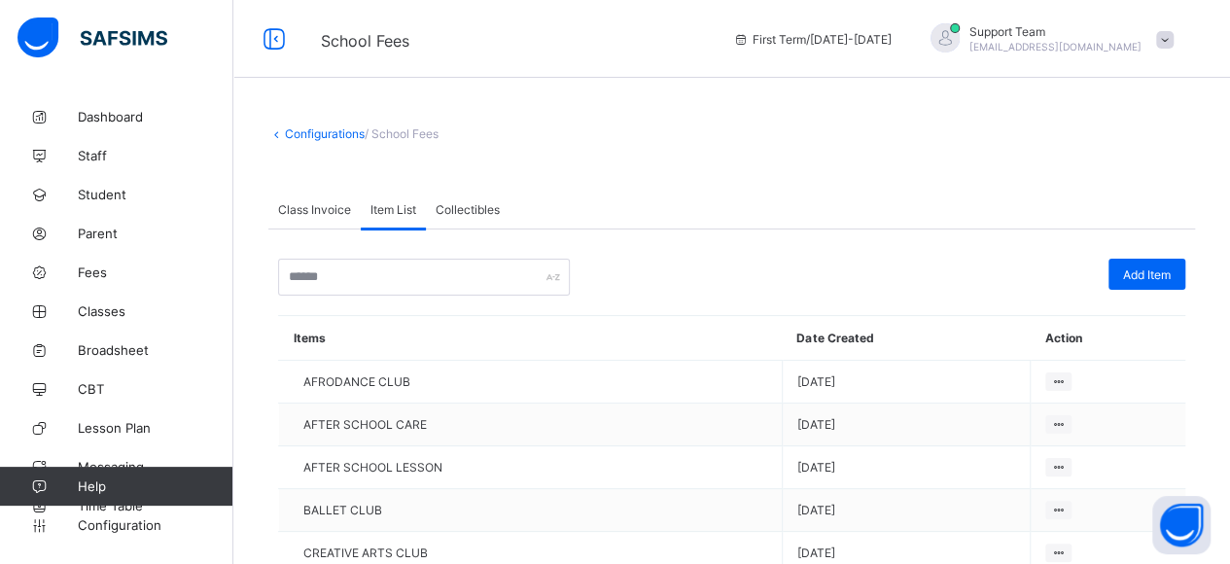
click at [1164, 267] on span "Add Item" at bounding box center [1147, 274] width 48 height 15
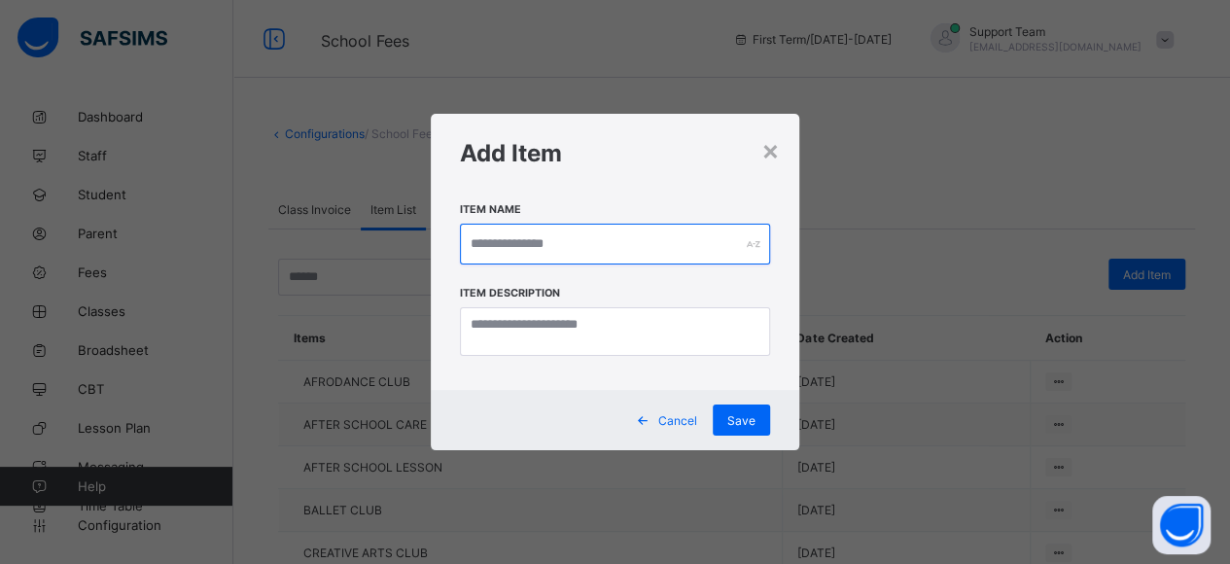
click at [569, 246] on input "text" at bounding box center [615, 244] width 311 height 41
type input "**********"
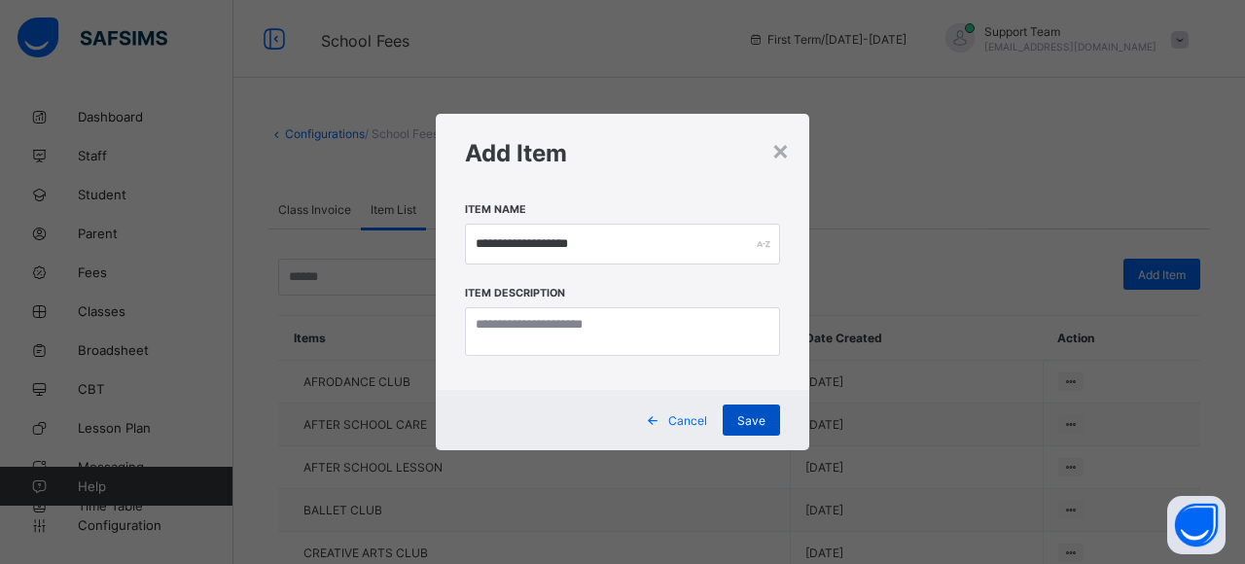
click at [753, 427] on span "Save" at bounding box center [751, 420] width 28 height 15
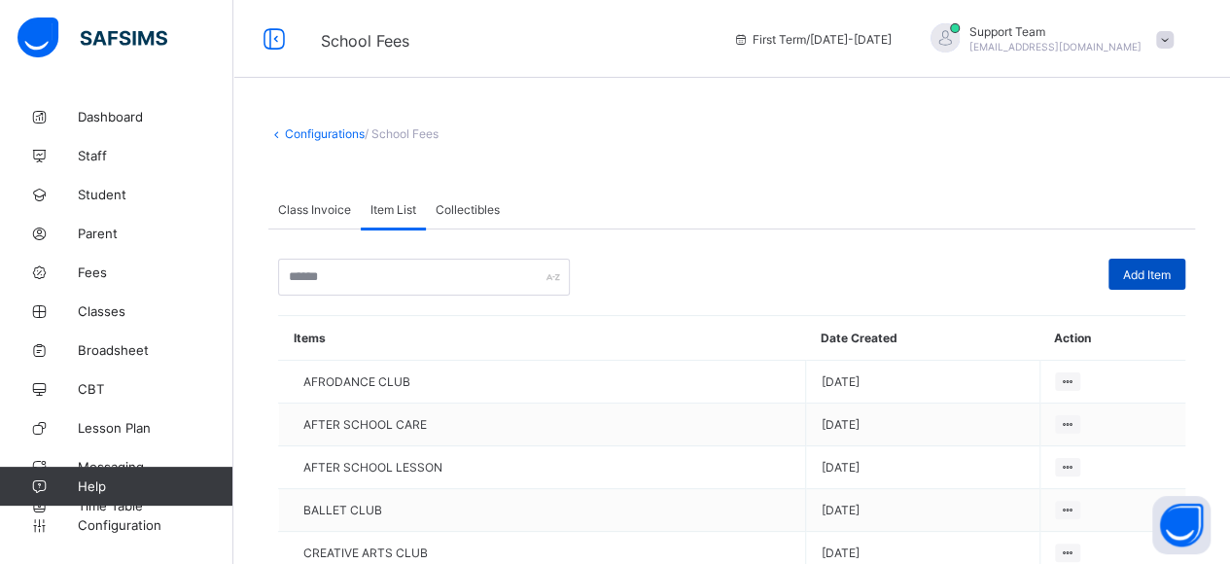
click at [1164, 277] on span "Add Item" at bounding box center [1147, 274] width 48 height 15
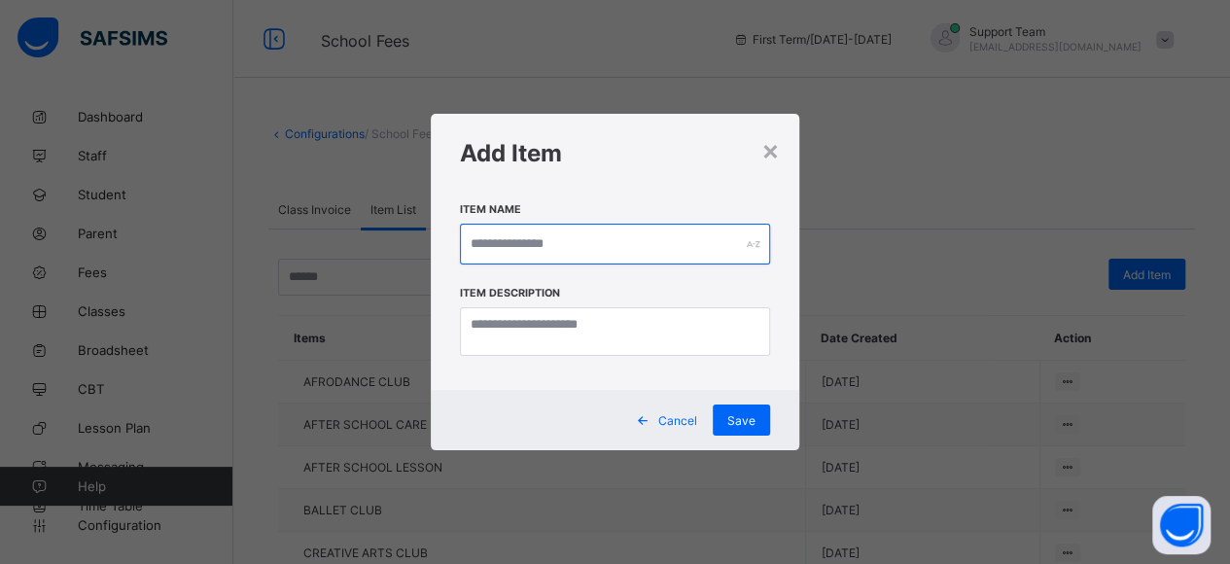
click at [624, 252] on input "text" at bounding box center [615, 244] width 311 height 41
type input "**********"
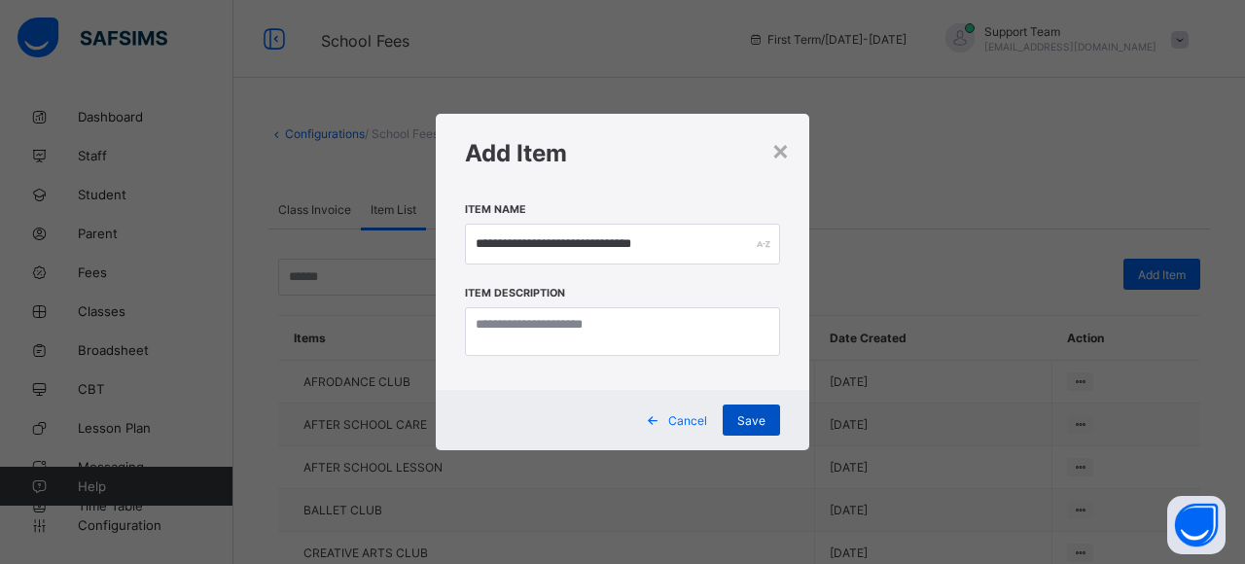
click at [765, 417] on div "Save" at bounding box center [751, 420] width 57 height 31
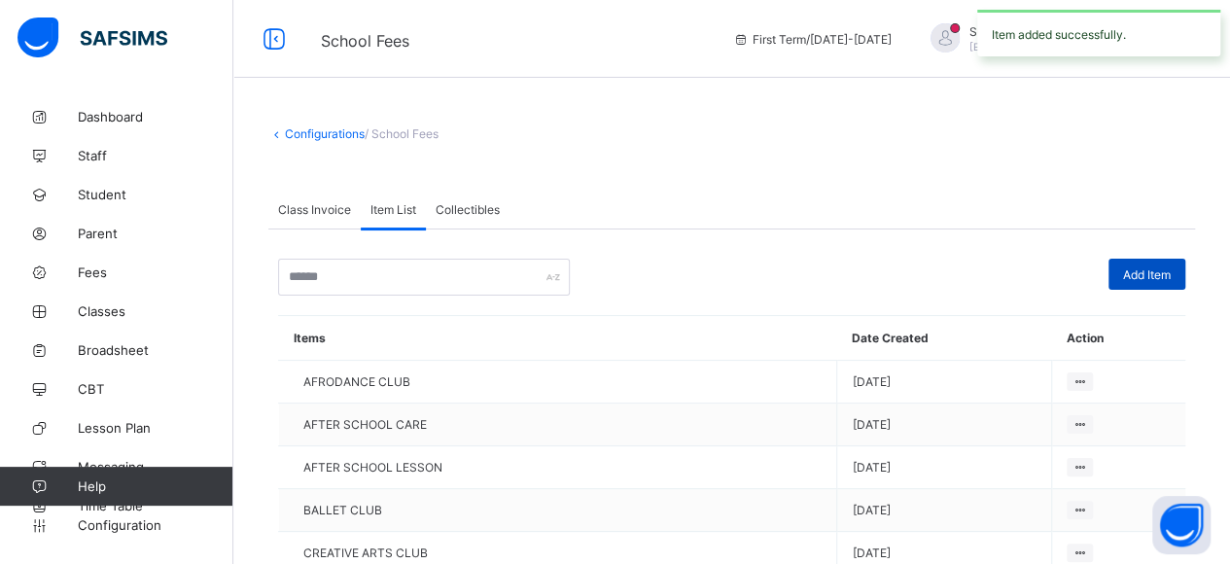
click at [1146, 275] on span "Add Item" at bounding box center [1147, 274] width 48 height 15
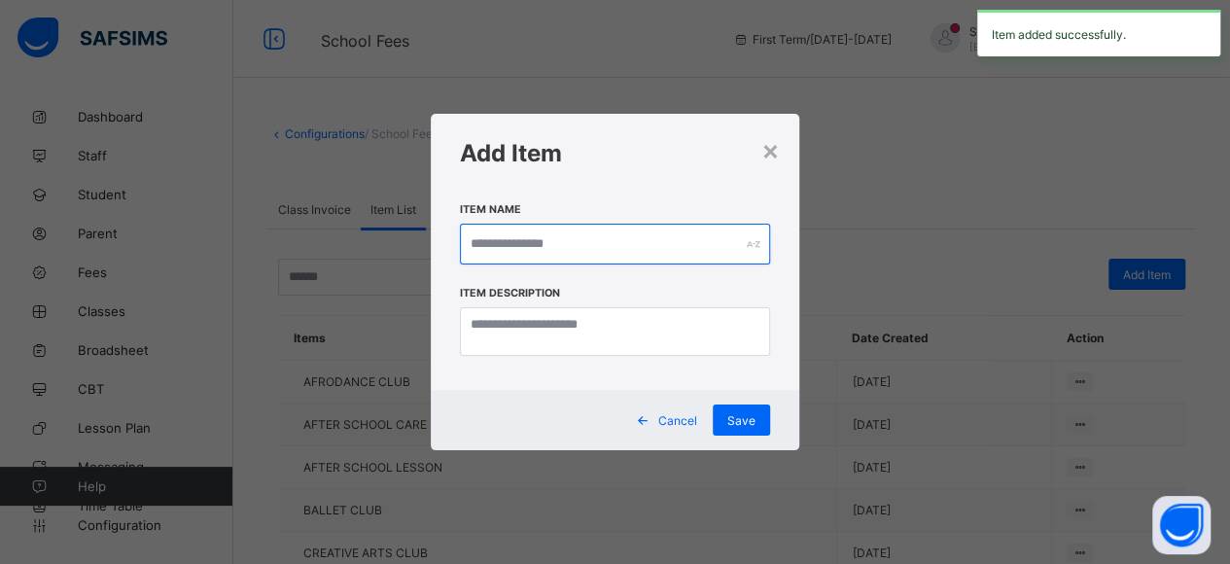
click at [548, 253] on input "text" at bounding box center [615, 244] width 311 height 41
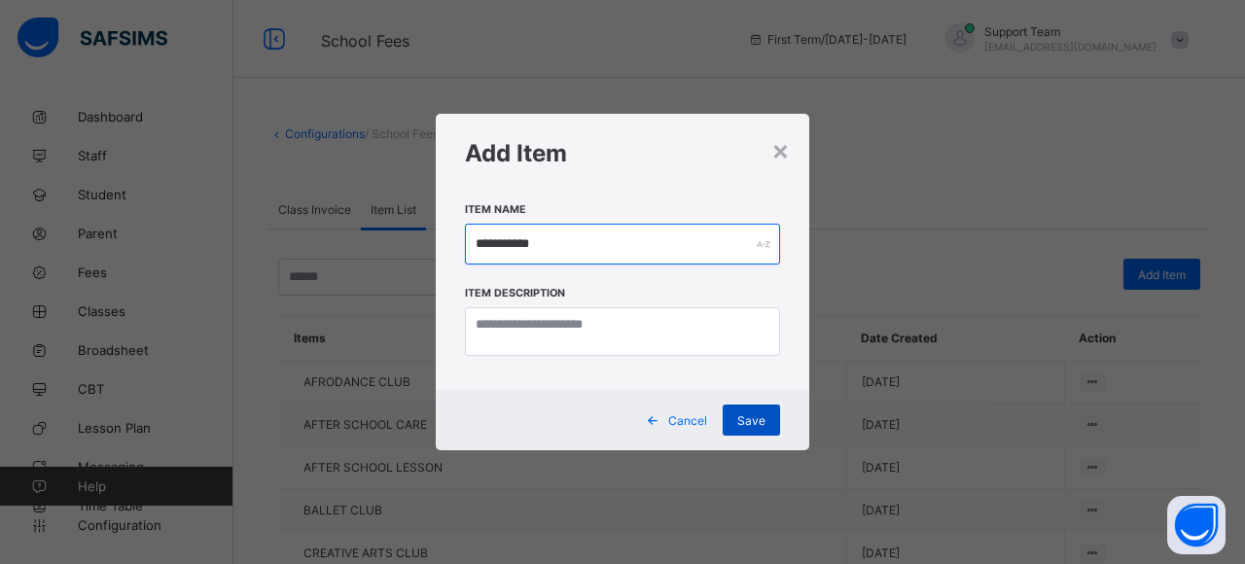
type input "**********"
click at [747, 419] on span "Save" at bounding box center [751, 420] width 28 height 15
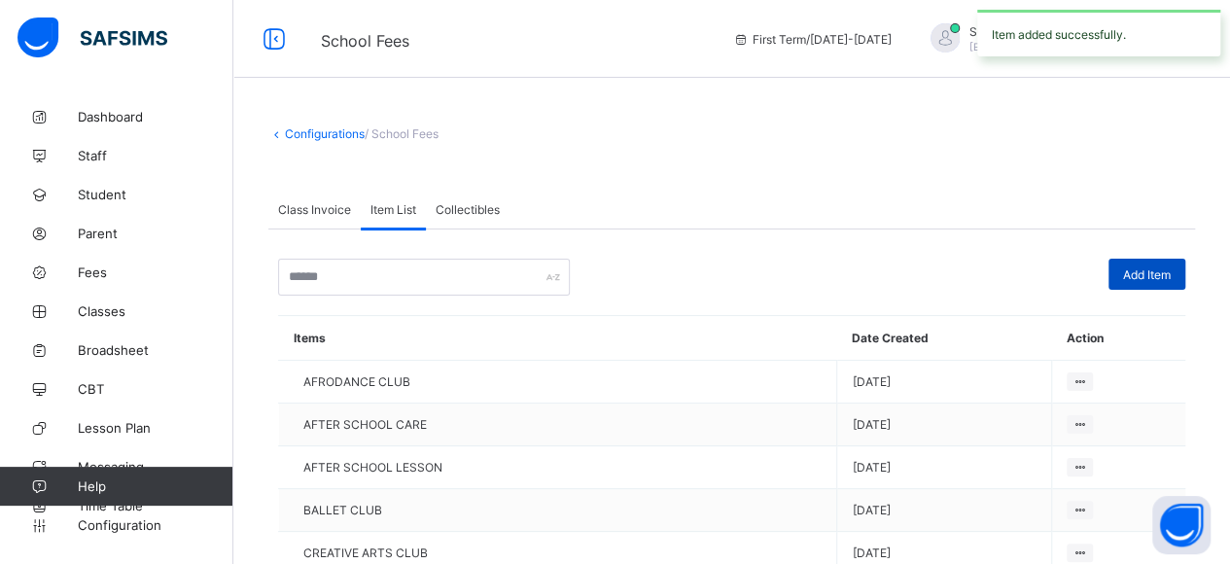
click at [1186, 277] on div "Add Item" at bounding box center [1147, 274] width 77 height 31
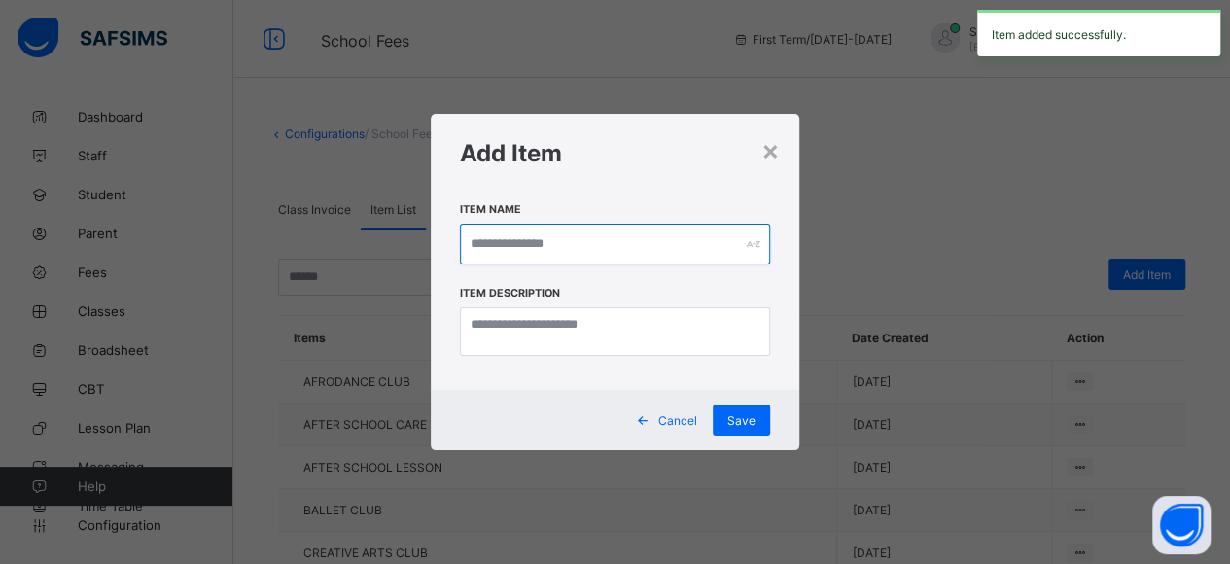
click at [636, 232] on input "text" at bounding box center [615, 244] width 311 height 41
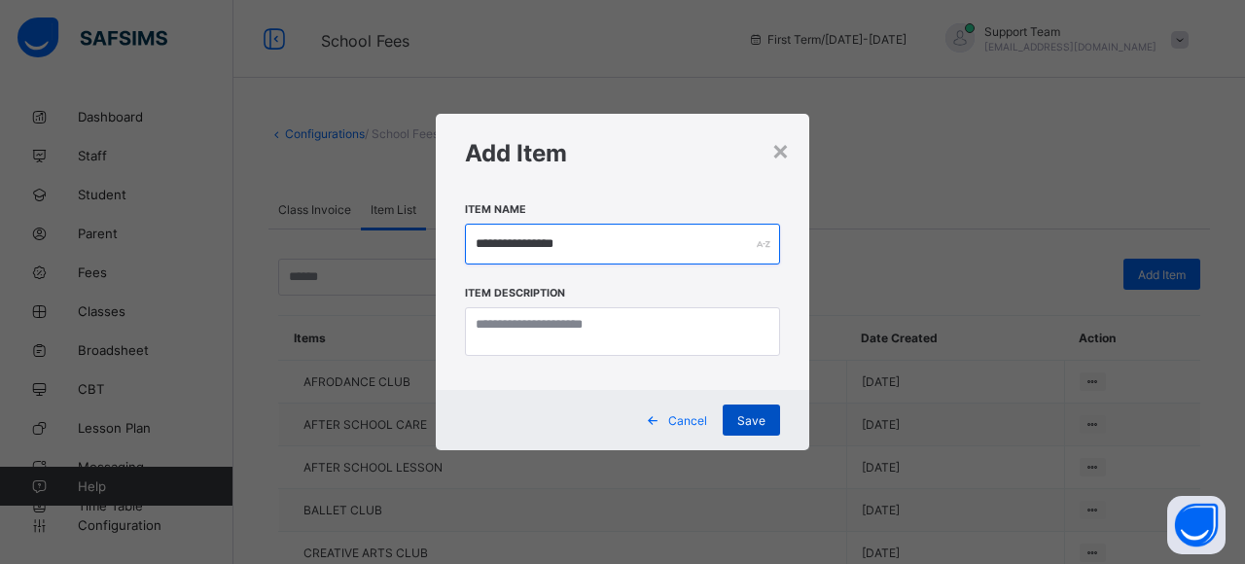
type input "**********"
click at [757, 419] on span "Save" at bounding box center [751, 420] width 28 height 15
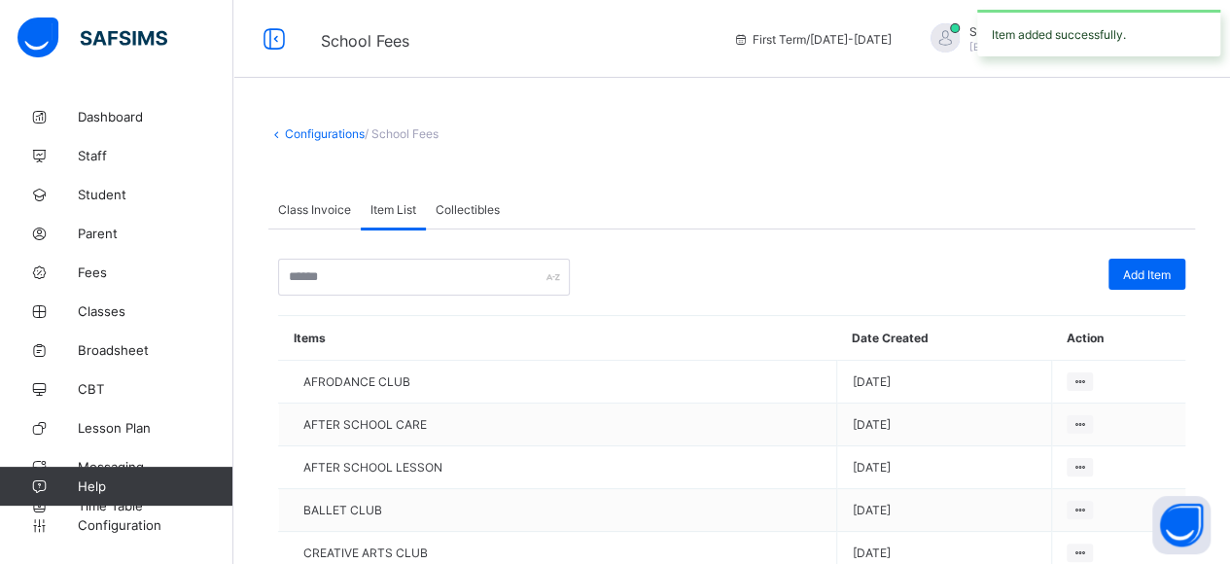
click at [1136, 267] on span "Add Item" at bounding box center [1147, 274] width 48 height 15
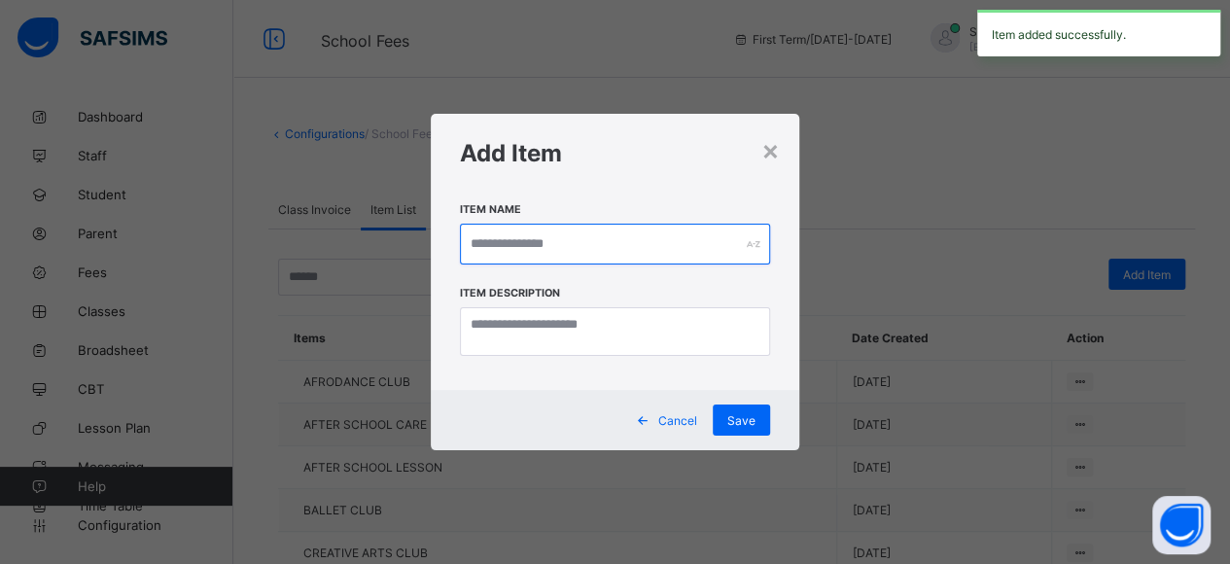
click at [510, 229] on input "text" at bounding box center [615, 244] width 311 height 41
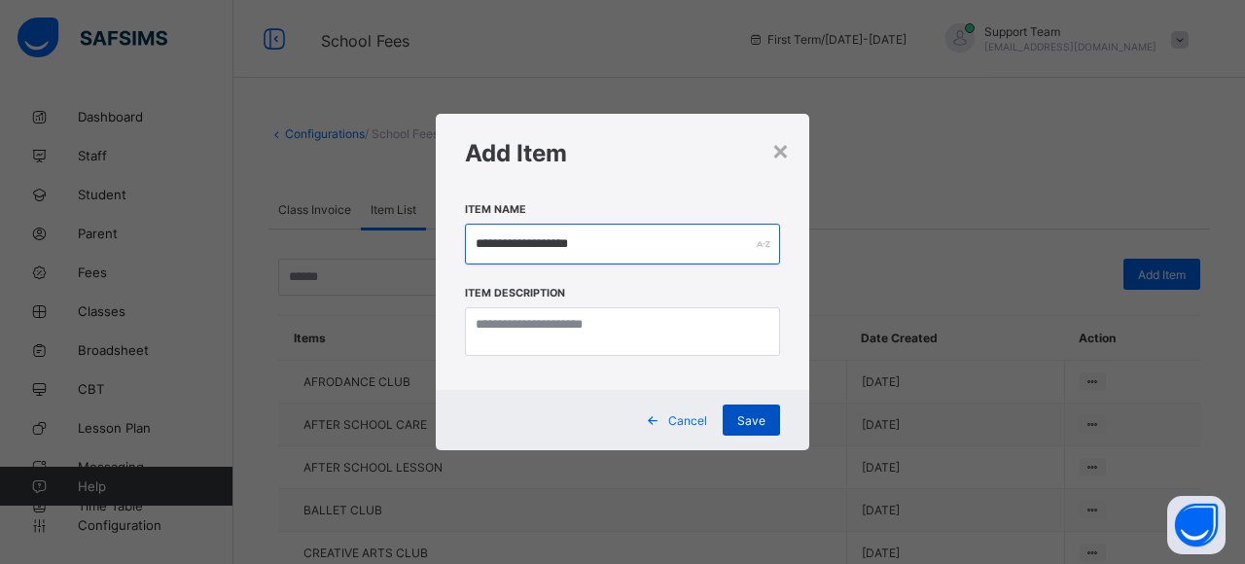
type input "**********"
click at [751, 427] on span "Save" at bounding box center [751, 420] width 28 height 15
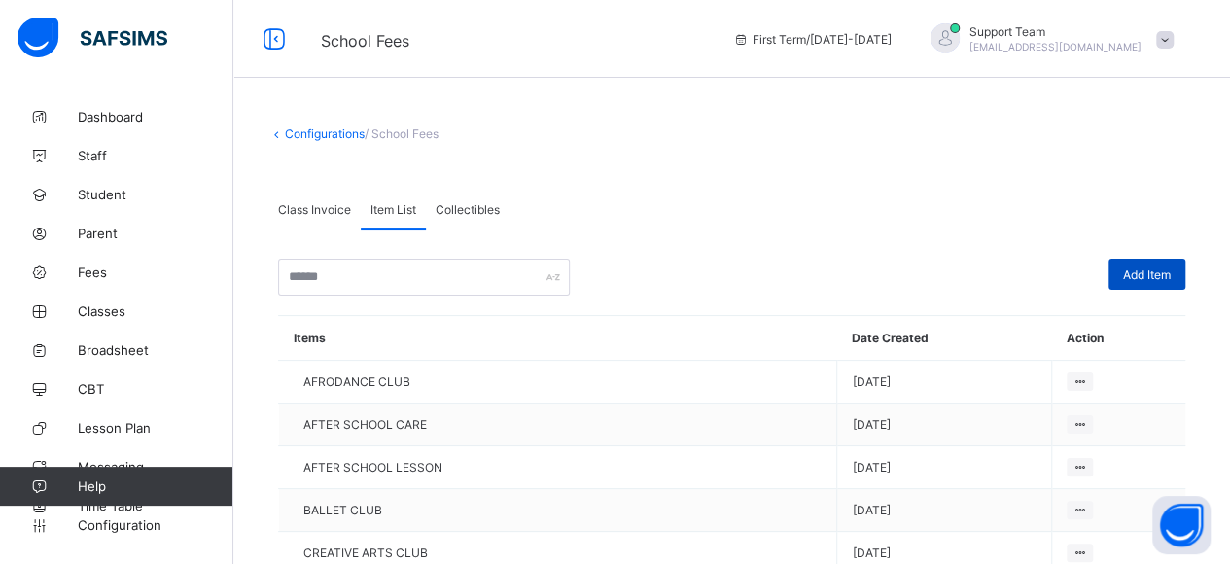
click at [1160, 285] on div "Add Item" at bounding box center [1147, 274] width 77 height 31
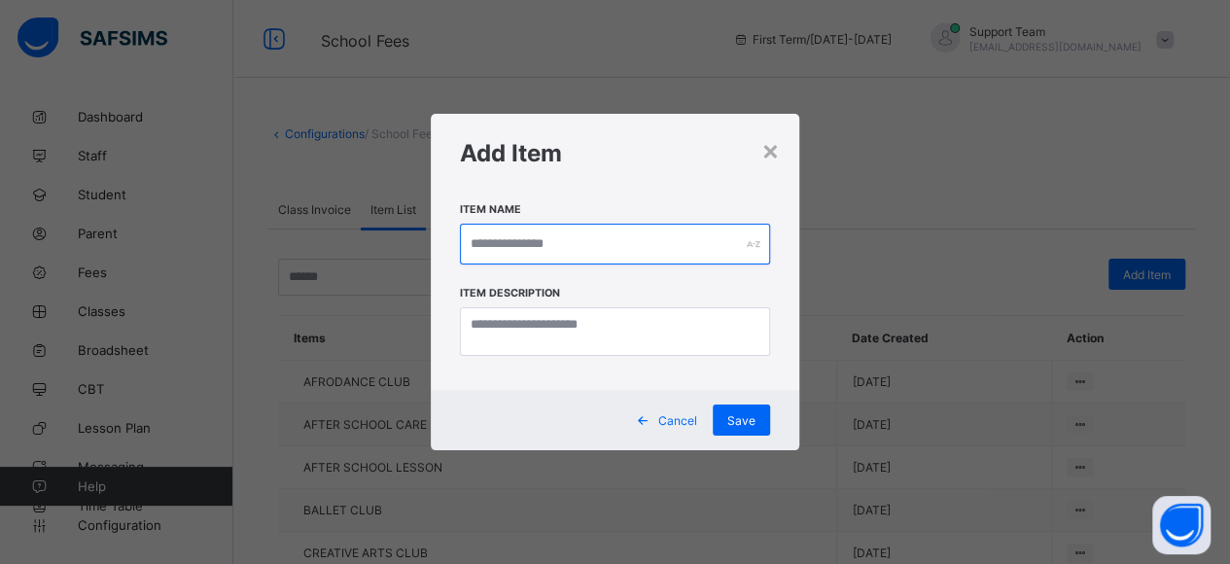
click at [650, 249] on input "text" at bounding box center [615, 244] width 311 height 41
click at [549, 238] on input "**********" at bounding box center [622, 244] width 315 height 41
click at [622, 237] on input "**********" at bounding box center [622, 244] width 315 height 41
type input "**********"
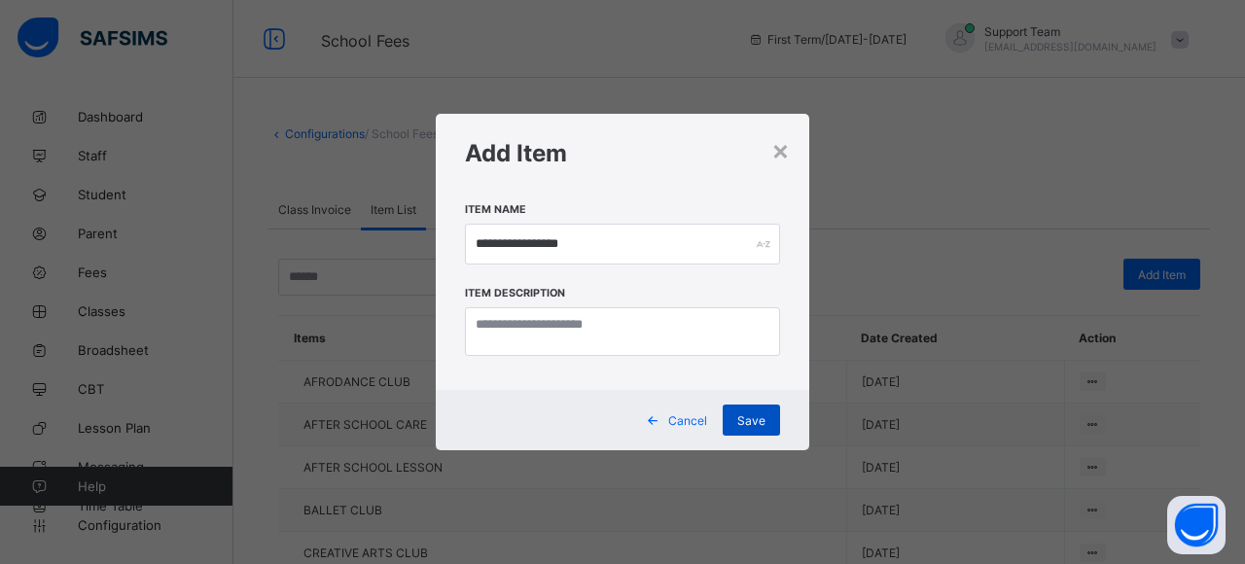
click at [753, 427] on span "Save" at bounding box center [751, 420] width 28 height 15
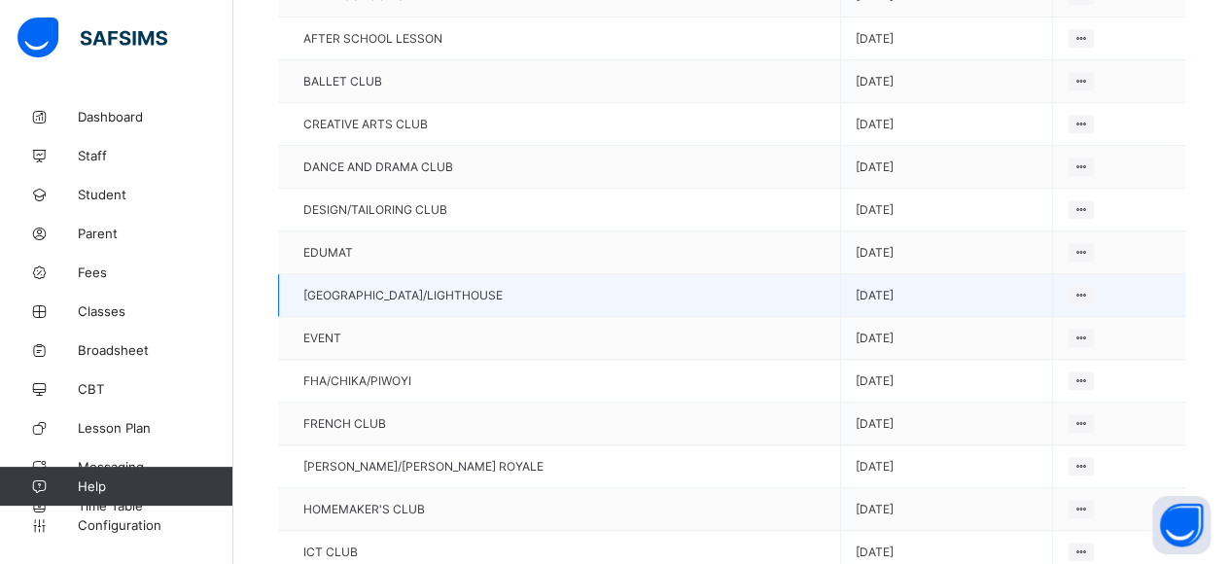
scroll to position [430, 0]
drag, startPoint x: 303, startPoint y: 276, endPoint x: 452, endPoint y: 283, distance: 149.0
click at [452, 283] on td "EL-SALEM/LIGHTHOUSE" at bounding box center [560, 294] width 562 height 43
copy span "EL-SALEM/LIGHTHOUSE"
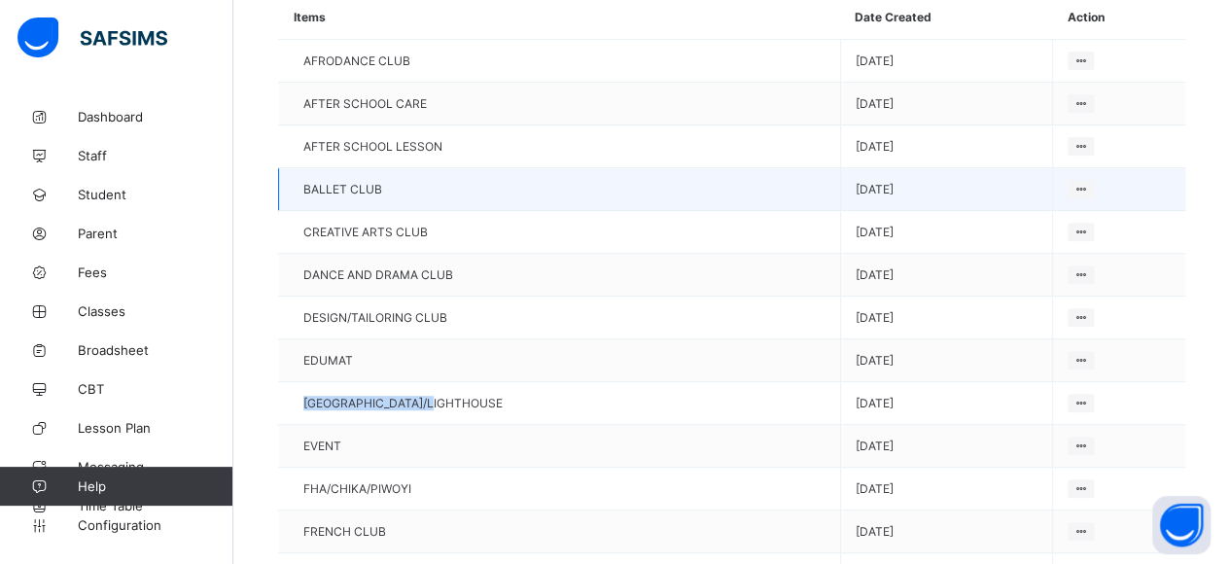
scroll to position [138, 0]
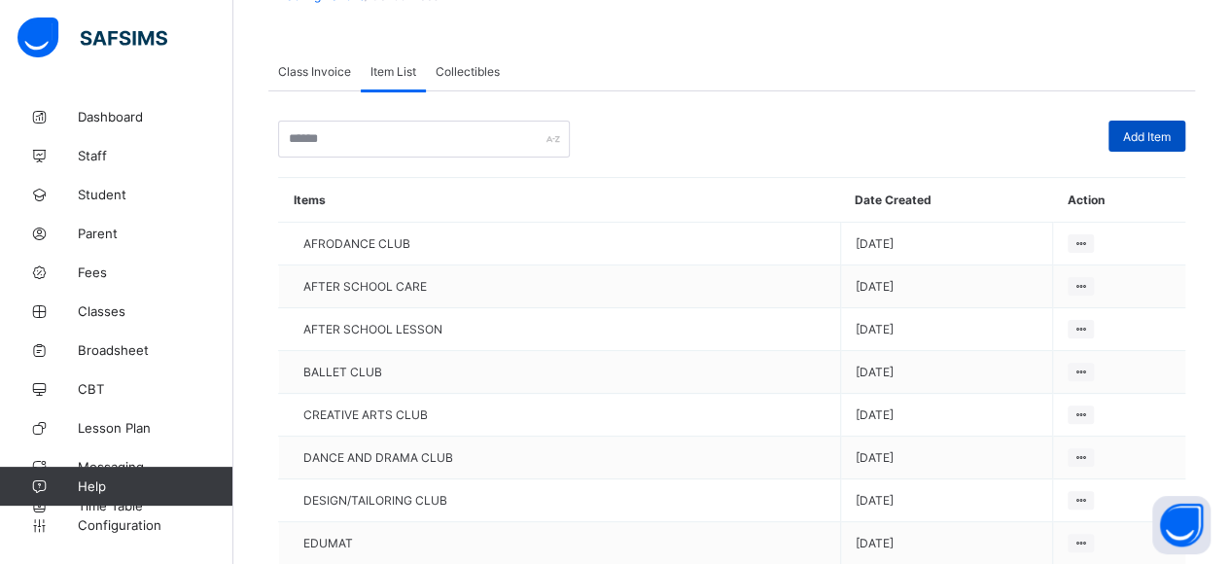
click at [1161, 133] on span "Add Item" at bounding box center [1147, 136] width 48 height 15
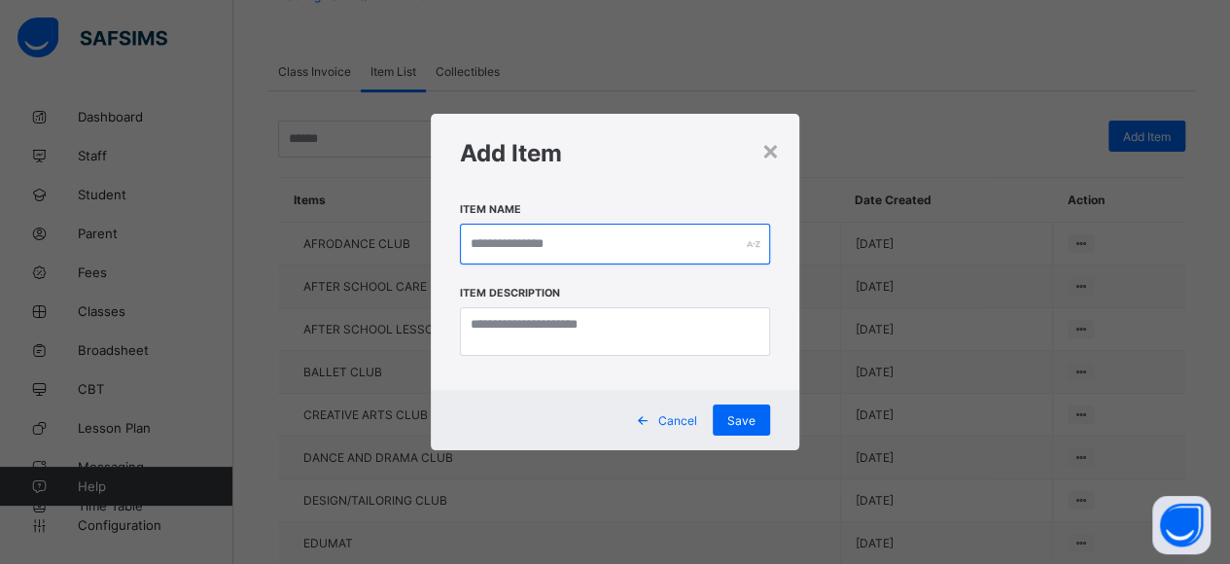
click at [512, 230] on input "text" at bounding box center [615, 244] width 311 height 41
paste input "**********"
drag, startPoint x: 632, startPoint y: 245, endPoint x: 708, endPoint y: 246, distance: 75.9
click at [708, 246] on input "**********" at bounding box center [622, 244] width 315 height 41
click at [706, 246] on input "**********" at bounding box center [622, 244] width 315 height 41
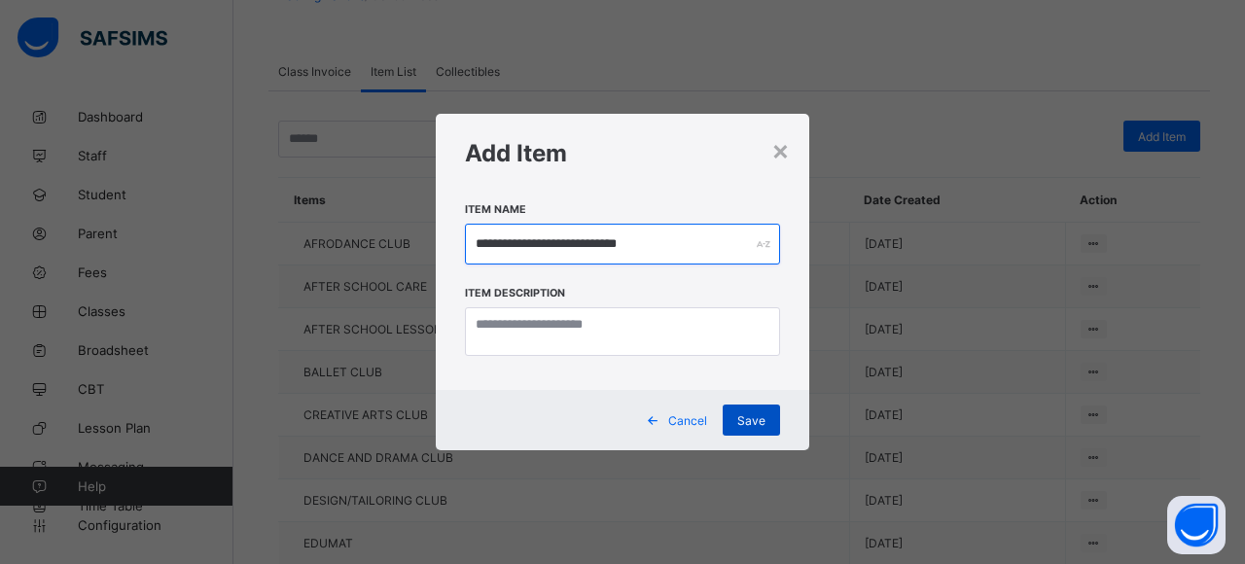
type input "**********"
click at [751, 421] on span "Save" at bounding box center [751, 420] width 28 height 15
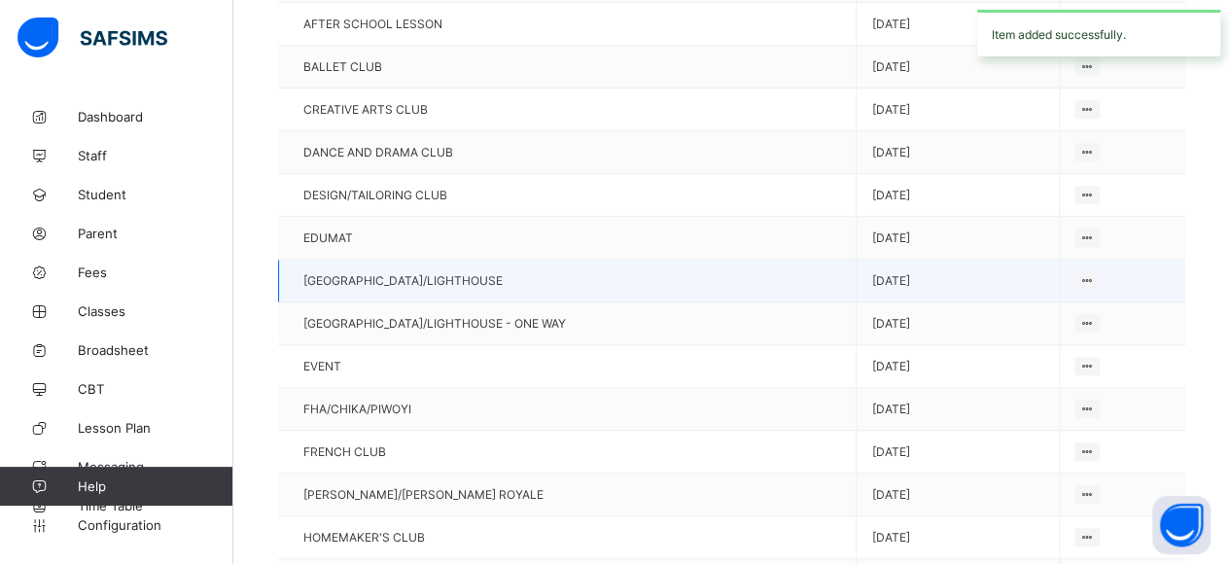
scroll to position [527, 0]
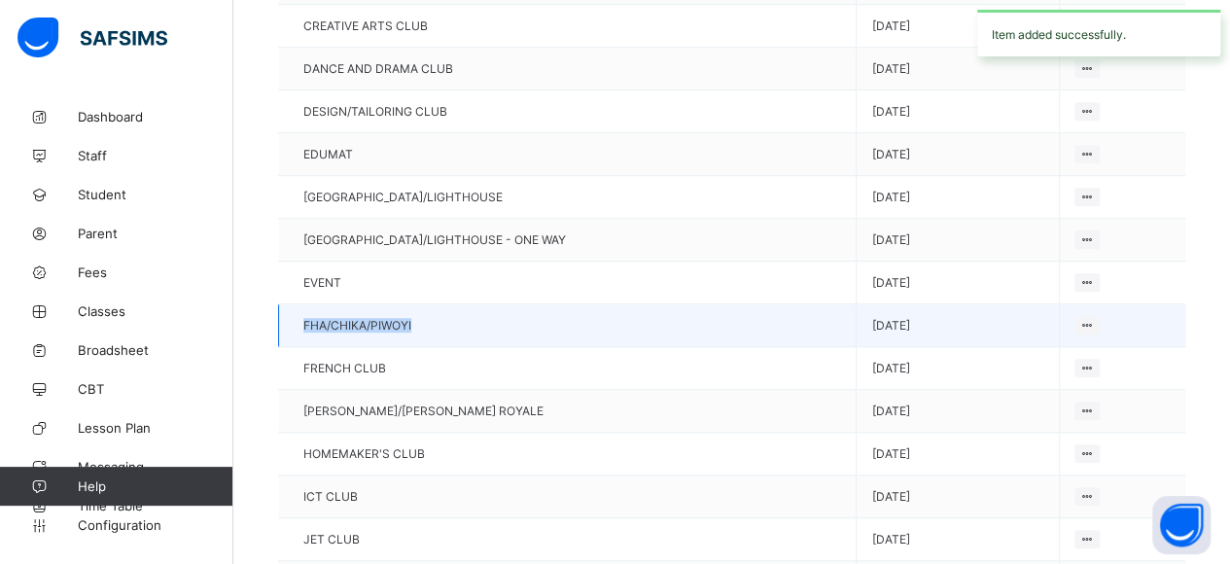
drag, startPoint x: 305, startPoint y: 304, endPoint x: 424, endPoint y: 304, distance: 118.6
click at [424, 304] on td "FHA/CHIKA/PIWOYI" at bounding box center [568, 325] width 578 height 43
copy span "FHA/CHIKA/PIWOYI"
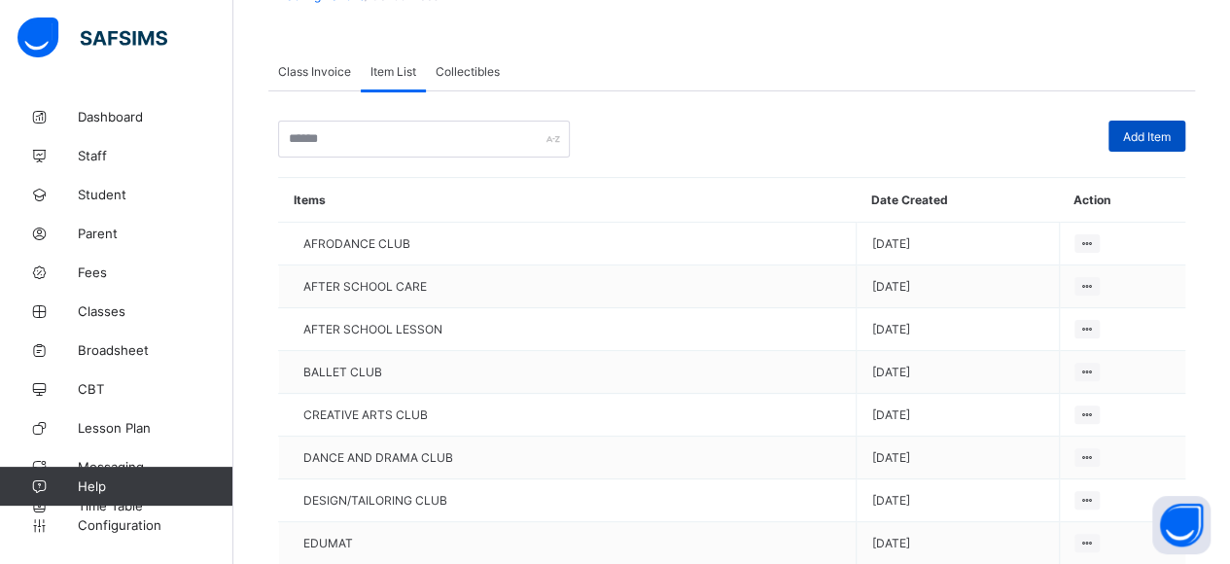
click at [1167, 136] on span "Add Item" at bounding box center [1147, 136] width 48 height 15
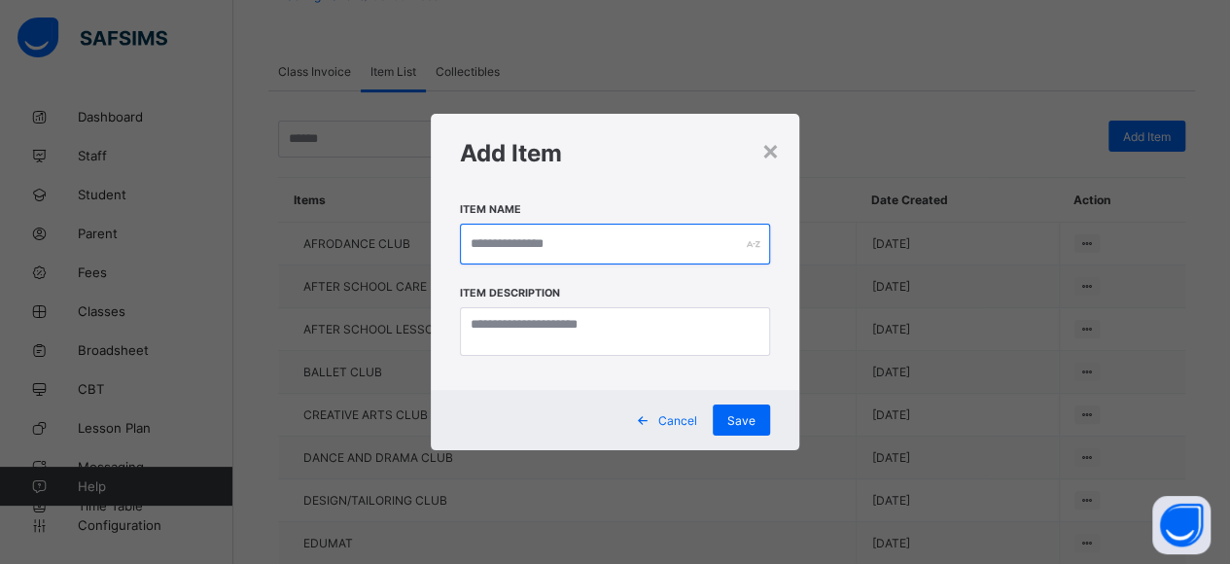
click at [505, 248] on input "text" at bounding box center [615, 244] width 311 height 41
paste input "**********"
type input "**********"
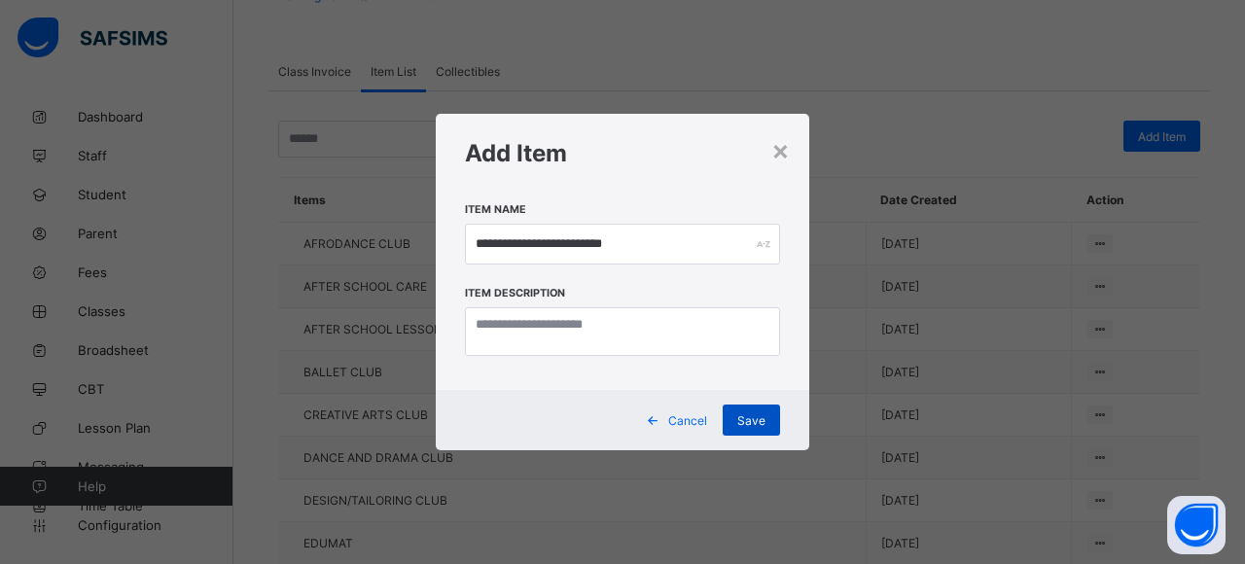
click at [768, 419] on div "Save" at bounding box center [751, 420] width 57 height 31
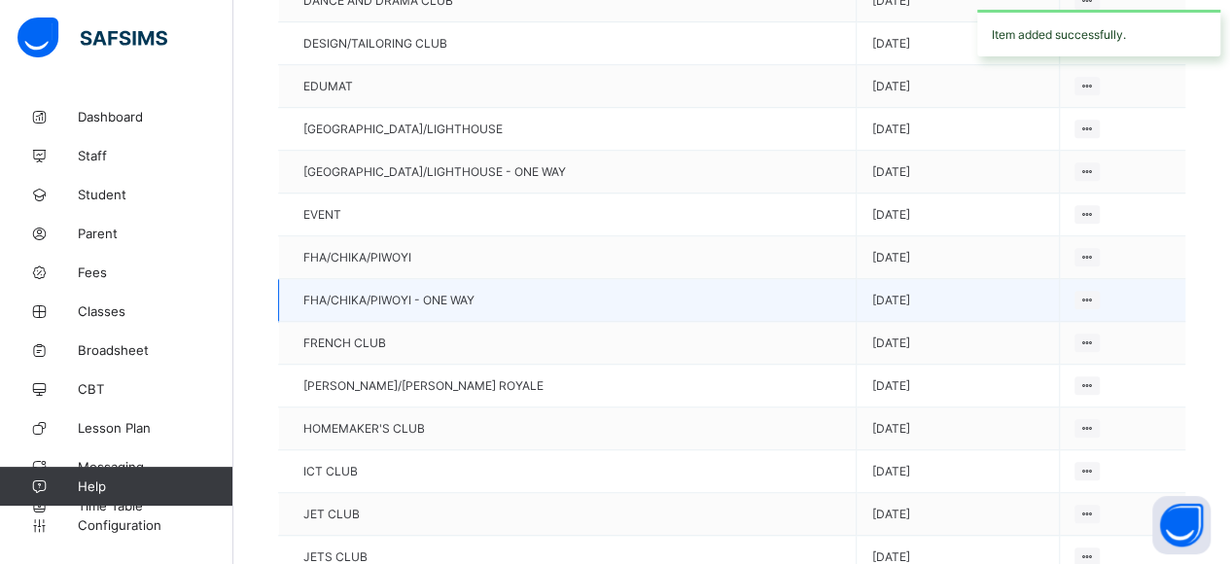
scroll to position [624, 0]
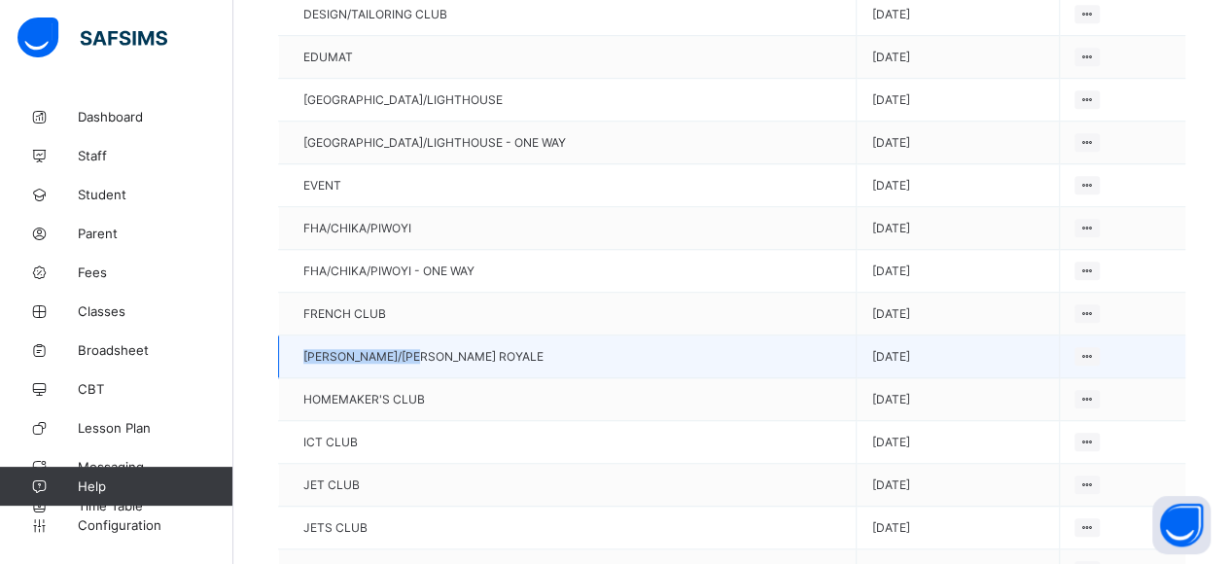
drag, startPoint x: 428, startPoint y: 336, endPoint x: 303, endPoint y: 337, distance: 124.5
click at [303, 337] on td "GOSA/FORTE ROYALE" at bounding box center [568, 357] width 578 height 43
copy span "GOSA/FORTE ROYALE"
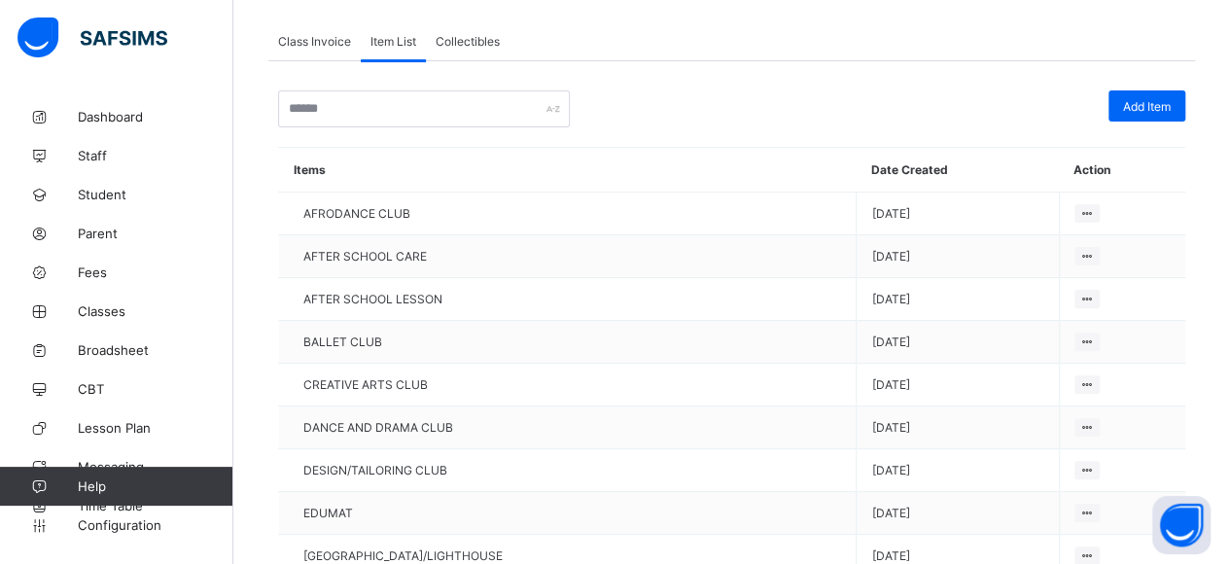
scroll to position [138, 0]
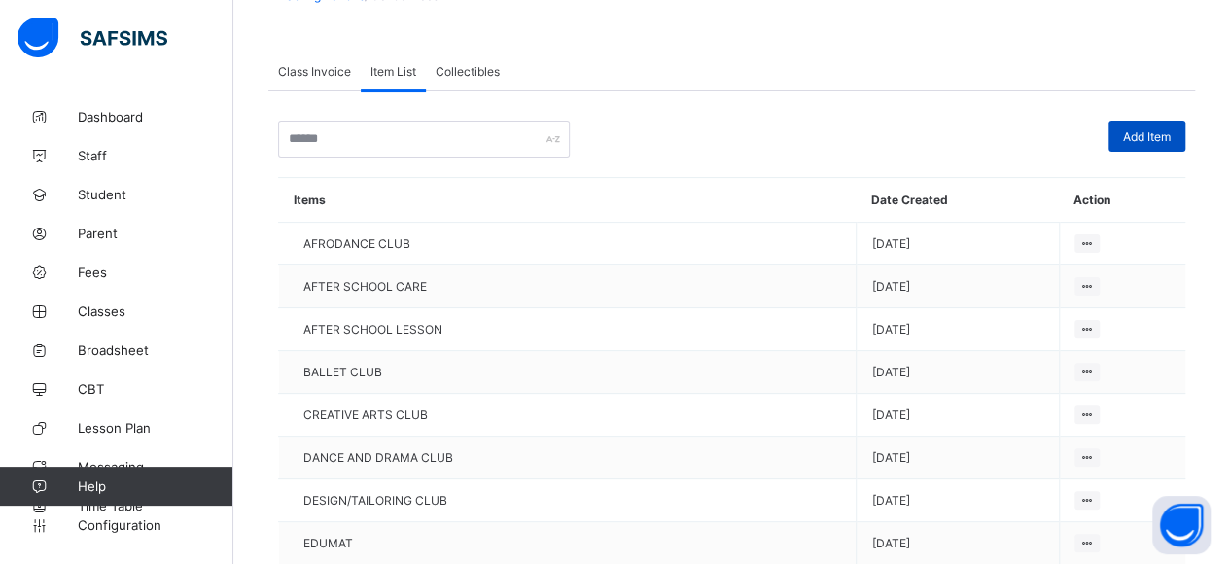
click at [1146, 135] on span "Add Item" at bounding box center [1147, 136] width 48 height 15
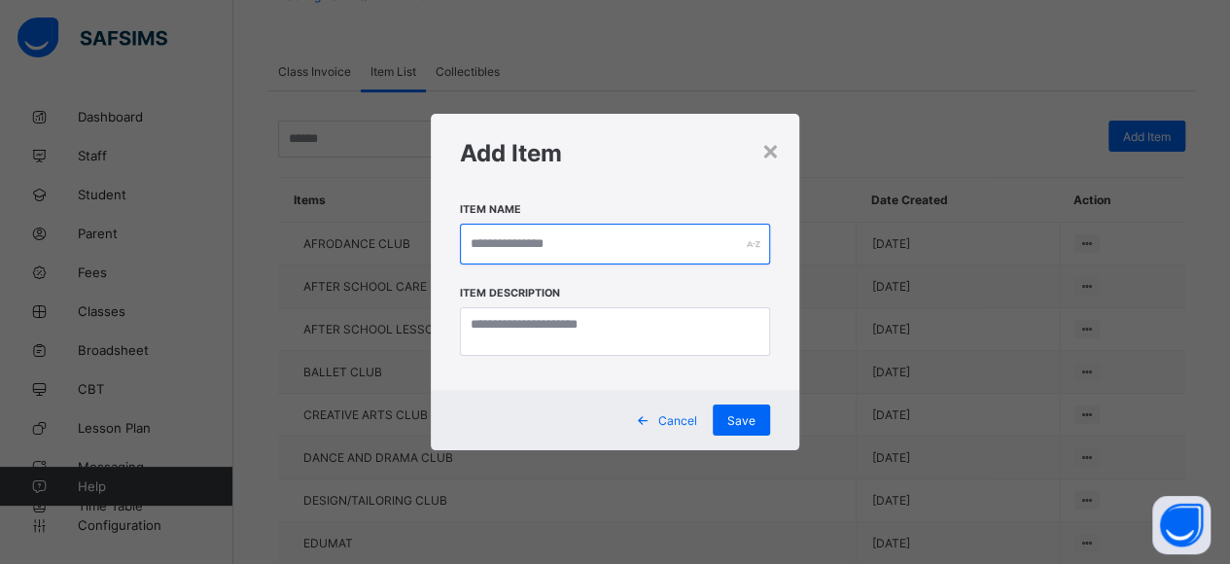
click at [610, 235] on input "text" at bounding box center [615, 244] width 311 height 41
paste input "**********"
type input "**********"
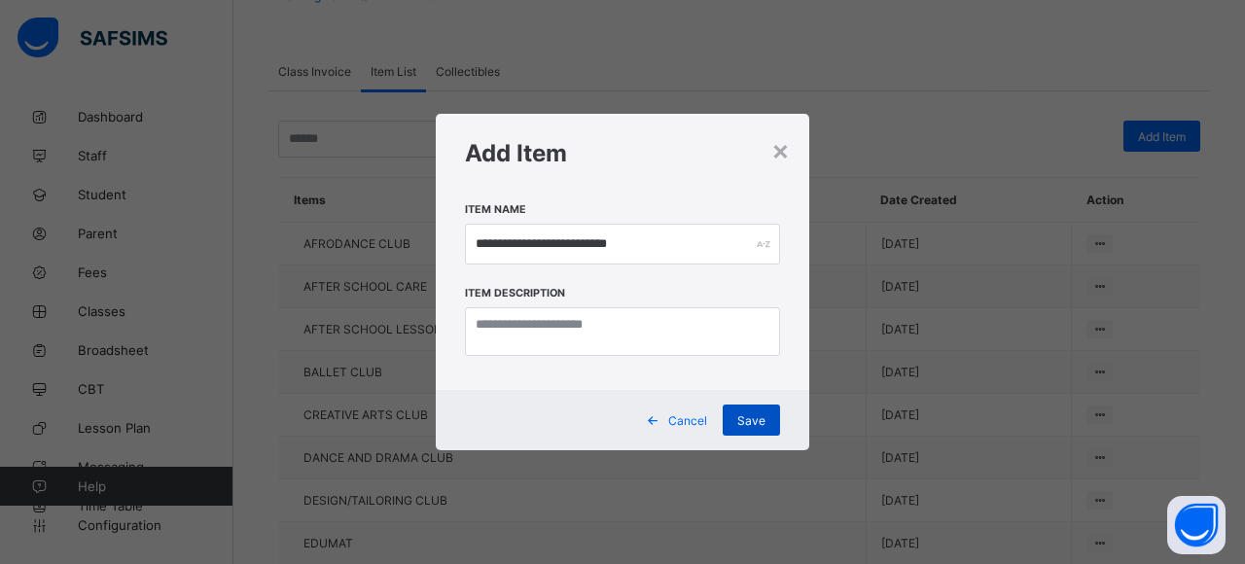
click at [774, 428] on div "Save" at bounding box center [751, 420] width 57 height 31
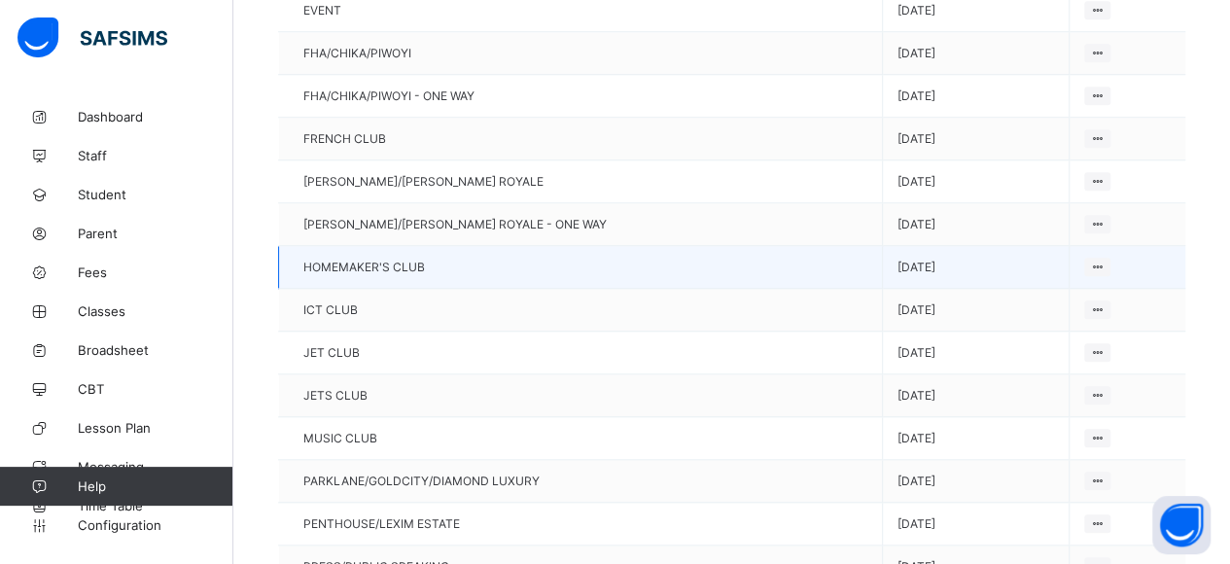
scroll to position [916, 0]
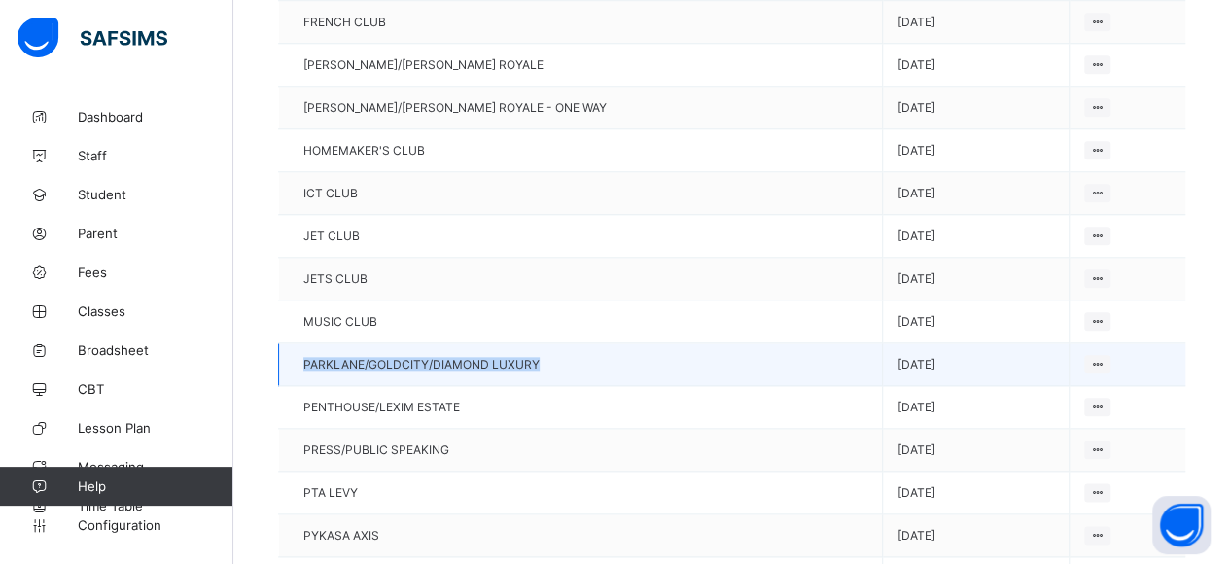
drag, startPoint x: 548, startPoint y: 332, endPoint x: 303, endPoint y: 333, distance: 244.1
click at [303, 343] on td "PARKLANE/GOLDCITY/DIAMOND LUXURY" at bounding box center [581, 364] width 604 height 43
copy span "PARKLANE/GOLDCITY/DIAMOND LUXURY"
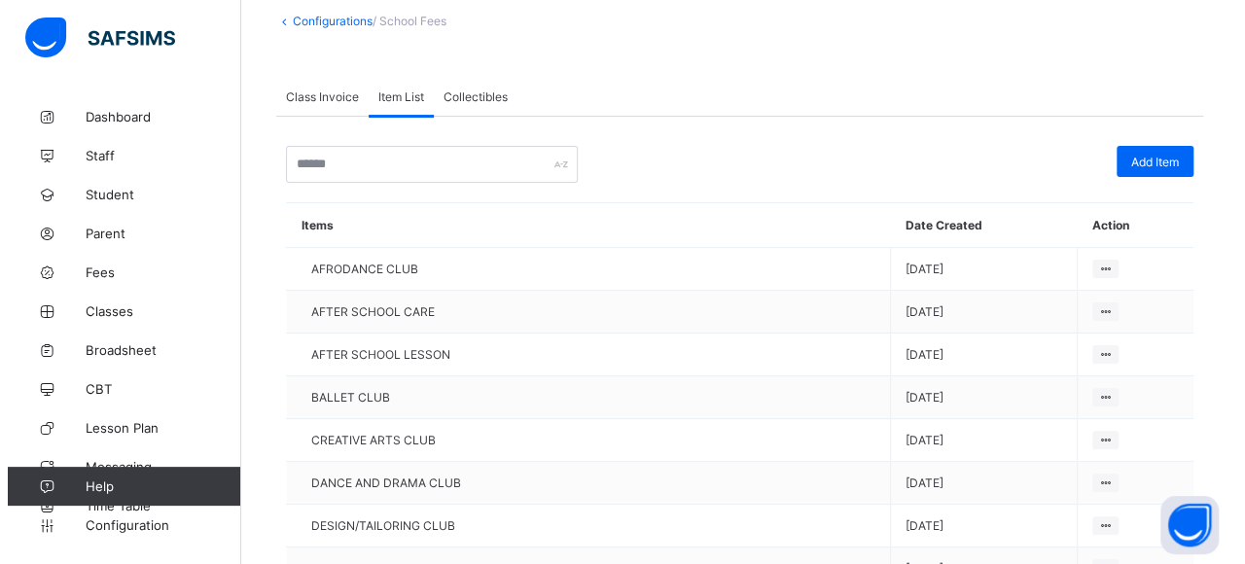
scroll to position [0, 0]
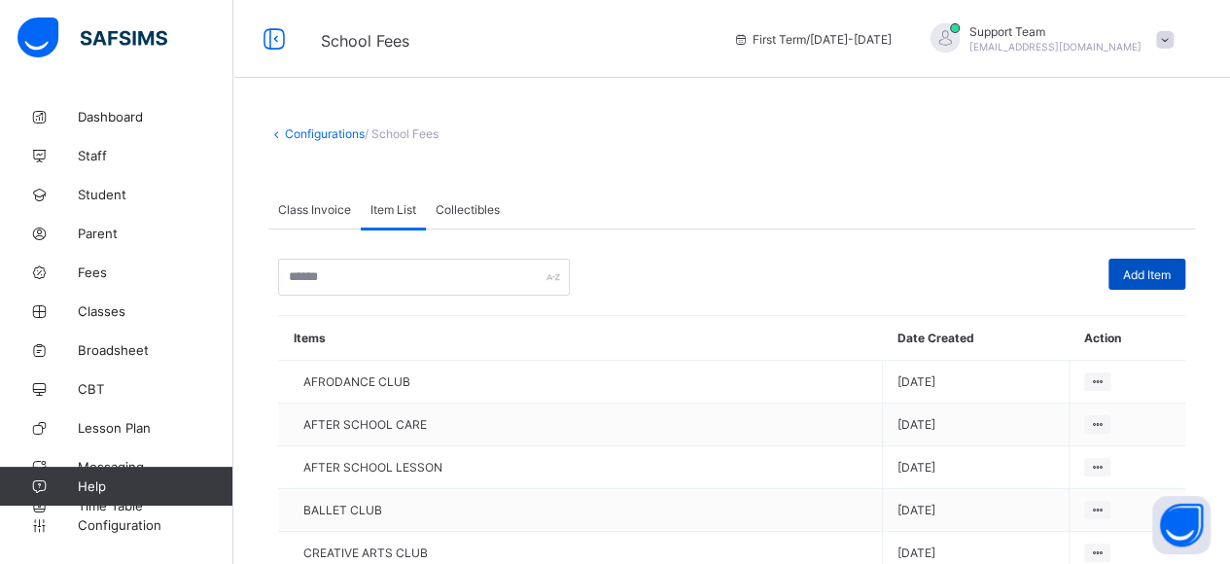
click at [1145, 267] on span "Add Item" at bounding box center [1147, 274] width 48 height 15
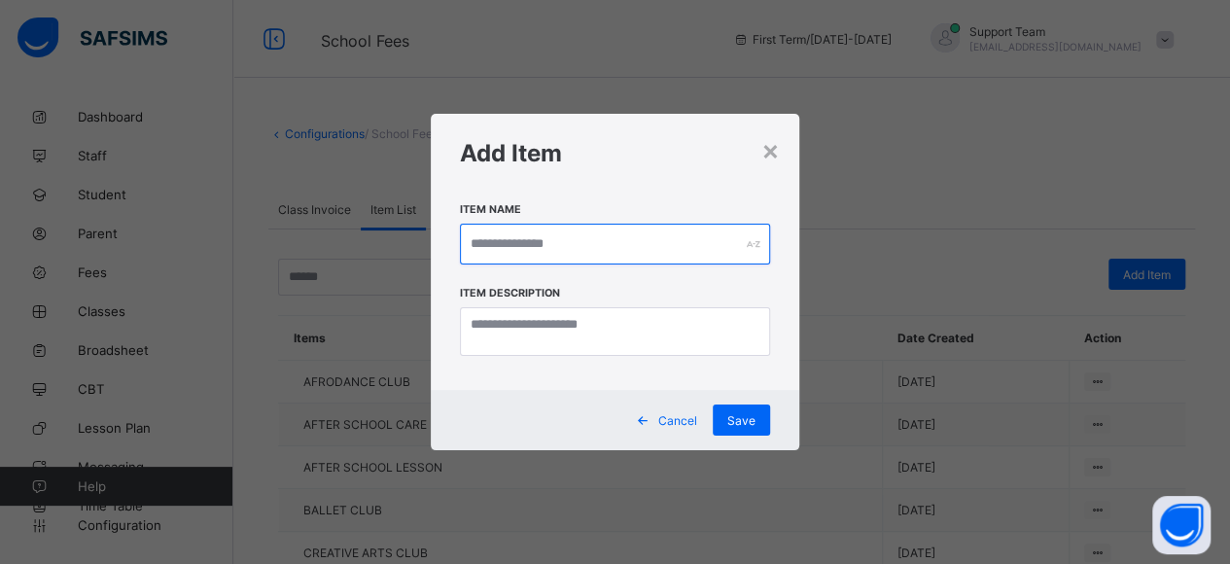
click at [508, 250] on input "text" at bounding box center [615, 244] width 311 height 41
paste input "**********"
type input "**********"
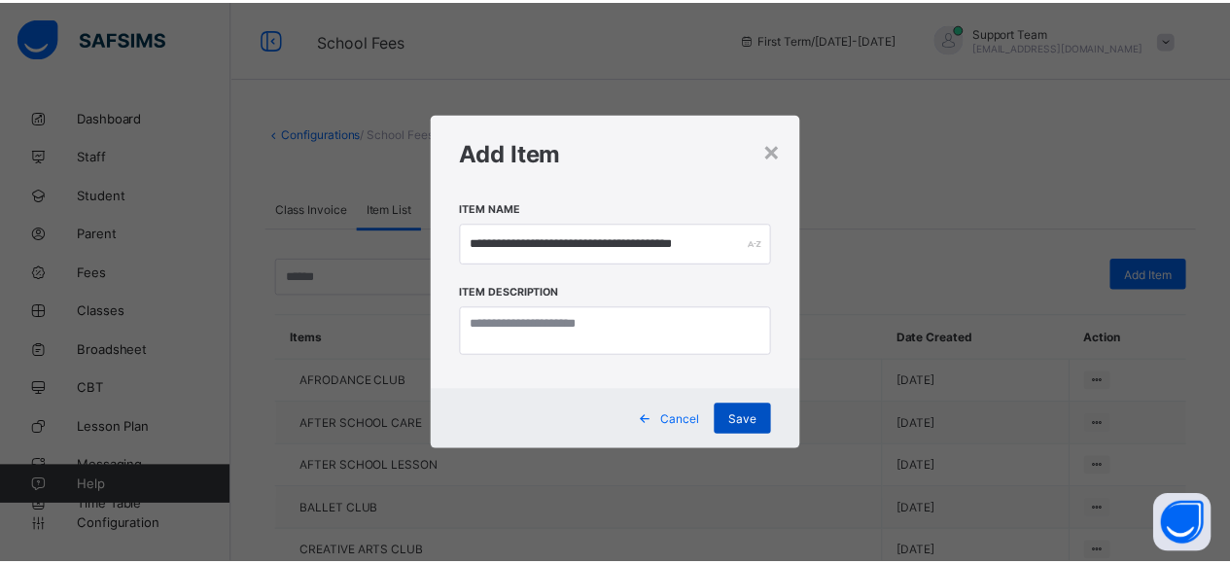
scroll to position [0, 0]
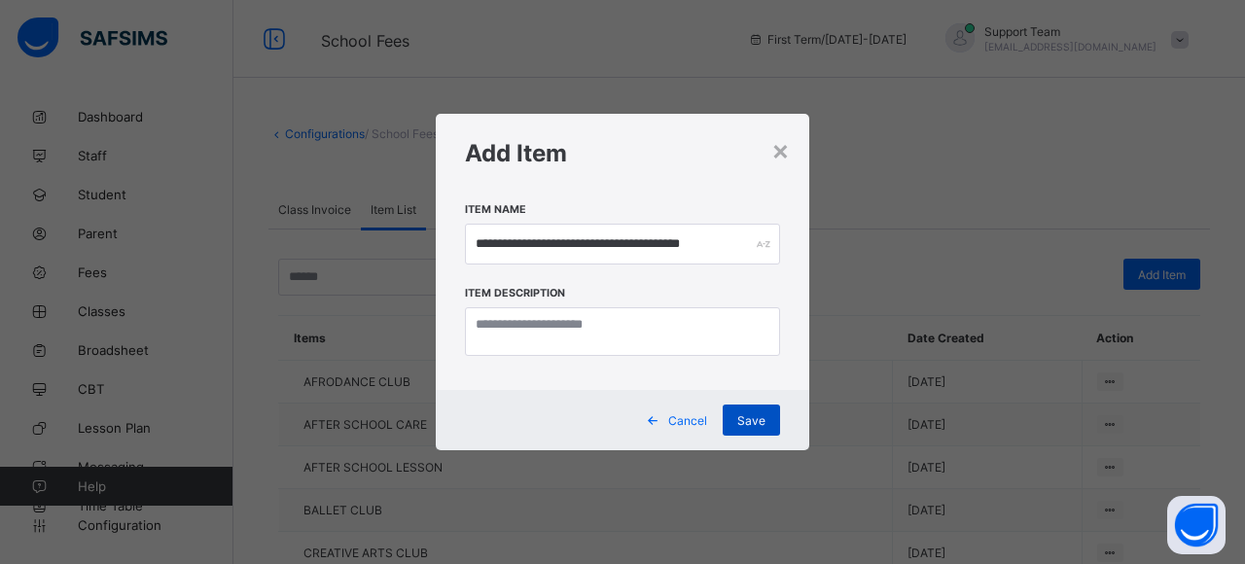
click at [736, 416] on div "Save" at bounding box center [751, 420] width 57 height 31
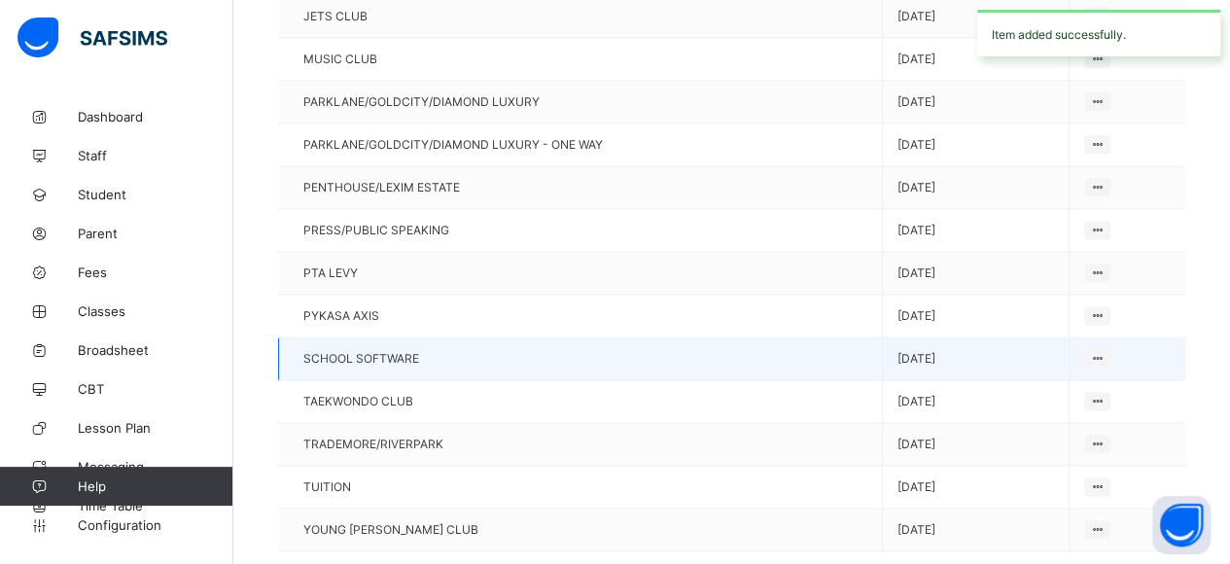
scroll to position [1180, 0]
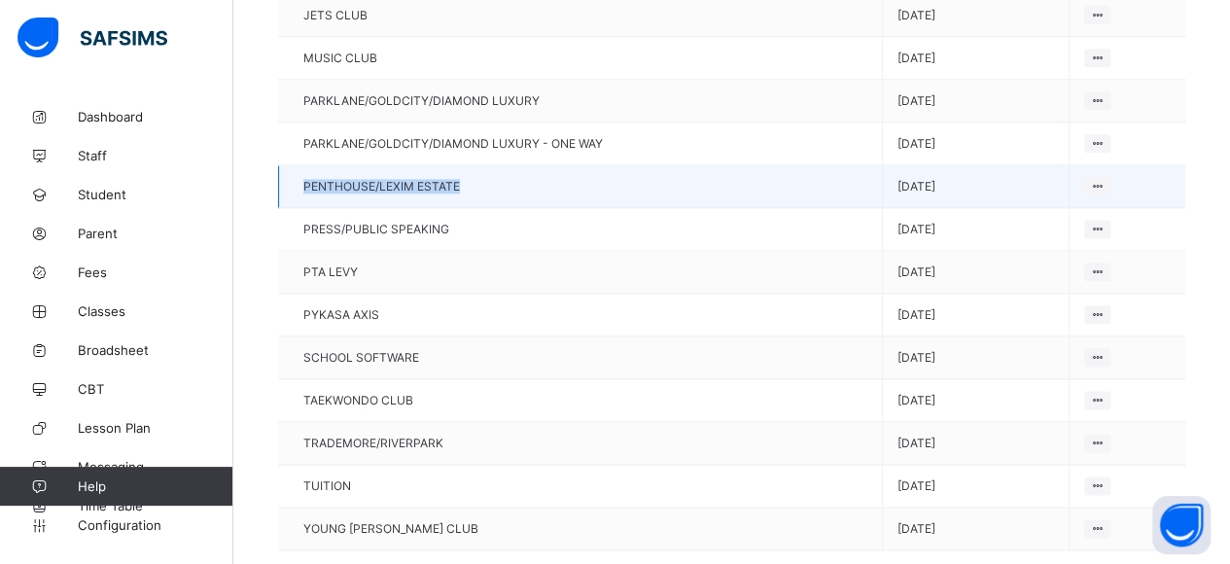
drag, startPoint x: 465, startPoint y: 153, endPoint x: 296, endPoint y: 150, distance: 169.2
click at [296, 165] on td "PENTHOUSE/LEXIM ESTATE" at bounding box center [581, 186] width 604 height 43
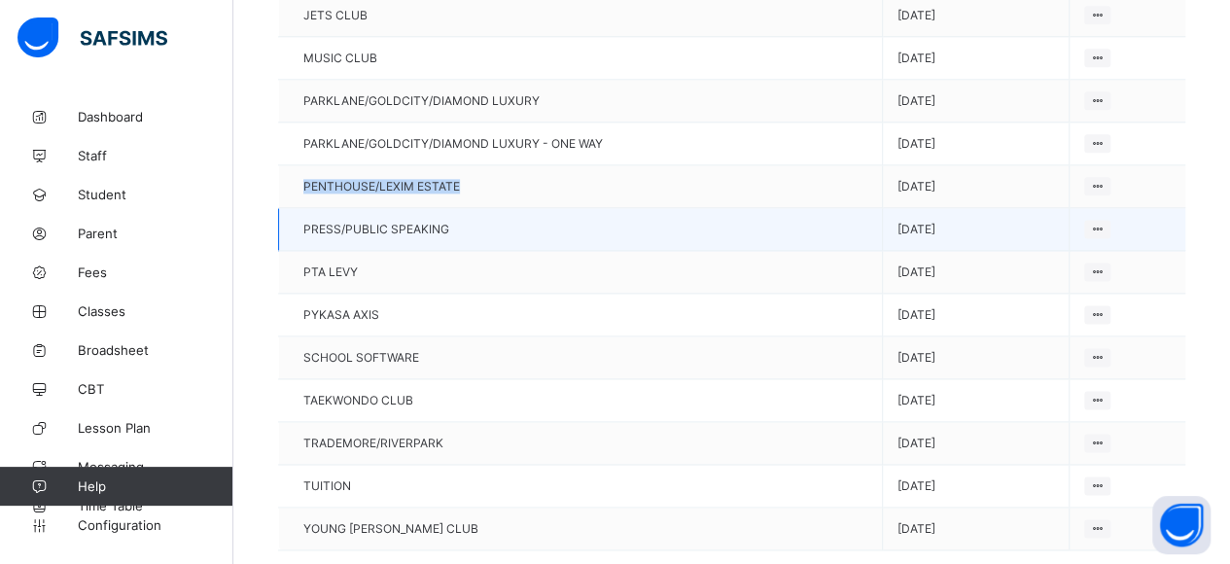
copy span "PENTHOUSE/LEXIM ESTATE"
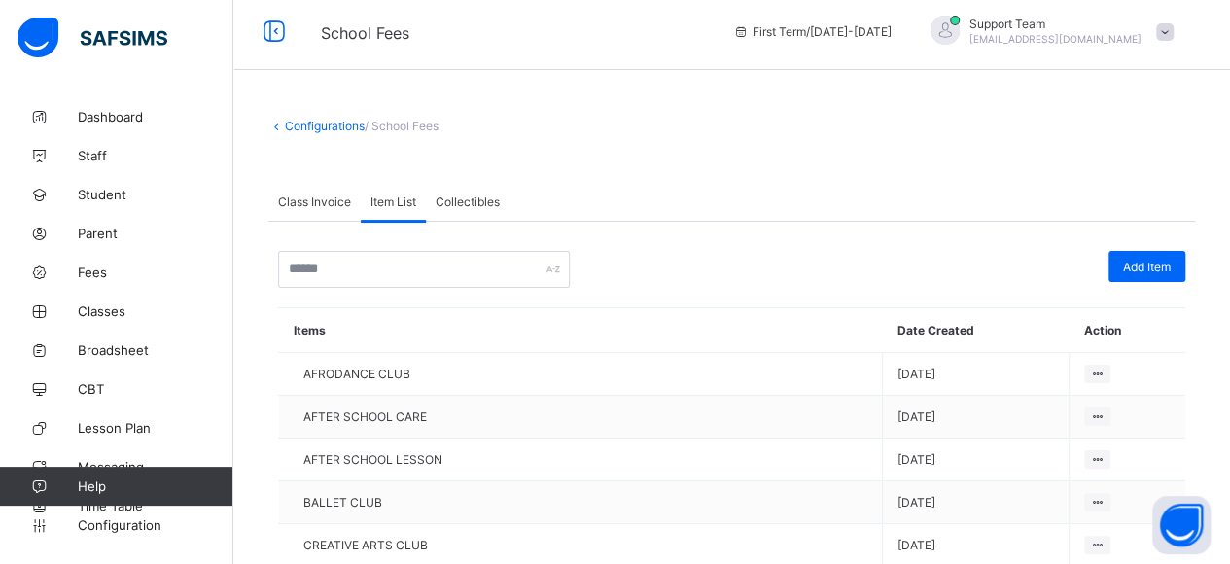
scroll to position [0, 0]
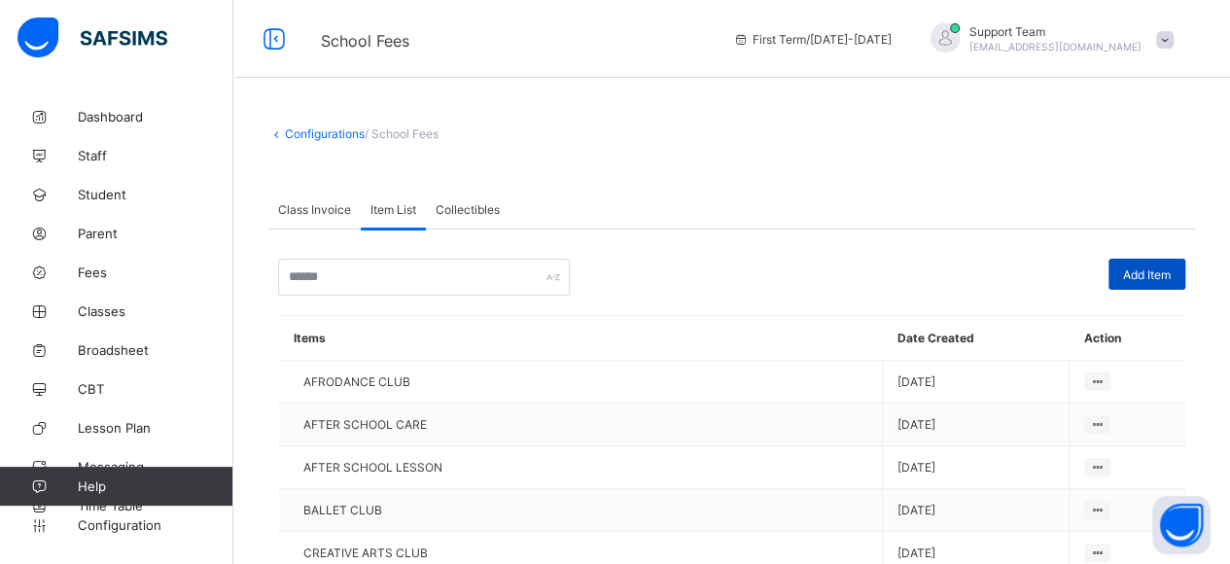
click at [1132, 268] on div "Add Item" at bounding box center [1147, 274] width 77 height 31
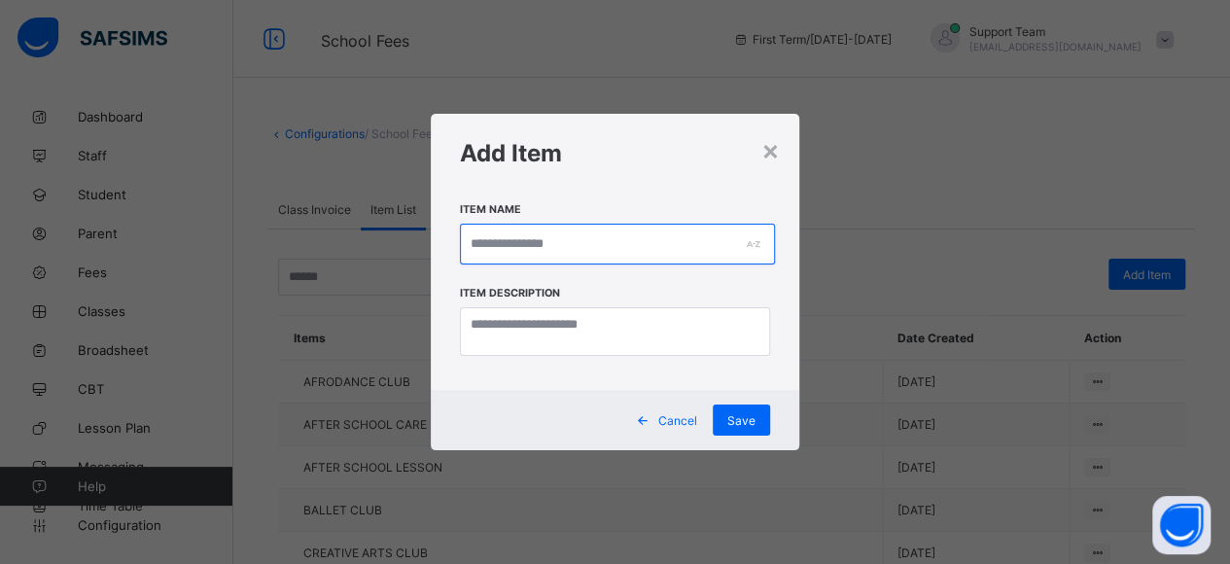
click at [486, 249] on input "text" at bounding box center [617, 244] width 315 height 41
paste input "**********"
type input "**********"
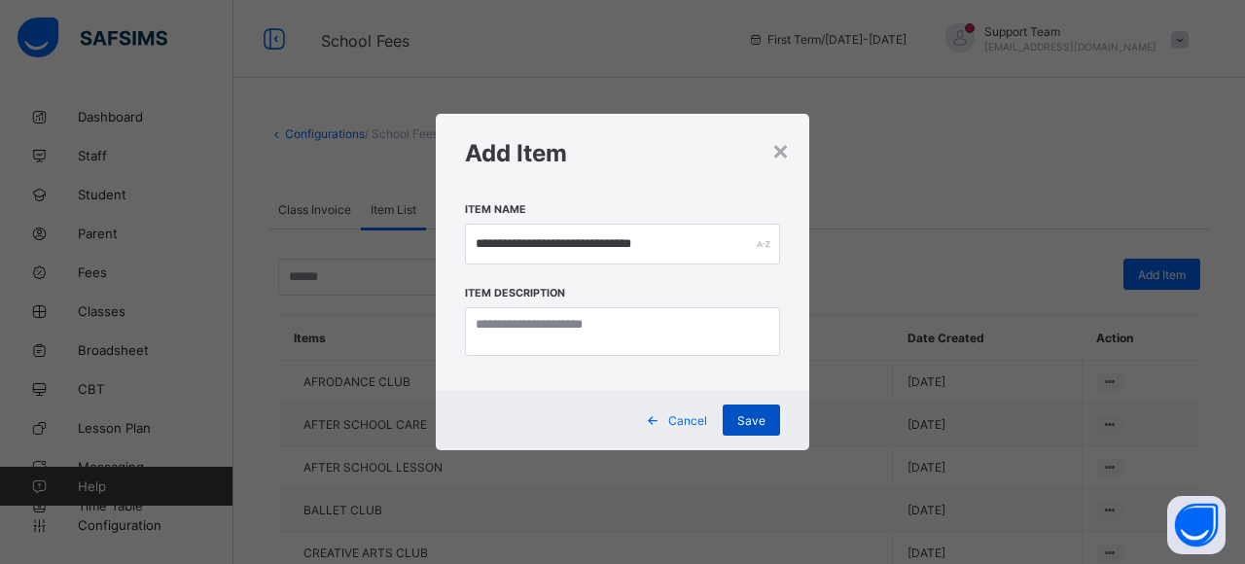
click at [758, 426] on span "Save" at bounding box center [751, 420] width 28 height 15
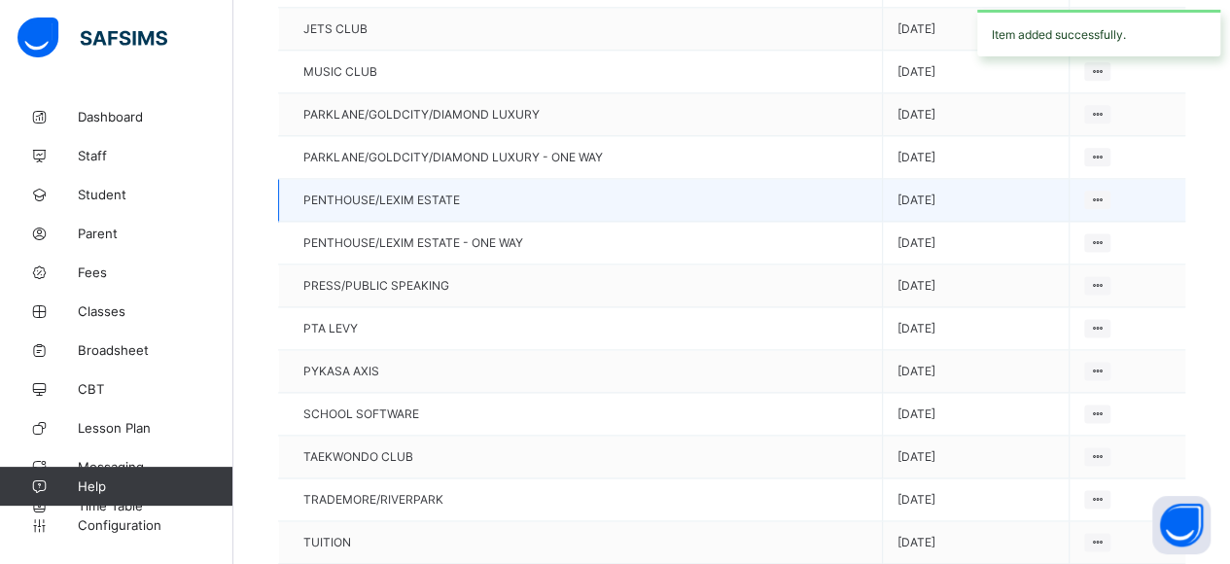
scroll to position [1167, 0]
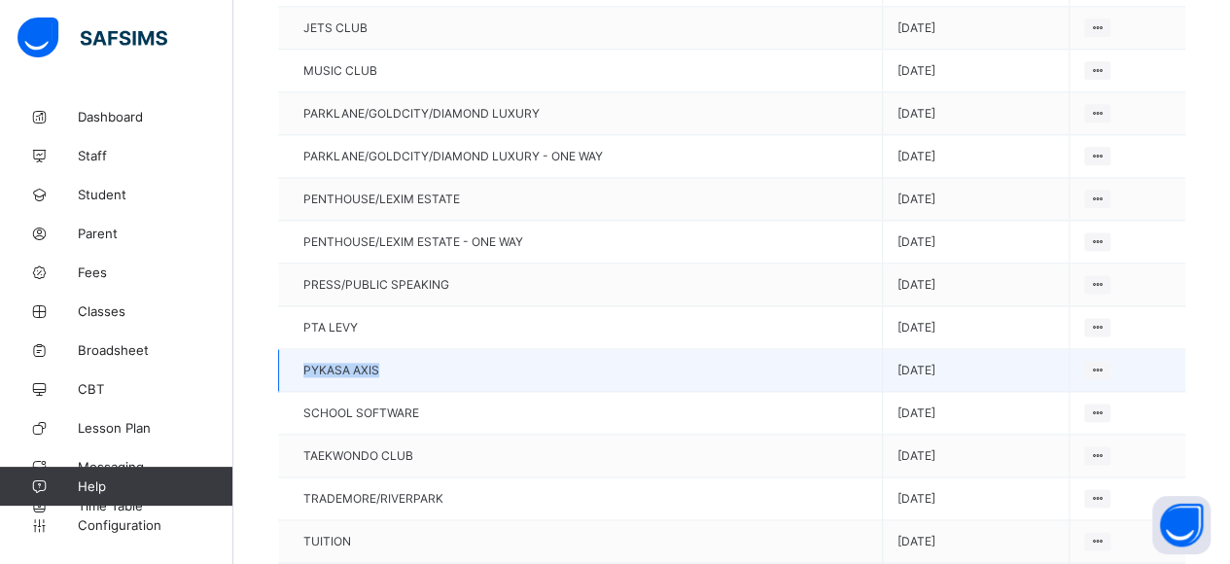
drag, startPoint x: 388, startPoint y: 332, endPoint x: 304, endPoint y: 332, distance: 83.6
click at [304, 349] on td "PYKASA AXIS" at bounding box center [581, 370] width 604 height 43
copy span "PYKASA AXIS"
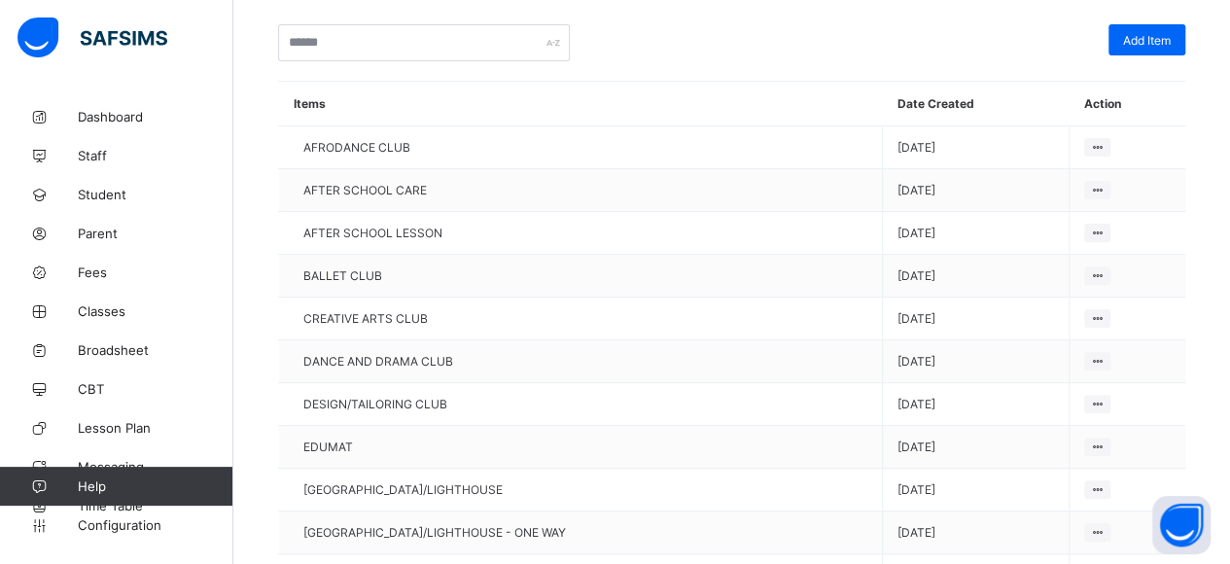
scroll to position [0, 0]
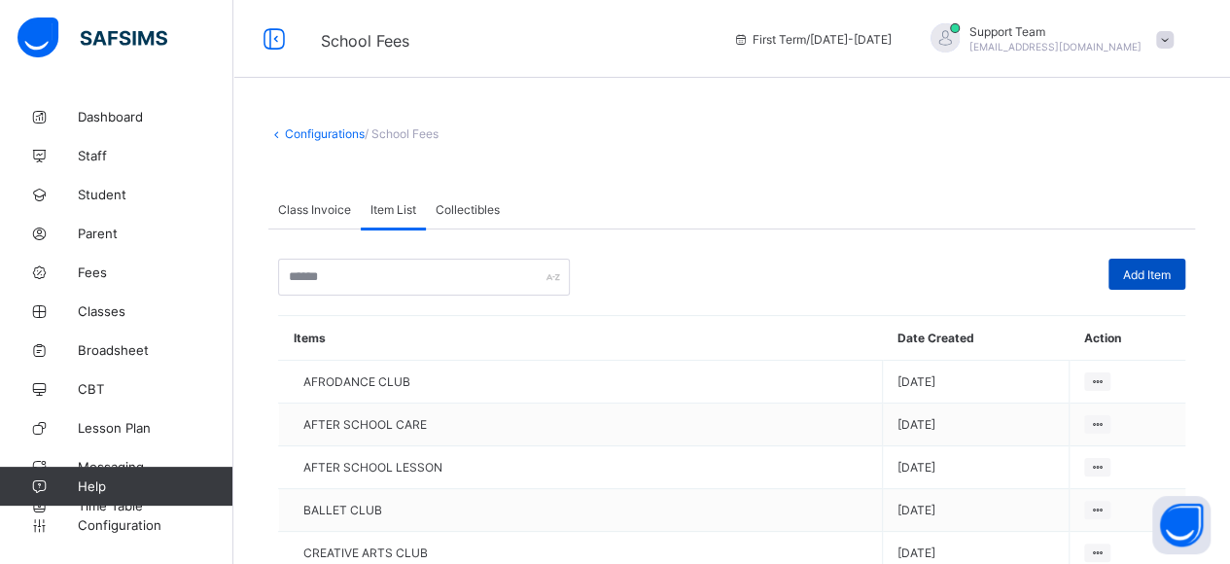
click at [1153, 285] on div "Add Item" at bounding box center [1147, 274] width 77 height 31
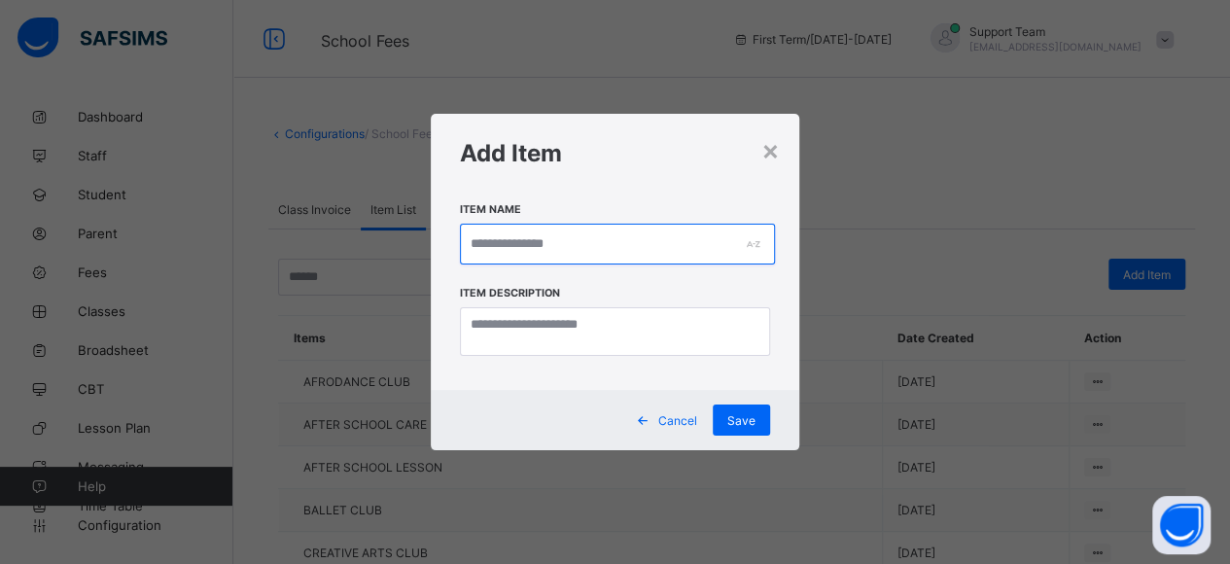
click at [614, 252] on input "text" at bounding box center [617, 244] width 315 height 41
paste input "**********"
type input "**********"
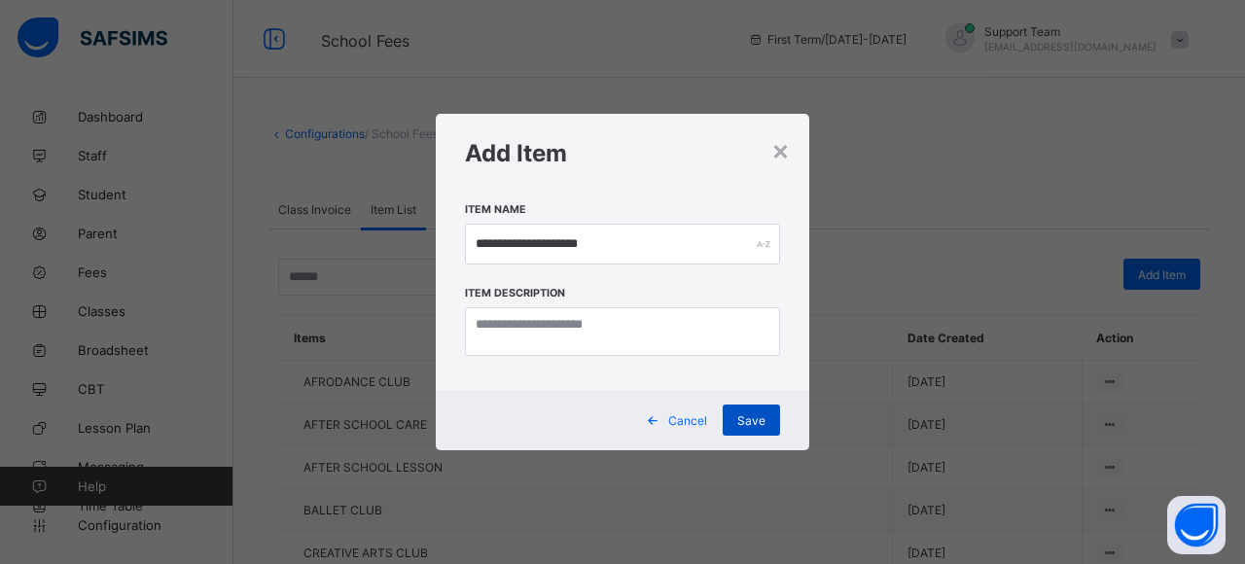
click at [762, 431] on div "Save" at bounding box center [751, 420] width 57 height 31
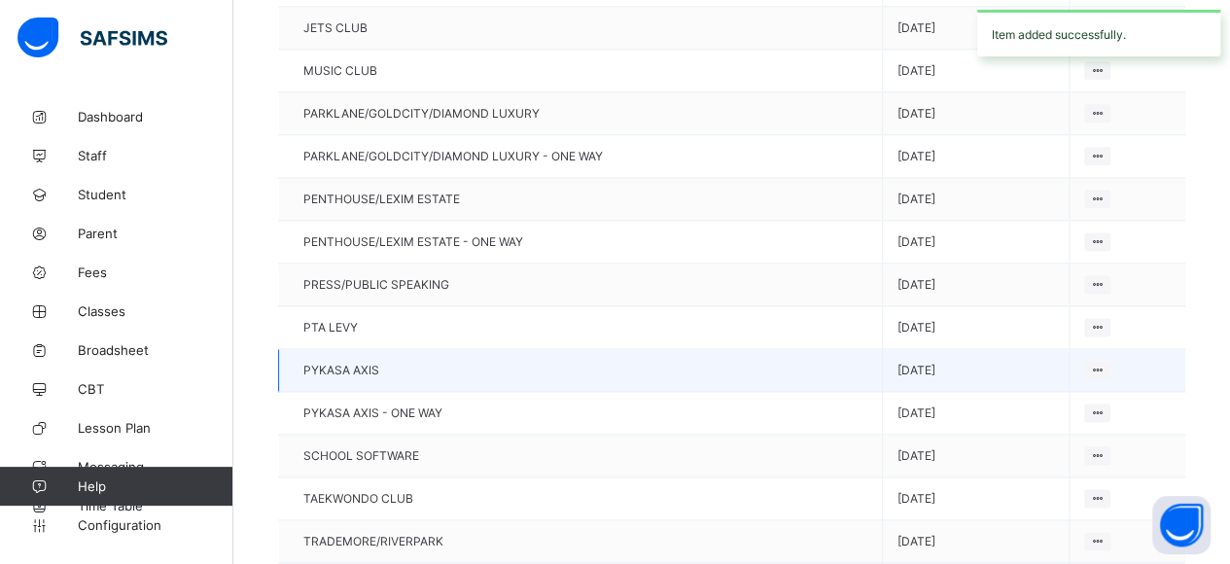
scroll to position [1262, 0]
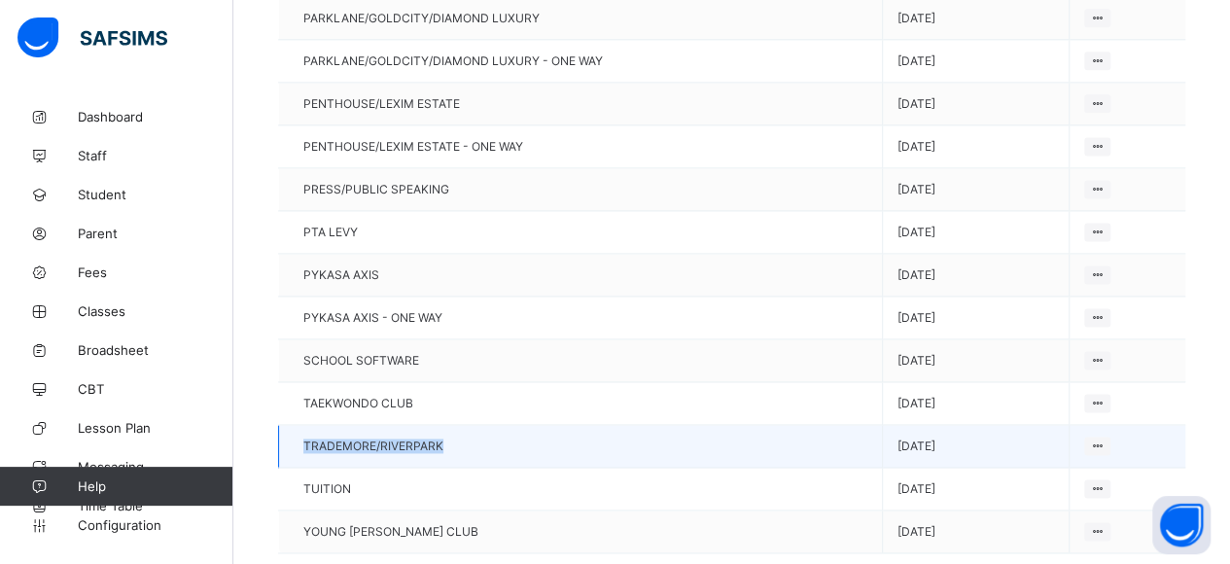
drag, startPoint x: 449, startPoint y: 400, endPoint x: 288, endPoint y: 399, distance: 161.4
click at [288, 425] on td "TRADEMORE/RIVERPARK" at bounding box center [581, 446] width 604 height 43
copy span "TRADEMORE/RIVERPARK"
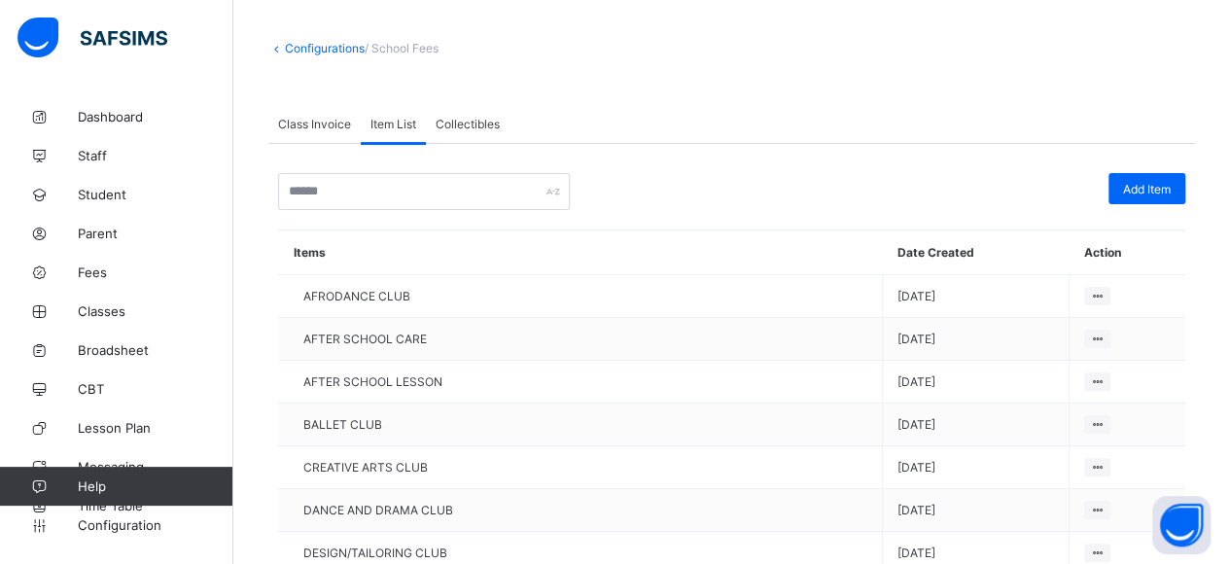
scroll to position [0, 0]
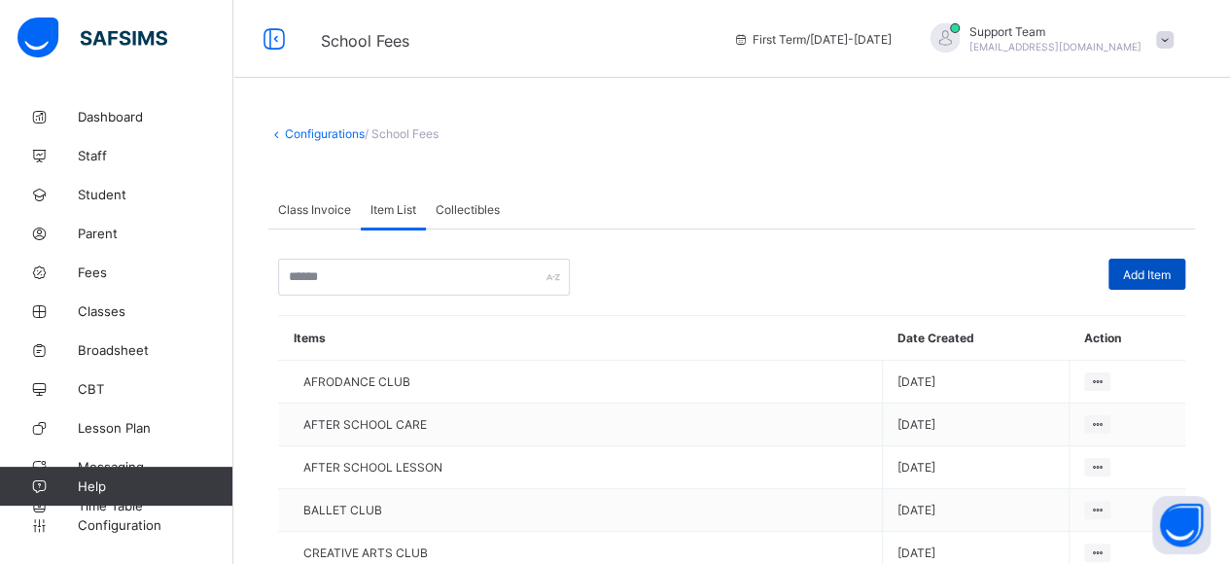
click at [1163, 279] on div "Add Item" at bounding box center [1147, 274] width 77 height 31
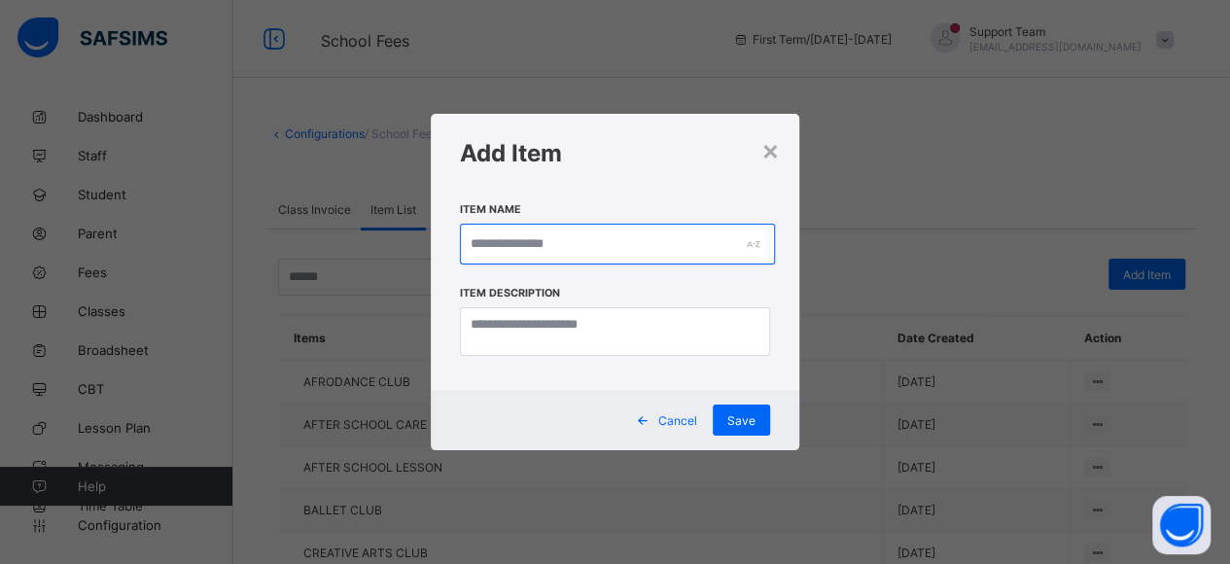
click at [570, 249] on input "text" at bounding box center [617, 244] width 315 height 41
paste input "**********"
type input "**********"
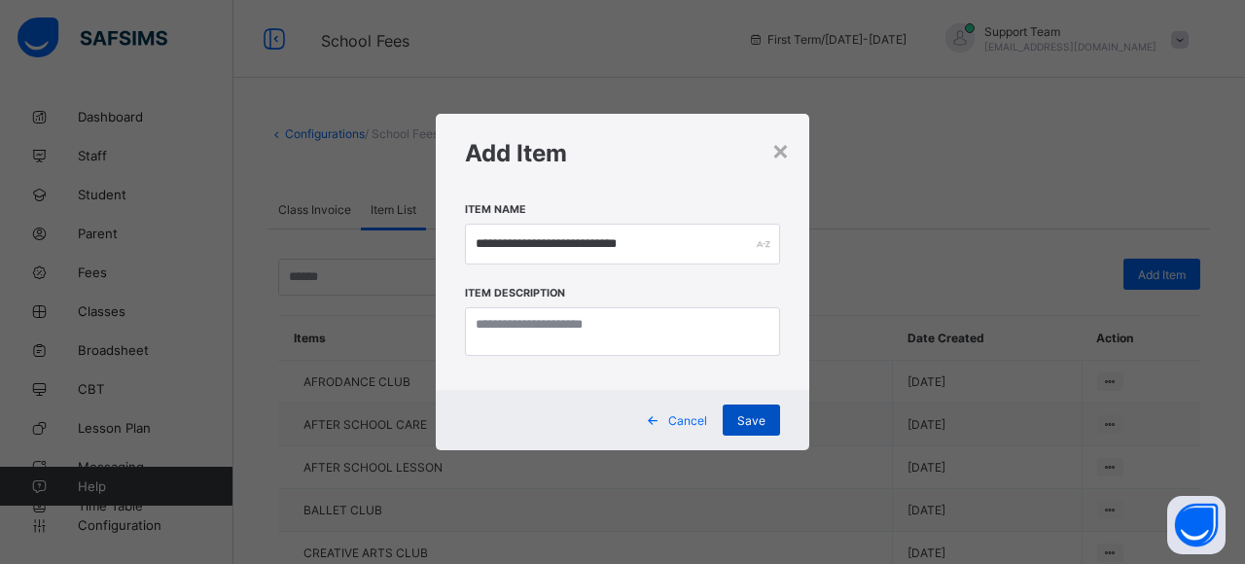
click at [761, 427] on span "Save" at bounding box center [751, 420] width 28 height 15
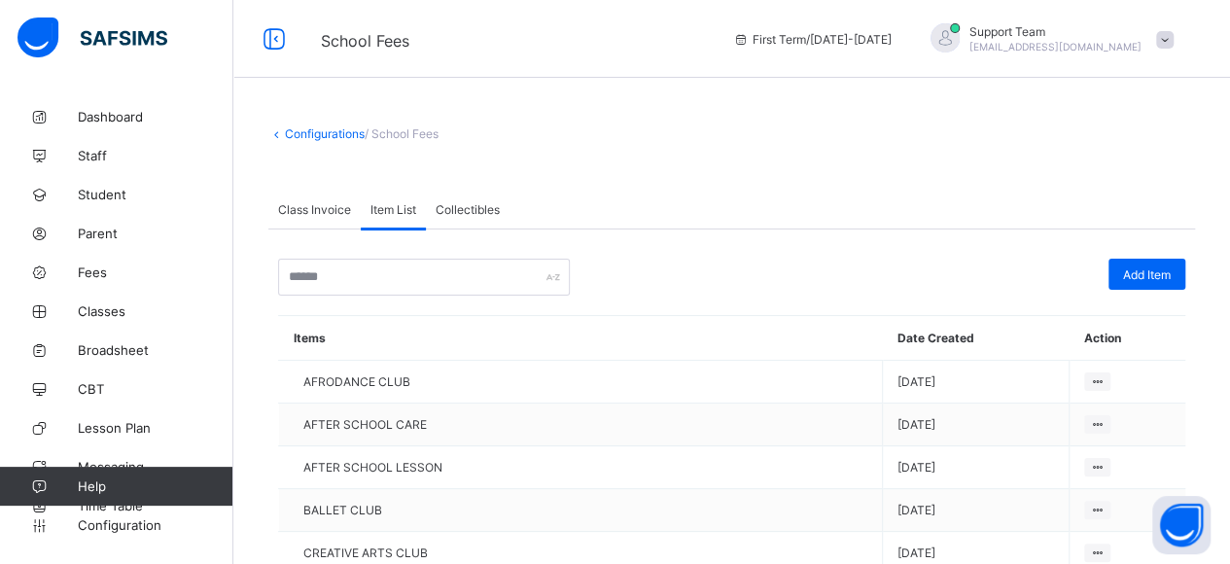
click at [315, 216] on div "Class Invoice" at bounding box center [314, 209] width 92 height 39
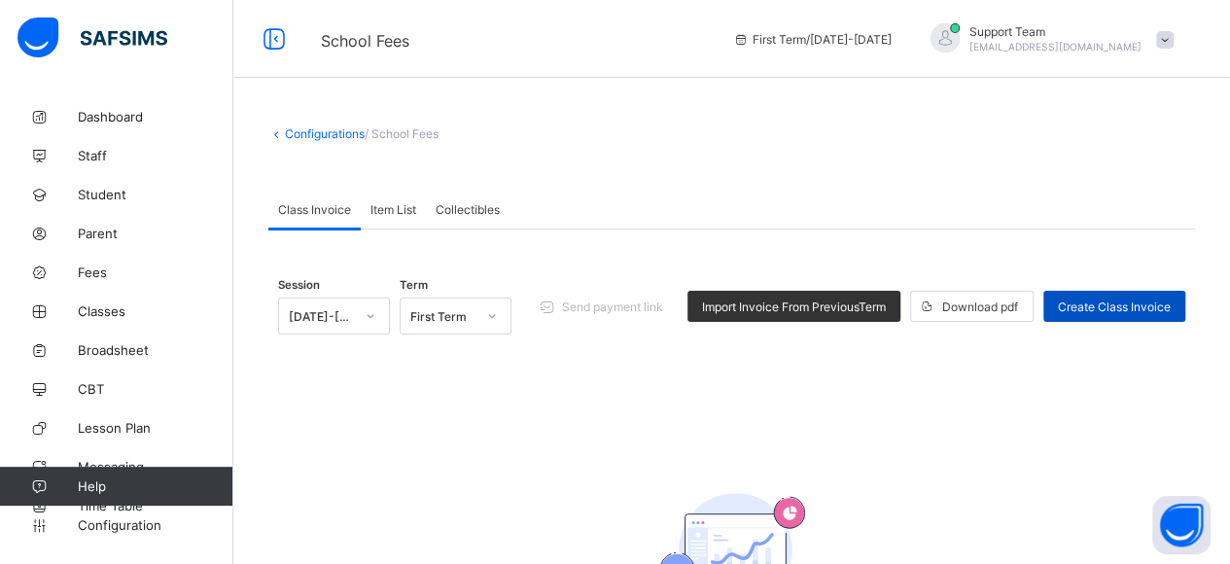
click at [1126, 301] on span "Create Class Invoice" at bounding box center [1114, 307] width 113 height 15
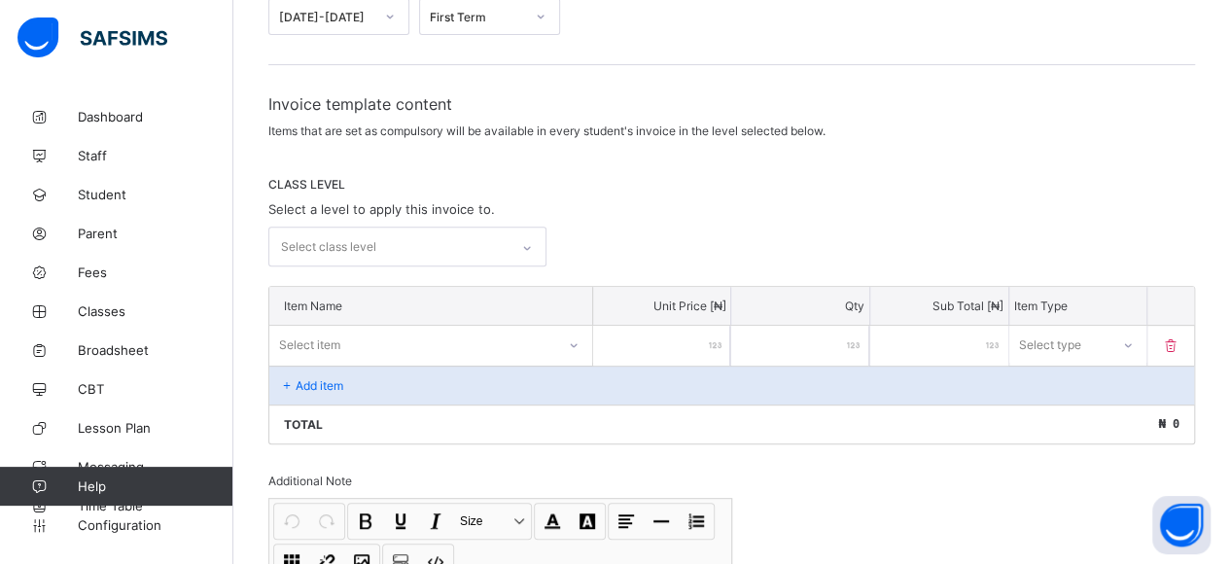
click at [362, 266] on div "Select class level" at bounding box center [407, 247] width 278 height 40
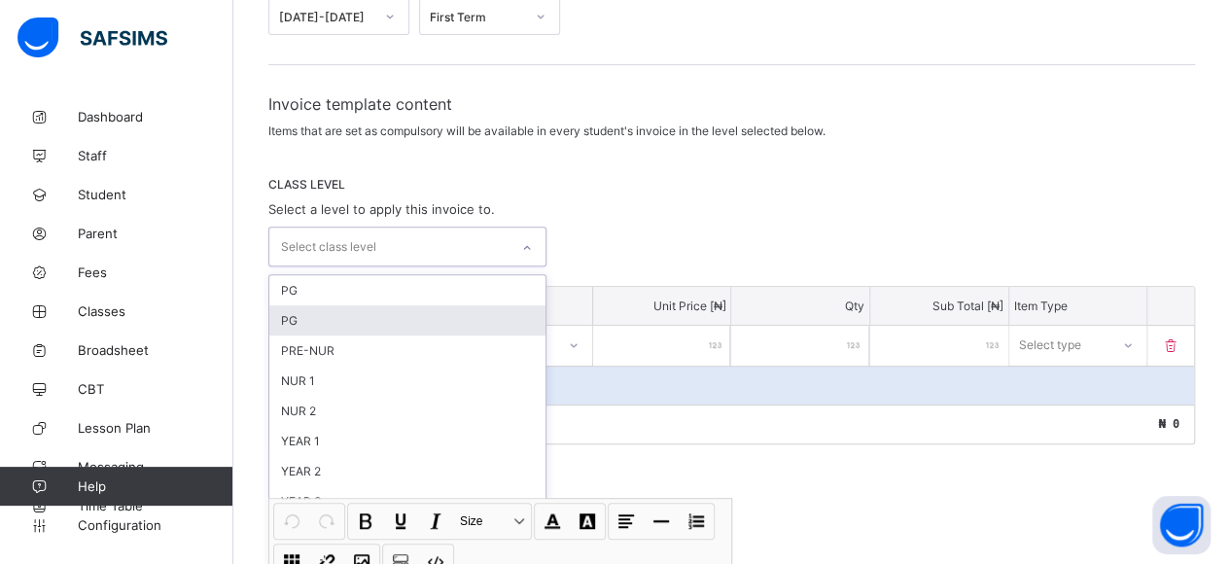
scroll to position [257, 0]
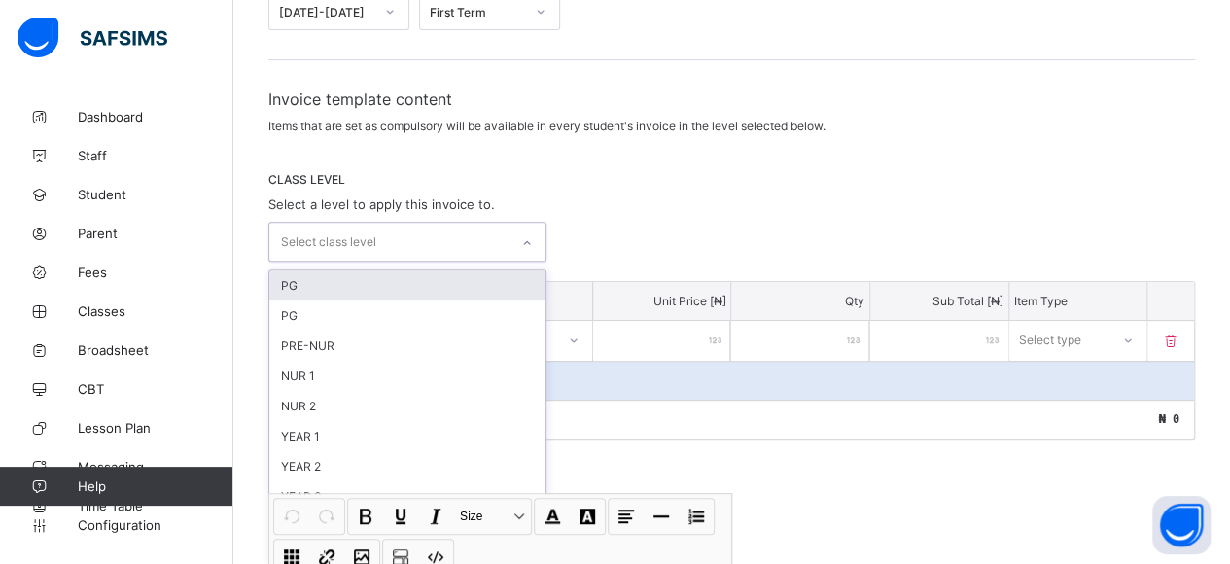
click at [348, 283] on div "PG" at bounding box center [407, 285] width 276 height 30
click at [342, 289] on div "PG" at bounding box center [407, 288] width 276 height 30
click at [342, 289] on div "PRE-NUR" at bounding box center [407, 288] width 276 height 30
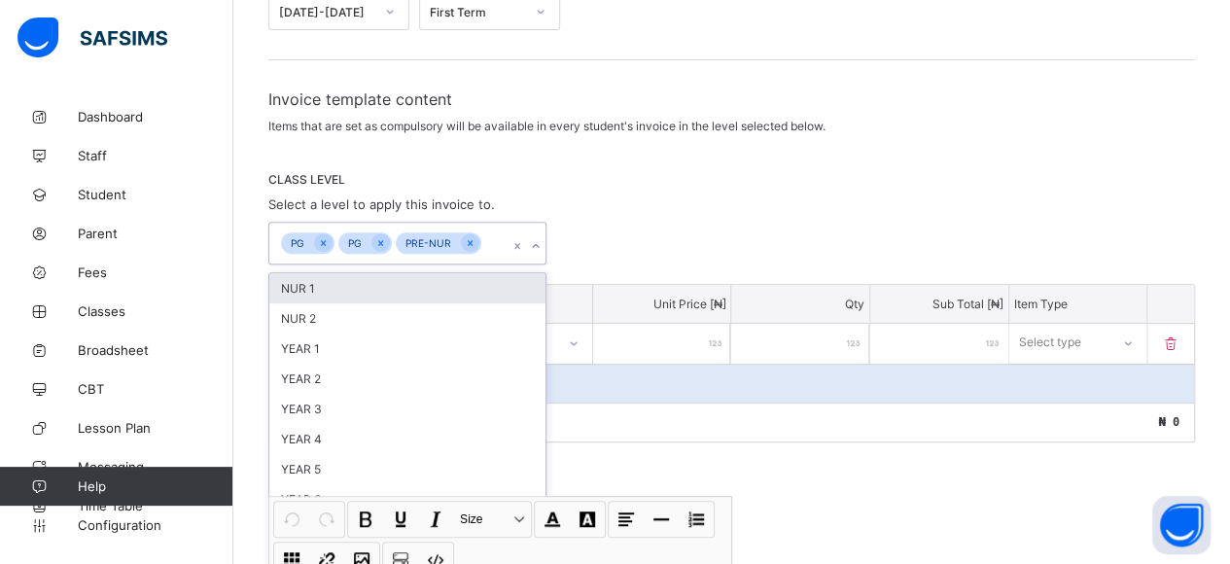
click at [342, 289] on div "NUR 1" at bounding box center [407, 288] width 276 height 30
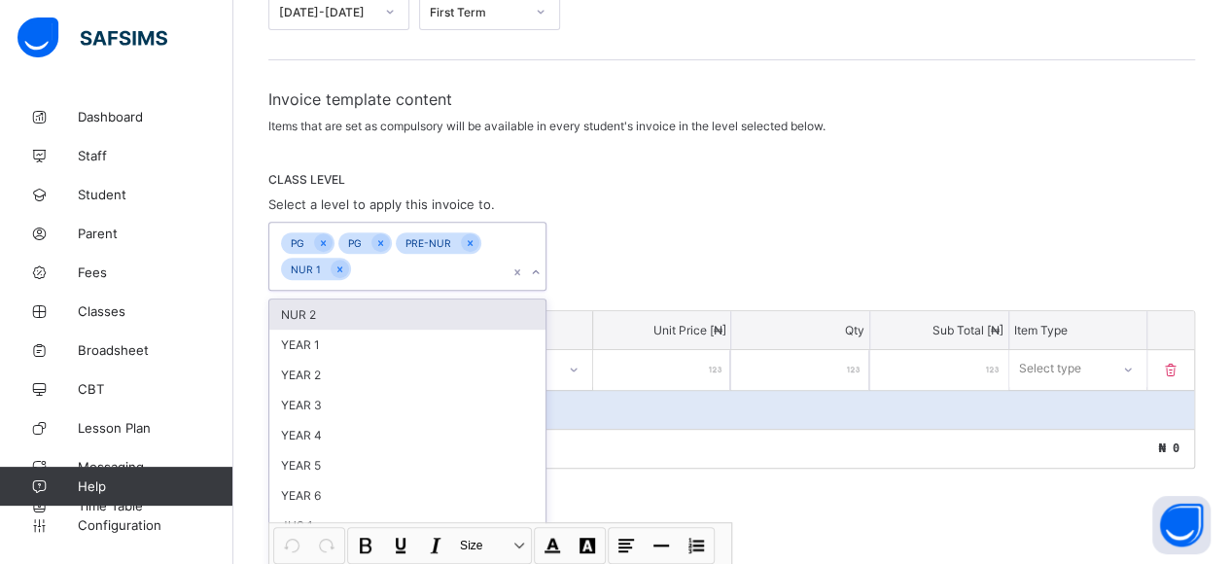
click at [342, 289] on div "Invoice template content Items that are set as compulsory will be available in …" at bounding box center [731, 440] width 927 height 703
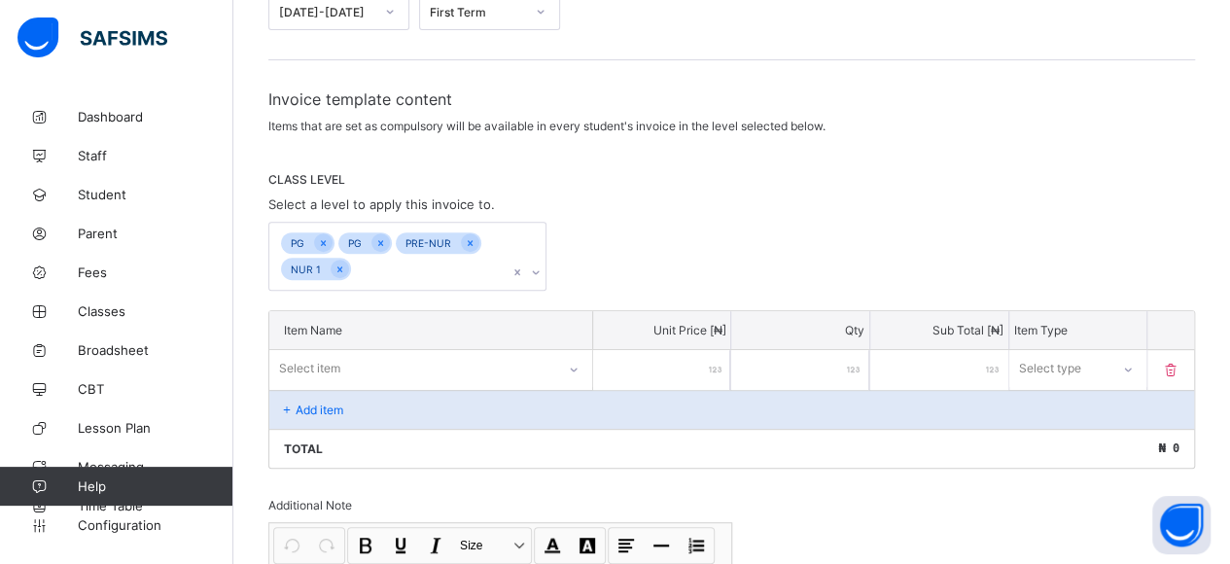
click at [383, 268] on div "PG PG PRE-NUR NUR 1" at bounding box center [407, 256] width 278 height 69
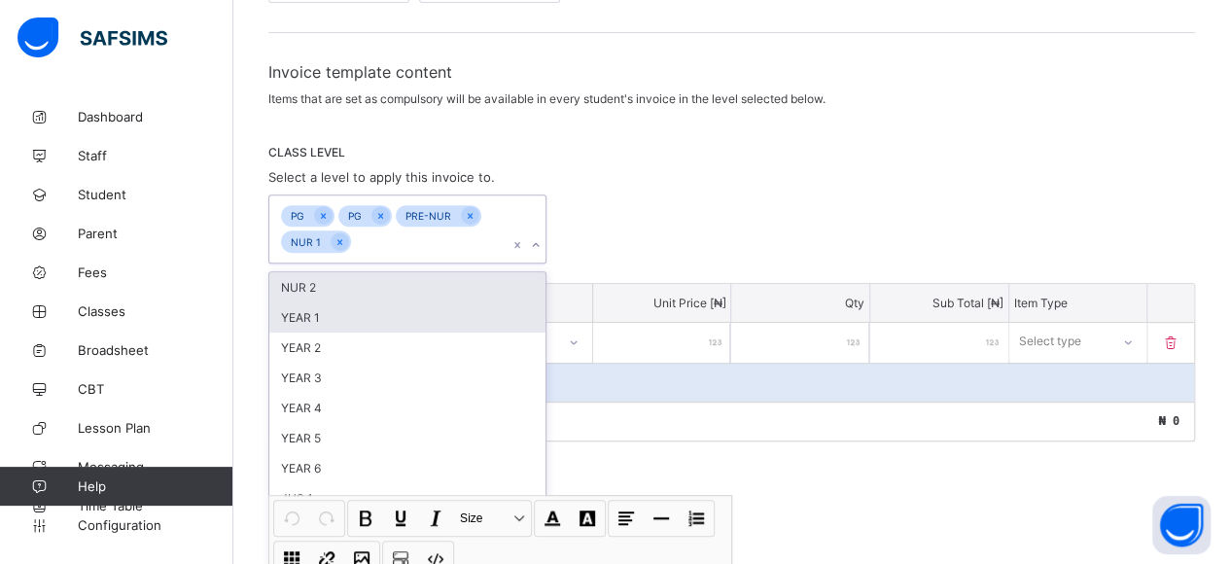
scroll to position [288, 0]
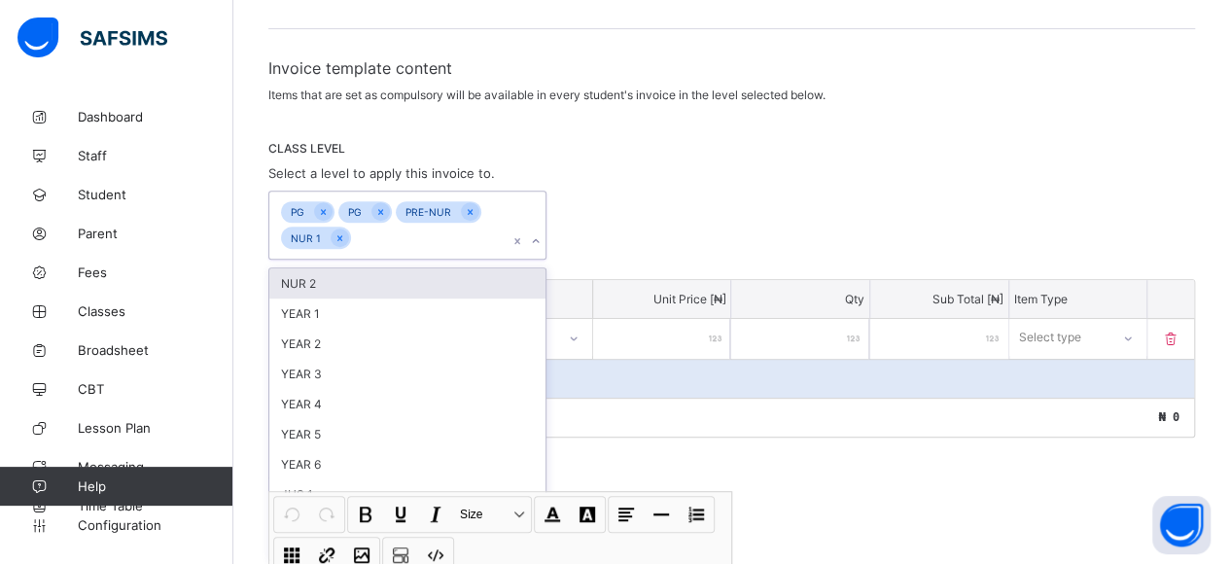
click at [377, 281] on div "NUR 2" at bounding box center [407, 283] width 276 height 30
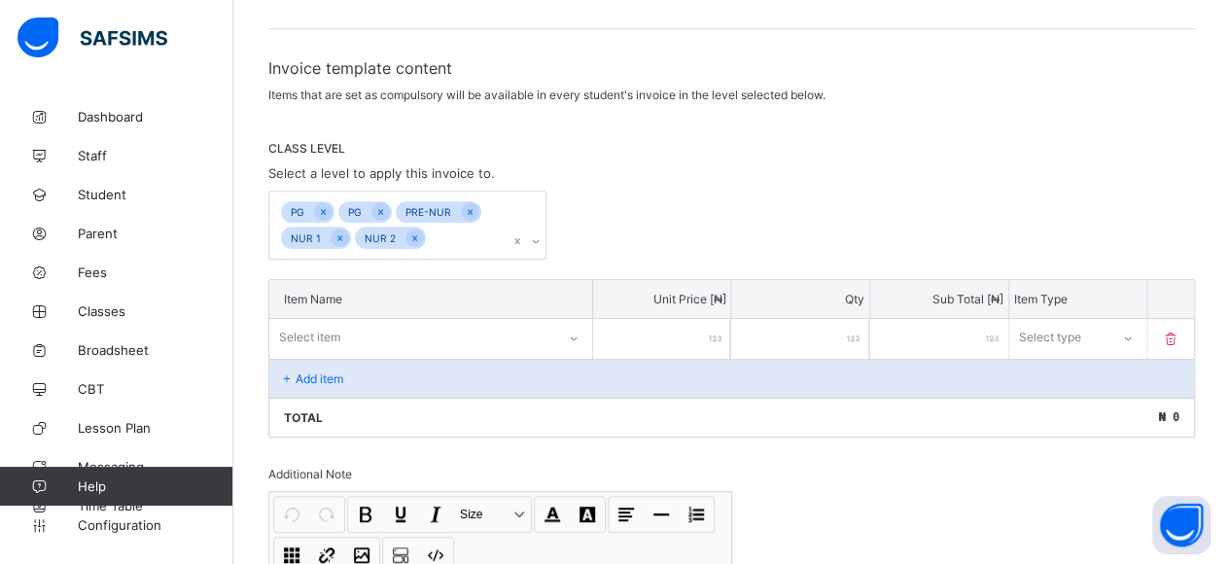
click at [786, 193] on div "PG PG PRE-NUR NUR 1 NUR 2" at bounding box center [731, 225] width 927 height 69
click at [323, 205] on icon at bounding box center [323, 212] width 11 height 14
click at [358, 209] on icon at bounding box center [355, 212] width 11 height 14
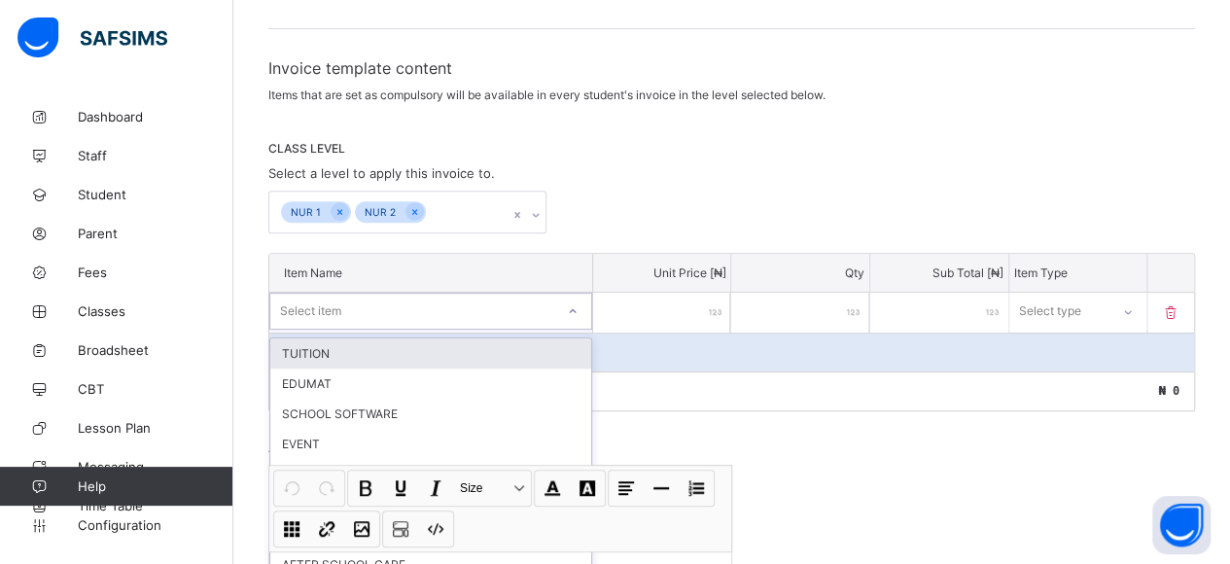
click at [312, 301] on div "option TUITION focused, 1 of 37. 37 results available. Use Up and Down to choos…" at bounding box center [430, 311] width 323 height 37
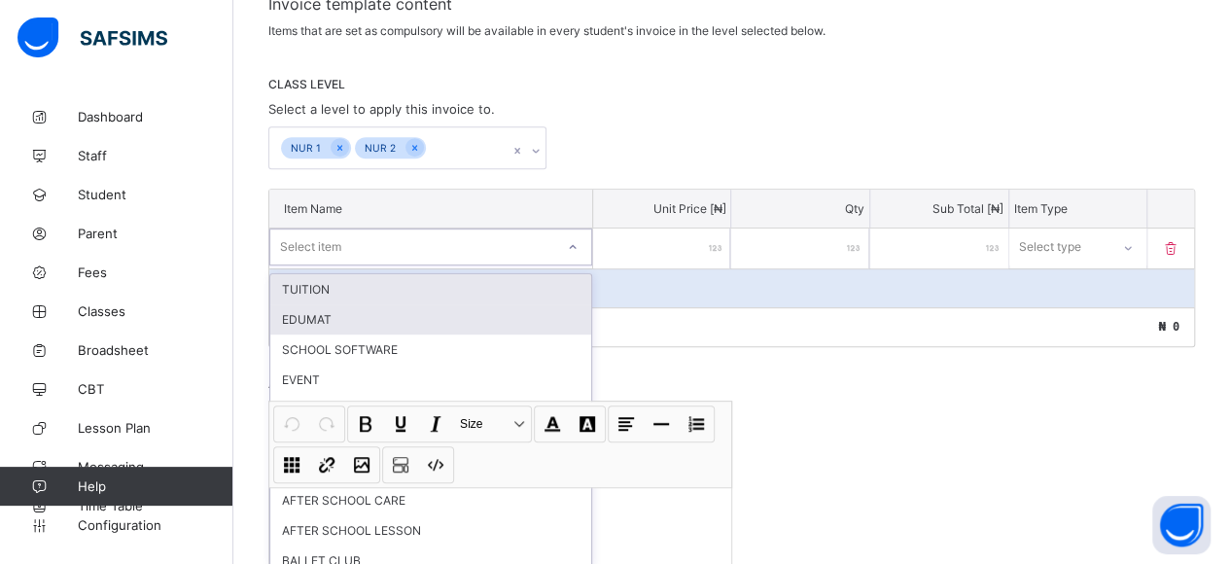
scroll to position [356, 0]
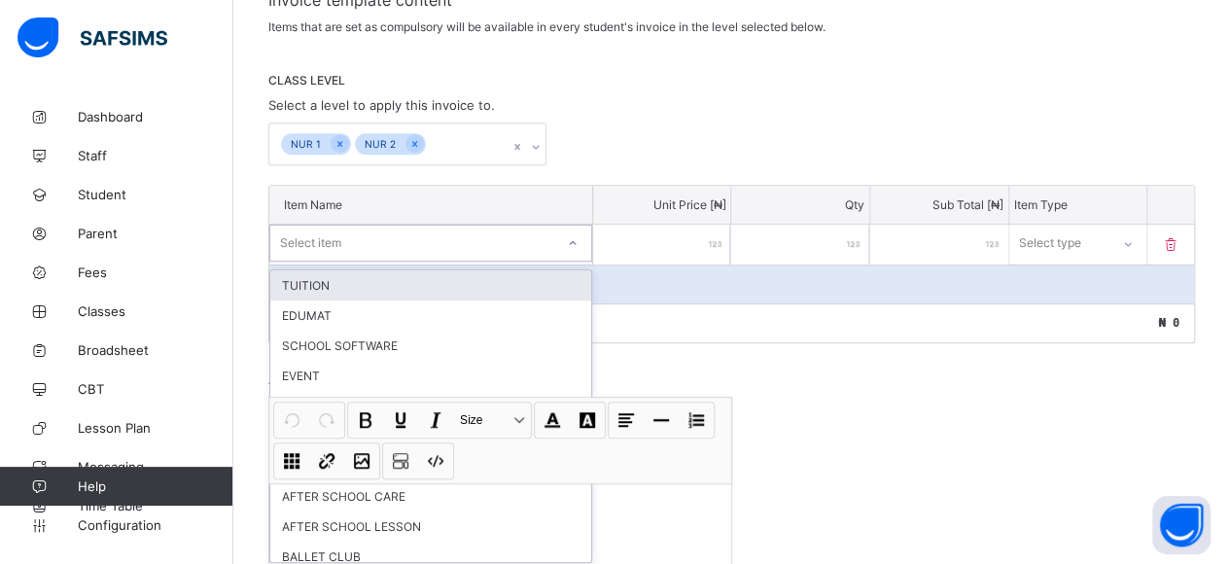
click at [331, 282] on div "TUITION" at bounding box center [430, 285] width 321 height 30
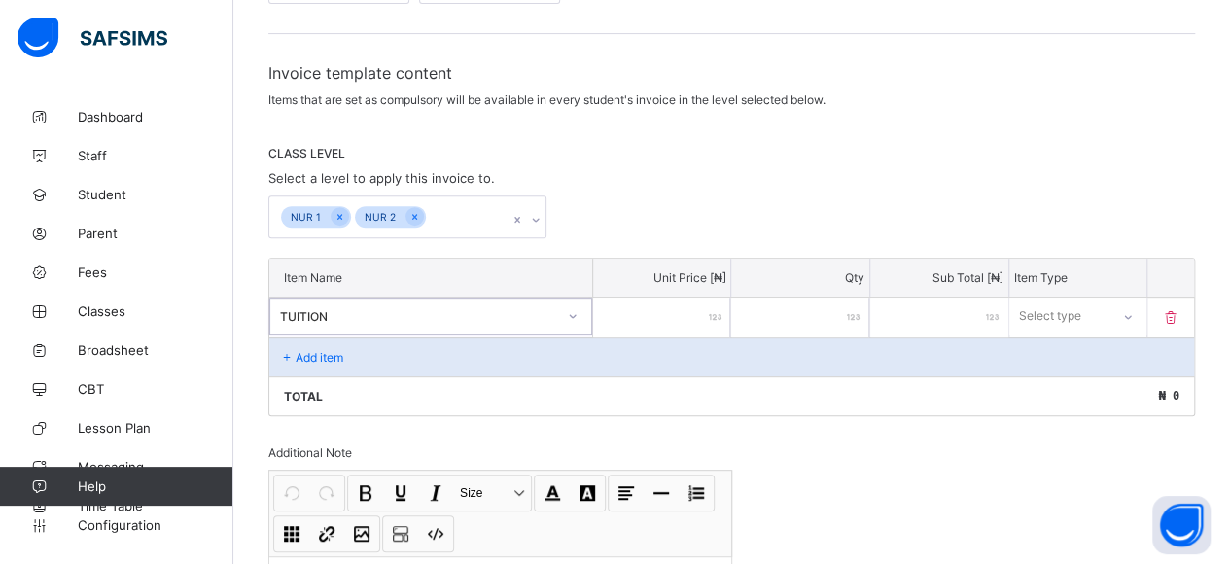
scroll to position [259, 0]
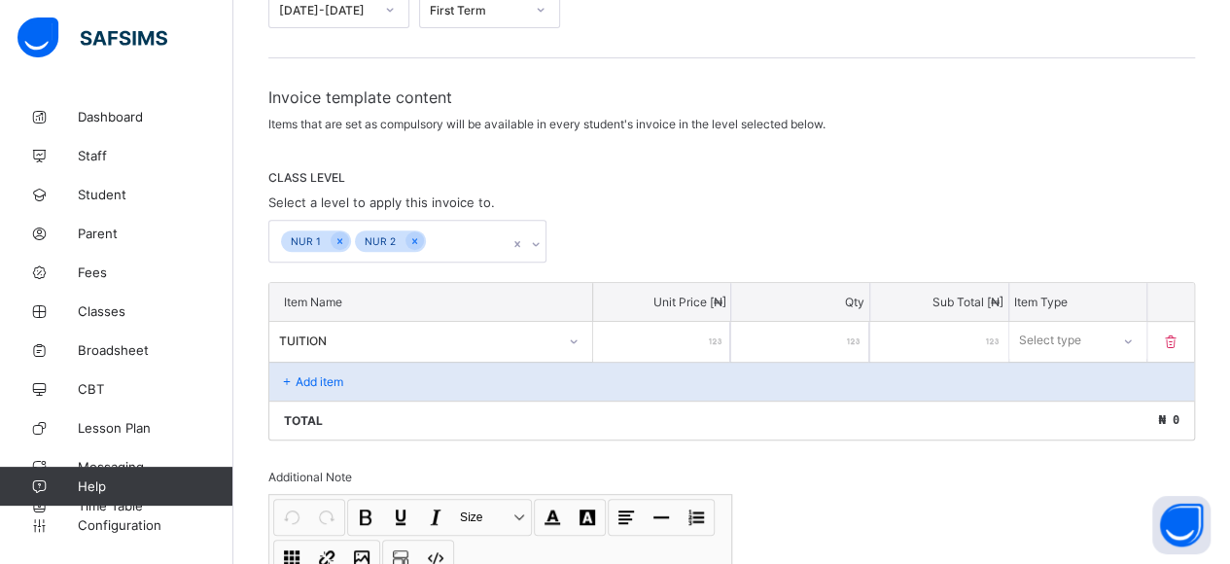
click at [677, 323] on input "number" at bounding box center [662, 342] width 138 height 40
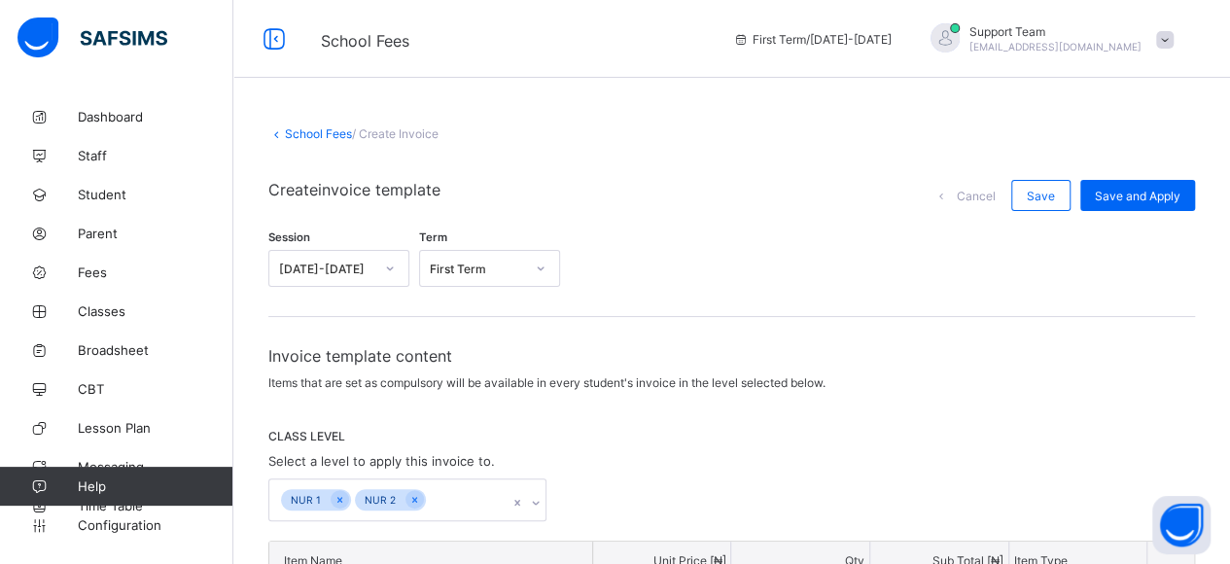
scroll to position [0, 0]
click at [316, 136] on link "School Fees" at bounding box center [318, 133] width 67 height 15
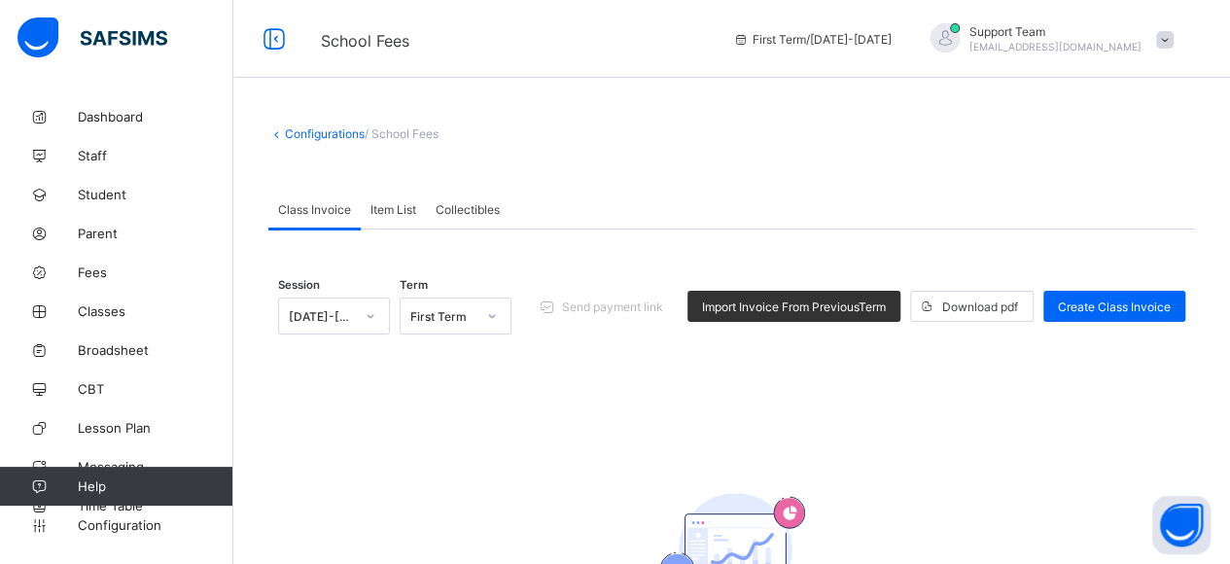
click at [407, 204] on span "Item List" at bounding box center [394, 209] width 46 height 15
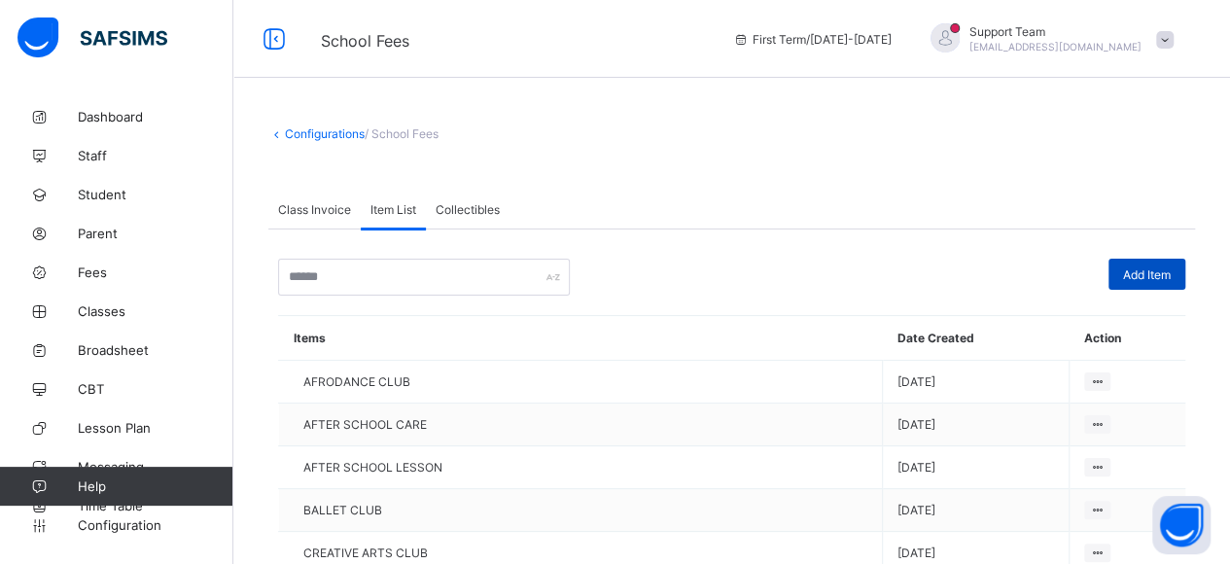
click at [1165, 287] on div "Add Item" at bounding box center [1147, 274] width 77 height 31
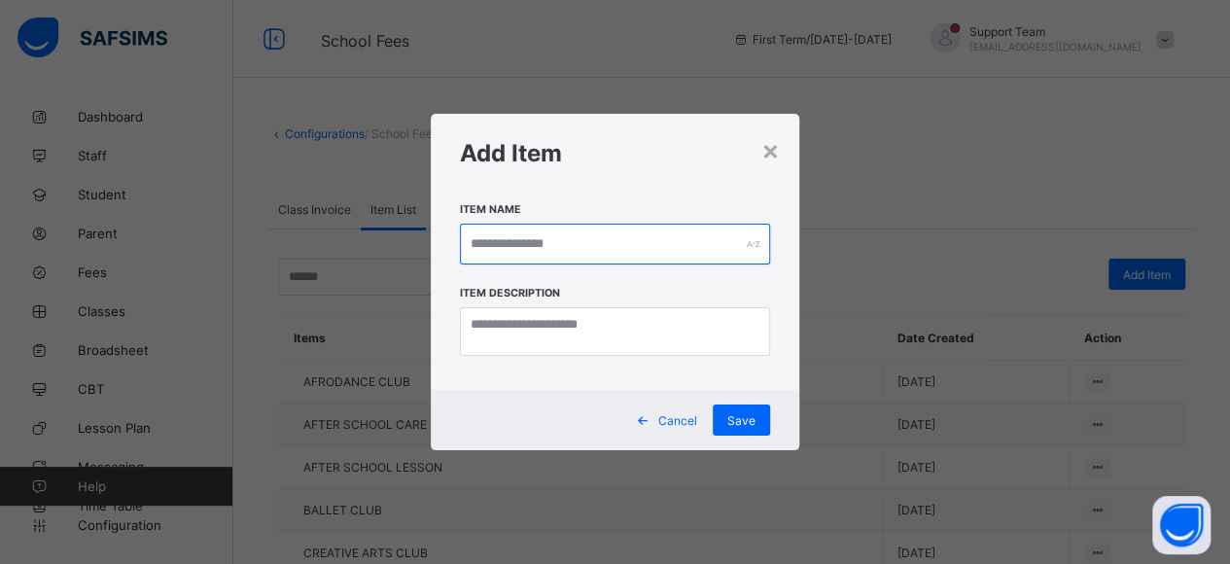
click at [533, 241] on input "text" at bounding box center [615, 244] width 311 height 41
type input "**********"
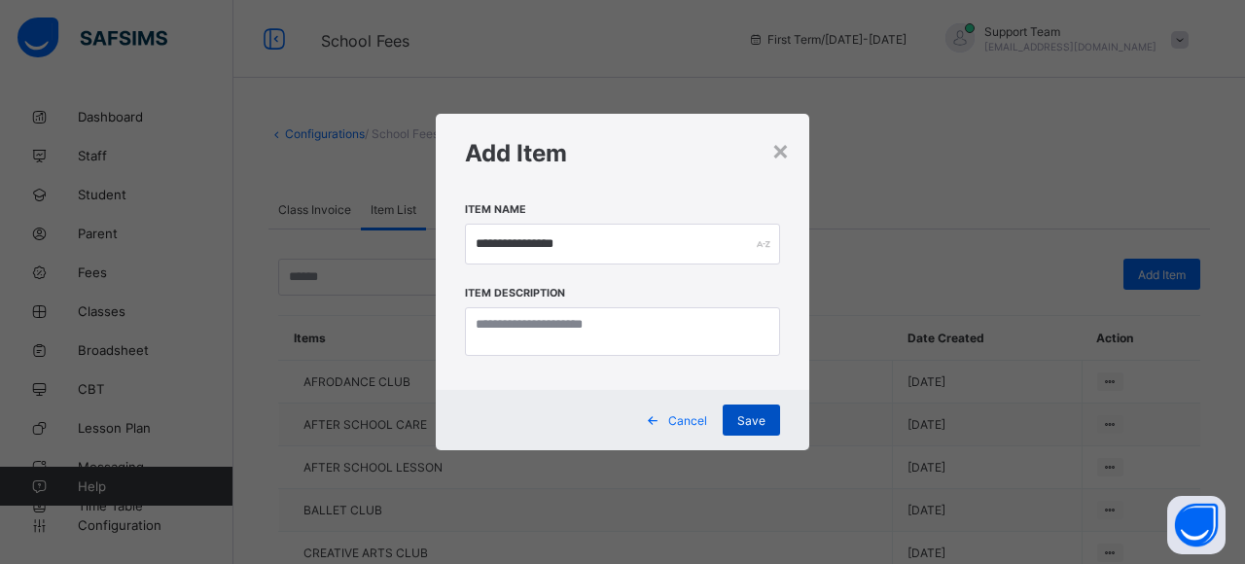
click at [745, 417] on span "Save" at bounding box center [751, 420] width 28 height 15
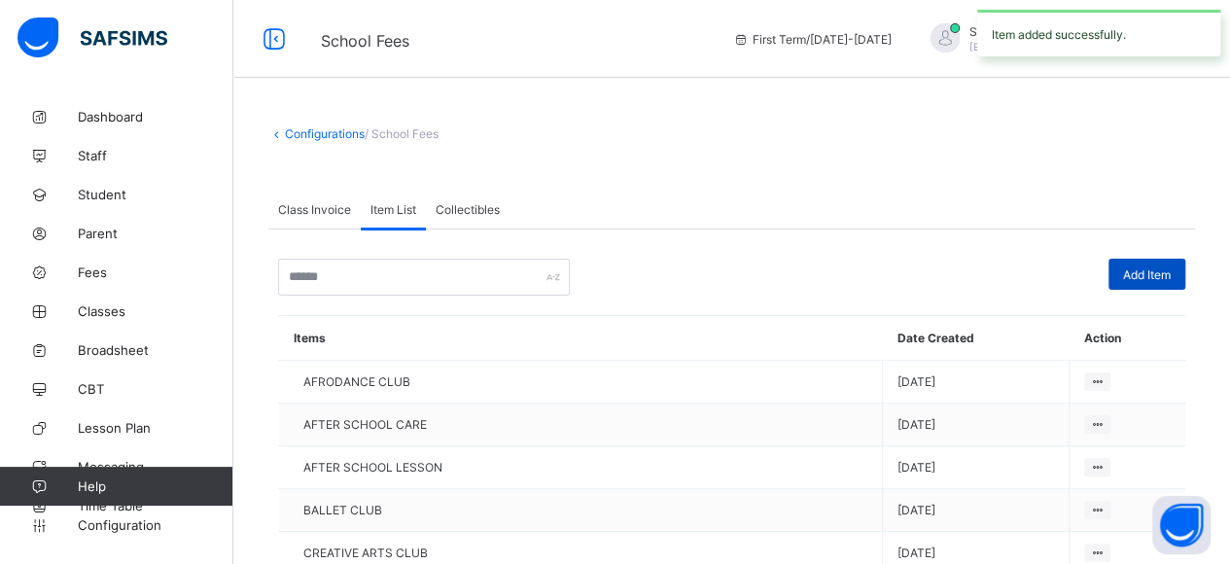
click at [1157, 274] on span "Add Item" at bounding box center [1147, 274] width 48 height 15
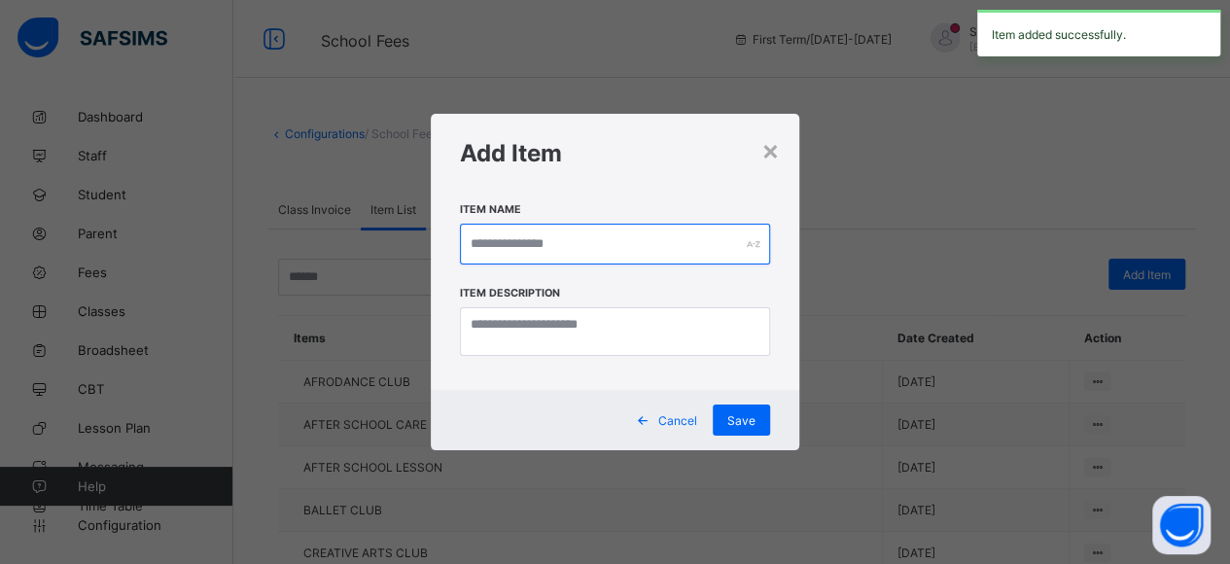
click at [488, 242] on input "text" at bounding box center [615, 244] width 311 height 41
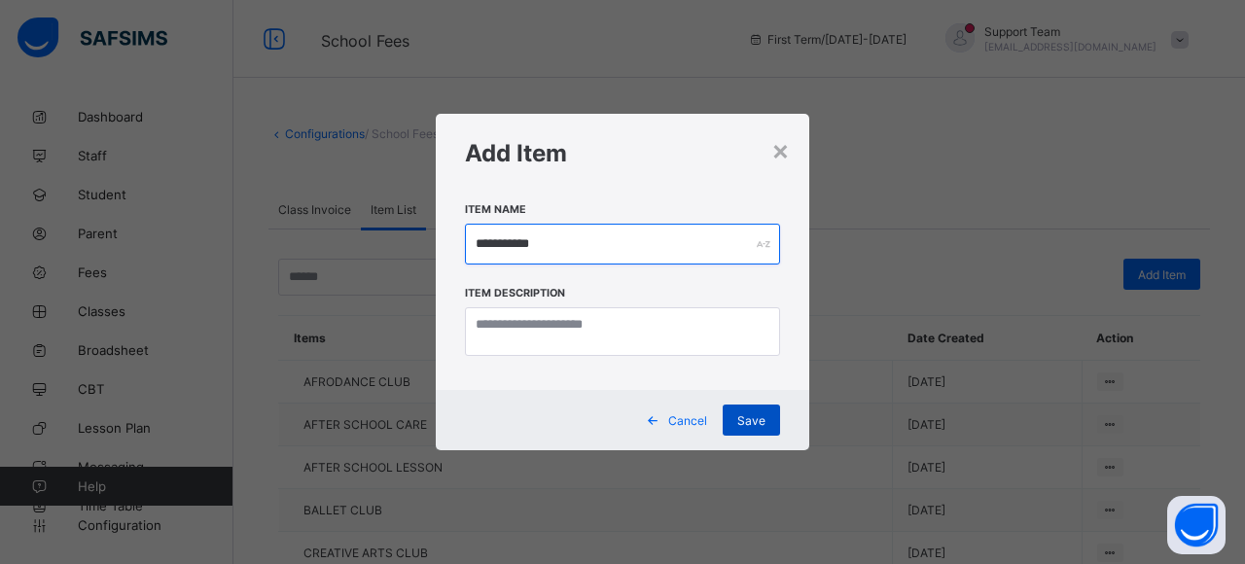
type input "**********"
click at [761, 414] on div "Save" at bounding box center [751, 420] width 57 height 31
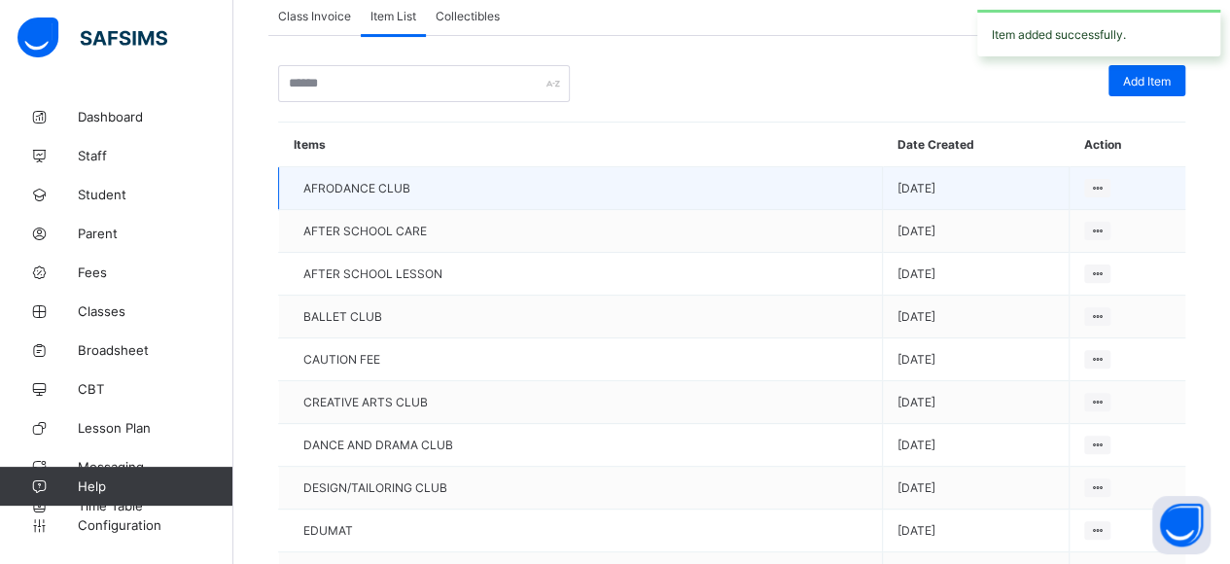
scroll to position [195, 0]
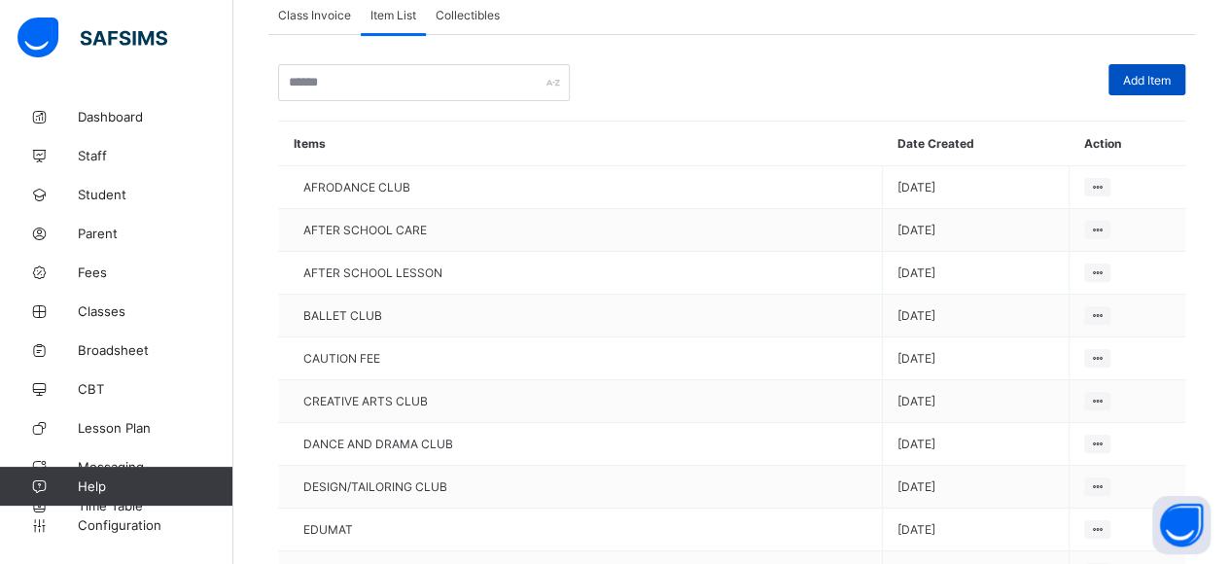
click at [1175, 71] on div "Add Item" at bounding box center [1147, 79] width 77 height 31
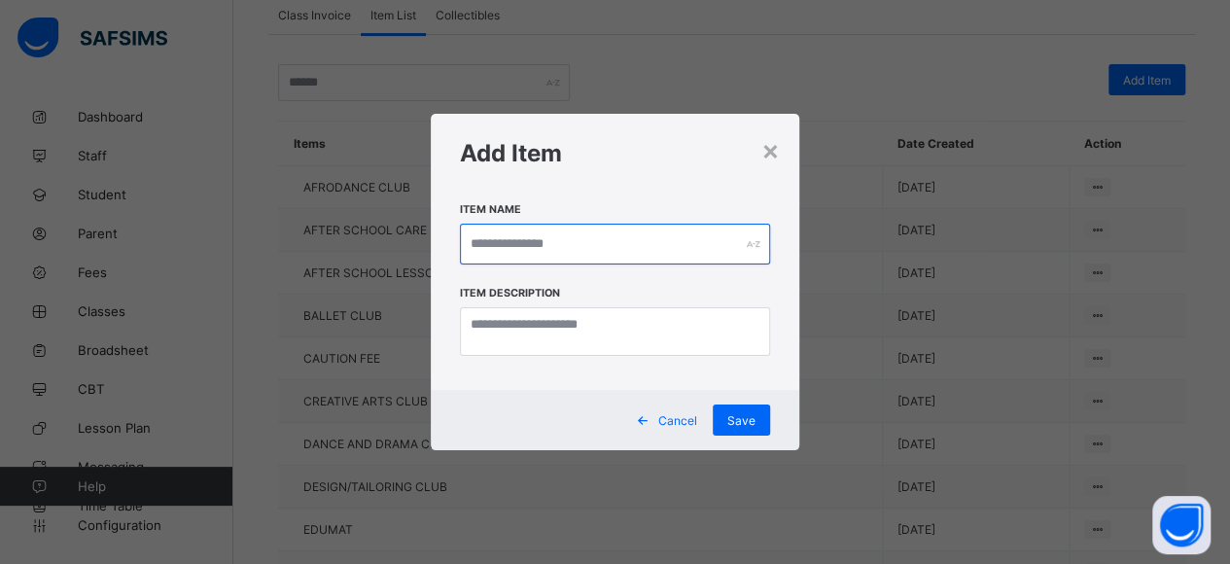
click at [510, 232] on input "text" at bounding box center [615, 244] width 311 height 41
type input "**********"
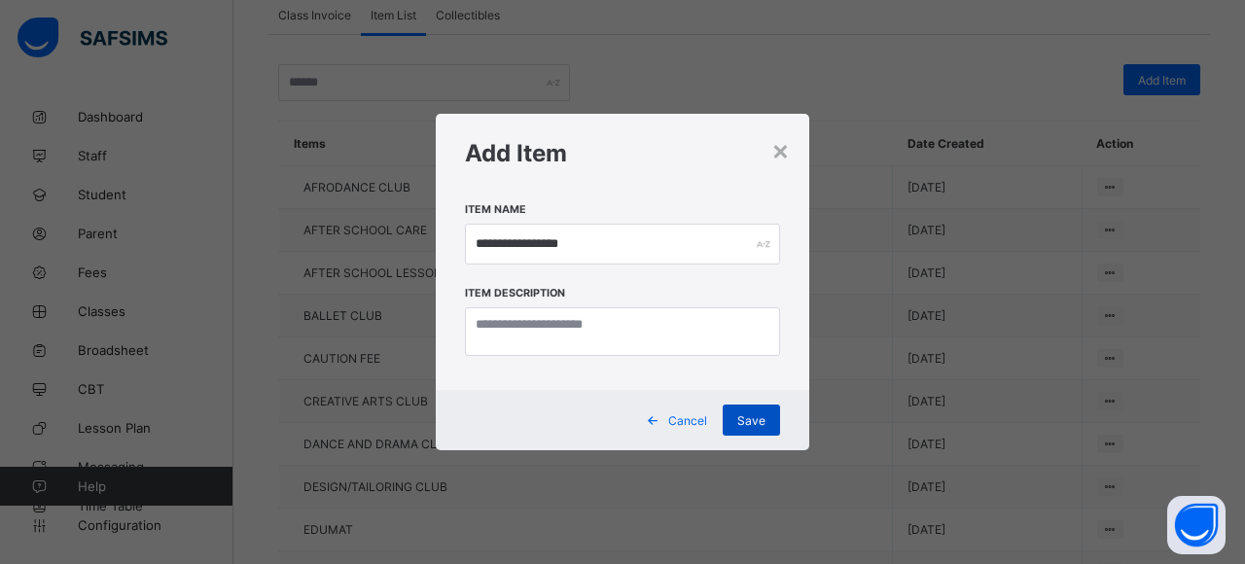
click at [739, 417] on span "Save" at bounding box center [751, 420] width 28 height 15
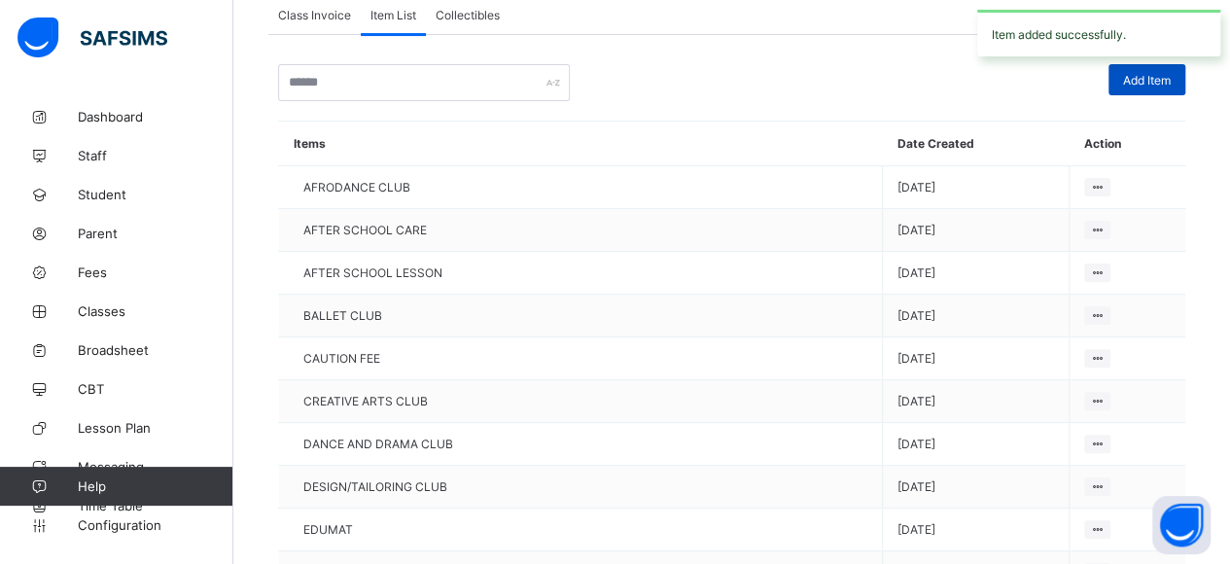
click at [1154, 87] on div "Add Item" at bounding box center [1147, 79] width 77 height 31
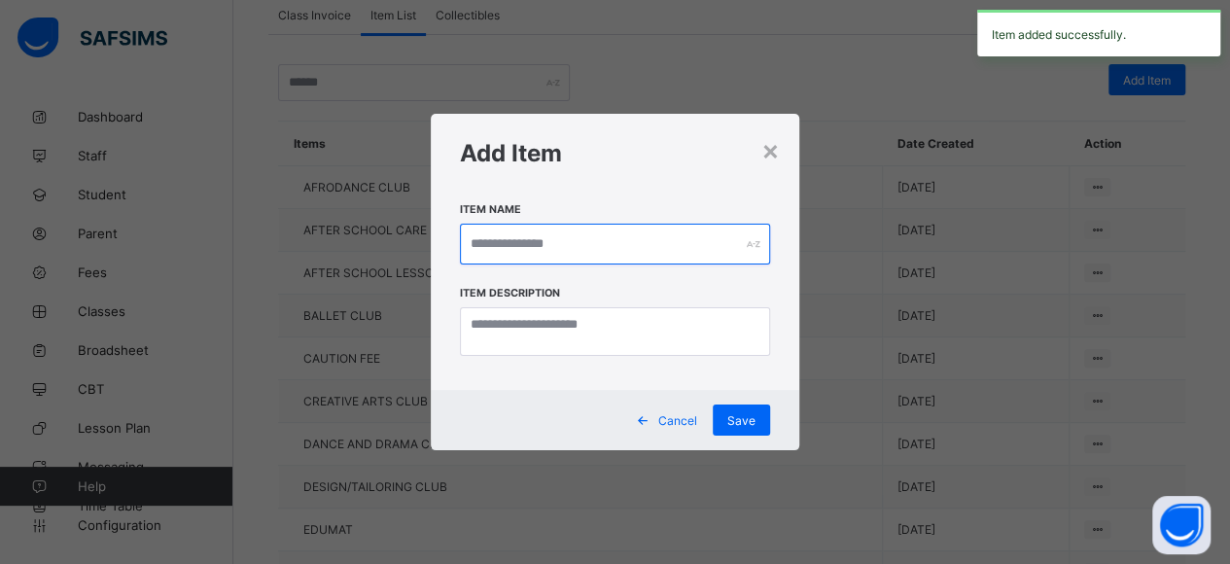
click at [489, 229] on input "text" at bounding box center [615, 244] width 311 height 41
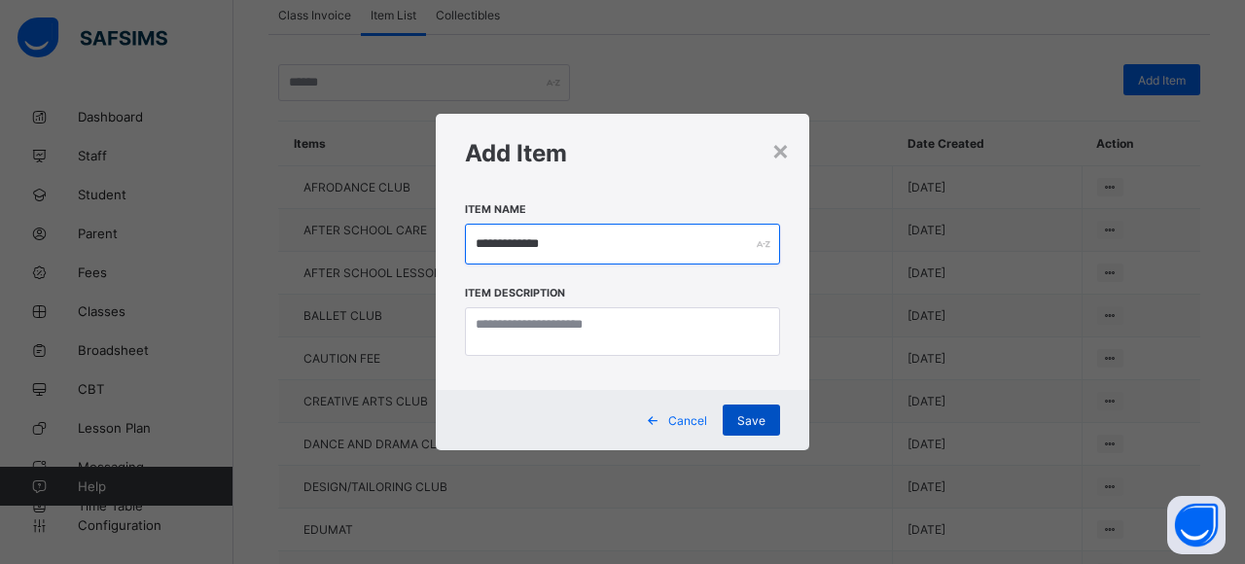
type input "**********"
click at [747, 410] on div "Save" at bounding box center [751, 420] width 57 height 31
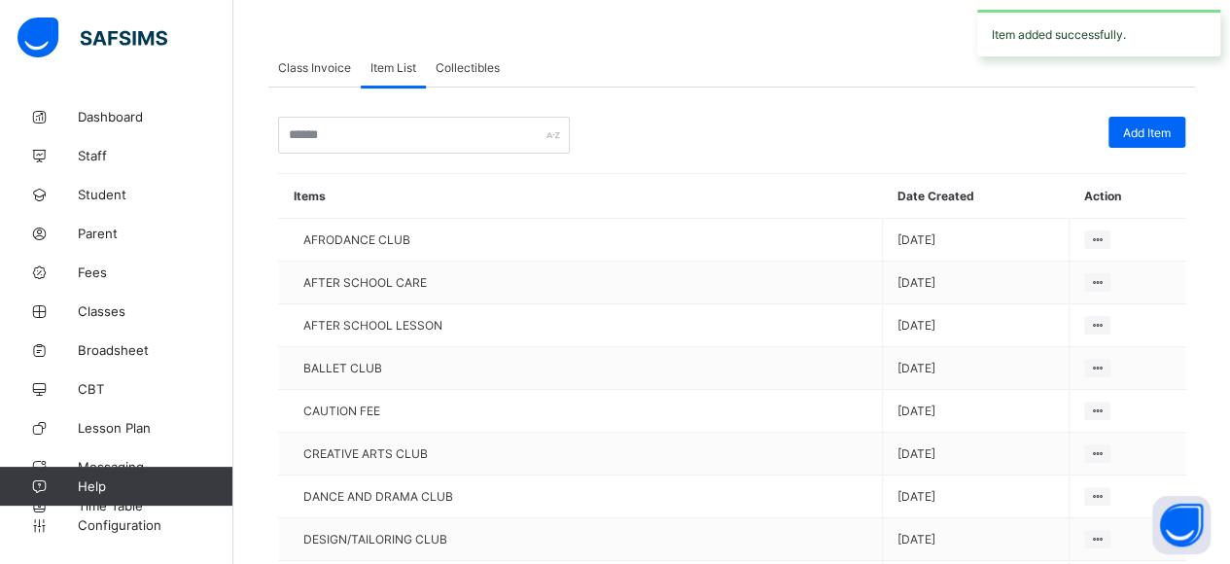
scroll to position [0, 0]
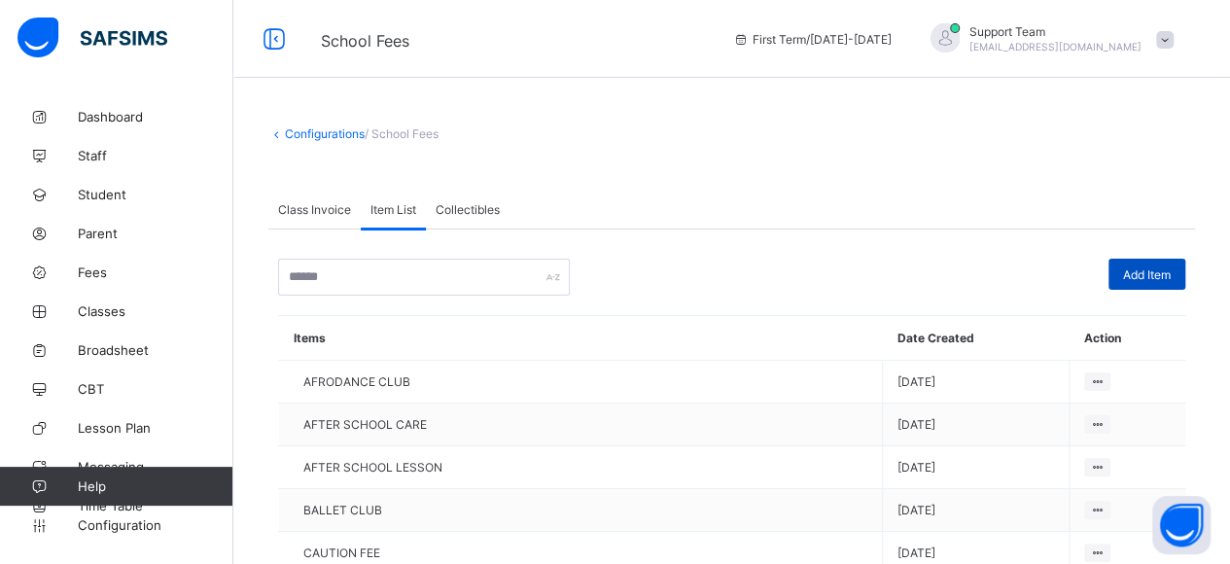
click at [1171, 268] on span "Add Item" at bounding box center [1147, 274] width 48 height 15
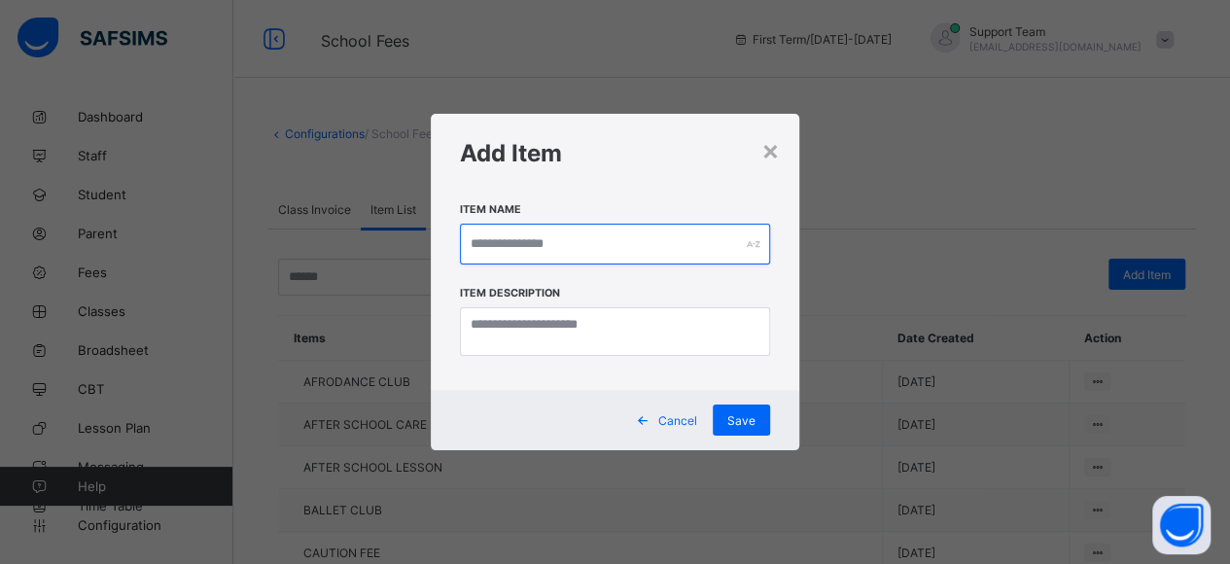
click at [535, 248] on input "text" at bounding box center [615, 244] width 311 height 41
type input "**********"
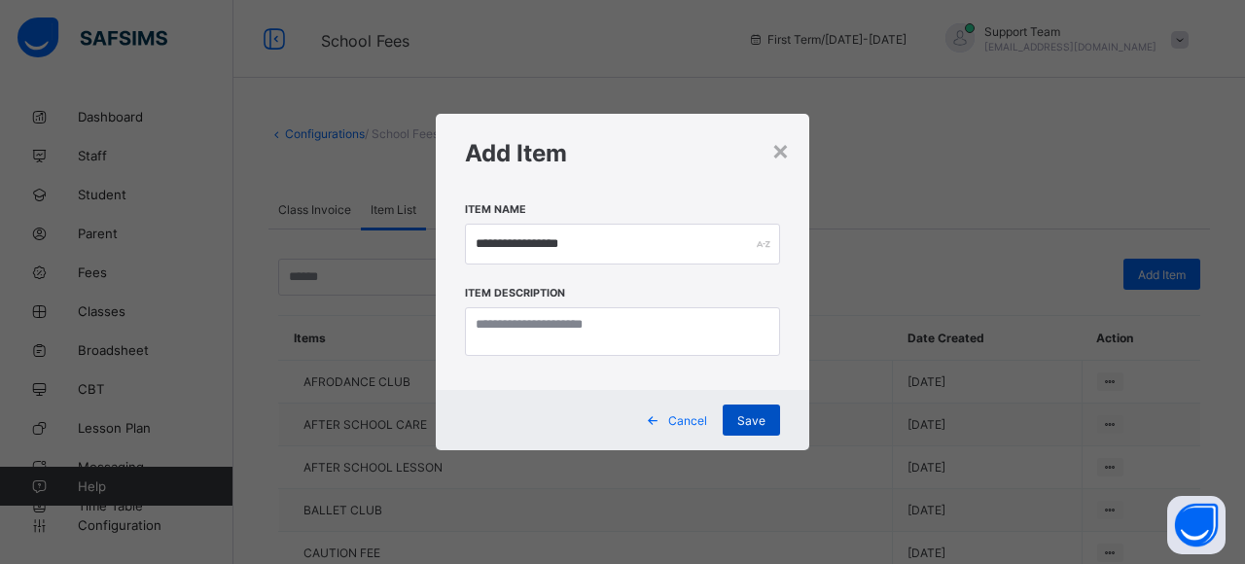
click at [765, 416] on div "Save" at bounding box center [751, 420] width 57 height 31
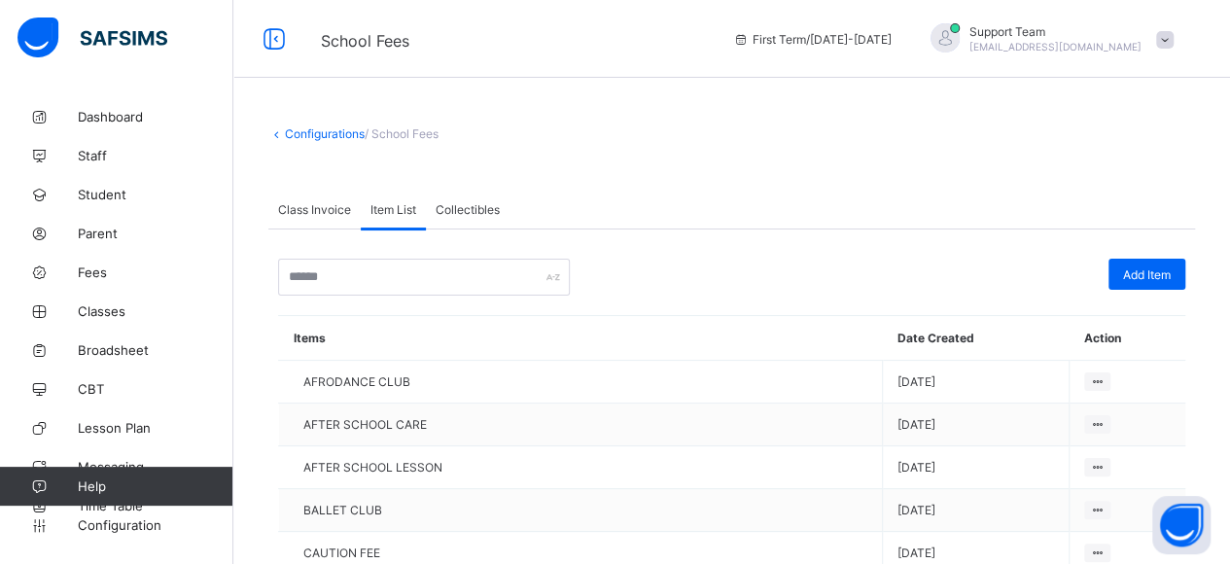
click at [321, 210] on span "Class Invoice" at bounding box center [314, 209] width 73 height 15
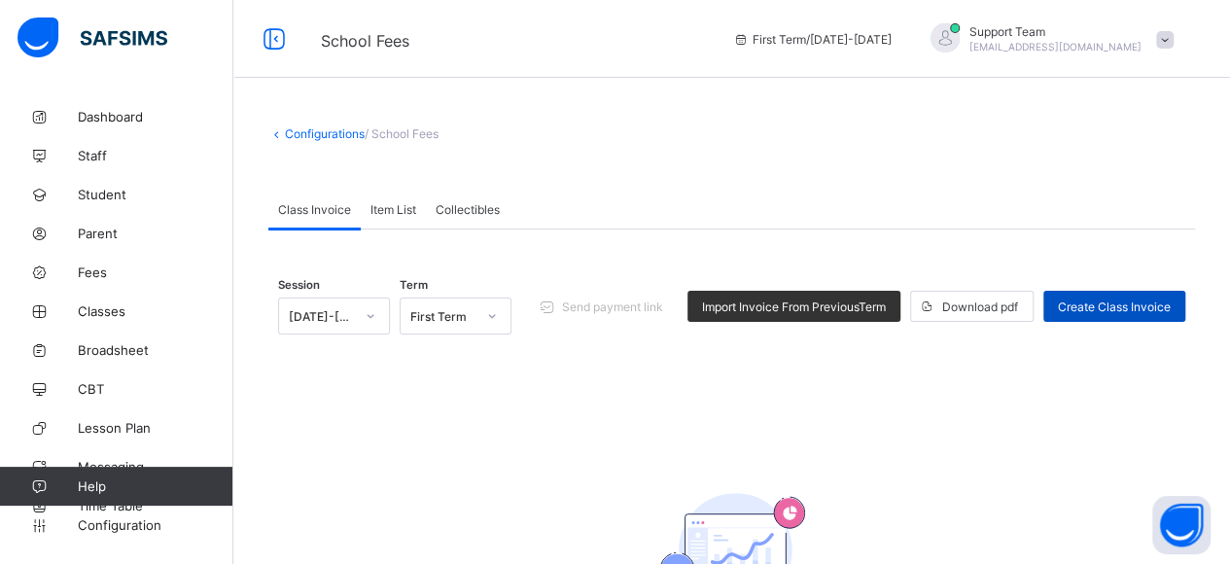
click at [1085, 300] on span "Create Class Invoice" at bounding box center [1114, 307] width 113 height 15
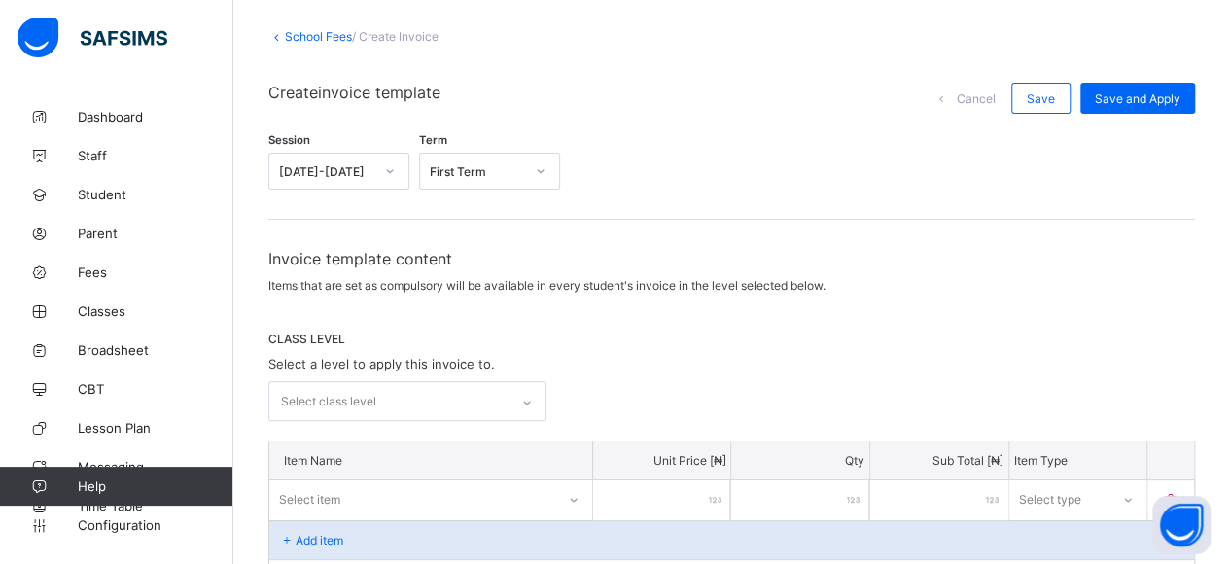
click at [372, 392] on div "Select class level" at bounding box center [407, 401] width 278 height 40
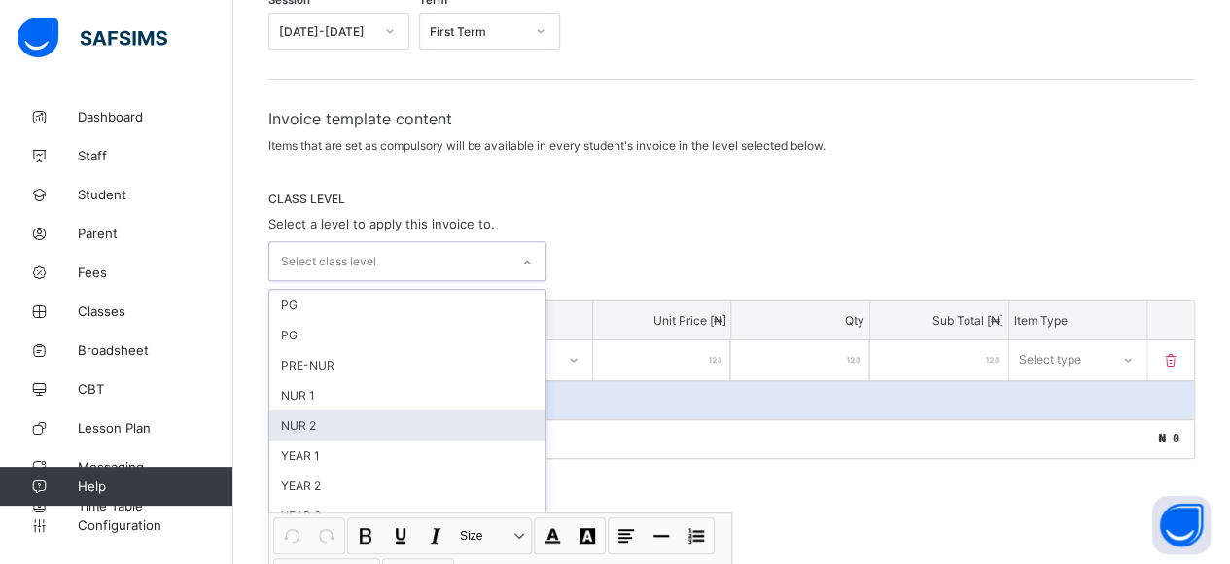
scroll to position [257, 0]
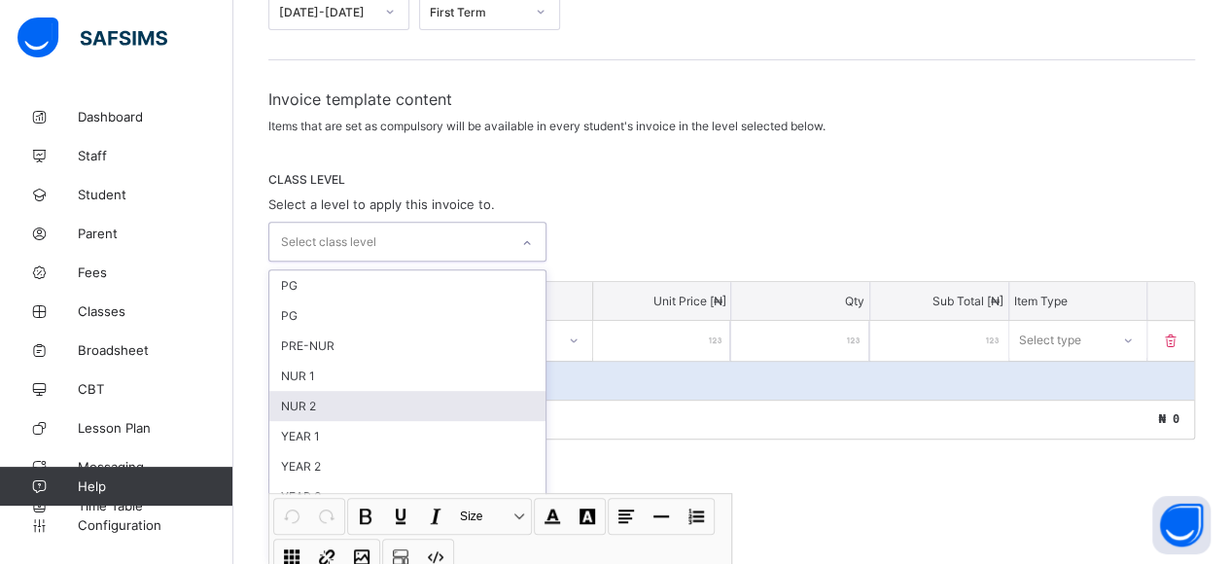
click at [331, 391] on div "NUR 2" at bounding box center [407, 406] width 276 height 30
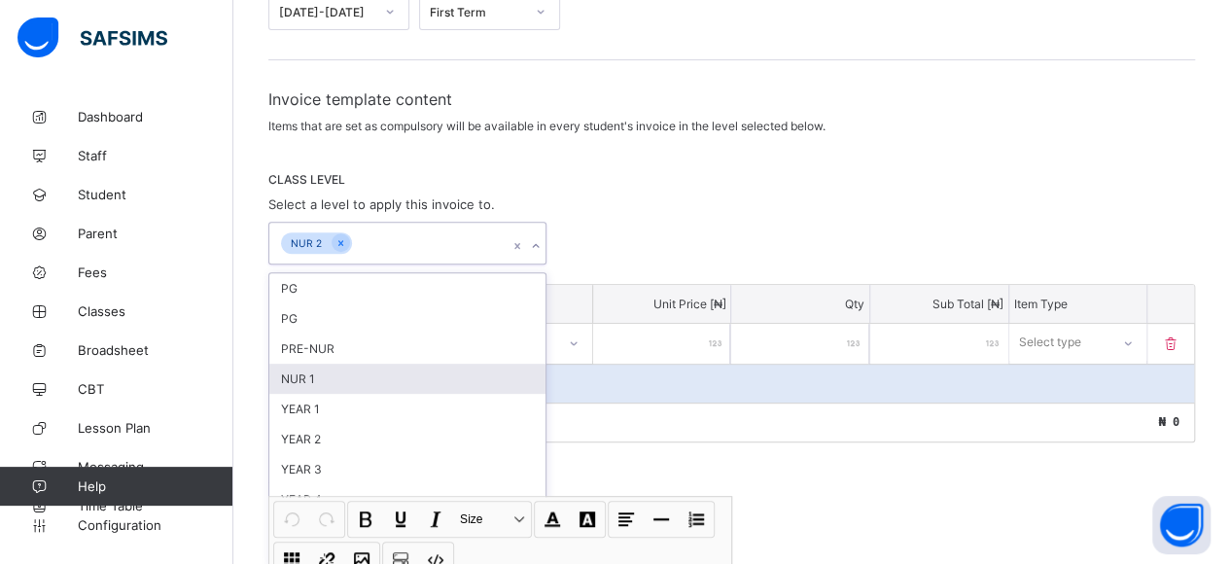
click at [331, 372] on div "NUR 1" at bounding box center [407, 379] width 276 height 30
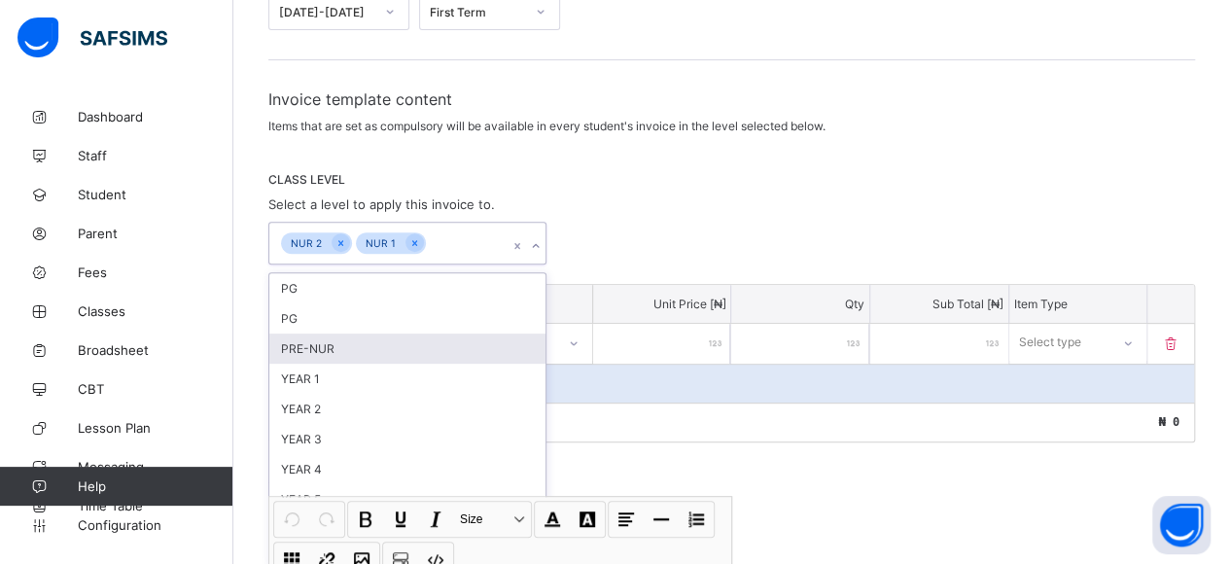
click at [827, 189] on div "CLASS LEVEL Select a level to apply this invoice to. option NUR 1, selected. op…" at bounding box center [731, 218] width 927 height 92
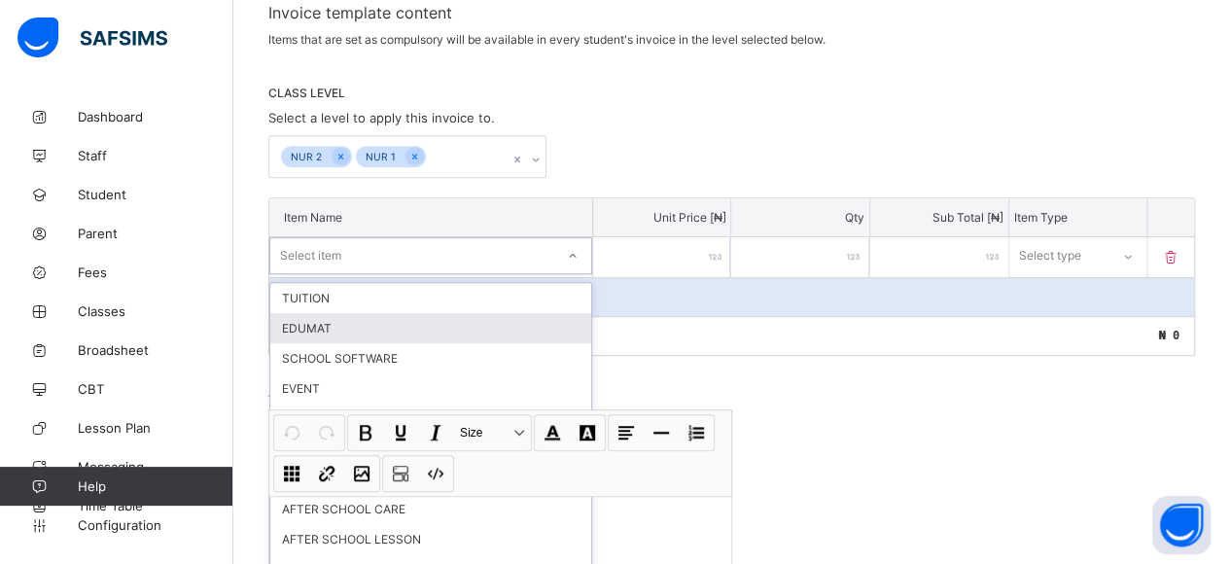
click at [368, 274] on div "option EDUMAT focused, 2 of 42. 42 results available. Use Up and Down to choose…" at bounding box center [430, 255] width 323 height 37
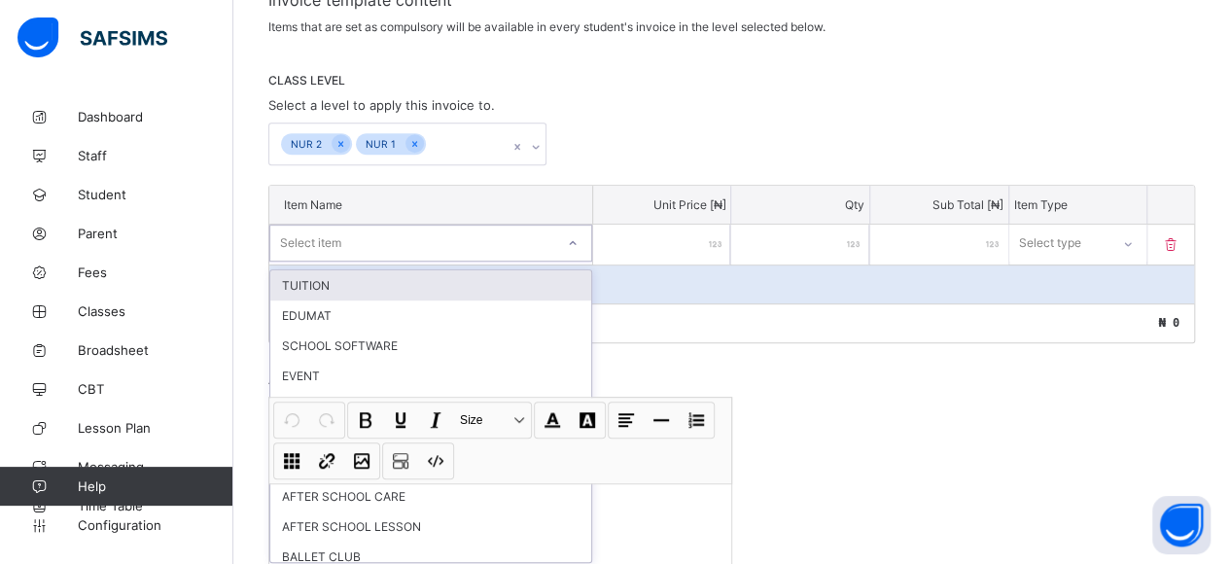
click at [362, 276] on div "TUITION" at bounding box center [430, 285] width 321 height 30
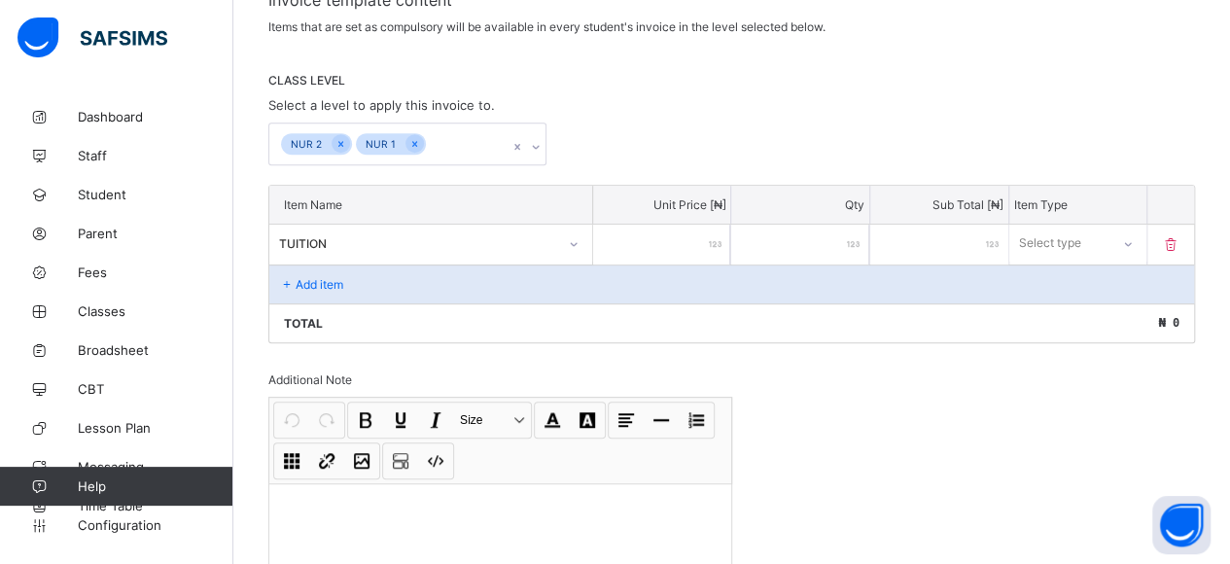
click at [698, 225] on input "number" at bounding box center [662, 245] width 138 height 40
type input "*"
type input "**"
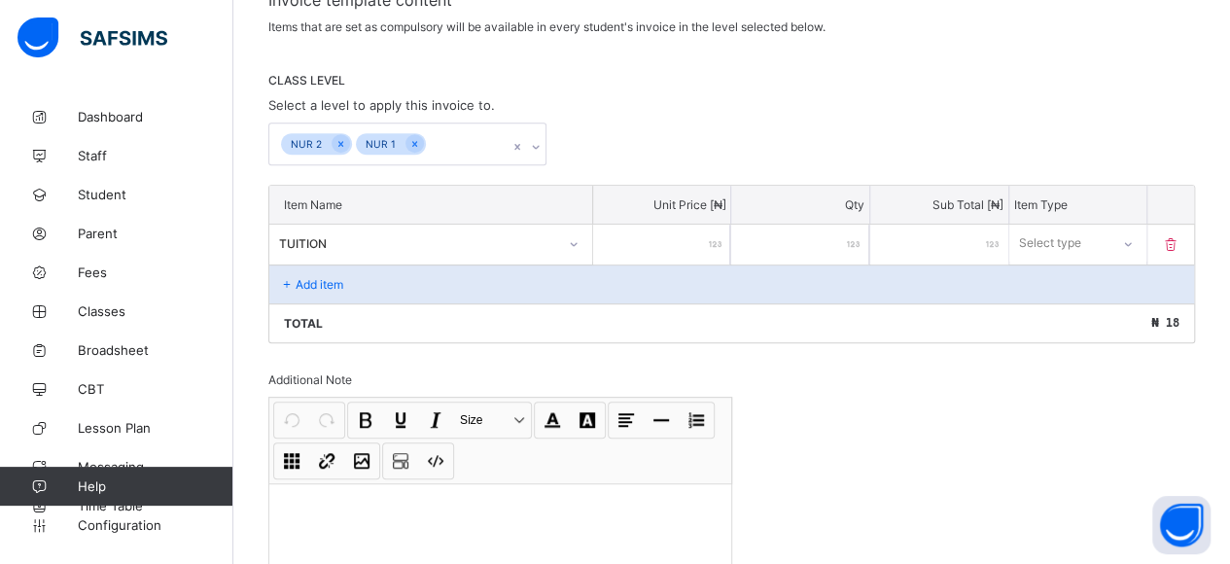
type input "***"
type input "****"
type input "*****"
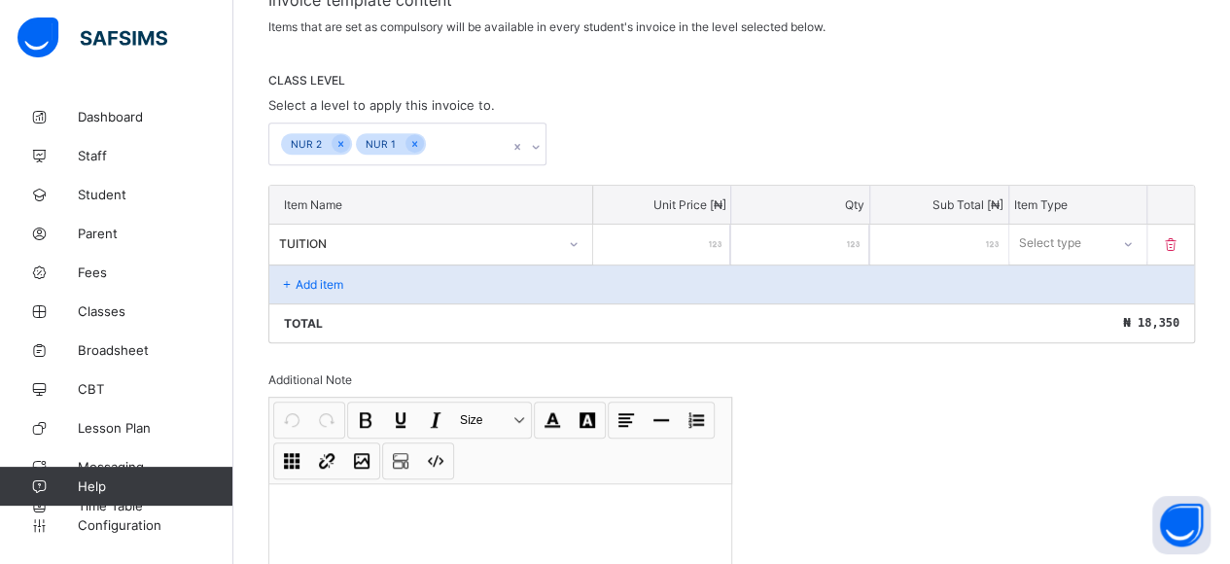
type input "*****"
type input "******"
click at [1065, 238] on div "Select type" at bounding box center [1050, 243] width 62 height 37
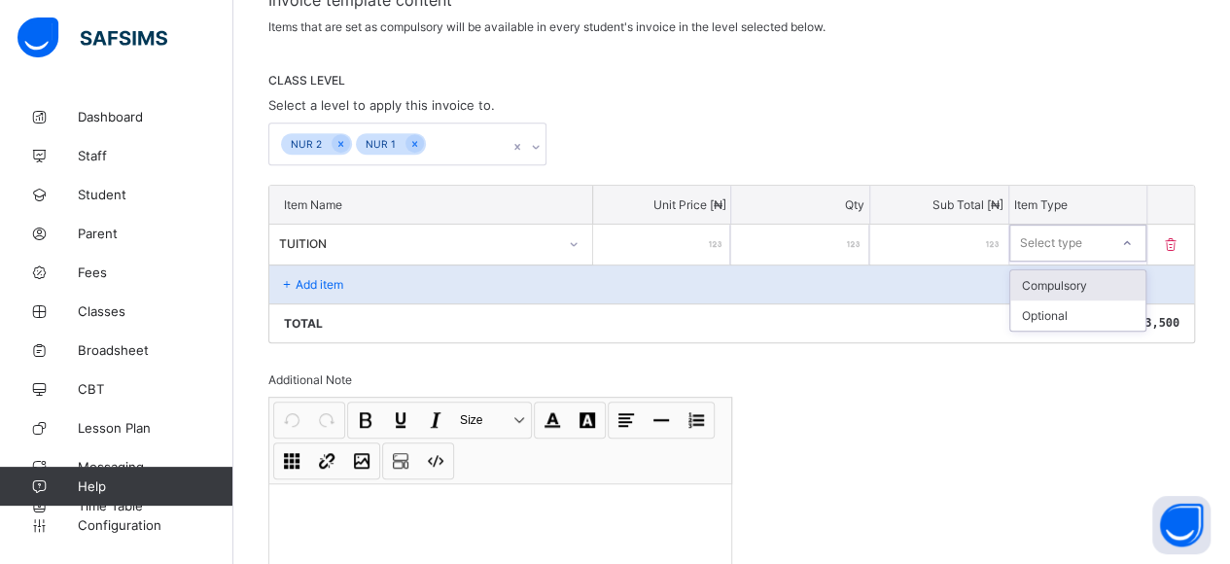
click at [1066, 272] on div "Compulsory" at bounding box center [1078, 285] width 136 height 30
click at [318, 277] on p "Add item" at bounding box center [320, 284] width 48 height 15
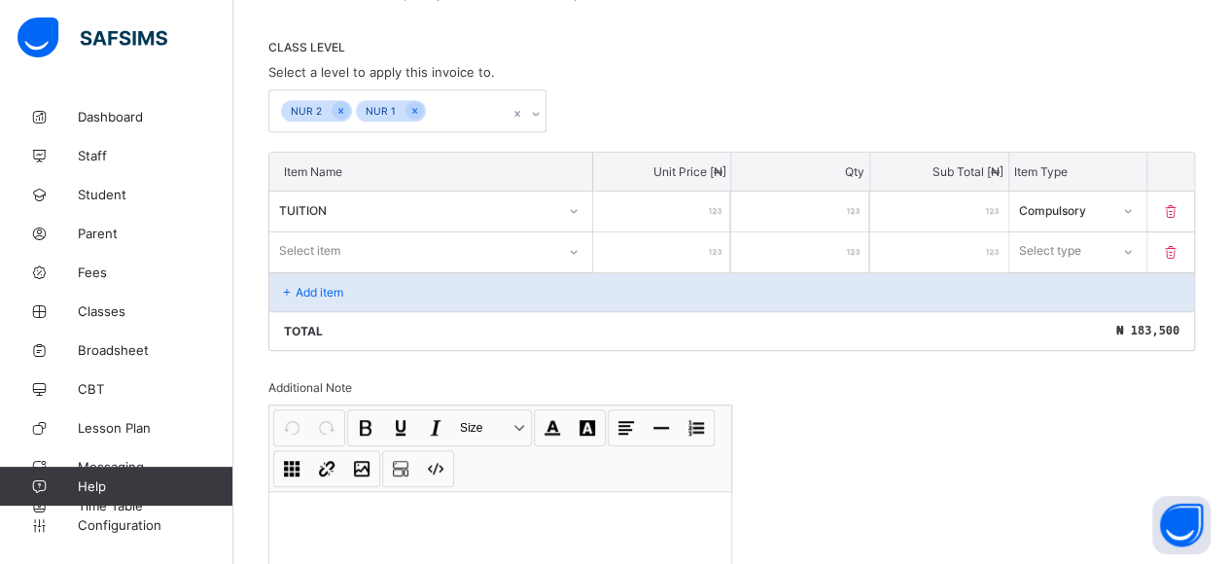
click at [326, 269] on div "Select item" at bounding box center [430, 250] width 323 height 37
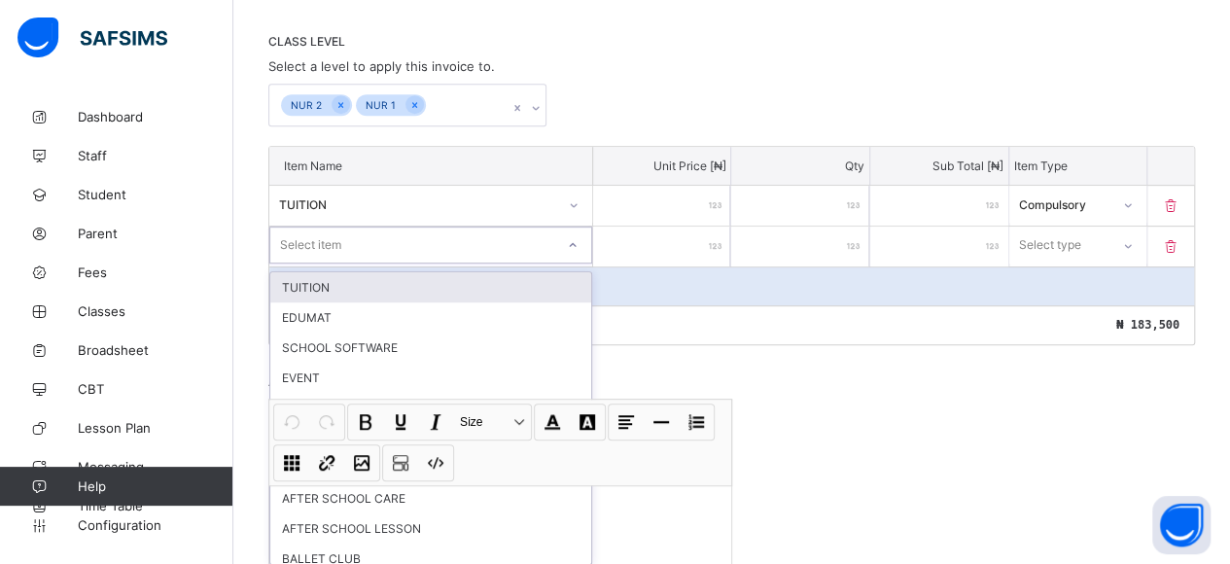
scroll to position [396, 0]
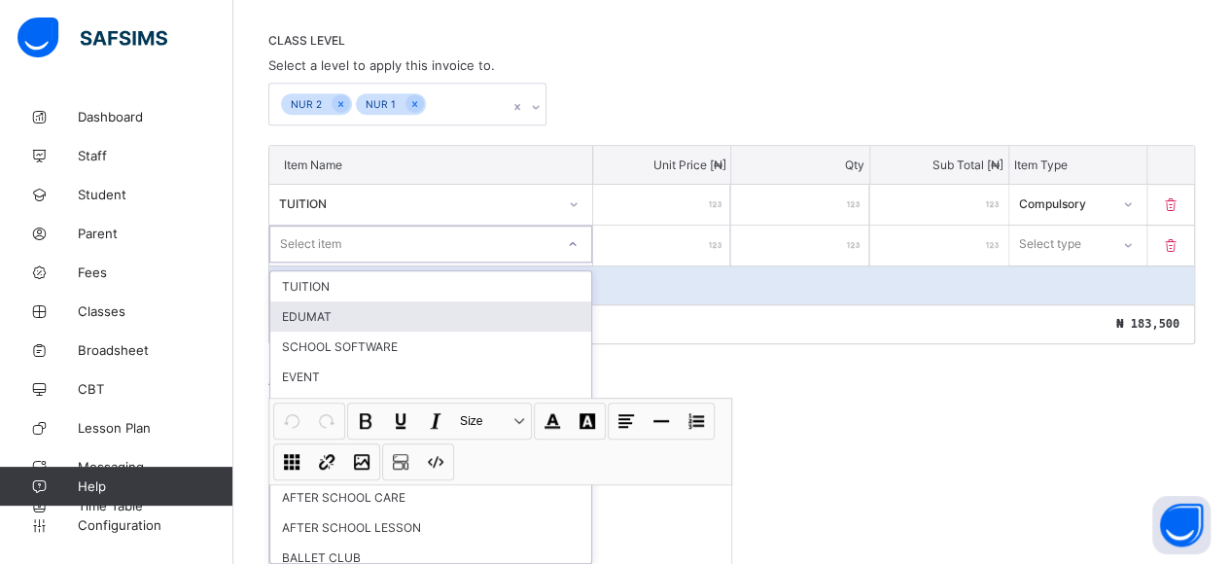
click at [326, 304] on div "EDUMAT" at bounding box center [430, 316] width 321 height 30
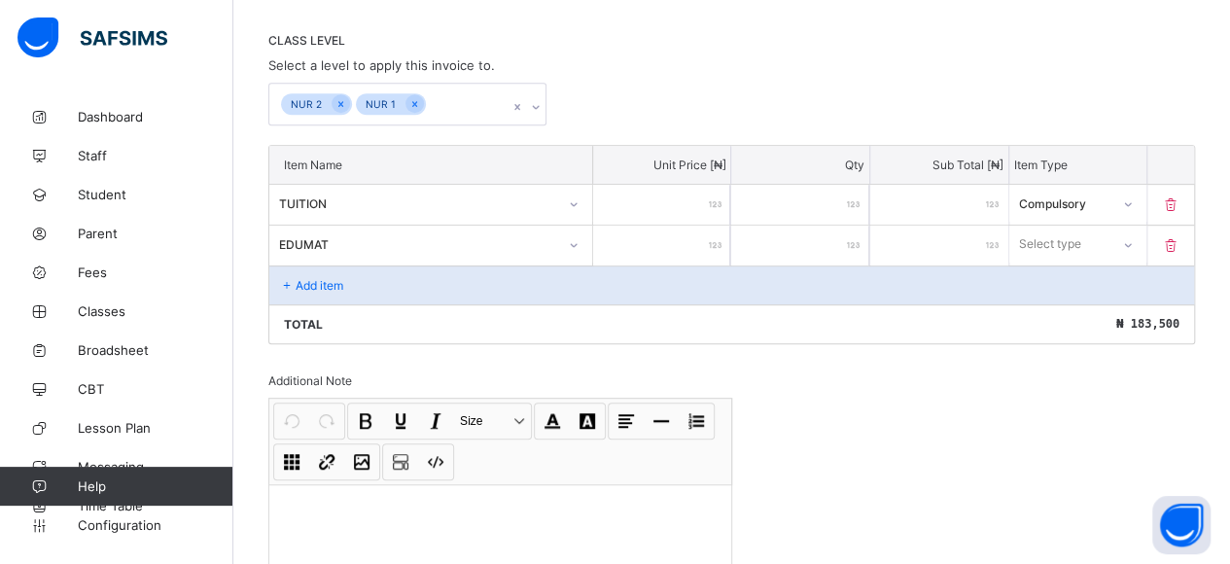
click at [658, 232] on input "number" at bounding box center [662, 246] width 138 height 40
type input "*"
type input "**"
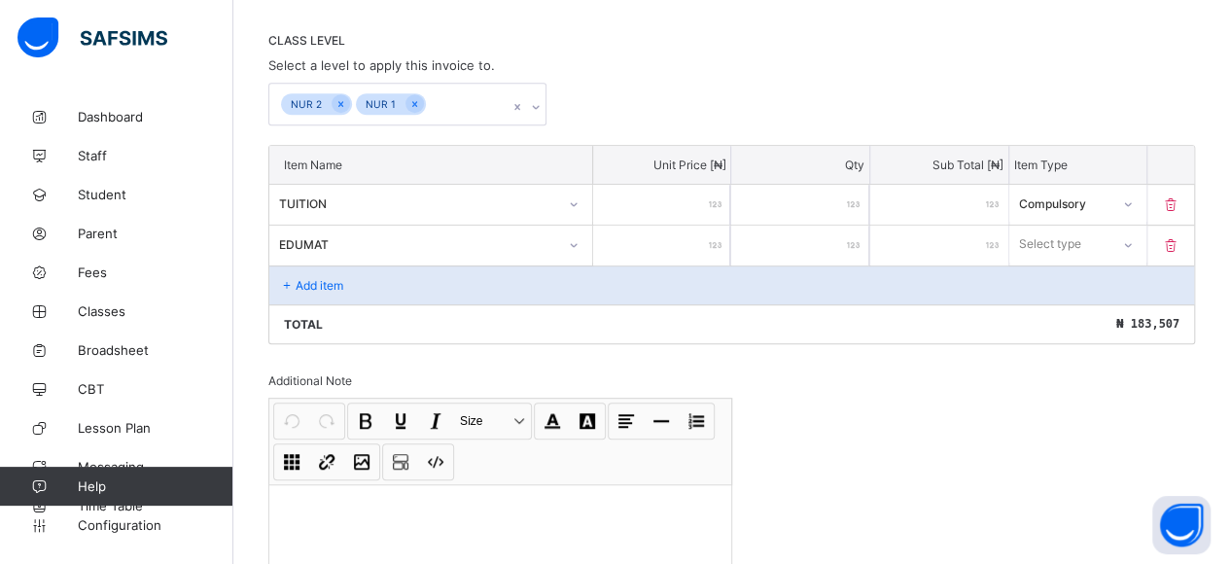
type input "***"
type input "****"
type input "*****"
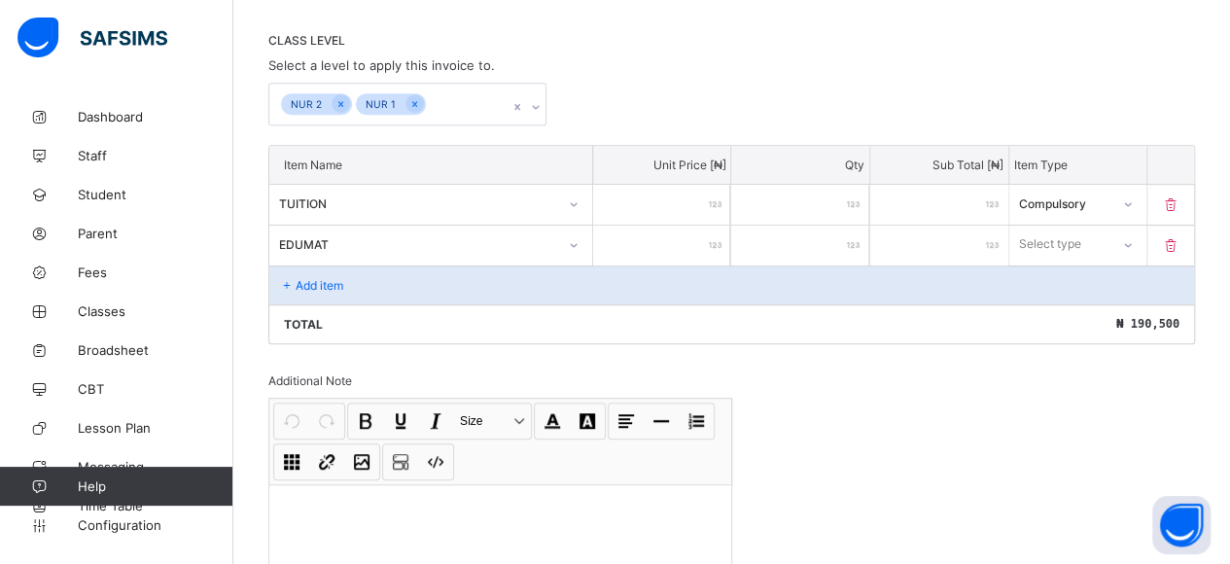
type input "*****"
click at [1097, 254] on div "Select type" at bounding box center [1078, 244] width 138 height 37
click at [1082, 275] on div "Compulsory" at bounding box center [1078, 286] width 136 height 30
click at [334, 280] on p "Add item" at bounding box center [320, 285] width 48 height 15
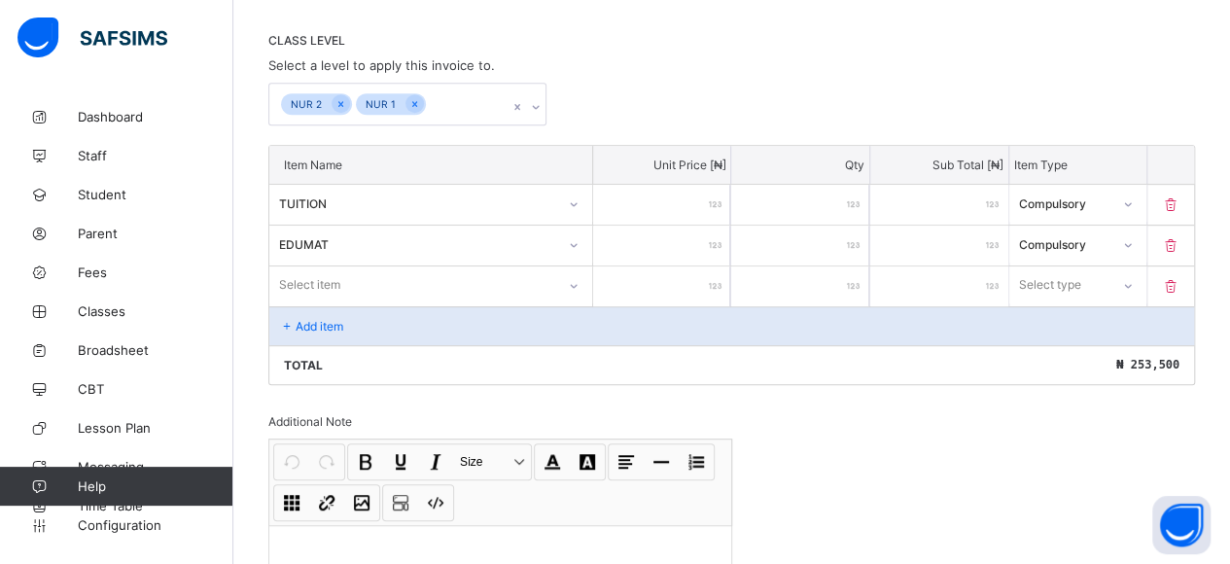
click at [333, 283] on div "Select item" at bounding box center [430, 284] width 323 height 37
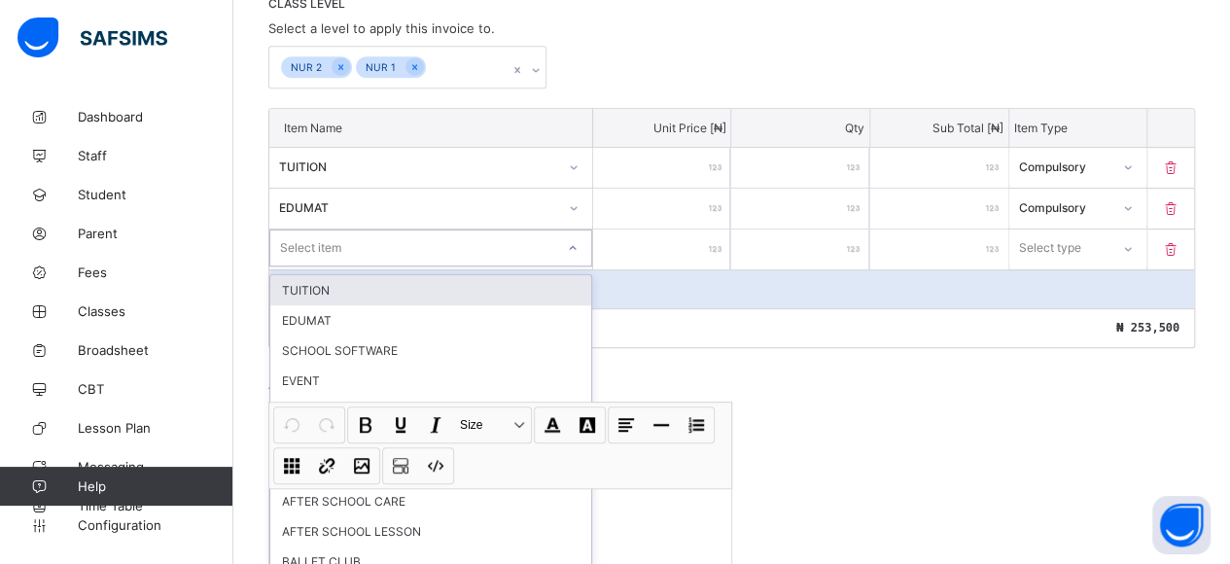
scroll to position [436, 0]
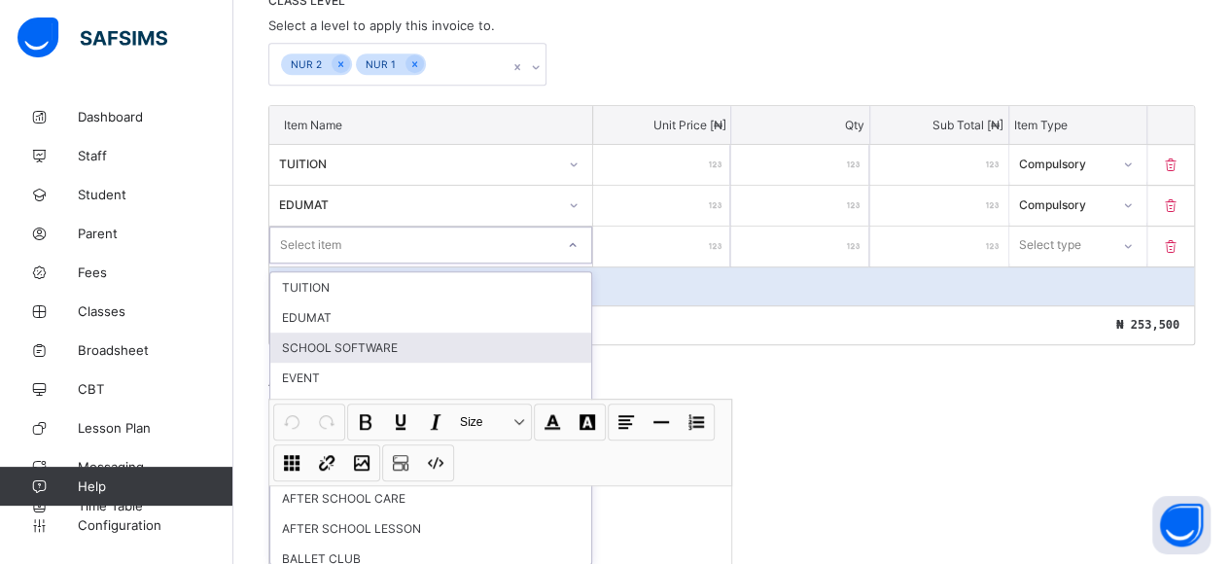
click at [325, 336] on div "SCHOOL SOFTWARE" at bounding box center [430, 348] width 321 height 30
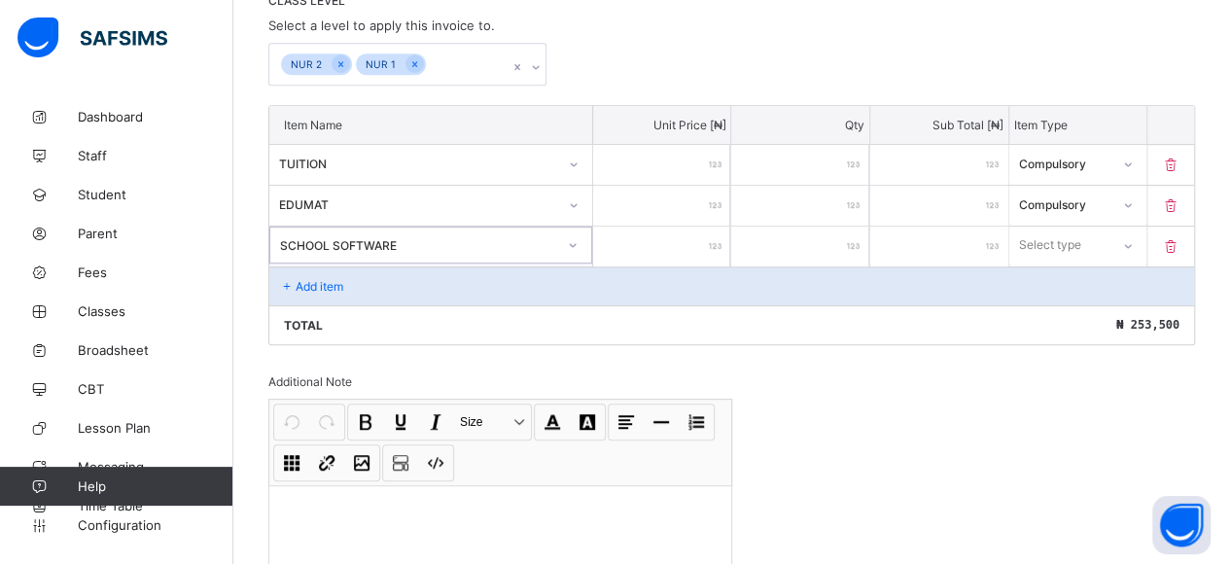
click at [671, 238] on input "number" at bounding box center [662, 247] width 138 height 40
type input "*"
type input "**"
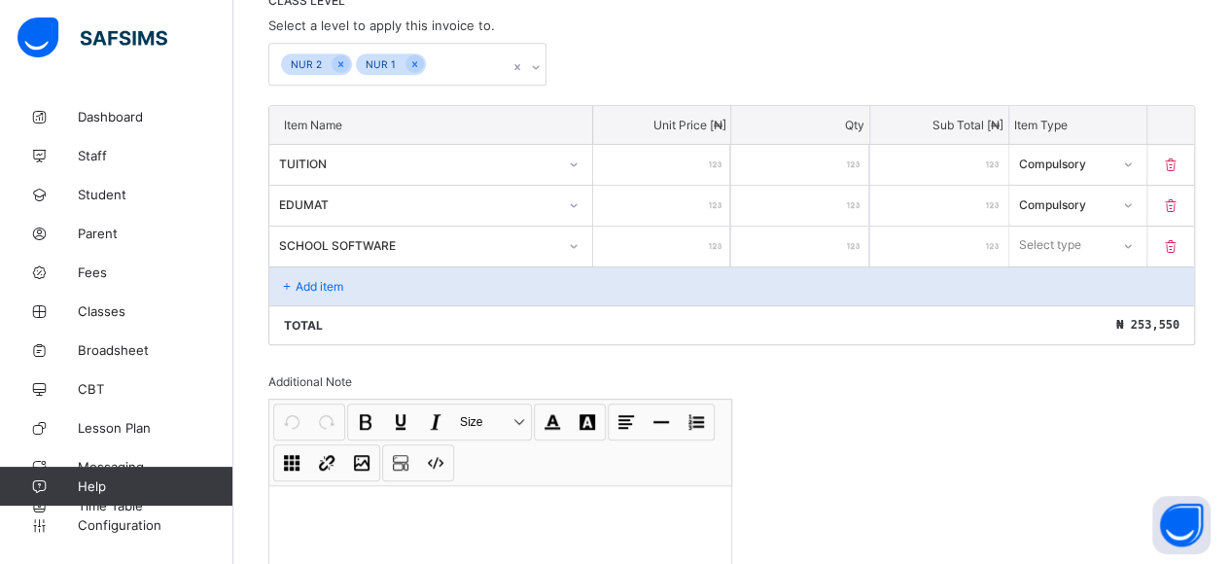
type input "***"
type input "****"
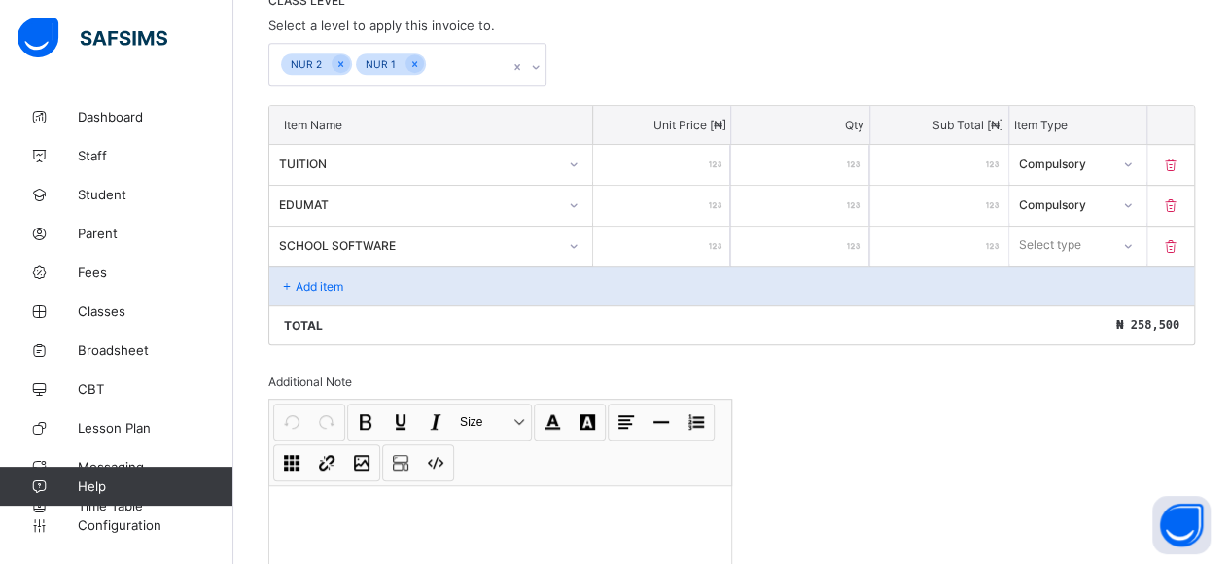
click at [1043, 232] on div "Select type" at bounding box center [1050, 245] width 62 height 37
click at [1048, 283] on div "Compulsory" at bounding box center [1078, 287] width 136 height 30
click at [332, 279] on p "Add item" at bounding box center [320, 286] width 48 height 15
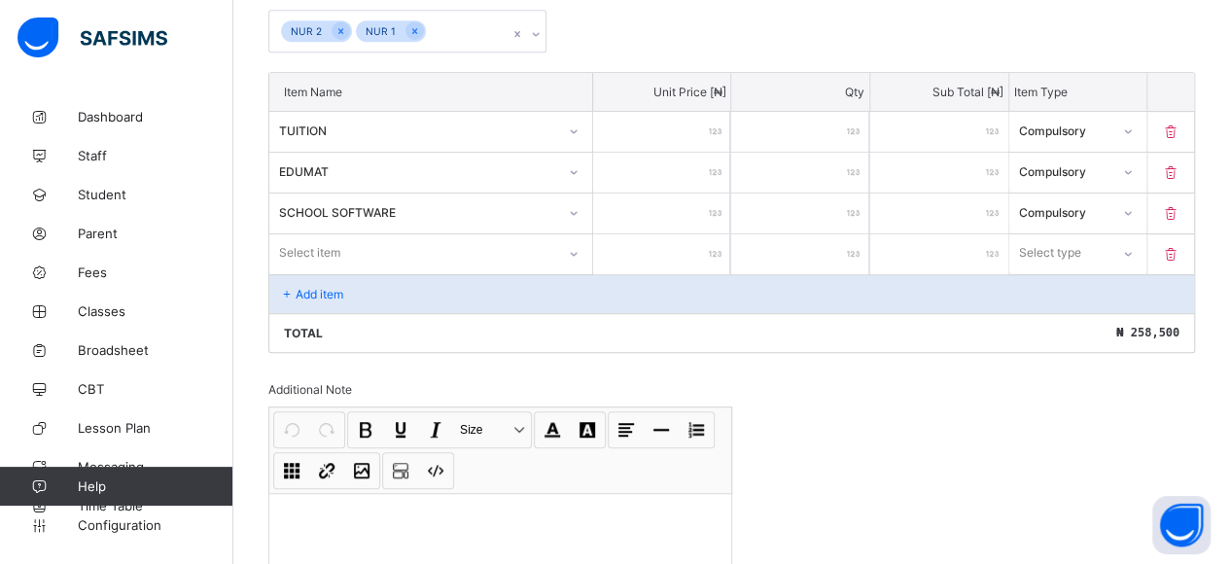
click at [314, 269] on div "Select item" at bounding box center [430, 252] width 323 height 37
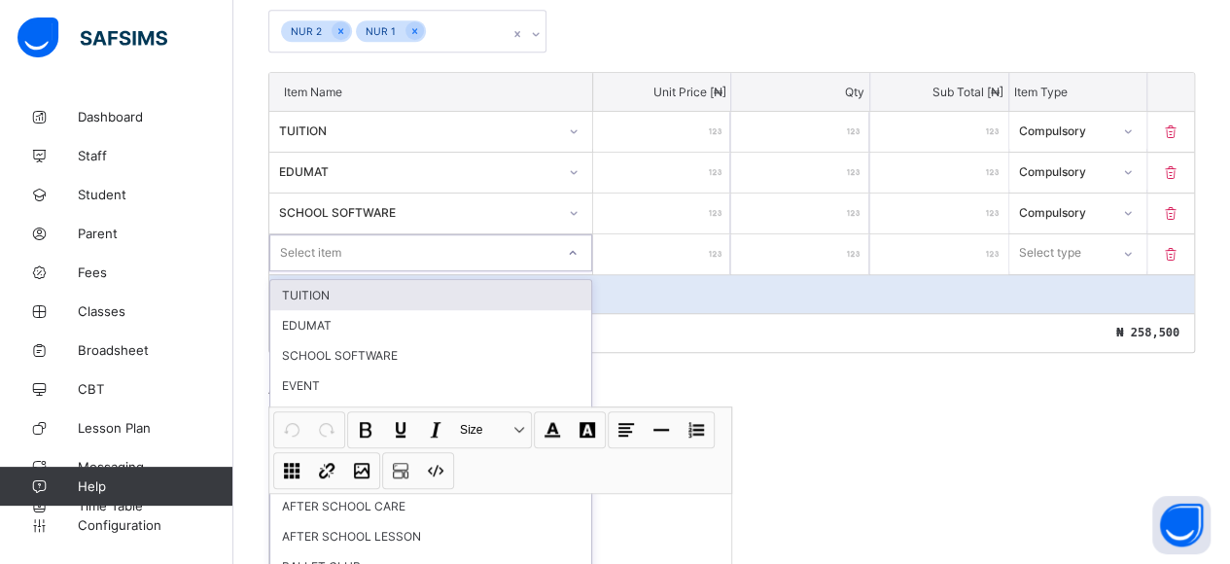
scroll to position [477, 0]
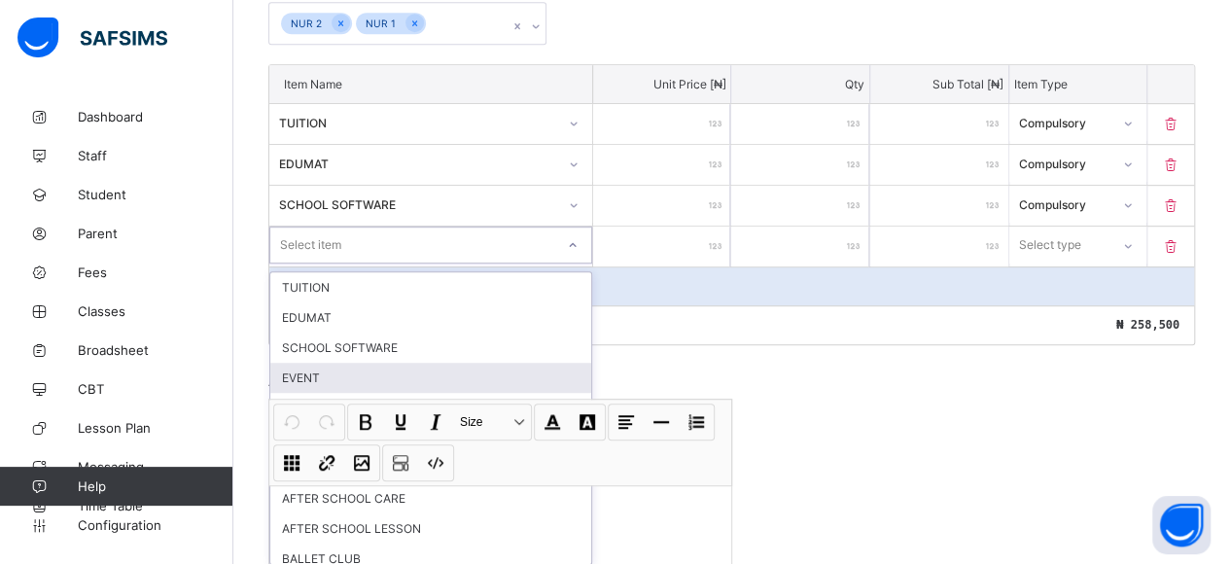
click at [324, 363] on div "EVENT" at bounding box center [430, 378] width 321 height 30
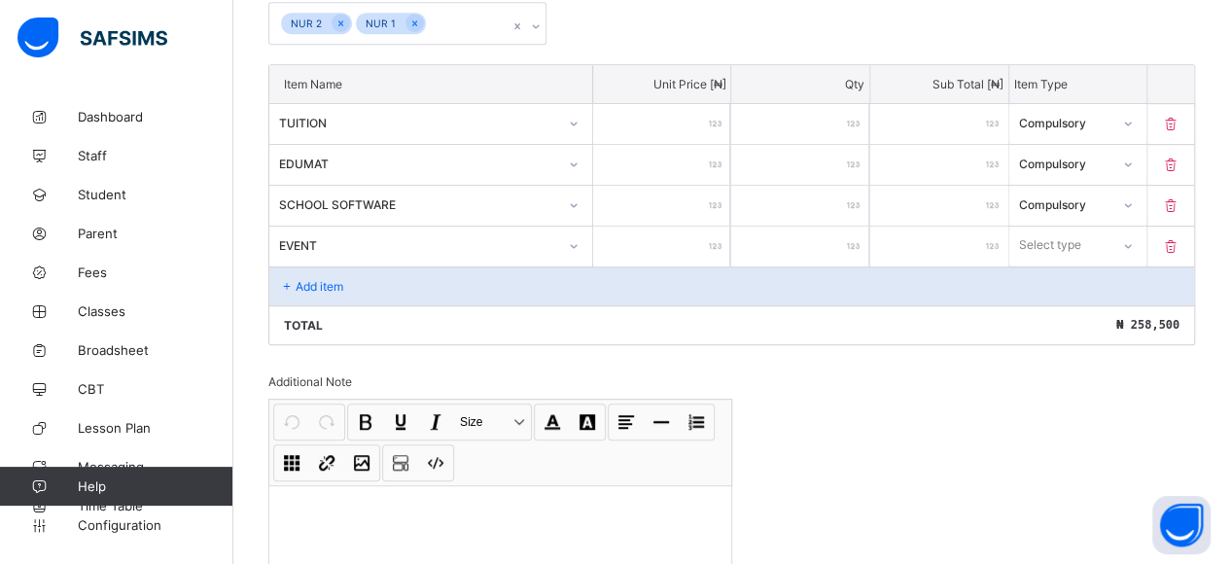
click at [677, 245] on input "number" at bounding box center [662, 247] width 138 height 40
type input "*"
type input "**"
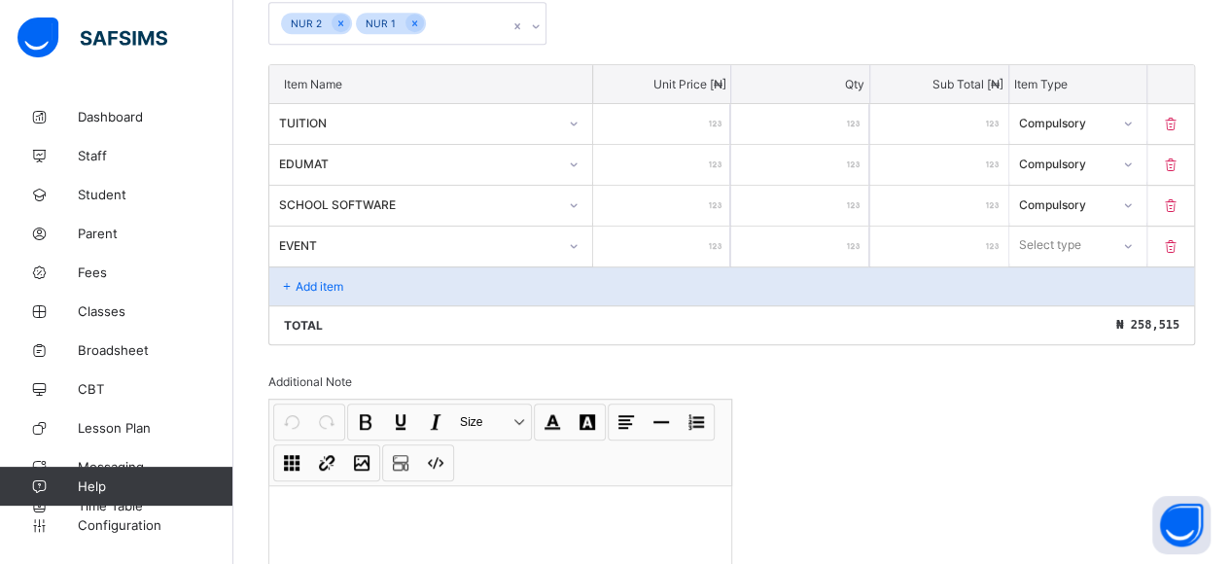
type input "***"
type input "****"
type input "*****"
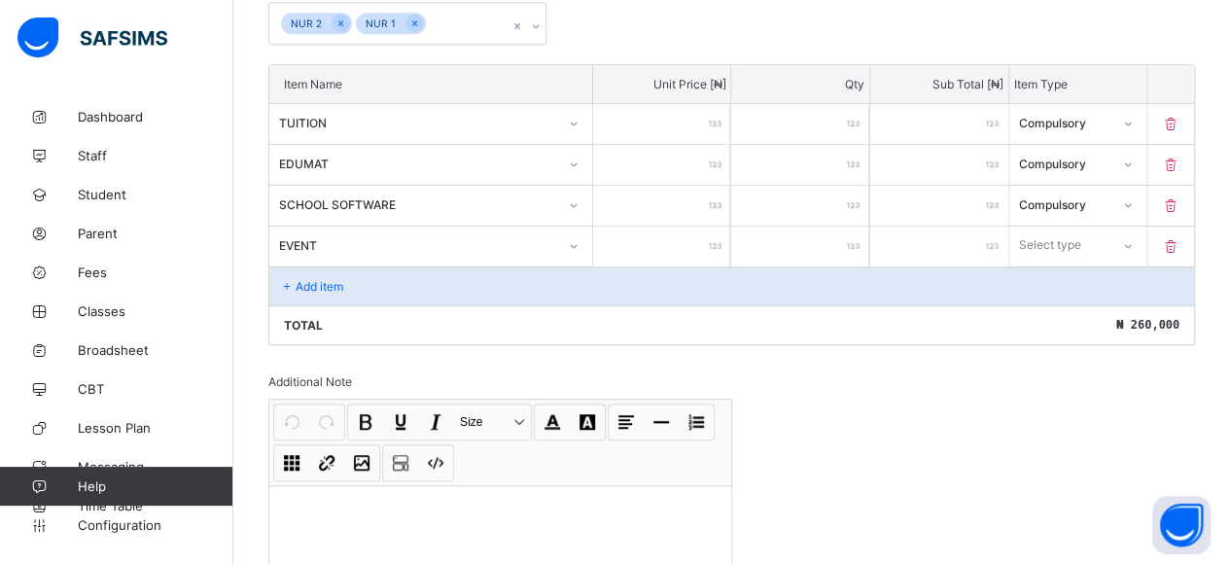
type input "*****"
click at [1081, 238] on div "Select type" at bounding box center [1050, 245] width 62 height 37
click at [1081, 280] on div "Compulsory" at bounding box center [1078, 287] width 136 height 30
click at [338, 282] on p "Add item" at bounding box center [320, 286] width 48 height 15
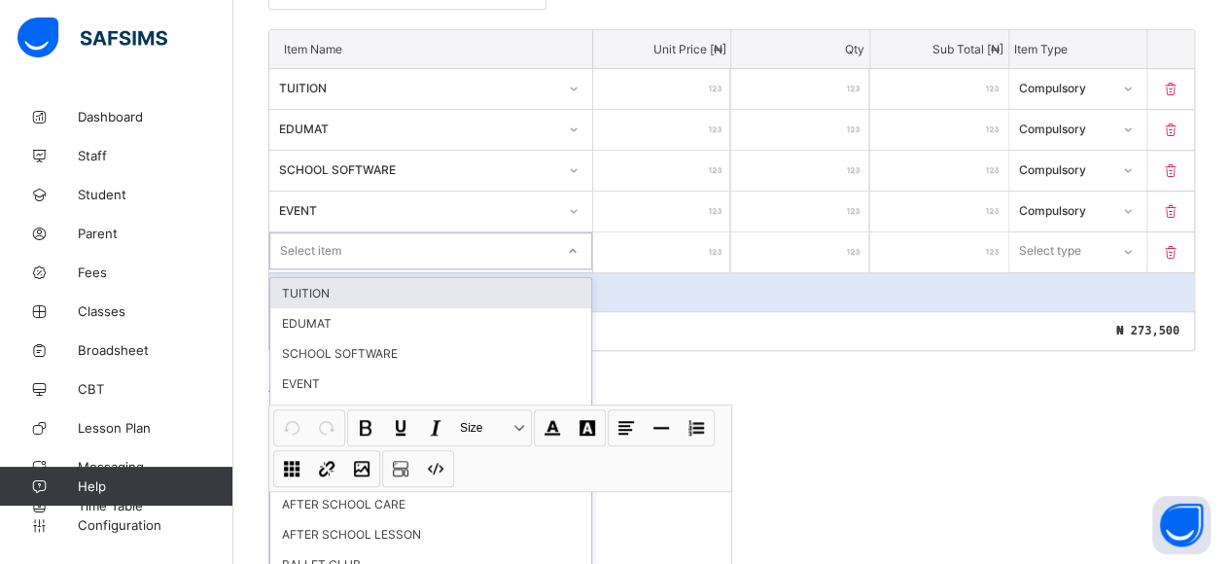
click at [377, 269] on div "option TUITION focused, 1 of 42. 42 results available. Use Up and Down to choos…" at bounding box center [430, 250] width 323 height 37
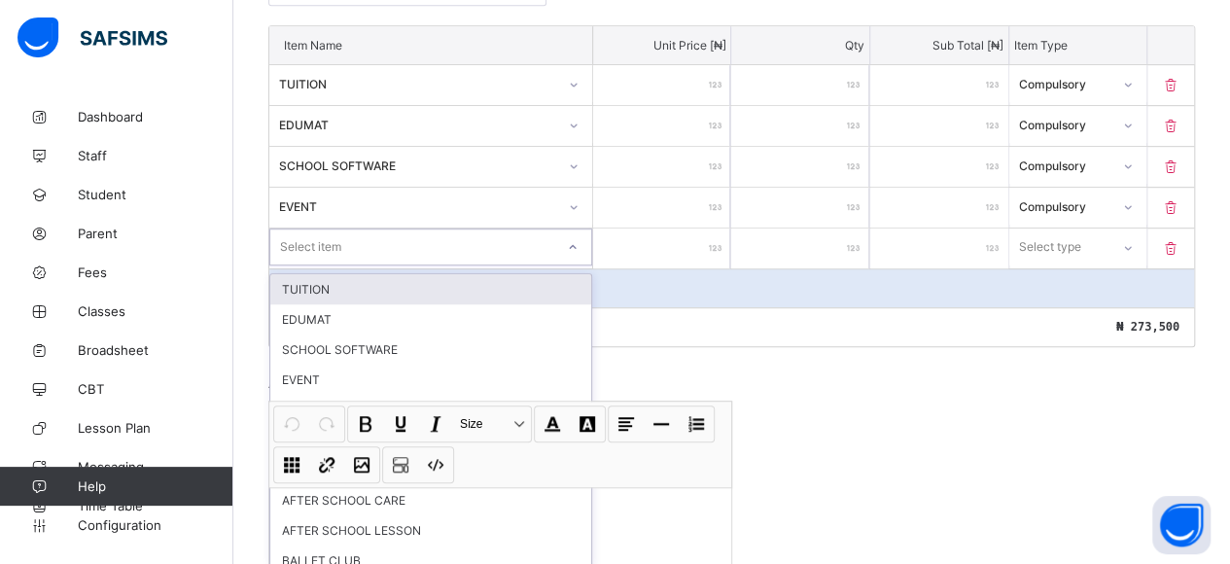
scroll to position [516, 0]
type input "*"
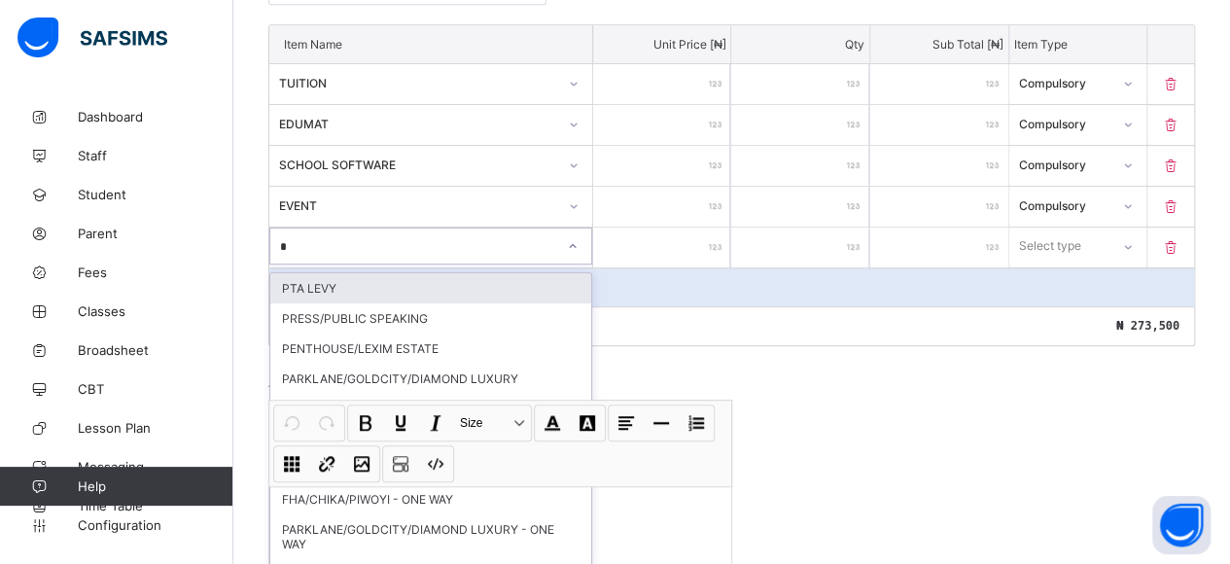
click at [377, 280] on div "PTA LEVY" at bounding box center [430, 288] width 321 height 30
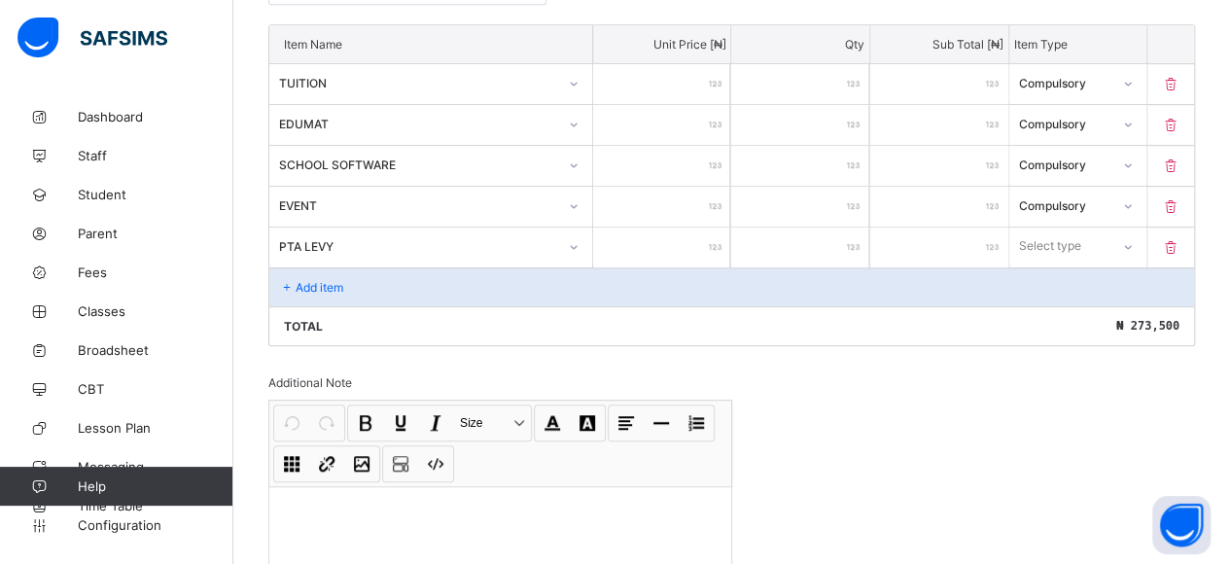
click at [674, 250] on input "number" at bounding box center [662, 248] width 138 height 40
type input "*"
type input "**"
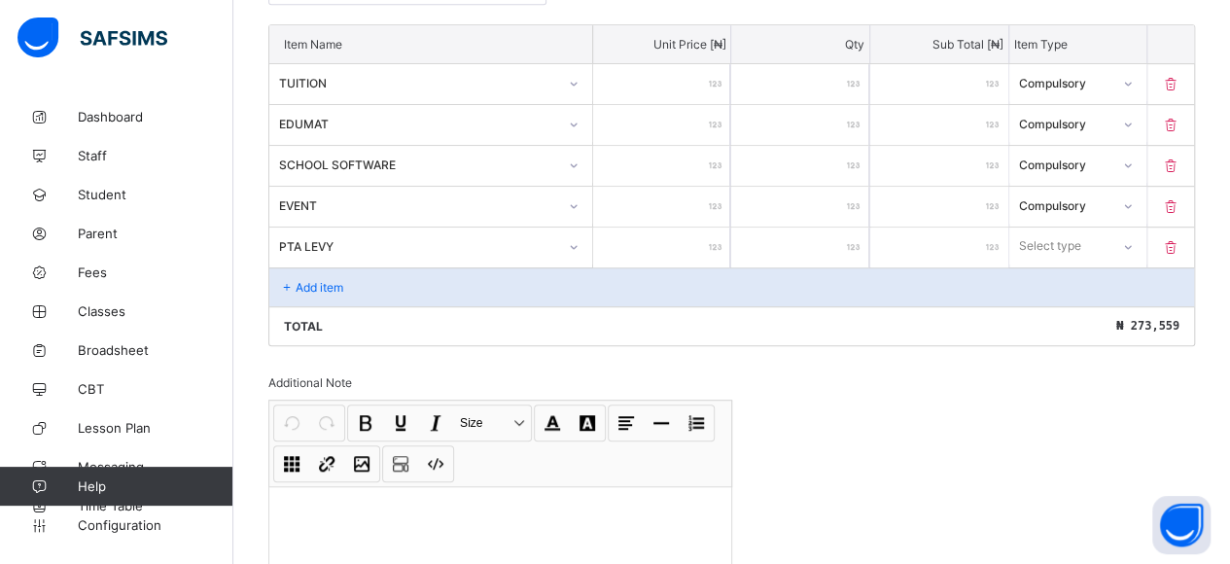
type input "***"
type input "****"
type input "***"
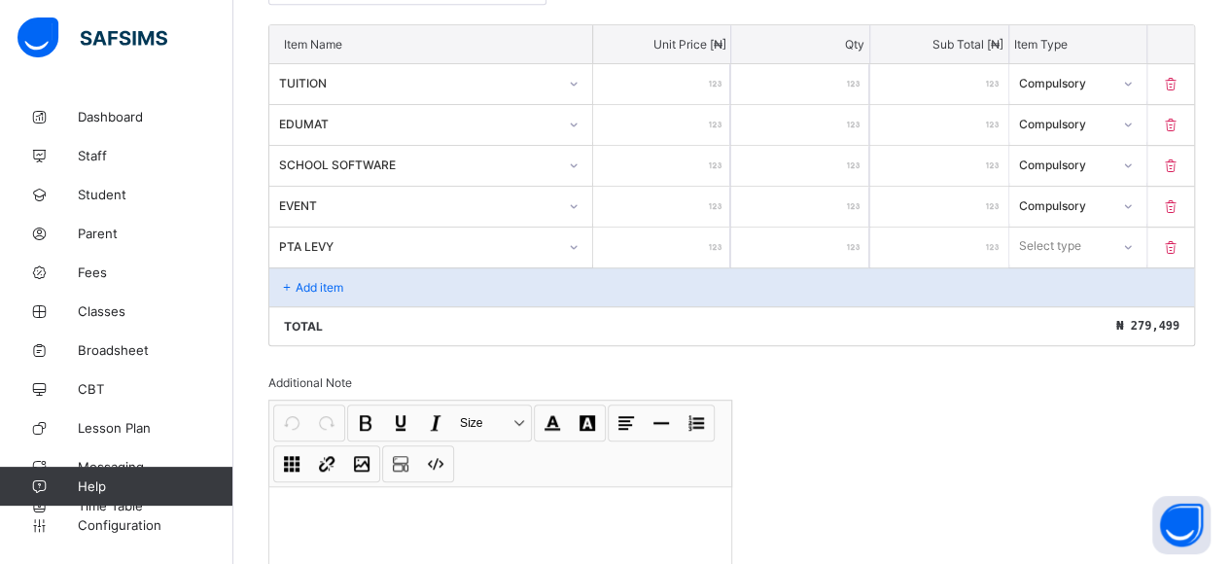
type input "***"
type input "**"
type input "*"
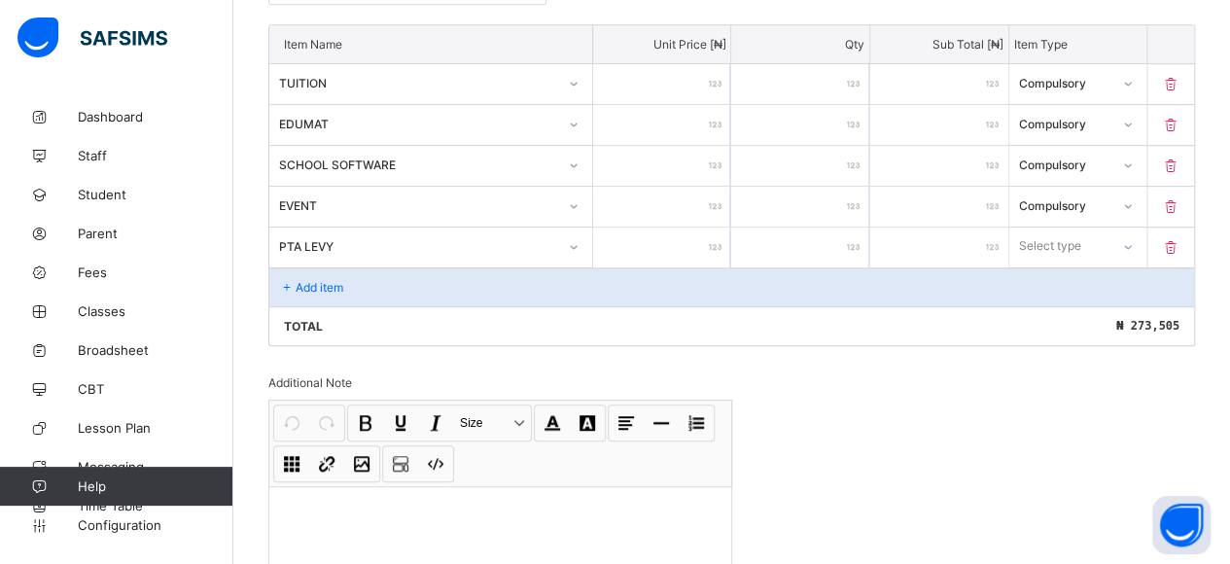
type input "**"
type input "***"
type input "****"
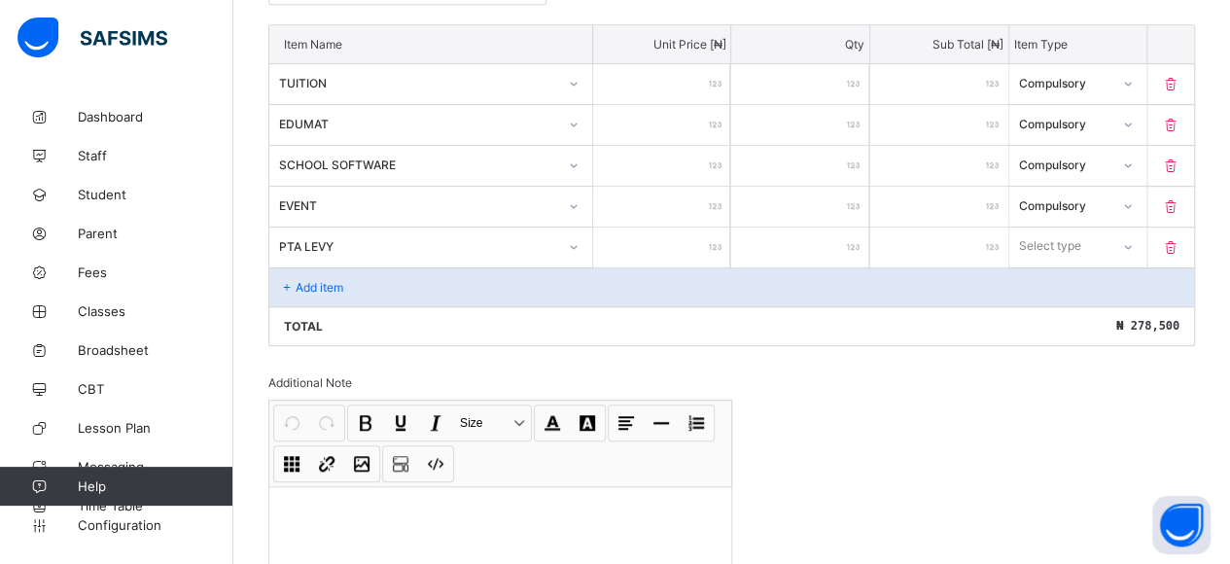
type input "****"
click at [1101, 239] on div "Select type" at bounding box center [1059, 245] width 99 height 27
click at [1078, 289] on div "Compulsory" at bounding box center [1078, 288] width 136 height 30
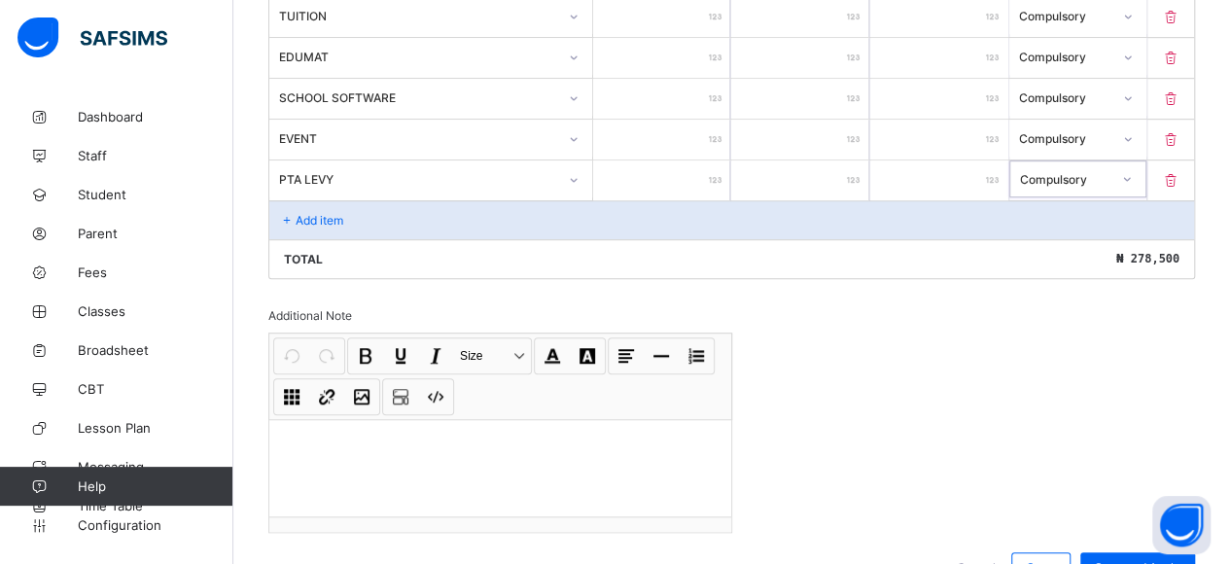
scroll to position [614, 0]
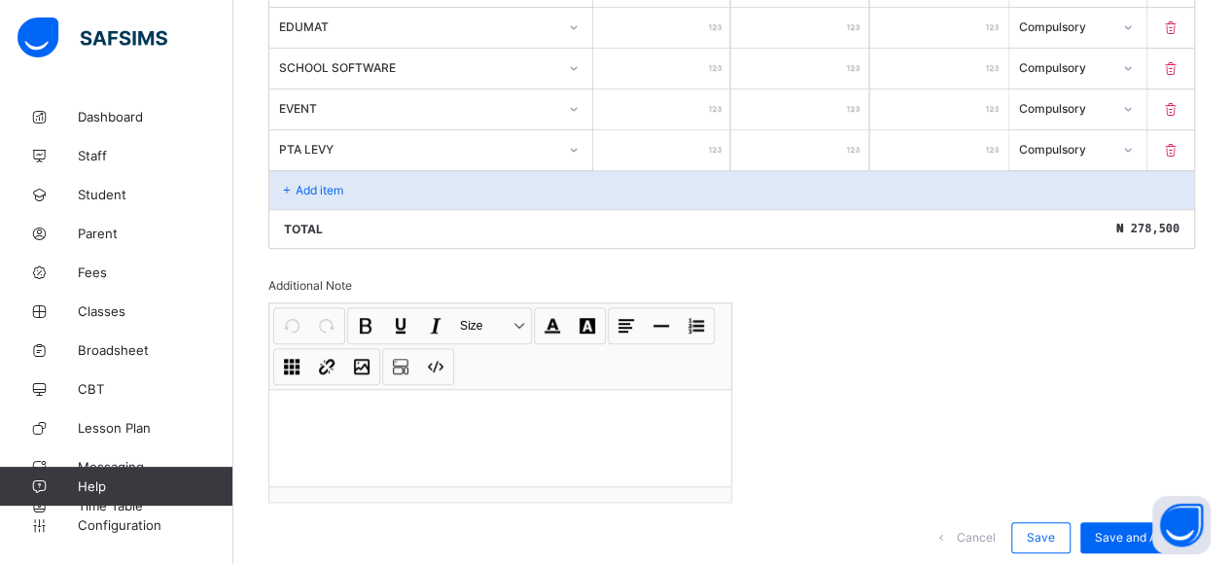
click at [308, 187] on div "Add item" at bounding box center [731, 189] width 925 height 39
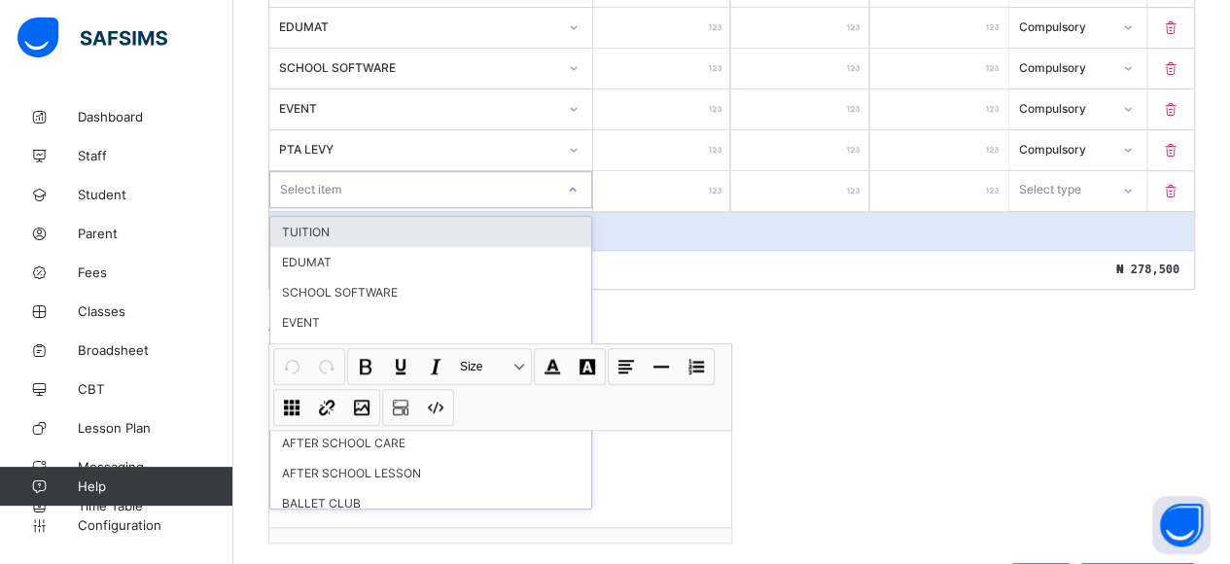
click at [330, 184] on div "Select item" at bounding box center [310, 189] width 61 height 37
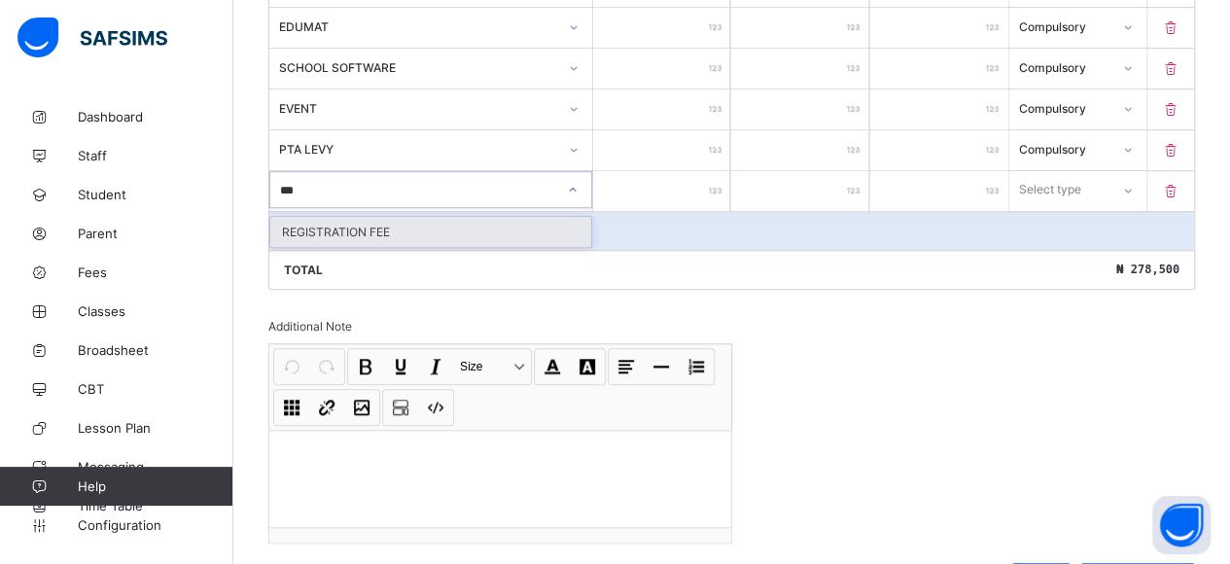
type input "****"
click at [366, 220] on div "REGISTRATION FEE" at bounding box center [430, 232] width 321 height 30
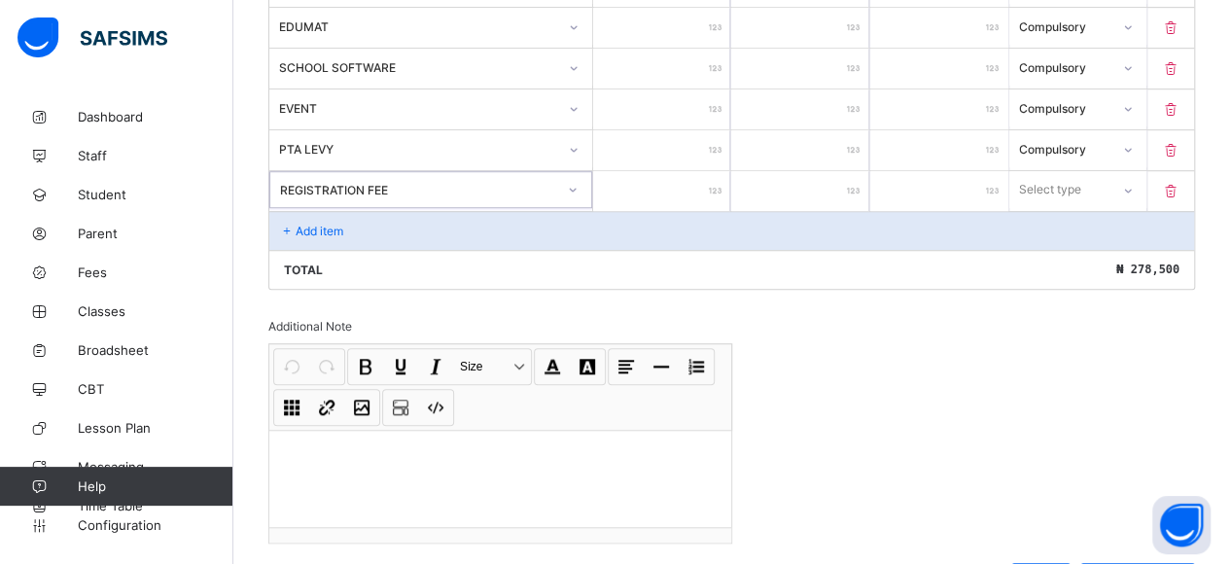
click at [644, 171] on input "number" at bounding box center [662, 191] width 138 height 40
type input "*"
type input "**"
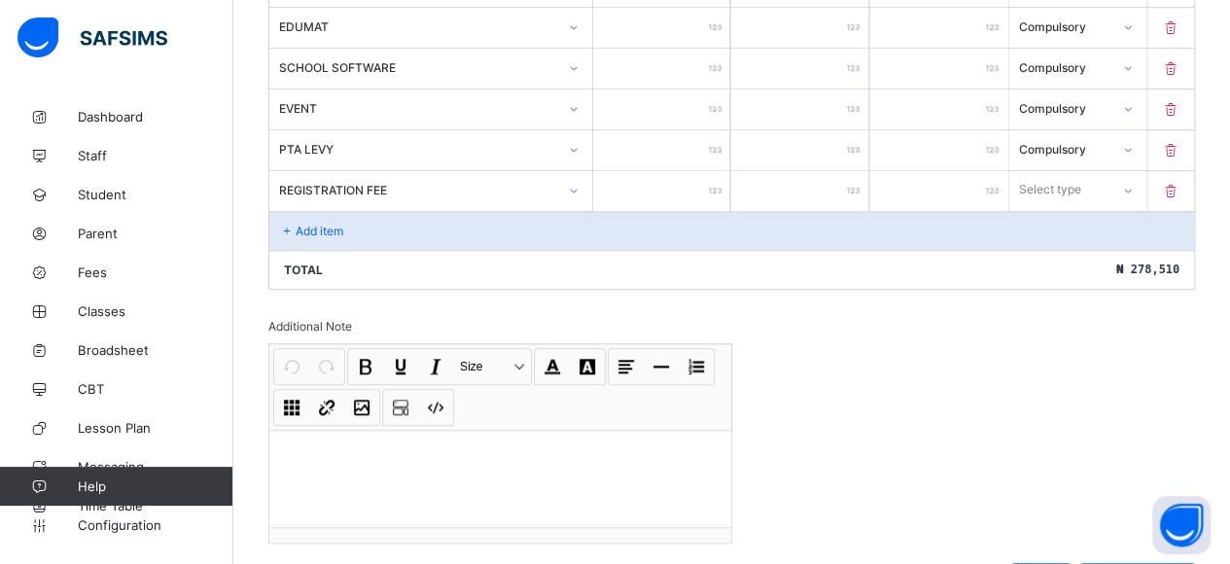
type input "***"
type input "****"
type input "*****"
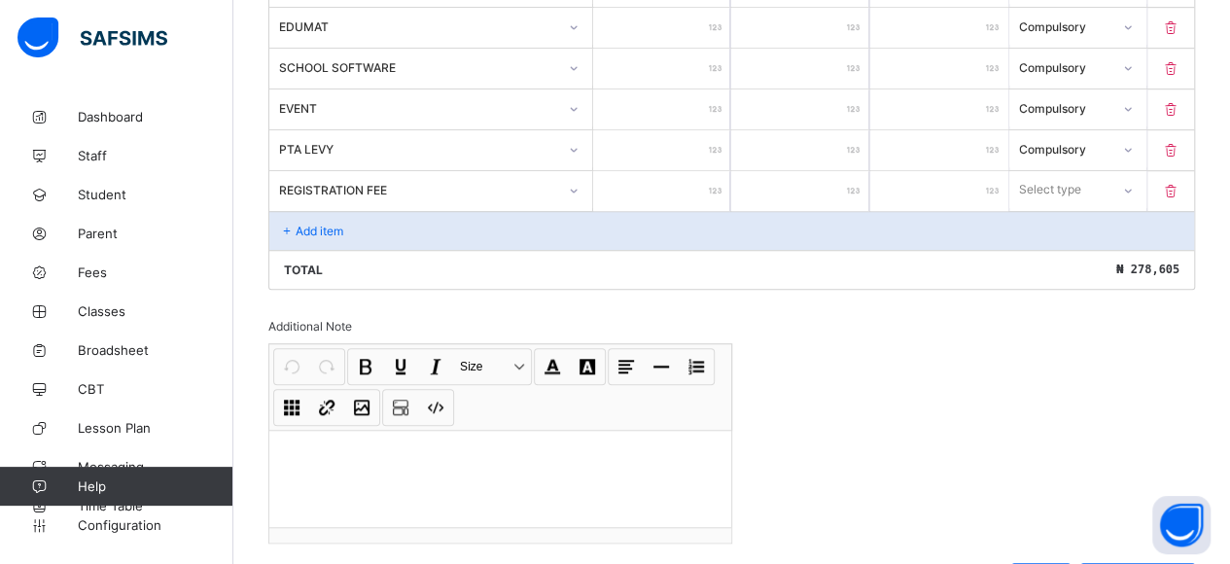
type input "*****"
click at [1081, 174] on div "Select type" at bounding box center [1050, 189] width 62 height 37
click at [1083, 247] on div "Optional" at bounding box center [1078, 262] width 136 height 30
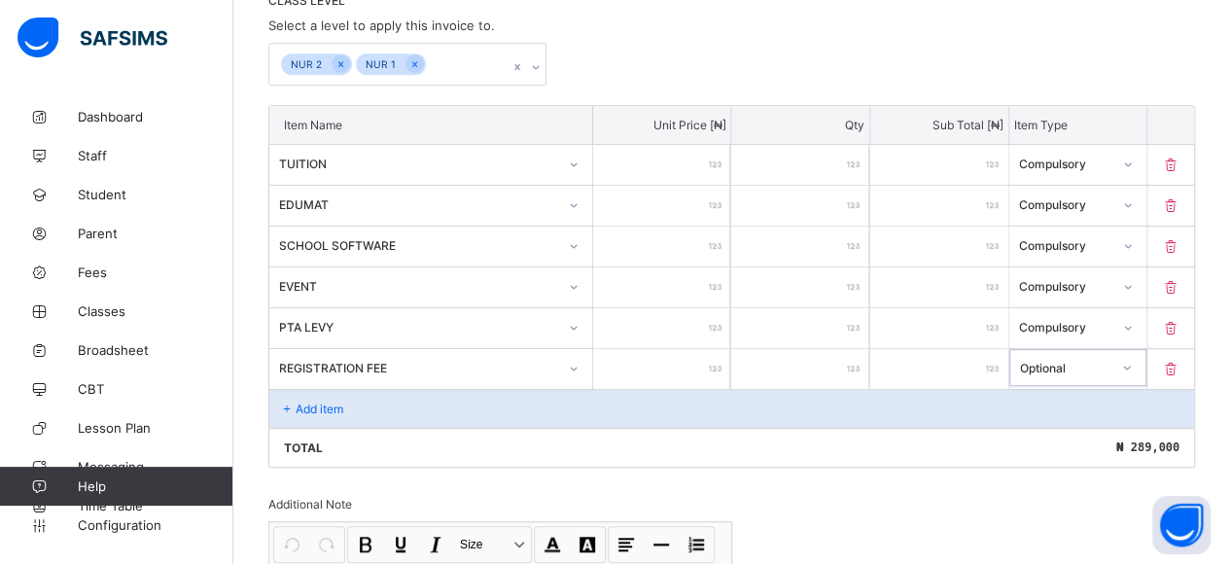
scroll to position [419, 0]
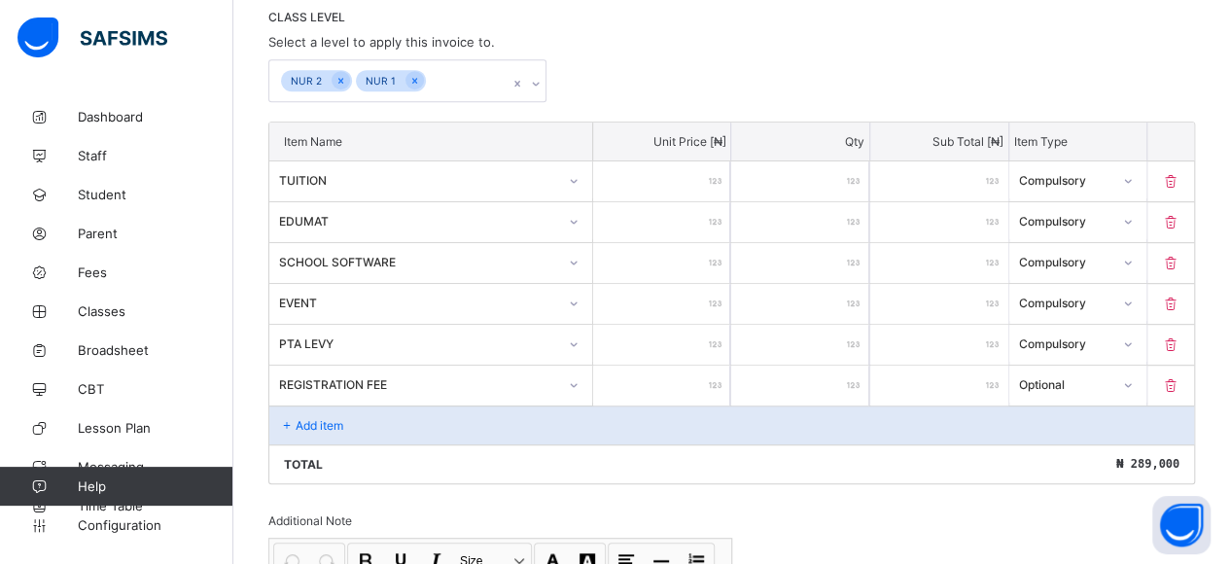
click at [313, 418] on p "Add item" at bounding box center [320, 425] width 48 height 15
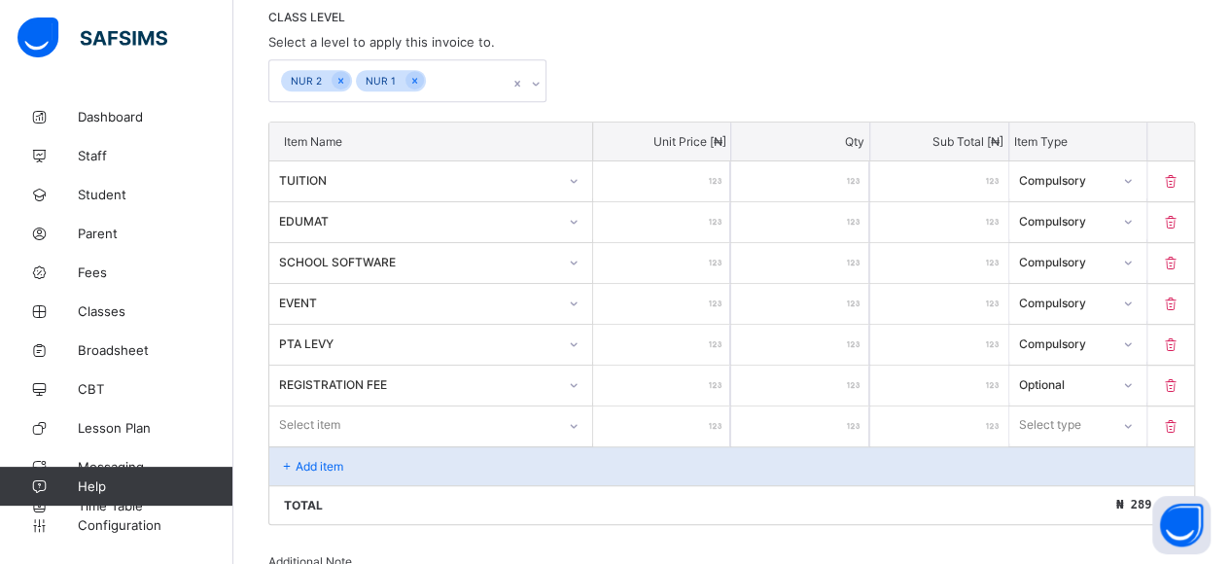
click at [329, 417] on div "Select item" at bounding box center [430, 425] width 323 height 37
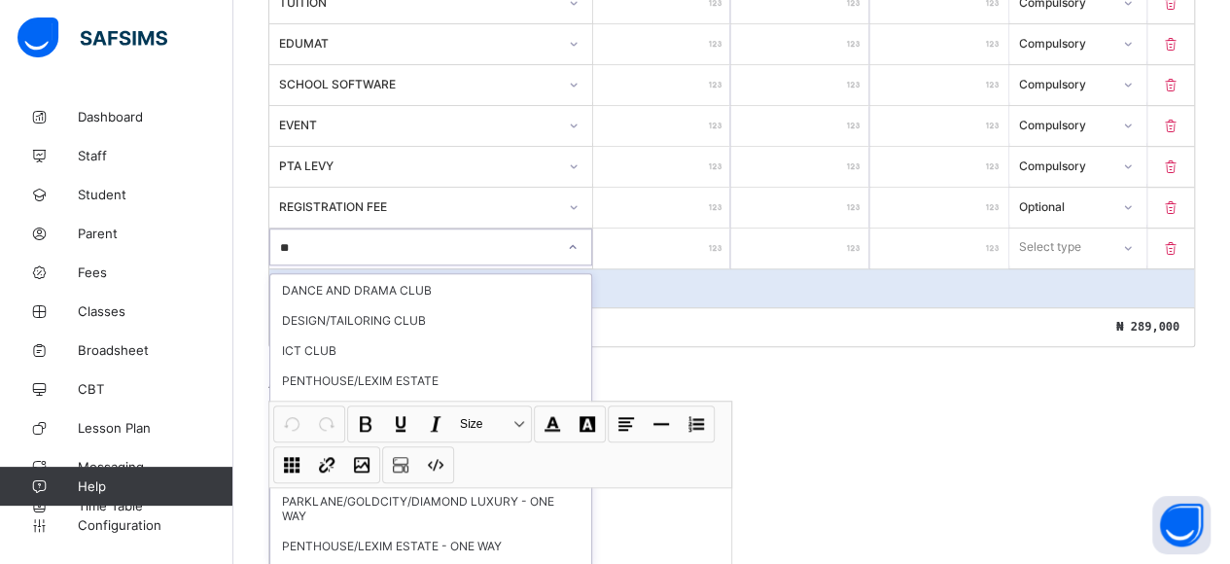
scroll to position [0, 0]
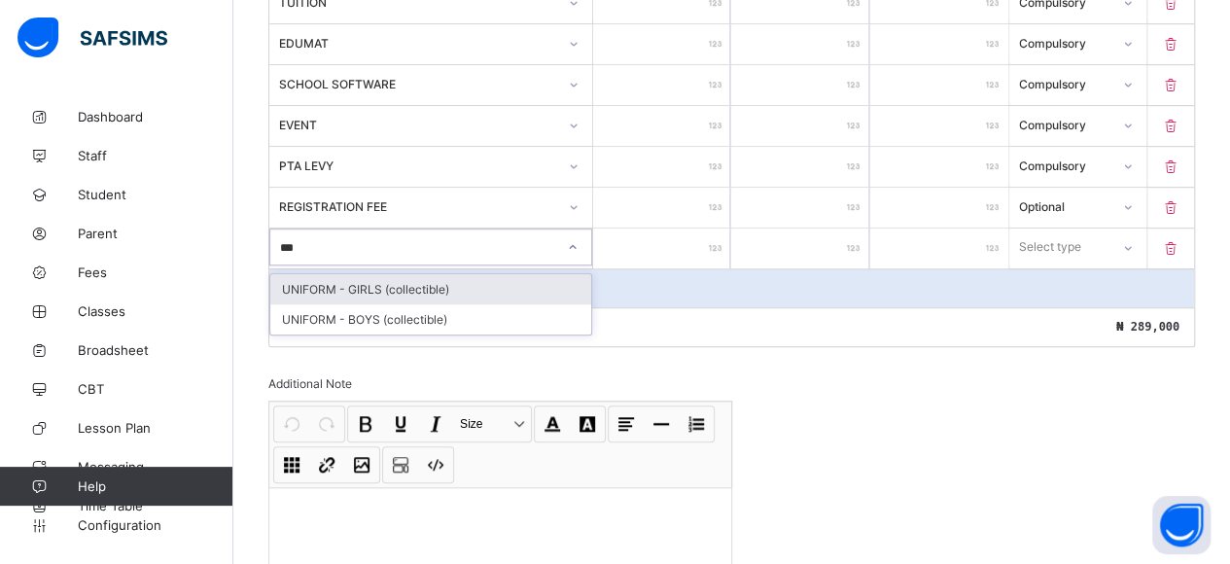
type input "****"
click at [465, 274] on div "UNIFORM - GIRLS (collectible)" at bounding box center [430, 289] width 321 height 30
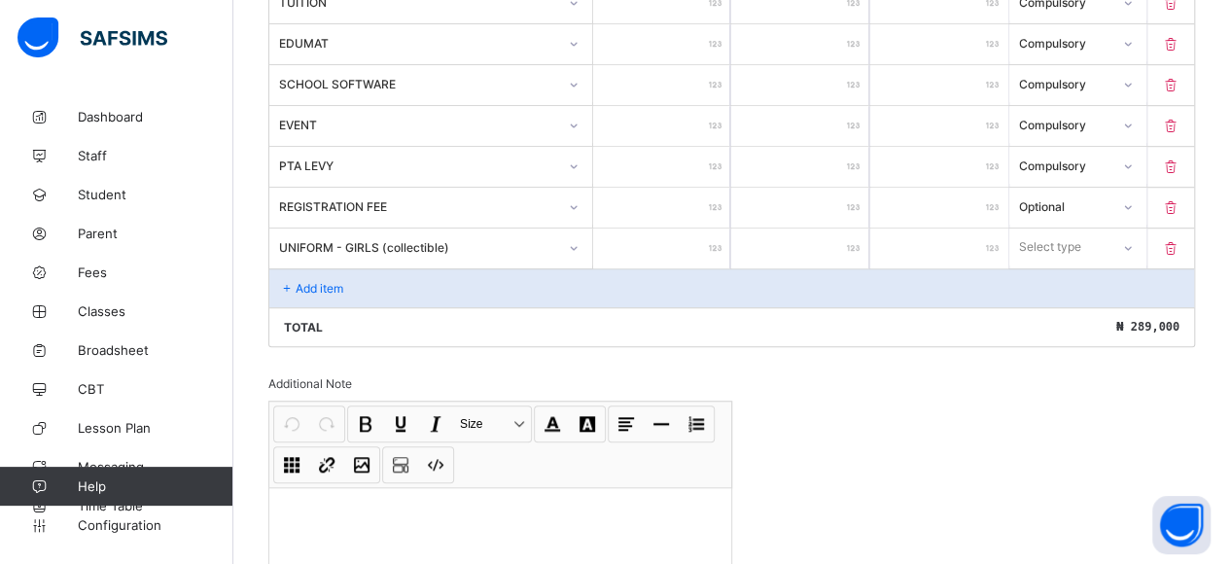
click at [714, 246] on input "number" at bounding box center [662, 249] width 138 height 40
type input "*"
type input "**"
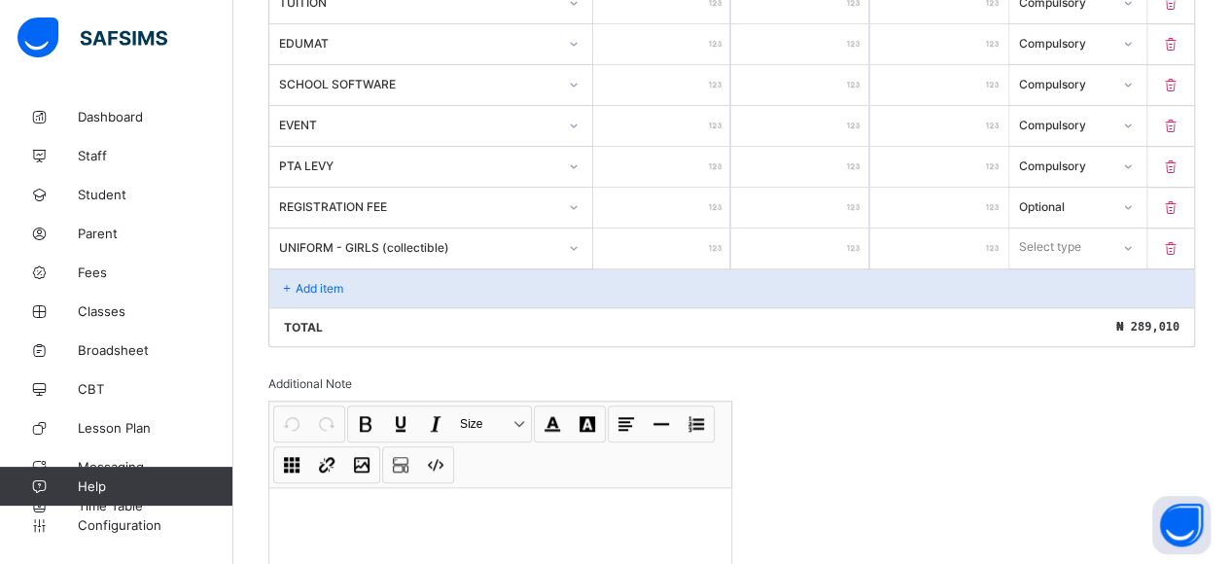
type input "****"
type input "*****"
type input "******"
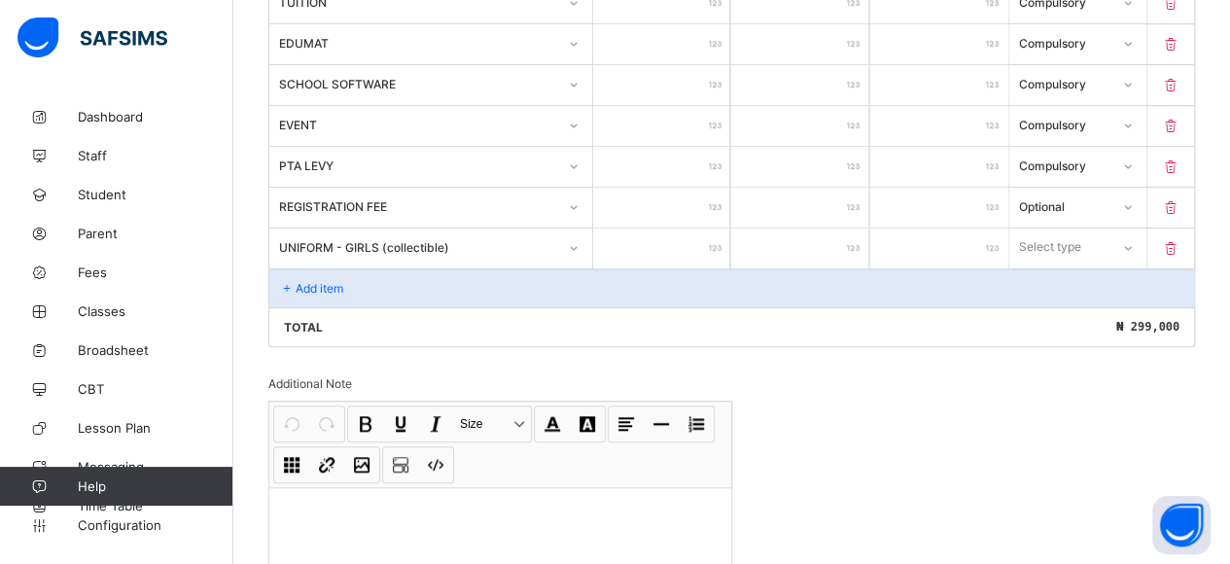
type input "******"
click at [1052, 236] on div "Select type" at bounding box center [1050, 247] width 62 height 37
click at [1076, 304] on div "Optional" at bounding box center [1078, 319] width 136 height 30
click at [321, 281] on p "Add item" at bounding box center [320, 288] width 48 height 15
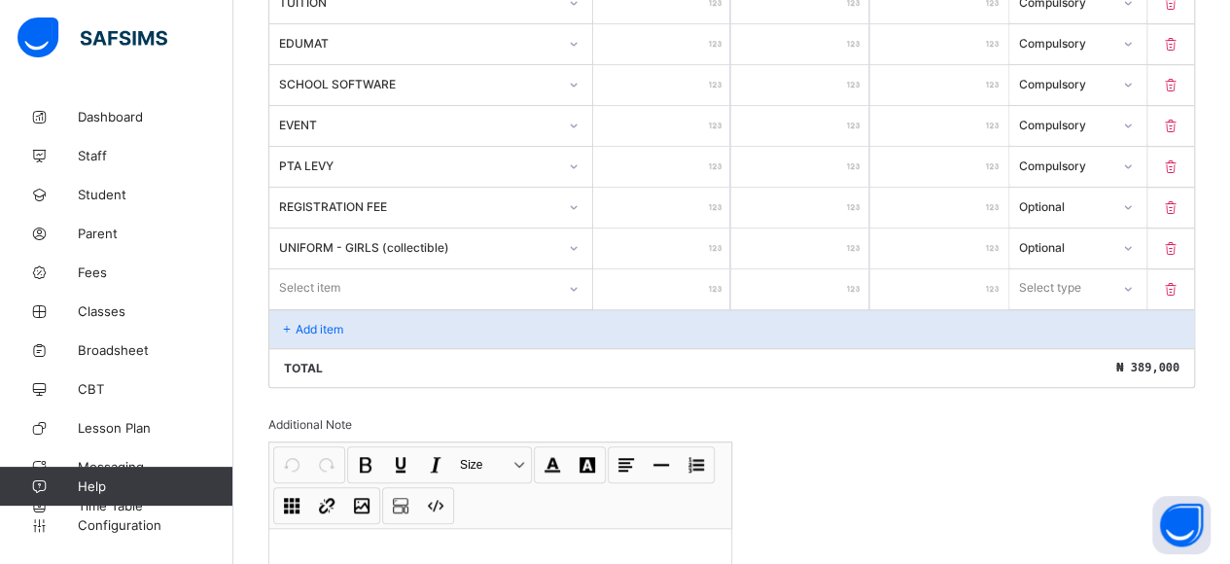
click at [341, 266] on div "Item Name Unit Price [ ₦ ] Qty Sub Total [ ₦ ] Item Type TUITION ****** * *****…" at bounding box center [731, 166] width 927 height 444
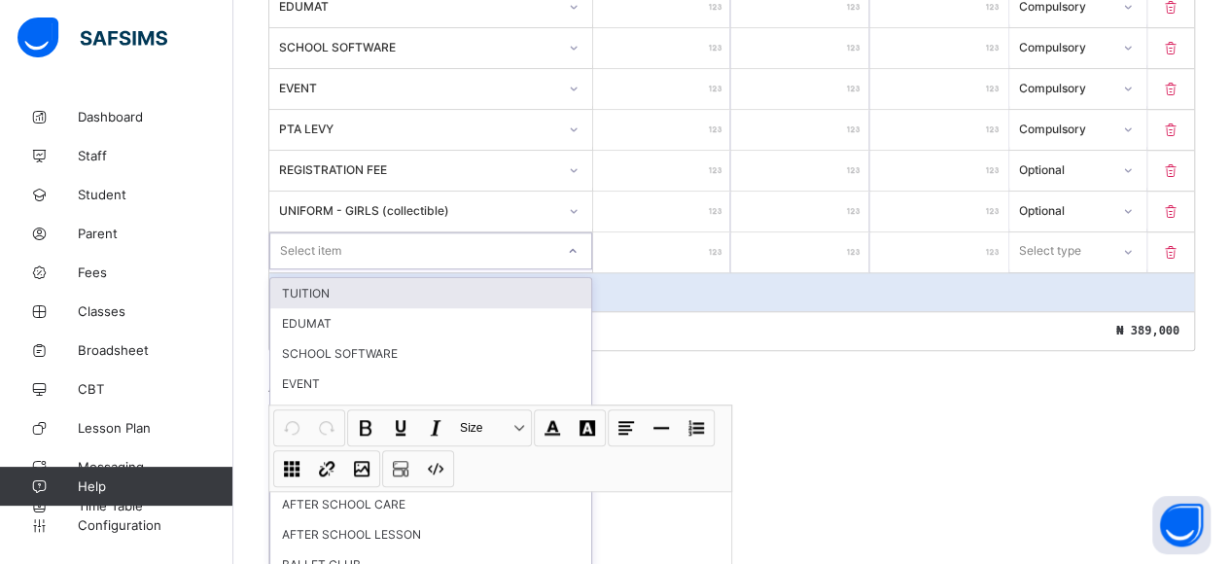
scroll to position [637, 0]
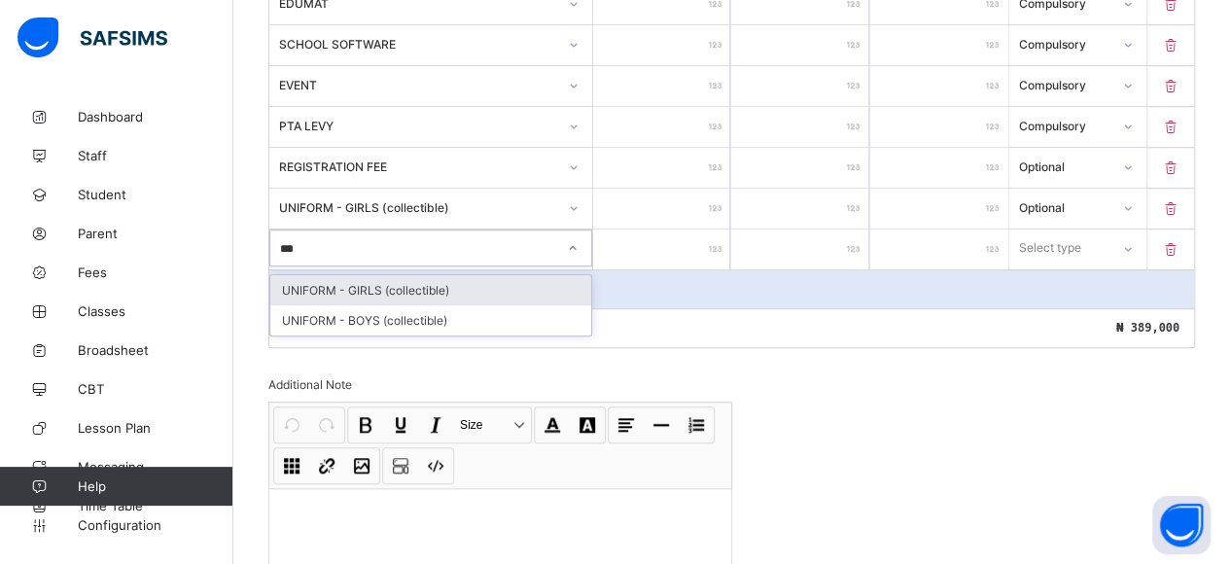
type input "****"
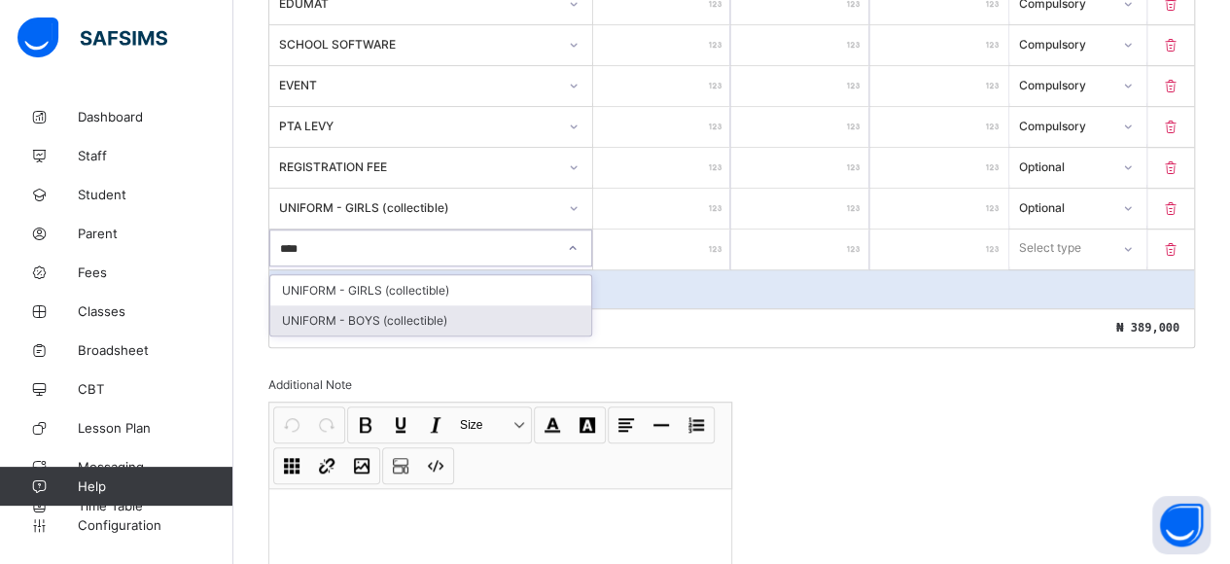
click at [416, 311] on div "UNIFORM - BOYS (collectible)" at bounding box center [430, 320] width 321 height 30
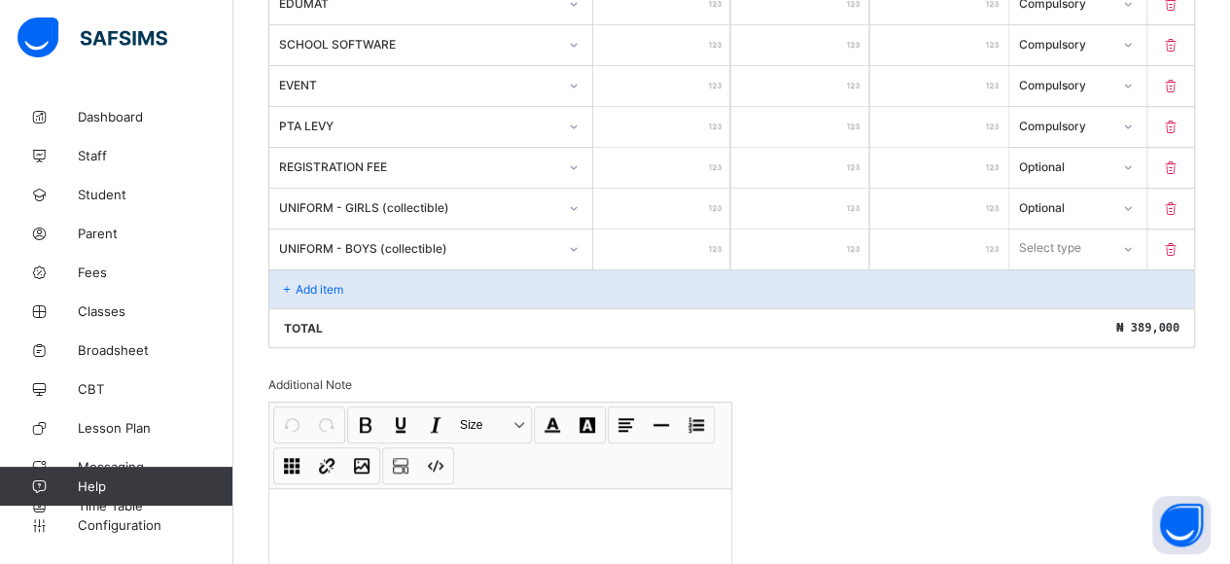
click at [689, 240] on input "number" at bounding box center [662, 250] width 138 height 40
type input "*"
type input "**"
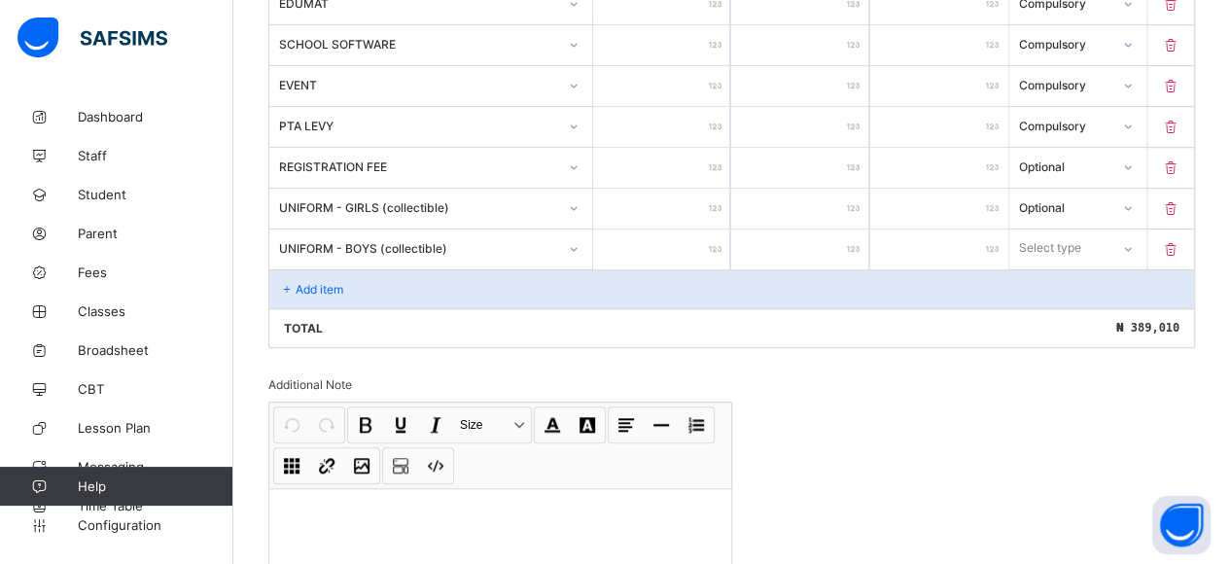
type input "***"
type input "****"
type input "*****"
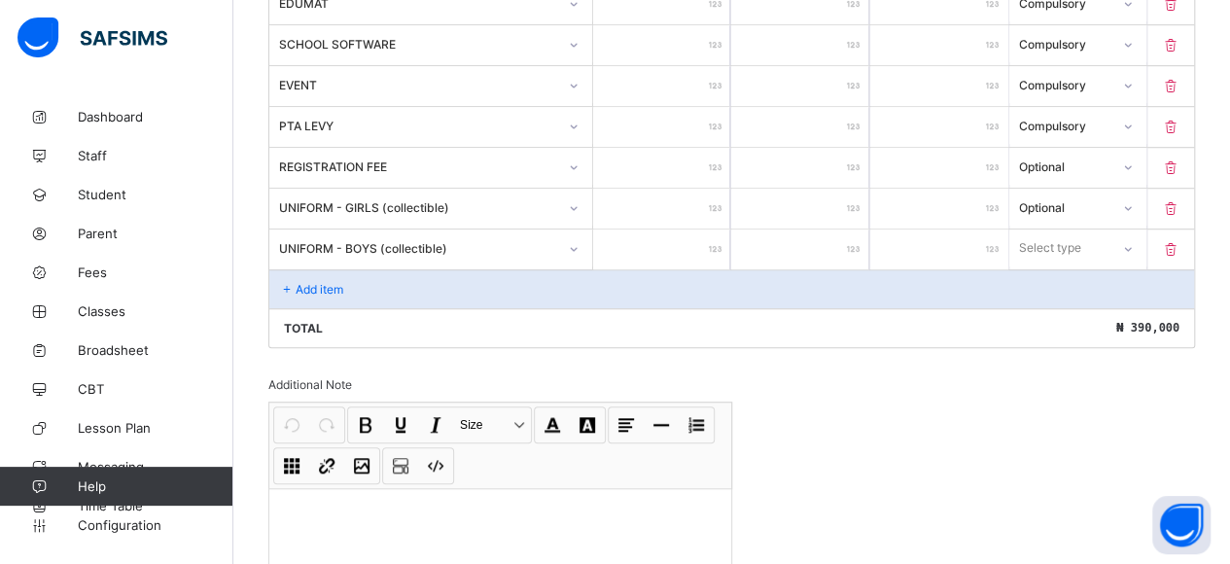
type input "*****"
type input "******"
click at [1057, 240] on div "Select type" at bounding box center [1051, 248] width 62 height 37
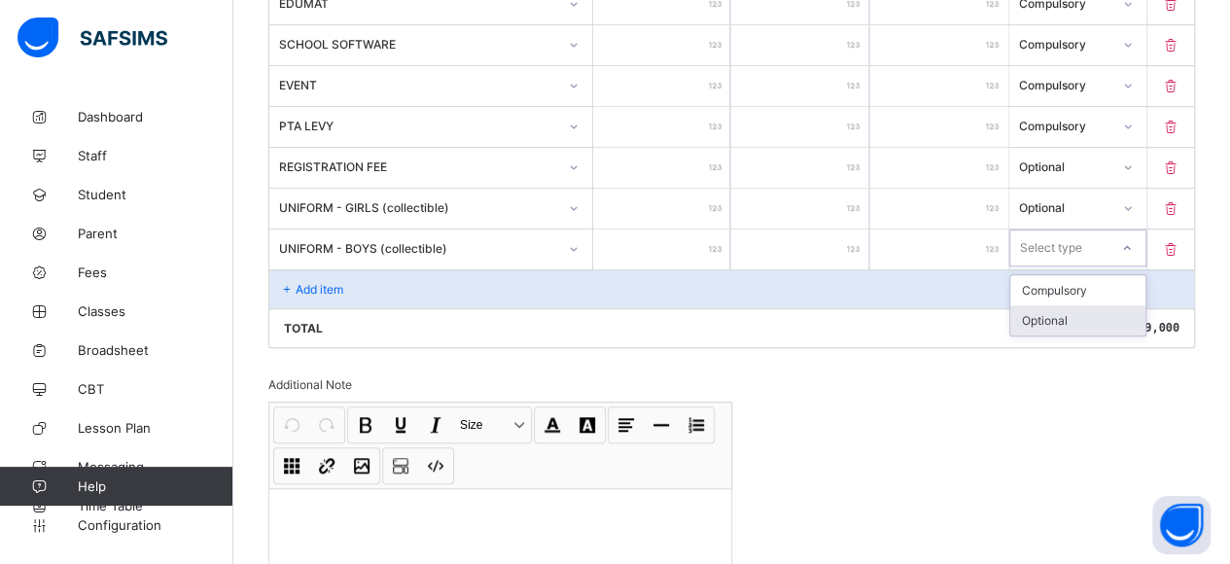
click at [1084, 308] on div "Optional" at bounding box center [1078, 320] width 136 height 30
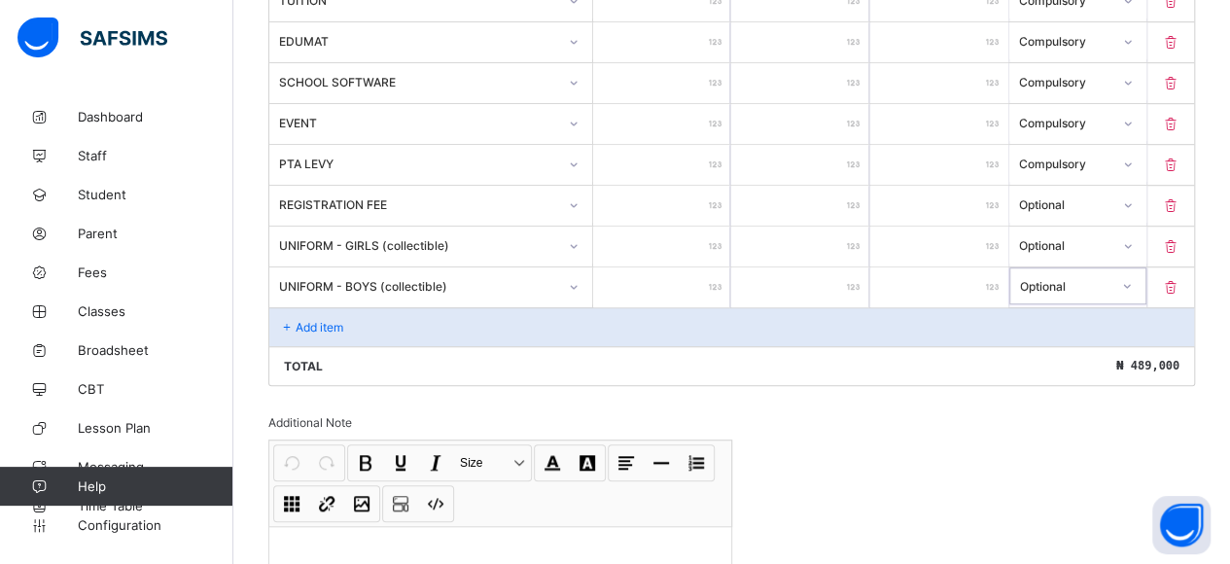
scroll to position [540, 0]
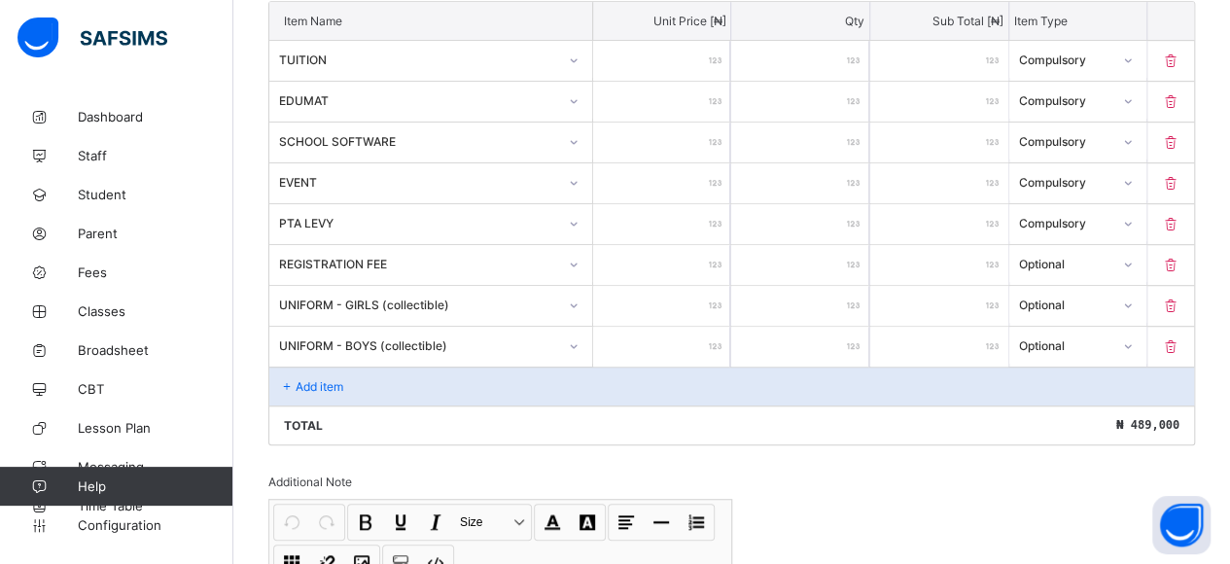
click at [317, 379] on p "Add item" at bounding box center [320, 386] width 48 height 15
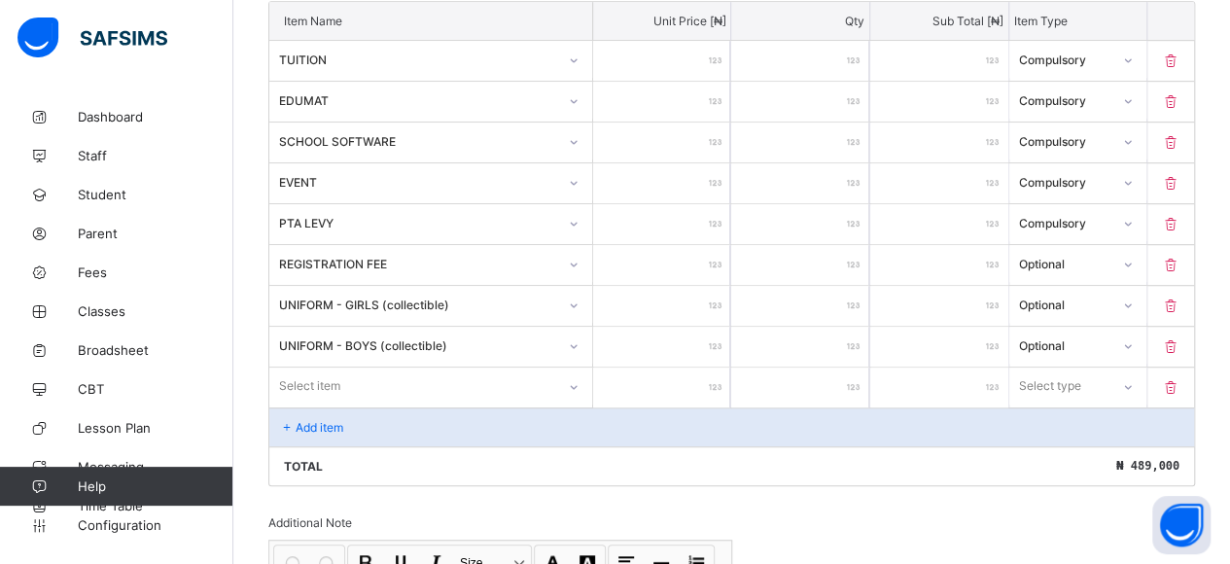
click at [332, 369] on div "Select item" at bounding box center [430, 386] width 323 height 37
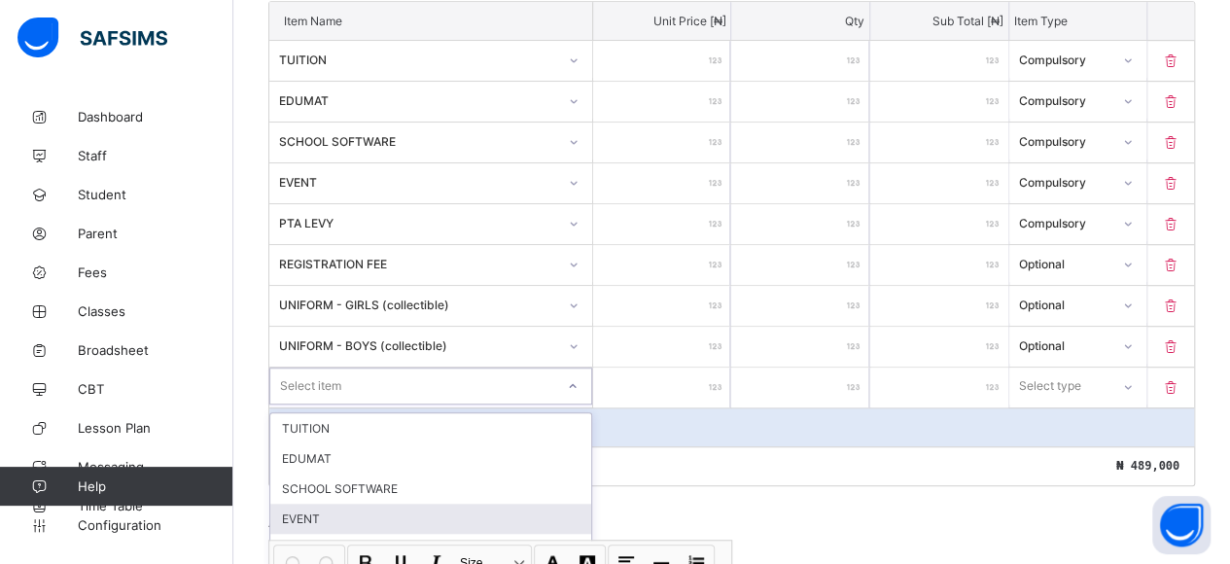
scroll to position [677, 0]
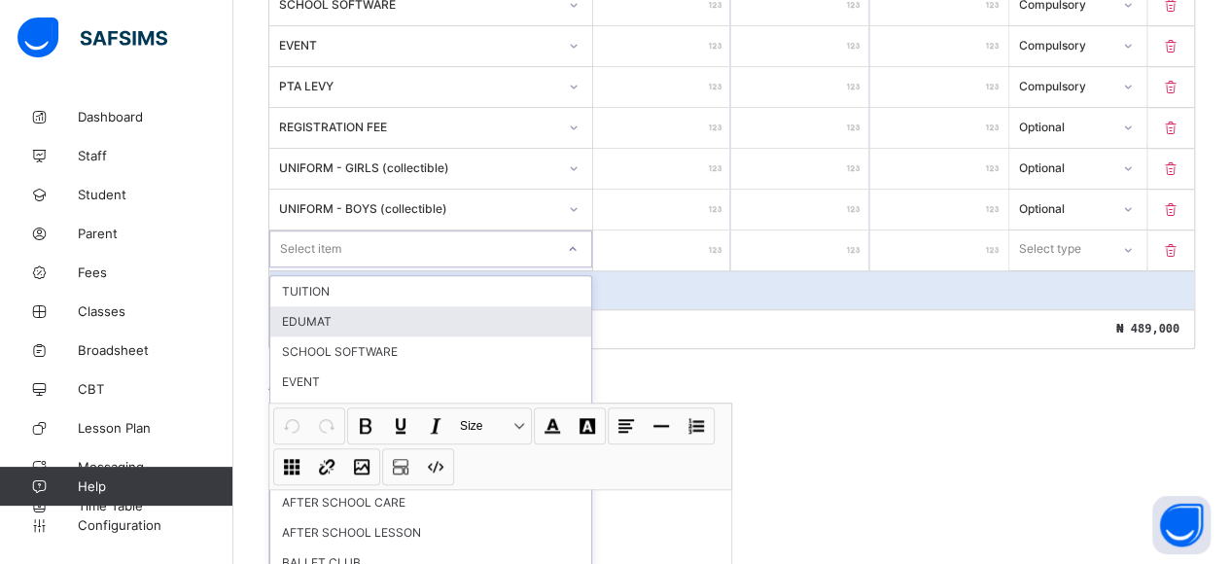
type input "*"
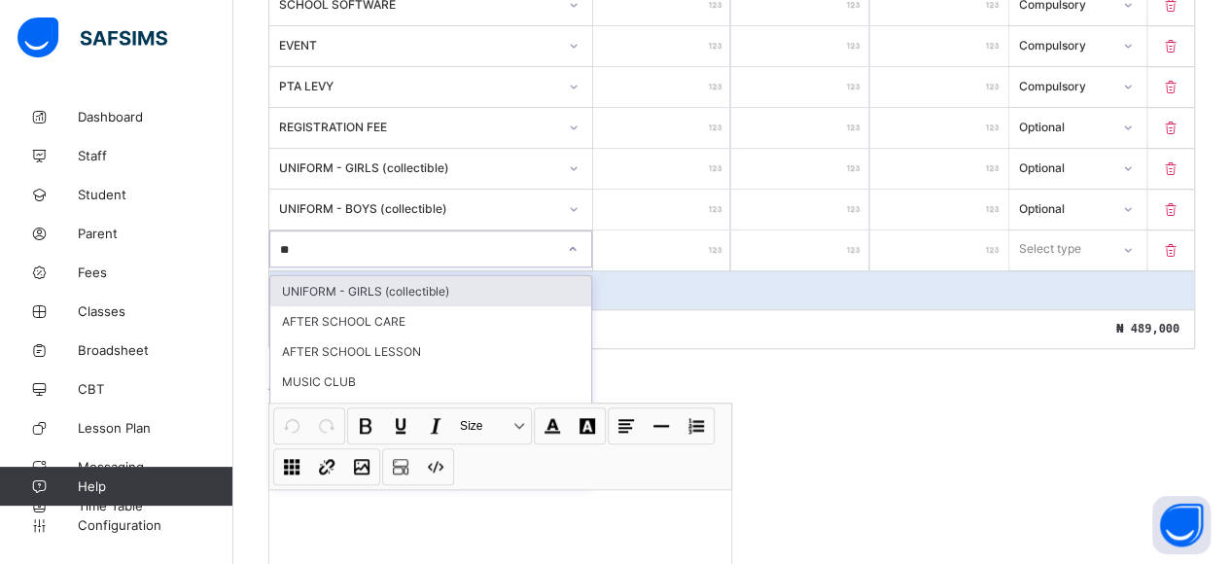
type input "***"
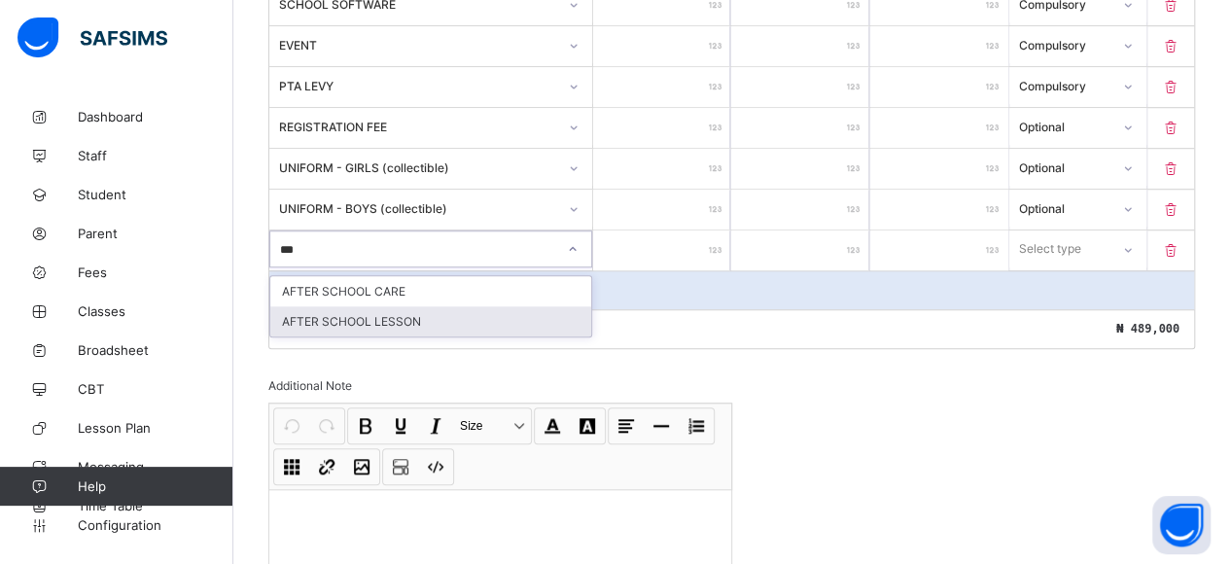
click at [362, 308] on div "AFTER SCHOOL LESSON" at bounding box center [430, 321] width 321 height 30
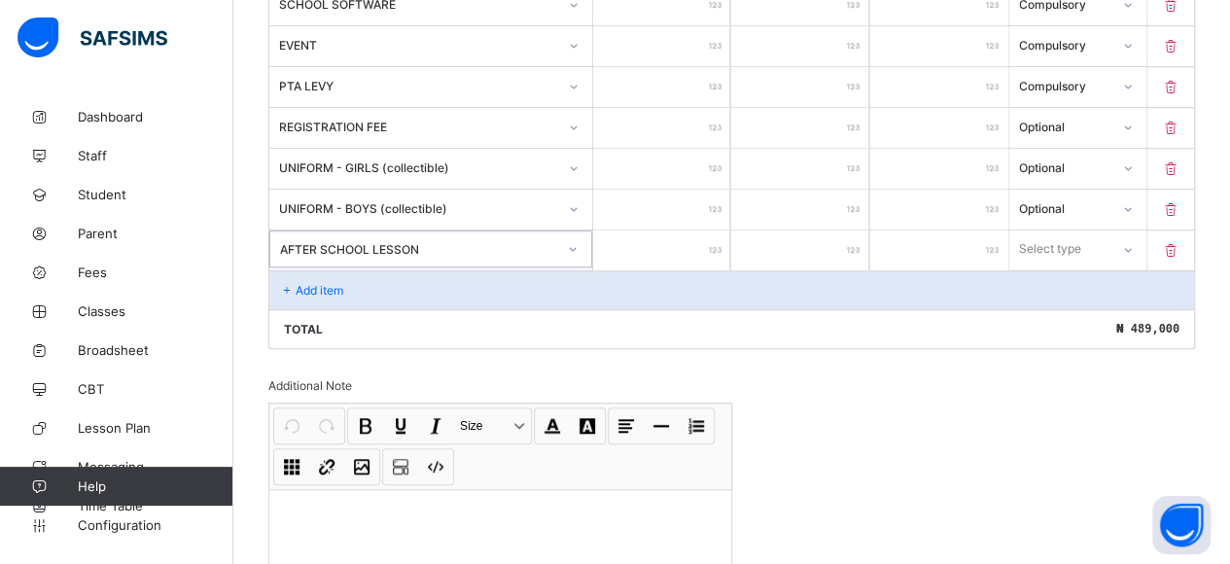
click at [679, 234] on input "number" at bounding box center [662, 250] width 138 height 40
type input "*"
type input "**"
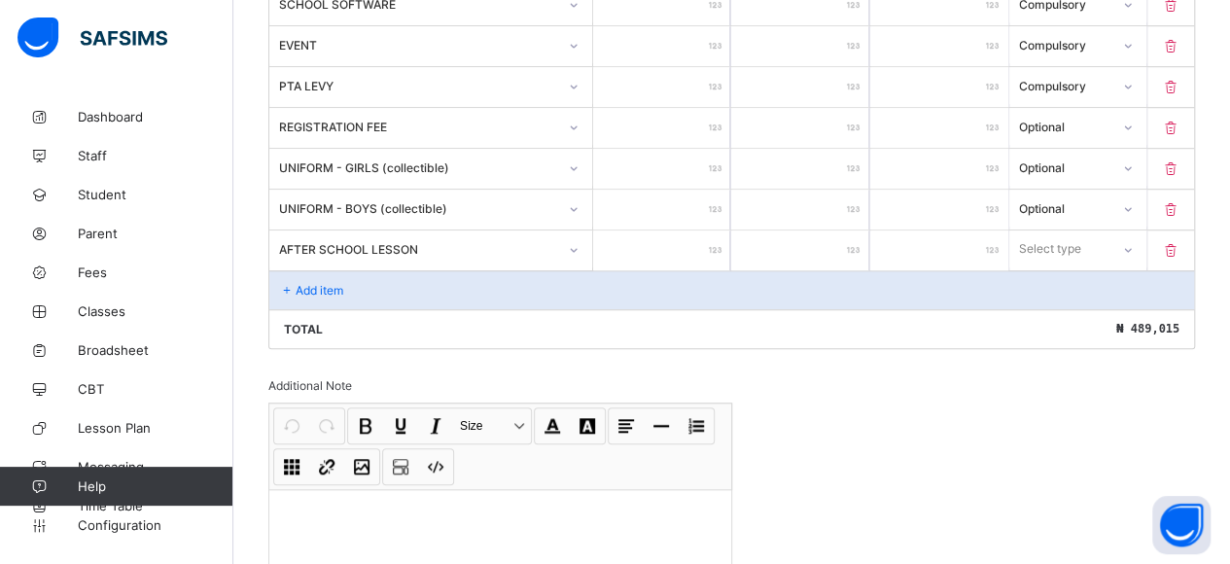
type input "***"
type input "****"
type input "*****"
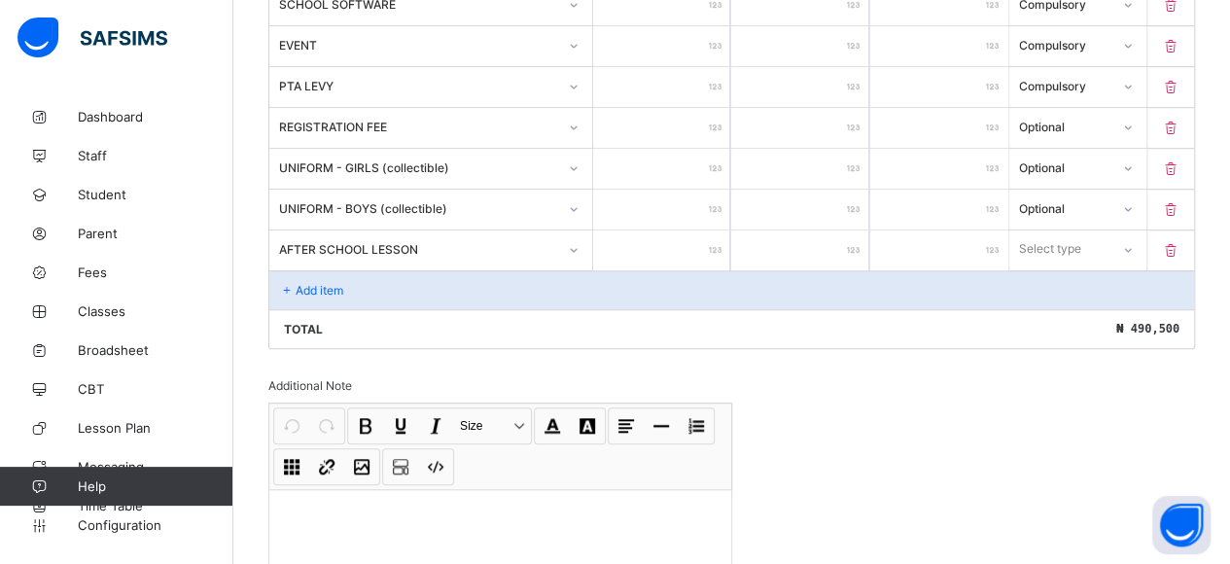
type input "*****"
click at [1057, 232] on div "Select type" at bounding box center [1051, 248] width 62 height 37
click at [1058, 307] on div "Optional" at bounding box center [1078, 321] width 136 height 30
click at [305, 283] on p "Add item" at bounding box center [320, 290] width 48 height 15
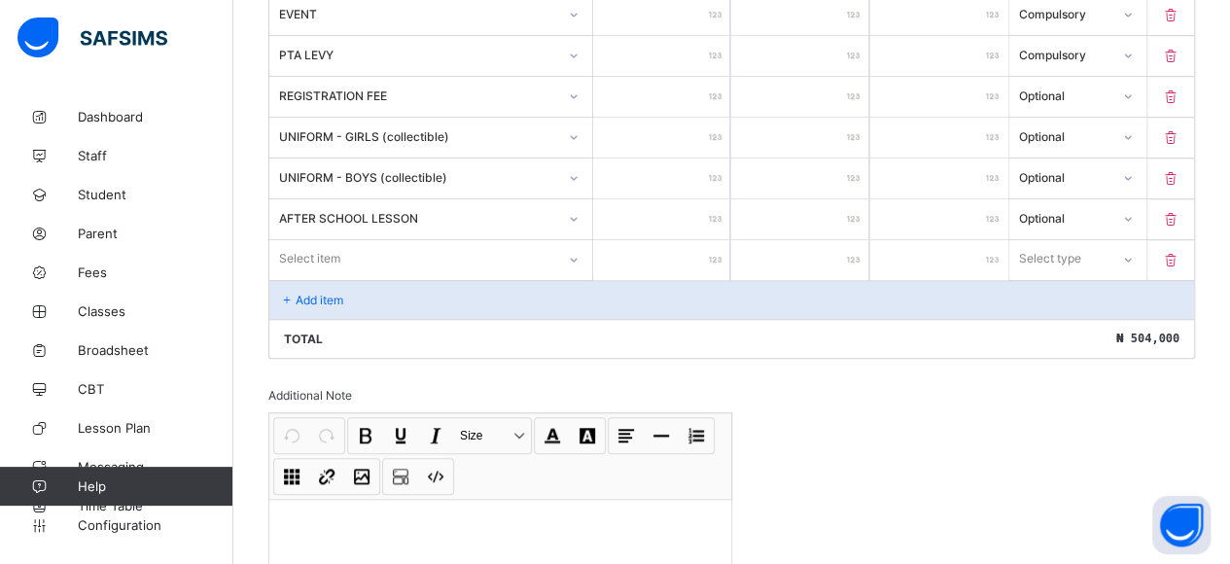
click at [325, 277] on div "Select item" at bounding box center [430, 258] width 323 height 37
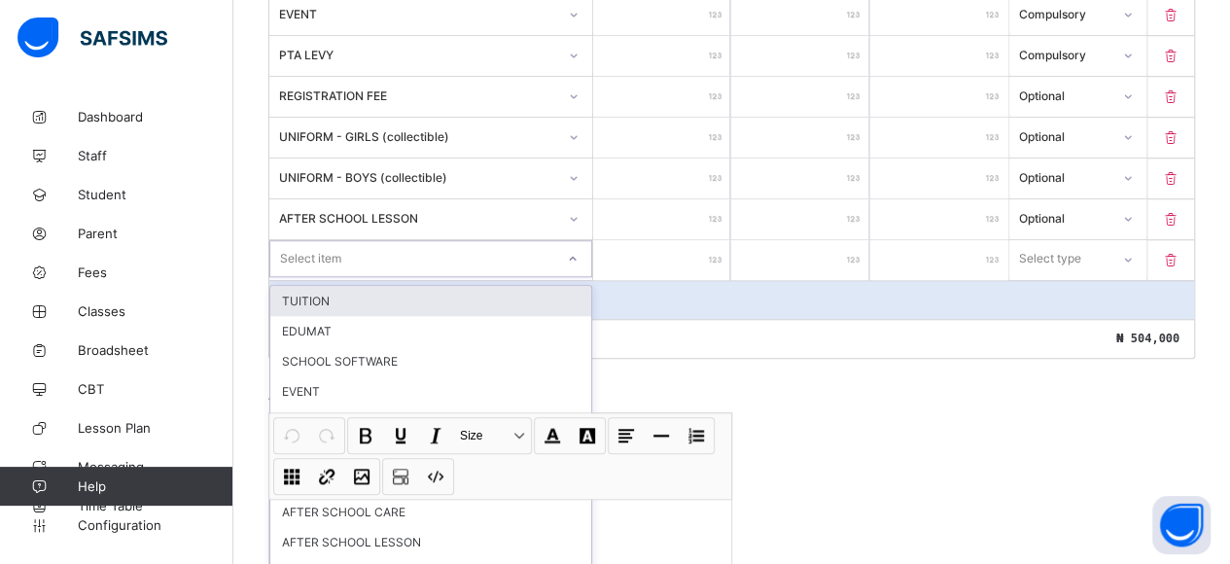
scroll to position [718, 0]
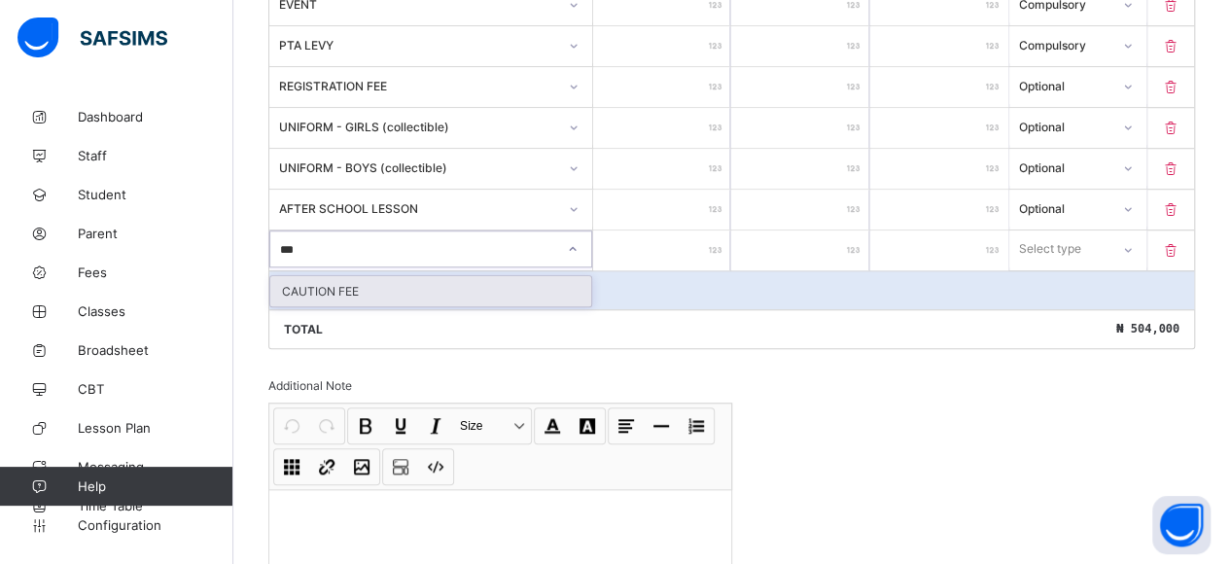
type input "****"
click at [349, 276] on div "CAUTION FEE" at bounding box center [430, 291] width 321 height 30
click at [722, 230] on input "number" at bounding box center [662, 250] width 138 height 40
type input "*"
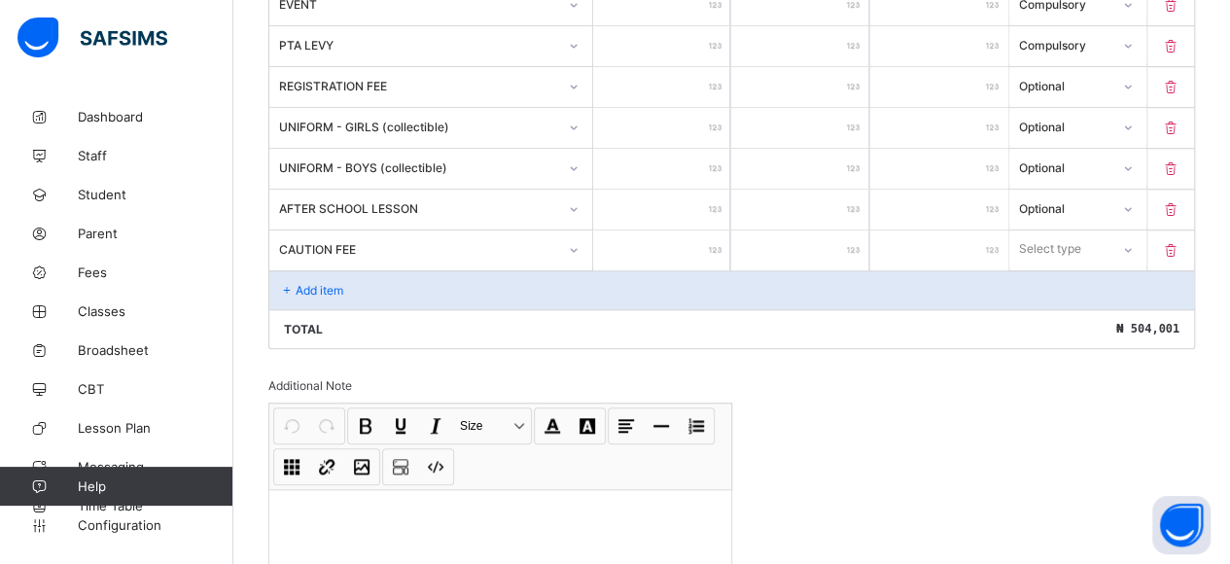
type input "**"
type input "***"
type input "****"
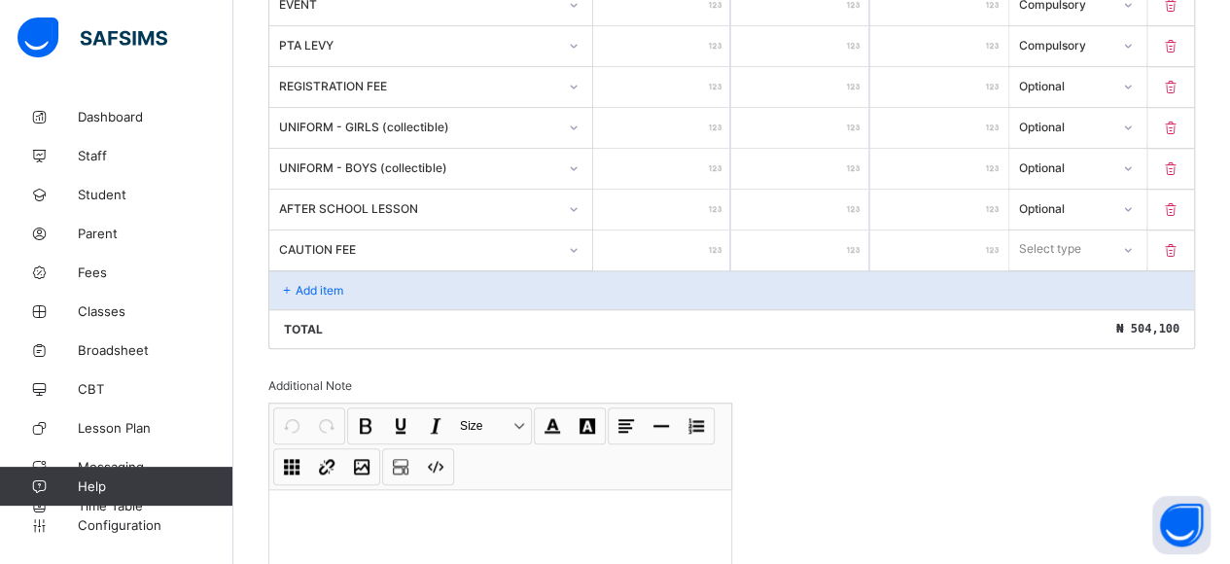
type input "****"
type input "*****"
click at [1127, 234] on div at bounding box center [1128, 249] width 33 height 31
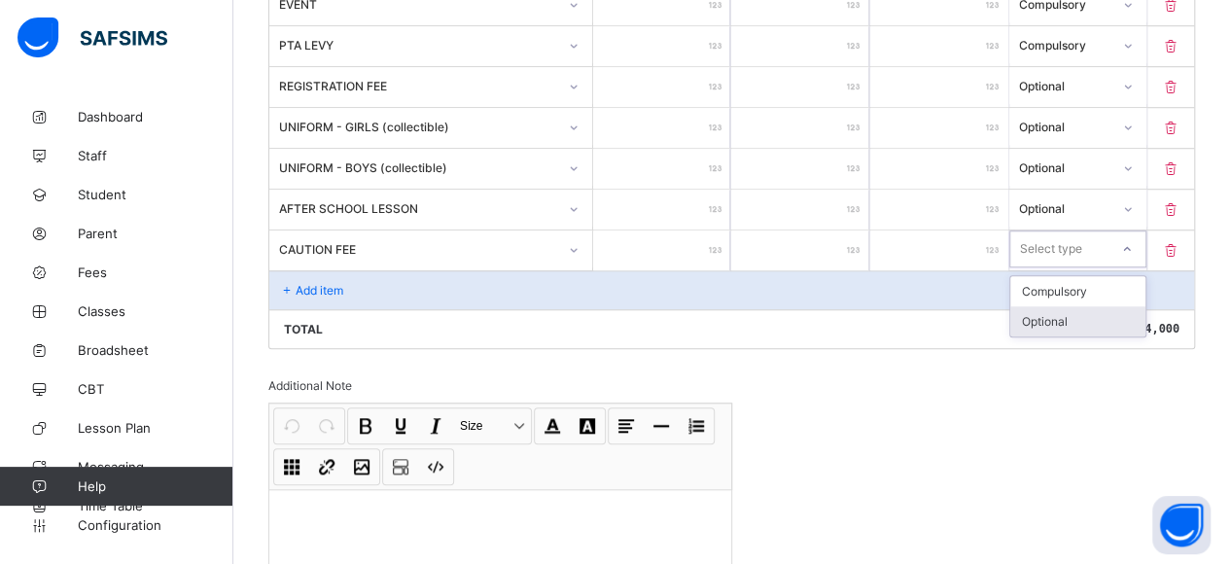
click at [1091, 306] on div "Optional" at bounding box center [1078, 321] width 136 height 30
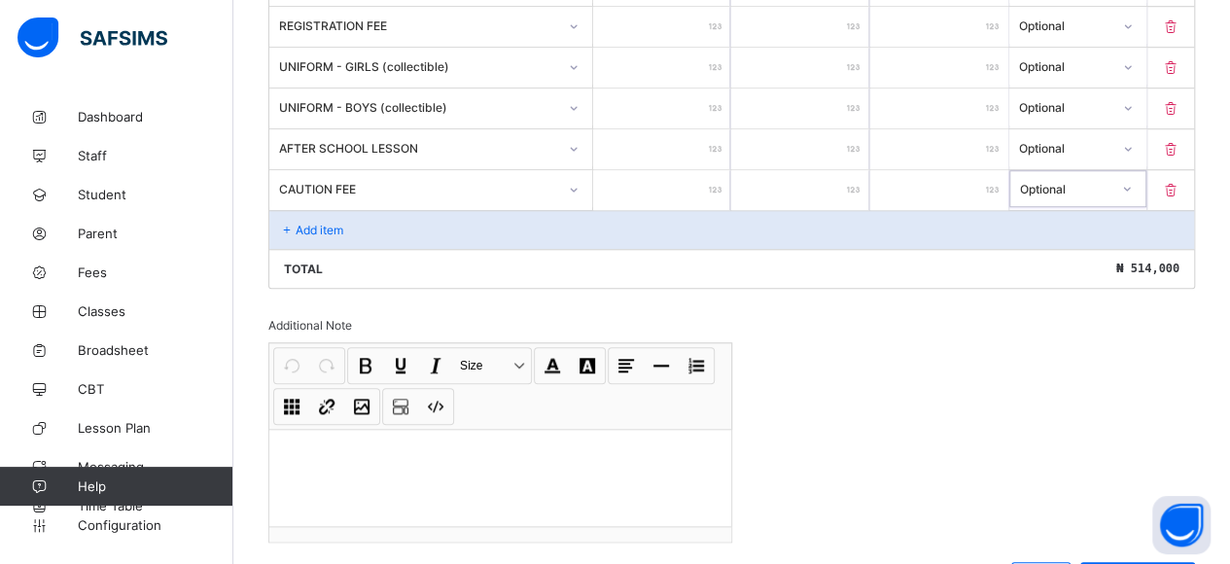
scroll to position [856, 0]
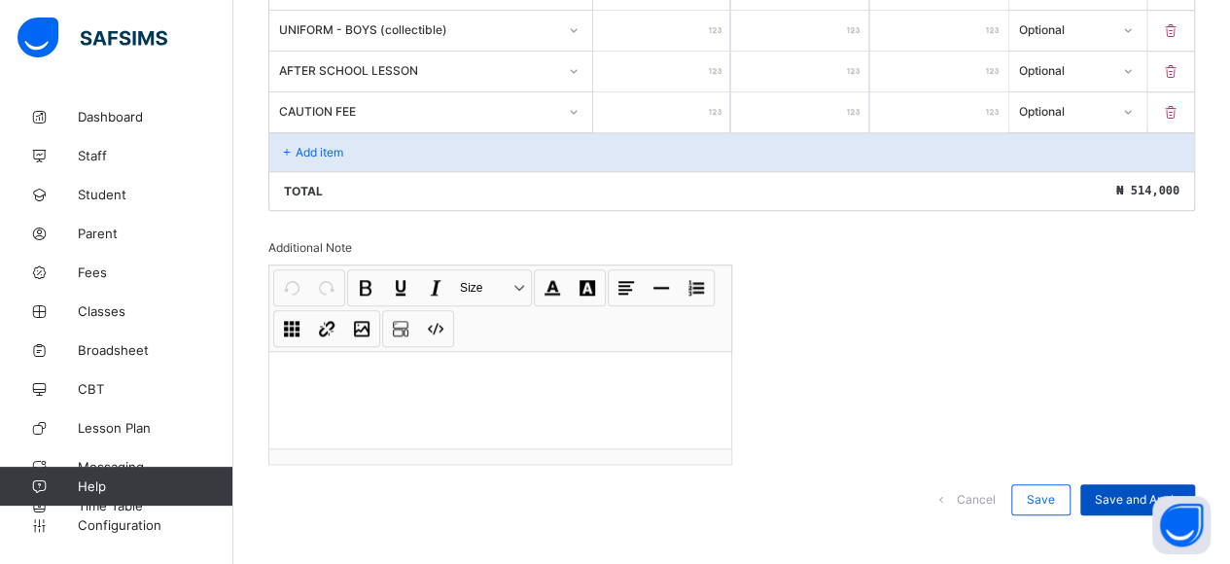
click at [1121, 492] on span "Save and Apply" at bounding box center [1138, 499] width 86 height 15
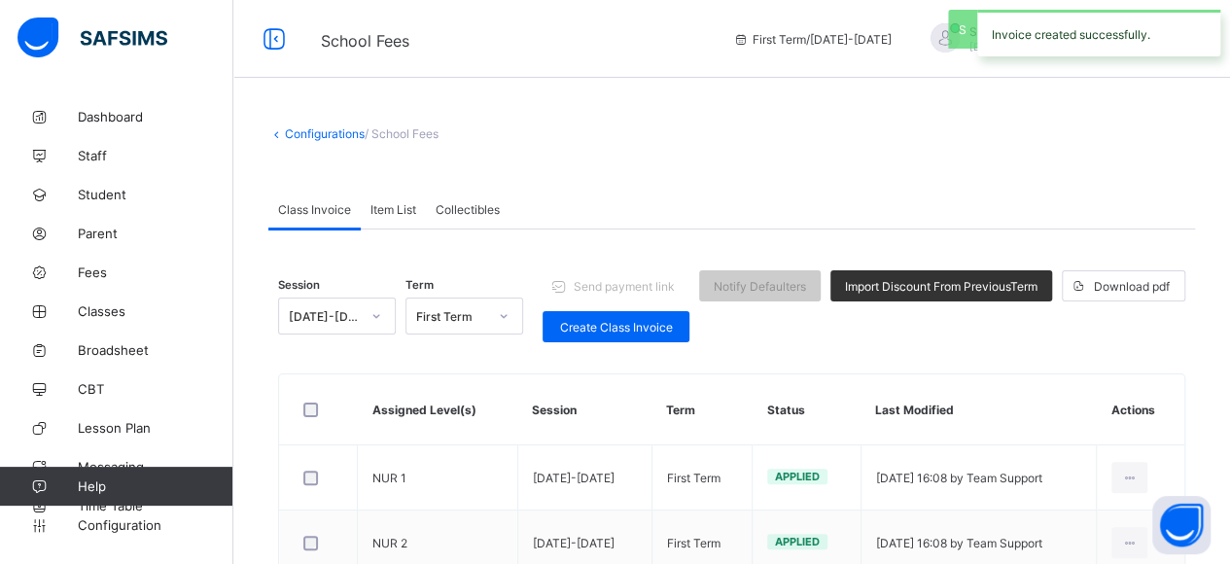
scroll to position [67, 0]
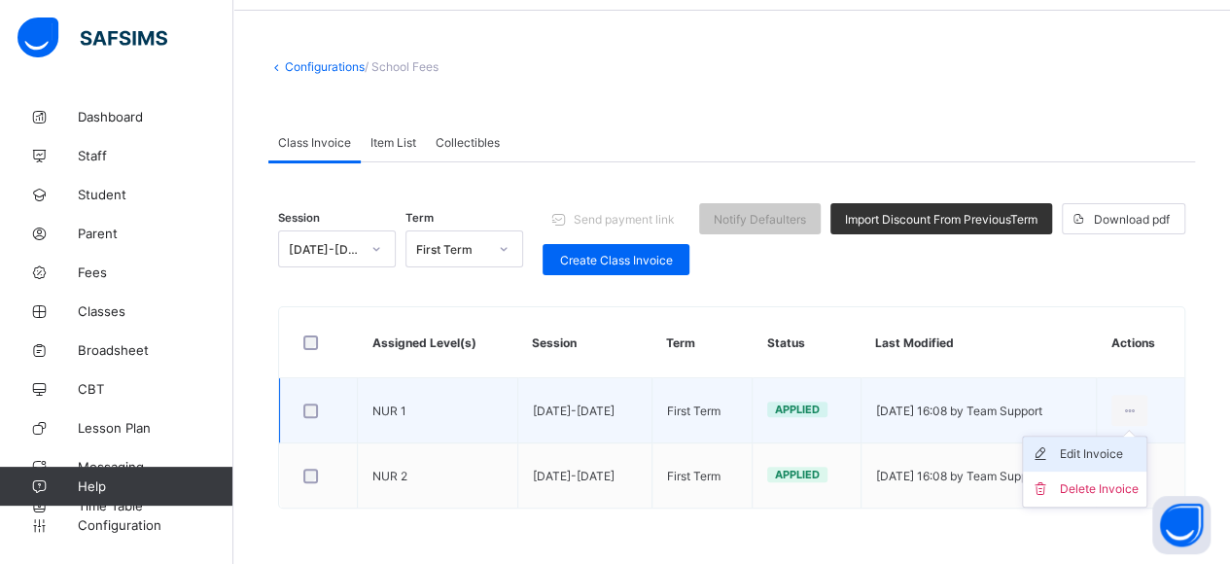
click at [1105, 445] on div "Edit Invoice" at bounding box center [1099, 453] width 79 height 19
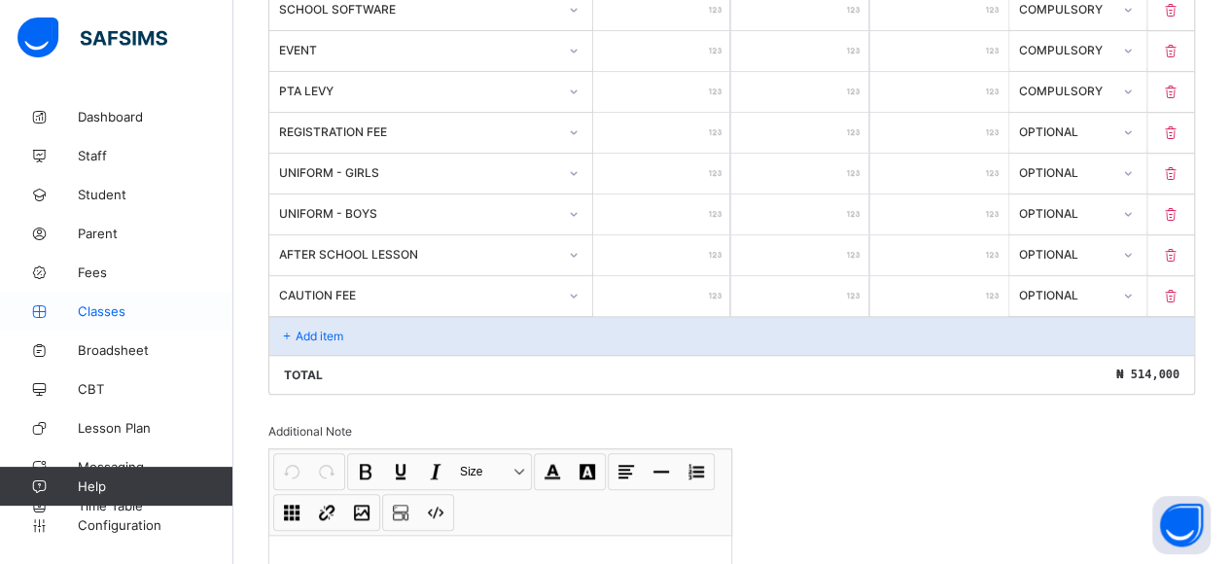
scroll to position [370, 0]
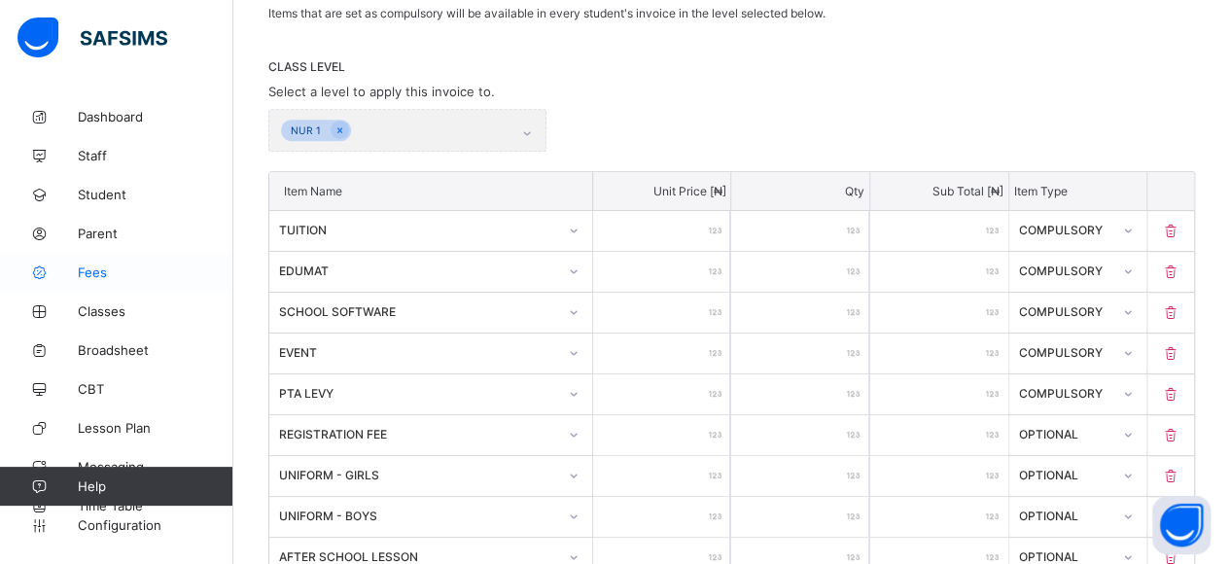
click at [124, 271] on span "Fees" at bounding box center [156, 273] width 156 height 16
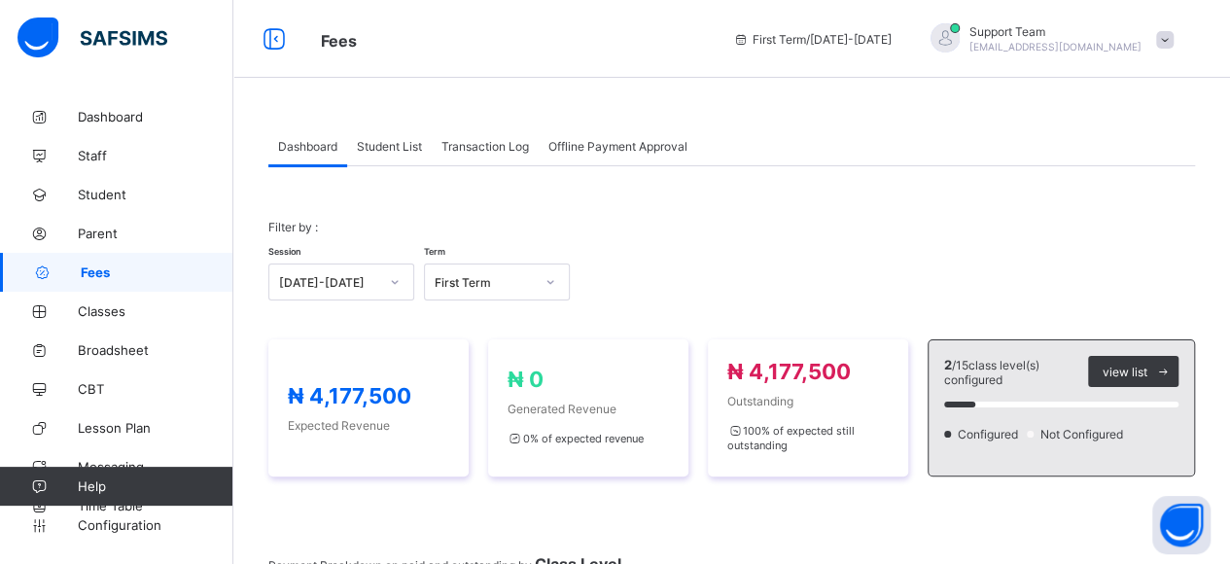
click at [390, 151] on span "Student List" at bounding box center [389, 146] width 65 height 15
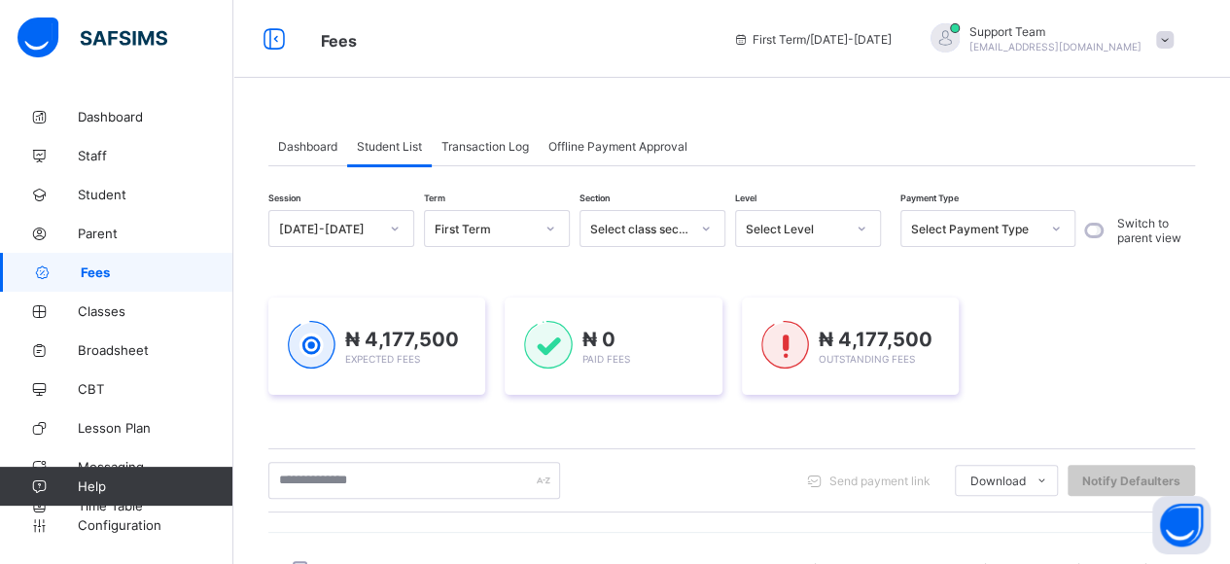
click at [499, 151] on span "Transaction Log" at bounding box center [486, 146] width 88 height 15
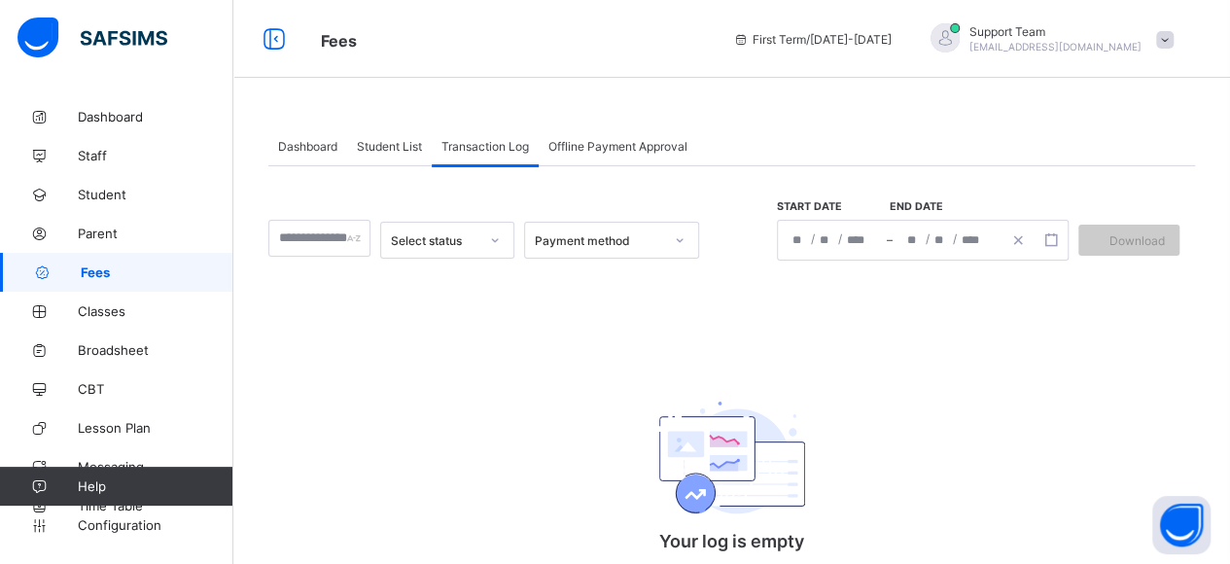
click at [586, 148] on span "Offline Payment Approval" at bounding box center [618, 146] width 139 height 15
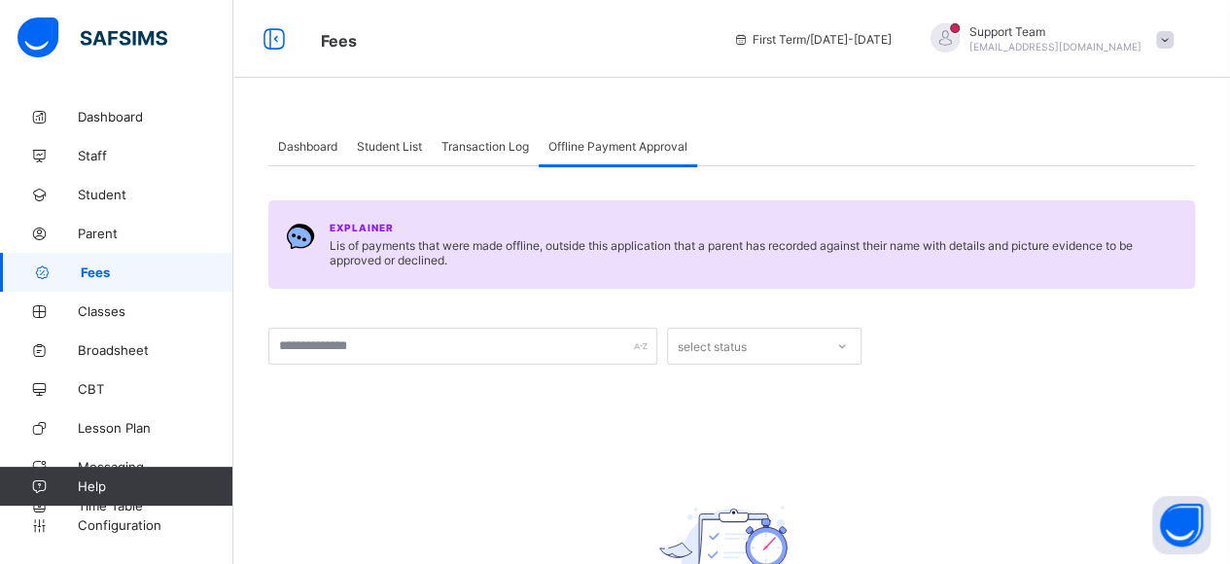
click at [387, 129] on div "Student List" at bounding box center [389, 145] width 85 height 39
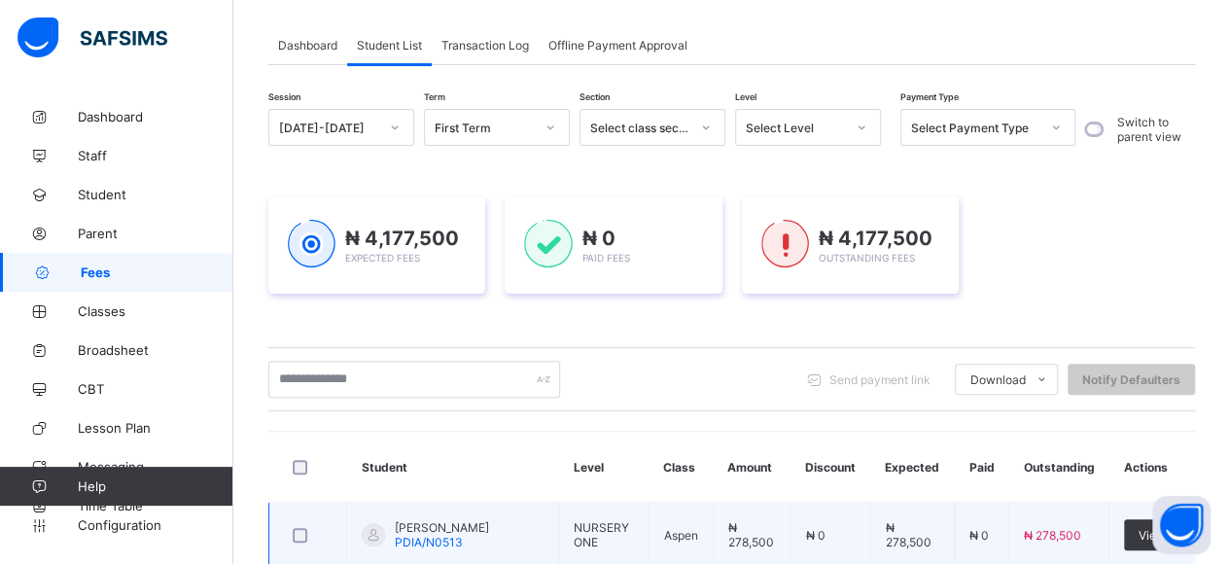
scroll to position [195, 0]
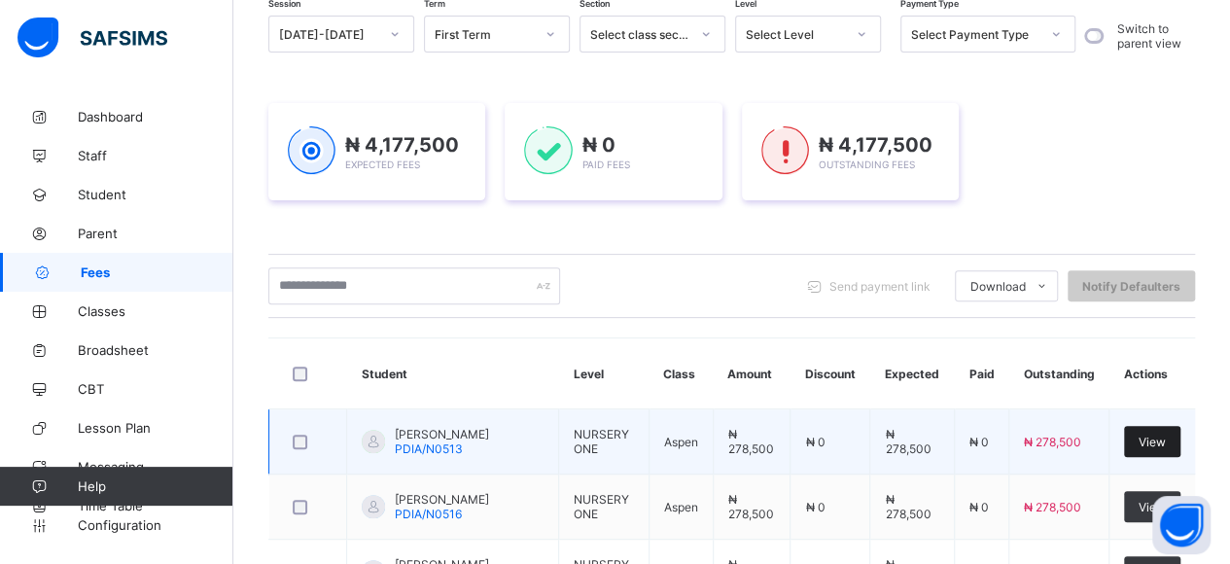
click at [1181, 446] on div "View" at bounding box center [1152, 441] width 56 height 31
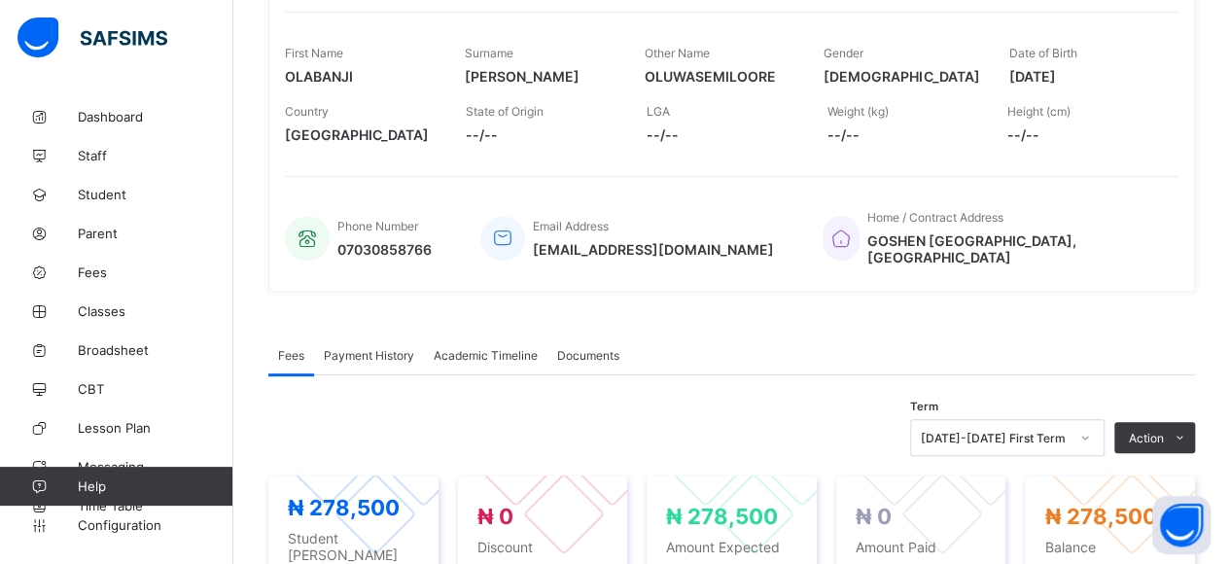
scroll to position [486, 0]
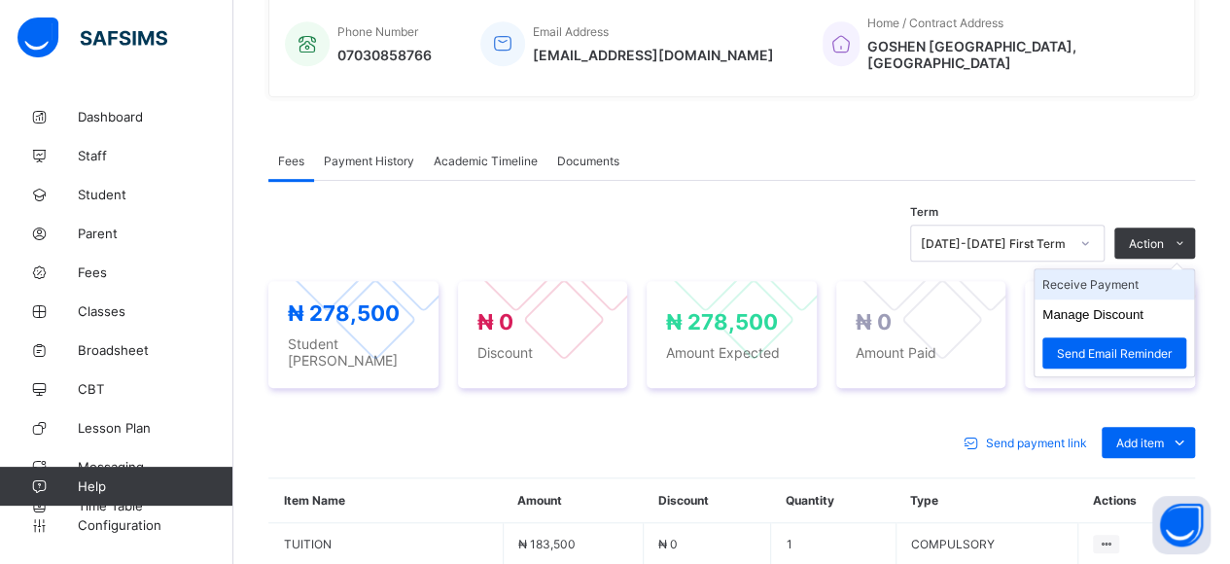
click at [1133, 285] on li "Receive Payment" at bounding box center [1114, 284] width 159 height 30
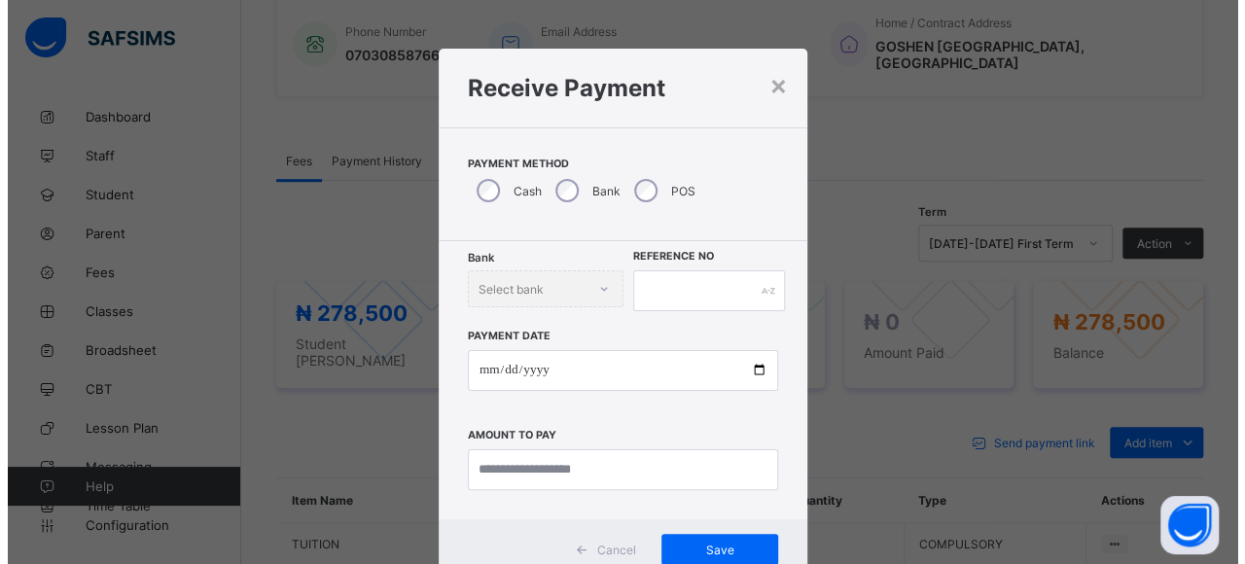
scroll to position [64, 0]
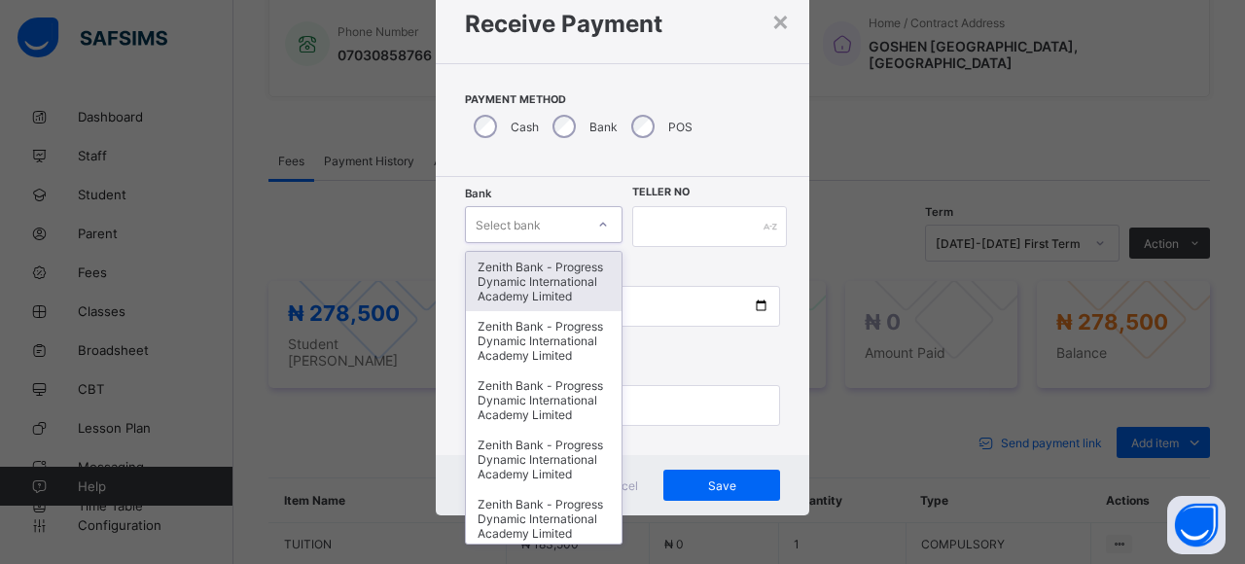
click at [542, 220] on div "Select bank" at bounding box center [525, 224] width 119 height 27
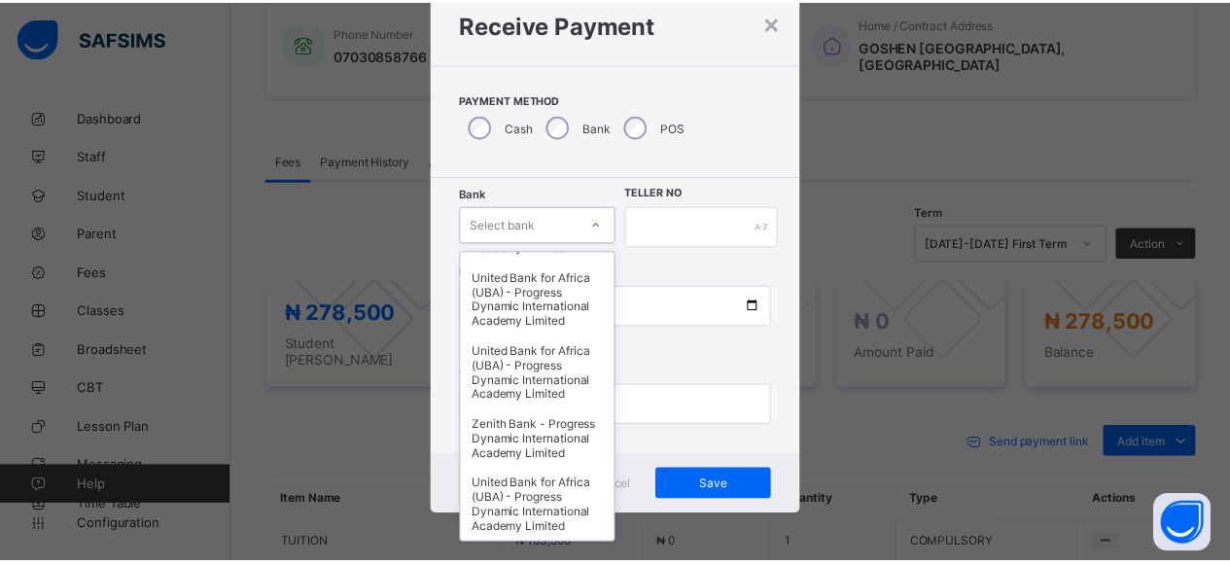
scroll to position [1009, 0]
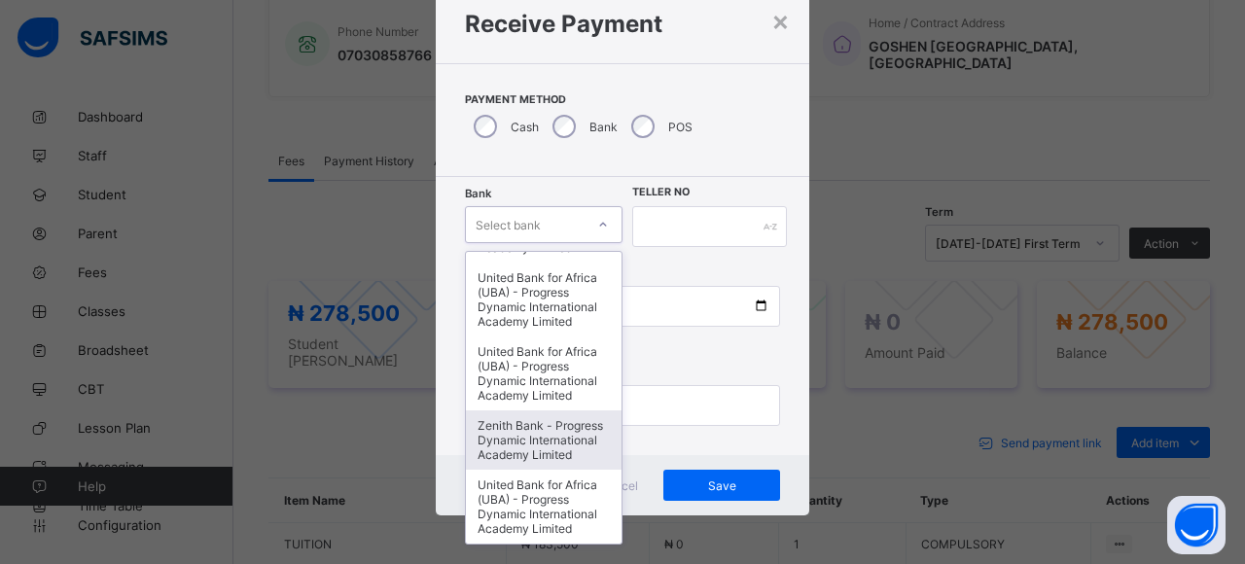
click at [671, 200] on div "Bank option Zenith Bank - Progress Dynamic International Academy Limited focuse…" at bounding box center [622, 316] width 373 height 278
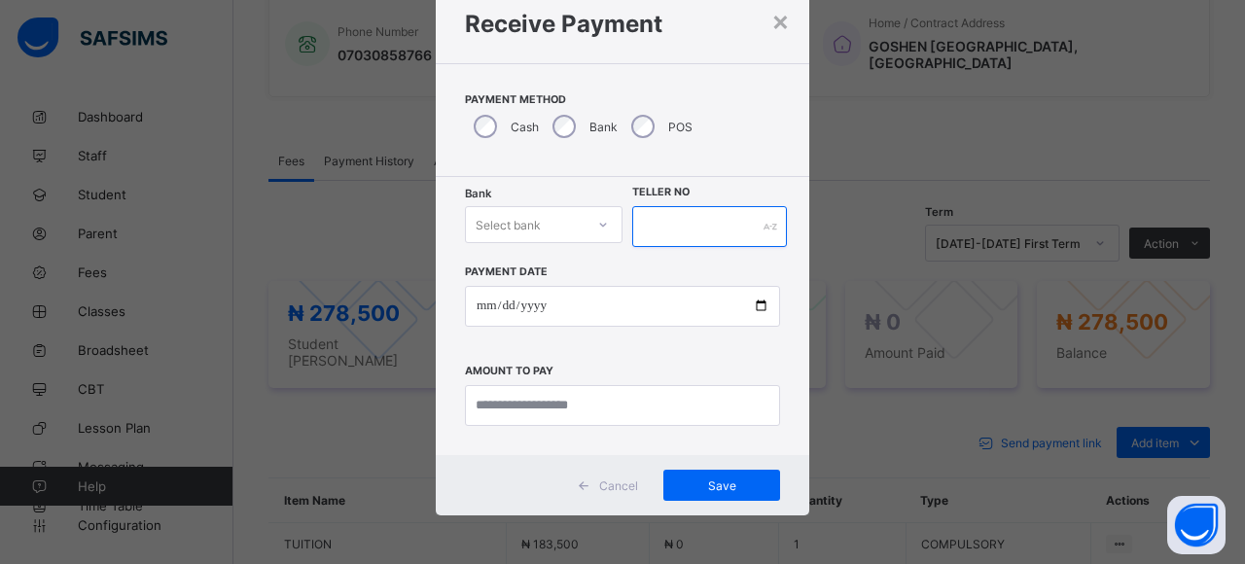
click at [668, 220] on input "text" at bounding box center [709, 226] width 155 height 41
click at [610, 491] on span "Cancel" at bounding box center [618, 485] width 39 height 15
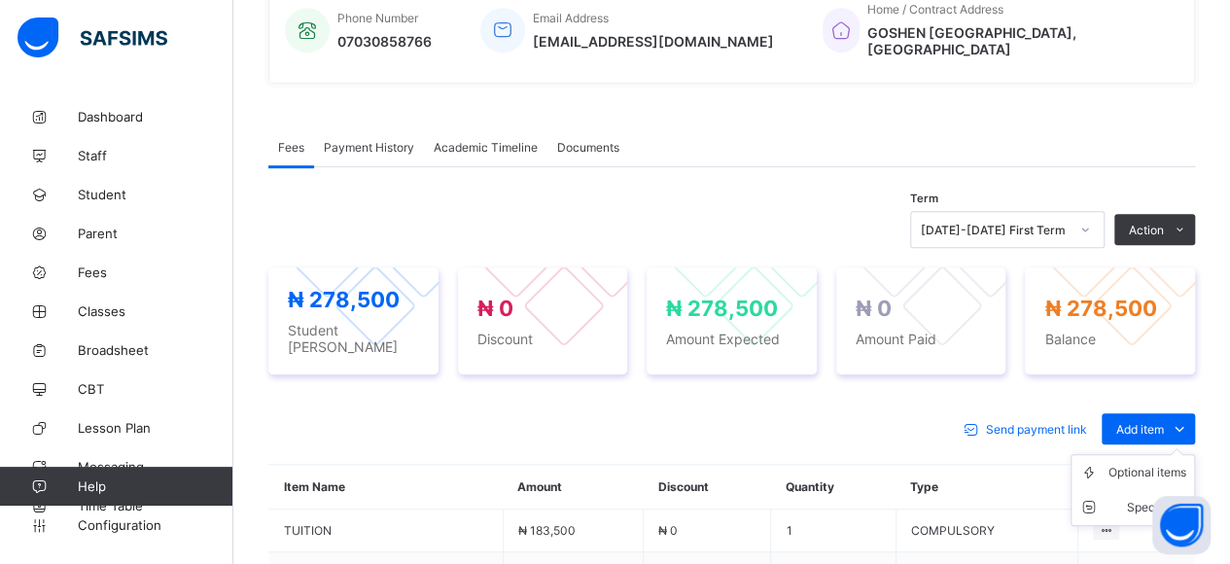
scroll to position [584, 0]
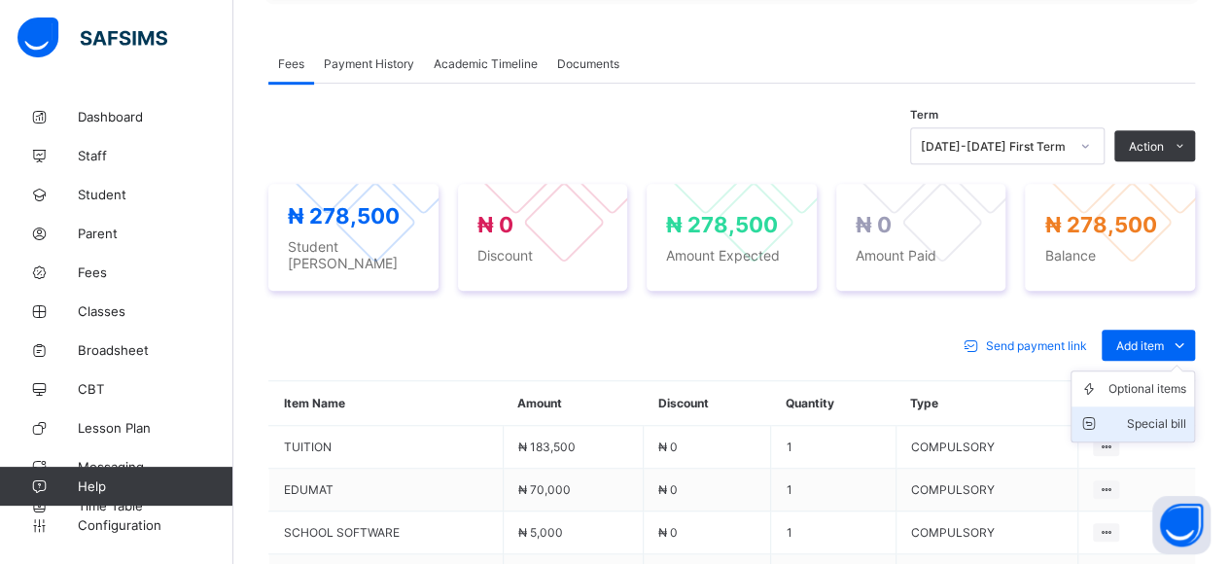
click at [1144, 414] on div "Special bill" at bounding box center [1148, 423] width 78 height 19
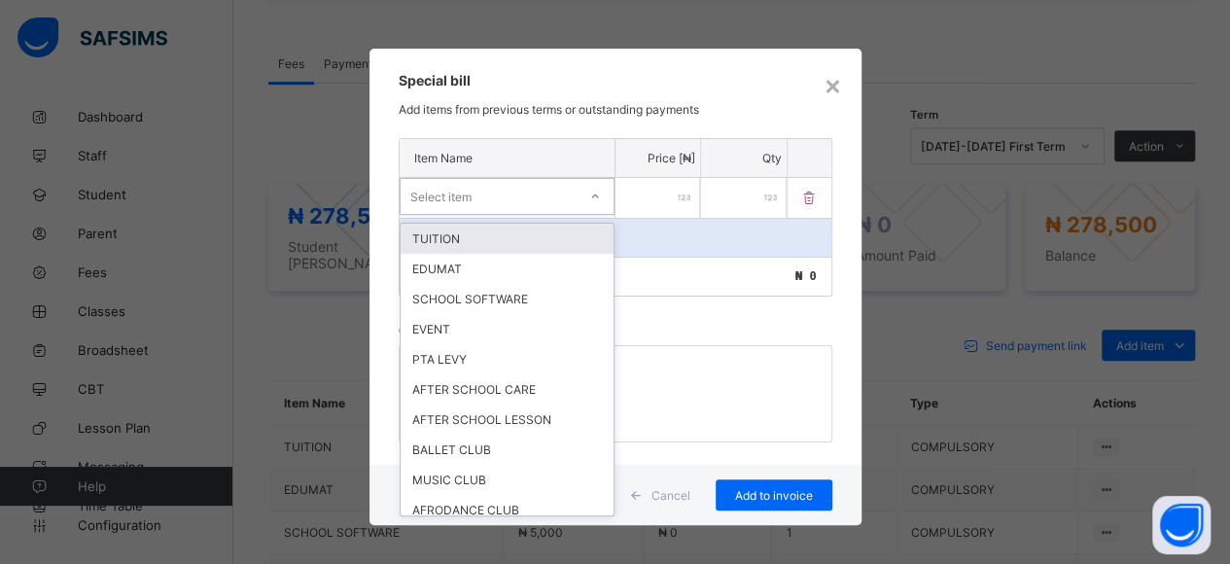
click at [494, 198] on div "Select item" at bounding box center [489, 196] width 176 height 27
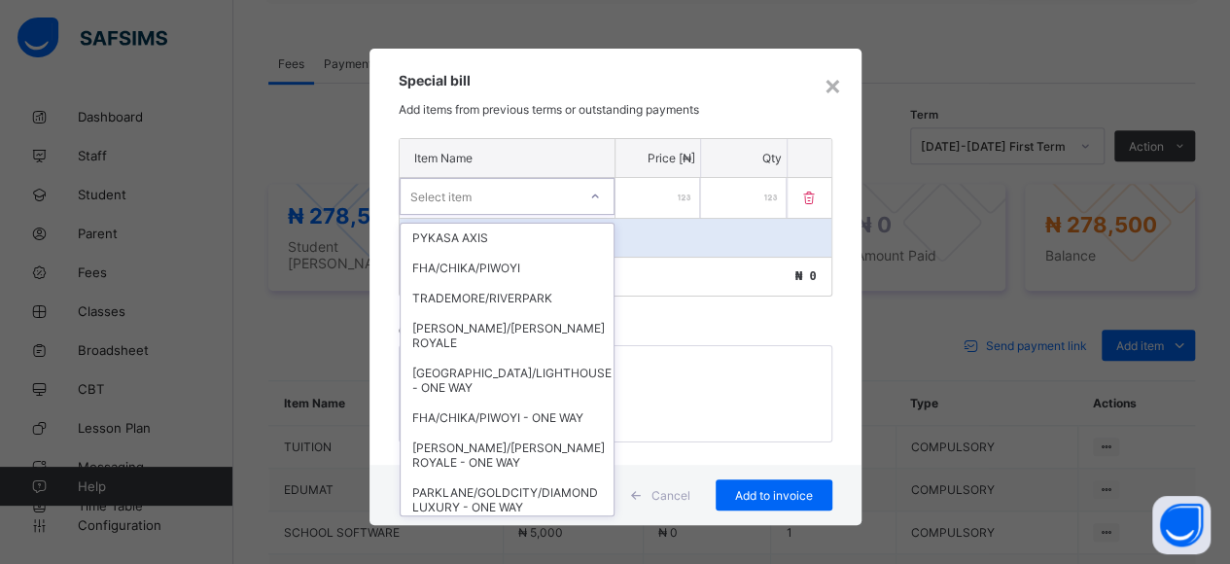
scroll to position [568, 0]
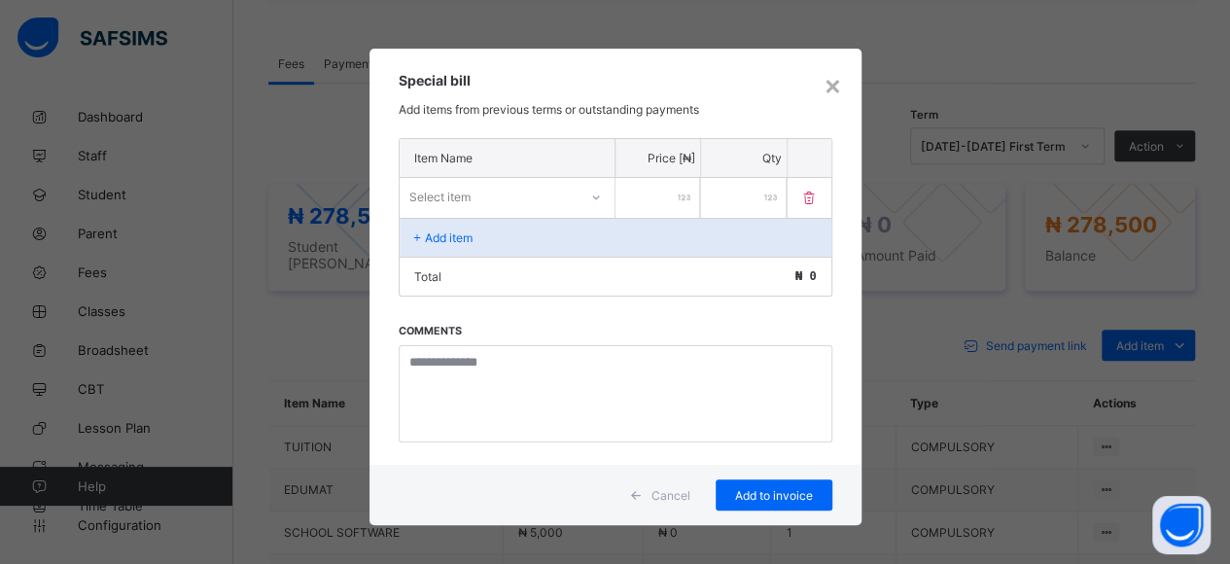
click at [593, 58] on div "Special bill Add items from previous terms or outstanding payments" at bounding box center [616, 93] width 492 height 89
click at [830, 90] on div "×" at bounding box center [833, 84] width 18 height 33
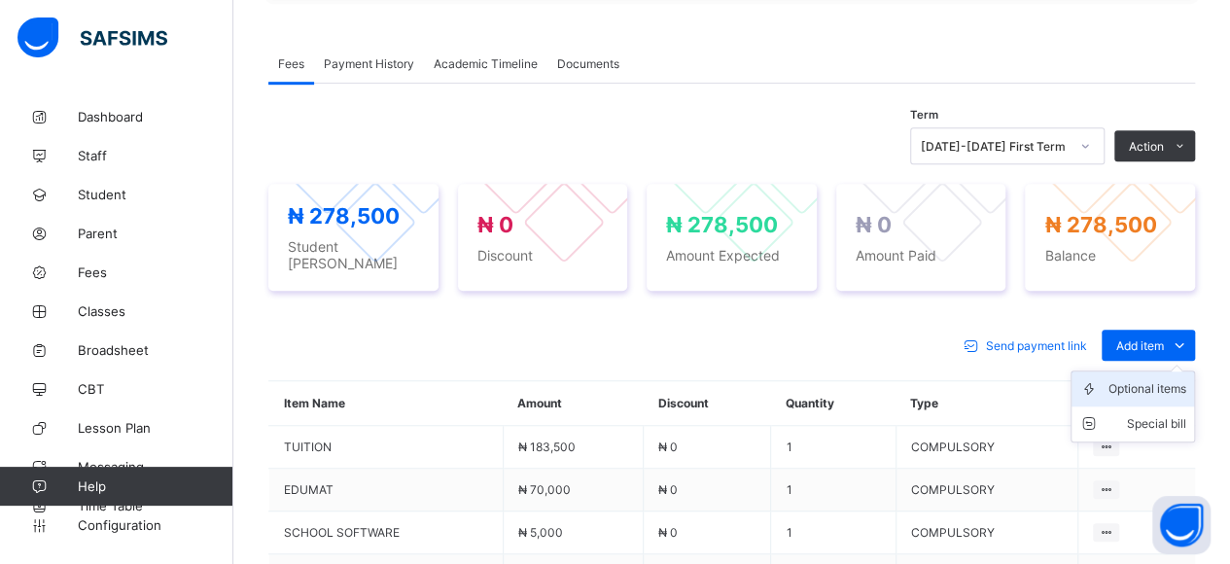
click at [1152, 379] on div "Optional items" at bounding box center [1148, 388] width 78 height 19
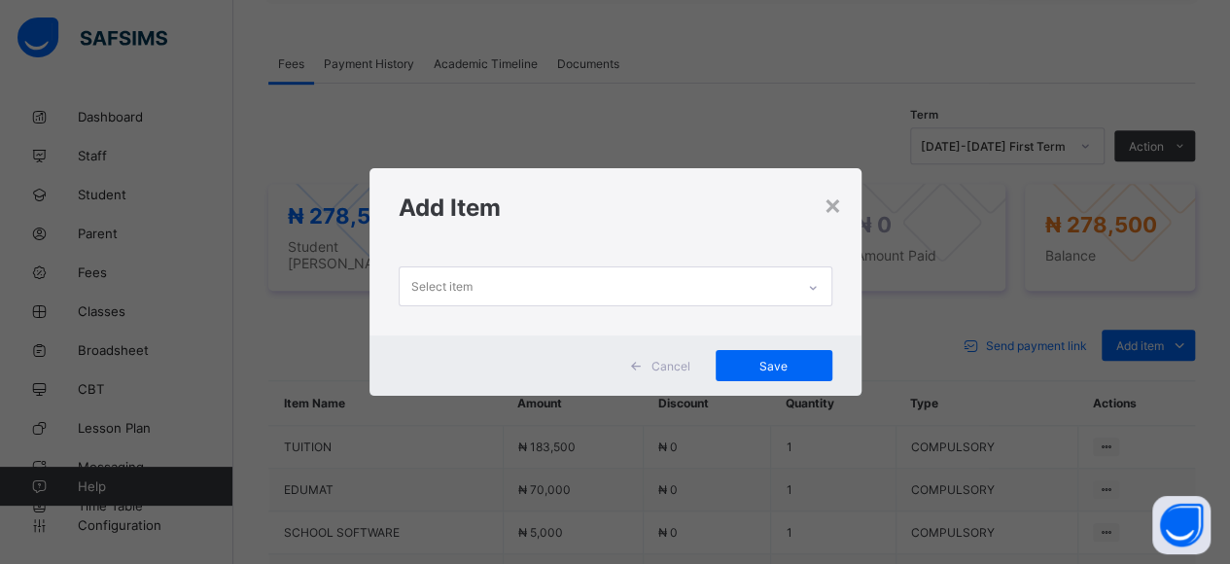
click at [513, 292] on div "Select item" at bounding box center [597, 286] width 395 height 38
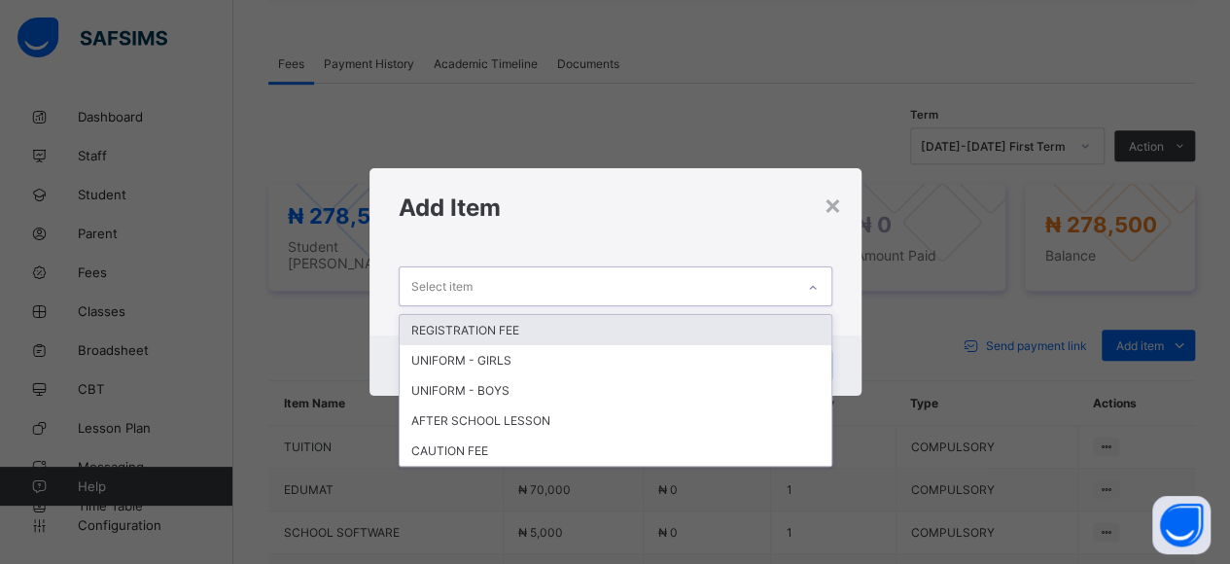
click at [562, 198] on h1 "Add Item" at bounding box center [616, 208] width 434 height 28
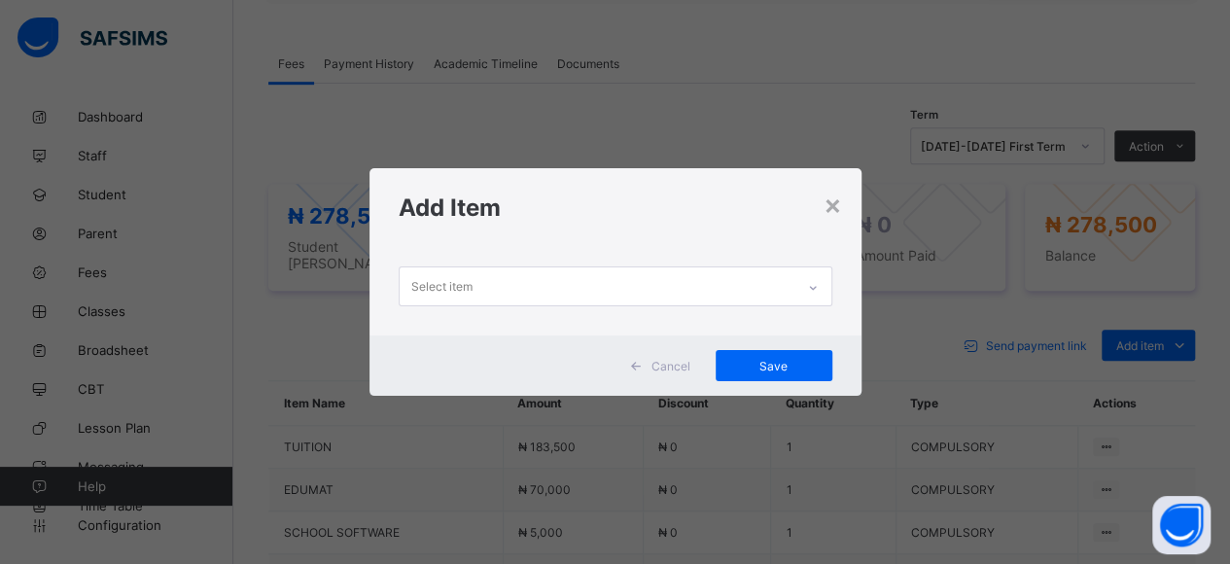
click at [1152, 314] on div "× Add Item Select item Cancel Save" at bounding box center [615, 282] width 1230 height 564
click at [831, 221] on div "×" at bounding box center [833, 204] width 18 height 33
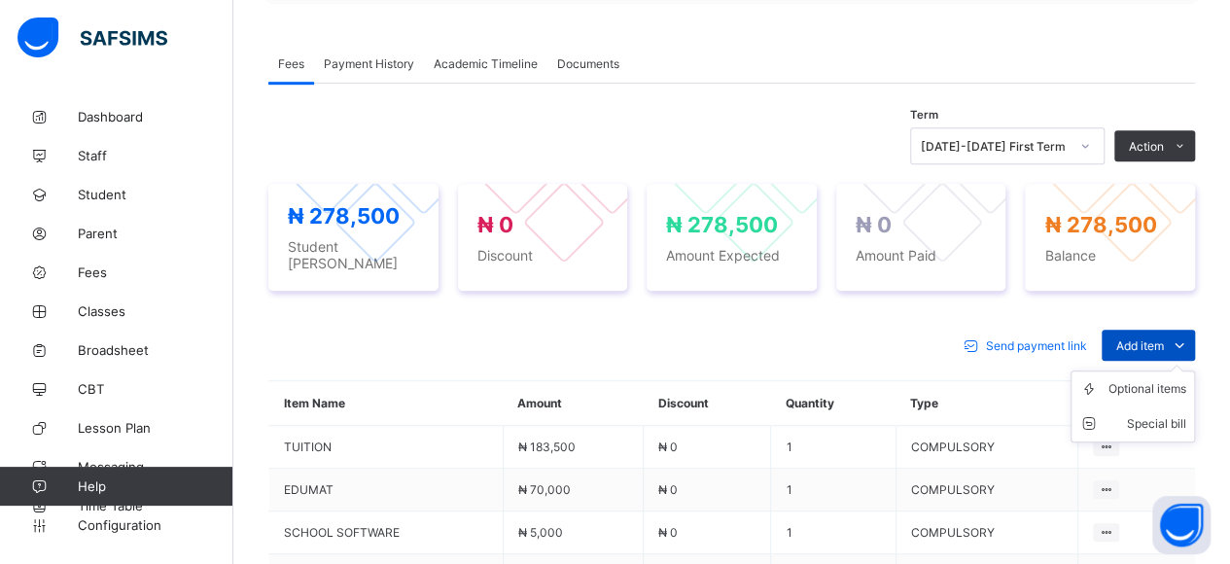
click at [1190, 336] on icon at bounding box center [1179, 345] width 21 height 19
click at [1167, 414] on div "Special bill" at bounding box center [1148, 423] width 78 height 19
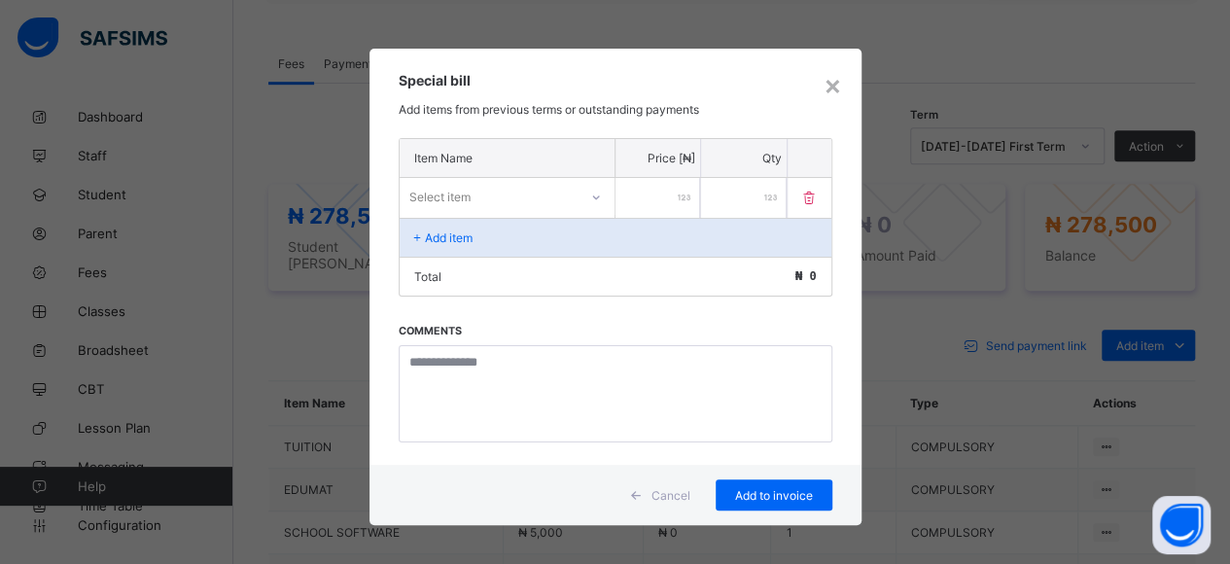
scroll to position [4, 0]
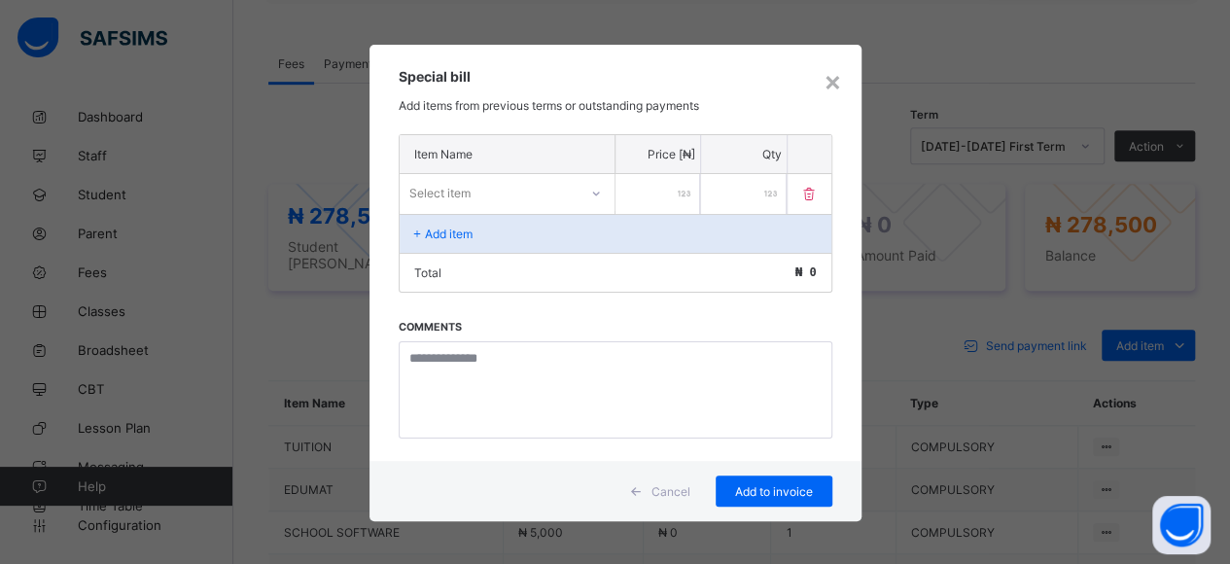
click at [589, 174] on div at bounding box center [596, 192] width 37 height 37
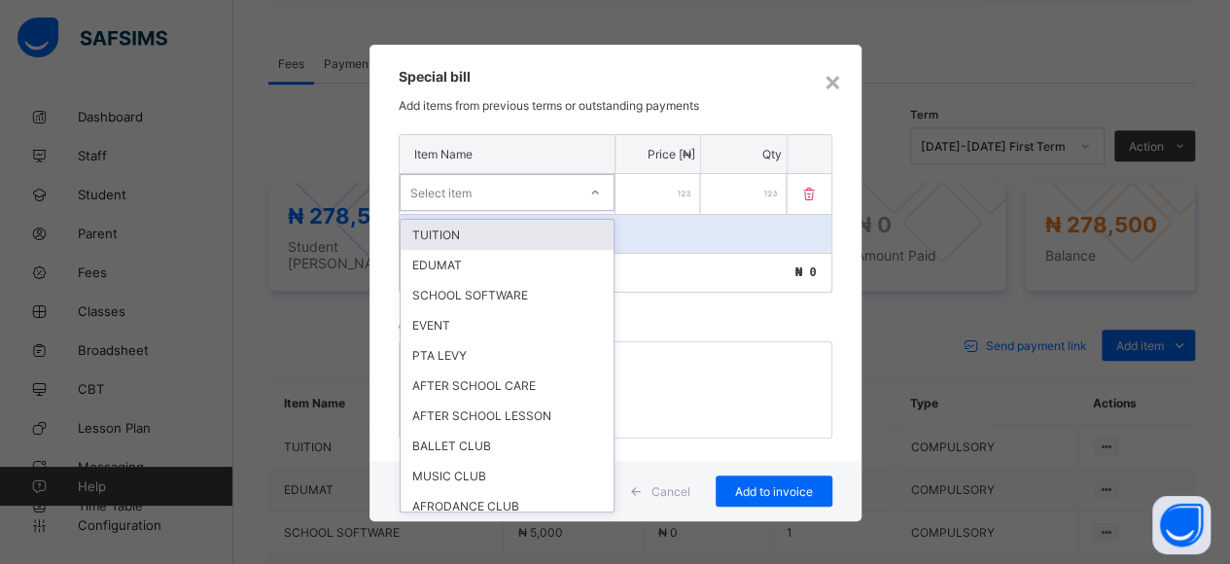
click at [631, 176] on input "number" at bounding box center [659, 194] width 86 height 40
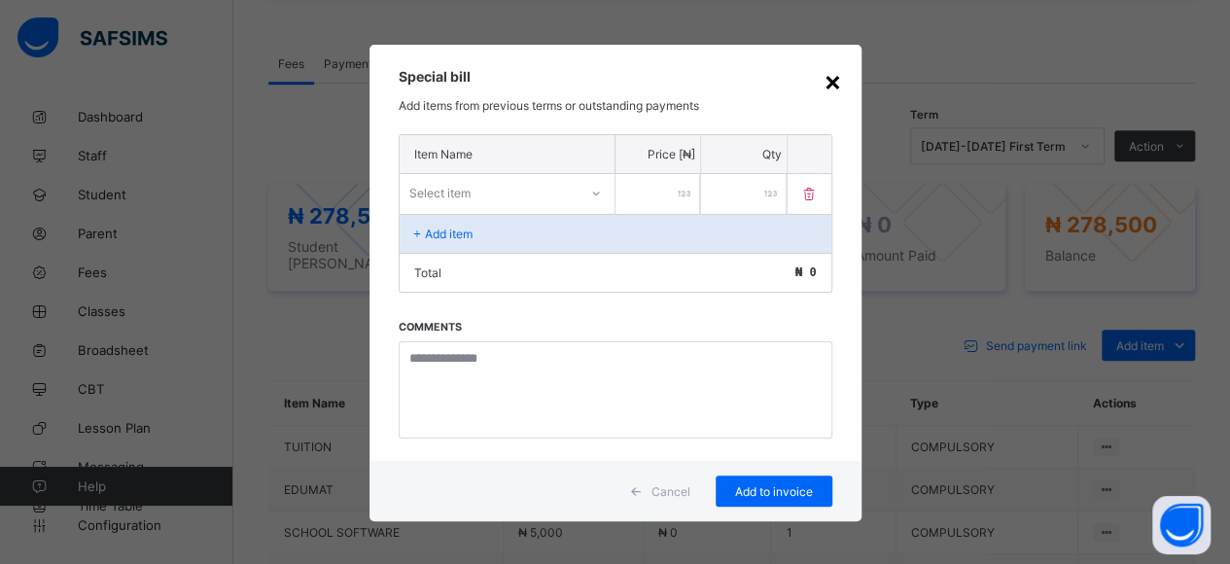
click at [831, 82] on div "×" at bounding box center [833, 80] width 18 height 33
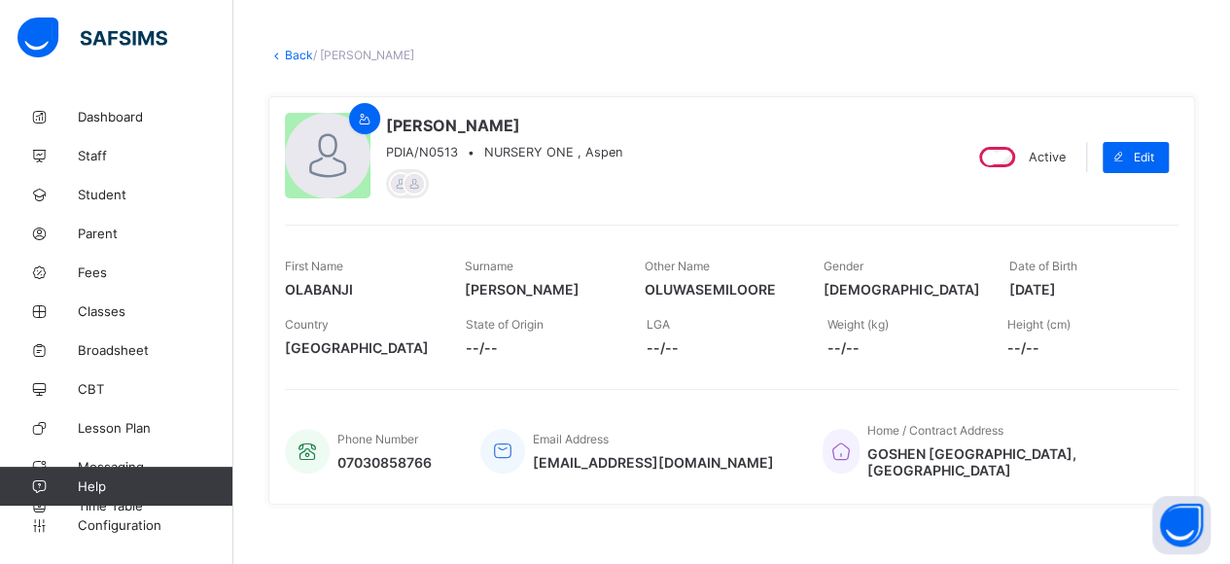
scroll to position [0, 0]
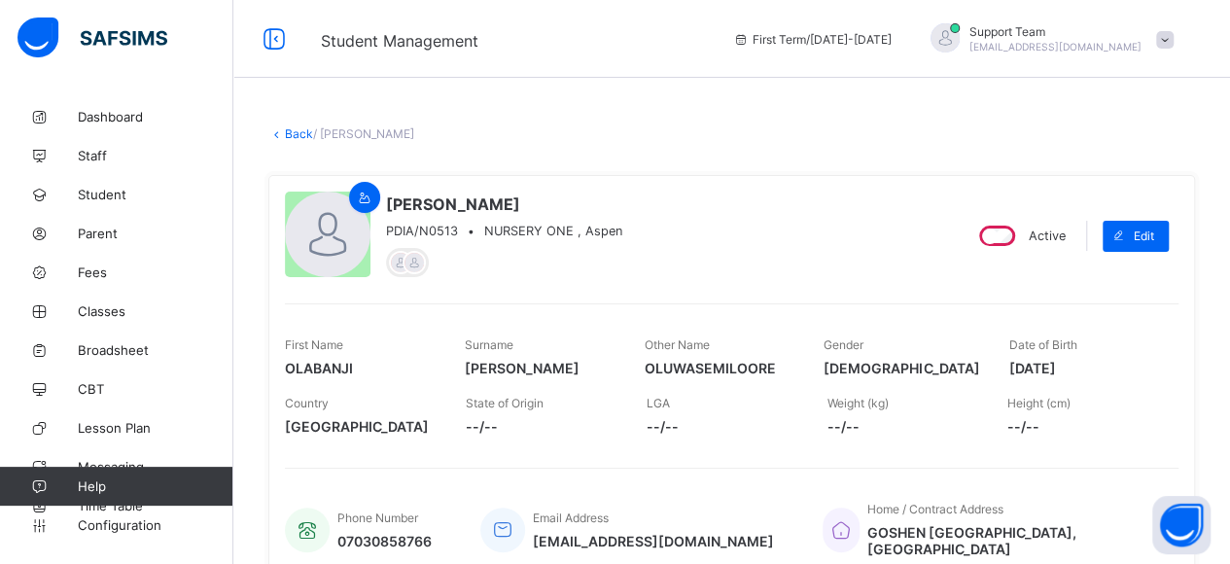
click at [295, 129] on link "Back" at bounding box center [299, 133] width 28 height 15
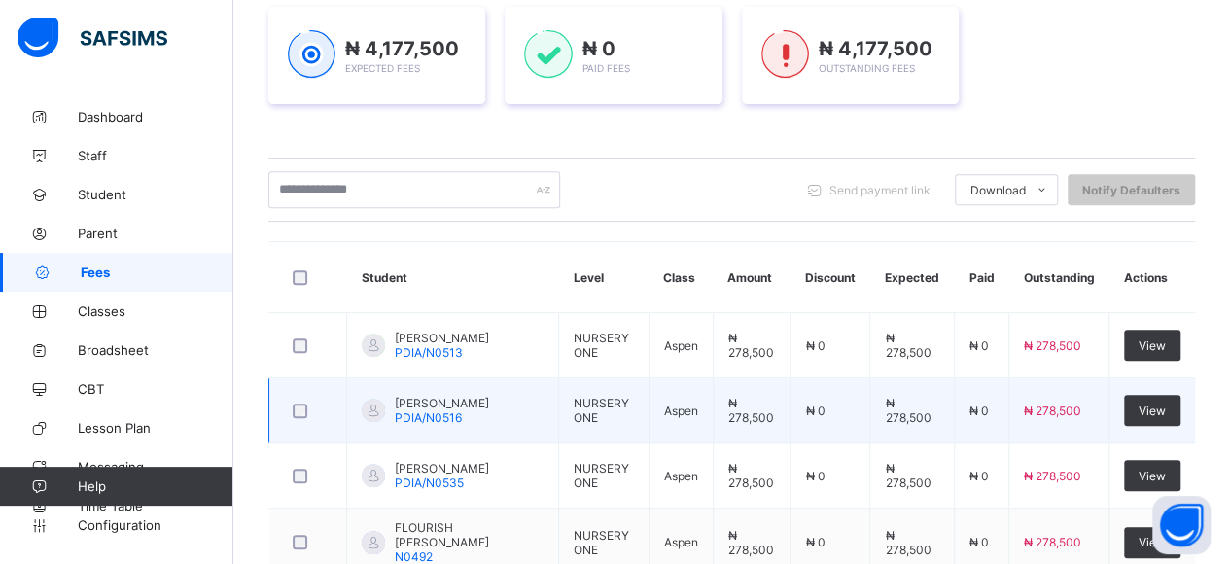
scroll to position [292, 0]
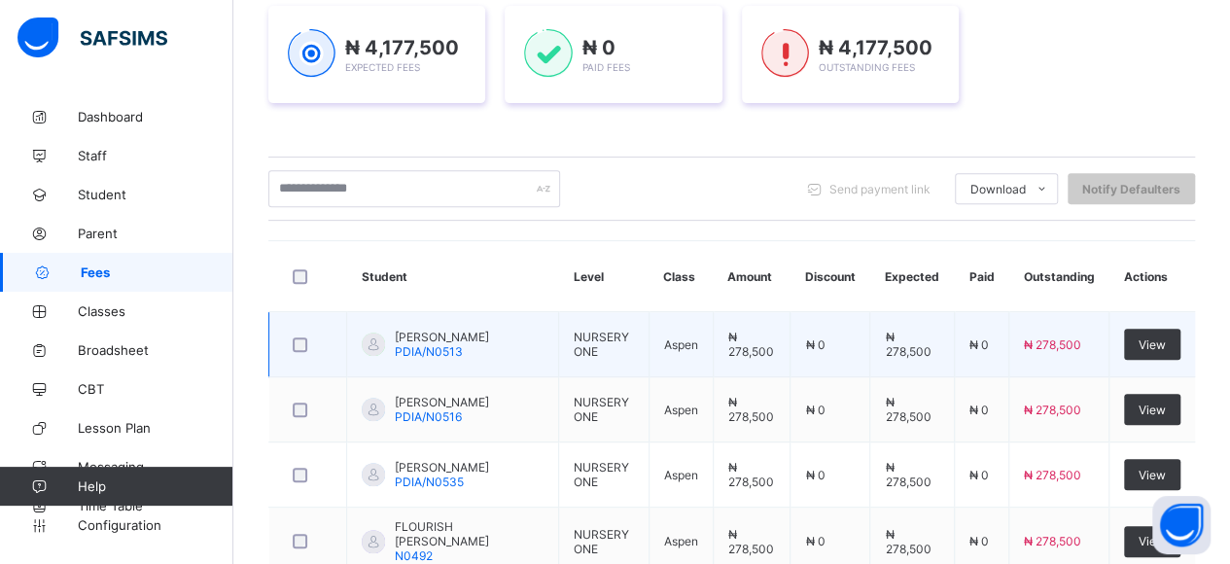
click at [430, 359] on span "PDIA/N0513" at bounding box center [429, 351] width 68 height 15
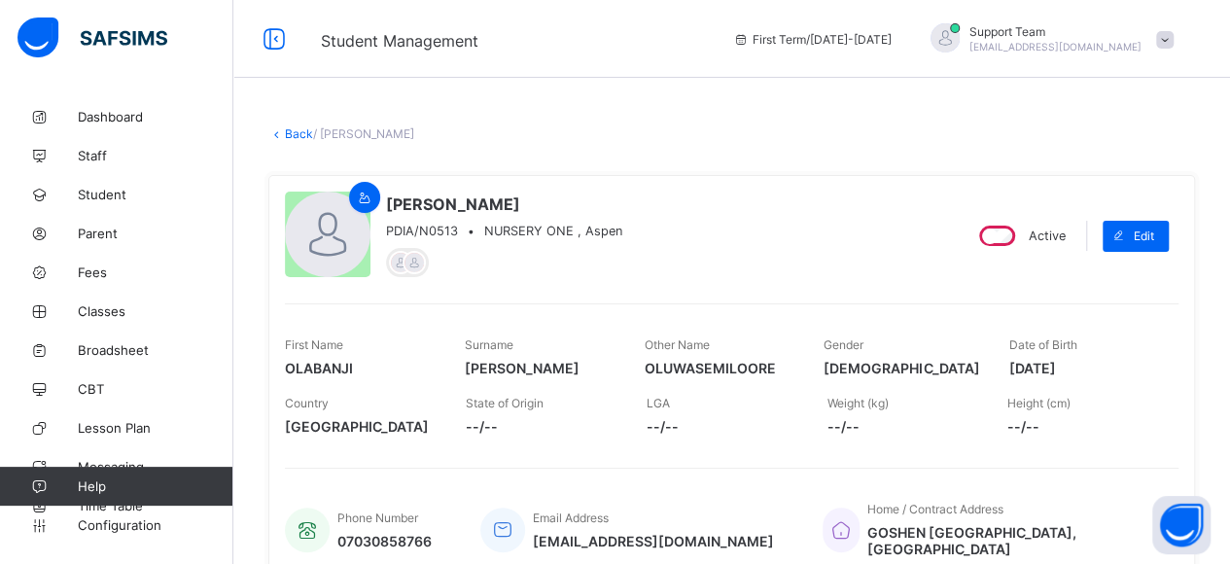
click at [307, 135] on link "Back" at bounding box center [299, 133] width 28 height 15
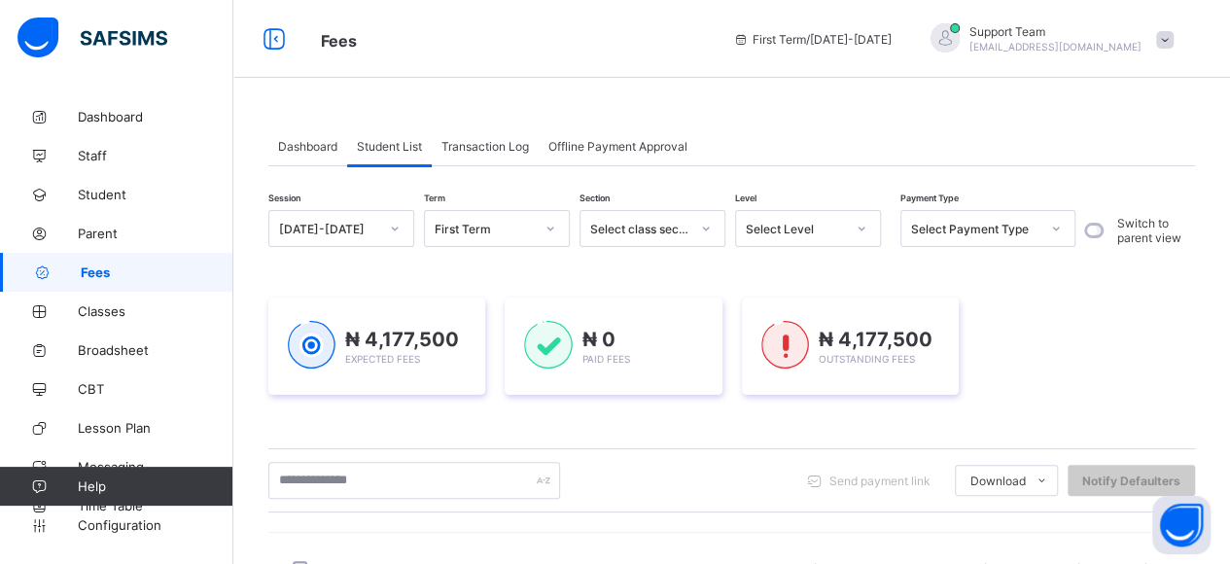
click at [603, 148] on span "Offline Payment Approval" at bounding box center [618, 146] width 139 height 15
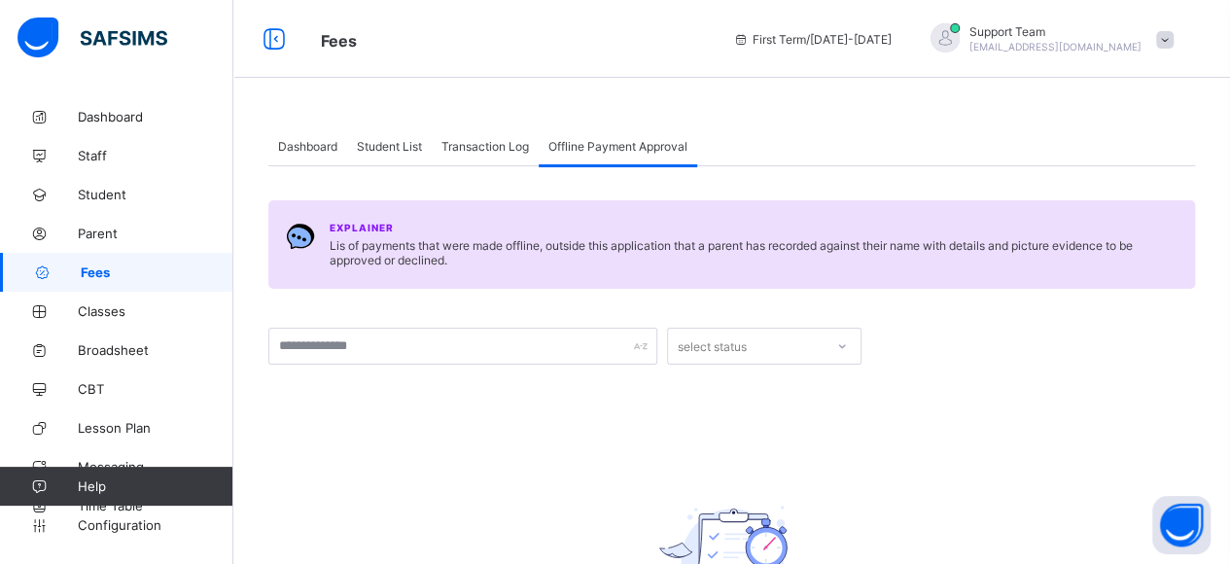
click at [399, 145] on span "Student List" at bounding box center [389, 146] width 65 height 15
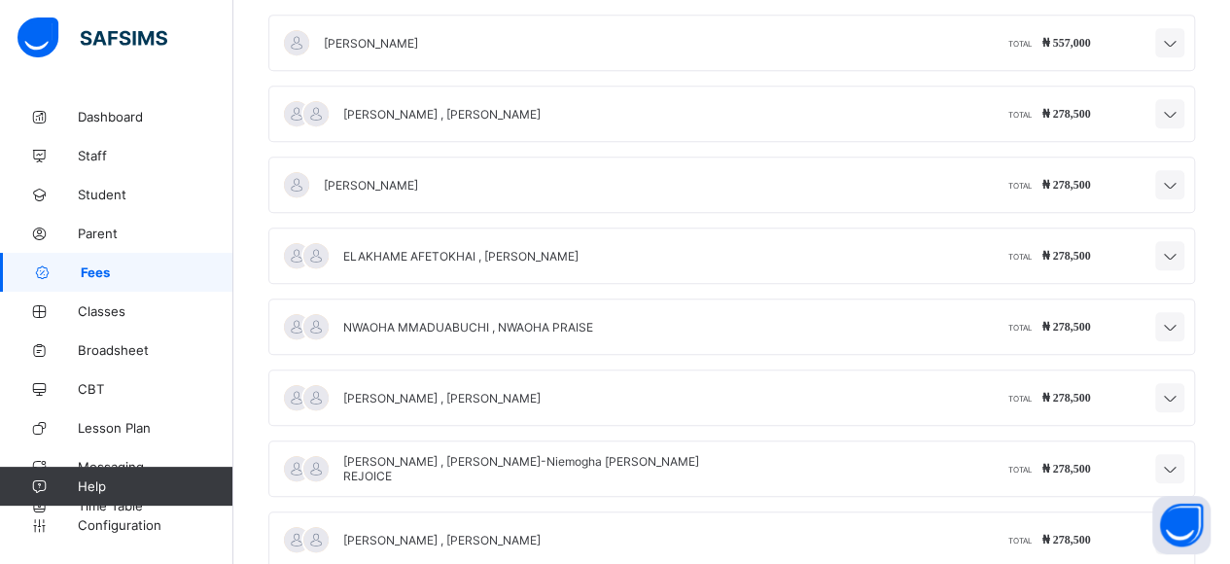
scroll to position [486, 0]
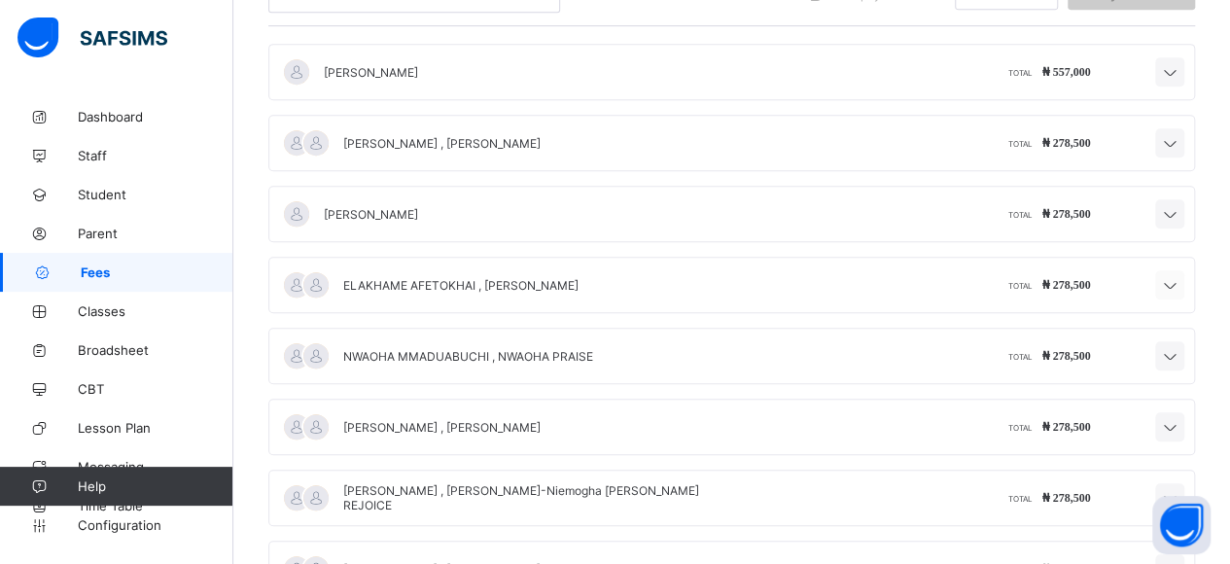
click at [1182, 281] on icon at bounding box center [1169, 285] width 23 height 19
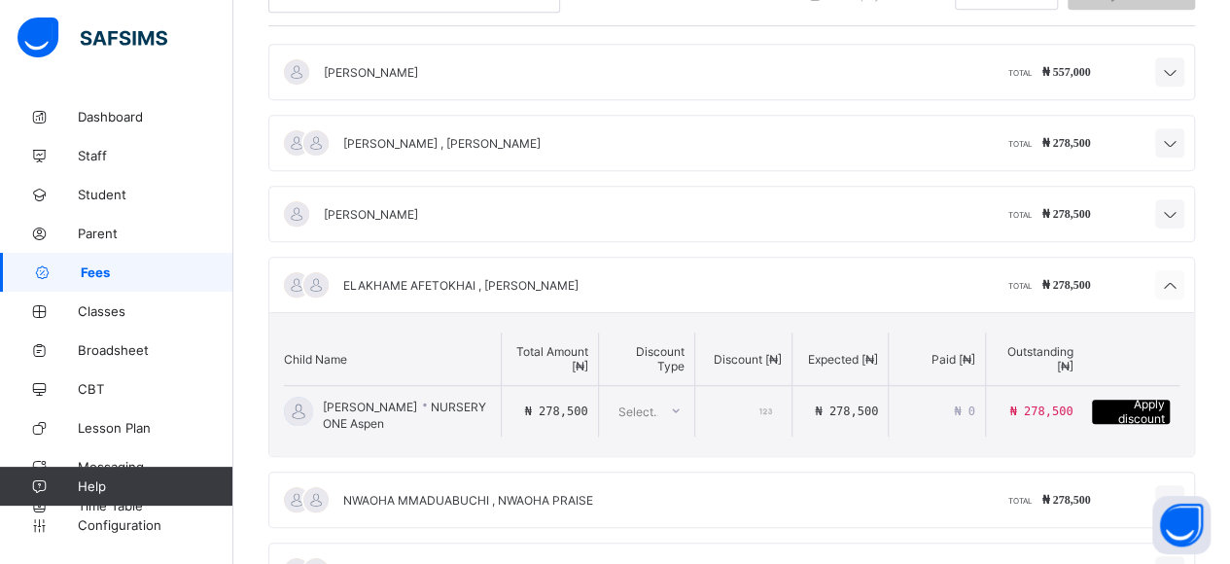
click at [1182, 277] on icon at bounding box center [1169, 285] width 23 height 19
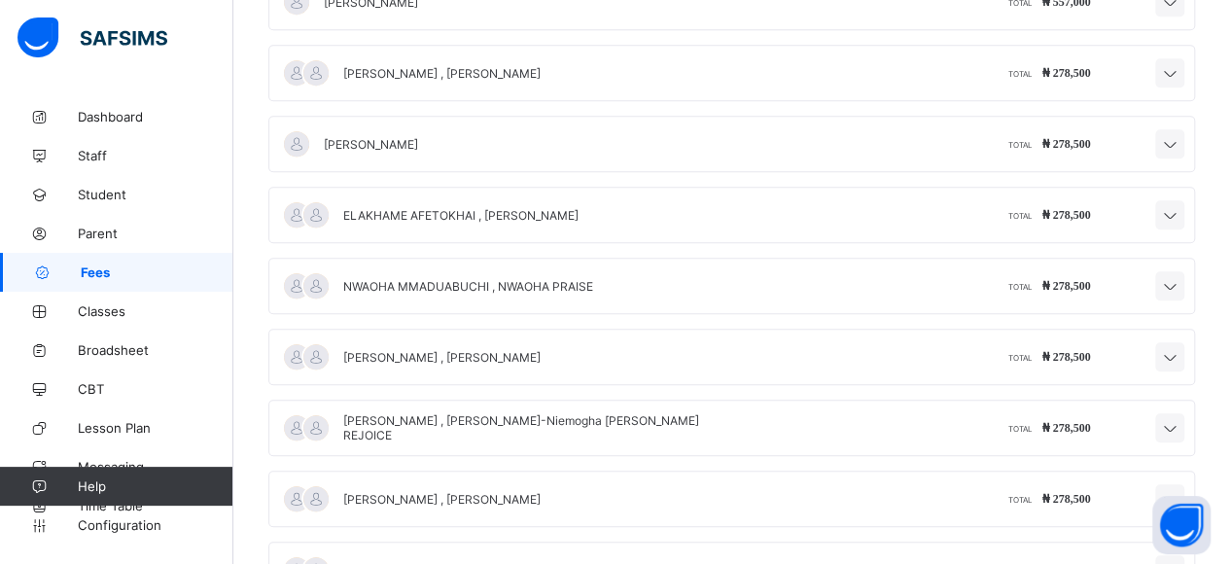
scroll to position [584, 0]
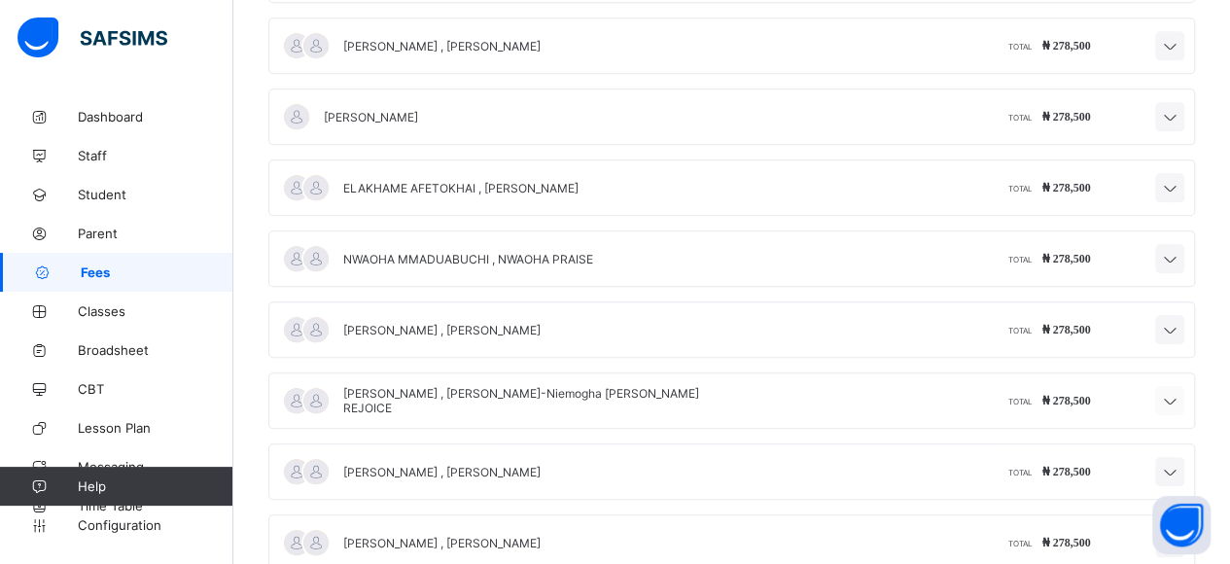
click at [1182, 397] on icon at bounding box center [1169, 401] width 23 height 19
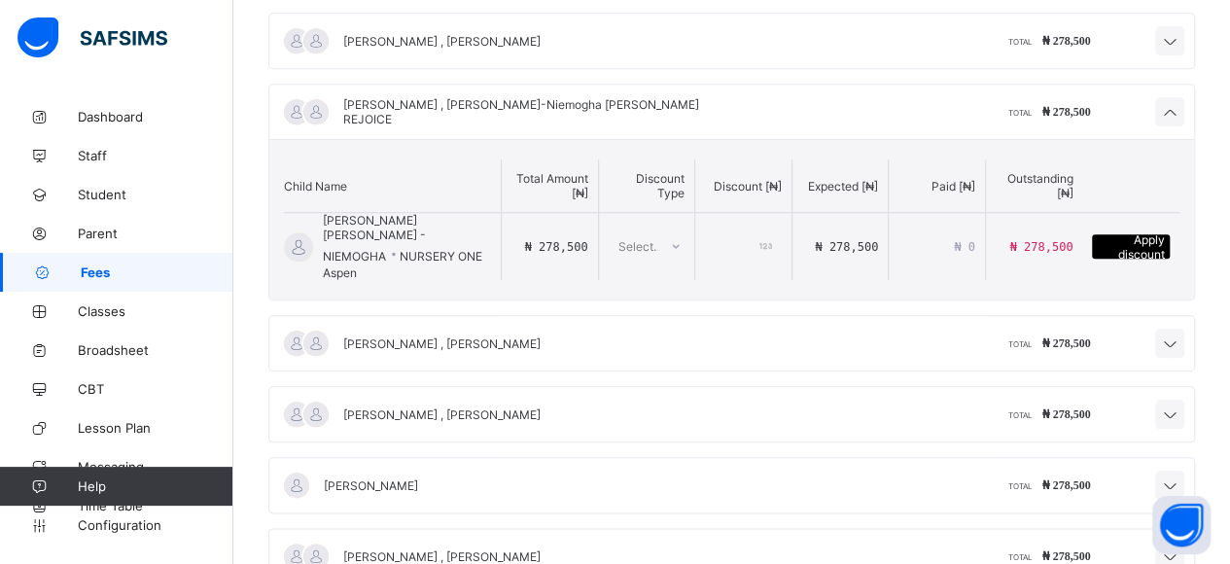
scroll to position [875, 0]
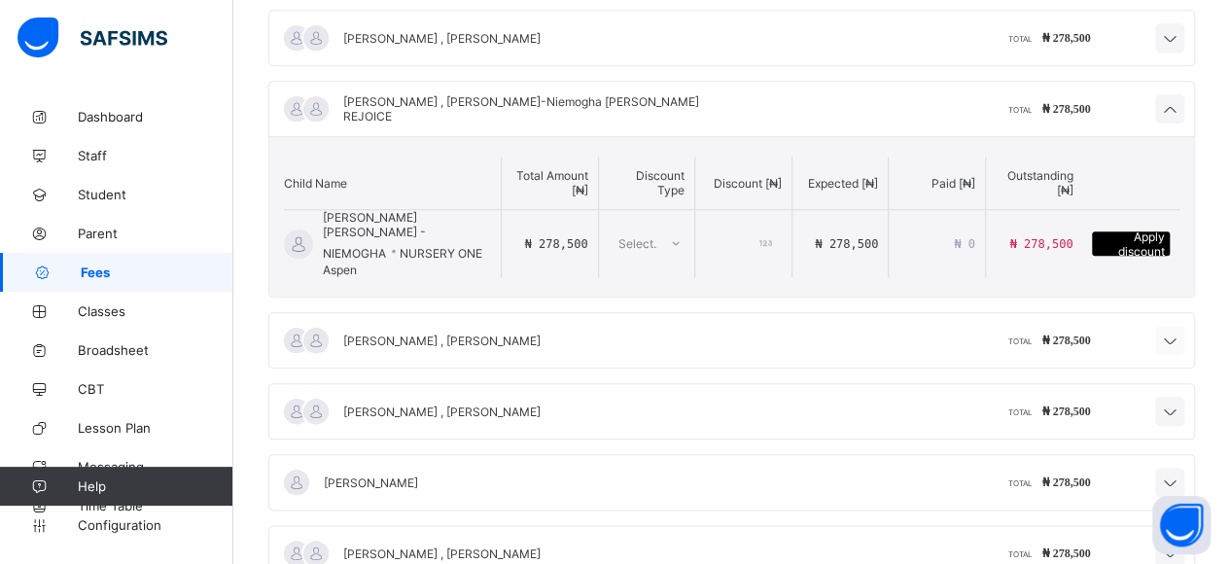
click at [1180, 332] on icon at bounding box center [1169, 341] width 23 height 19
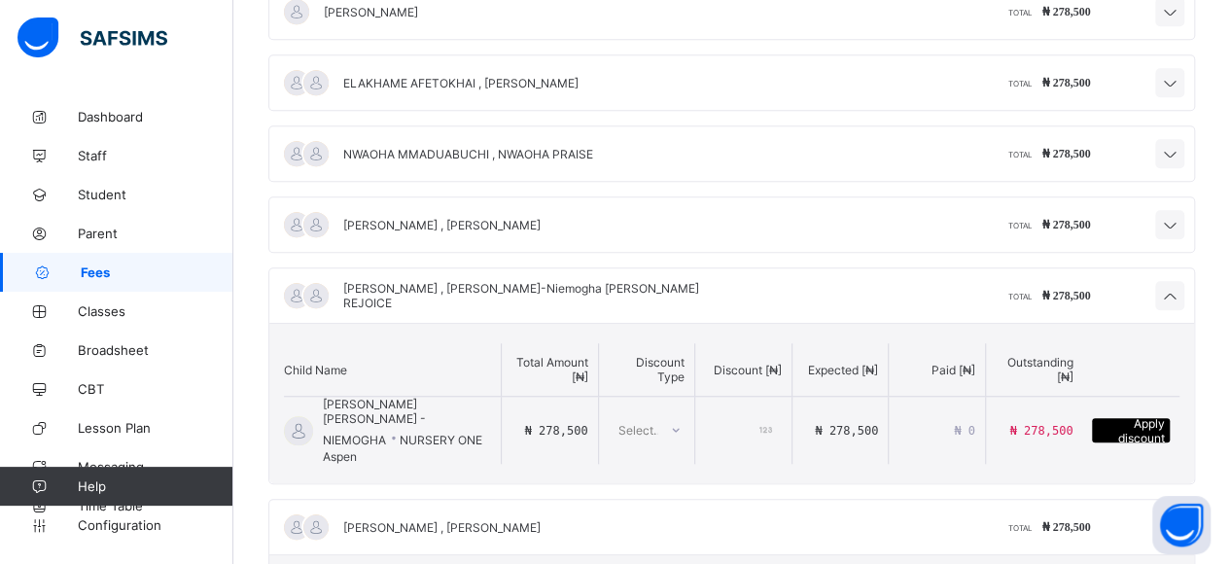
scroll to position [681, 0]
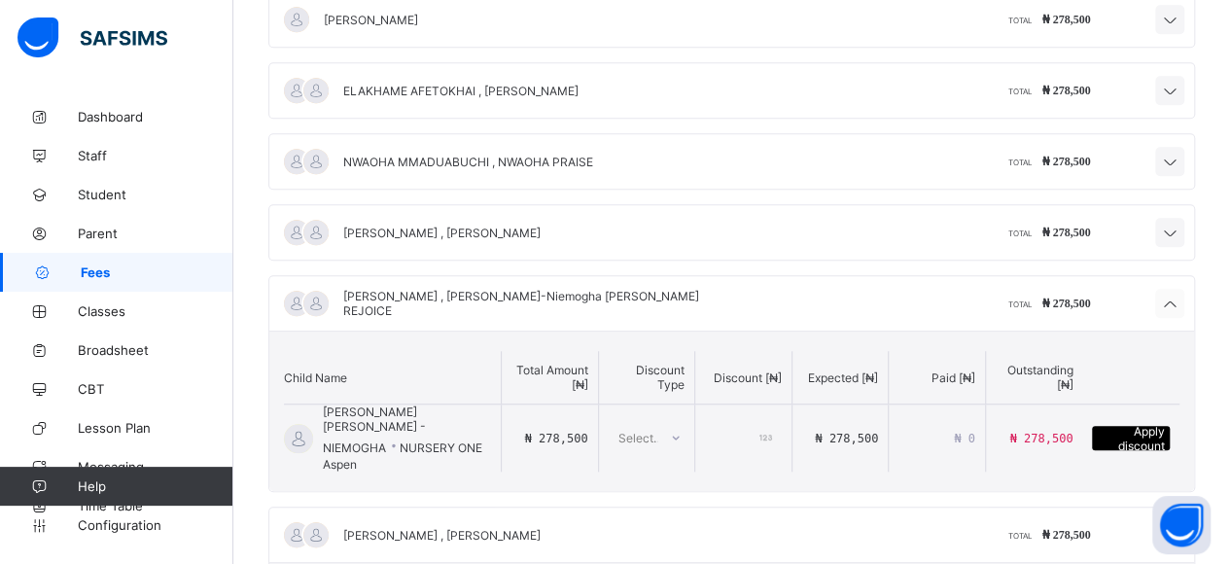
click at [1182, 305] on icon at bounding box center [1169, 304] width 23 height 19
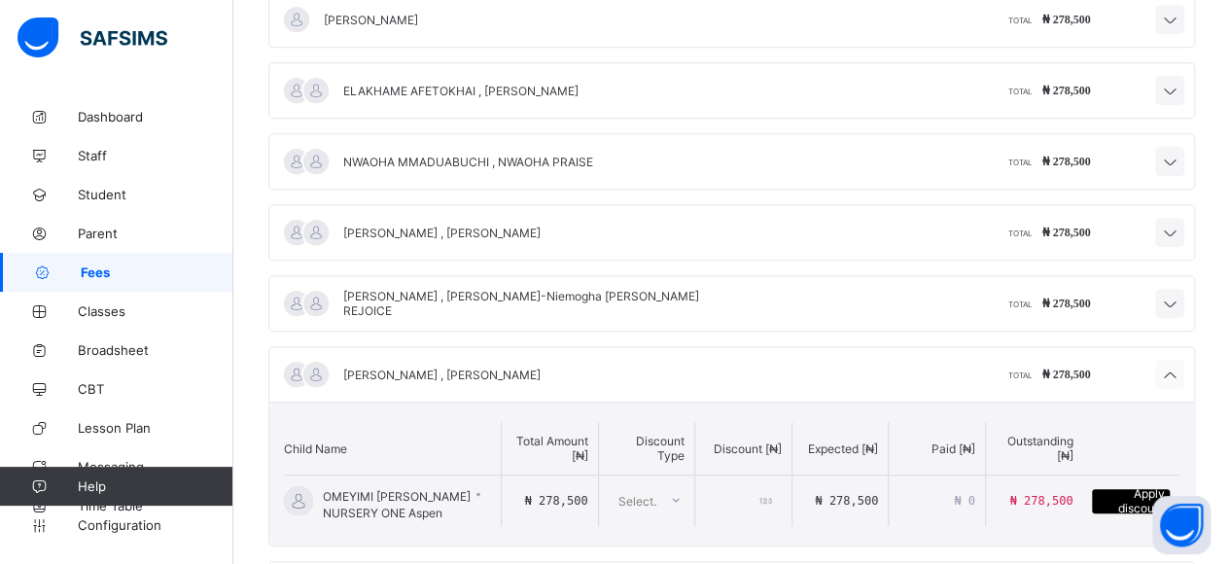
click at [1185, 360] on div at bounding box center [1169, 374] width 29 height 29
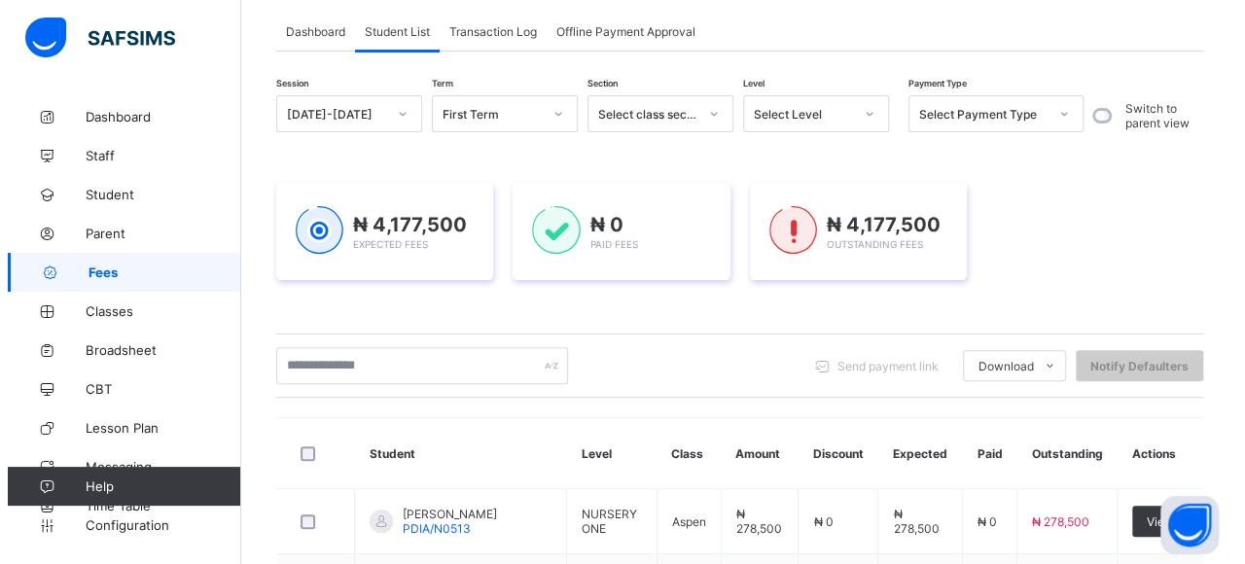
scroll to position [292, 0]
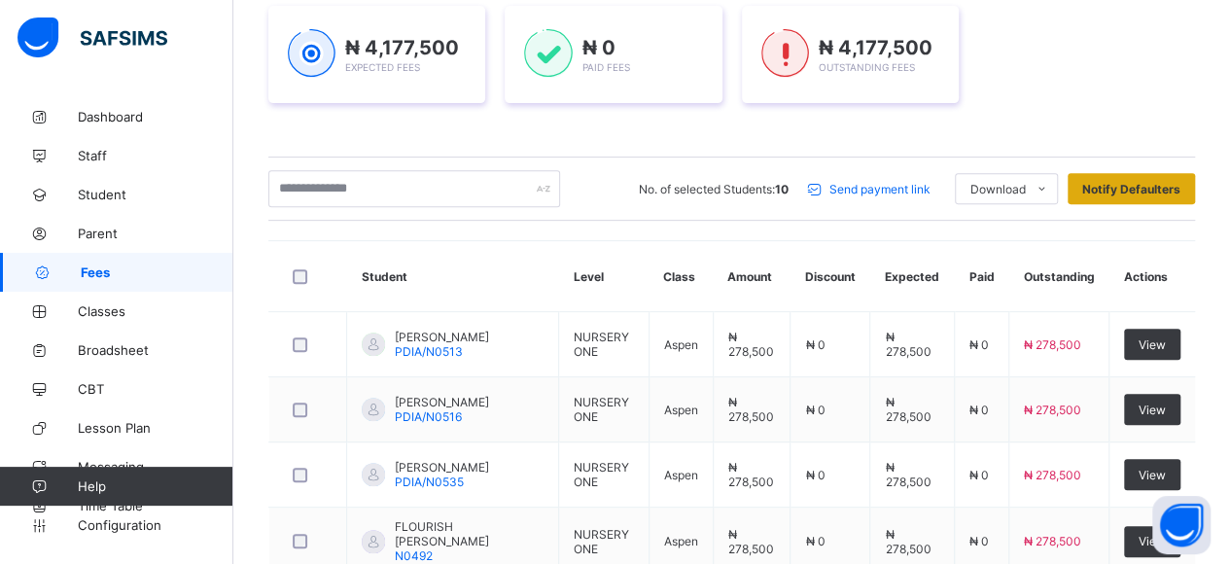
click at [1144, 191] on span "Notify Defaulters" at bounding box center [1131, 189] width 98 height 15
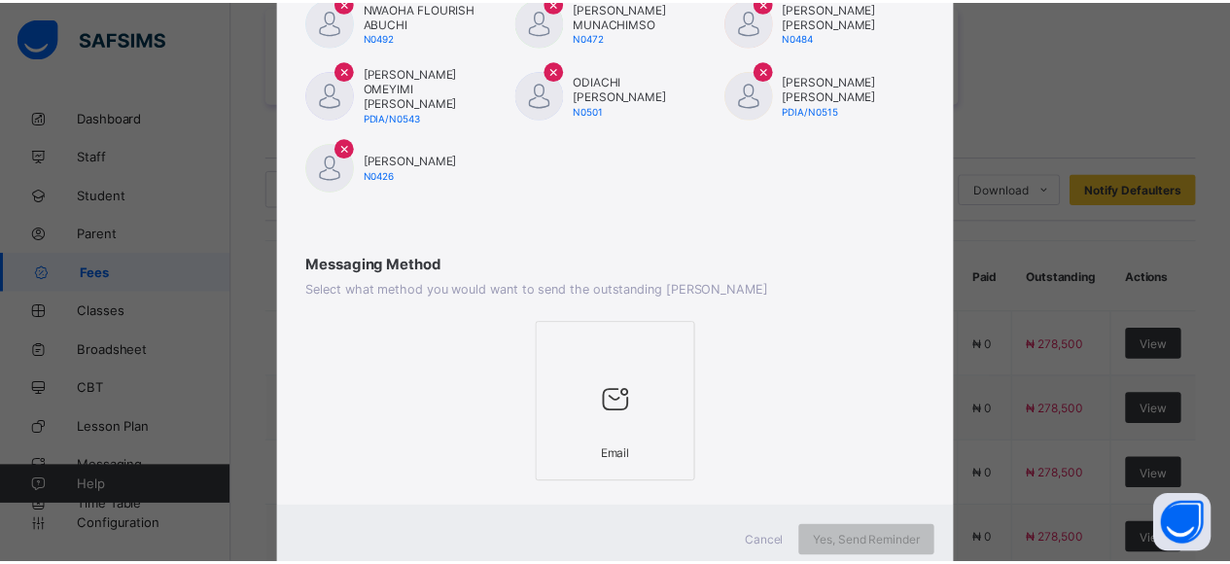
scroll to position [465, 0]
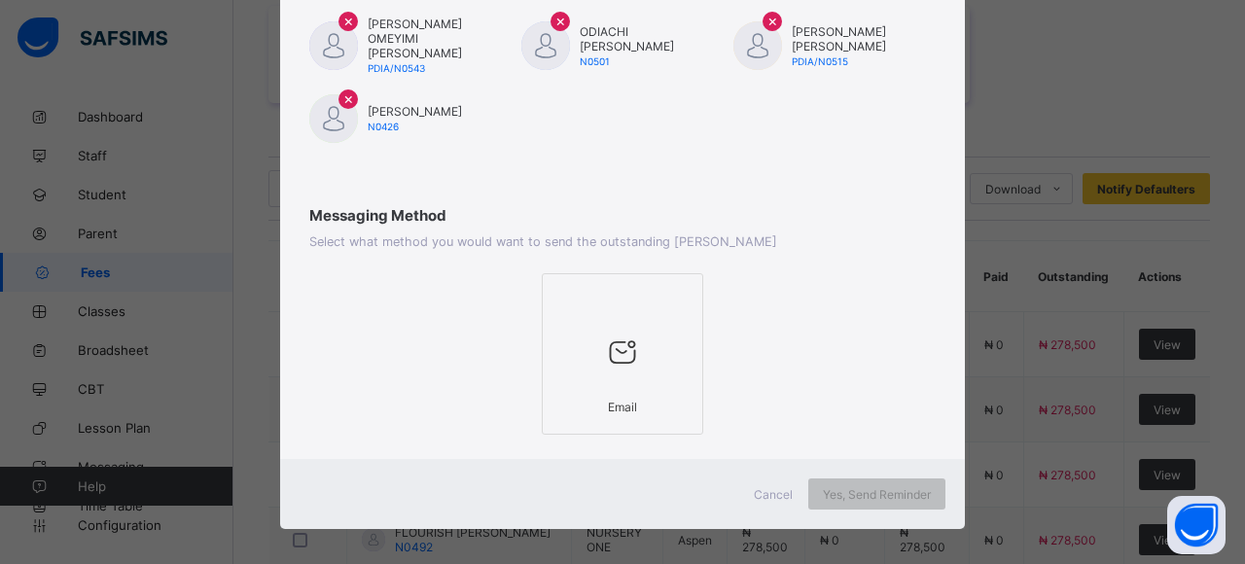
click at [746, 480] on div "Cancel" at bounding box center [773, 493] width 70 height 31
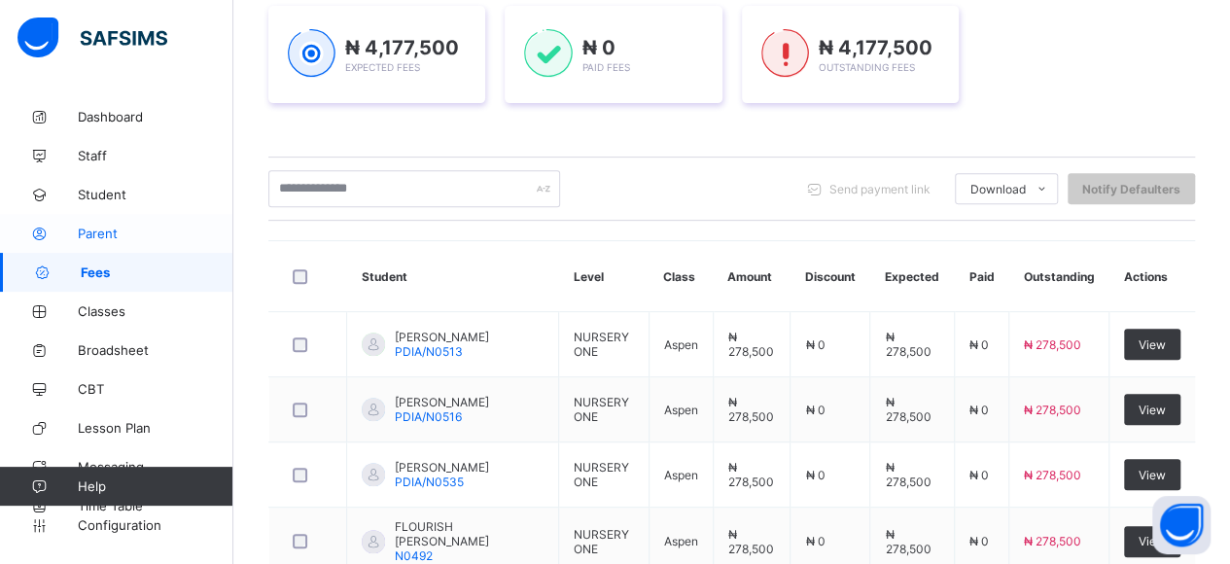
click at [130, 232] on span "Parent" at bounding box center [156, 234] width 156 height 16
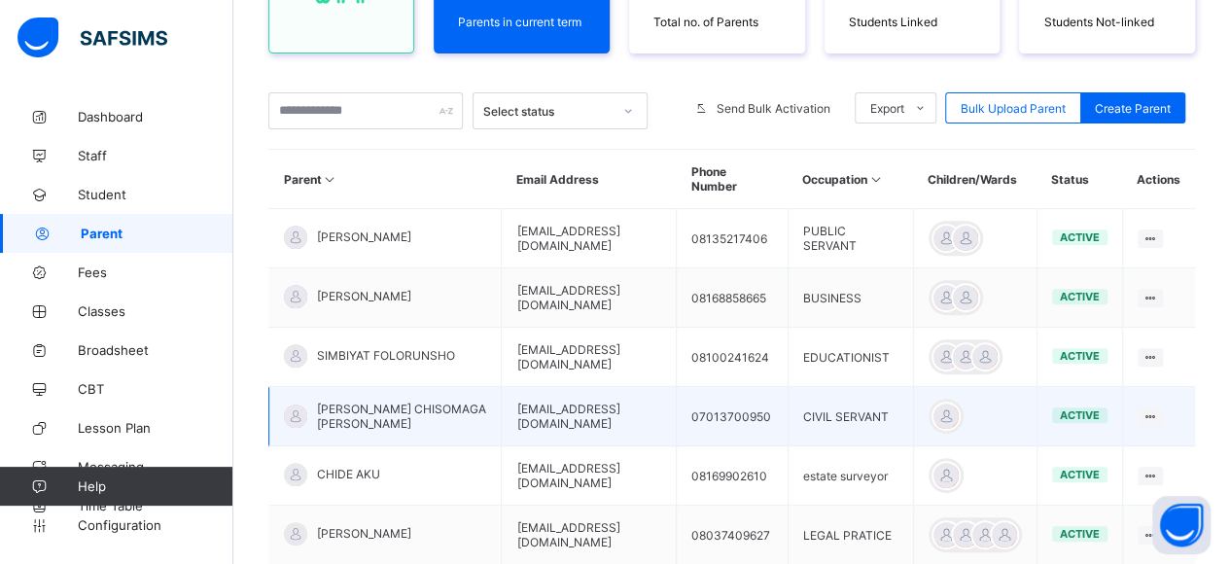
scroll to position [659, 0]
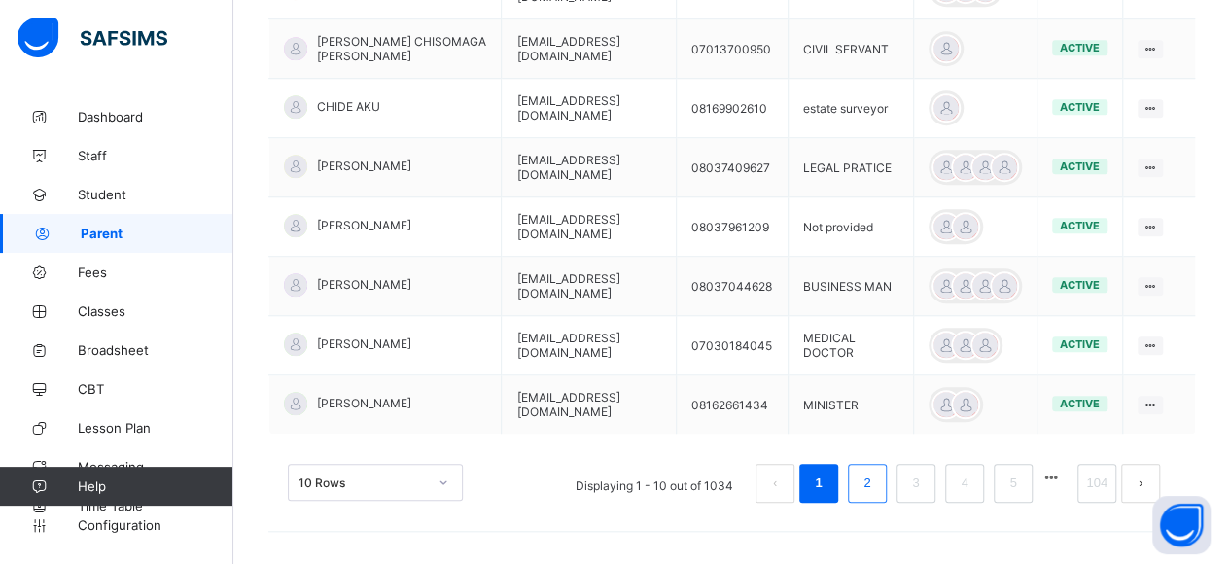
click at [876, 475] on link "2" at bounding box center [867, 483] width 18 height 25
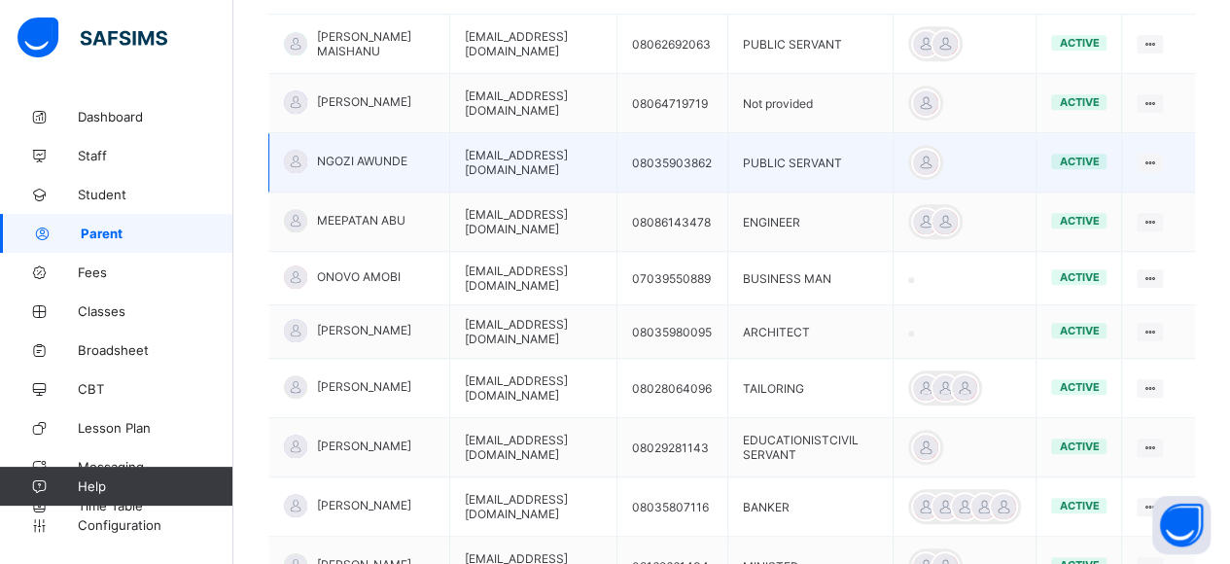
scroll to position [643, 0]
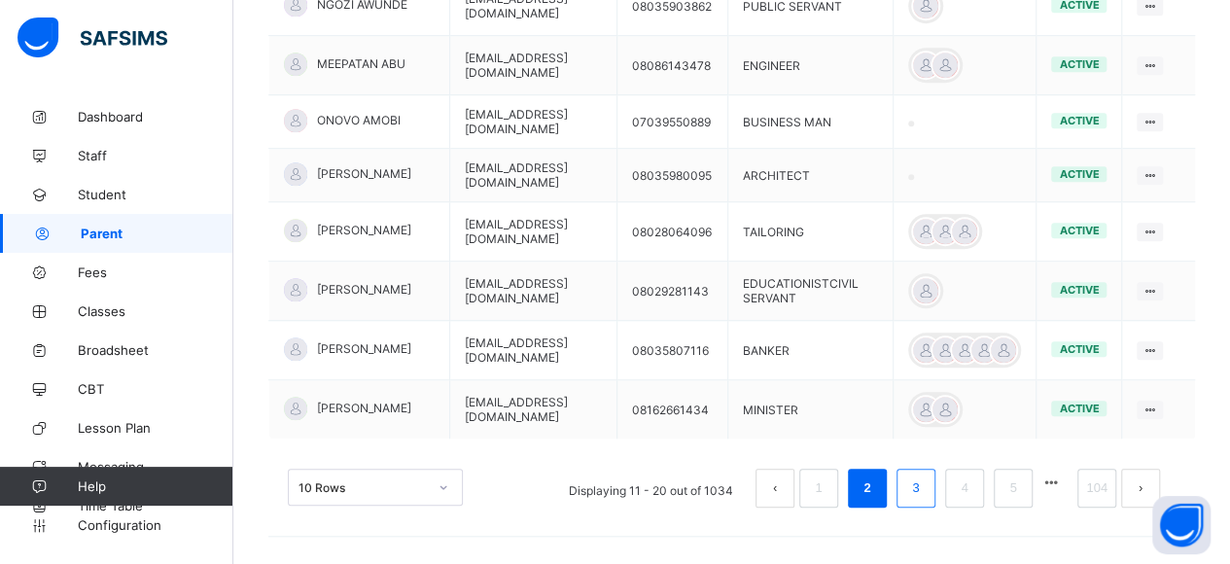
click at [925, 476] on link "3" at bounding box center [915, 488] width 18 height 25
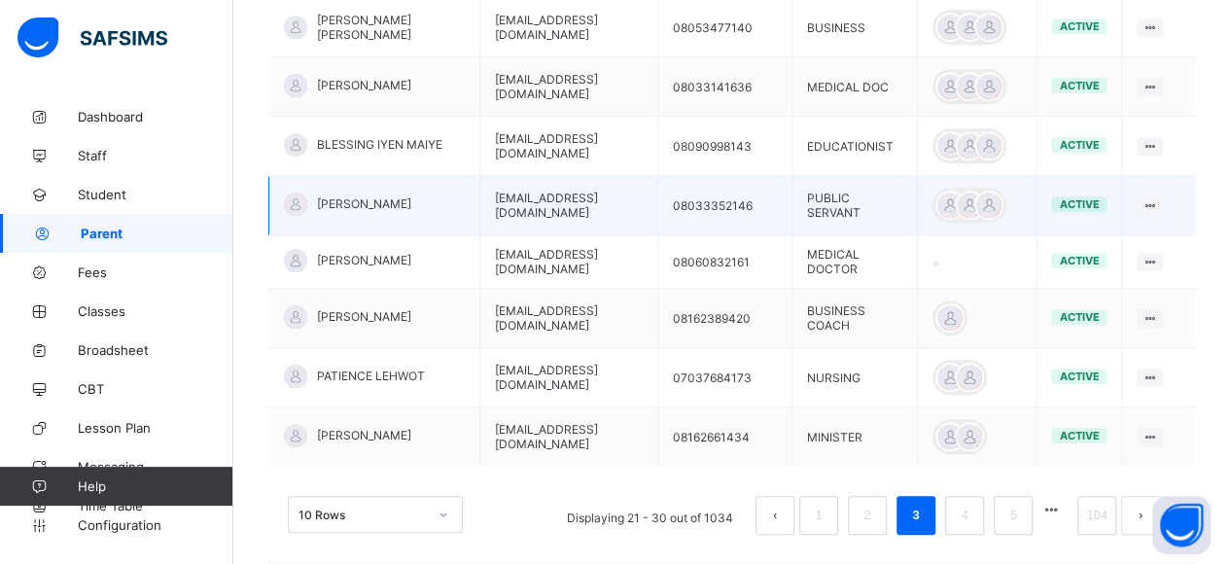
scroll to position [636, 0]
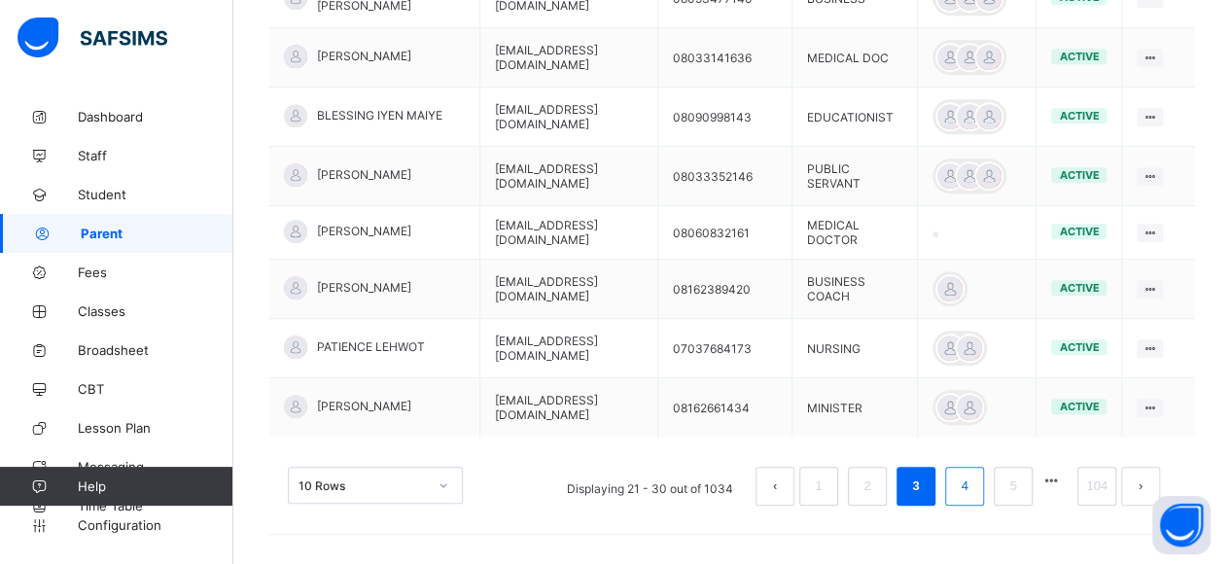
click at [984, 479] on li "4" at bounding box center [964, 486] width 39 height 39
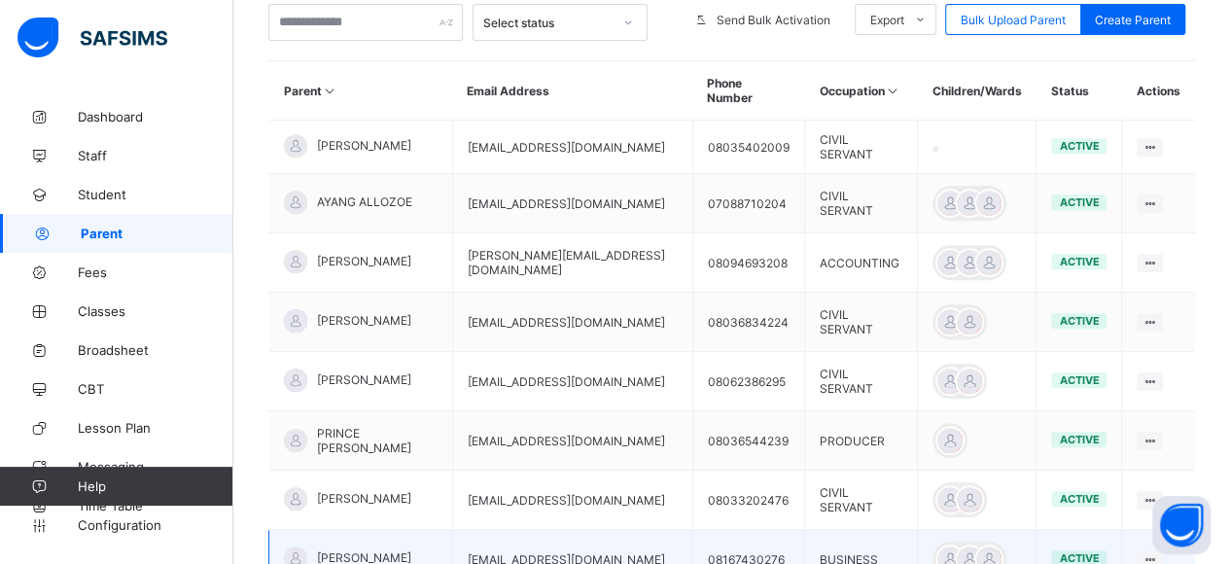
scroll to position [247, 0]
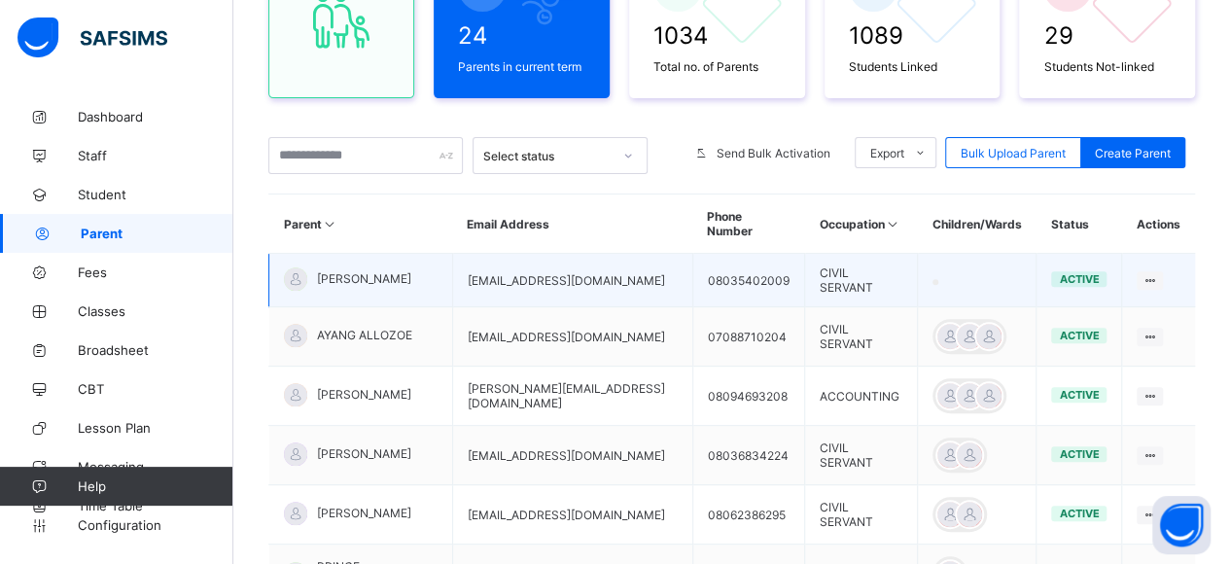
click at [350, 271] on span "EZINNE OKPARA" at bounding box center [364, 278] width 94 height 15
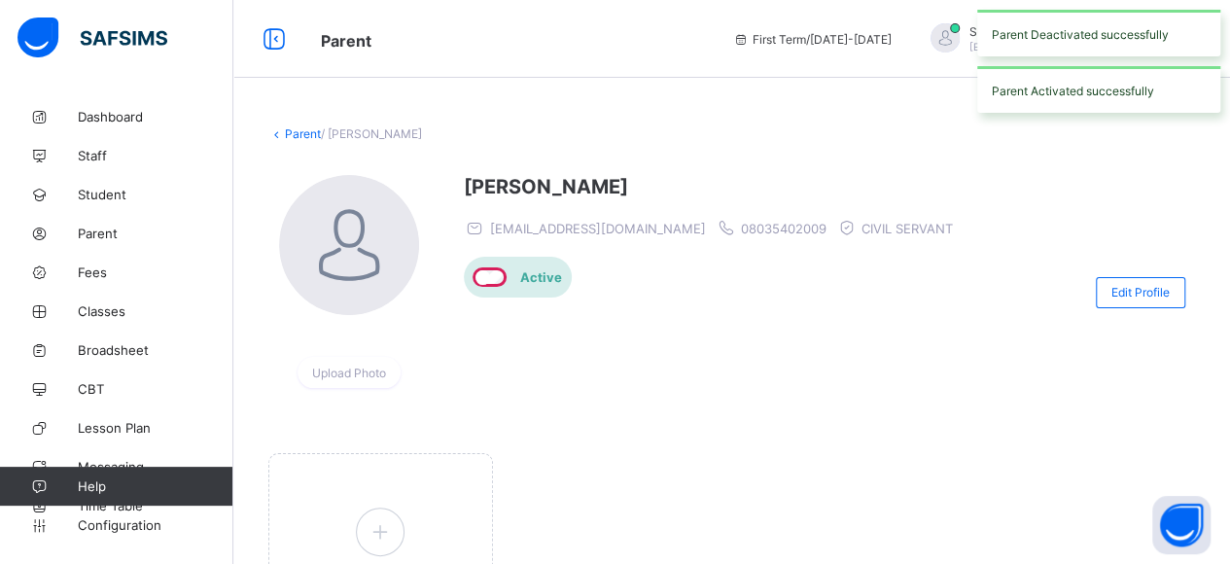
click at [309, 137] on link "Parent" at bounding box center [303, 133] width 36 height 15
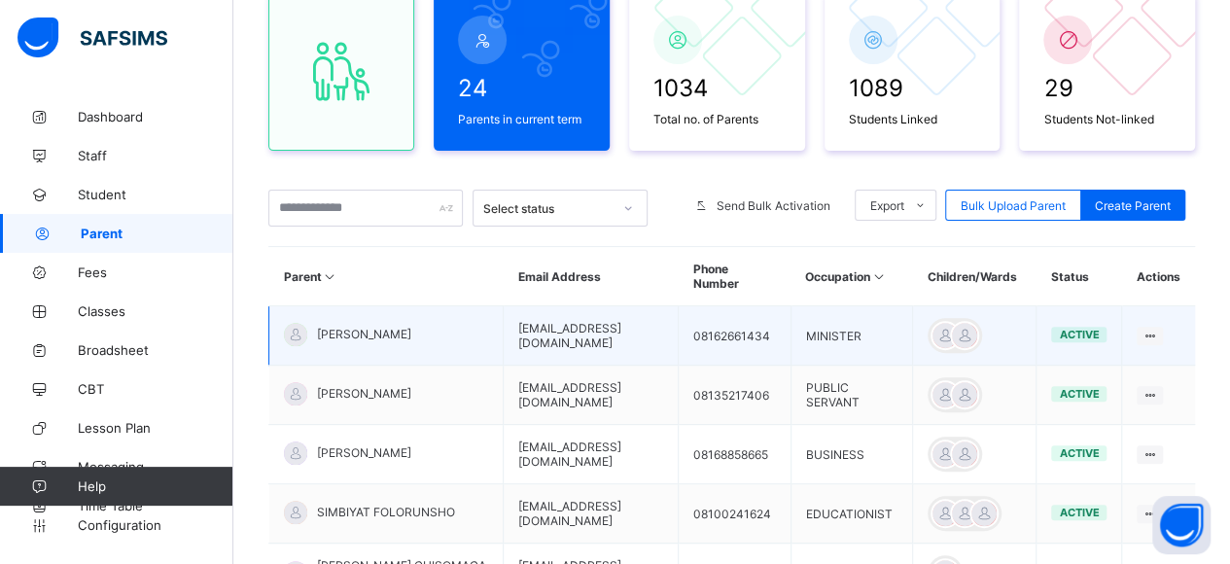
scroll to position [292, 0]
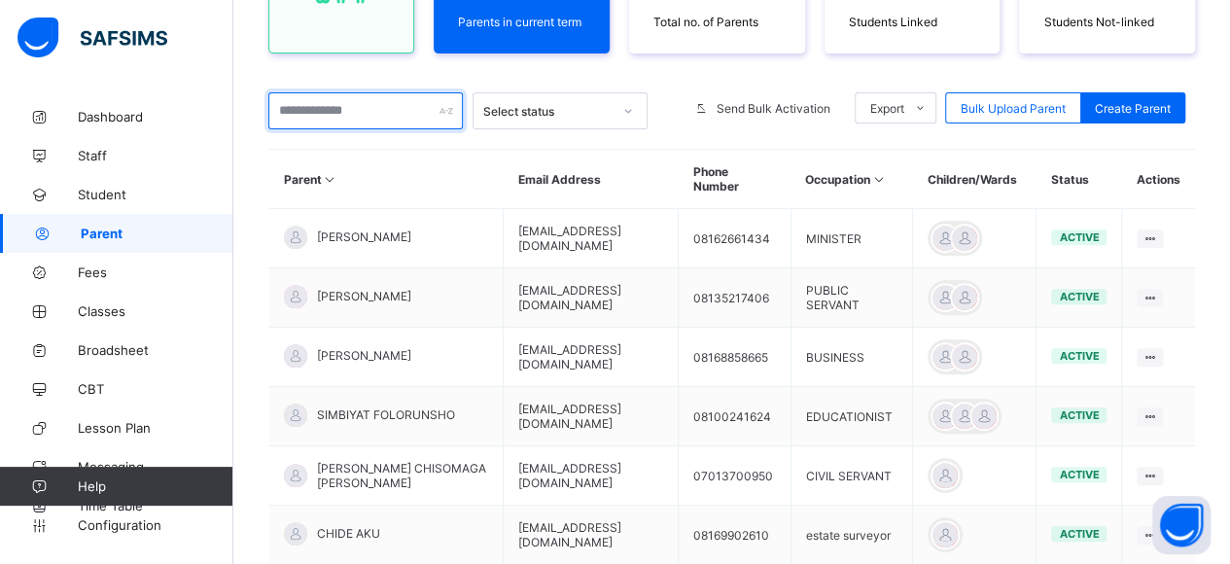
click at [369, 110] on input "text" at bounding box center [365, 110] width 195 height 37
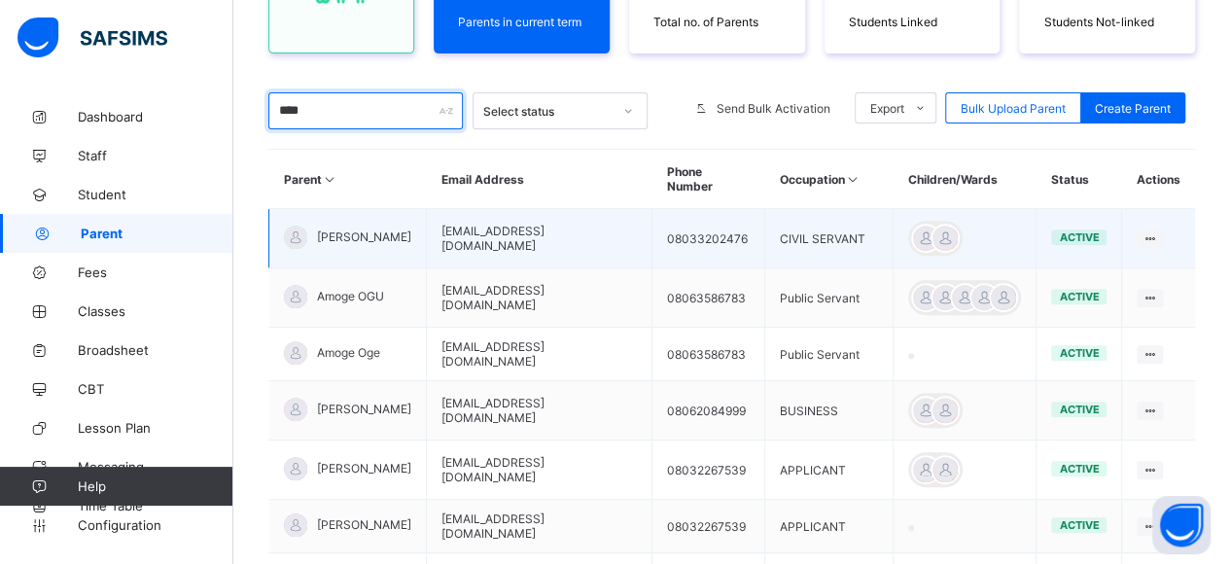
type input "****"
click at [383, 230] on span "SALISU AMODU" at bounding box center [364, 237] width 94 height 15
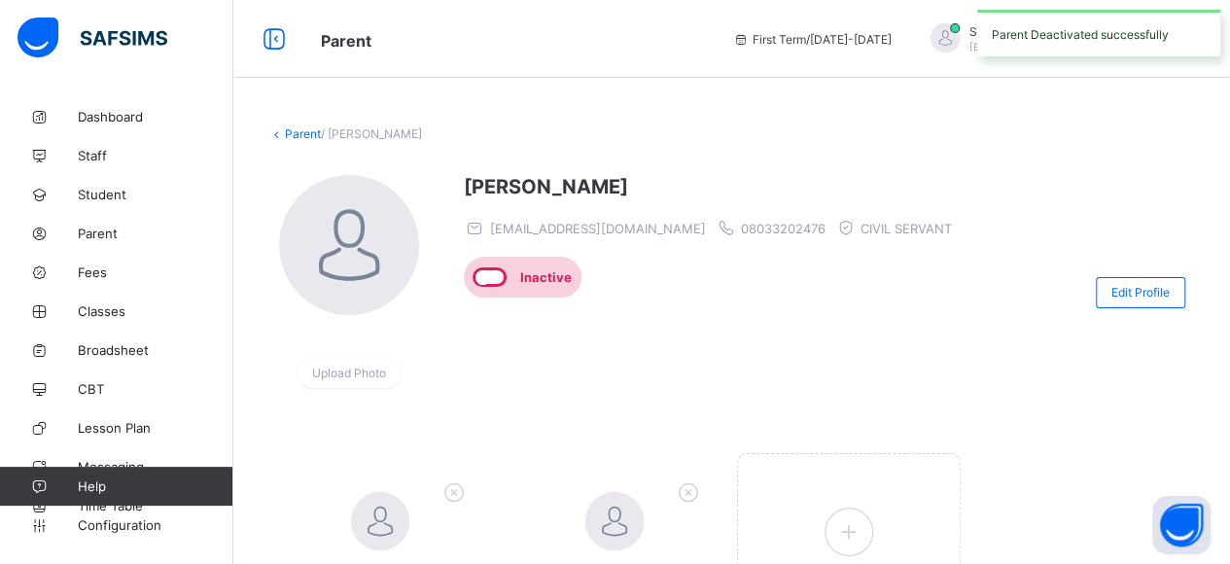
click at [314, 133] on link "Parent" at bounding box center [303, 133] width 36 height 15
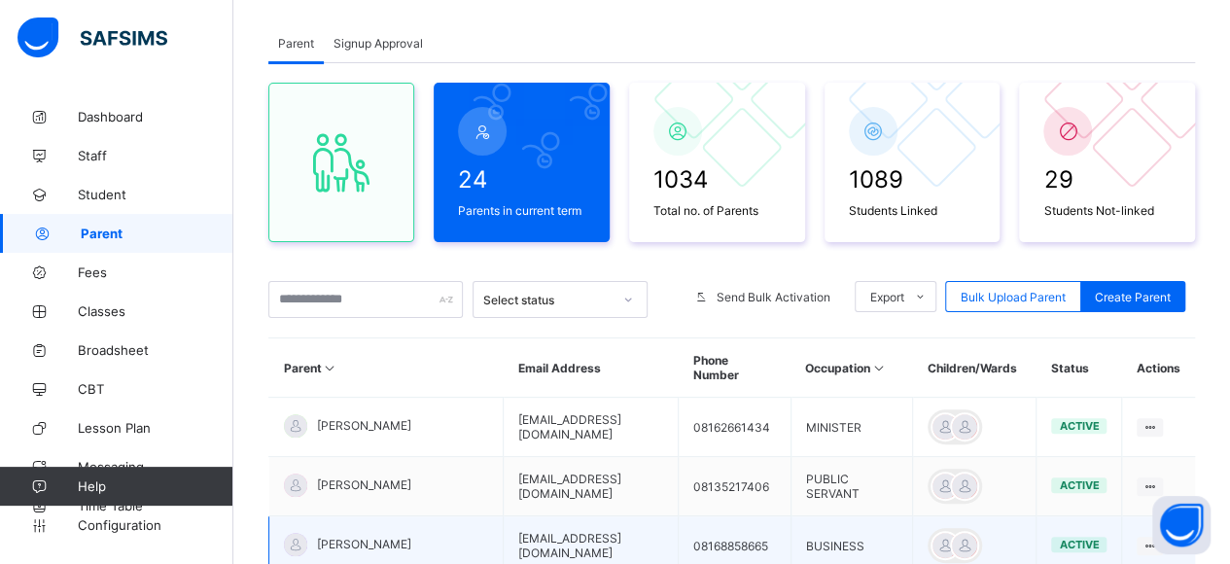
scroll to position [97, 0]
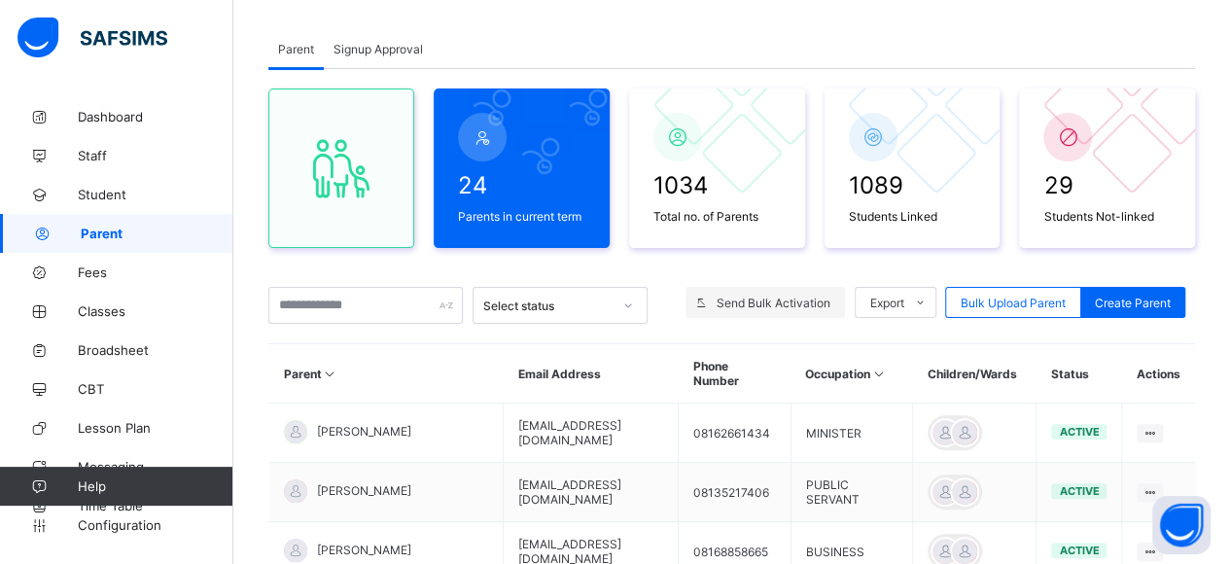
click at [786, 302] on span "Send Bulk Activation" at bounding box center [774, 303] width 114 height 15
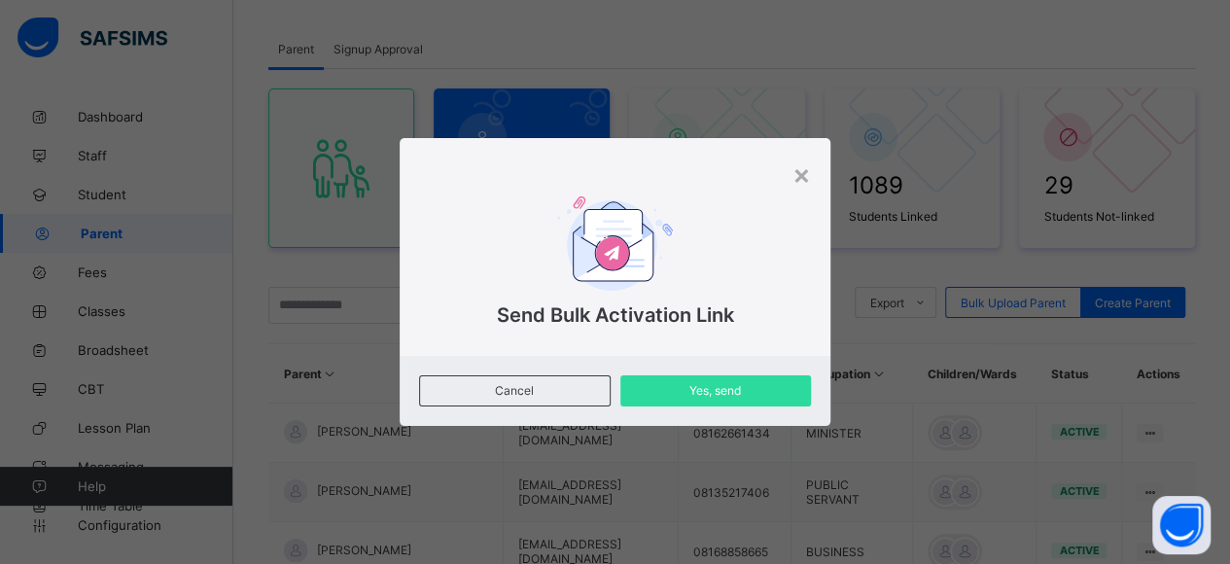
click at [530, 409] on div "Cancel Yes, send" at bounding box center [615, 391] width 431 height 70
click at [540, 392] on span "Cancel" at bounding box center [514, 390] width 159 height 15
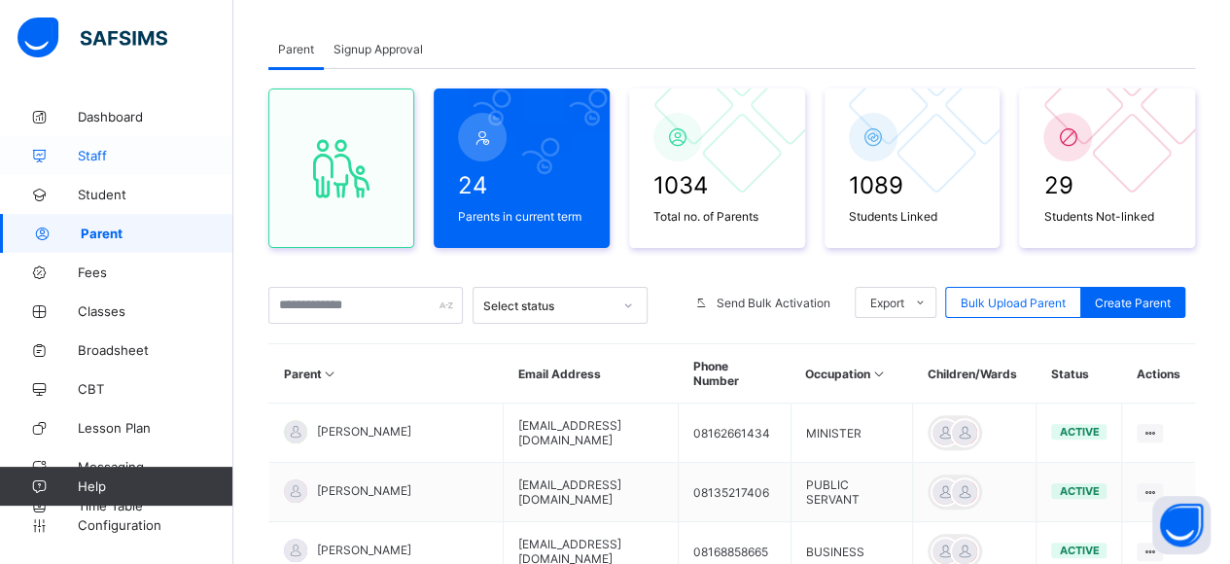
click at [89, 151] on span "Staff" at bounding box center [156, 156] width 156 height 16
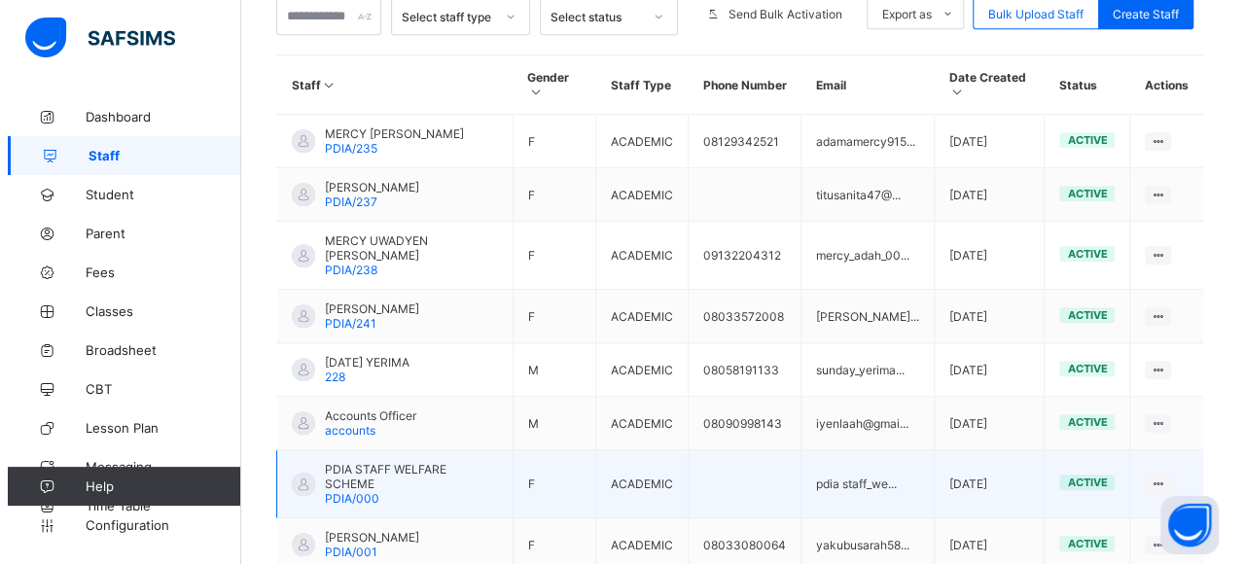
scroll to position [292, 0]
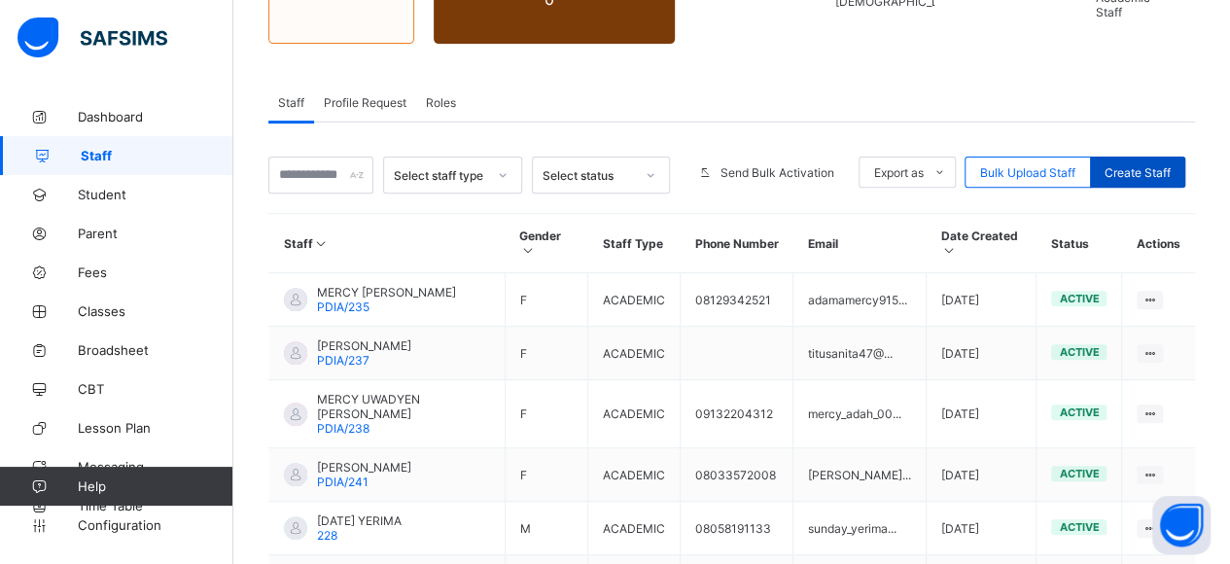
click at [1148, 165] on span "Create Staff" at bounding box center [1138, 172] width 66 height 15
select select "**"
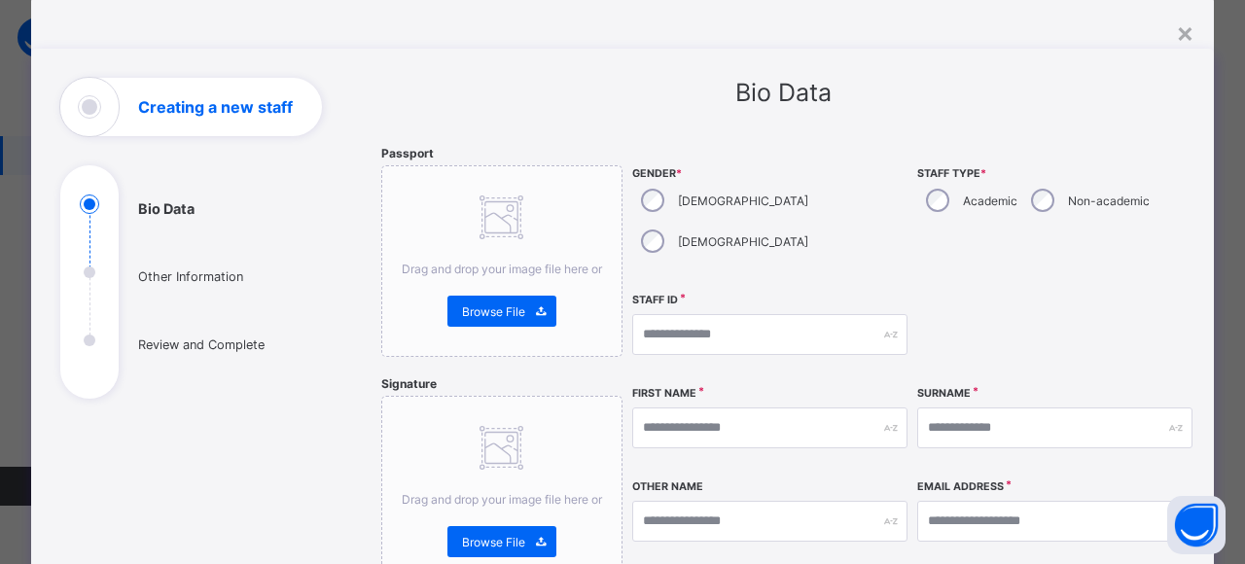
scroll to position [0, 0]
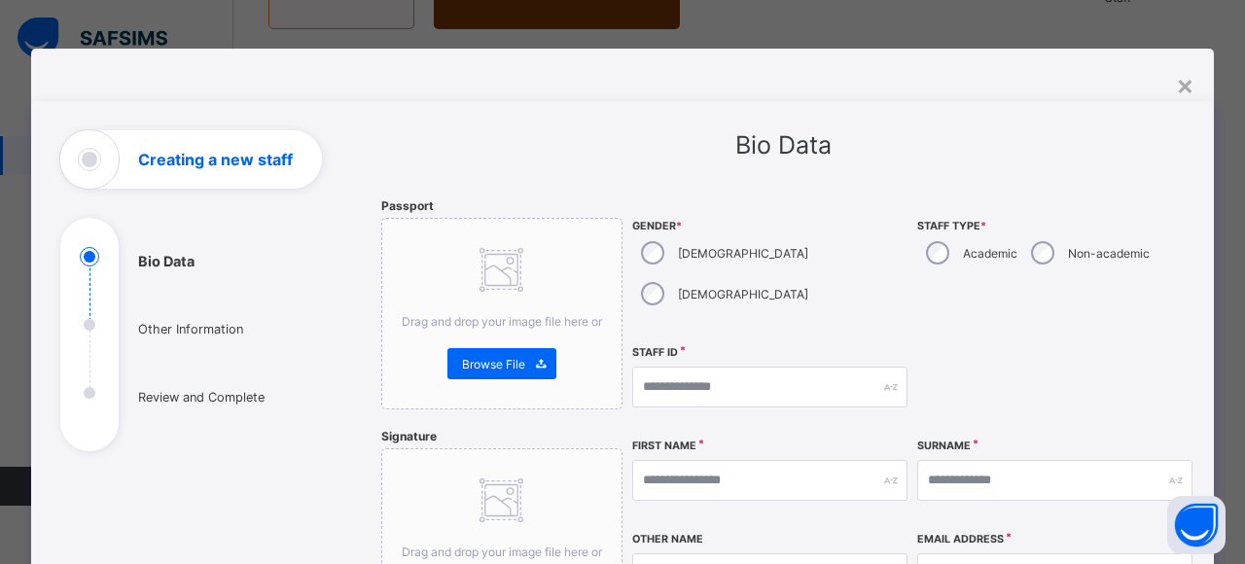
click at [692, 301] on div "**********" at bounding box center [913, 543] width 562 height 691
click at [720, 460] on input "text" at bounding box center [769, 480] width 275 height 41
click at [1176, 85] on div "×" at bounding box center [1185, 84] width 18 height 33
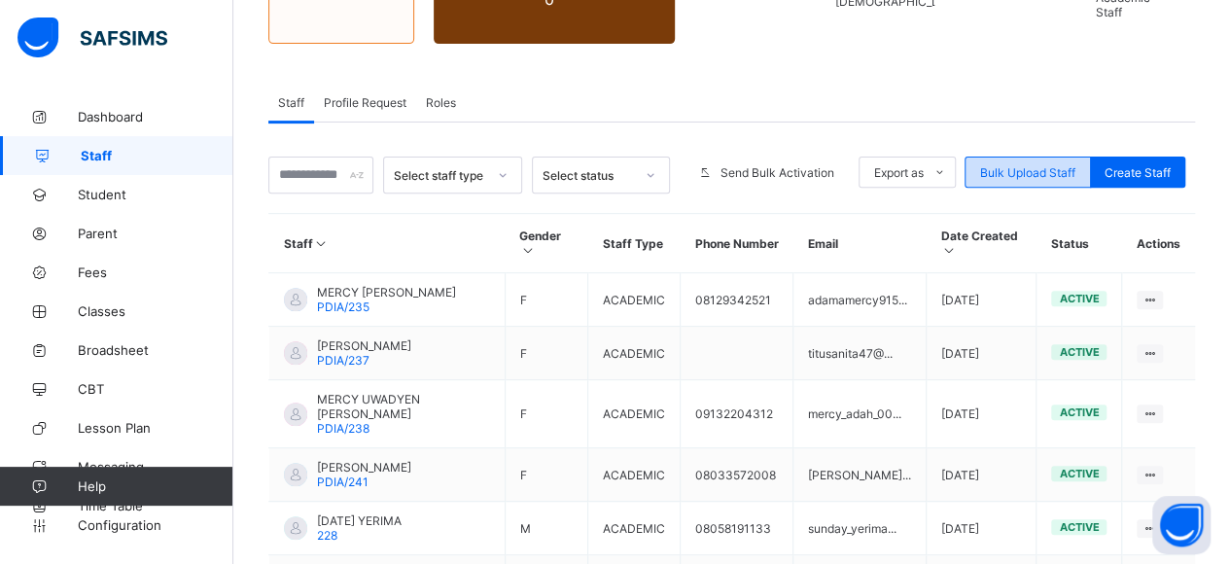
click at [1028, 165] on span "Bulk Upload Staff" at bounding box center [1027, 172] width 95 height 15
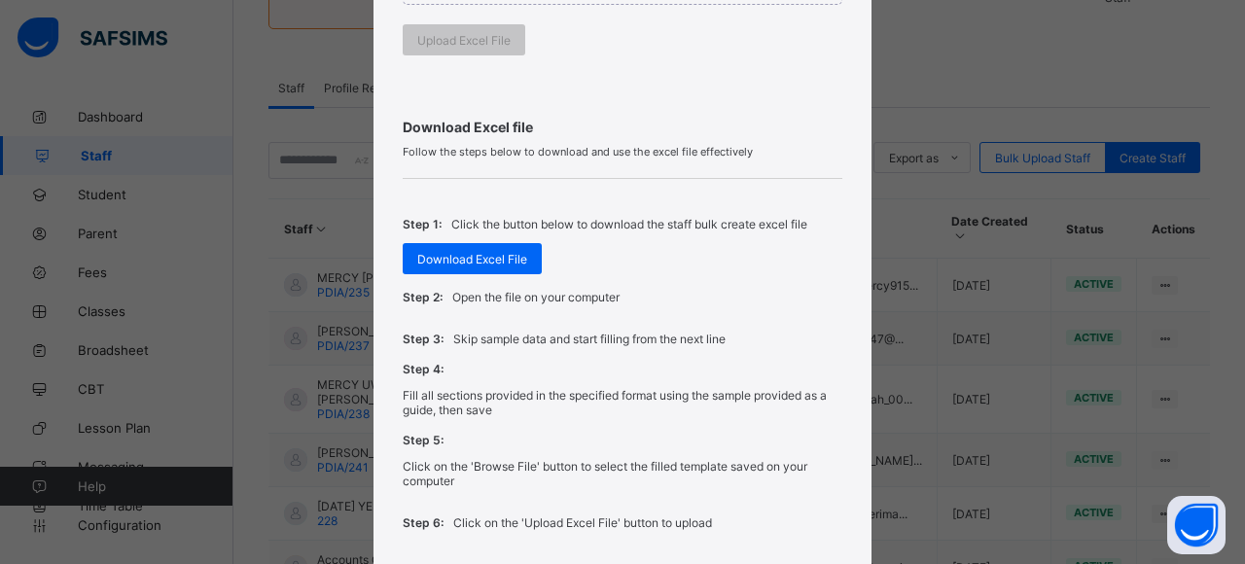
scroll to position [681, 0]
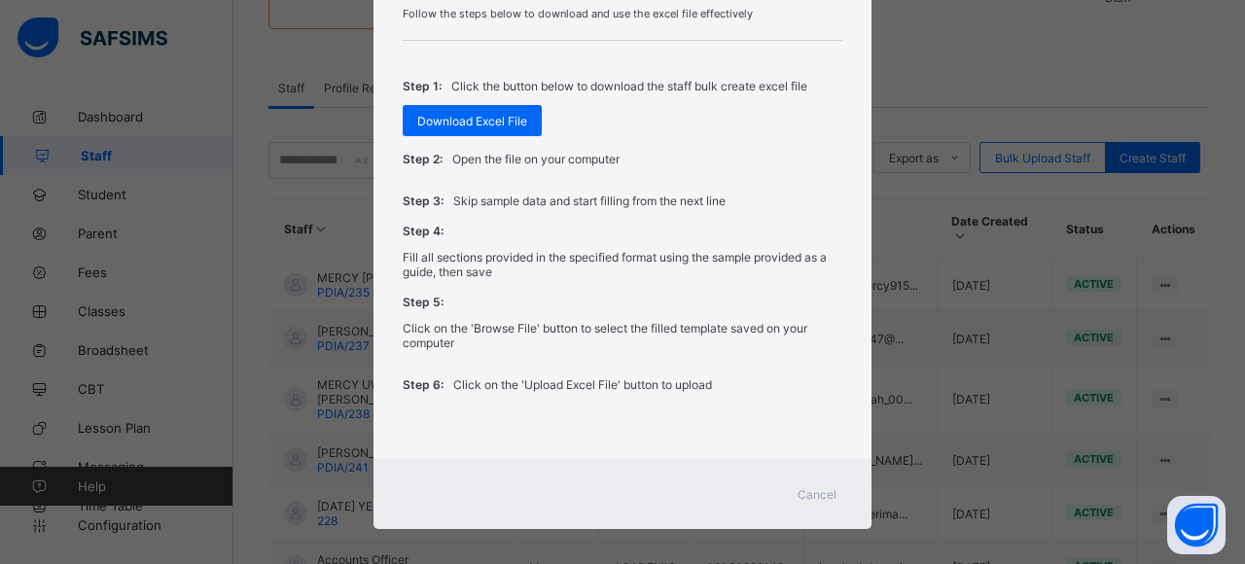
click at [823, 491] on div "Cancel" at bounding box center [817, 493] width 70 height 31
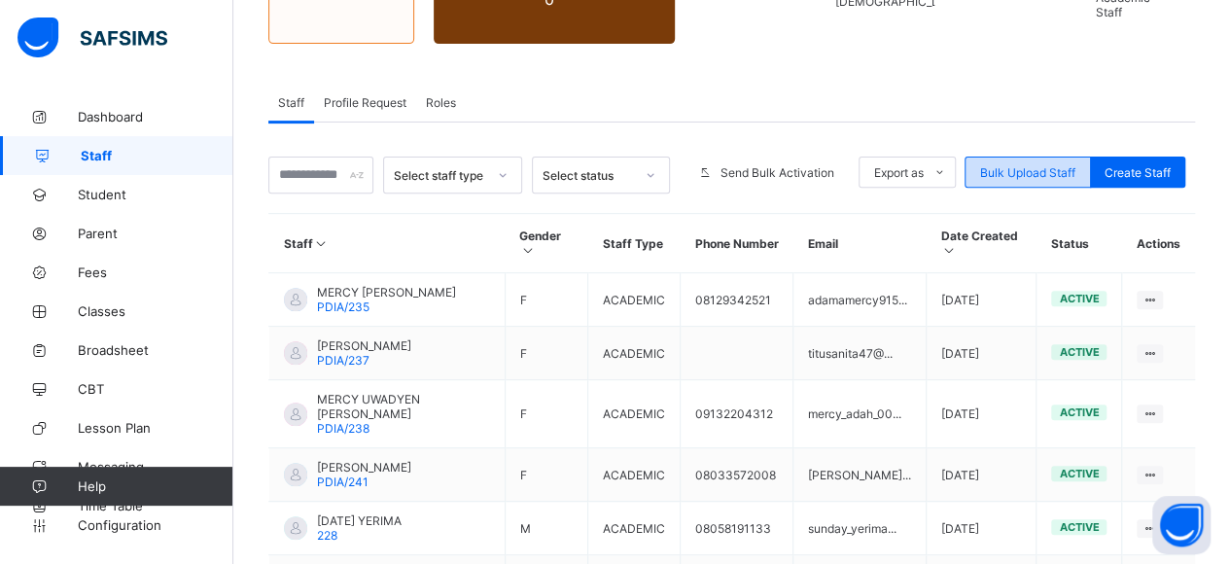
click at [1009, 157] on div "Bulk Upload Staff" at bounding box center [1028, 172] width 126 height 31
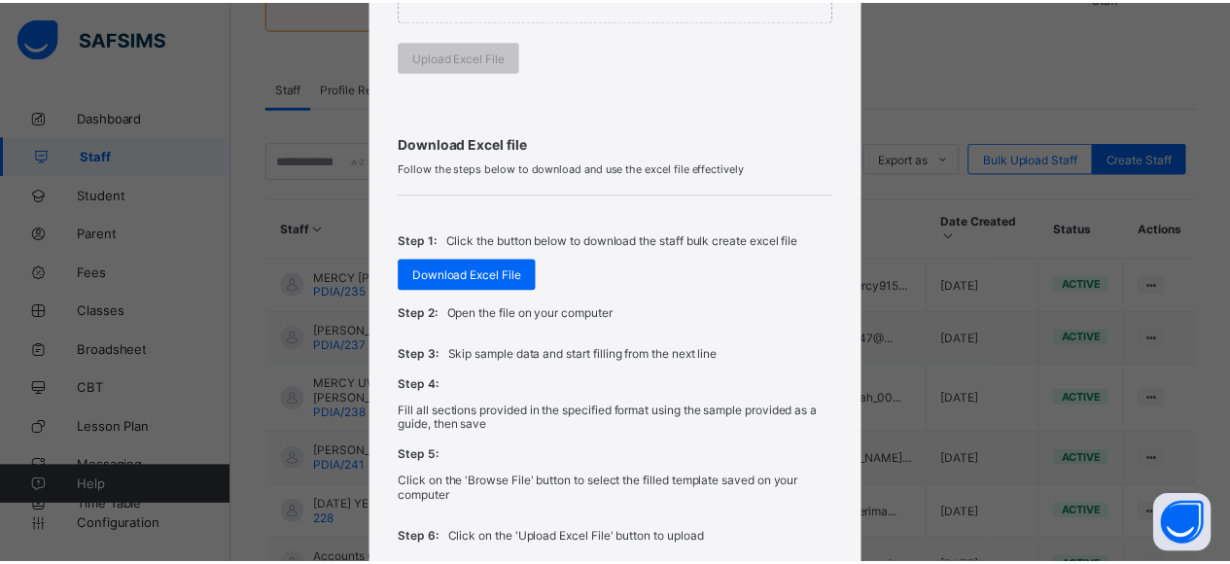
scroll to position [682, 0]
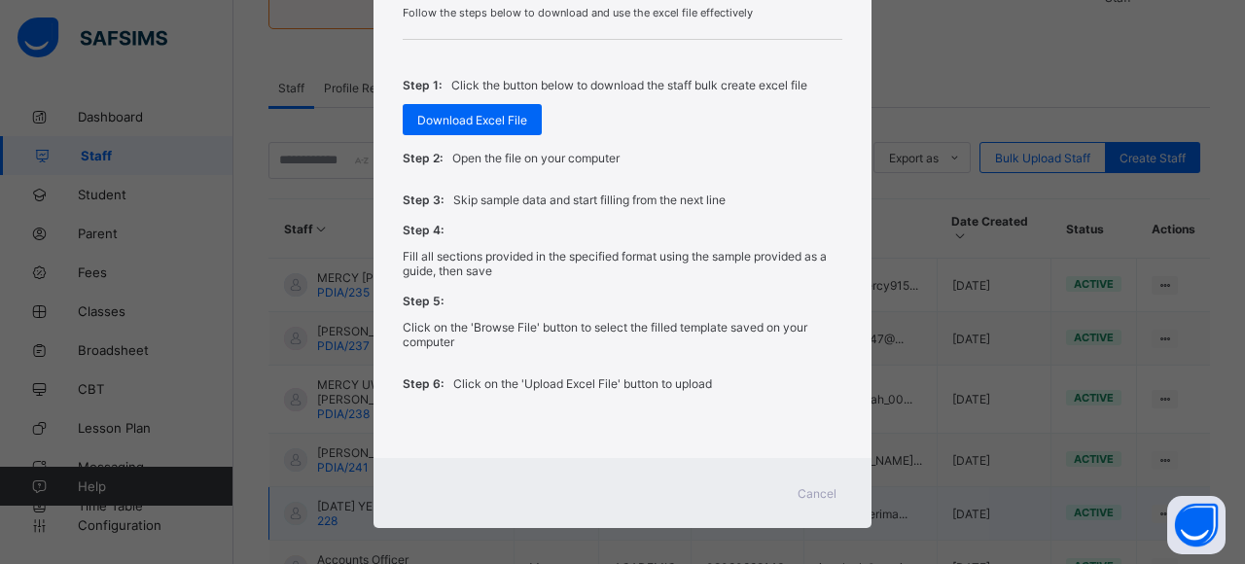
click at [818, 486] on span "Cancel" at bounding box center [816, 493] width 39 height 15
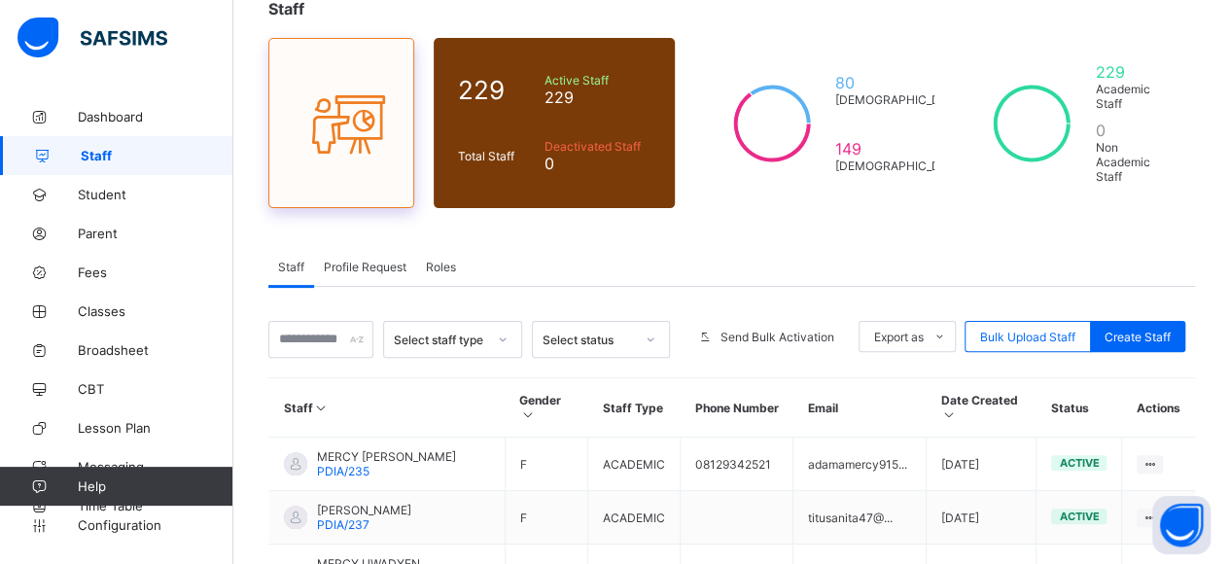
scroll to position [195, 0]
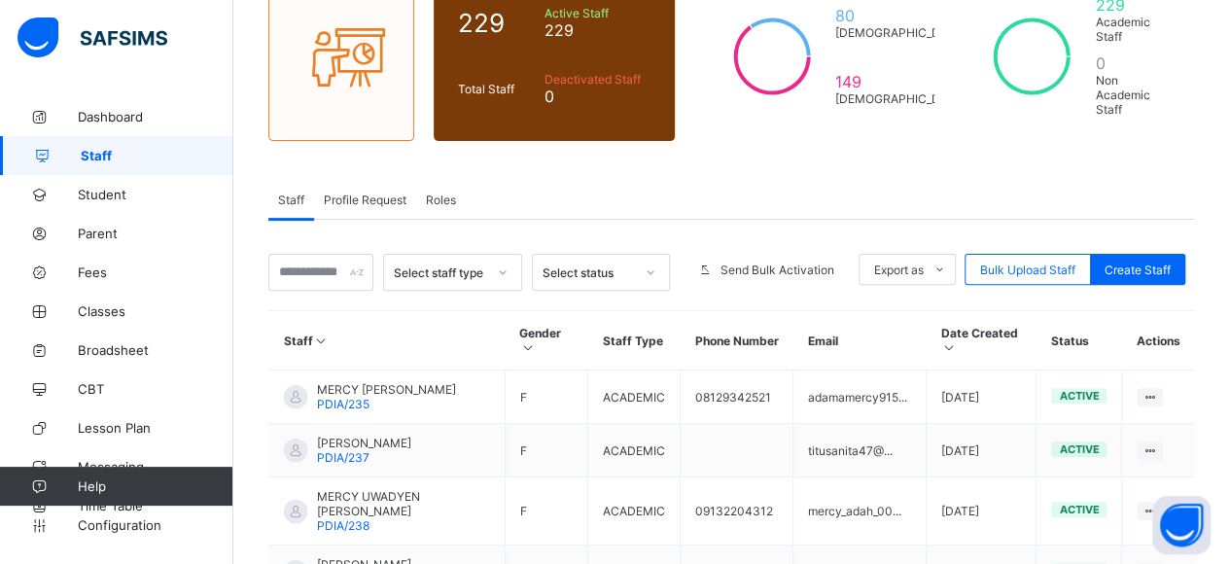
click at [447, 193] on span "Roles" at bounding box center [441, 200] width 30 height 15
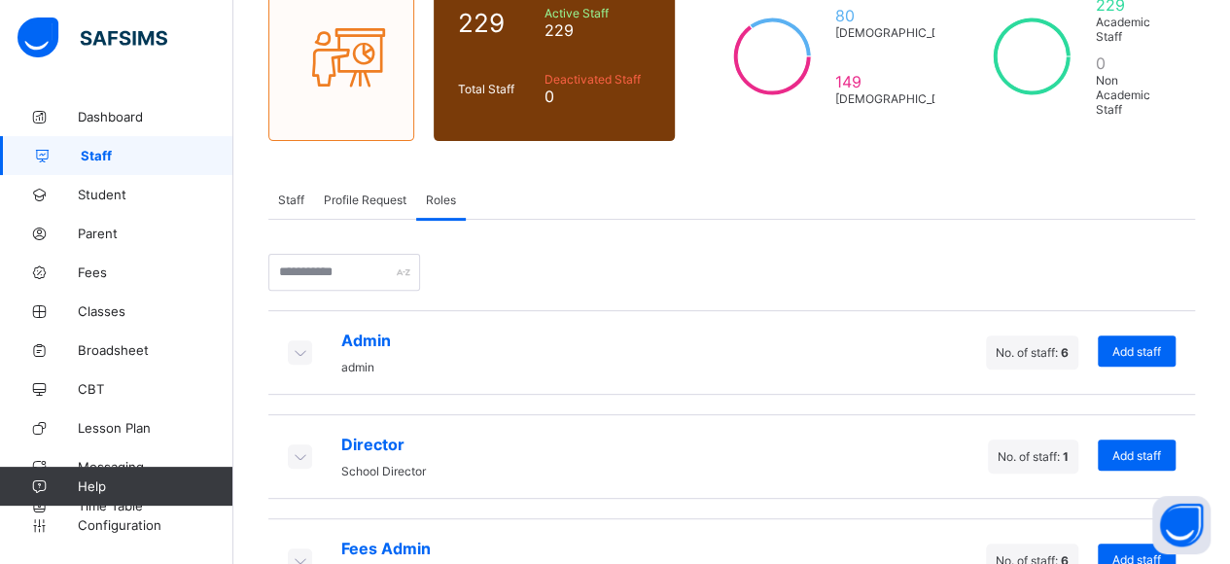
scroll to position [336, 0]
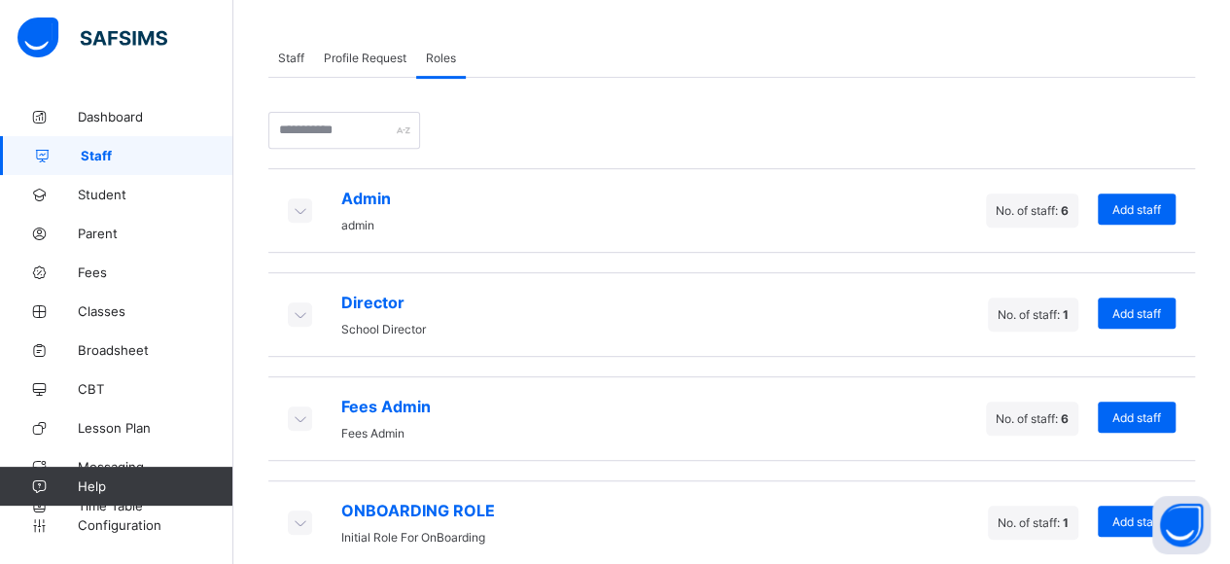
click at [298, 304] on icon at bounding box center [299, 313] width 21 height 19
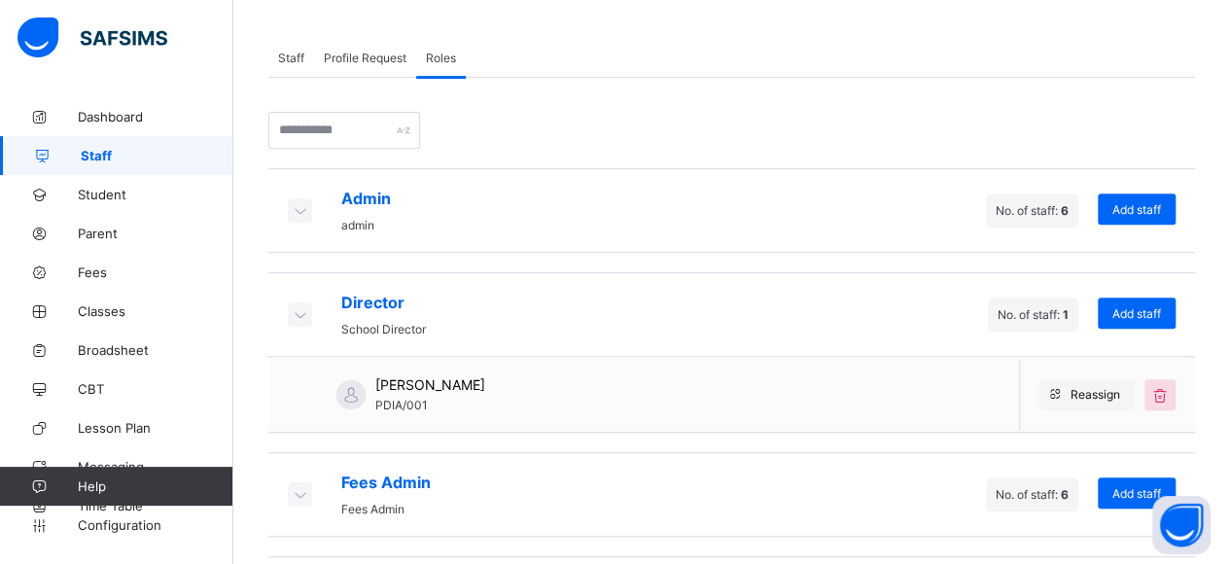
click at [301, 200] on icon at bounding box center [299, 209] width 21 height 19
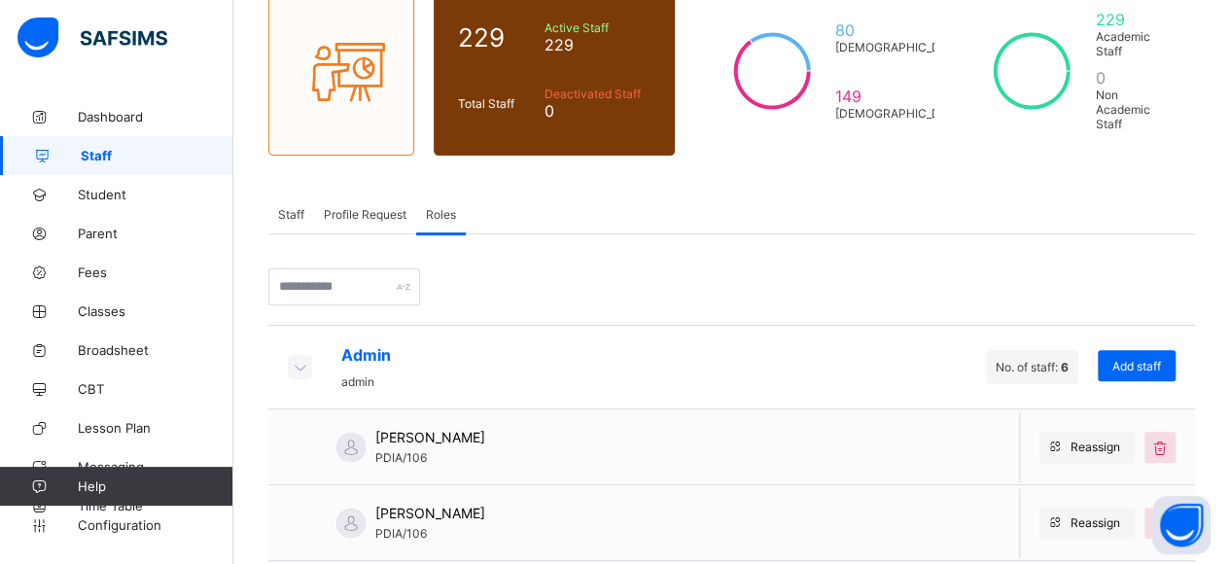
scroll to position [222, 0]
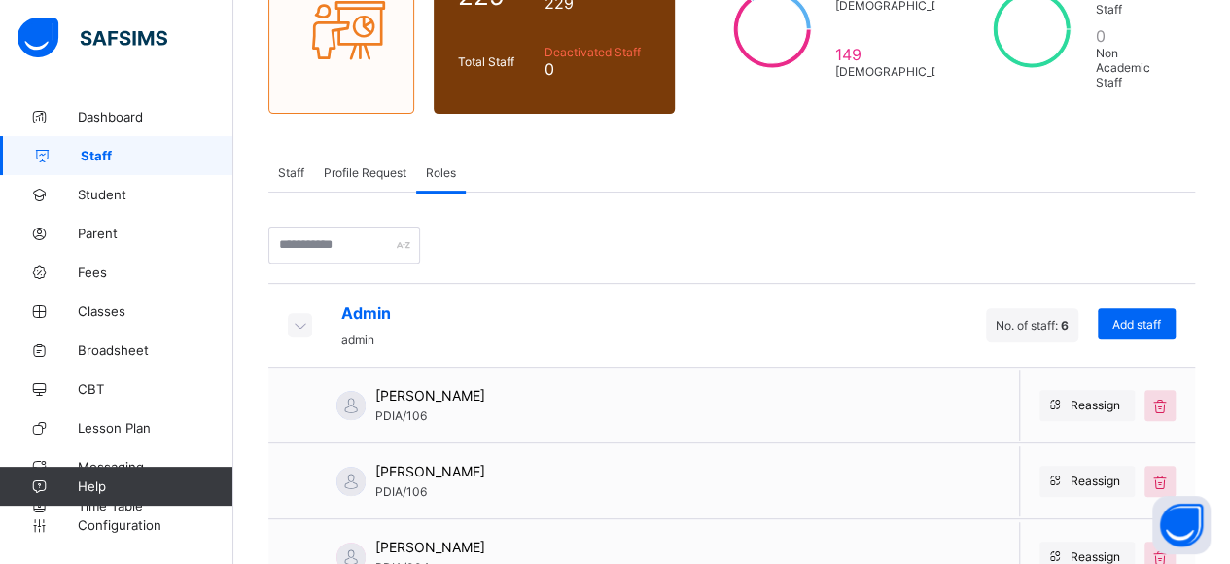
click at [290, 165] on span "Staff" at bounding box center [291, 172] width 26 height 15
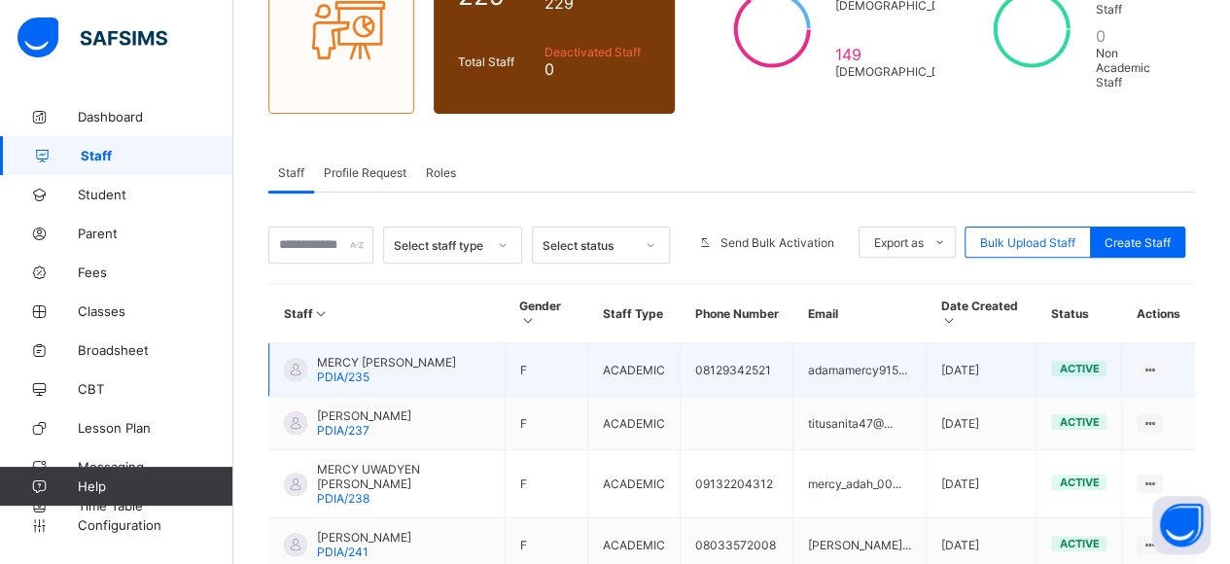
click at [347, 355] on span "MERCY [PERSON_NAME]" at bounding box center [386, 362] width 139 height 15
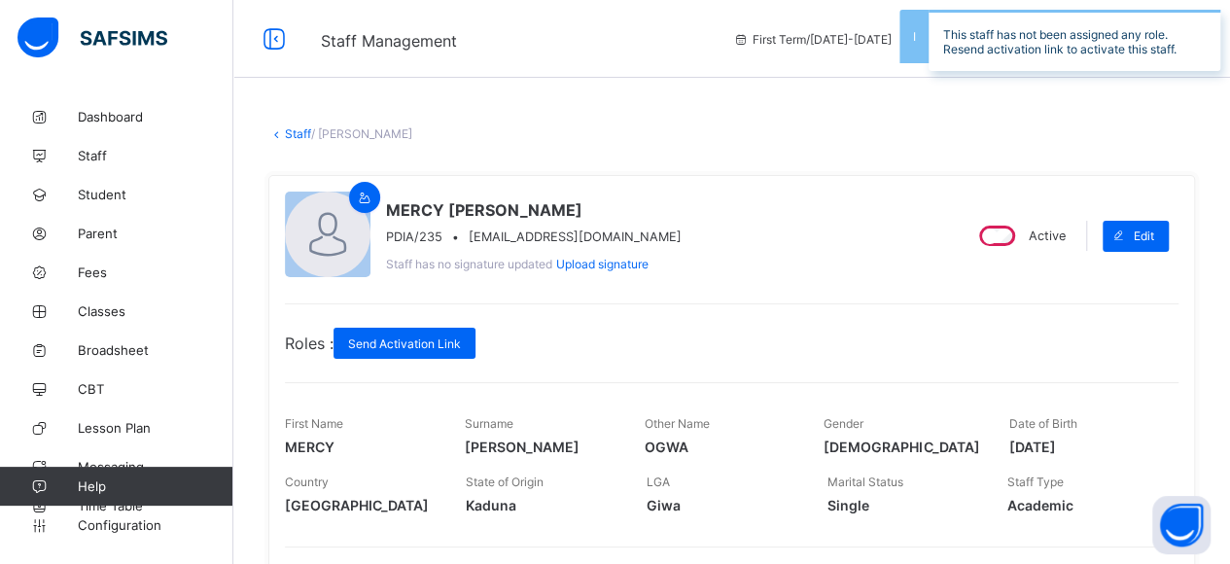
click at [295, 182] on div "MERCY OGWA ADAMA PDIA/235 • adamamercy915@gmail.com Staff has no signature upda…" at bounding box center [731, 443] width 927 height 537
click at [301, 129] on link "Staff" at bounding box center [298, 133] width 26 height 15
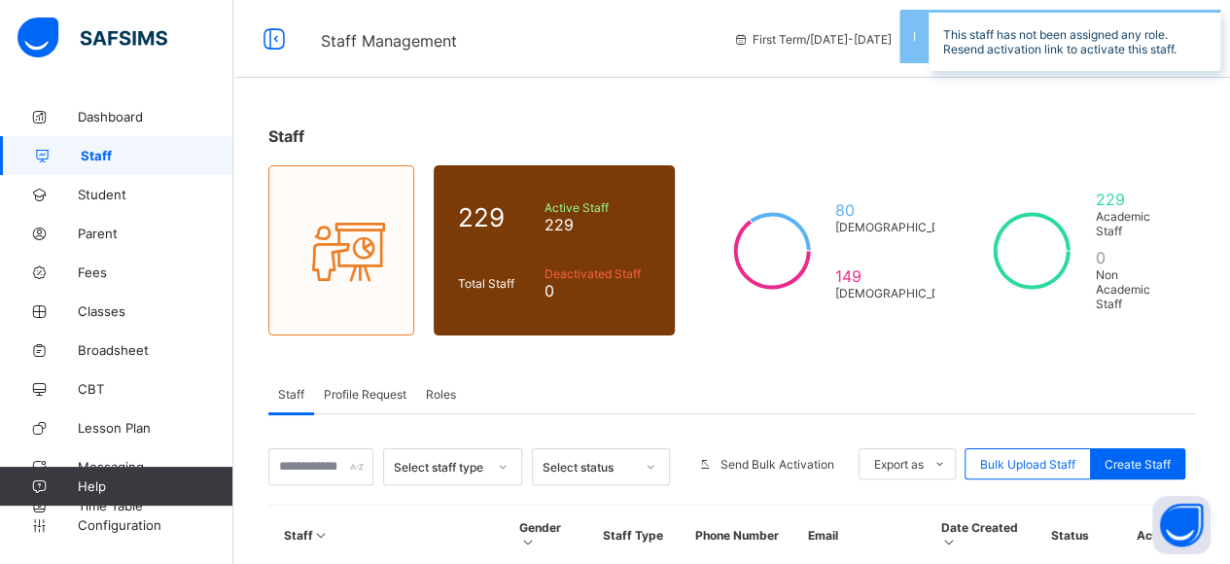
scroll to position [292, 0]
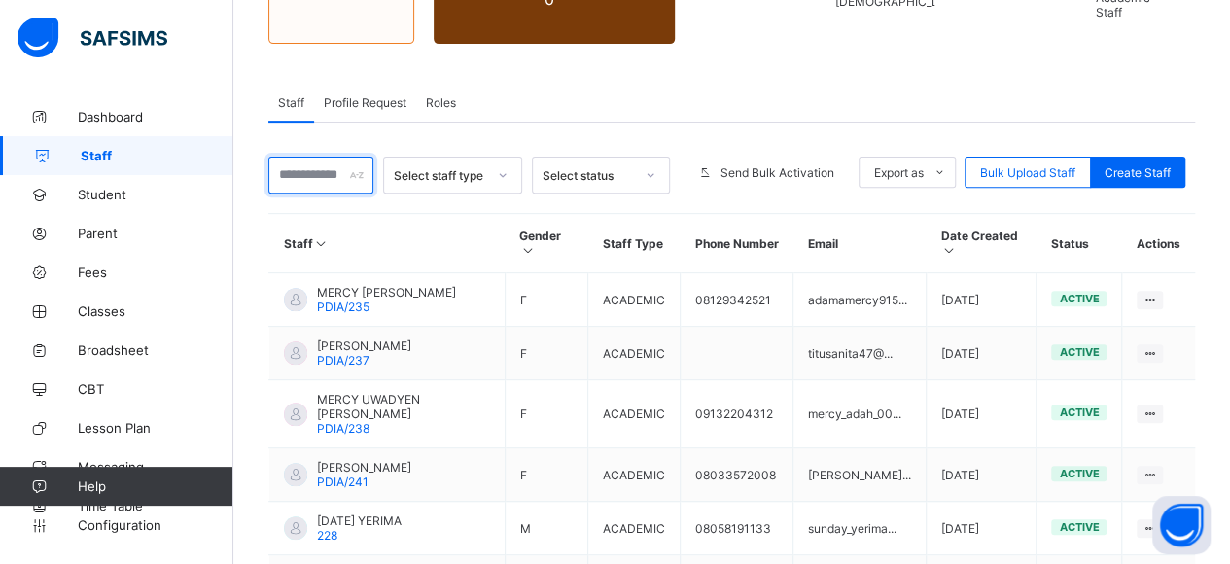
click at [318, 157] on input "text" at bounding box center [320, 175] width 105 height 37
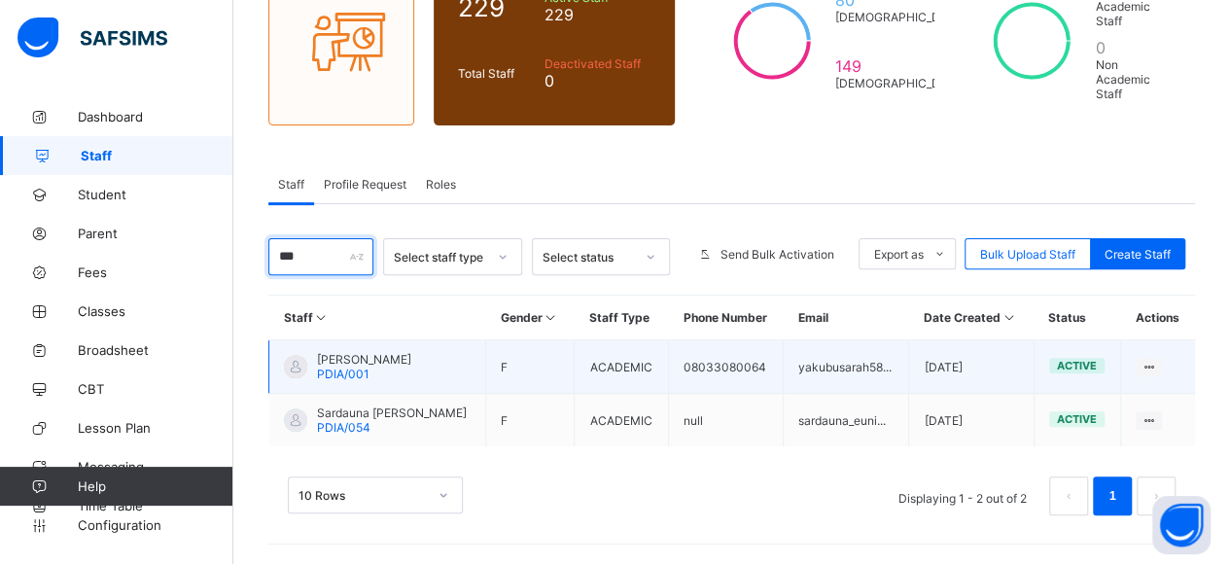
scroll to position [185, 0]
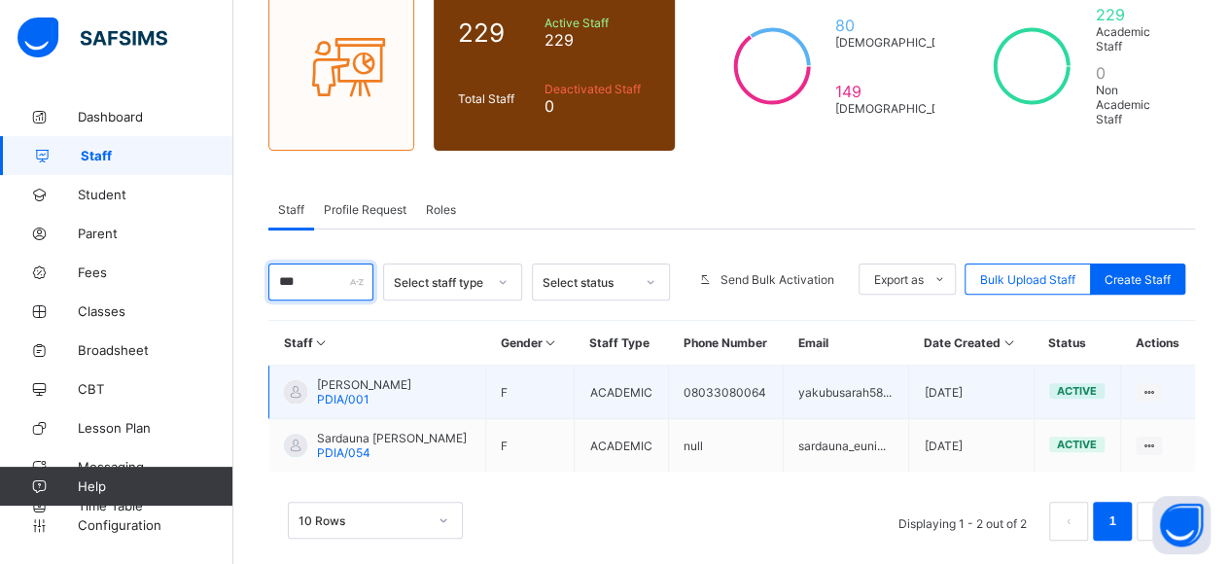
type input "***"
click at [351, 366] on td "SARAH YAKUBU PDIA/001" at bounding box center [377, 392] width 217 height 53
click at [348, 377] on span "[PERSON_NAME]" at bounding box center [364, 384] width 94 height 15
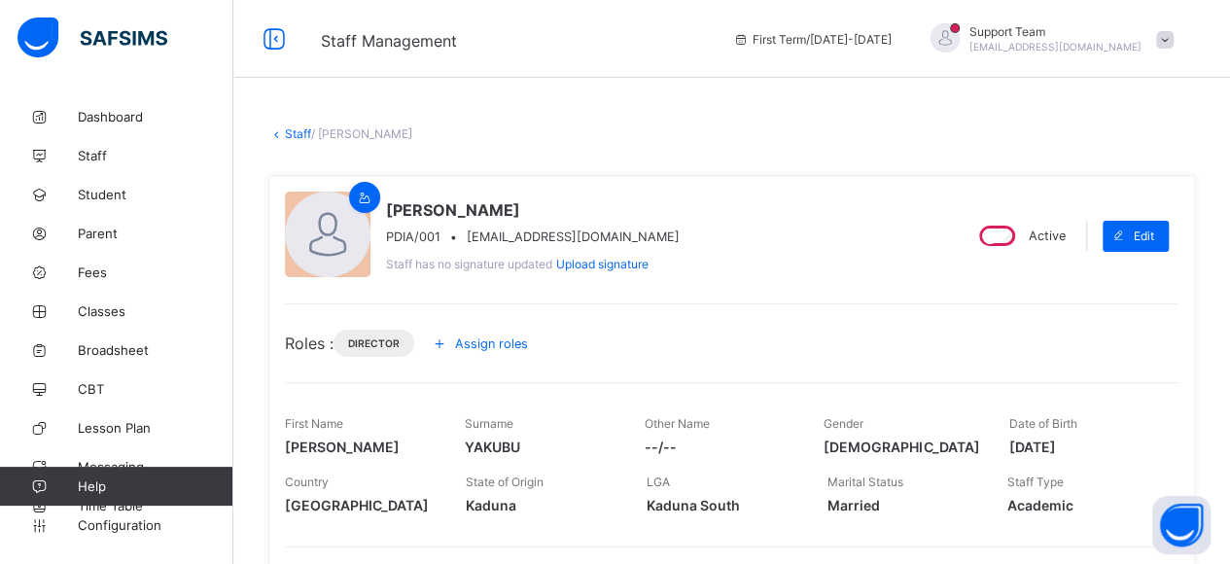
click at [494, 341] on span "Assign roles" at bounding box center [491, 343] width 73 height 15
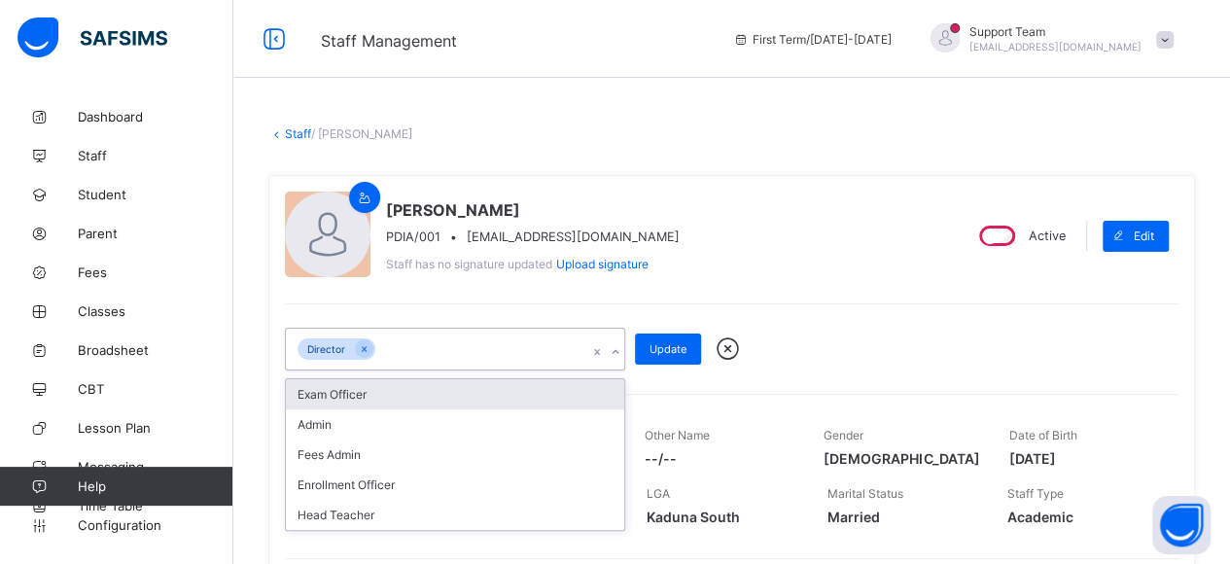
click at [450, 337] on div "Director" at bounding box center [436, 349] width 301 height 41
click at [733, 347] on icon at bounding box center [728, 349] width 34 height 29
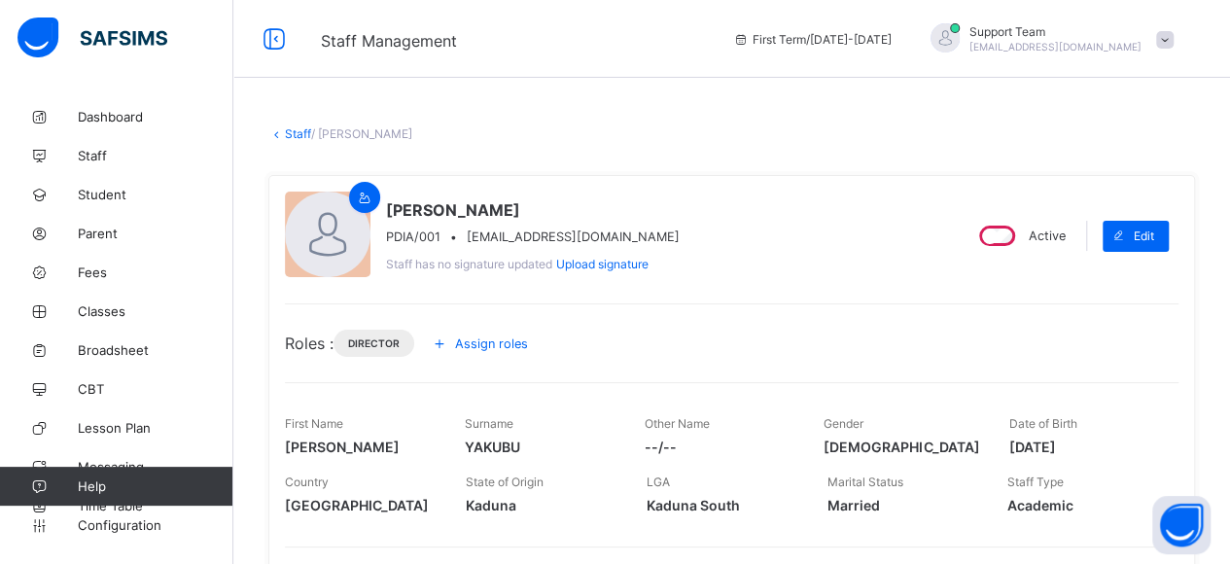
click at [294, 135] on link "Staff" at bounding box center [298, 133] width 26 height 15
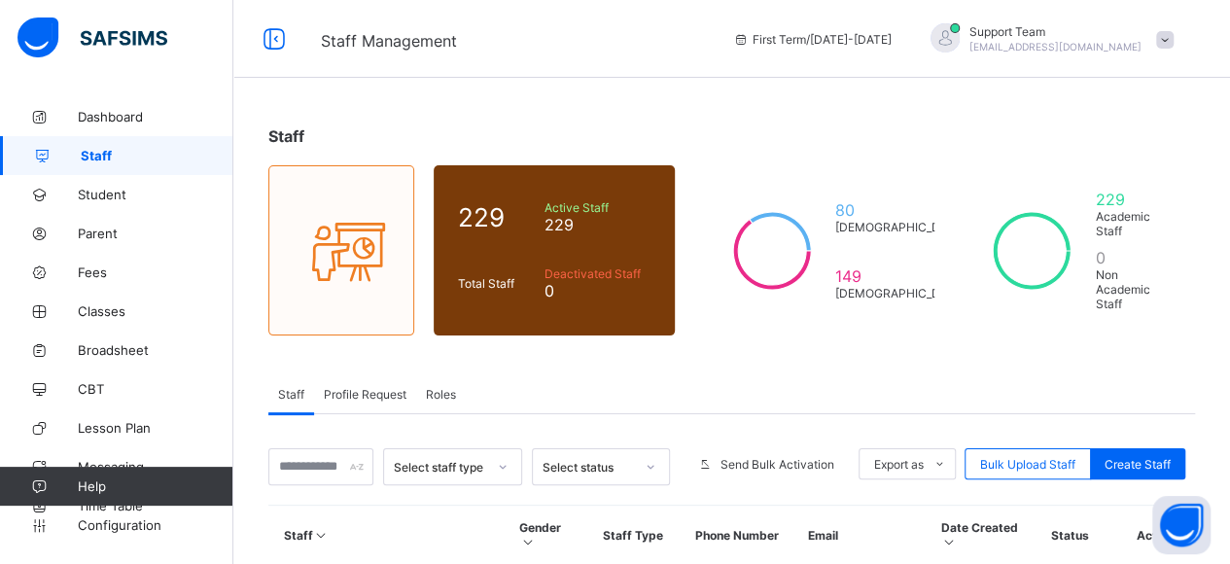
click at [455, 387] on span "Roles" at bounding box center [441, 394] width 30 height 15
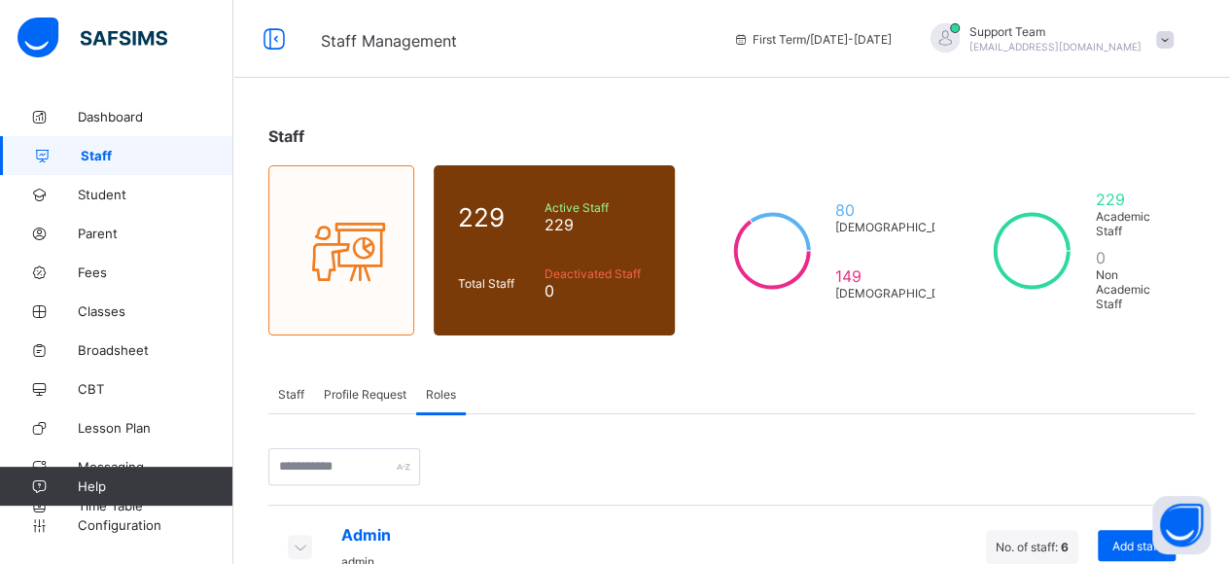
click at [307, 374] on div "Staff" at bounding box center [291, 393] width 46 height 39
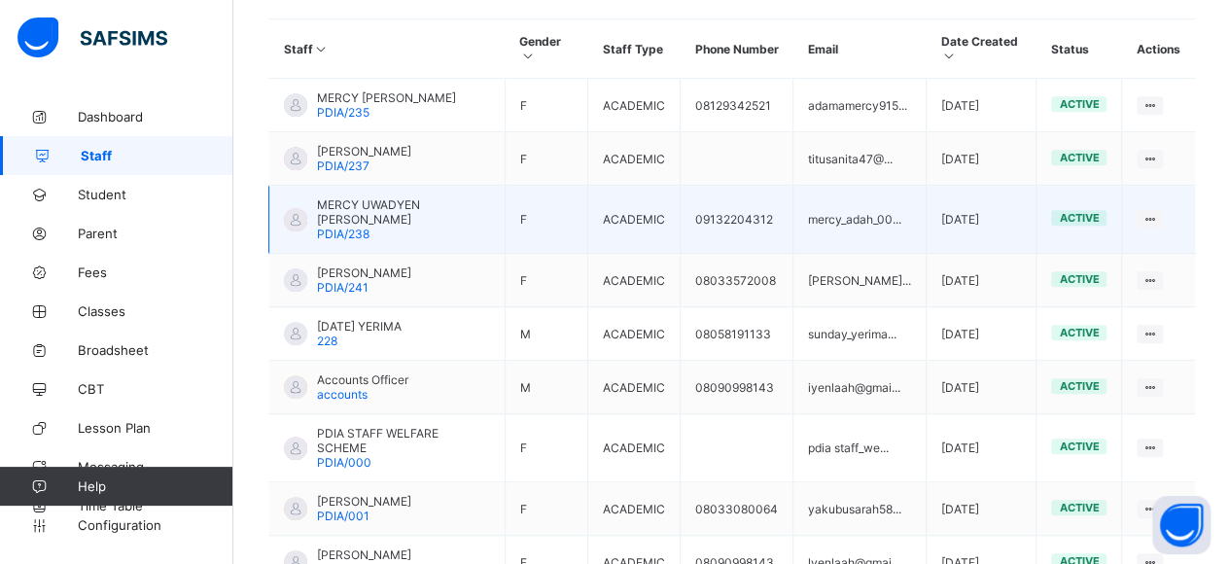
scroll to position [195, 0]
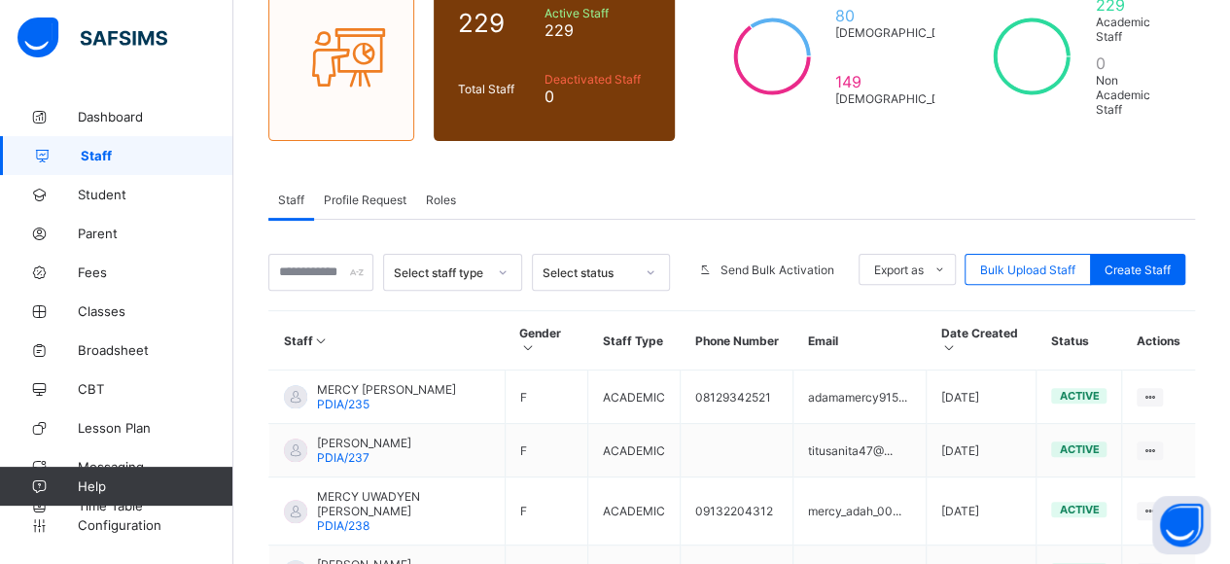
click at [875, 180] on div "Staff Profile Request Roles" at bounding box center [731, 200] width 927 height 40
click at [766, 263] on span "Send Bulk Activation" at bounding box center [778, 270] width 114 height 15
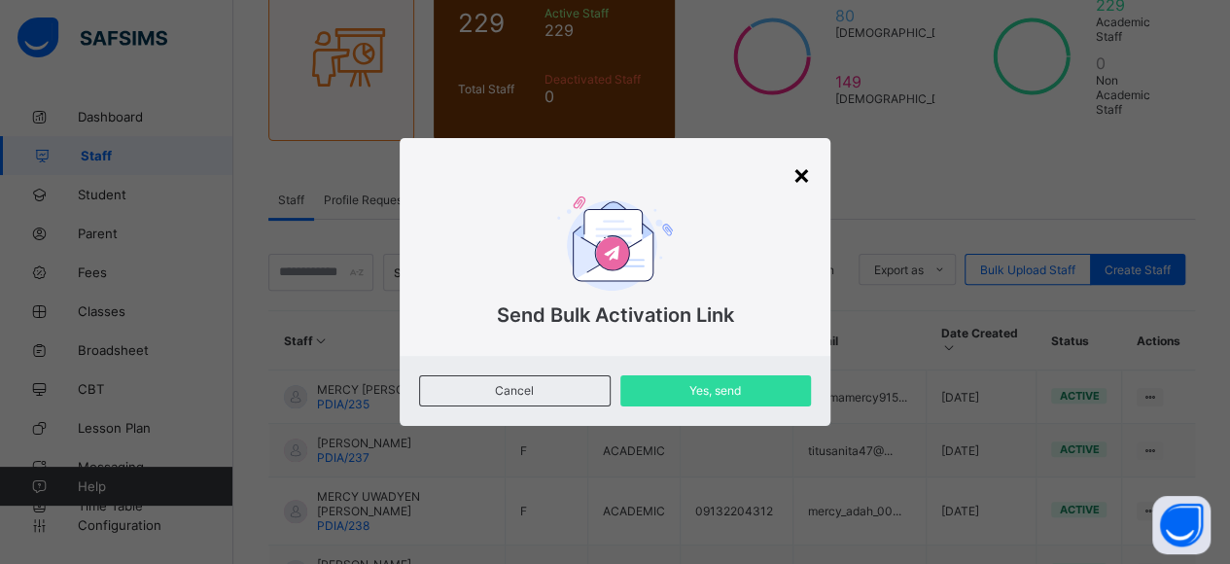
click at [800, 177] on div "×" at bounding box center [802, 174] width 18 height 33
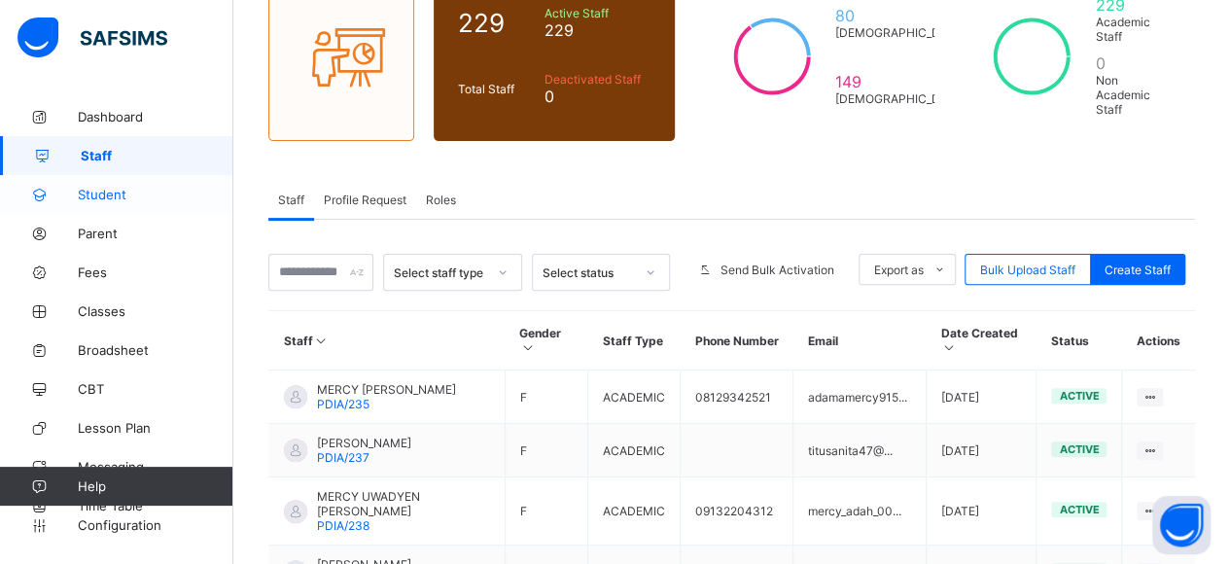
click at [126, 203] on link "Student" at bounding box center [116, 194] width 233 height 39
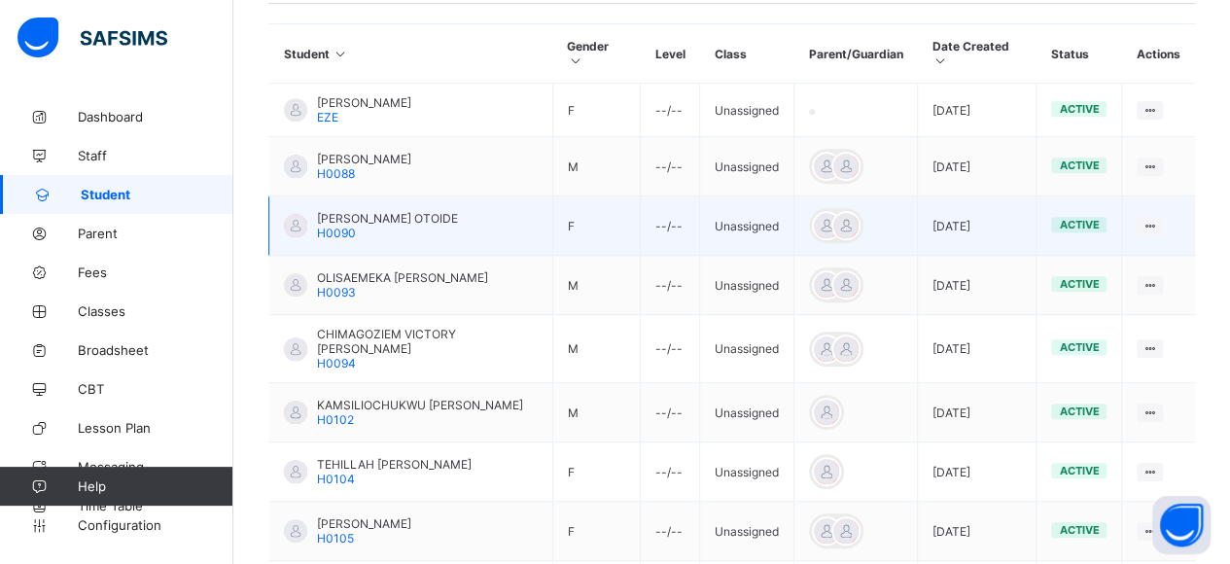
scroll to position [265, 0]
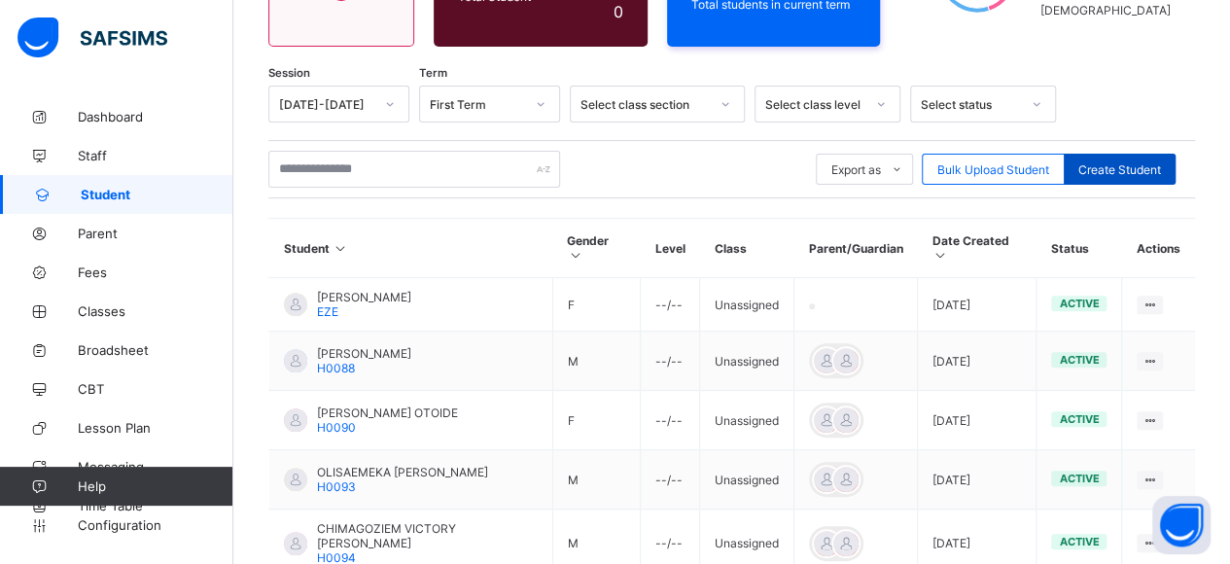
click at [1123, 170] on span "Create Student" at bounding box center [1120, 169] width 83 height 15
select select "**"
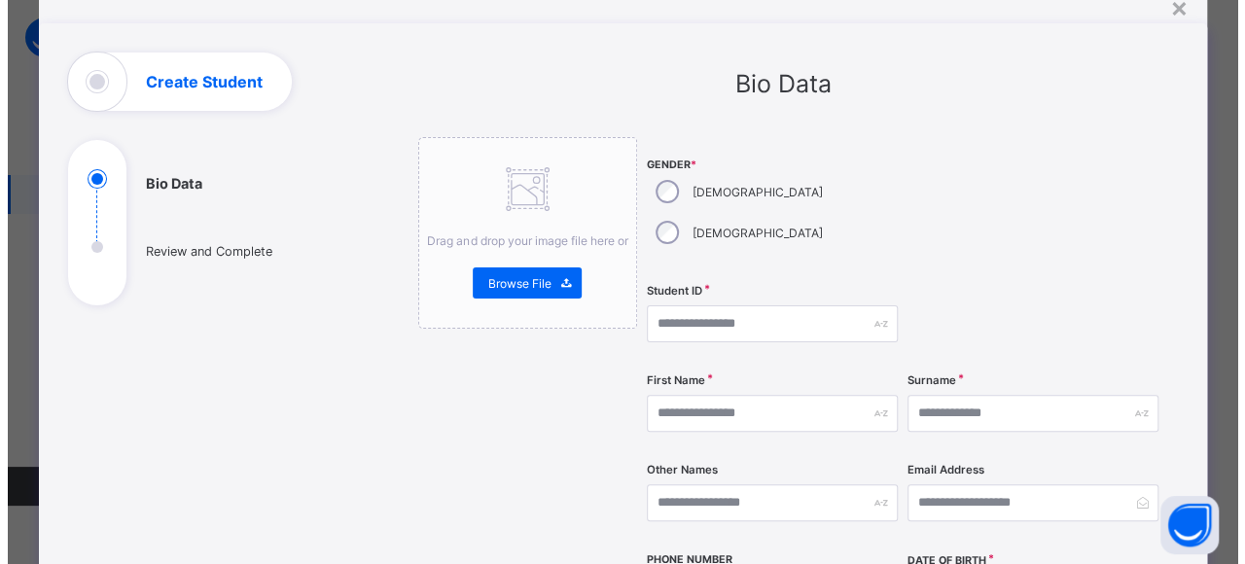
scroll to position [0, 0]
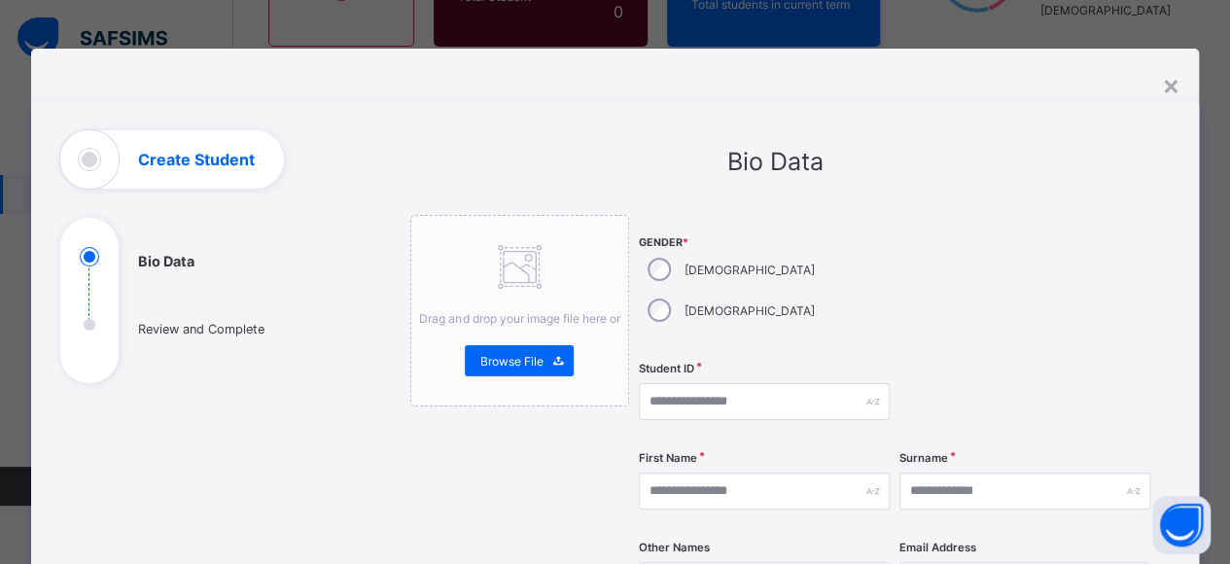
click at [1174, 86] on div "×" at bounding box center [1170, 84] width 18 height 33
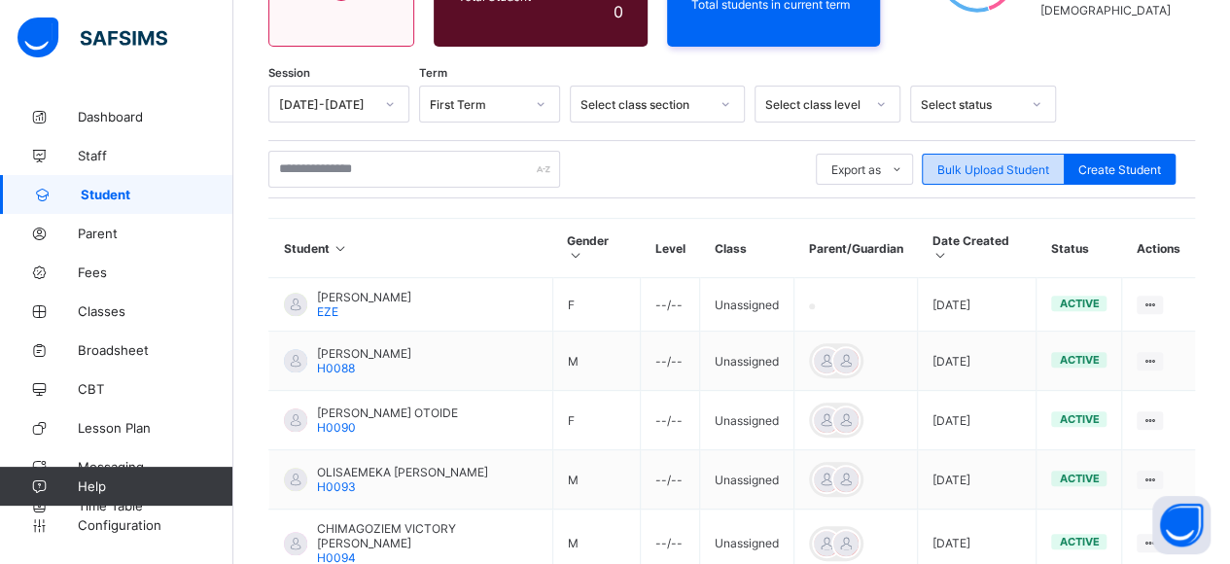
click at [1023, 176] on div "Bulk Upload Student" at bounding box center [993, 169] width 143 height 31
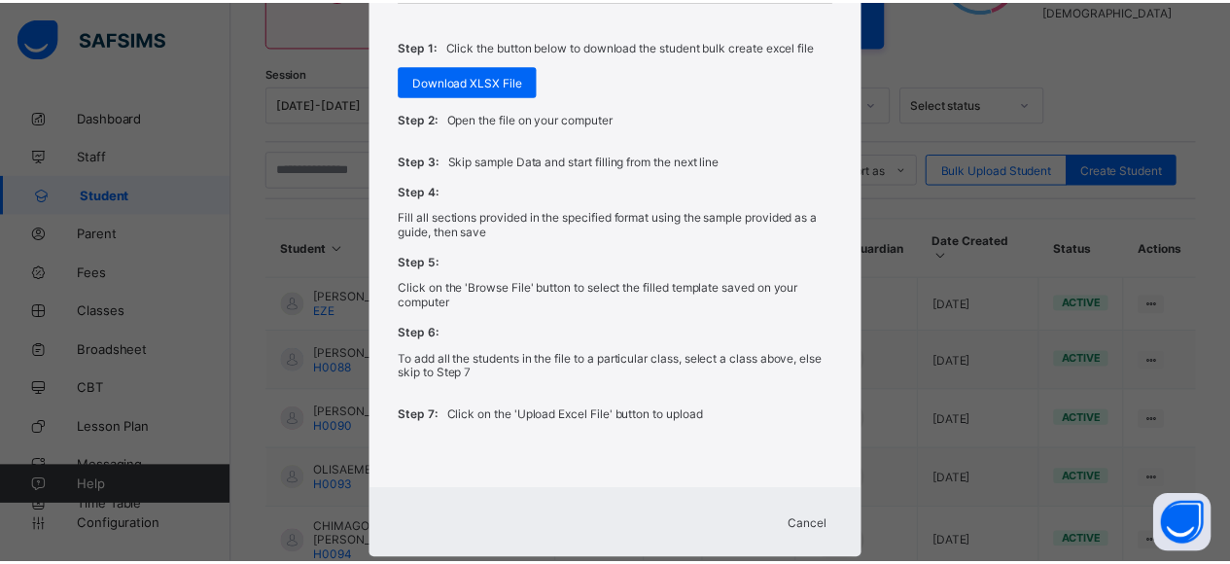
scroll to position [863, 0]
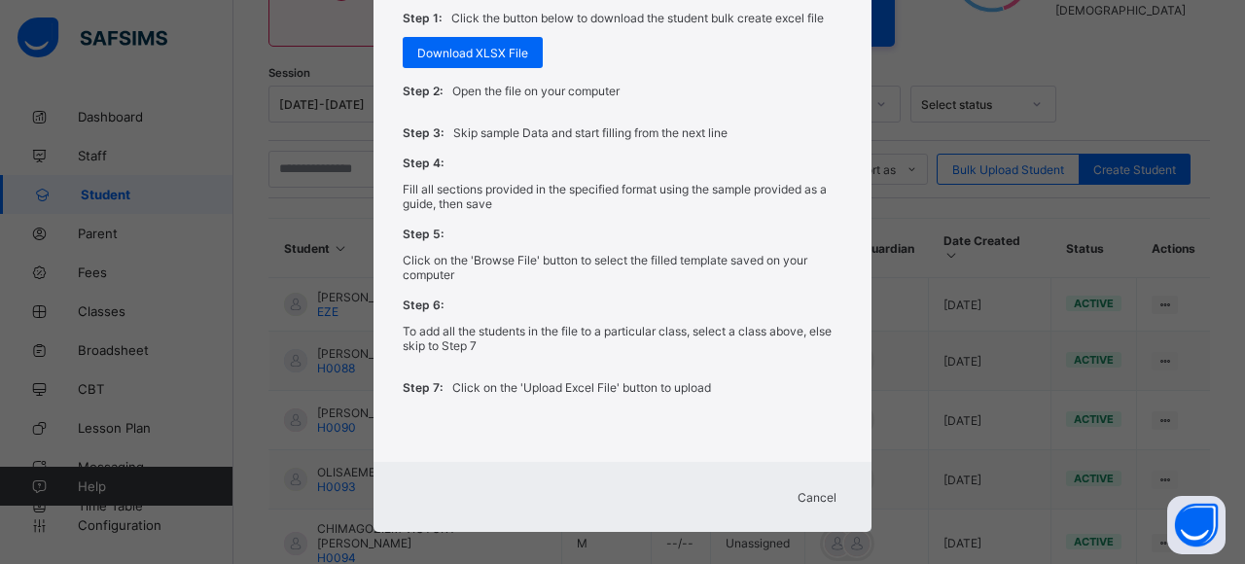
click at [803, 490] on span "Cancel" at bounding box center [816, 497] width 39 height 15
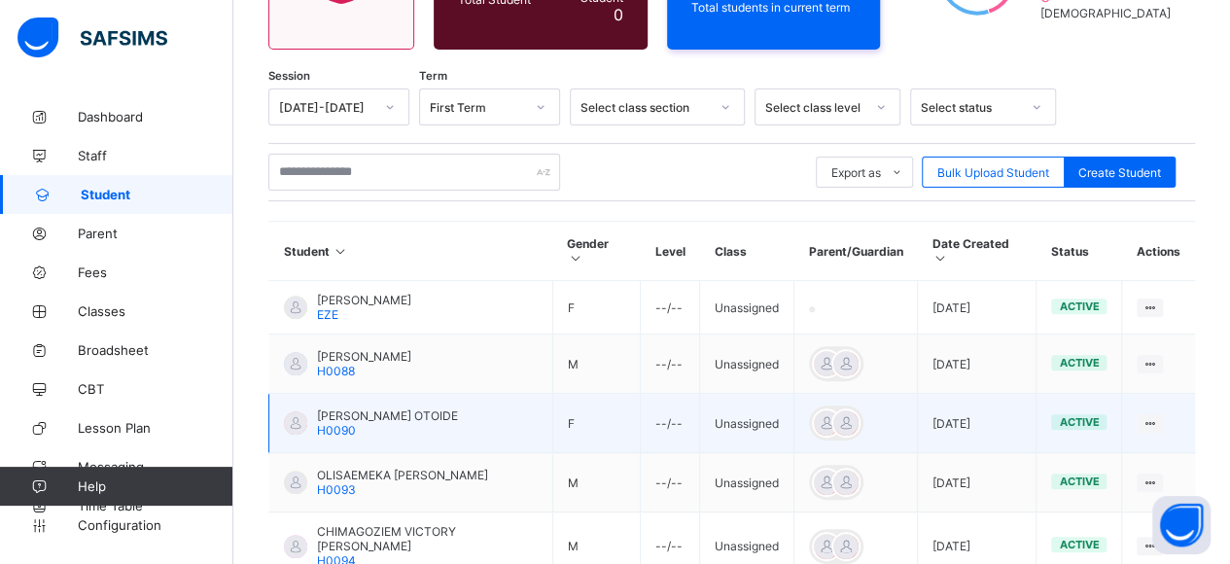
scroll to position [265, 0]
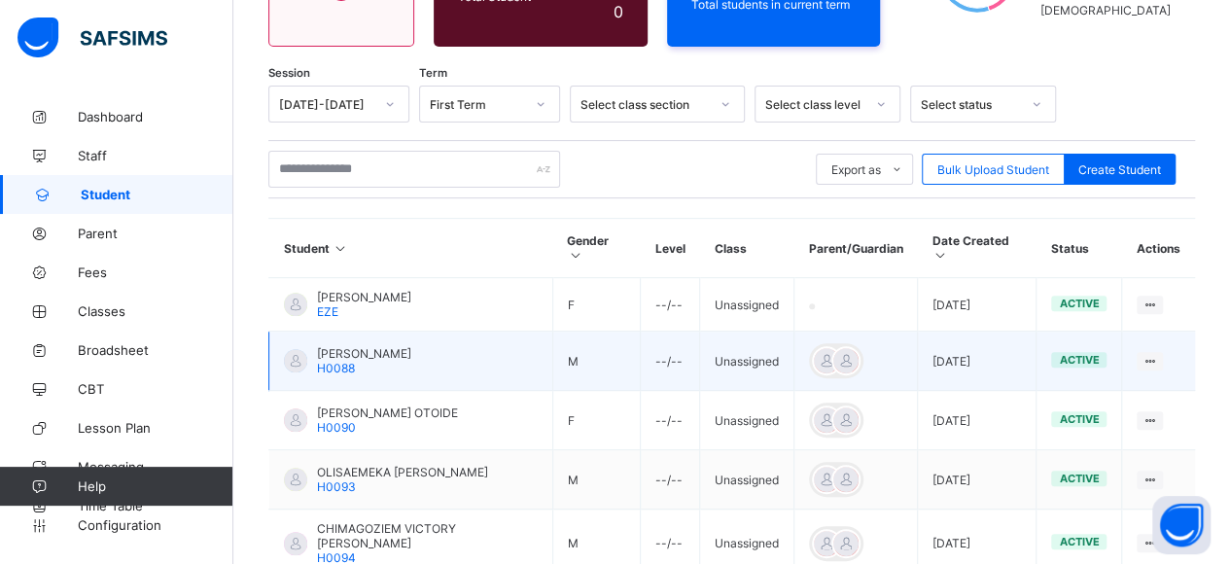
click at [336, 361] on span "H0088" at bounding box center [336, 368] width 38 height 15
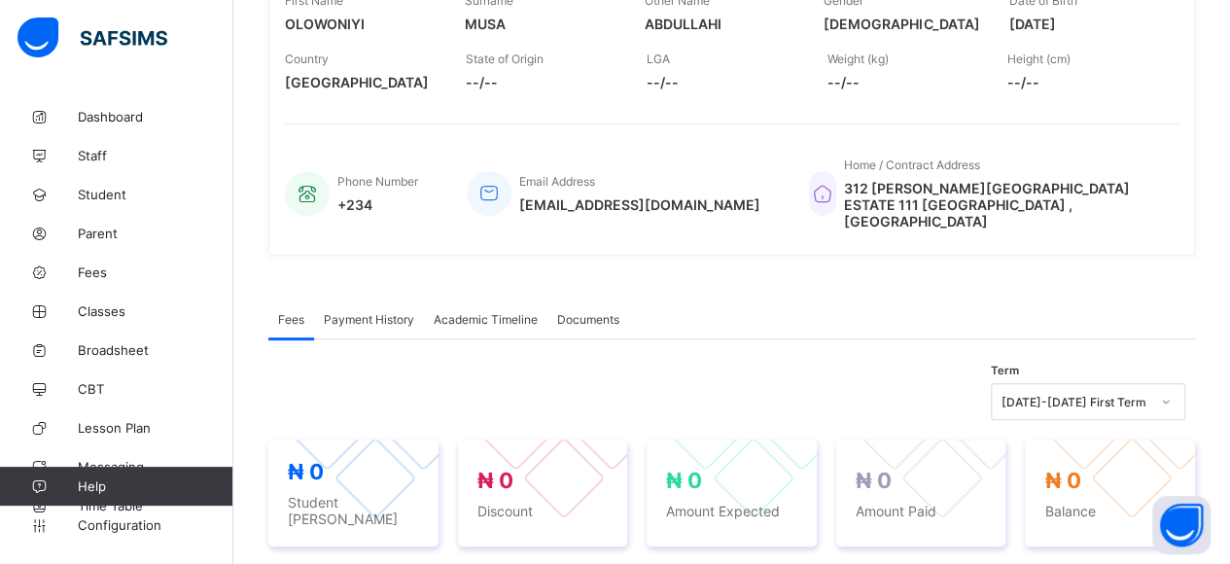
scroll to position [339, 0]
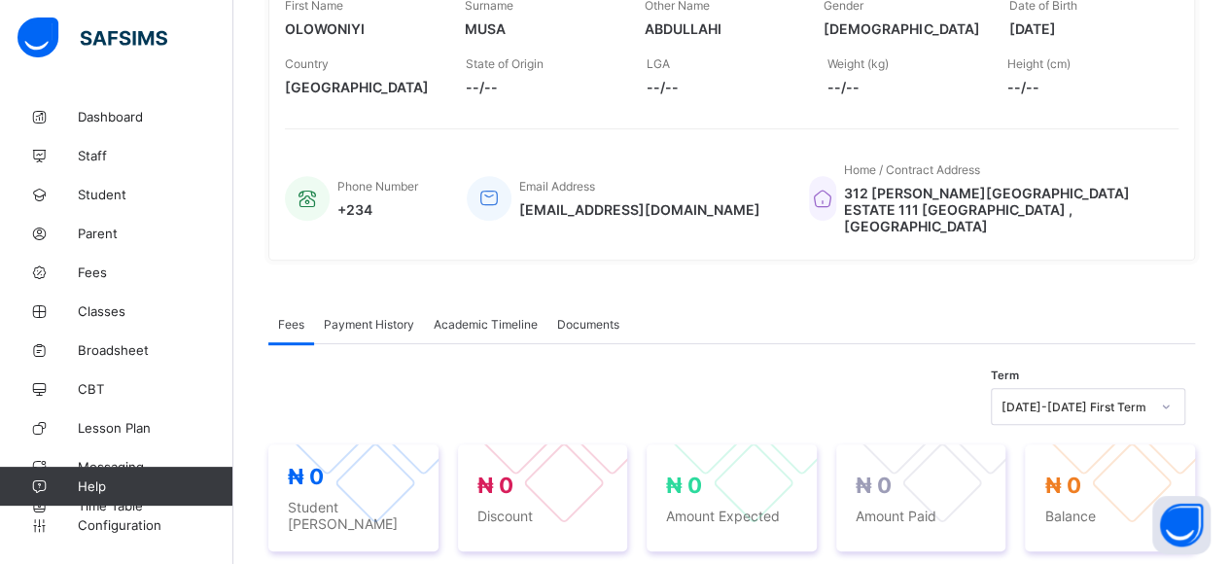
click at [375, 317] on span "Payment History" at bounding box center [369, 324] width 90 height 15
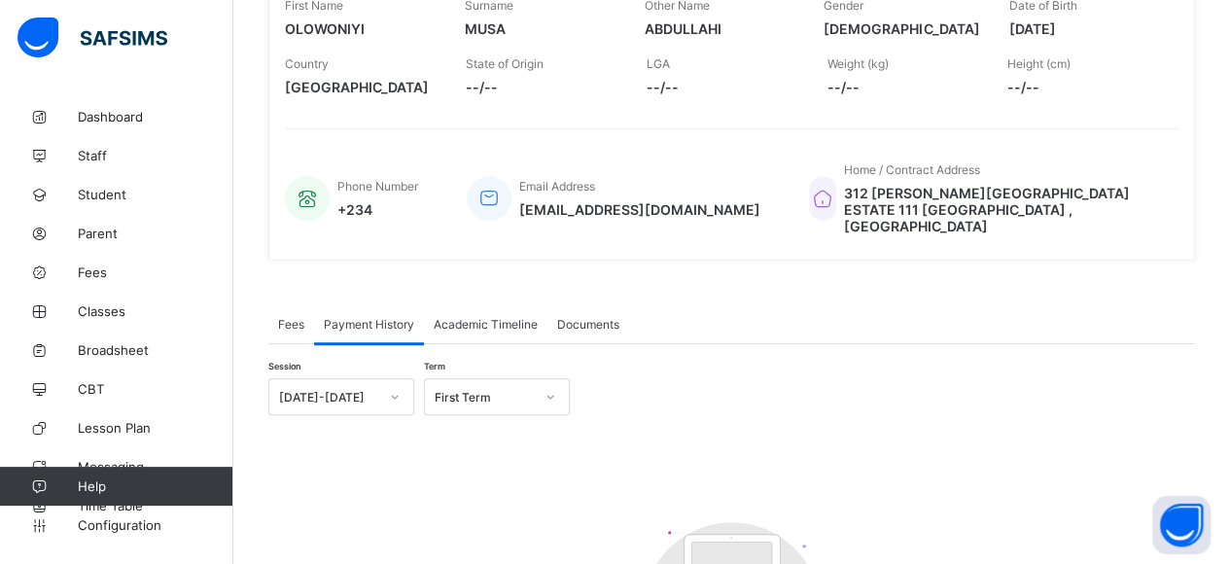
click at [486, 317] on span "Academic Timeline" at bounding box center [486, 324] width 104 height 15
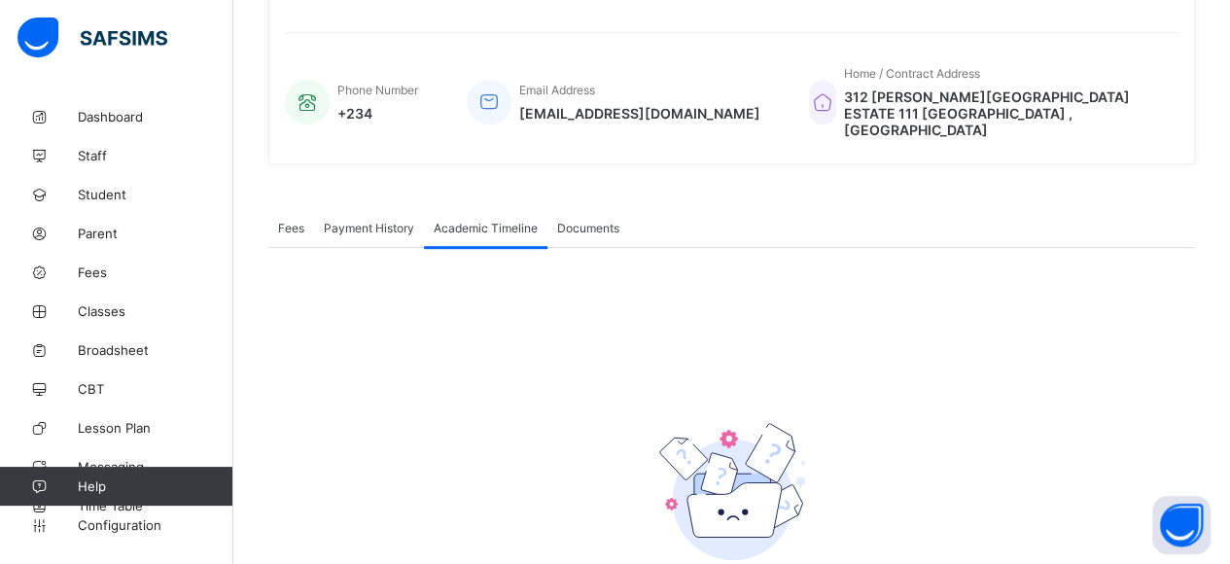
scroll to position [531, 0]
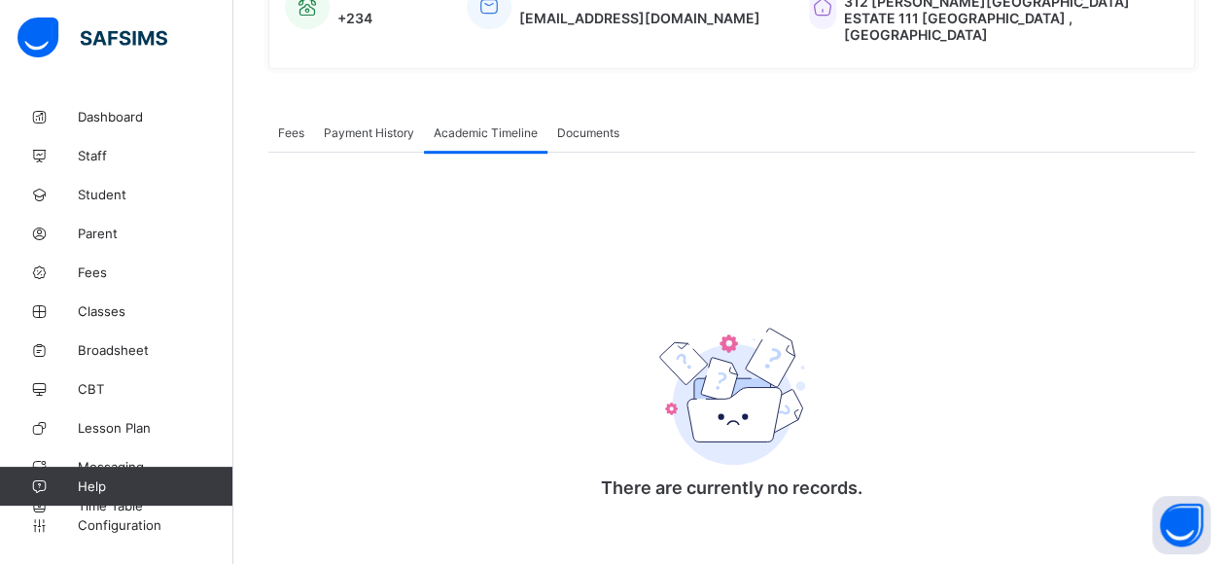
click at [591, 113] on div "Documents" at bounding box center [589, 132] width 82 height 39
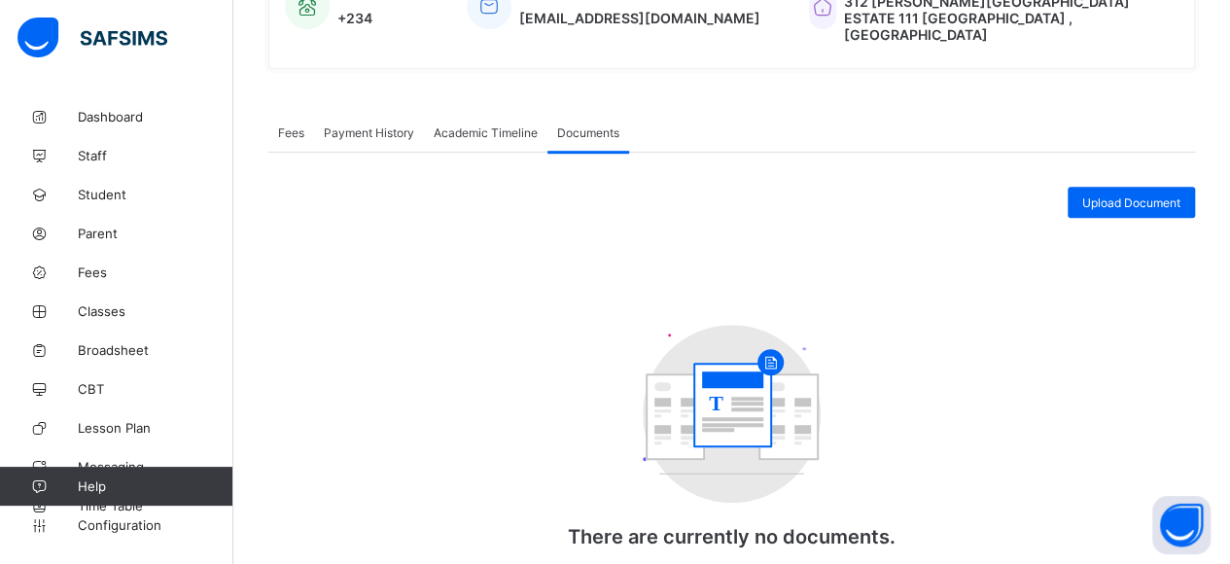
click at [516, 153] on div "Upload Document T There are currently no documents. Upload Document" at bounding box center [731, 386] width 927 height 466
click at [512, 119] on div "Academic Timeline" at bounding box center [486, 132] width 124 height 39
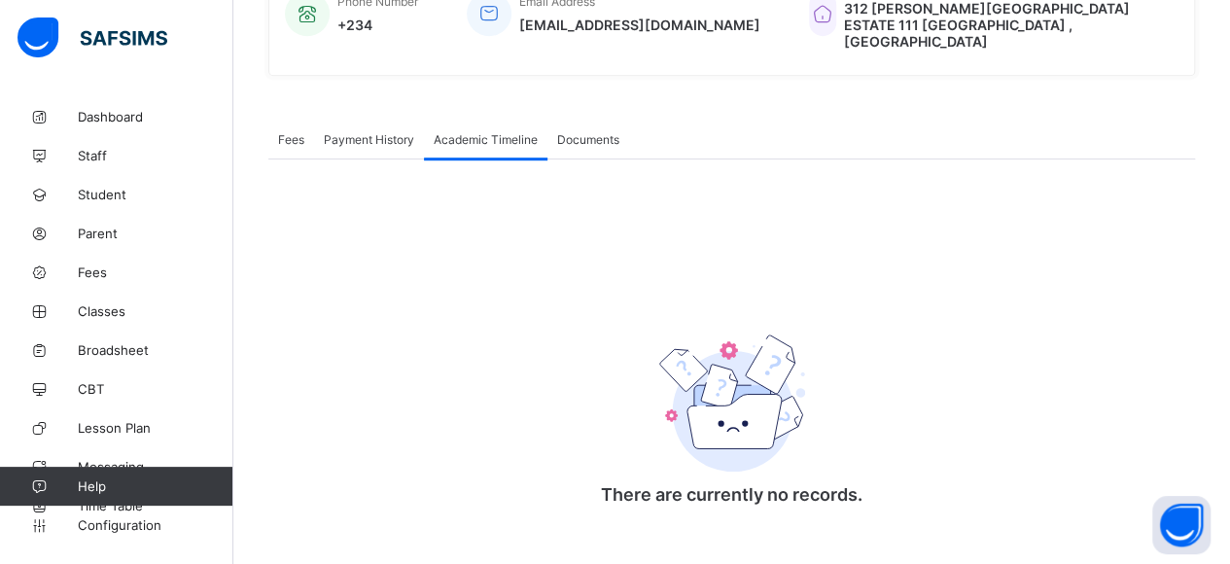
scroll to position [336, 0]
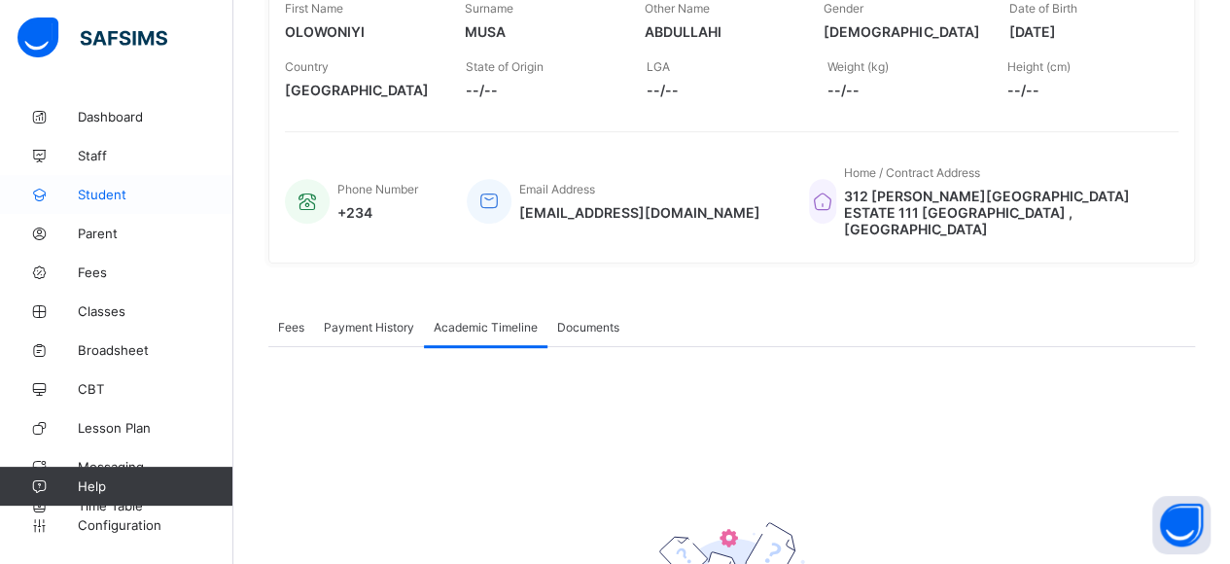
click at [93, 190] on span "Student" at bounding box center [156, 195] width 156 height 16
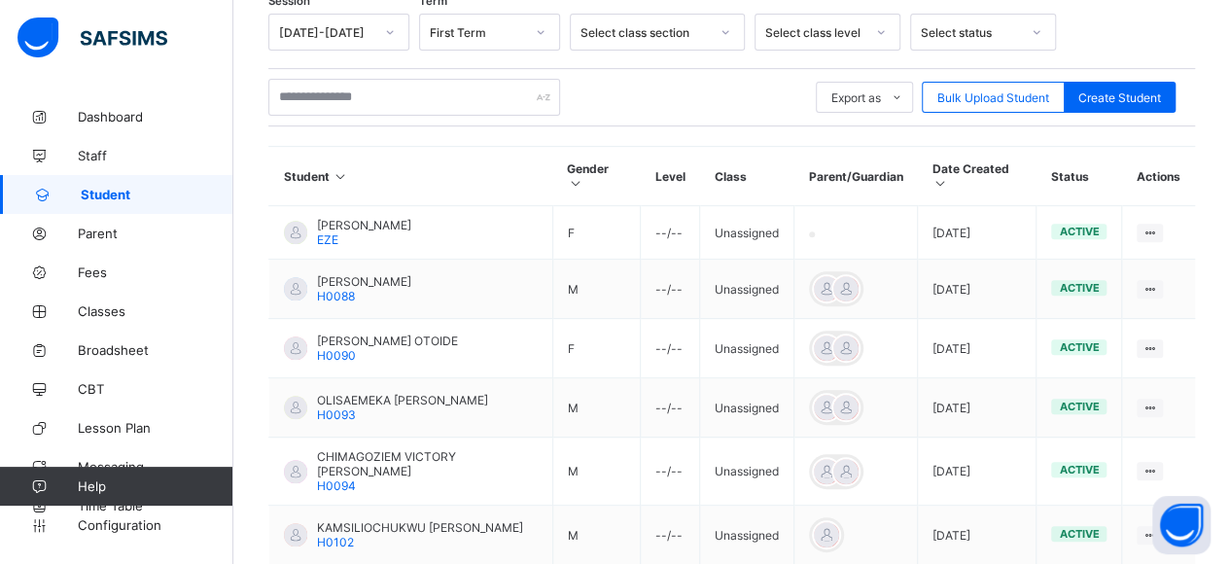
scroll to position [239, 0]
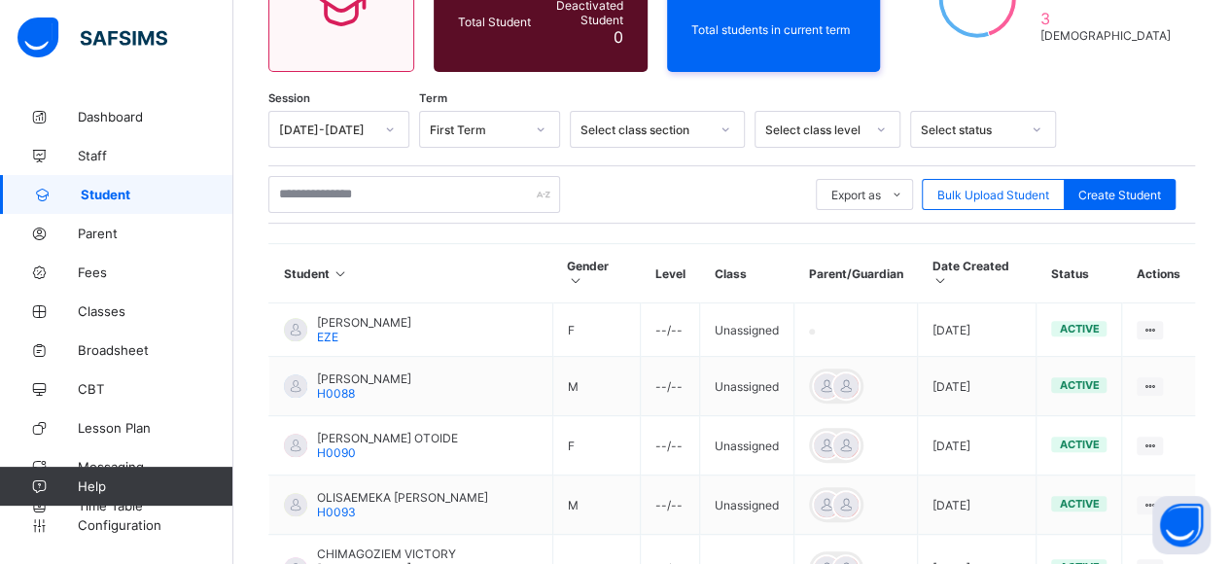
click at [663, 120] on div "Select class section" at bounding box center [639, 129] width 136 height 27
click at [660, 166] on div "Nursery" at bounding box center [657, 172] width 173 height 30
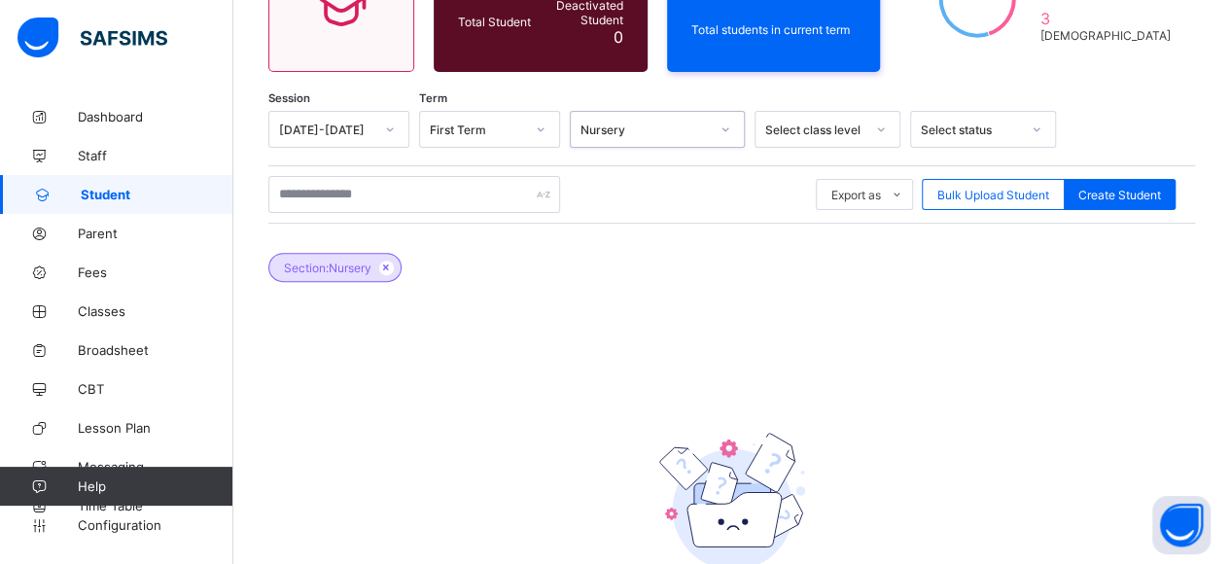
click at [637, 119] on div "Nursery" at bounding box center [639, 129] width 136 height 27
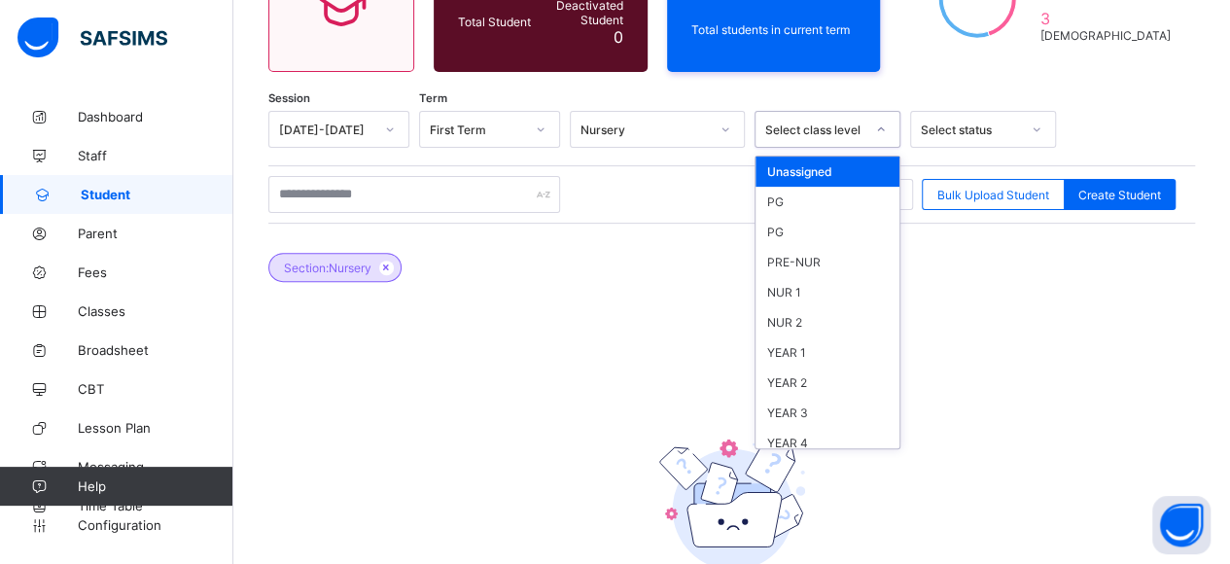
click at [831, 137] on div "Select class level" at bounding box center [809, 129] width 107 height 27
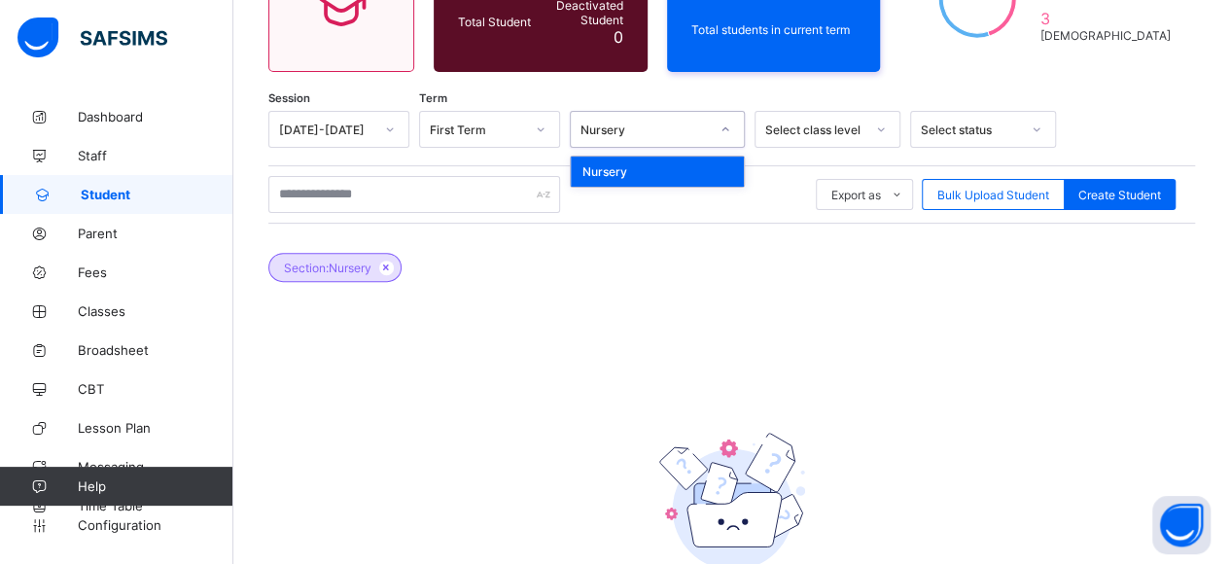
click at [708, 137] on div at bounding box center [725, 129] width 37 height 35
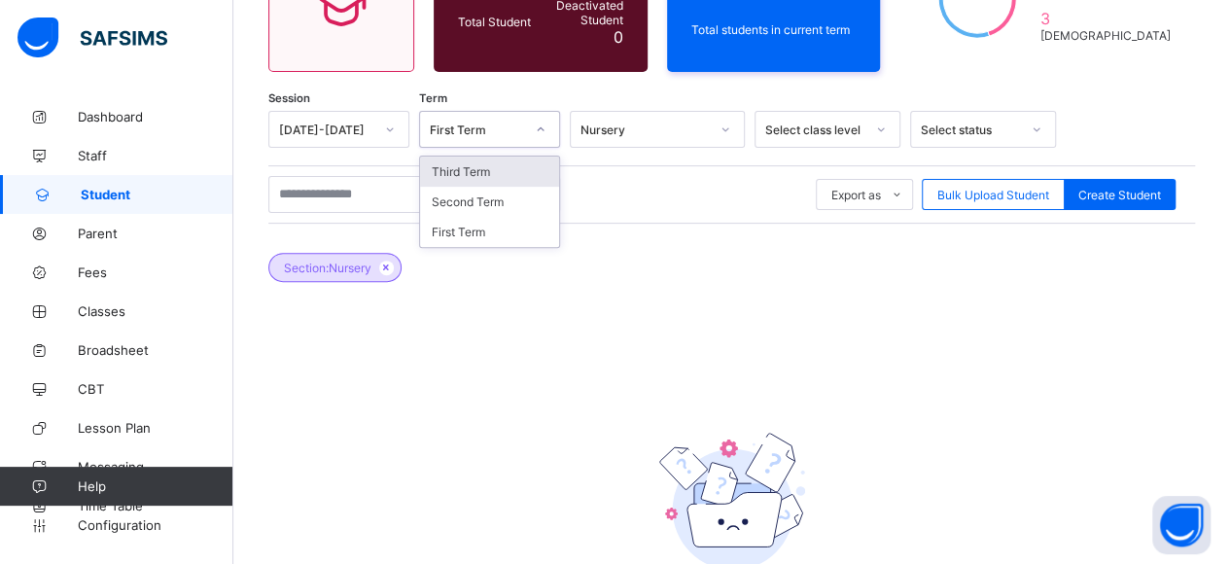
click at [517, 124] on div "First Term" at bounding box center [477, 130] width 94 height 15
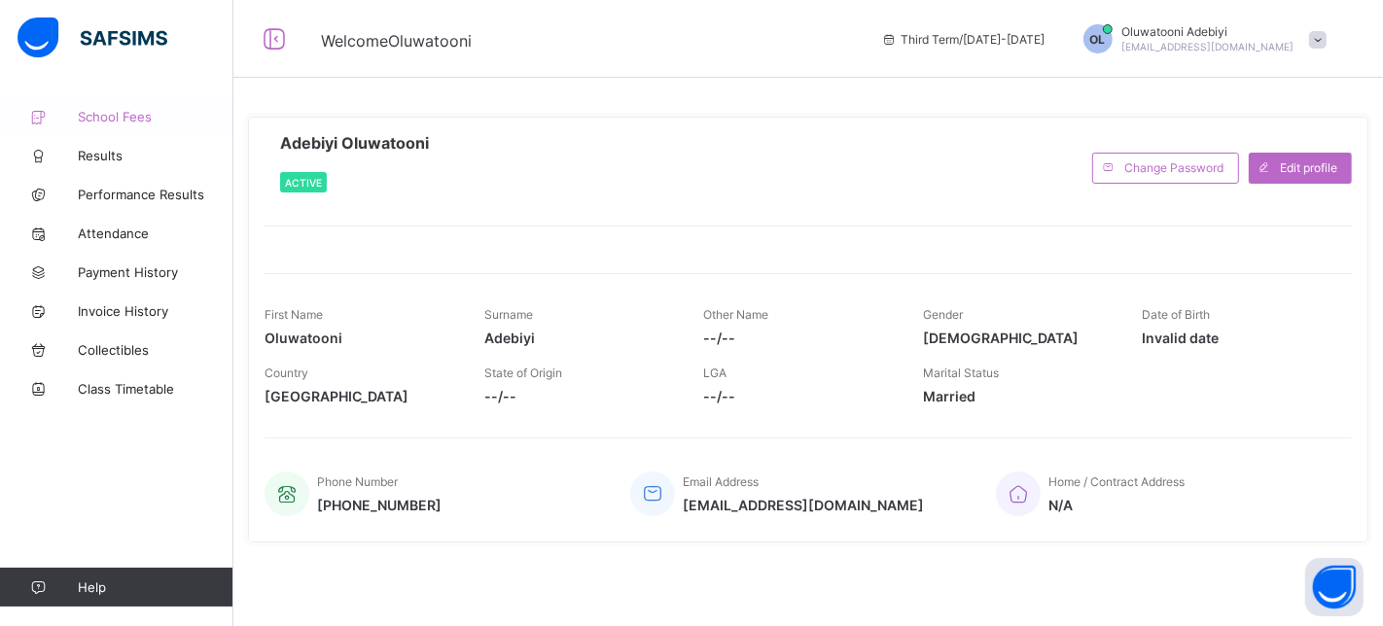
click at [111, 124] on span "School Fees" at bounding box center [156, 117] width 156 height 16
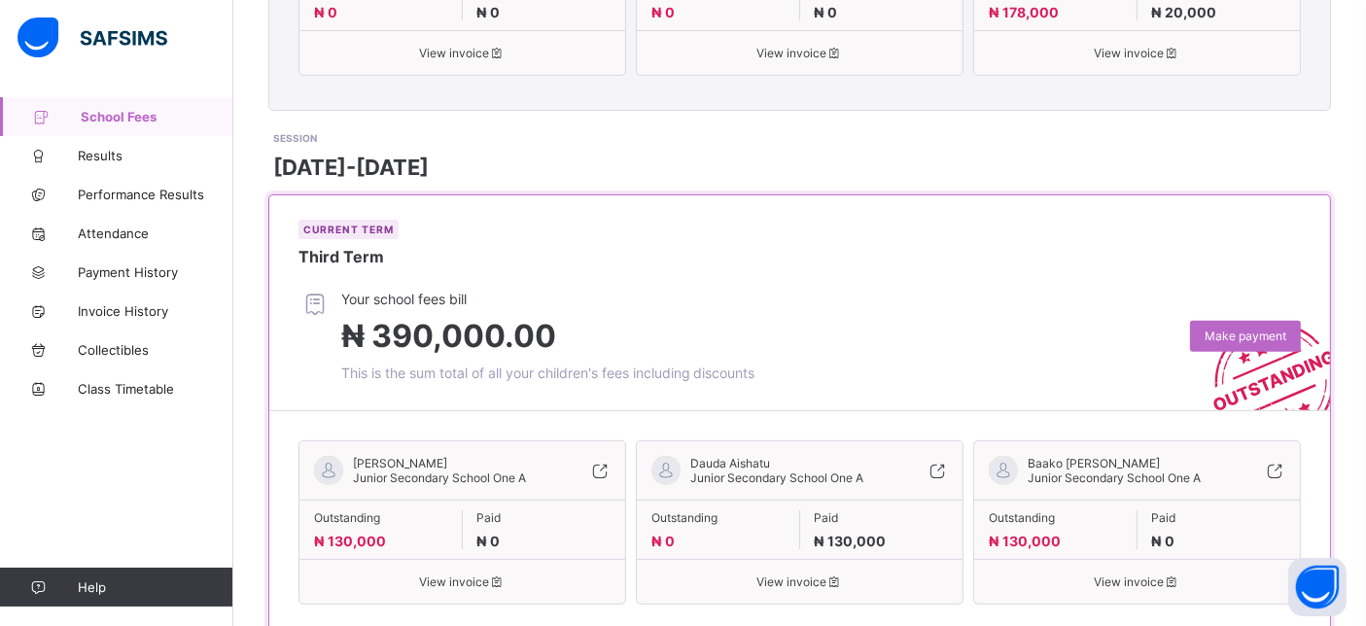
scroll to position [864, 0]
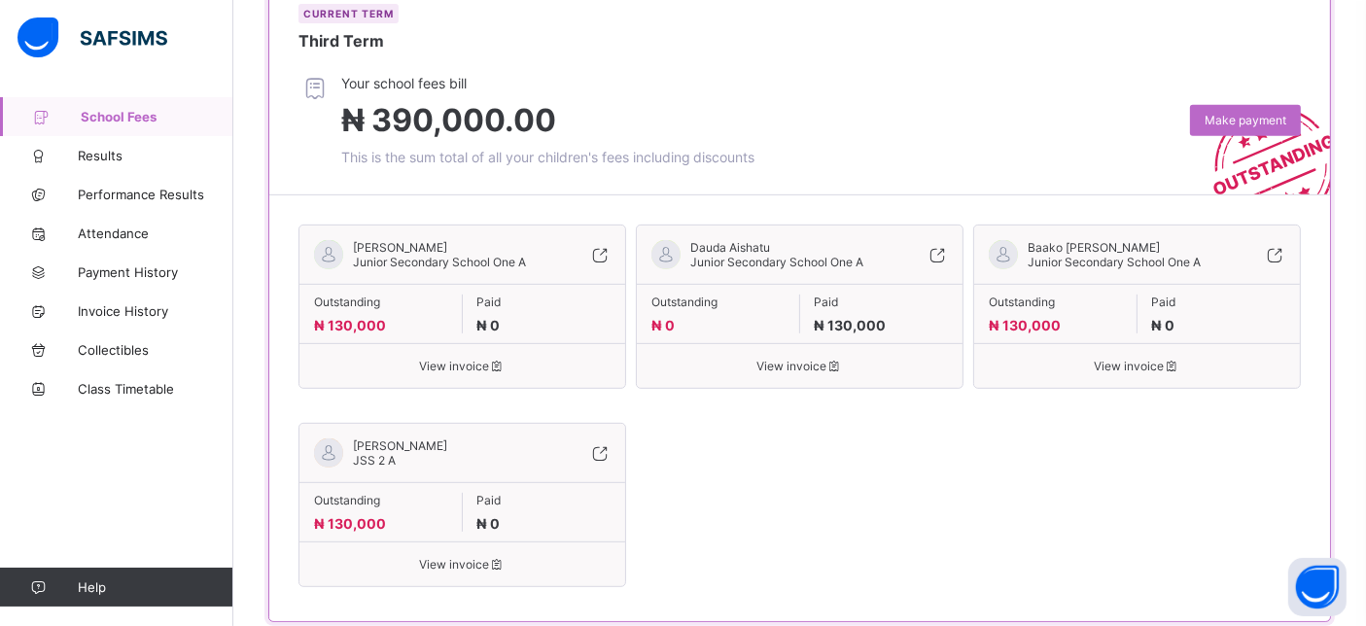
click at [478, 359] on span "View invoice" at bounding box center [462, 366] width 297 height 15
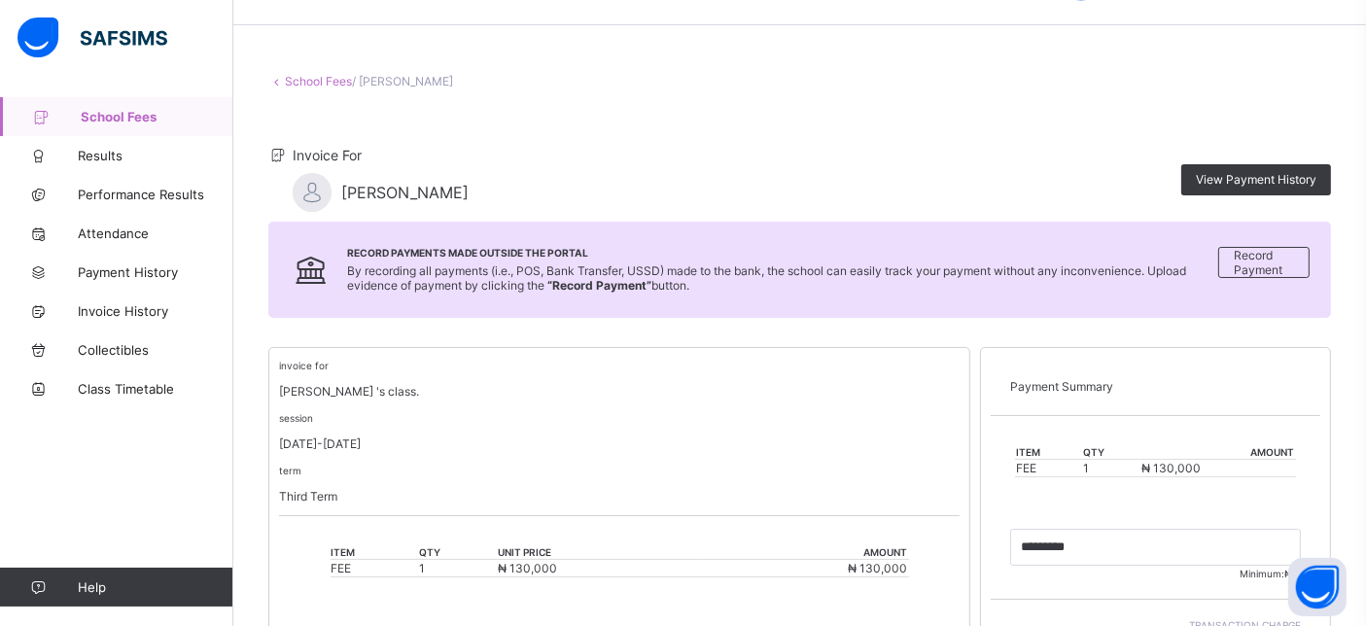
scroll to position [44, 0]
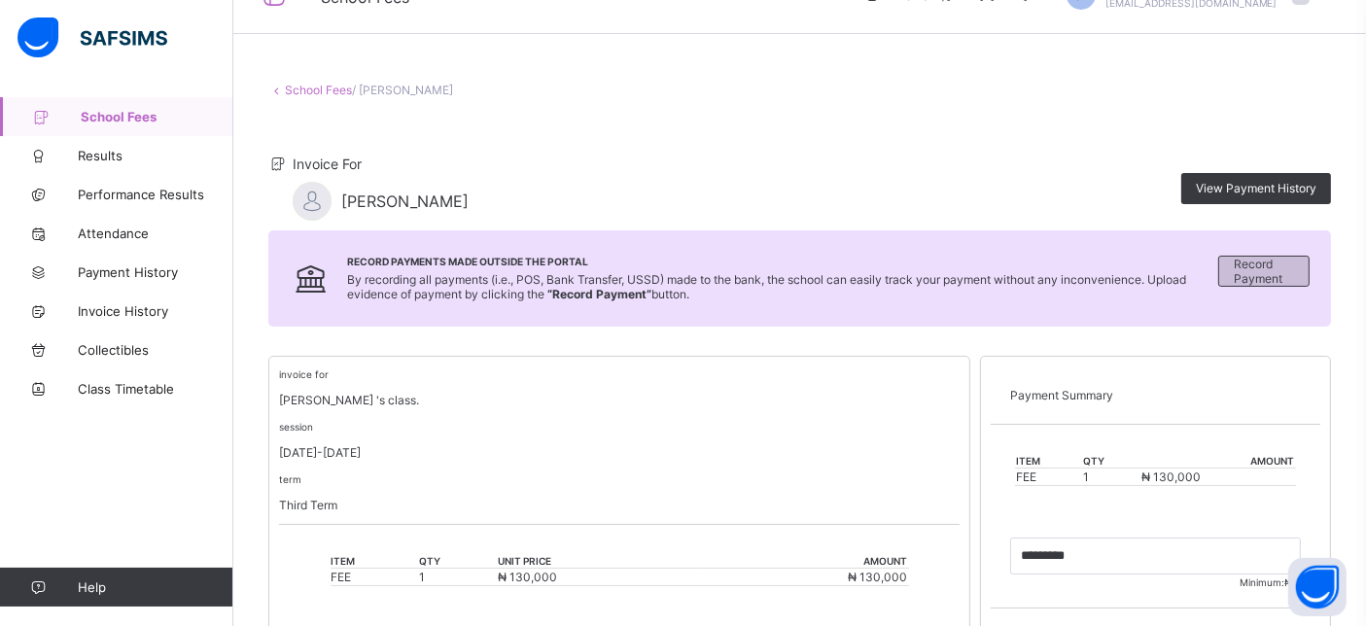
click at [1294, 282] on span "Record Payment" at bounding box center [1264, 271] width 60 height 29
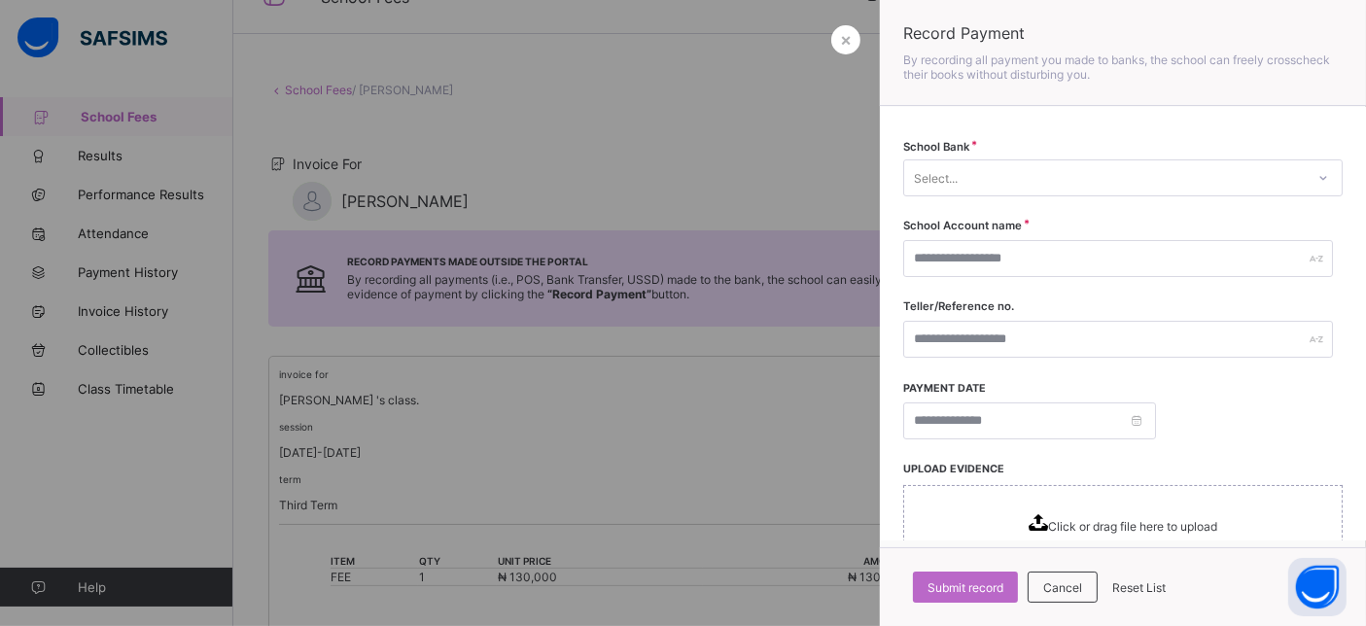
click at [1026, 176] on div "Select..." at bounding box center [1104, 177] width 401 height 27
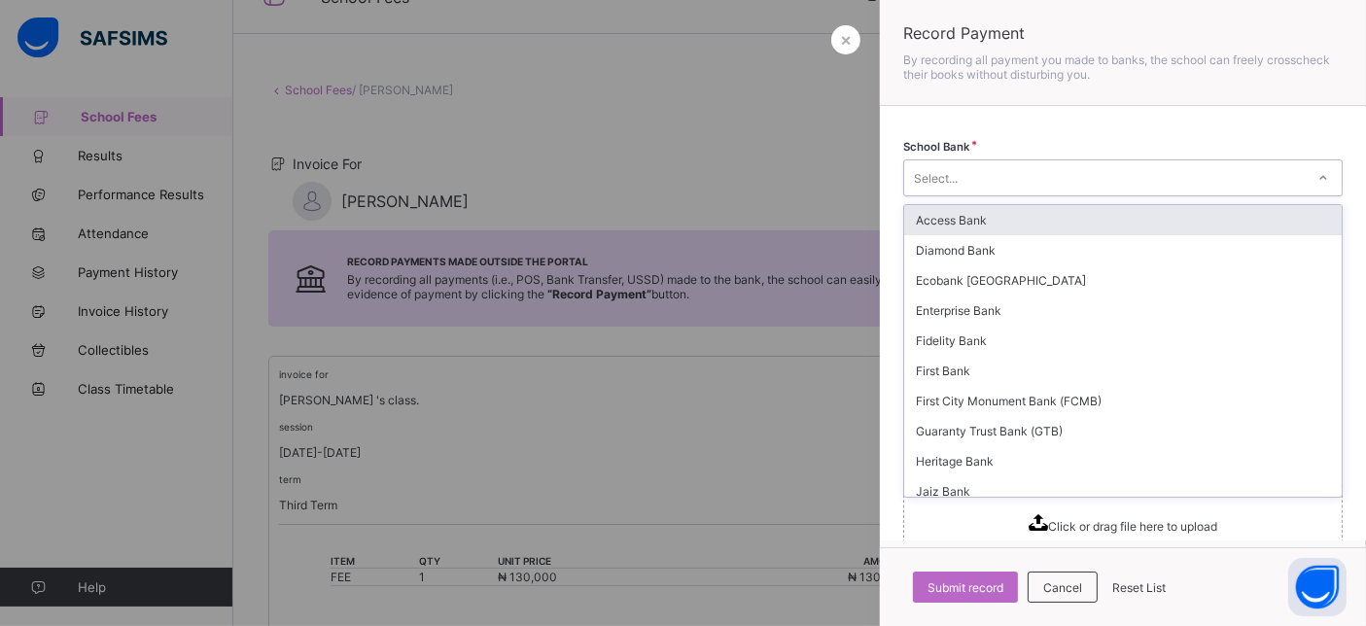
click at [1019, 186] on div "Select..." at bounding box center [1104, 177] width 401 height 27
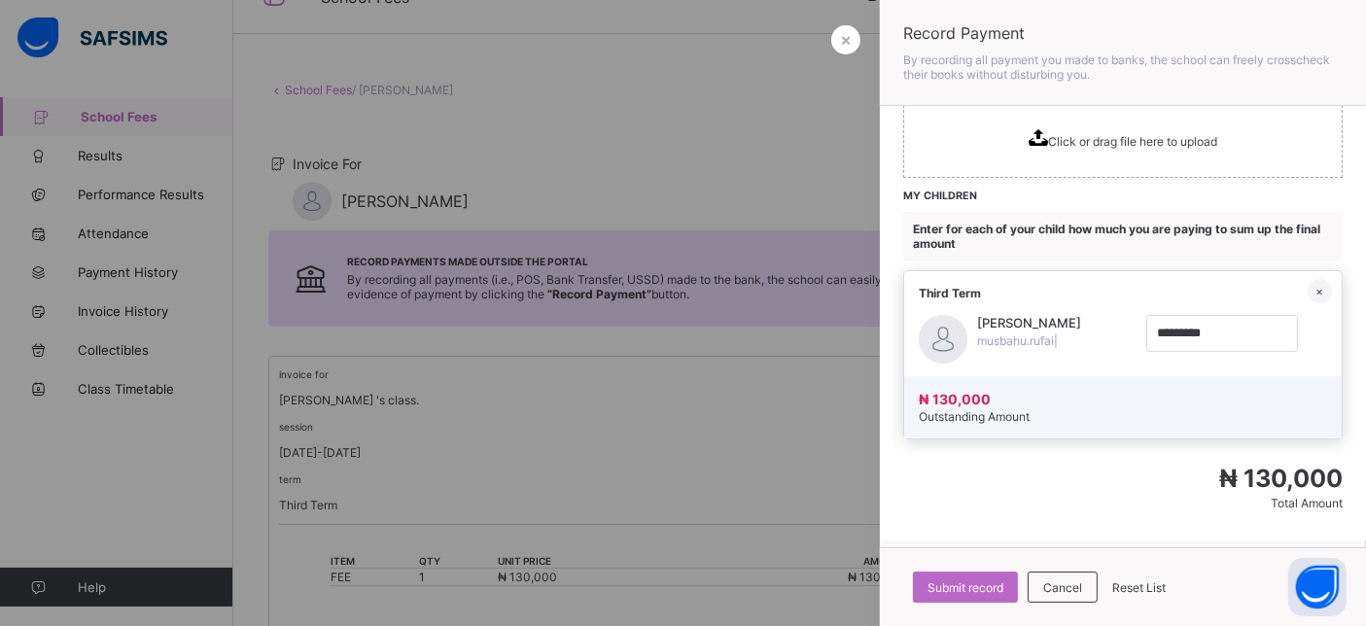
scroll to position [0, 0]
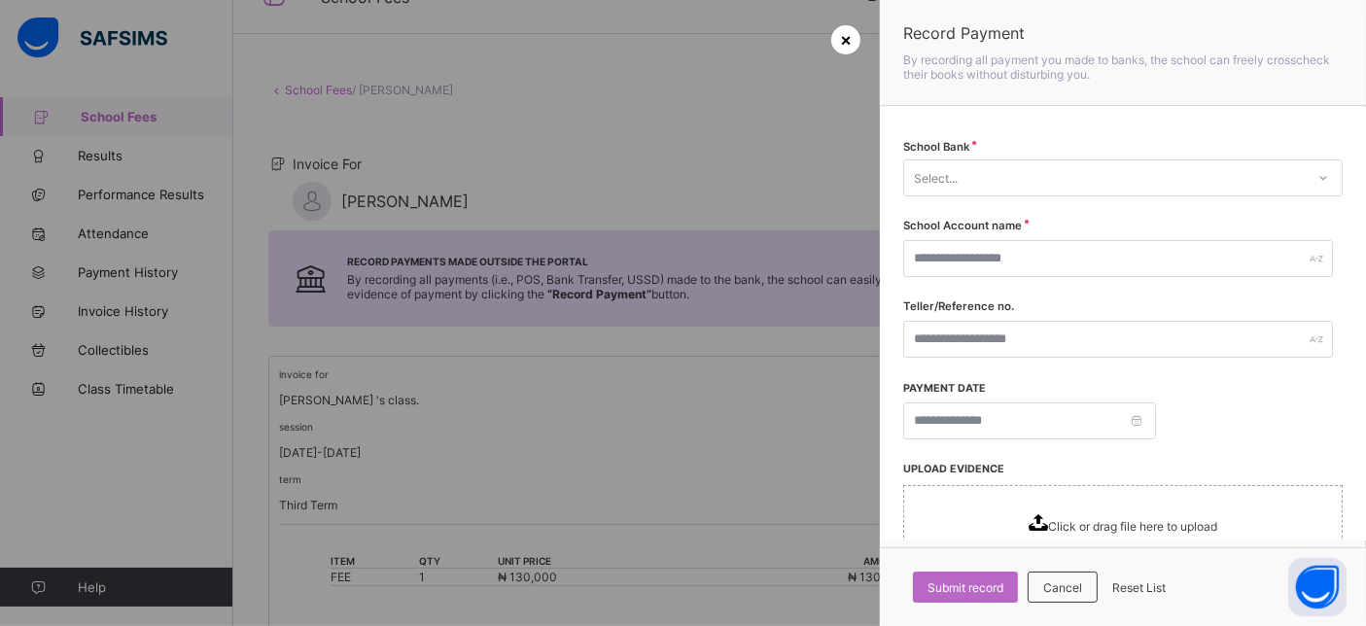
click at [843, 45] on span "×" at bounding box center [846, 39] width 12 height 20
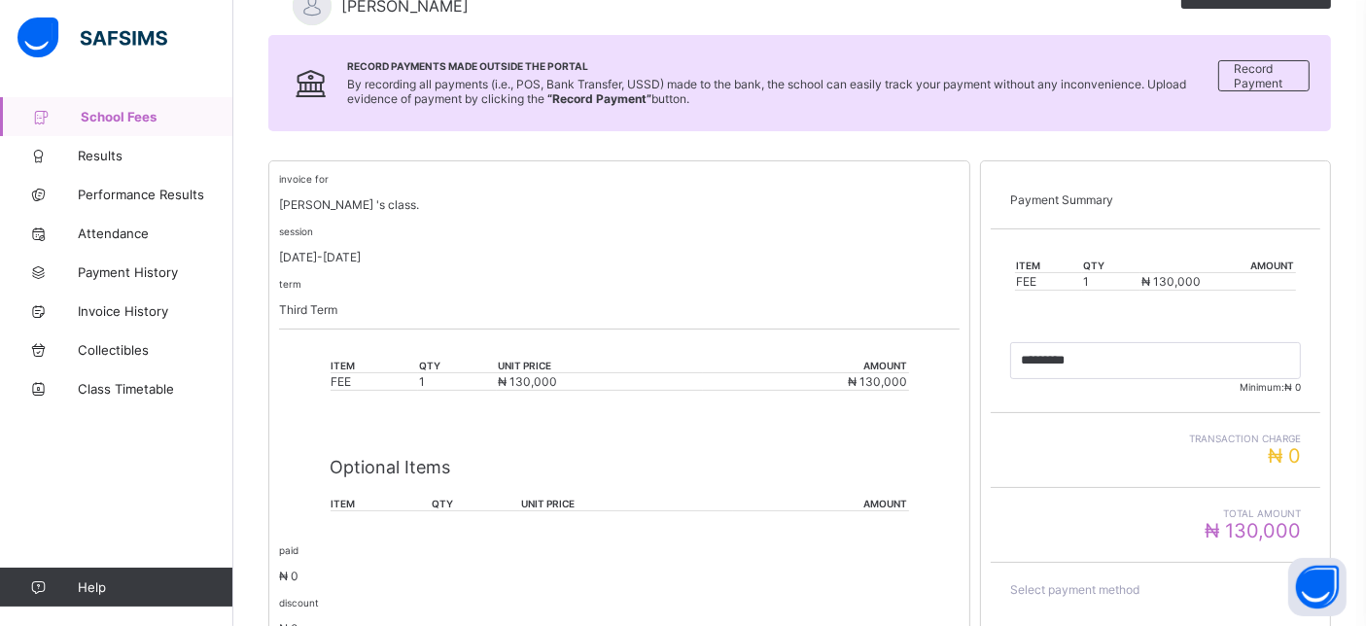
scroll to position [477, 0]
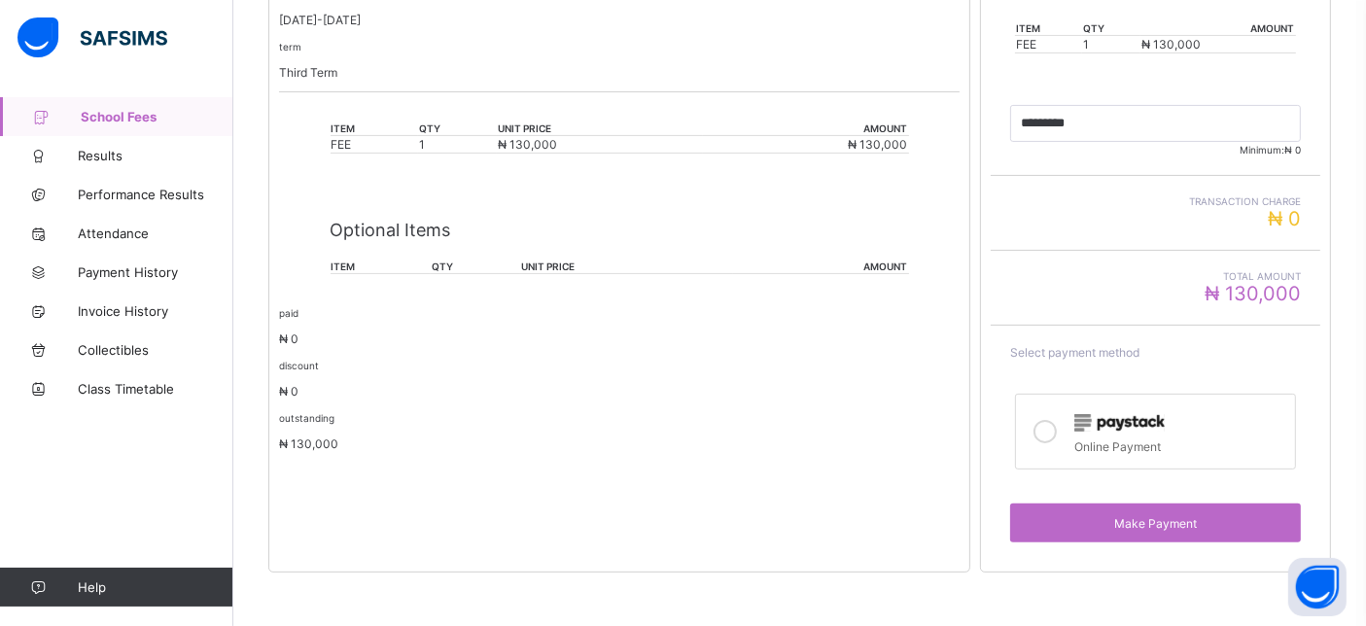
click at [1045, 396] on label "Online Payment" at bounding box center [1155, 432] width 281 height 76
click at [1080, 516] on span "Make Payment" at bounding box center [1156, 523] width 262 height 15
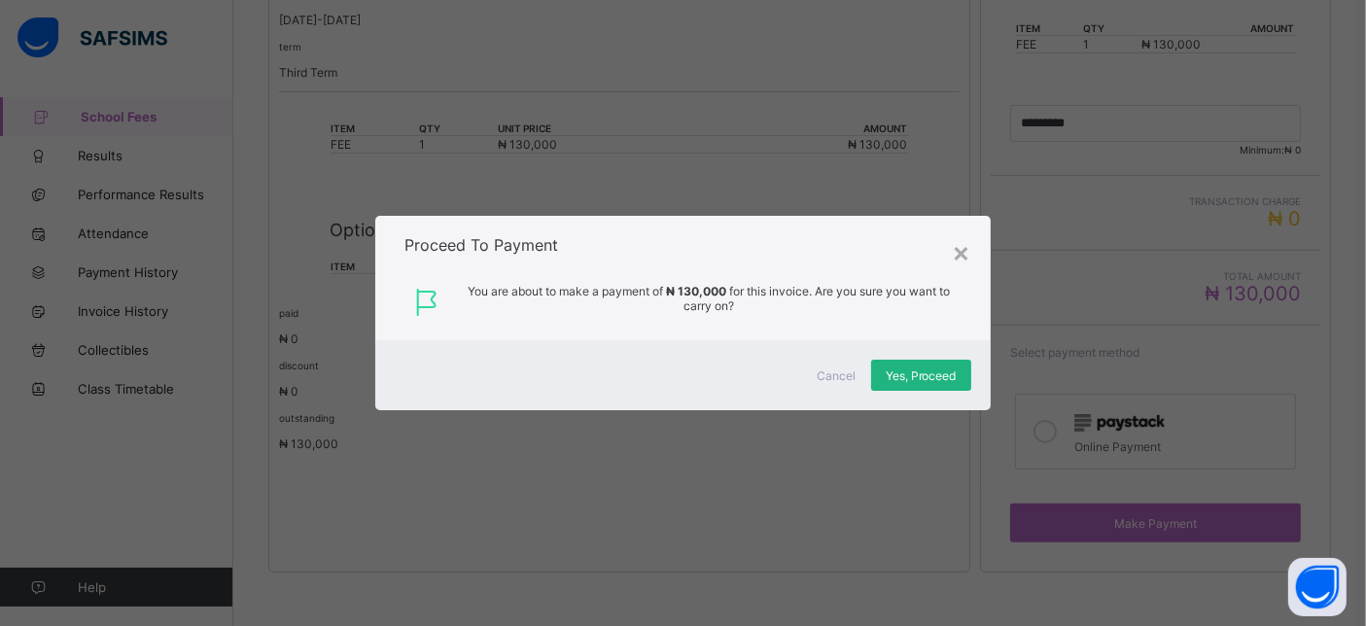
click at [912, 372] on span "Yes, Proceed" at bounding box center [921, 376] width 71 height 15
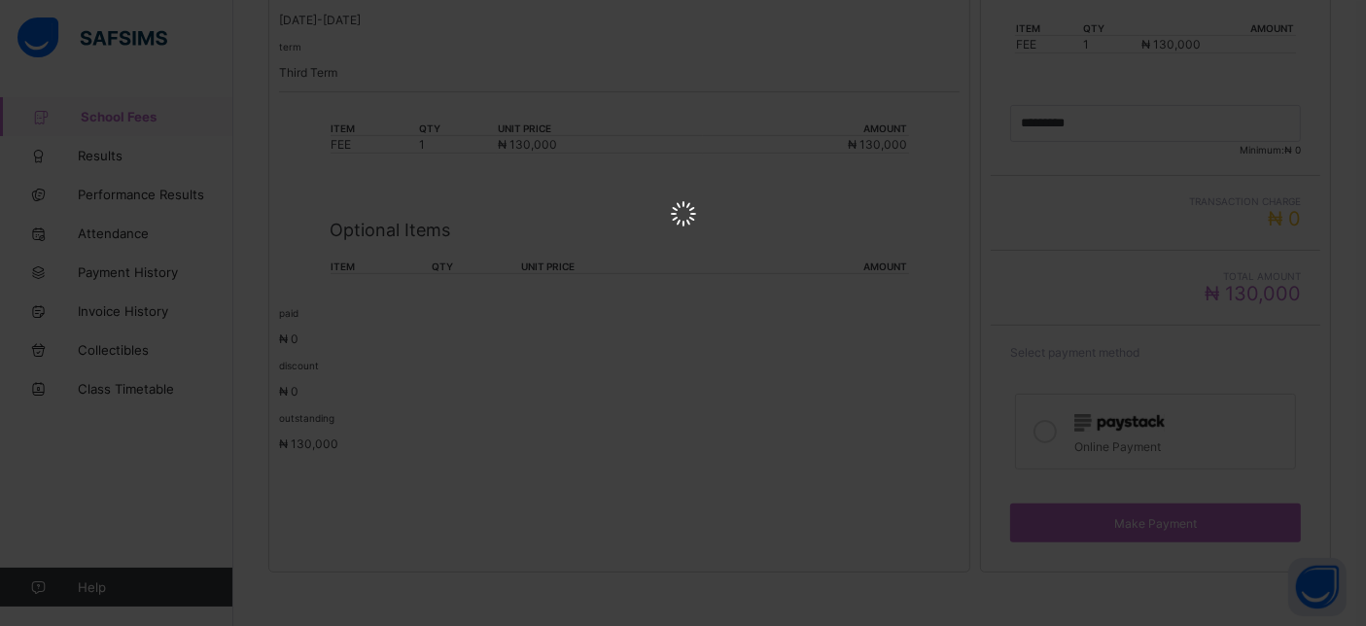
scroll to position [0, 0]
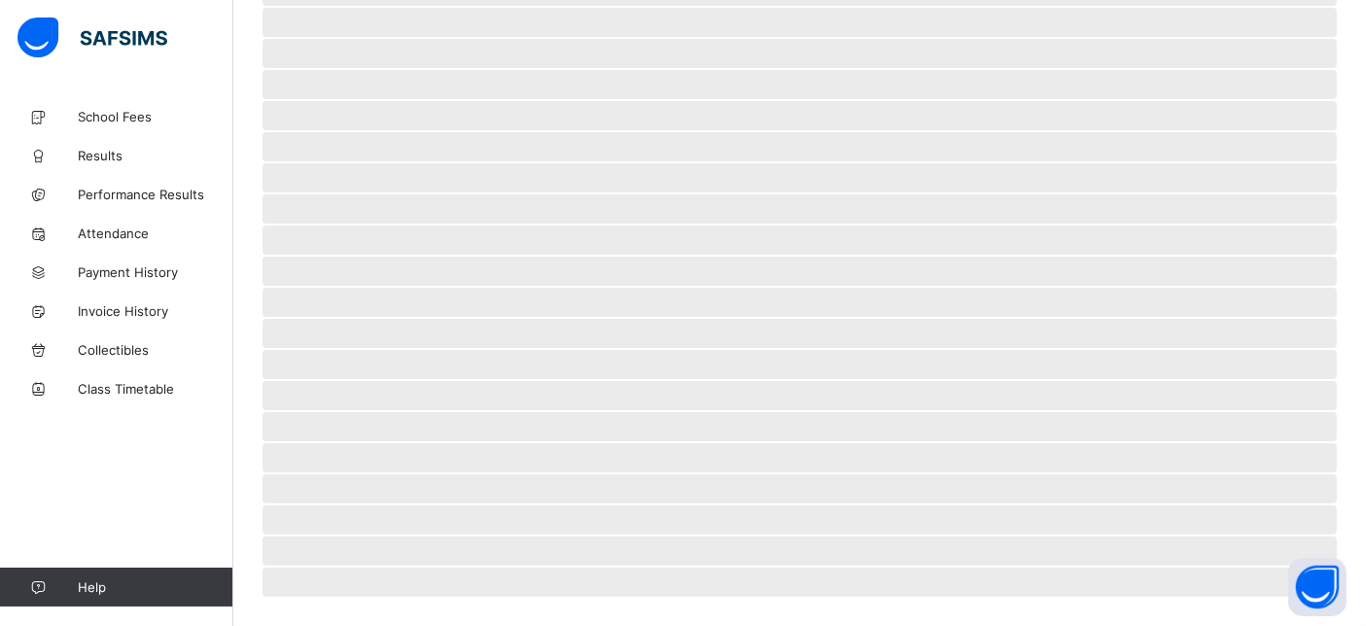
scroll to position [125, 0]
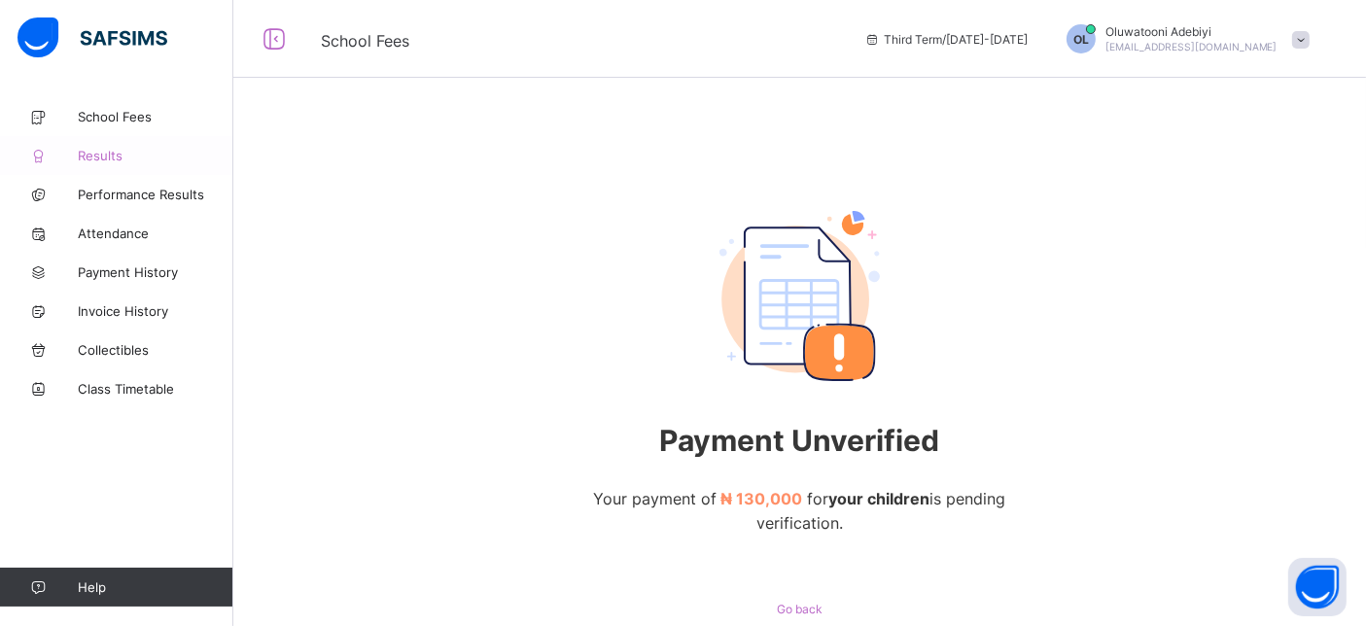
click at [91, 157] on span "Results" at bounding box center [156, 156] width 156 height 16
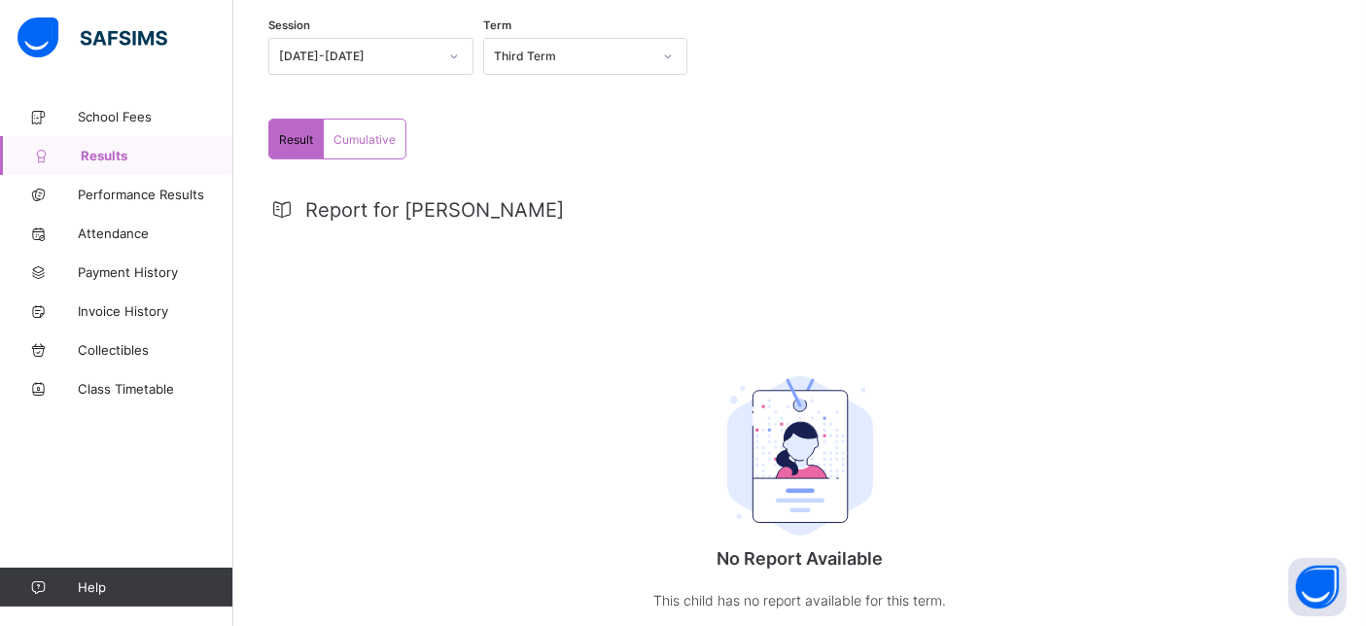
scroll to position [311, 0]
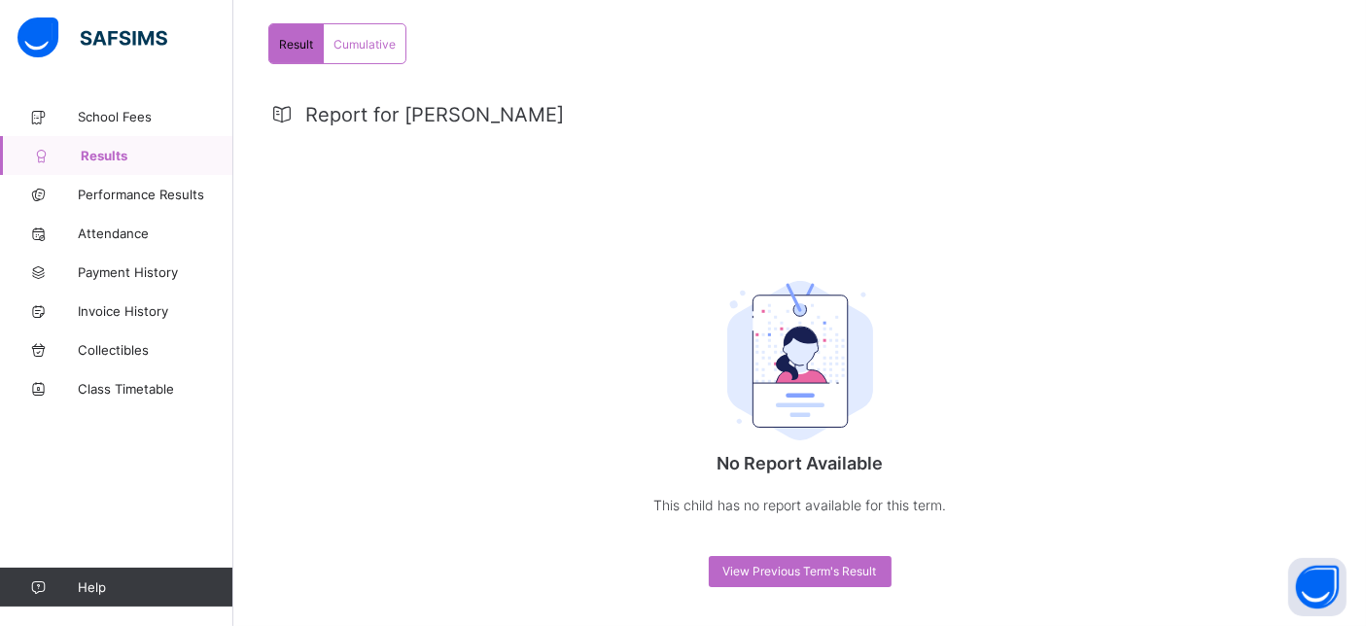
click at [383, 49] on div "Cumulative" at bounding box center [365, 43] width 82 height 39
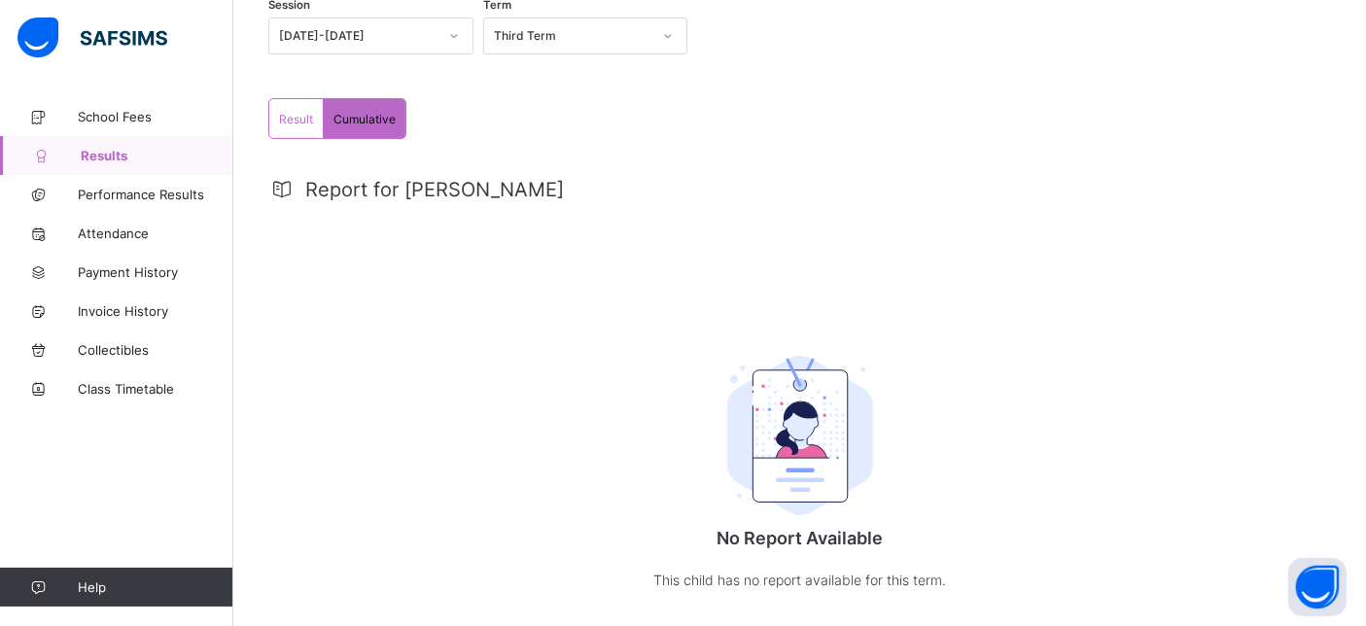
scroll to position [203, 0]
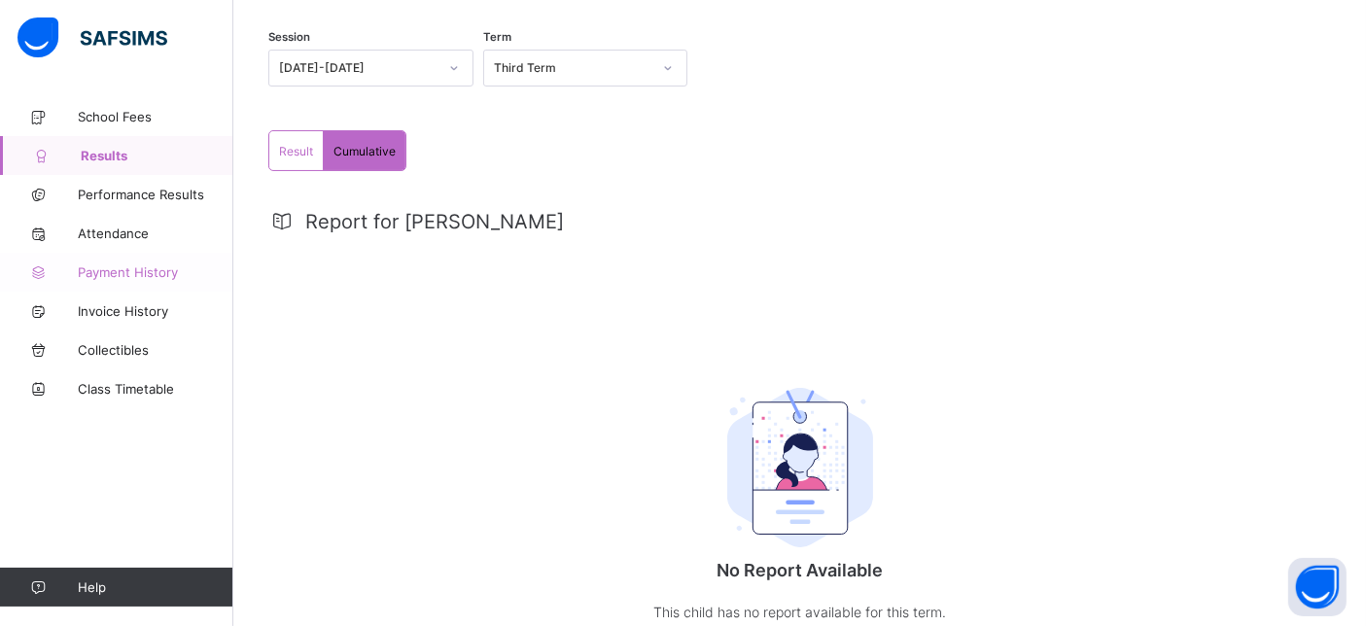
click at [134, 270] on span "Payment History" at bounding box center [156, 273] width 156 height 16
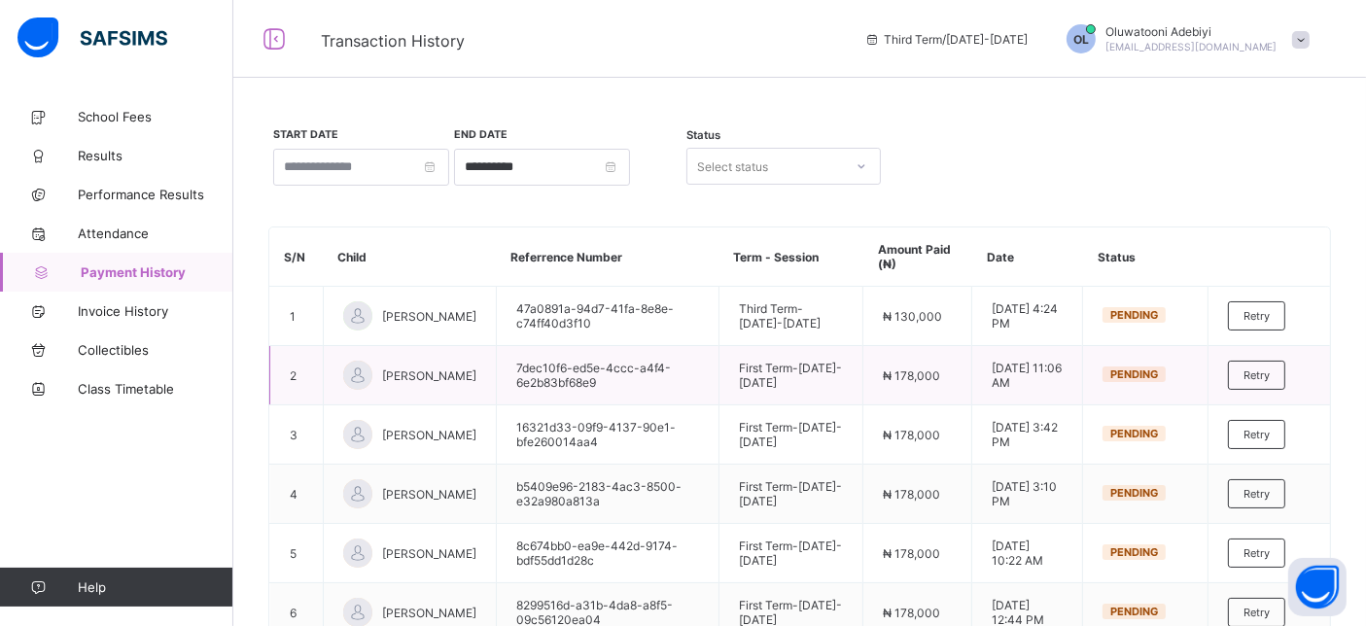
scroll to position [336, 0]
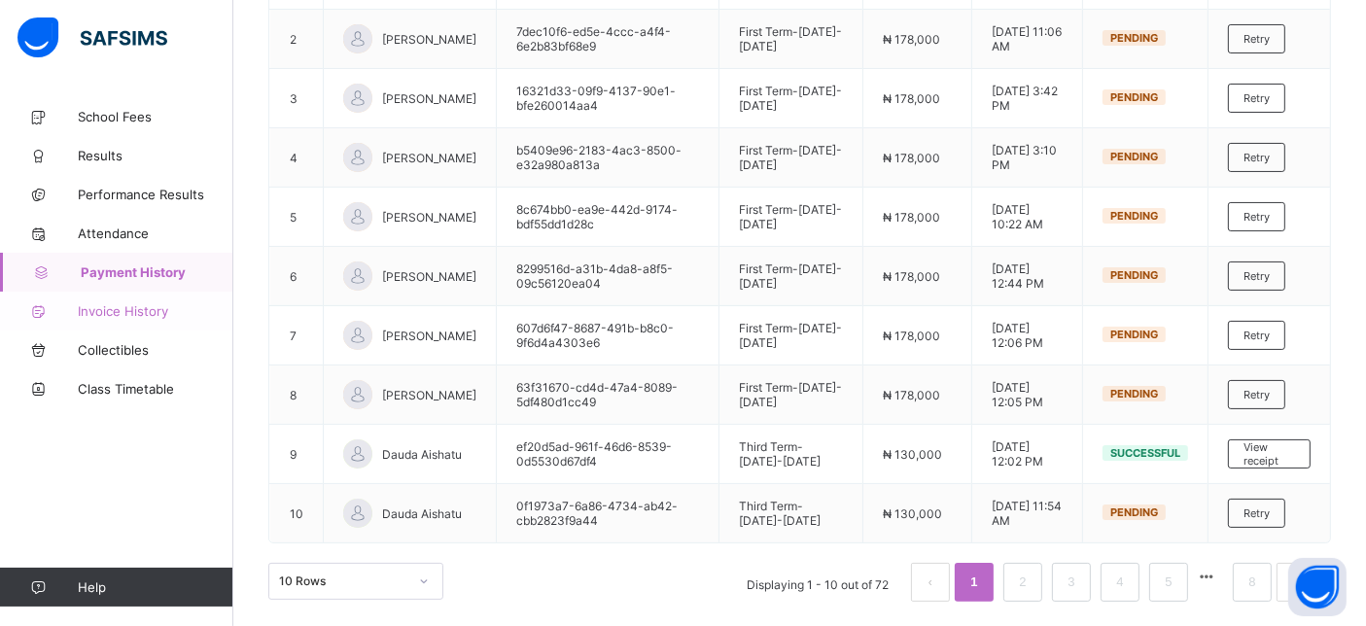
click at [114, 309] on span "Invoice History" at bounding box center [156, 311] width 156 height 16
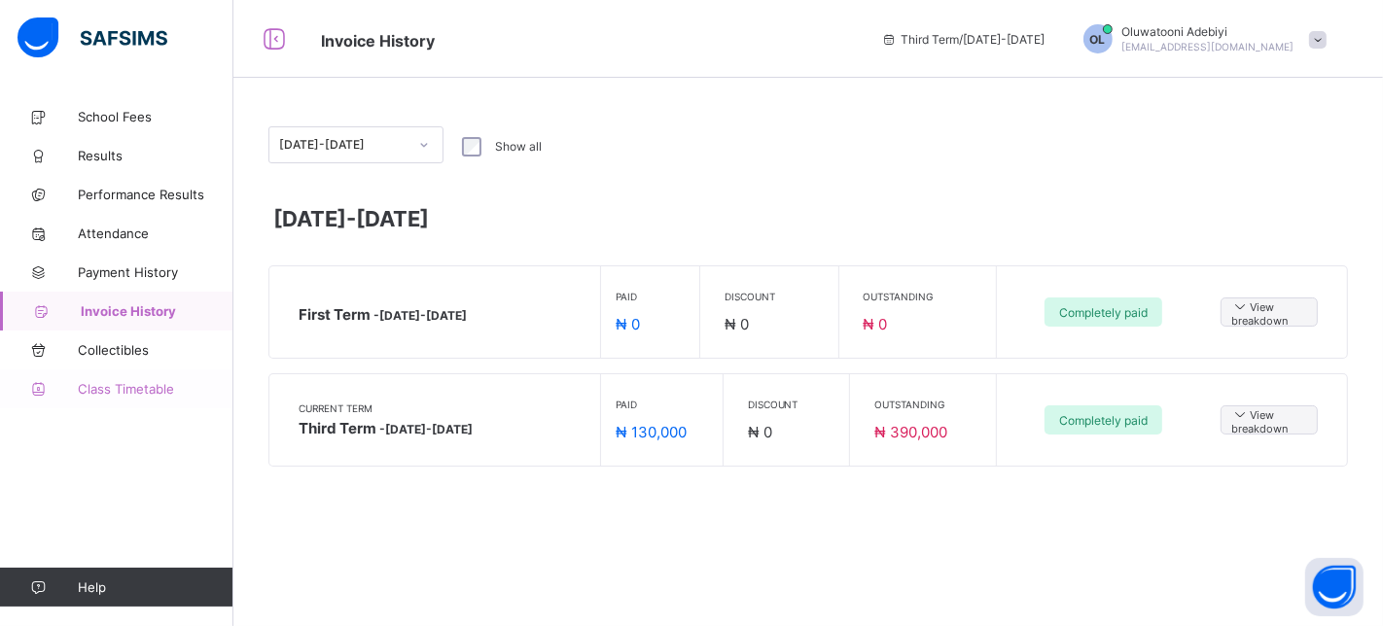
click at [123, 398] on link "Class Timetable" at bounding box center [116, 389] width 233 height 39
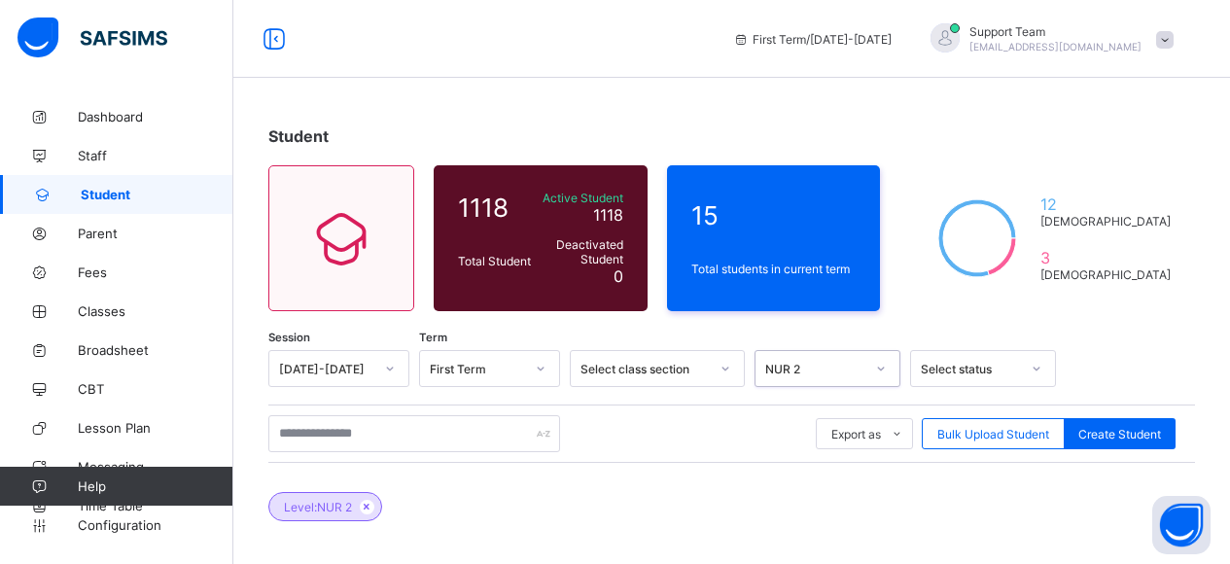
scroll to position [239, 0]
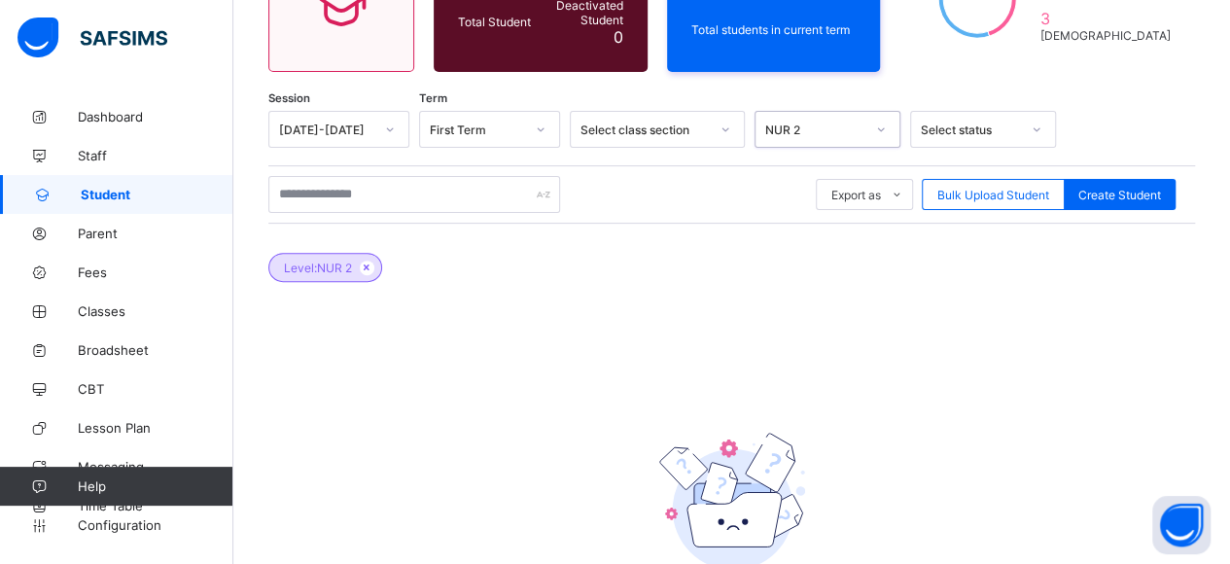
click at [844, 116] on div "NUR 2" at bounding box center [809, 129] width 107 height 27
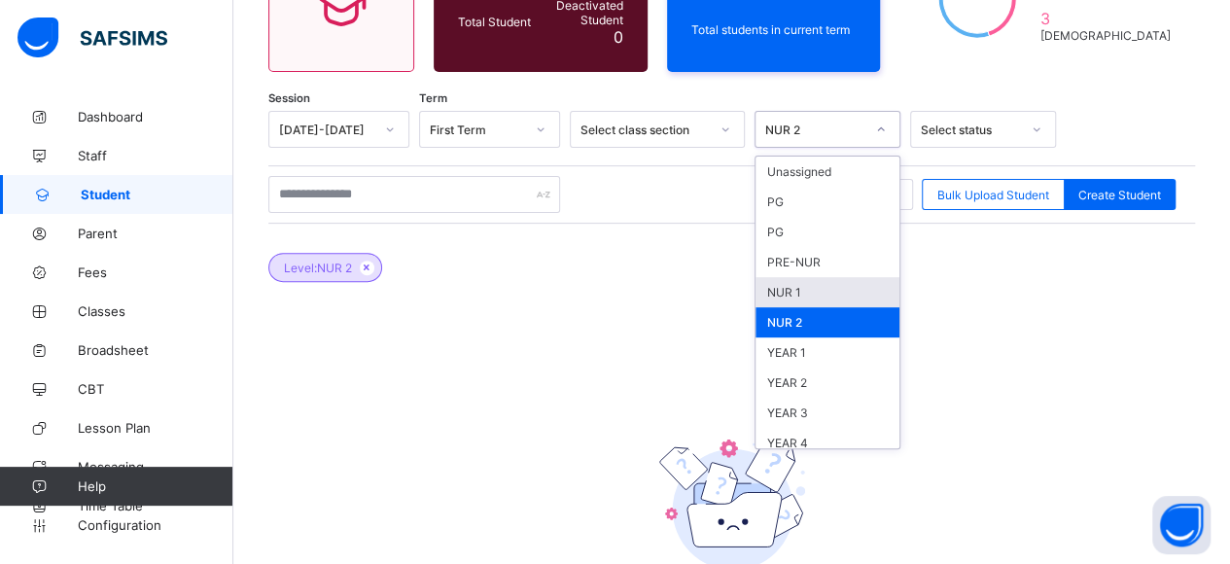
click at [801, 279] on div "NUR 1" at bounding box center [828, 292] width 144 height 30
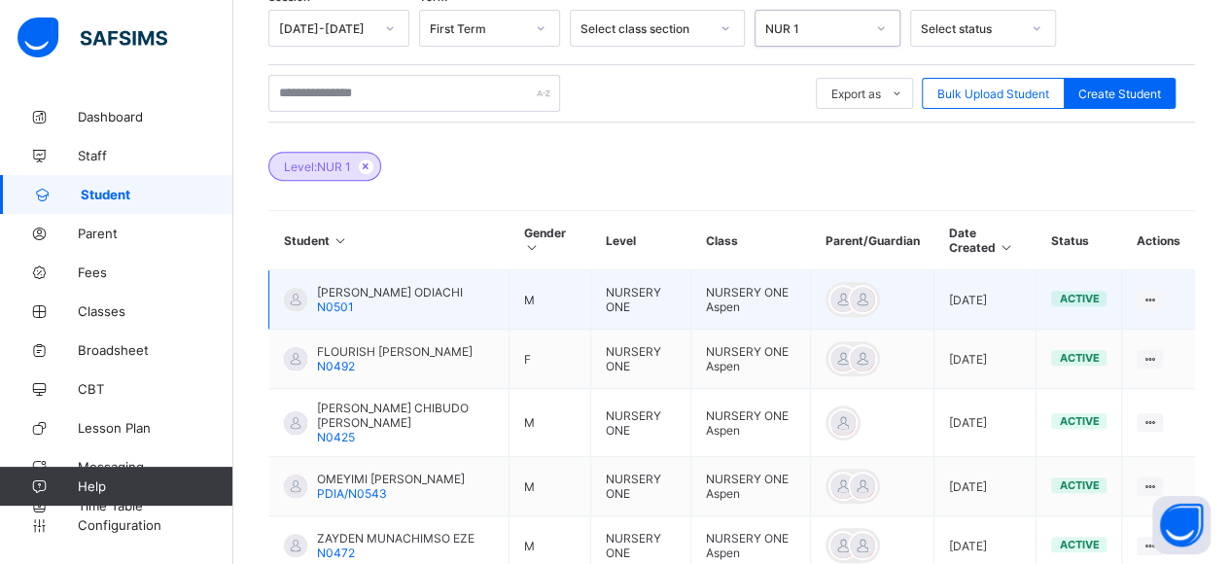
scroll to position [434, 0]
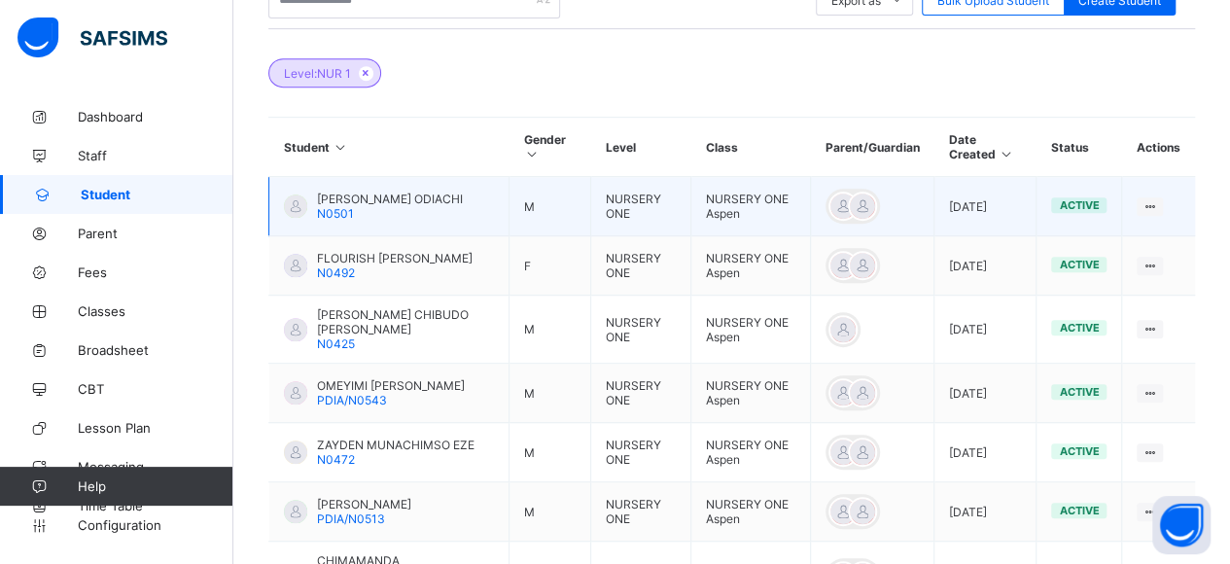
click at [392, 195] on span "[PERSON_NAME] ODIACHI" at bounding box center [390, 199] width 146 height 15
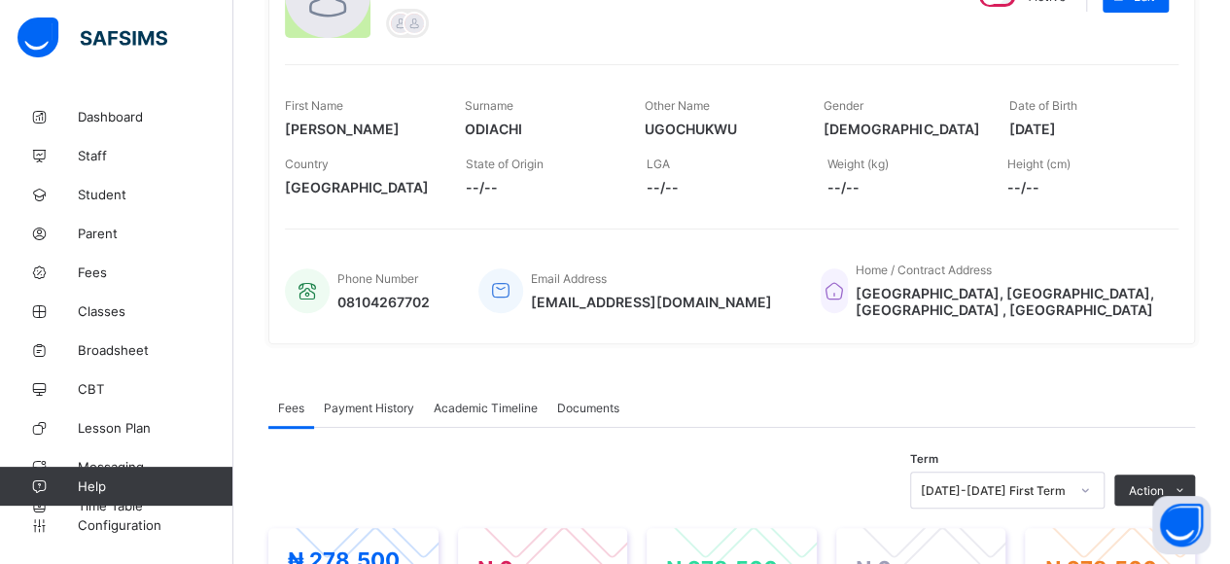
click at [494, 401] on span "Academic Timeline" at bounding box center [486, 408] width 104 height 15
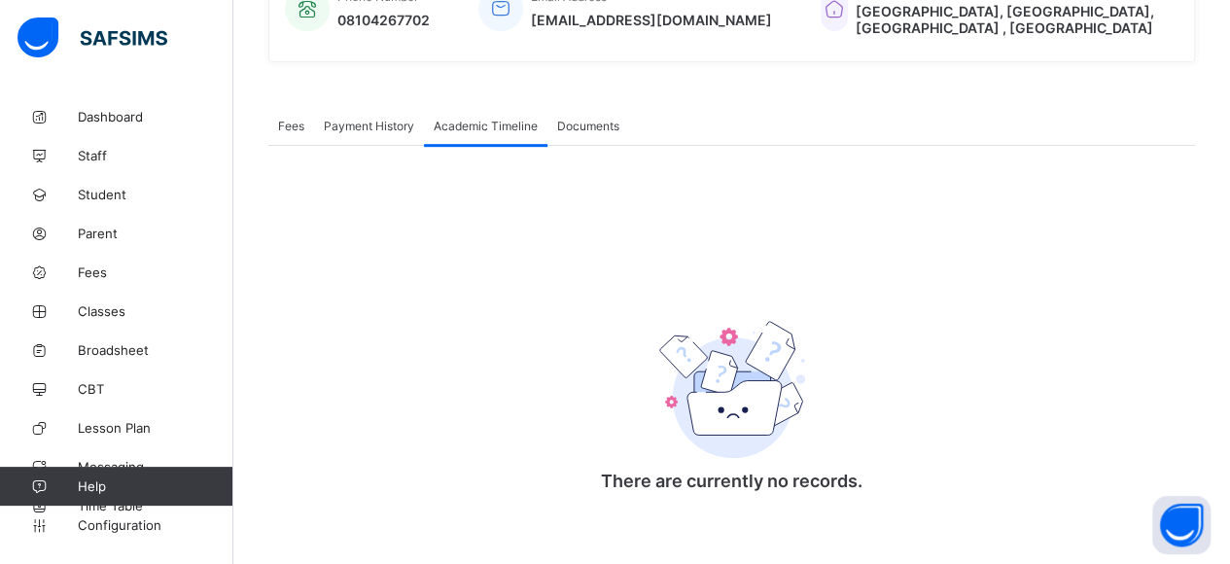
scroll to position [327, 0]
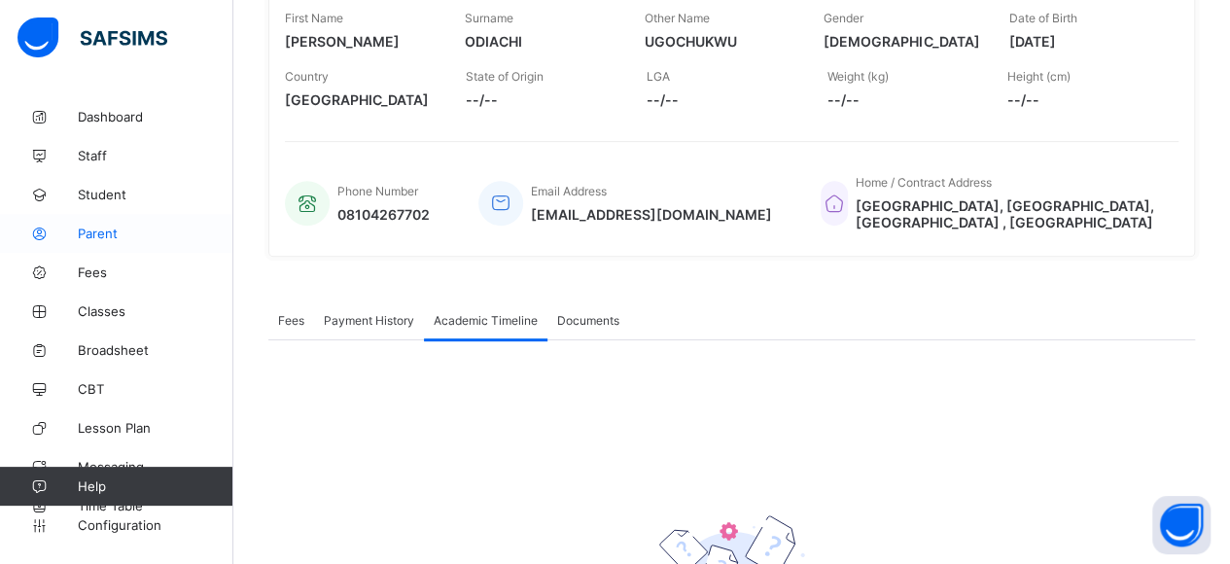
click at [115, 242] on link "Parent" at bounding box center [116, 233] width 233 height 39
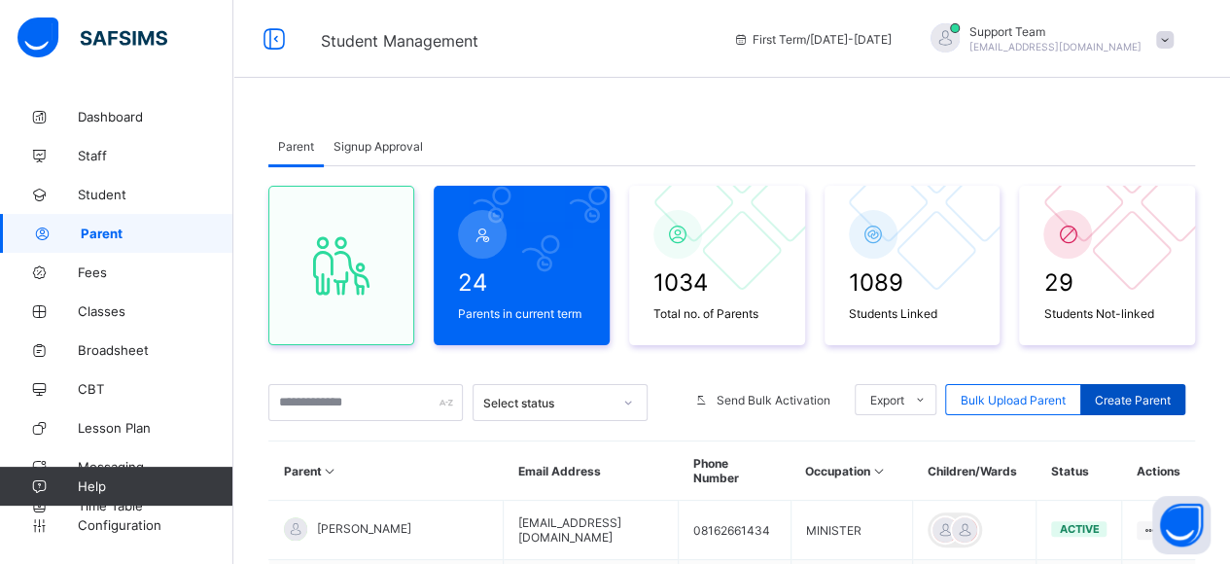
click at [1134, 398] on span "Create Parent" at bounding box center [1133, 400] width 76 height 15
select select "**"
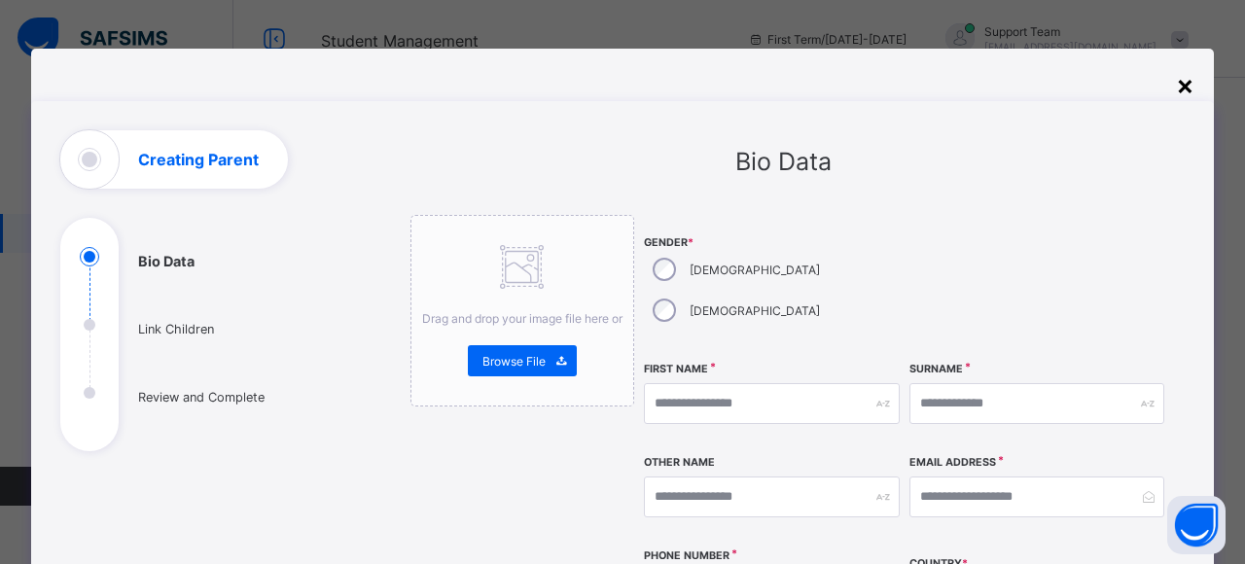
click at [1176, 87] on div "×" at bounding box center [1185, 84] width 18 height 33
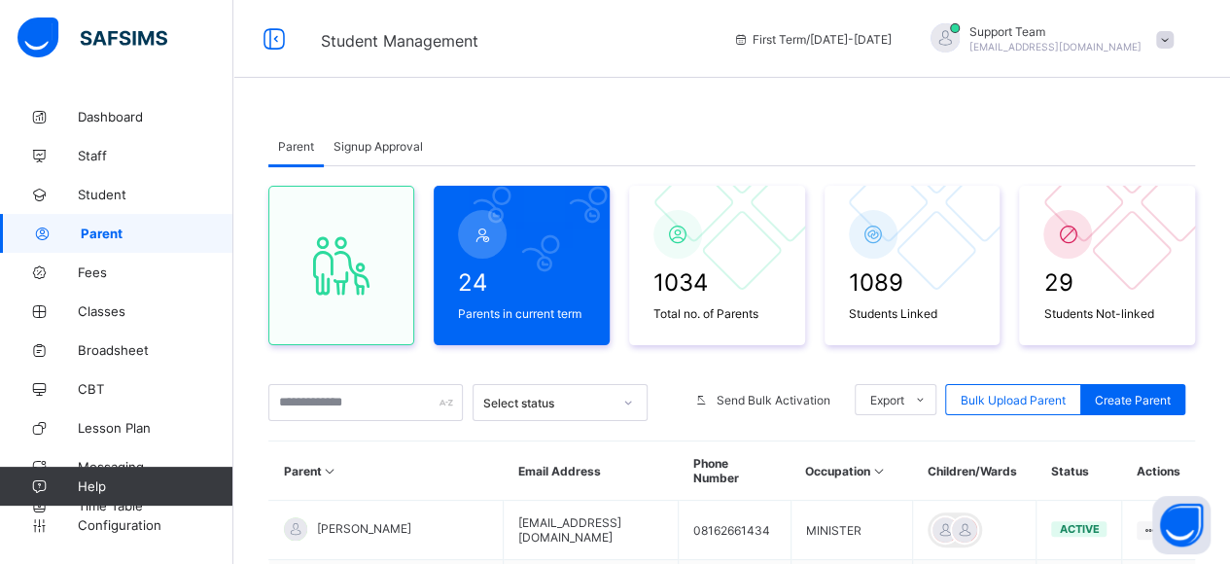
click at [387, 153] on div "Signup Approval" at bounding box center [378, 145] width 109 height 39
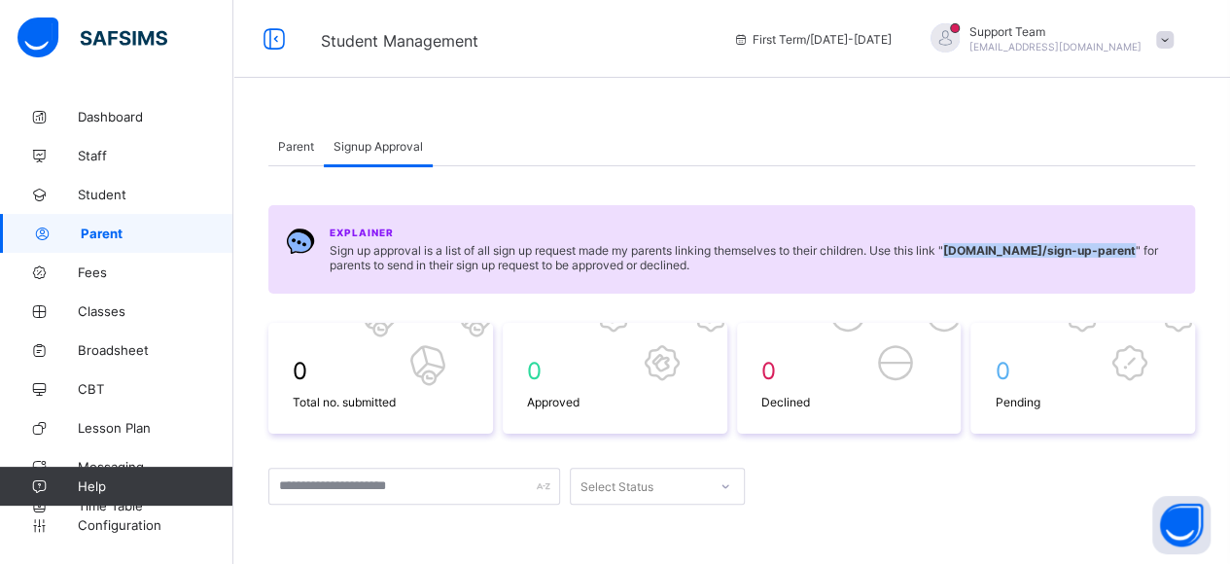
drag, startPoint x: 956, startPoint y: 249, endPoint x: 1150, endPoint y: 254, distance: 193.6
click at [1150, 254] on span "Sign up approval is a list of all sign up request made my parents linking thems…" at bounding box center [754, 257] width 848 height 29
copy b "[DOMAIN_NAME] /sign-up-parent"
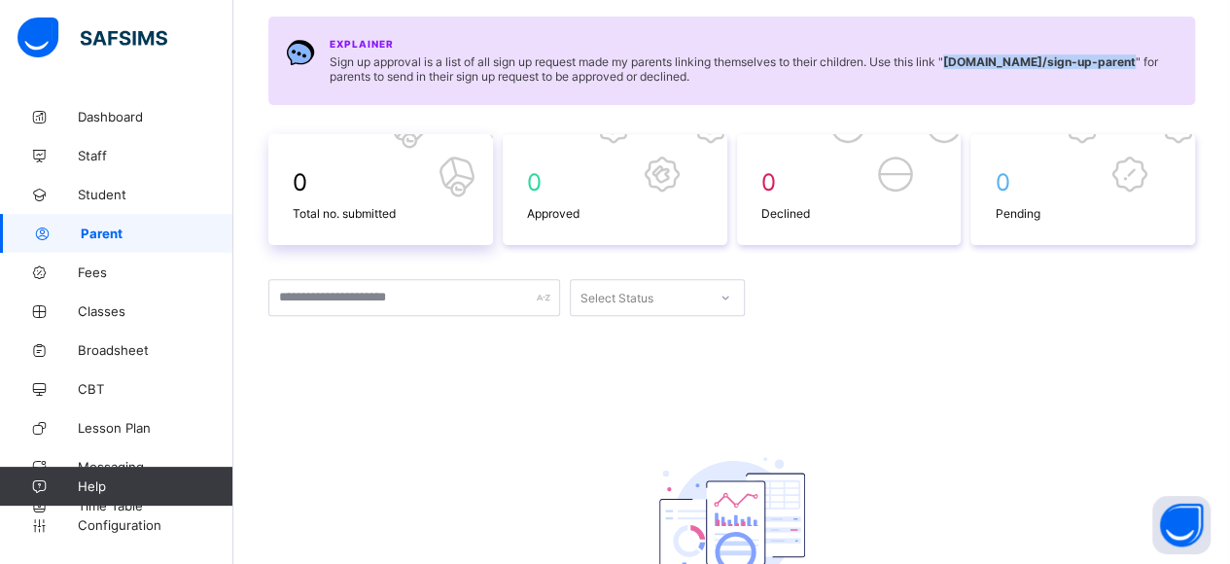
scroll to position [195, 0]
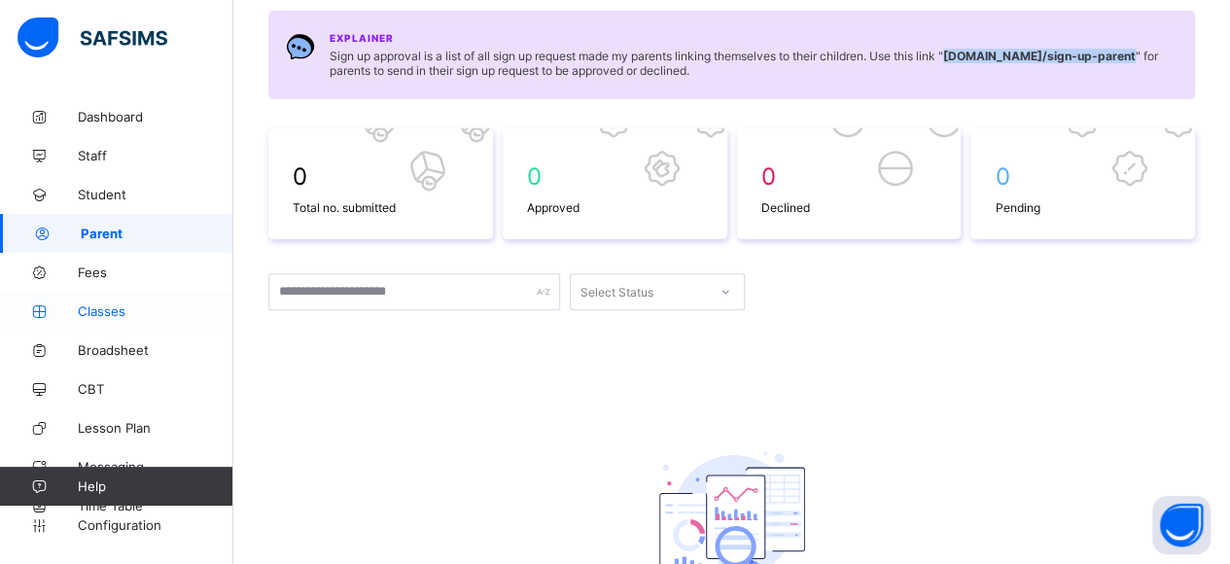
click at [104, 312] on span "Classes" at bounding box center [156, 311] width 156 height 16
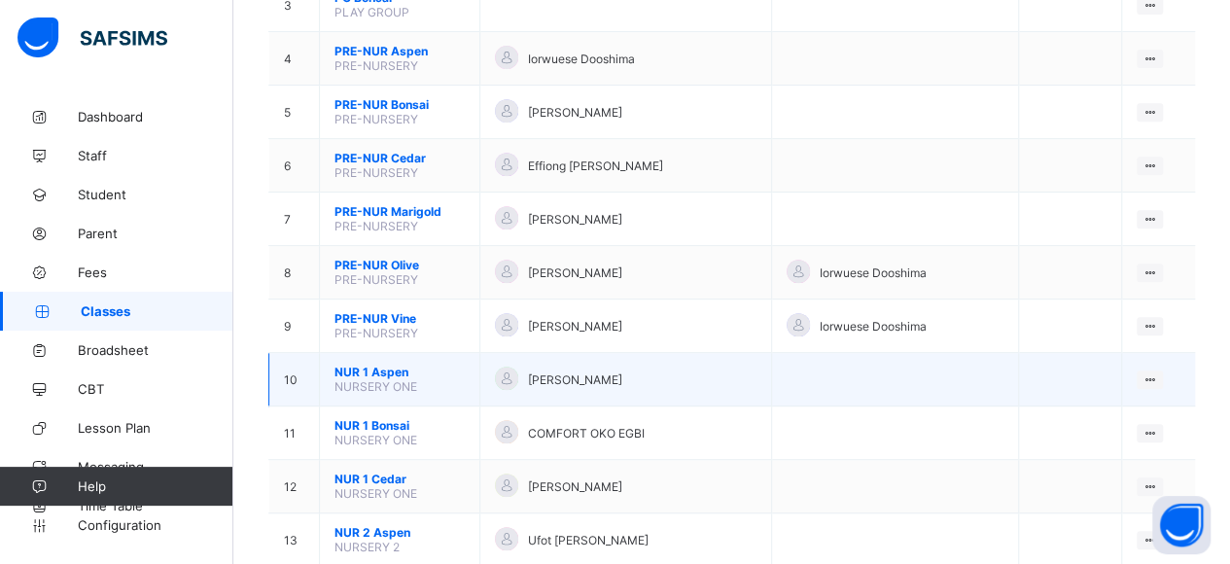
scroll to position [389, 0]
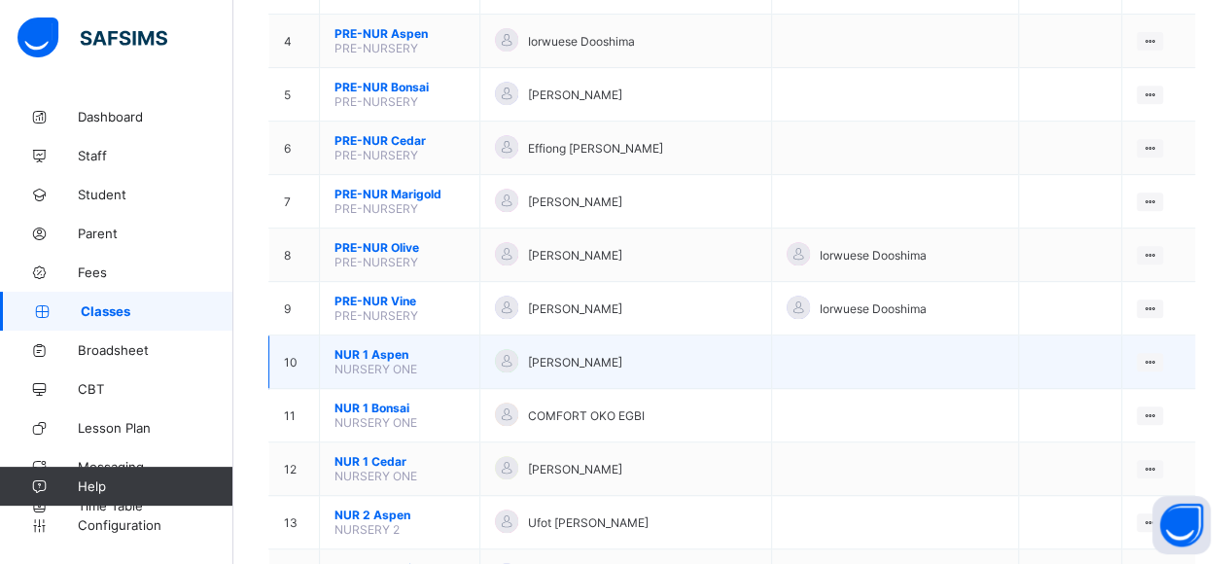
click at [368, 362] on span "NURSERY ONE" at bounding box center [376, 369] width 83 height 15
click at [372, 347] on span "NUR 1 Aspen" at bounding box center [400, 354] width 130 height 15
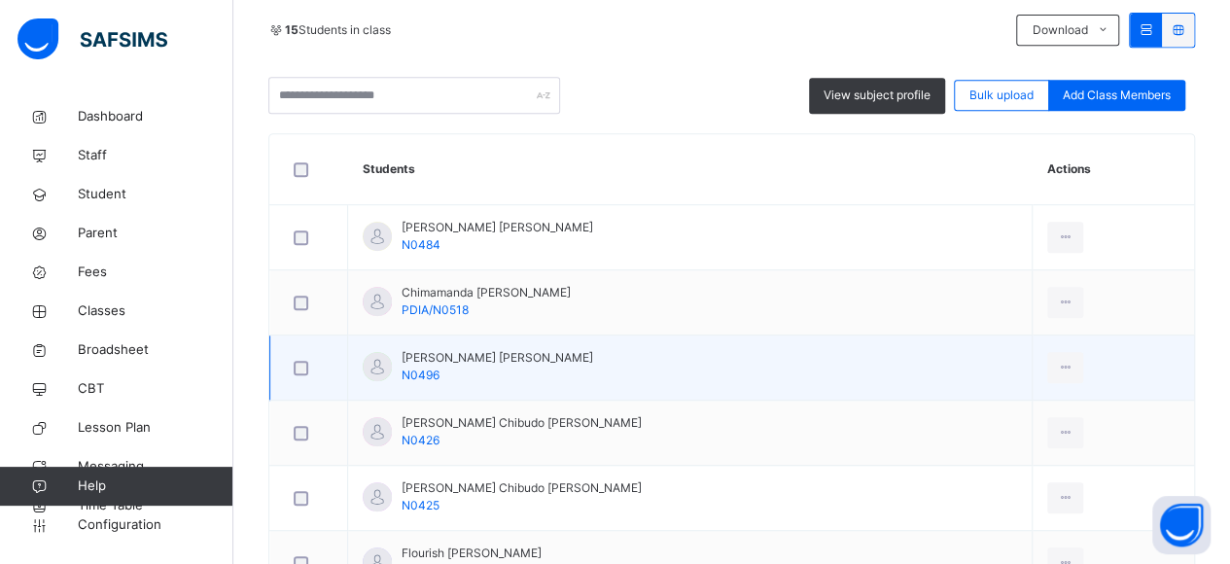
scroll to position [389, 0]
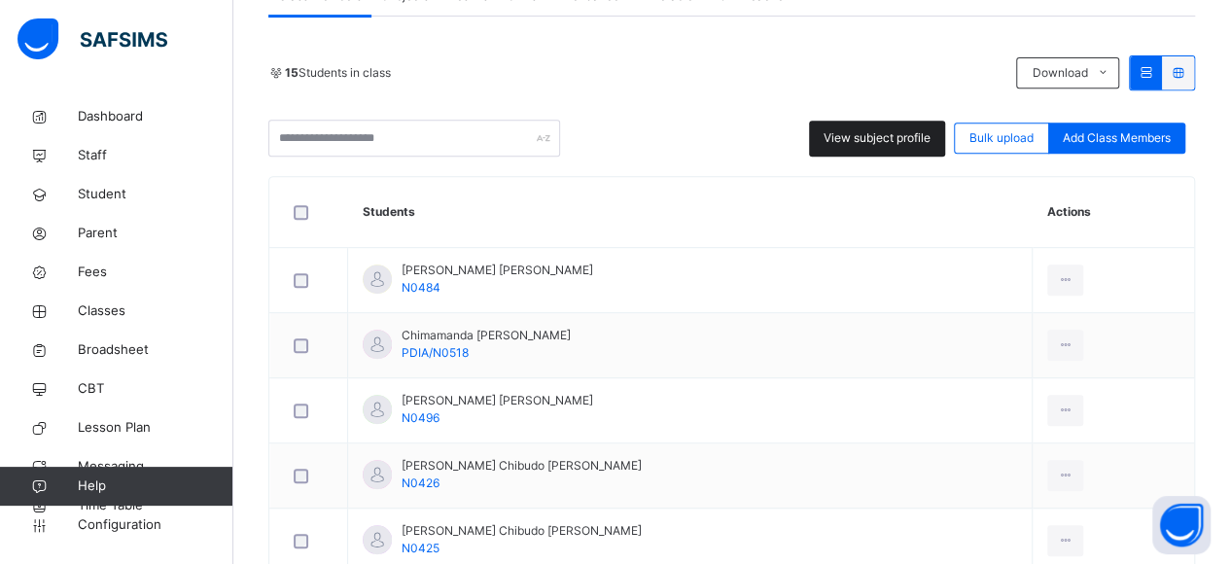
click at [883, 144] on span "View subject profile" at bounding box center [877, 138] width 107 height 18
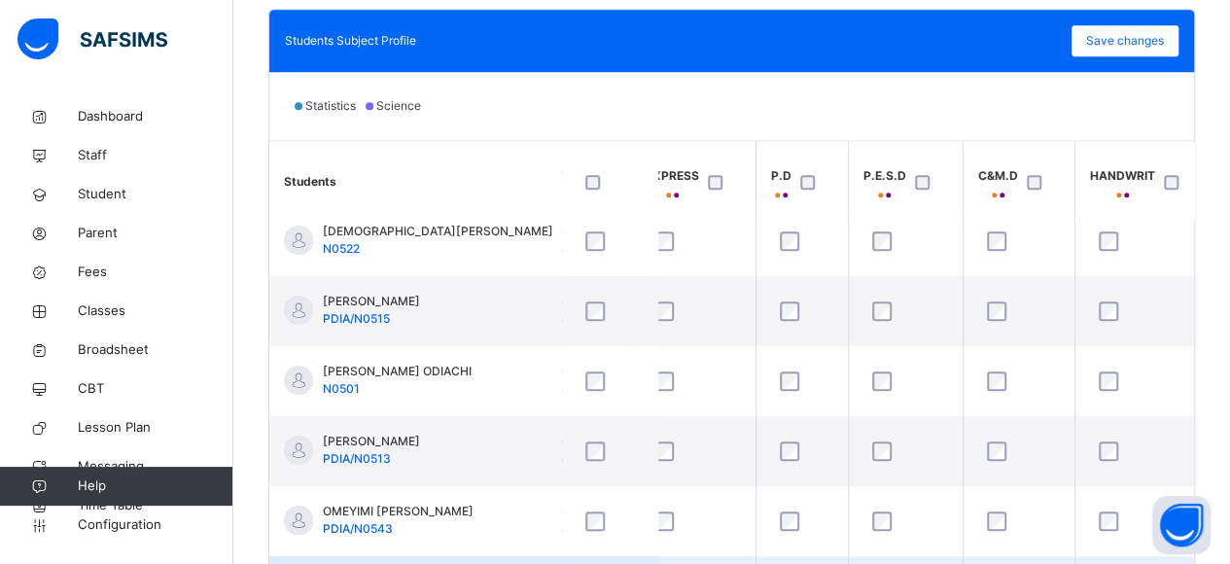
scroll to position [683, 0]
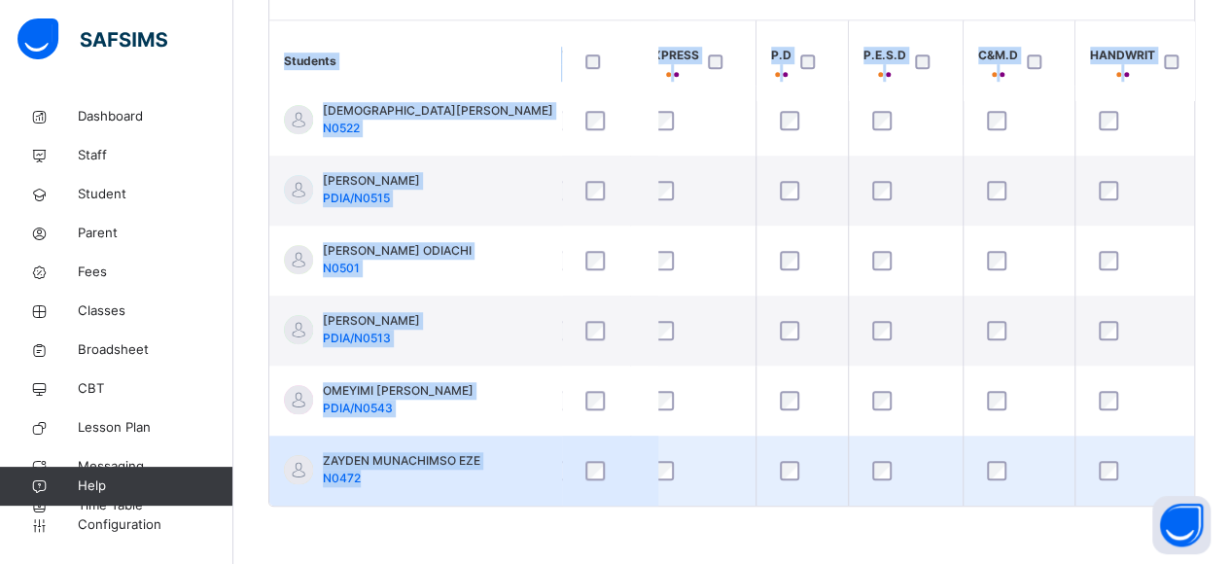
drag, startPoint x: 812, startPoint y: 505, endPoint x: 454, endPoint y: 481, distance: 358.7
click at [454, 481] on div "Students Subject Profile Save changes Statistics Science Students LIT. CRS/IRS …" at bounding box center [731, 197] width 927 height 619
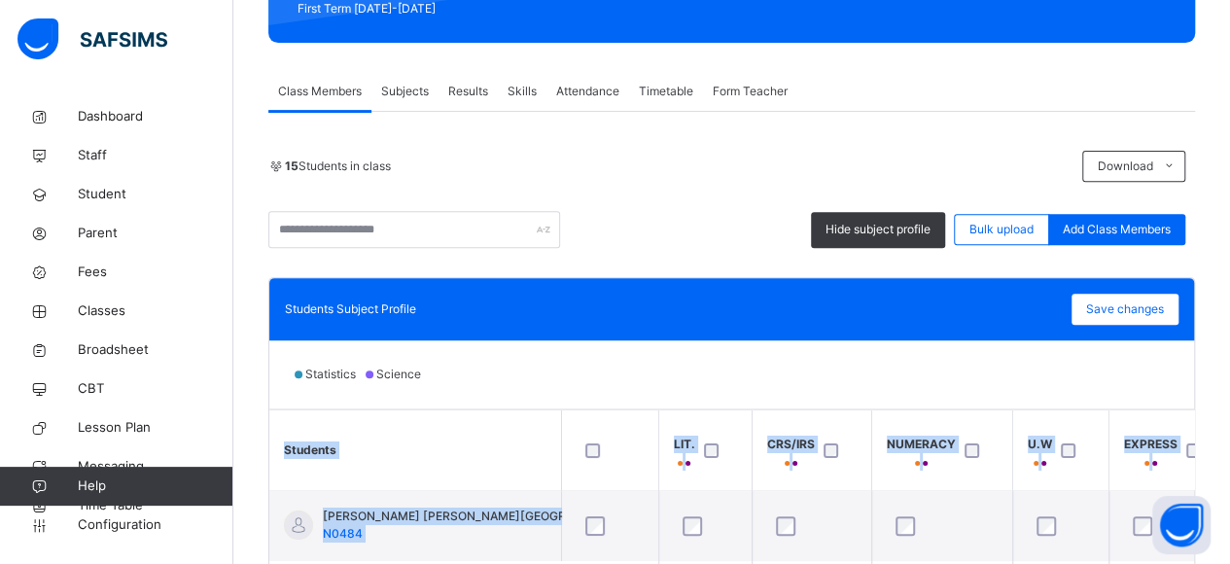
scroll to position [294, 0]
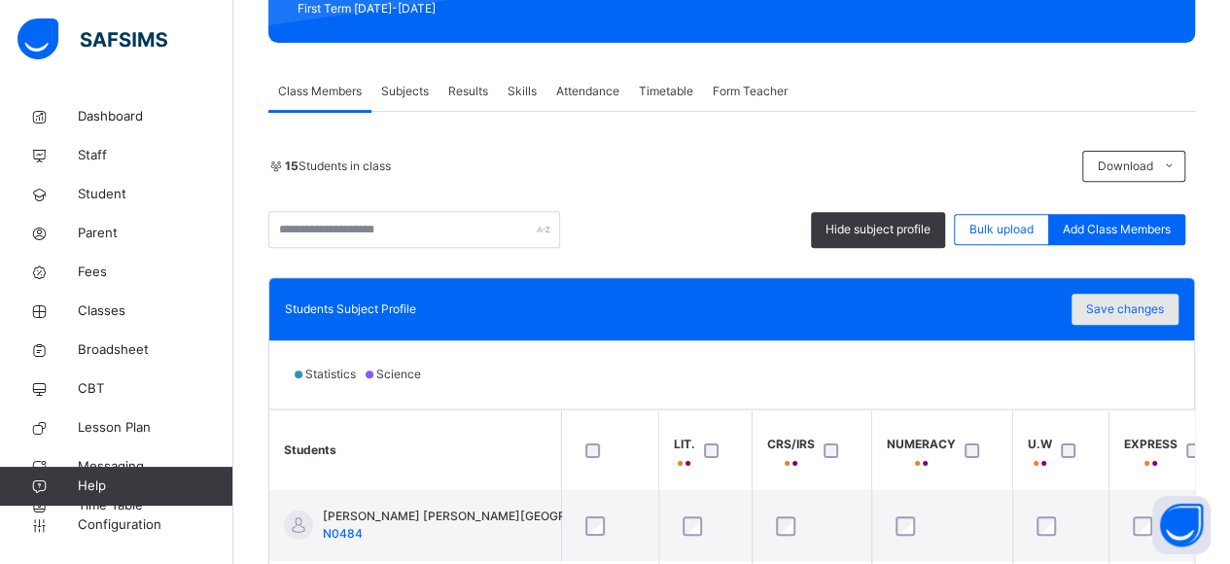
click at [1162, 324] on div "Save changes" at bounding box center [1125, 309] width 107 height 31
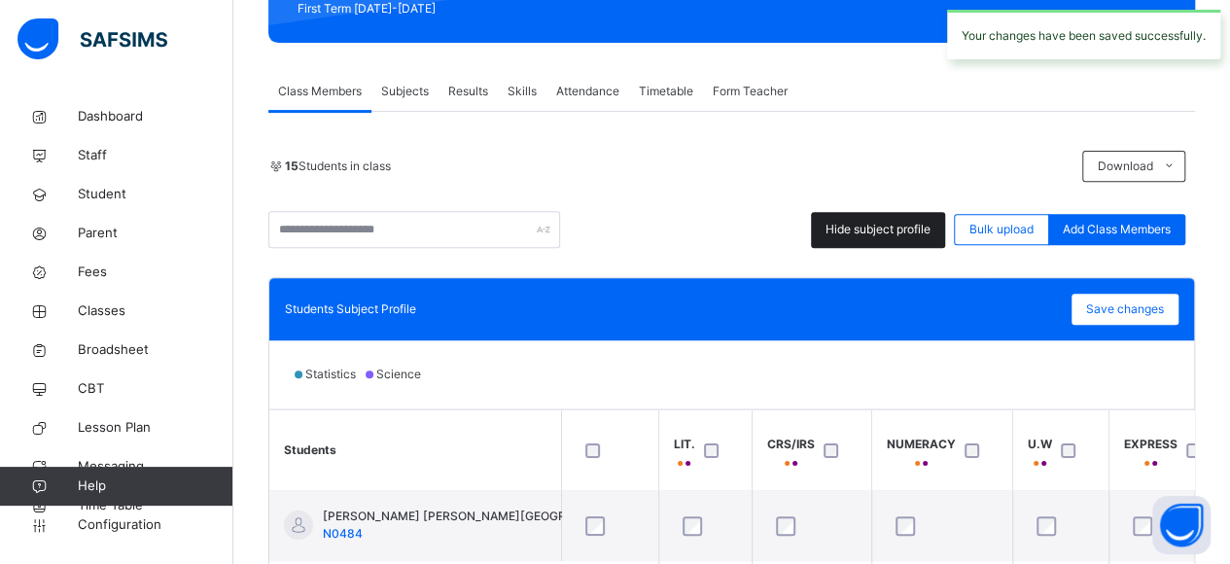
click at [906, 223] on span "Hide subject profile" at bounding box center [878, 230] width 105 height 18
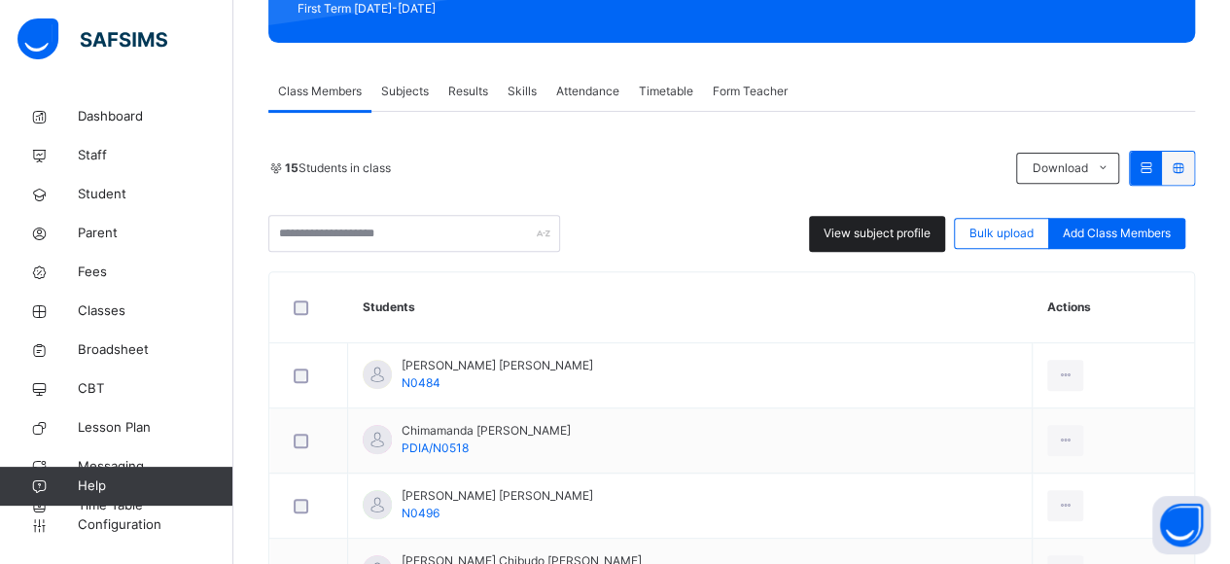
click at [854, 227] on span "View subject profile" at bounding box center [877, 234] width 107 height 18
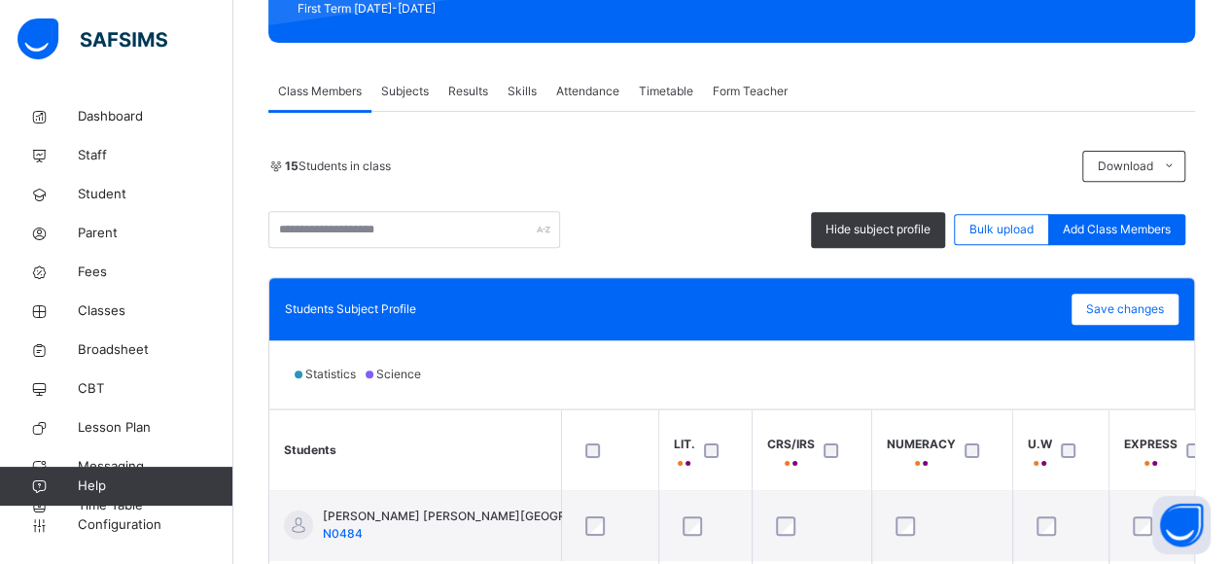
scroll to position [488, 0]
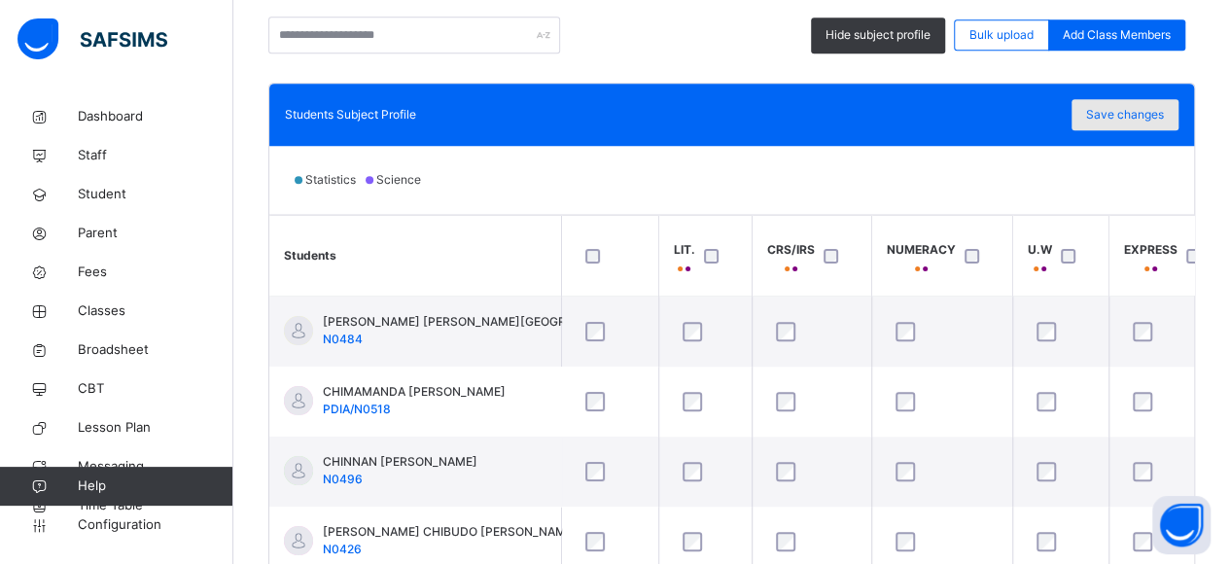
click at [1151, 127] on div "Save changes" at bounding box center [1125, 114] width 107 height 31
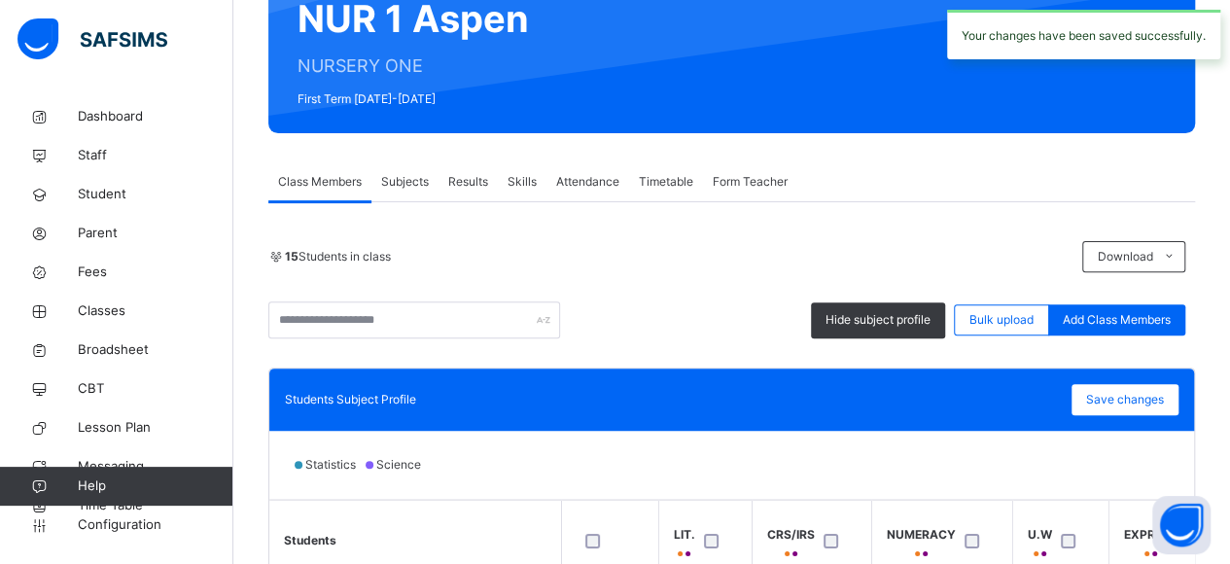
scroll to position [196, 0]
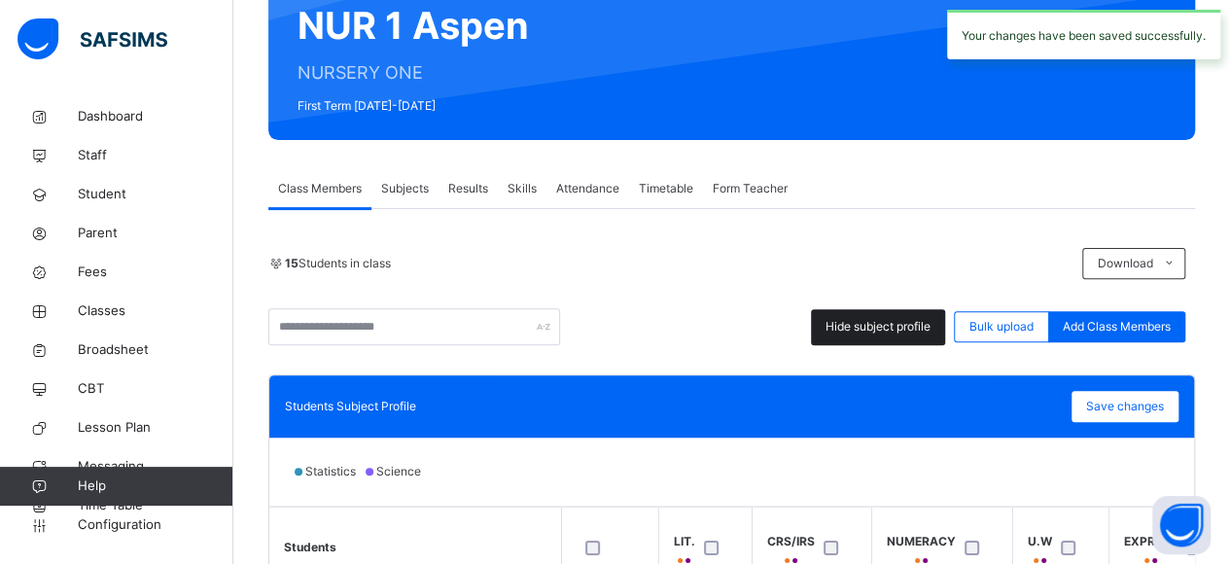
click at [936, 338] on div "Hide subject profile" at bounding box center [878, 327] width 134 height 36
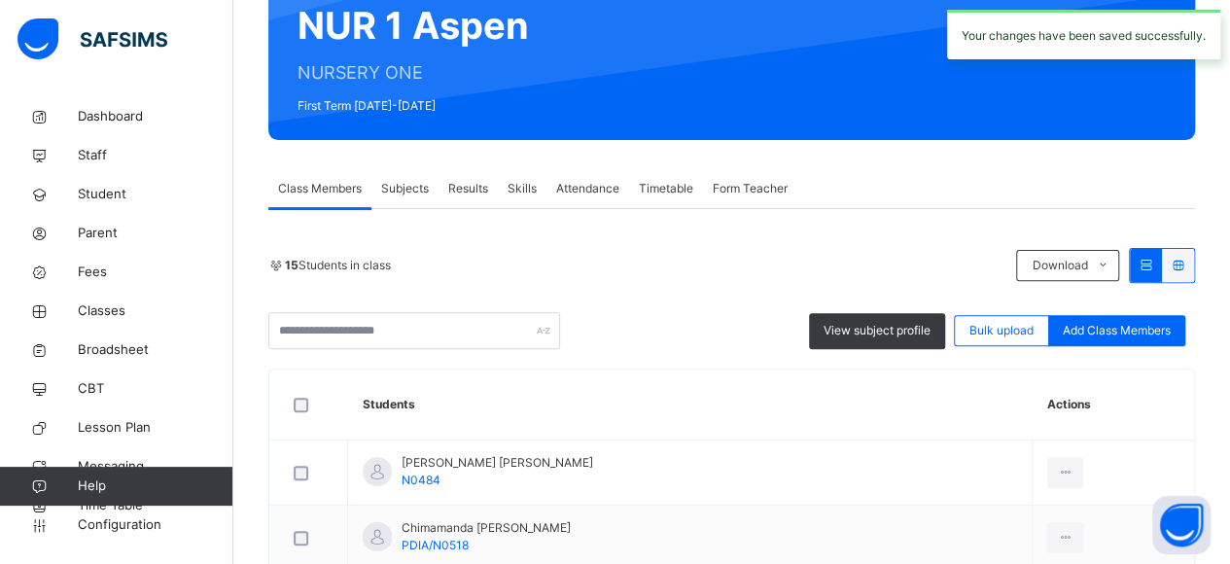
click at [910, 306] on div "15 Students in class Download Pdf Report Excel Report View subject profile Bulk…" at bounding box center [731, 298] width 927 height 101
click at [912, 320] on div "View subject profile" at bounding box center [877, 331] width 136 height 36
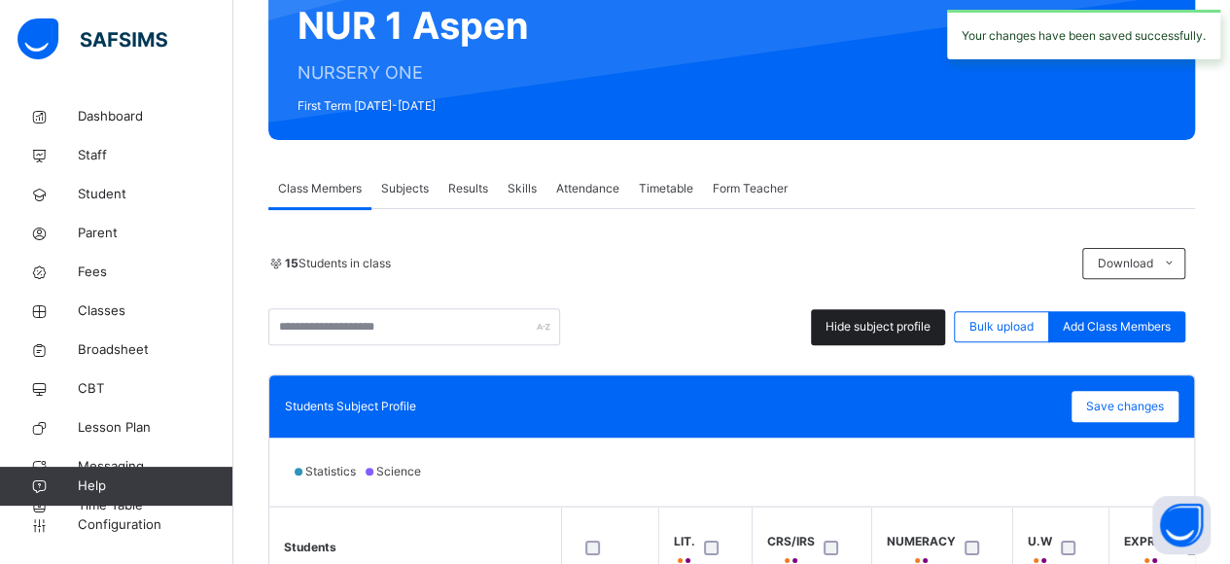
click at [912, 320] on span "Hide subject profile" at bounding box center [878, 327] width 105 height 18
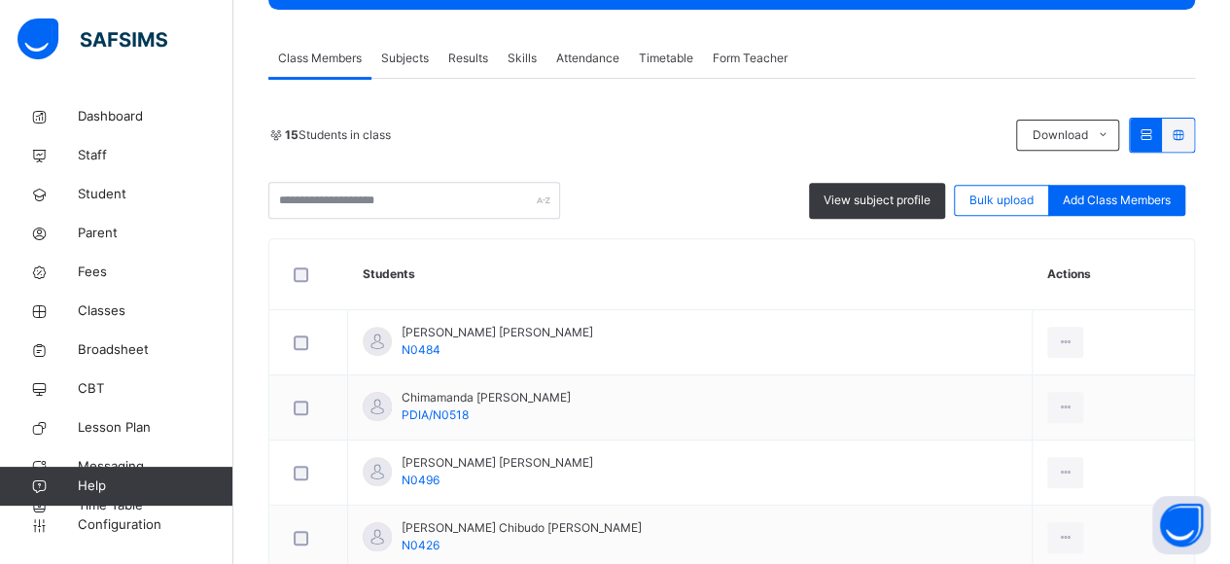
scroll to position [97, 0]
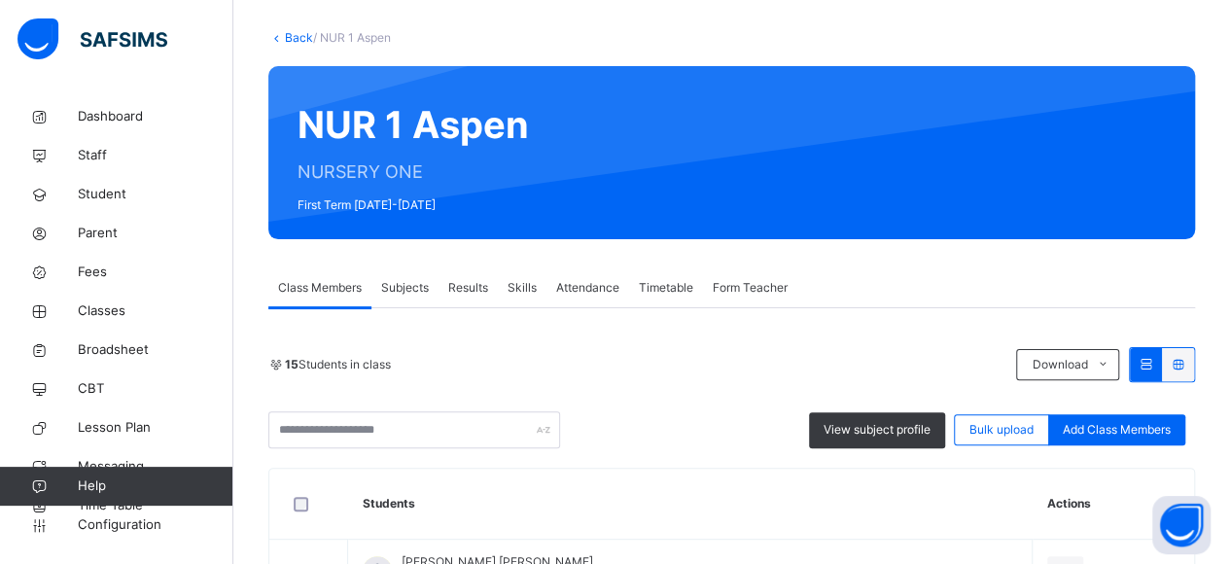
click at [421, 283] on span "Subjects" at bounding box center [405, 288] width 48 height 18
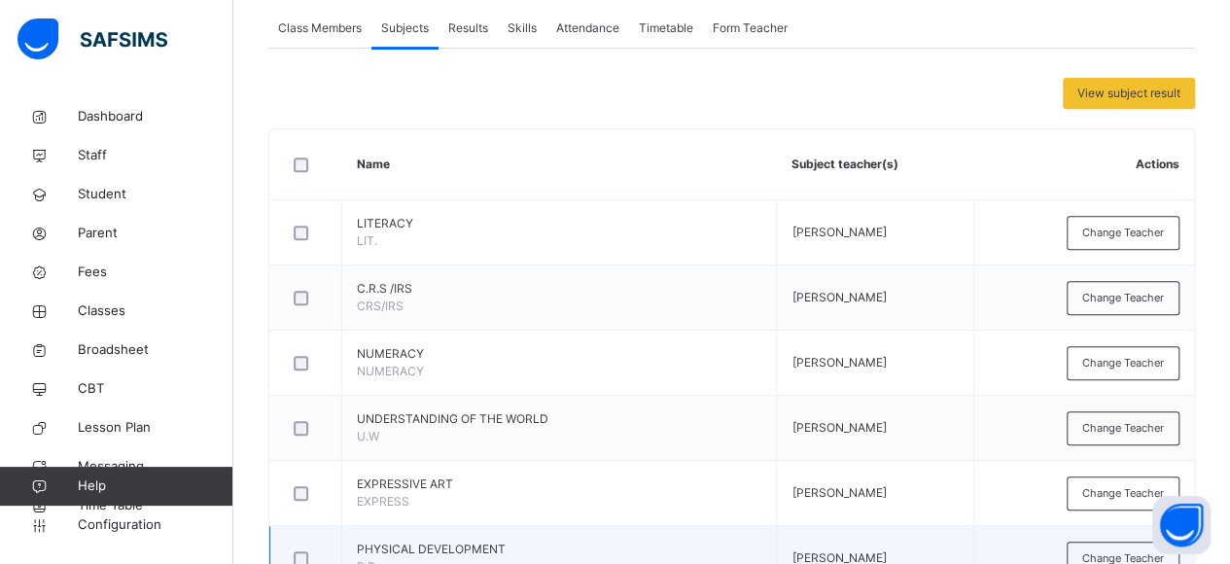
scroll to position [389, 0]
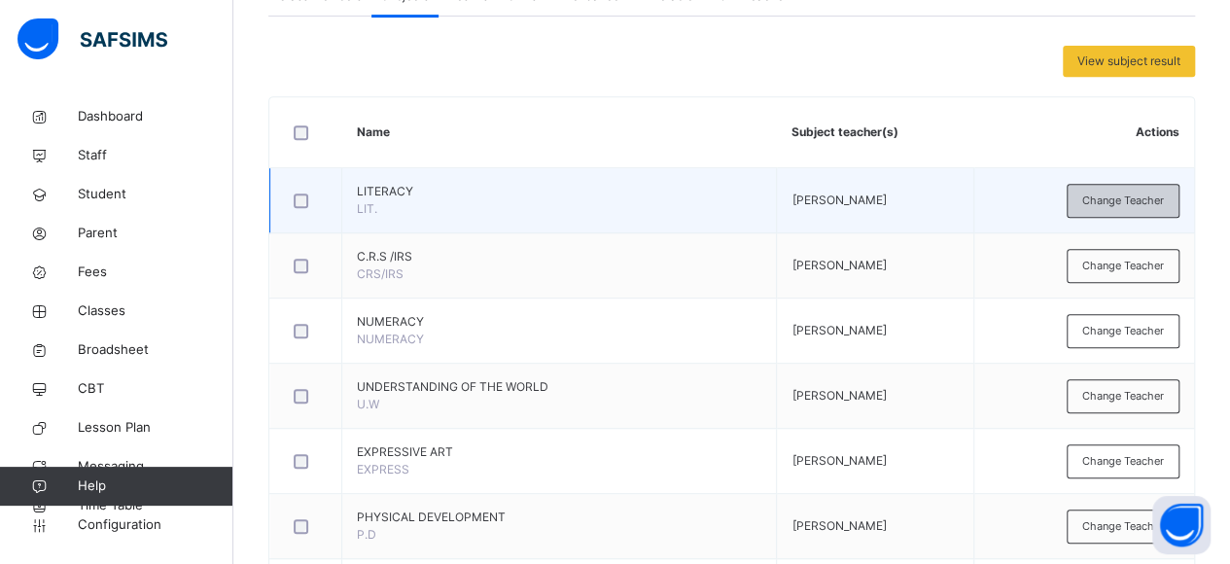
click at [1126, 198] on span "Change Teacher" at bounding box center [1123, 201] width 82 height 17
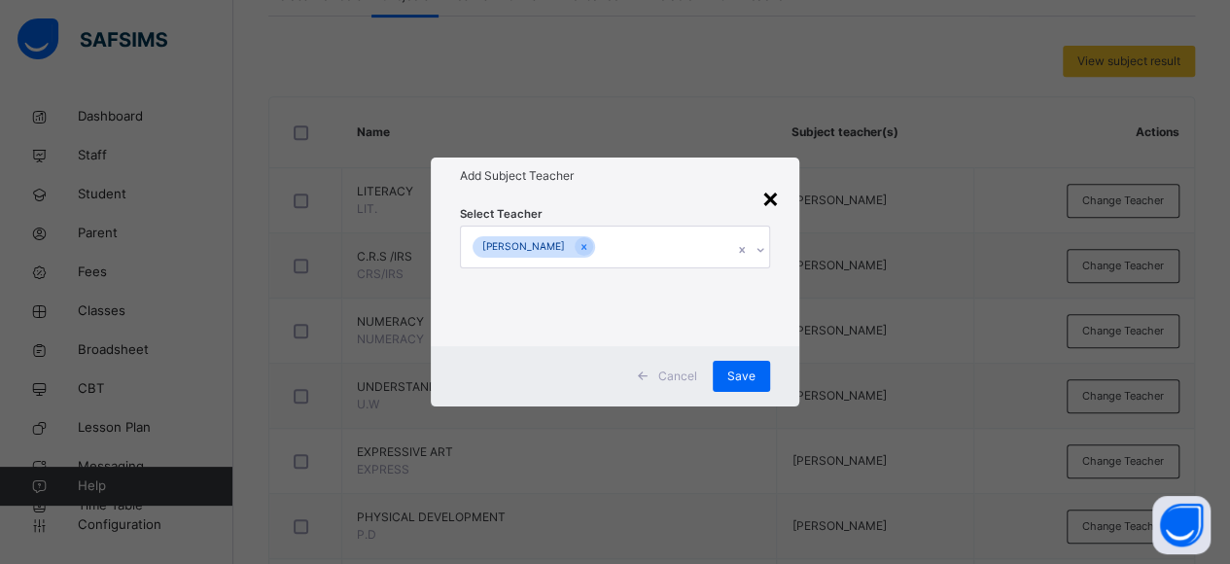
click at [775, 199] on div "×" at bounding box center [770, 197] width 18 height 41
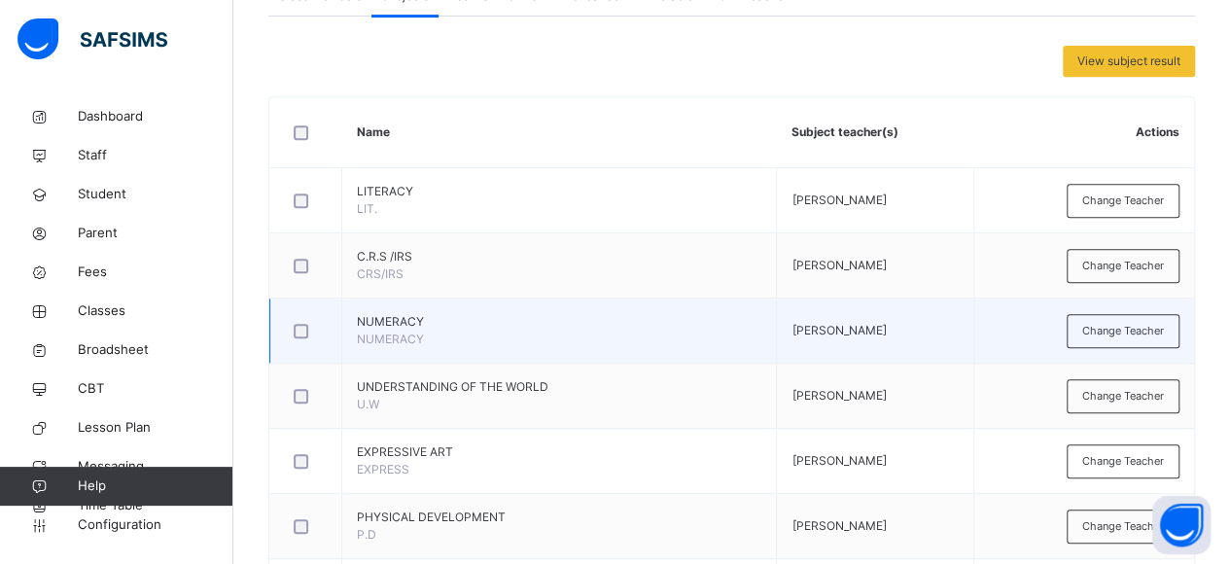
click at [296, 321] on div at bounding box center [306, 330] width 42 height 41
click at [291, 325] on div at bounding box center [306, 331] width 32 height 15
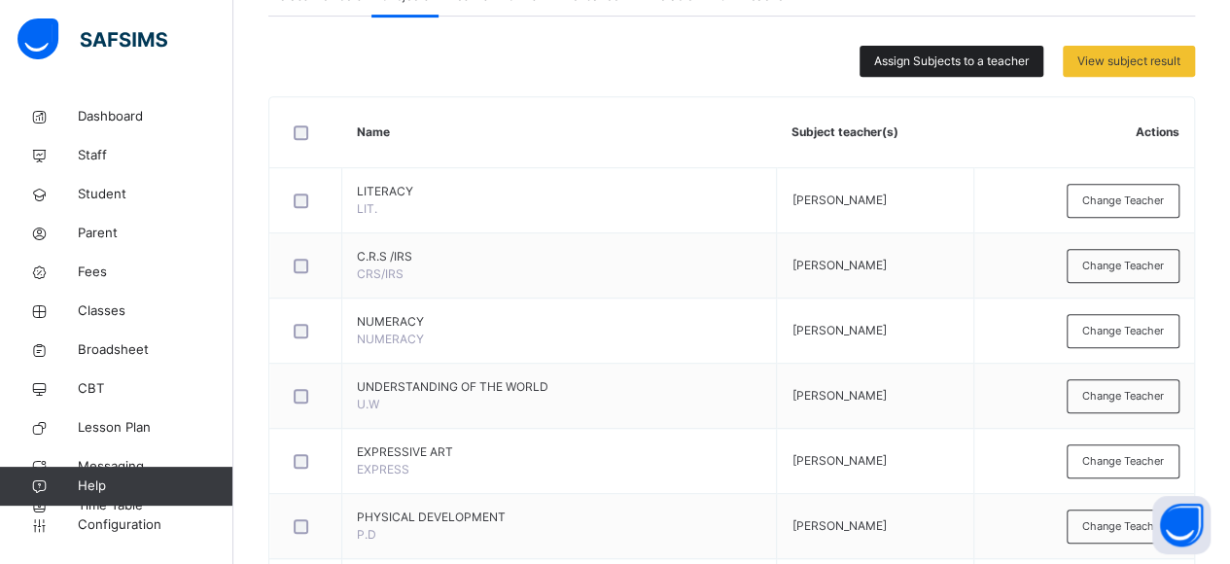
click at [929, 73] on div "Assign Subjects to a teacher" at bounding box center [952, 61] width 184 height 31
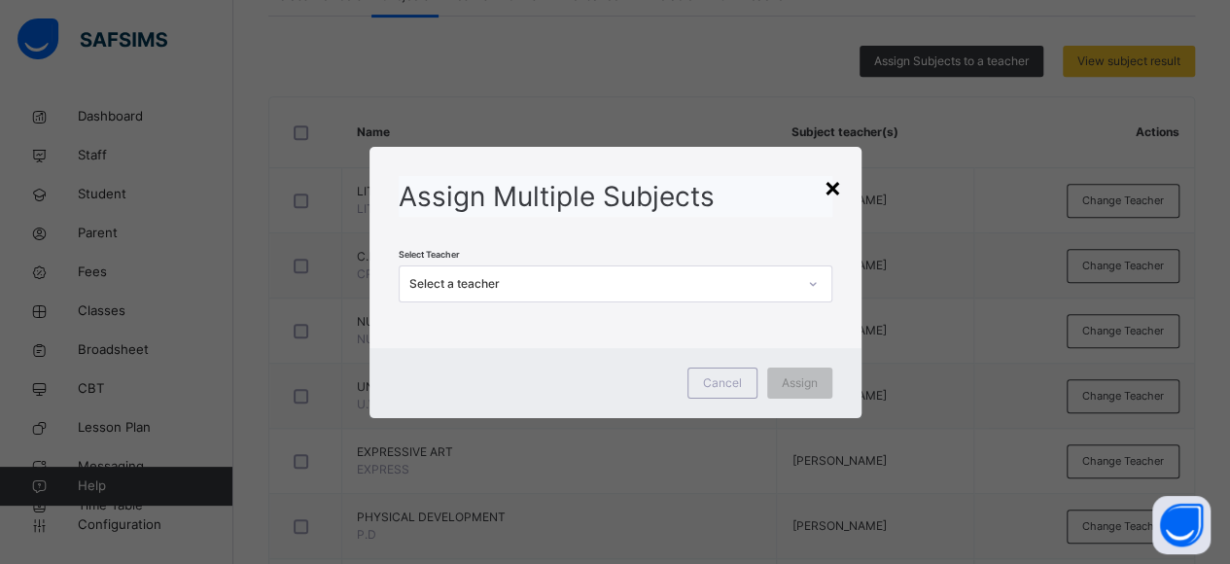
click at [836, 182] on div "×" at bounding box center [833, 186] width 18 height 41
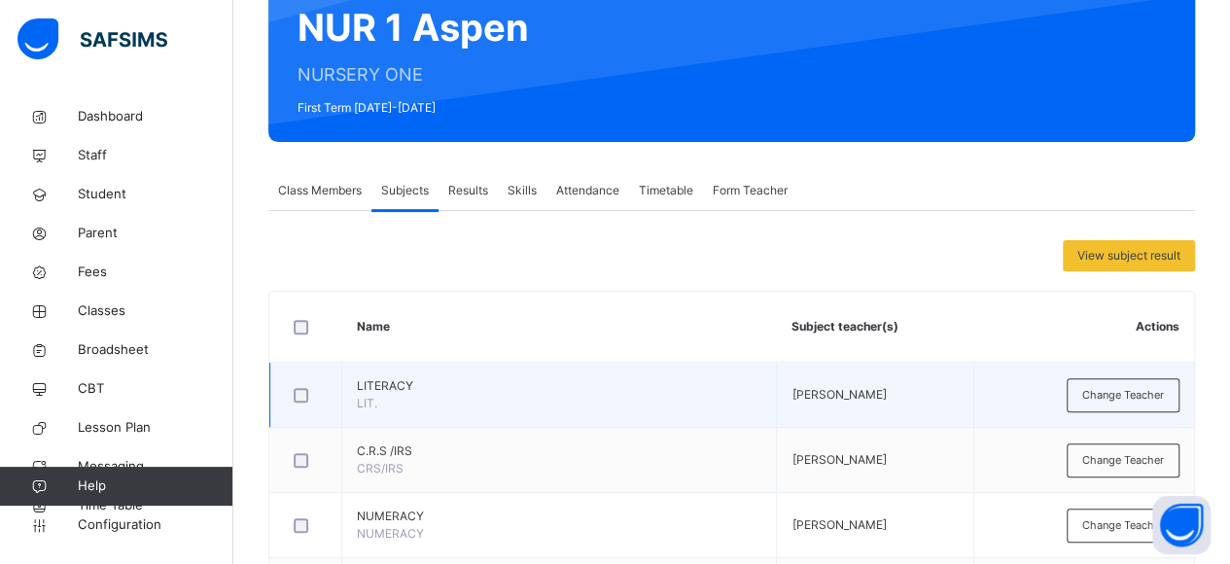
scroll to position [195, 0]
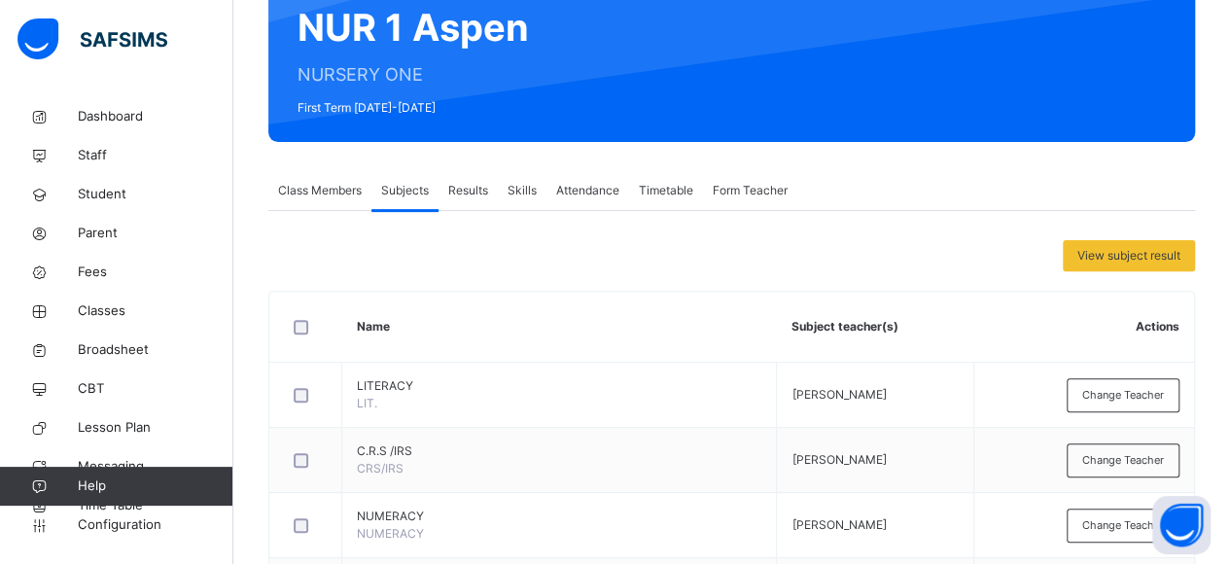
click at [446, 192] on div "Results" at bounding box center [468, 190] width 59 height 39
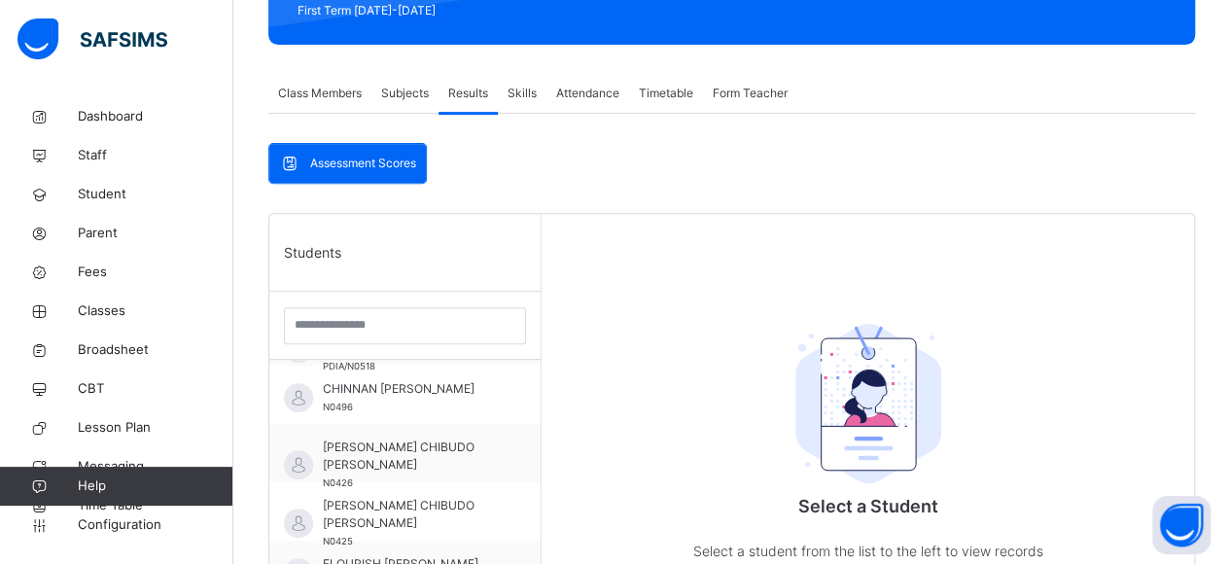
scroll to position [0, 0]
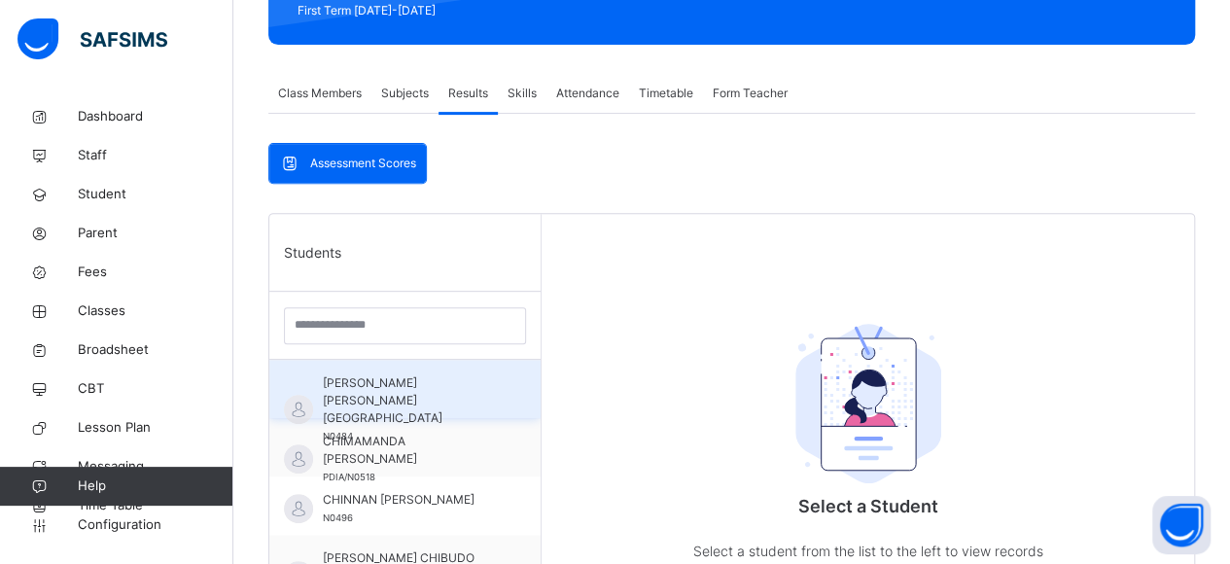
click at [371, 390] on span "ANGELA OGHENEKEVWE BEN - NIEMOGHA" at bounding box center [410, 400] width 174 height 53
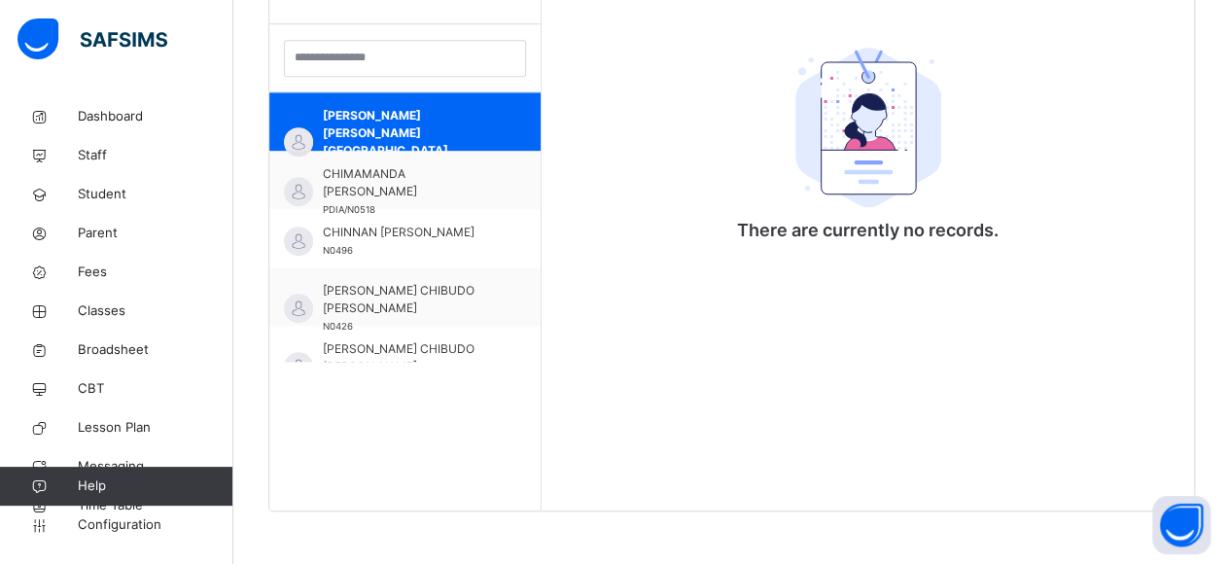
scroll to position [563, 0]
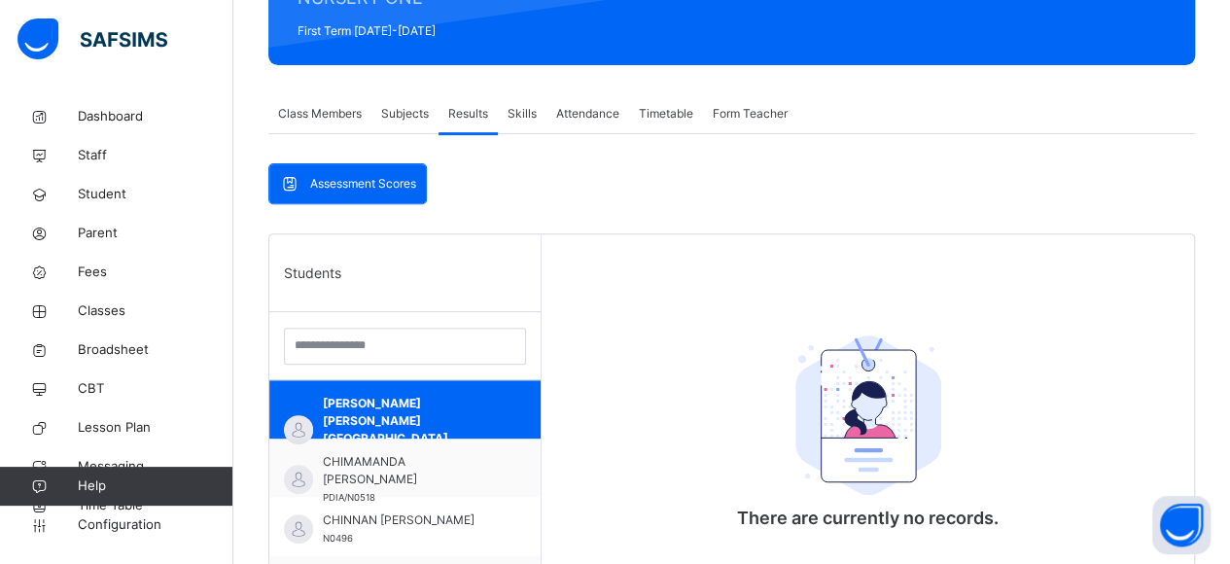
click at [532, 109] on span "Skills" at bounding box center [522, 114] width 29 height 18
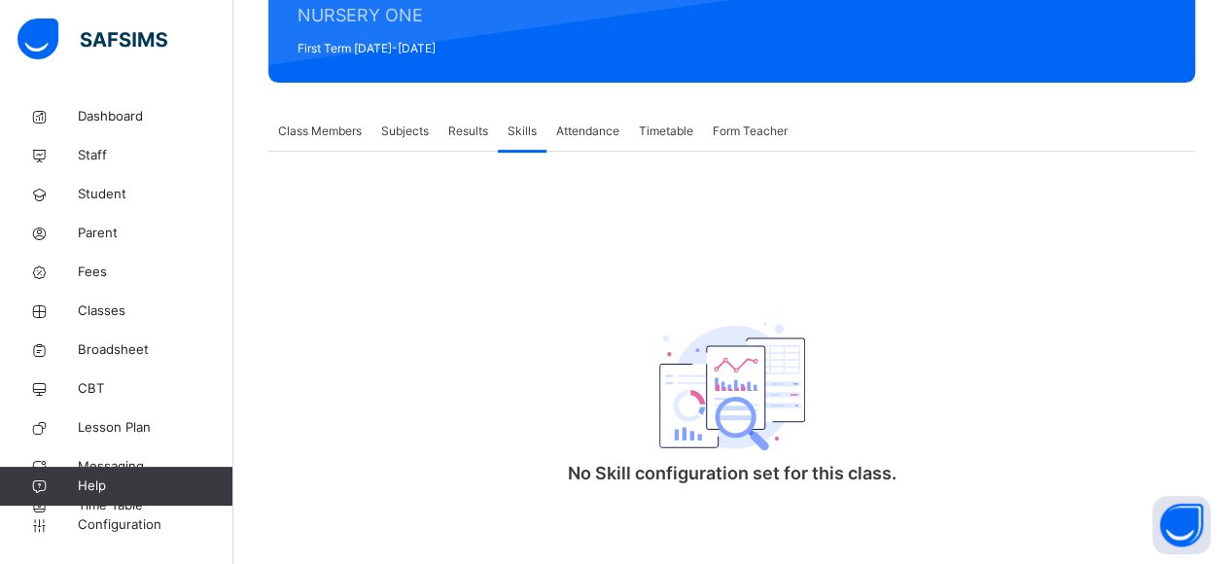
scroll to position [158, 0]
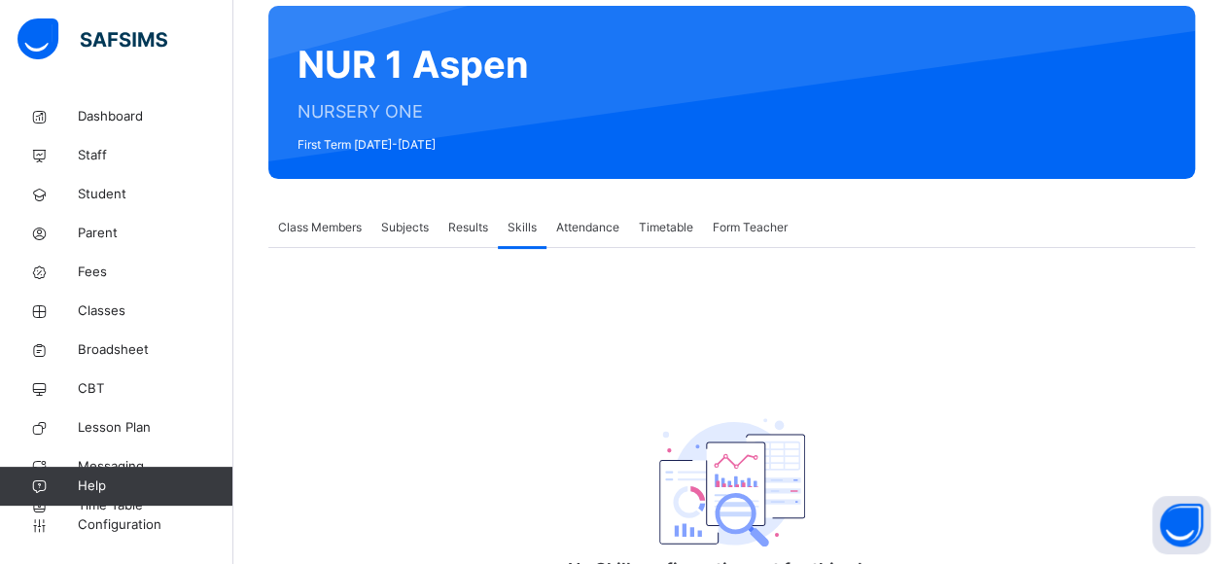
click at [557, 229] on span "Attendance" at bounding box center [587, 228] width 63 height 18
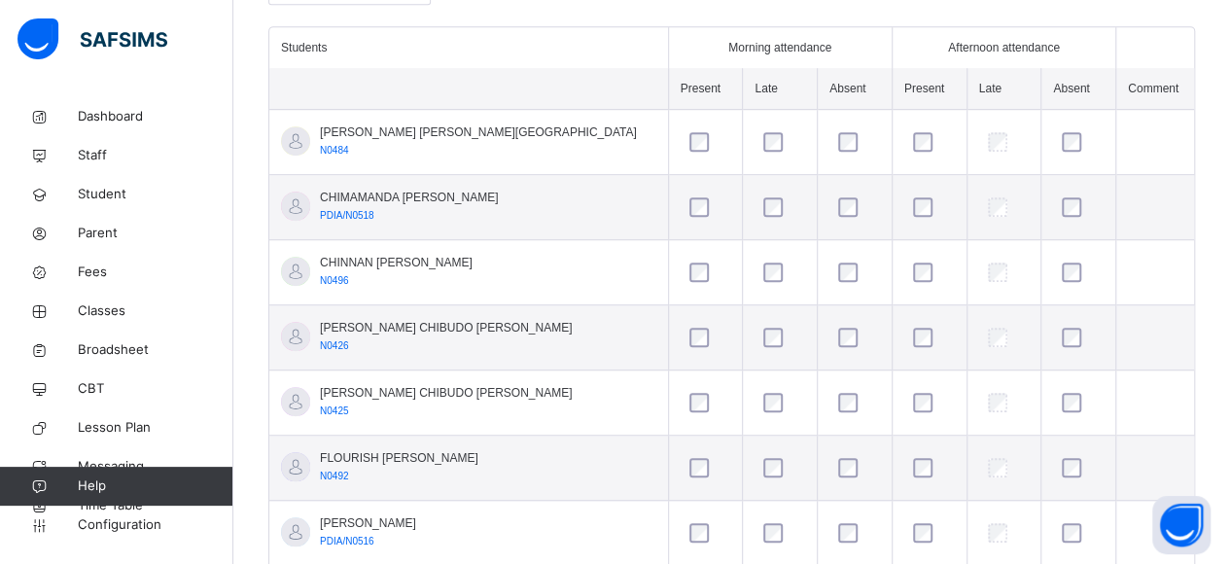
scroll to position [449, 0]
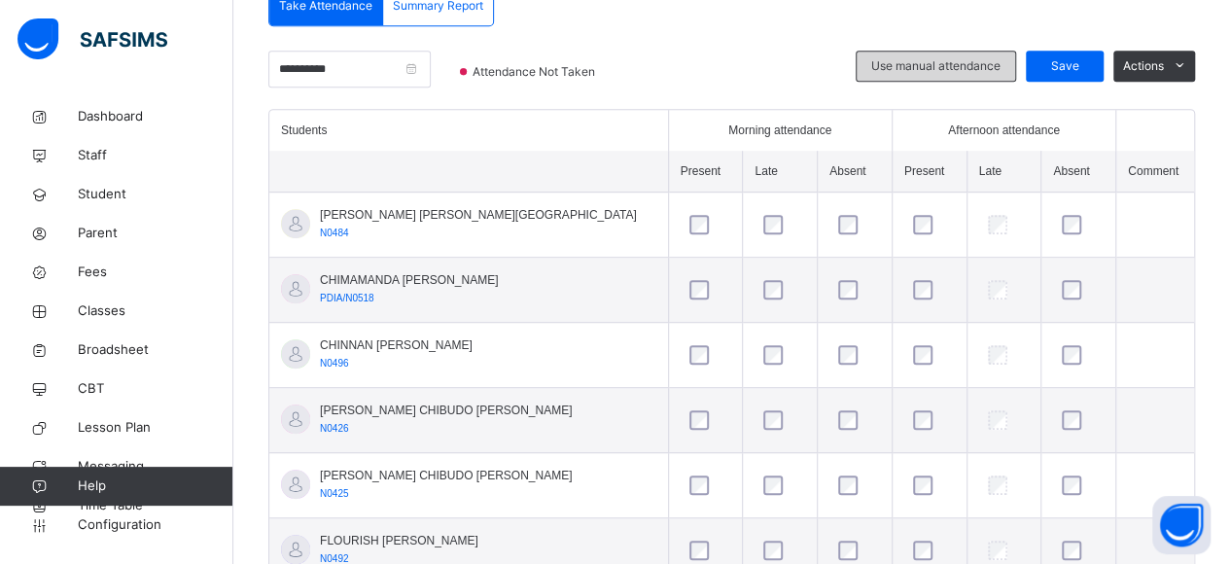
click at [918, 62] on span "Use manual attendance" at bounding box center [935, 66] width 129 height 18
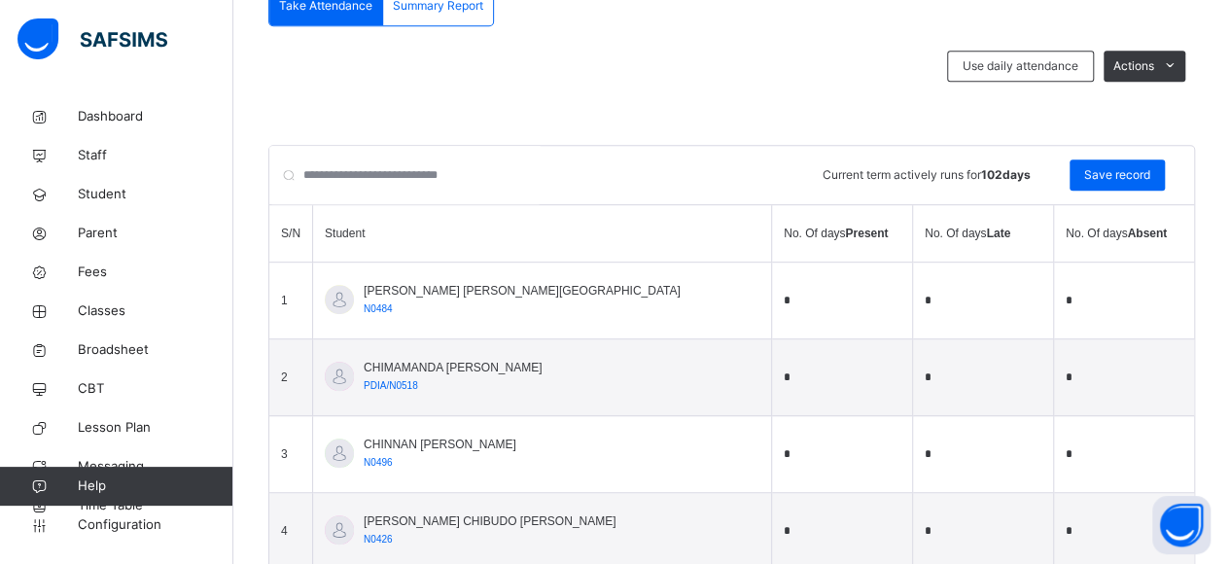
click at [788, 289] on input "*" at bounding box center [842, 300] width 117 height 27
click at [1071, 52] on div "Use daily attendance" at bounding box center [1020, 66] width 147 height 31
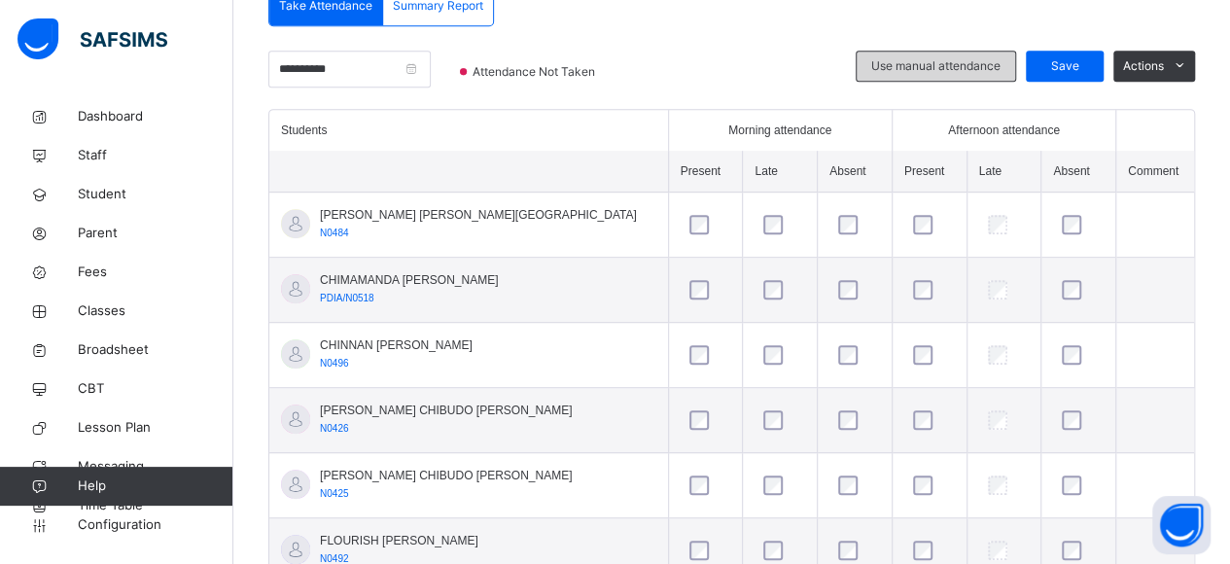
click at [954, 68] on span "Use manual attendance" at bounding box center [935, 66] width 129 height 18
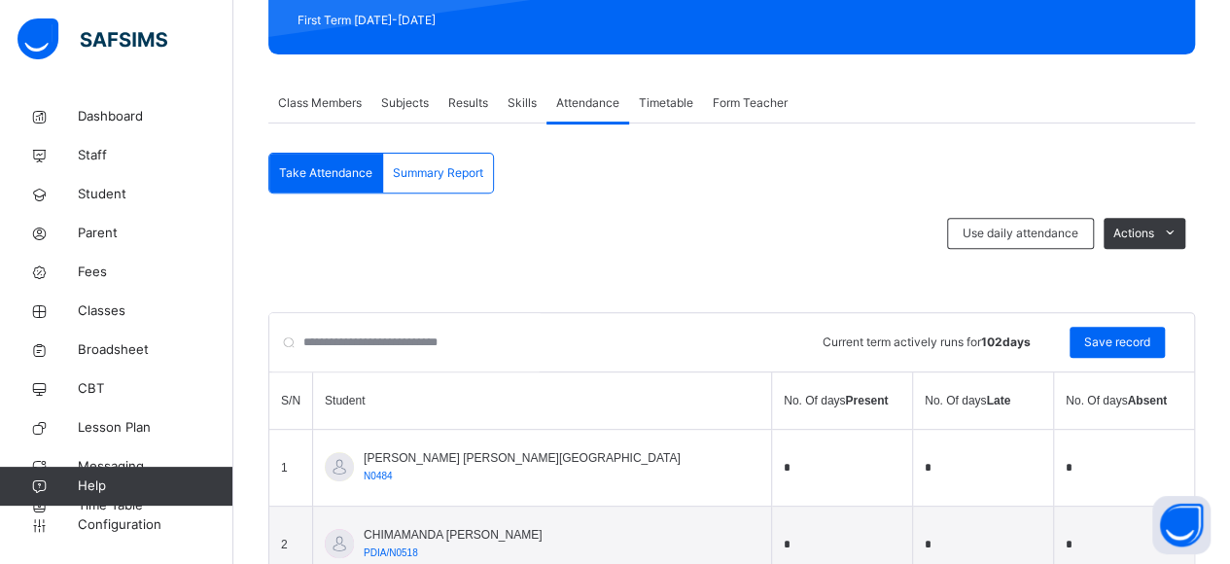
scroll to position [158, 0]
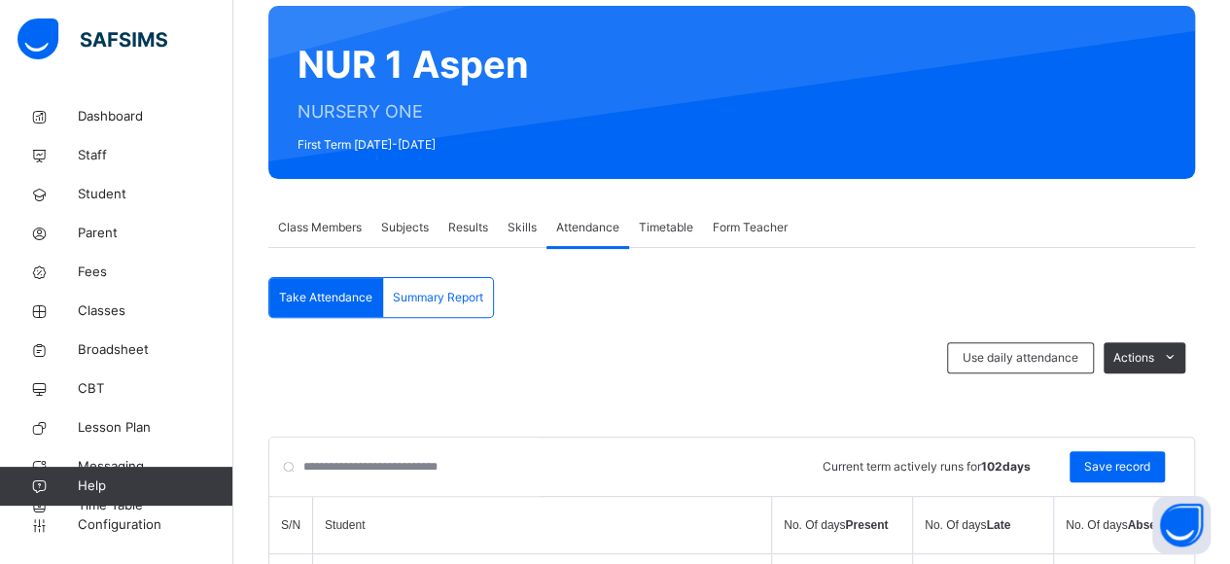
click at [661, 223] on span "Timetable" at bounding box center [666, 228] width 54 height 18
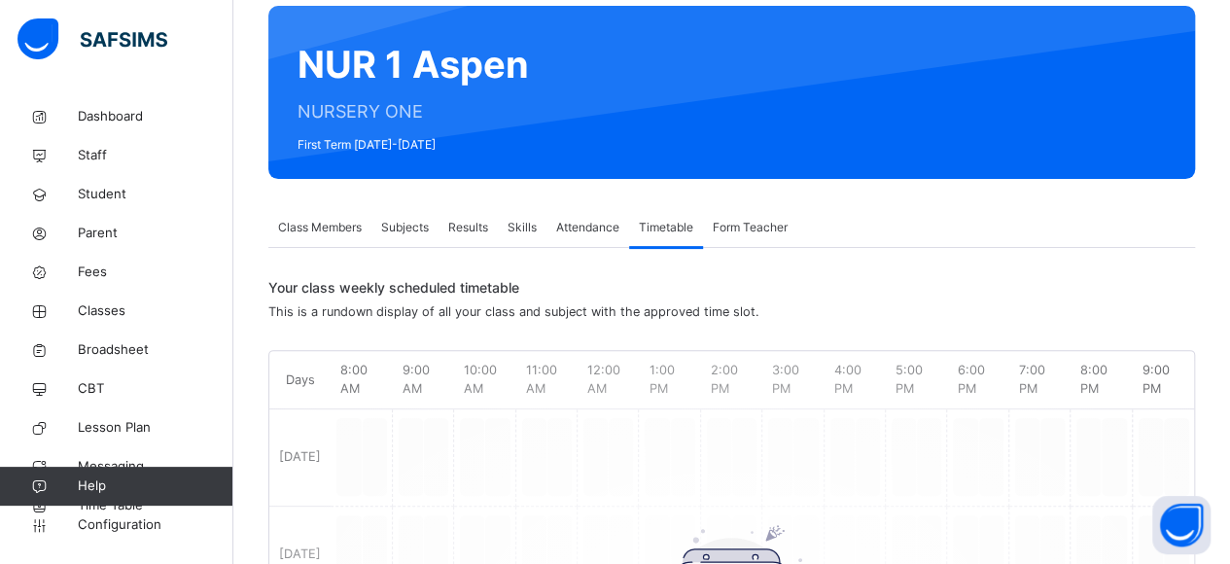
click at [724, 221] on span "Form Teacher" at bounding box center [750, 228] width 75 height 18
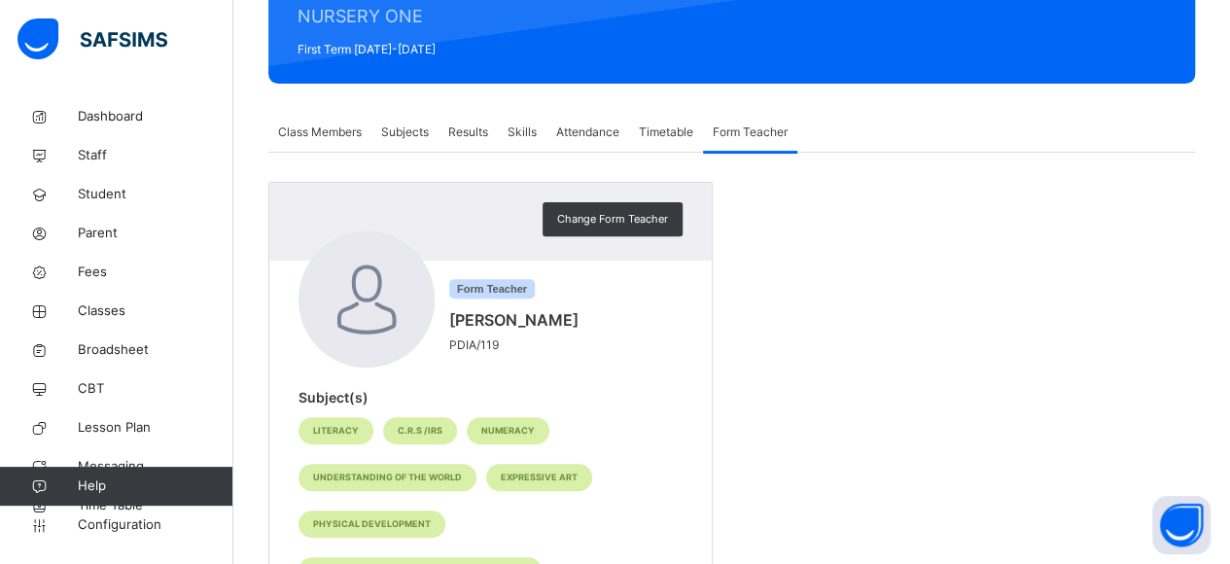
scroll to position [377, 0]
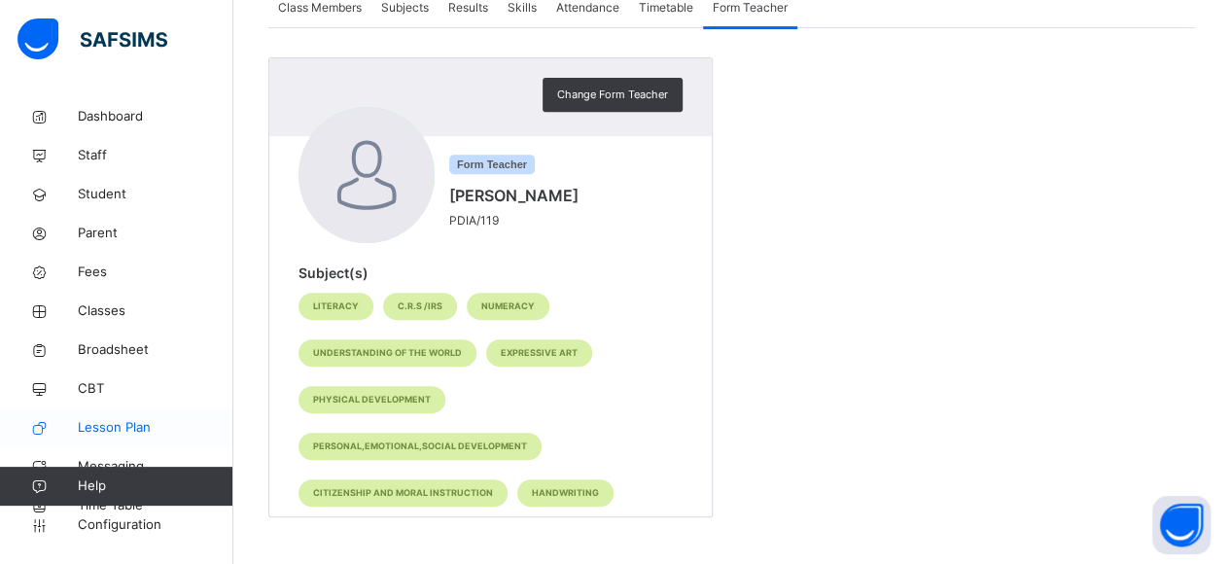
click at [134, 425] on span "Lesson Plan" at bounding box center [156, 427] width 156 height 19
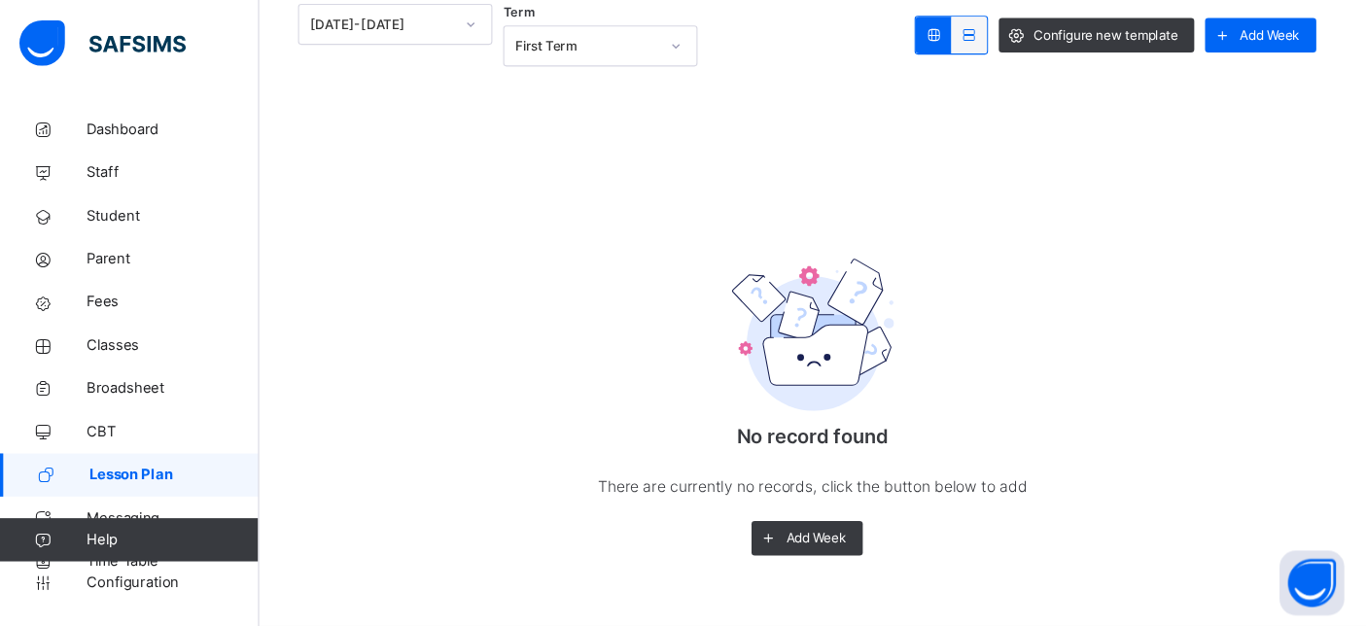
scroll to position [221, 0]
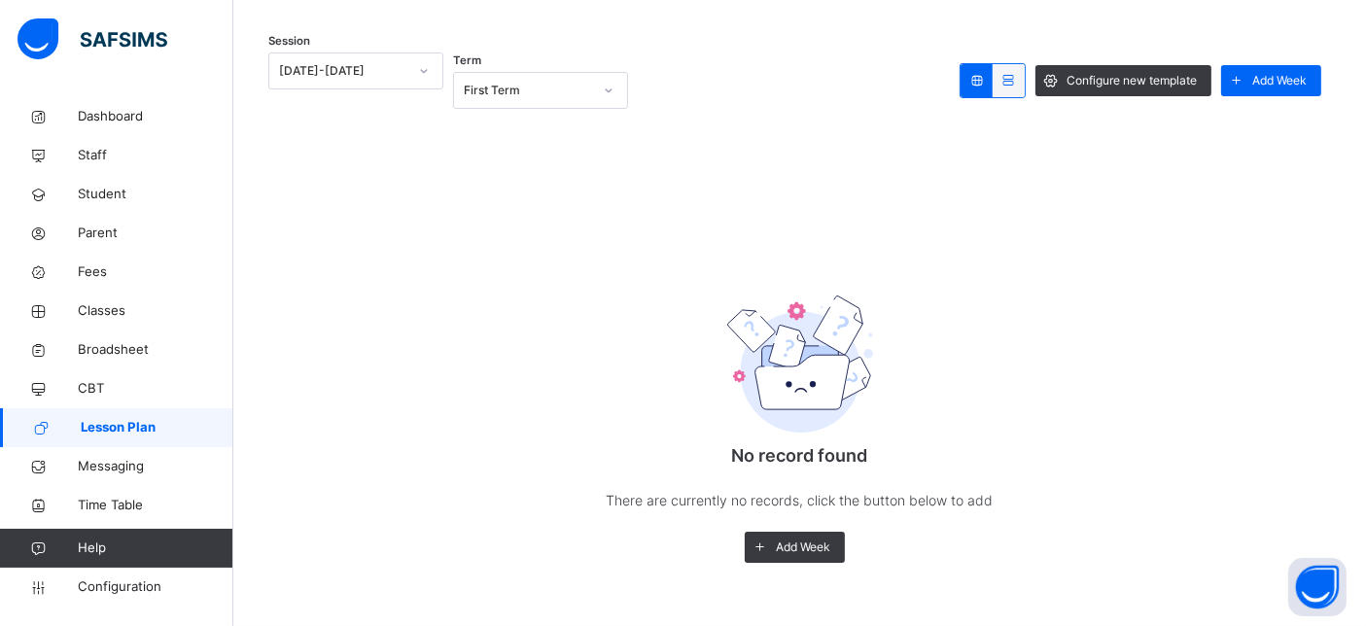
drag, startPoint x: 1142, startPoint y: 5, endPoint x: 602, endPoint y: 251, distance: 593.2
click at [602, 251] on div "No record found There are currently no records, click the button below to add A…" at bounding box center [799, 412] width 1063 height 340
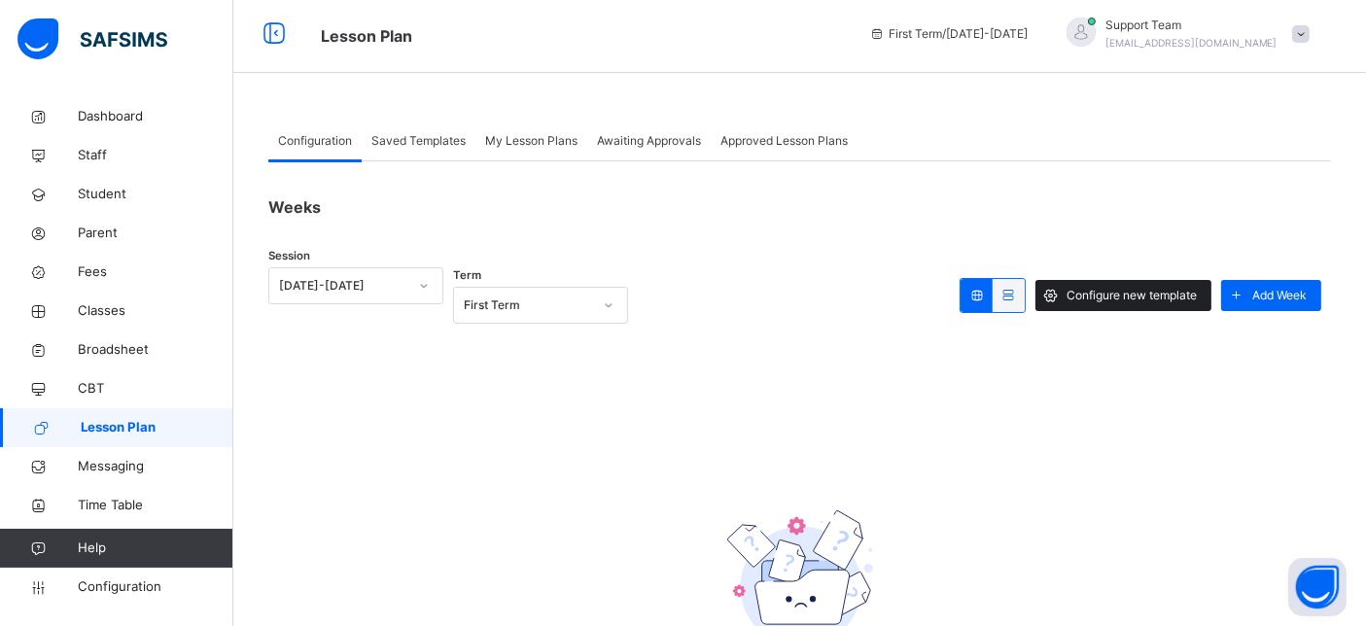
click at [1126, 292] on span "Configure new template" at bounding box center [1132, 296] width 130 height 18
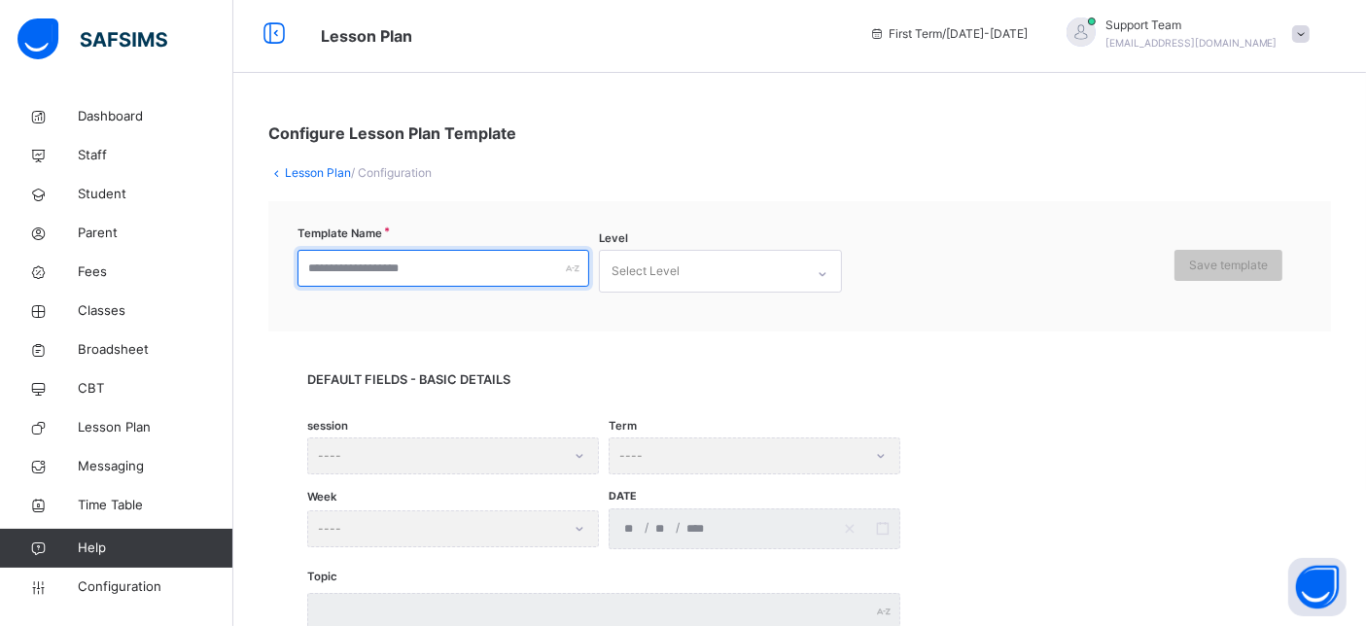
click at [478, 263] on input "text" at bounding box center [444, 268] width 292 height 37
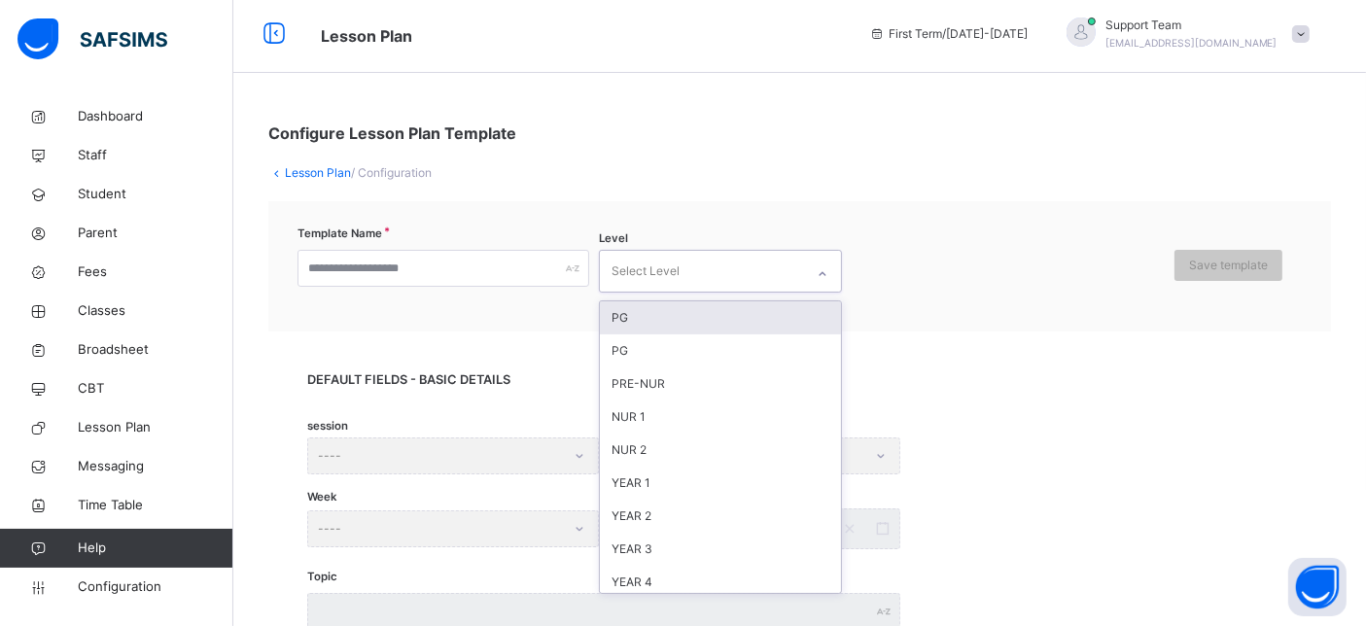
click at [787, 284] on div "Select Level" at bounding box center [702, 271] width 204 height 41
click at [1011, 286] on div at bounding box center [1008, 271] width 313 height 43
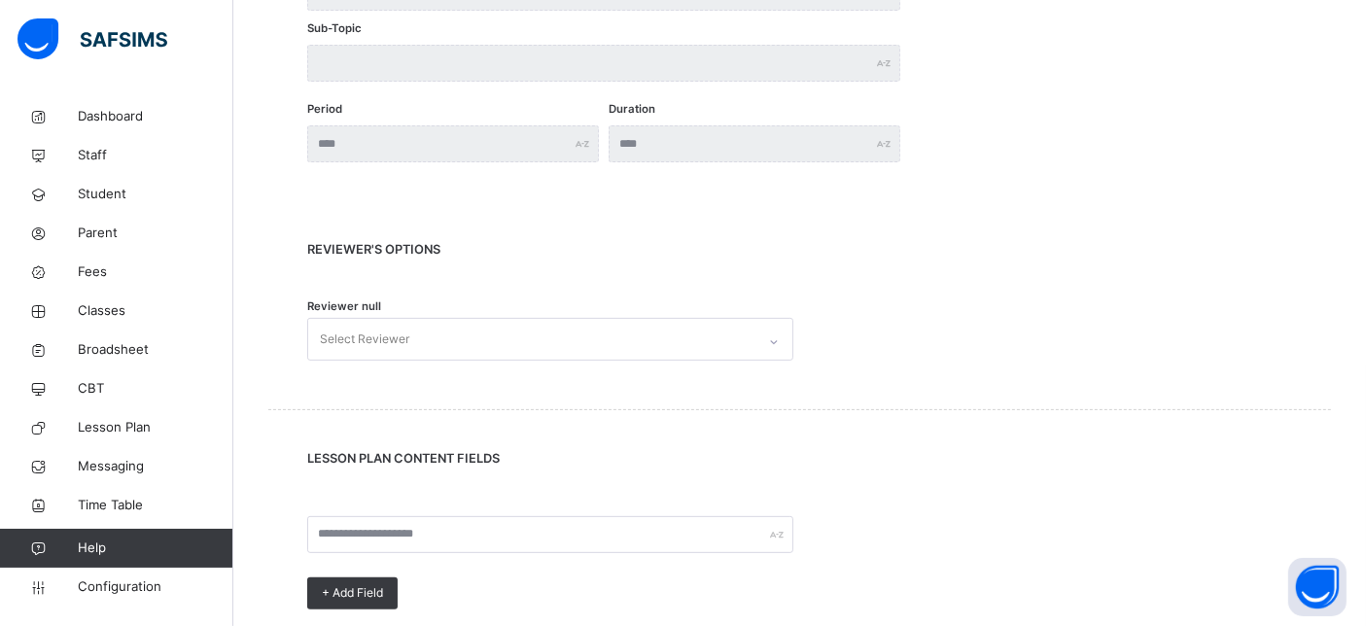
scroll to position [761, 0]
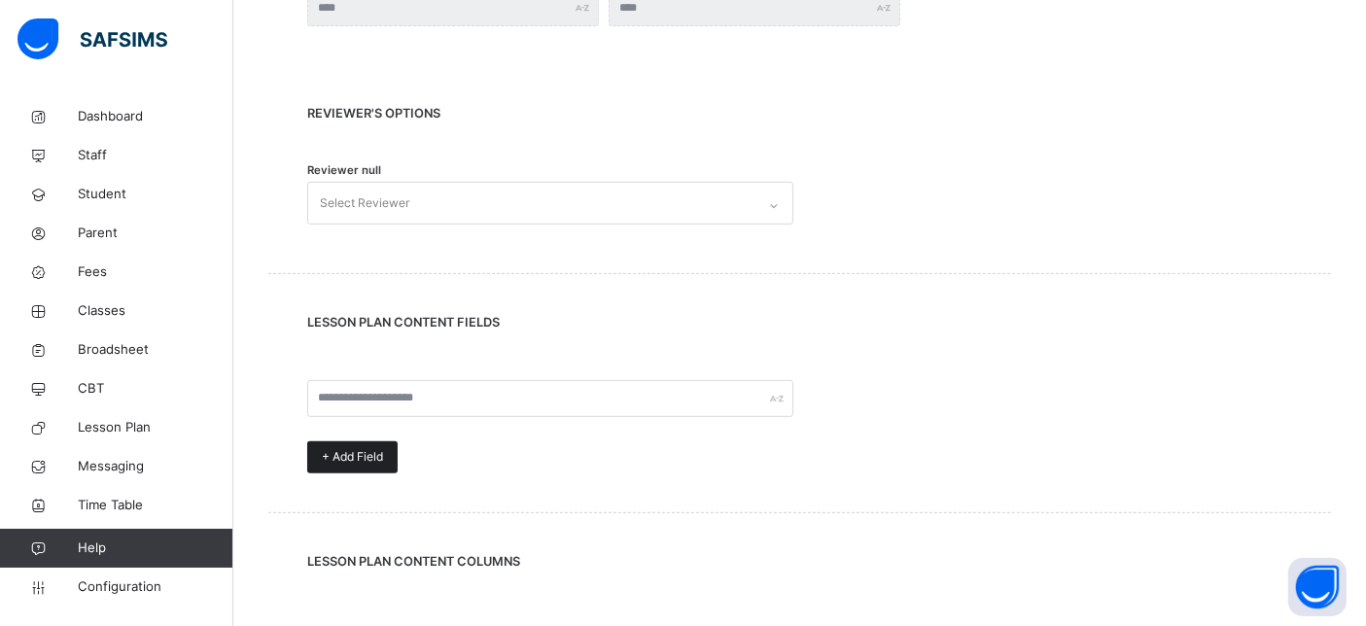
click at [349, 454] on span "+ Add Field" at bounding box center [352, 457] width 61 height 18
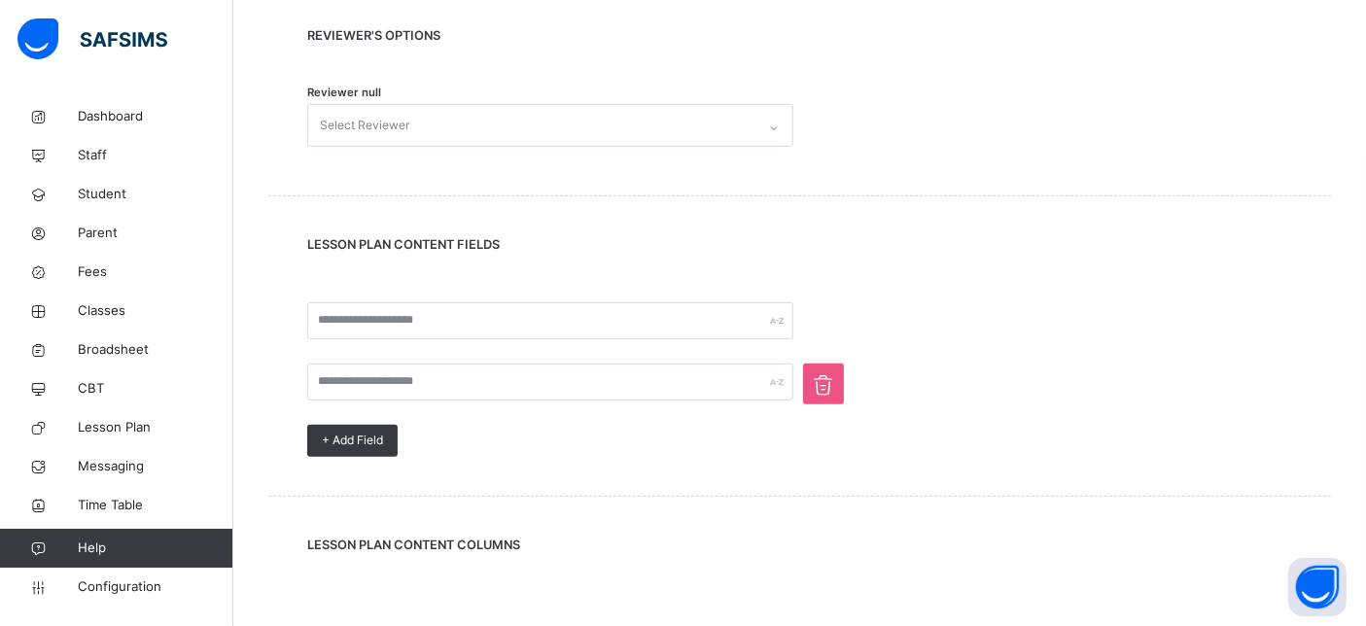
scroll to position [869, 0]
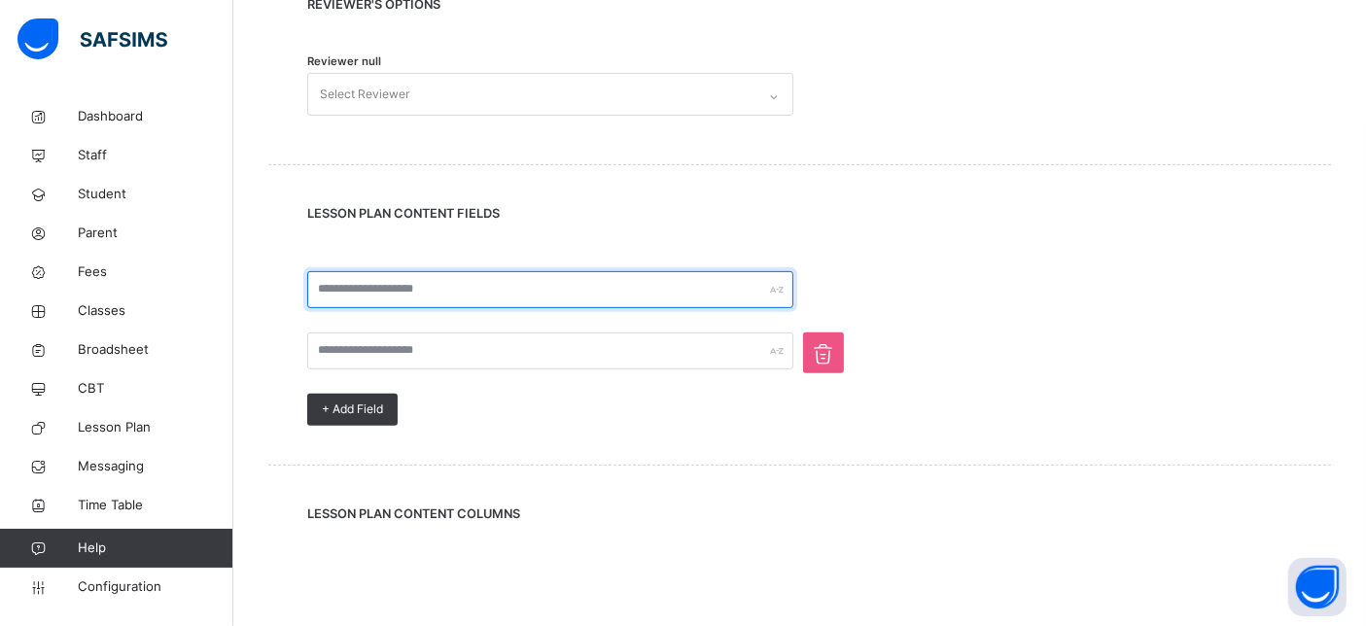
click at [400, 287] on input "text" at bounding box center [550, 289] width 486 height 37
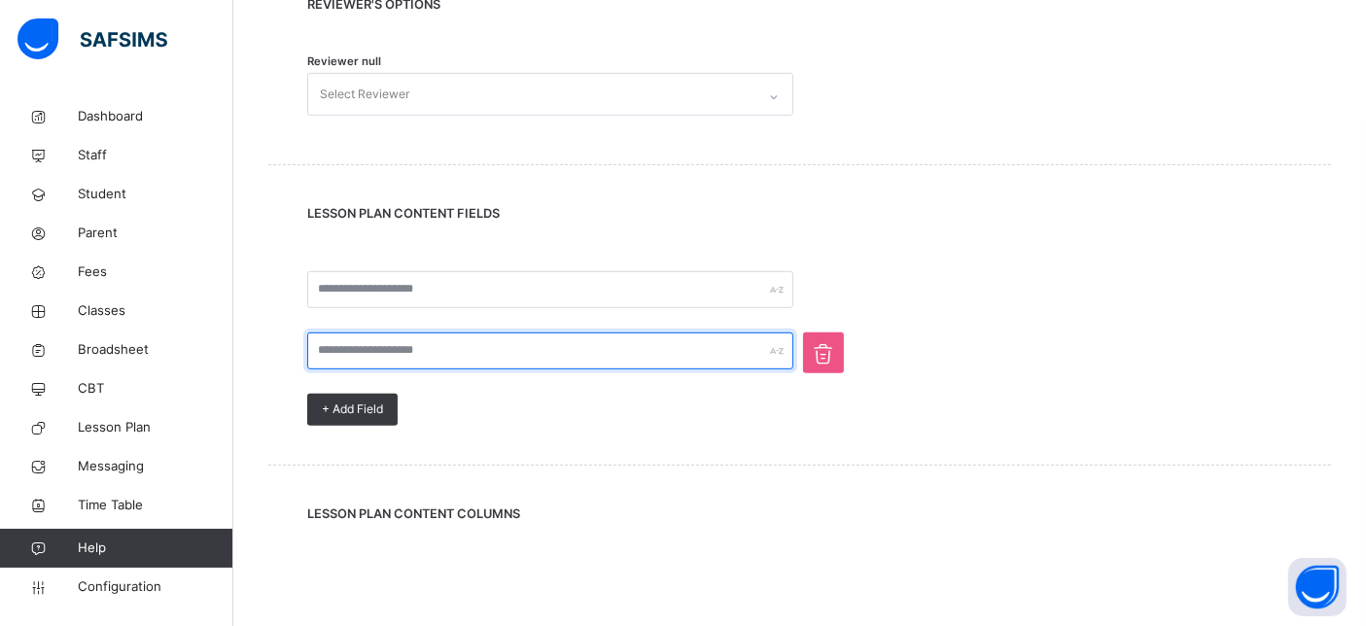
click at [376, 337] on input "text" at bounding box center [550, 351] width 486 height 37
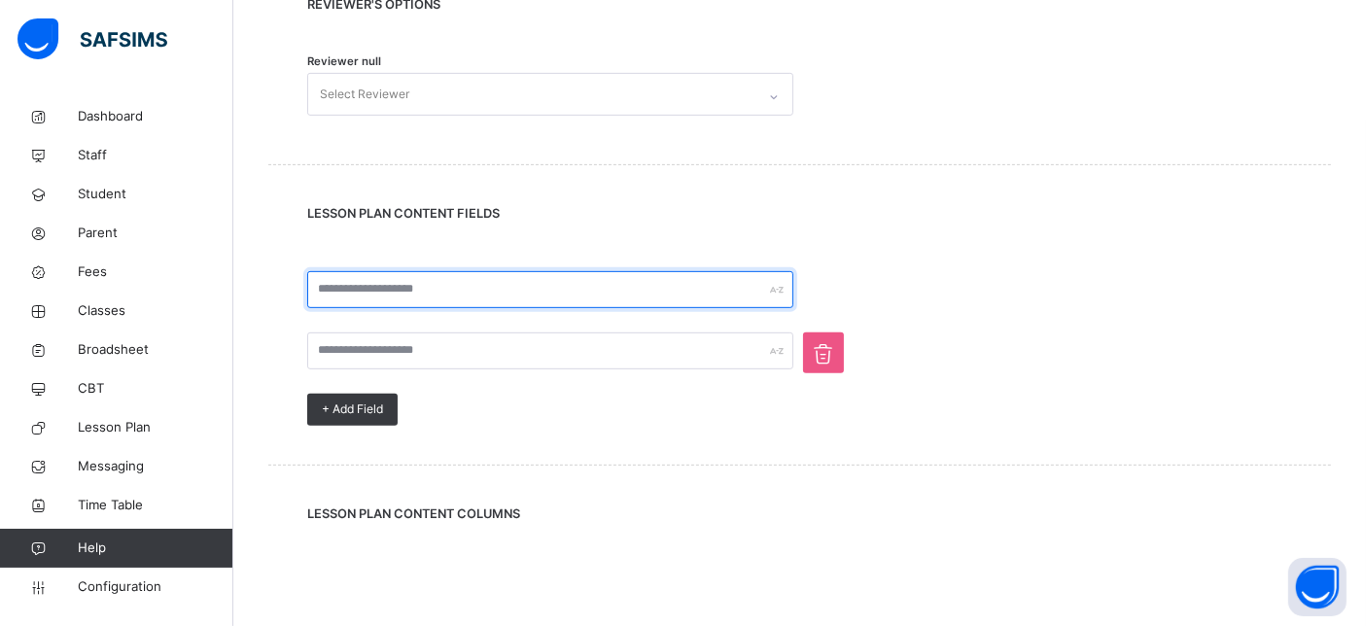
click at [381, 279] on input "text" at bounding box center [550, 289] width 486 height 37
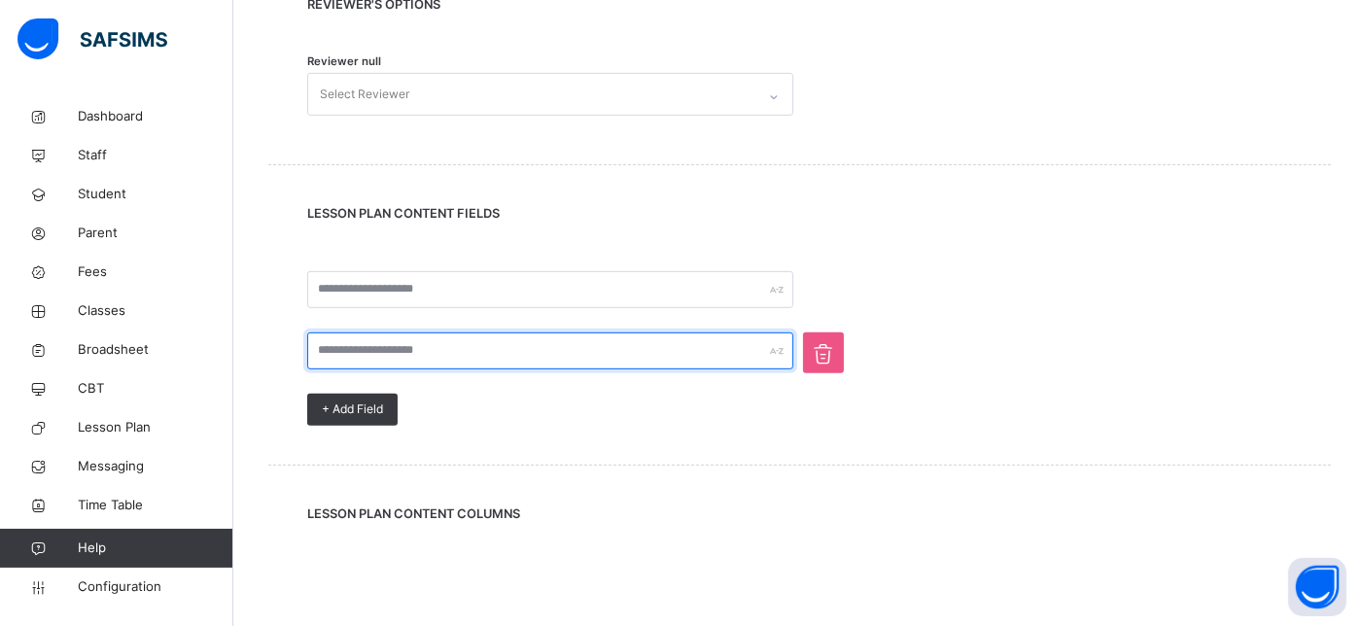
click at [362, 343] on input "text" at bounding box center [550, 351] width 486 height 37
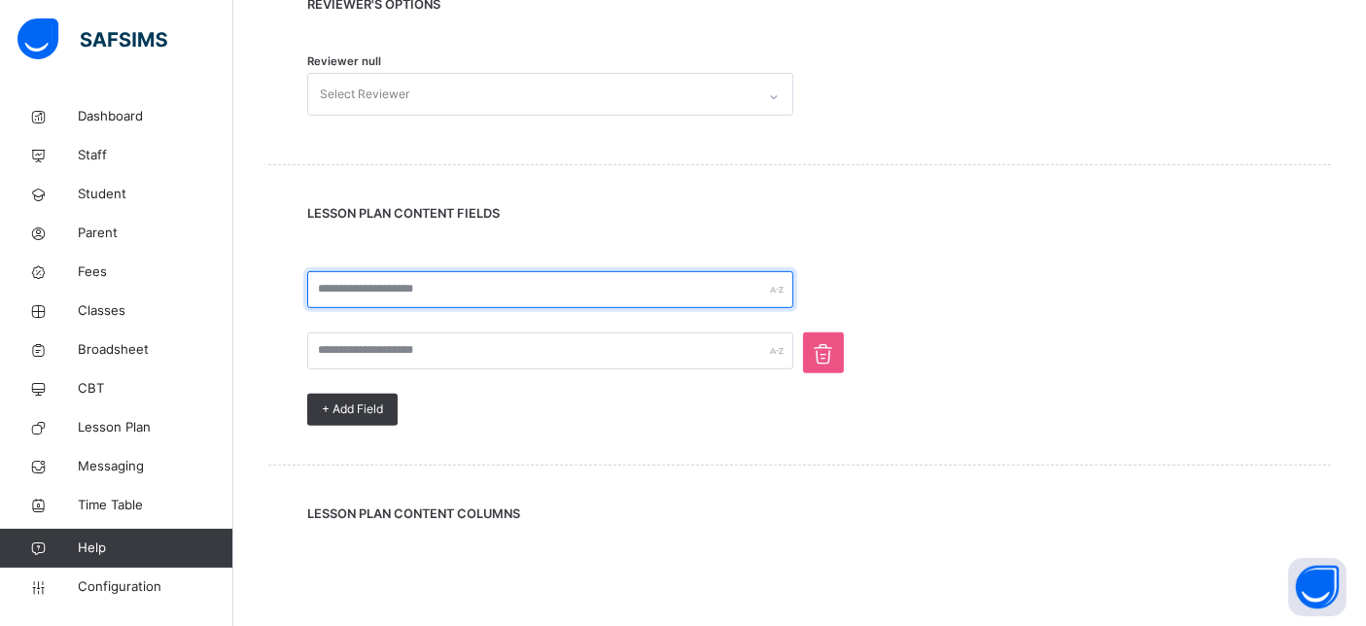
click at [367, 295] on input "text" at bounding box center [550, 289] width 486 height 37
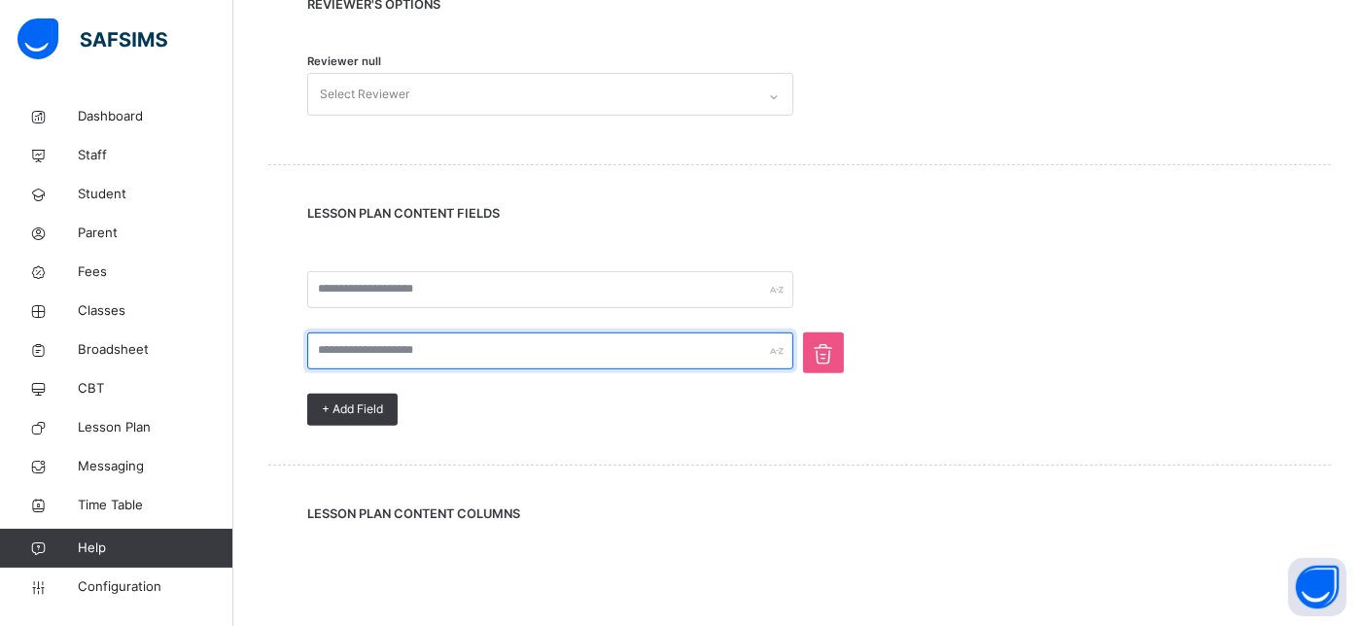
click at [364, 345] on input "text" at bounding box center [550, 351] width 486 height 37
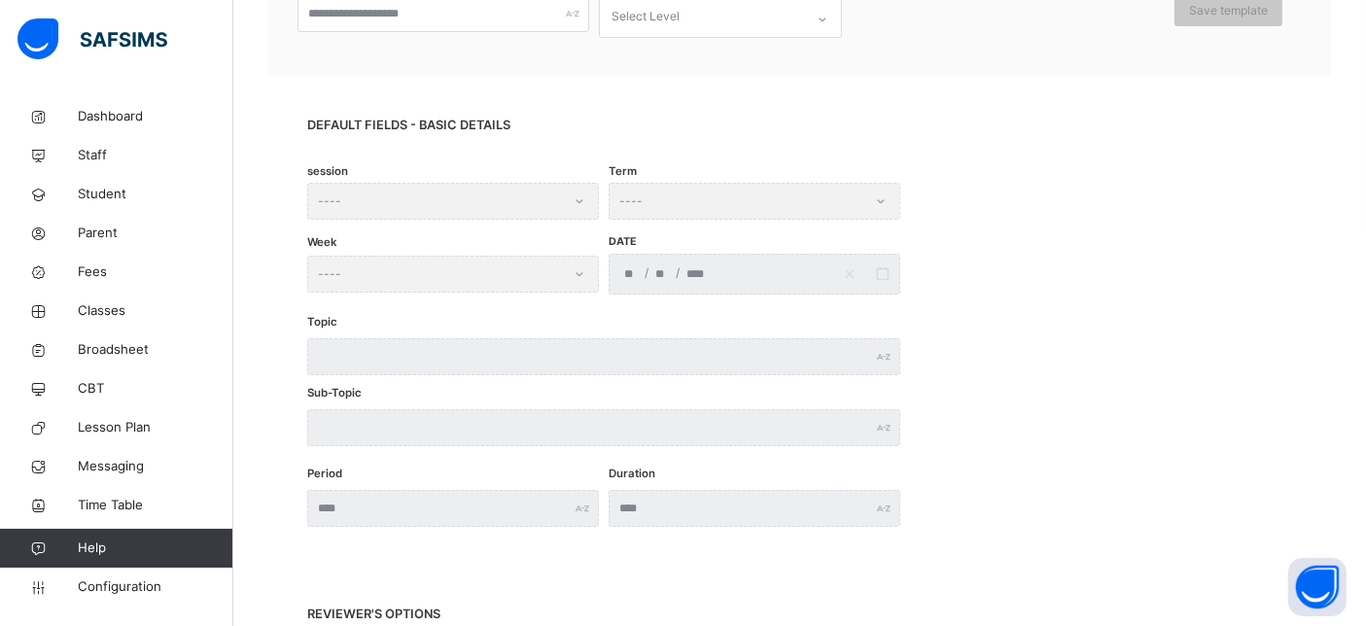
scroll to position [0, 0]
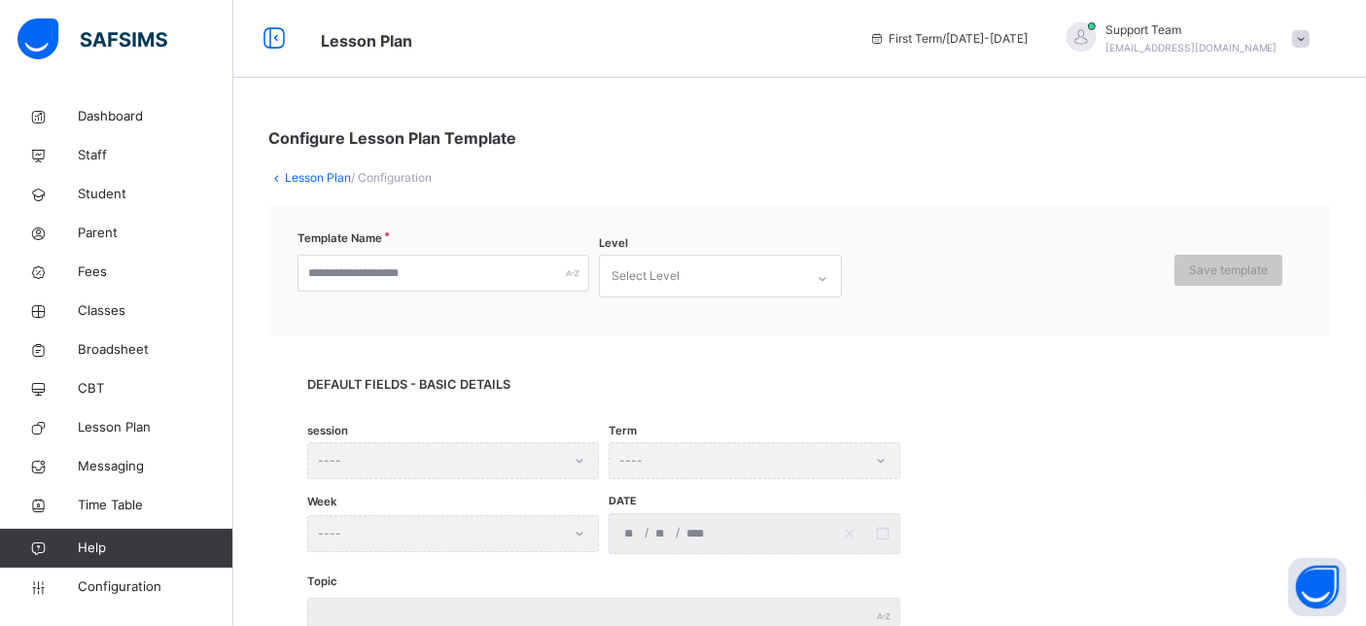
click at [321, 185] on link "Lesson Plan" at bounding box center [318, 177] width 66 height 15
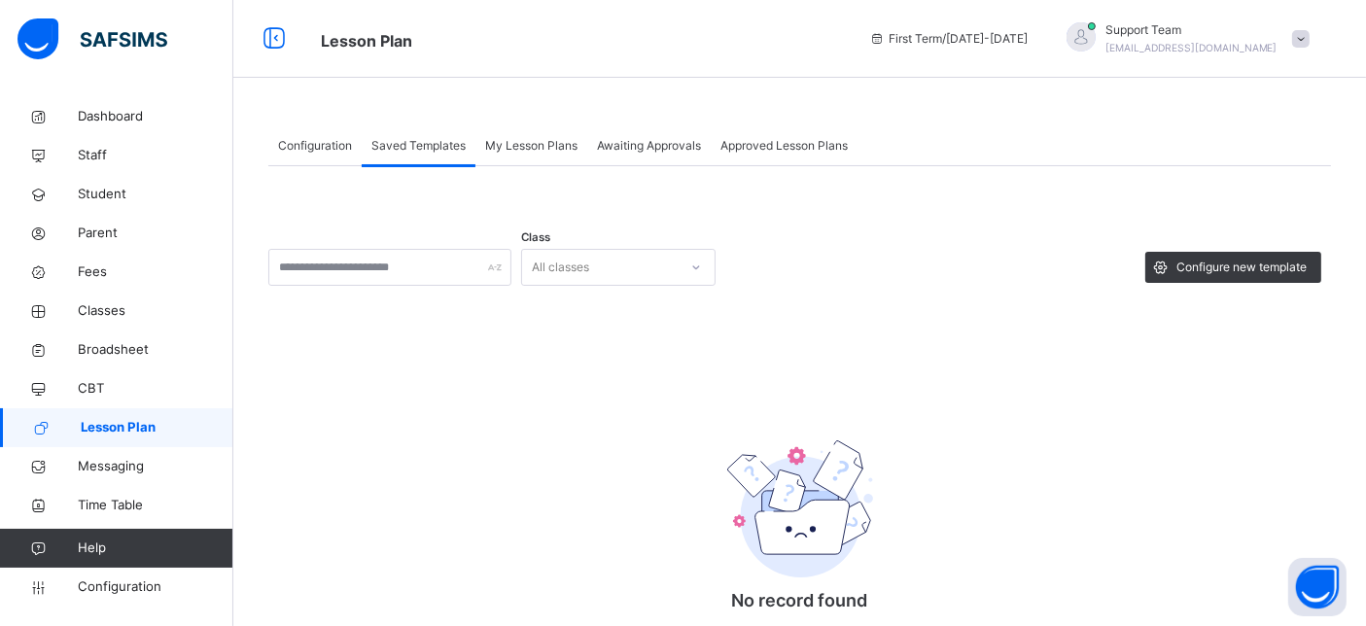
drag, startPoint x: 400, startPoint y: 162, endPoint x: 328, endPoint y: 152, distance: 72.8
click at [350, 155] on div "Configuration Saved Templates My Lesson Plans Awaiting Approvals Approved Lesso…" at bounding box center [799, 146] width 1063 height 40
click at [328, 152] on span "Configuration" at bounding box center [315, 146] width 74 height 18
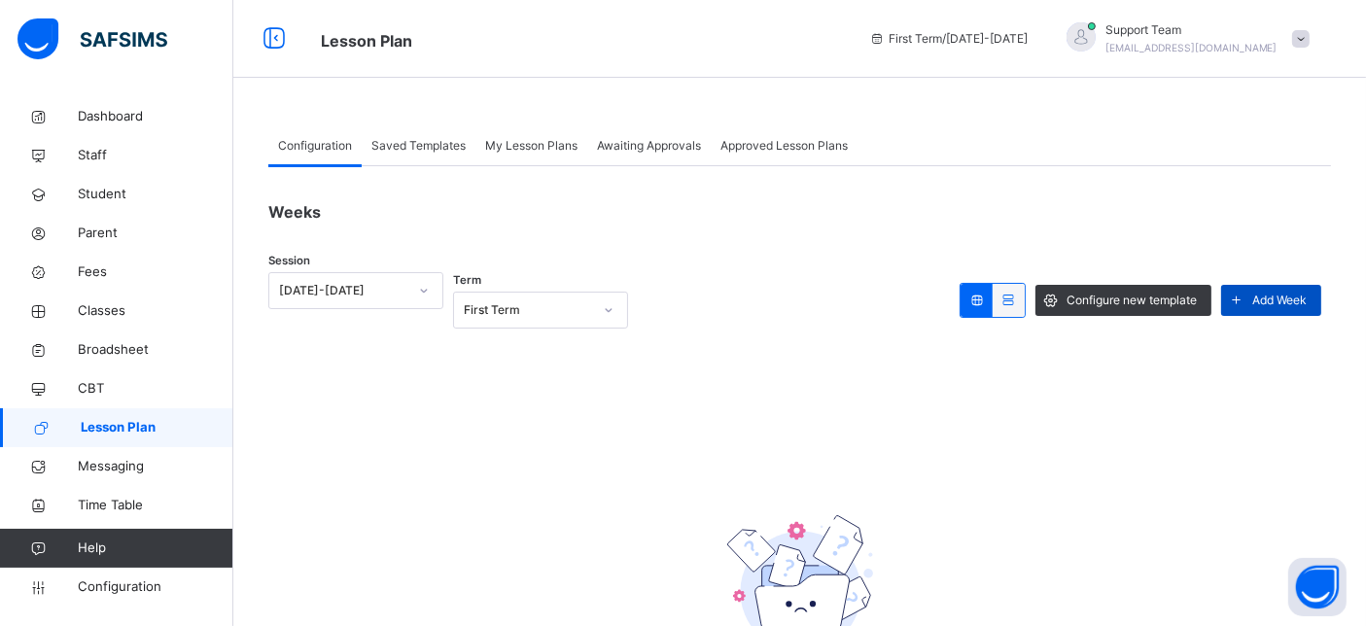
click at [1229, 301] on span "Add Week" at bounding box center [1280, 301] width 54 height 18
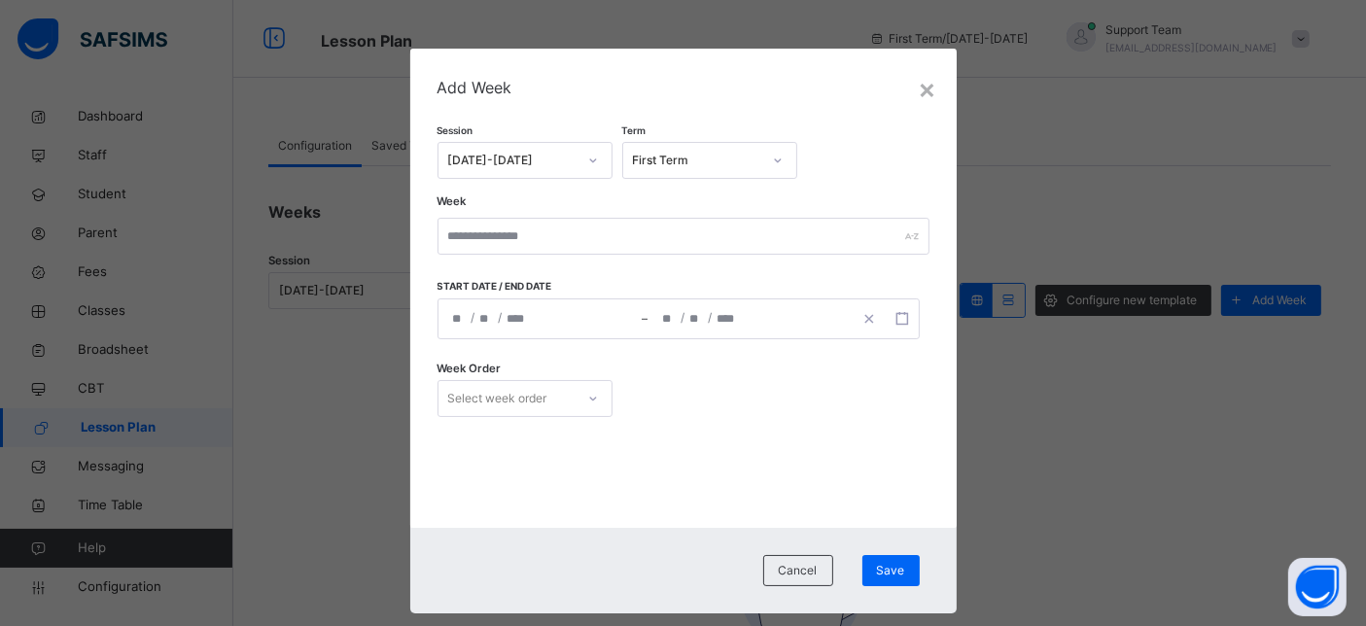
click at [525, 312] on div "/ /" at bounding box center [541, 319] width 204 height 39
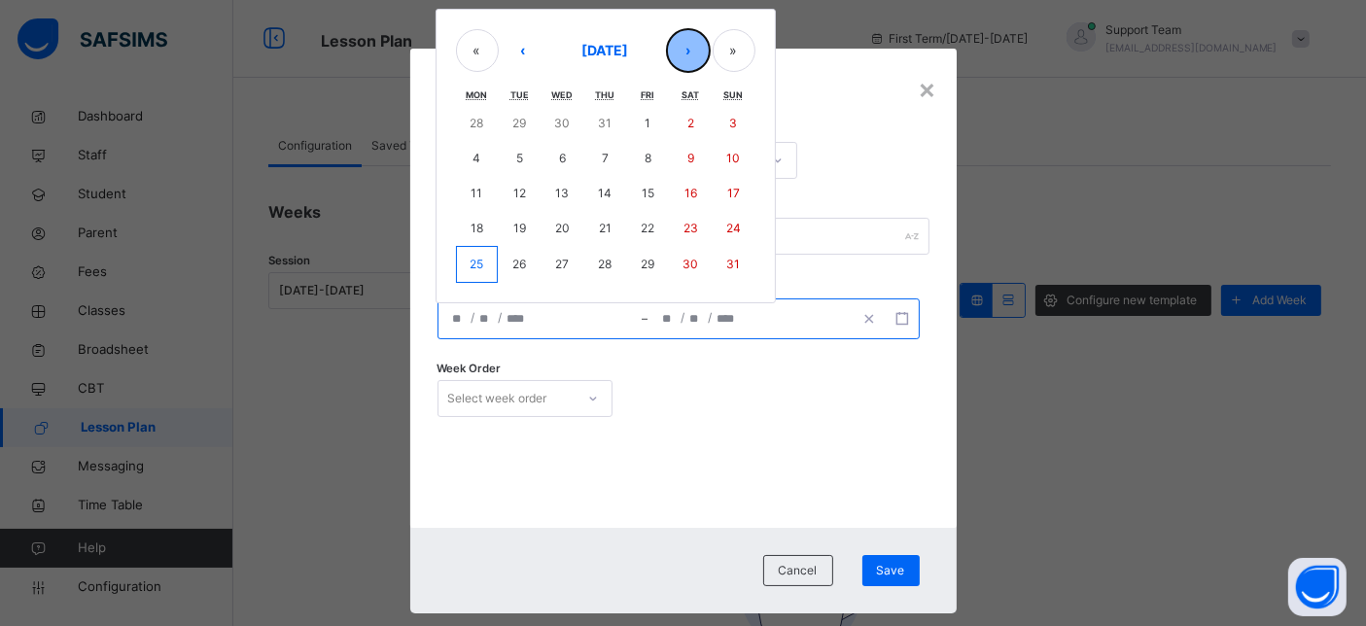
click at [669, 48] on button "›" at bounding box center [688, 50] width 43 height 43
click at [477, 201] on button "15" at bounding box center [477, 193] width 43 height 35
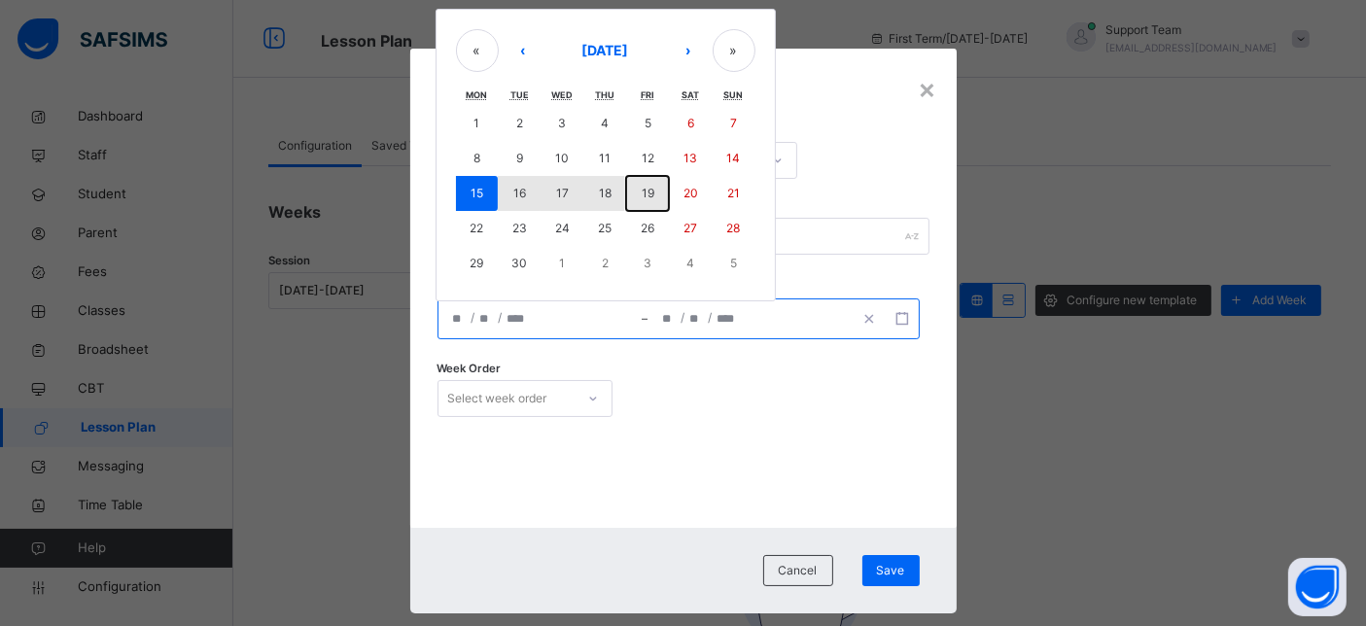
click at [642, 191] on abbr "19" at bounding box center [648, 193] width 13 height 15
type input "**********"
type input "*"
type input "**"
type input "****"
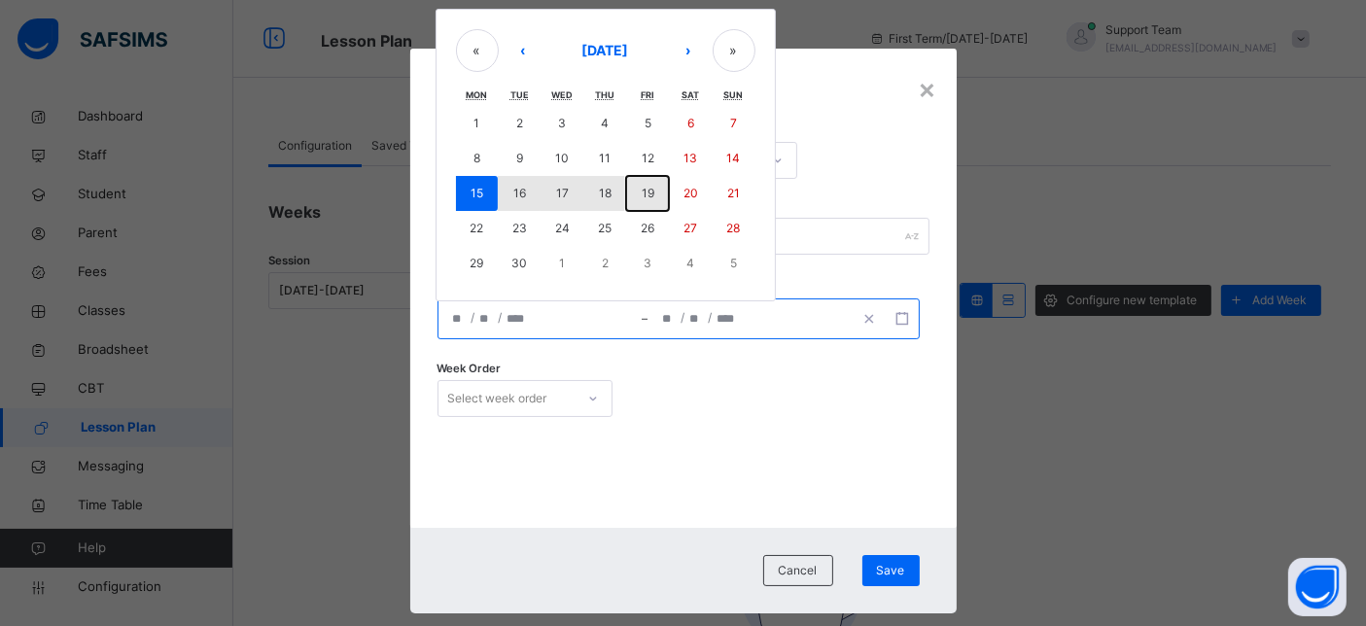
type input "**********"
type input "*"
type input "**"
type input "****"
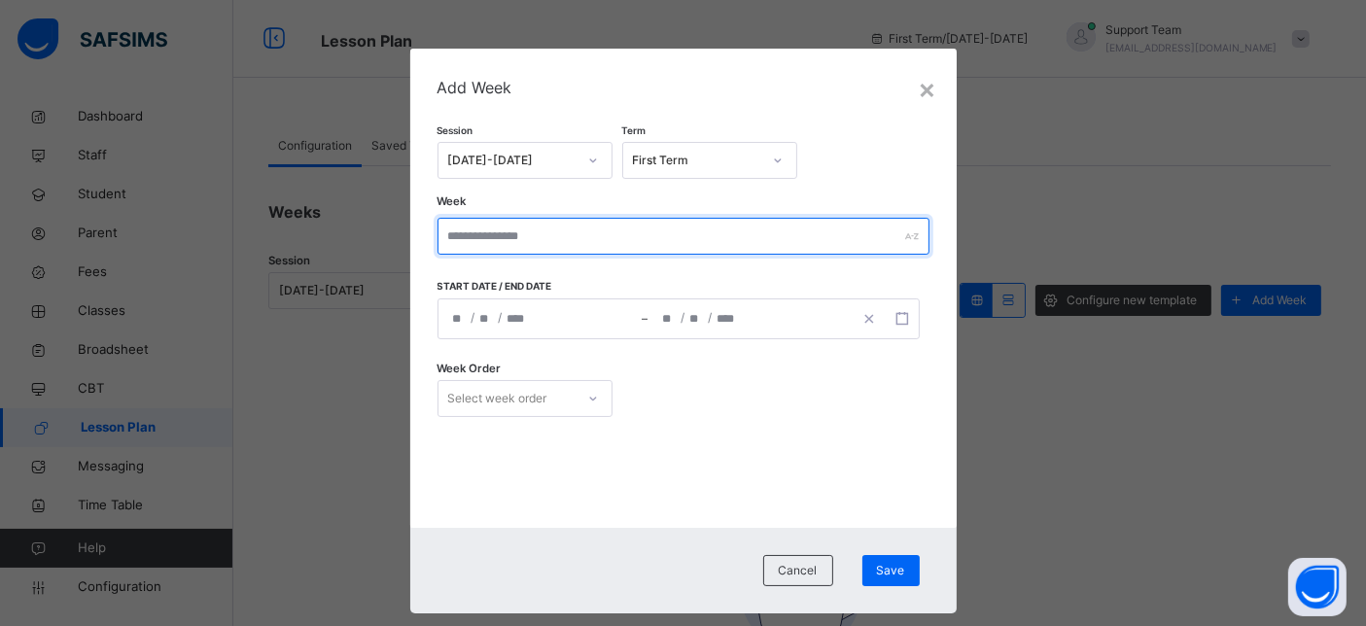
click at [526, 231] on input "text" at bounding box center [684, 236] width 492 height 37
type input "******"
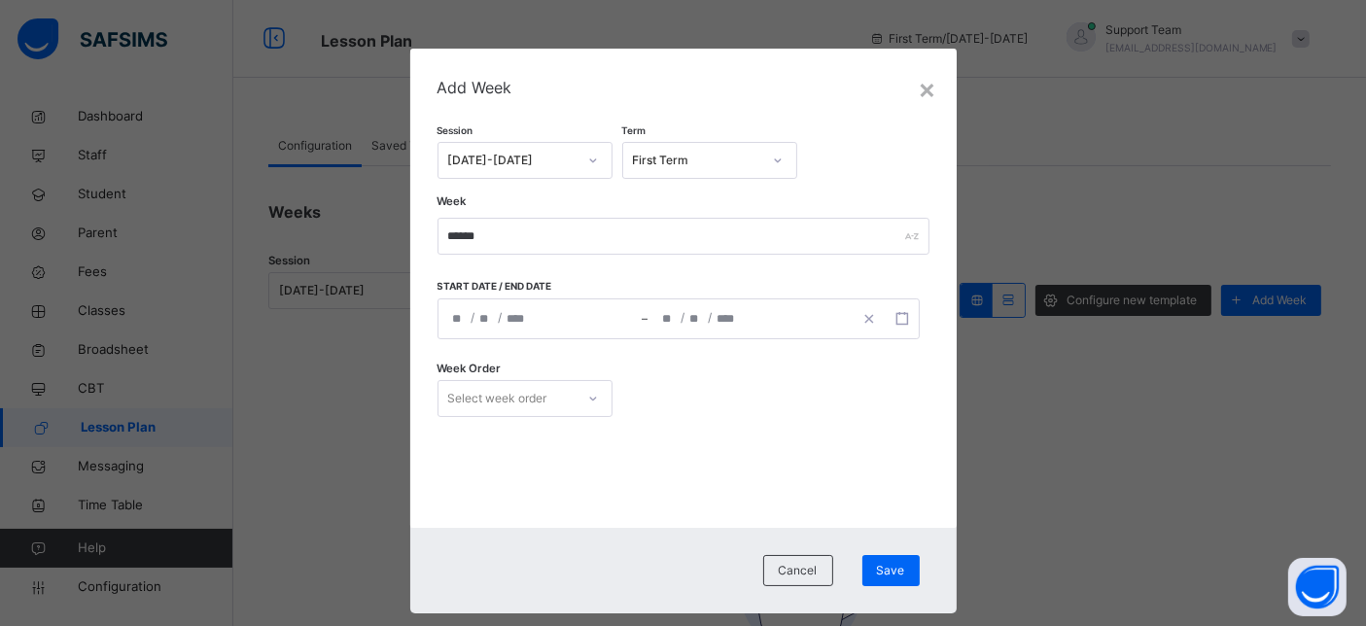
click at [488, 321] on div "**********" at bounding box center [541, 319] width 204 height 39
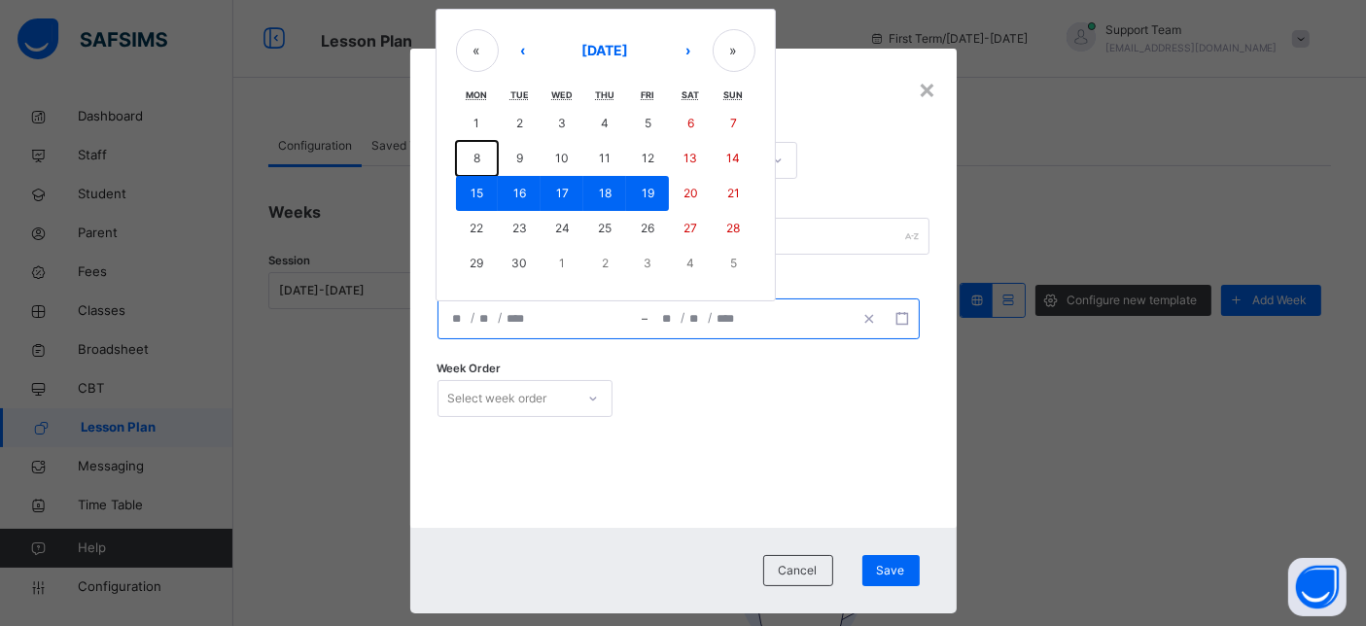
click at [472, 161] on button "8" at bounding box center [477, 158] width 43 height 35
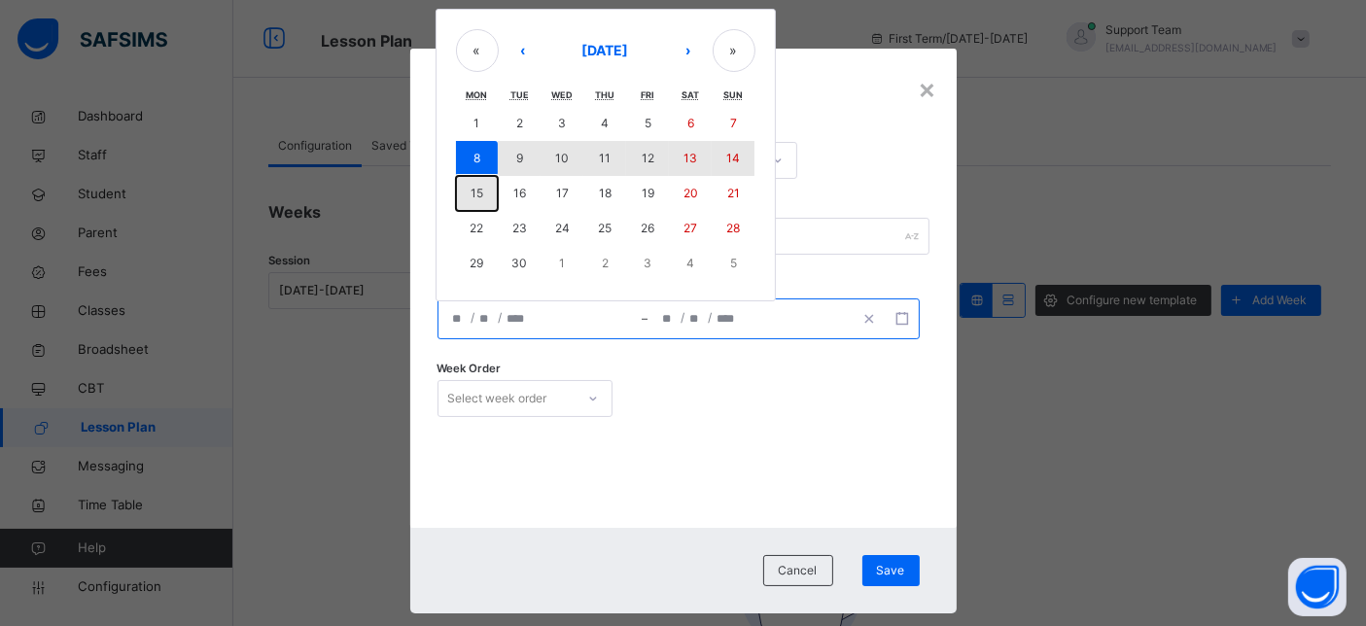
click at [475, 190] on button "15" at bounding box center [477, 193] width 43 height 35
type input "**********"
type input "*"
type input "**********"
type input "**"
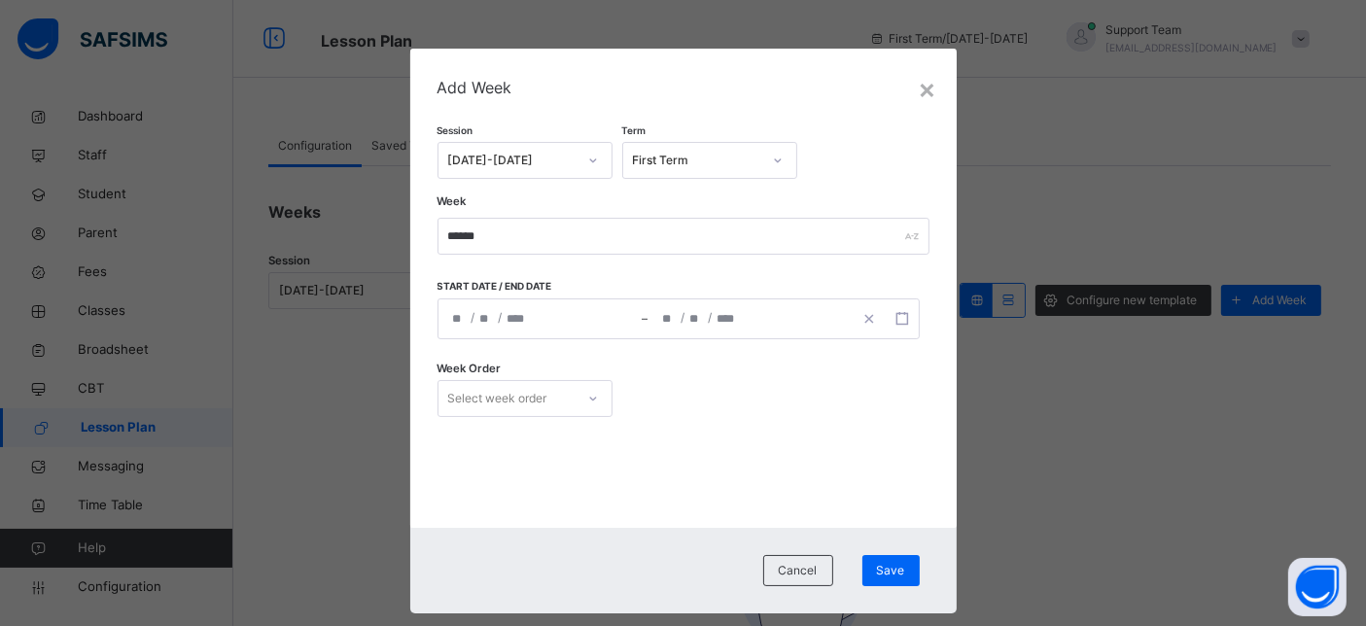
click at [507, 321] on input "****" at bounding box center [521, 319] width 29 height 39
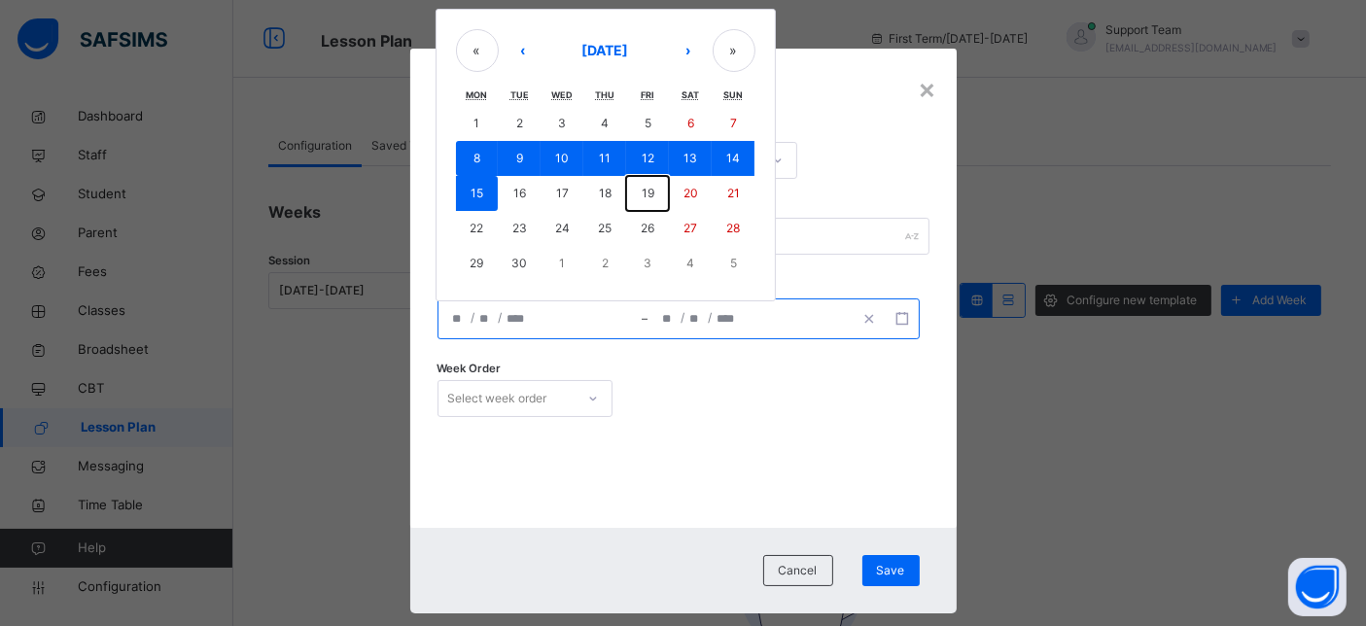
click at [642, 187] on abbr "19" at bounding box center [648, 193] width 13 height 15
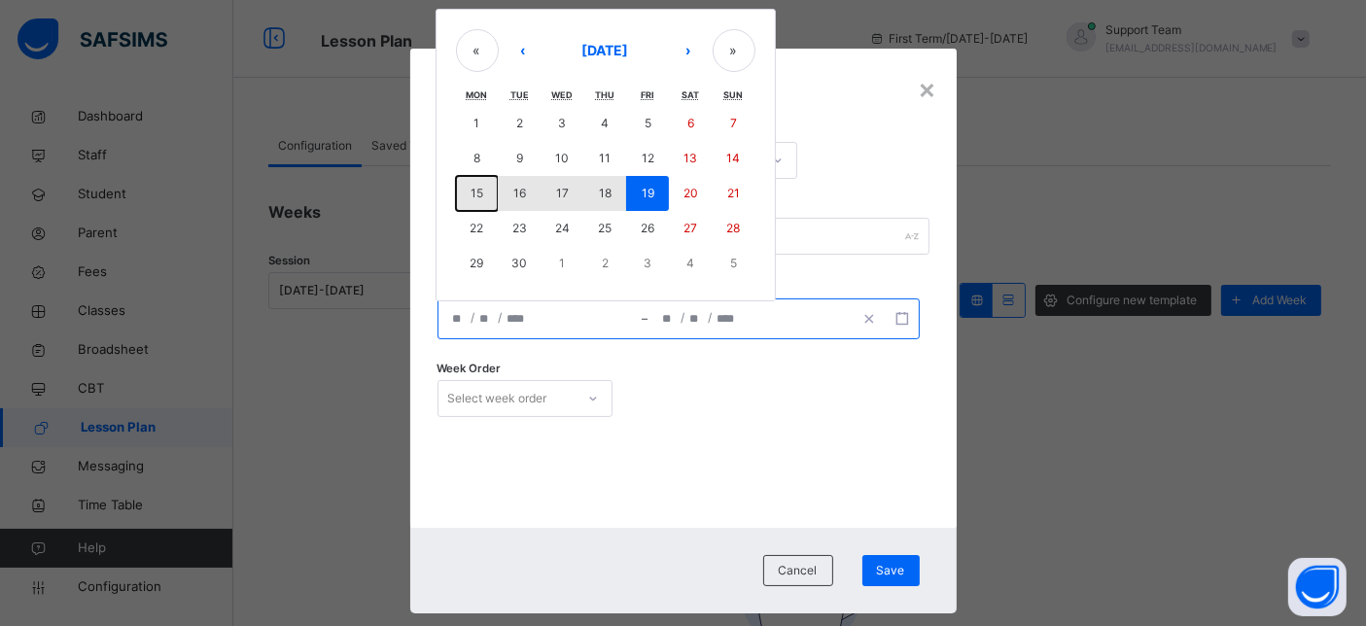
click at [474, 191] on abbr "15" at bounding box center [477, 193] width 13 height 15
type input "**********"
type input "**"
type input "**********"
type input "**"
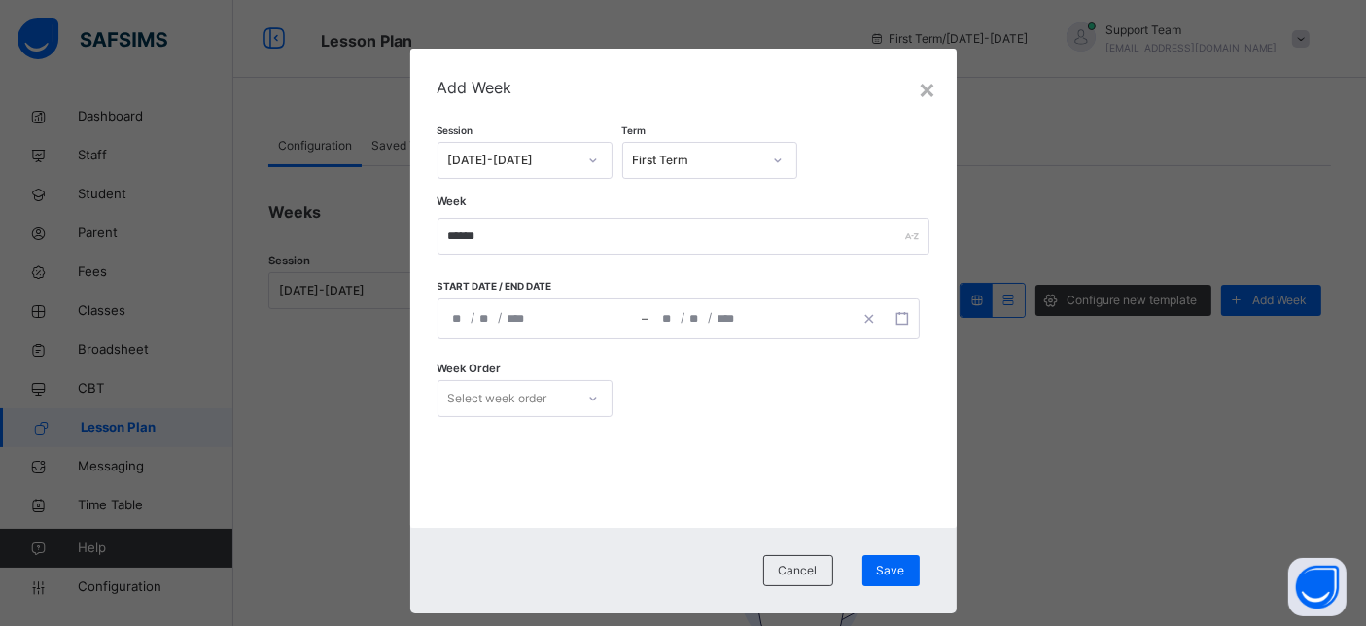
click at [499, 387] on div "Week Order Select week order" at bounding box center [684, 399] width 492 height 80
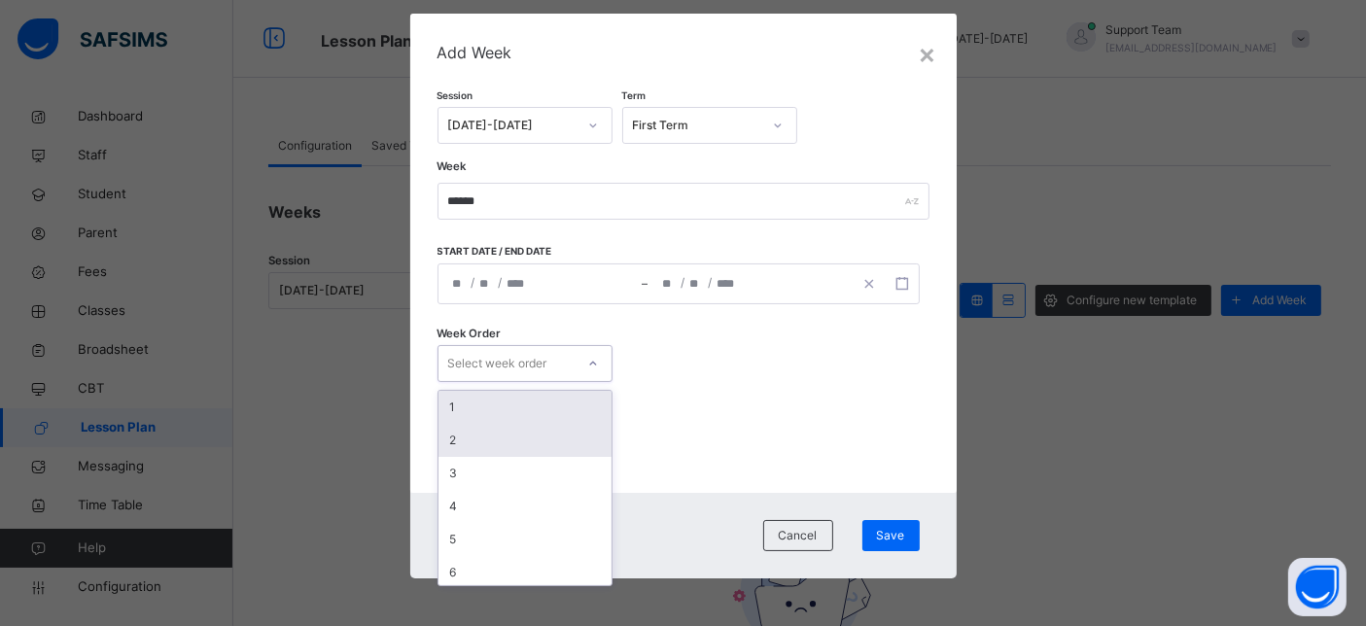
click at [488, 404] on div "1" at bounding box center [525, 407] width 173 height 33
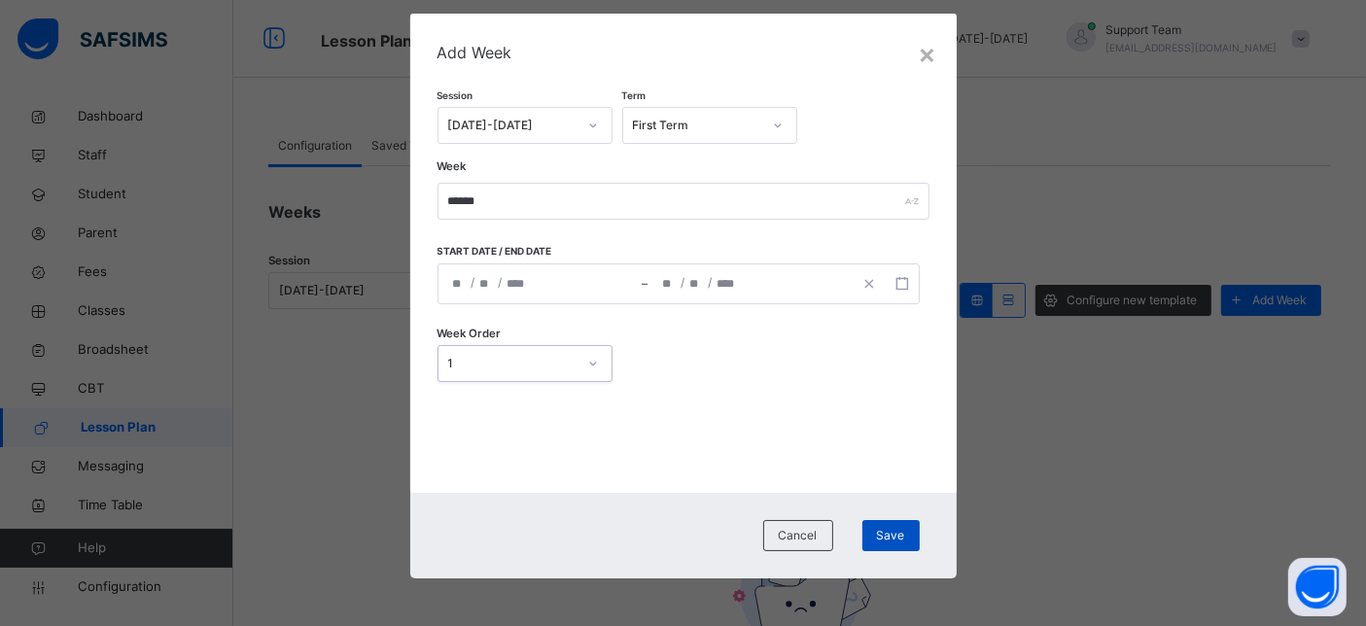
click at [883, 535] on span "Save" at bounding box center [891, 536] width 28 height 18
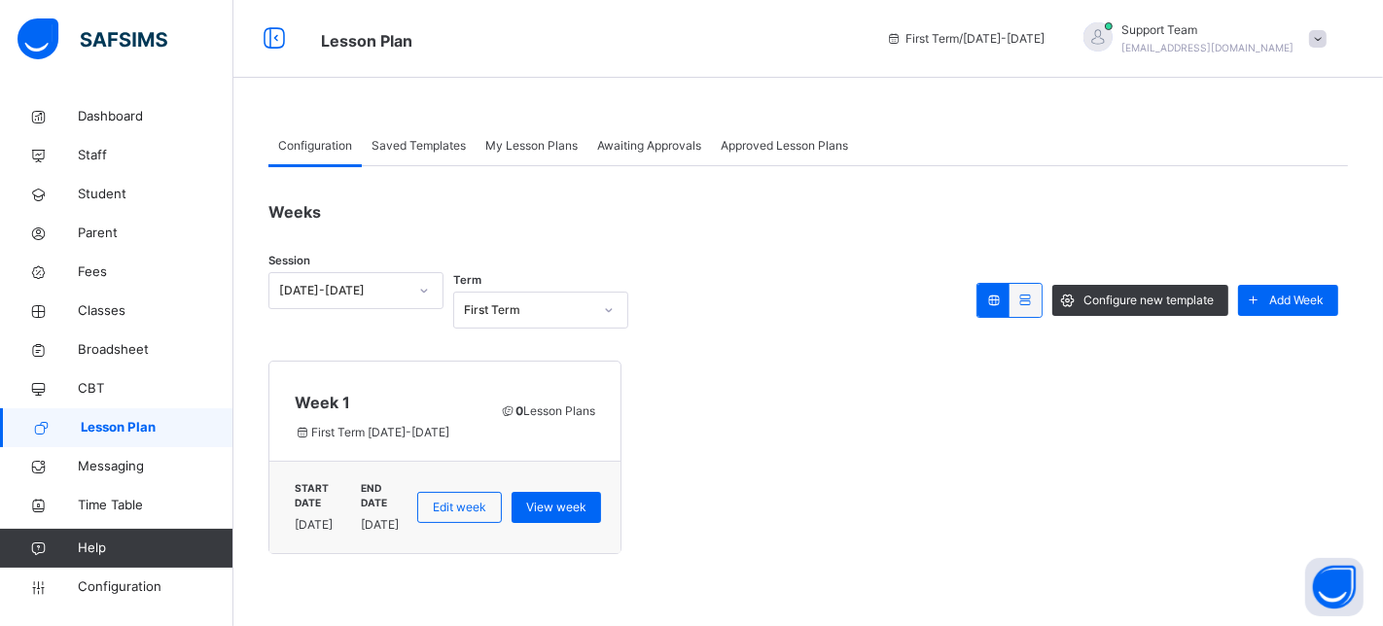
click at [482, 146] on div "My Lesson Plans" at bounding box center [532, 145] width 112 height 39
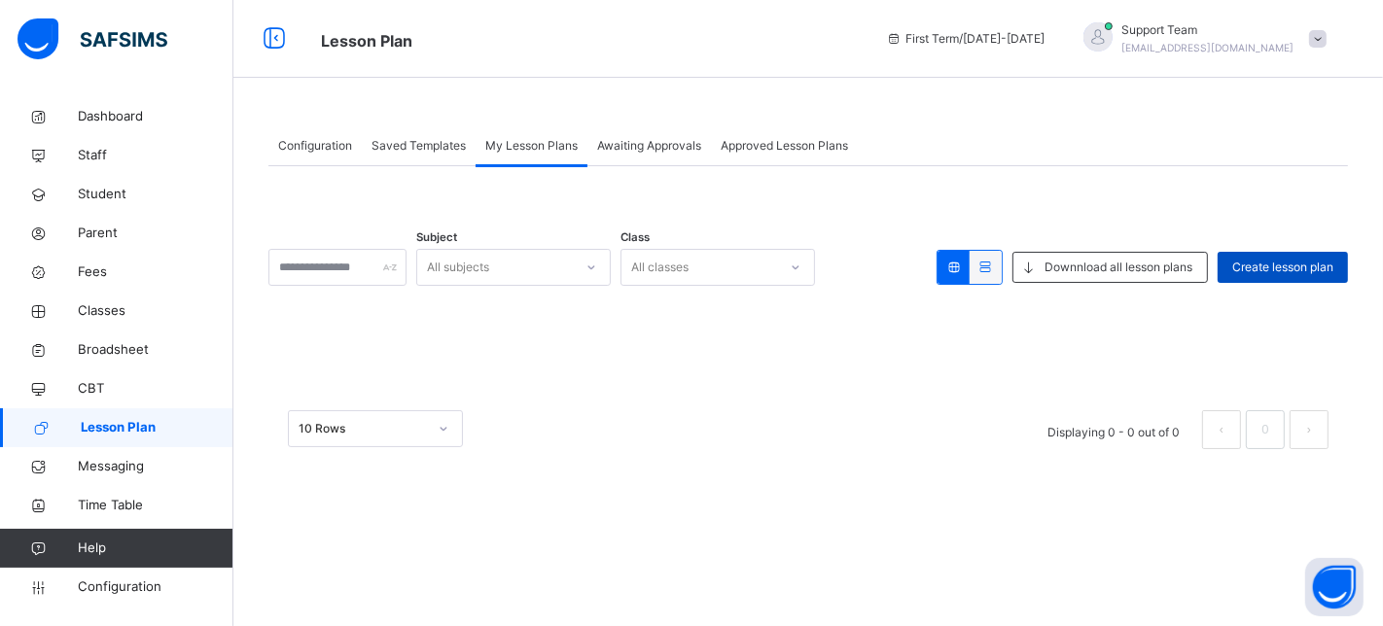
click at [1229, 267] on span "Create lesson plan" at bounding box center [1282, 268] width 101 height 18
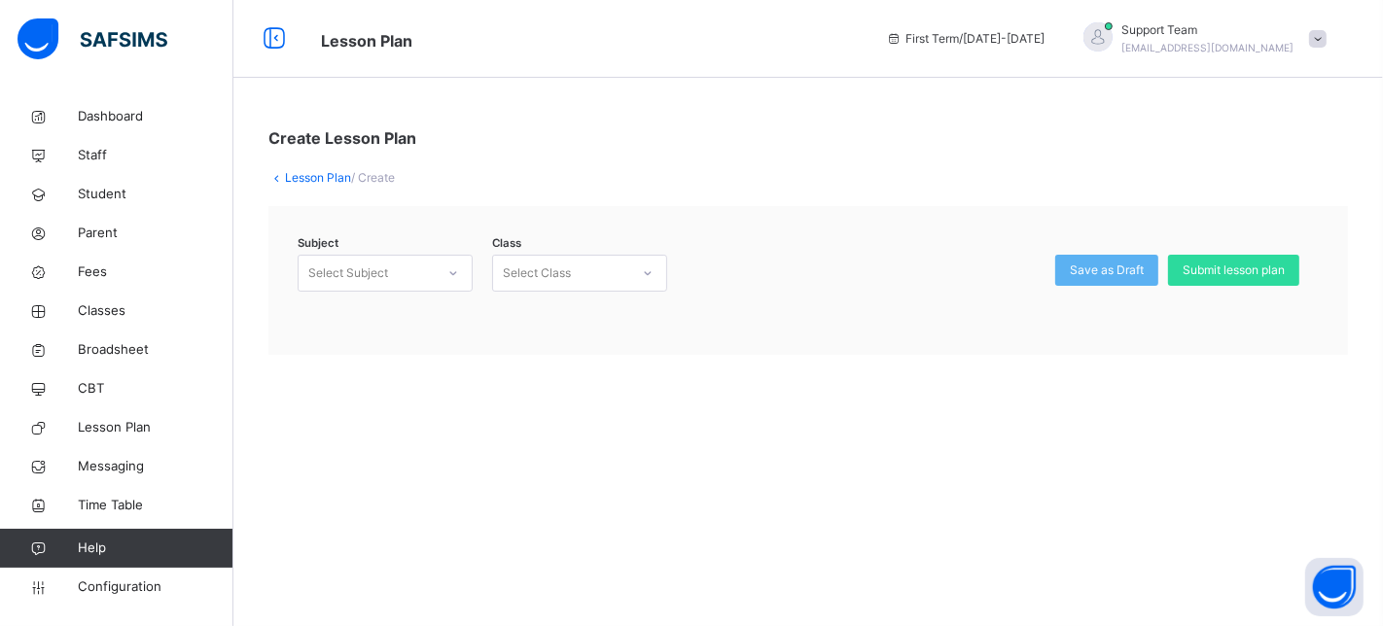
click at [402, 290] on div "Select Subject" at bounding box center [385, 273] width 175 height 37
click at [594, 271] on div "Select Class" at bounding box center [561, 274] width 136 height 30
click at [328, 267] on div "Select Subject" at bounding box center [348, 273] width 80 height 37
click at [300, 172] on link "Lesson Plan" at bounding box center [318, 177] width 66 height 15
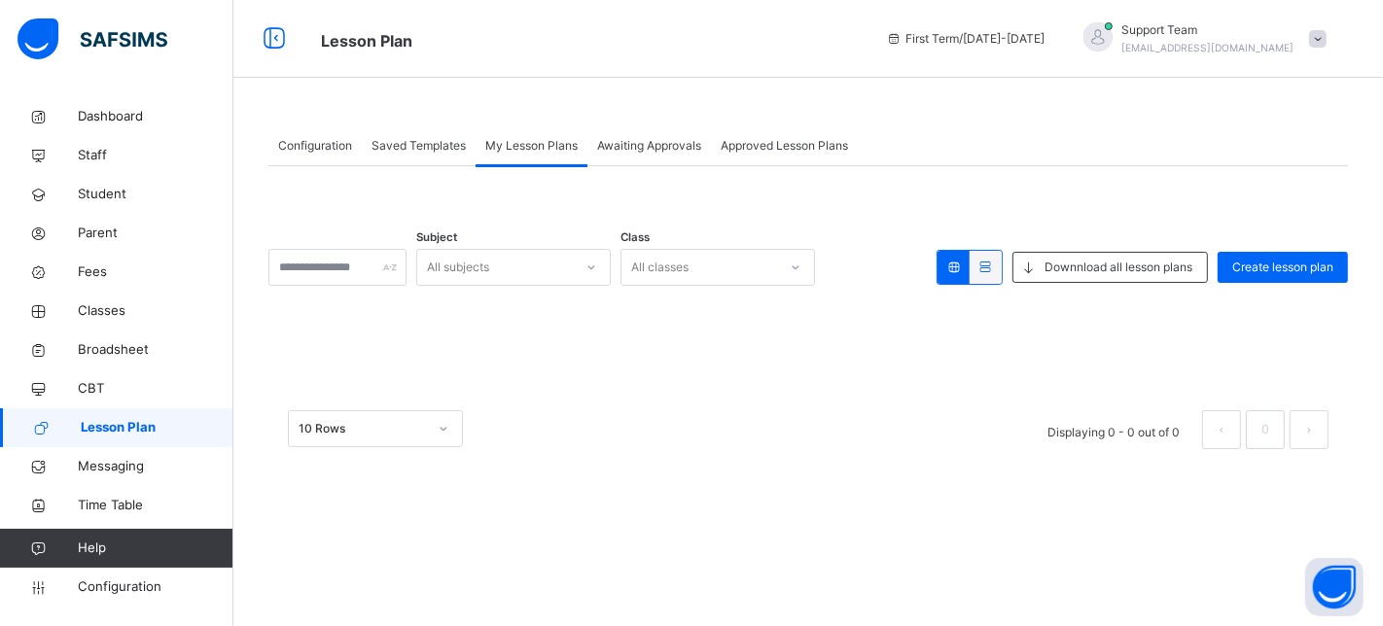
click at [676, 147] on span "Awaiting Approvals" at bounding box center [649, 146] width 104 height 18
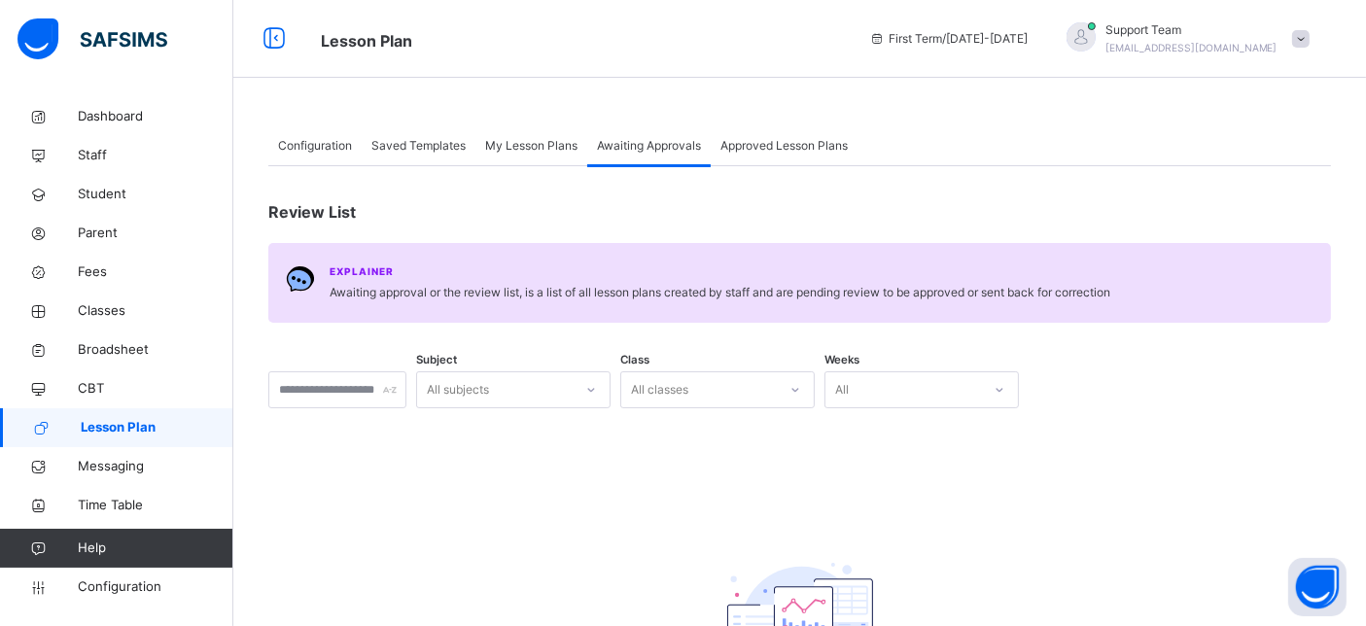
click at [790, 140] on span "Approved Lesson Plans" at bounding box center [784, 146] width 127 height 18
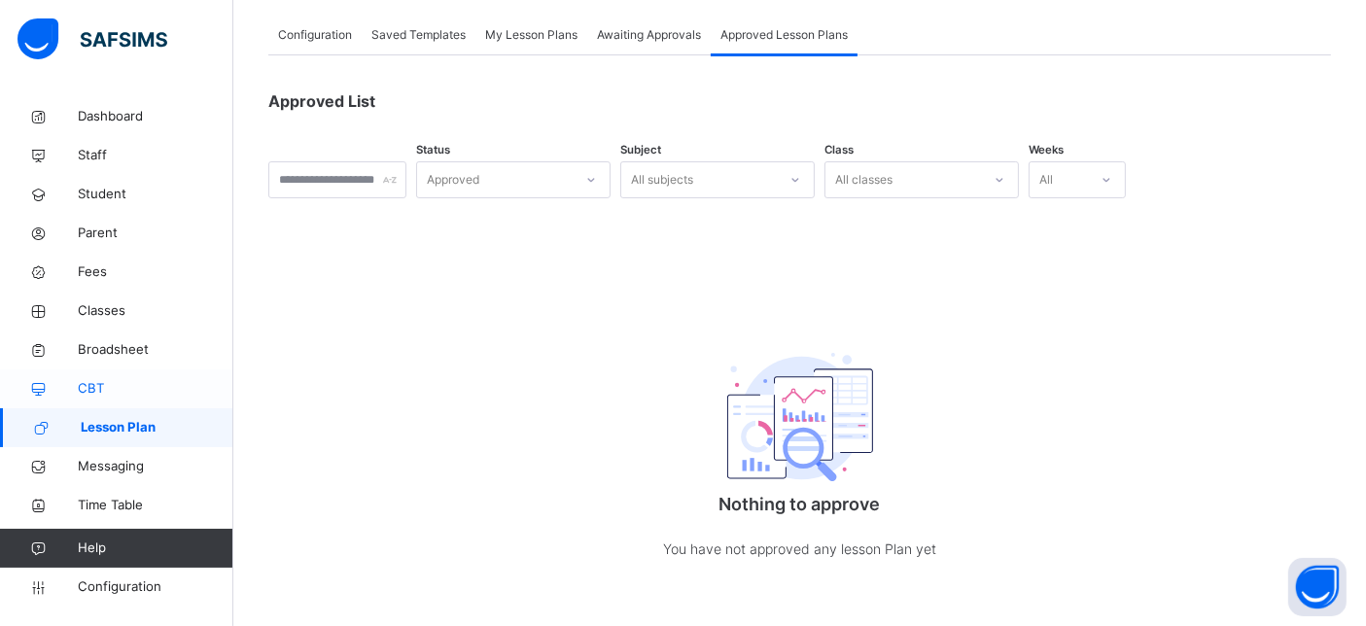
scroll to position [114, 0]
click at [122, 468] on span "Messaging" at bounding box center [156, 466] width 156 height 19
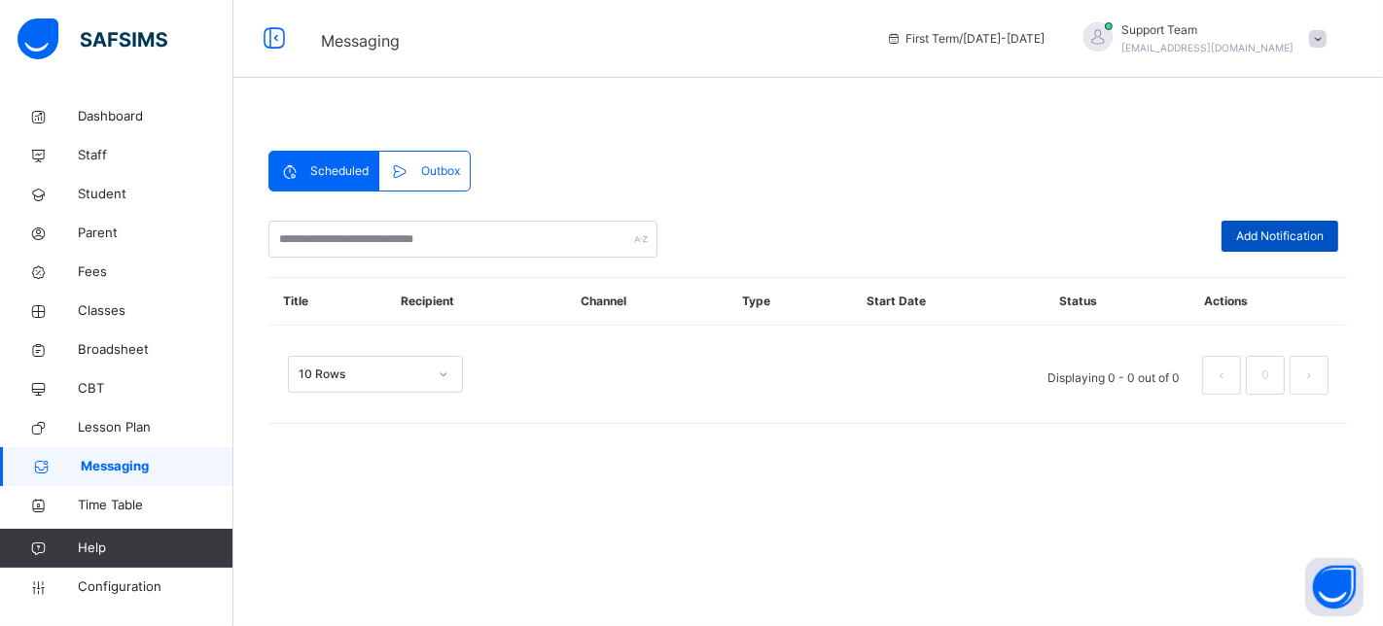
click at [1229, 224] on div "Add Notification" at bounding box center [1279, 236] width 117 height 31
select select "****"
select select "*"
select select "**"
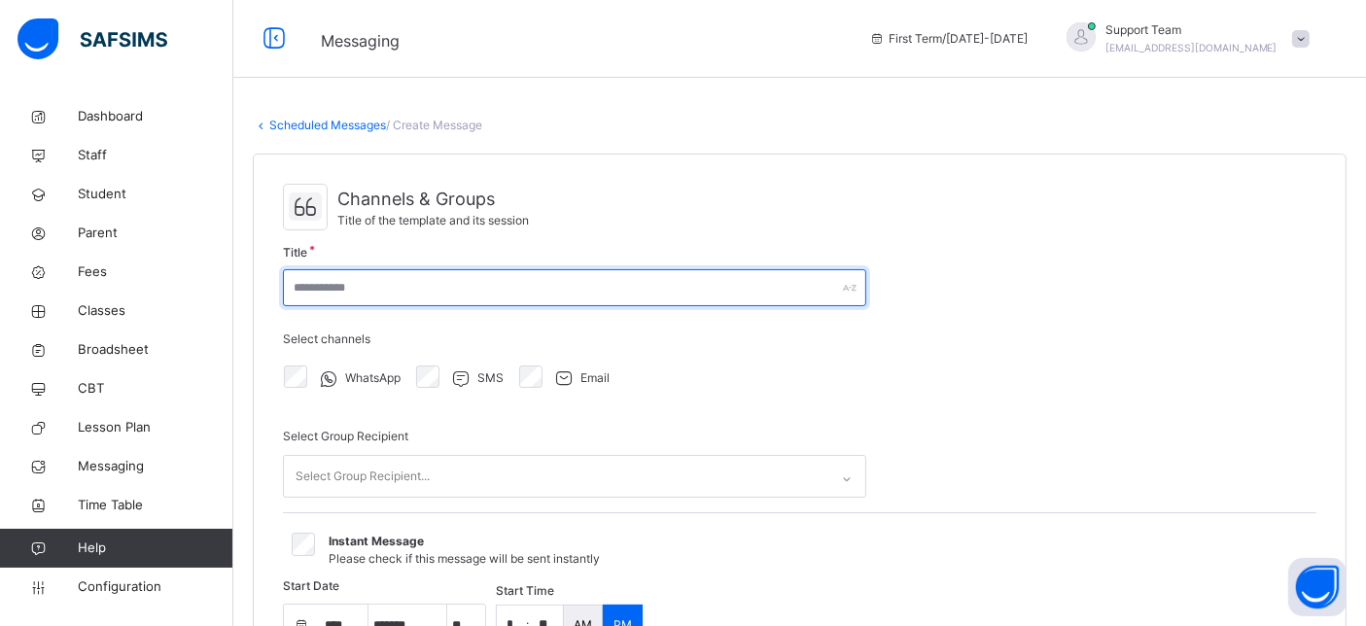
click at [359, 288] on input "text" at bounding box center [575, 287] width 584 height 37
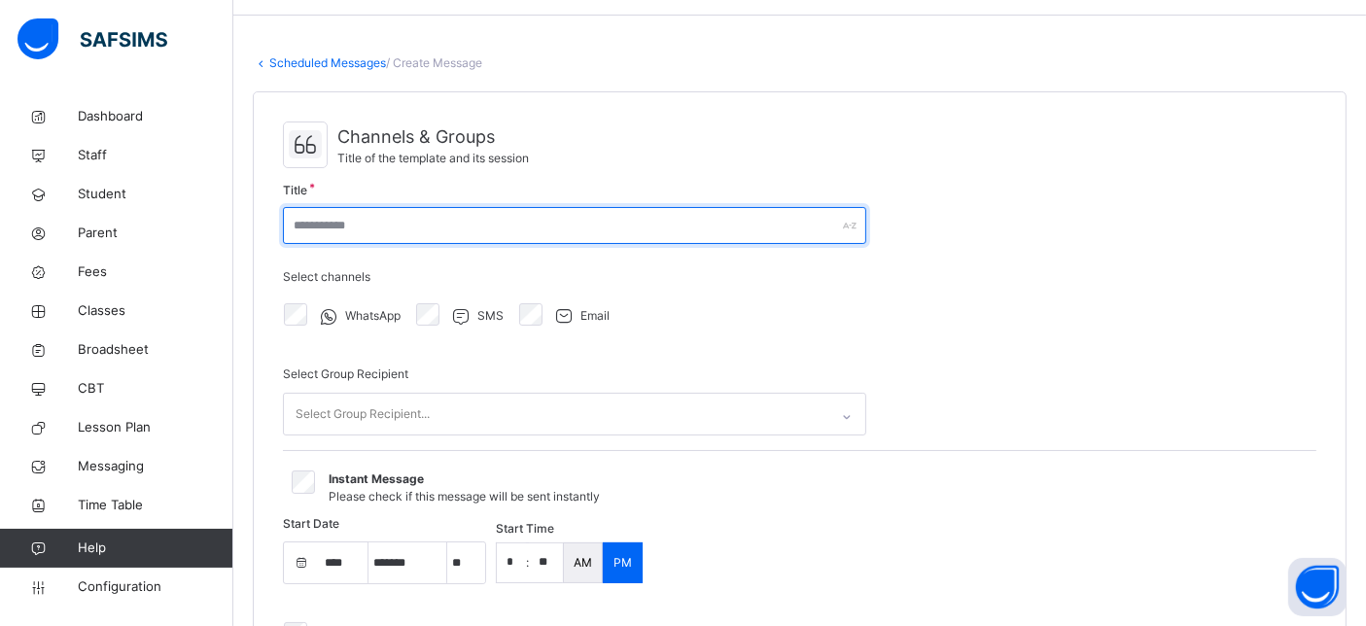
scroll to position [108, 0]
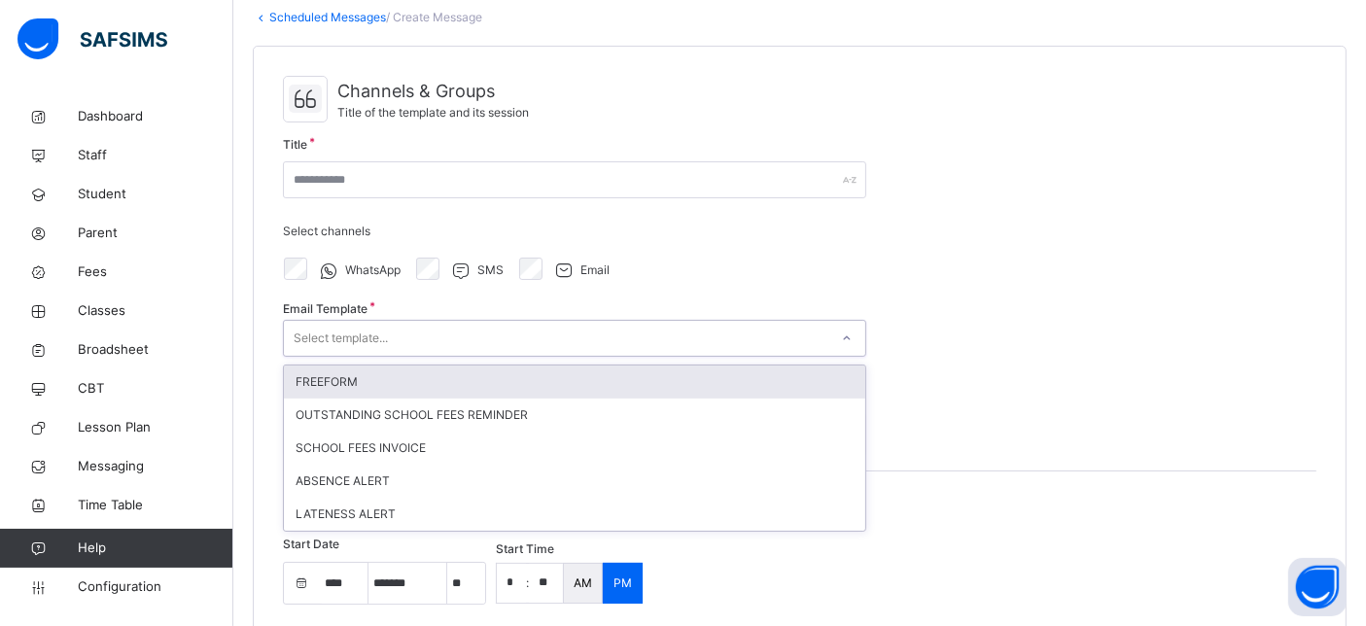
click at [351, 332] on div "Select template..." at bounding box center [341, 338] width 94 height 37
click at [369, 392] on div "FREEFORM" at bounding box center [575, 382] width 582 height 33
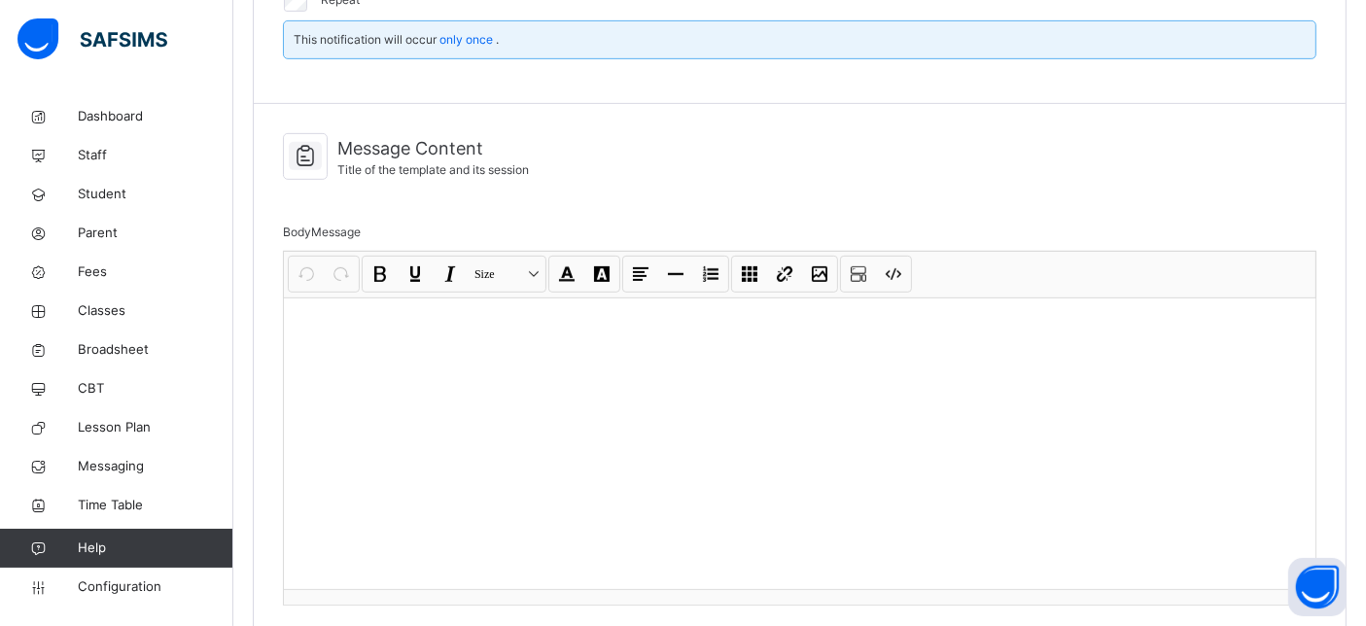
scroll to position [1080, 0]
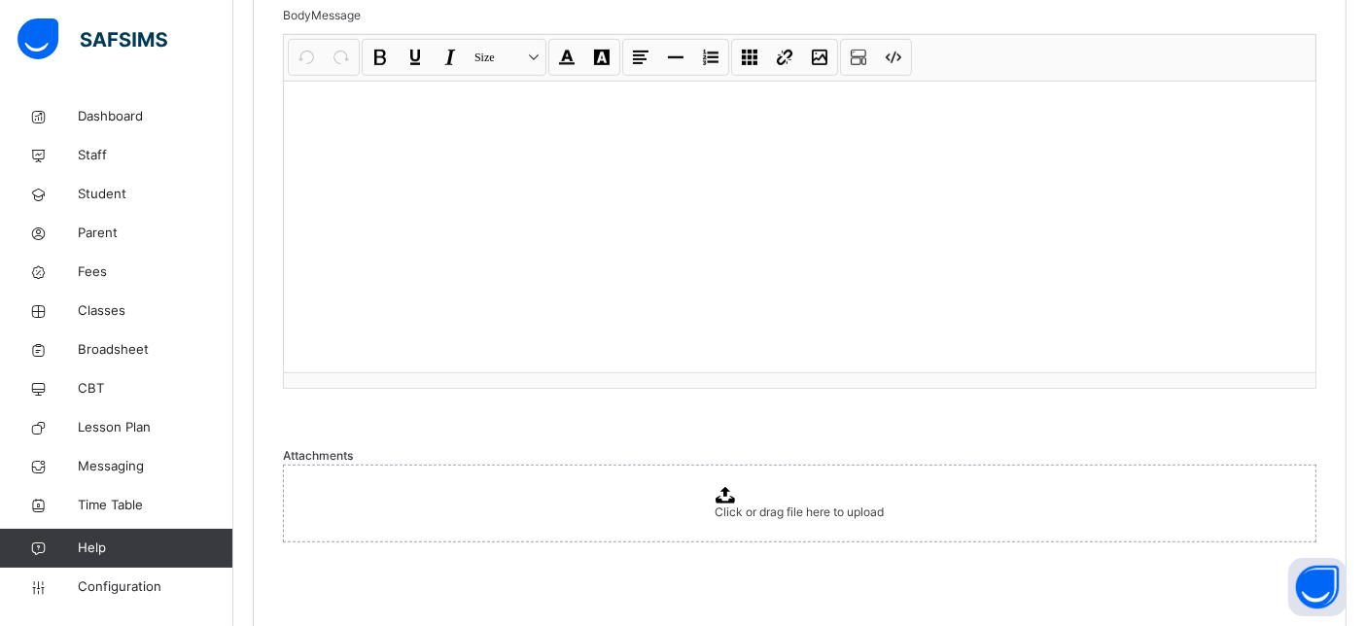
click at [428, 348] on div at bounding box center [800, 227] width 1032 height 292
click at [425, 284] on div at bounding box center [800, 227] width 1032 height 292
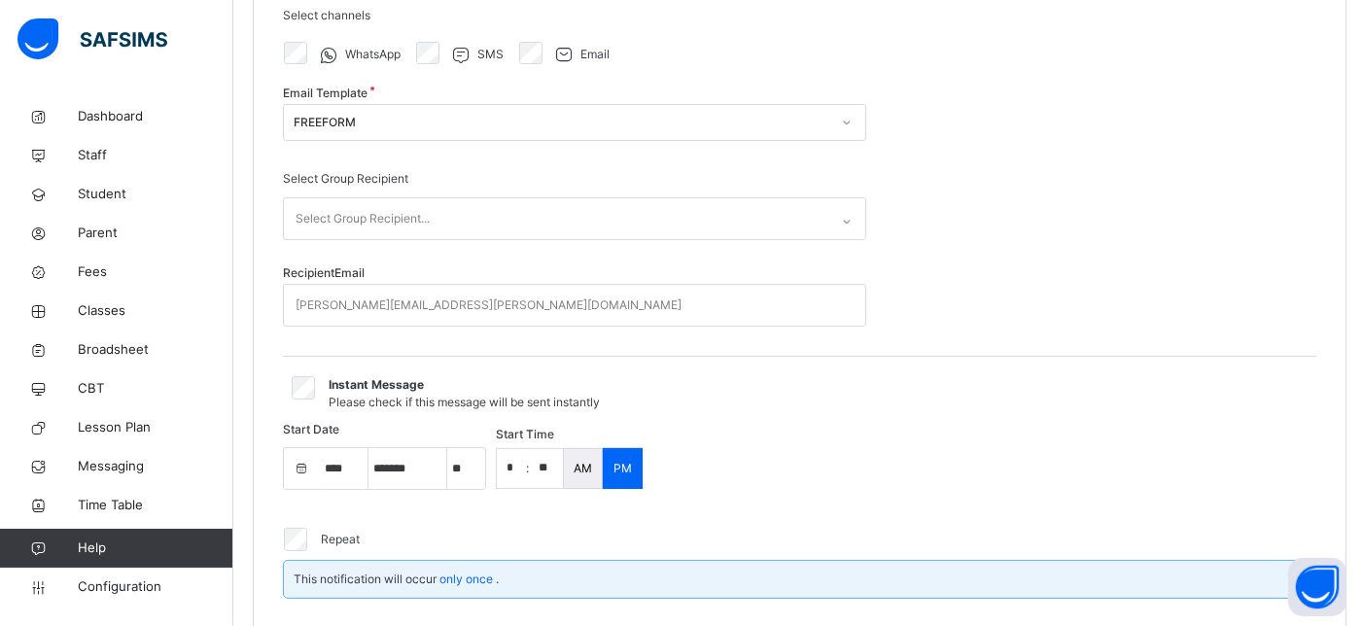
scroll to position [108, 0]
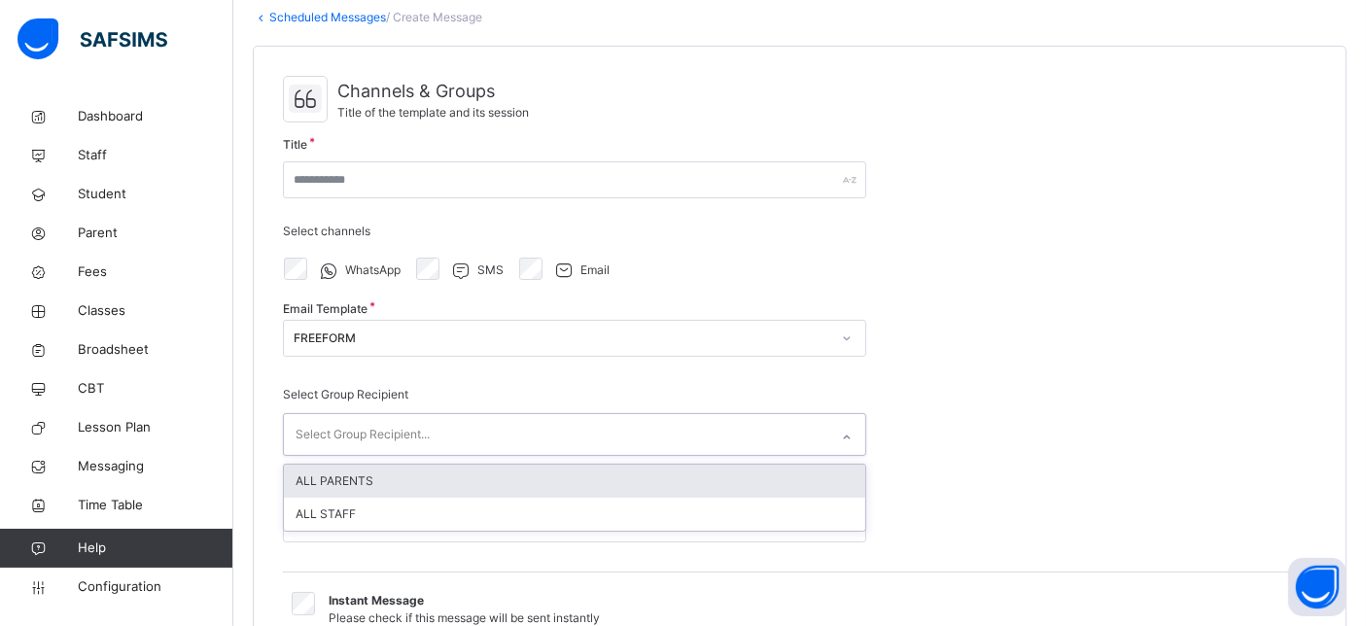
click at [360, 438] on div "Select Group Recipient..." at bounding box center [363, 434] width 134 height 37
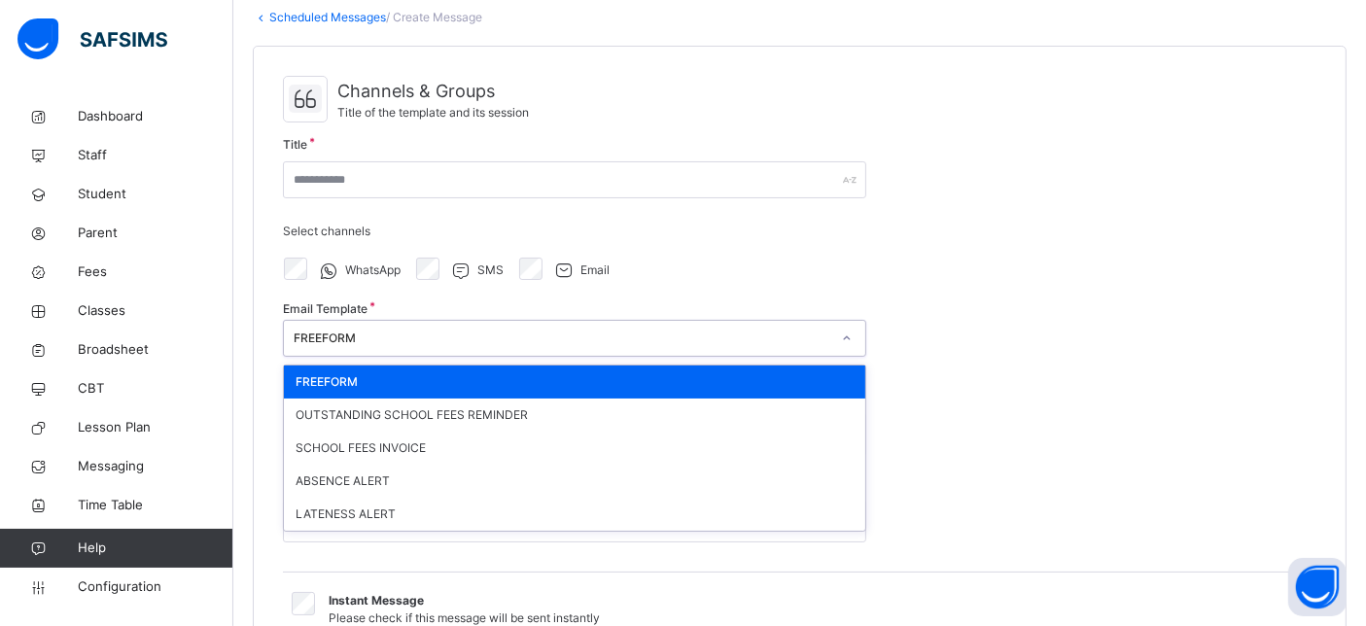
click at [356, 334] on div "FREEFORM" at bounding box center [562, 339] width 537 height 18
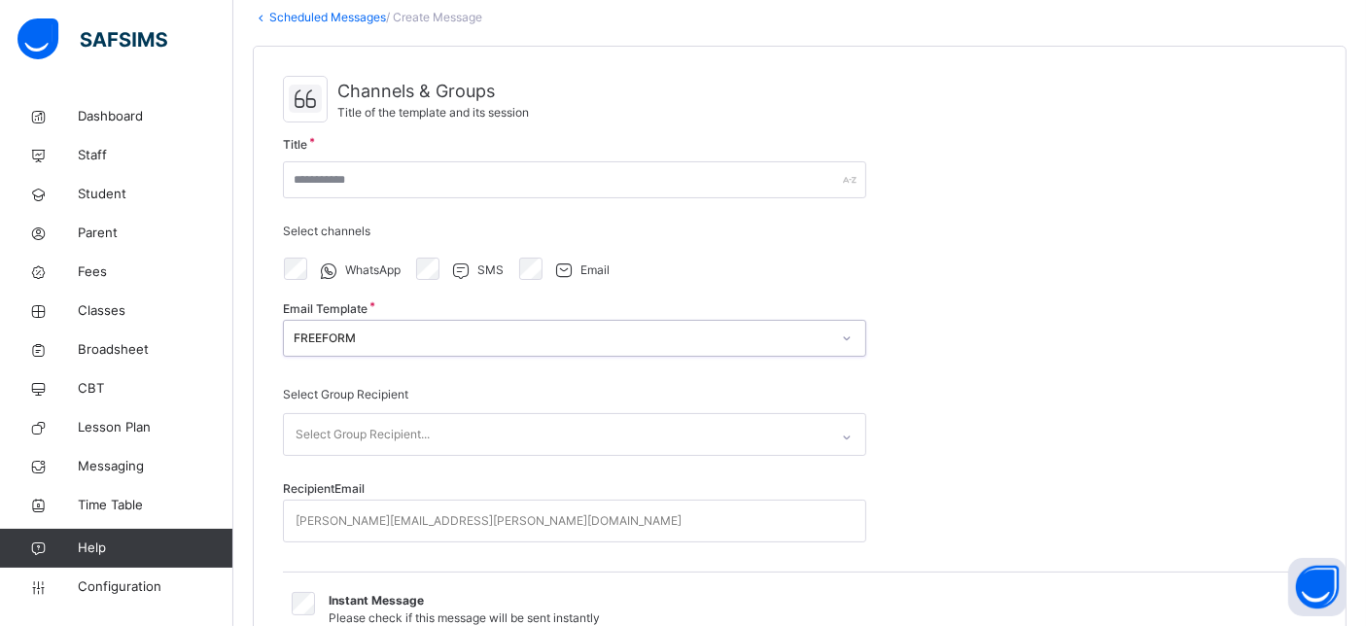
click at [362, 338] on div "FREEFORM" at bounding box center [562, 339] width 537 height 18
click at [389, 339] on div "FREEFORM" at bounding box center [562, 339] width 537 height 18
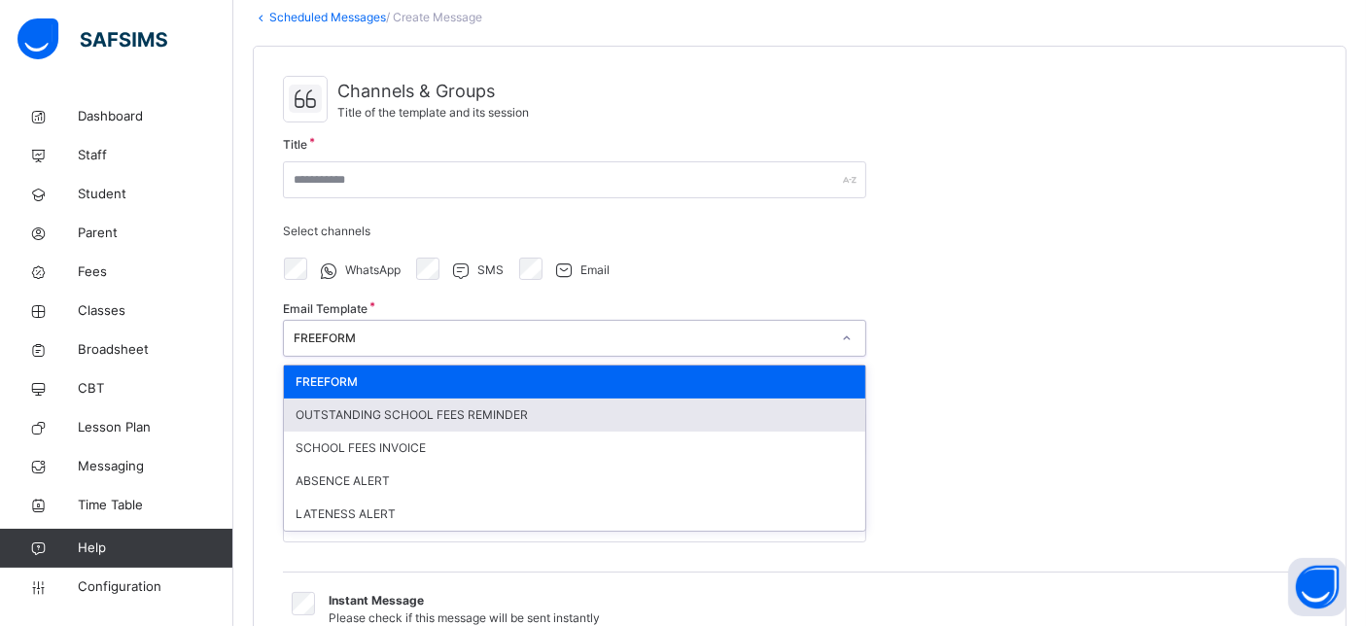
click at [356, 419] on div "OUTSTANDING SCHOOL FEES REMINDER" at bounding box center [575, 415] width 582 height 33
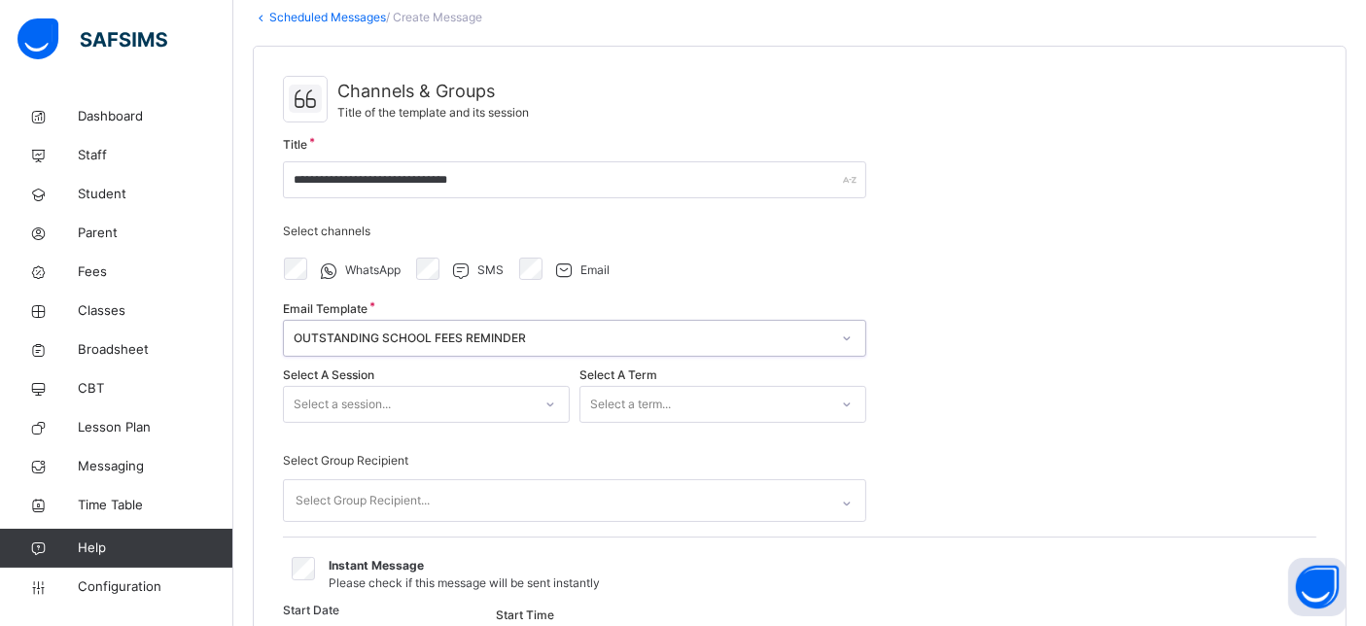
click at [405, 321] on div "OUTSTANDING SCHOOL FEES REMINDER" at bounding box center [575, 338] width 584 height 37
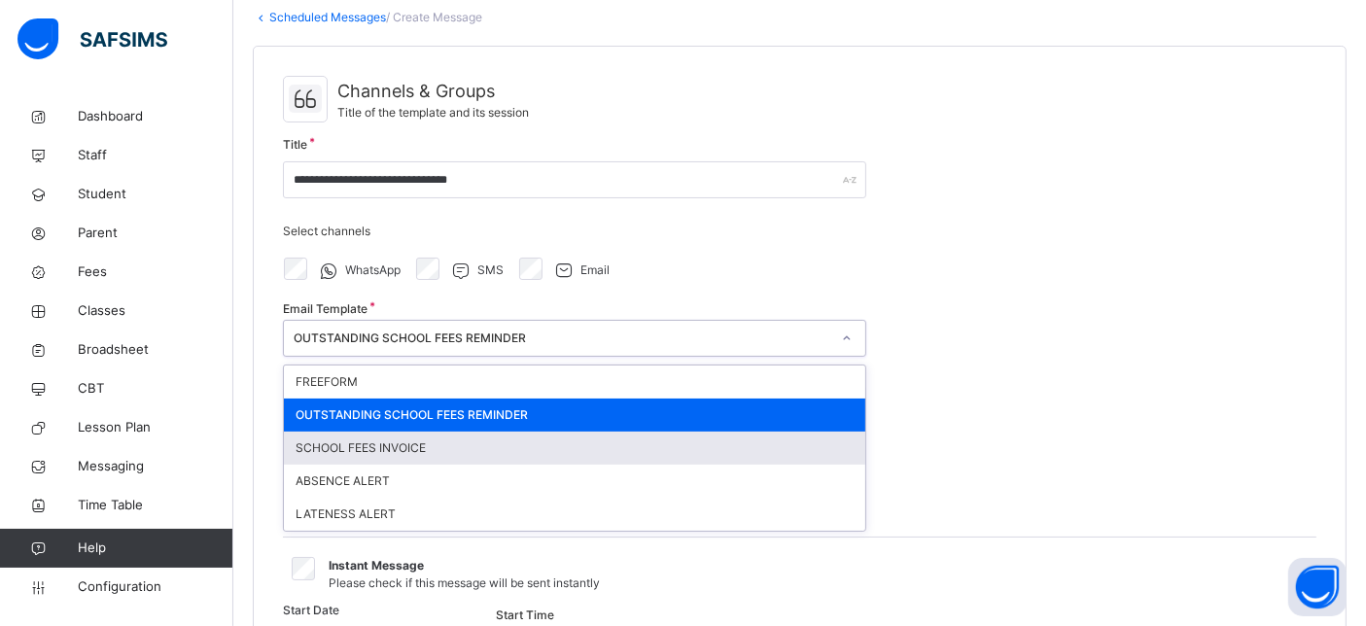
click at [446, 459] on div "SCHOOL FEES INVOICE" at bounding box center [575, 448] width 582 height 33
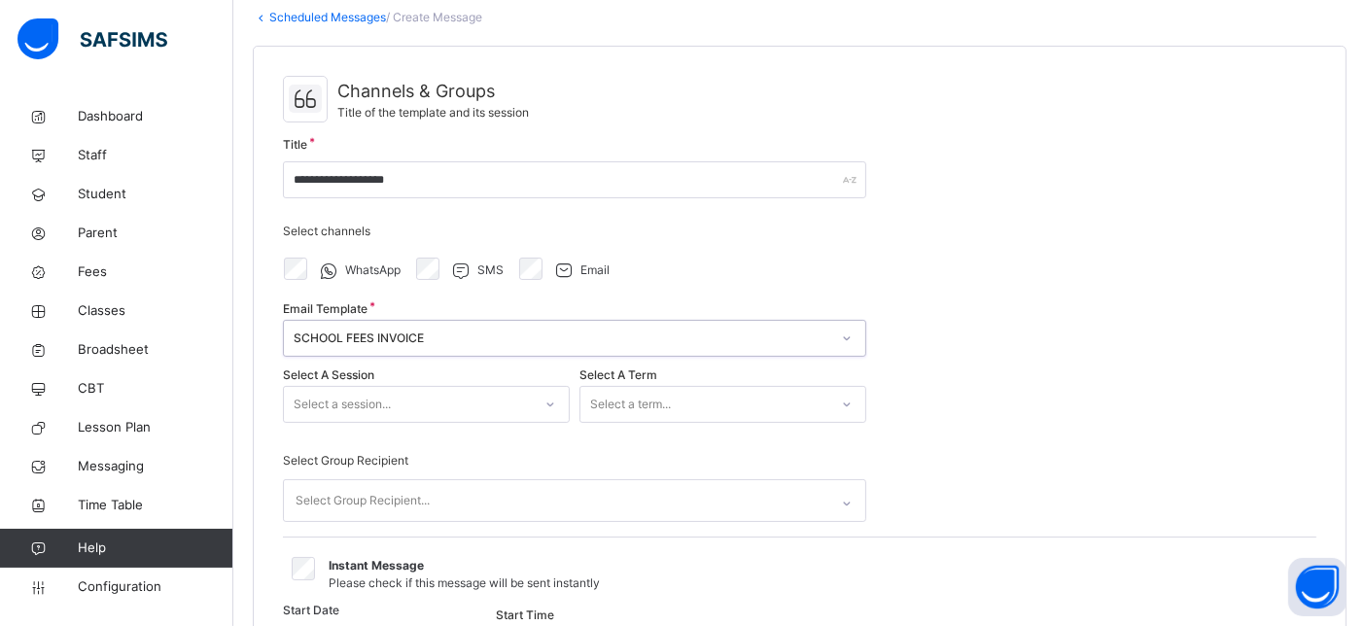
click at [407, 332] on div "SCHOOL FEES INVOICE" at bounding box center [562, 339] width 537 height 18
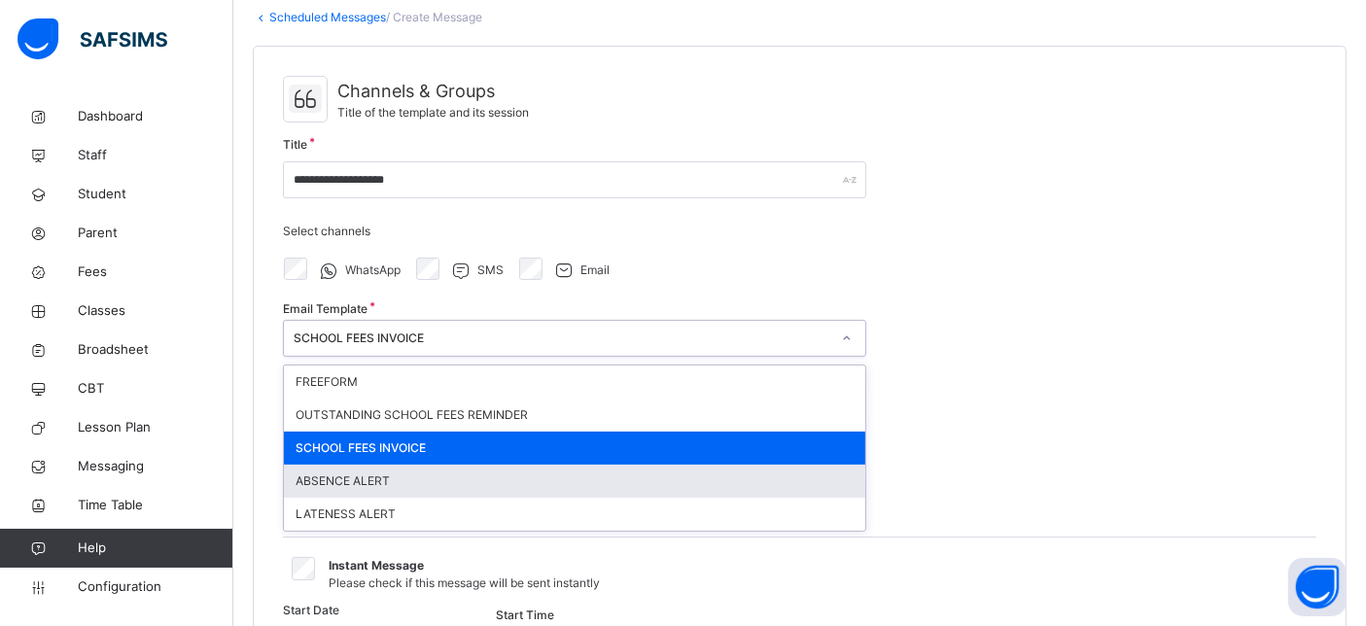
click at [406, 486] on div "ABSENCE ALERT" at bounding box center [575, 481] width 582 height 33
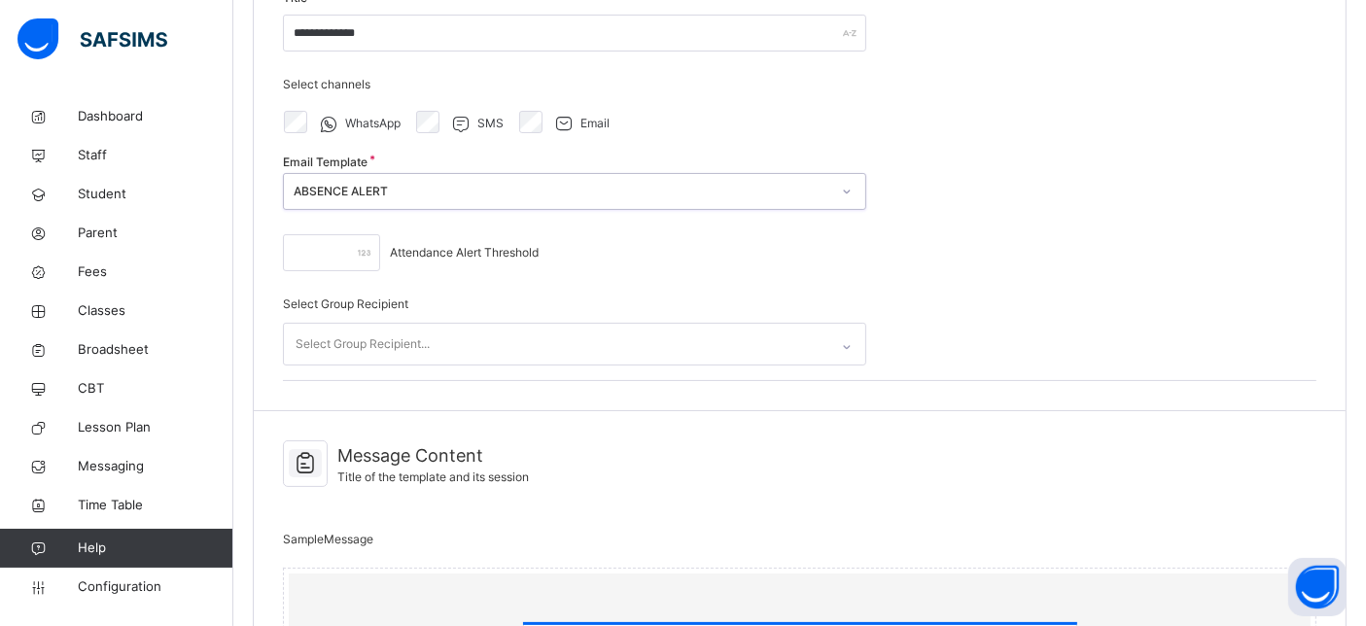
scroll to position [252, 0]
click at [365, 173] on div "Email Template option ABSENCE ALERT, selected. 0 results available. Select is f…" at bounding box center [575, 194] width 584 height 66
click at [373, 195] on div "ABSENCE ALERT" at bounding box center [562, 195] width 537 height 18
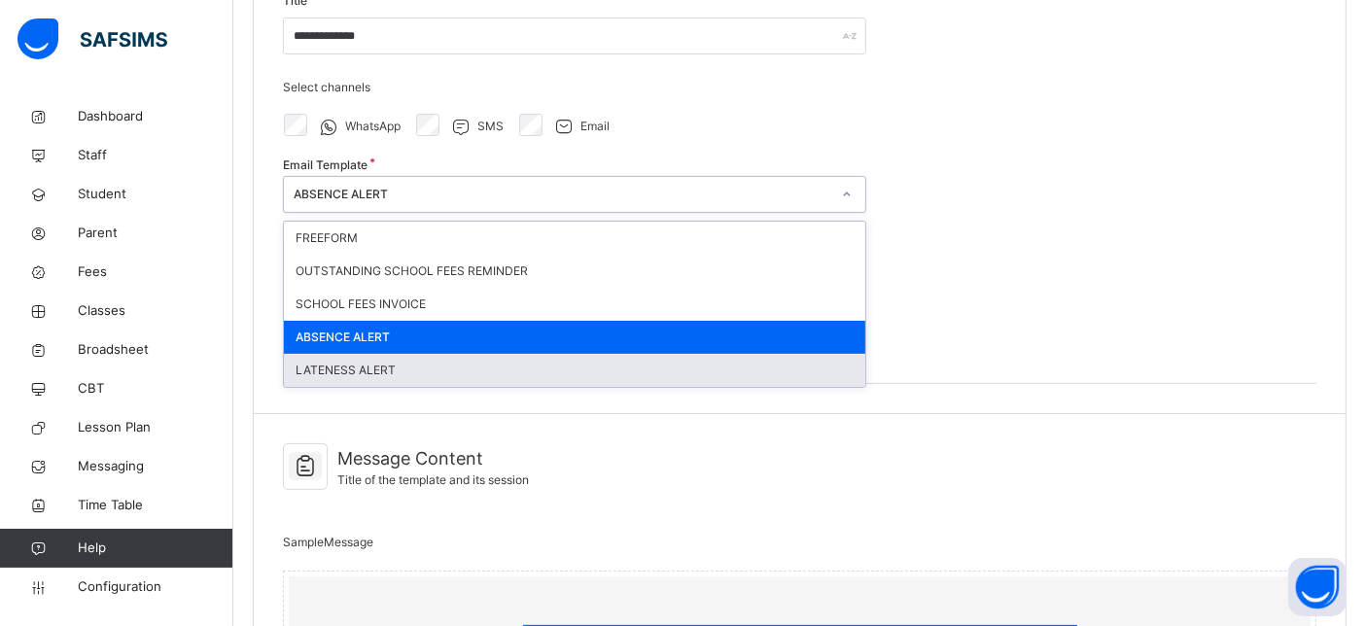
click at [410, 370] on div "LATENESS ALERT" at bounding box center [575, 370] width 582 height 33
type input "**********"
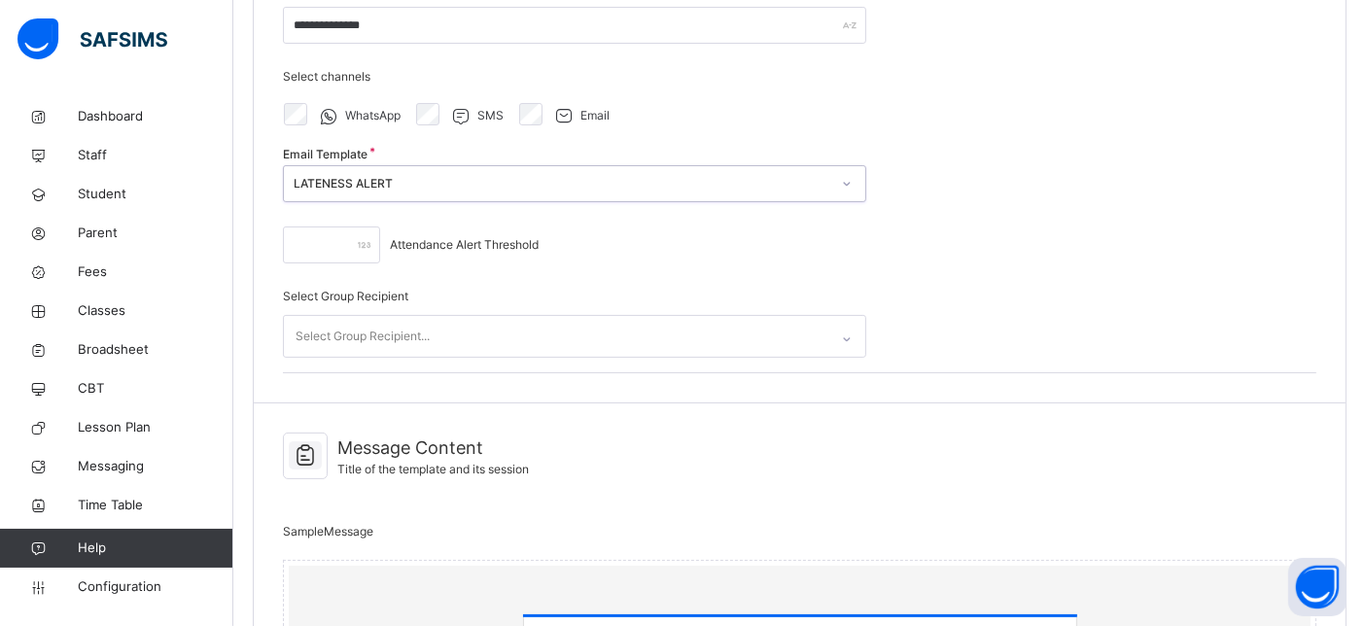
scroll to position [0, 0]
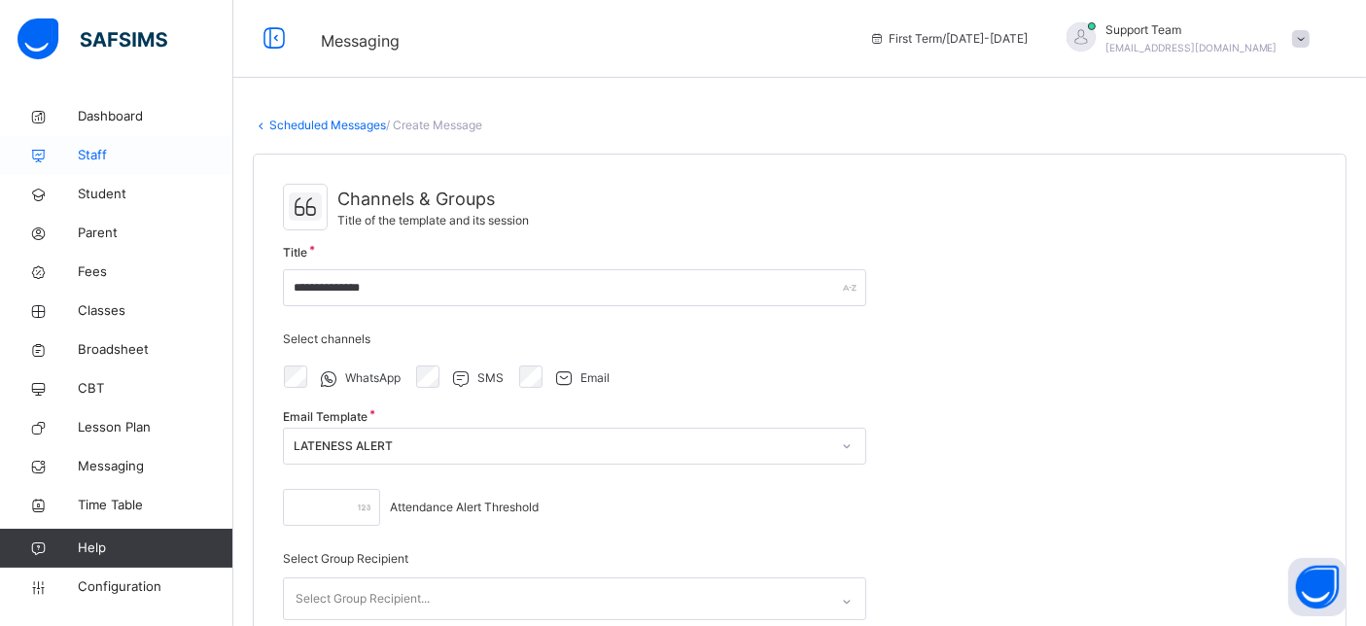
click at [107, 168] on link "Staff" at bounding box center [116, 155] width 233 height 39
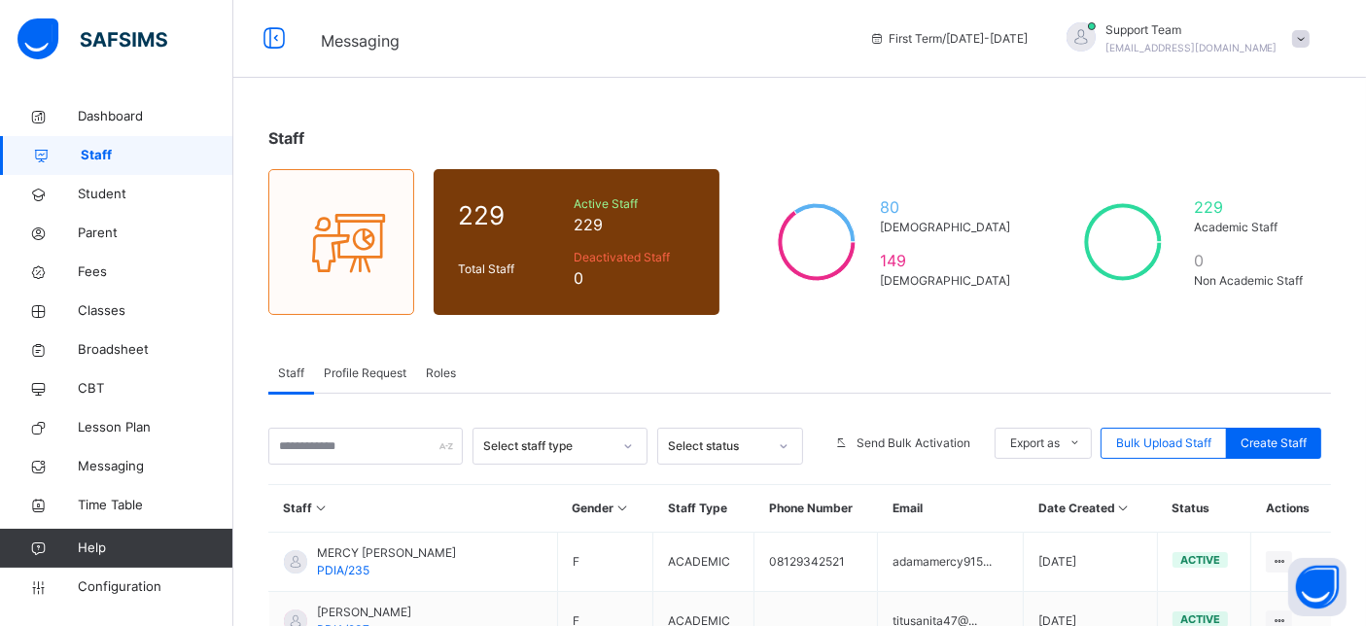
scroll to position [216, 0]
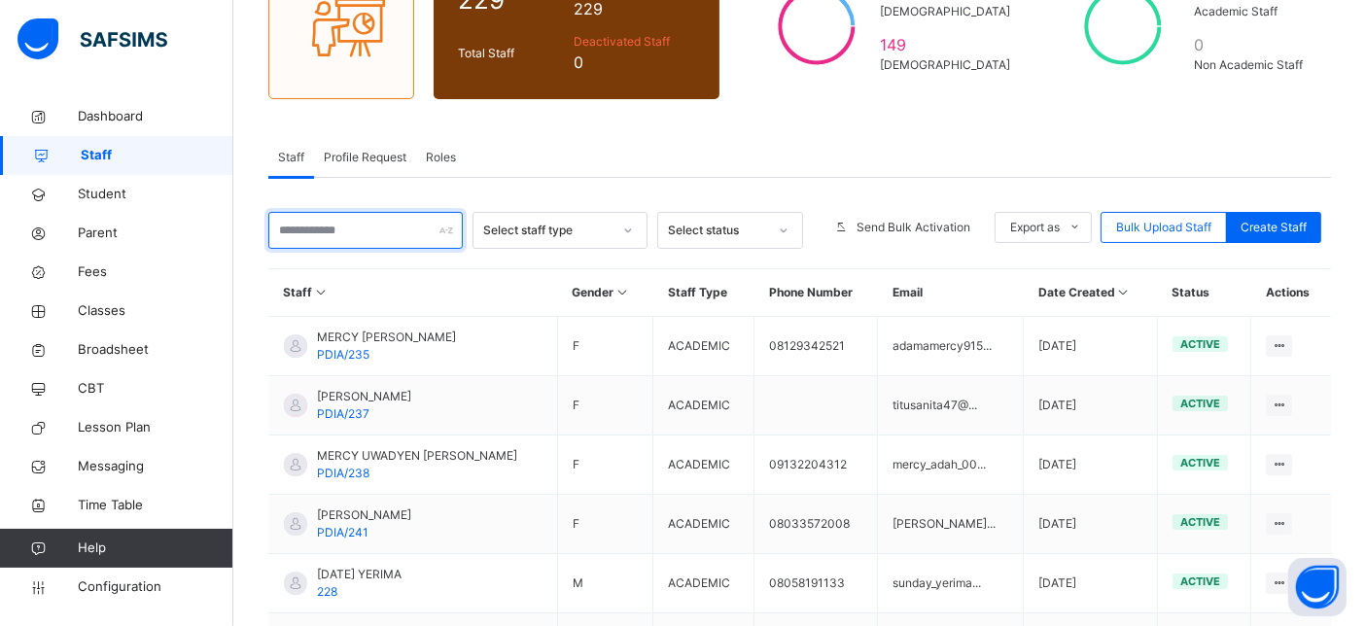
click at [324, 229] on input "text" at bounding box center [365, 230] width 195 height 37
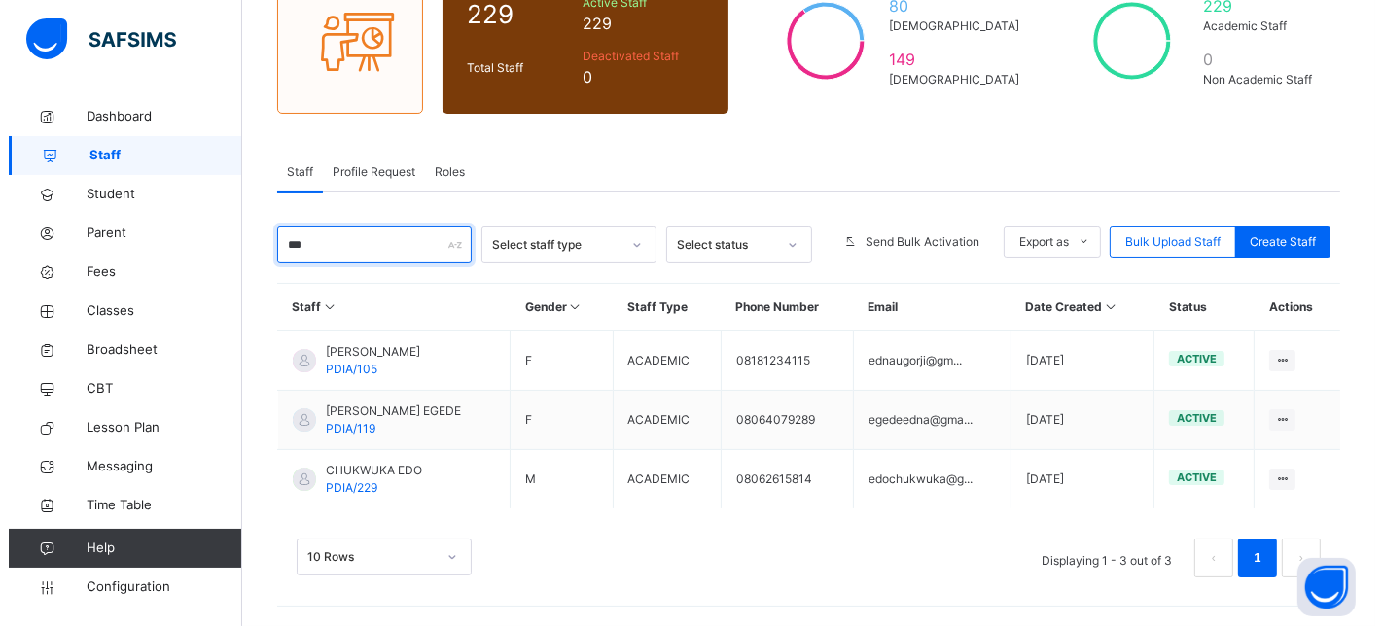
scroll to position [198, 0]
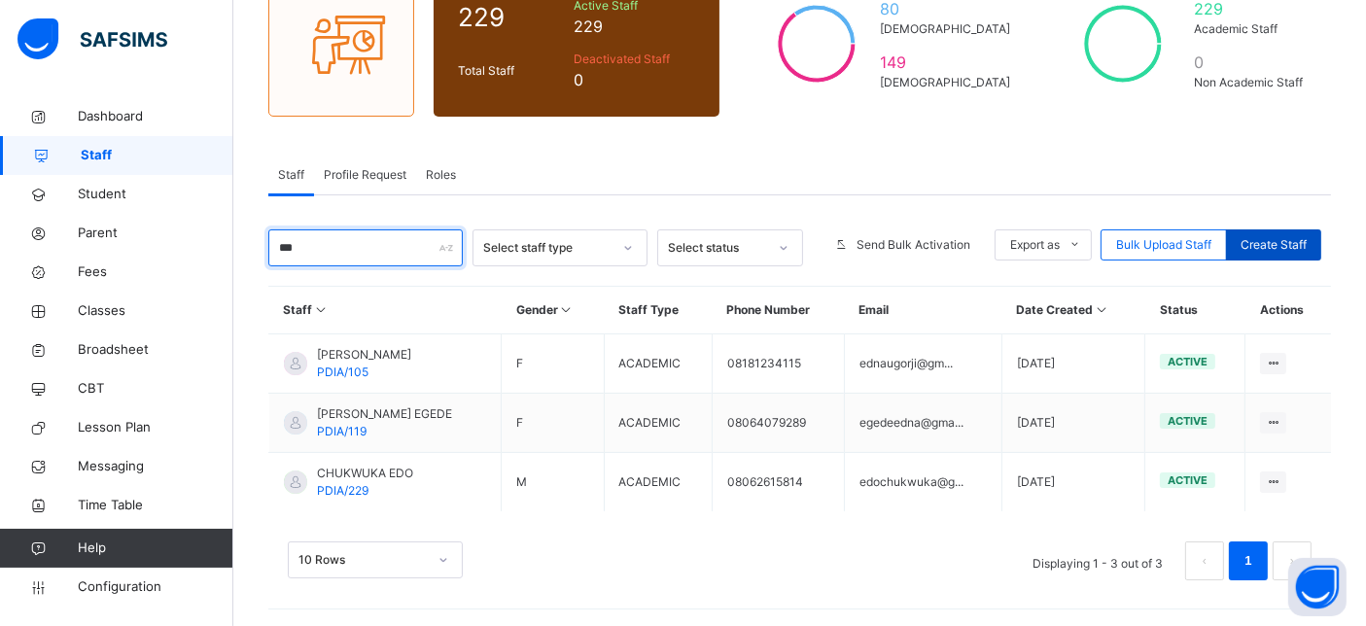
type input "***"
click at [1229, 251] on span "Create Staff" at bounding box center [1274, 245] width 66 height 18
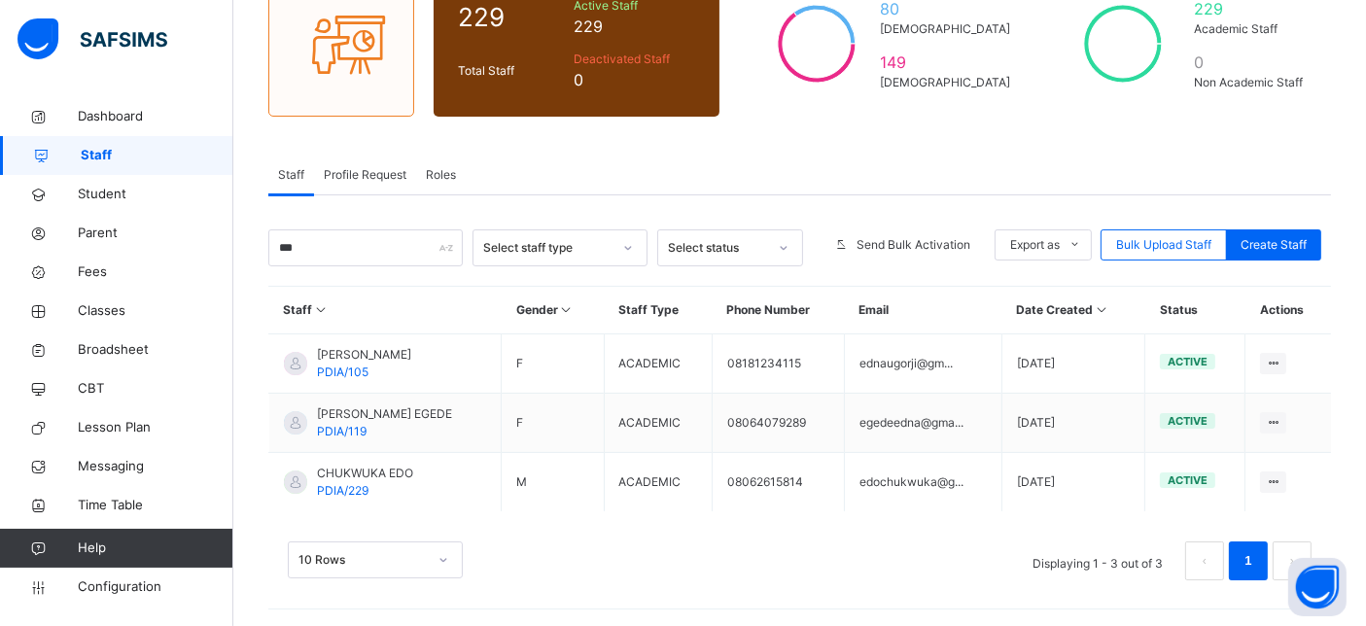
select select "**"
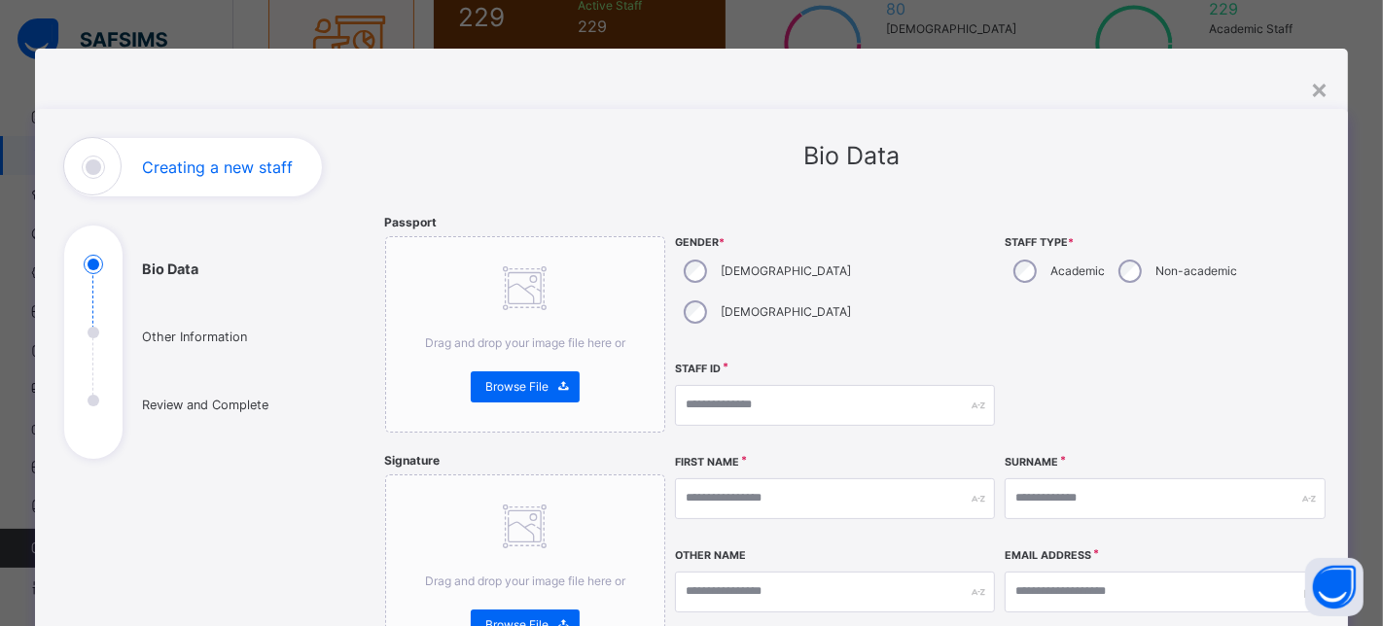
click at [1039, 276] on div "Academic" at bounding box center [1057, 271] width 105 height 41
click at [797, 385] on input "text" at bounding box center [835, 405] width 321 height 41
type input "****"
type input "*******"
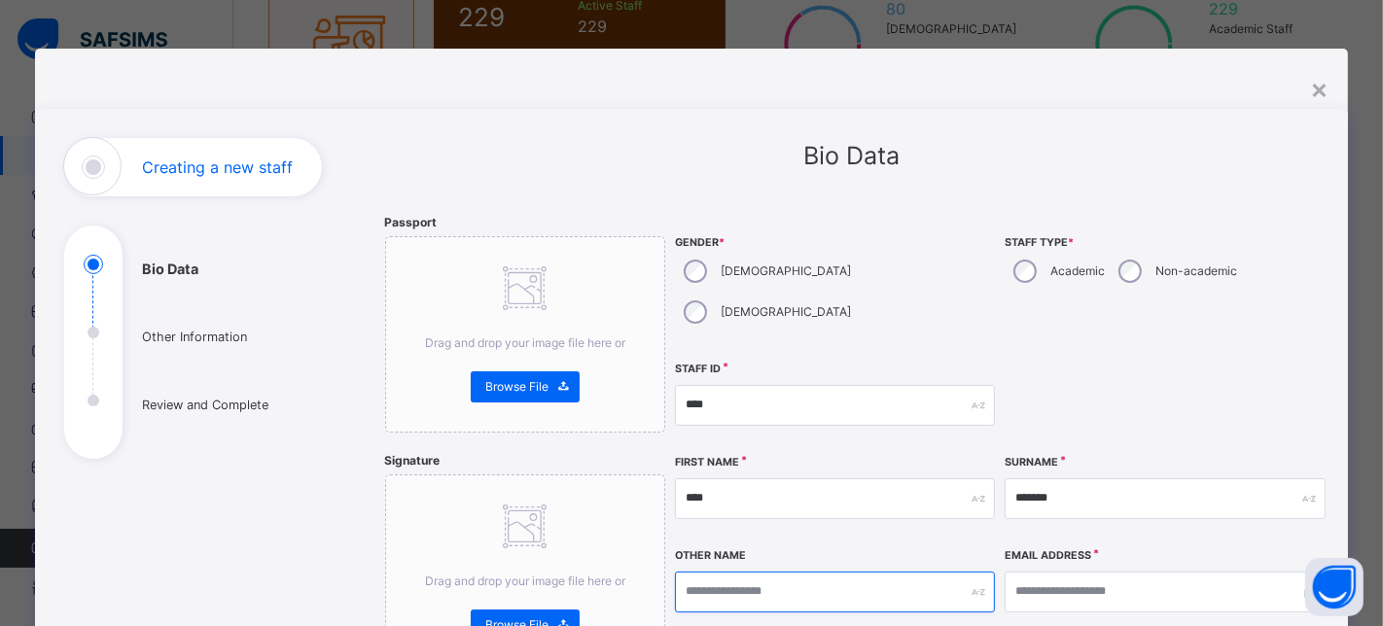
scroll to position [216, 0]
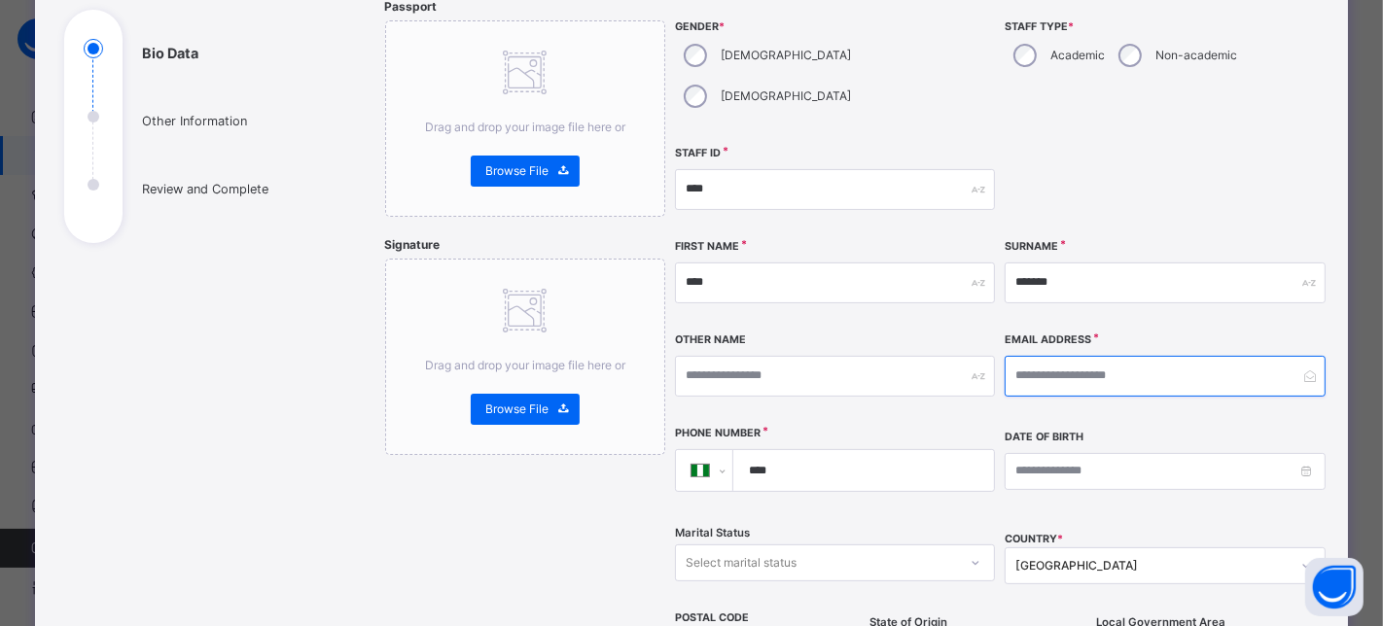
click at [1080, 356] on input "email" at bounding box center [1165, 376] width 321 height 41
type input "**********"
click at [856, 450] on input "****" at bounding box center [860, 470] width 245 height 41
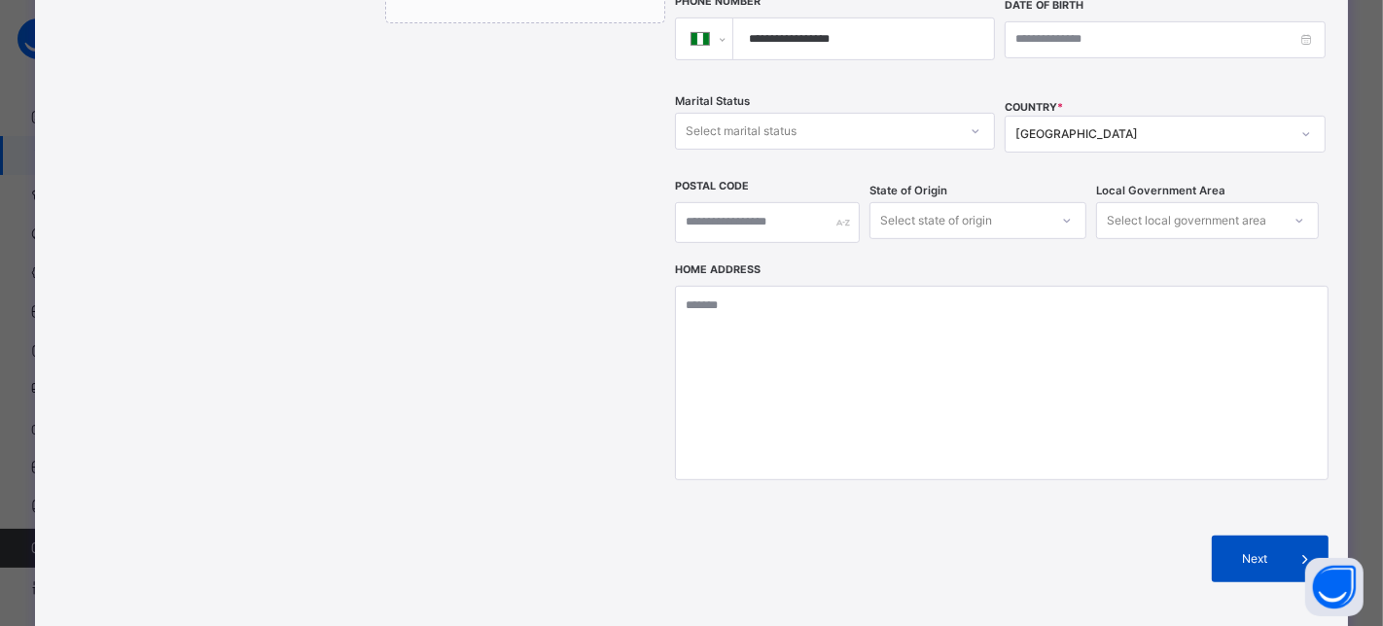
type input "**********"
click at [1229, 550] on span "Next" at bounding box center [1253, 559] width 55 height 18
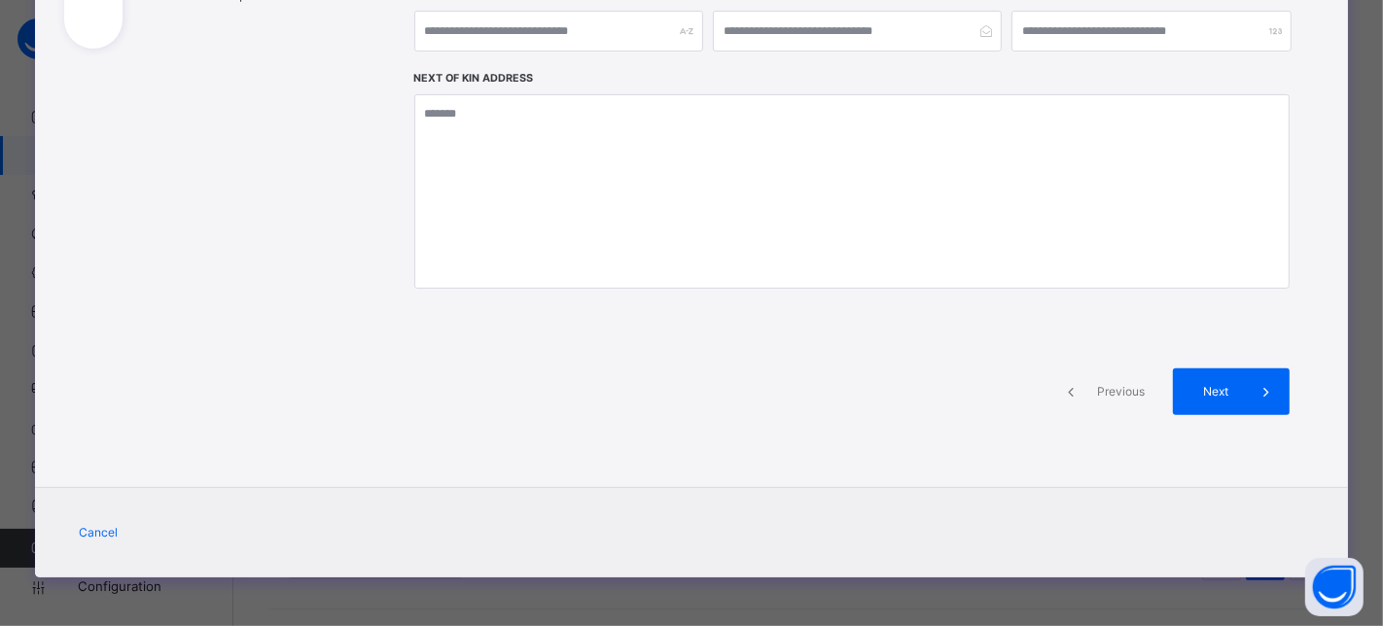
scroll to position [408, 0]
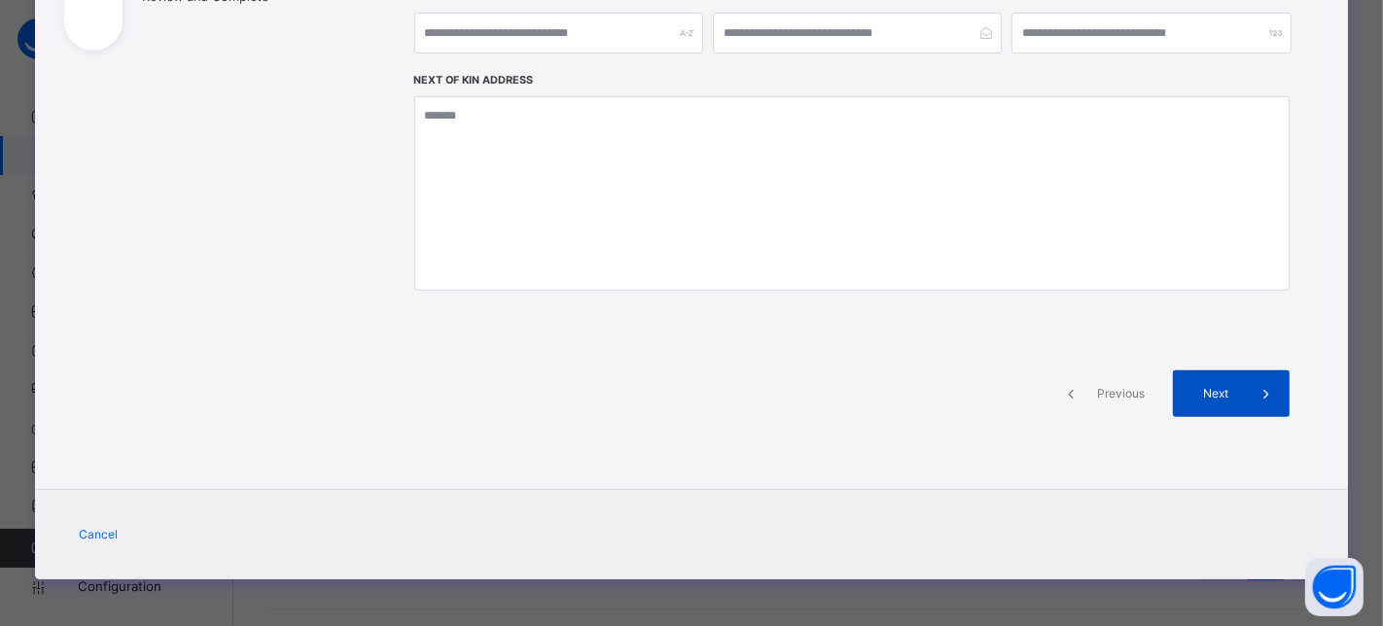
click at [1216, 392] on span "Next" at bounding box center [1214, 394] width 55 height 18
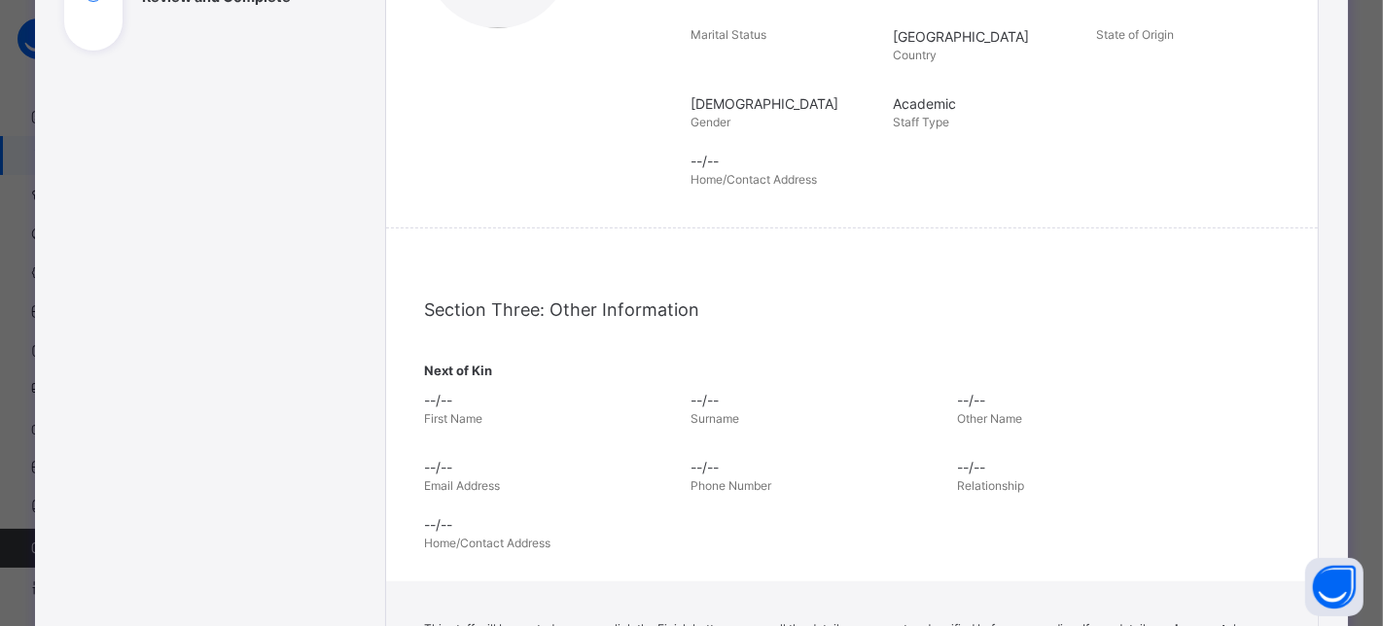
scroll to position [648, 0]
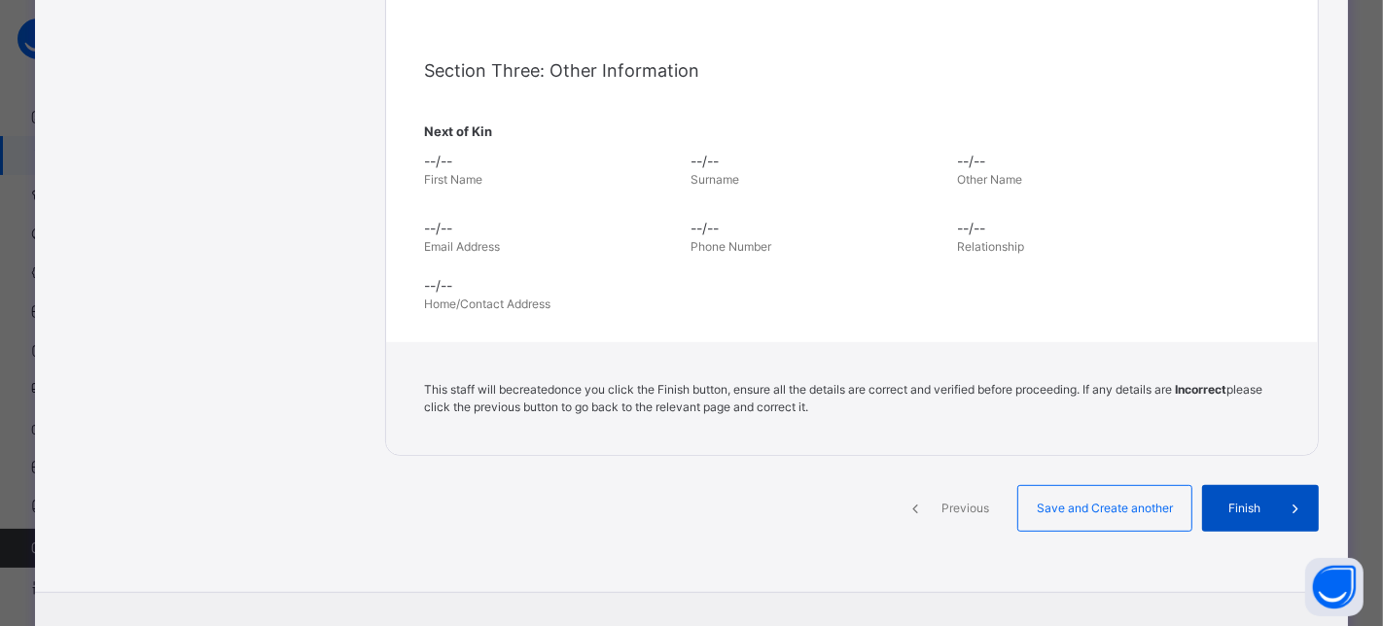
click at [1229, 496] on div "Finish" at bounding box center [1260, 508] width 117 height 47
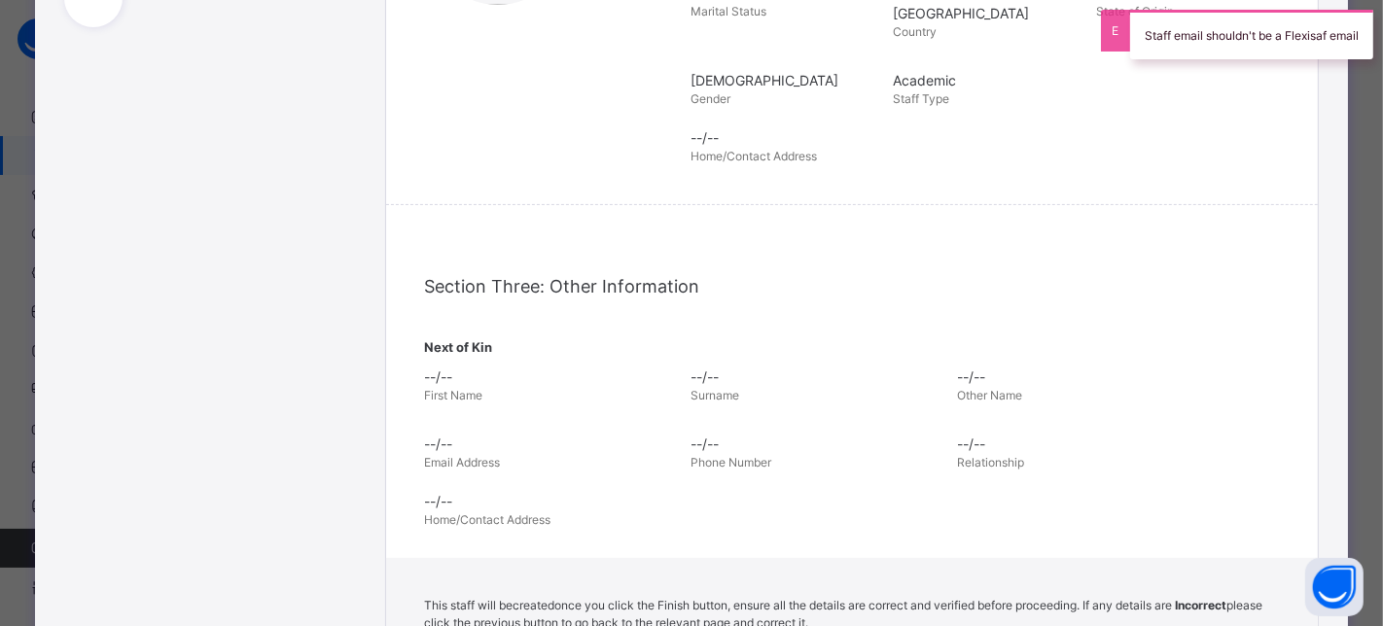
scroll to position [751, 0]
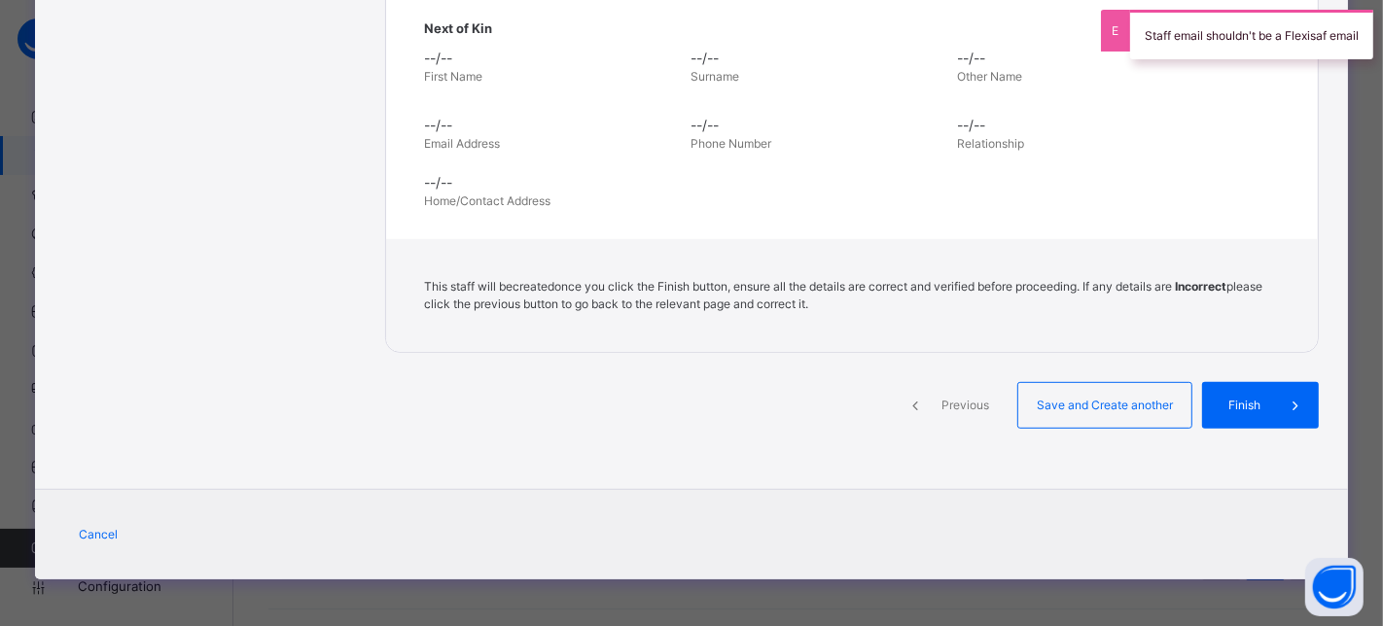
click at [920, 401] on icon at bounding box center [914, 405] width 21 height 23
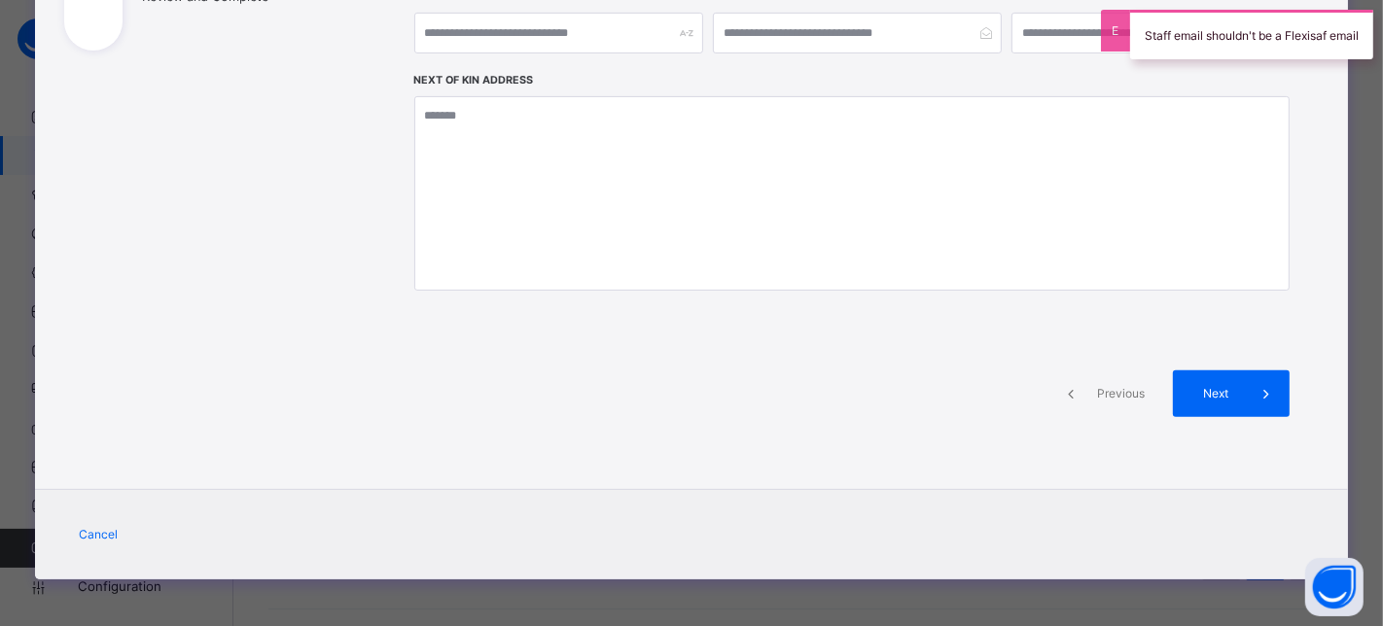
click at [1084, 393] on span at bounding box center [1070, 394] width 47 height 47
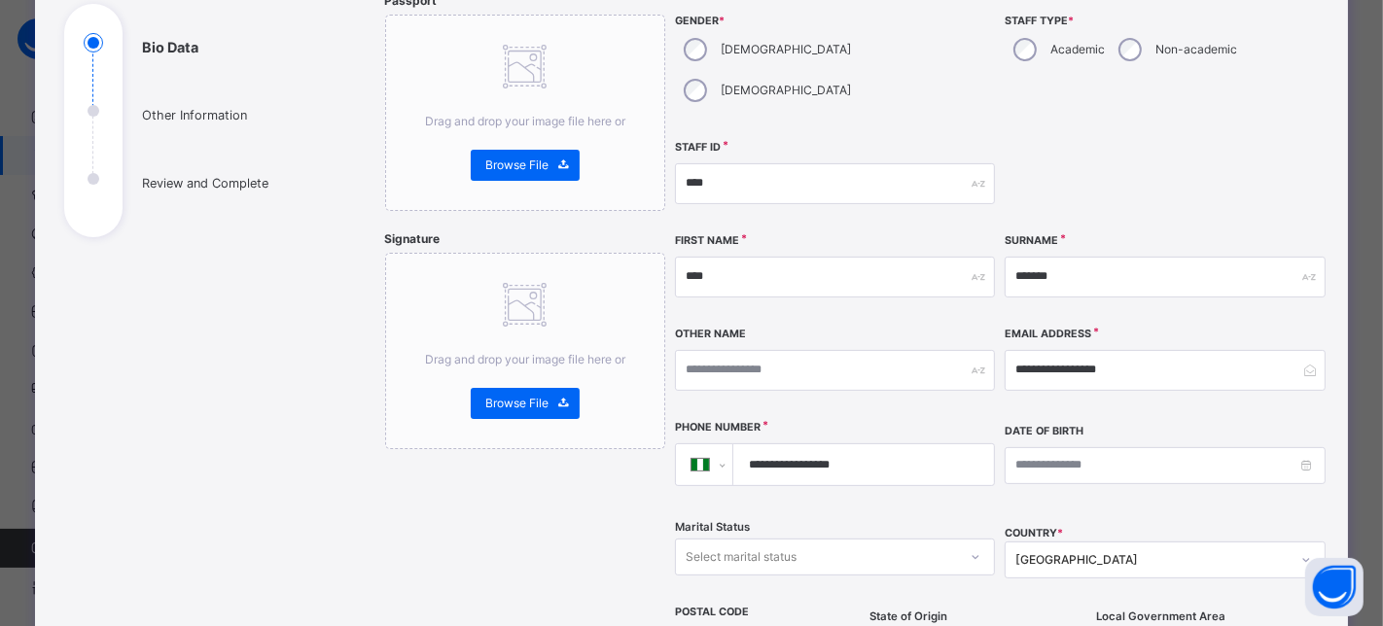
scroll to position [211, 0]
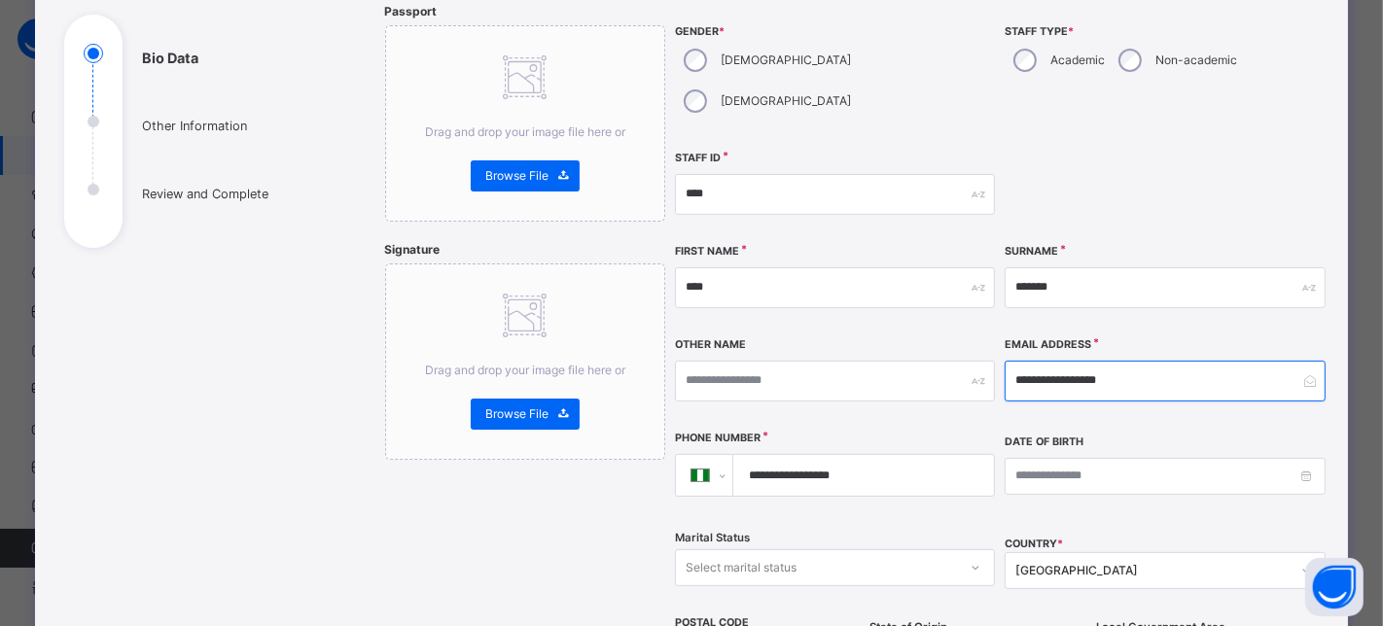
click at [1125, 361] on input "**********" at bounding box center [1165, 381] width 321 height 41
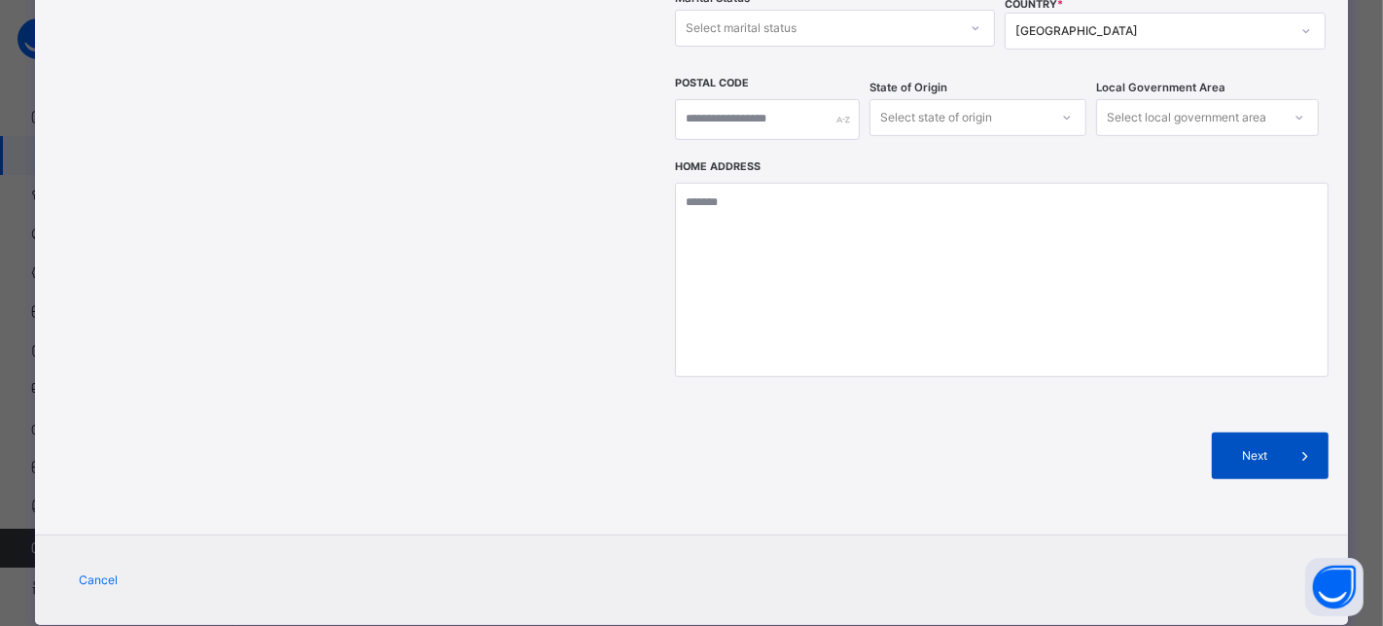
type input "**********"
click at [1229, 433] on span at bounding box center [1305, 456] width 47 height 47
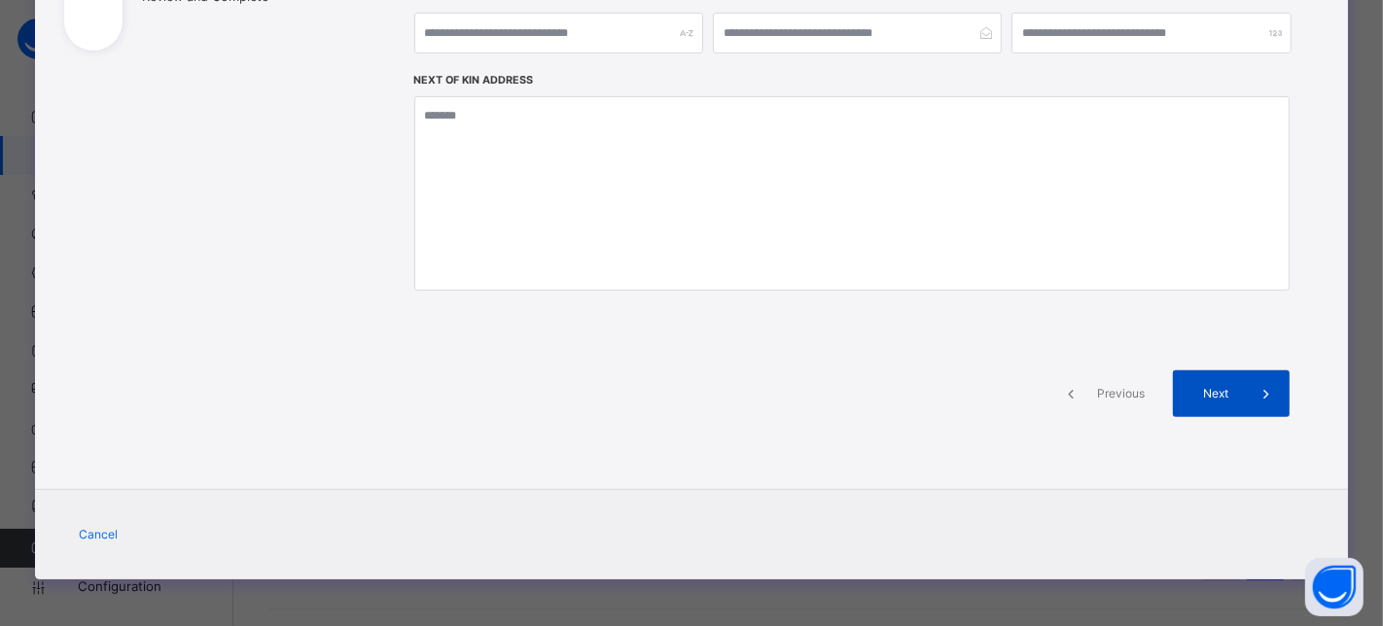
click at [1229, 403] on icon at bounding box center [1266, 393] width 21 height 23
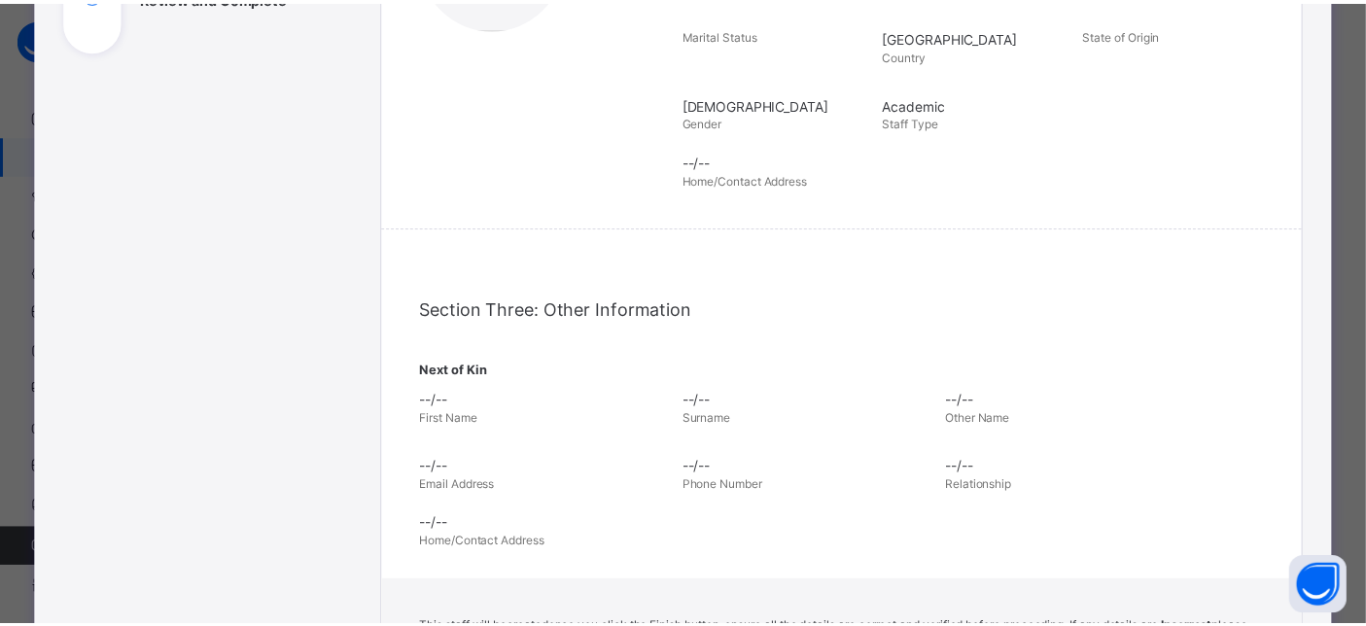
scroll to position [751, 0]
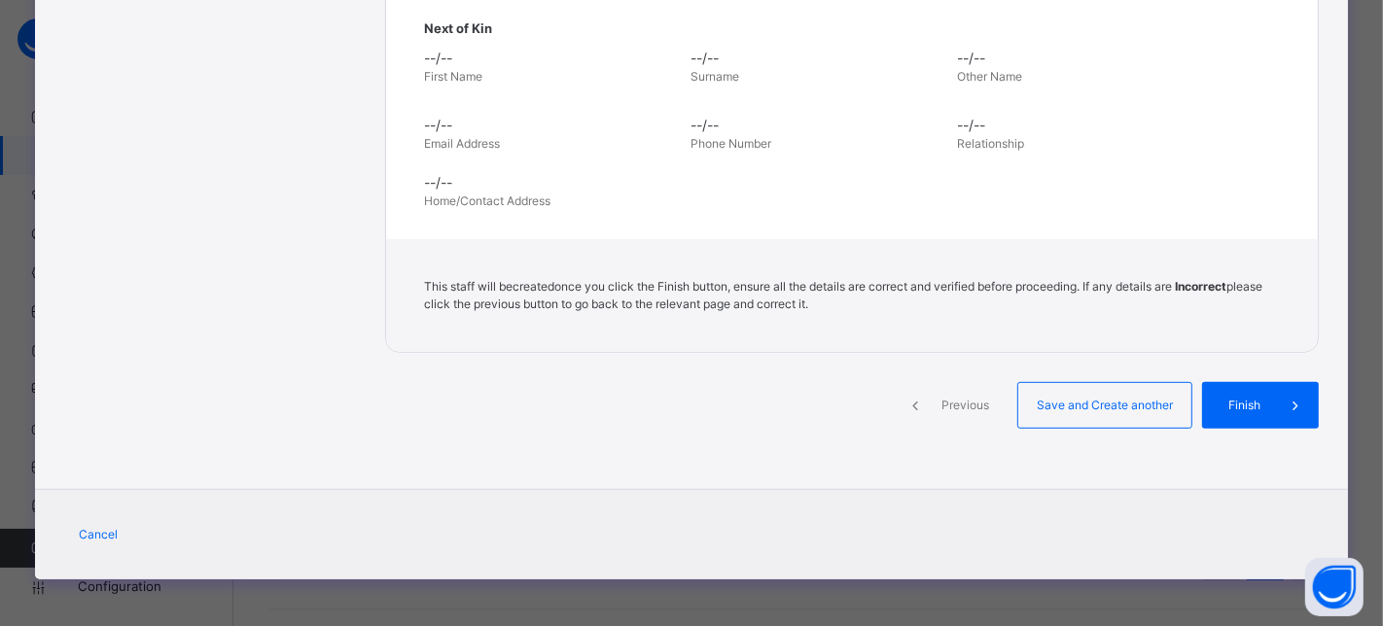
click at [1229, 403] on span "Finish" at bounding box center [1244, 406] width 55 height 18
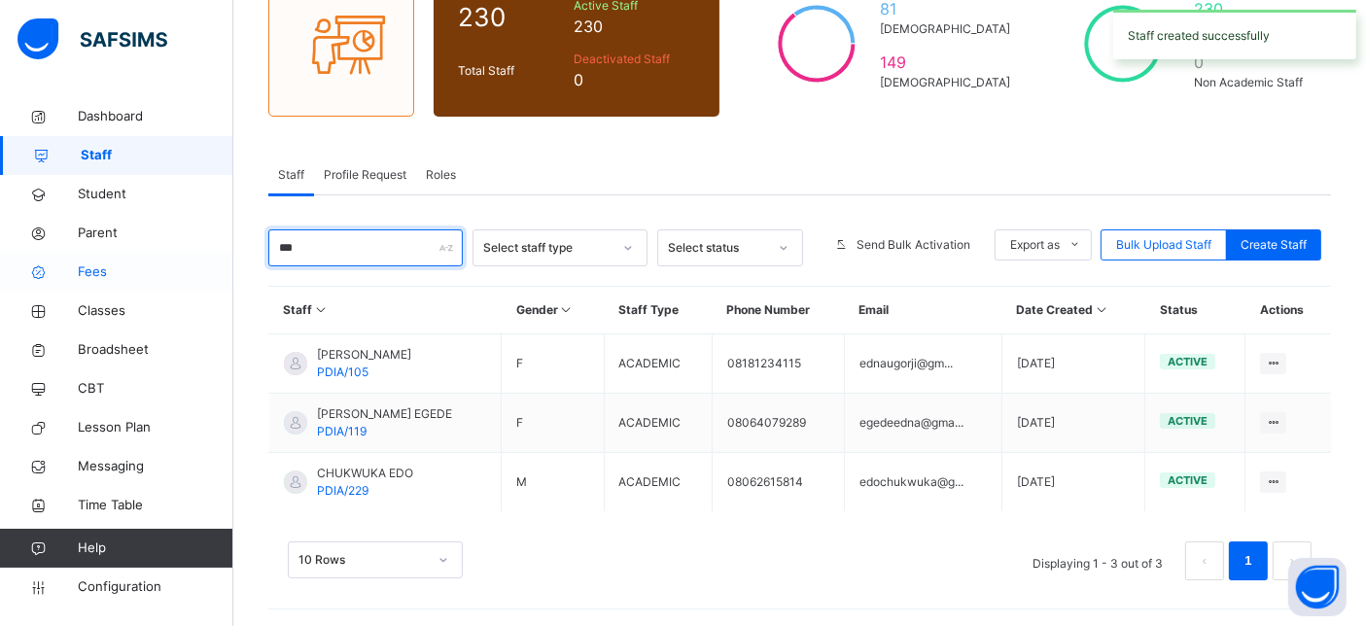
drag, startPoint x: 344, startPoint y: 248, endPoint x: 213, endPoint y: 263, distance: 132.1
click at [213, 263] on div "Messaging First Term / 2025-2026 Support Team oluwatooni@flexisaf.com Dashboard…" at bounding box center [683, 216] width 1366 height 828
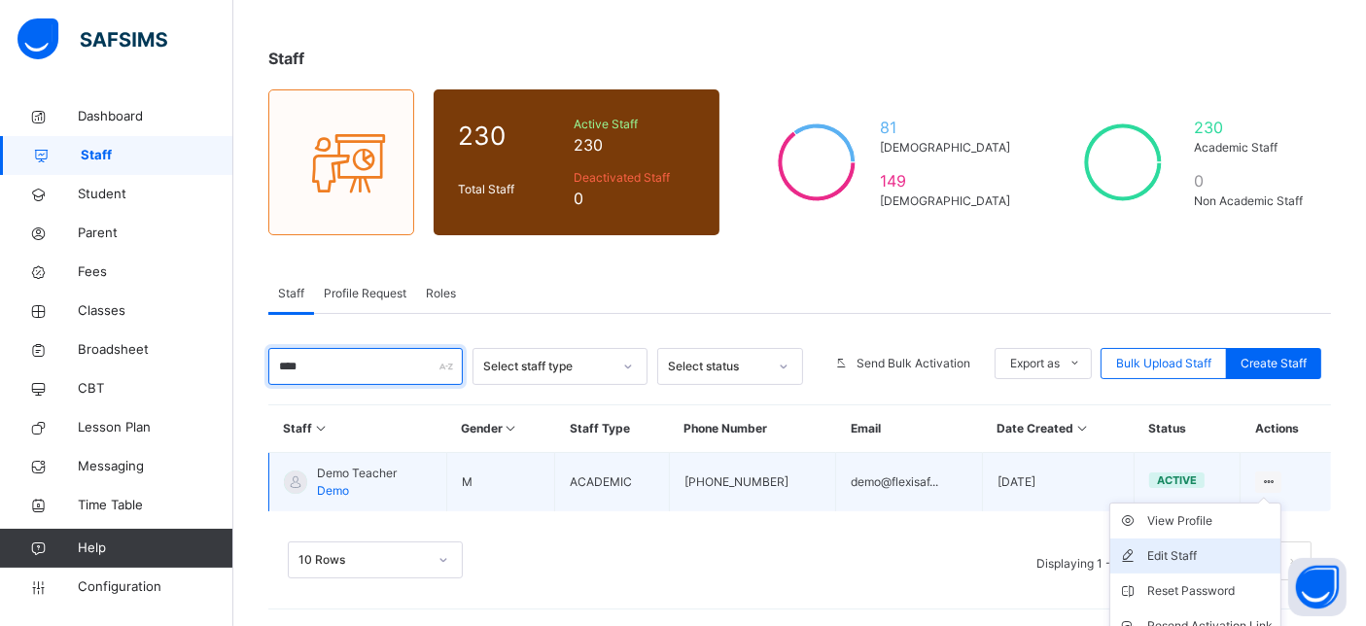
scroll to position [166, 0]
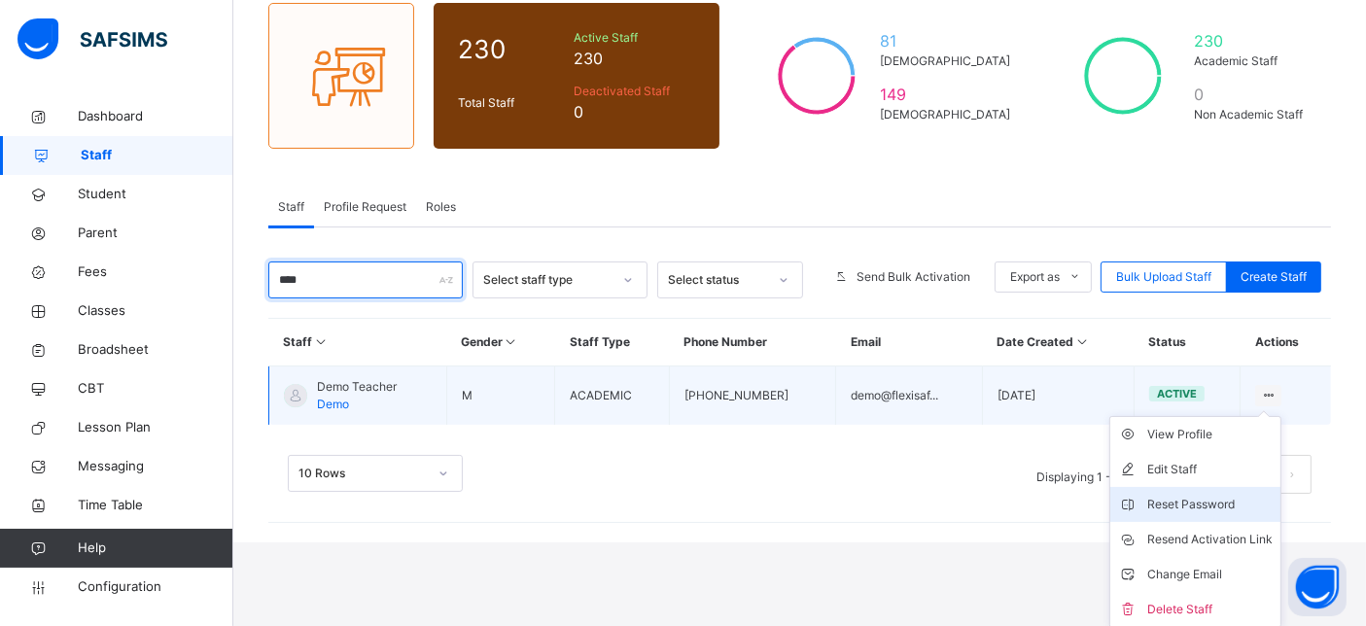
type input "****"
click at [1229, 504] on div "Reset Password" at bounding box center [1210, 504] width 125 height 19
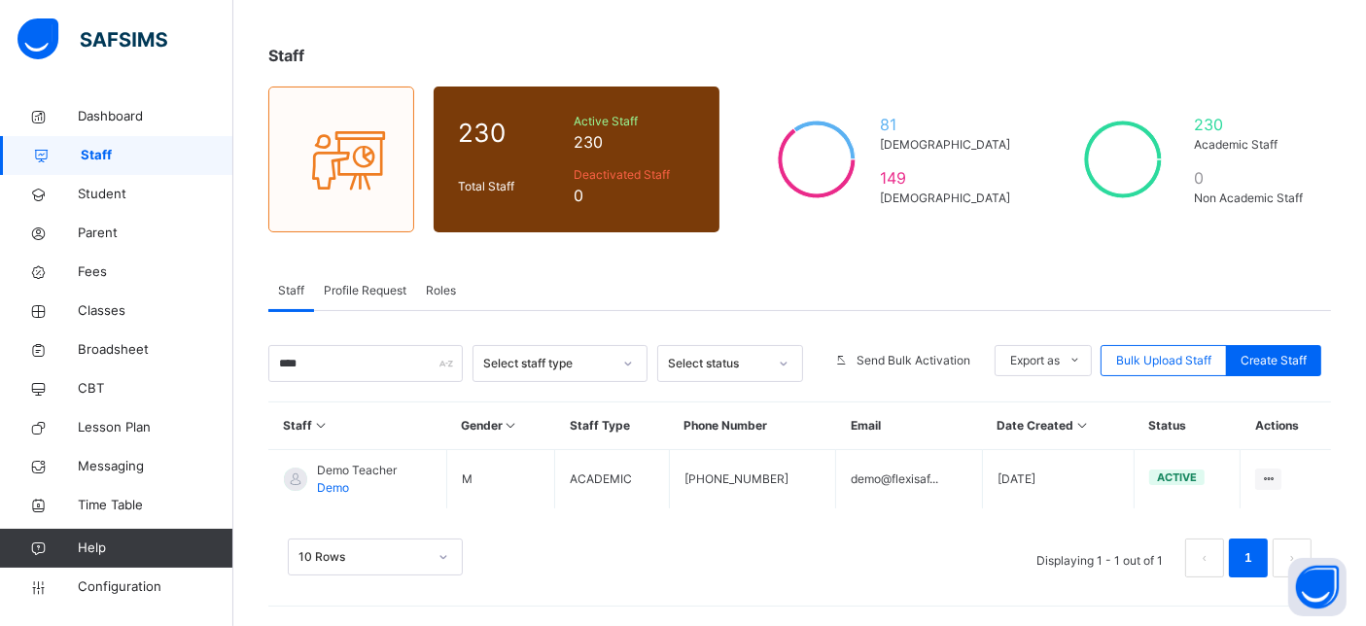
scroll to position [80, 0]
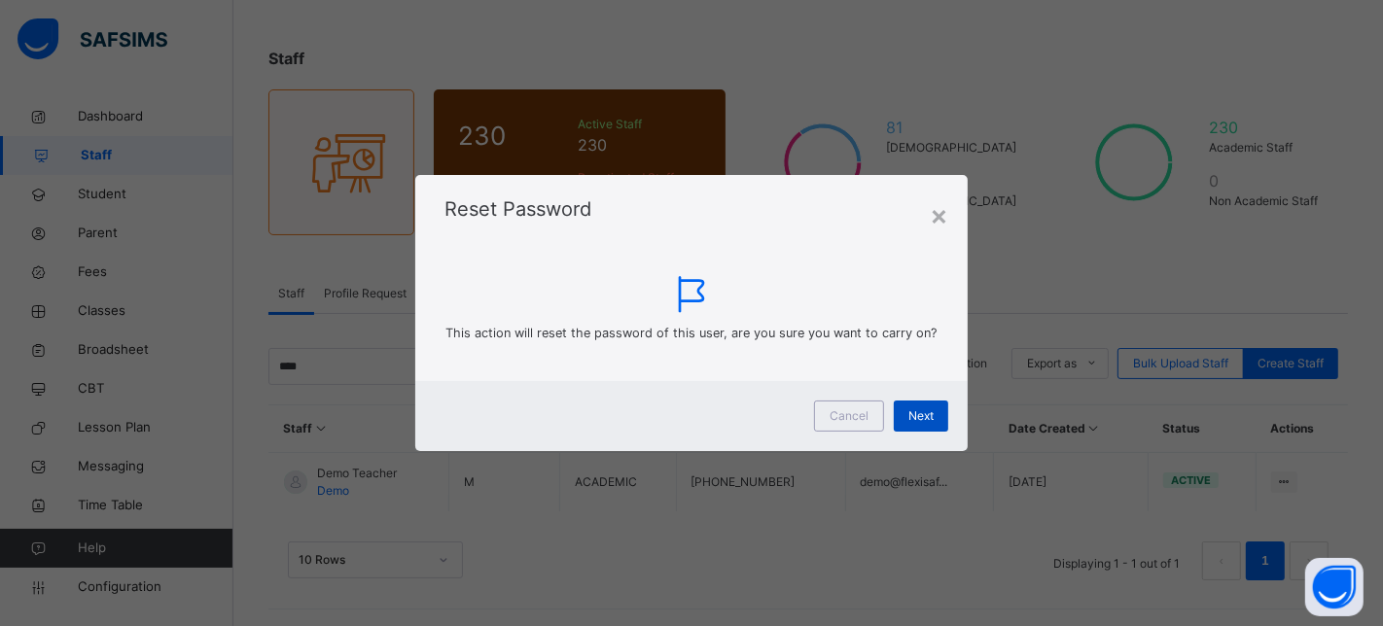
click at [909, 408] on span "Next" at bounding box center [920, 416] width 25 height 18
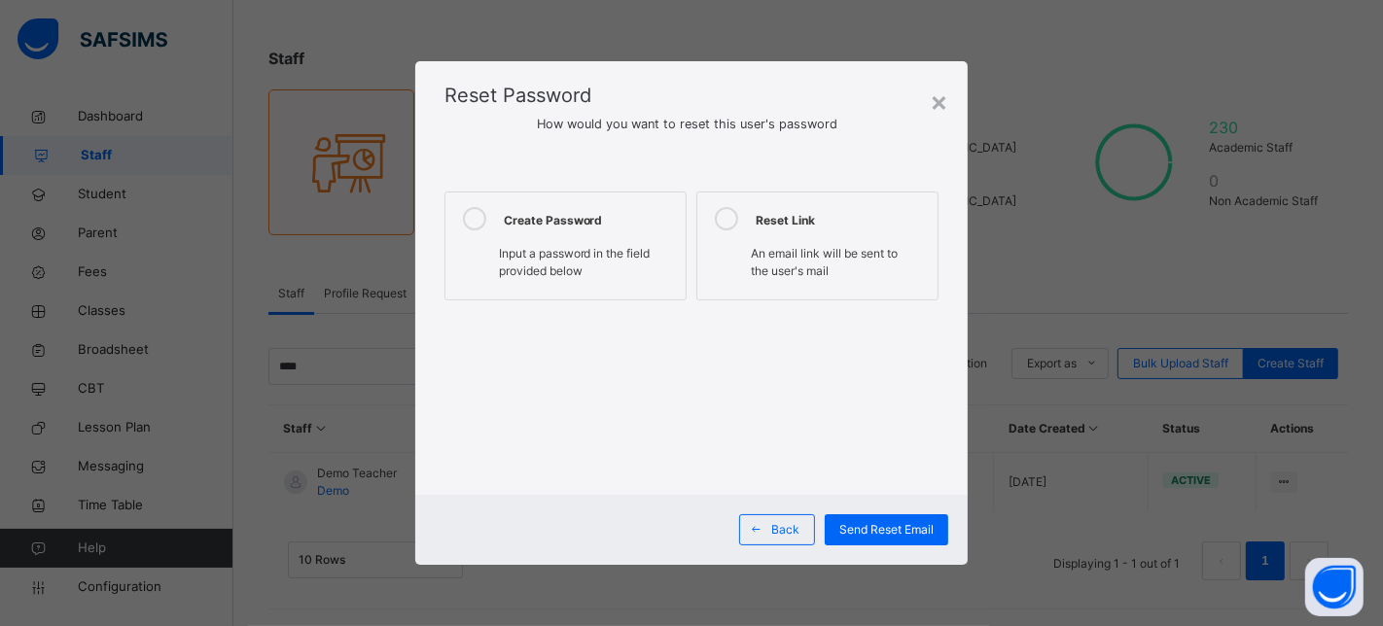
click at [584, 242] on div "Input a password in the field provided below" at bounding box center [565, 262] width 221 height 45
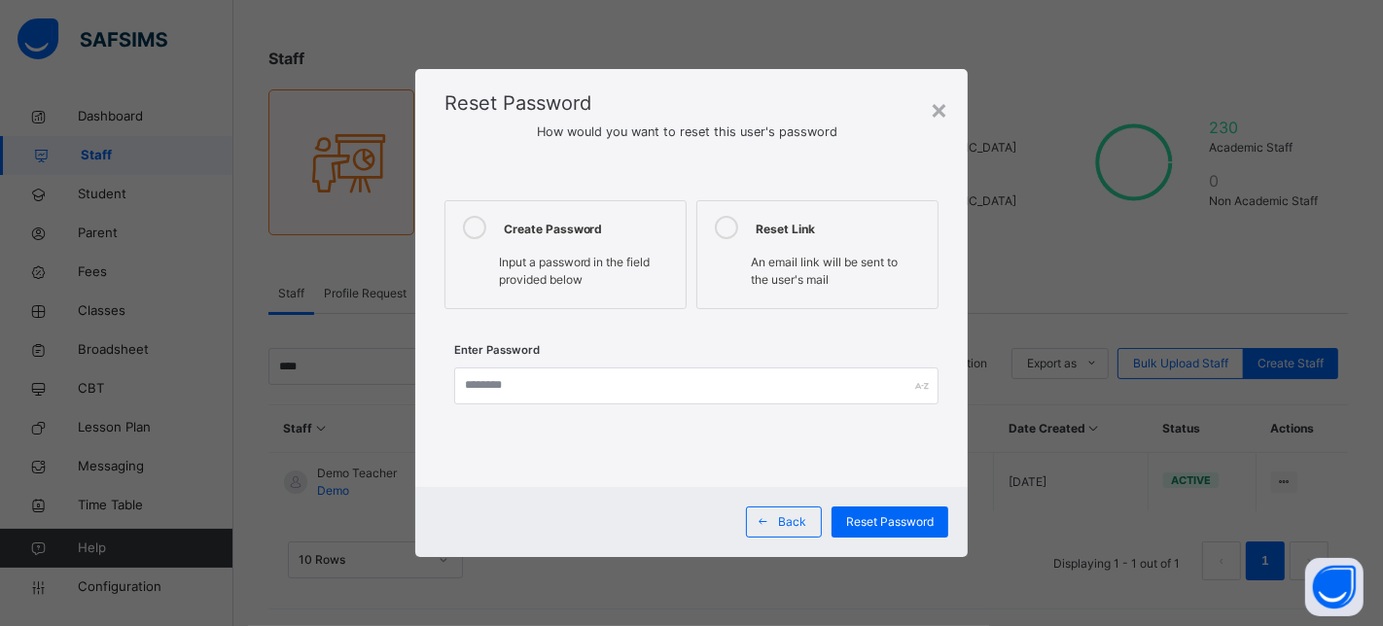
click at [582, 362] on div "Enter Password" at bounding box center [691, 388] width 495 height 61
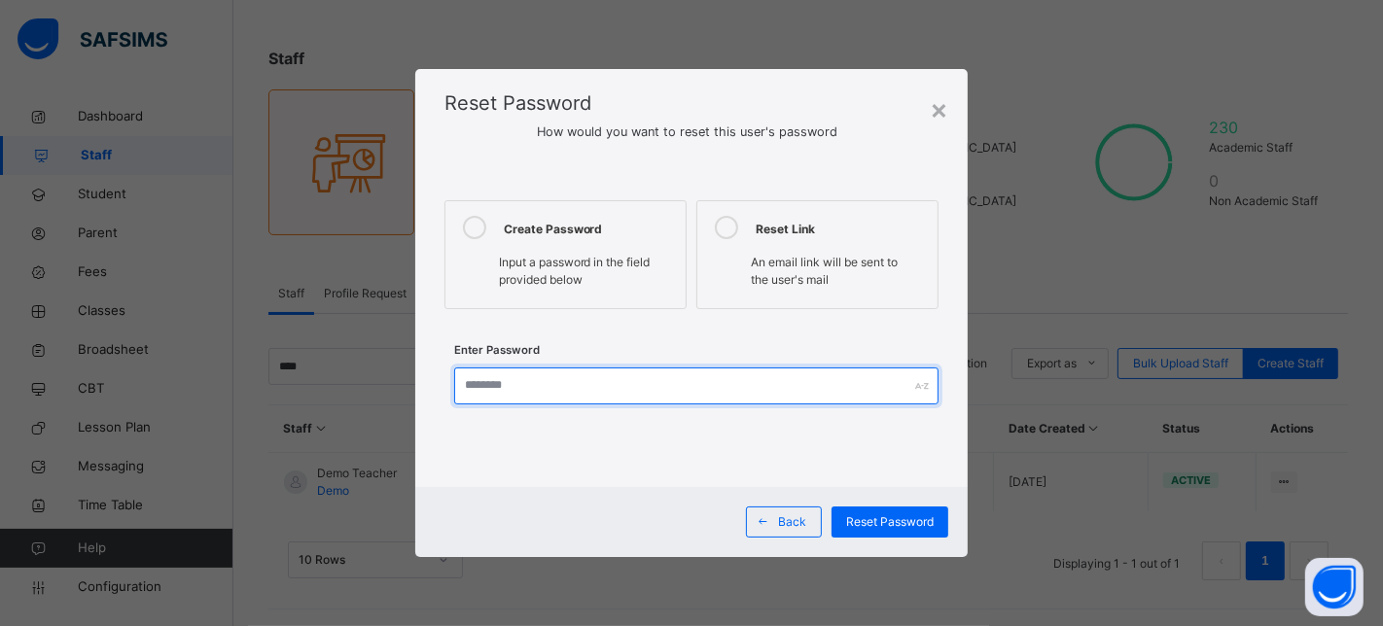
click at [575, 374] on input "text" at bounding box center [696, 386] width 485 height 37
type input "**********"
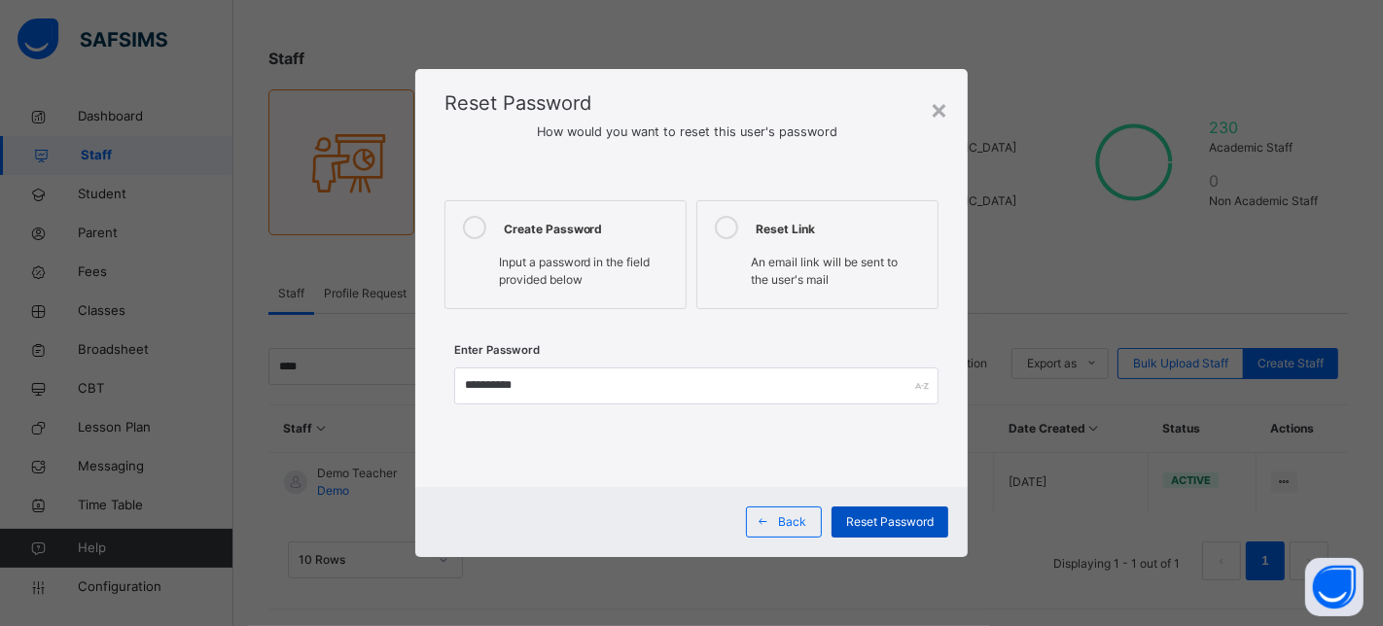
click at [925, 523] on span "Reset Password" at bounding box center [890, 522] width 88 height 18
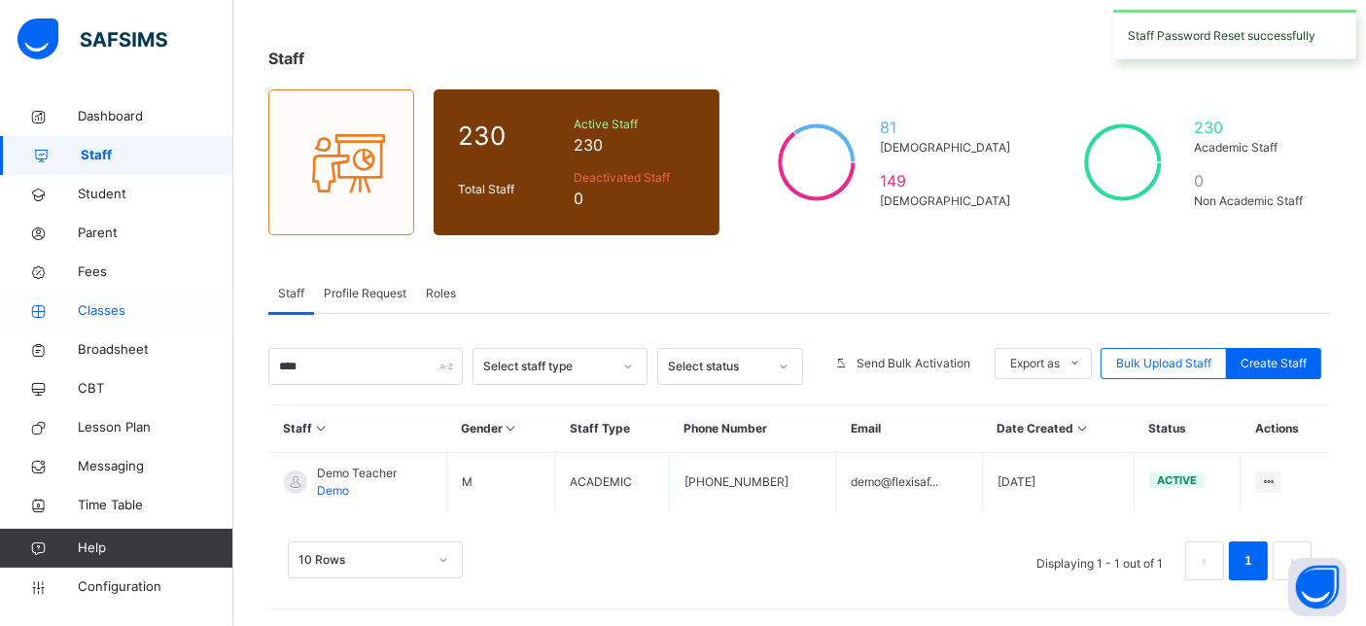
click at [86, 314] on span "Classes" at bounding box center [156, 310] width 156 height 19
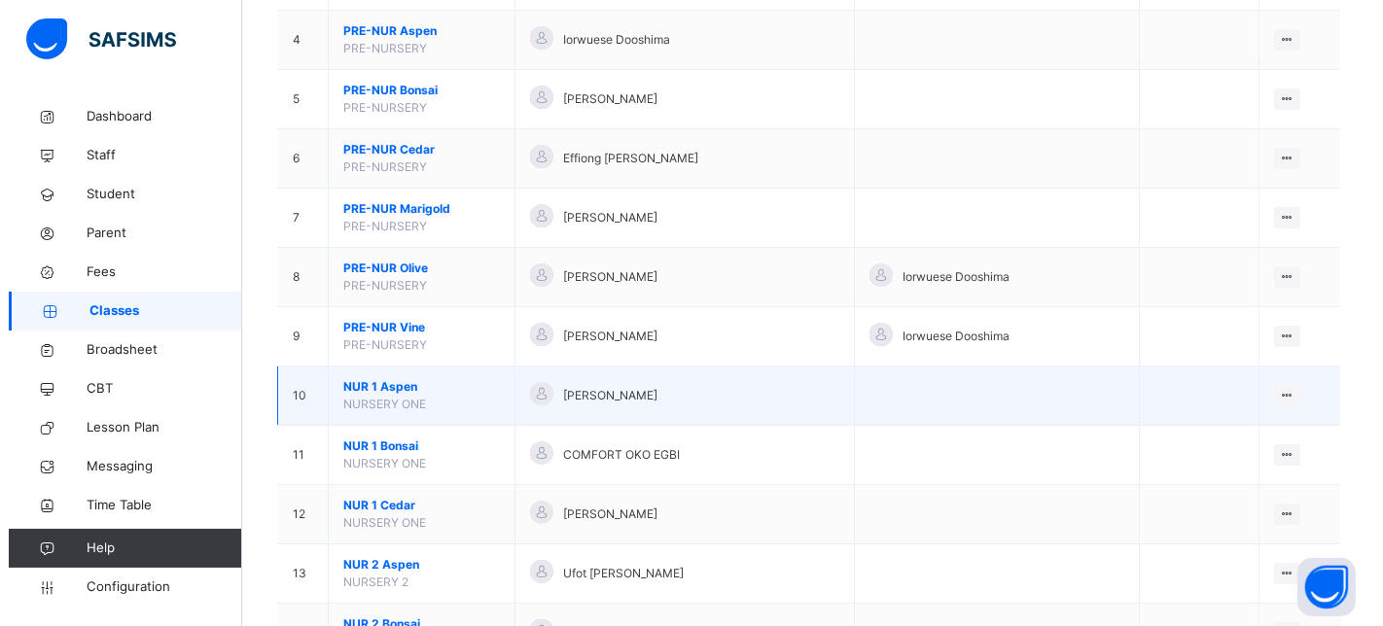
scroll to position [432, 0]
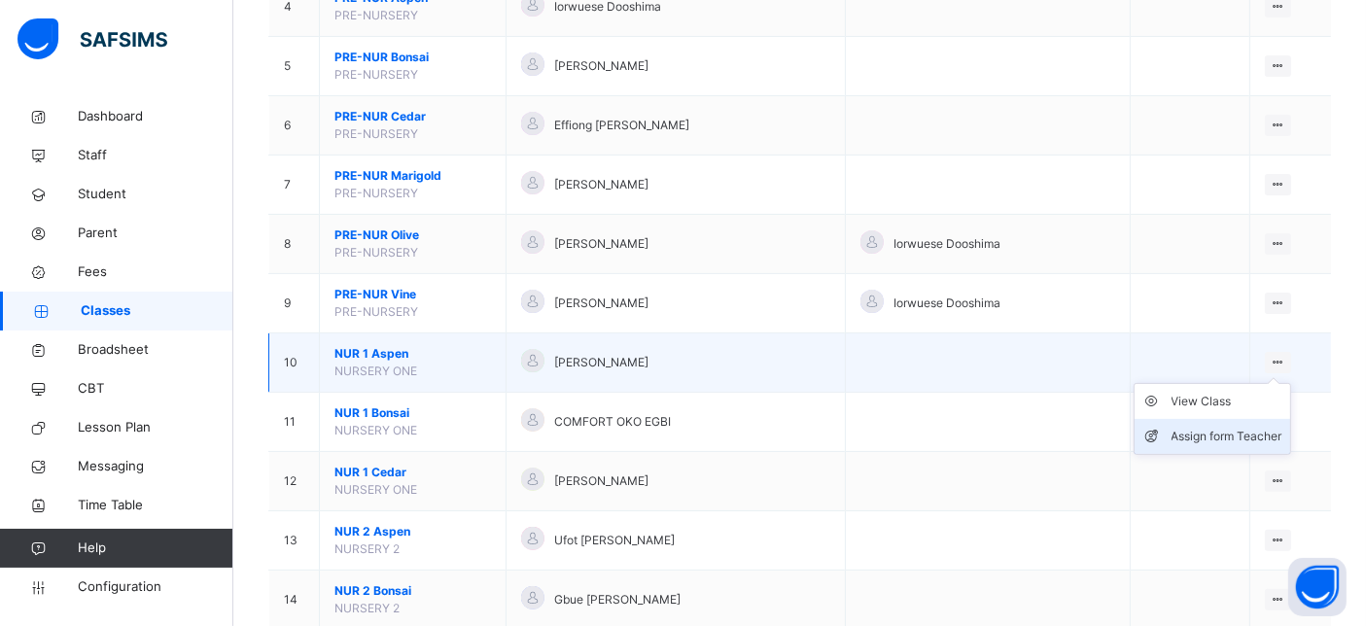
click at [1225, 437] on div "Assign form Teacher" at bounding box center [1227, 436] width 111 height 19
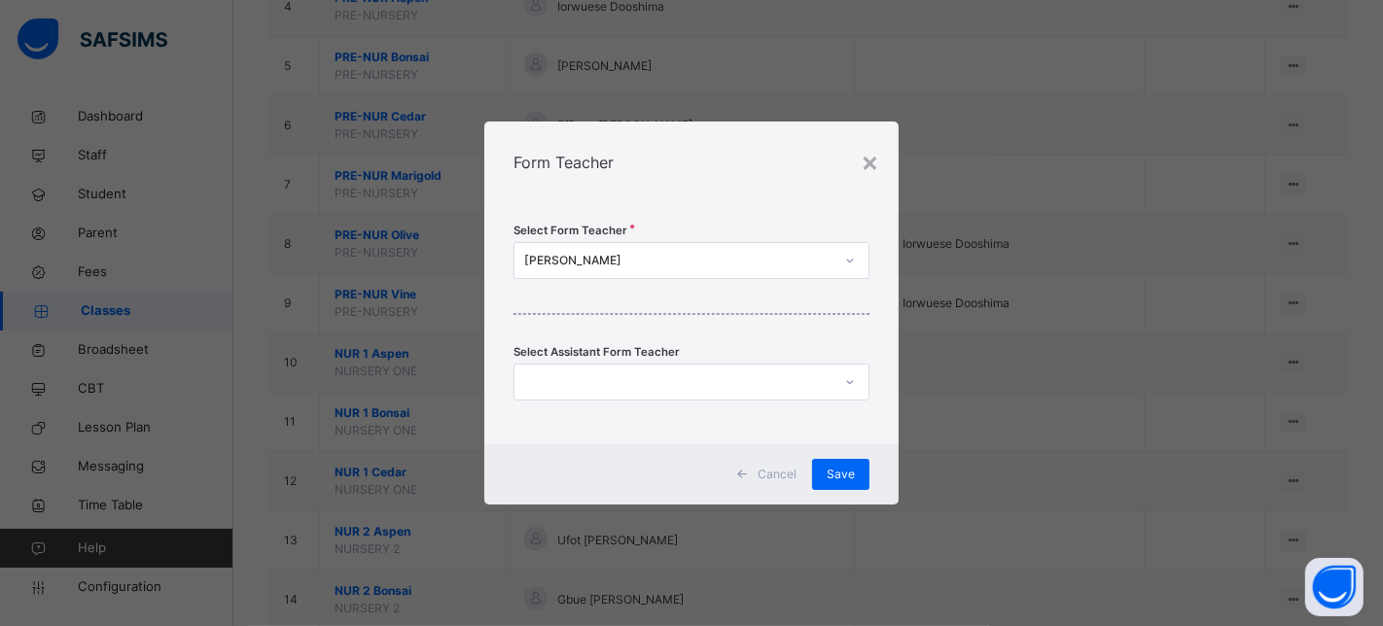
click at [623, 379] on div at bounding box center [673, 383] width 318 height 30
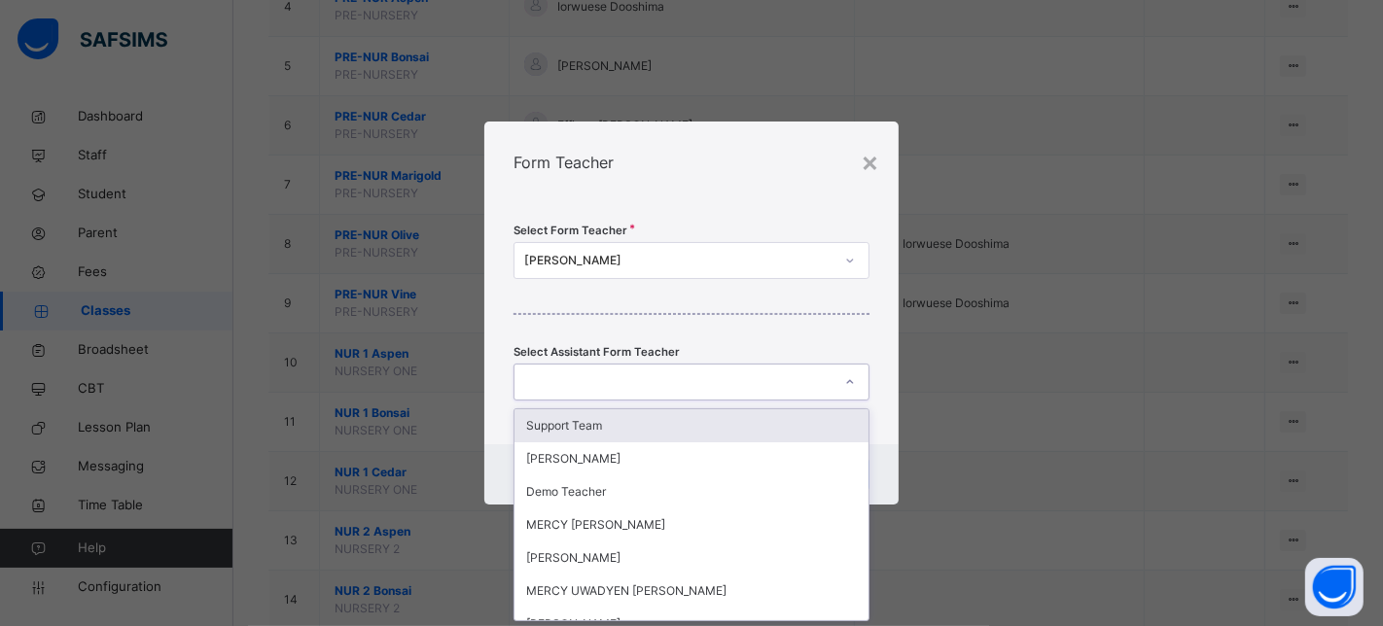
scroll to position [0, 0]
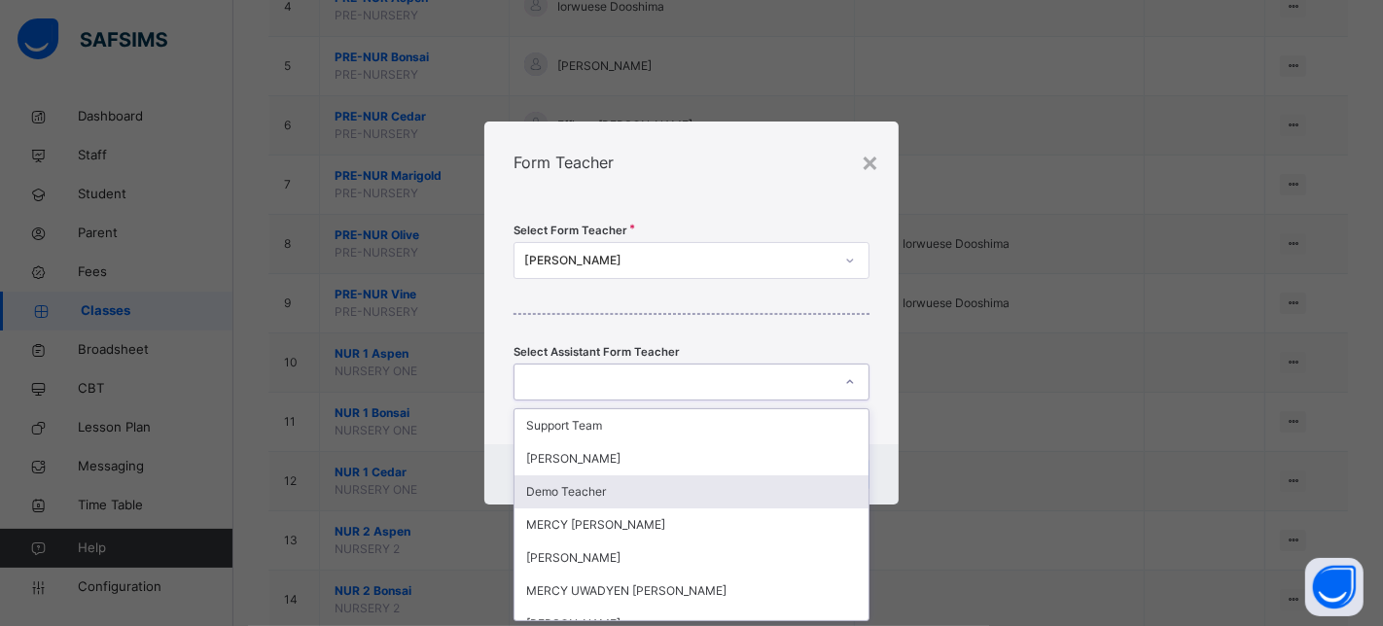
click at [593, 484] on div "Demo Teacher" at bounding box center [691, 492] width 355 height 33
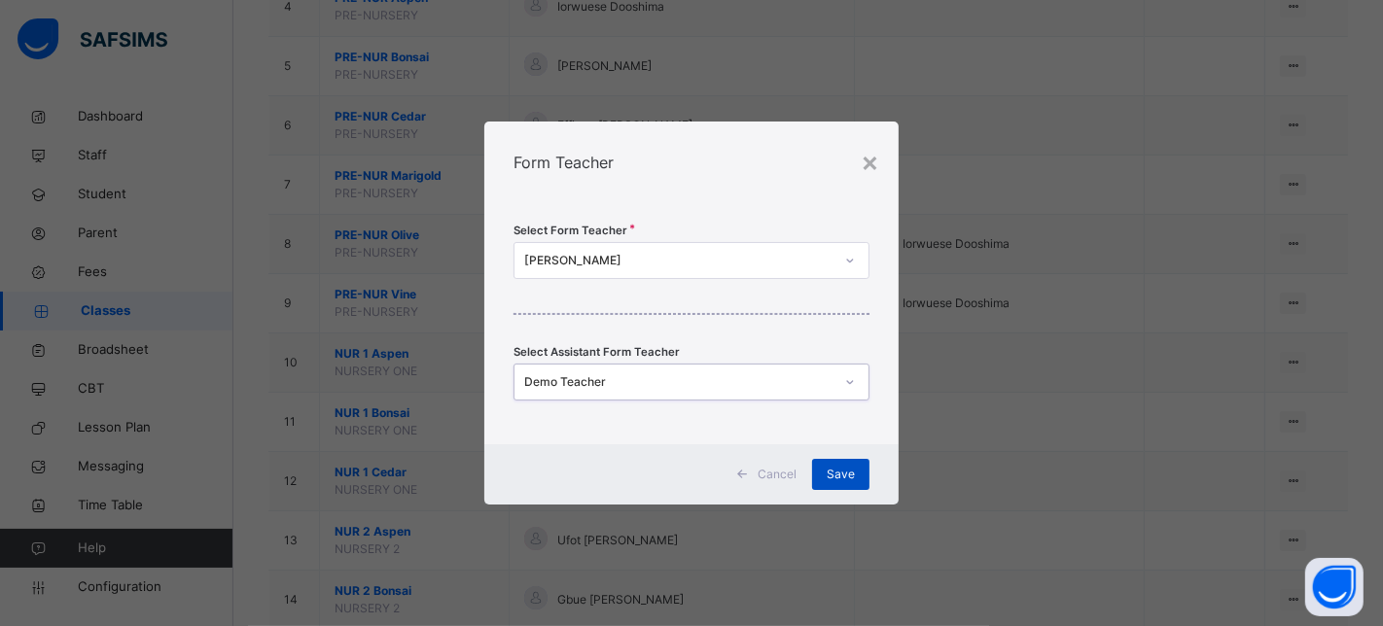
click at [840, 475] on span "Save" at bounding box center [841, 475] width 28 height 18
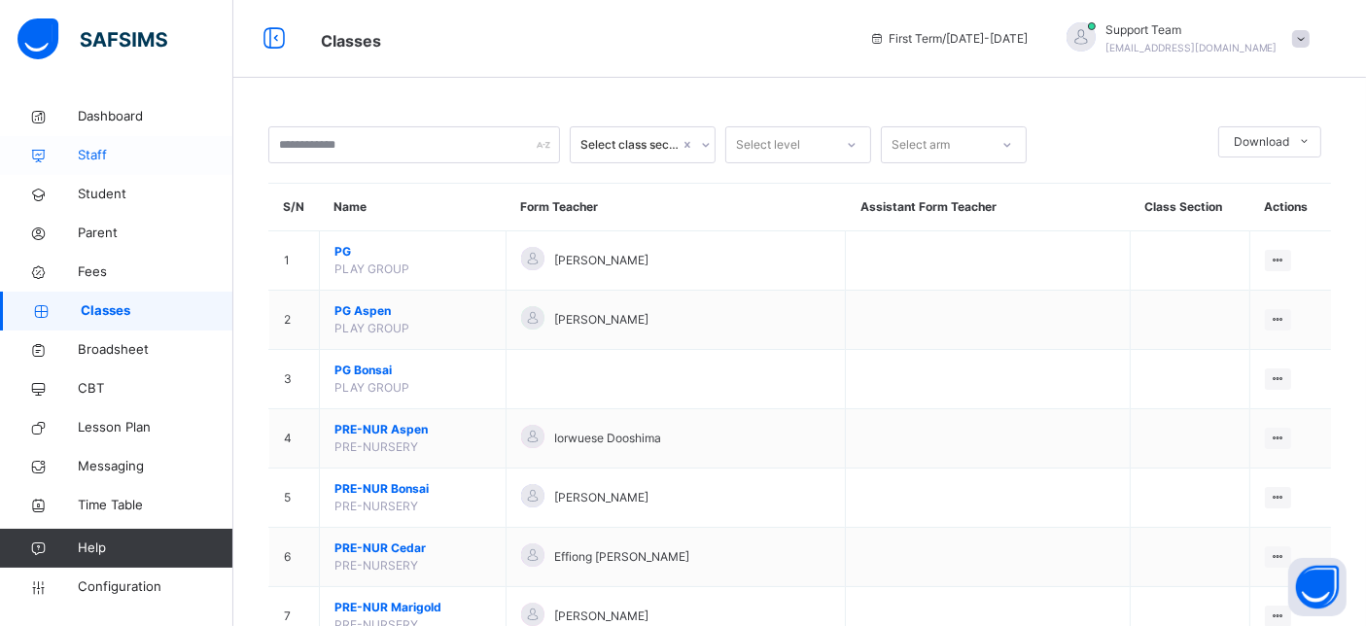
click at [109, 151] on span "Staff" at bounding box center [156, 155] width 156 height 19
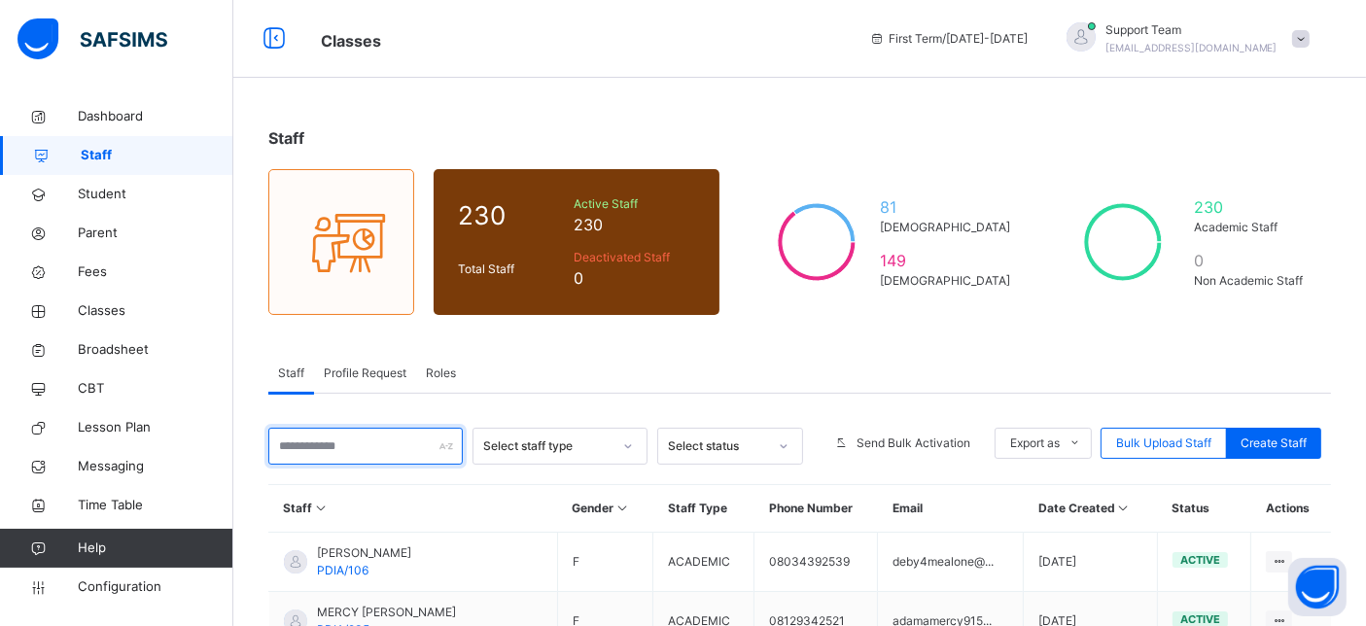
click at [376, 453] on input "text" at bounding box center [365, 446] width 195 height 37
click at [1229, 31] on span "Support Team" at bounding box center [1192, 30] width 172 height 18
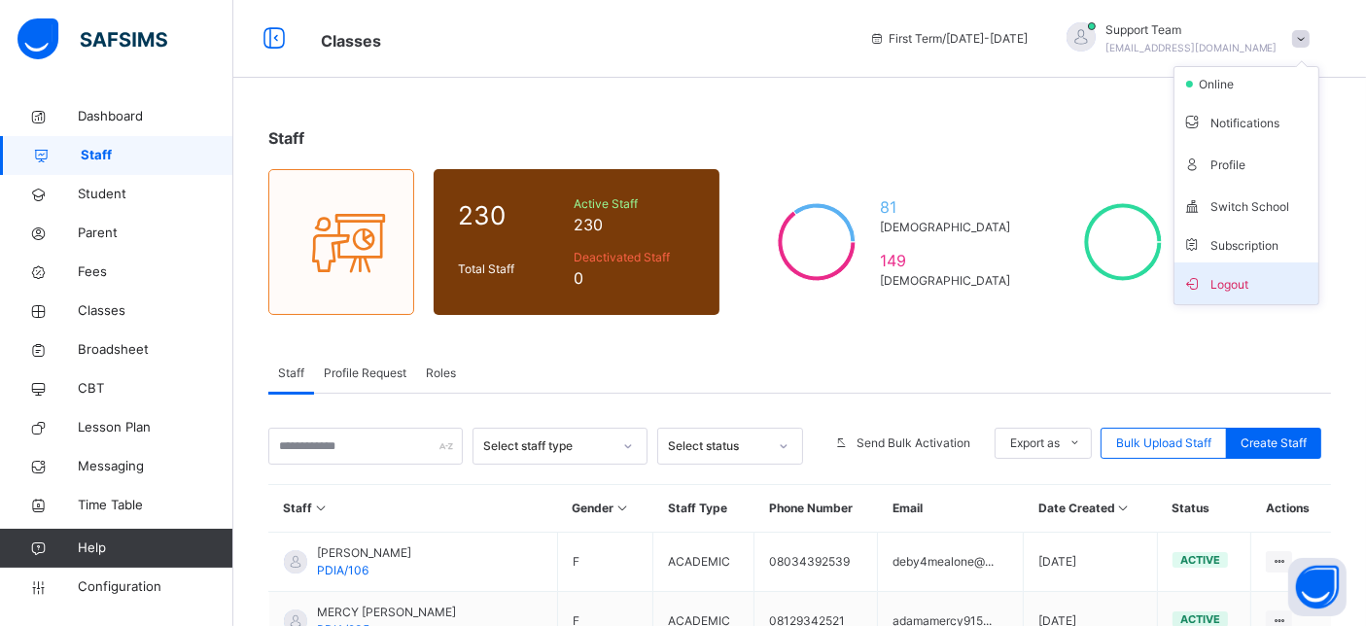
click at [1229, 282] on span "Logout" at bounding box center [1247, 283] width 128 height 26
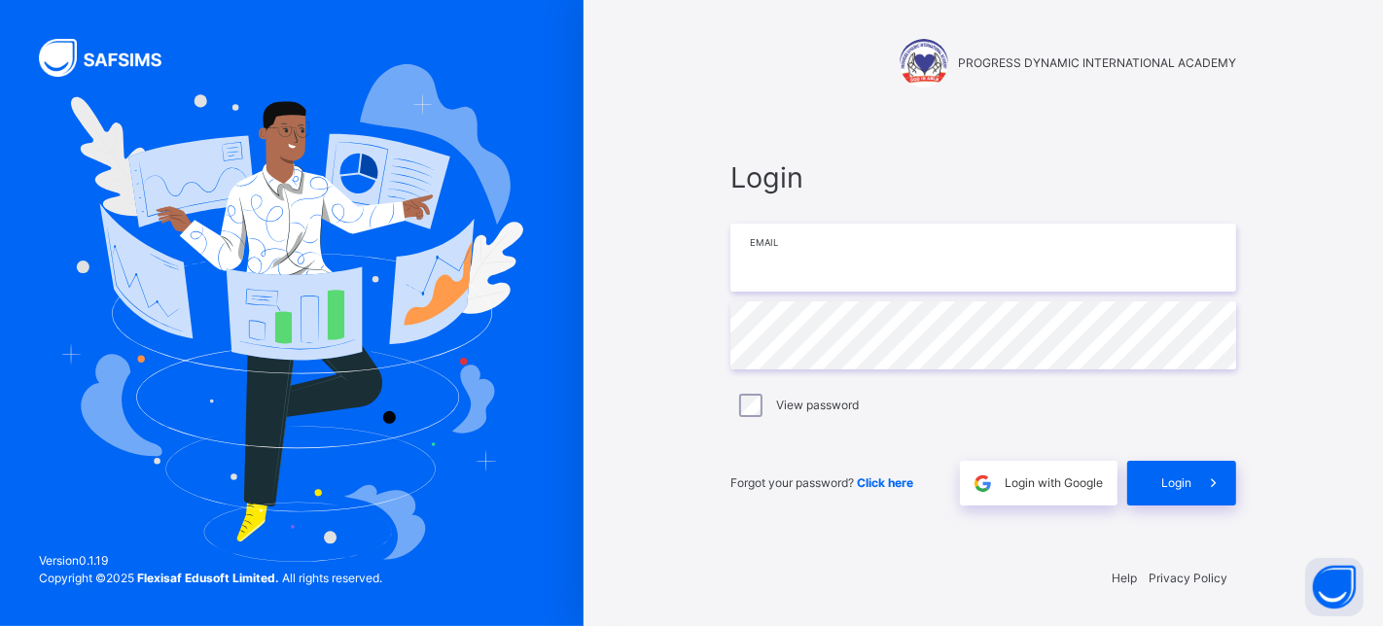
click at [794, 261] on input "email" at bounding box center [983, 258] width 506 height 68
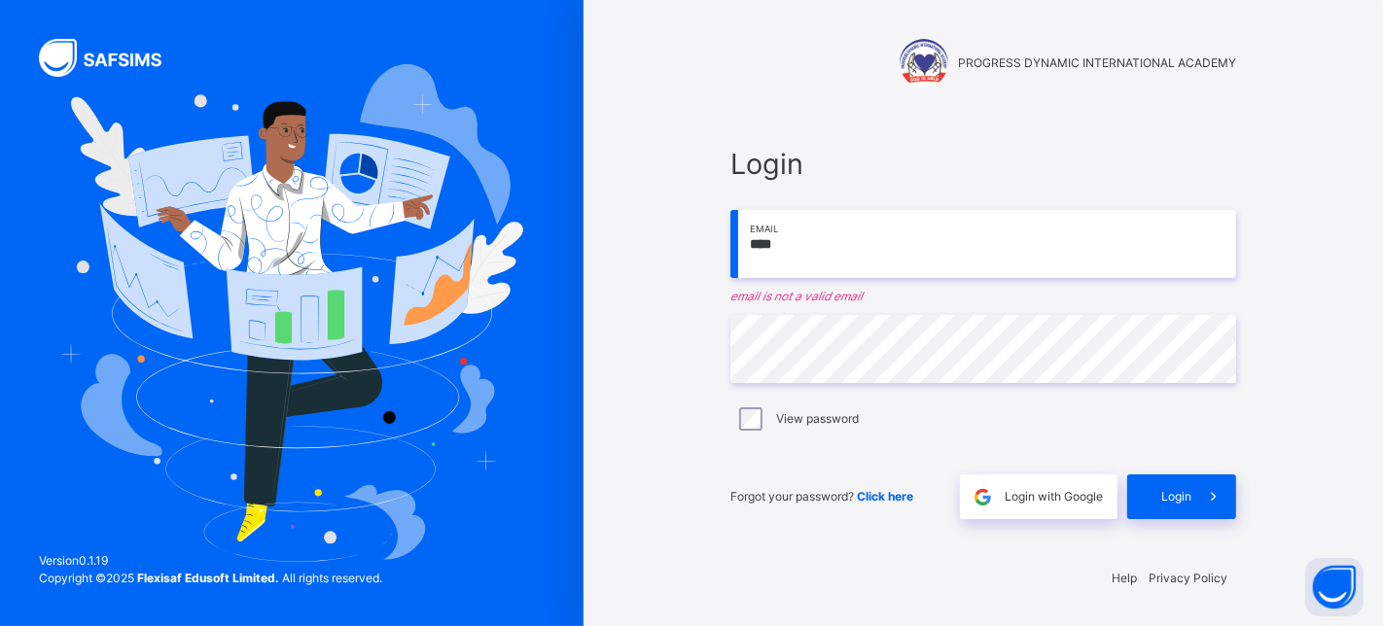
type input "**********"
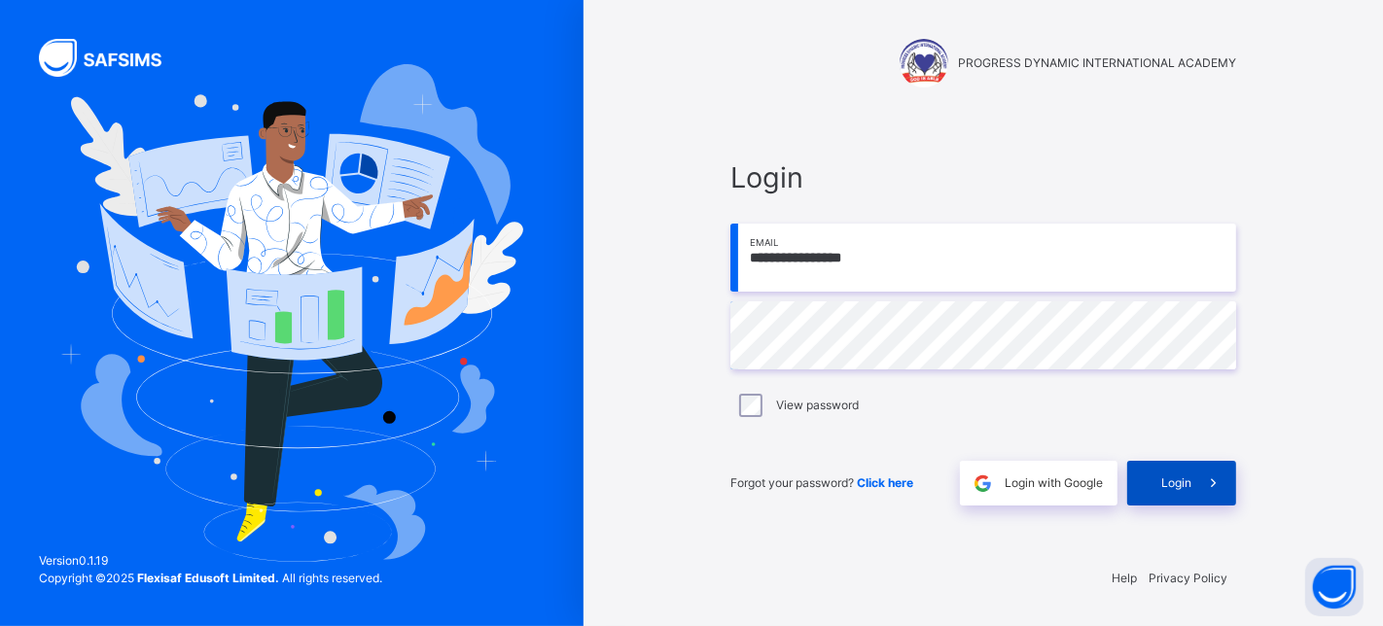
click at [1214, 485] on icon at bounding box center [1213, 484] width 20 height 22
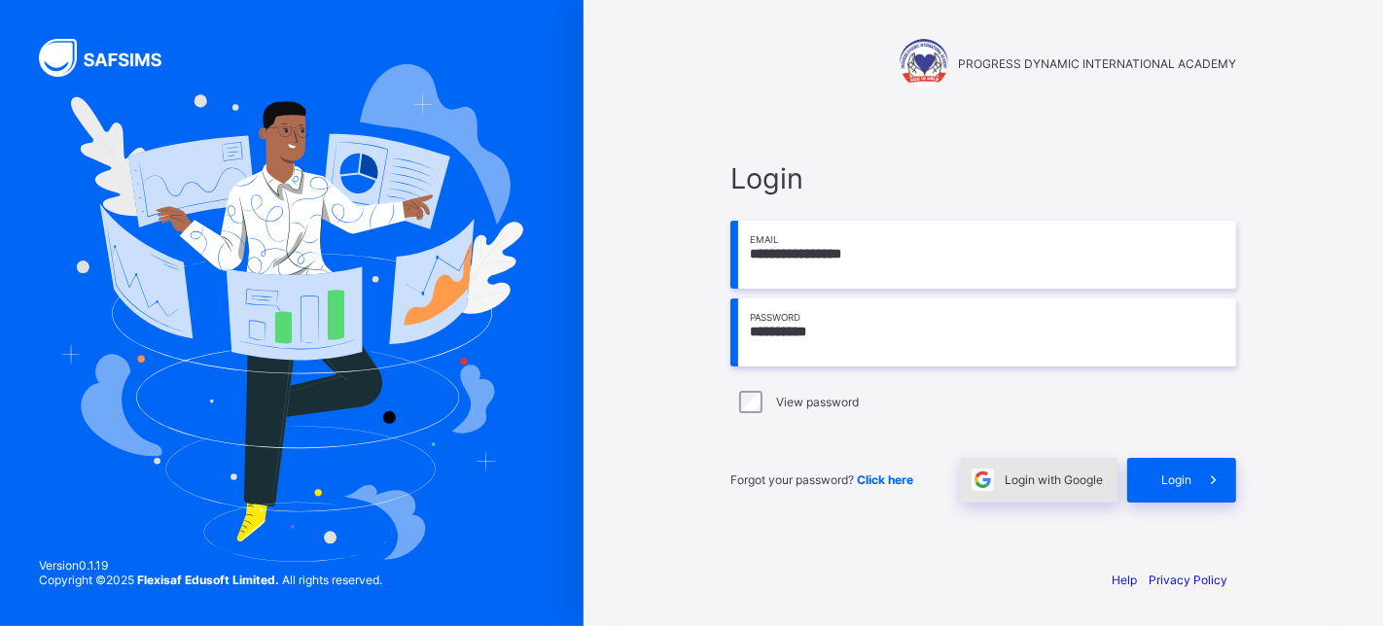
click at [1047, 487] on div "Login with Google" at bounding box center [1039, 480] width 158 height 45
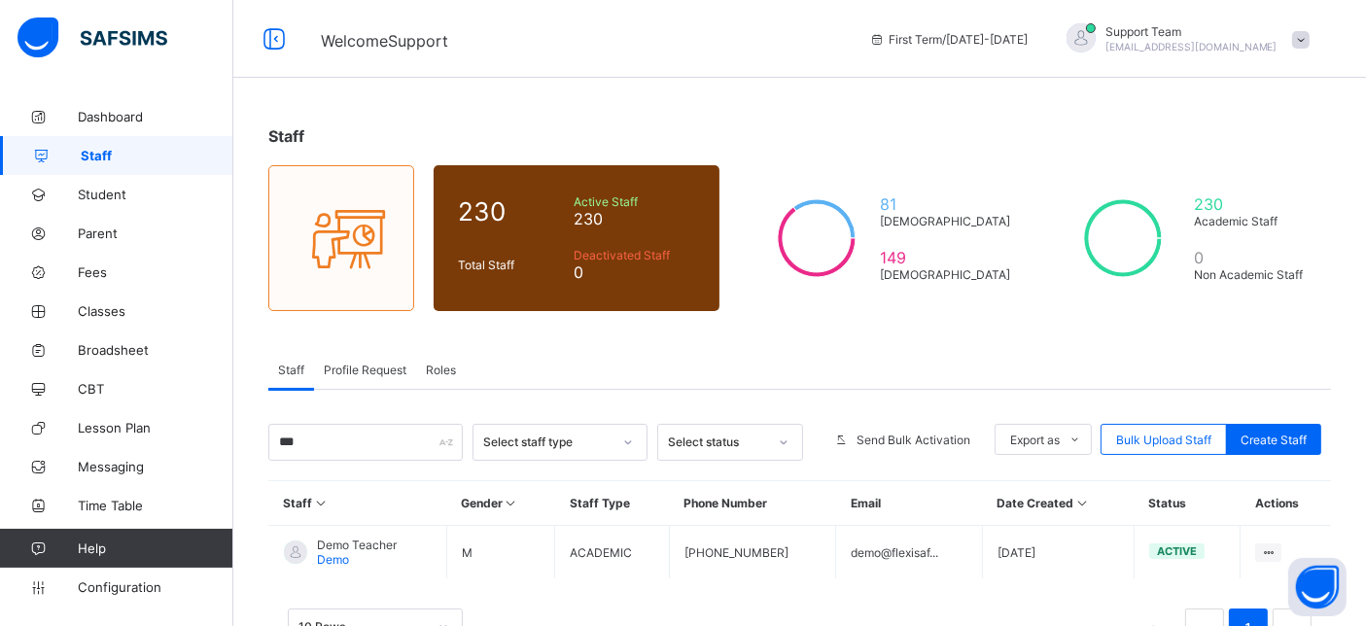
scroll to position [66, 0]
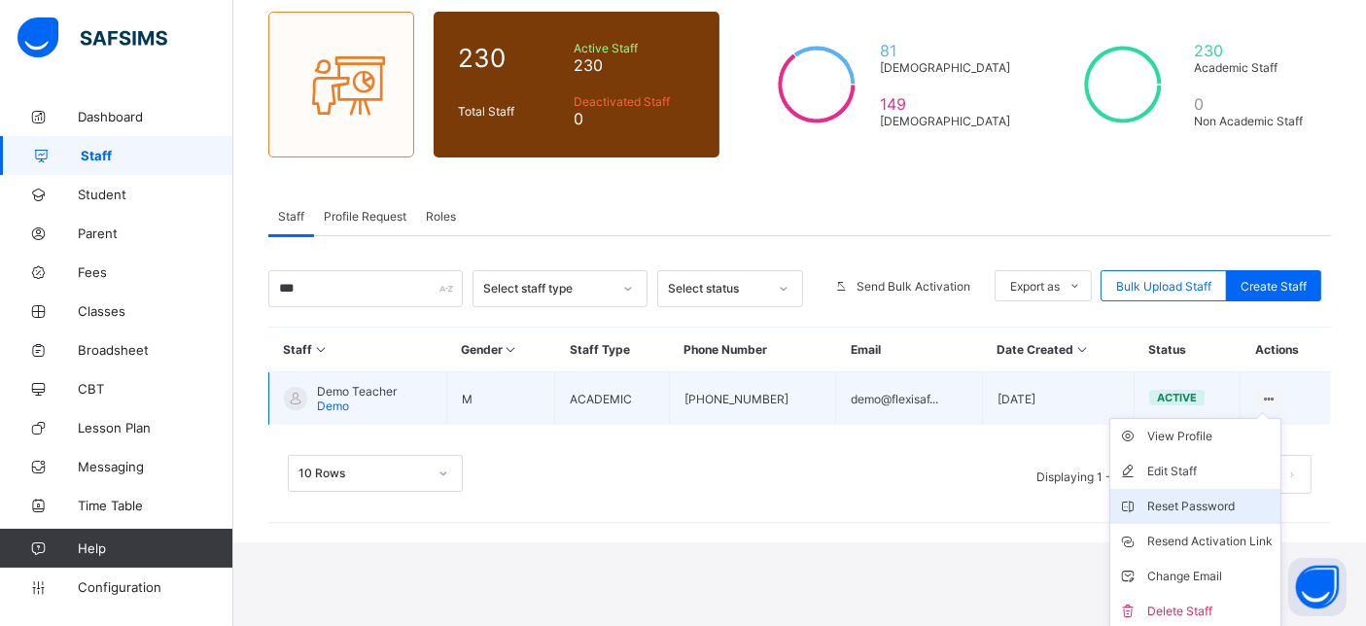
type input "***"
click at [1239, 515] on li "Reset Password" at bounding box center [1196, 506] width 170 height 35
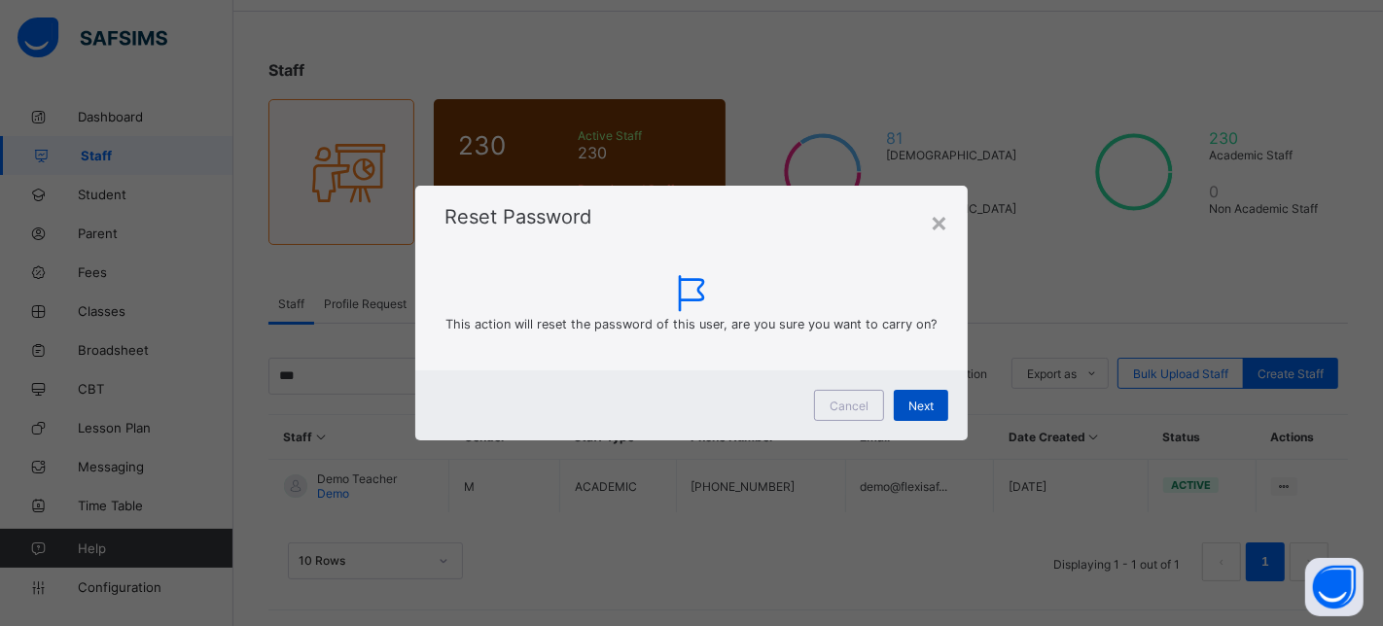
click at [935, 402] on div "Next" at bounding box center [921, 405] width 54 height 31
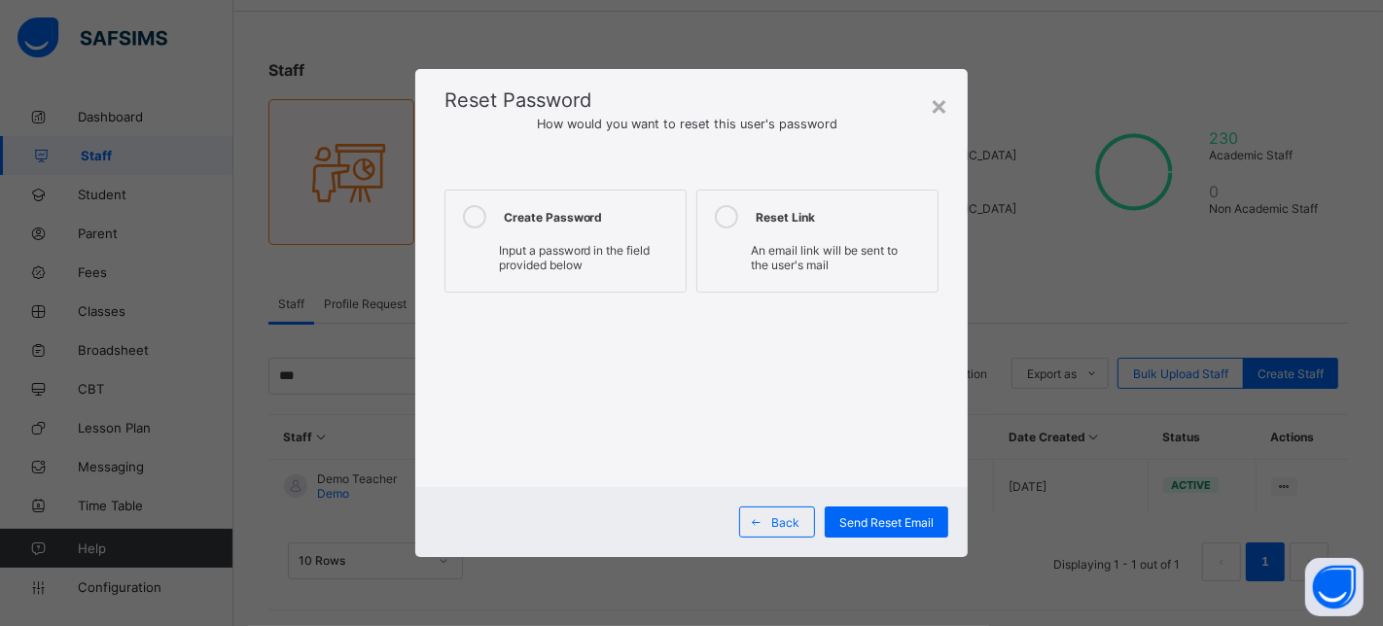
click at [590, 287] on label "Create Password Input a password in the field provided below" at bounding box center [565, 241] width 242 height 103
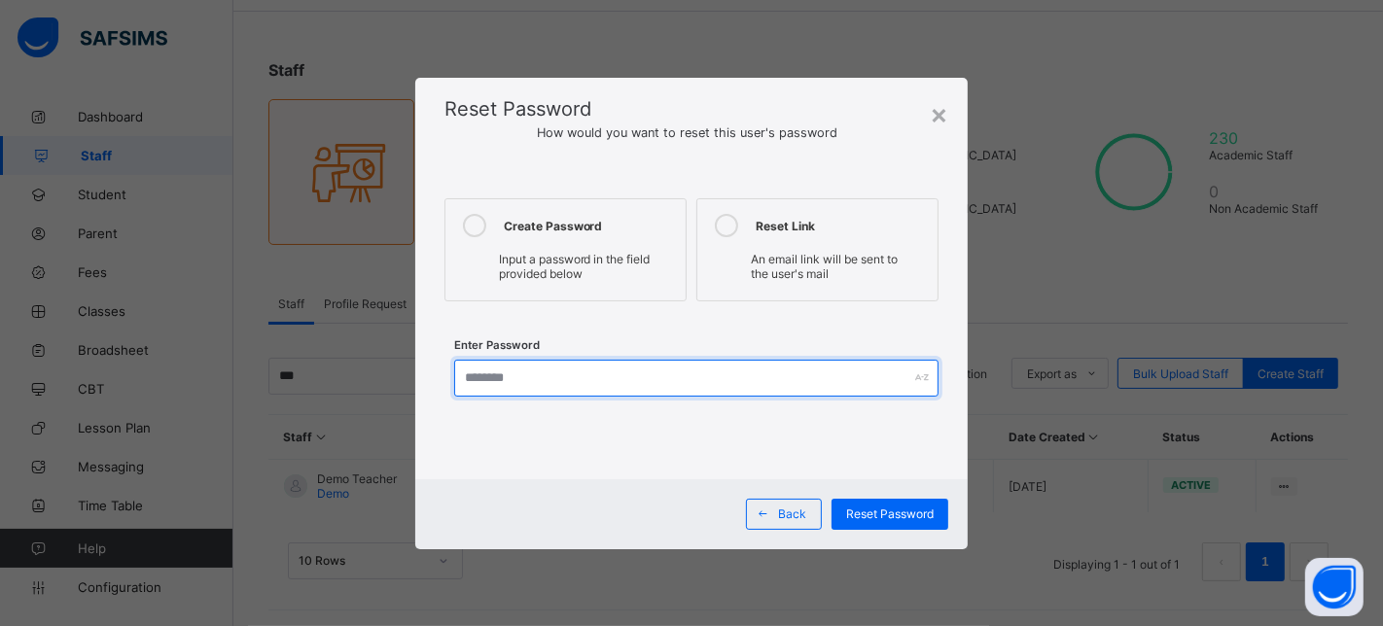
click at [533, 384] on input "text" at bounding box center [696, 378] width 485 height 37
type input "**********"
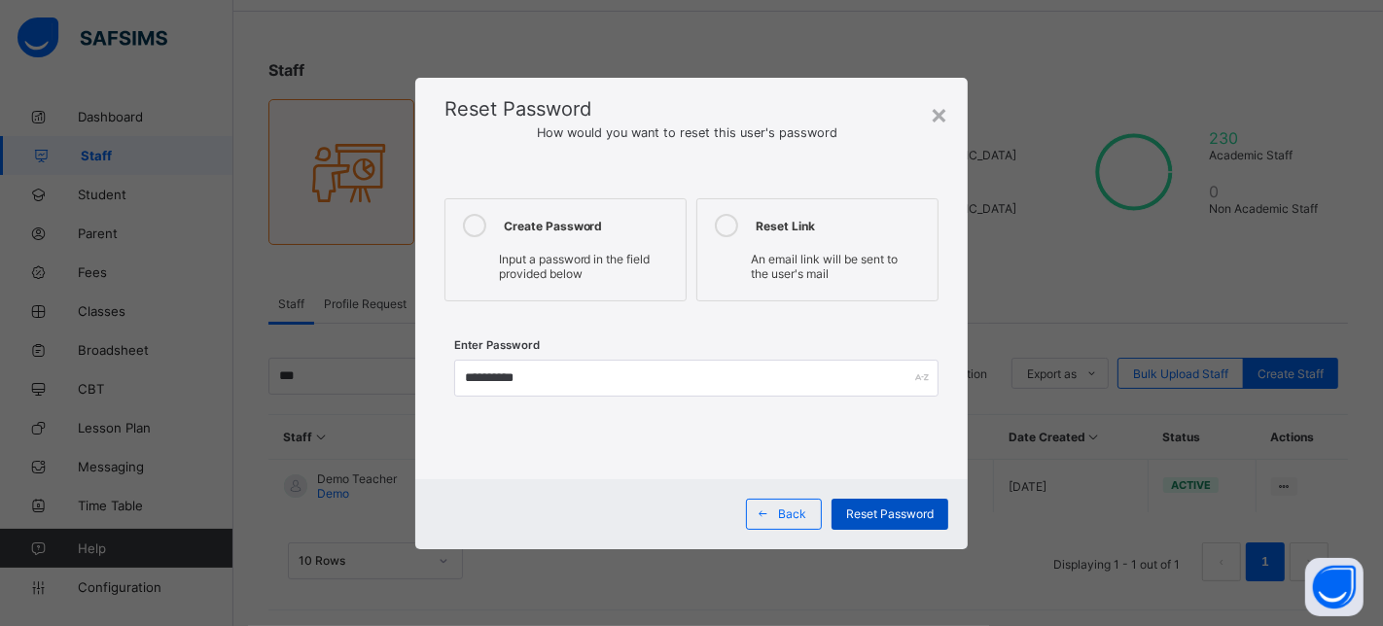
click at [896, 520] on span "Reset Password" at bounding box center [890, 514] width 88 height 15
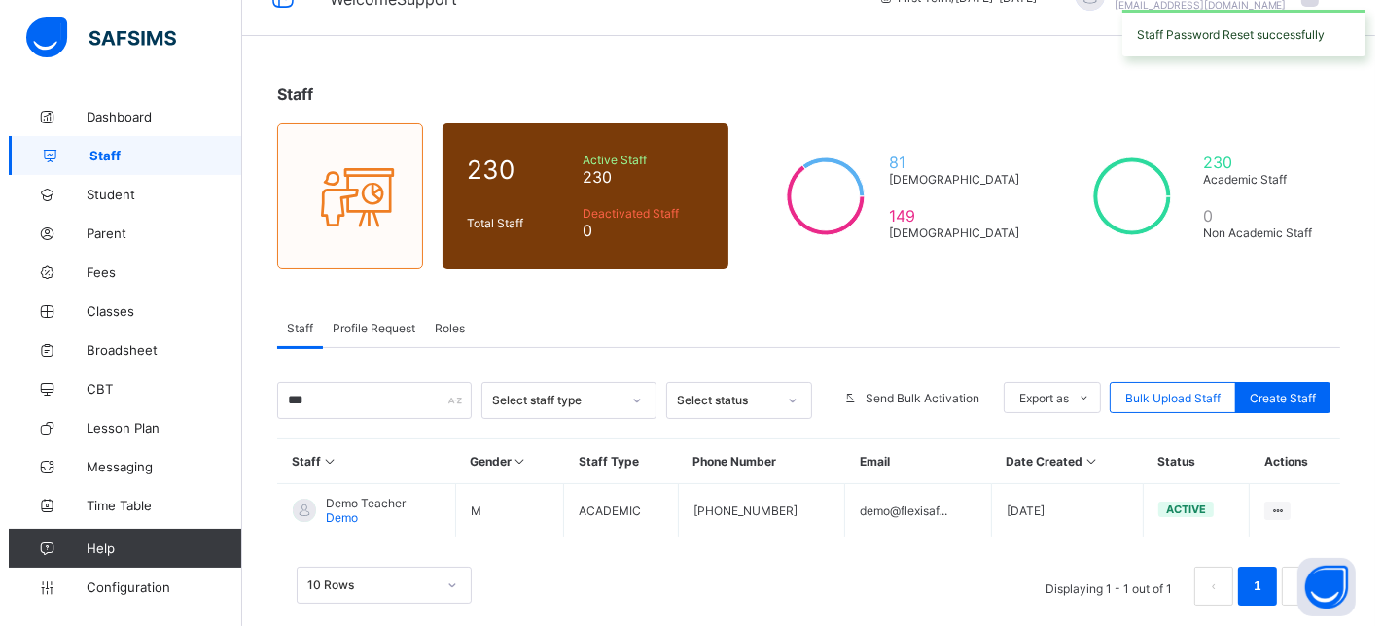
scroll to position [0, 0]
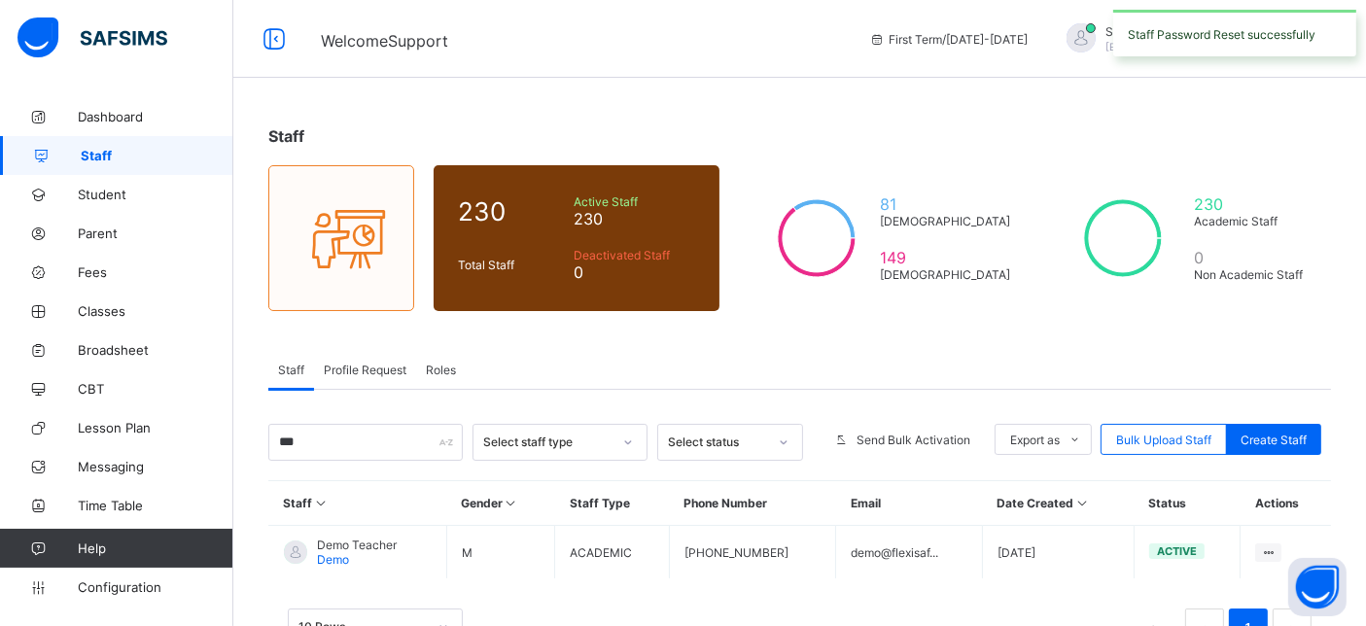
click at [1288, 22] on div "Staff Password Reset successfully" at bounding box center [1235, 33] width 243 height 47
click at [1260, 42] on span "[EMAIL_ADDRESS][DOMAIN_NAME]" at bounding box center [1192, 47] width 172 height 12
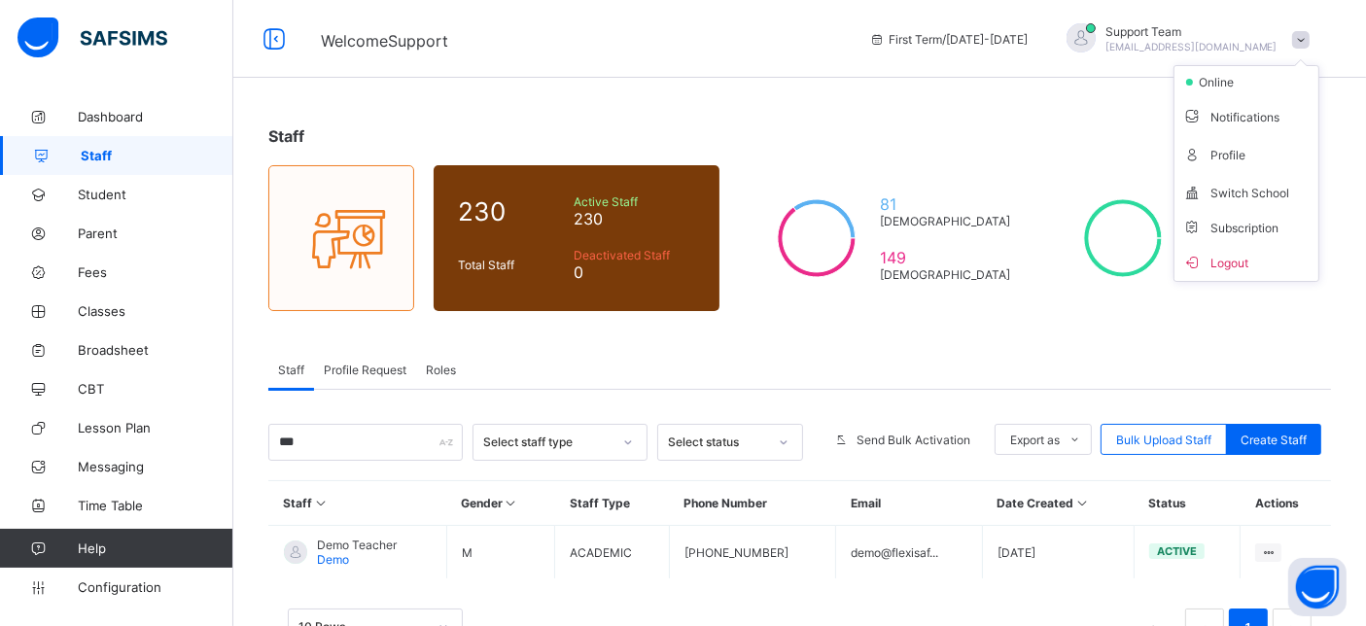
click at [1229, 255] on span "Logout" at bounding box center [1247, 262] width 128 height 22
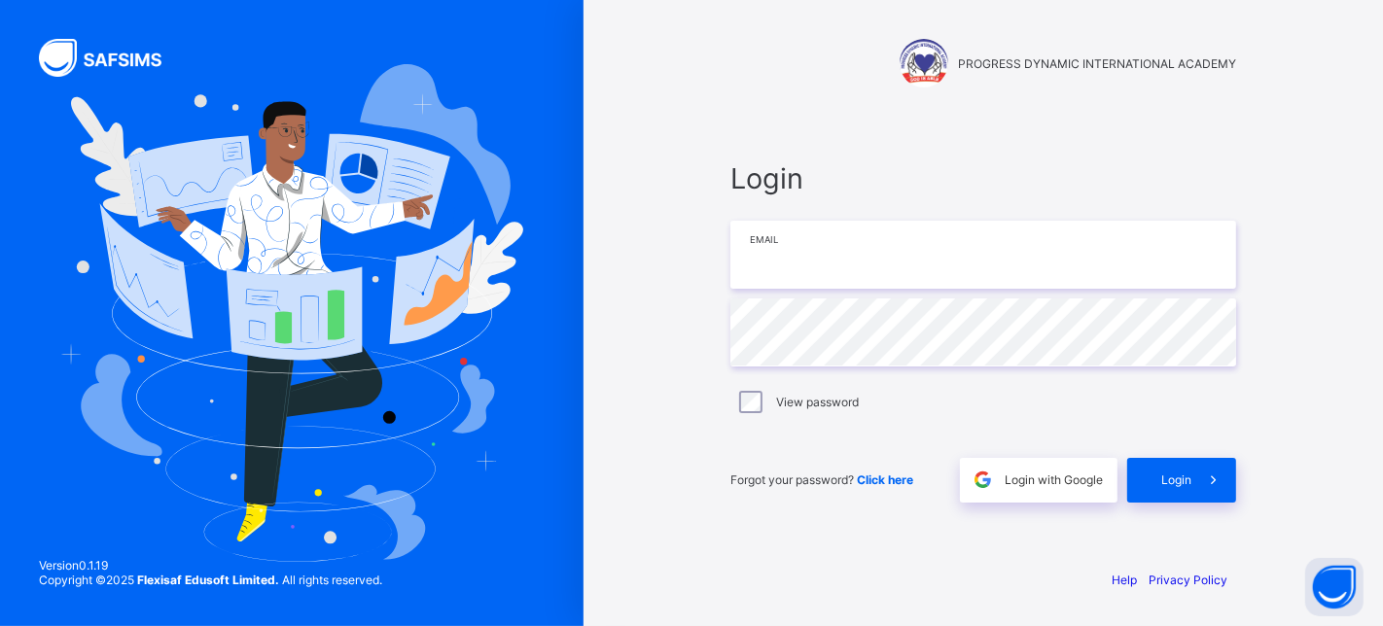
click at [882, 261] on input "email" at bounding box center [983, 255] width 506 height 68
type input "**********"
click at [1162, 466] on div "Login" at bounding box center [1181, 480] width 109 height 45
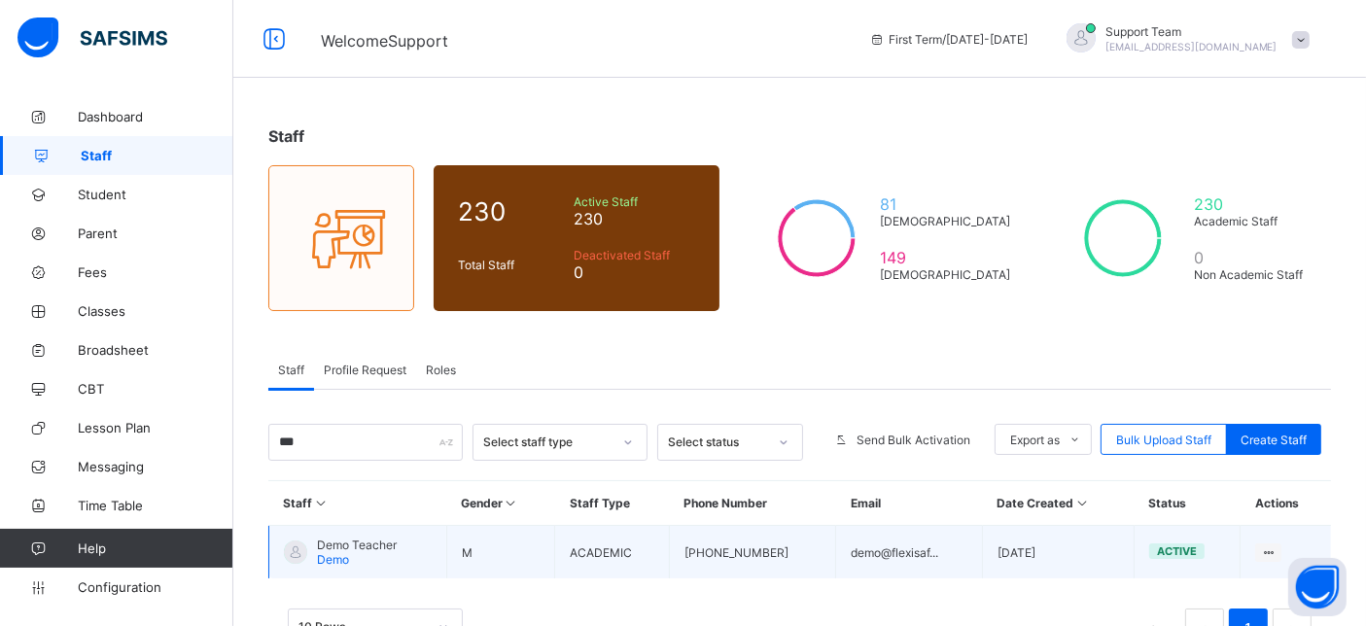
type input "***"
click at [323, 555] on span "Demo" at bounding box center [333, 559] width 32 height 15
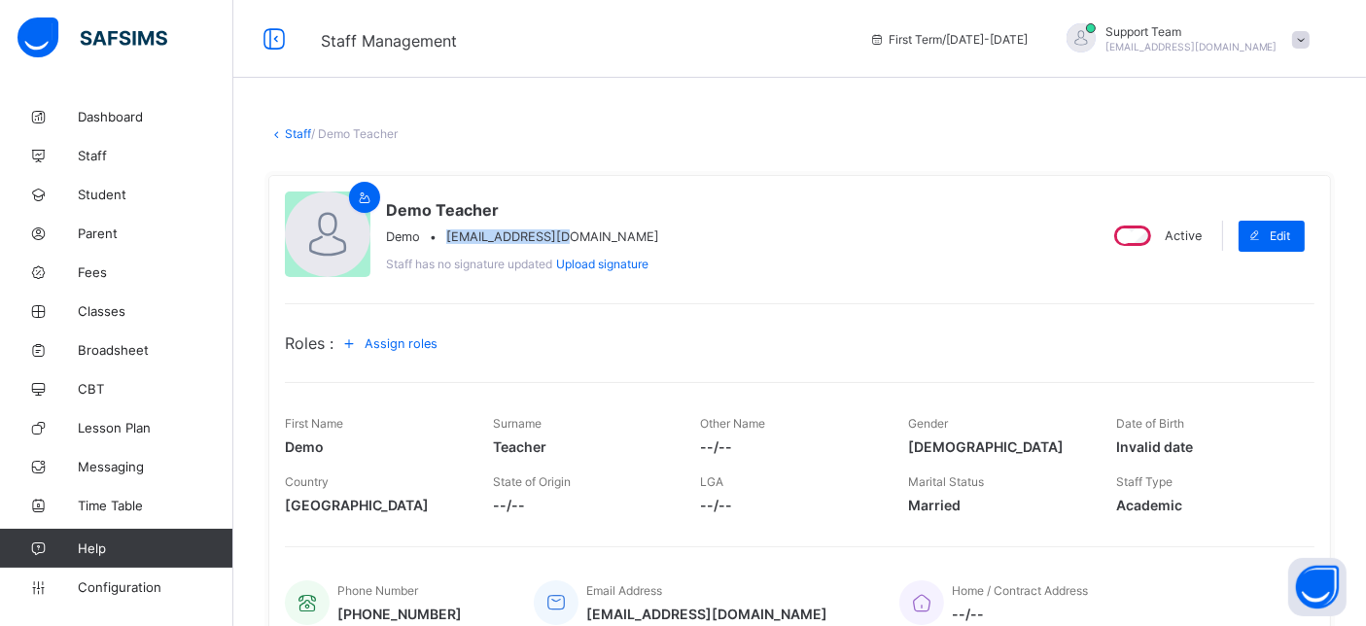
drag, startPoint x: 448, startPoint y: 234, endPoint x: 557, endPoint y: 232, distance: 108.9
click at [557, 232] on div "Demo • demo@flexisaf.net" at bounding box center [522, 237] width 273 height 15
copy span "demo@flexisaf.net"
click at [1211, 37] on span "Support Team" at bounding box center [1192, 31] width 172 height 15
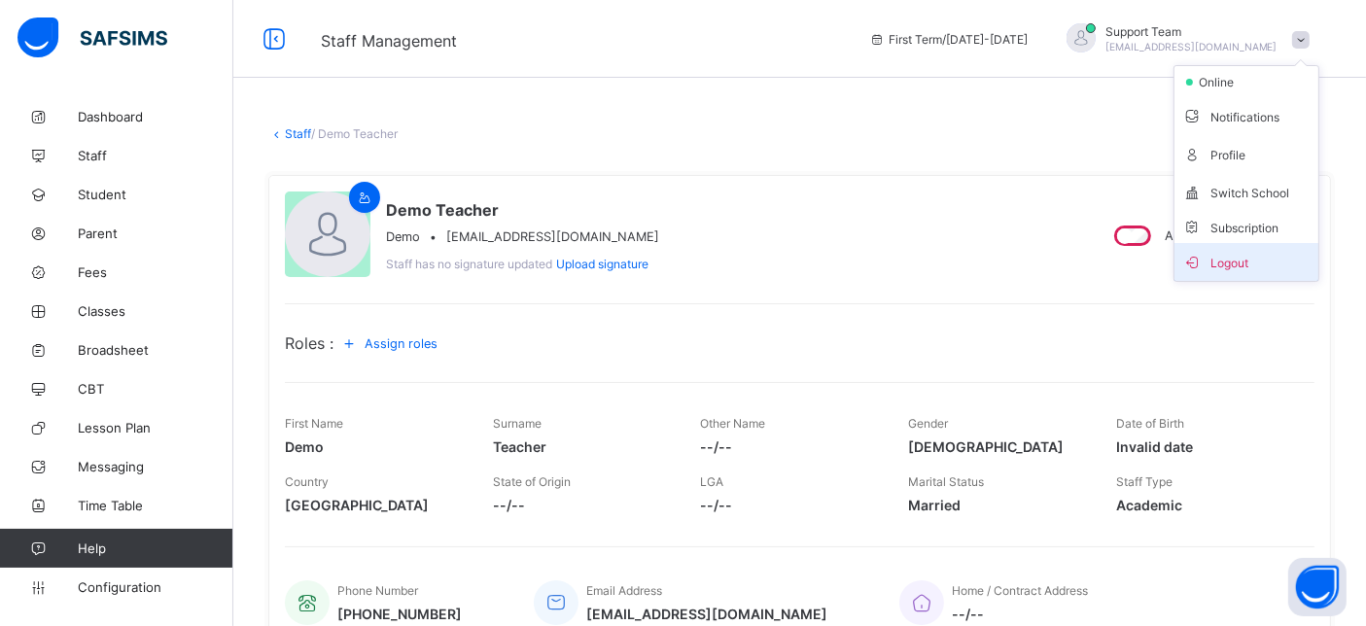
click at [1266, 264] on span "Logout" at bounding box center [1247, 262] width 128 height 22
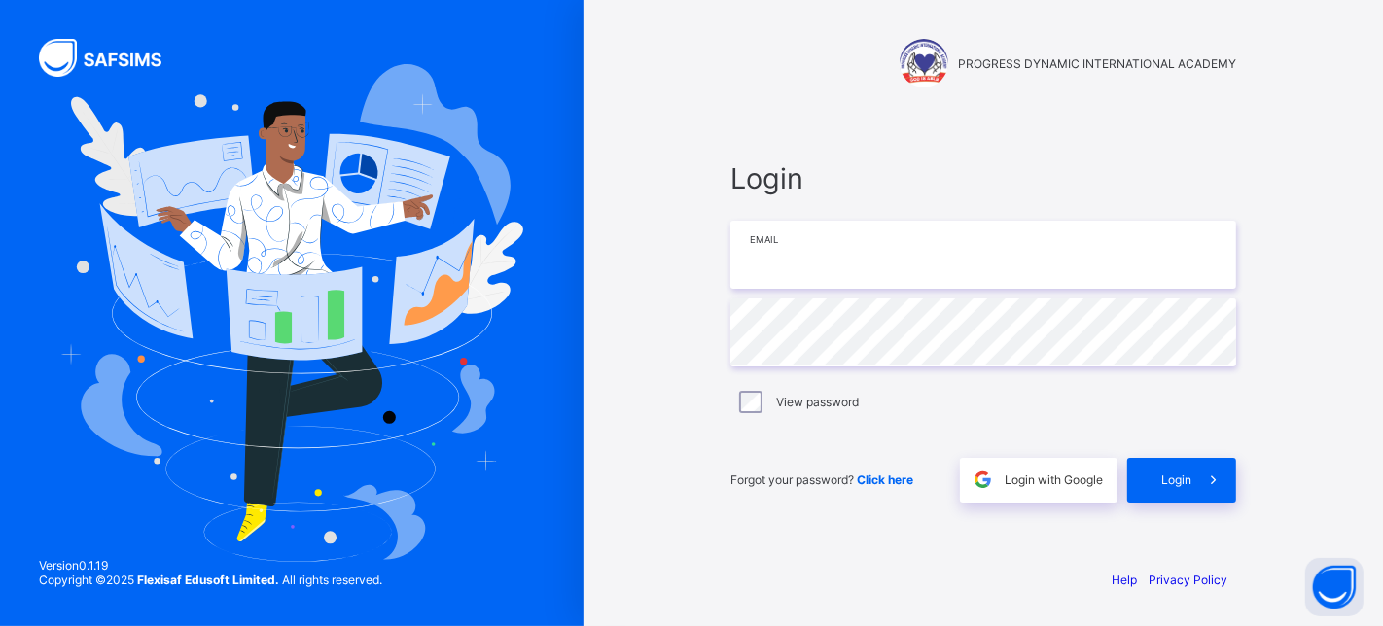
click at [771, 240] on input "email" at bounding box center [983, 255] width 506 height 68
paste input "**********"
type input "**********"
click at [1191, 491] on span at bounding box center [1213, 480] width 45 height 45
